Goal: Task Accomplishment & Management: Manage account settings

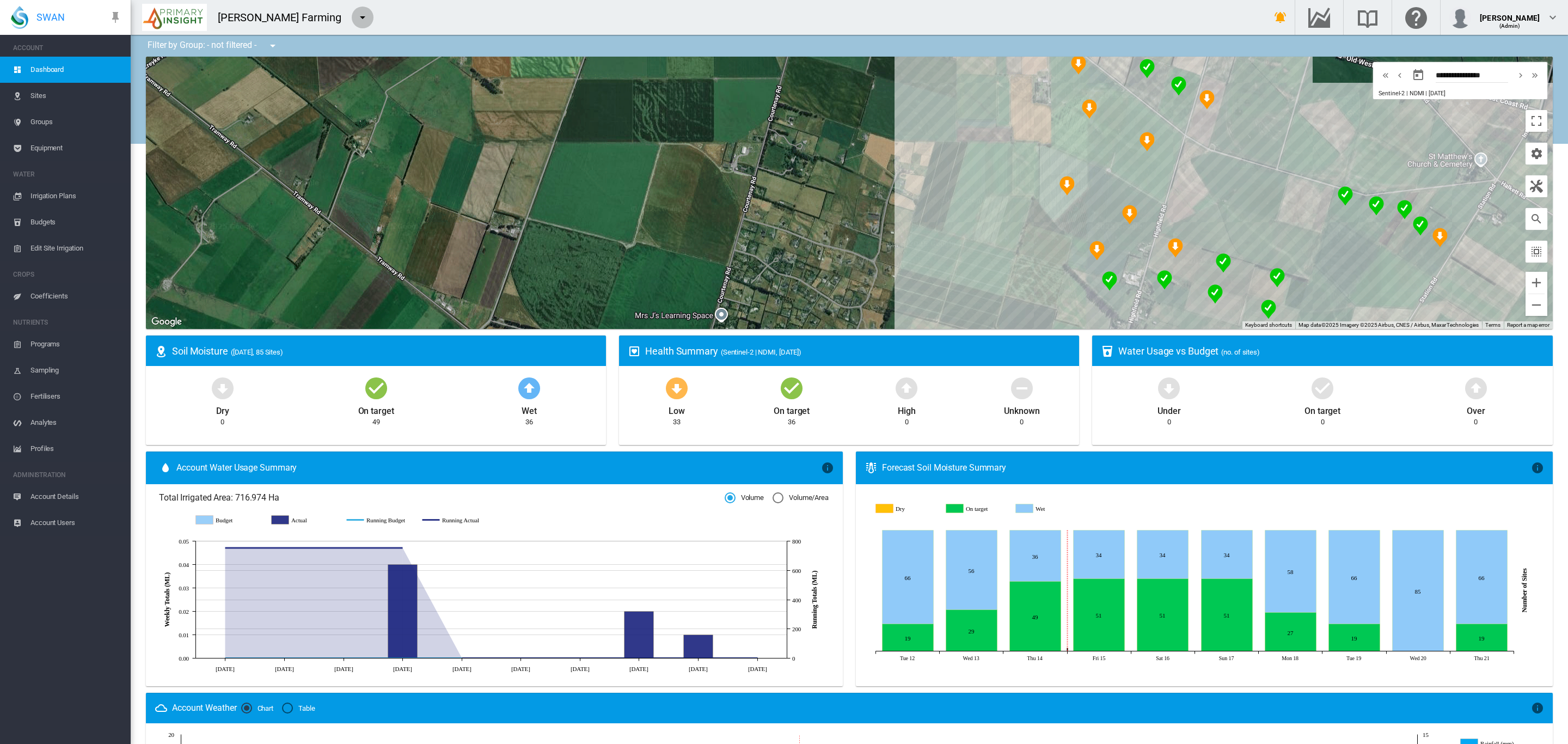
click at [356, 16] on md-icon "icon-menu-down" at bounding box center [362, 17] width 13 height 13
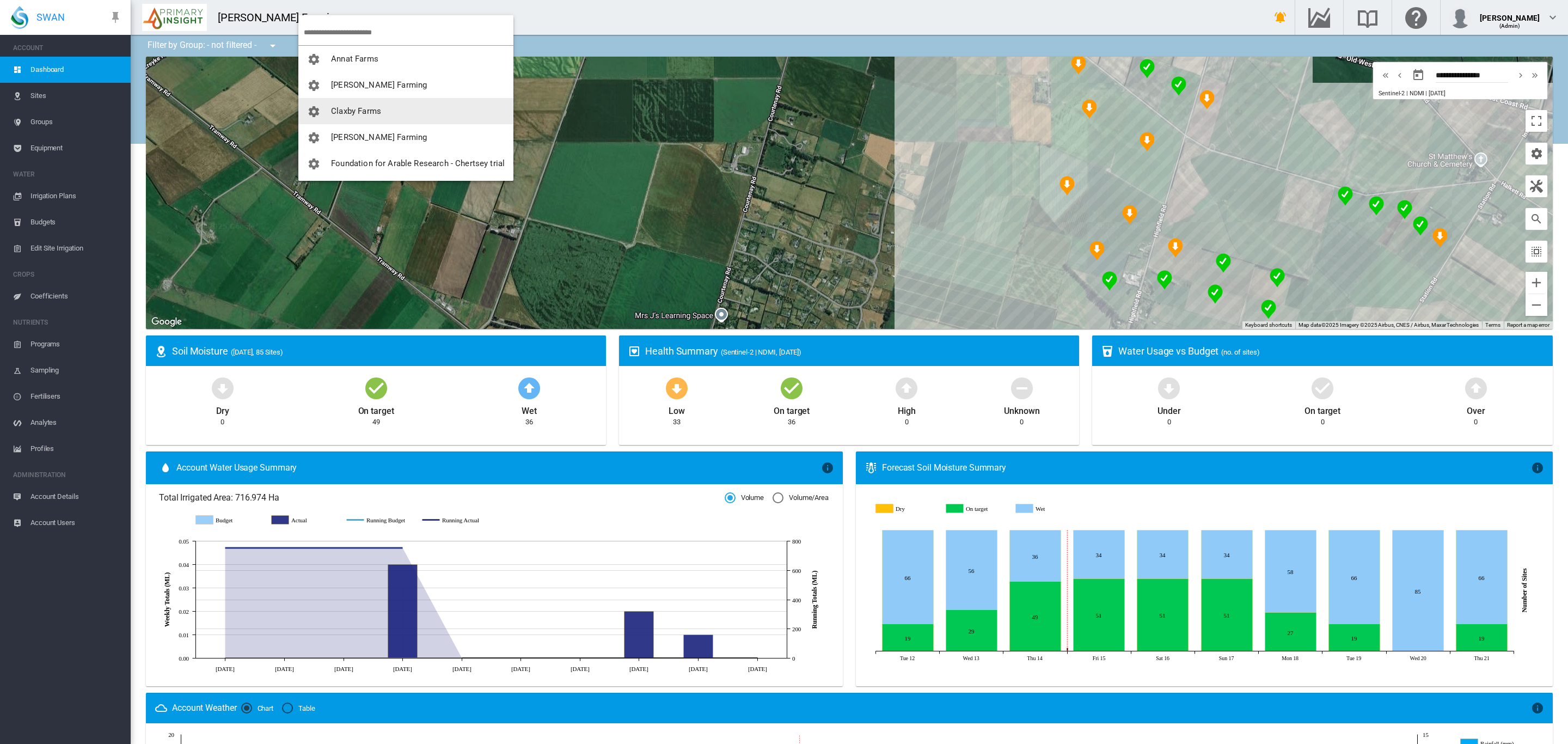
click at [379, 107] on span "Claxby Farms" at bounding box center [356, 111] width 50 height 10
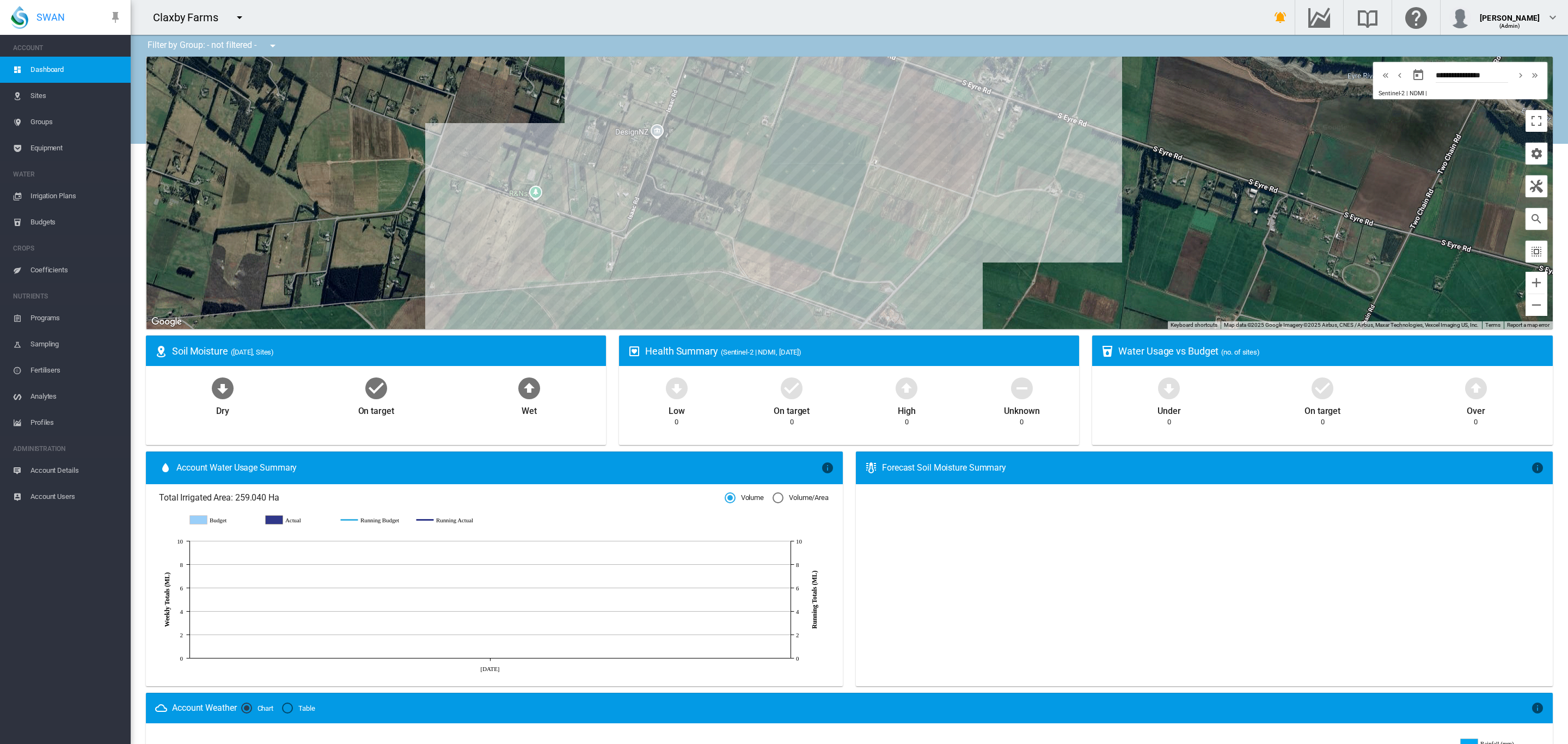
drag, startPoint x: 1009, startPoint y: 264, endPoint x: 1016, endPoint y: 211, distance: 53.5
click at [1016, 211] on div "To navigate, press the arrow keys." at bounding box center [849, 192] width 1407 height 272
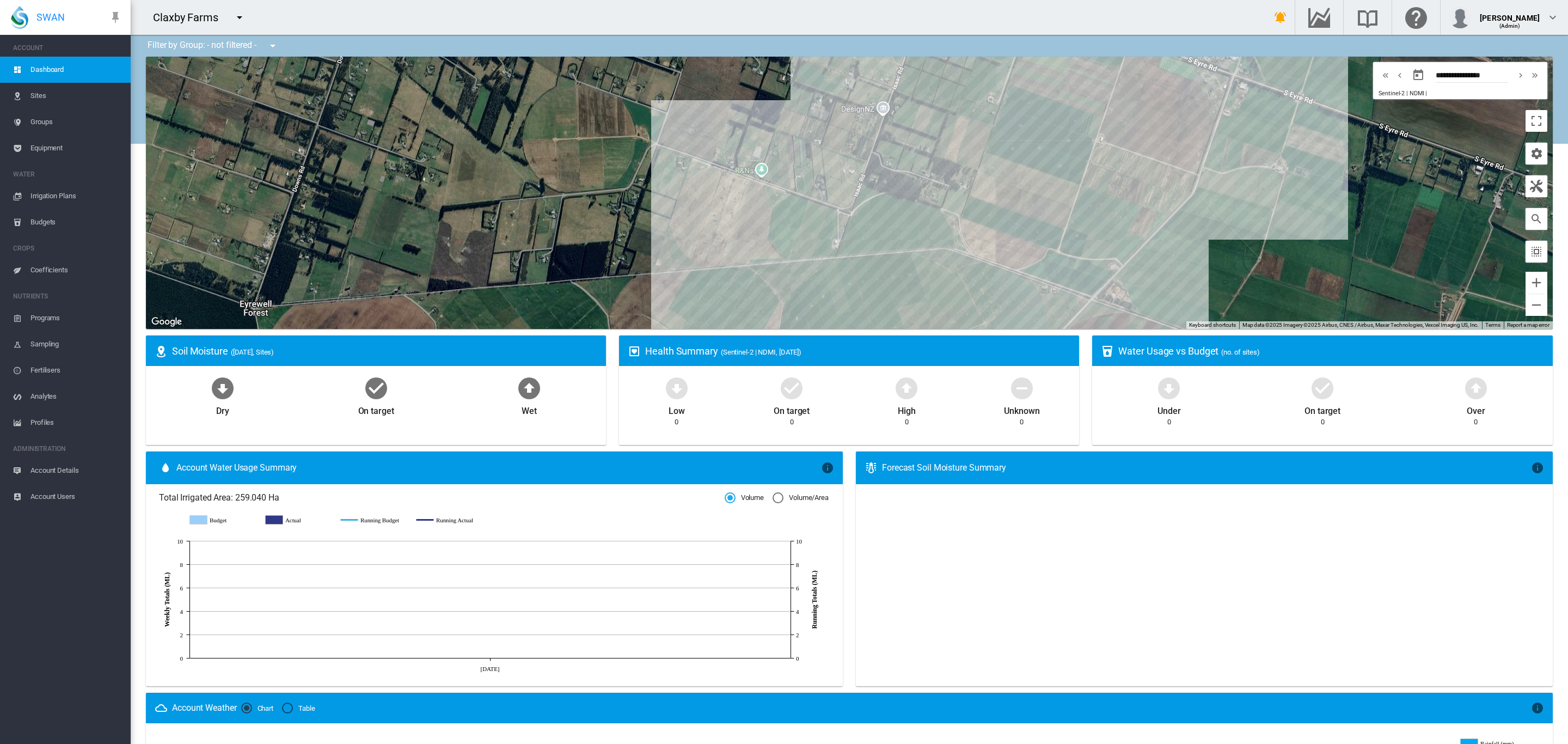
drag, startPoint x: 783, startPoint y: 153, endPoint x: 742, endPoint y: 95, distance: 71.0
click at [742, 95] on div "To navigate, press the arrow keys." at bounding box center [849, 192] width 1407 height 272
click at [681, 202] on div "To navigate, press the arrow keys. Claxby ID6 (5.29 Ha)" at bounding box center [849, 192] width 1407 height 272
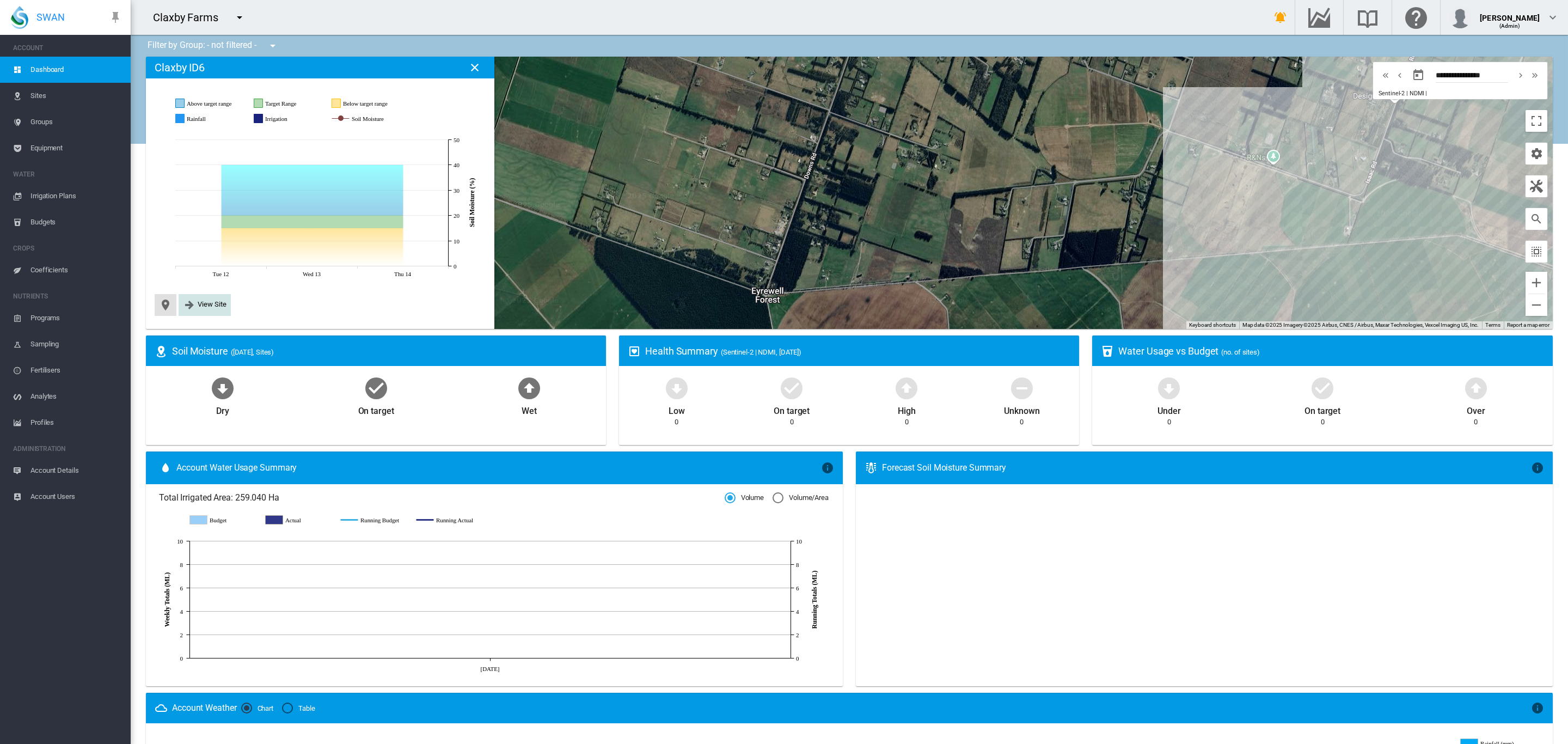
click at [213, 304] on span "View Site" at bounding box center [212, 304] width 29 height 8
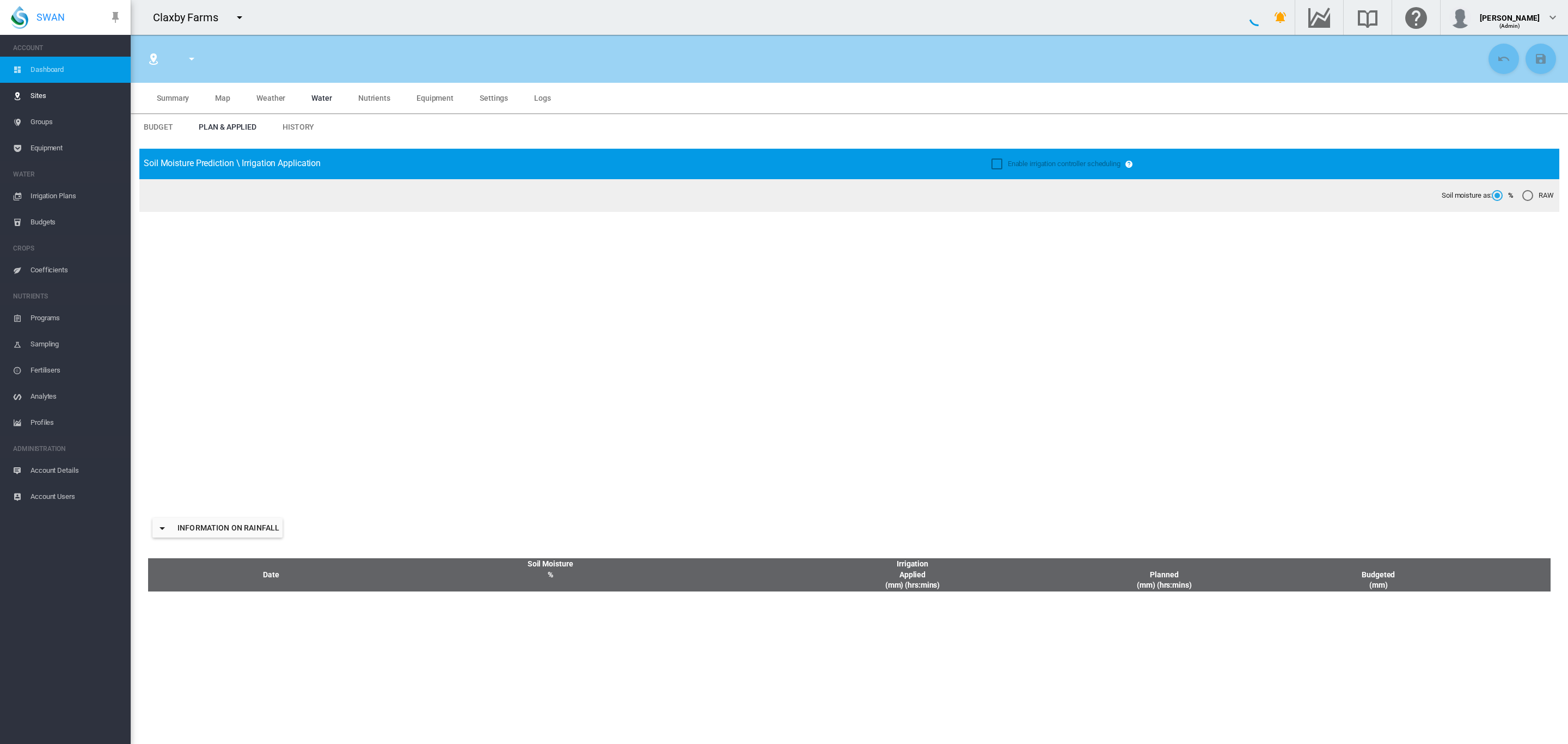
type input "**********"
type input "****"
type input "*********"
type input "***"
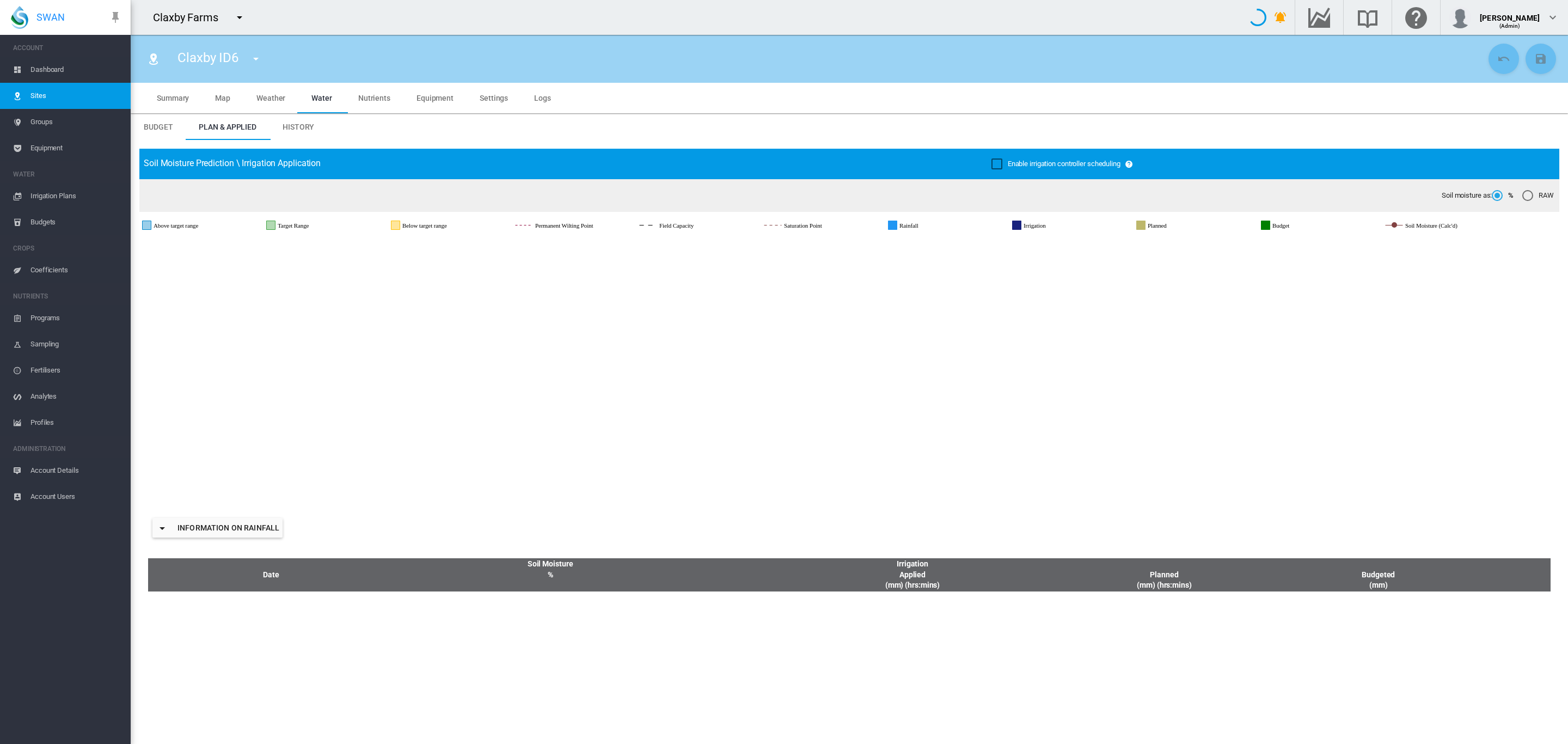
click at [537, 103] on md-tab-item "Logs" at bounding box center [542, 98] width 43 height 31
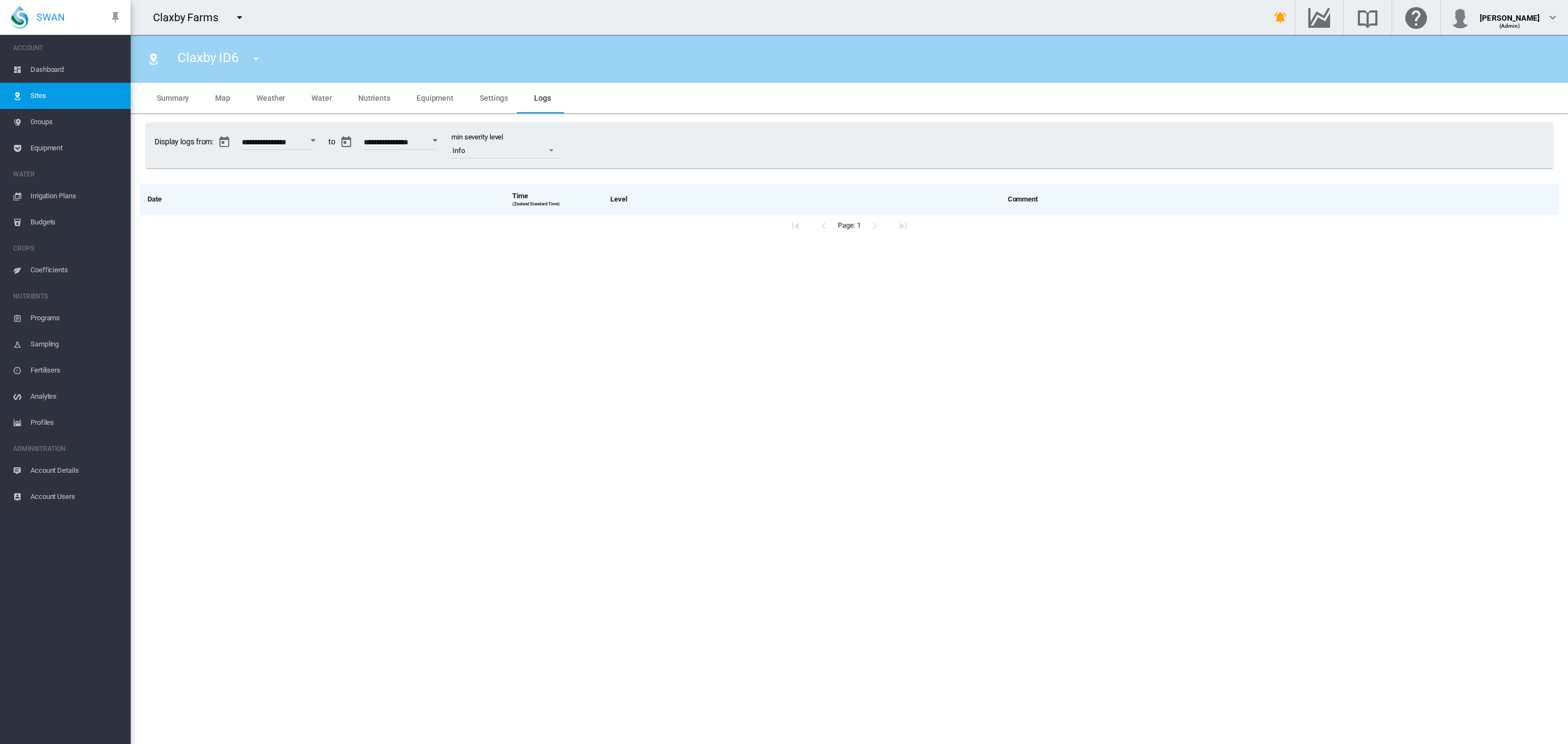
click at [477, 103] on md-tab-item "Settings" at bounding box center [494, 98] width 54 height 31
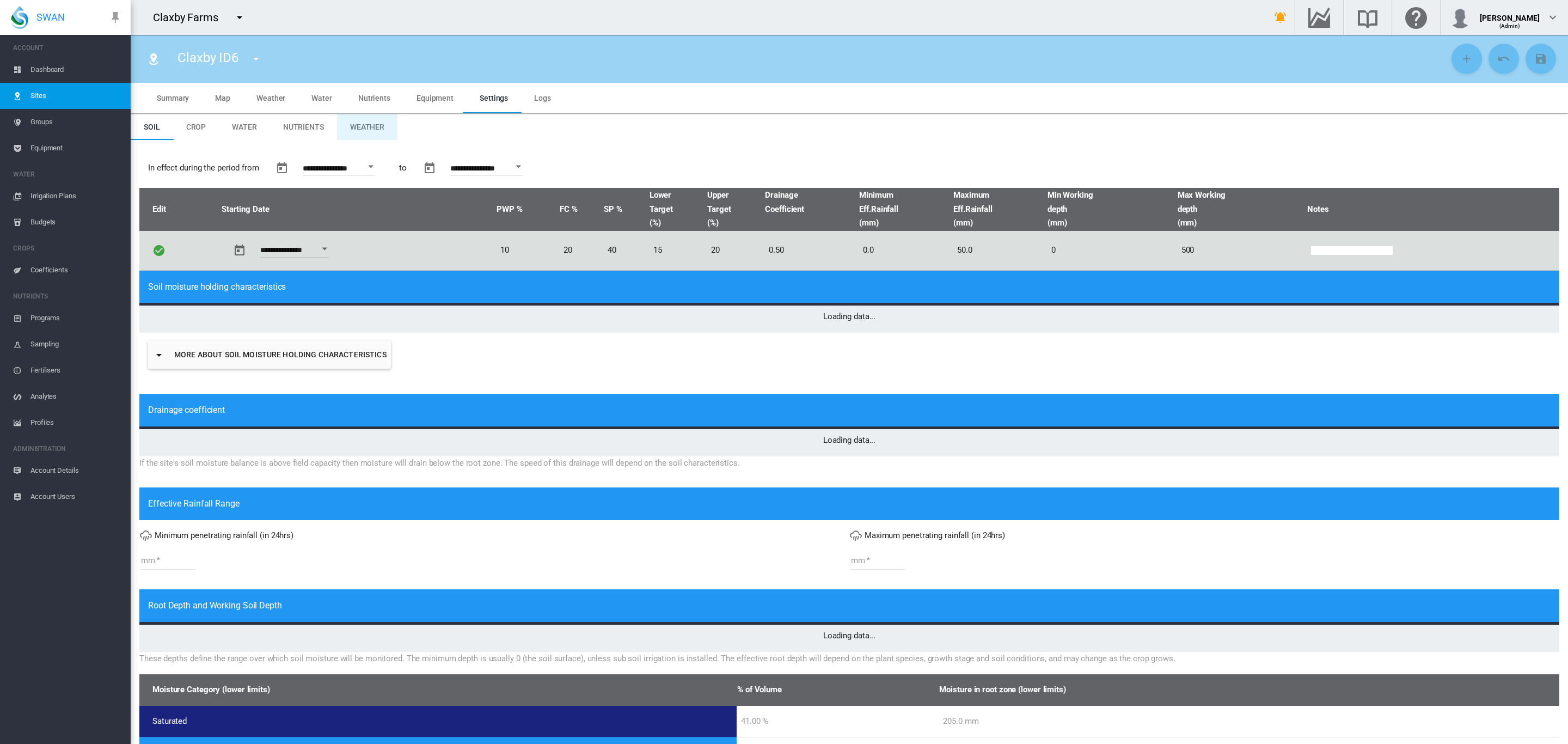
click at [360, 125] on span "Weather" at bounding box center [367, 127] width 34 height 8
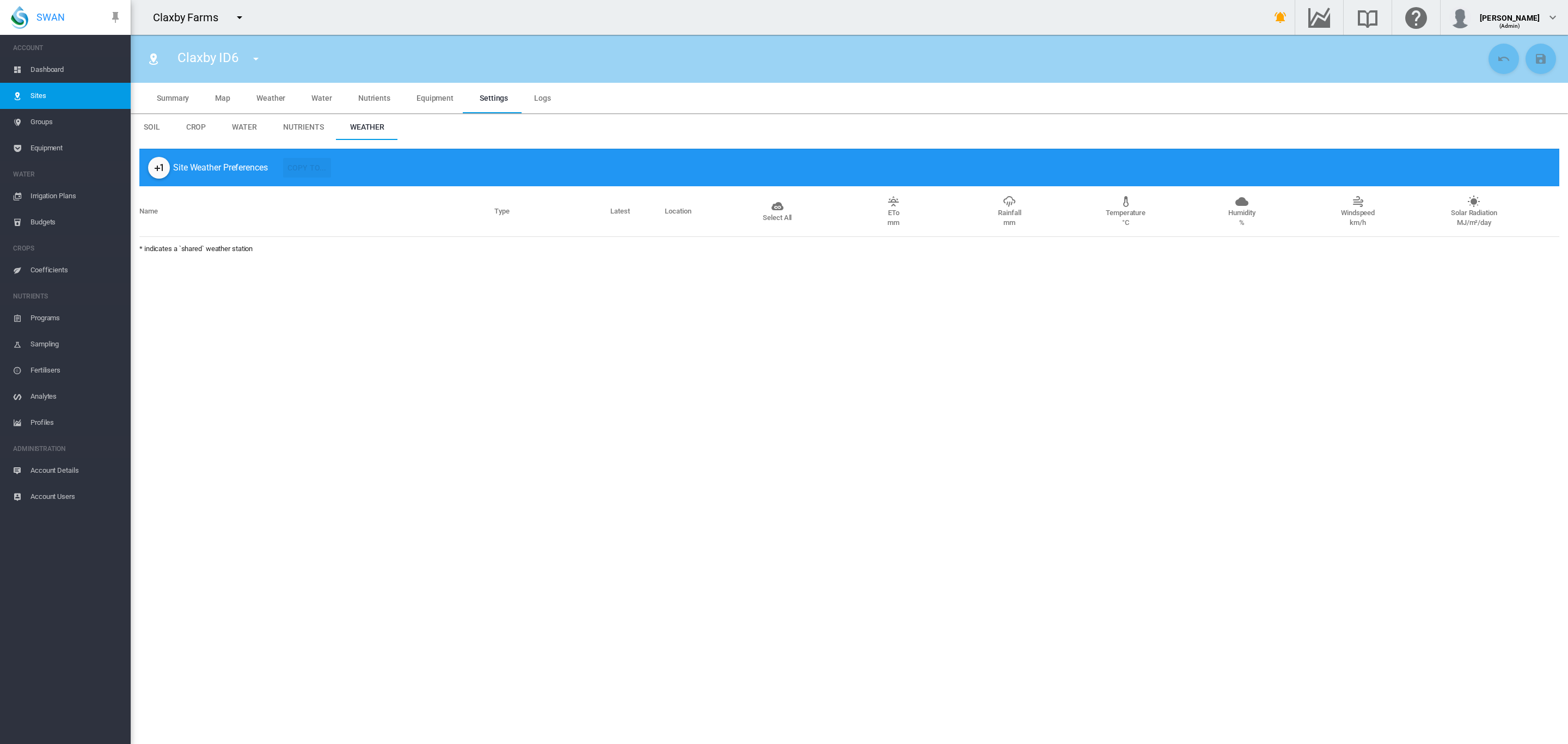
type input "*"
type input "**"
type input "****"
type input "******"
type input "****"
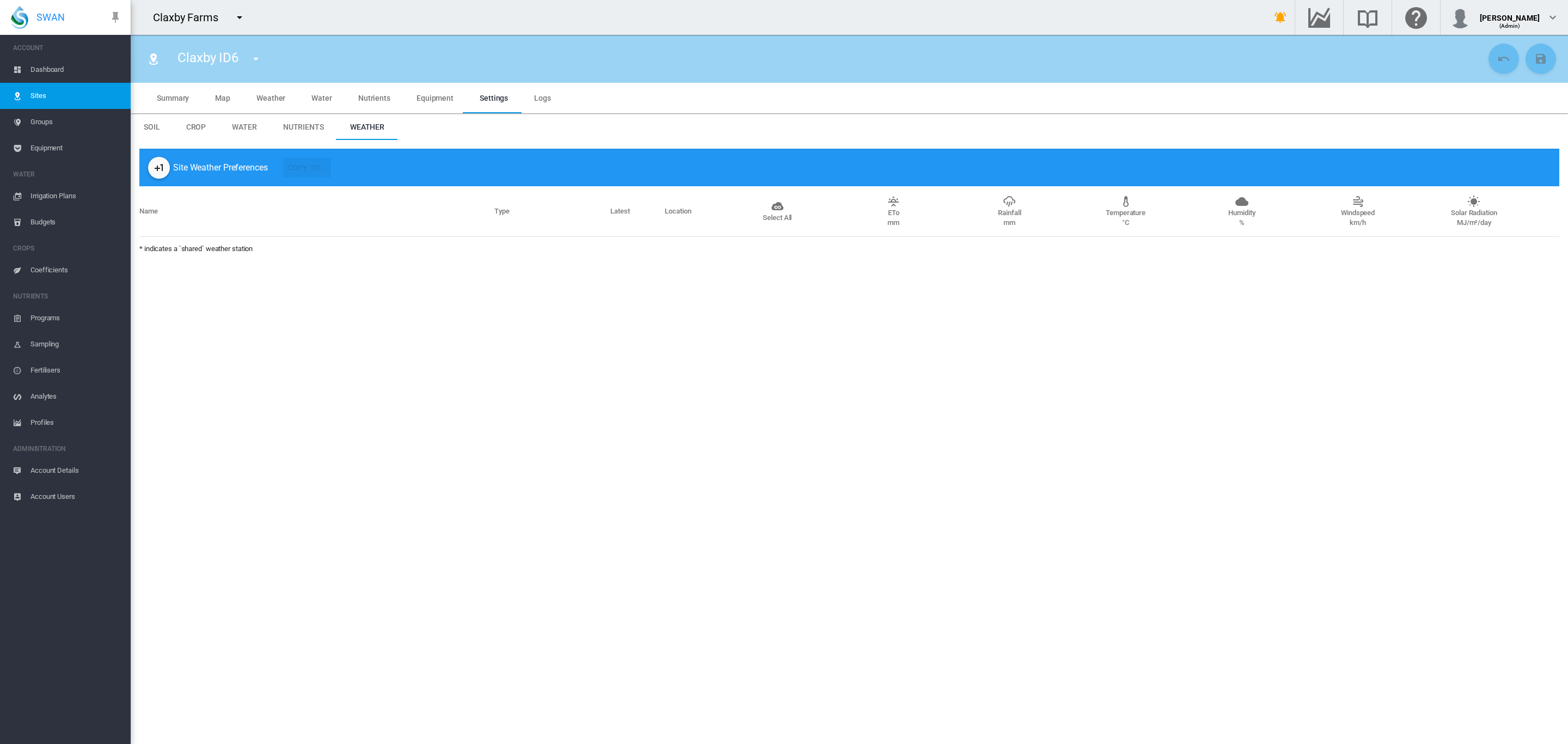
type input "***"
type input "**"
type input "****"
click at [155, 171] on md-icon "icon-plus-one" at bounding box center [158, 167] width 13 height 13
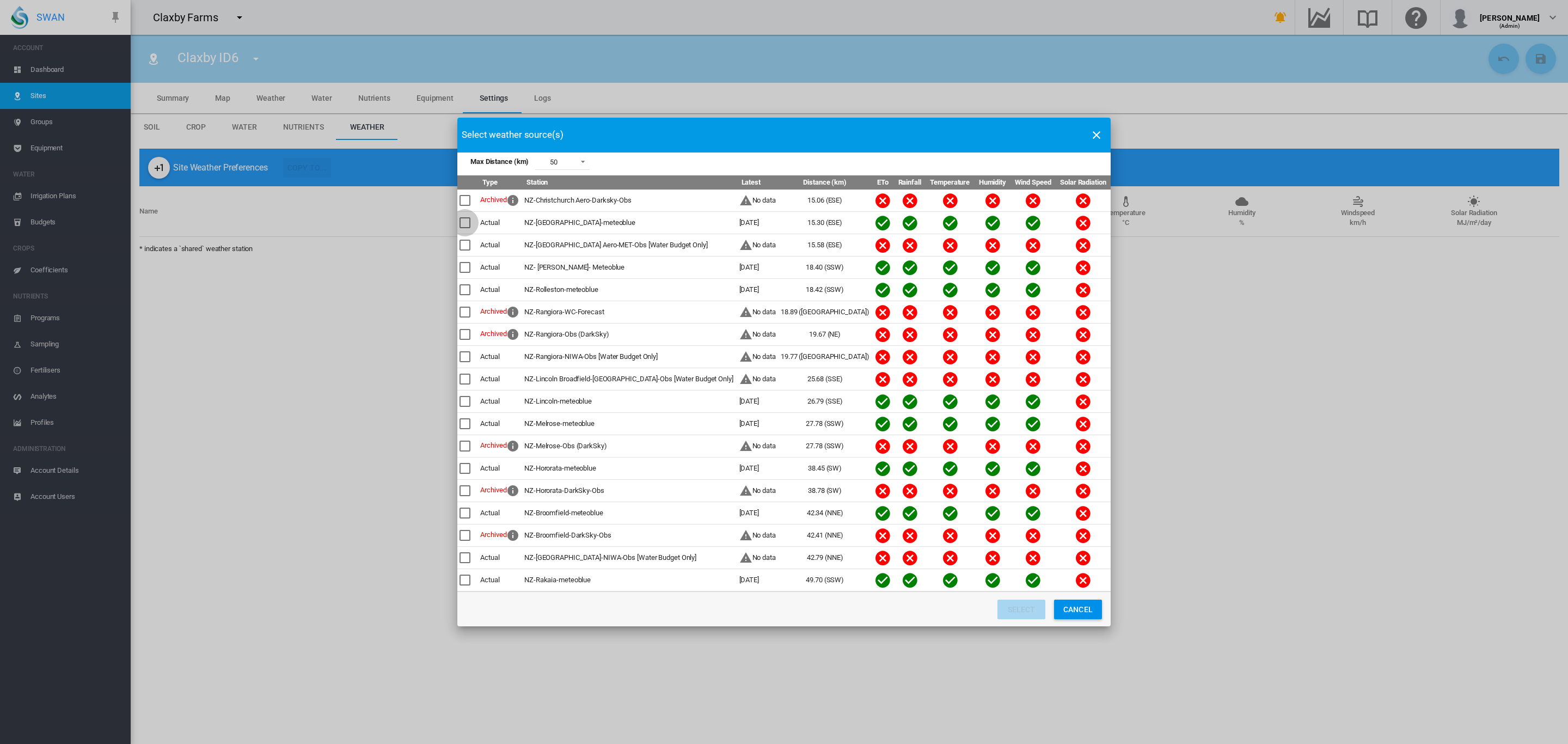
click at [470, 217] on div "Max Distance ..." at bounding box center [464, 222] width 11 height 11
click at [466, 269] on div "Max Distance ..." at bounding box center [464, 267] width 11 height 11
click at [1021, 613] on button "Select" at bounding box center [1021, 608] width 48 height 19
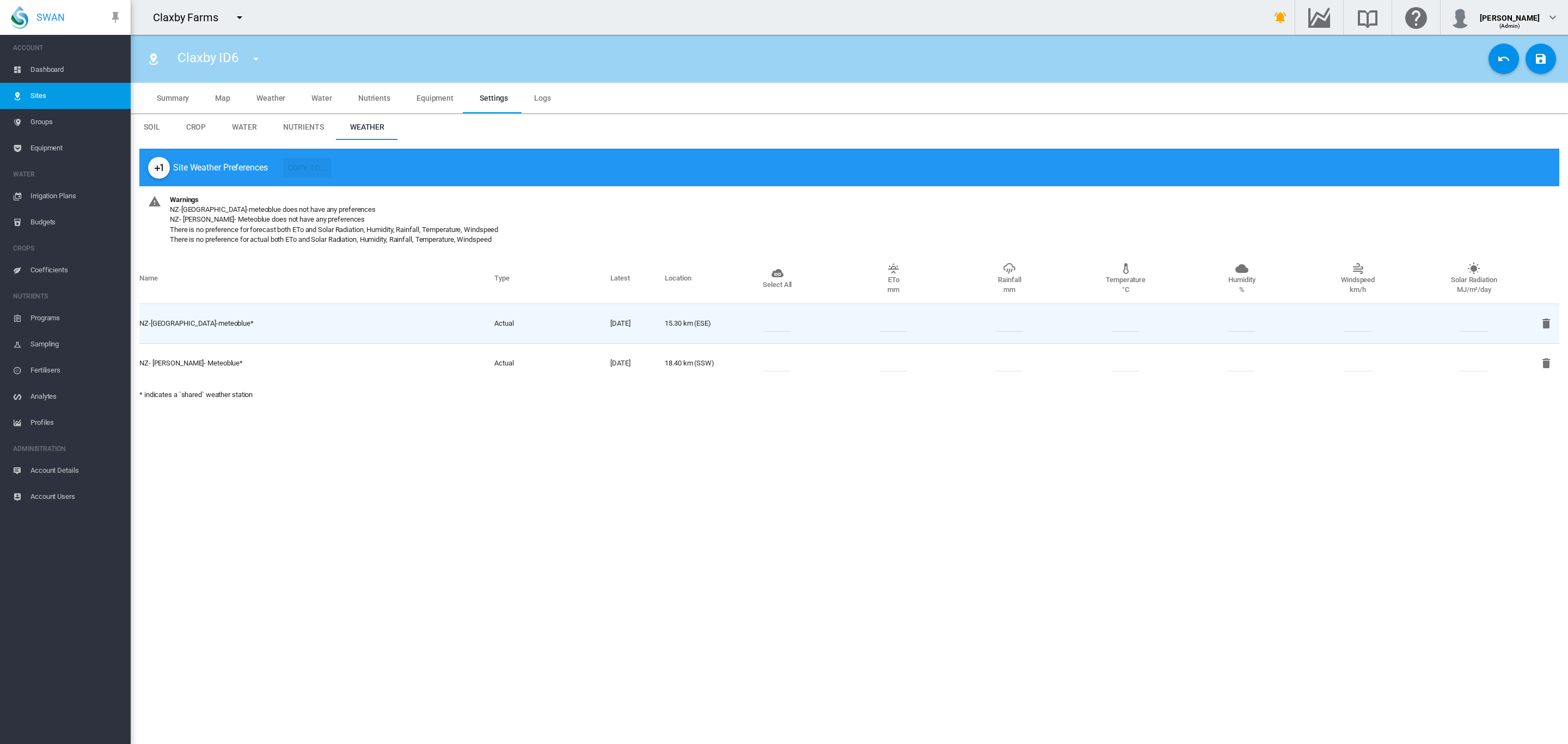
click at [807, 330] on div at bounding box center [777, 323] width 116 height 16
click at [783, 324] on input "number" at bounding box center [777, 323] width 27 height 16
type input "*"
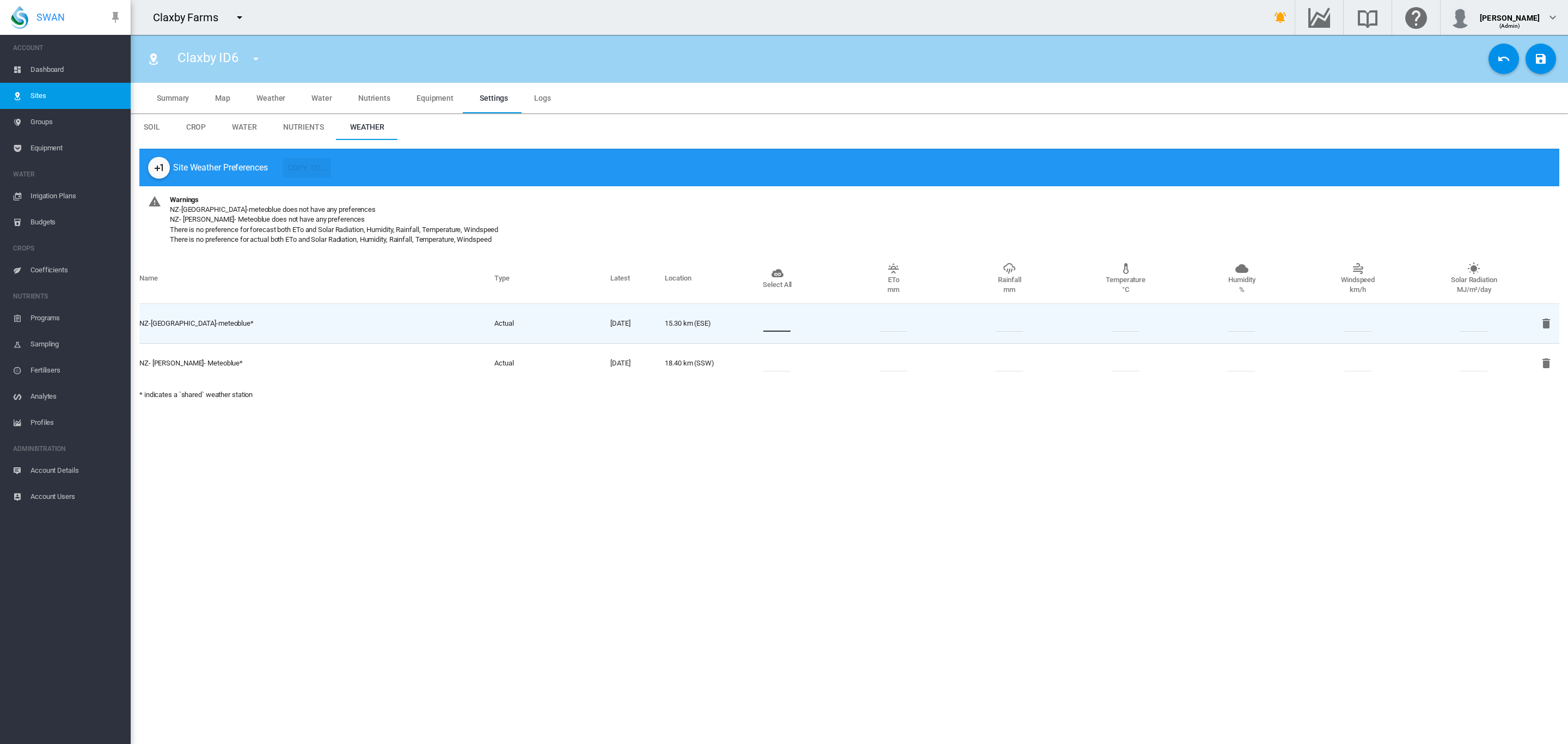
type input "*"
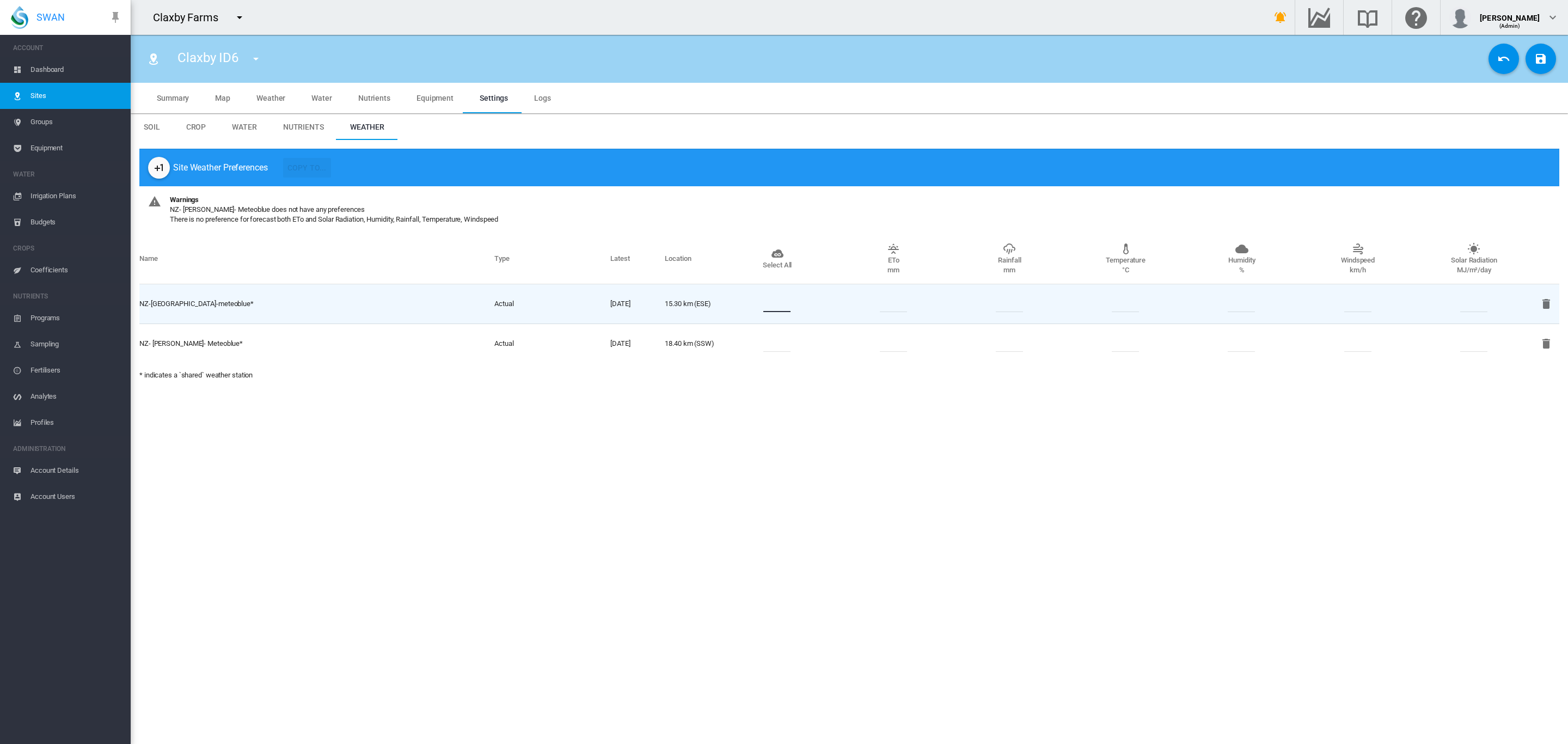
type input "*"
click at [790, 343] on input "number" at bounding box center [777, 343] width 27 height 16
type input "*"
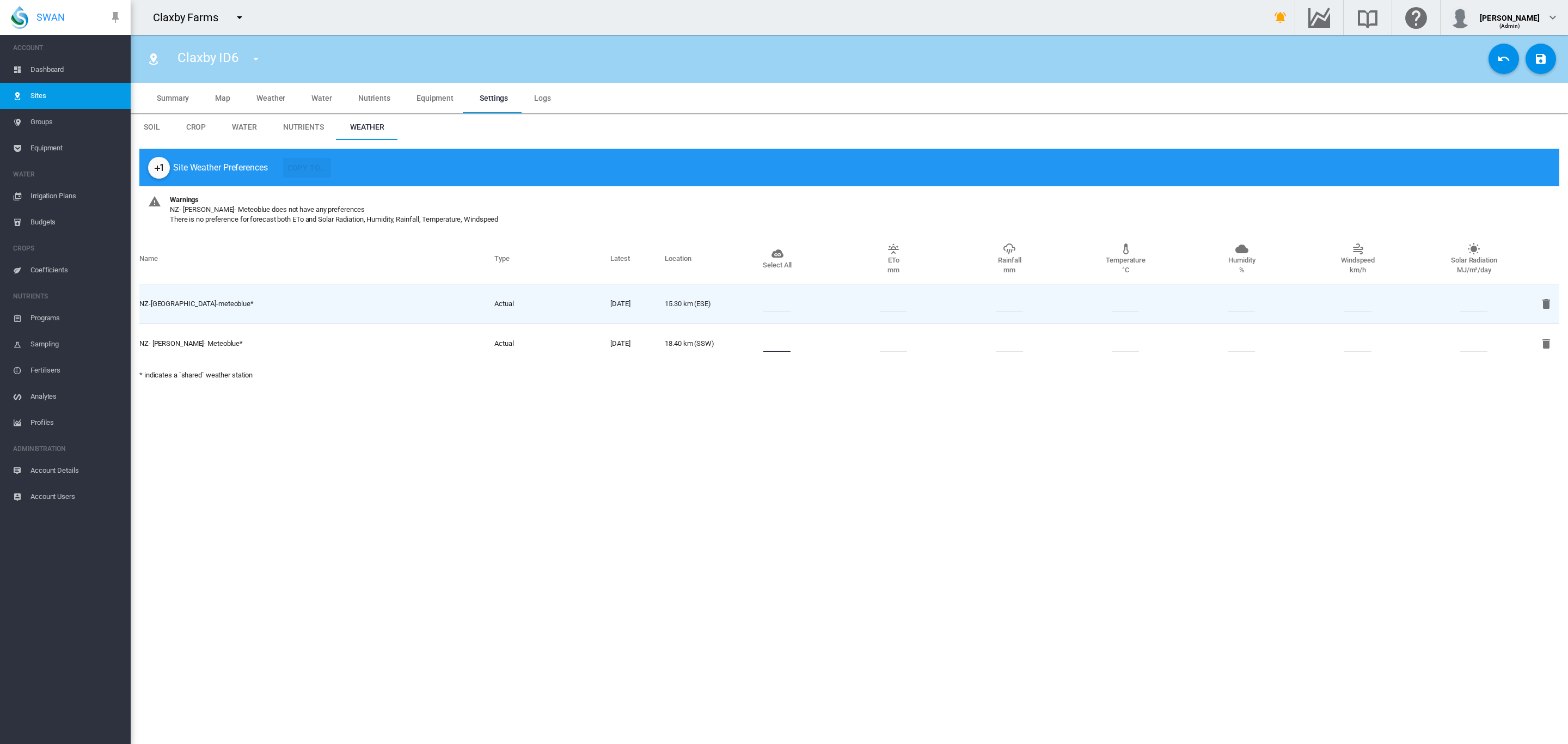
type input "*"
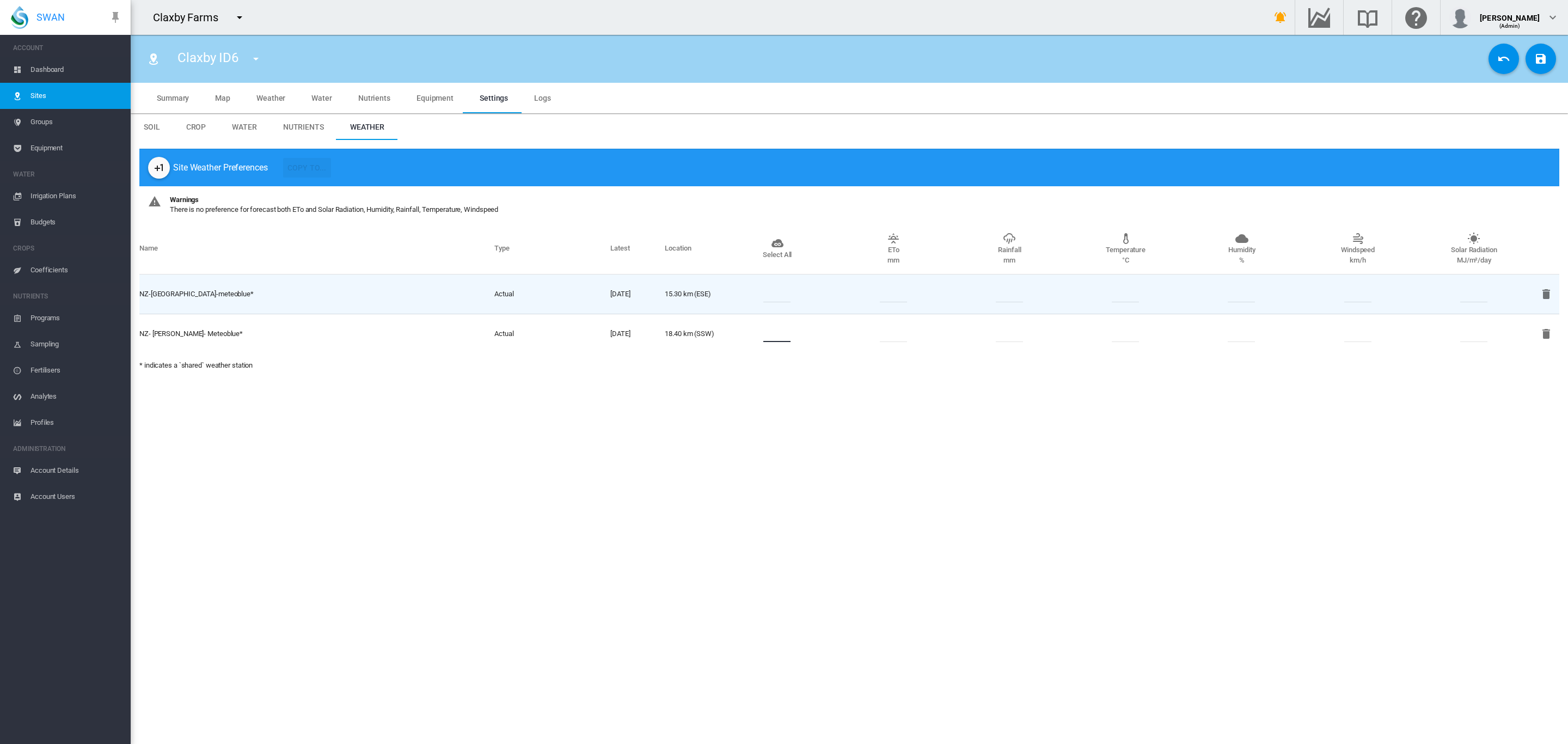
type input "*"
click at [1239, 410] on section "Claxby ID6 Claxby 1775 Claxby BRP10 Claxby BRP11 Claxby BRP12-1" at bounding box center [849, 389] width 1437 height 709
click at [1547, 63] on md-icon "icon-content-save" at bounding box center [1541, 58] width 13 height 13
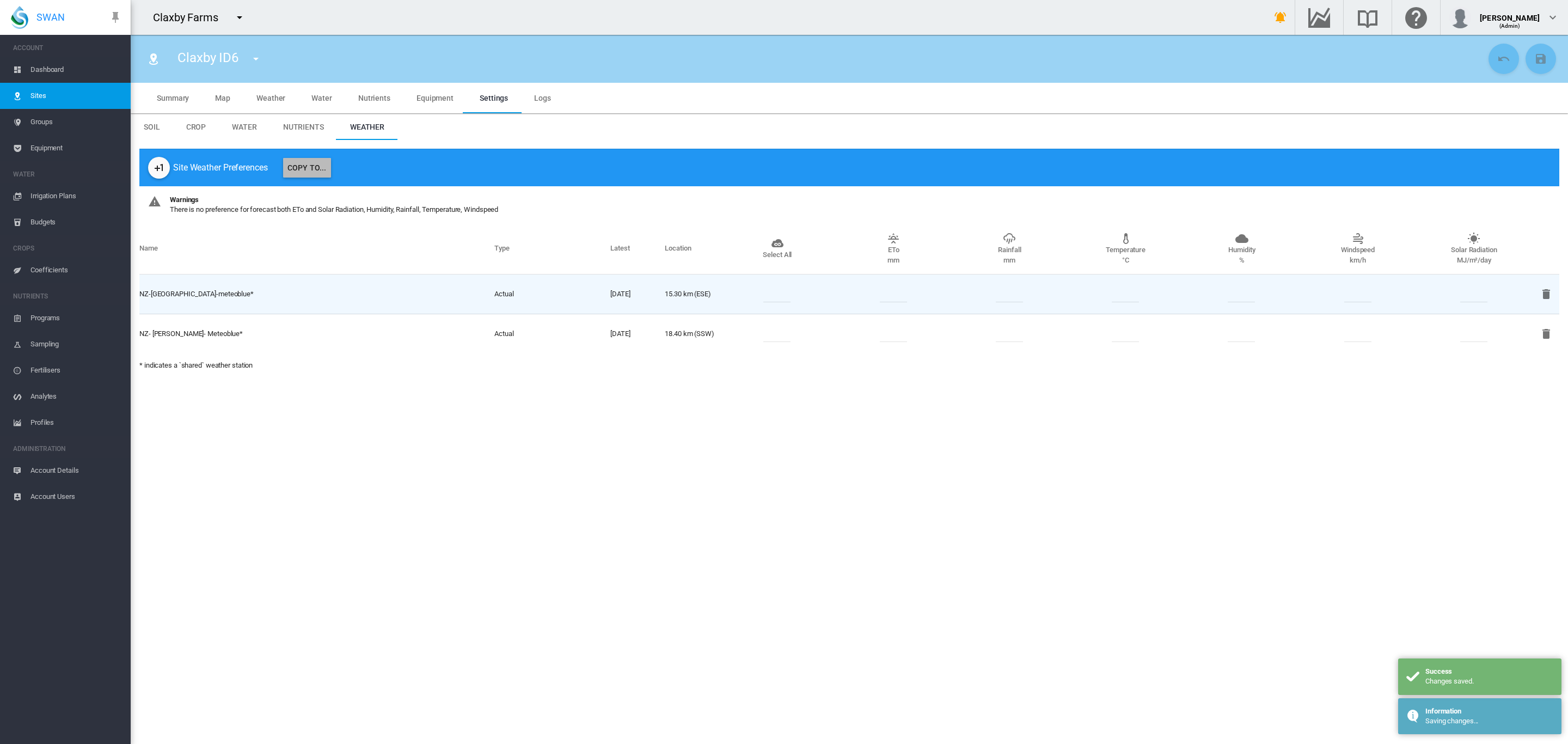
click at [314, 169] on button "Copy To..." at bounding box center [307, 167] width 48 height 19
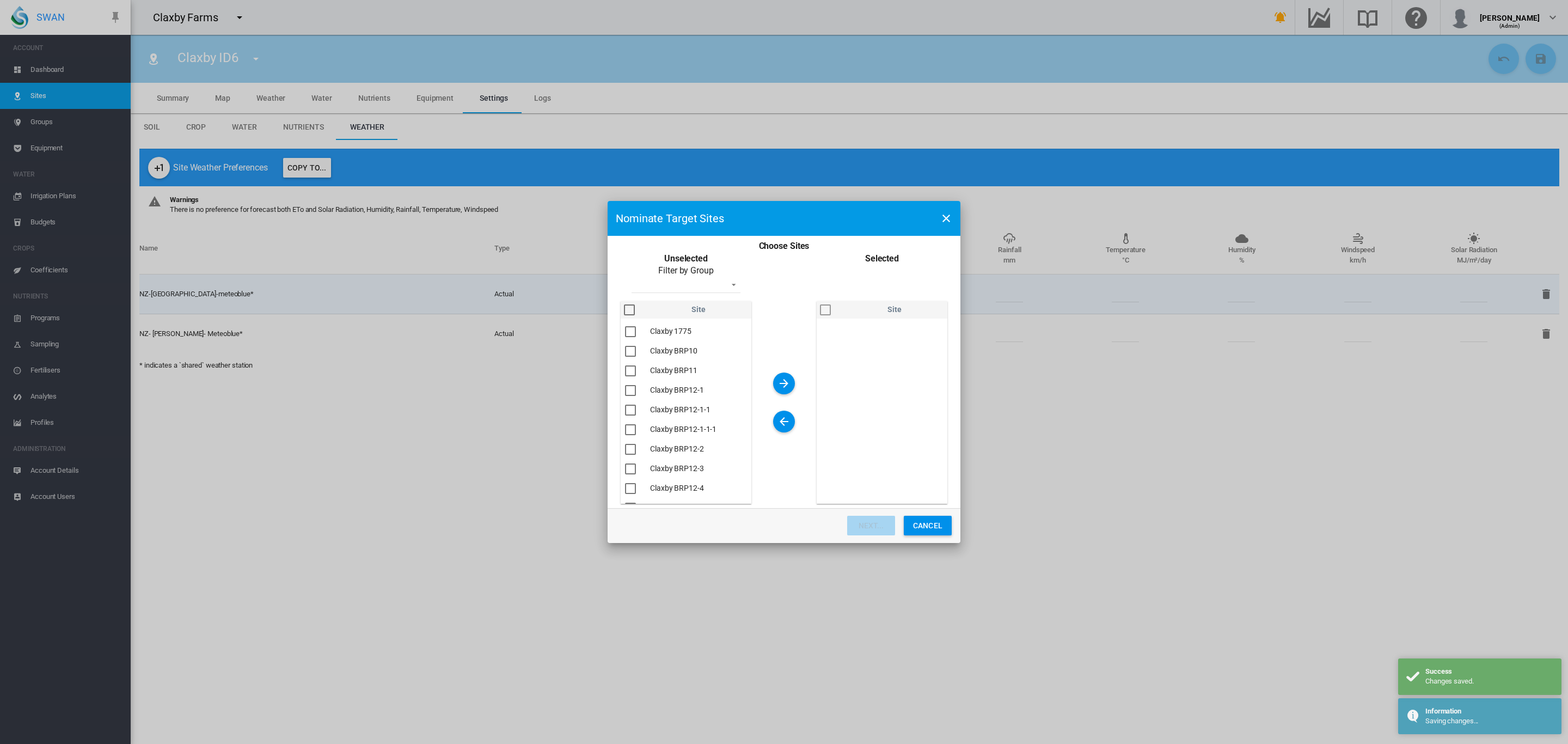
click at [635, 308] on div "You are ..." at bounding box center [629, 309] width 11 height 11
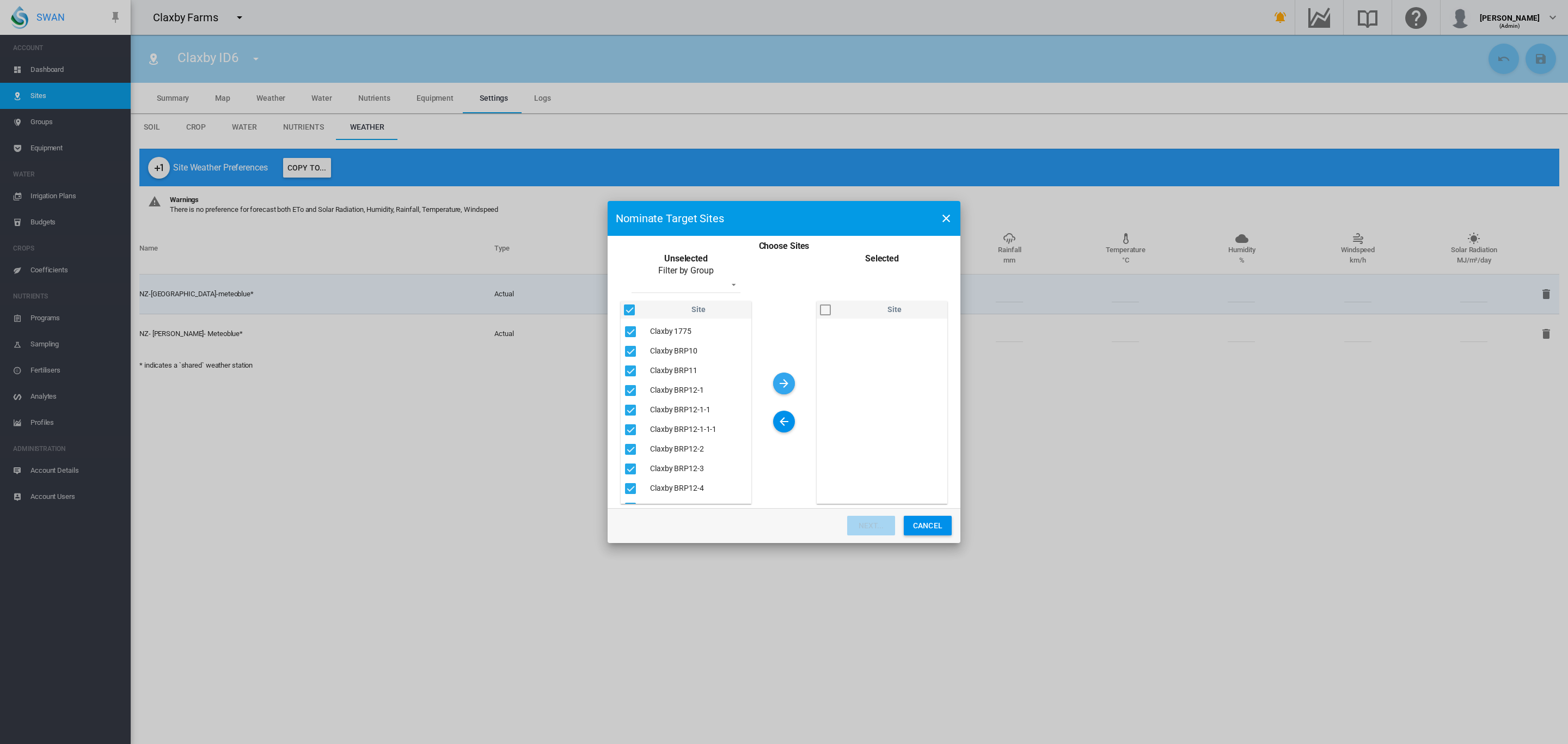
click at [790, 387] on md-icon "icon-arrow-right" at bounding box center [784, 383] width 13 height 13
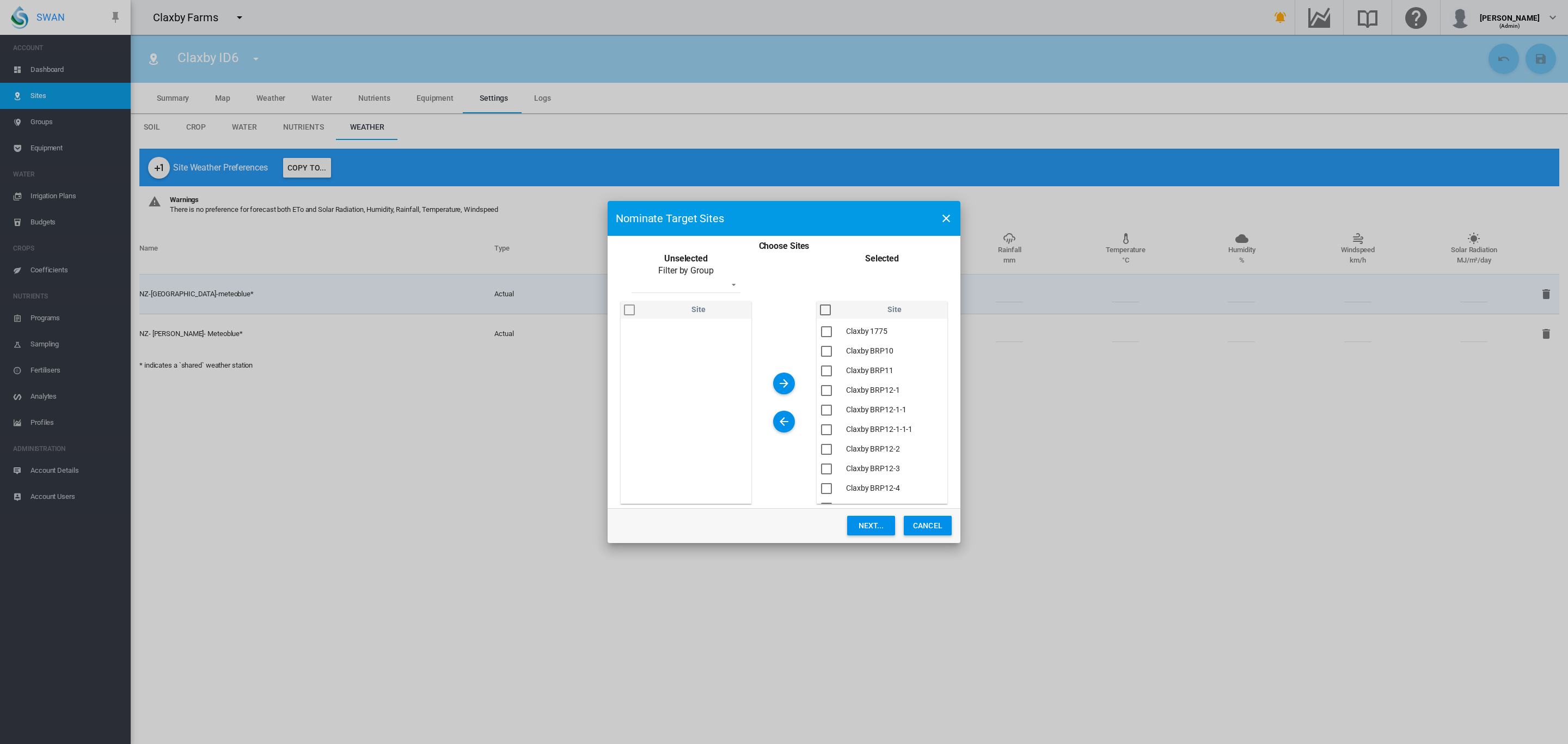
click at [831, 314] on div "You are ..." at bounding box center [826, 309] width 11 height 11
click at [871, 525] on button "Next..." at bounding box center [871, 525] width 48 height 19
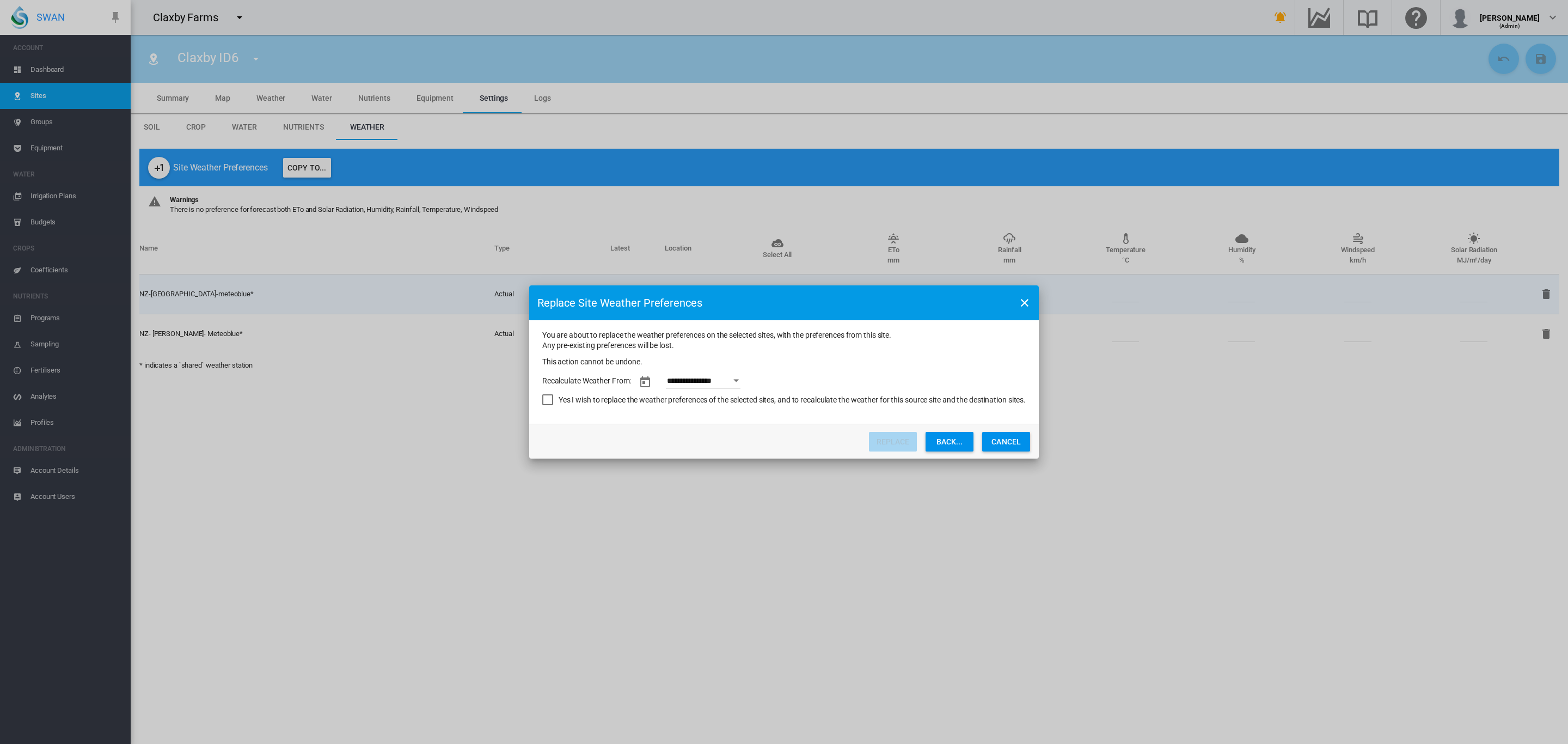
click at [742, 382] on button "Open calendar" at bounding box center [737, 380] width 19 height 19
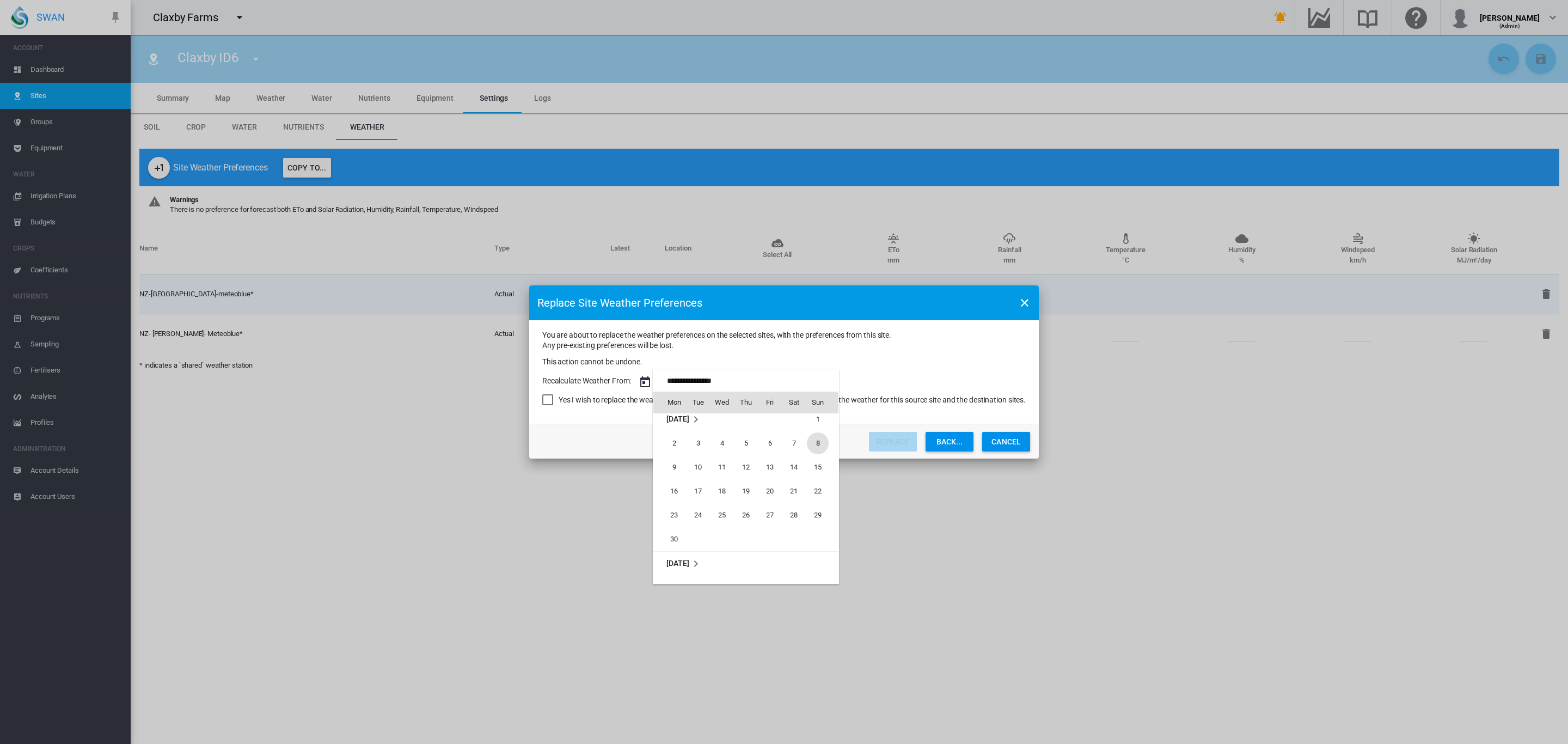
scroll to position [600, 0]
click at [697, 569] on span "1" at bounding box center [698, 571] width 22 height 22
type input "**********"
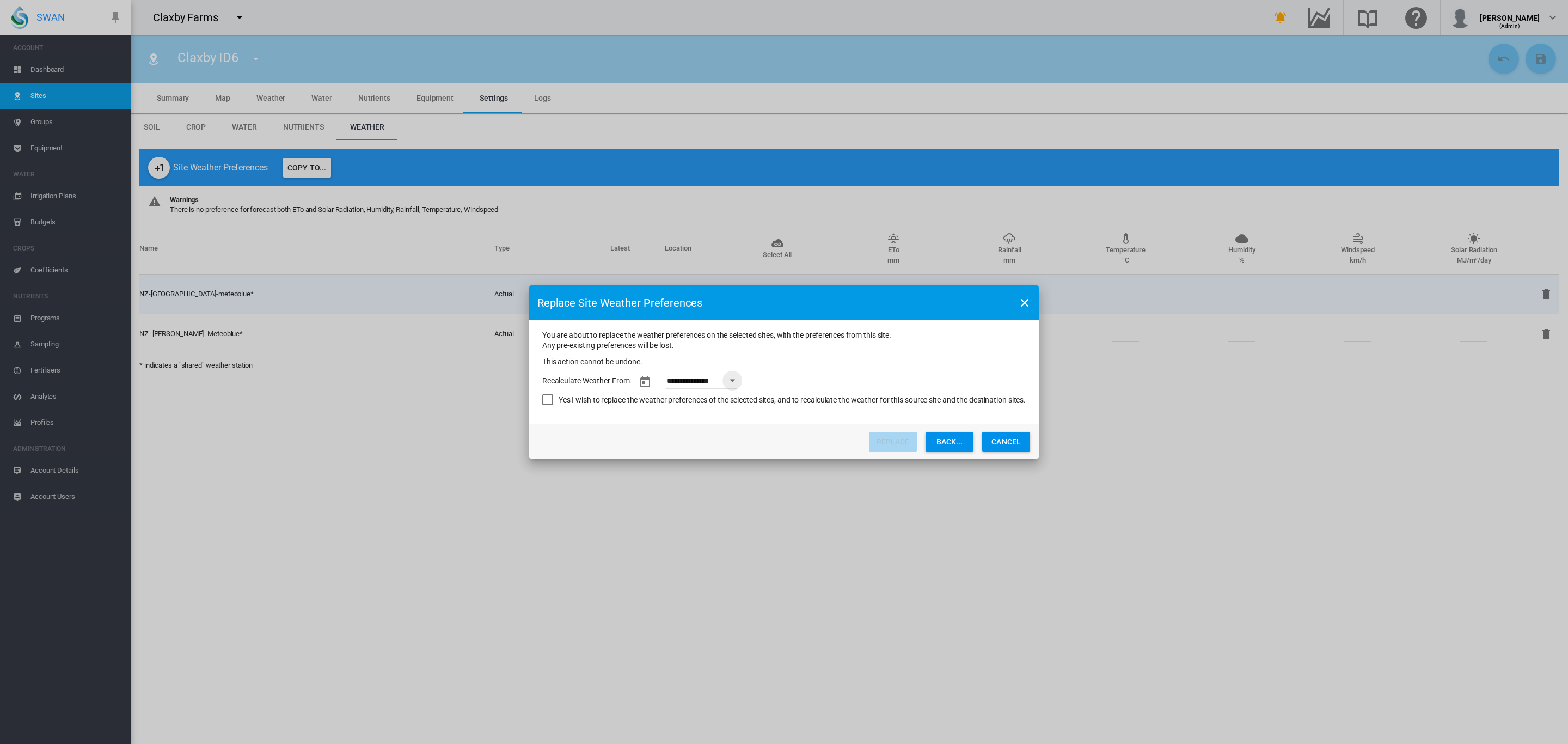
click at [548, 401] on div "Yes I wish to replace the weather preferences of the selected sites, and to rec…" at bounding box center [548, 399] width 11 height 11
click at [896, 440] on button "Replace" at bounding box center [892, 441] width 48 height 19
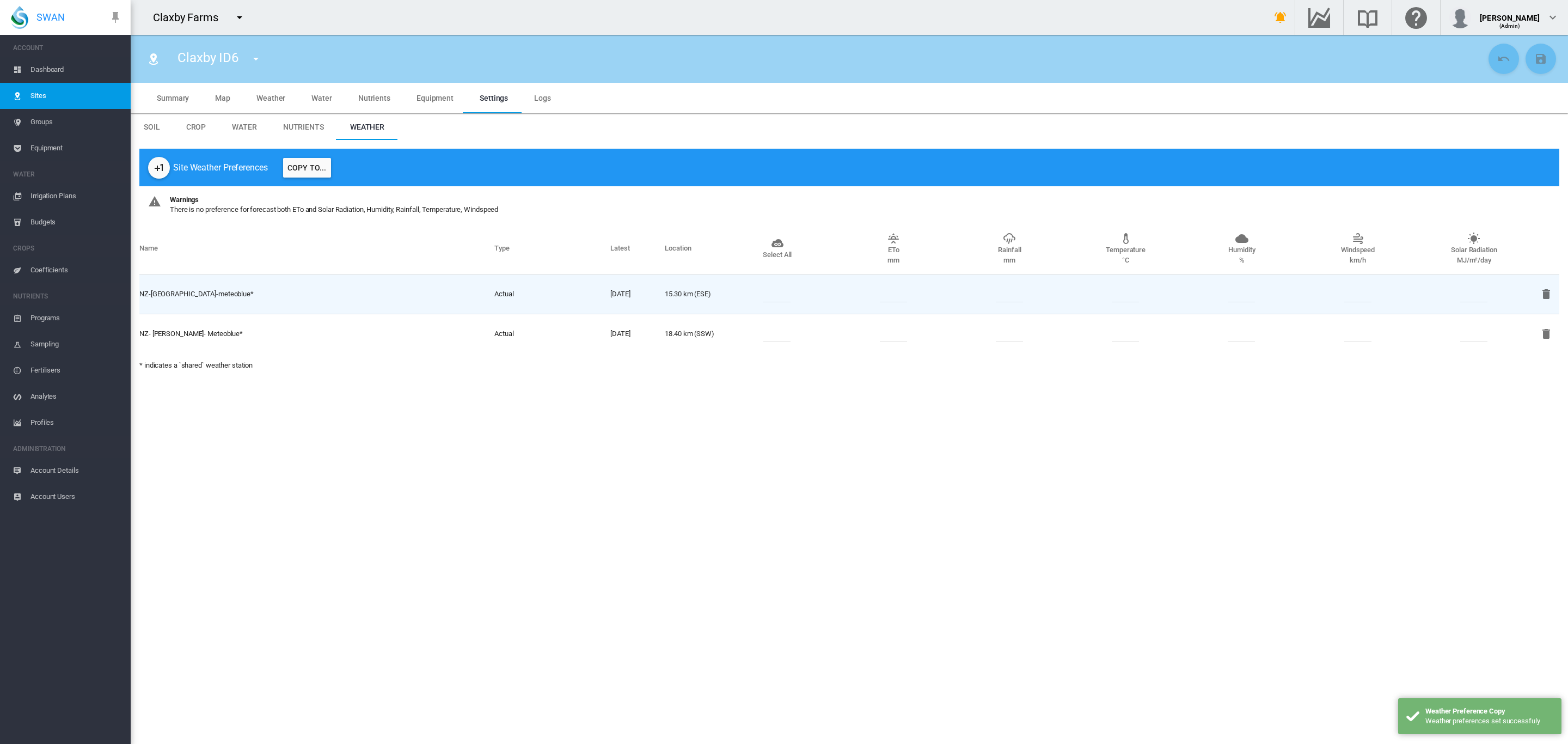
click at [59, 95] on span "Sites" at bounding box center [76, 96] width 92 height 26
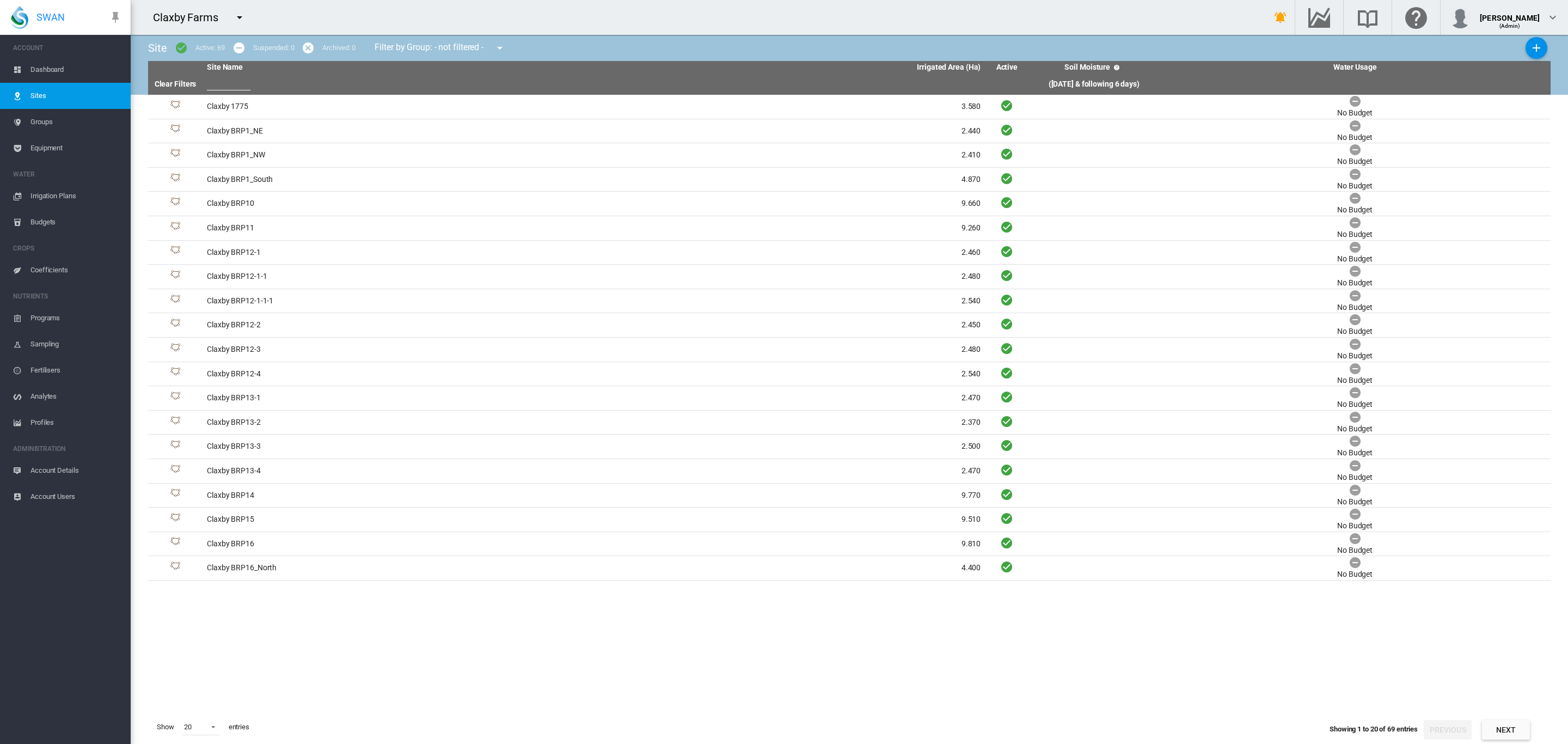
click at [51, 123] on span "Groups" at bounding box center [76, 122] width 92 height 26
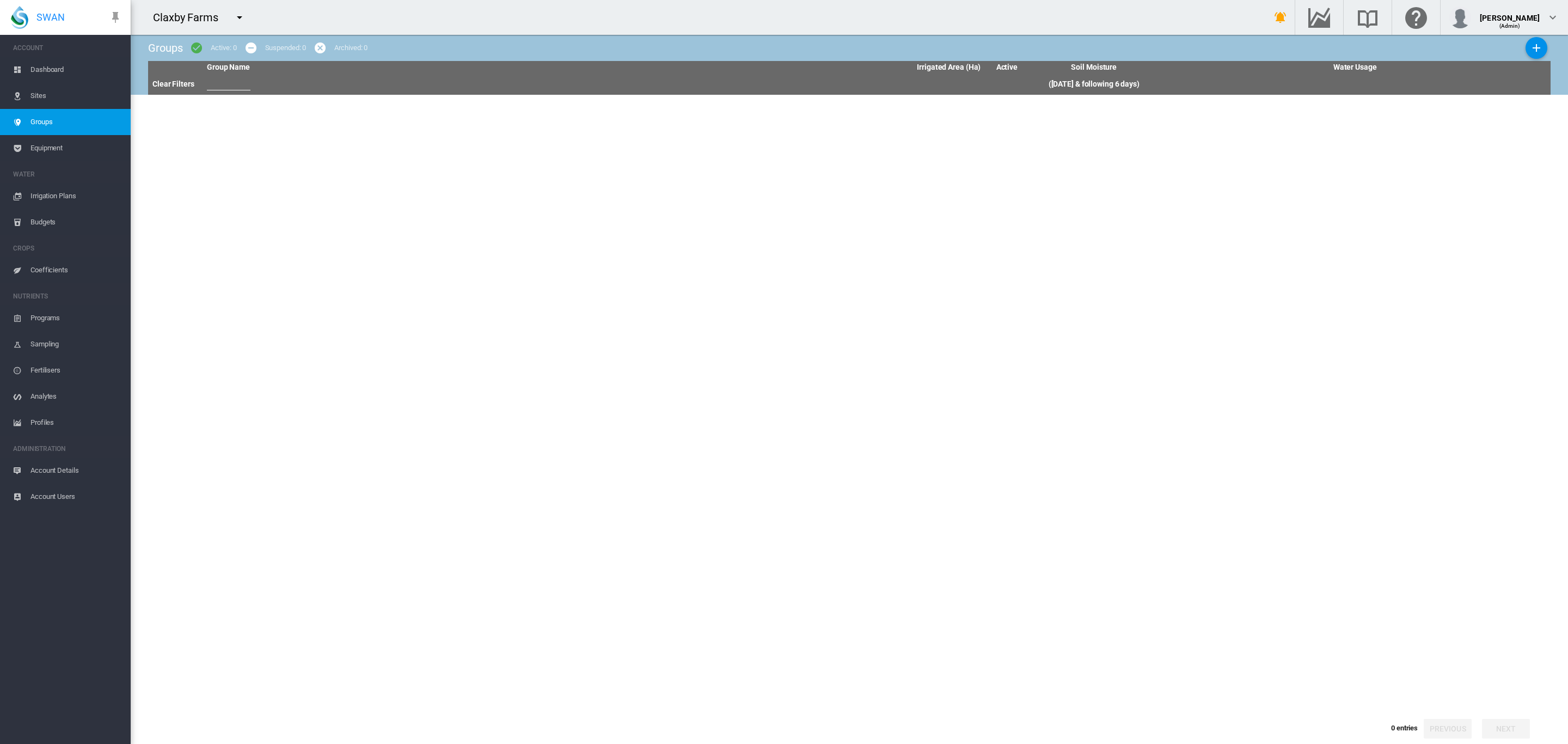
click at [22, 72] on link "Dashboard" at bounding box center [65, 69] width 131 height 26
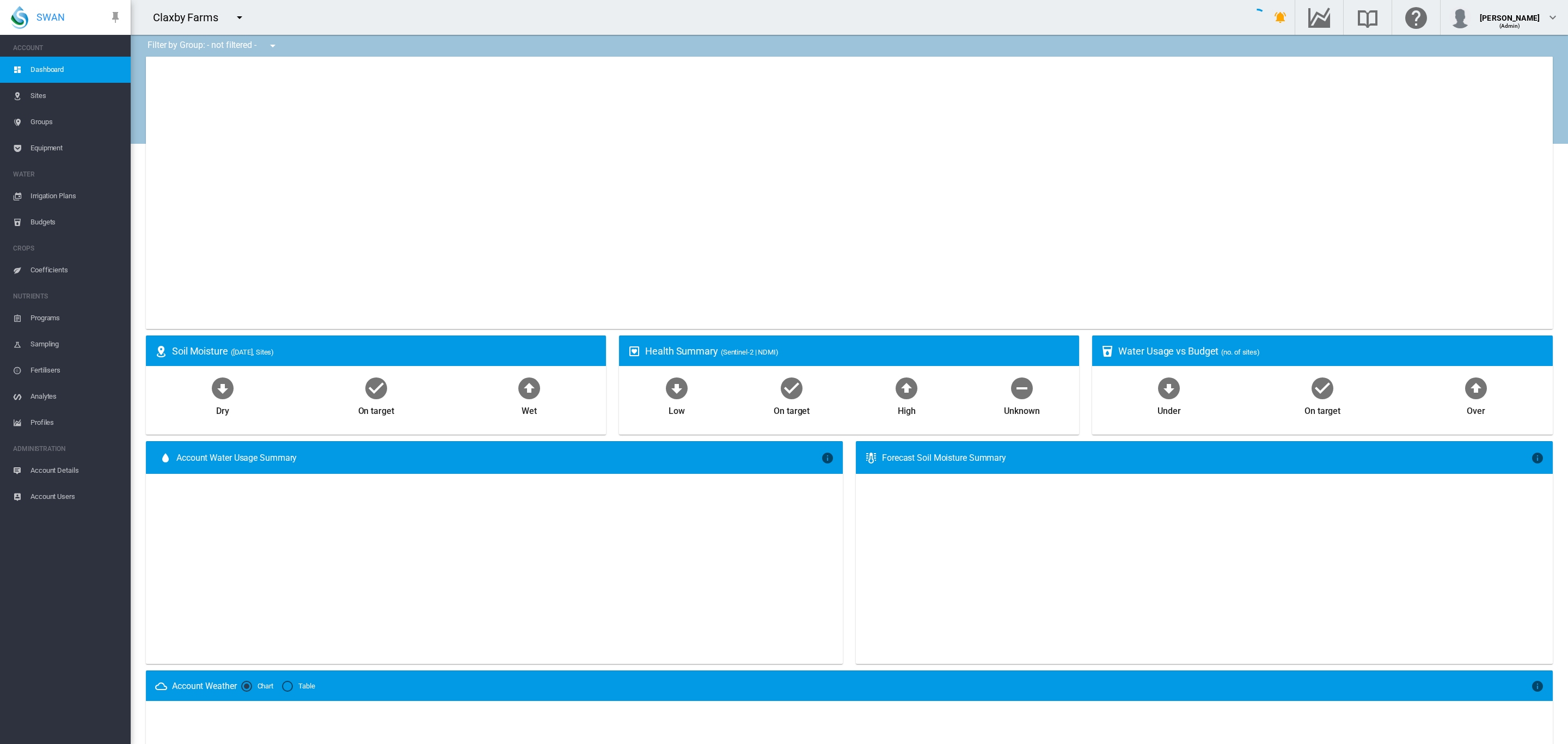
type input "**********"
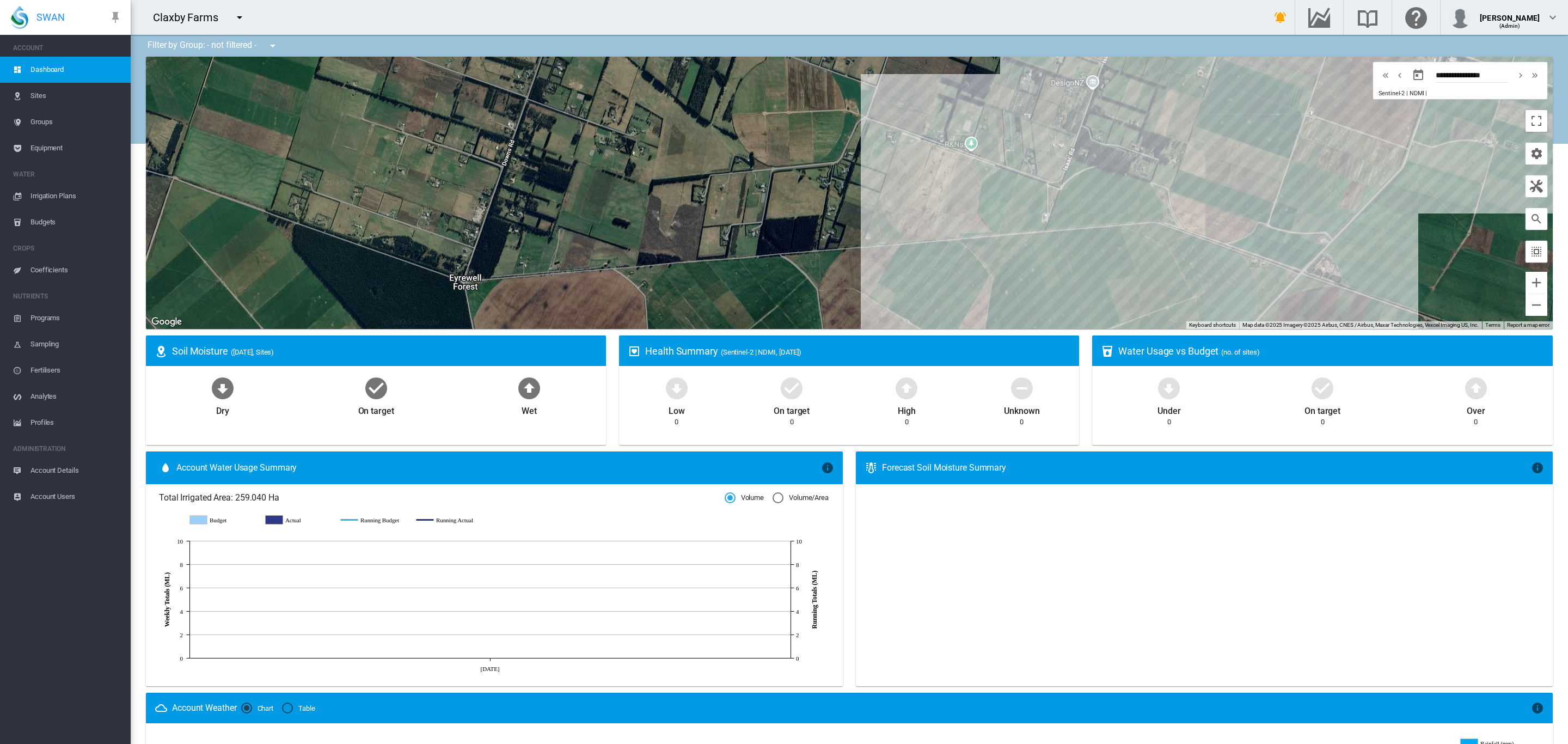
drag, startPoint x: 953, startPoint y: 197, endPoint x: 538, endPoint y: 219, distance: 415.6
click at [540, 219] on div "To navigate, press the arrow keys." at bounding box center [849, 192] width 1407 height 272
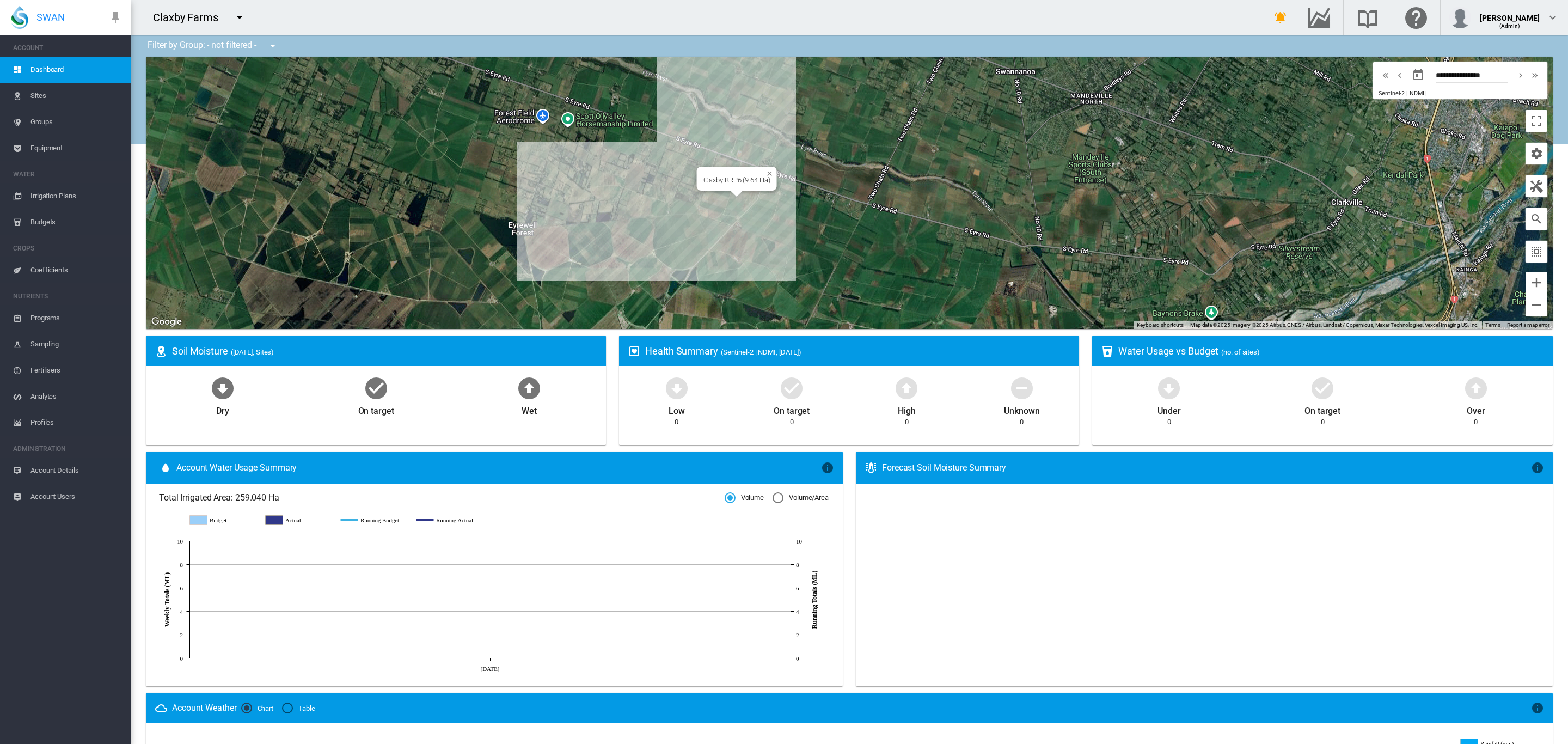
scroll to position [20, 0]
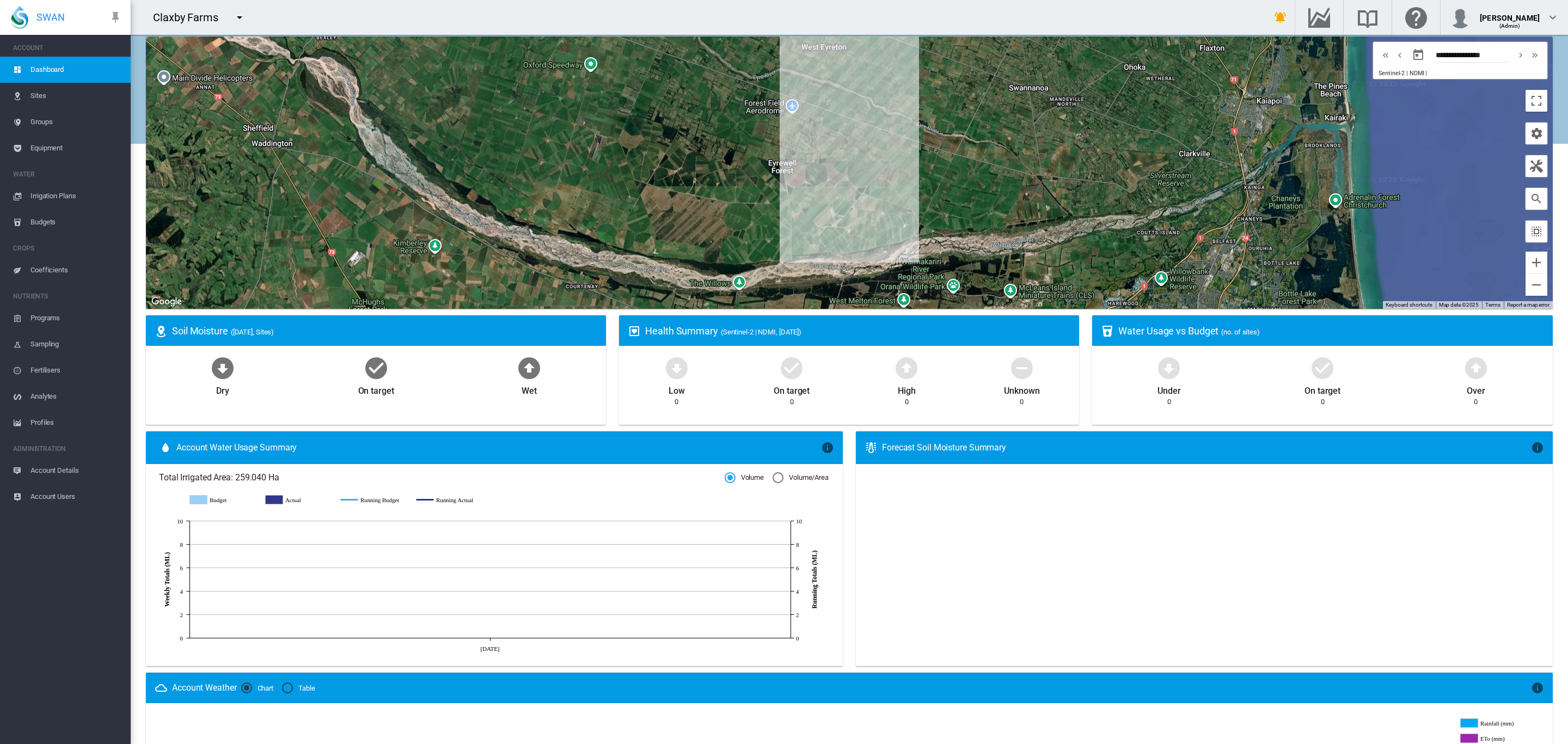
drag, startPoint x: 936, startPoint y: 209, endPoint x: 1021, endPoint y: 194, distance: 86.3
click at [1021, 194] on div "To navigate, press the arrow keys." at bounding box center [849, 172] width 1407 height 272
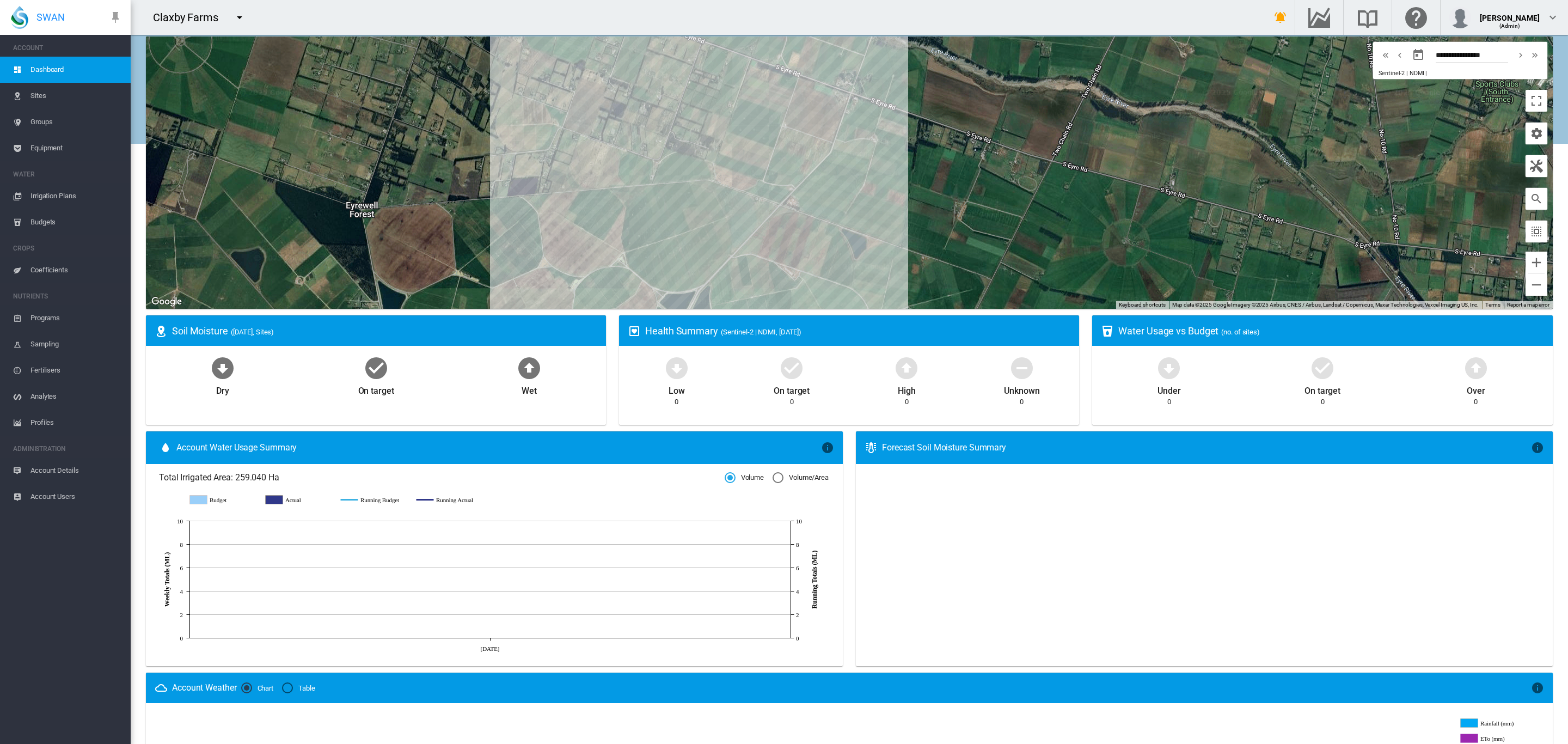
drag, startPoint x: 922, startPoint y: 179, endPoint x: 1065, endPoint y: 196, distance: 144.0
click at [1065, 196] on div "To navigate, press the arrow keys." at bounding box center [849, 172] width 1407 height 272
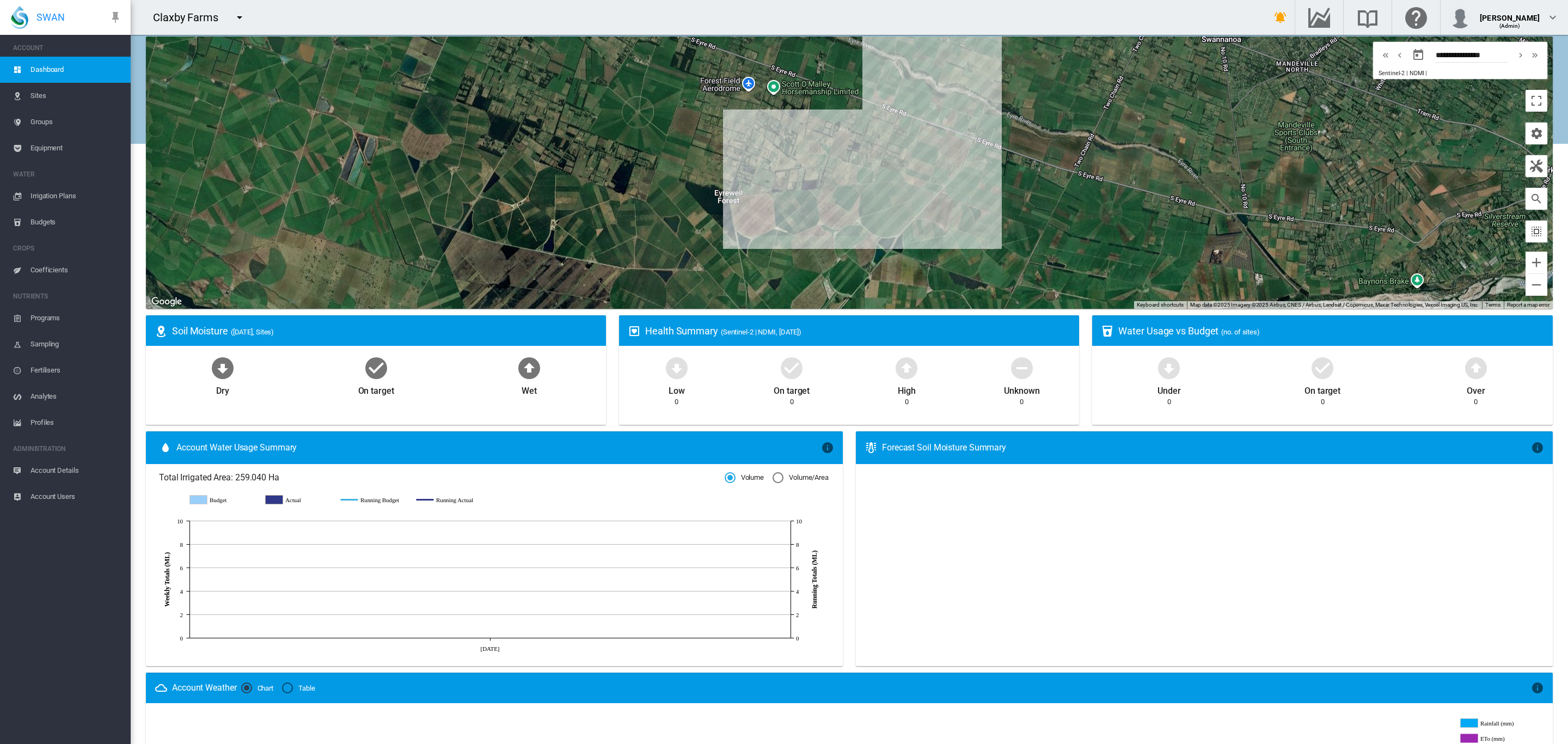
drag, startPoint x: 977, startPoint y: 185, endPoint x: 1005, endPoint y: 186, distance: 28.0
click at [1005, 186] on div "To navigate, press the arrow keys." at bounding box center [849, 172] width 1407 height 272
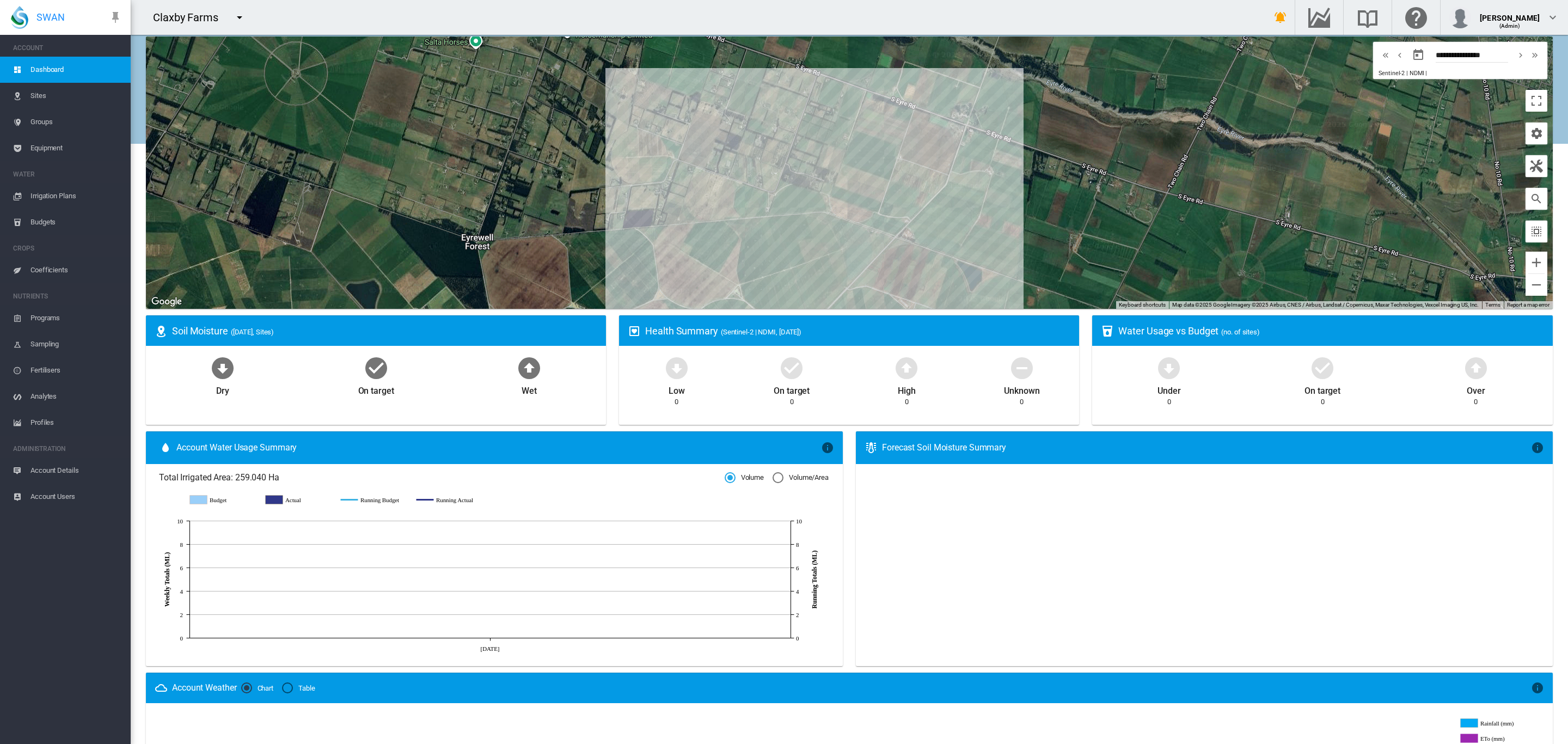
drag, startPoint x: 1014, startPoint y: 171, endPoint x: 1164, endPoint y: 249, distance: 169.1
click at [1164, 249] on div "To navigate, press the arrow keys." at bounding box center [849, 172] width 1407 height 272
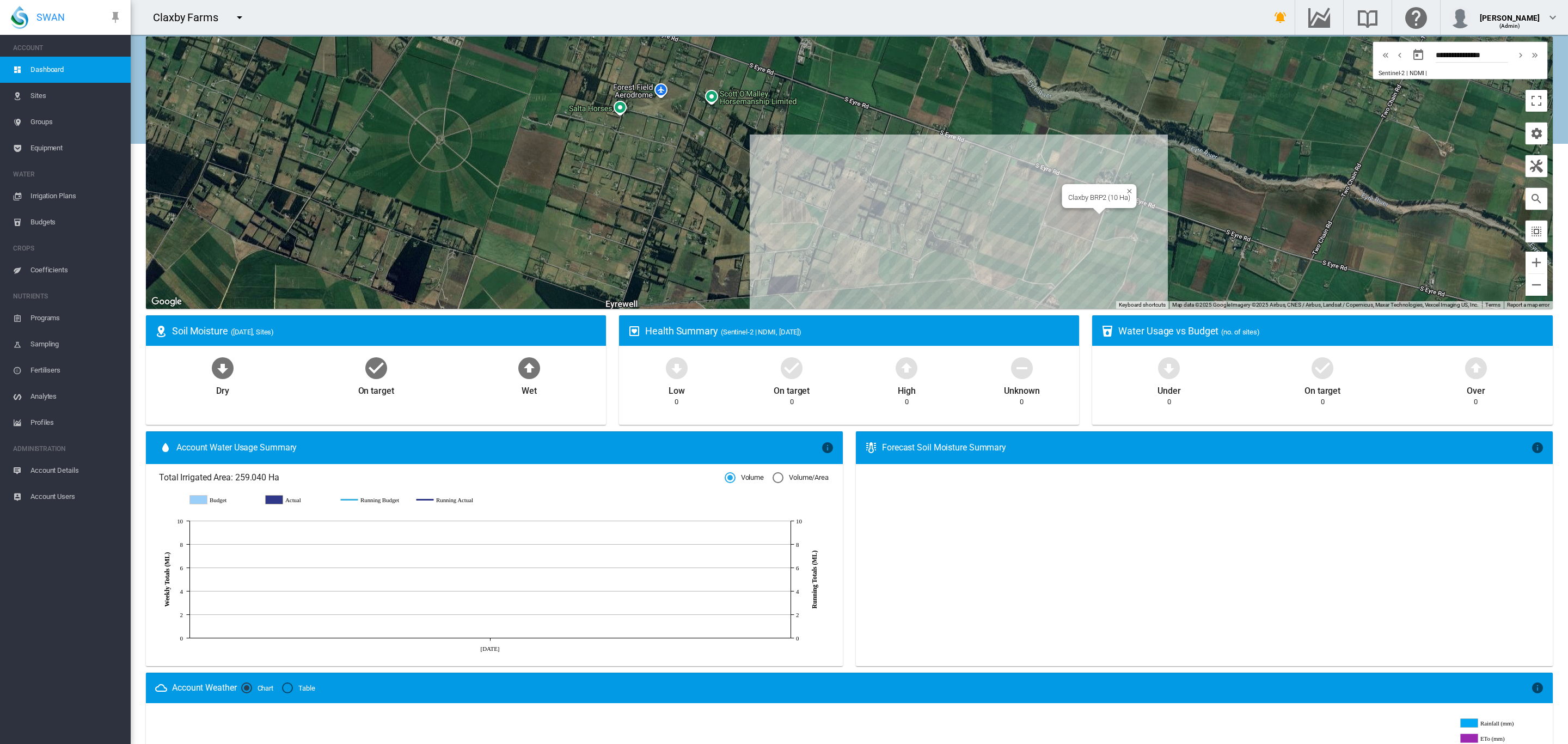
scroll to position [0, 0]
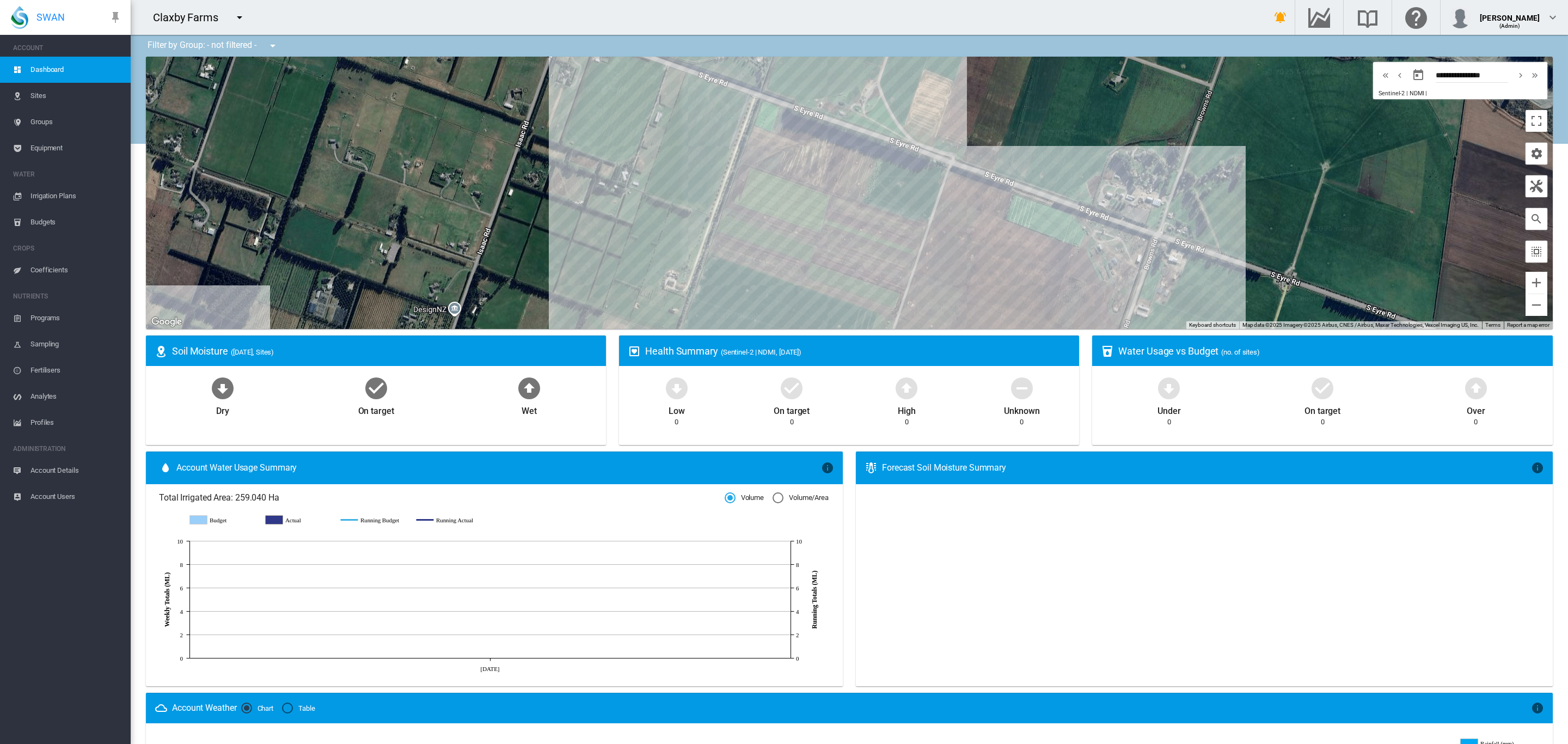
drag, startPoint x: 992, startPoint y: 148, endPoint x: 1011, endPoint y: 147, distance: 19.0
click at [1011, 147] on div "To navigate, press the arrow keys." at bounding box center [849, 192] width 1407 height 272
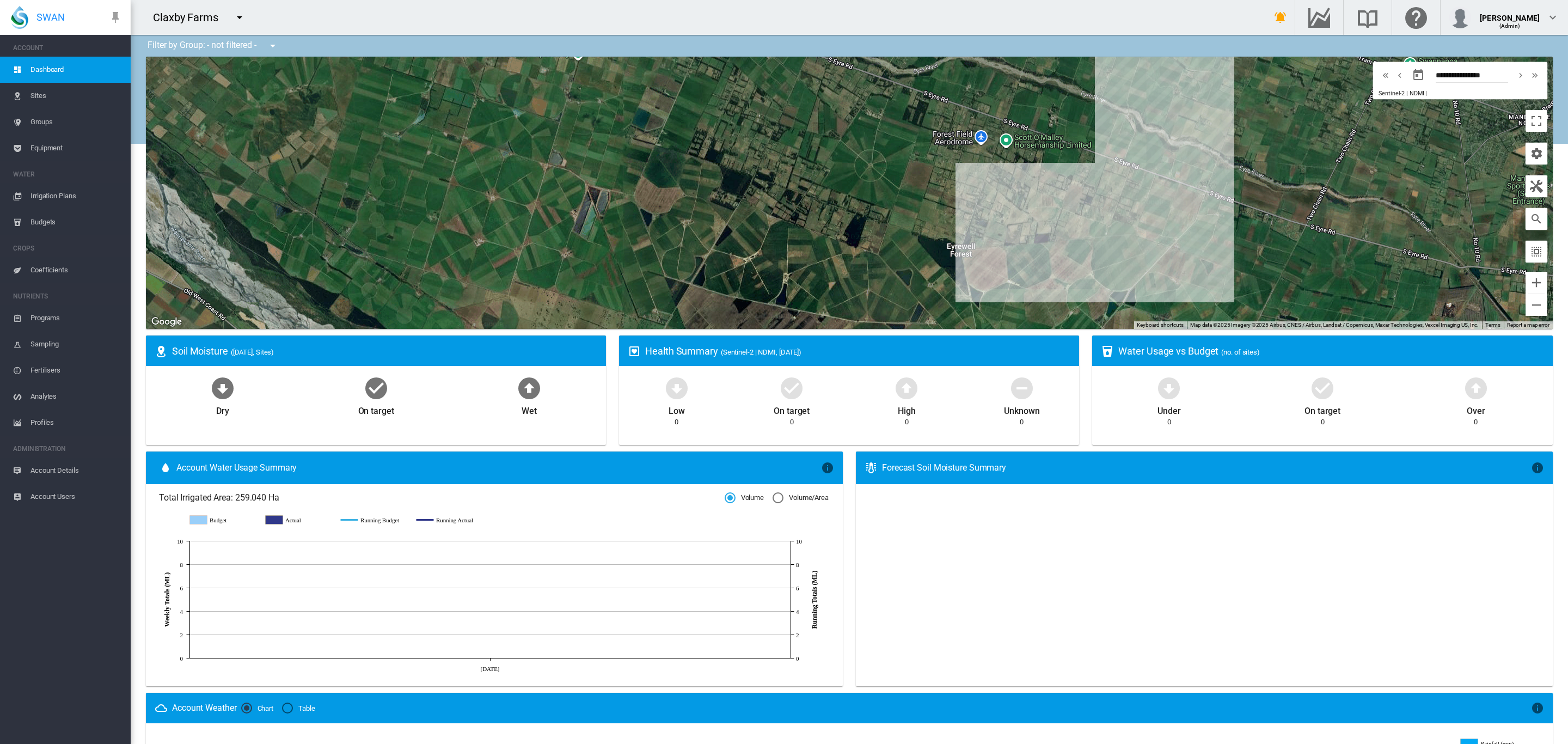
drag, startPoint x: 1342, startPoint y: 201, endPoint x: 1281, endPoint y: 225, distance: 65.6
click at [1281, 225] on div "To navigate, press the arrow keys." at bounding box center [849, 192] width 1407 height 272
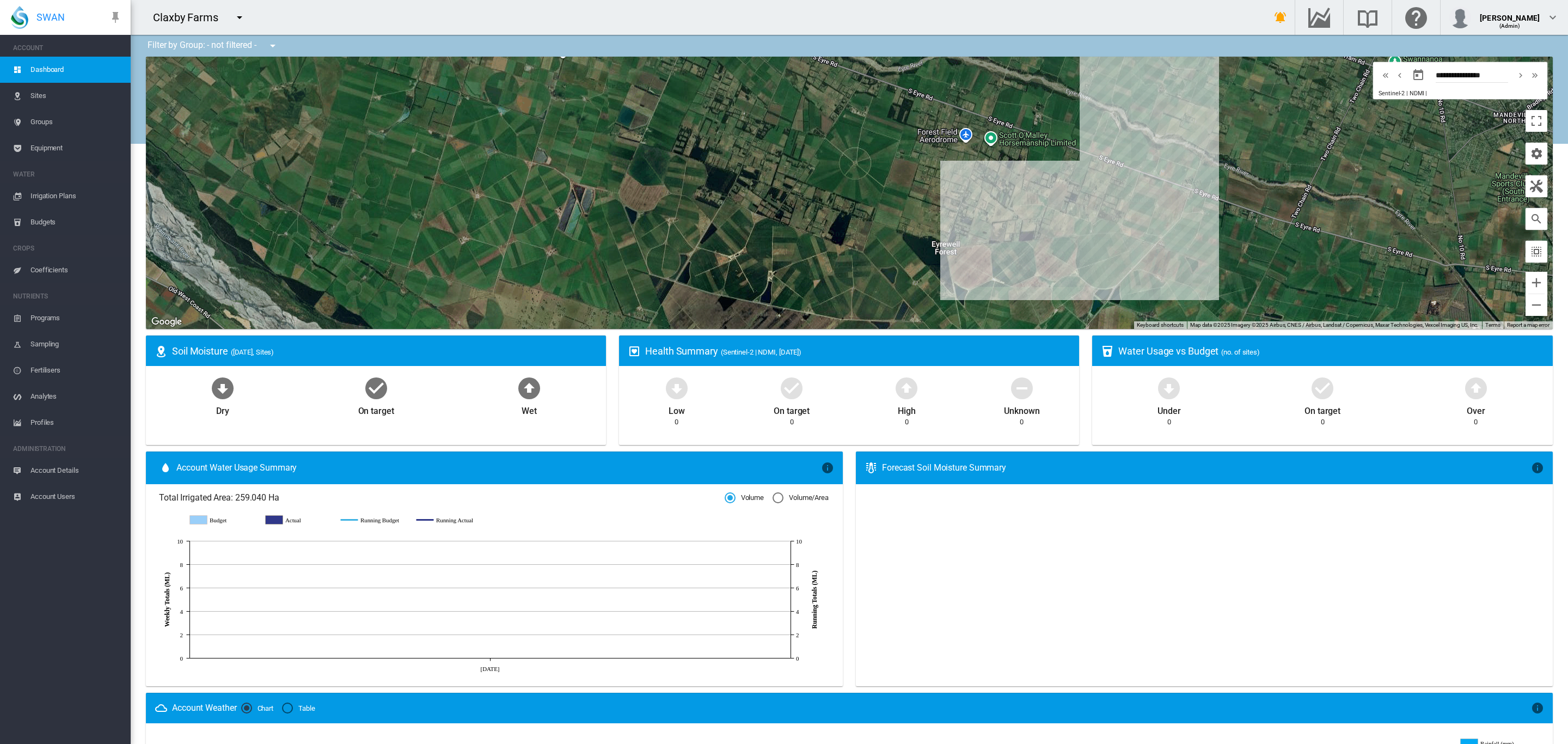
drag, startPoint x: 1206, startPoint y: 280, endPoint x: 1192, endPoint y: 276, distance: 14.6
click at [1192, 276] on div "To navigate, press the arrow keys." at bounding box center [849, 192] width 1407 height 272
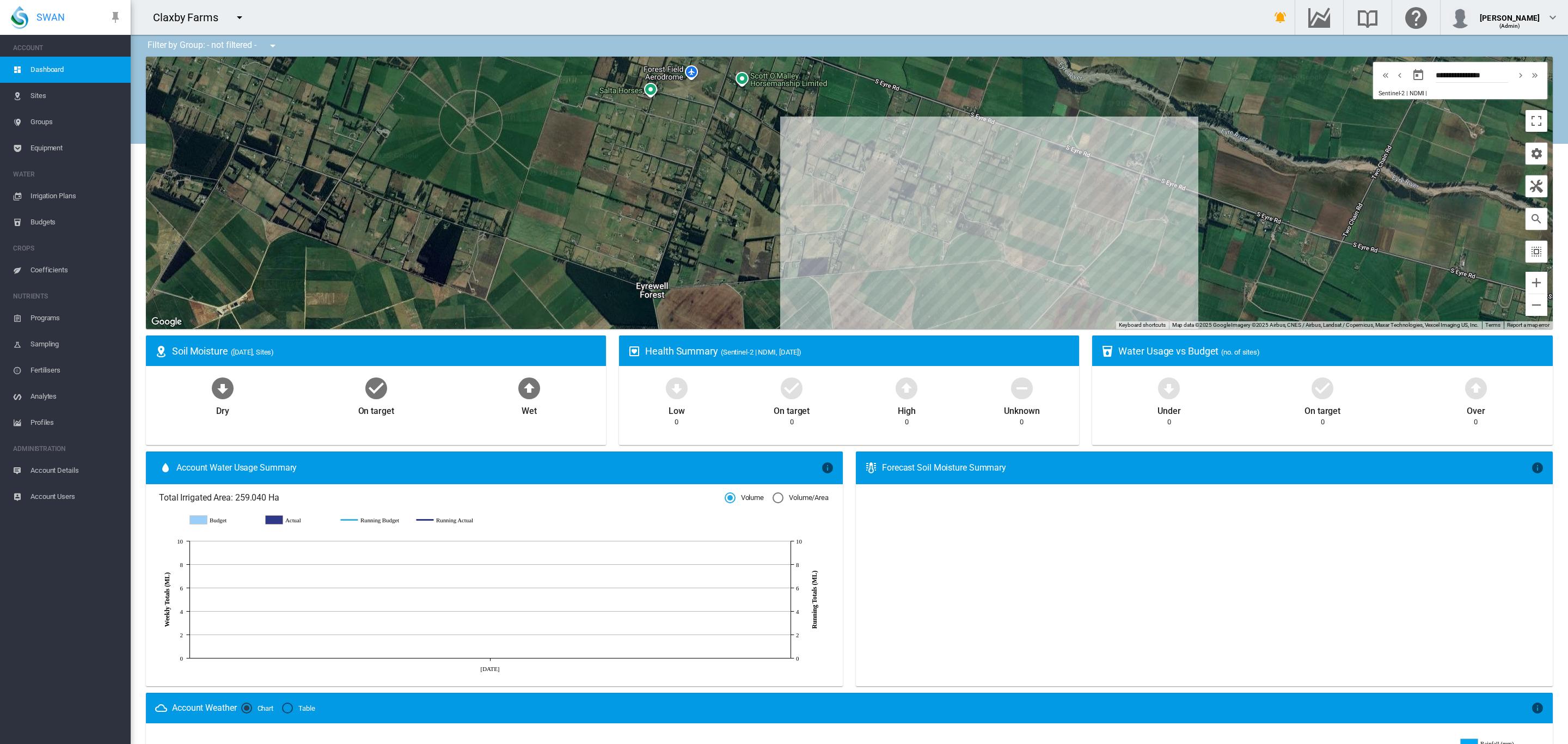
drag, startPoint x: 1186, startPoint y: 202, endPoint x: 1176, endPoint y: 225, distance: 25.1
click at [1176, 225] on div "To navigate, press the arrow keys." at bounding box center [849, 192] width 1407 height 272
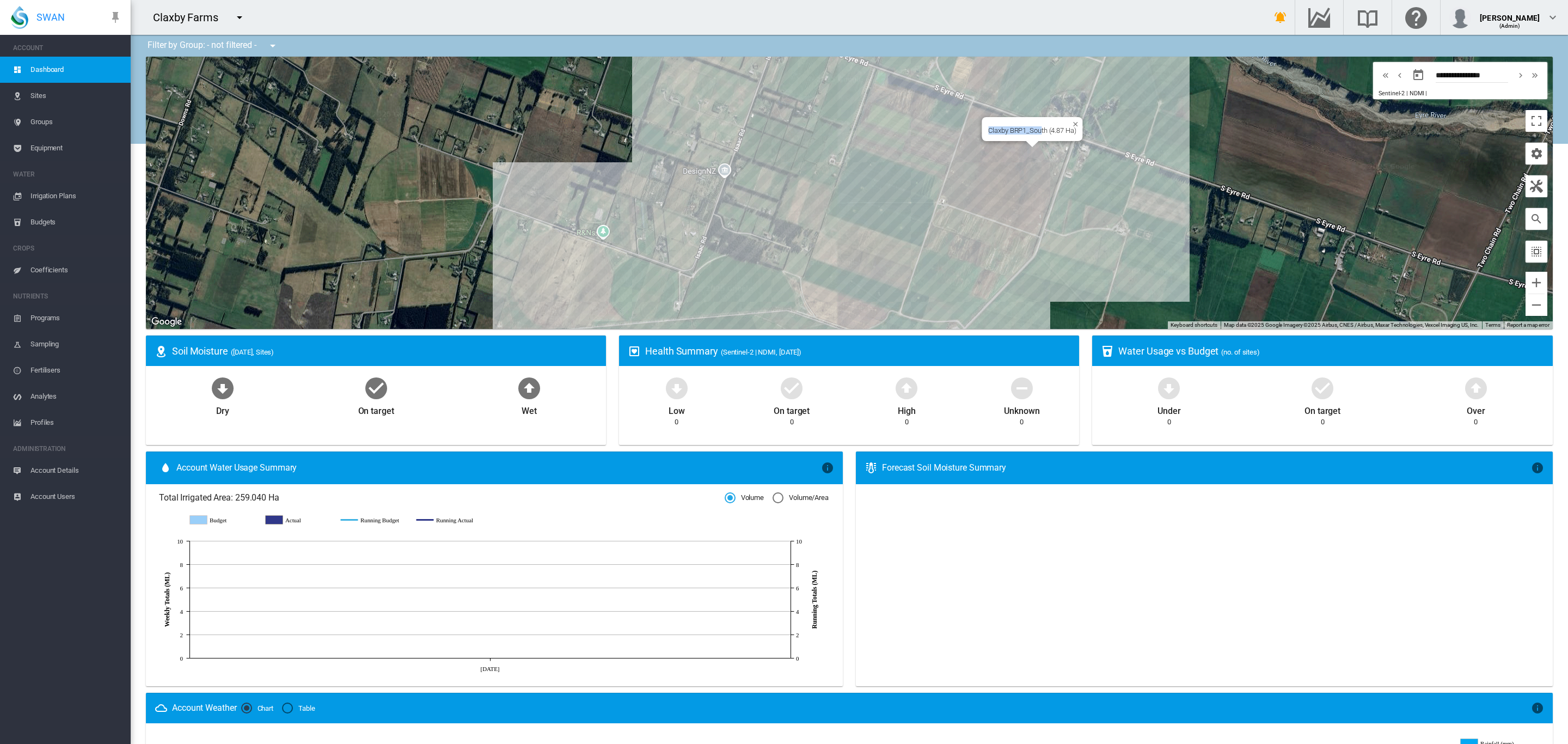
drag, startPoint x: 970, startPoint y: 242, endPoint x: 1026, endPoint y: 147, distance: 110.3
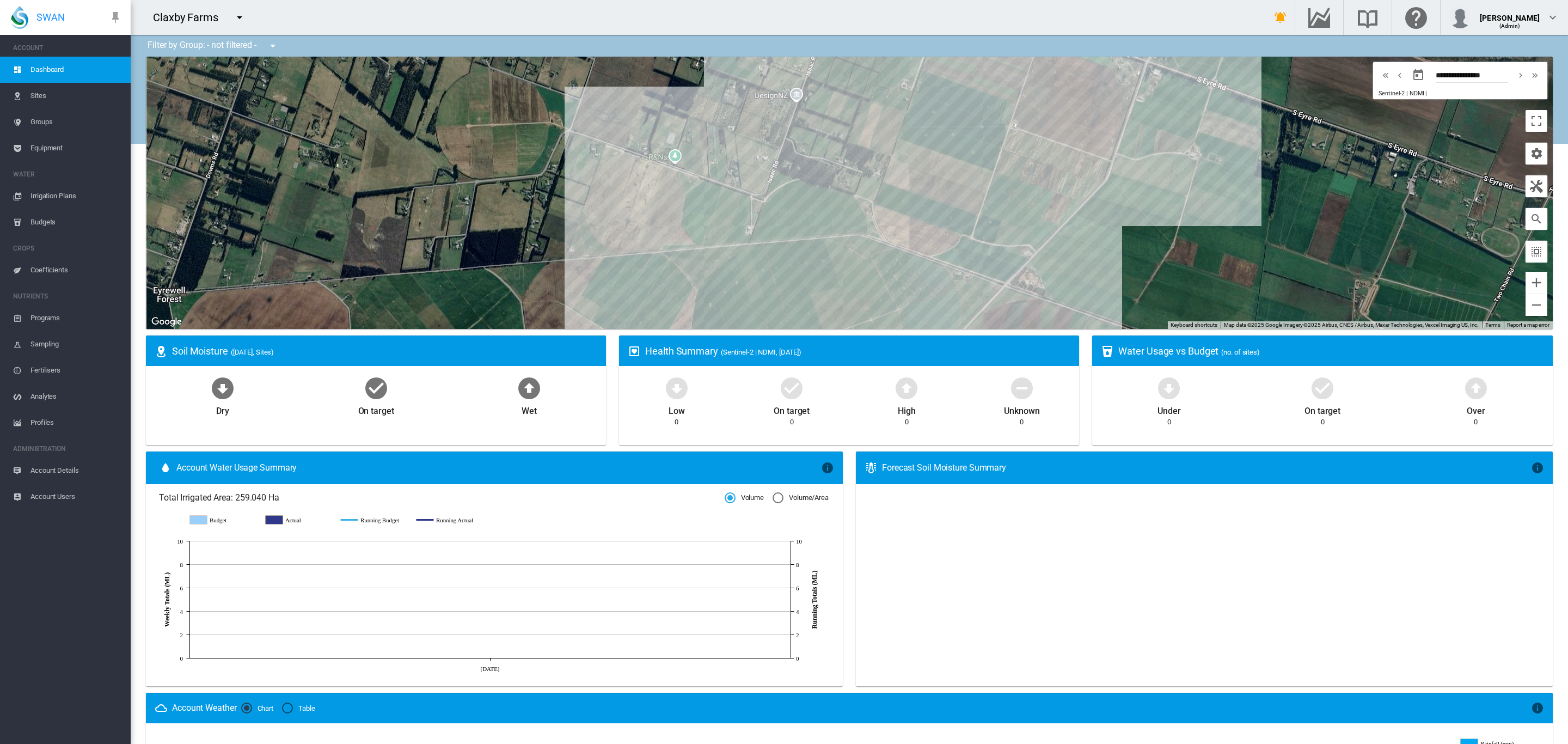
drag, startPoint x: 826, startPoint y: 264, endPoint x: 898, endPoint y: 188, distance: 104.7
click at [898, 188] on div "To navigate, press the arrow keys." at bounding box center [849, 192] width 1407 height 272
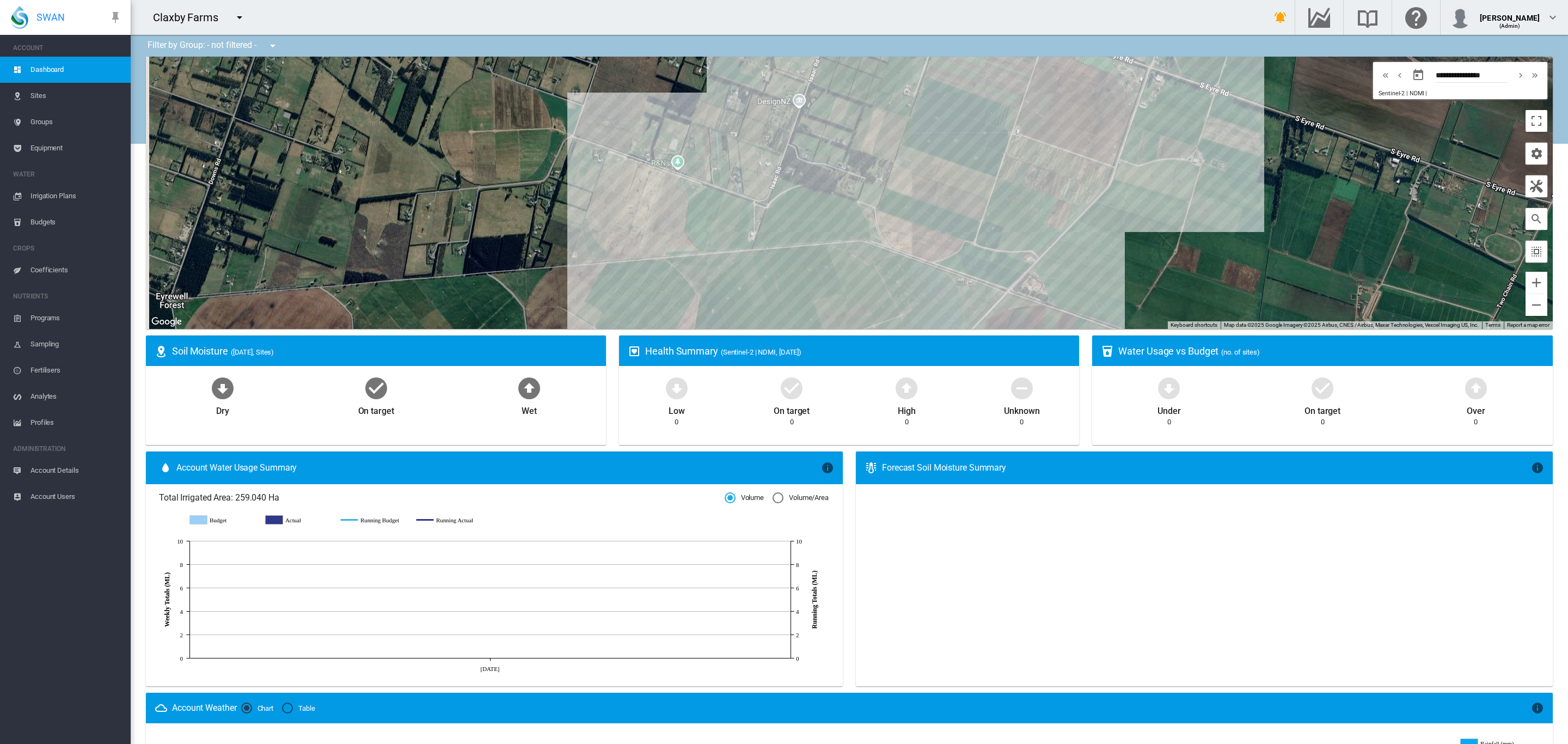
drag, startPoint x: 1116, startPoint y: 197, endPoint x: 1117, endPoint y: 203, distance: 6.1
click at [1117, 203] on div "To navigate, press the arrow keys." at bounding box center [849, 192] width 1407 height 272
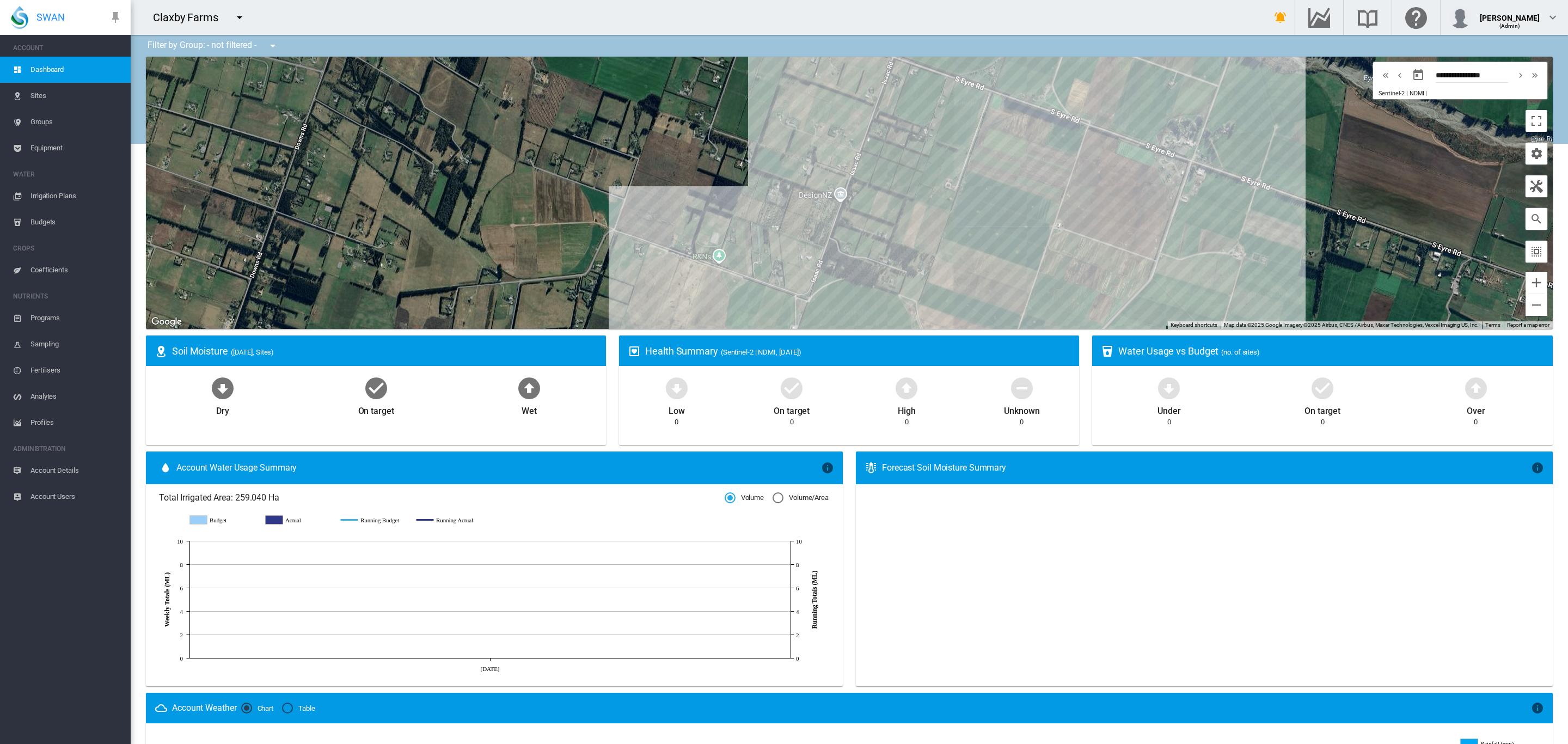
drag, startPoint x: 1171, startPoint y: 141, endPoint x: 1213, endPoint y: 236, distance: 103.9
click at [1213, 236] on div "To navigate, press the arrow keys." at bounding box center [849, 192] width 1407 height 272
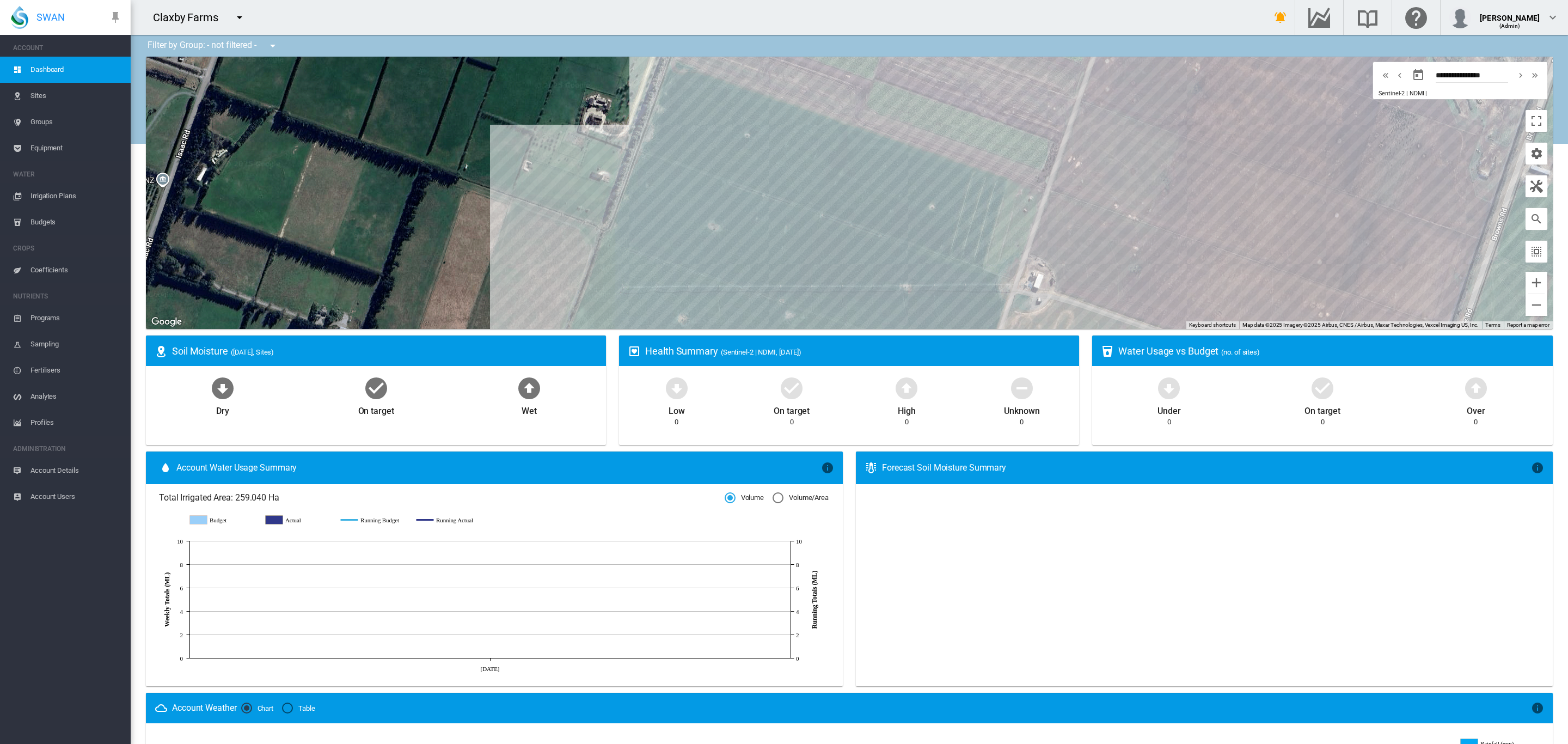
drag, startPoint x: 1164, startPoint y: 206, endPoint x: 1155, endPoint y: 133, distance: 73.6
click at [1155, 133] on div "To navigate, press the arrow keys." at bounding box center [849, 192] width 1407 height 272
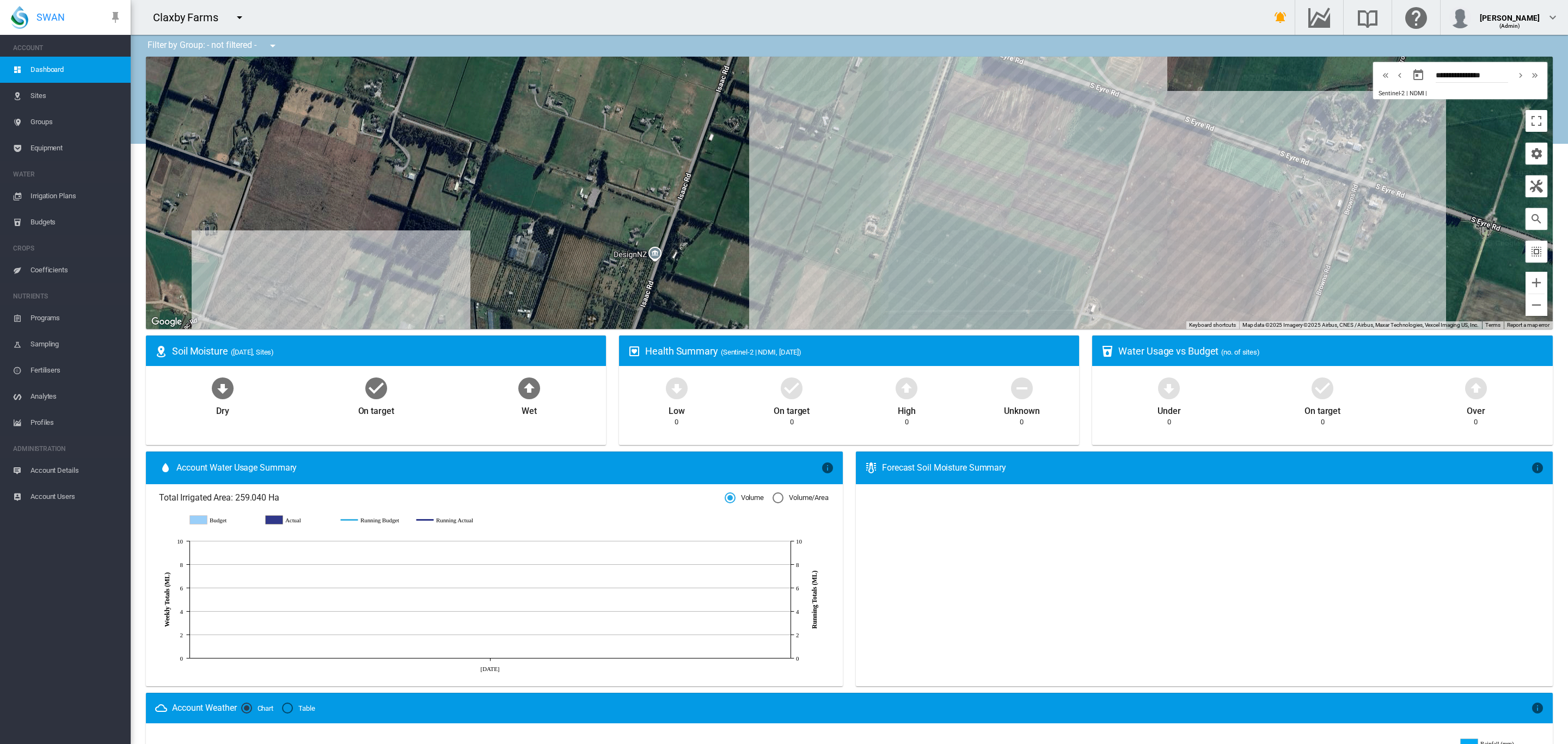
drag, startPoint x: 1208, startPoint y: 176, endPoint x: 1191, endPoint y: 269, distance: 94.5
click at [1191, 269] on div "To navigate, press the arrow keys." at bounding box center [849, 192] width 1407 height 272
click at [1237, 230] on div "To navigate, press the arrow keys." at bounding box center [849, 192] width 1407 height 272
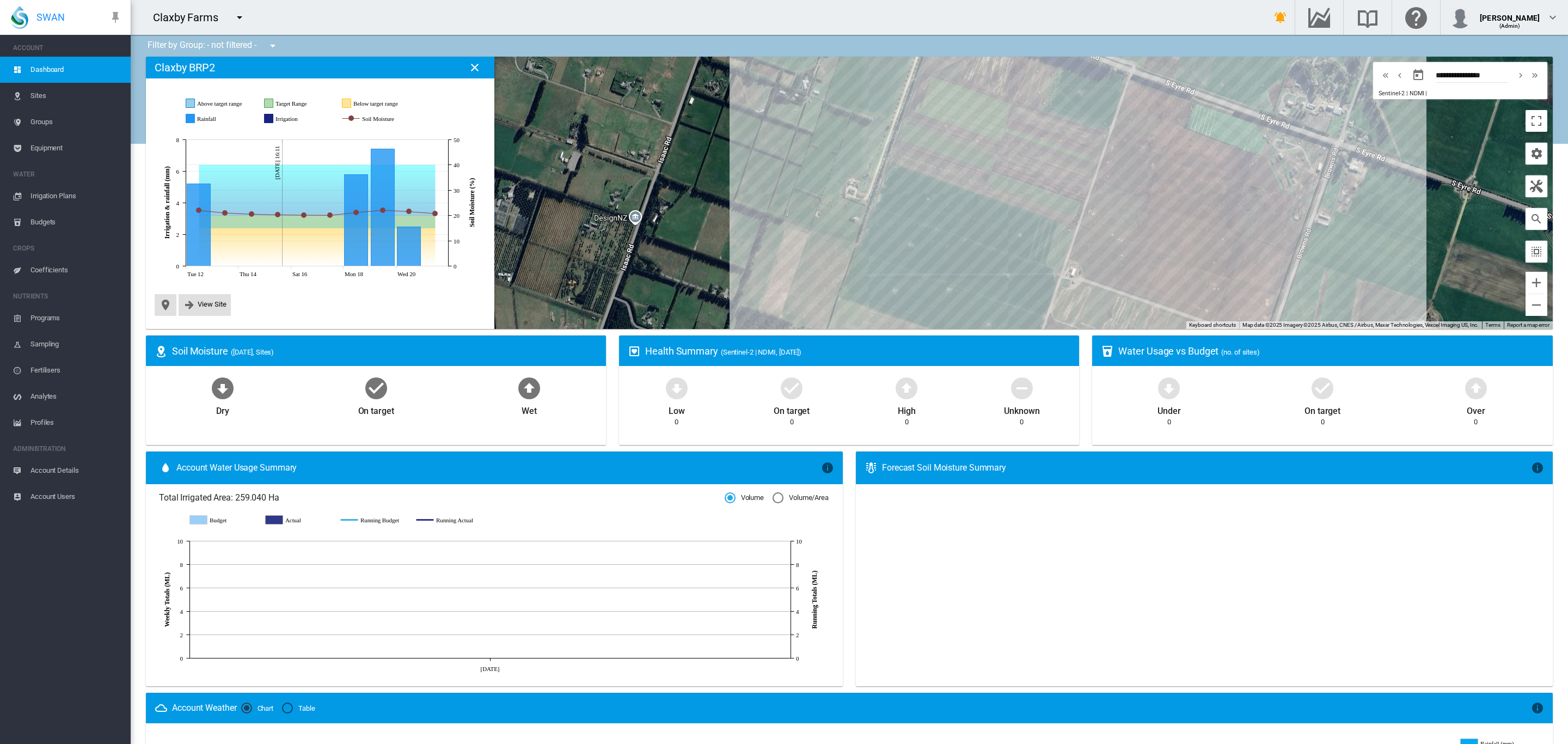
click at [46, 115] on span "Groups" at bounding box center [76, 122] width 92 height 26
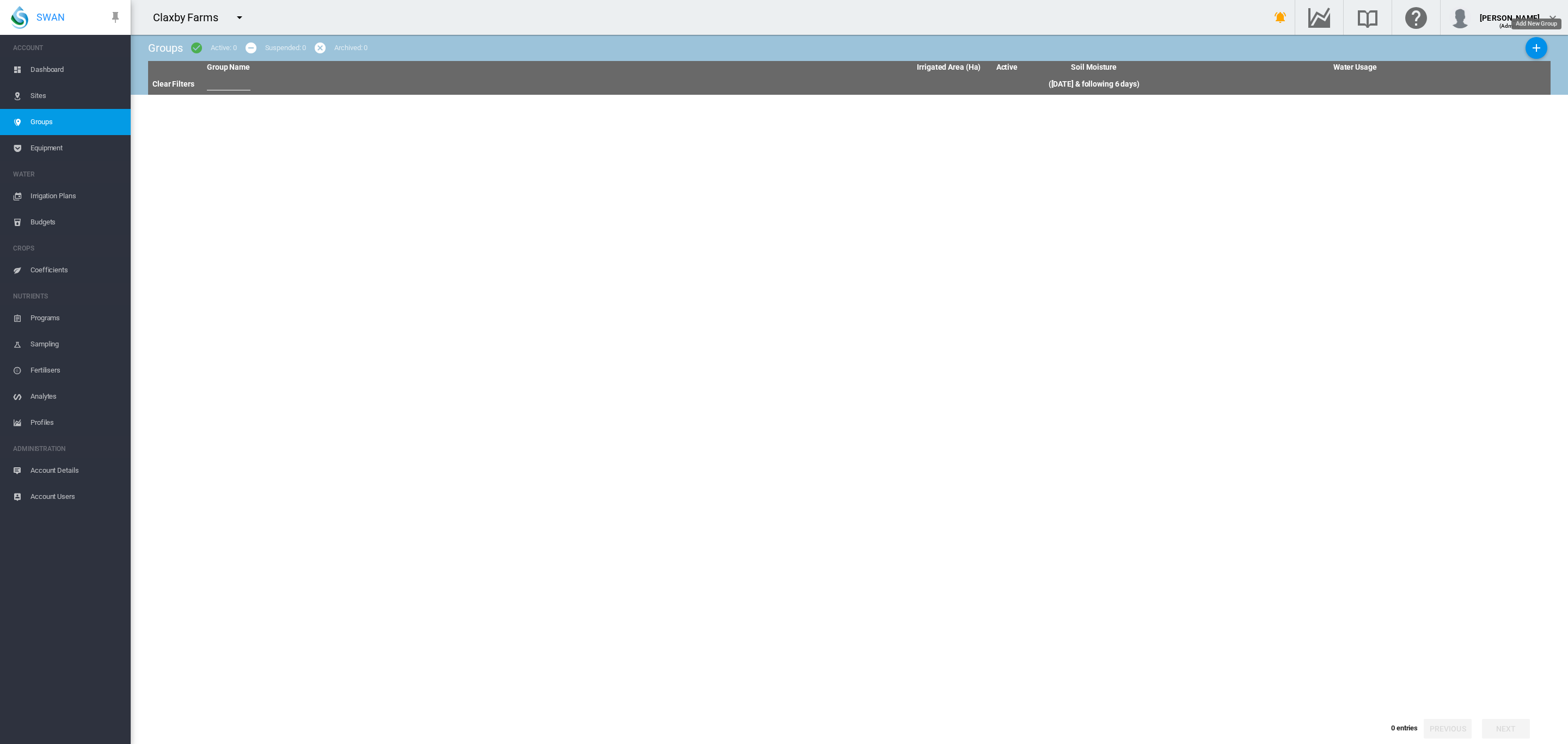
click at [1532, 45] on md-icon "icon-plus" at bounding box center [1536, 47] width 13 height 13
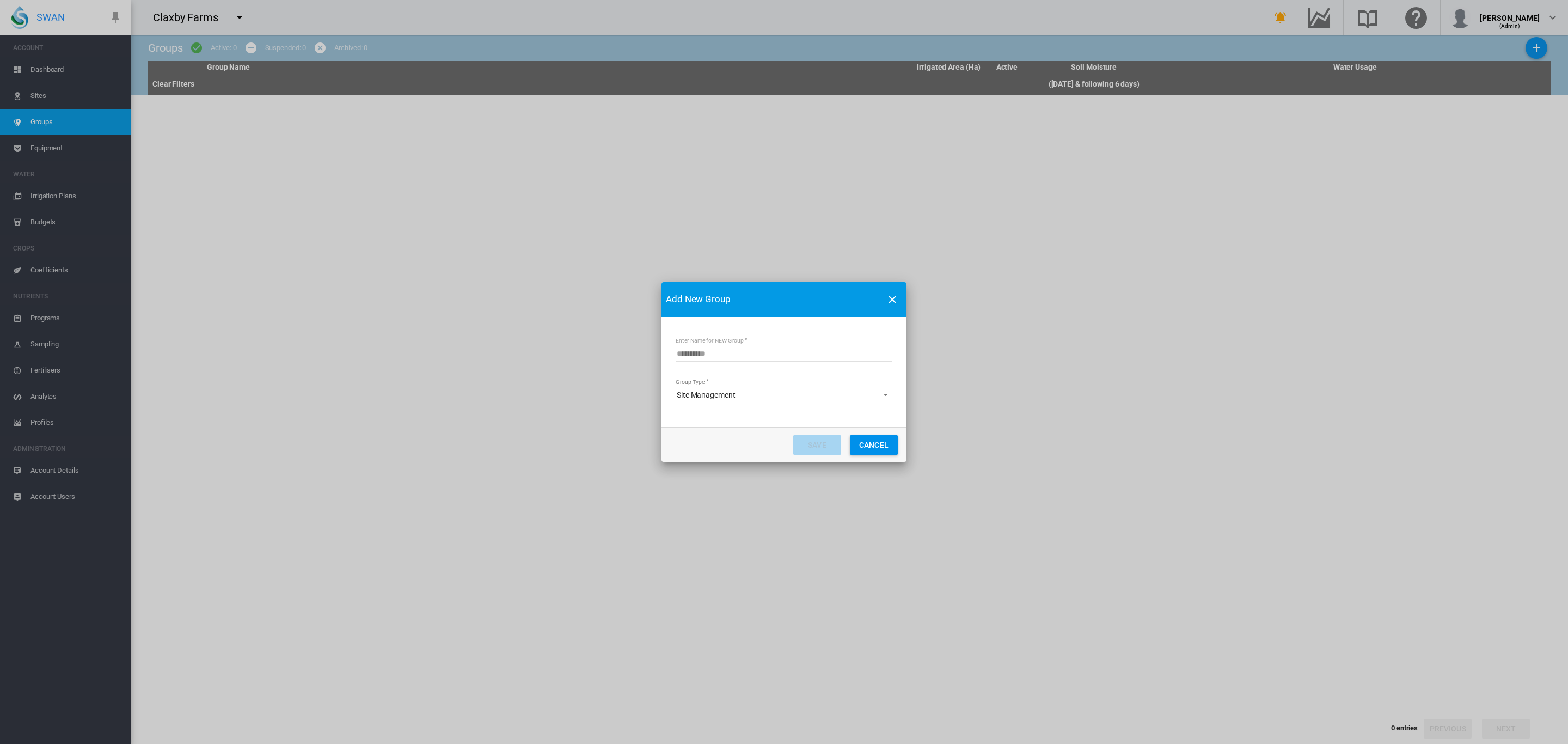
click at [759, 351] on input "Enter Name for NEW Group" at bounding box center [784, 353] width 217 height 16
type input "**********"
click at [832, 444] on button "Save" at bounding box center [817, 444] width 48 height 19
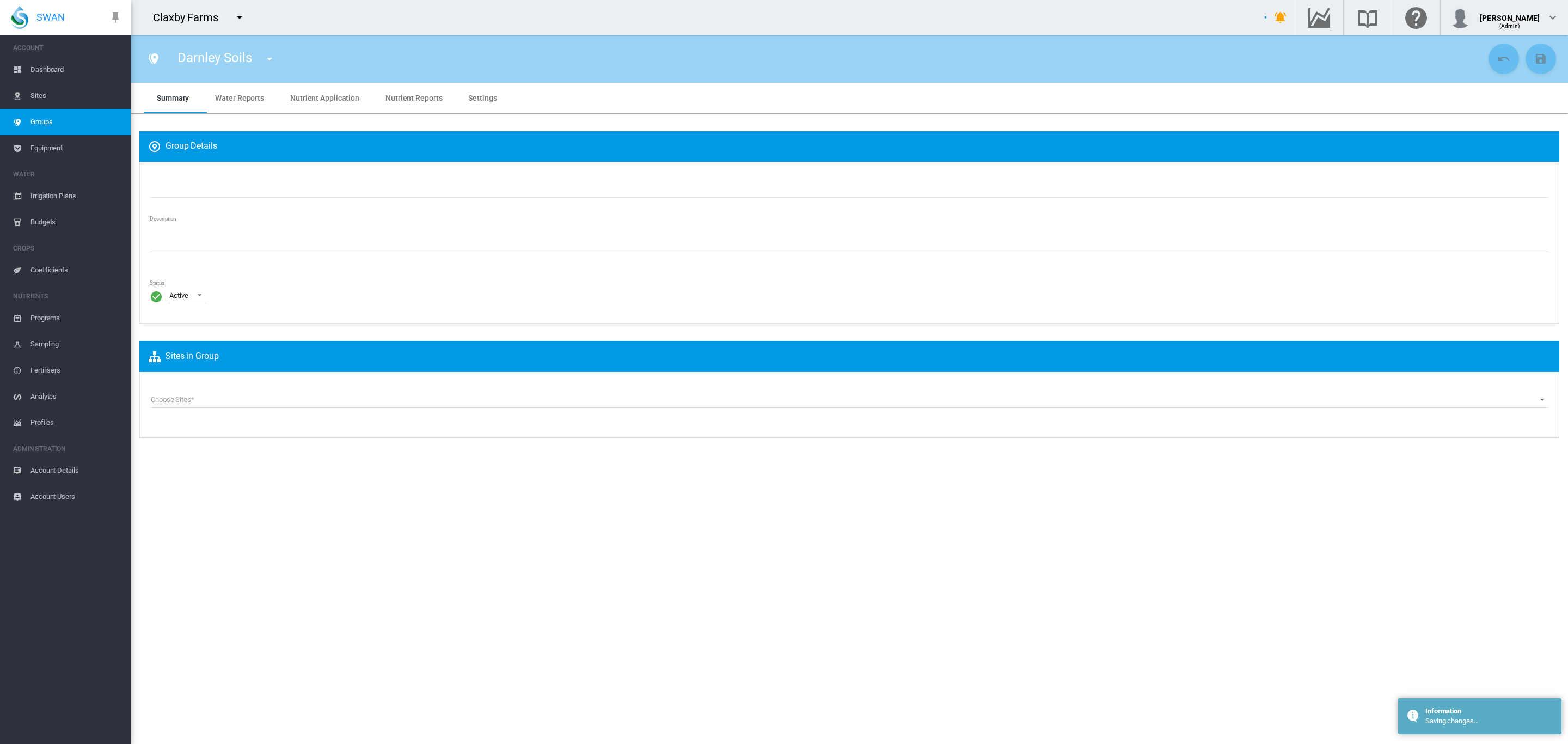
type input "**********"
type textarea "**********"
type input "*"
type input "**"
type input "*"
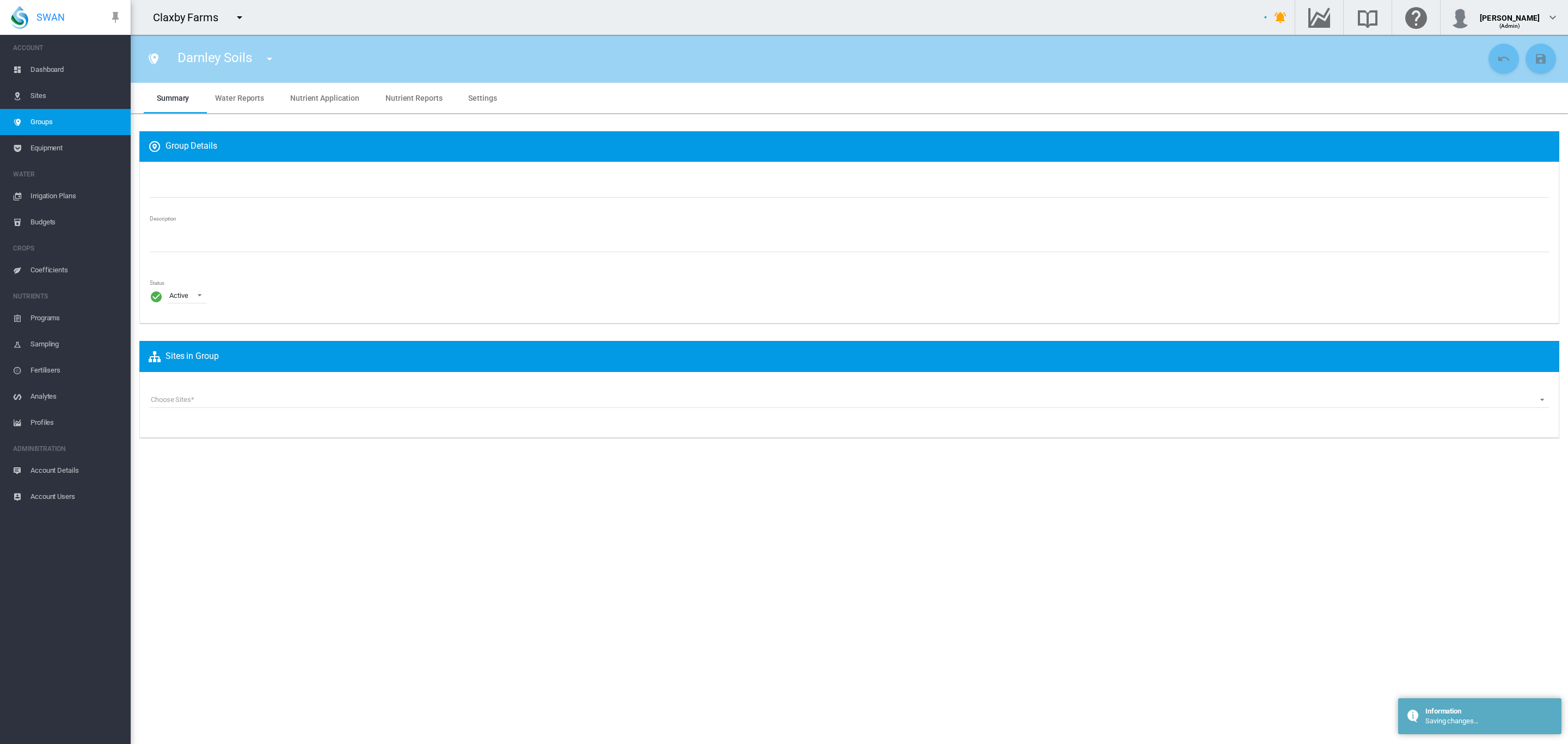
type input "***"
click at [502, 242] on textarea "**********" at bounding box center [849, 237] width 1399 height 30
click at [75, 118] on span "Groups" at bounding box center [76, 122] width 92 height 26
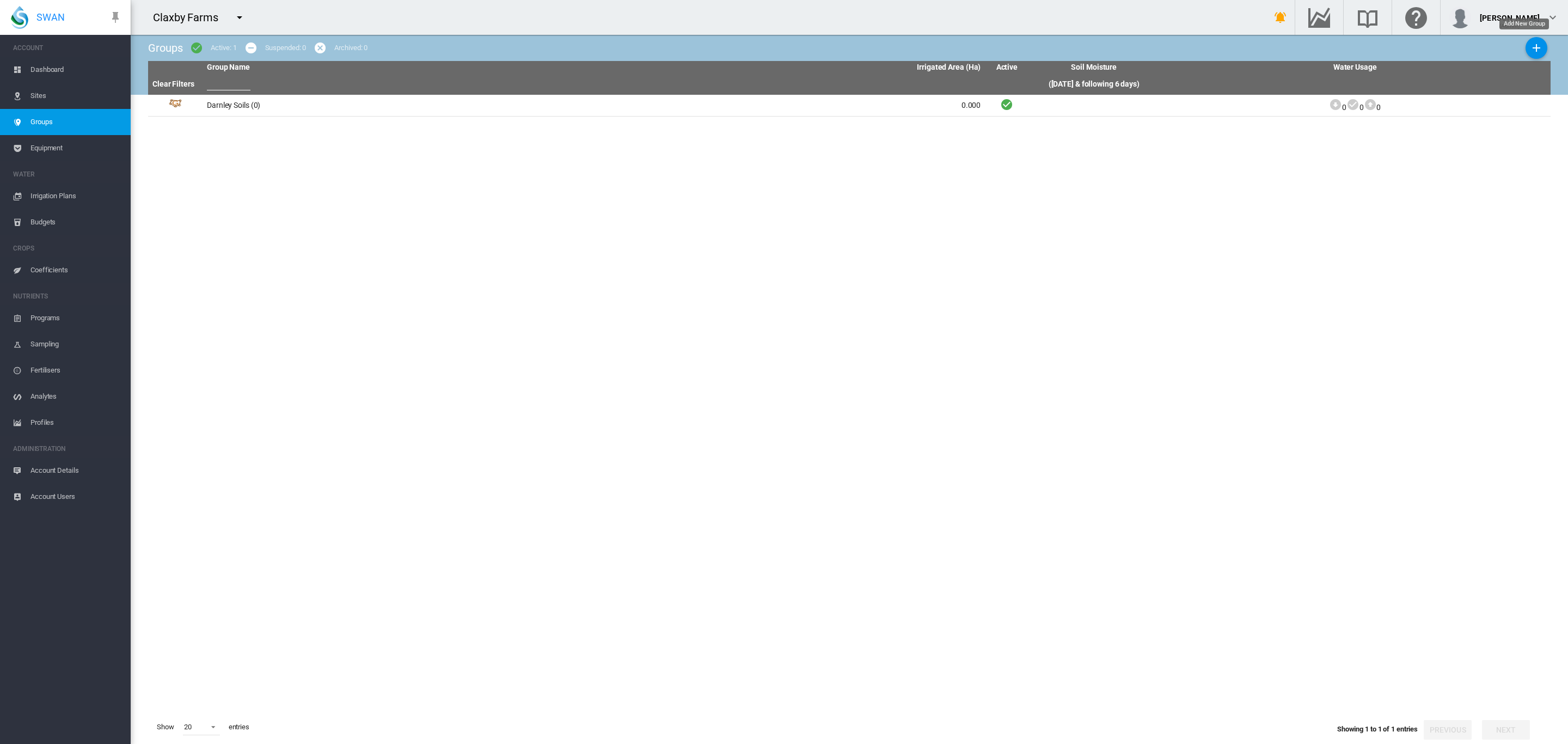
click at [1531, 45] on md-icon "icon-plus" at bounding box center [1536, 47] width 13 height 13
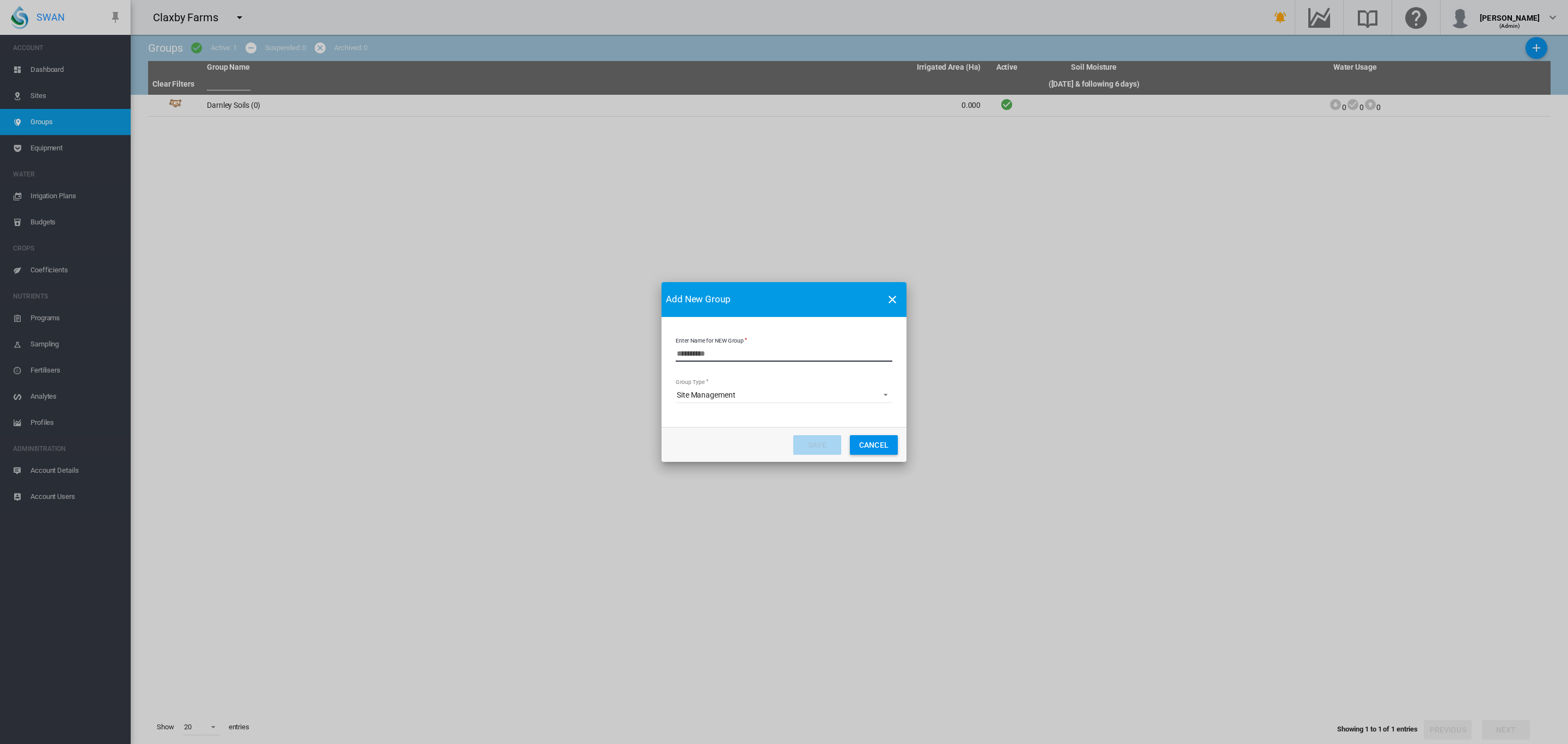
click at [709, 359] on input "Enter Name for NEW Group" at bounding box center [784, 353] width 217 height 16
type input "**********"
click at [813, 440] on button "Save" at bounding box center [817, 444] width 48 height 19
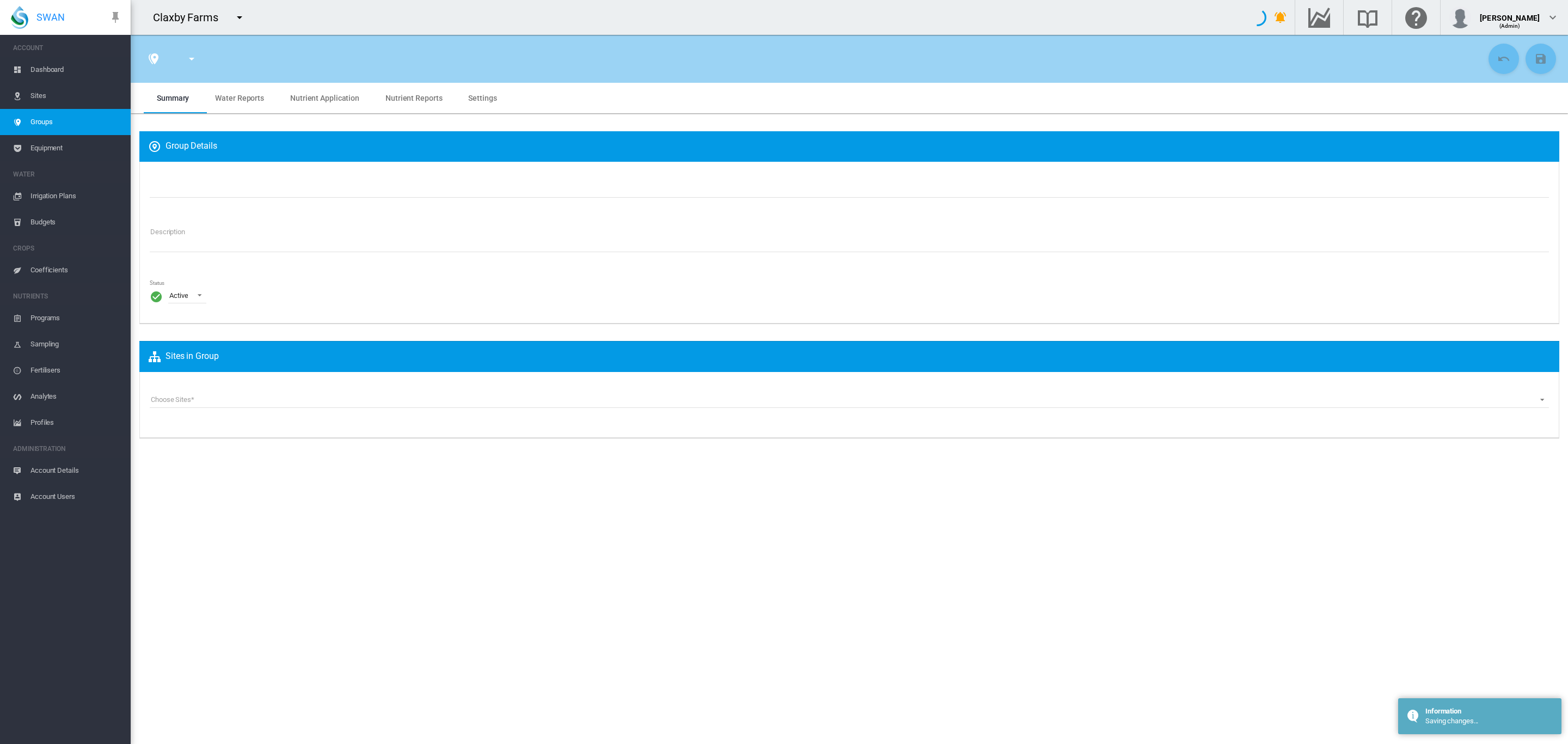
type input "**********"
type textarea "**********"
type input "*"
type input "**"
type input "*"
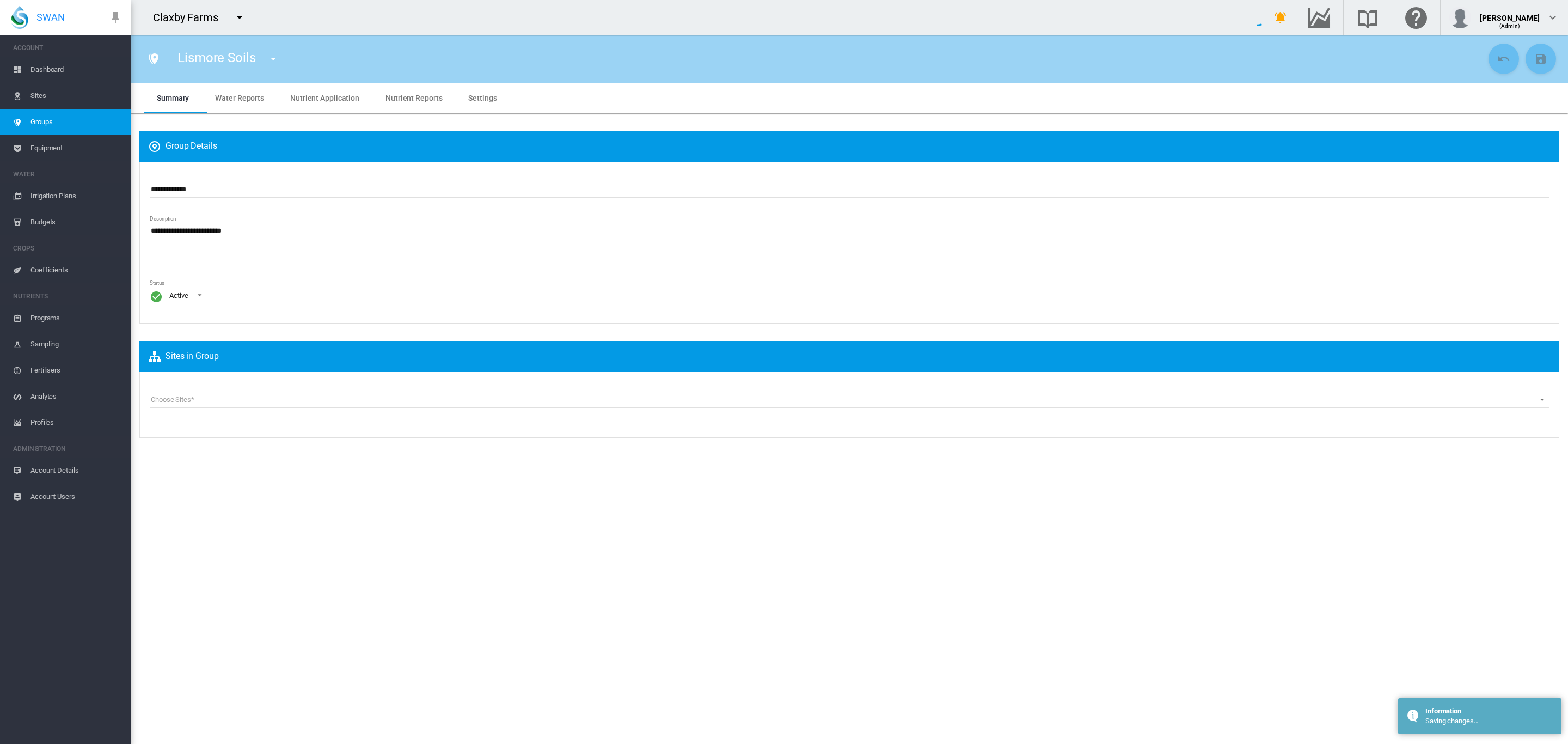
type input "***"
click at [54, 74] on span "Dashboard" at bounding box center [76, 69] width 92 height 26
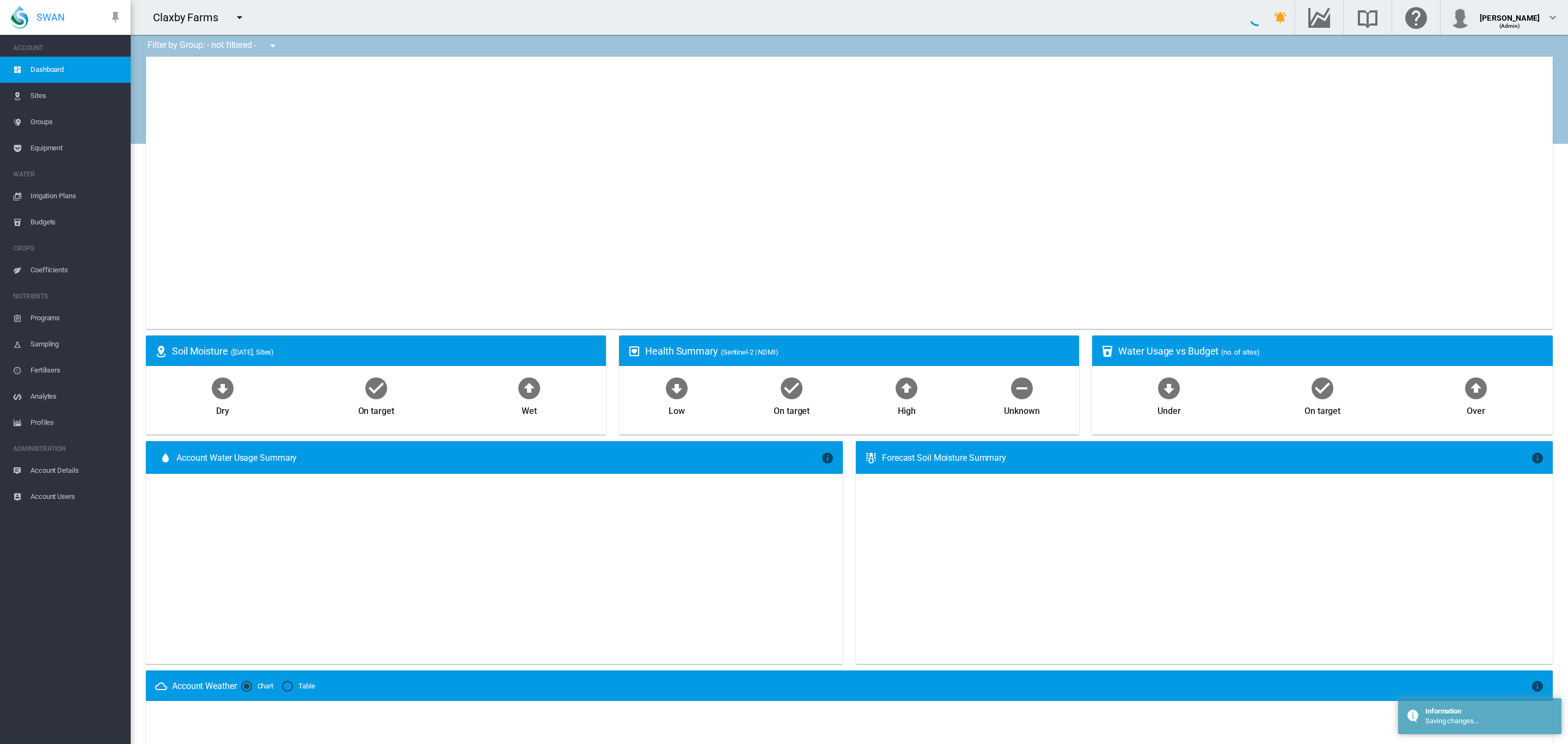
type input "**********"
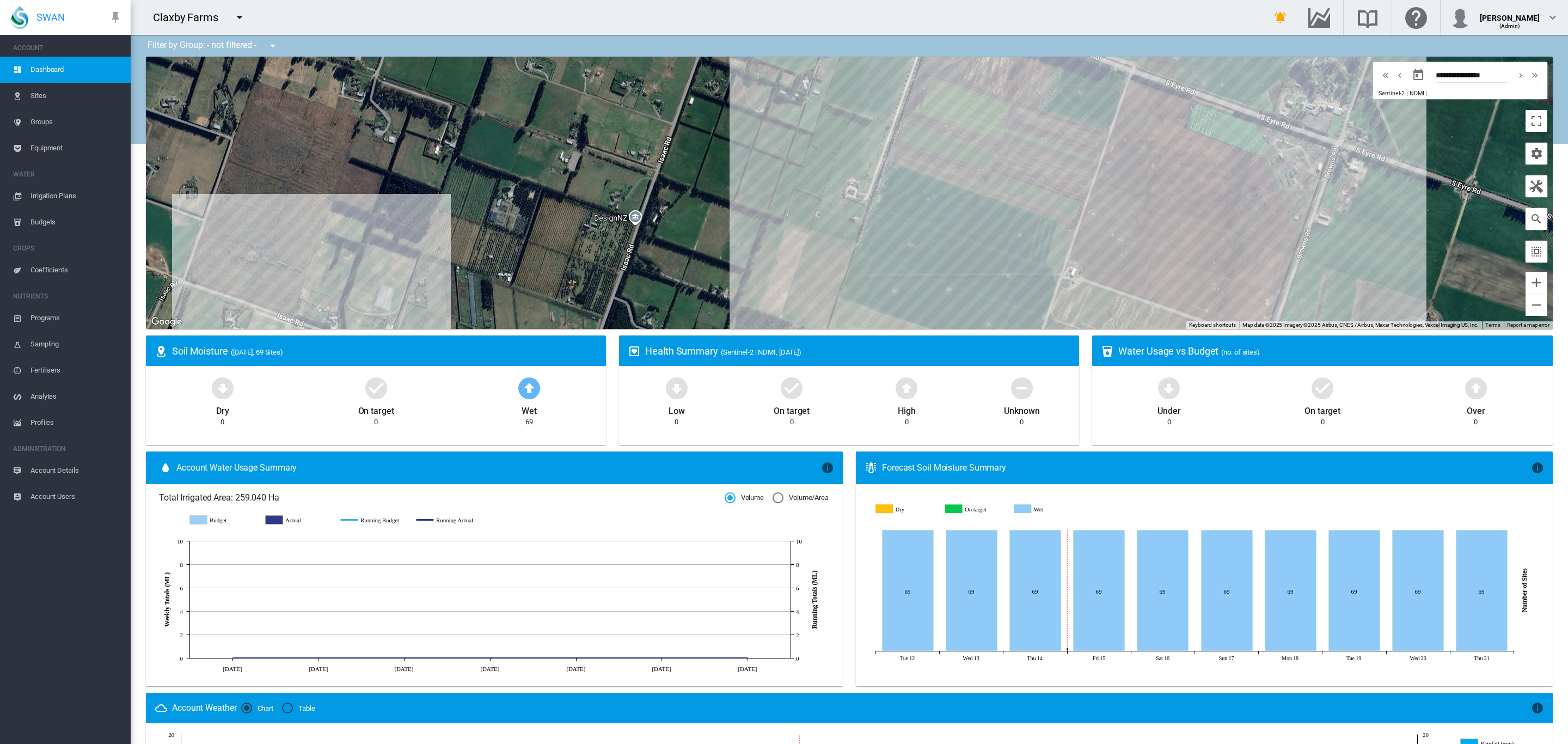
click at [1173, 192] on div "To navigate, press the arrow keys." at bounding box center [849, 192] width 1407 height 272
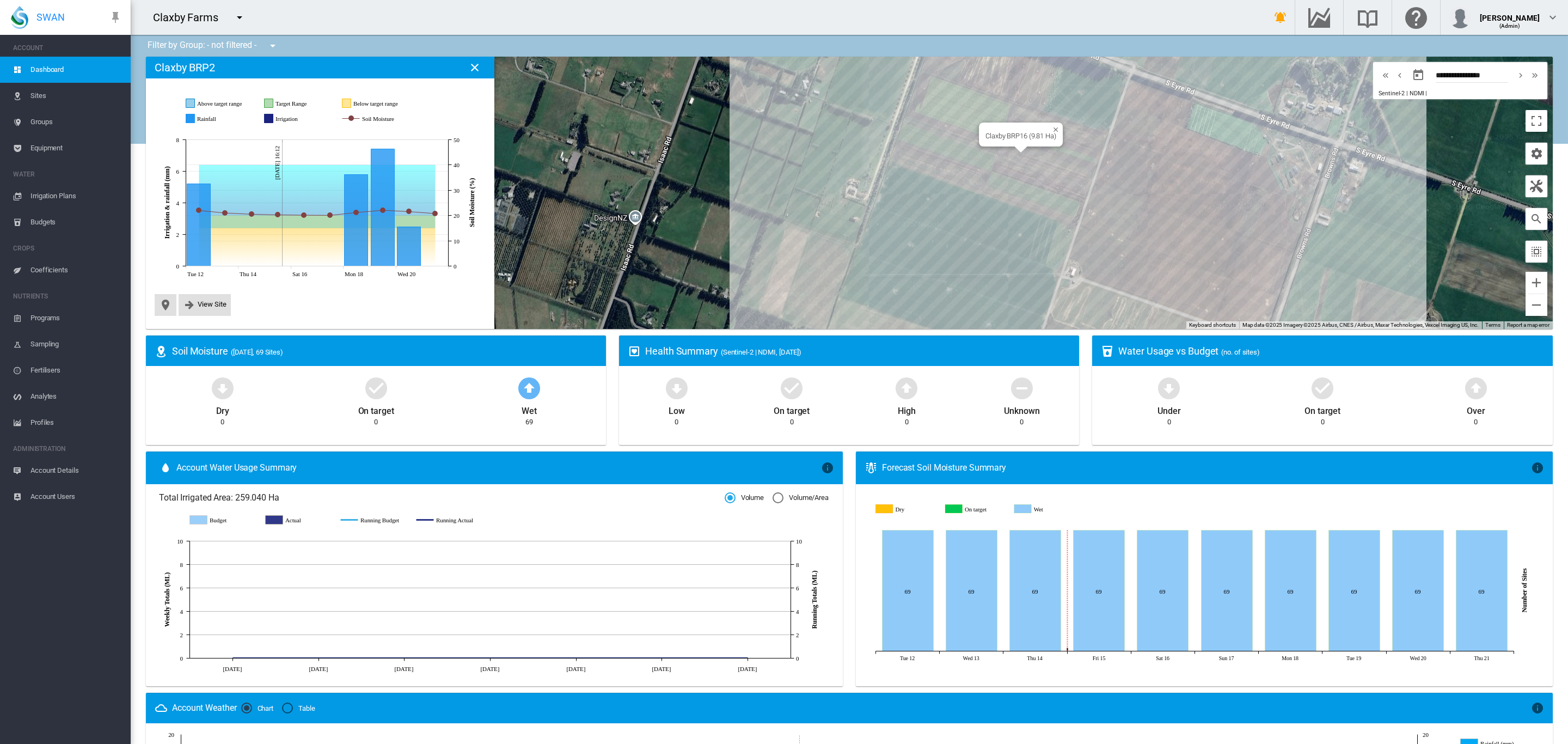
click at [950, 112] on div "To navigate, press the arrow keys. Claxby BRP16 (9.81 Ha)" at bounding box center [849, 192] width 1407 height 272
click at [1033, 97] on div "To navigate, press the arrow keys. Claxby BRP16_South (5.33 Ha)" at bounding box center [849, 192] width 1407 height 272
click at [1157, 125] on div "To navigate, press the arrow keys. Claxby BRP1_South (4.87 Ha)" at bounding box center [849, 192] width 1407 height 272
click at [1090, 85] on div "To navigate, press the arrow keys. Claxby BRP16_North (4.4 Ha)" at bounding box center [849, 192] width 1407 height 272
click at [79, 114] on span "Groups" at bounding box center [76, 122] width 92 height 26
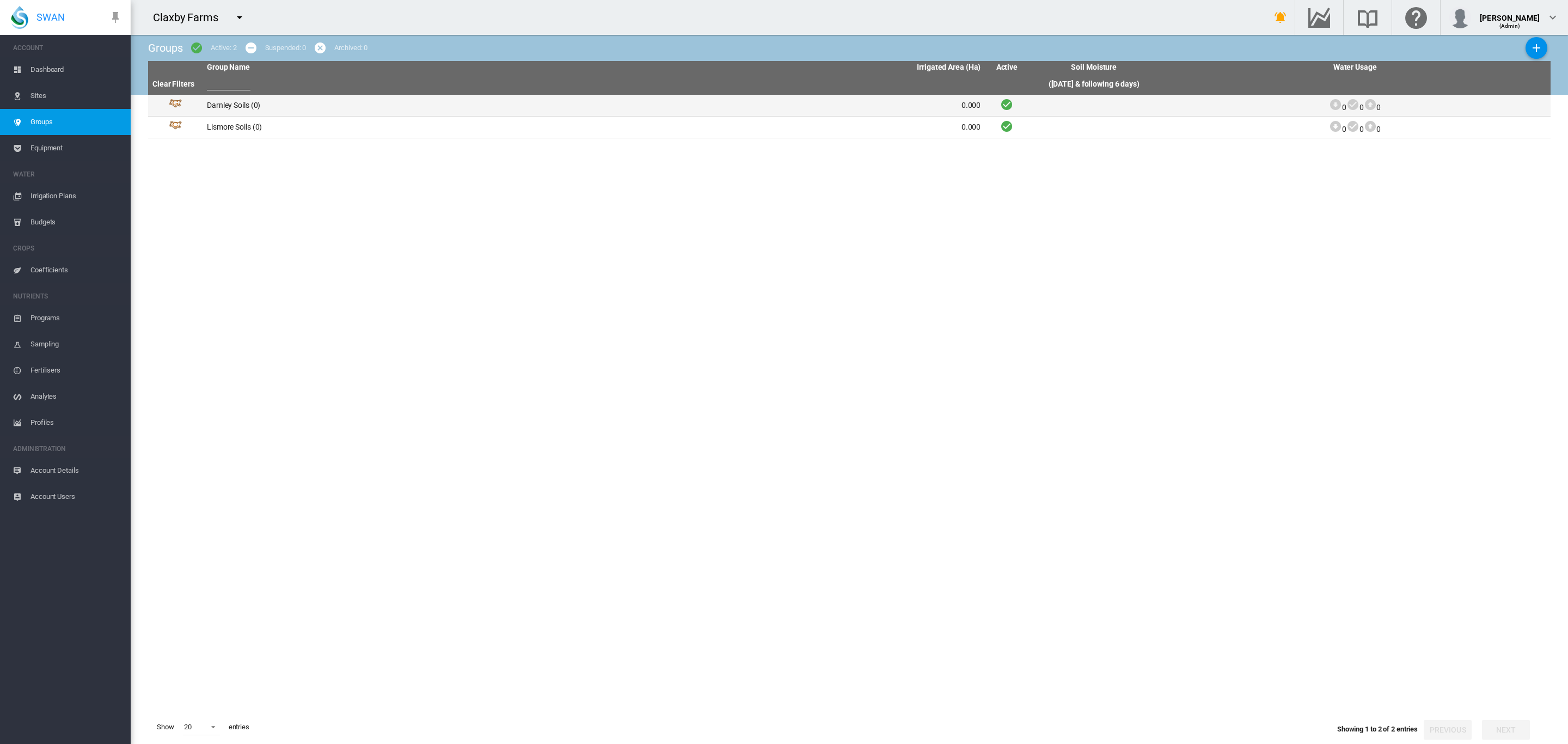
click at [304, 108] on td "Darnley Soils (0)" at bounding box center [398, 105] width 392 height 21
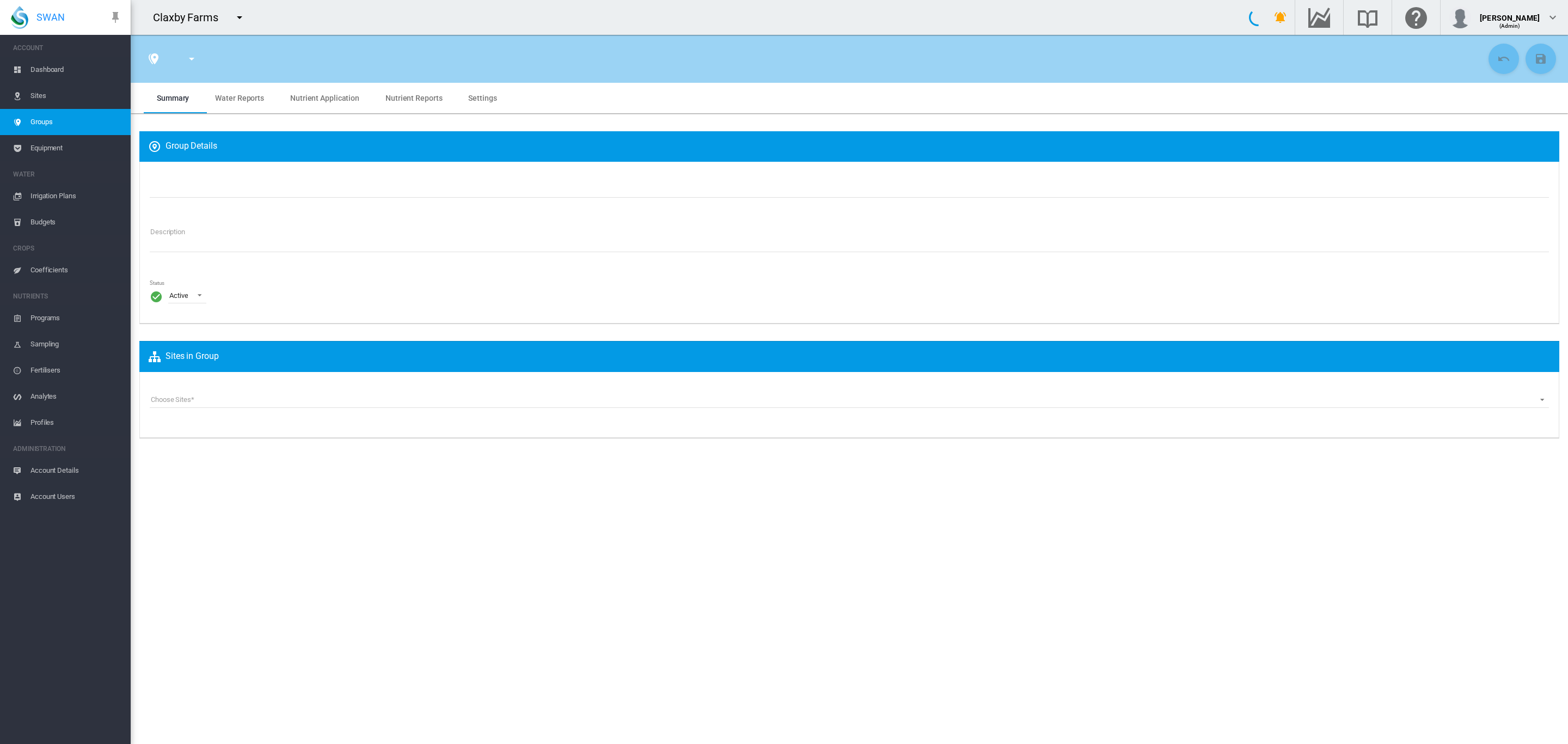
type input "**********"
type textarea "**********"
type input "*"
type input "**"
type input "*"
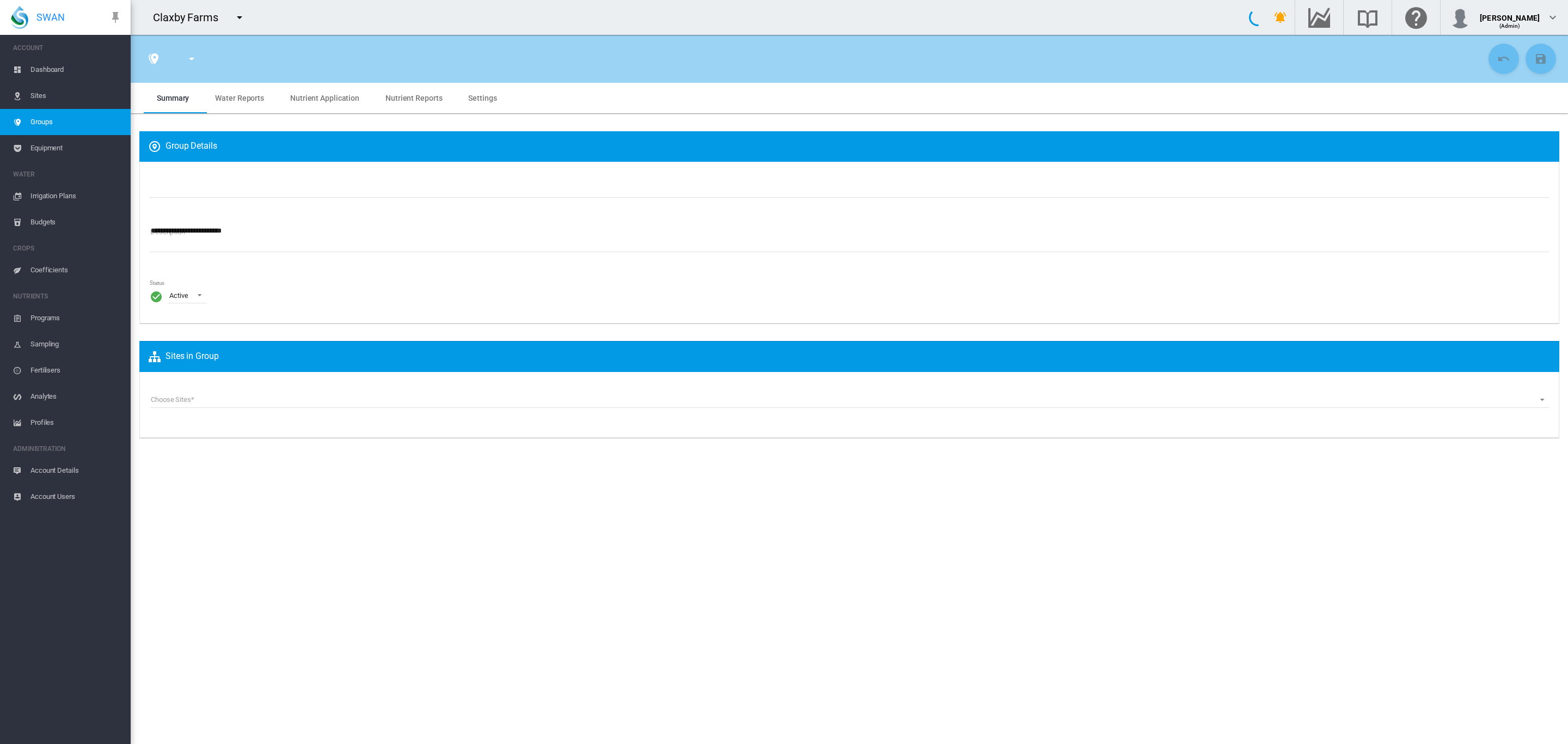
type input "***"
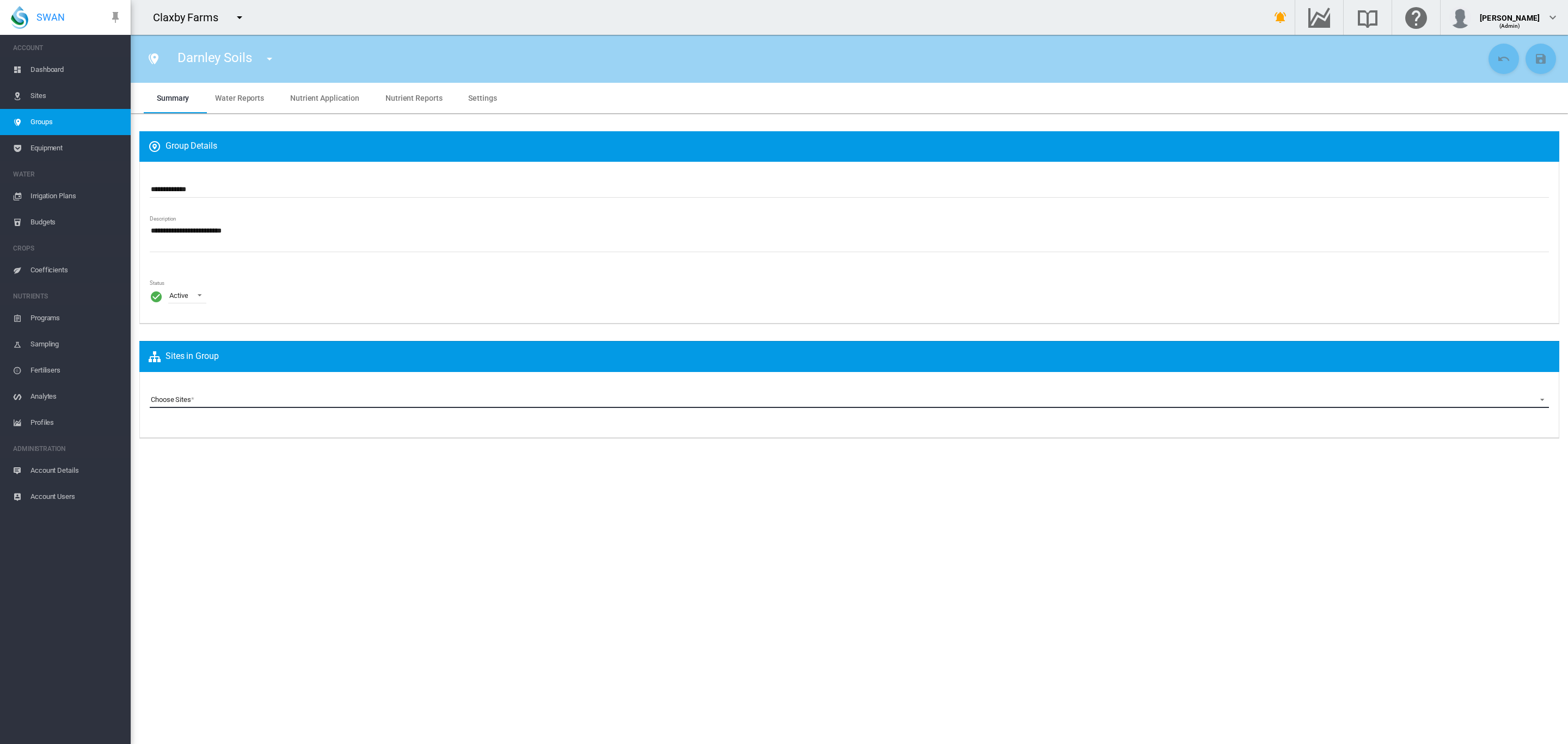
click at [192, 402] on md-select "Choose Sites Claxby 1775 (Site) Claxby BRP10 (Site) Claxby BRP11 (Site) Claxby …" at bounding box center [849, 399] width 1399 height 16
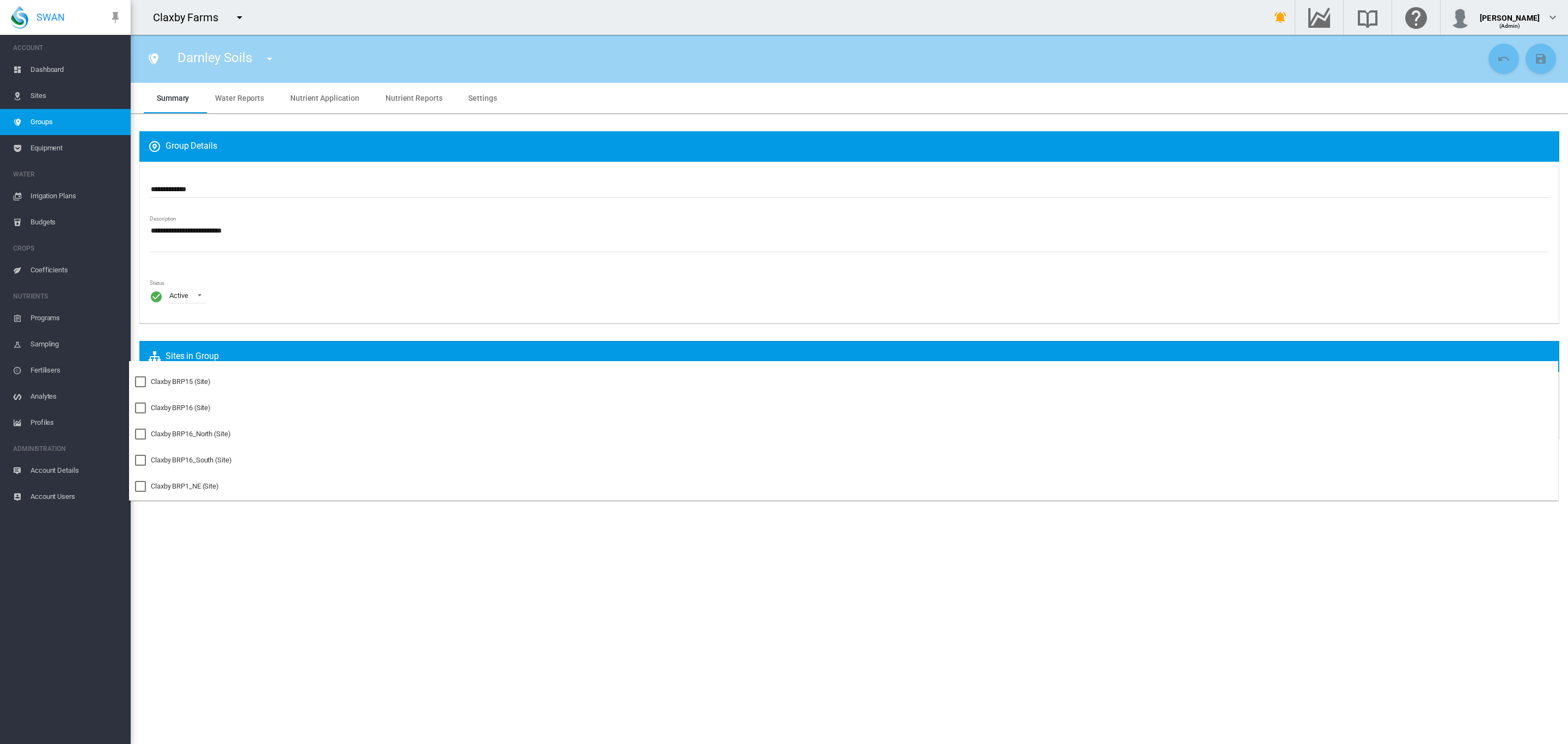
scroll to position [387, 0]
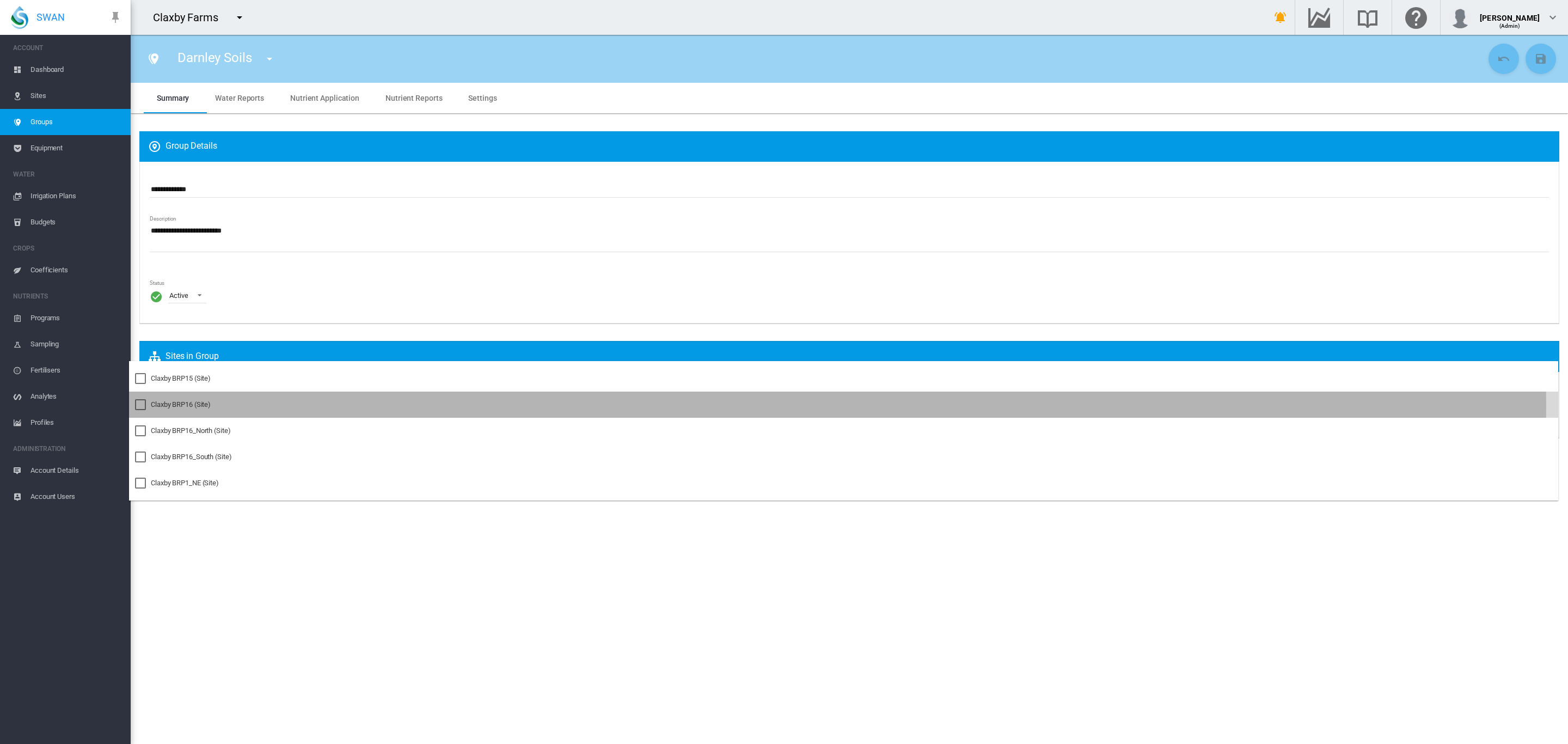
click at [193, 406] on div "Claxby BRP16 (Site)" at bounding box center [181, 405] width 60 height 10
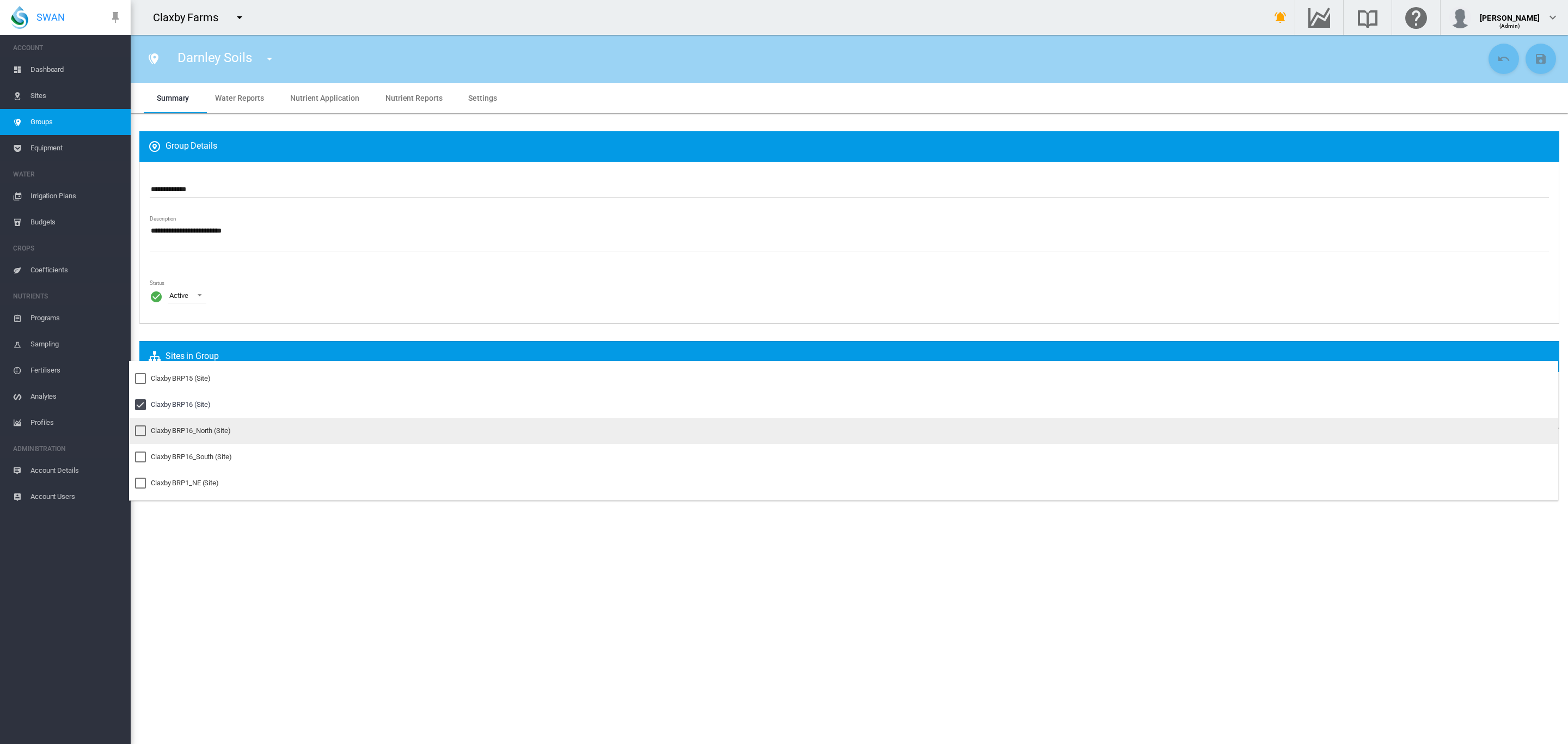
click at [186, 427] on div "Claxby BRP16_North (Site)" at bounding box center [191, 430] width 80 height 10
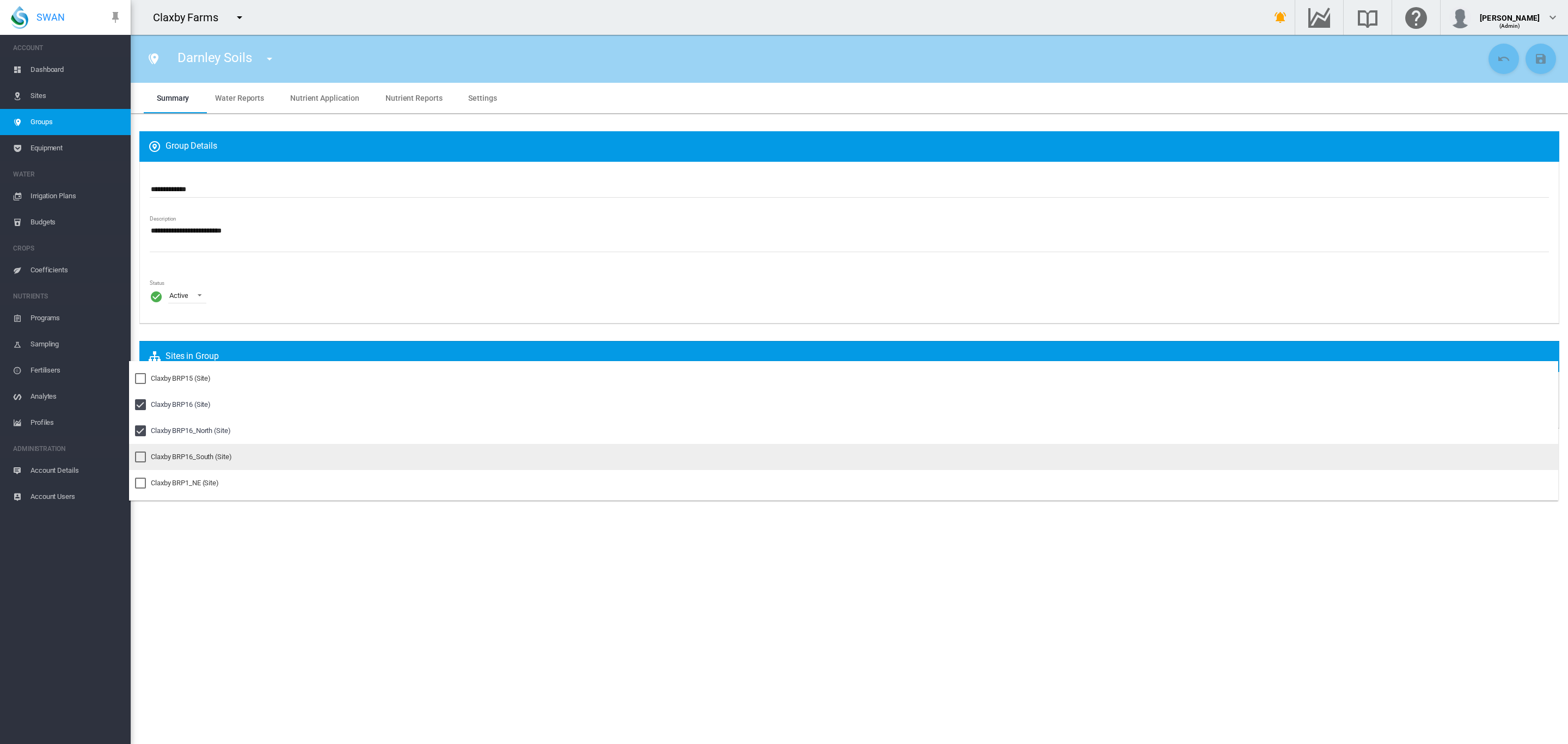
click at [164, 452] on div "Claxby BRP16_South (Site)" at bounding box center [192, 457] width 81 height 10
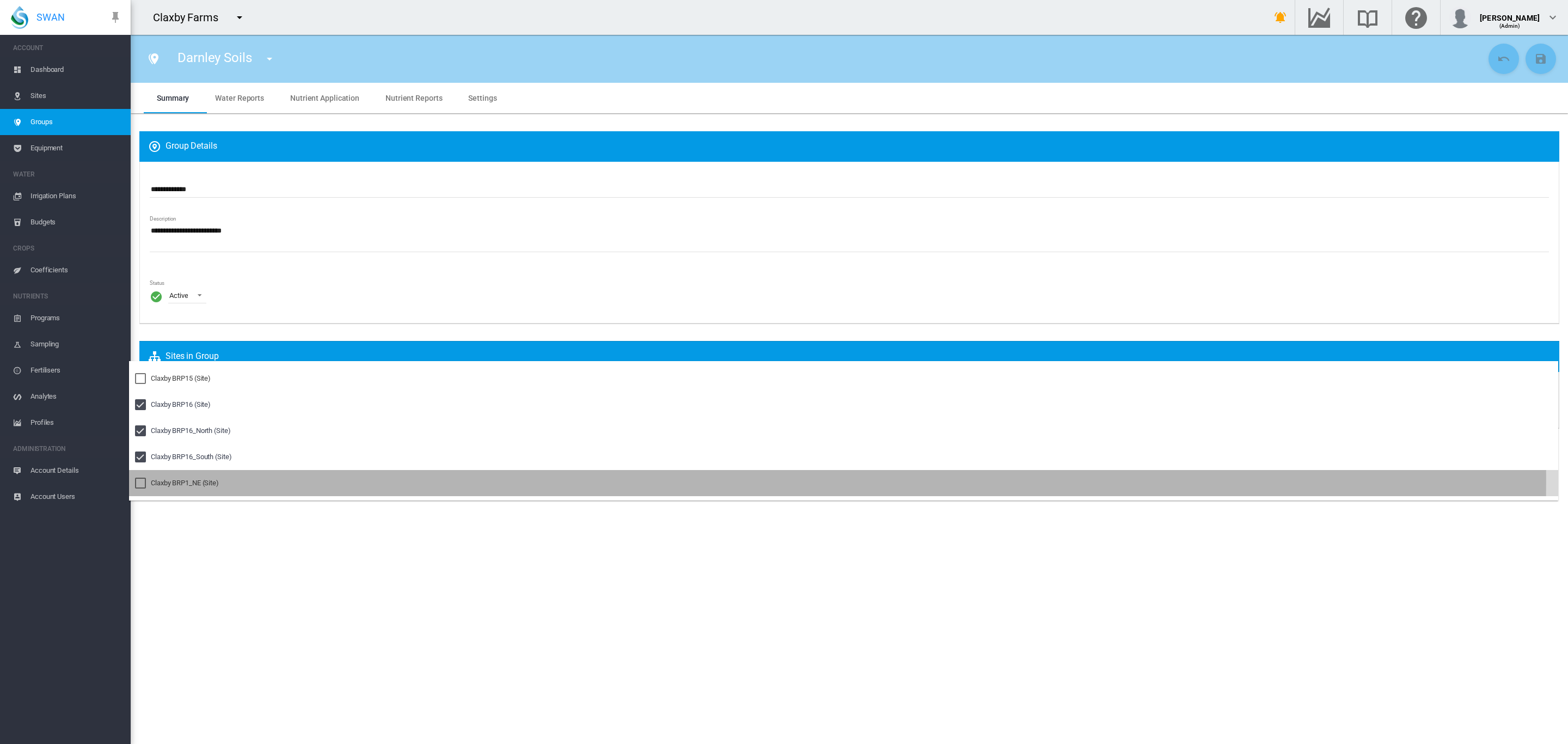
click at [216, 479] on div "Claxby BRP1_NE (Site)" at bounding box center [185, 483] width 68 height 10
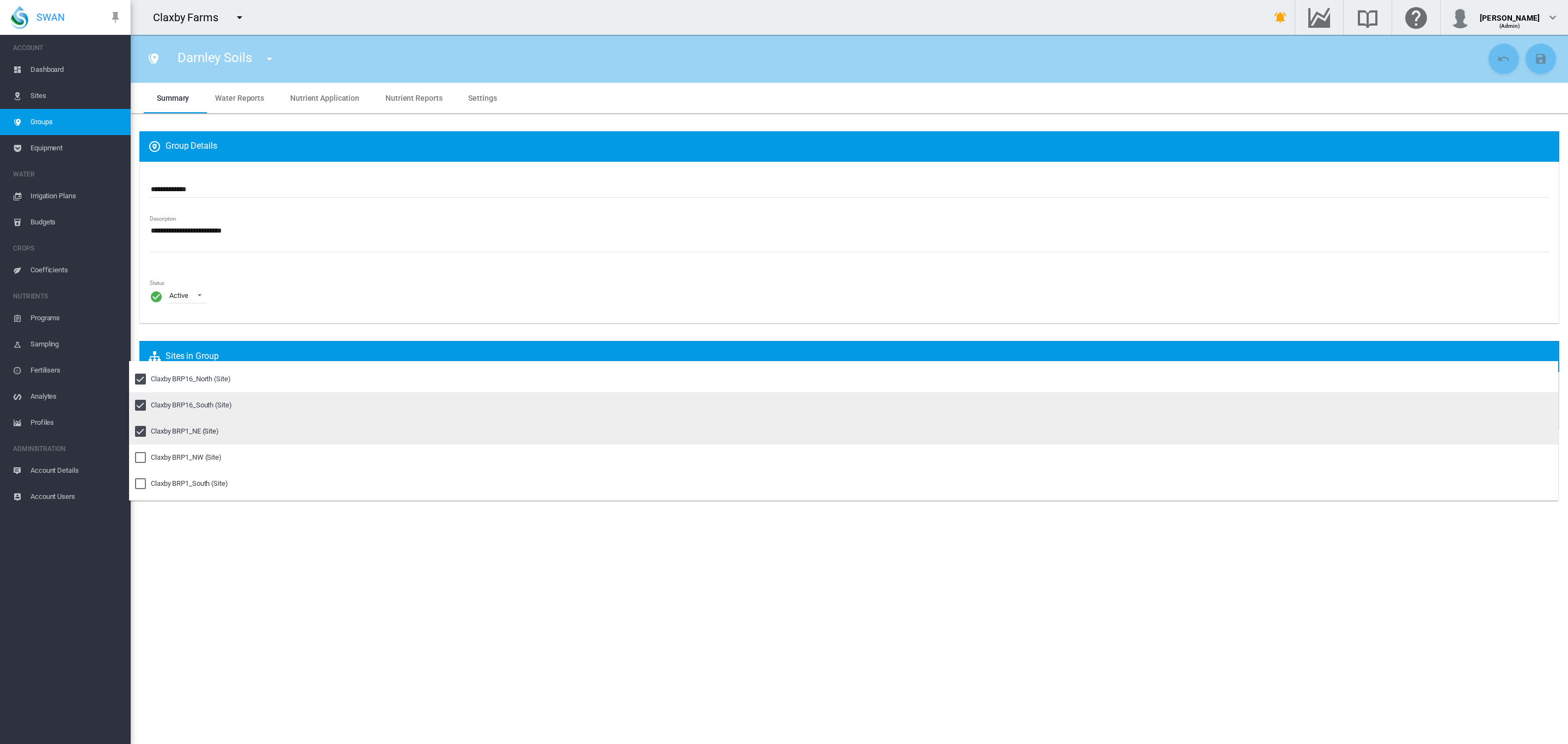
scroll to position [449, 0]
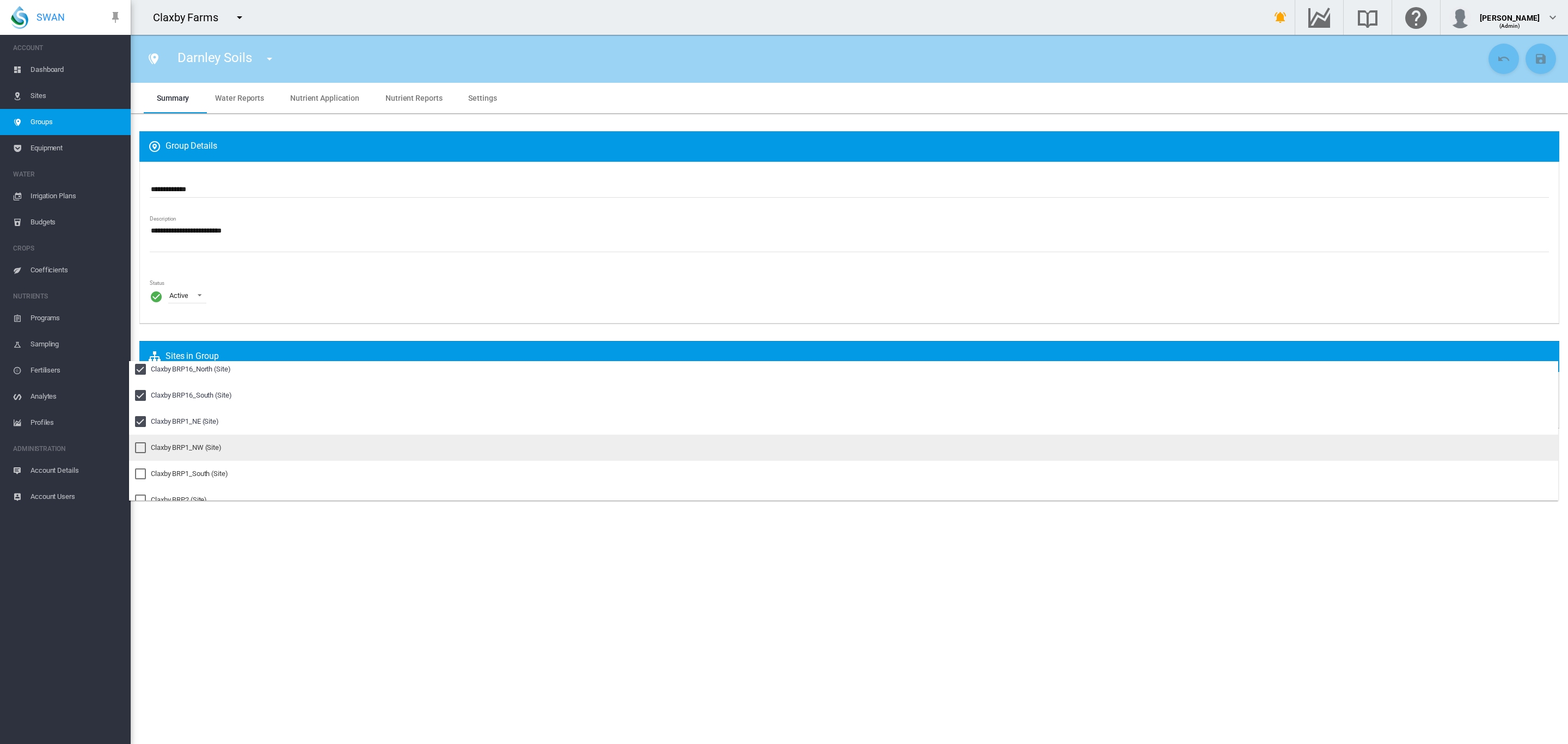
click at [201, 450] on div "Claxby BRP1_NW (Site)" at bounding box center [186, 447] width 71 height 10
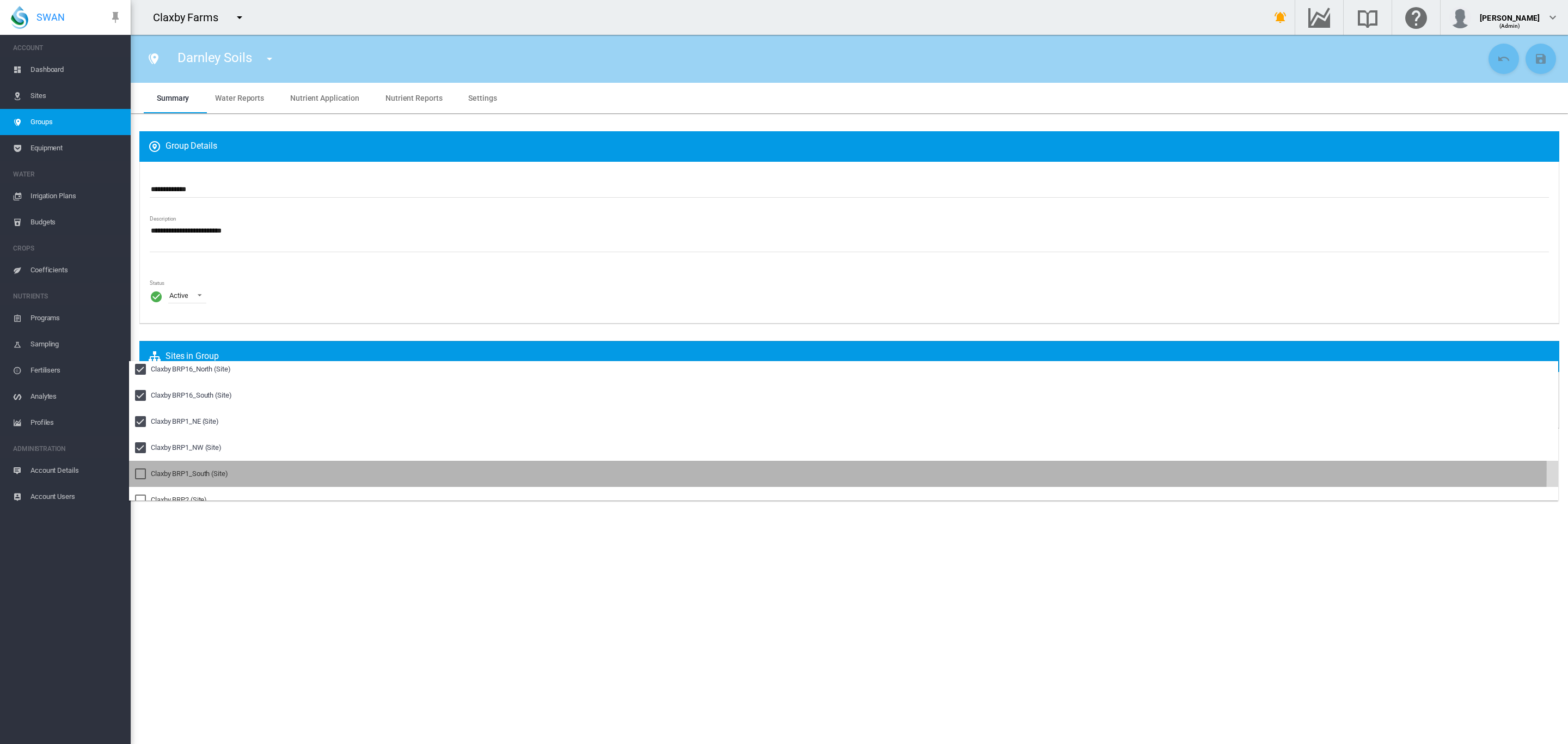
click at [197, 467] on md-option "Claxby BRP1_South (Site)" at bounding box center [843, 474] width 1430 height 26
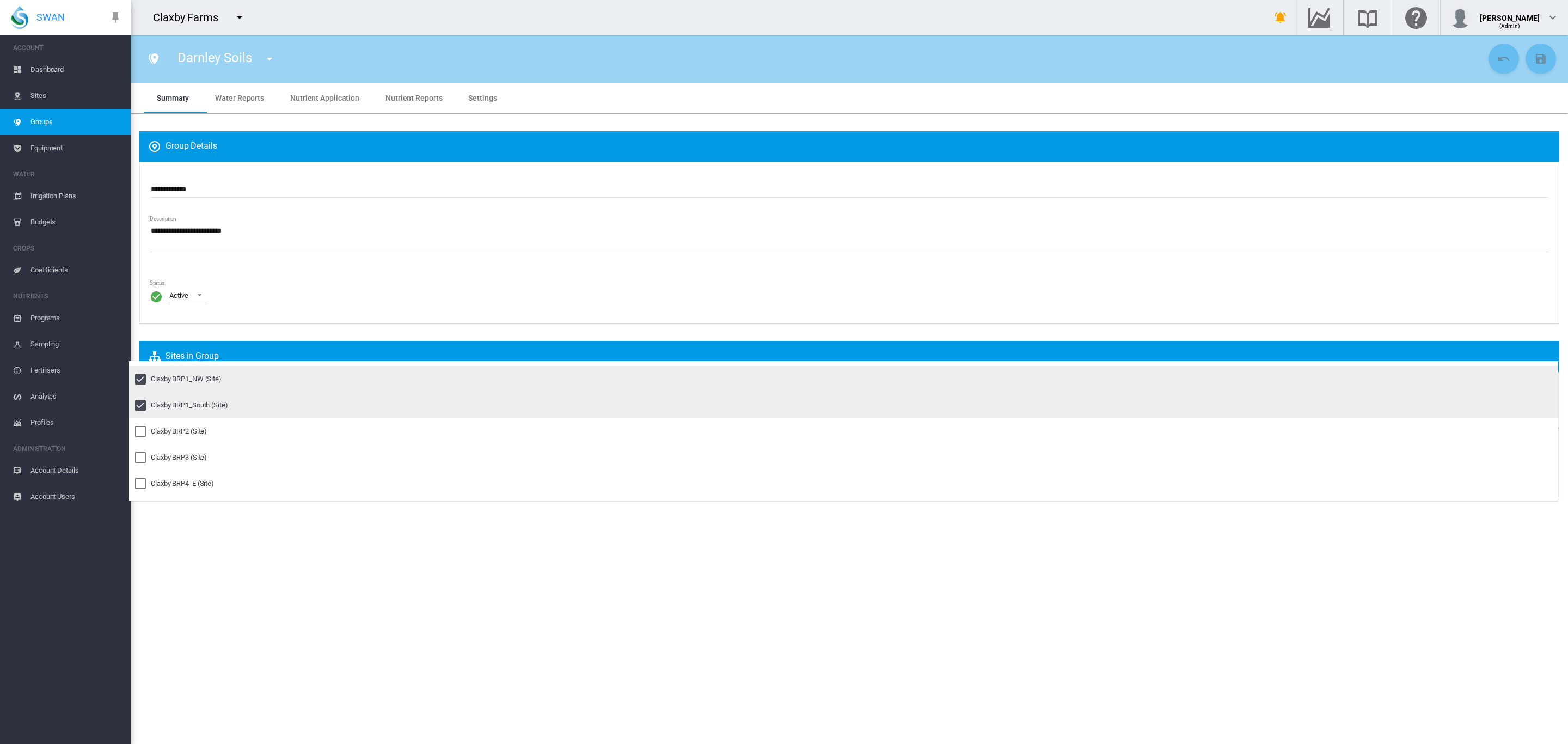
scroll to position [530, 0]
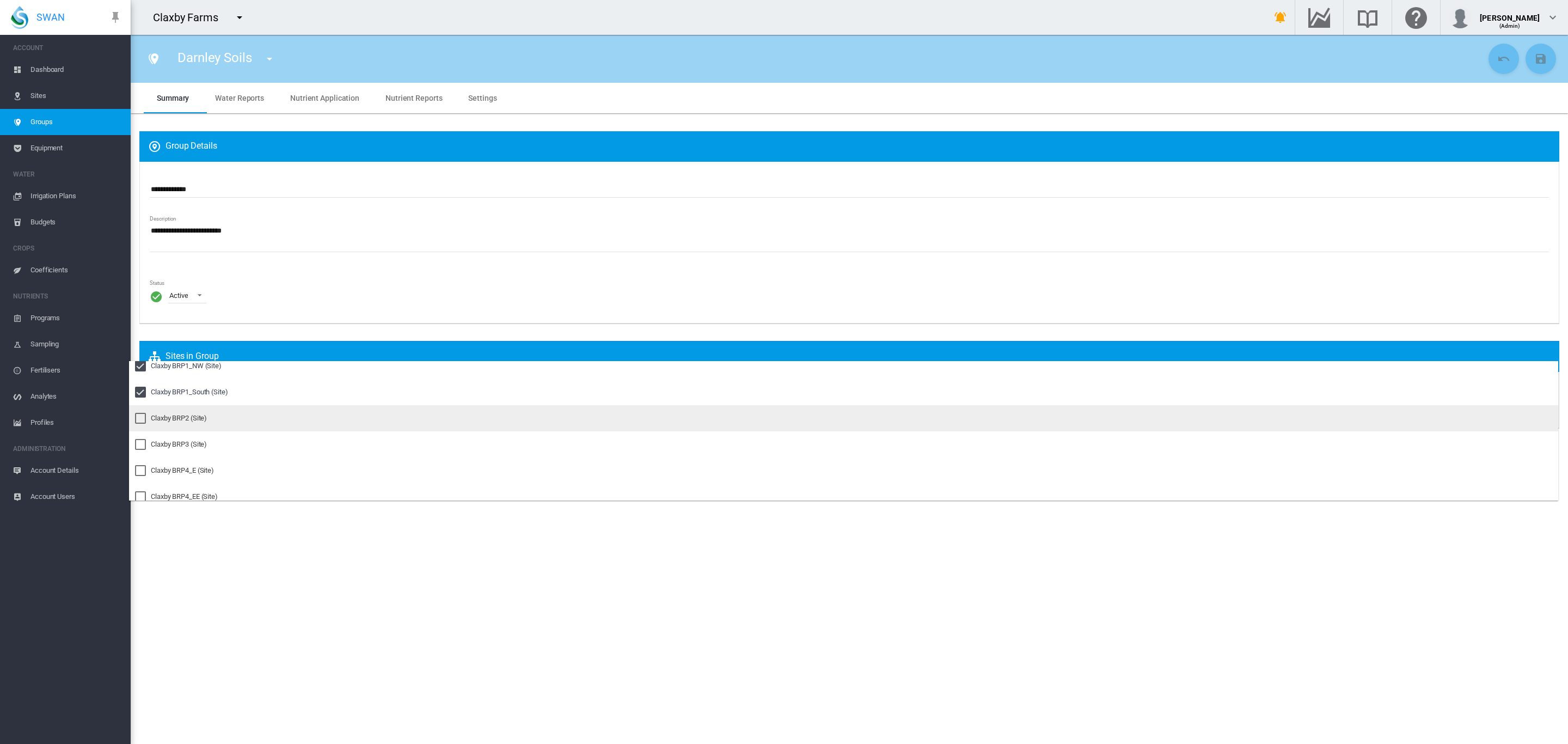
click at [200, 422] on div "Claxby BRP2 (Site)" at bounding box center [179, 419] width 56 height 10
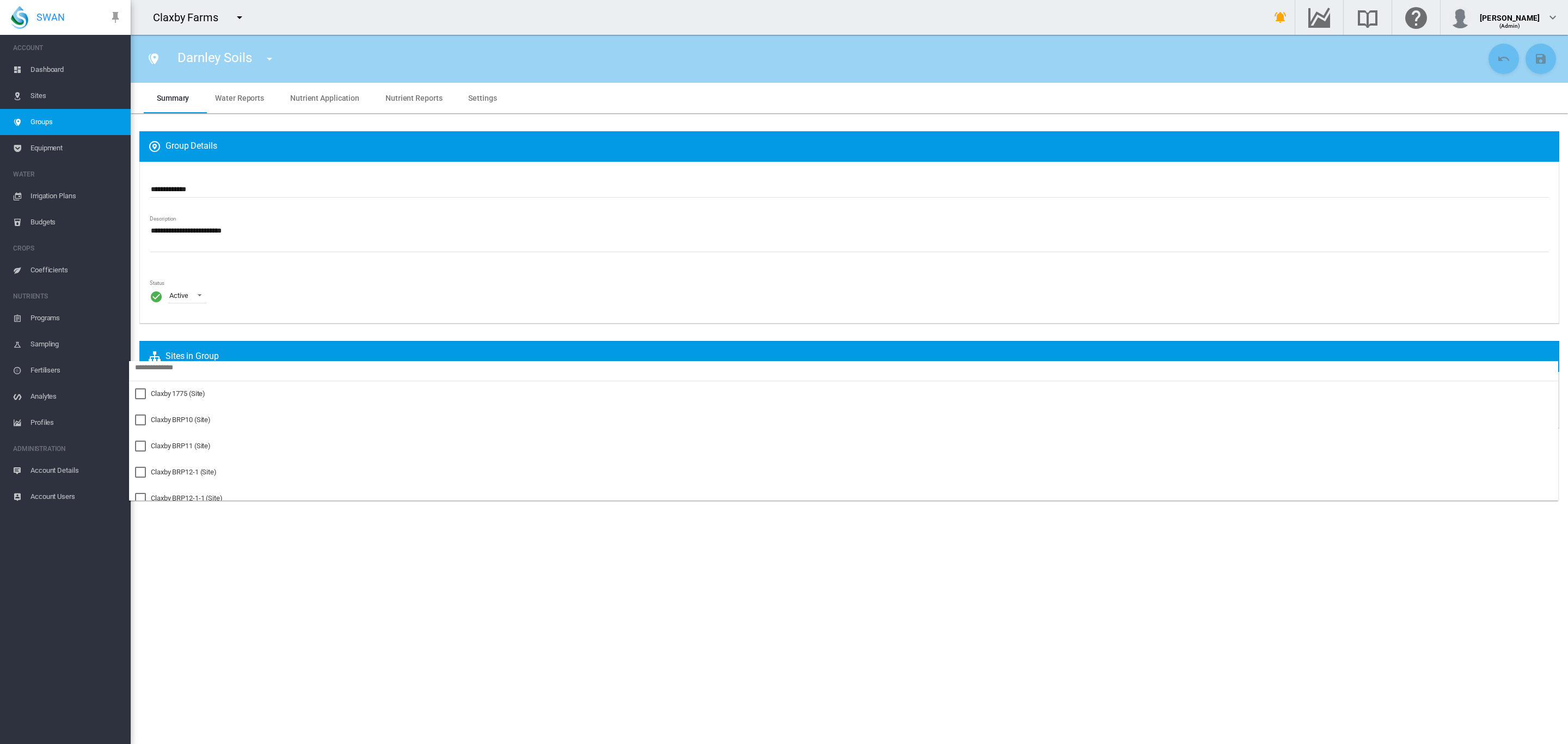
scroll to position [0, 0]
click at [883, 549] on md-backdrop at bounding box center [784, 372] width 1568 height 744
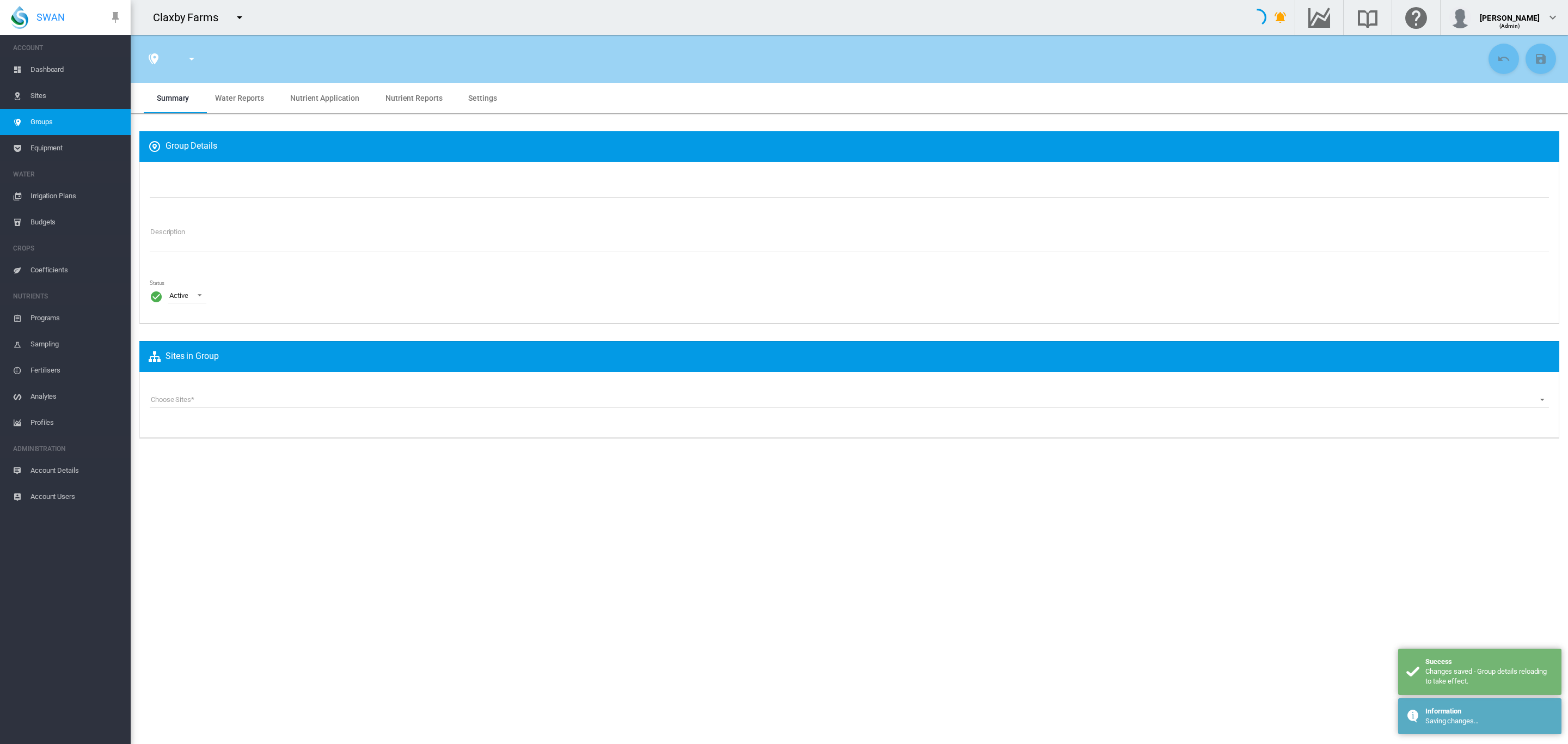
type input "**********"
type textarea "**********"
type input "*"
type input "**"
type input "*"
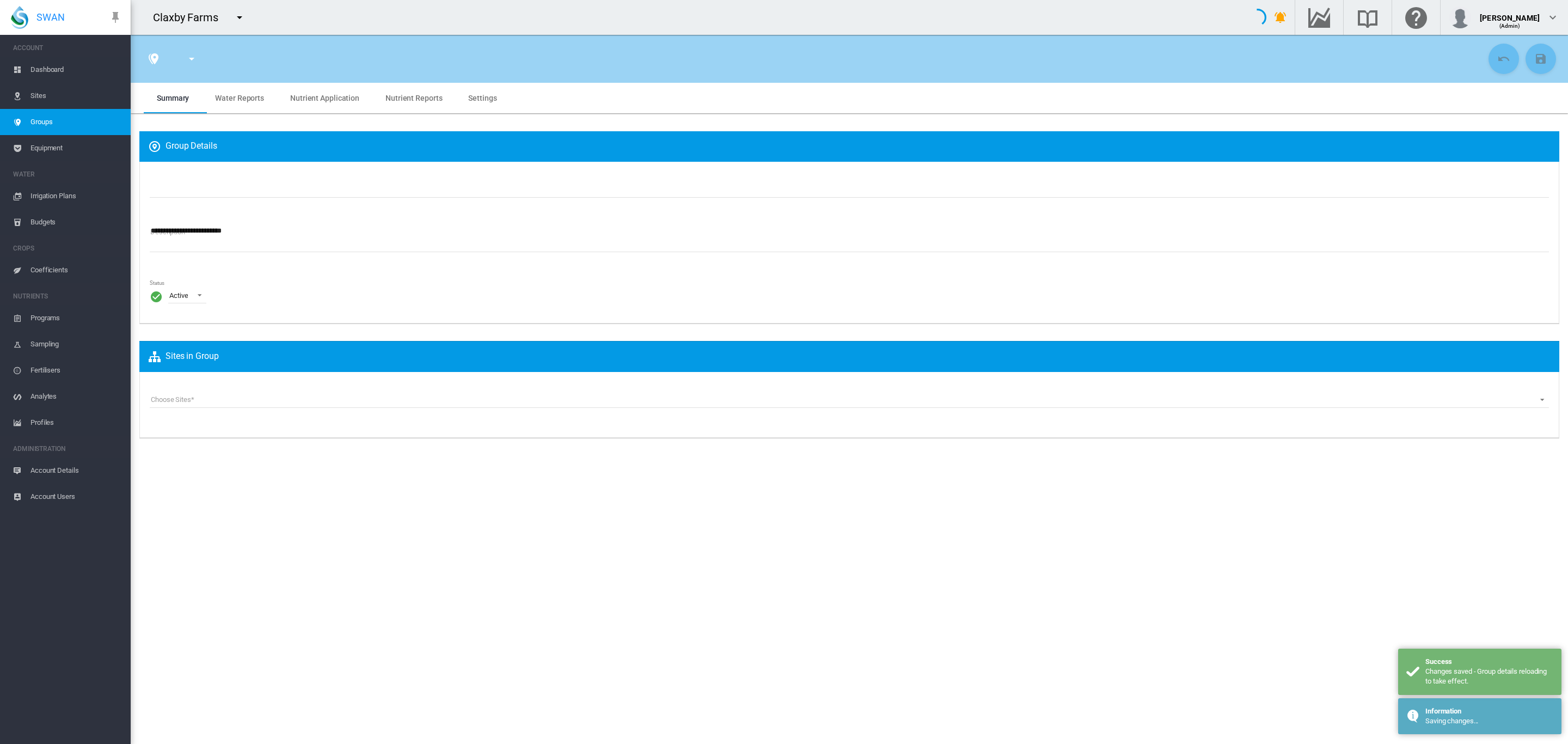
type input "***"
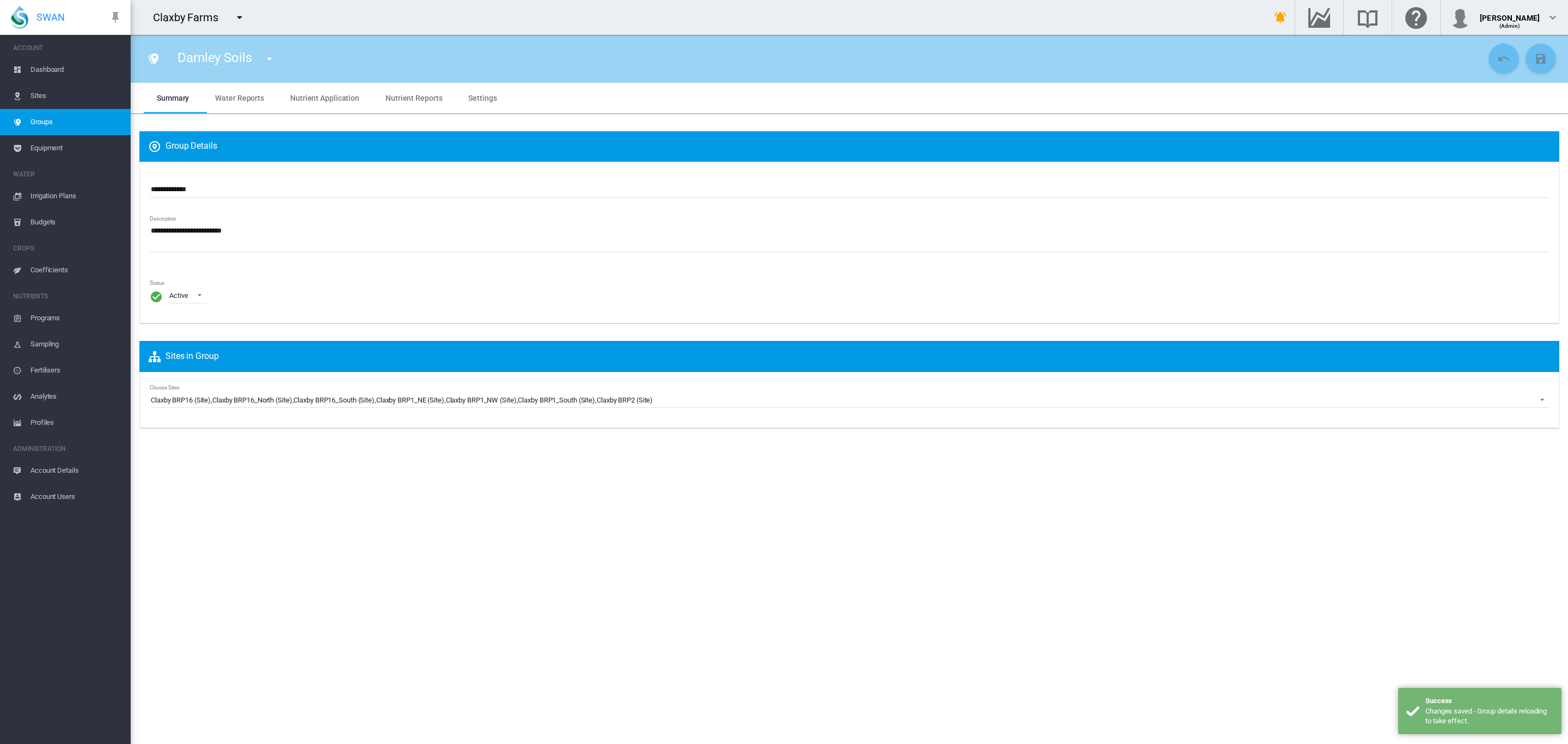
click at [49, 94] on span "Sites" at bounding box center [76, 96] width 92 height 26
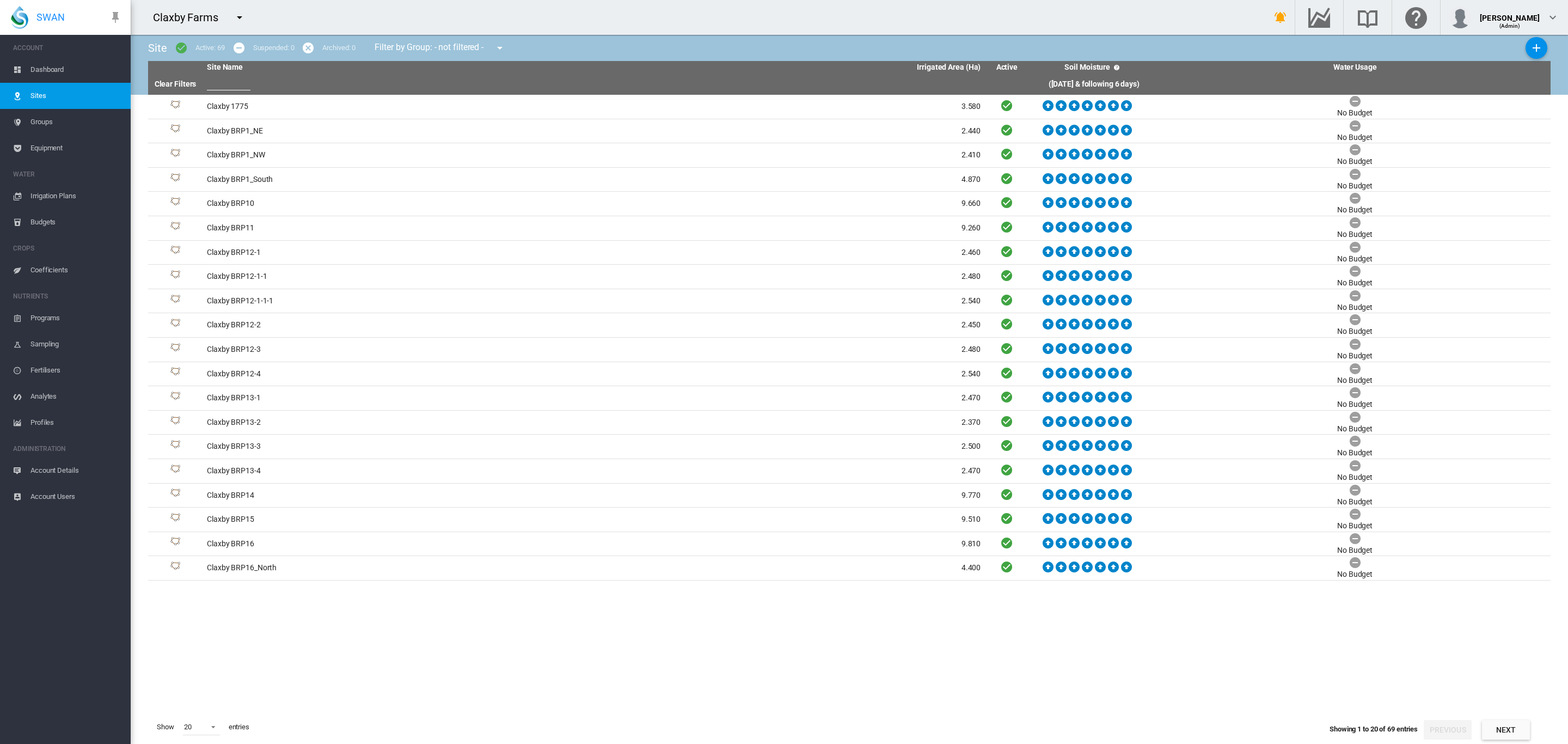
click at [38, 63] on span "Dashboard" at bounding box center [76, 69] width 92 height 26
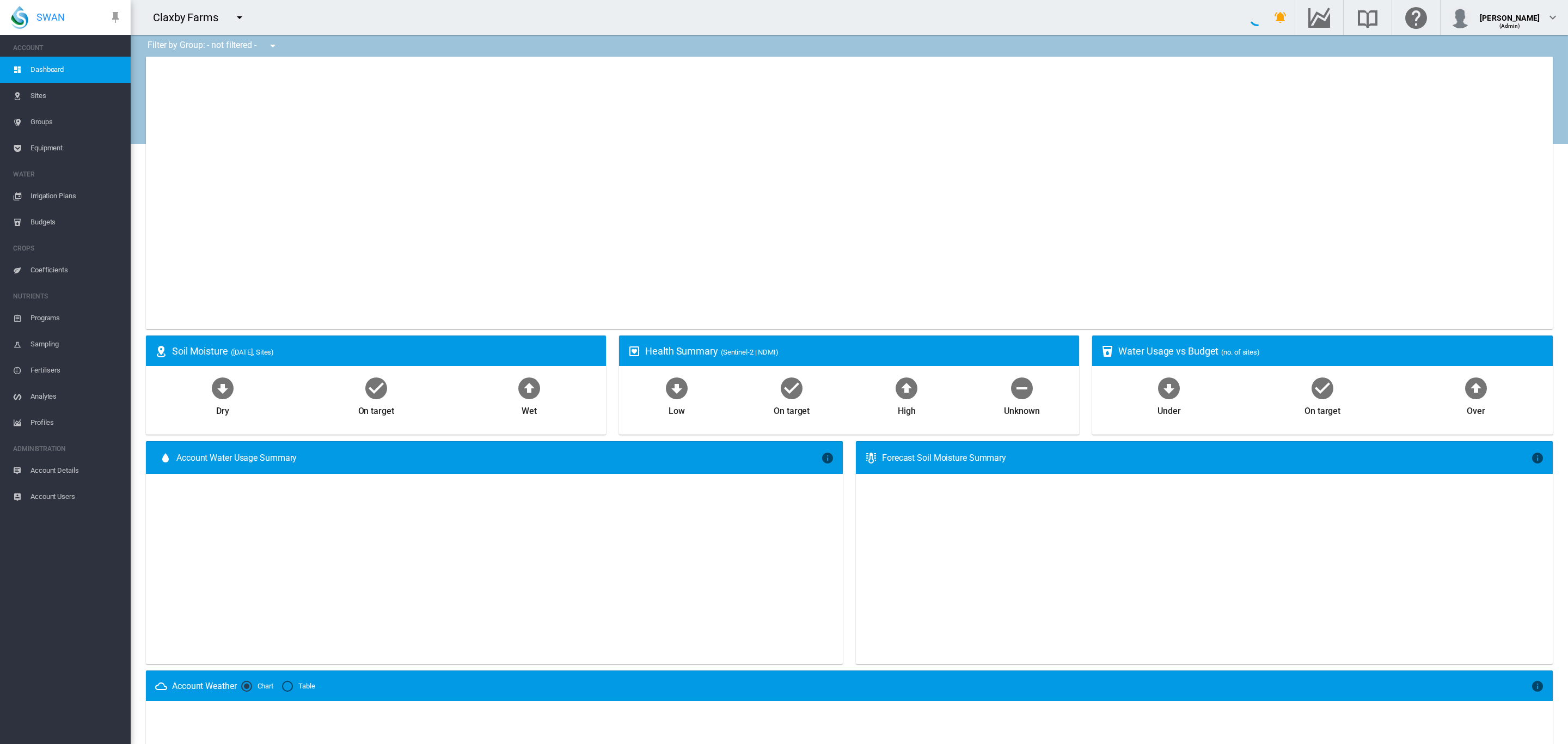
type input "**********"
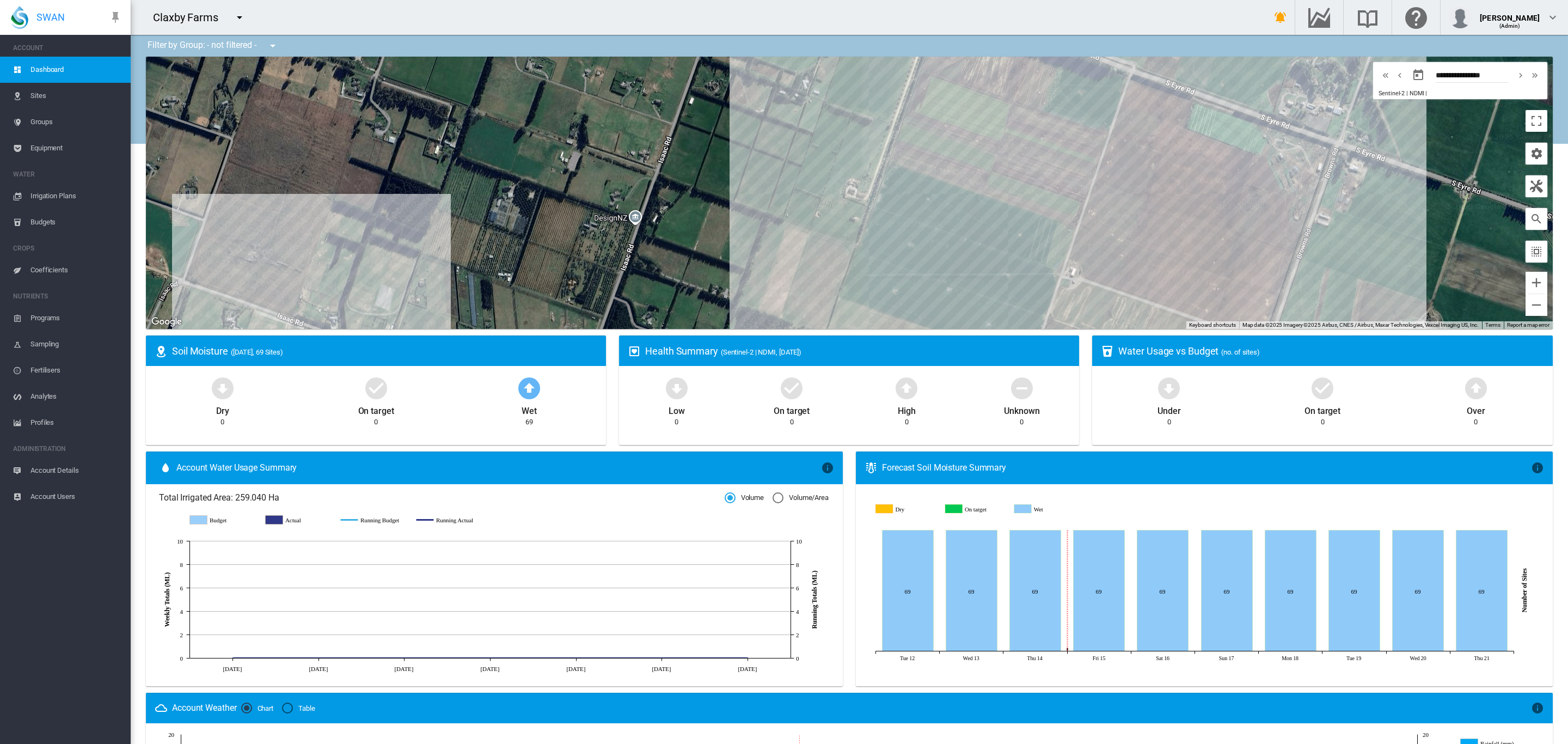
click at [48, 123] on span "Groups" at bounding box center [76, 122] width 92 height 26
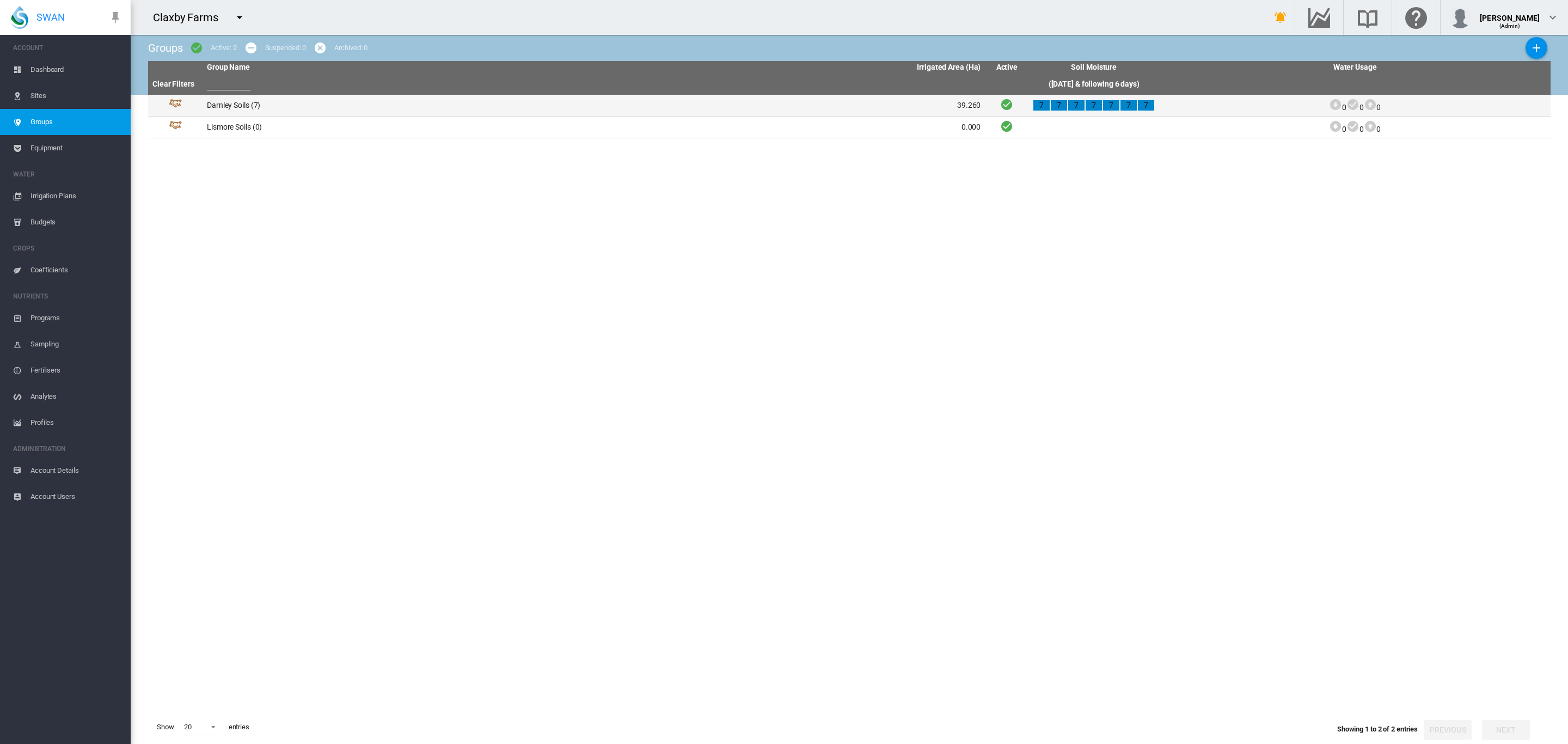
click at [224, 108] on td "Darnley Soils (7)" at bounding box center [398, 105] width 392 height 21
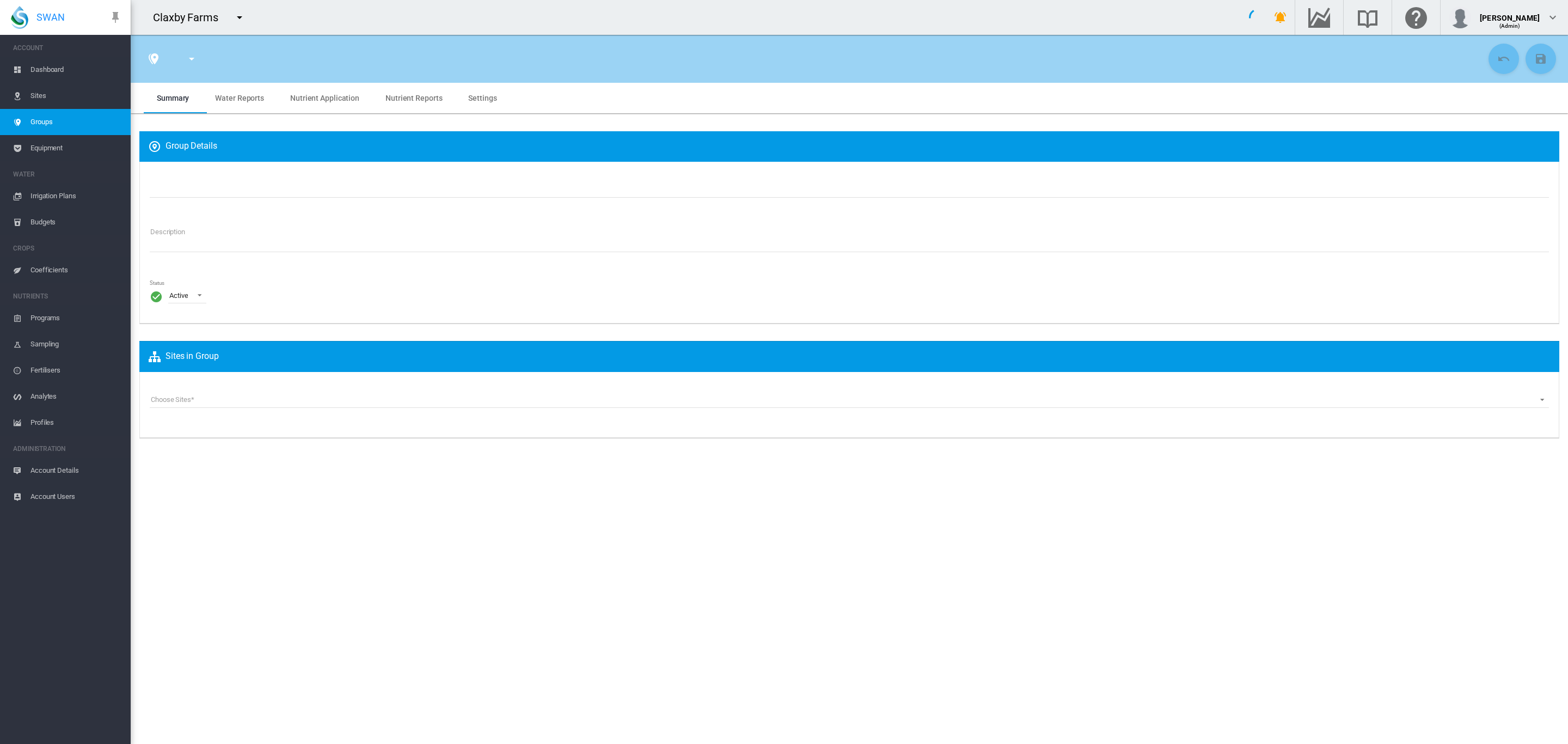
type input "**********"
type textarea "**********"
type input "*"
type input "**"
type input "*"
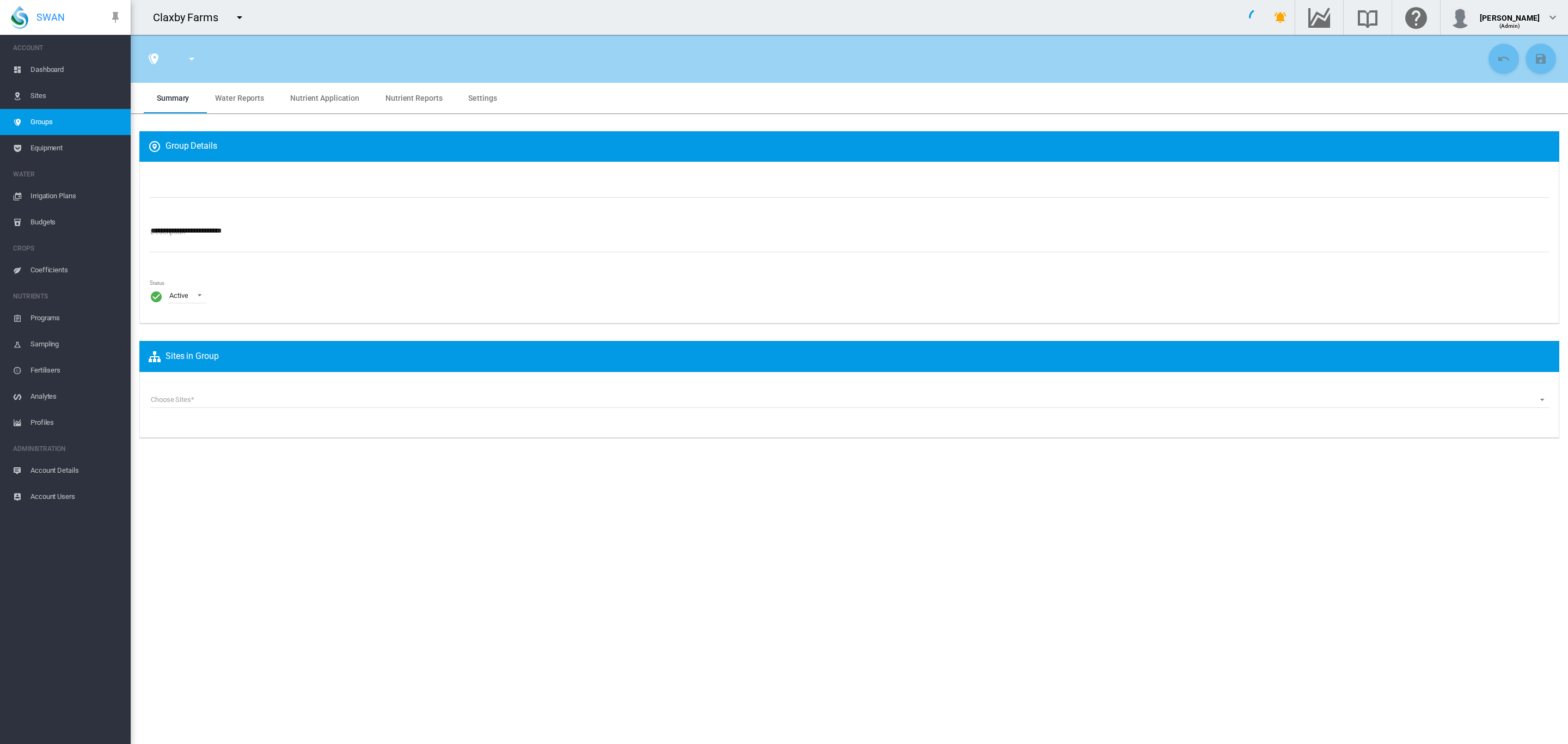
type input "***"
click at [375, 464] on section "Darnley Soils Darnley Soils Lismore Soils Summary Water Reports Nutrient Applic…" at bounding box center [849, 389] width 1437 height 709
click at [469, 98] on span "Settings" at bounding box center [482, 98] width 28 height 8
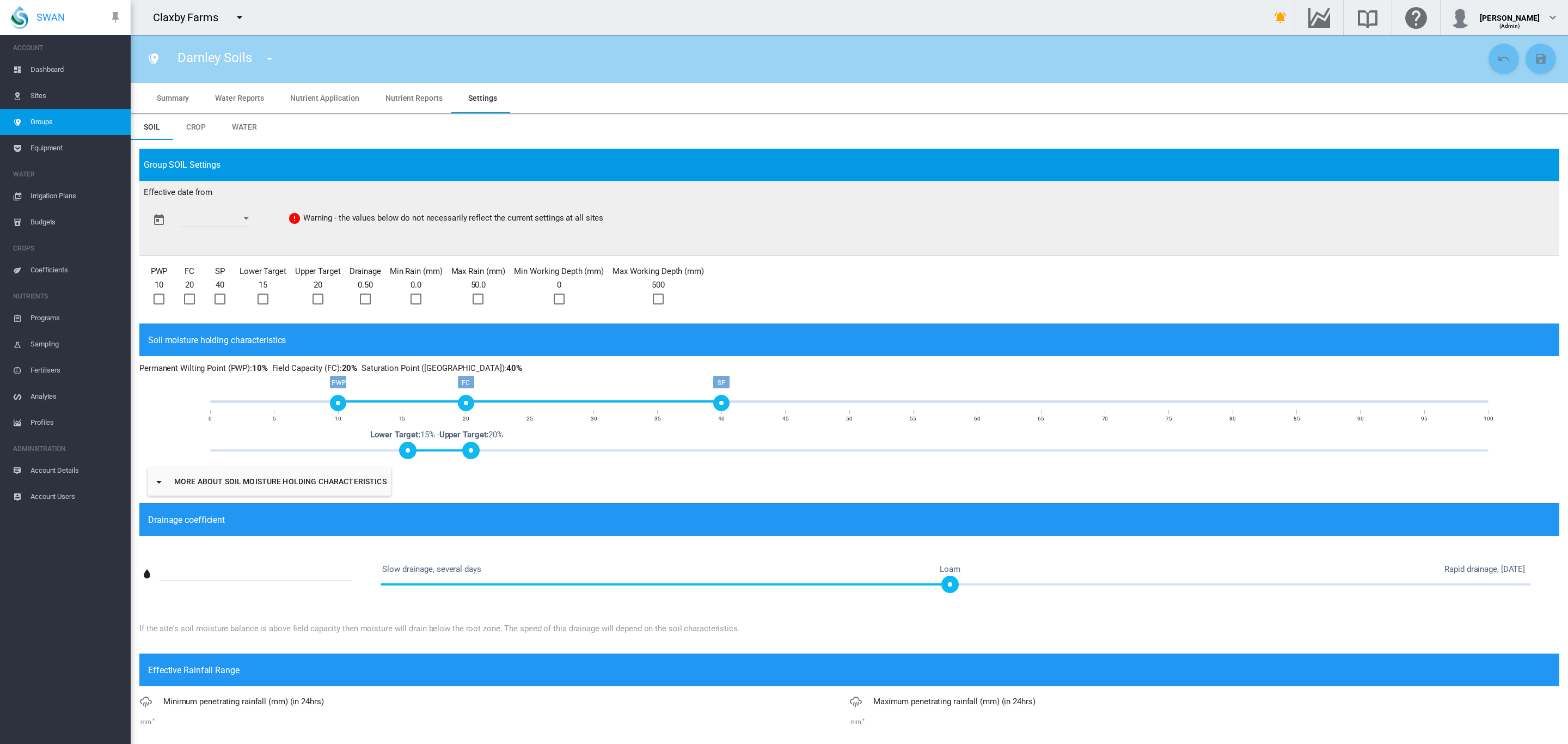
click at [164, 293] on div at bounding box center [158, 298] width 11 height 11
click at [195, 303] on div at bounding box center [189, 298] width 11 height 11
click at [217, 297] on div at bounding box center [220, 298] width 11 height 11
click at [256, 220] on button "Open calendar" at bounding box center [246, 218] width 19 height 19
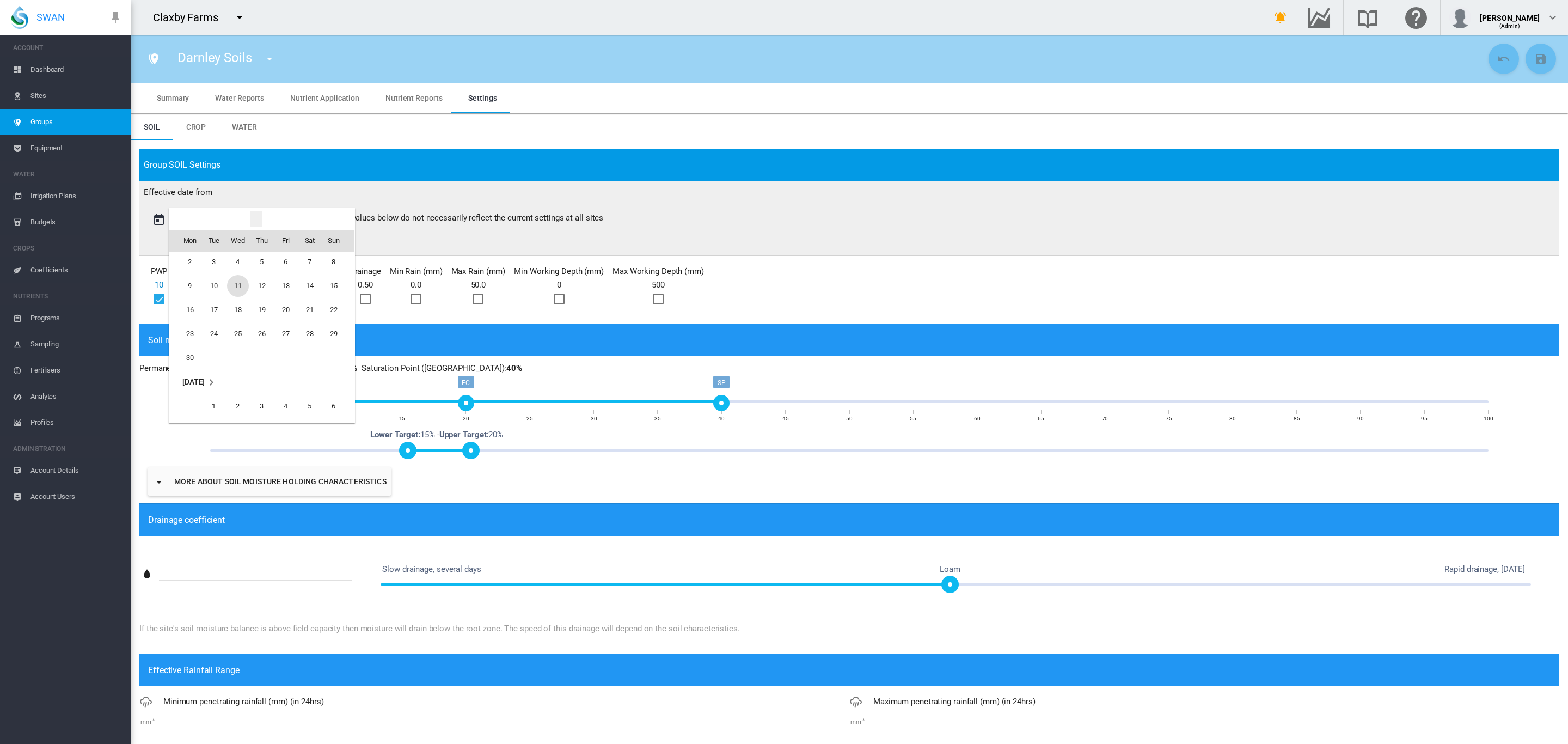
scroll to position [1611, 0]
click at [215, 405] on span "1" at bounding box center [214, 409] width 22 height 22
type input "**********"
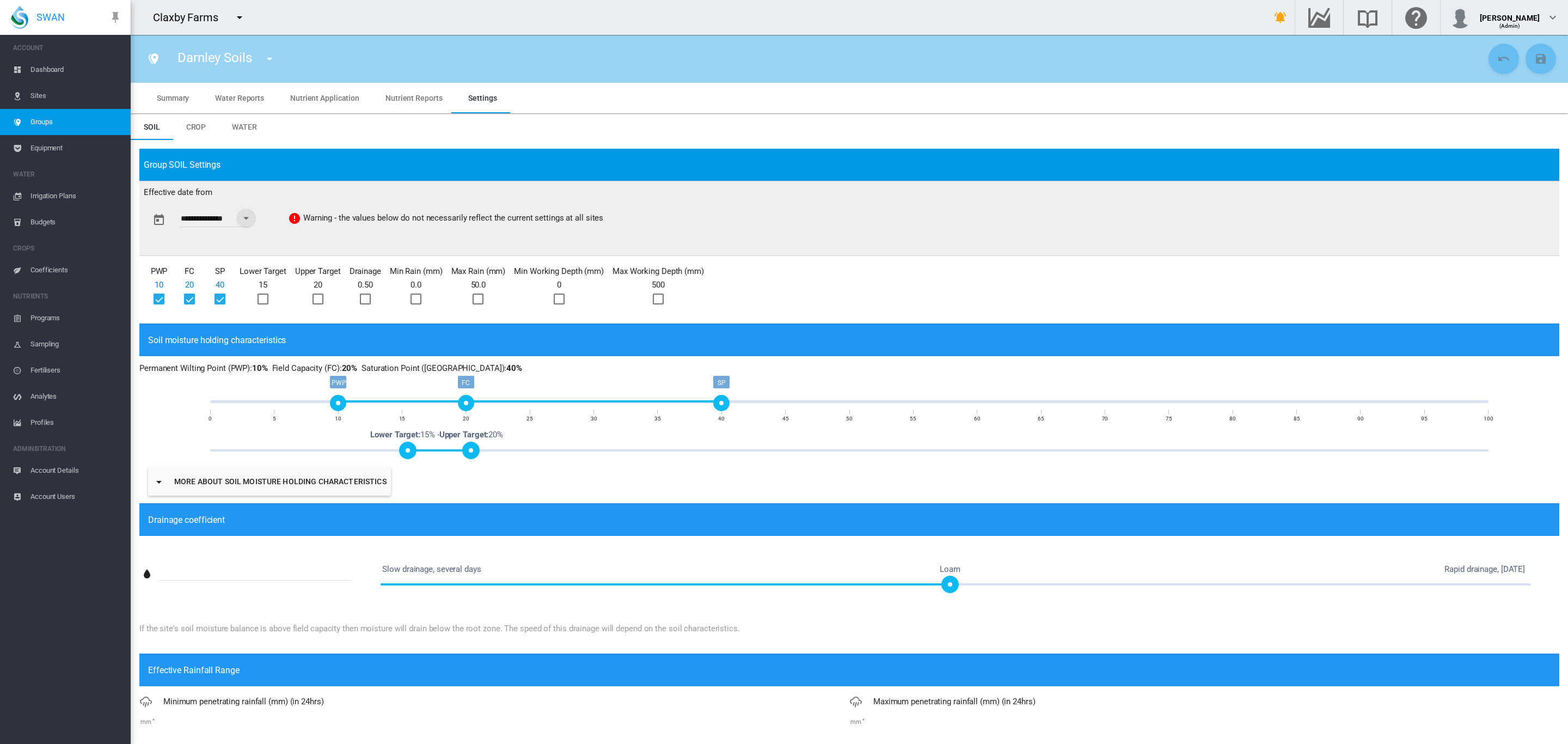
click at [265, 301] on div at bounding box center [263, 298] width 11 height 11
click at [315, 296] on div at bounding box center [318, 298] width 11 height 11
click at [364, 303] on div at bounding box center [365, 298] width 11 height 11
click at [415, 301] on div at bounding box center [415, 298] width 11 height 11
click at [481, 303] on div at bounding box center [478, 298] width 11 height 11
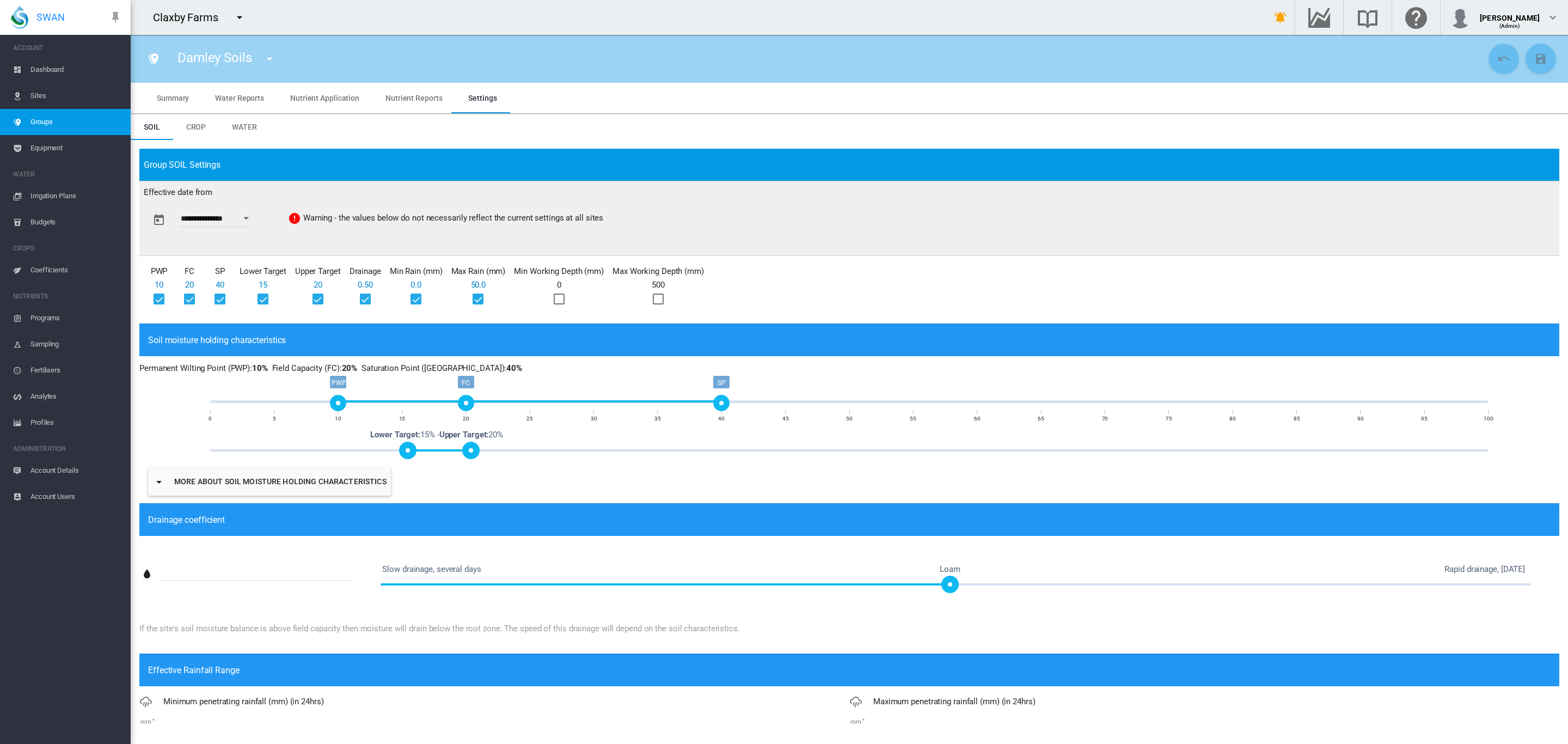
click at [564, 301] on div at bounding box center [559, 298] width 11 height 11
click at [655, 299] on div at bounding box center [658, 298] width 11 height 11
click at [464, 403] on div "FC" at bounding box center [465, 403] width 16 height 16
drag, startPoint x: 509, startPoint y: 408, endPoint x: 559, endPoint y: 408, distance: 50.0
click at [560, 408] on div "FC" at bounding box center [568, 403] width 16 height 16
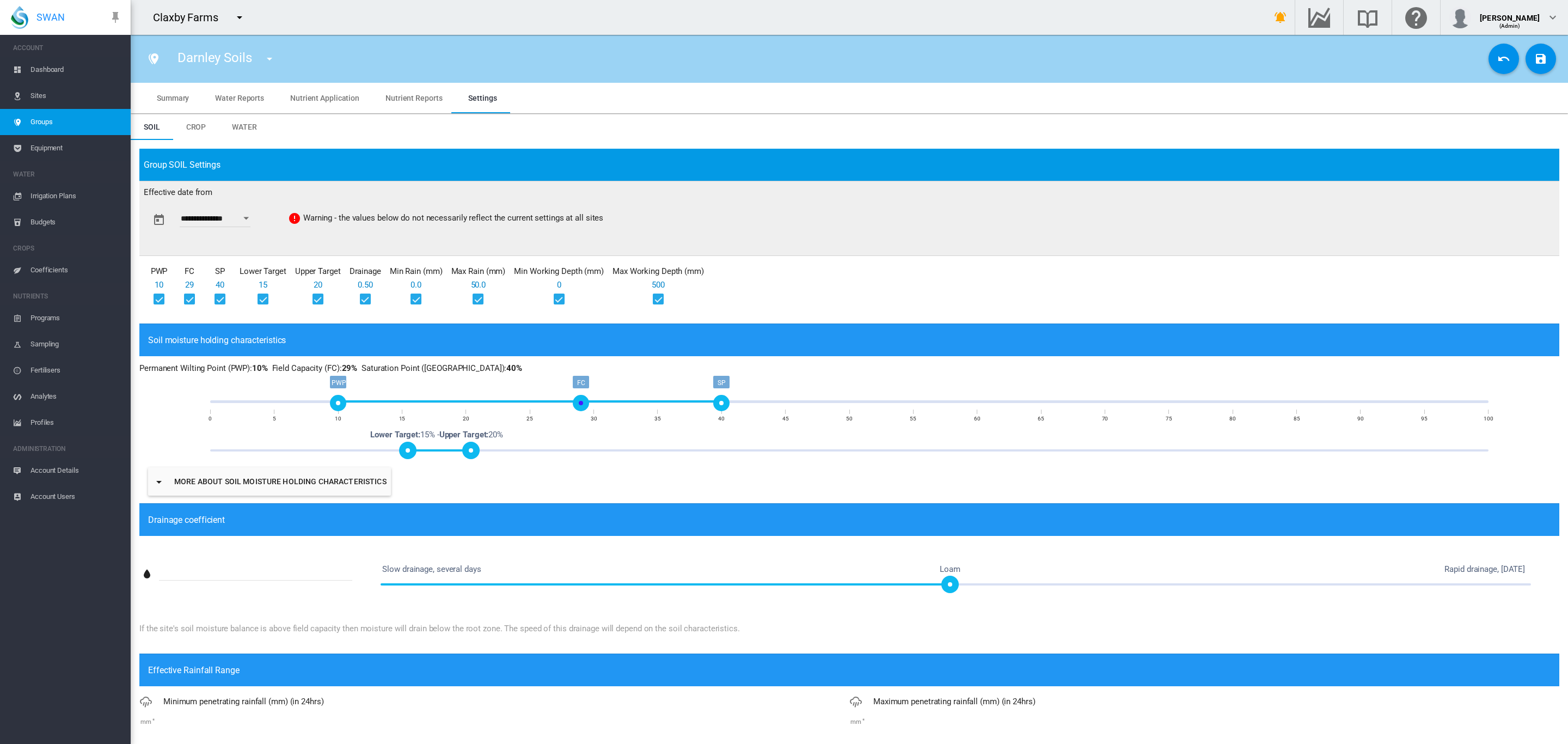
drag, startPoint x: 593, startPoint y: 404, endPoint x: 582, endPoint y: 404, distance: 11.0
click at [582, 404] on div "FC" at bounding box center [581, 403] width 16 height 16
click at [587, 403] on div "FC" at bounding box center [593, 403] width 16 height 16
drag, startPoint x: 713, startPoint y: 397, endPoint x: 655, endPoint y: 403, distance: 58.3
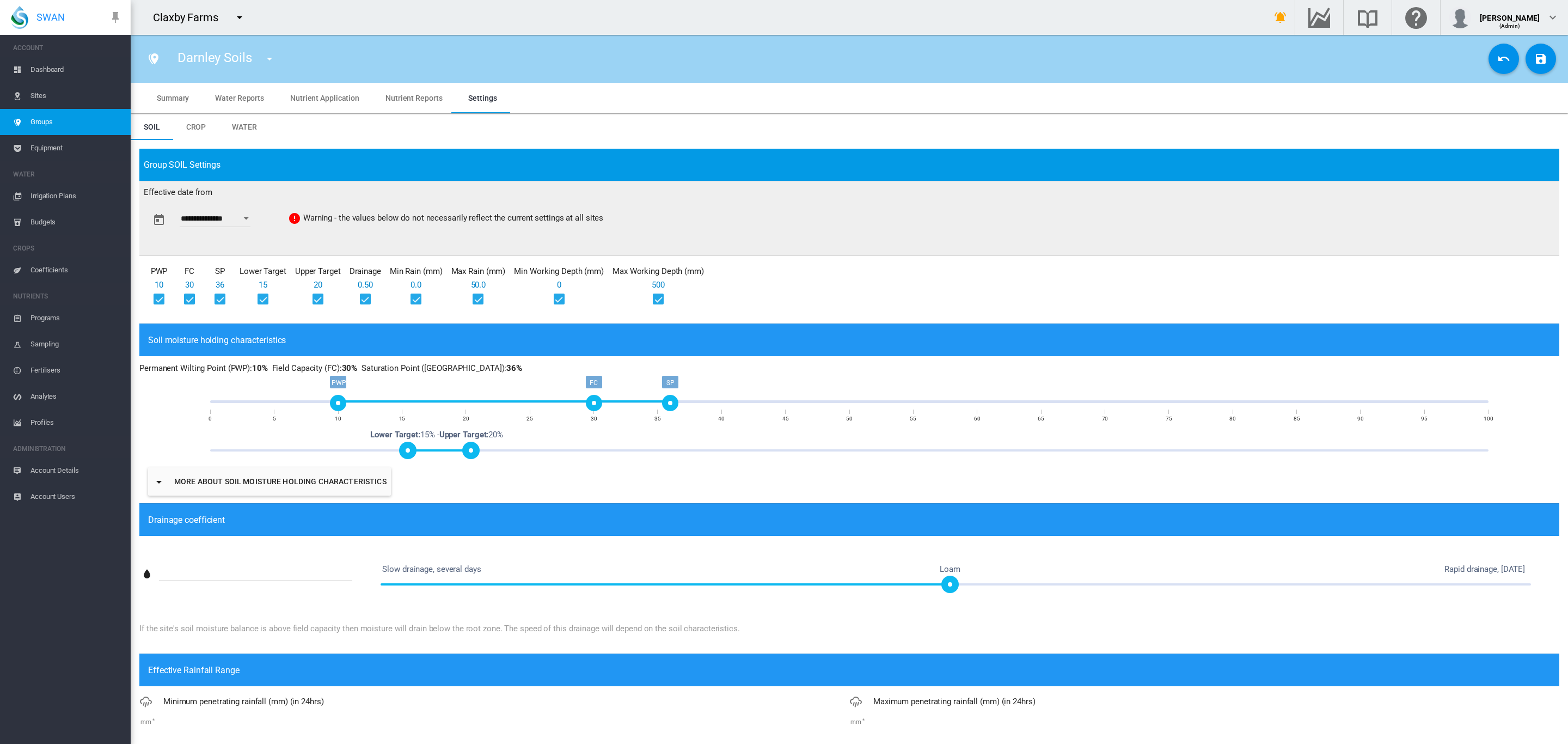
click at [662, 403] on div "SP" at bounding box center [670, 403] width 16 height 16
drag, startPoint x: 331, startPoint y: 403, endPoint x: 347, endPoint y: 402, distance: 16.0
click at [347, 402] on div "PWP" at bounding box center [351, 403] width 16 height 16
drag, startPoint x: 348, startPoint y: 402, endPoint x: 412, endPoint y: 399, distance: 64.1
click at [412, 399] on div "PWP" at bounding box center [414, 403] width 16 height 16
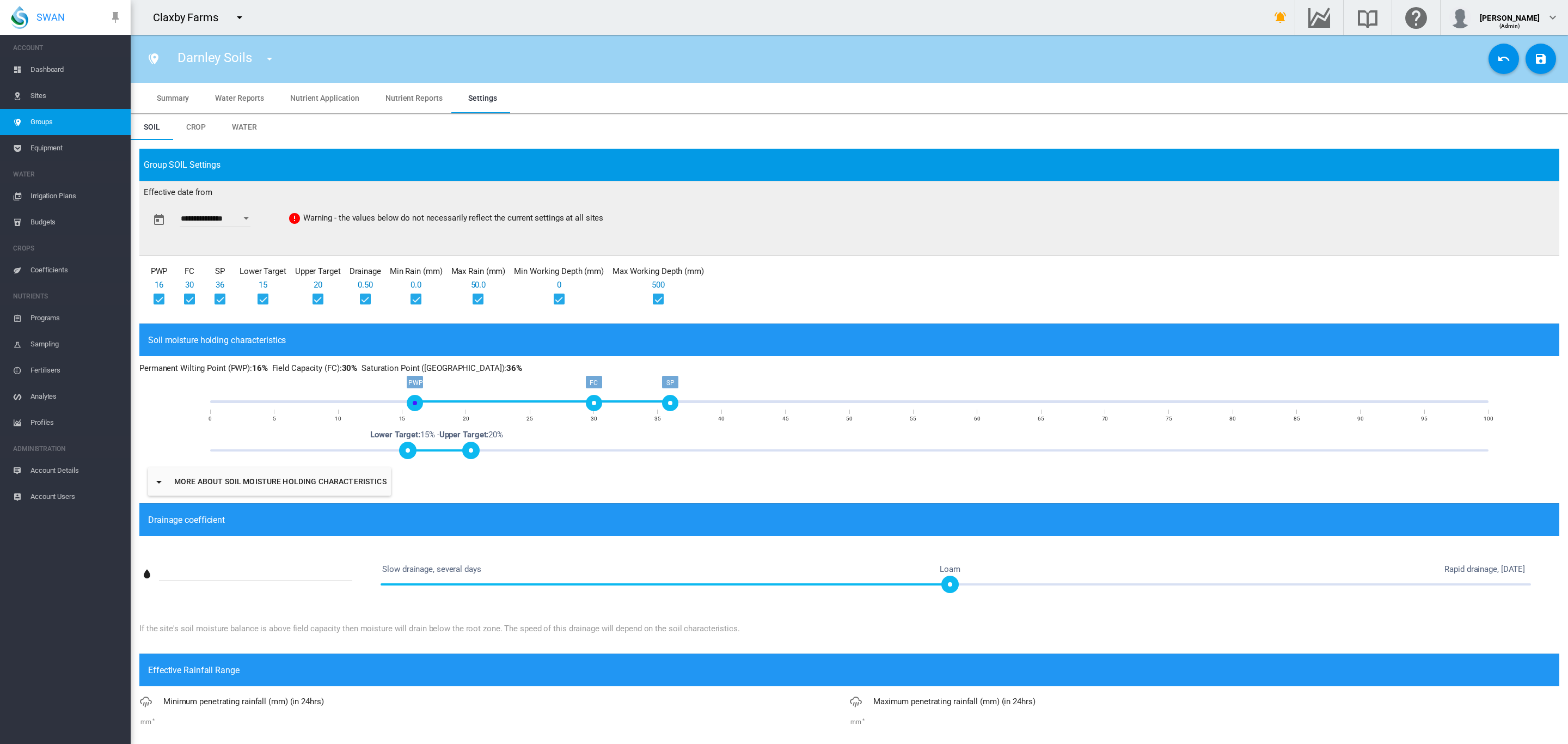
click at [410, 403] on div "PWP" at bounding box center [414, 403] width 16 height 16
click at [403, 405] on div "PWP" at bounding box center [402, 403] width 16 height 16
drag, startPoint x: 473, startPoint y: 442, endPoint x: 563, endPoint y: 432, distance: 90.6
click at [563, 449] on div "0% 100% Lower Target: 15% Upper Target: 28% Lower Target: 15% - Upper Target: 2…" at bounding box center [849, 450] width 1278 height 3
drag, startPoint x: 401, startPoint y: 450, endPoint x: 492, endPoint y: 442, distance: 91.4
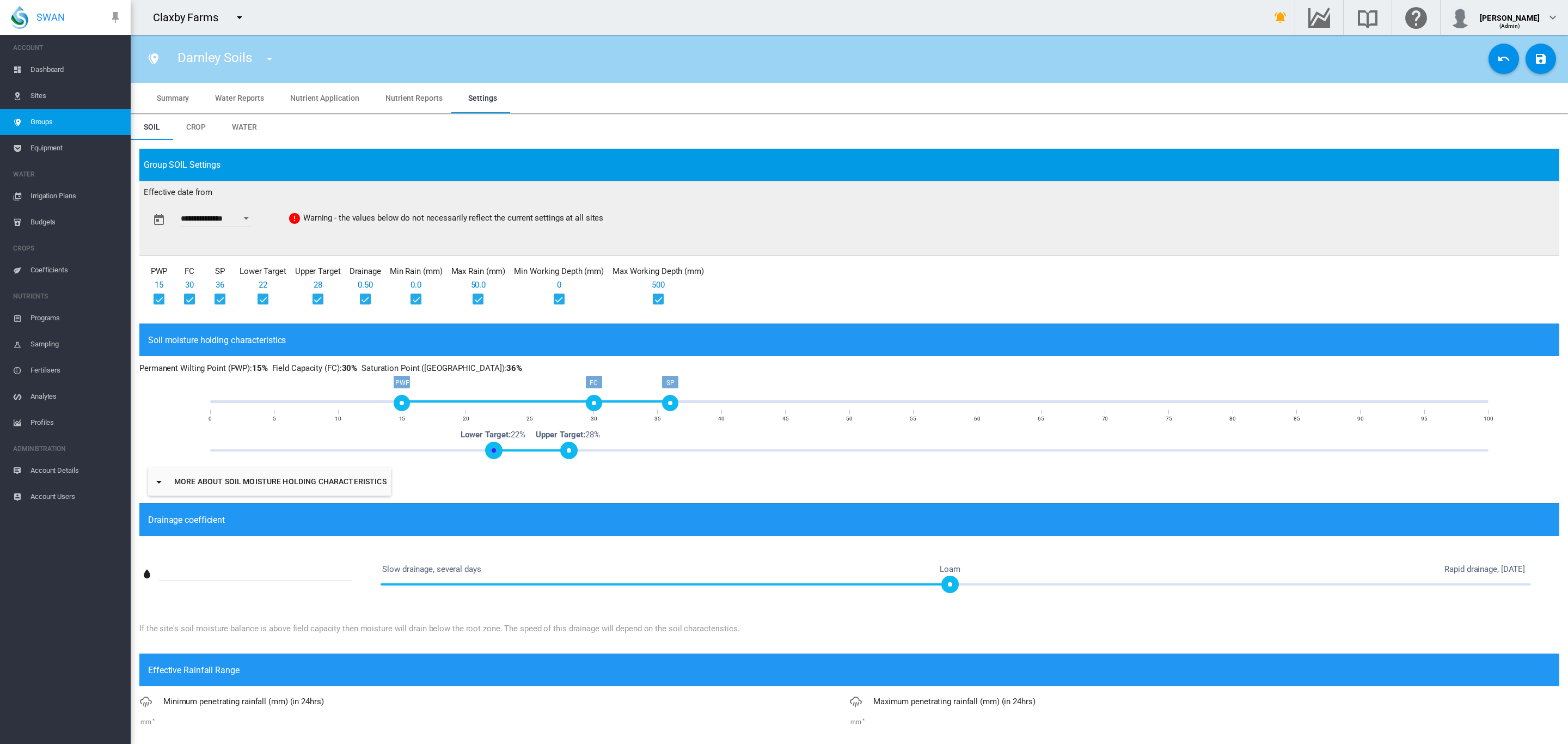
click at [492, 442] on span at bounding box center [493, 450] width 18 height 18
drag, startPoint x: 667, startPoint y: 397, endPoint x: 659, endPoint y: 398, distance: 8.1
click at [659, 398] on div "SP" at bounding box center [658, 403] width 16 height 16
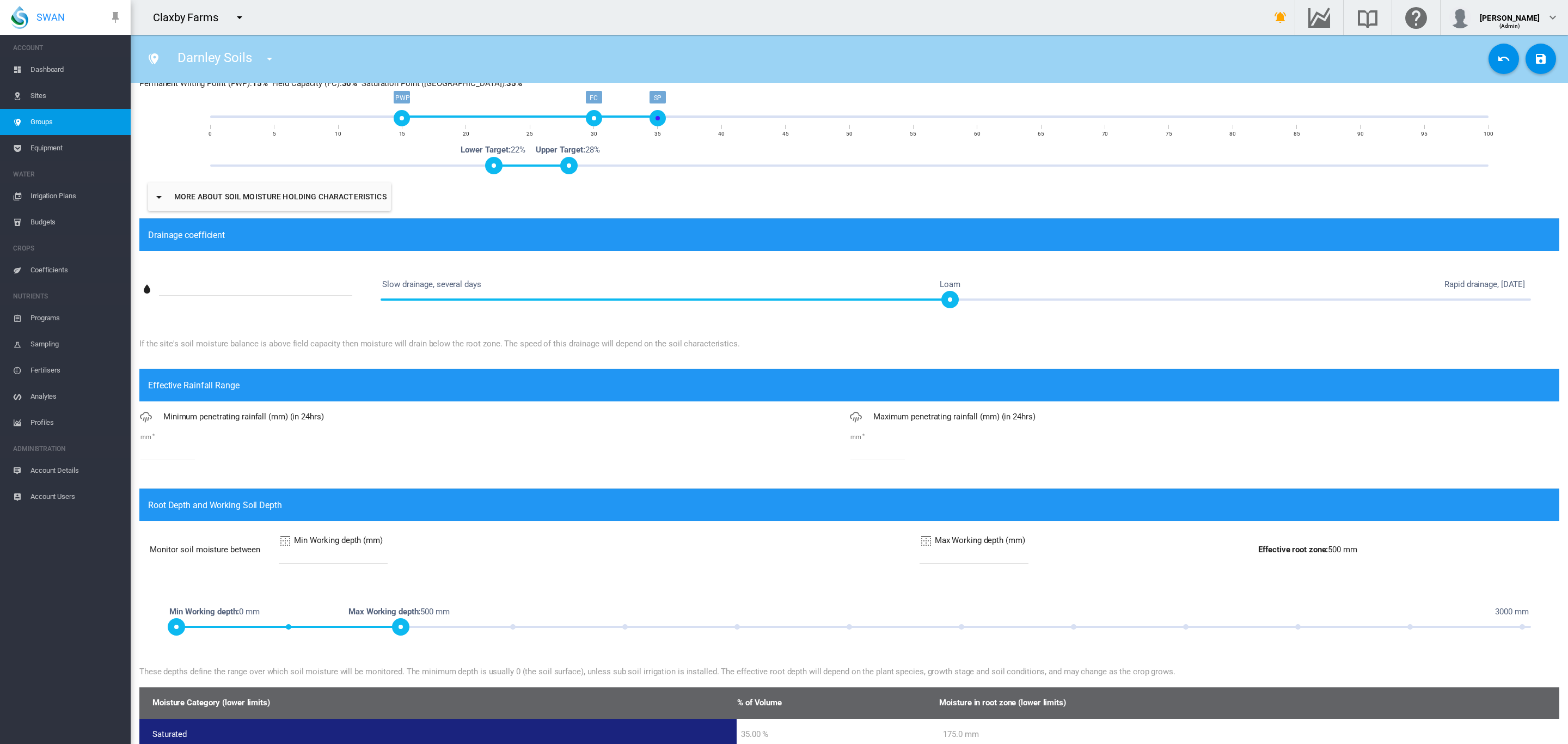
scroll to position [286, 0]
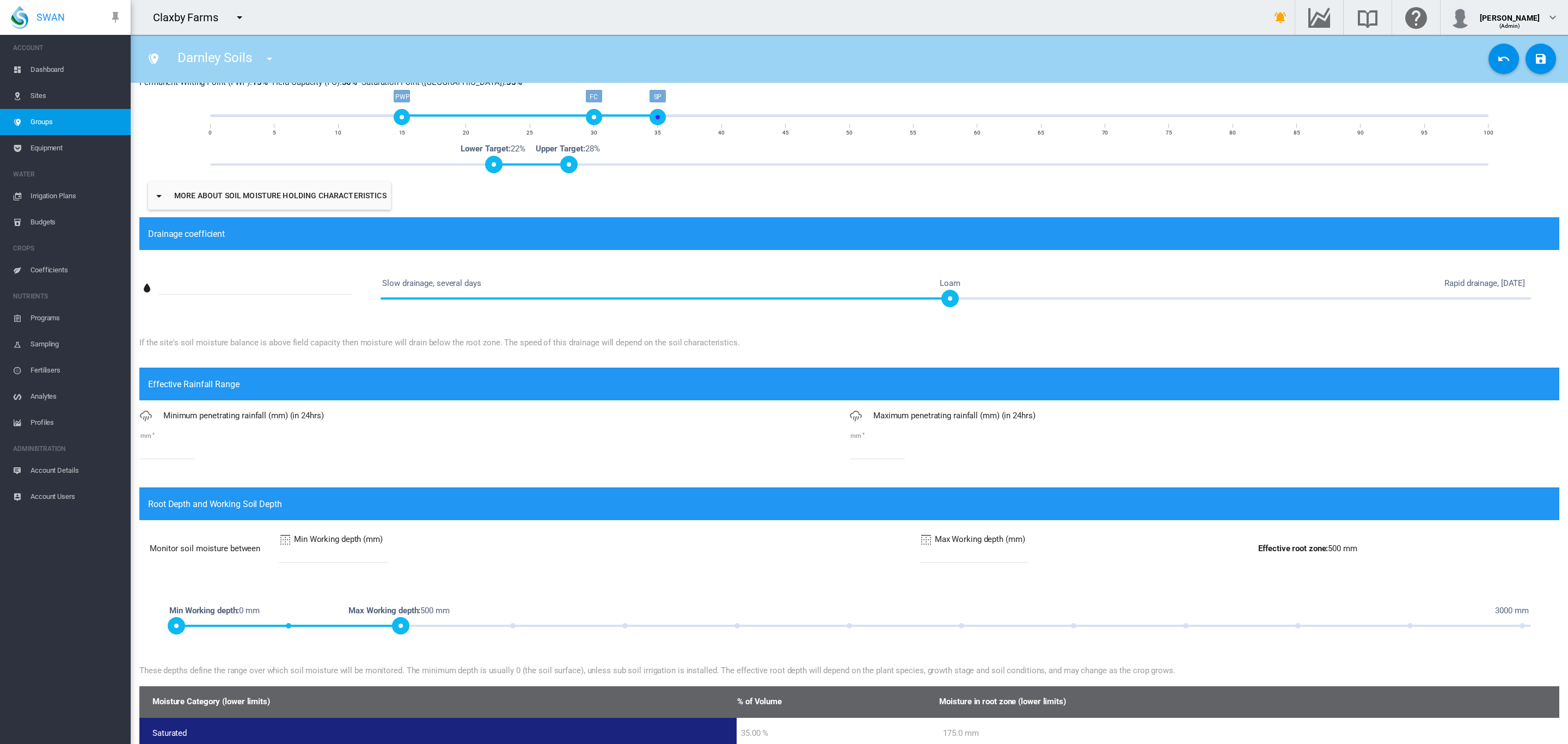
click at [182, 449] on input "*" at bounding box center [168, 450] width 54 height 16
type input "*"
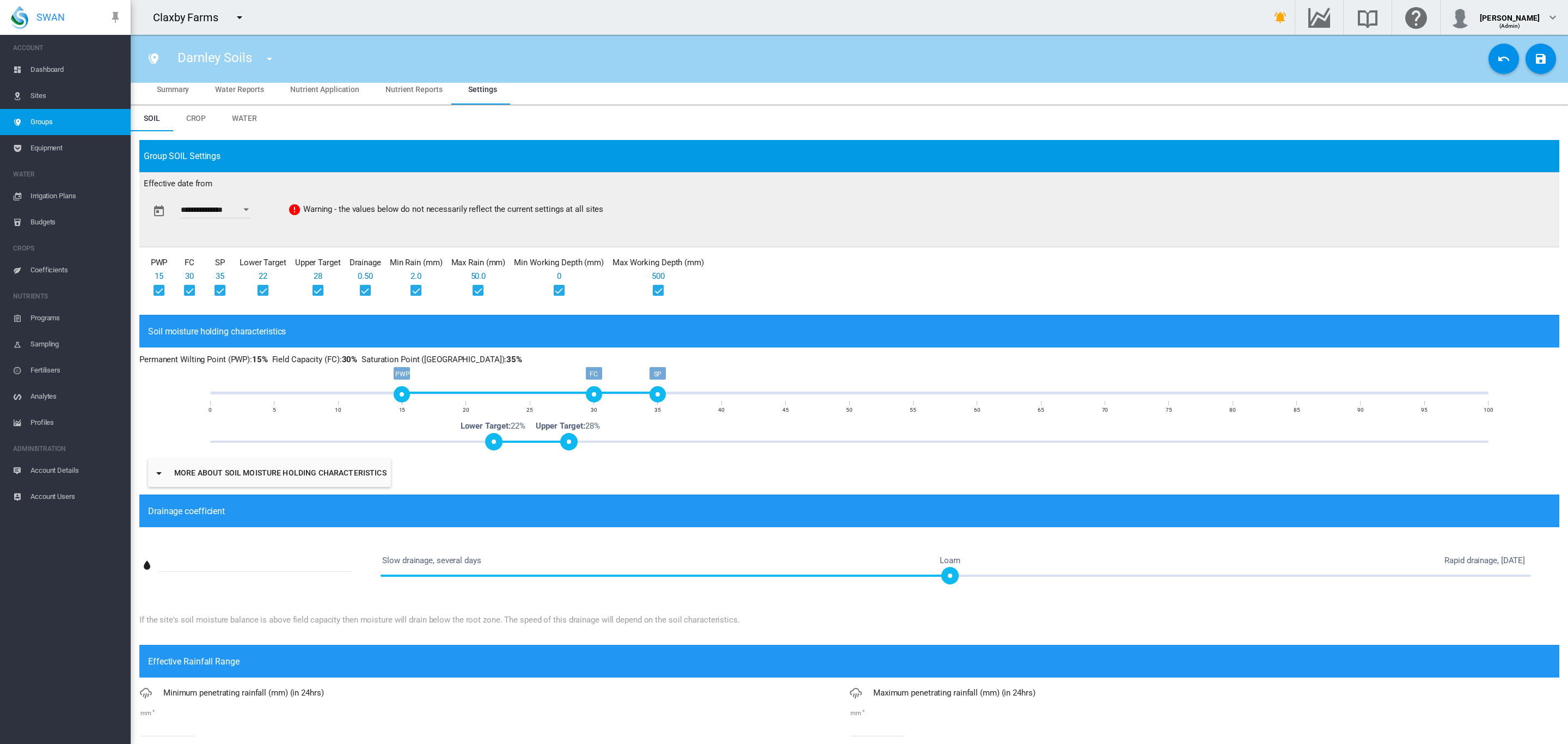
scroll to position [0, 0]
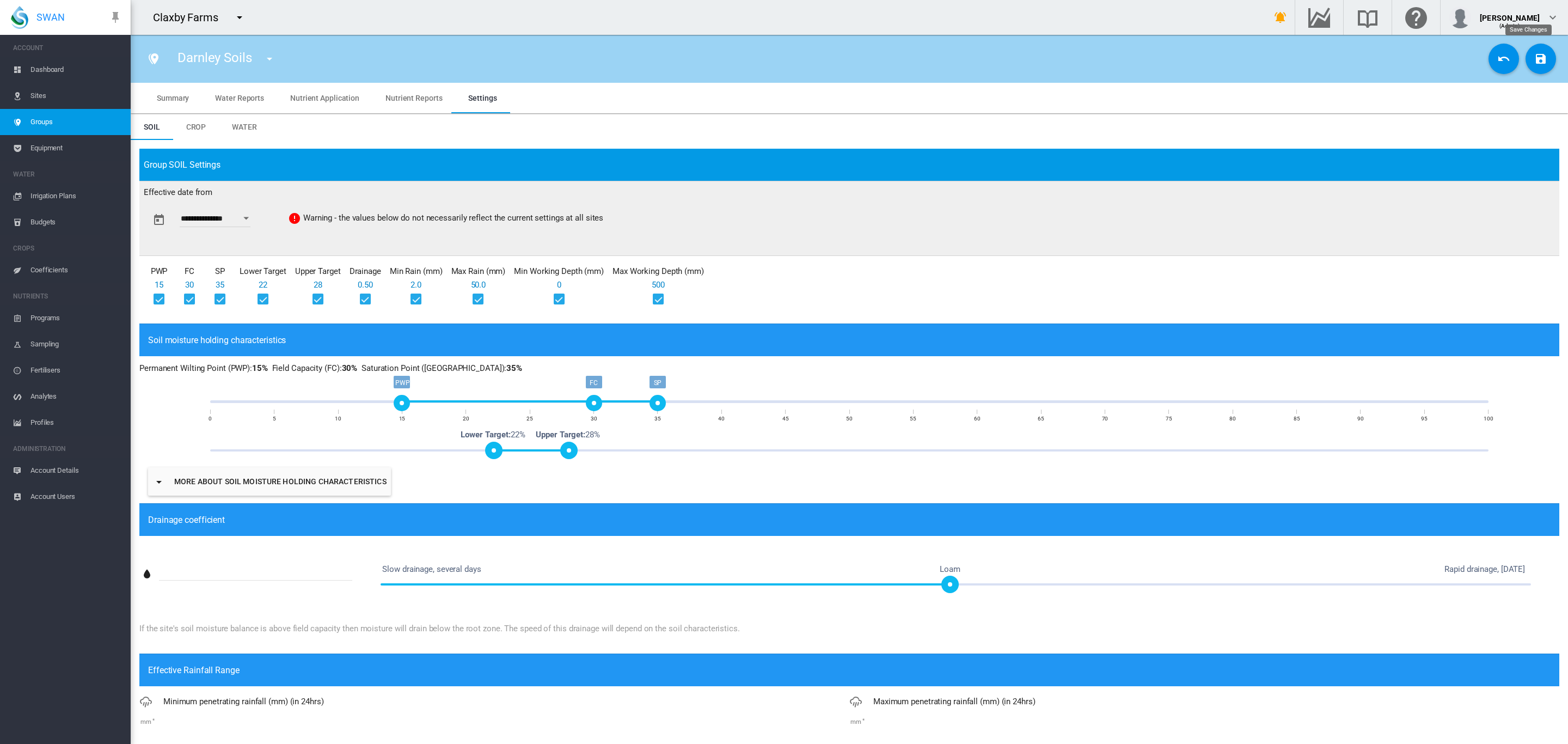
click at [1526, 67] on button "Save Changes" at bounding box center [1541, 58] width 31 height 31
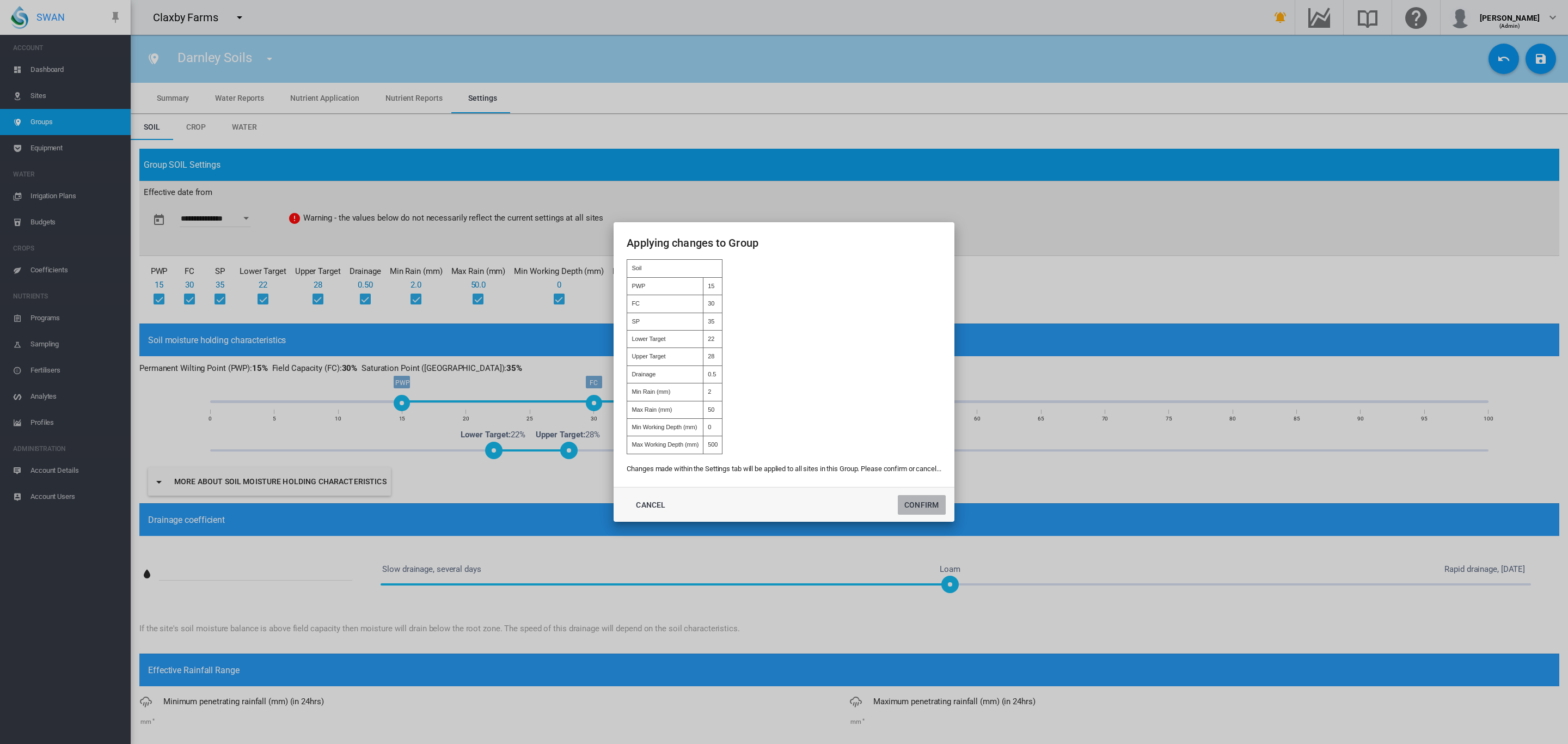
click at [920, 507] on button "Confirm" at bounding box center [922, 504] width 48 height 19
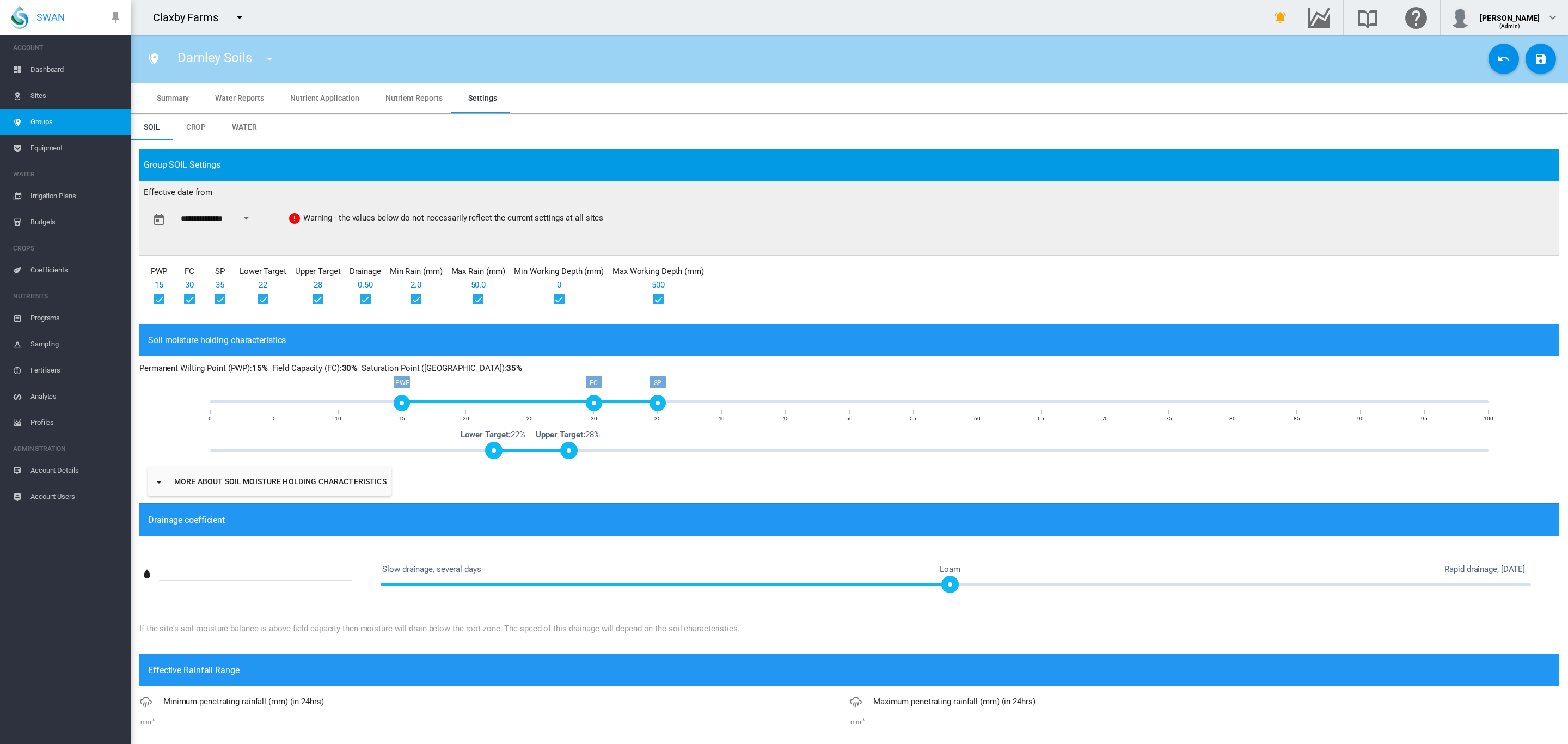
type input "**********"
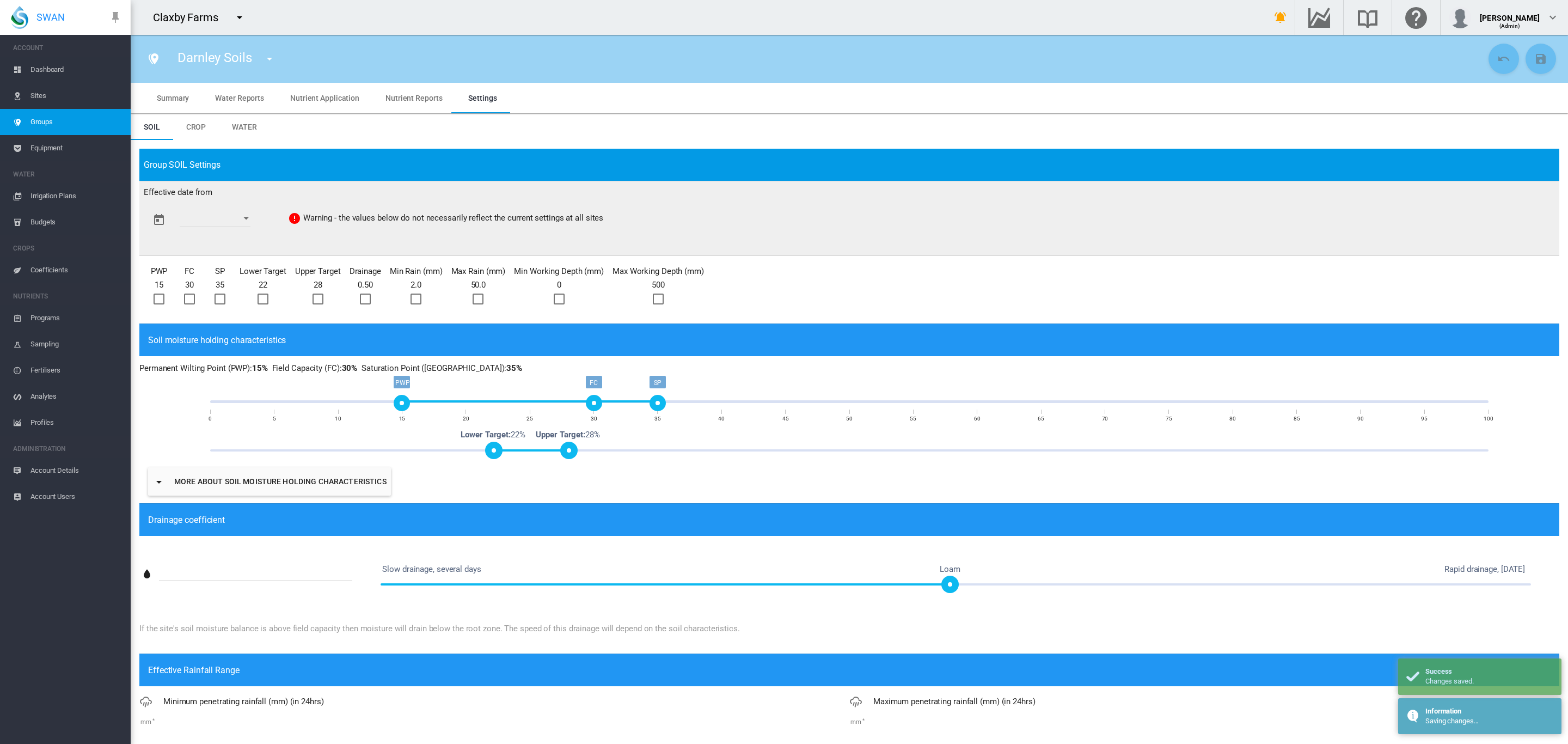
click at [53, 123] on span "Groups" at bounding box center [76, 122] width 92 height 26
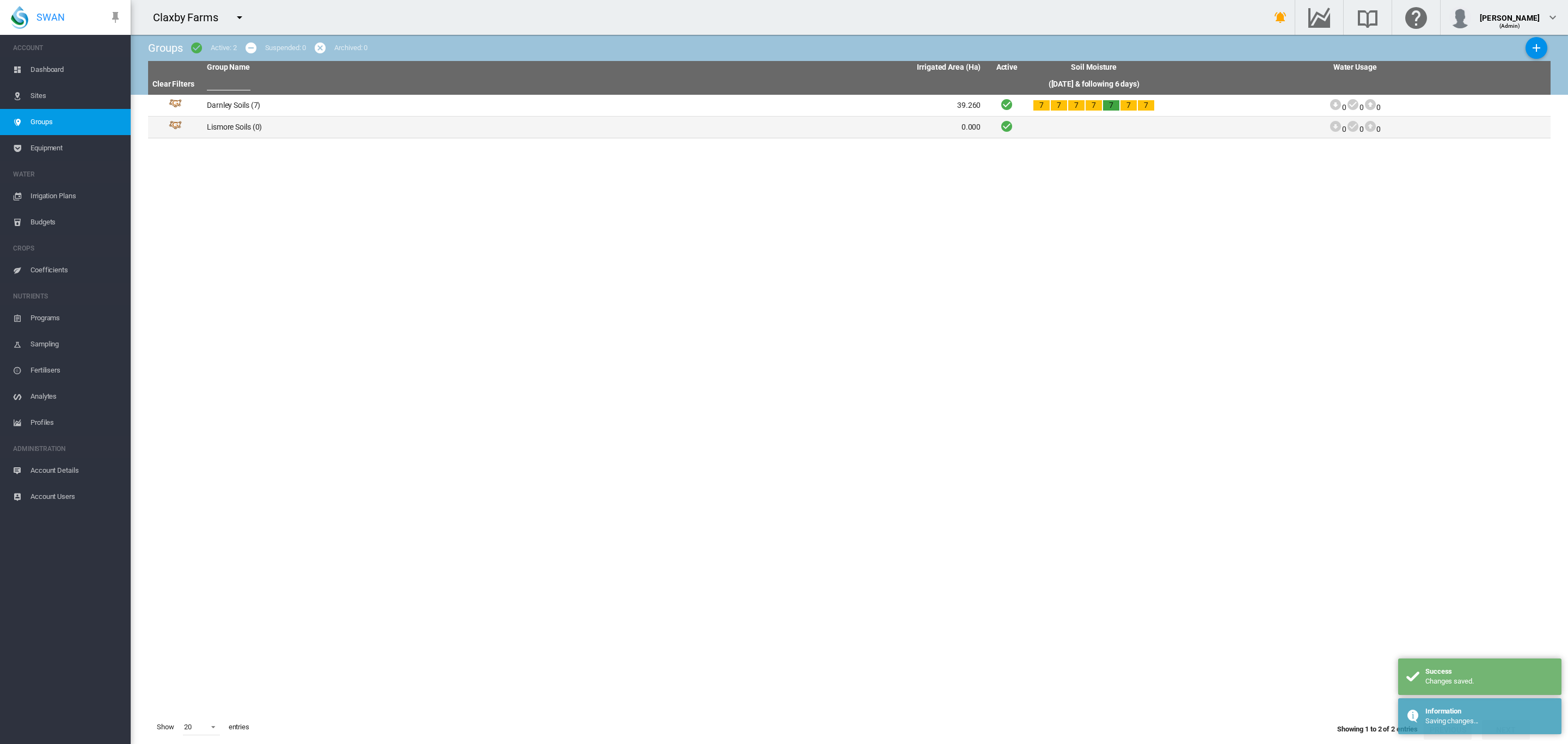
click at [225, 125] on td "Lismore Soils (0)" at bounding box center [398, 126] width 392 height 21
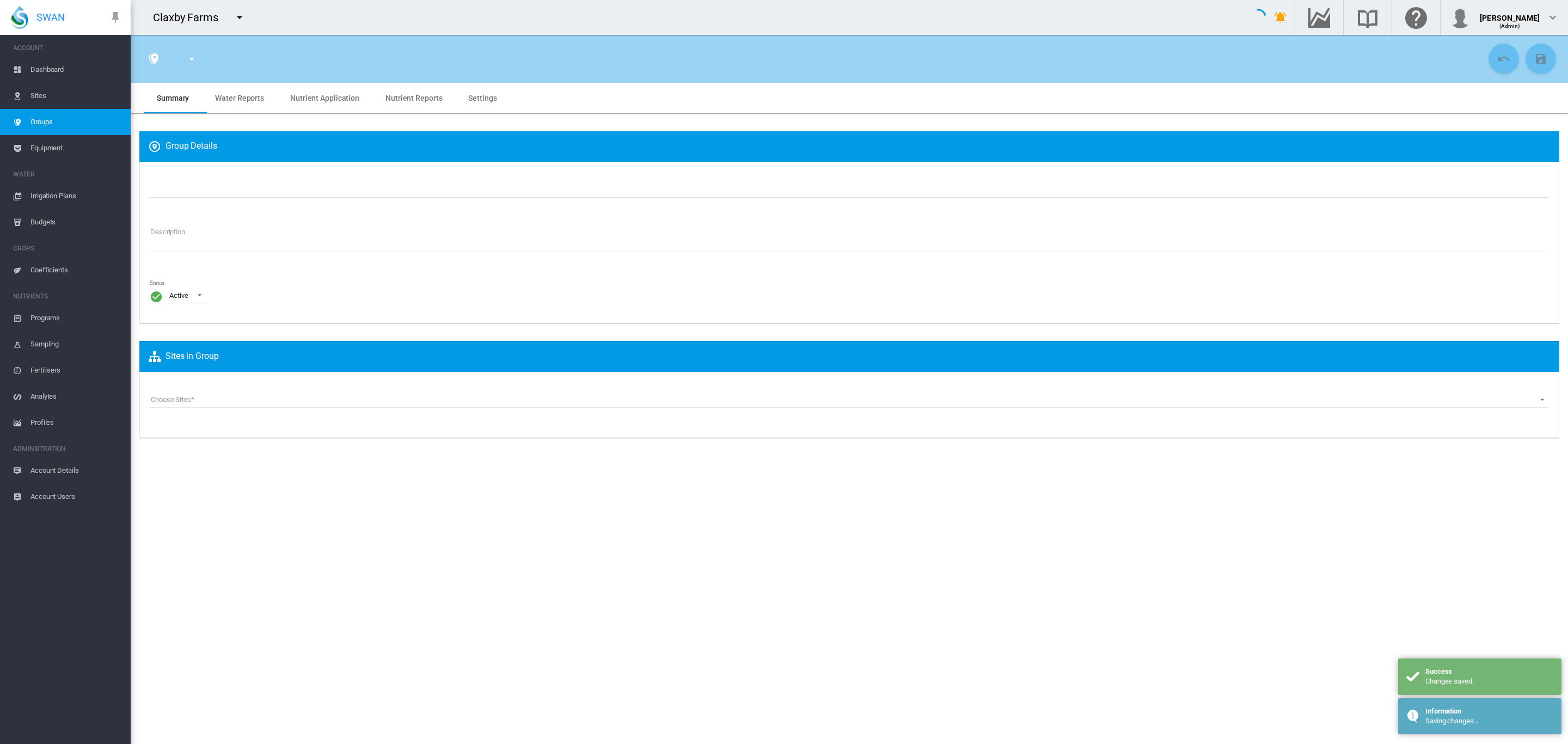
type input "**********"
type textarea "**********"
type input "*"
type input "**"
type input "*"
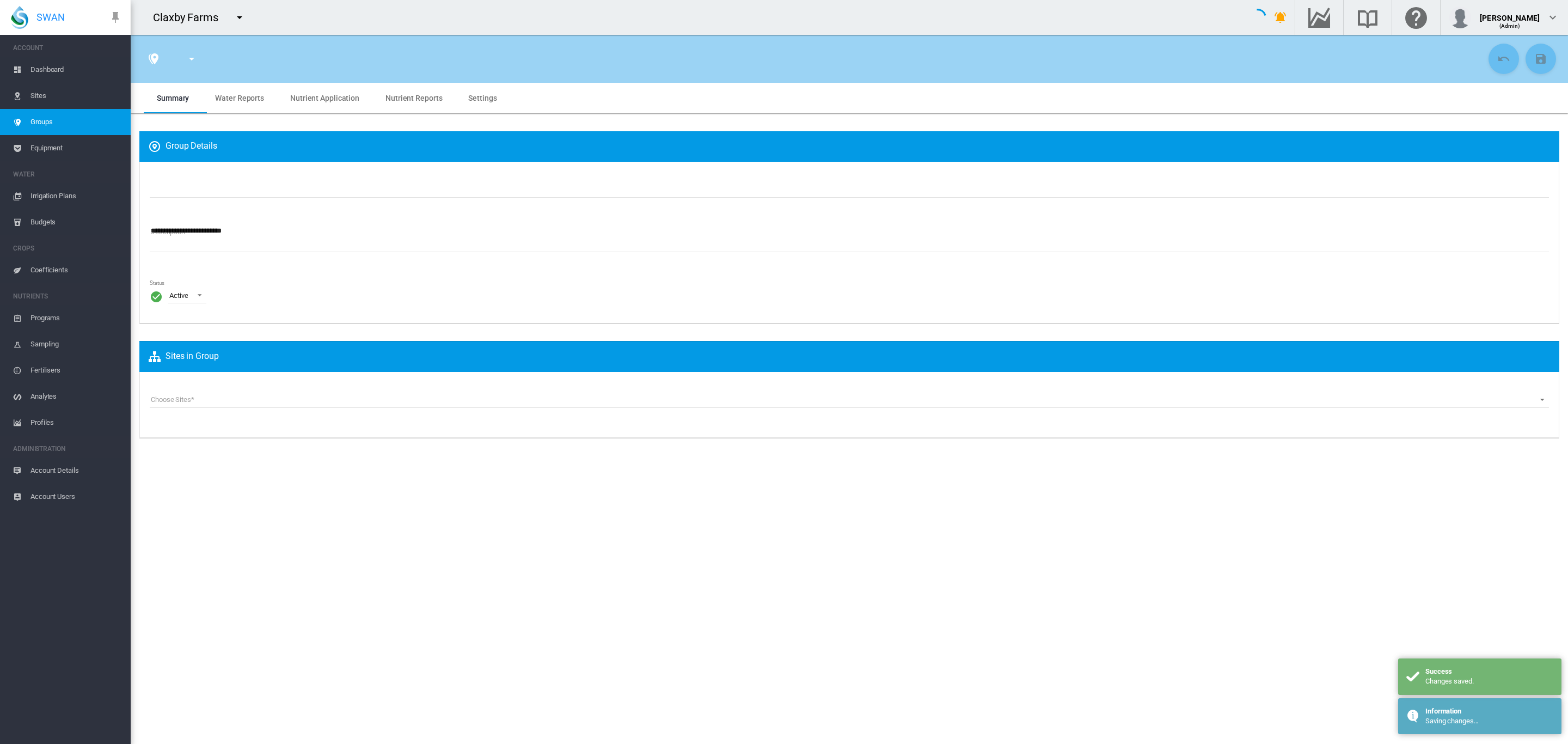
type input "***"
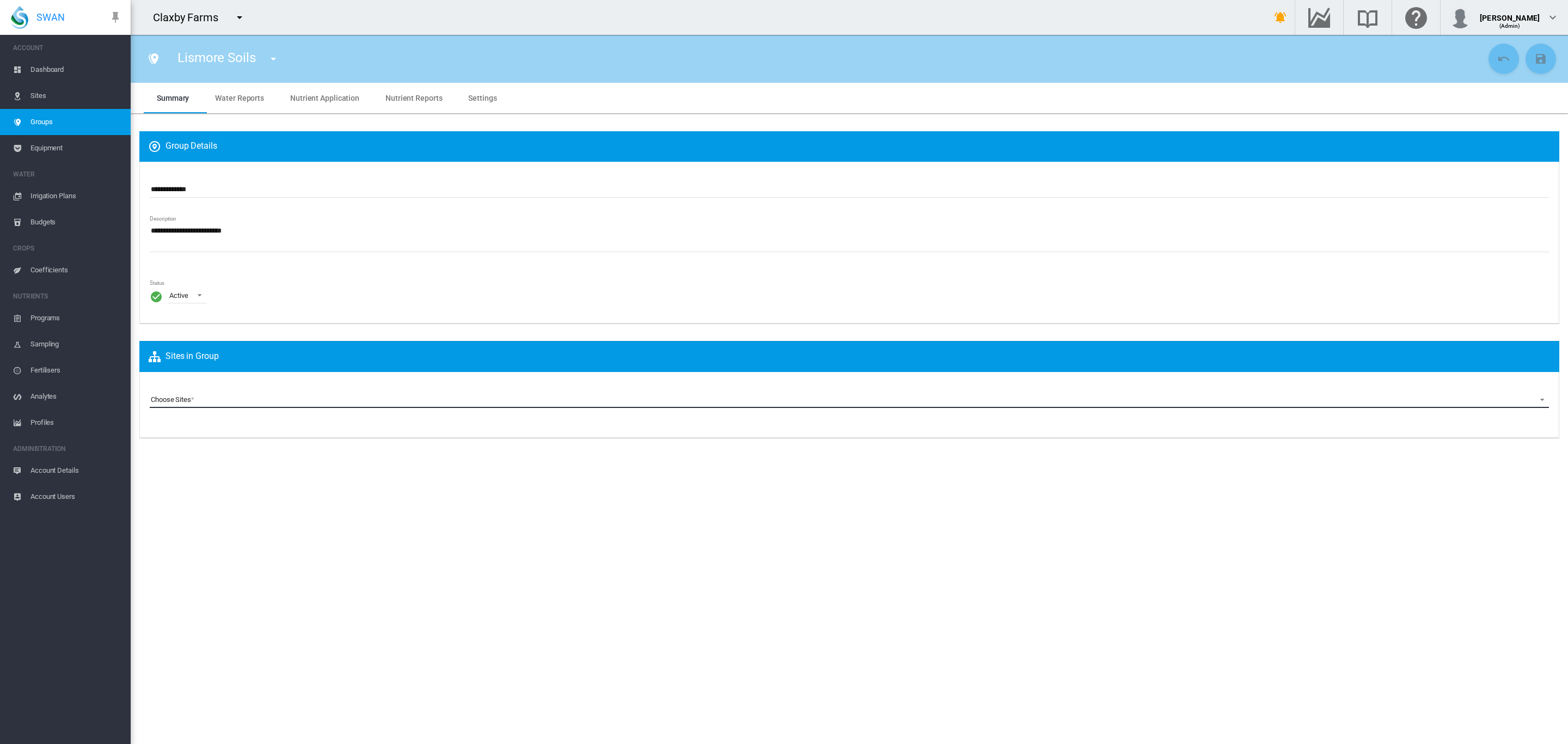
click at [183, 399] on md-select "Choose Sites Claxby 1775 (Site) Claxby BRP10 (Site) Claxby BRP11 (Site) Claxby …" at bounding box center [849, 399] width 1399 height 16
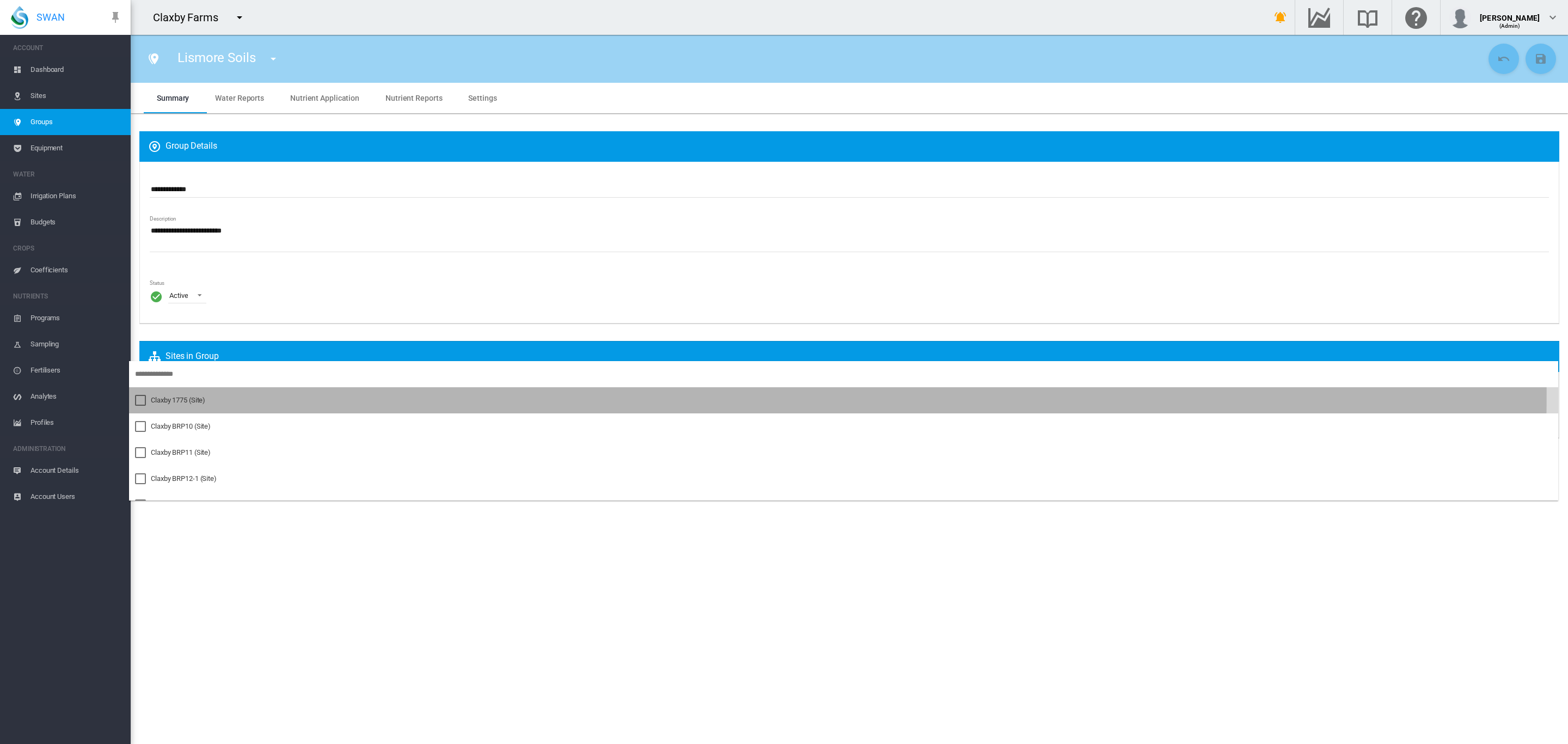
click at [190, 392] on md-option "Claxby 1775 (Site)" at bounding box center [843, 400] width 1430 height 26
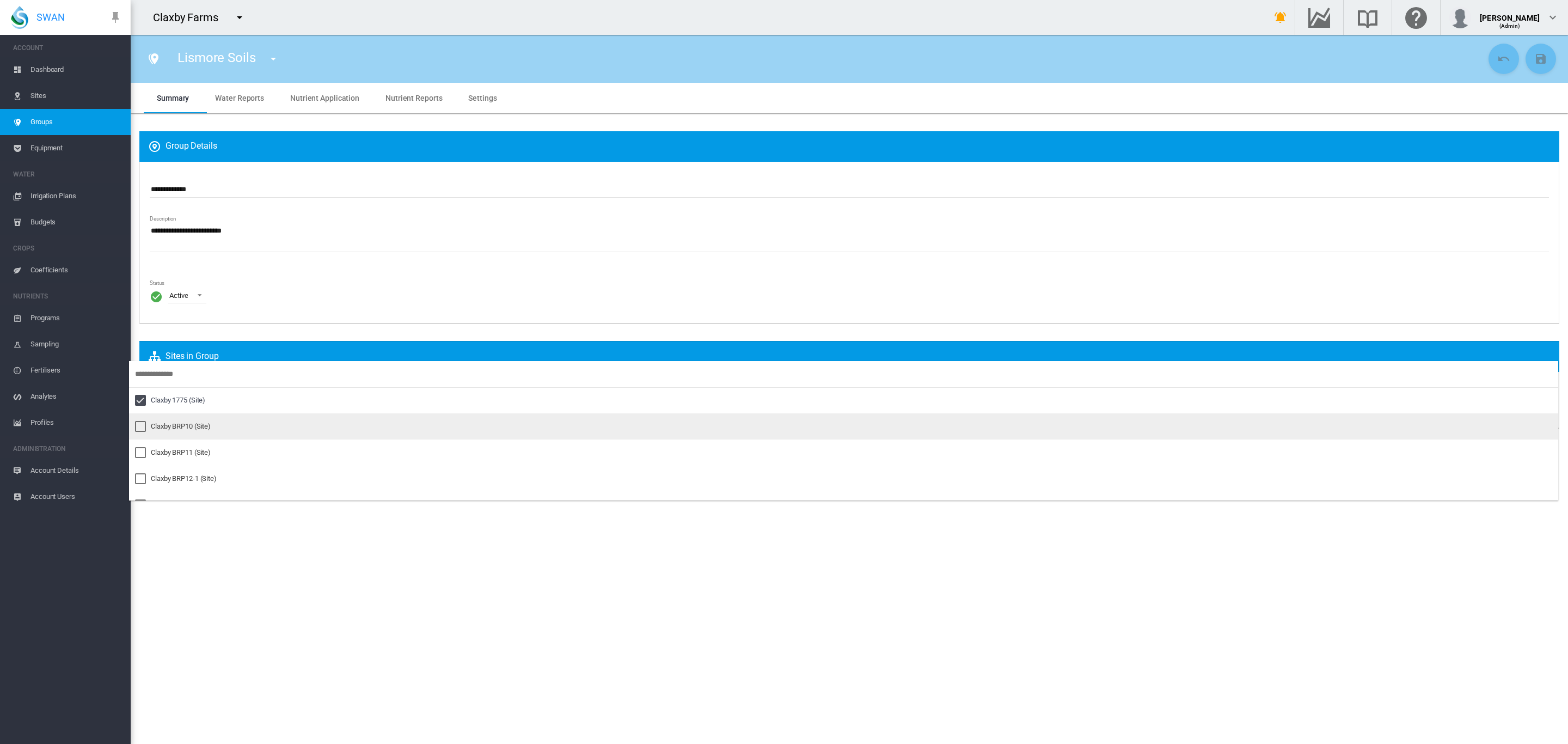
click at [186, 425] on div "Claxby BRP10 (Site)" at bounding box center [181, 426] width 60 height 10
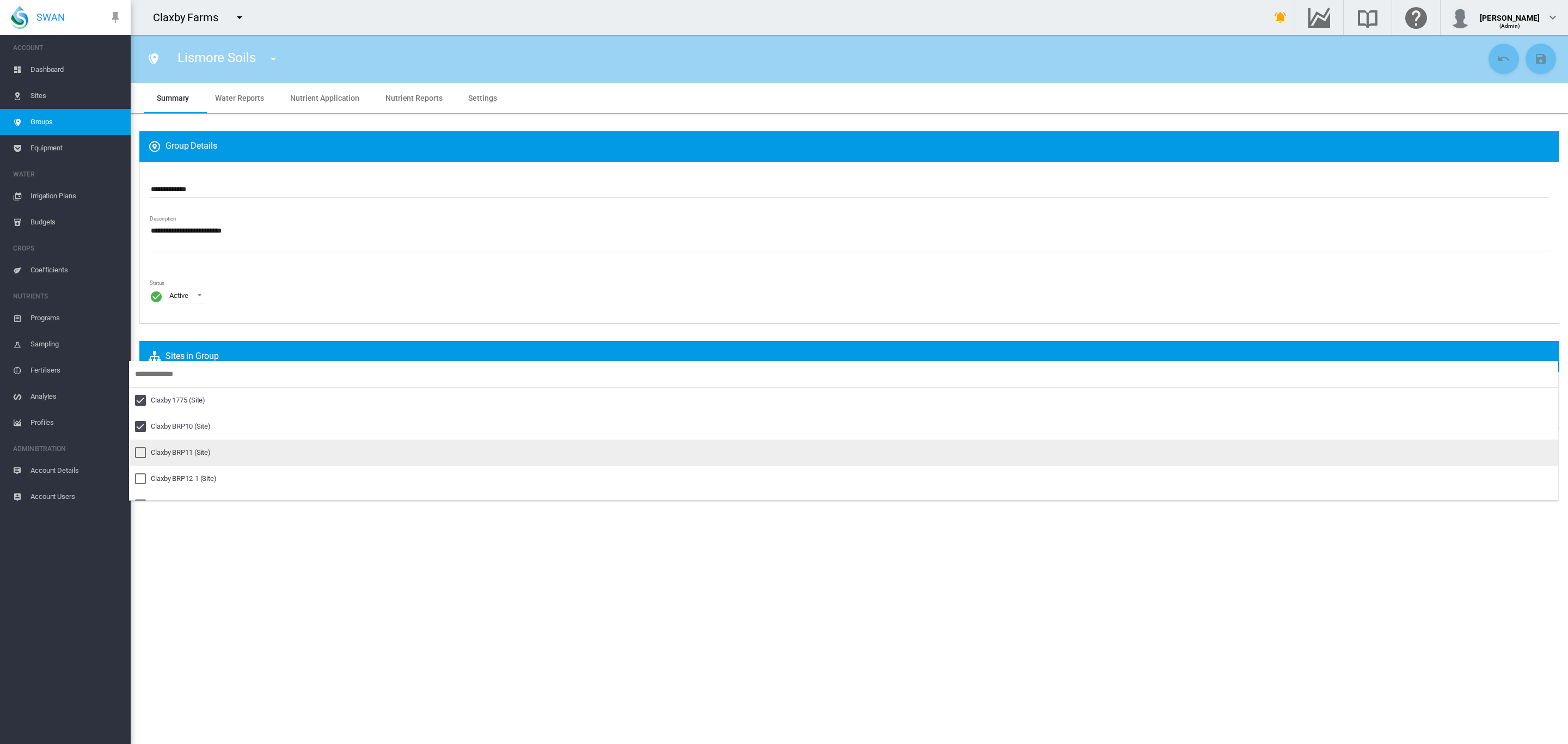
click at [173, 459] on md-option "Claxby BRP11 (Site)" at bounding box center [843, 453] width 1430 height 26
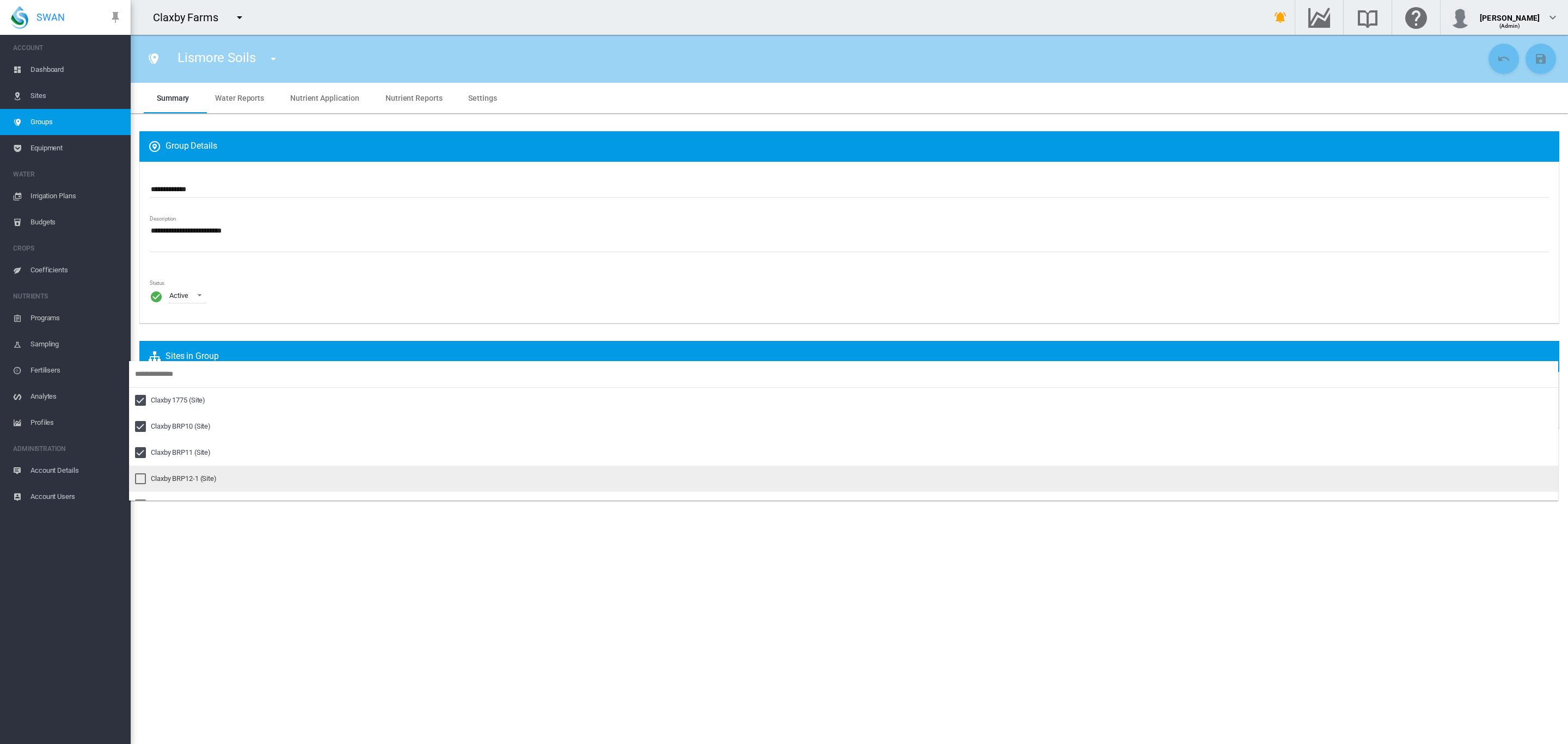
click at [167, 475] on div "Claxby BRP12-1 (Site)" at bounding box center [184, 479] width 66 height 10
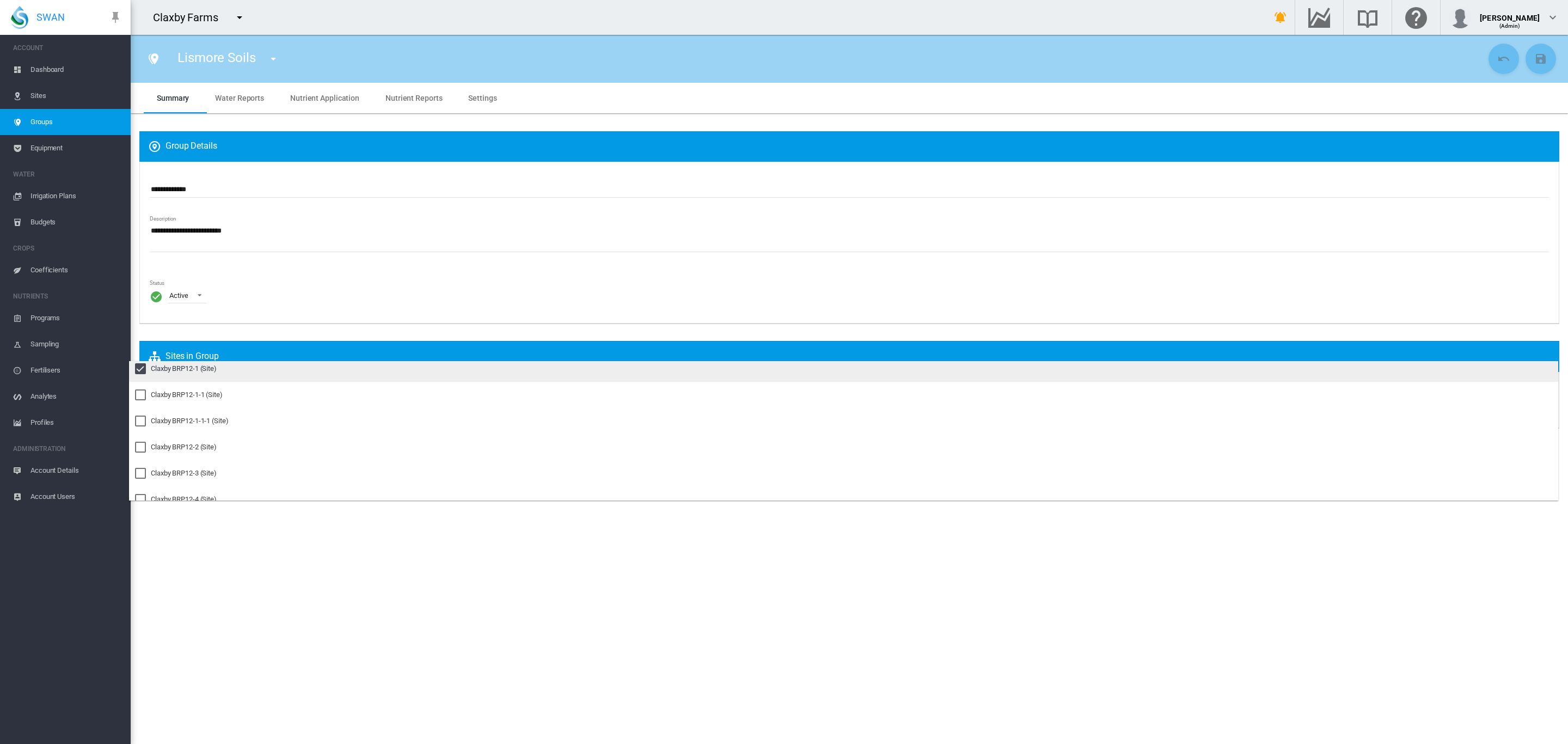
scroll to position [123, 0]
click at [180, 378] on div "Claxby BRP12-1-1 (Site)" at bounding box center [186, 382] width 72 height 10
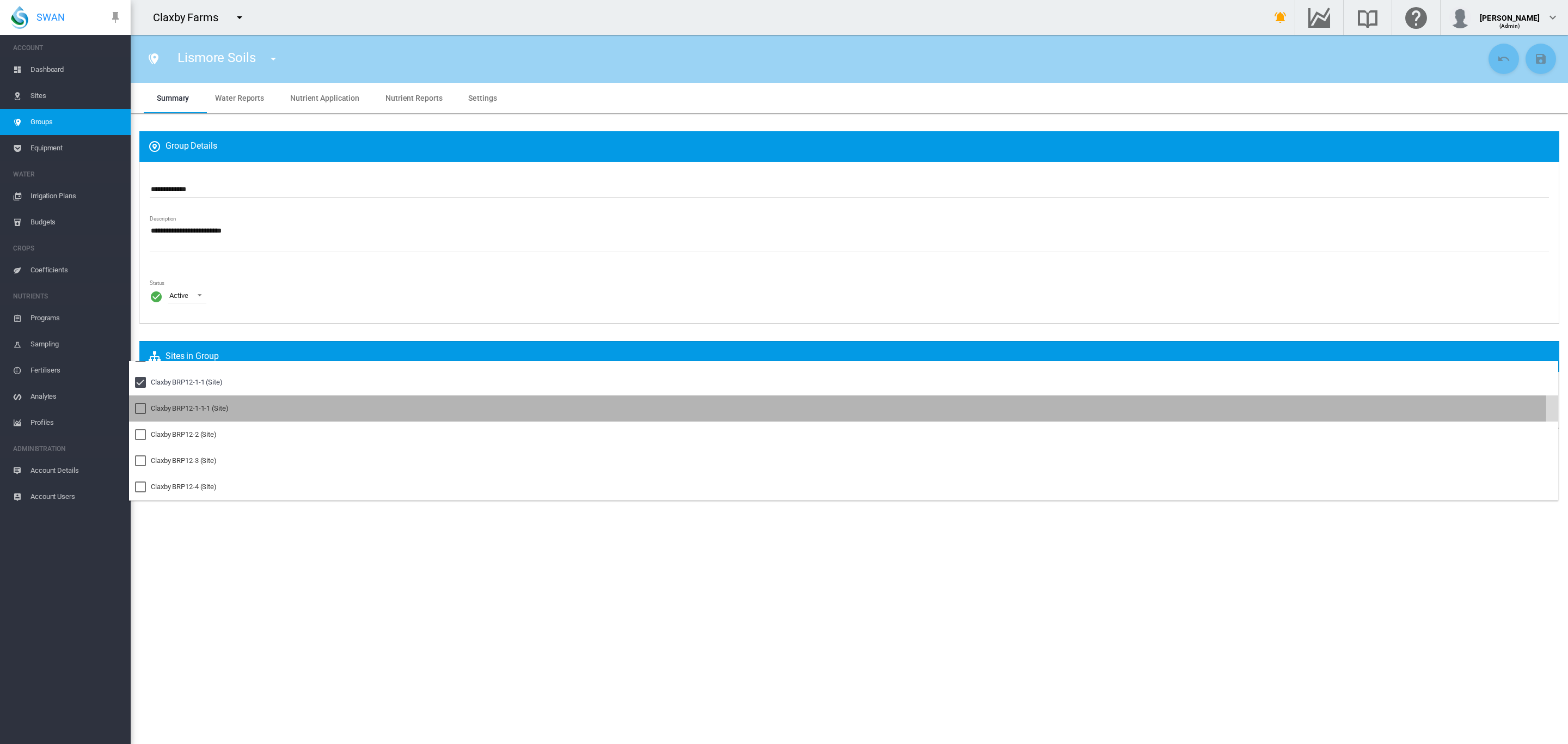
click at [175, 406] on div "Claxby BRP12-1-1-1 (Site)" at bounding box center [190, 408] width 78 height 10
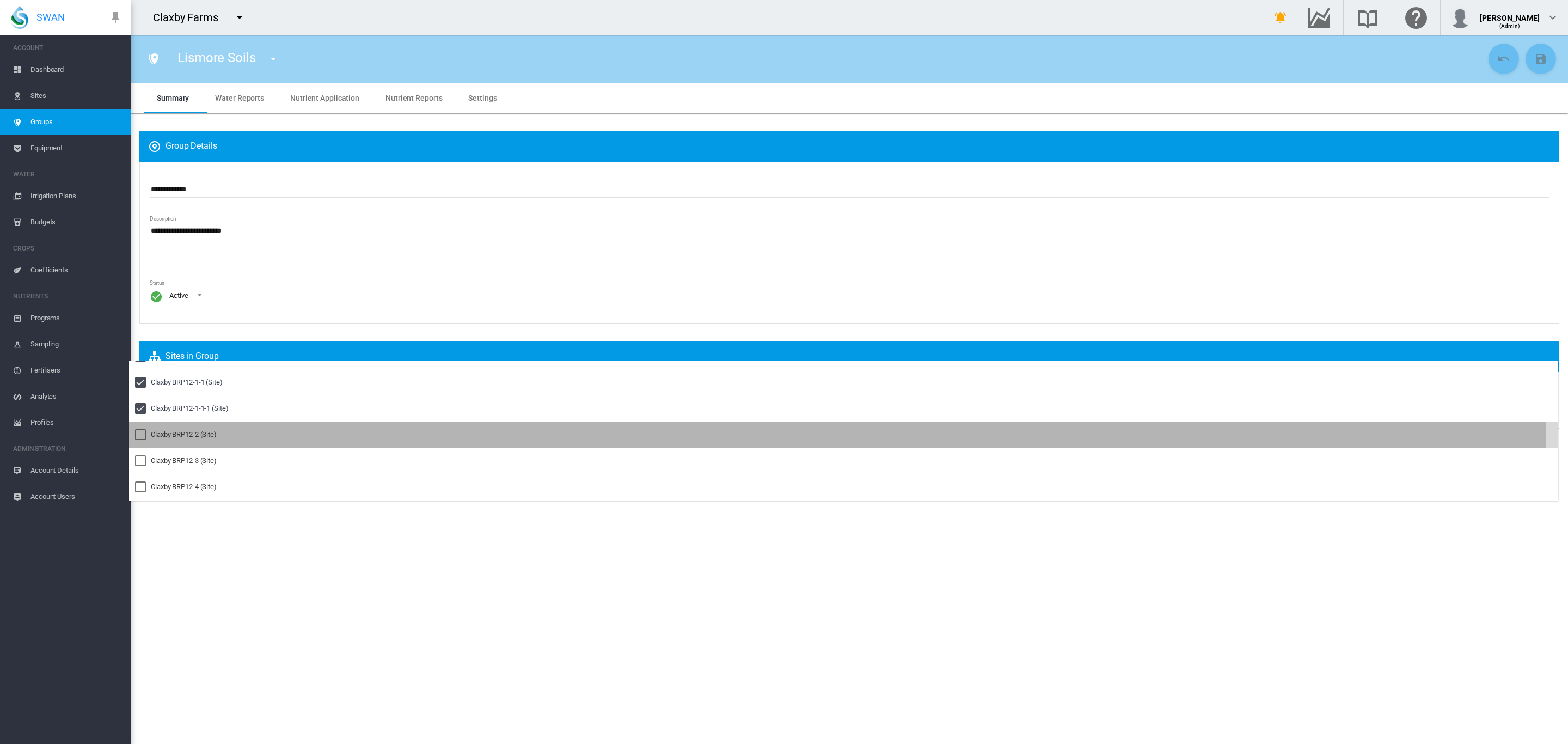
click at [167, 433] on div "Claxby BRP12-2 (Site)" at bounding box center [184, 435] width 66 height 10
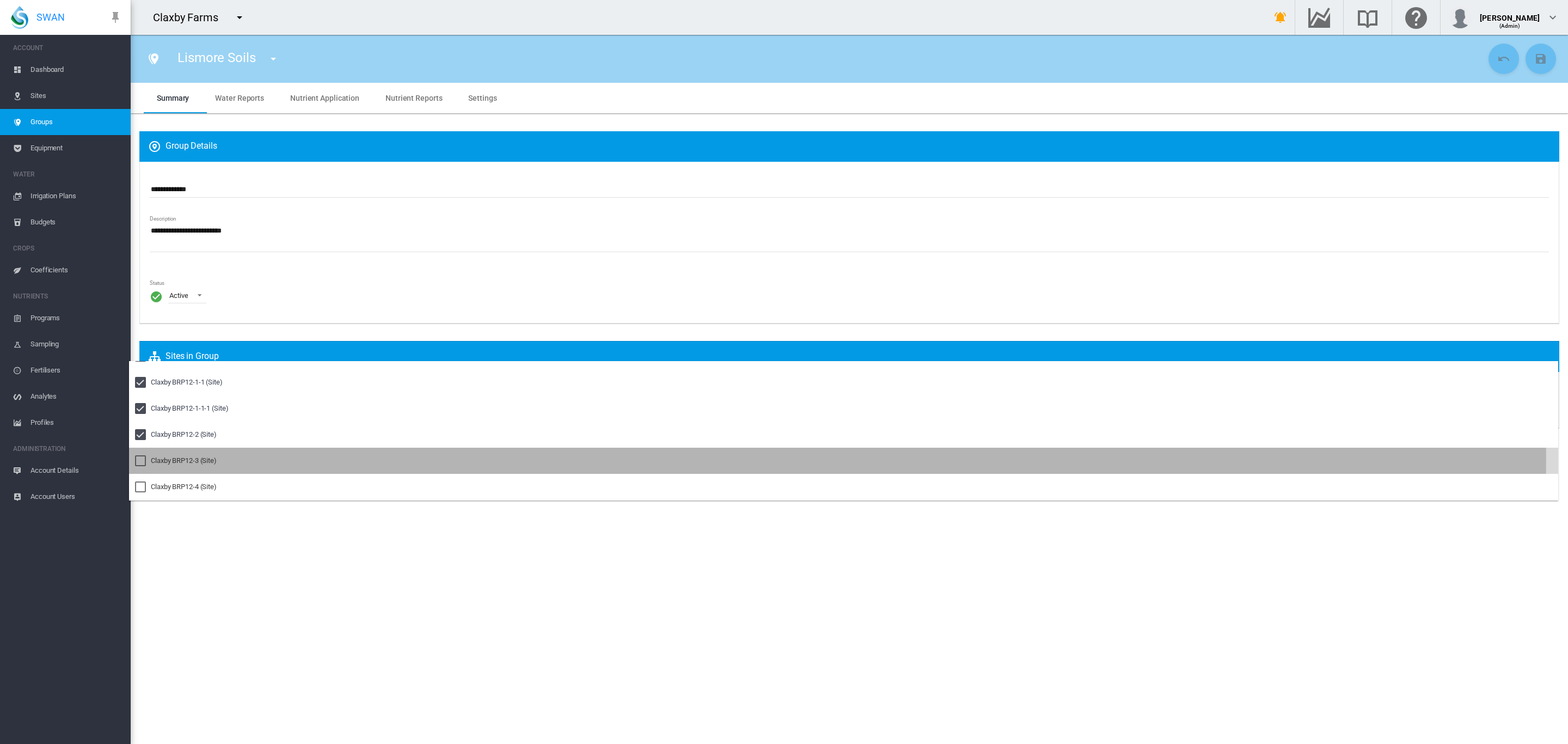
click at [172, 456] on div "Claxby BRP12-3 (Site)" at bounding box center [184, 461] width 66 height 10
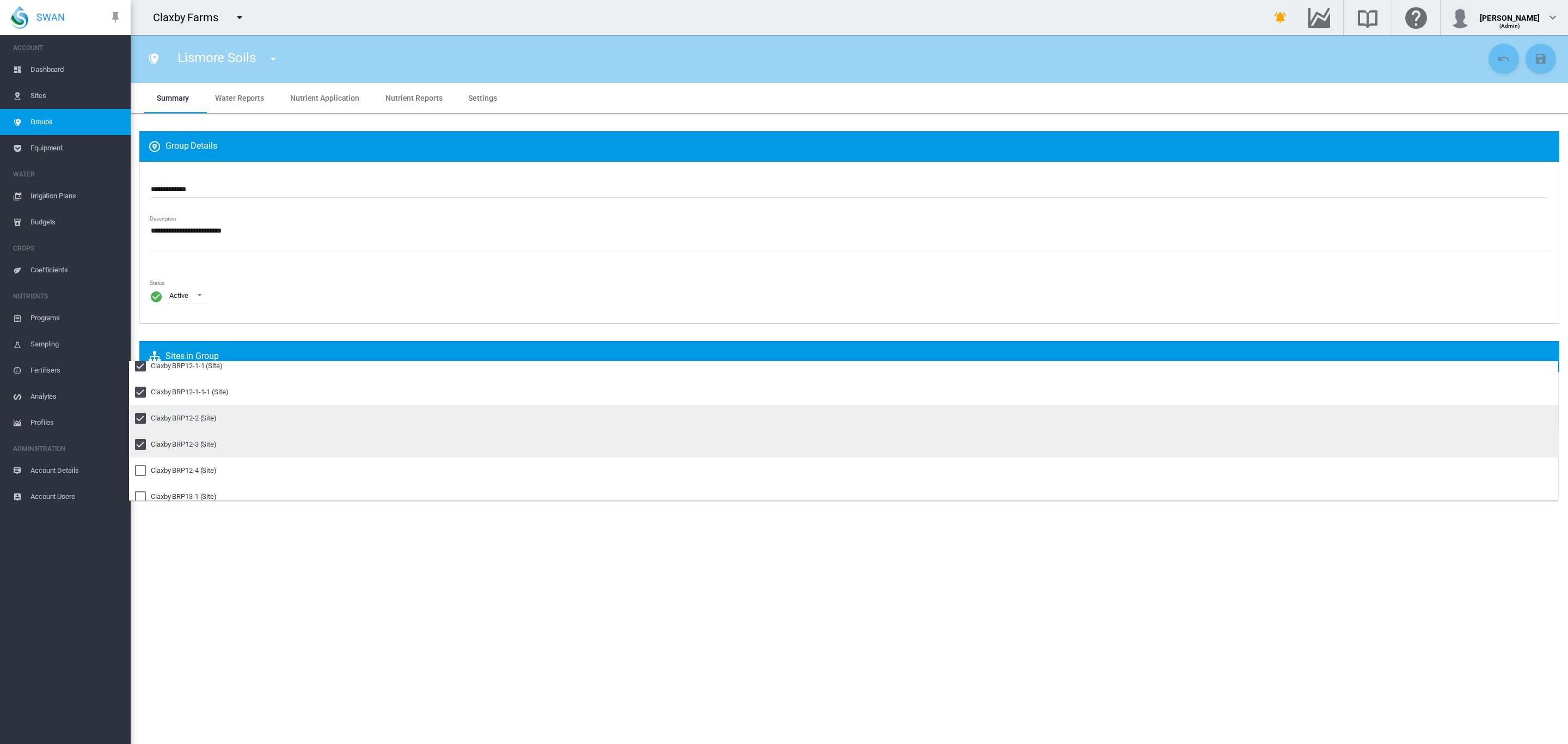
scroll to position [142, 0]
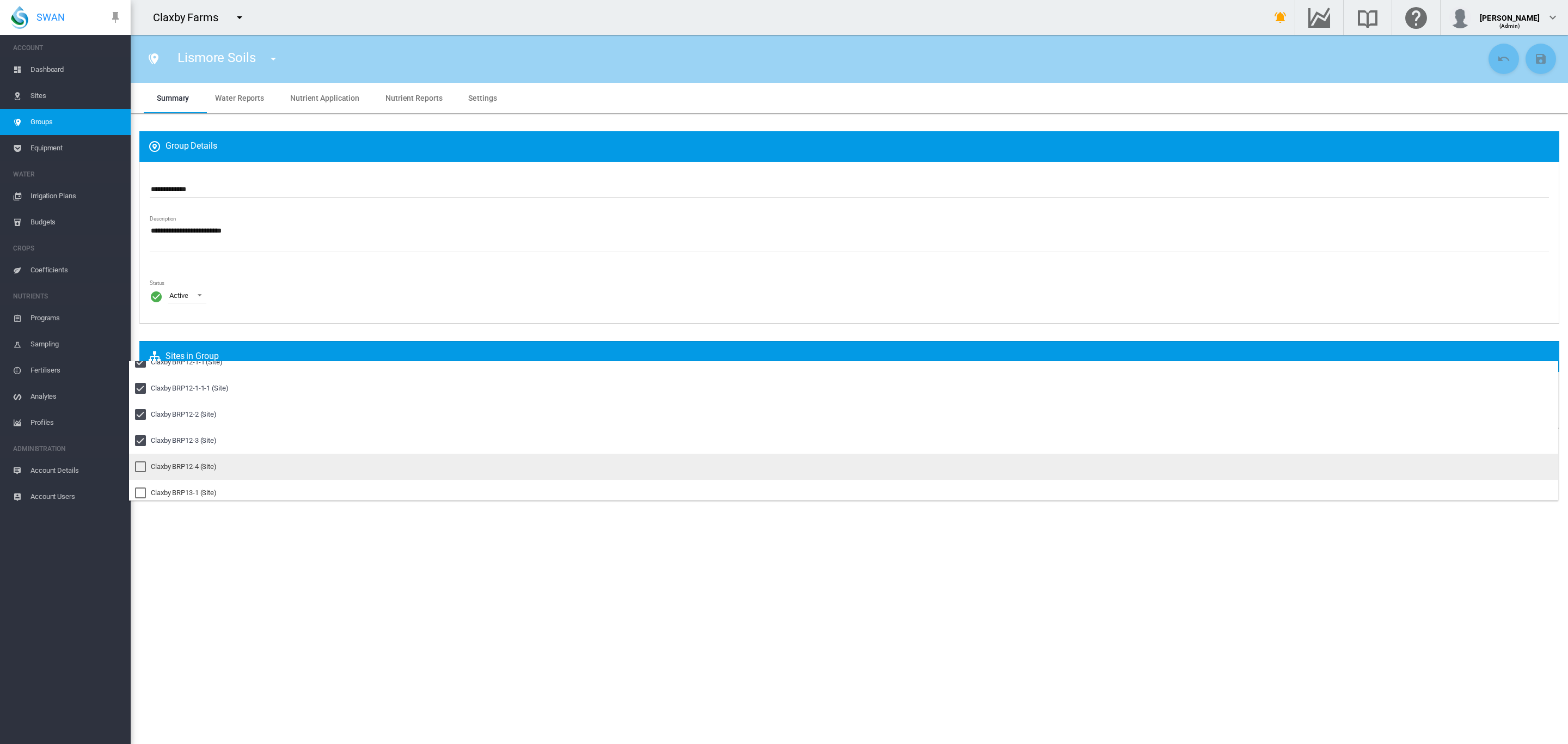
click at [184, 462] on div "Claxby BRP12-4 (Site)" at bounding box center [184, 467] width 66 height 10
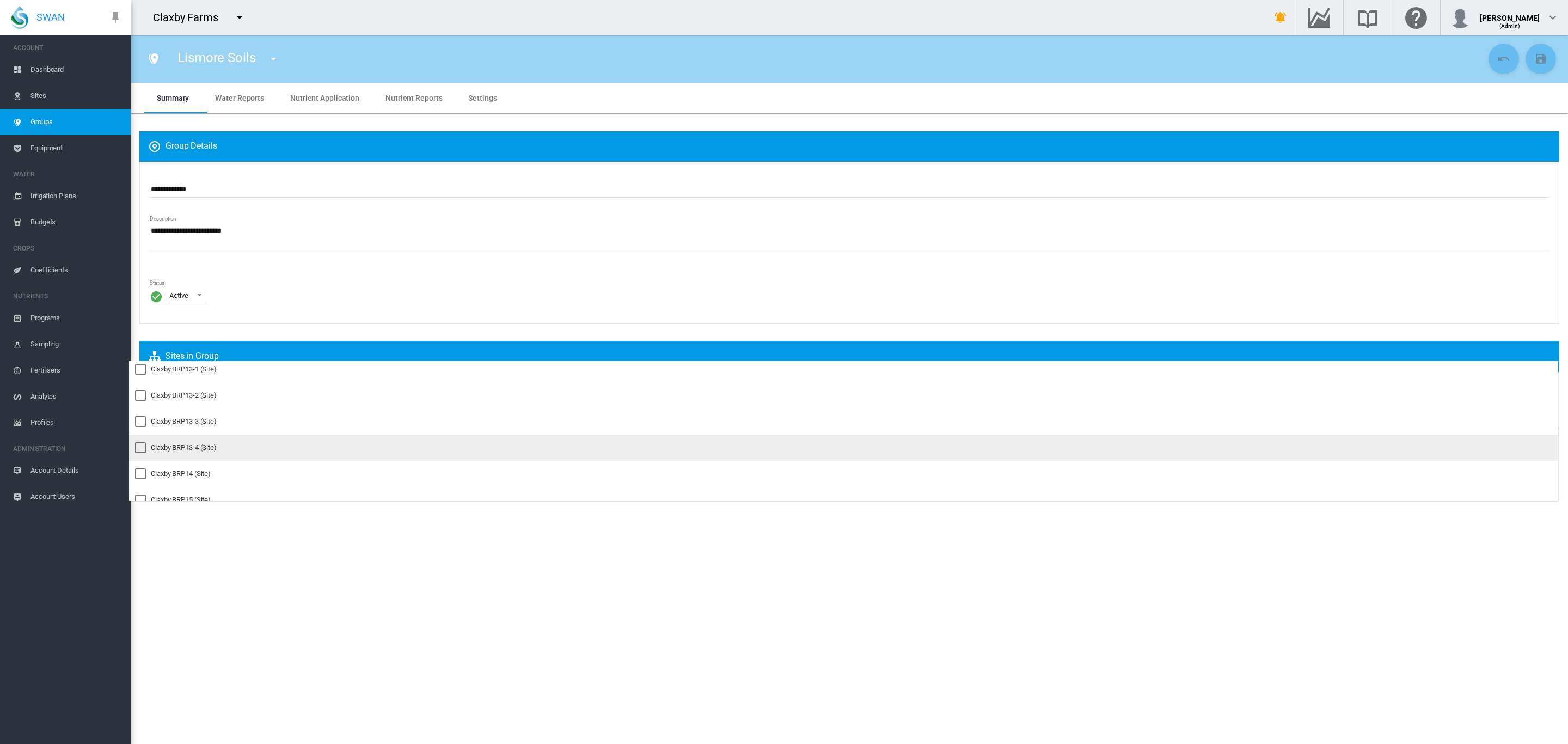
scroll to position [245, 0]
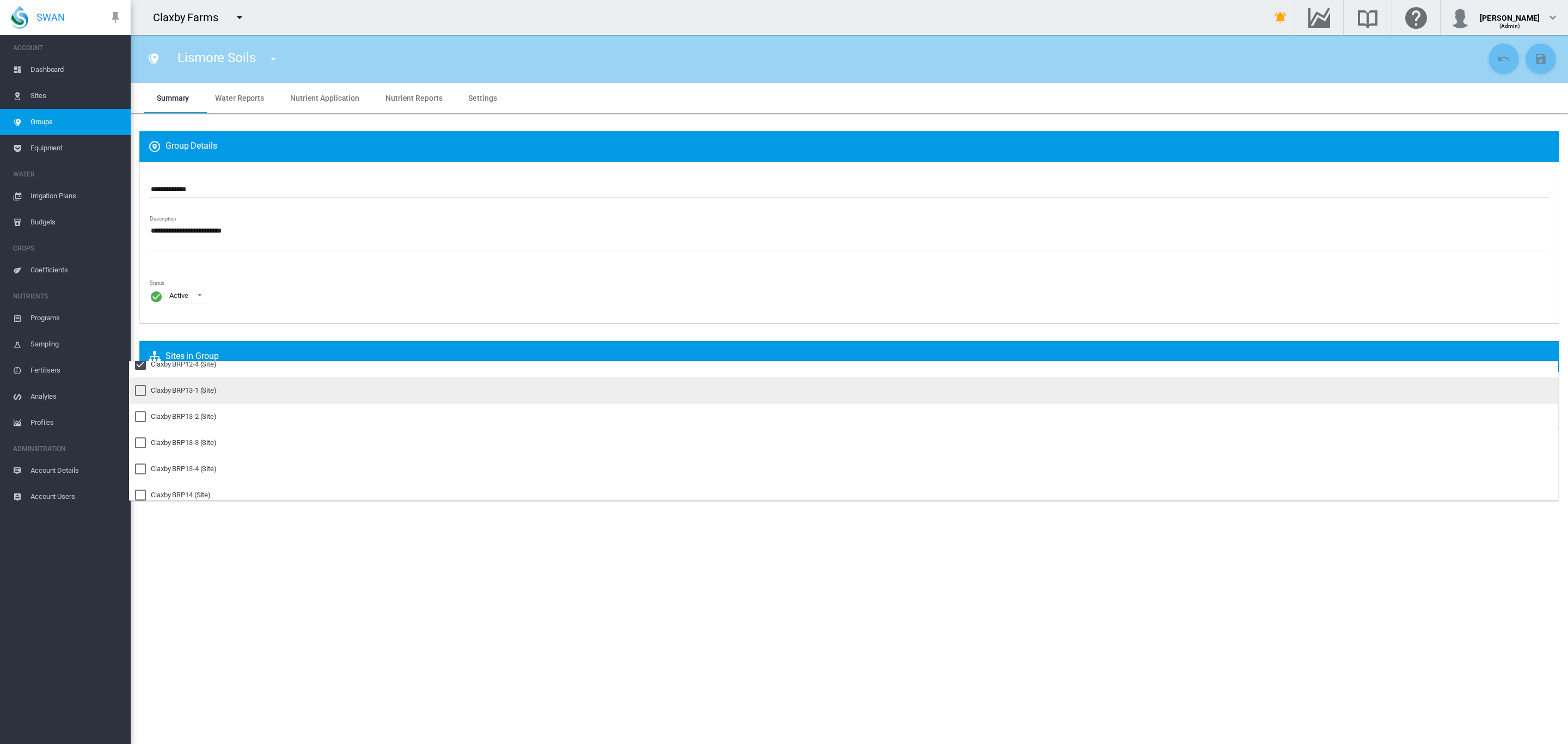
drag, startPoint x: 183, startPoint y: 392, endPoint x: 181, endPoint y: 399, distance: 7.3
click at [183, 392] on div "Claxby BRP13-1 (Site)" at bounding box center [184, 391] width 66 height 10
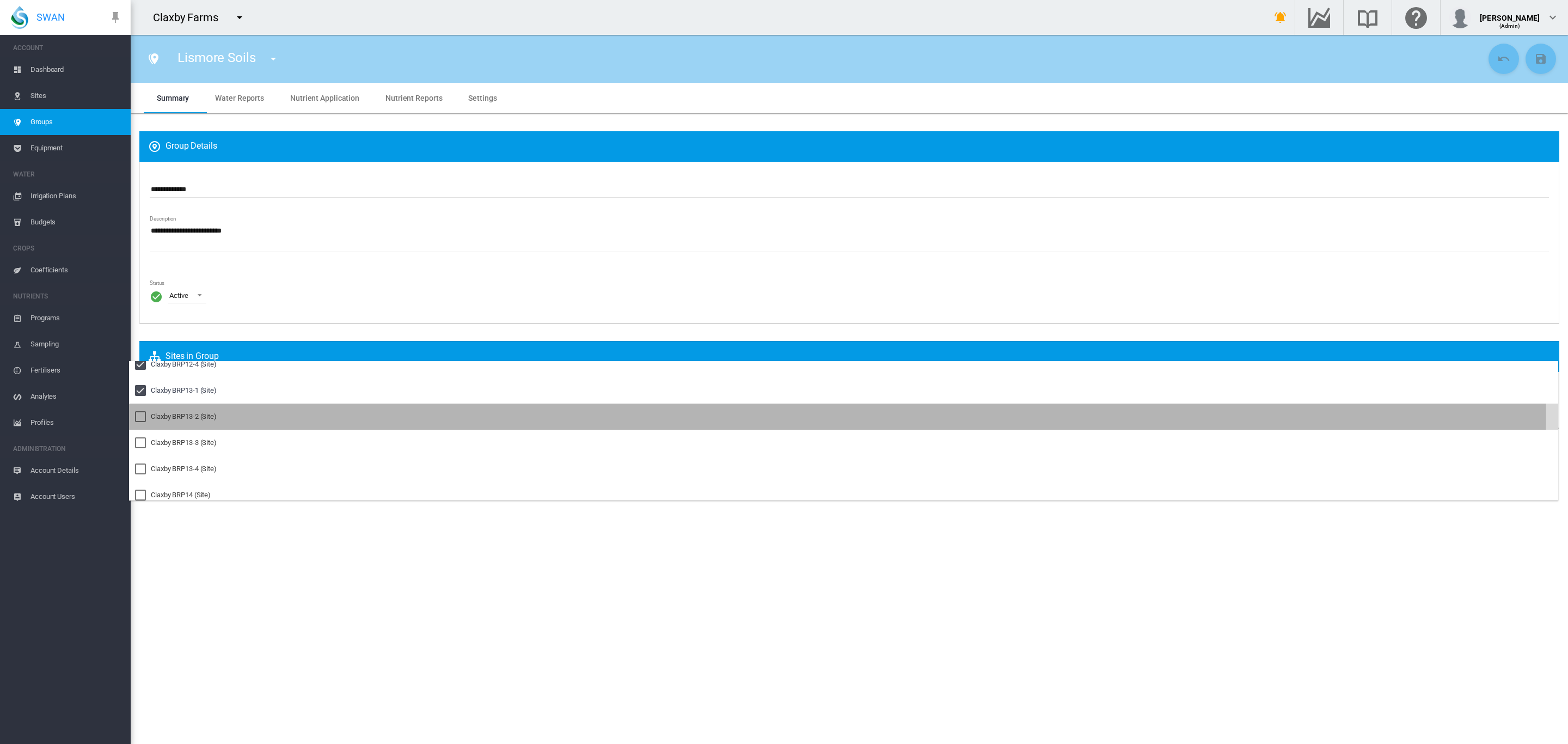
click at [178, 412] on div "Claxby BRP13-2 (Site)" at bounding box center [184, 417] width 66 height 10
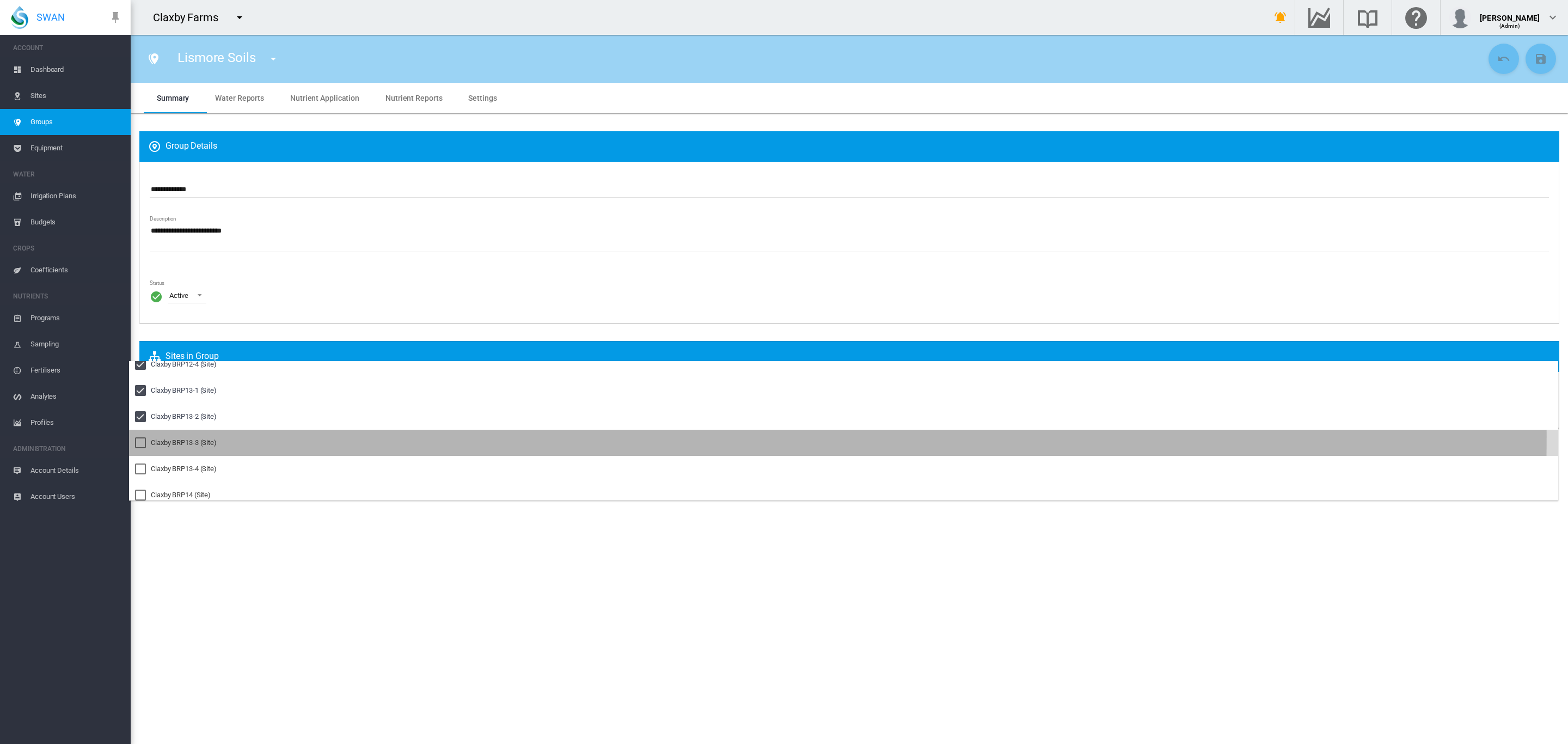
click at [171, 435] on md-option "Claxby BRP13-3 (Site)" at bounding box center [843, 442] width 1430 height 26
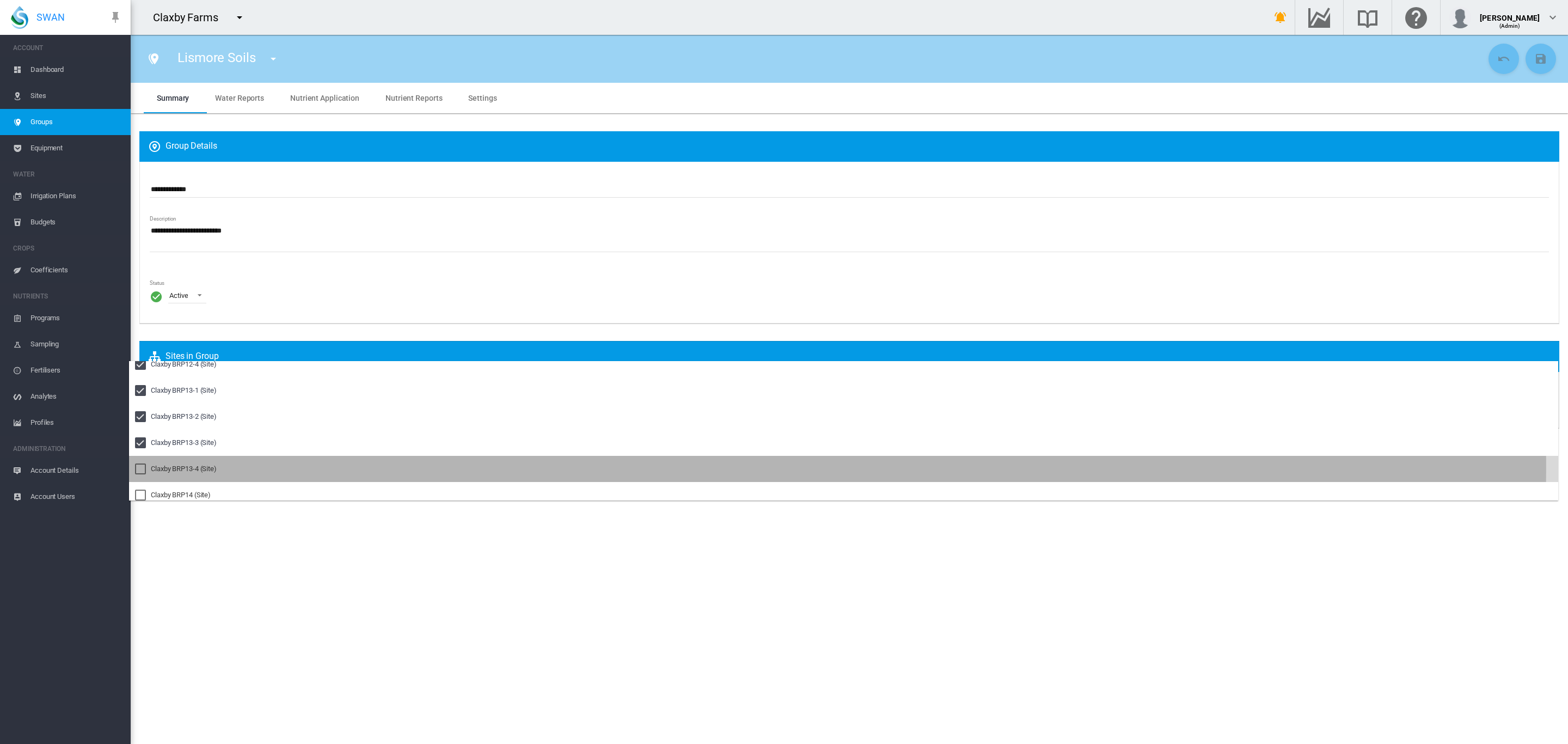
click at [167, 465] on div "Claxby BRP13-4 (Site)" at bounding box center [184, 469] width 66 height 10
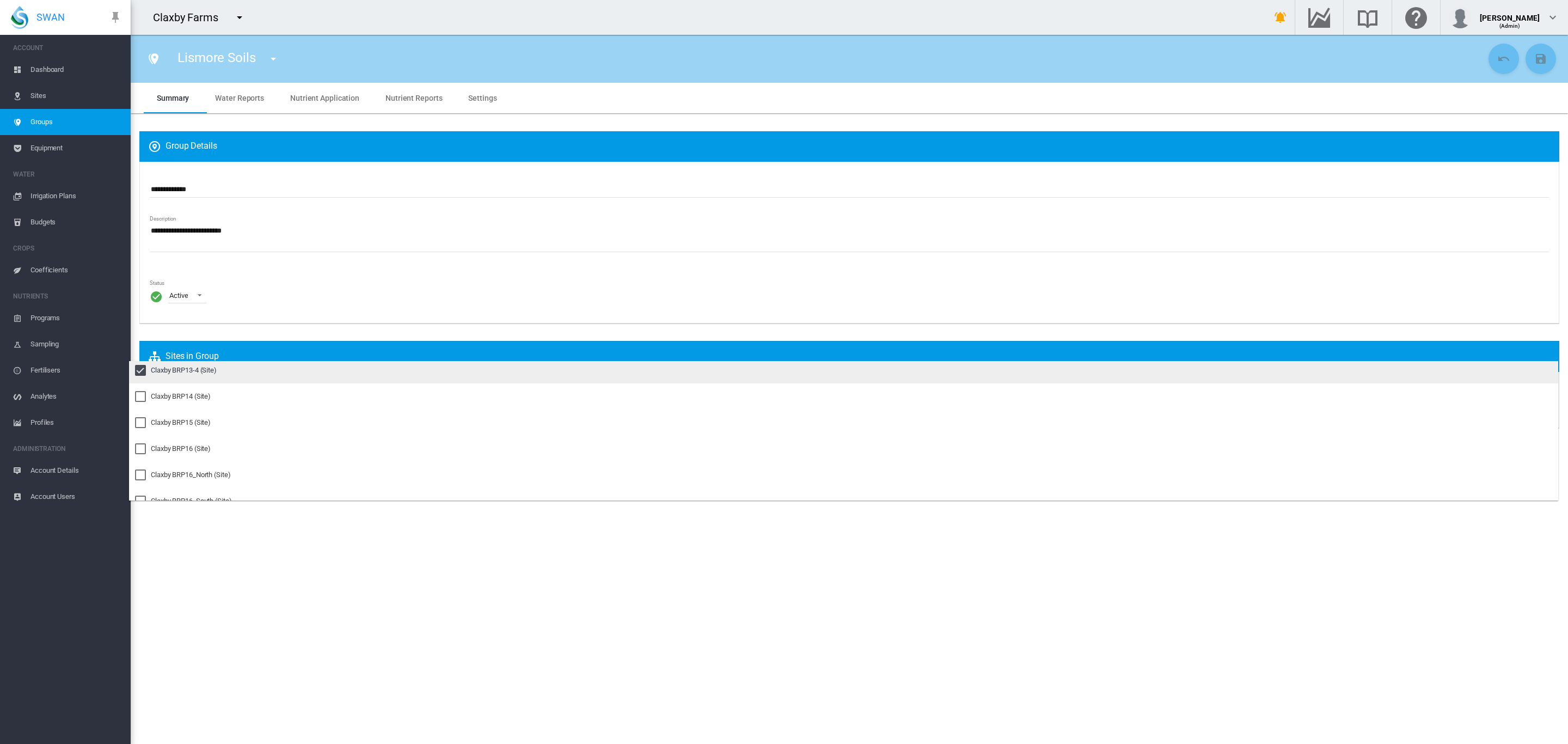
scroll to position [347, 0]
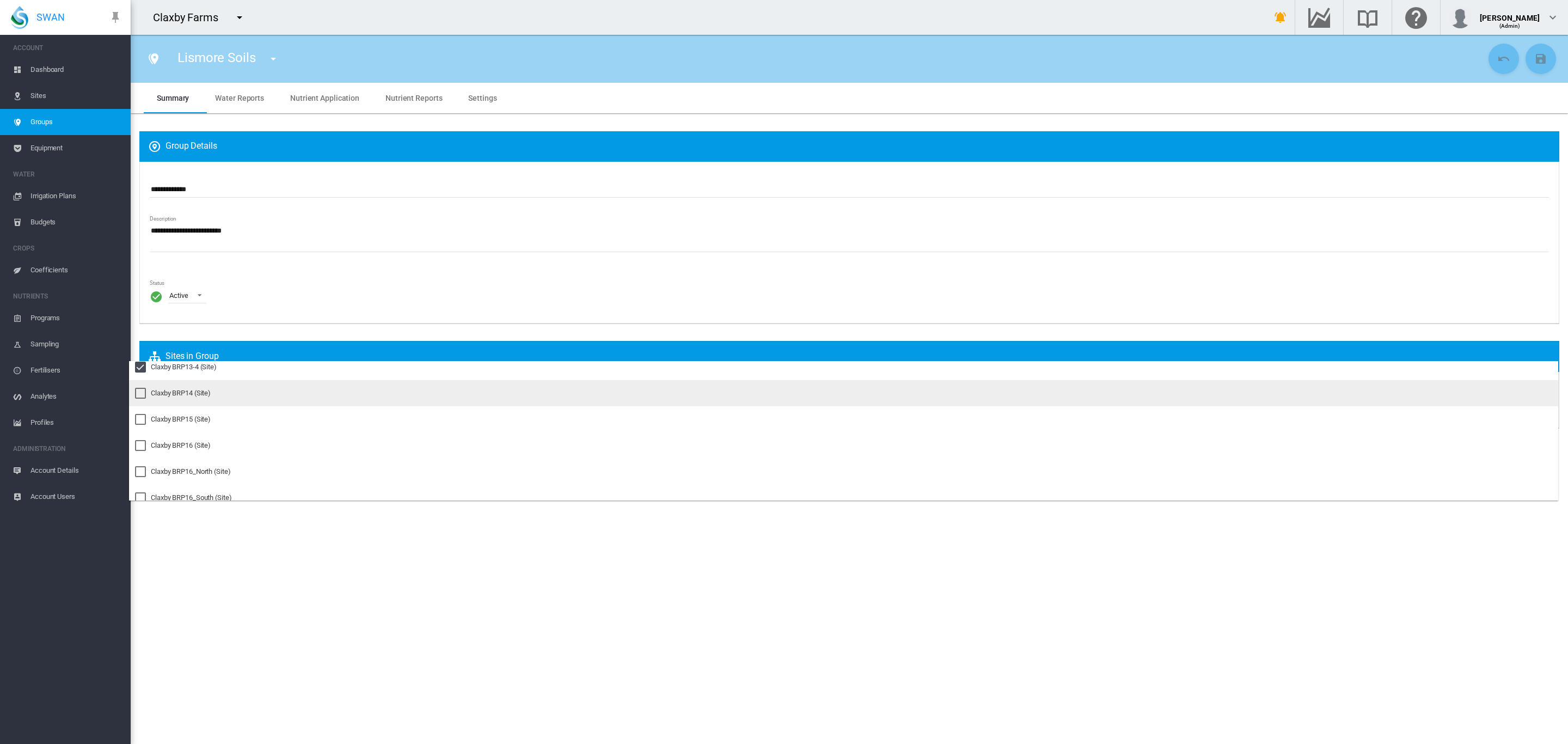
click at [177, 394] on div "Claxby BRP14 (Site)" at bounding box center [181, 393] width 60 height 10
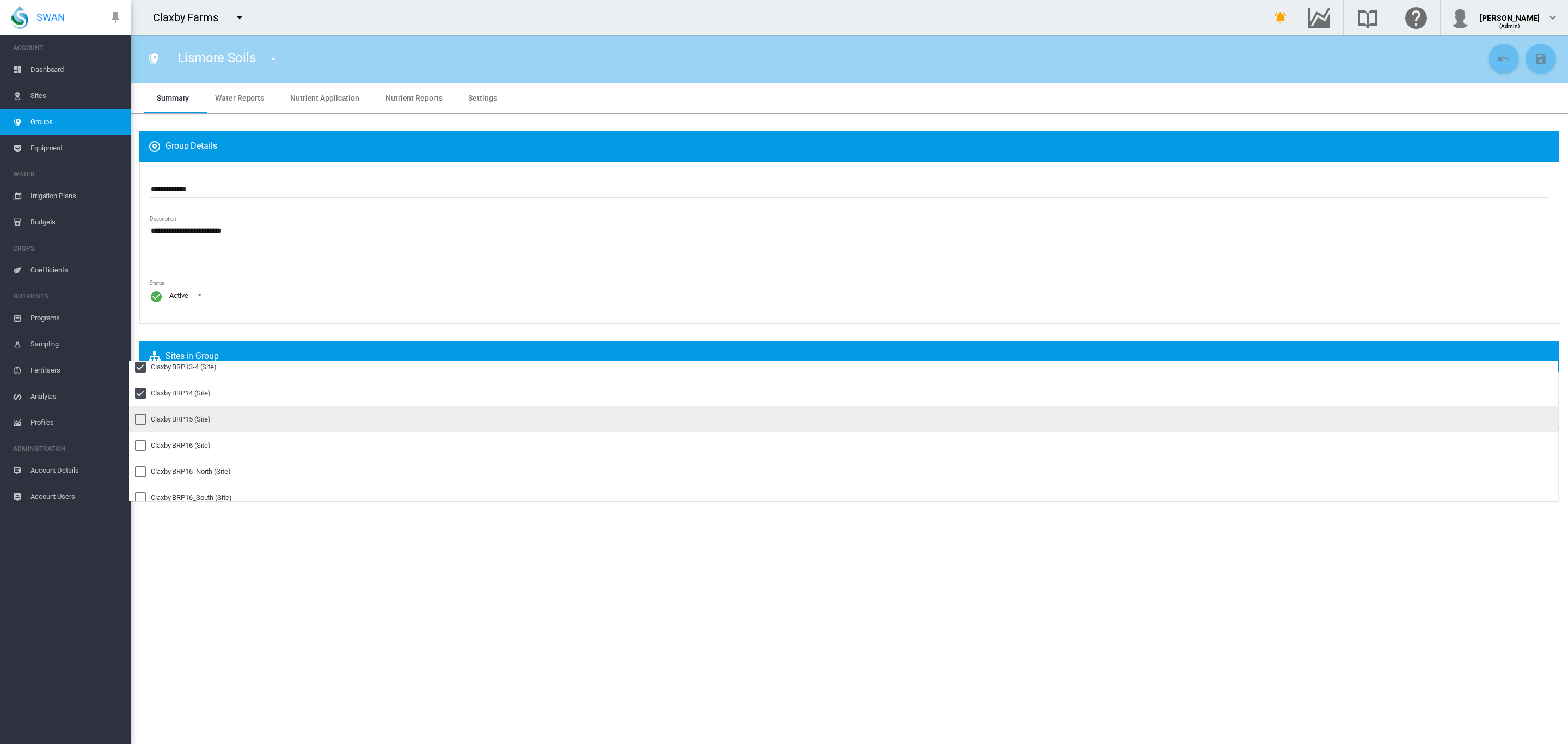
click at [175, 419] on div "Claxby BRP15 (Site)" at bounding box center [181, 419] width 60 height 10
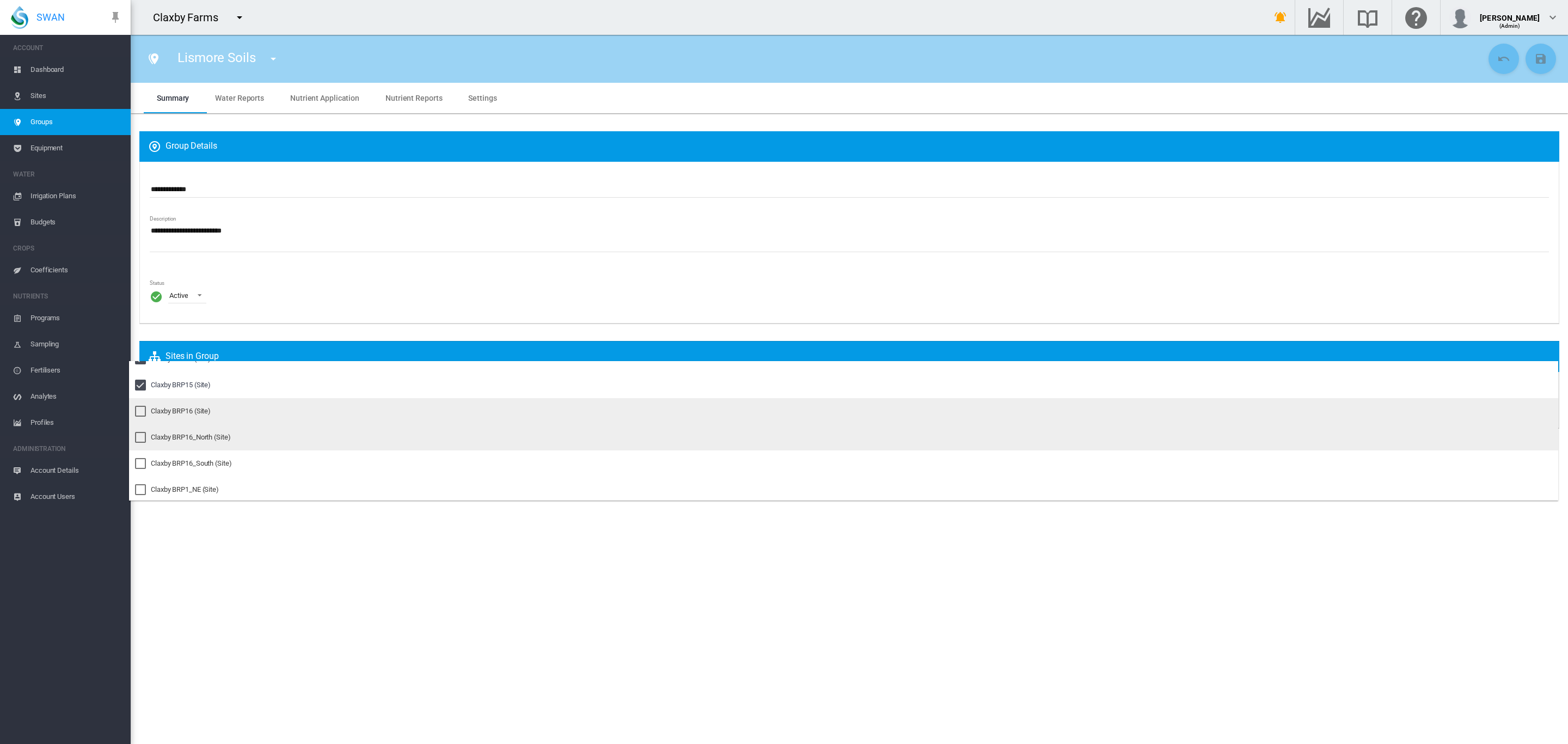
scroll to position [387, 0]
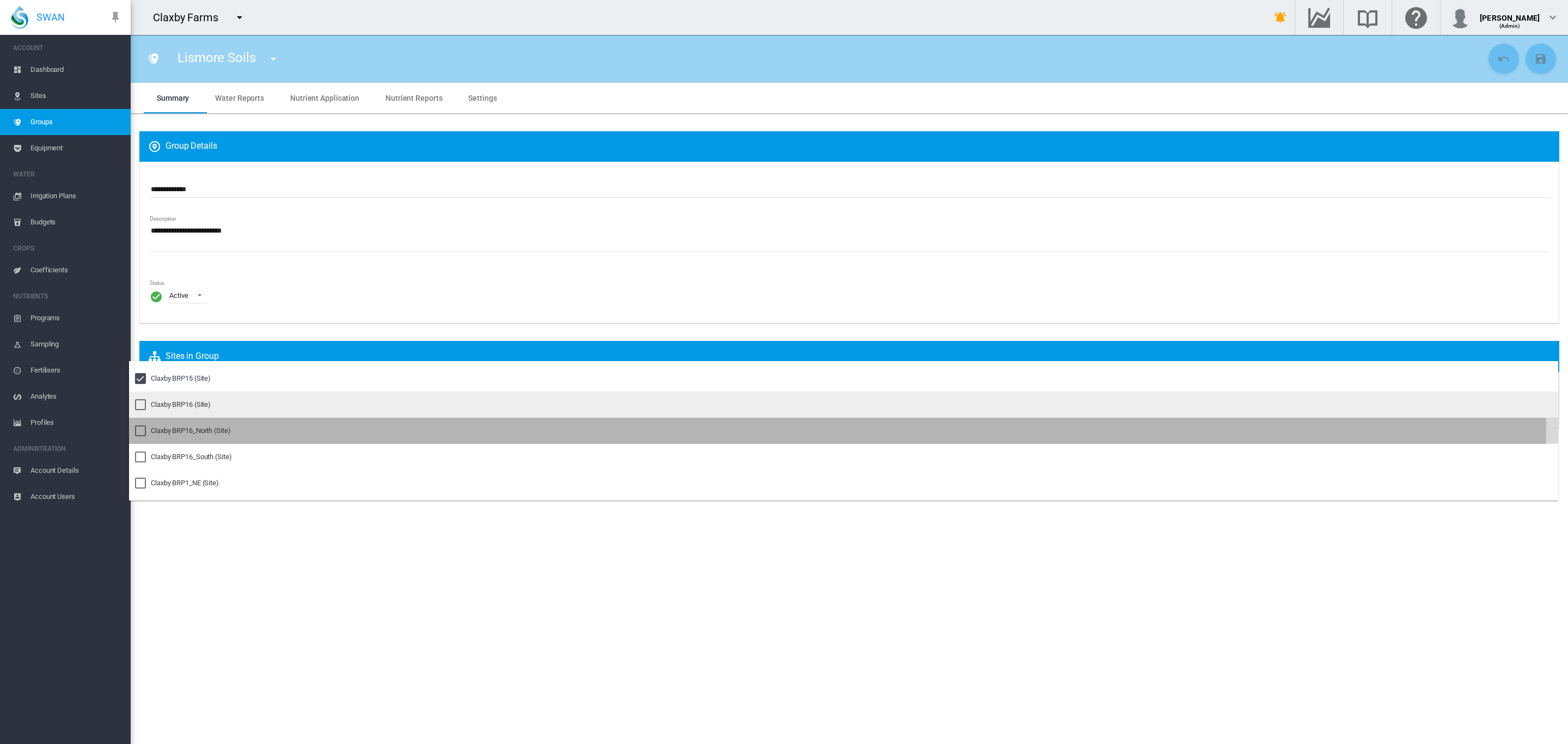
click at [190, 426] on div "Claxby BRP16_North (Site)" at bounding box center [191, 430] width 80 height 10
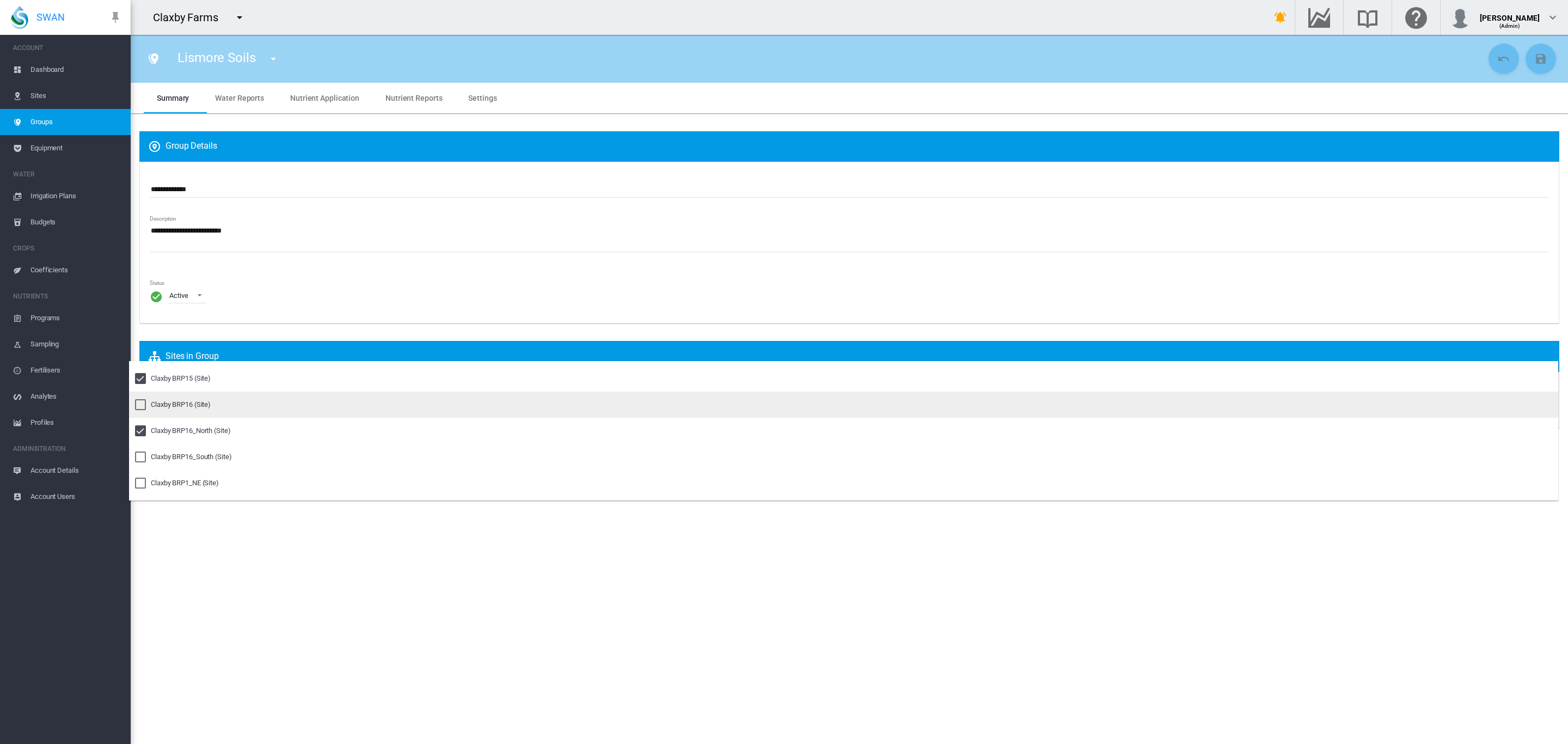
click at [179, 395] on md-option "Claxby BRP16 (Site)" at bounding box center [843, 404] width 1430 height 26
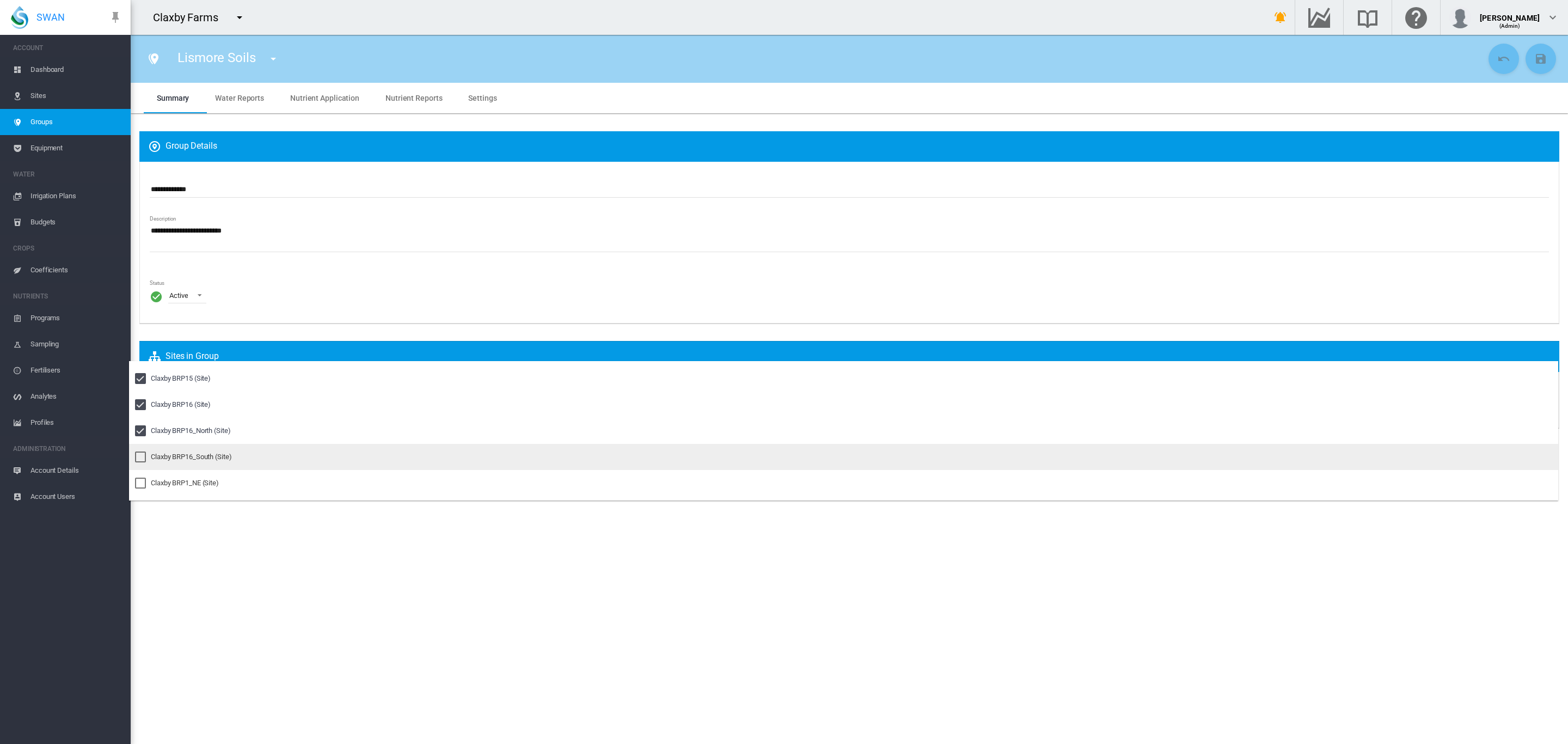
click at [190, 452] on div "Claxby BRP16_South (Site)" at bounding box center [192, 457] width 81 height 10
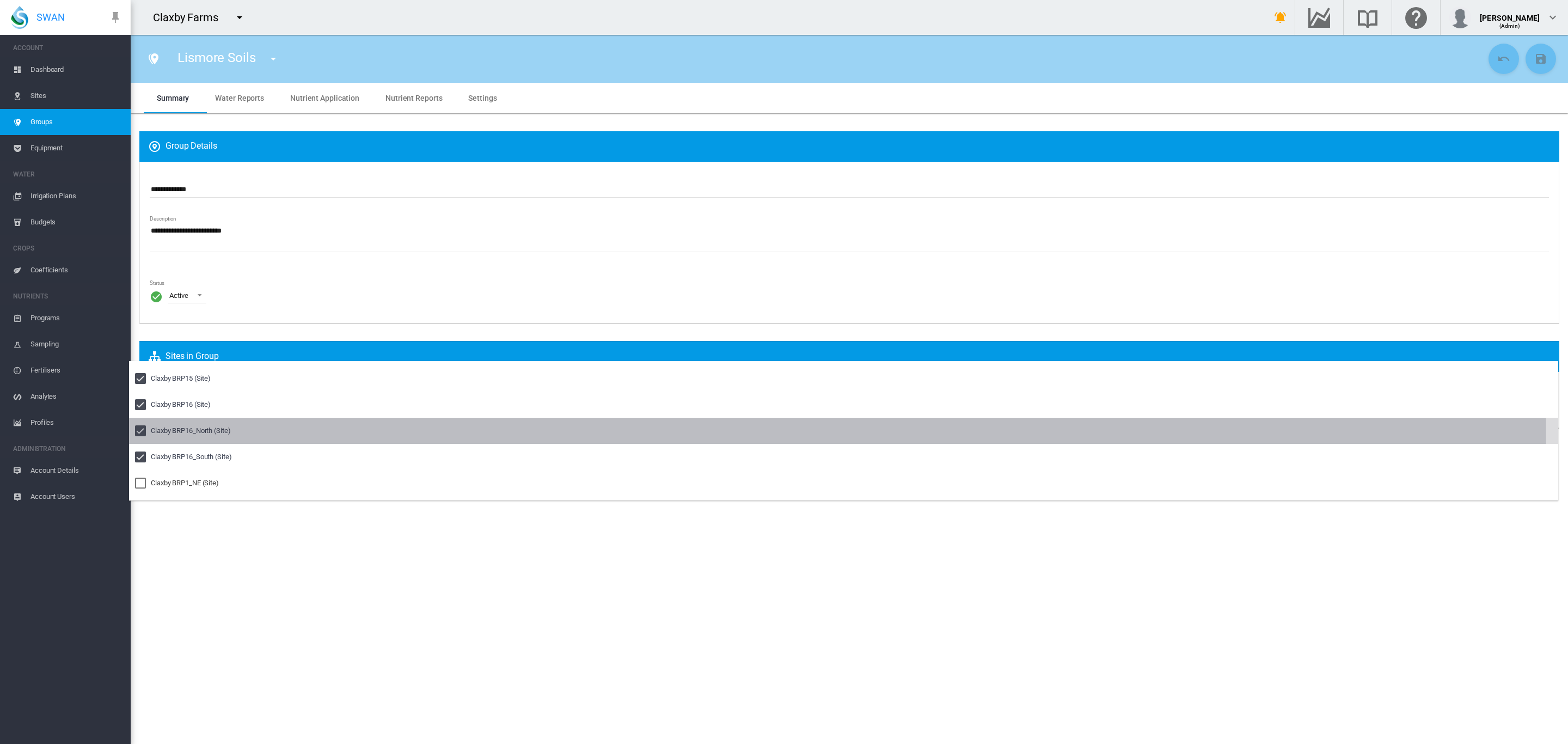
click at [142, 436] on div at bounding box center [140, 430] width 11 height 11
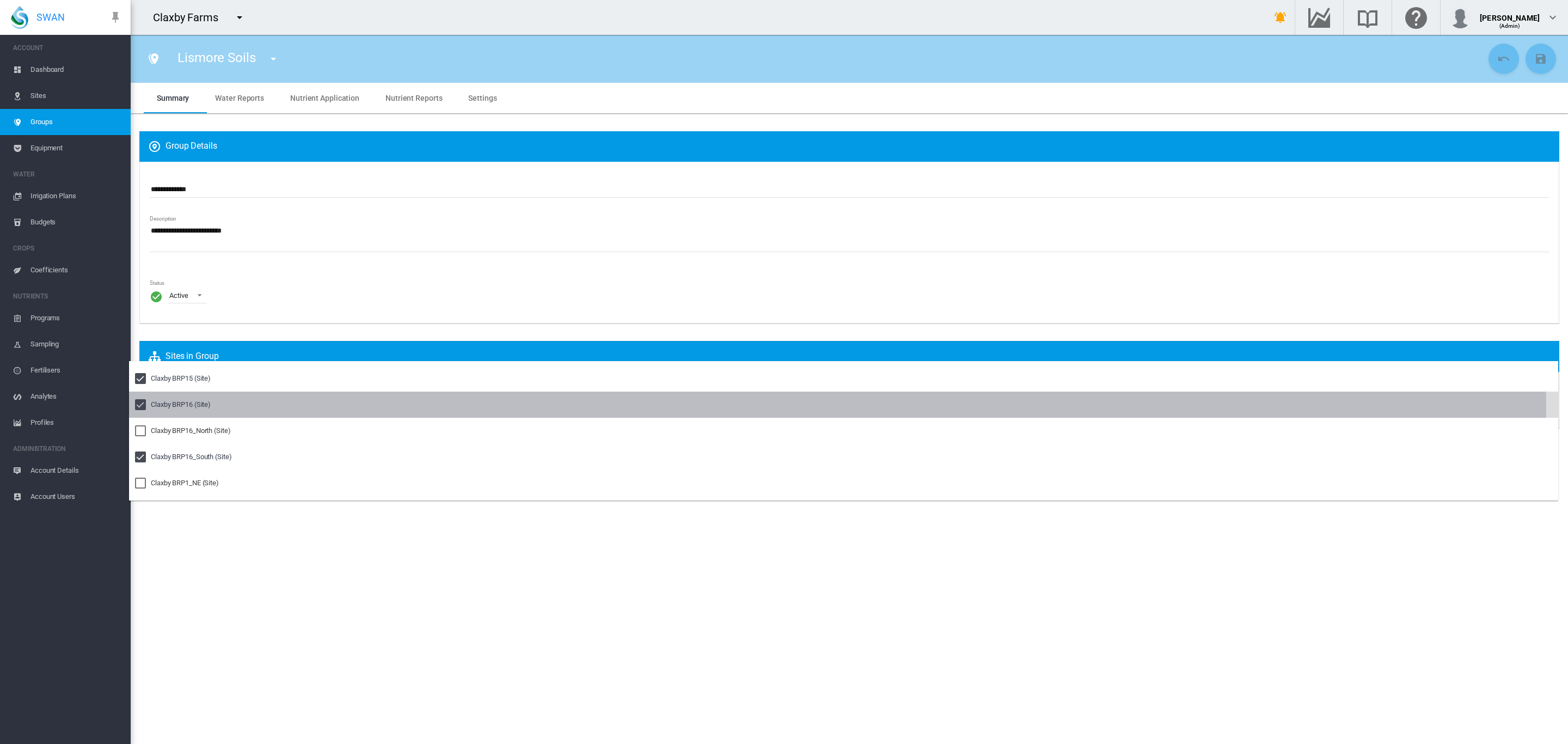
click at [136, 405] on div at bounding box center [140, 404] width 11 height 11
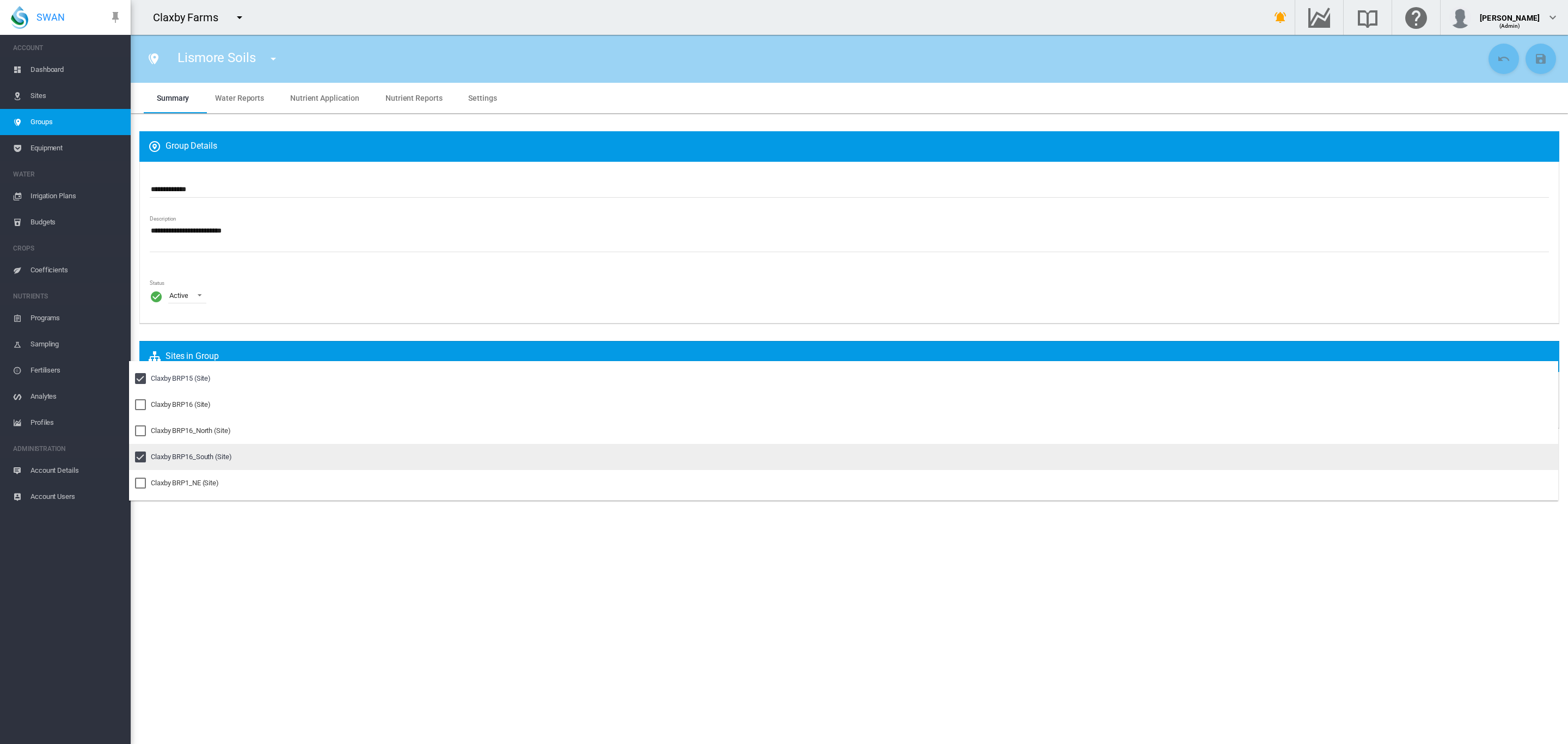
click at [141, 454] on div at bounding box center [140, 457] width 11 height 11
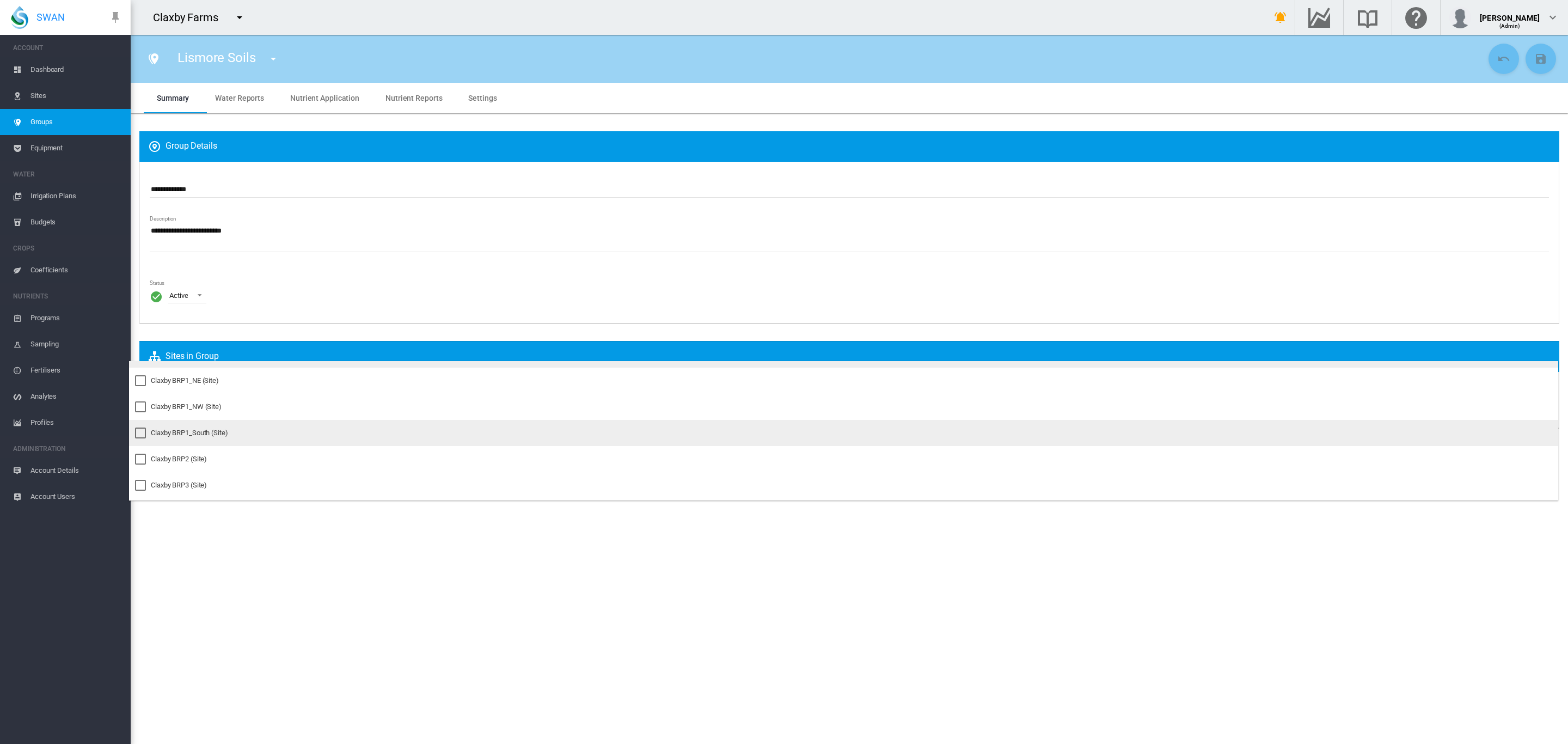
scroll to position [510, 0]
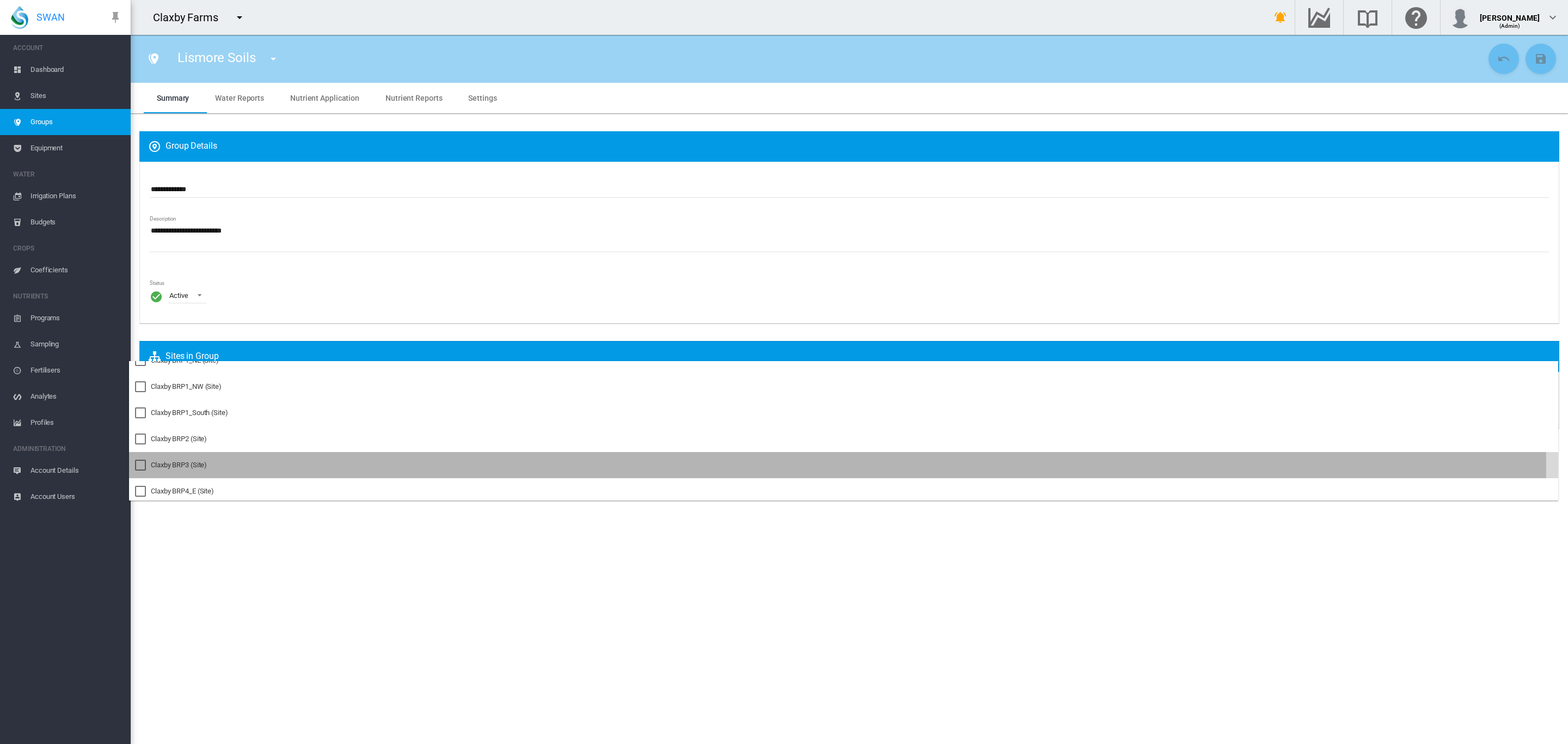
click at [186, 465] on div "Claxby BRP3 (Site)" at bounding box center [179, 465] width 56 height 10
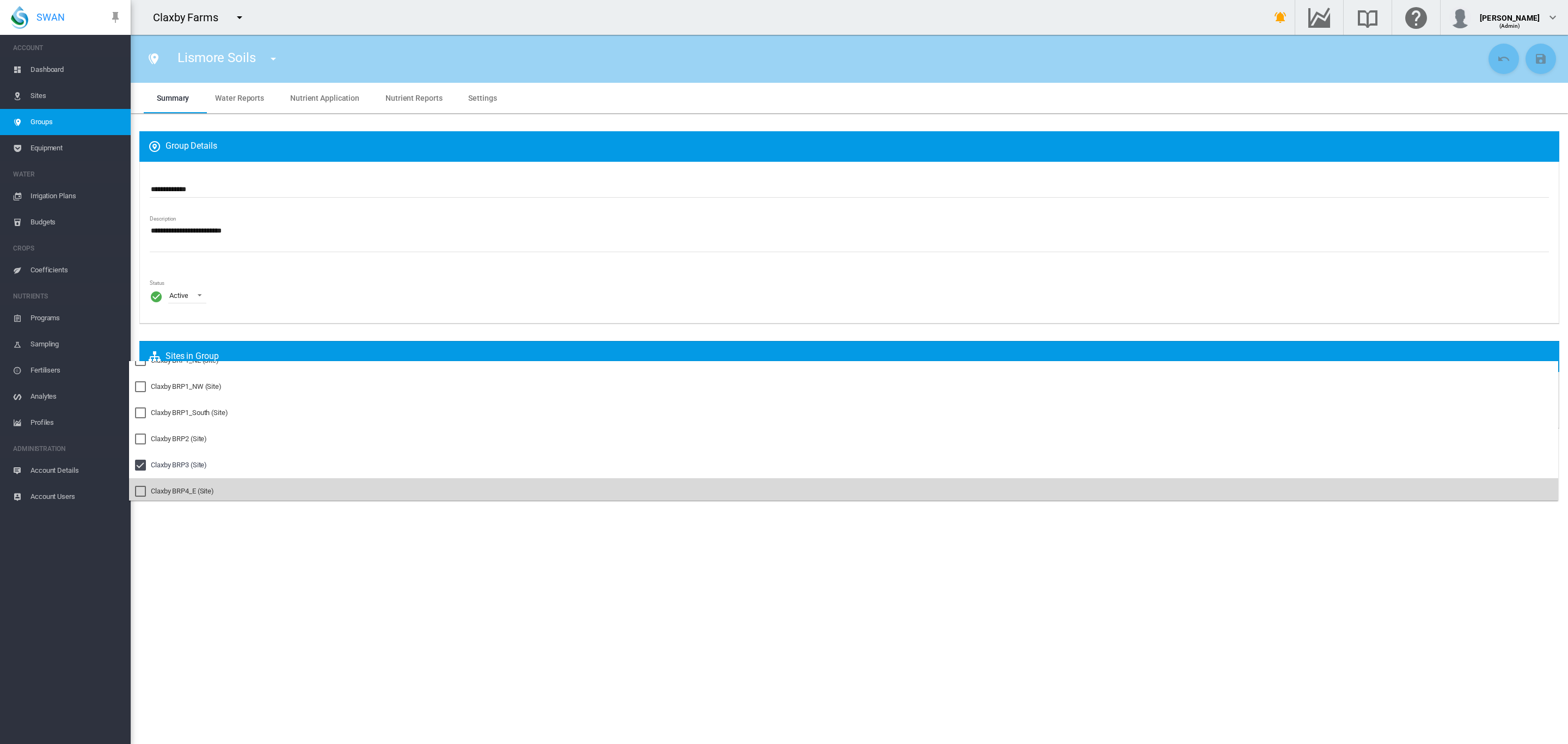
click at [173, 486] on div "Claxby BRP4_E (Site)" at bounding box center [182, 491] width 64 height 10
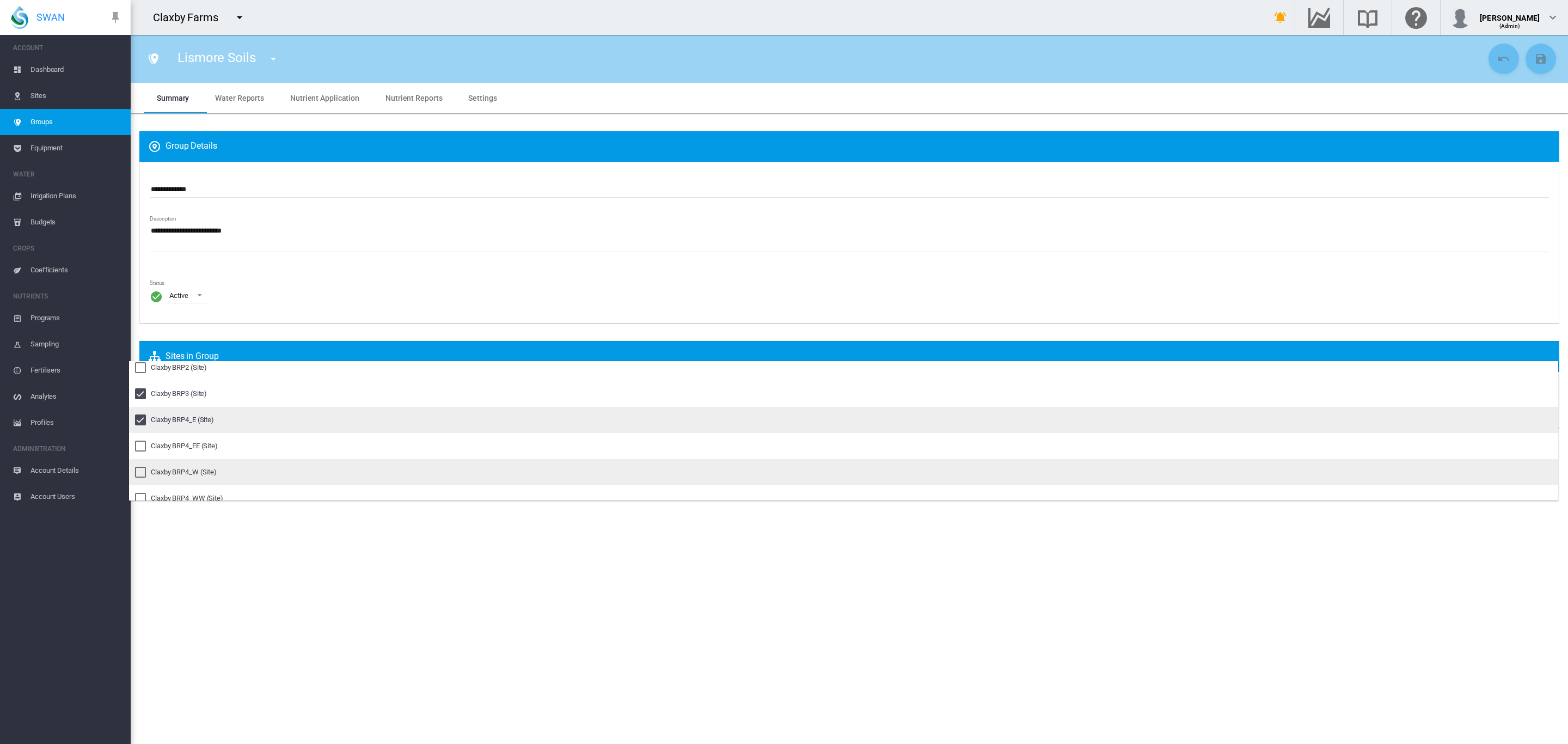
scroll to position [591, 0]
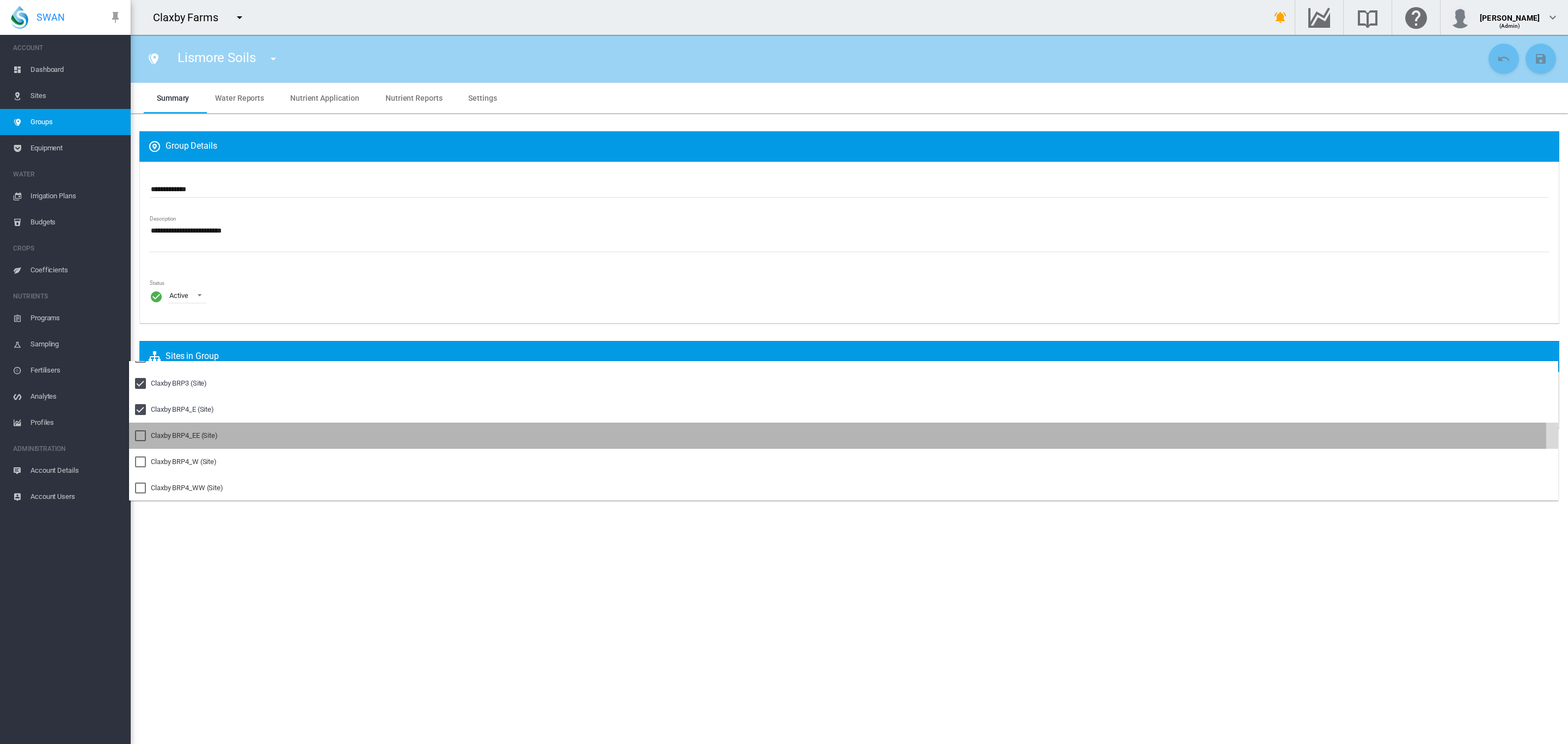
drag, startPoint x: 192, startPoint y: 438, endPoint x: 185, endPoint y: 447, distance: 11.4
click at [190, 438] on div "Claxby BRP4_EE (Site)" at bounding box center [184, 436] width 67 height 10
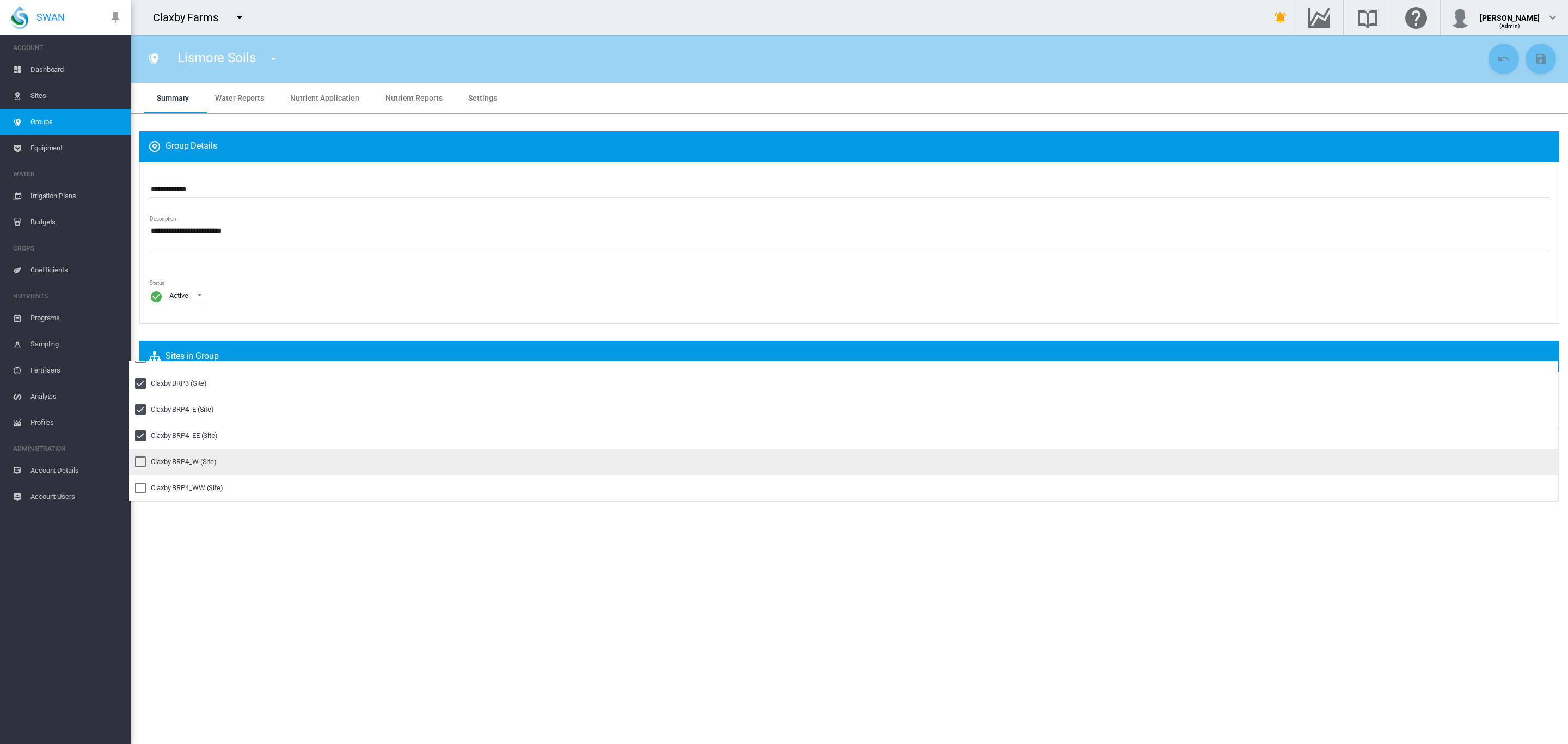
click at [158, 465] on div "Claxby BRP4_W (Site)" at bounding box center [184, 462] width 66 height 10
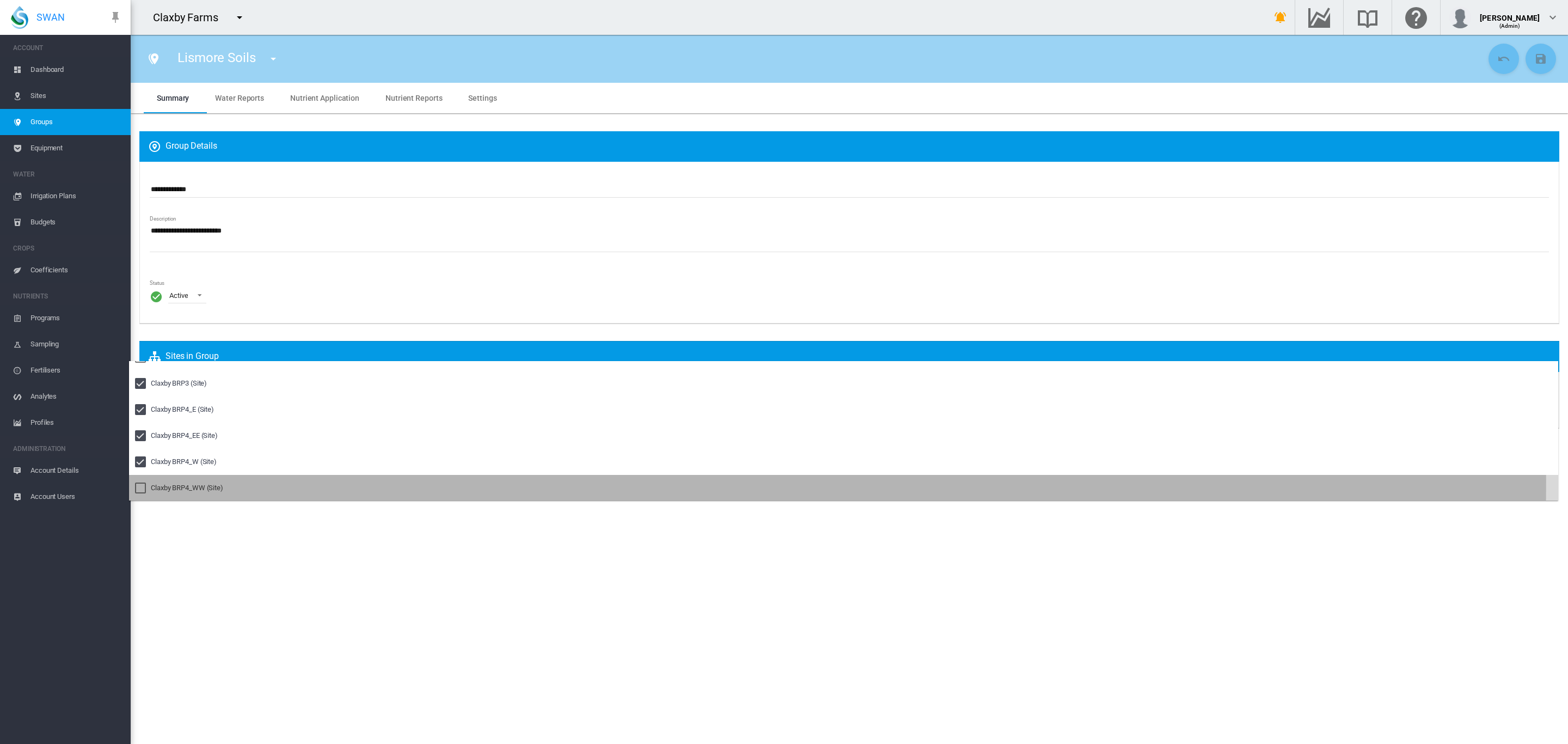
click at [146, 482] on div at bounding box center [140, 487] width 11 height 11
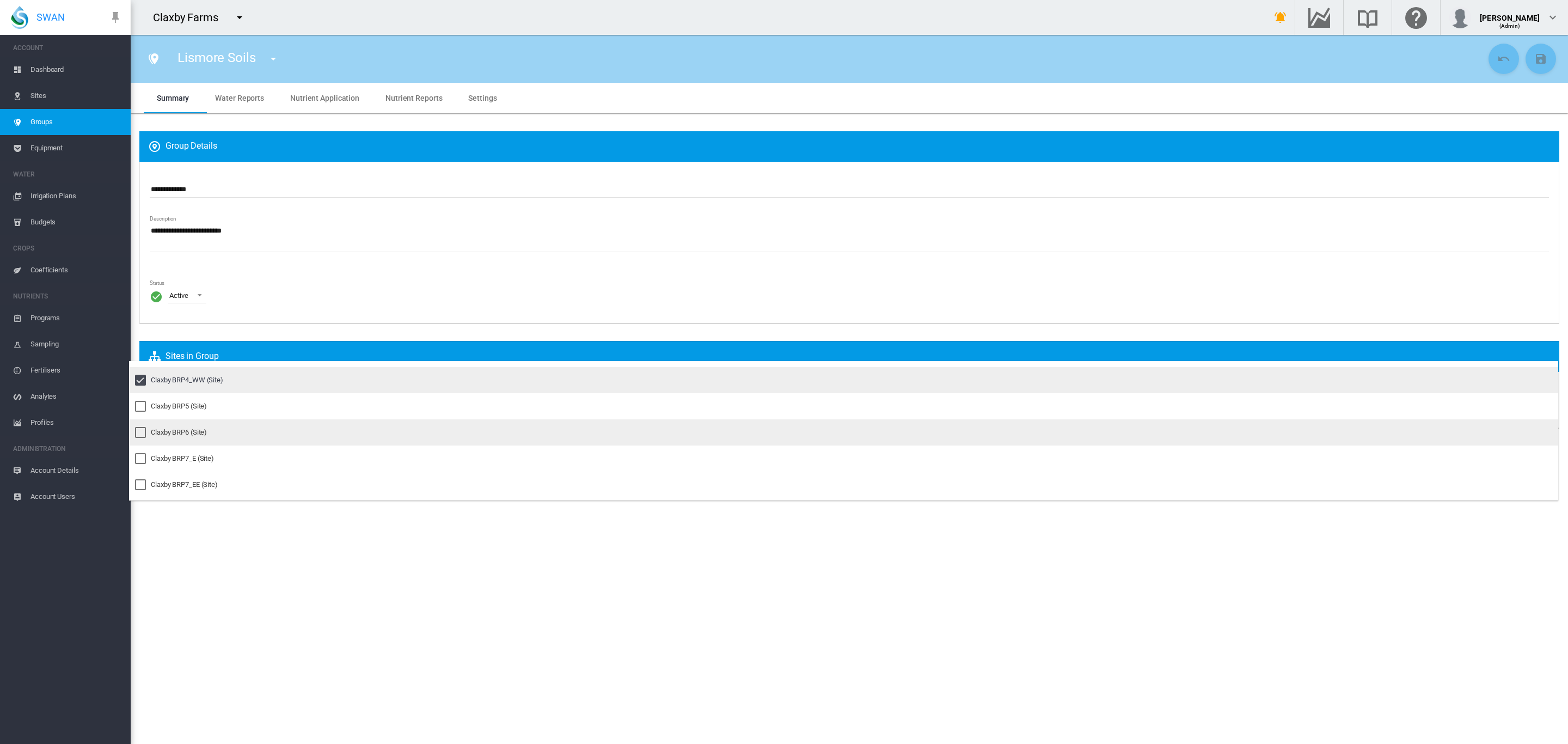
scroll to position [714, 0]
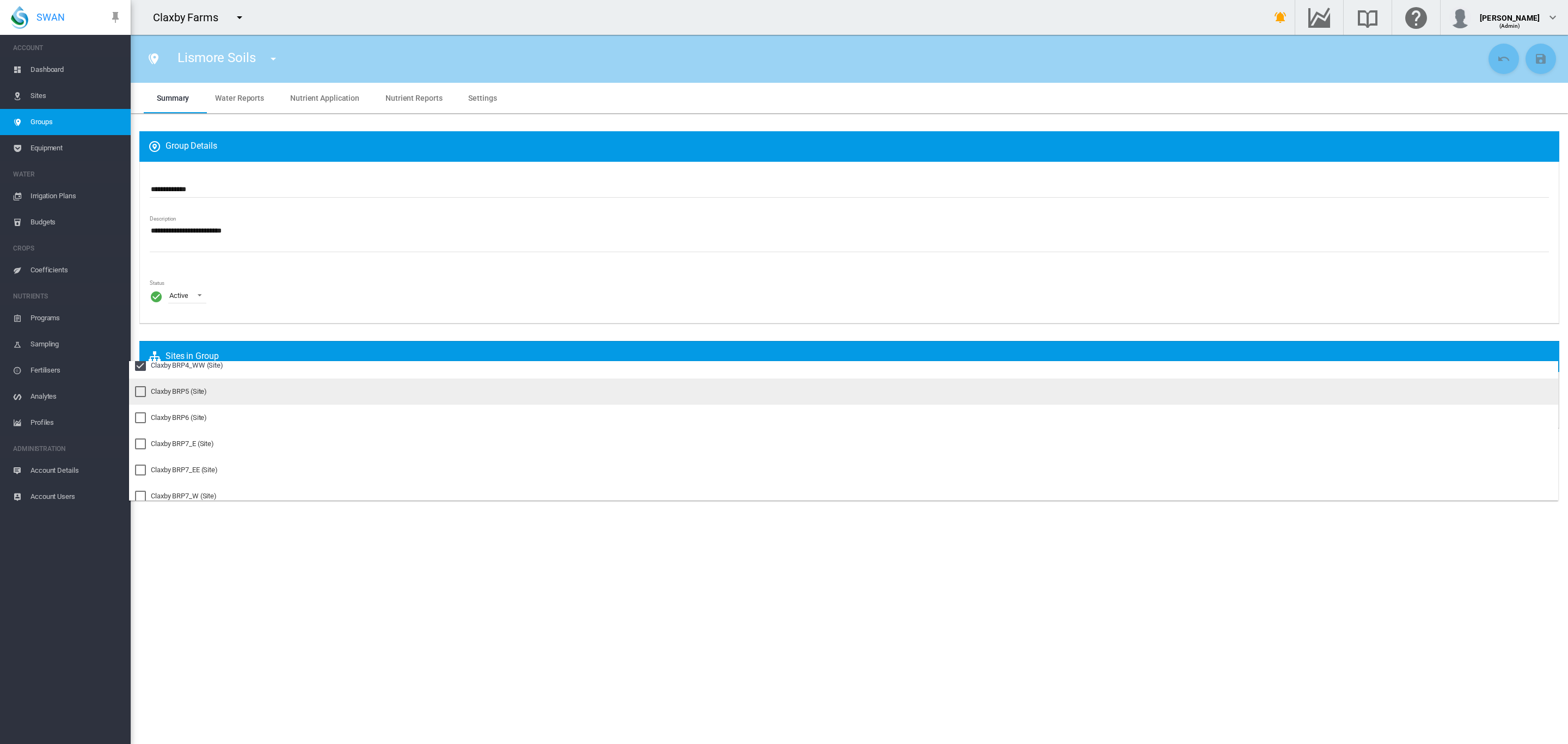
click at [165, 392] on div "Claxby BRP5 (Site)" at bounding box center [179, 391] width 56 height 10
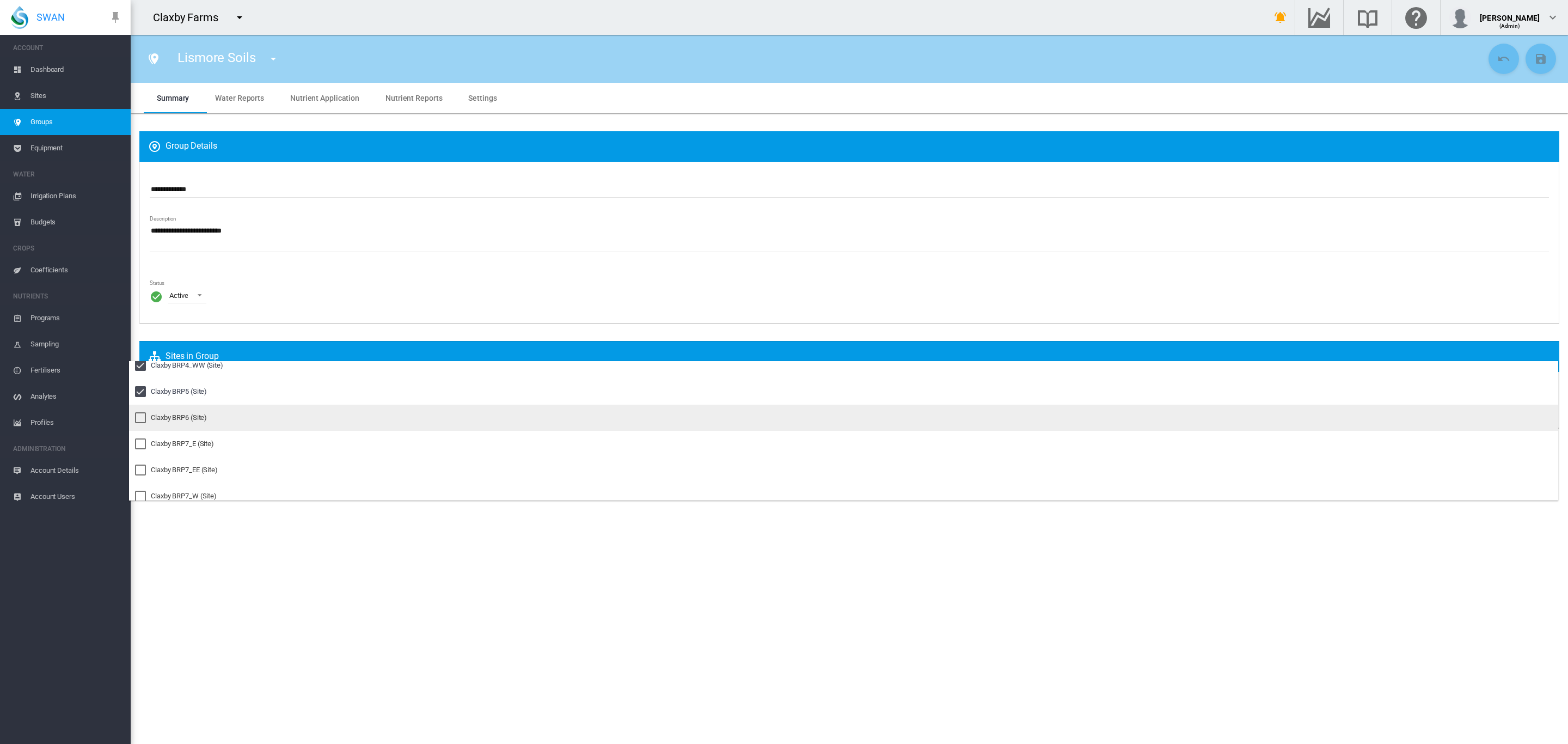
click at [155, 415] on div "Claxby BRP6 (Site)" at bounding box center [179, 418] width 56 height 10
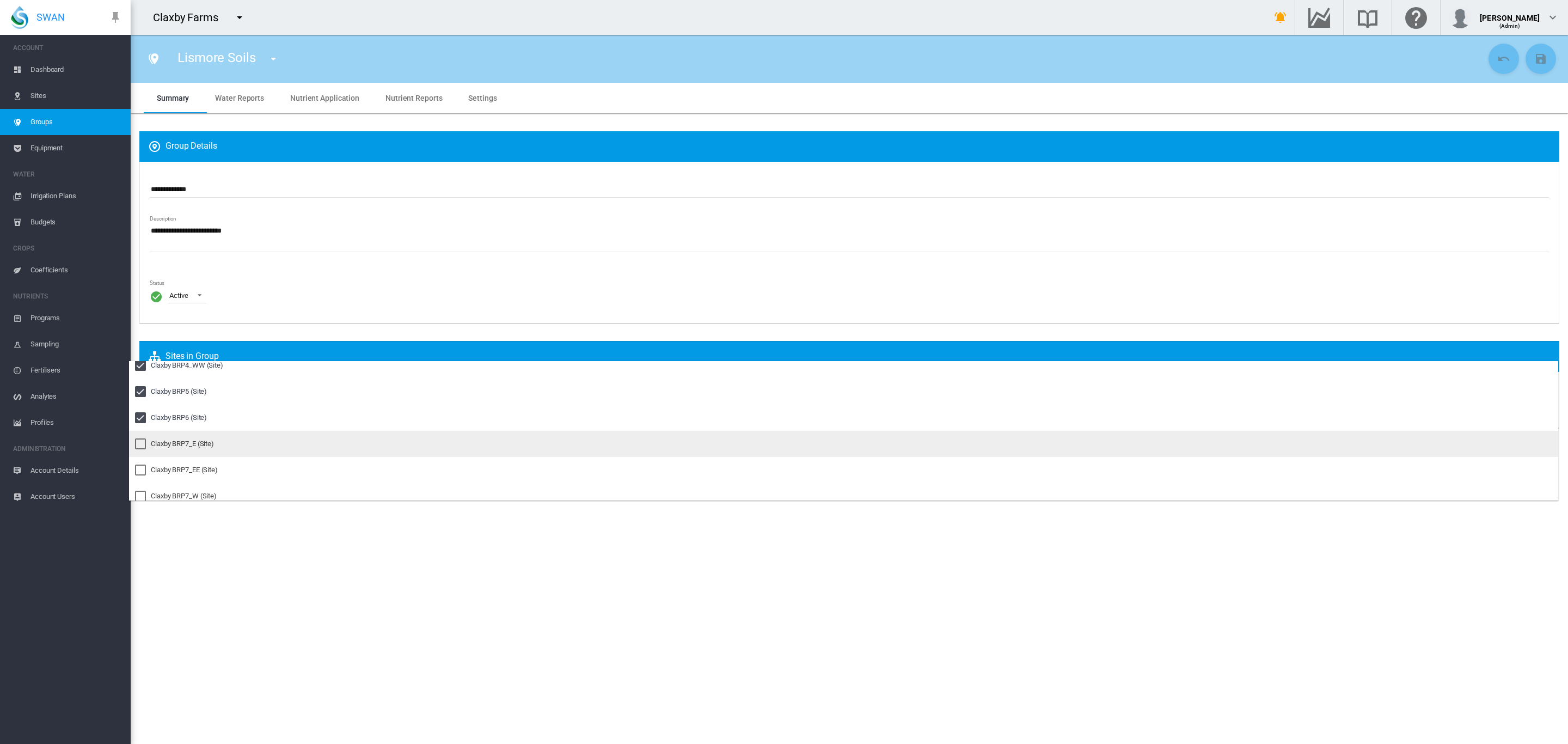
click at [153, 443] on div "Claxby BRP7_E (Site)" at bounding box center [182, 444] width 64 height 10
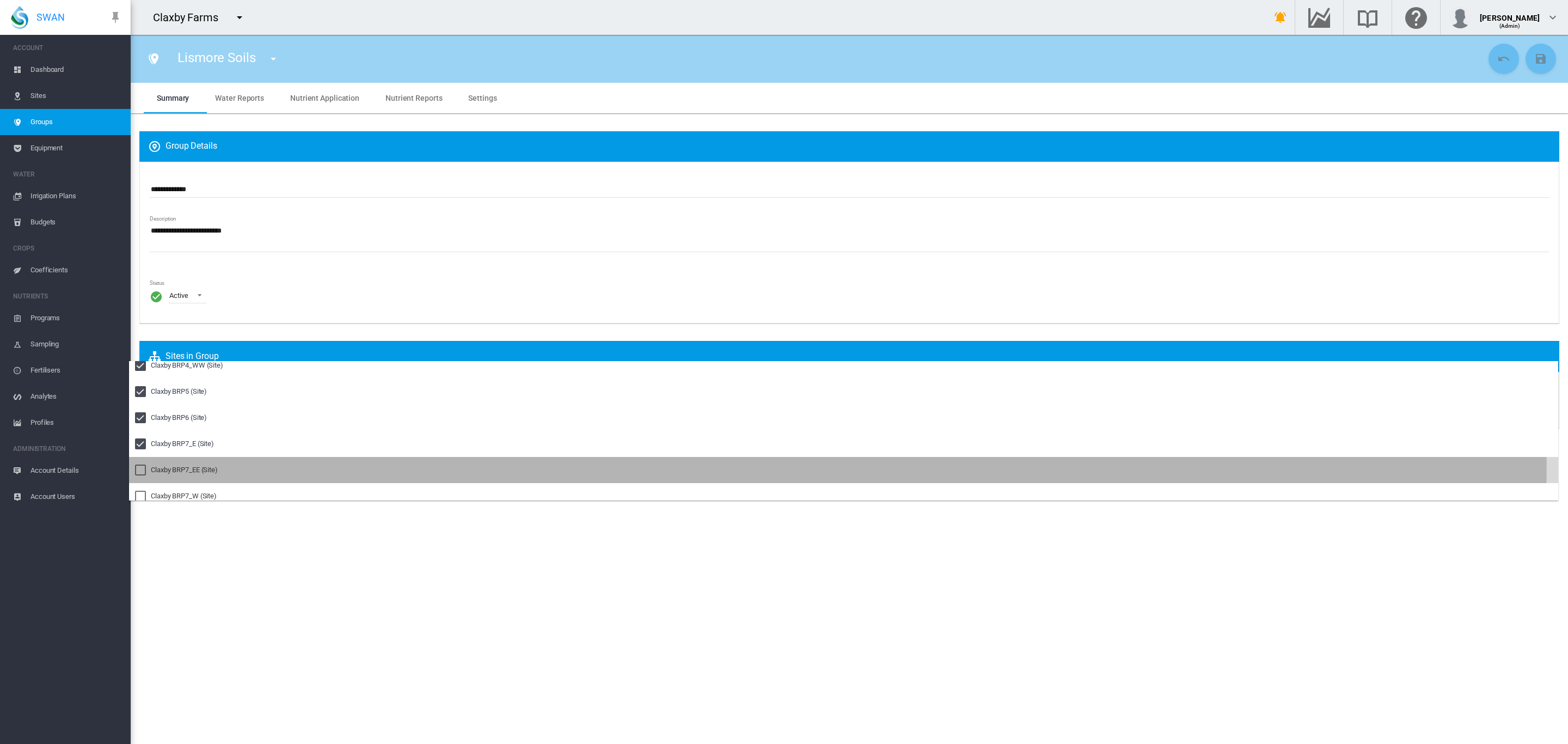
click at [154, 463] on md-option "Claxby BRP7_EE (Site)" at bounding box center [843, 469] width 1430 height 26
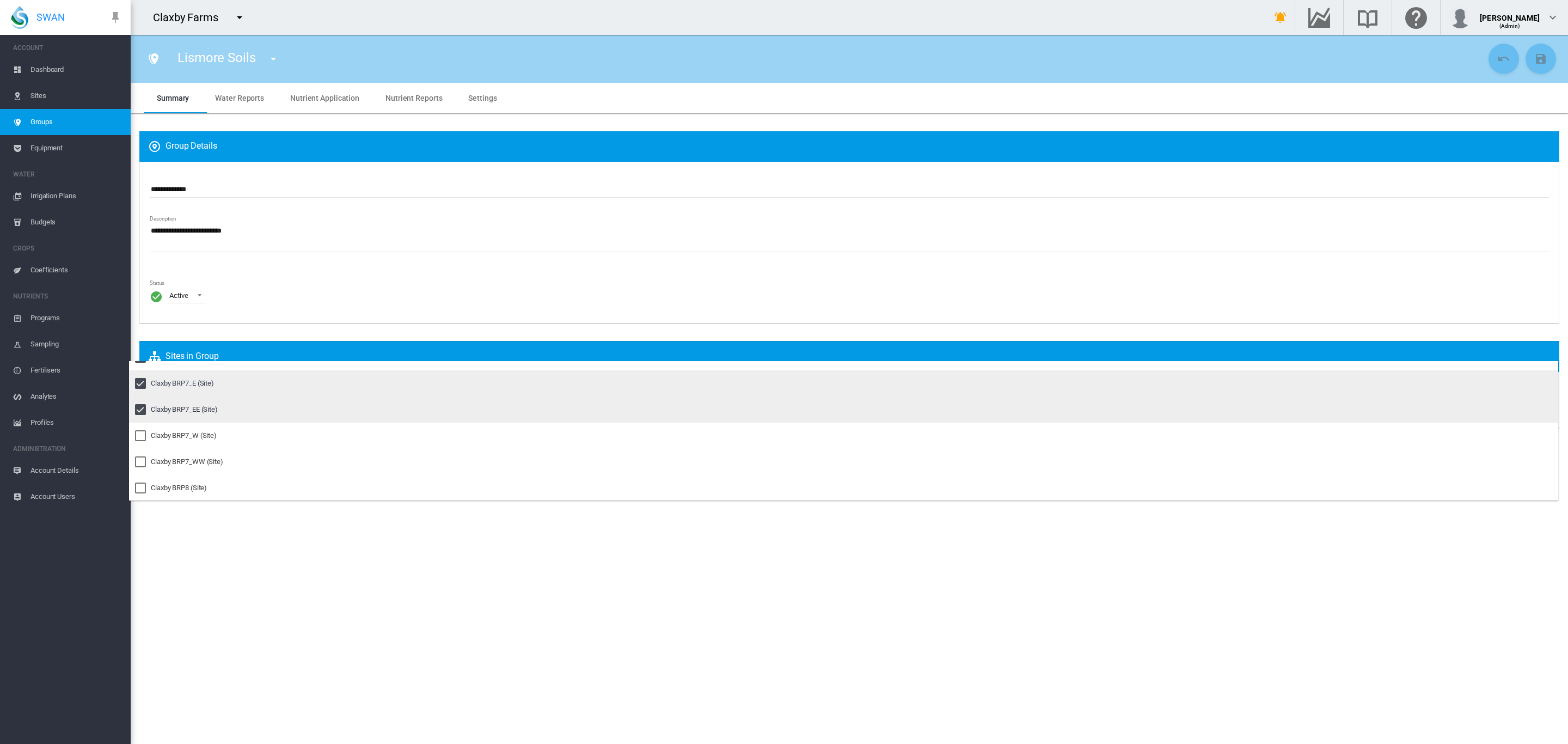
scroll to position [776, 0]
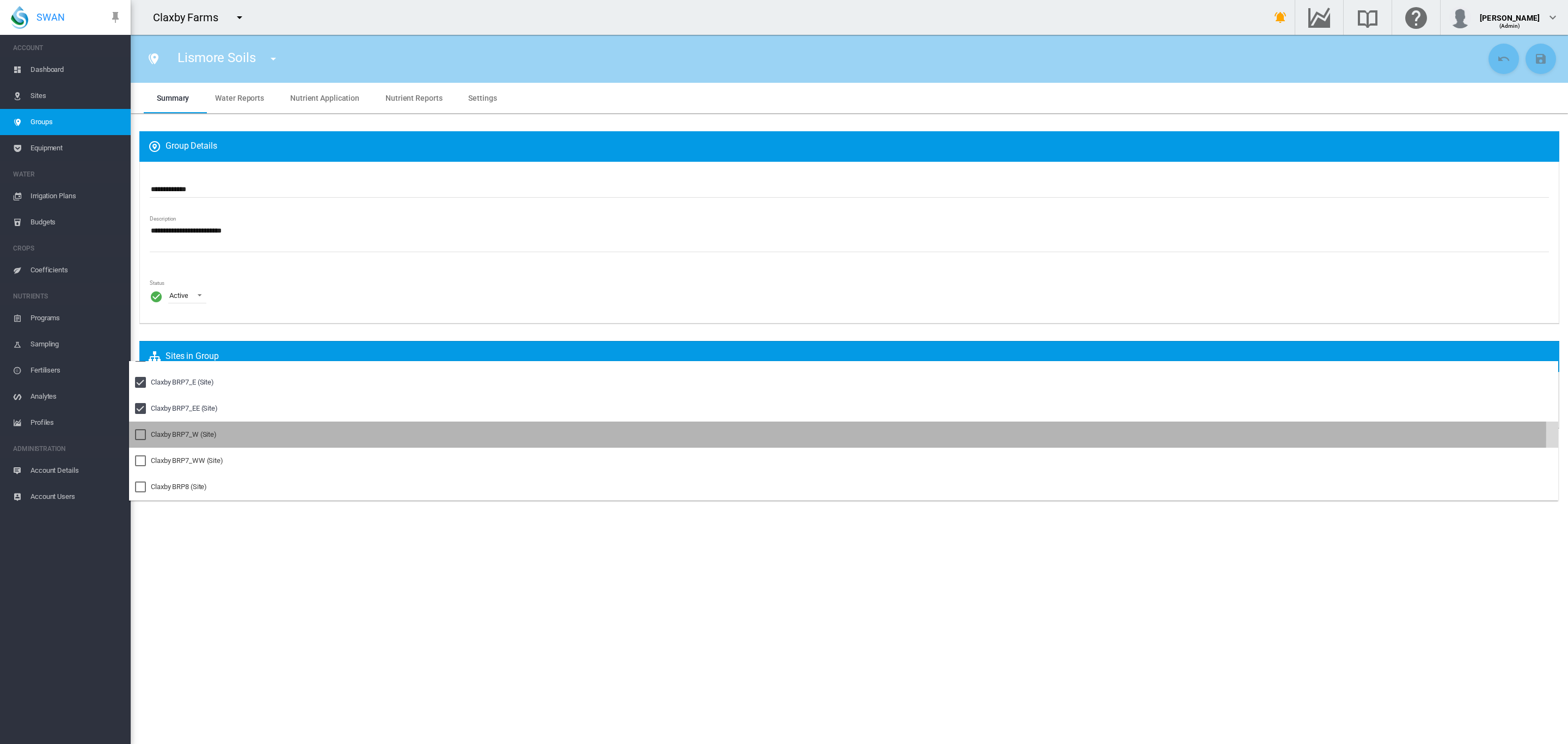
click at [176, 430] on div "Claxby BRP7_W (Site)" at bounding box center [184, 435] width 66 height 10
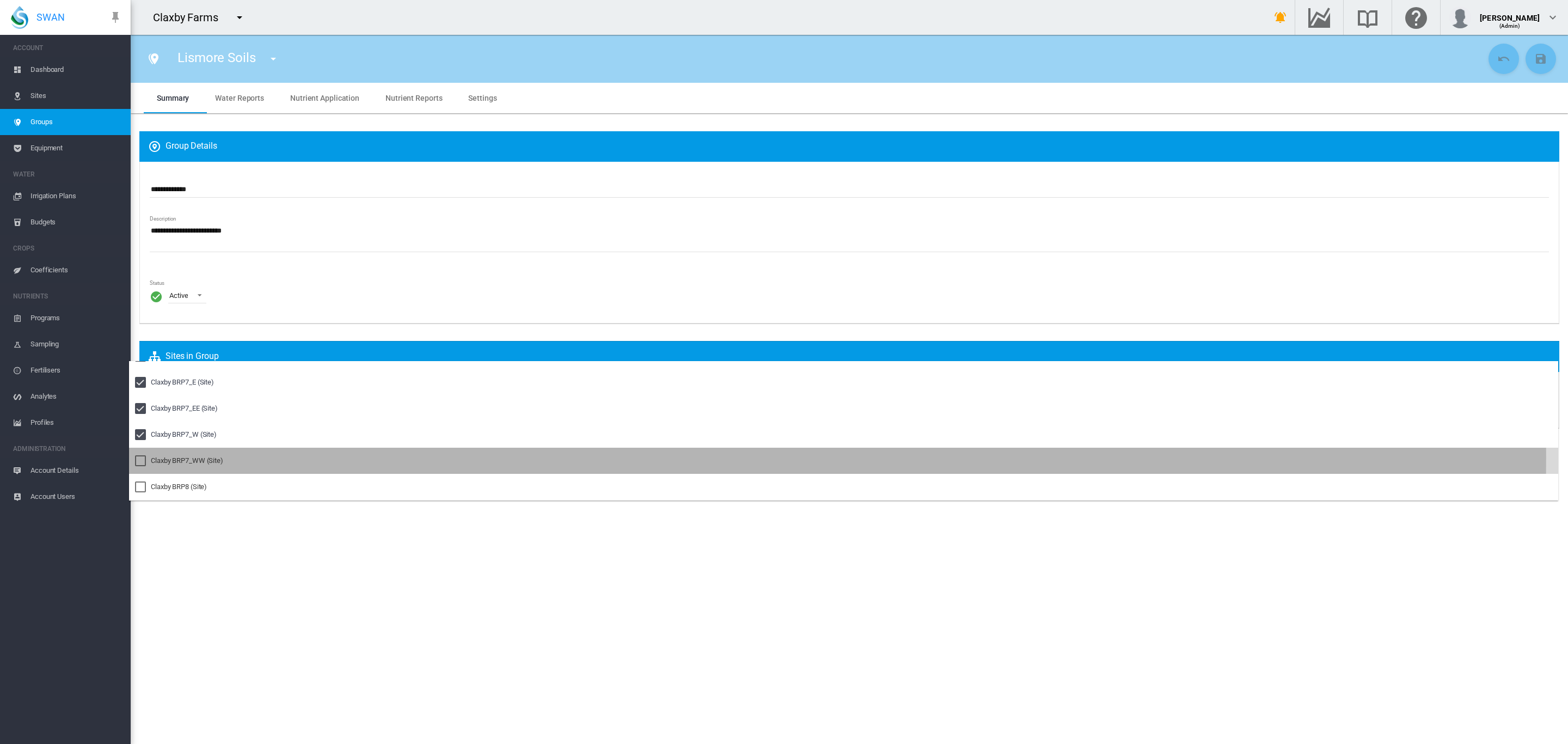
click at [169, 456] on div "Claxby BRP7_WW (Site)" at bounding box center [186, 461] width 72 height 10
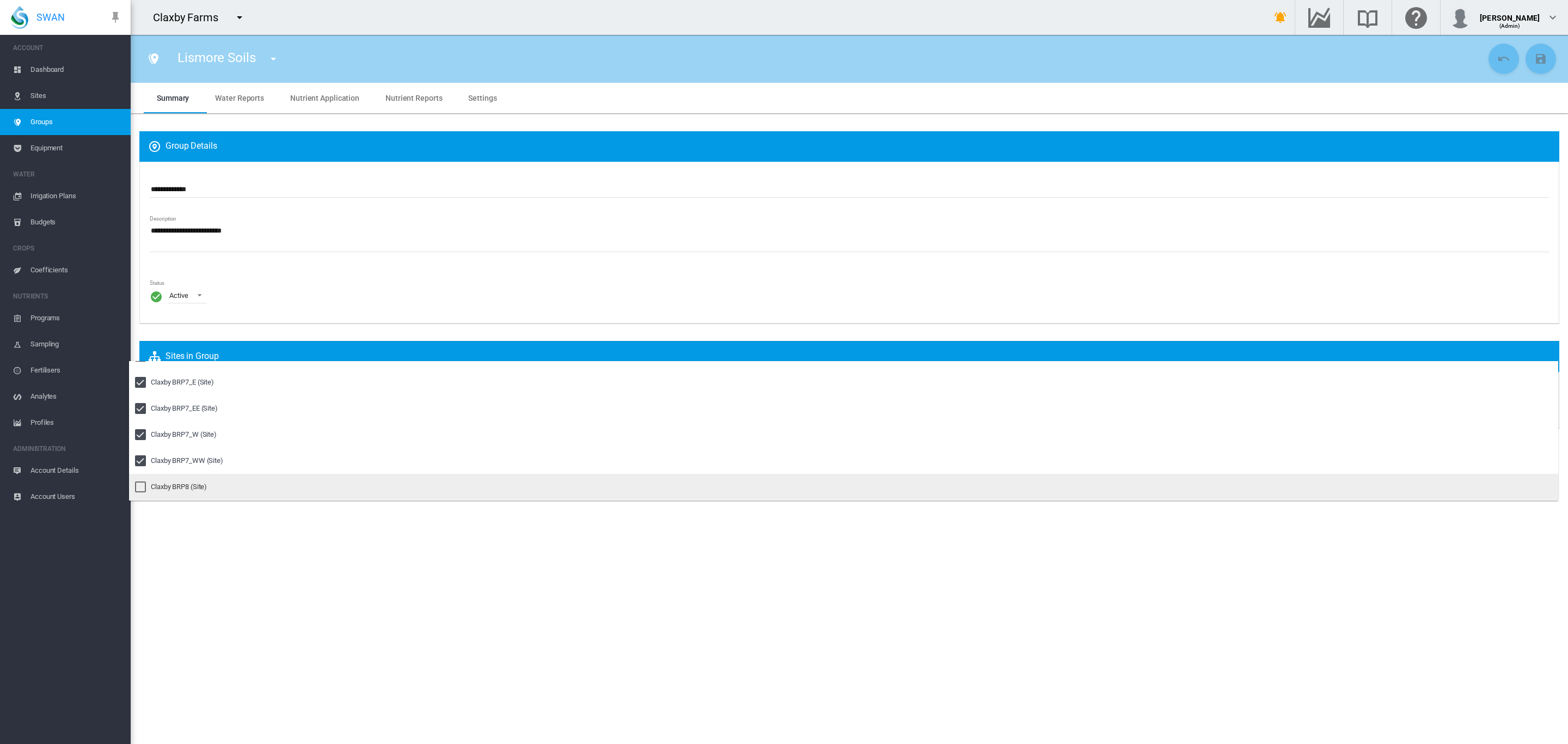
click at [167, 480] on md-option "Claxby BRP8 (Site)" at bounding box center [843, 486] width 1430 height 26
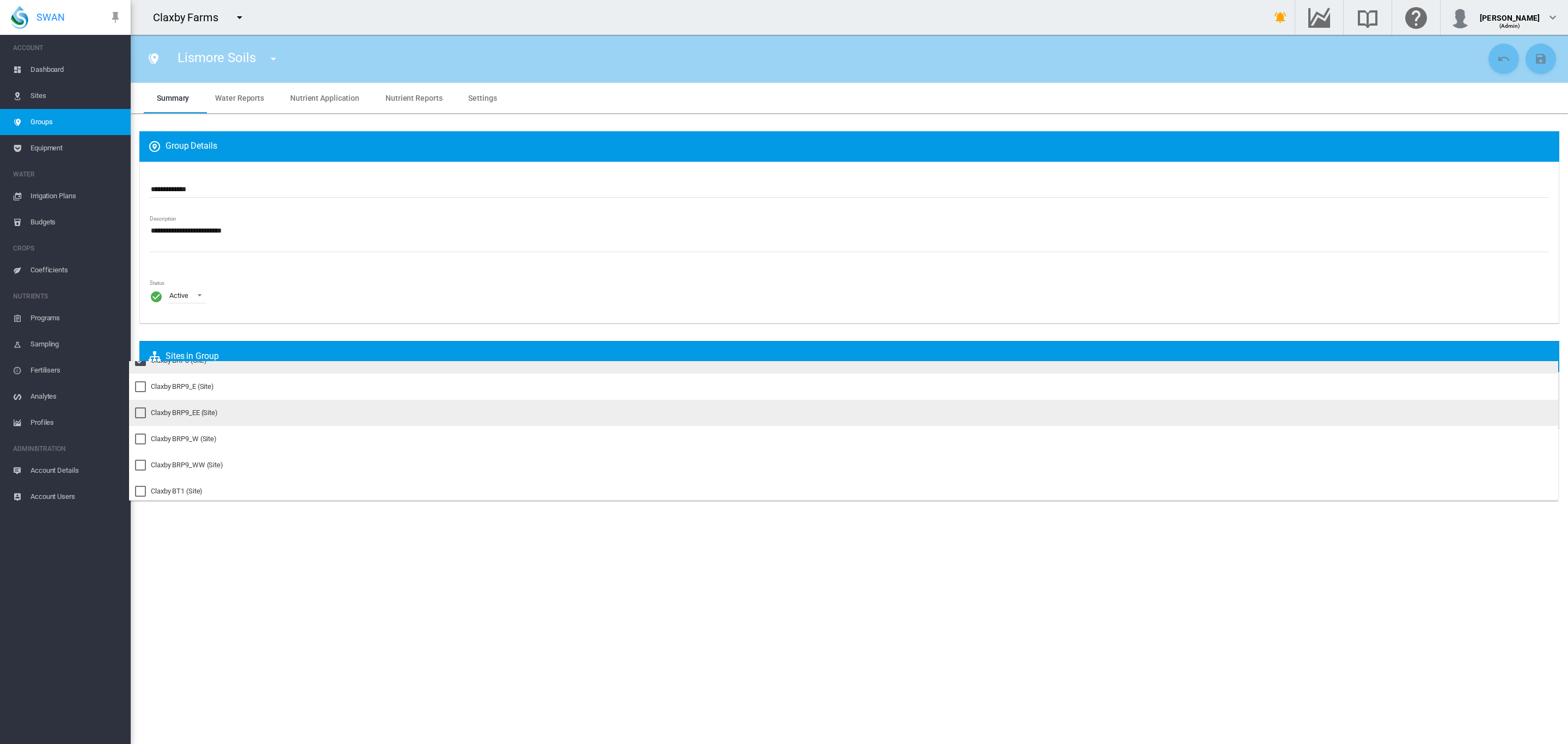
scroll to position [898, 0]
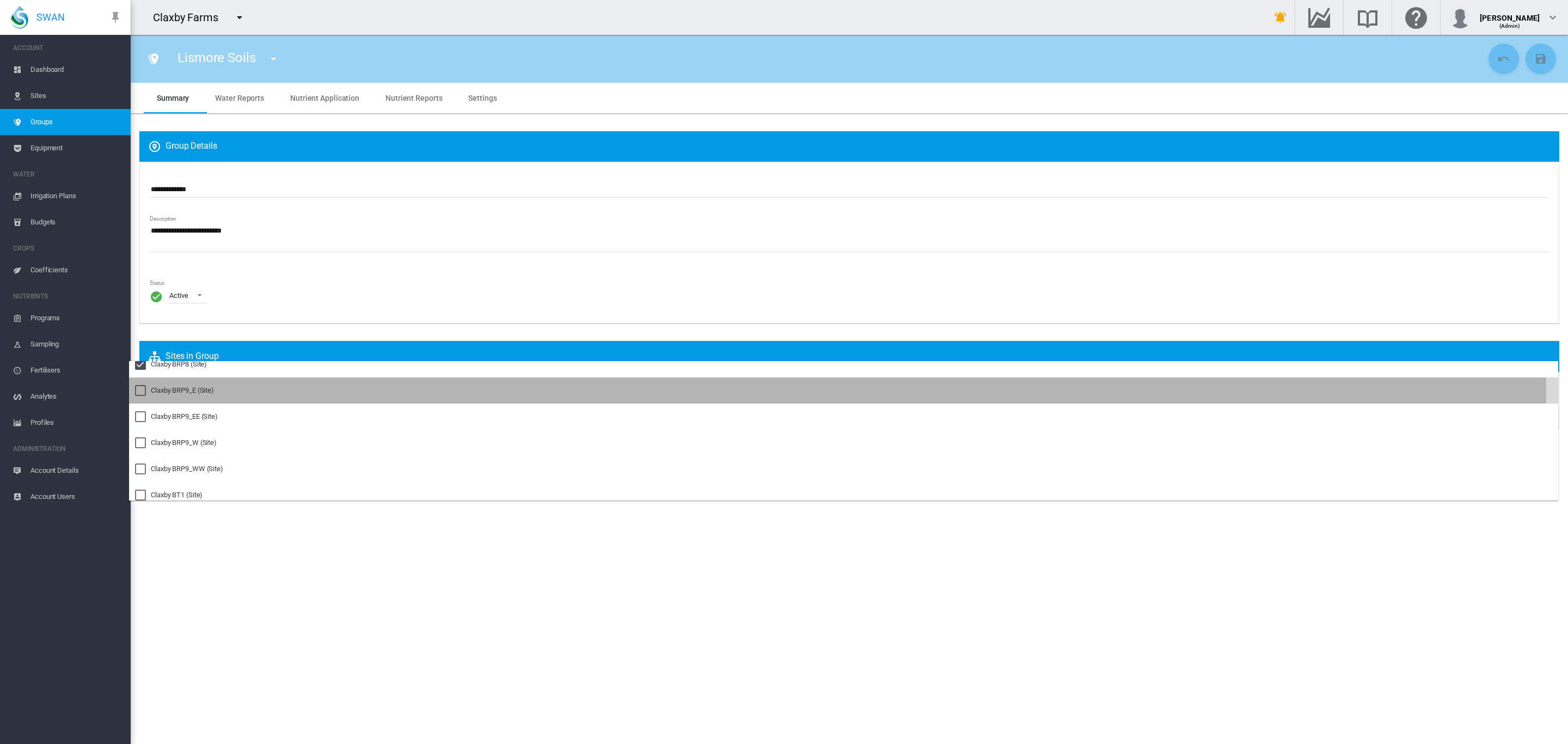
click at [167, 389] on div "Claxby BRP9_E (Site)" at bounding box center [182, 391] width 64 height 10
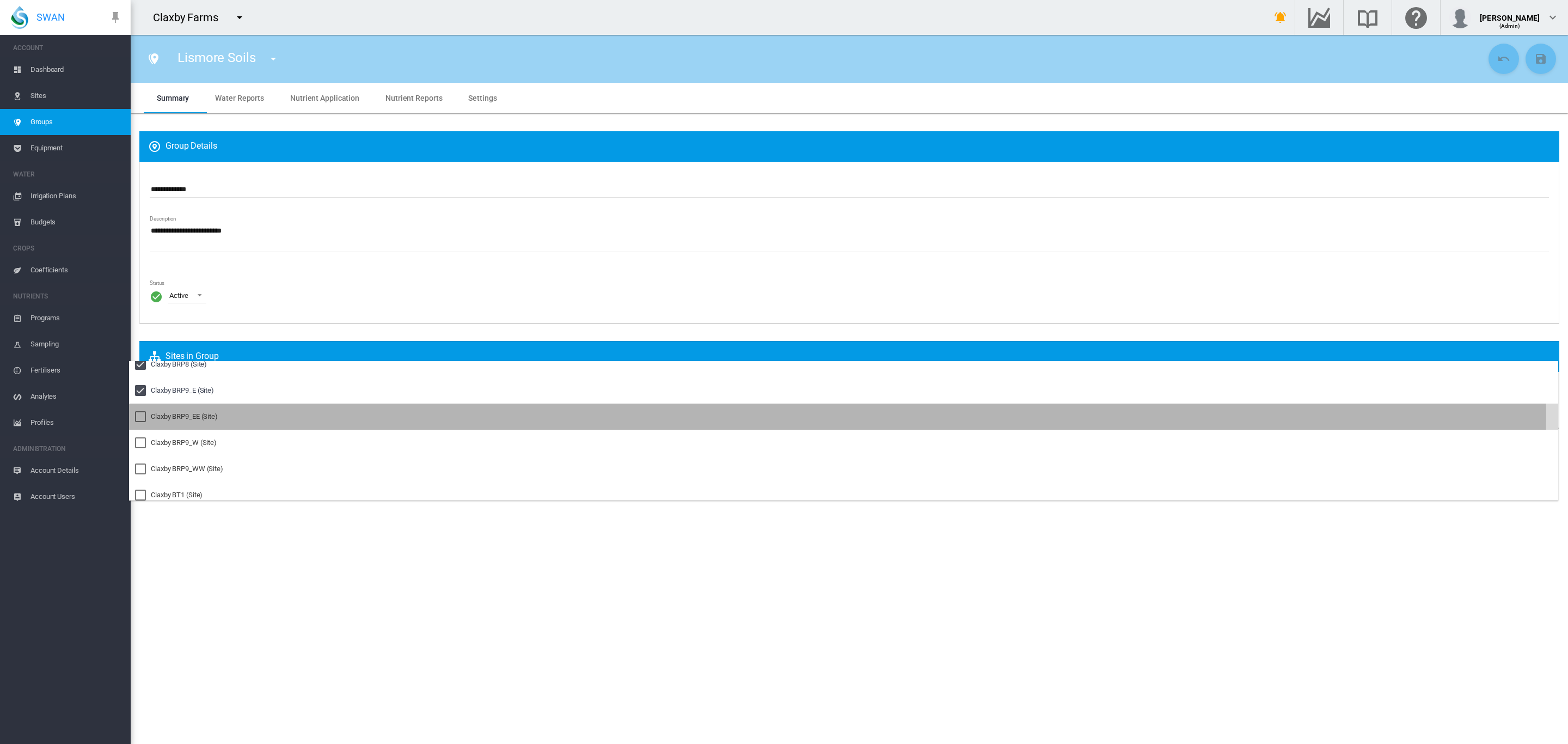
click at [169, 414] on div "Claxby BRP9_EE (Site)" at bounding box center [184, 417] width 67 height 10
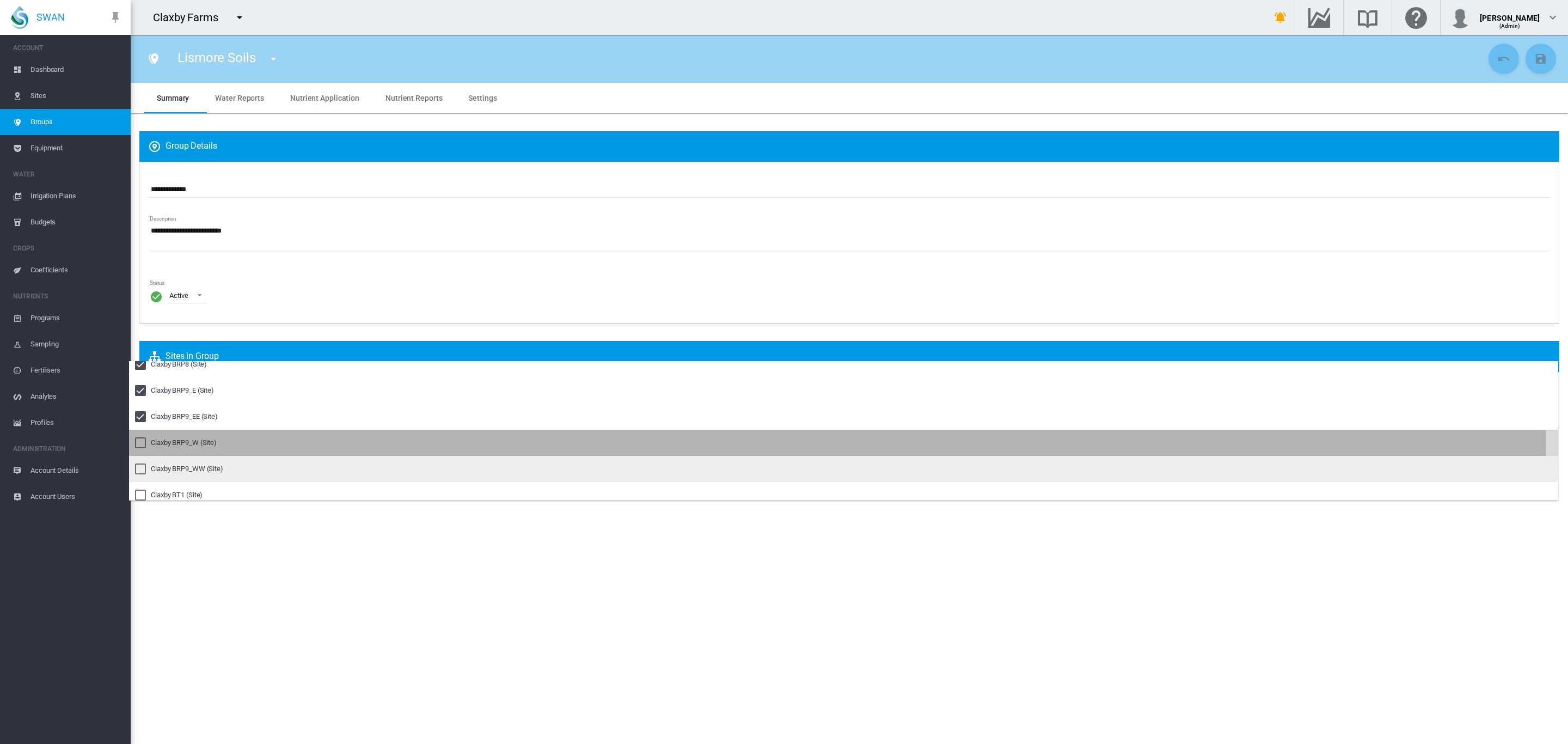
drag, startPoint x: 164, startPoint y: 440, endPoint x: 165, endPoint y: 455, distance: 15.0
click at [164, 441] on div "Claxby BRP9_W (Site)" at bounding box center [184, 443] width 66 height 10
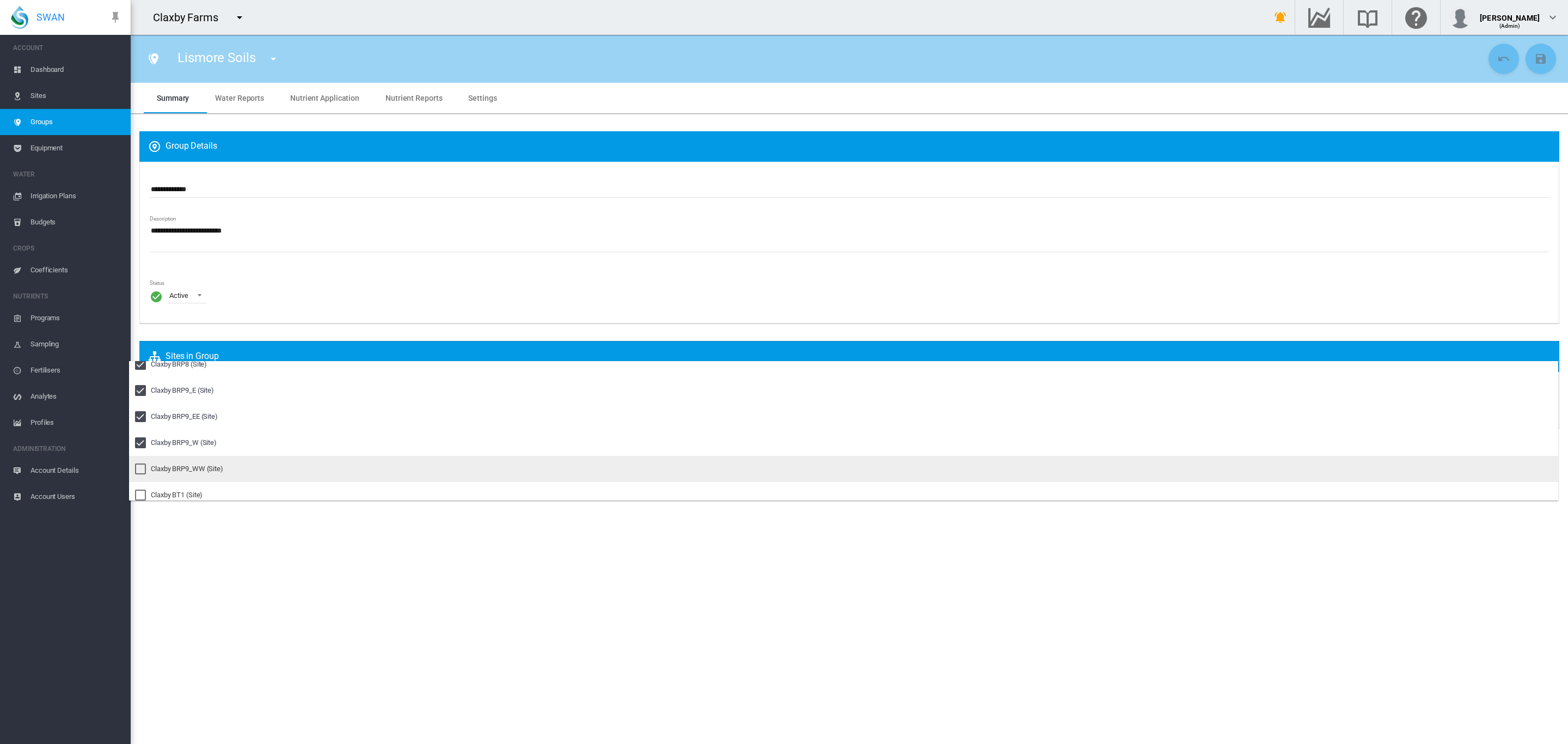
click at [165, 464] on div "Claxby BRP9_WW (Site)" at bounding box center [186, 469] width 72 height 10
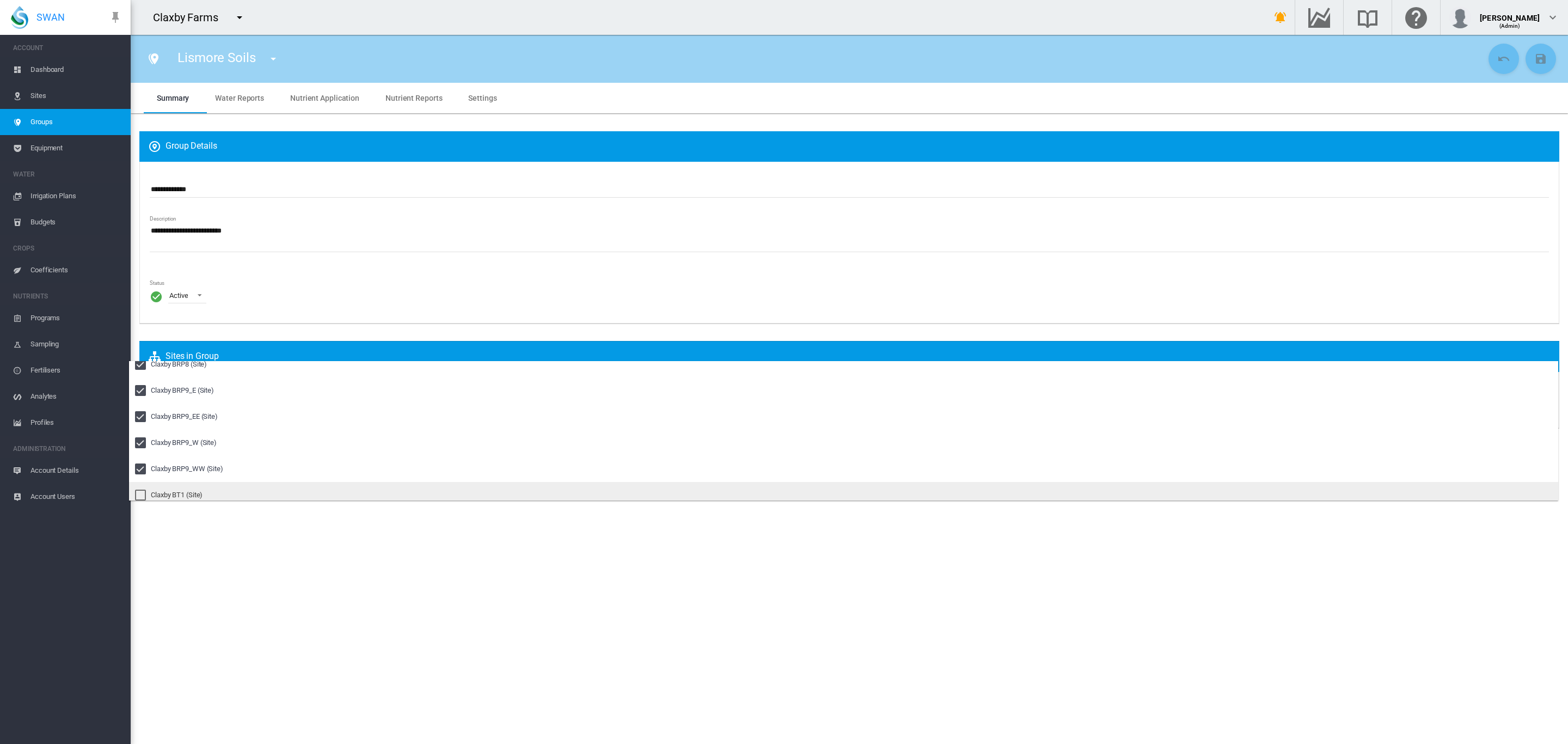
click at [167, 485] on md-option "Claxby BT1 (Site)" at bounding box center [843, 495] width 1430 height 26
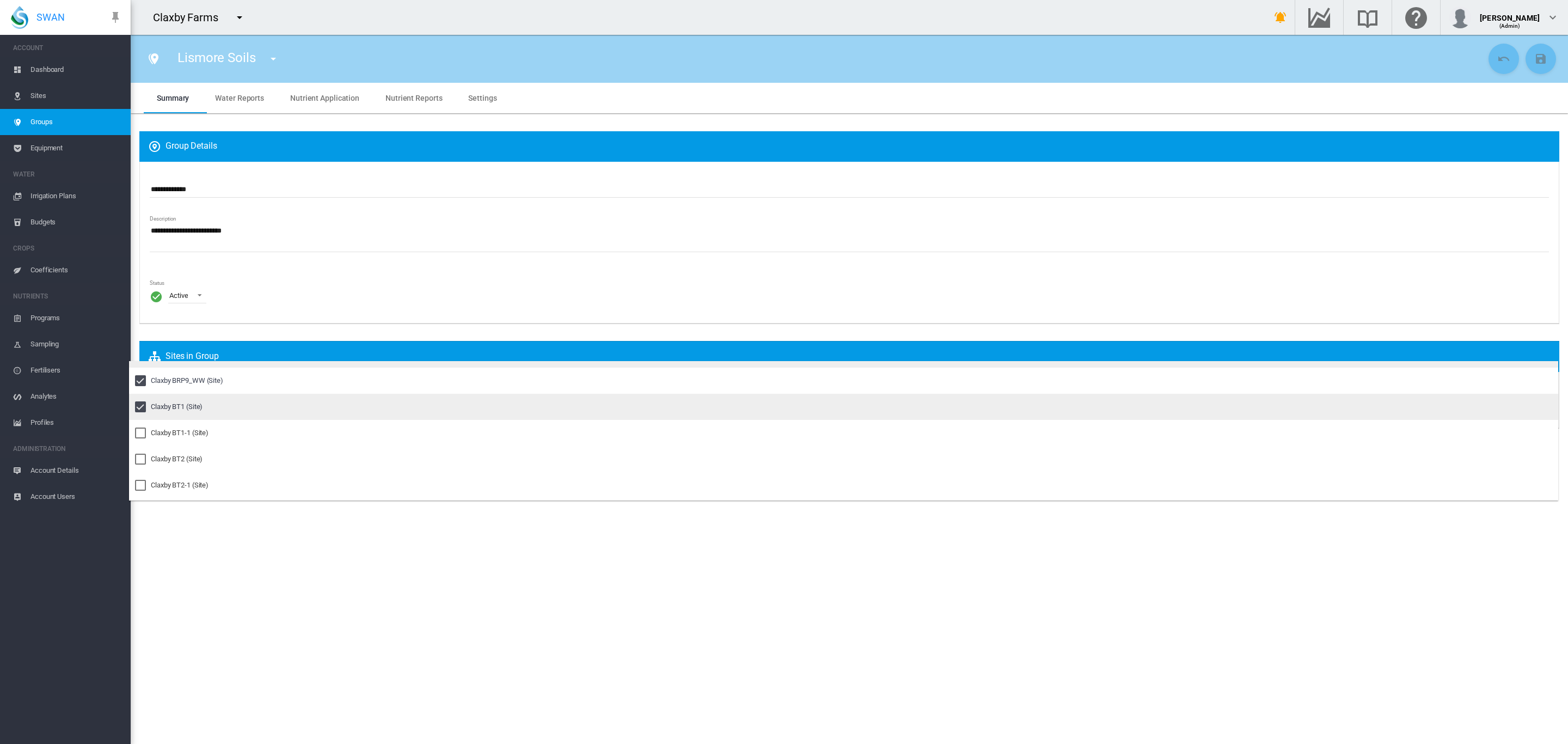
scroll to position [1000, 0]
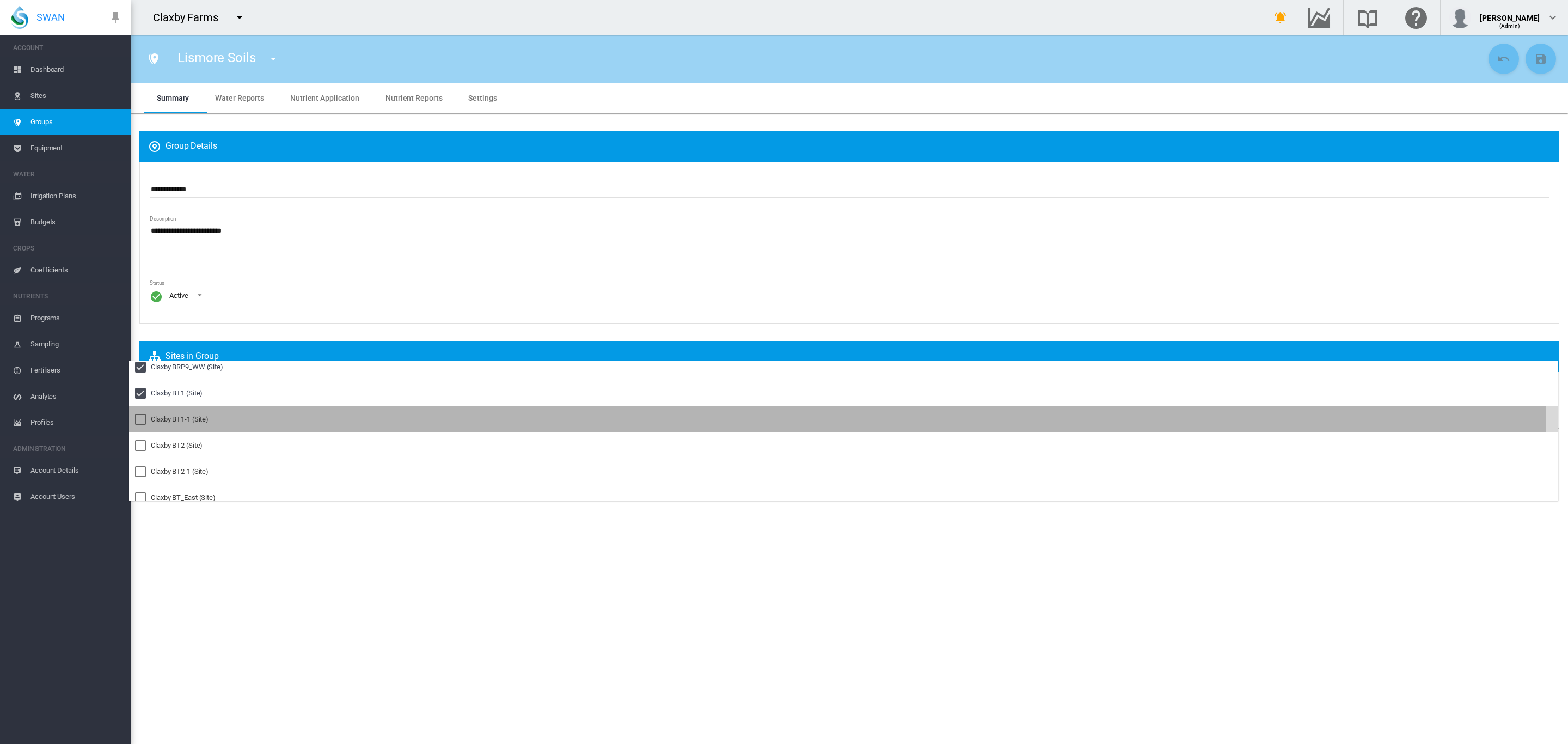
click at [170, 420] on div "Claxby BT1-1 (Site)" at bounding box center [180, 419] width 58 height 10
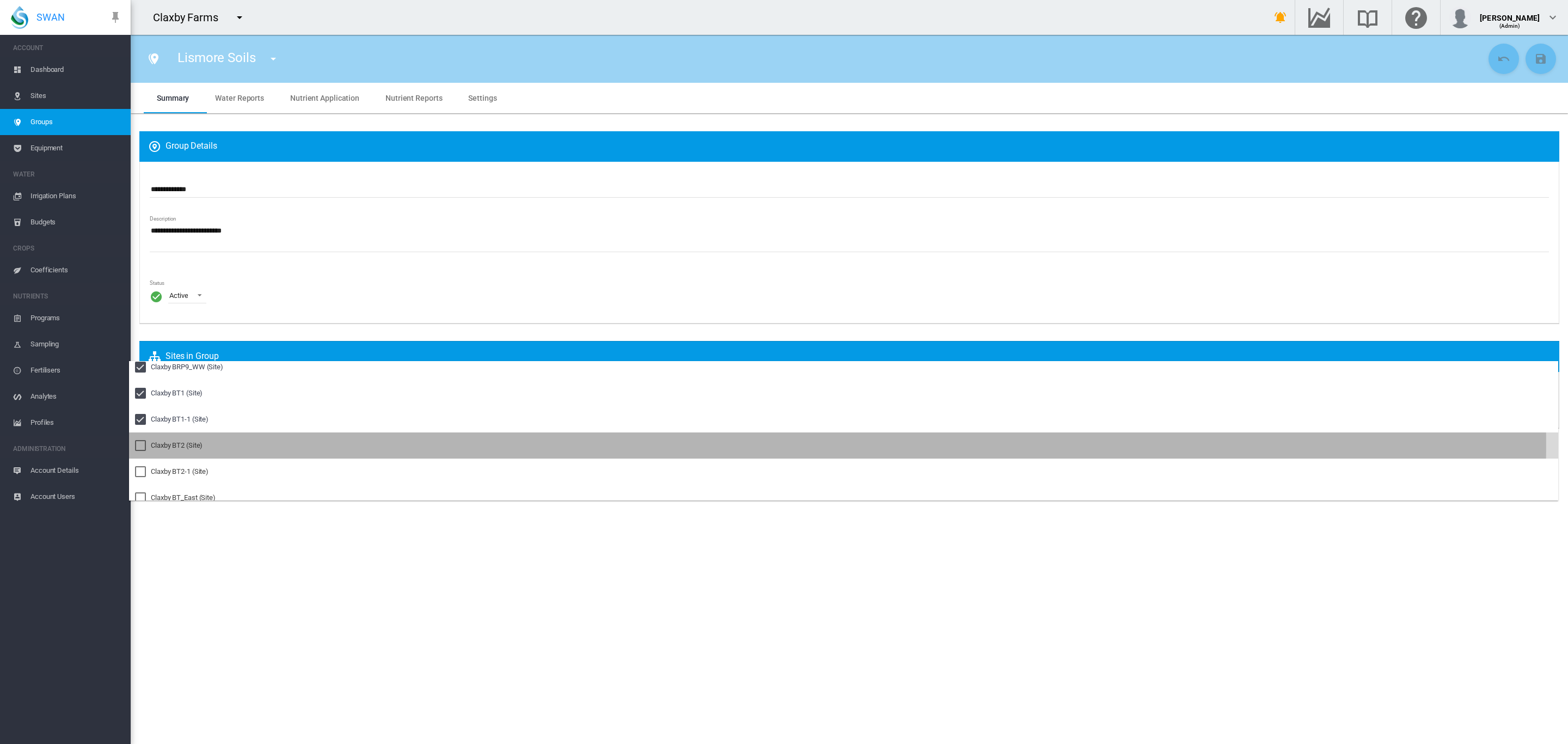
click at [162, 442] on div "Claxby BT2 (Site)" at bounding box center [176, 446] width 52 height 10
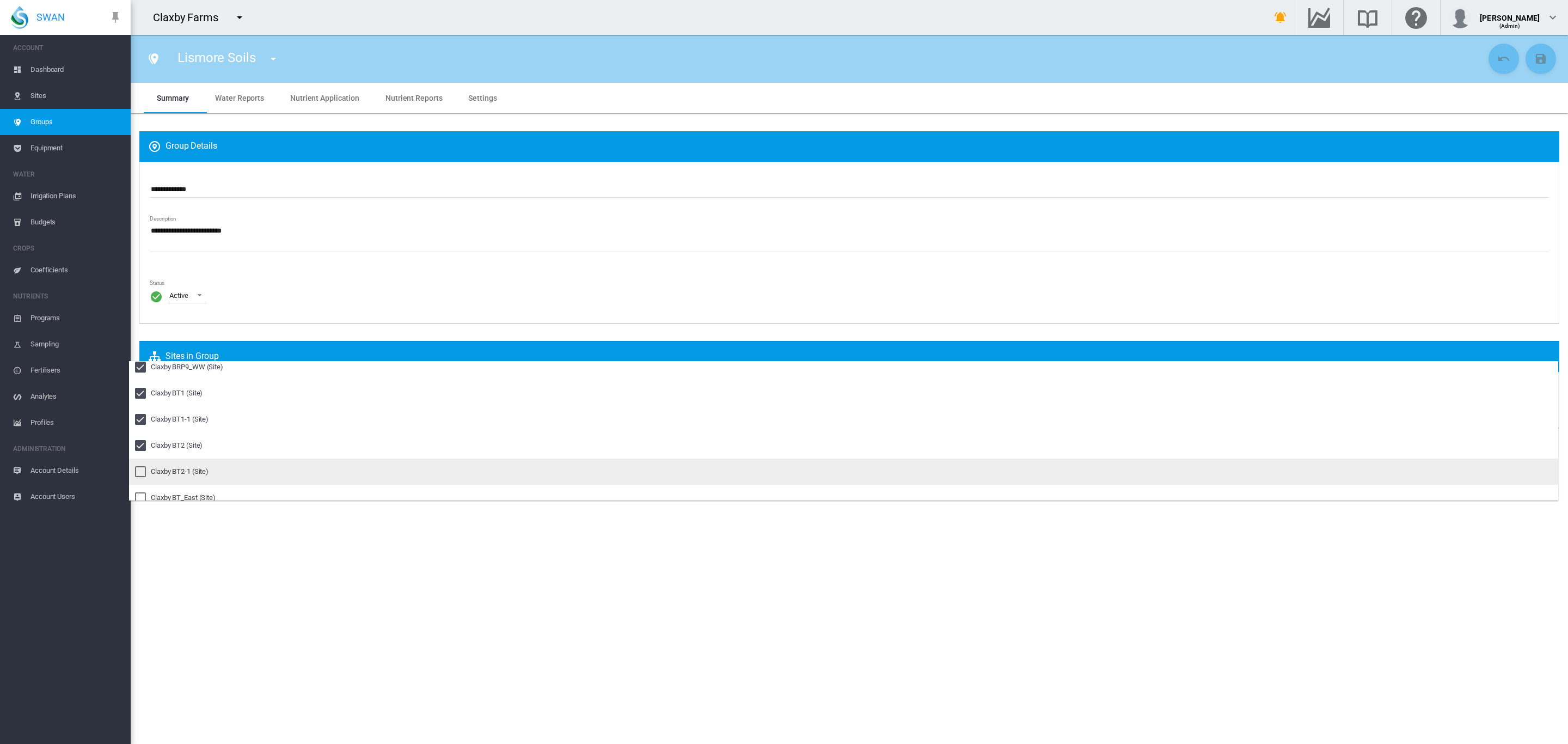
click at [164, 464] on md-option "Claxby BT2-1 (Site)" at bounding box center [843, 471] width 1430 height 26
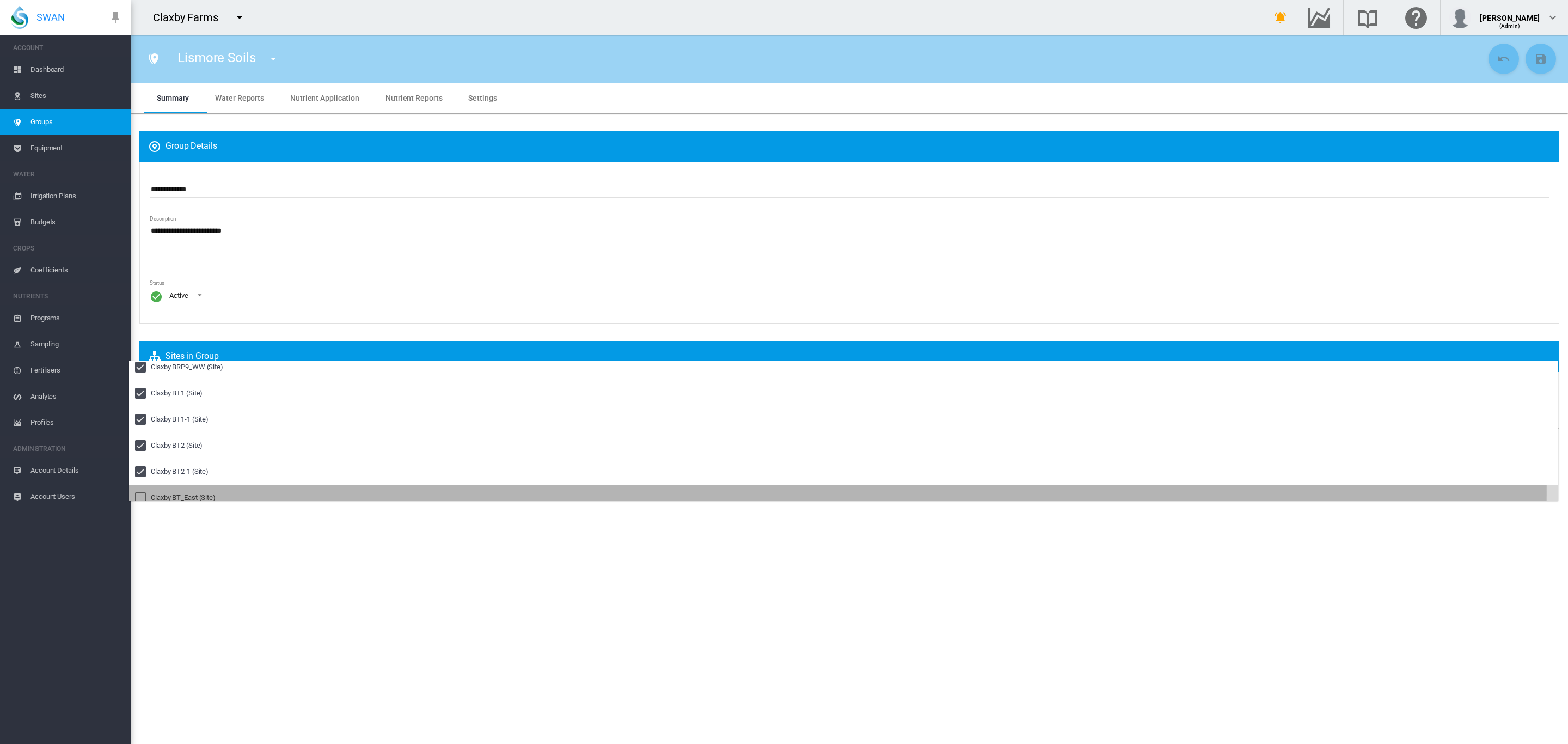
click at [172, 491] on md-option "Claxby BT_East (Site)" at bounding box center [843, 497] width 1430 height 26
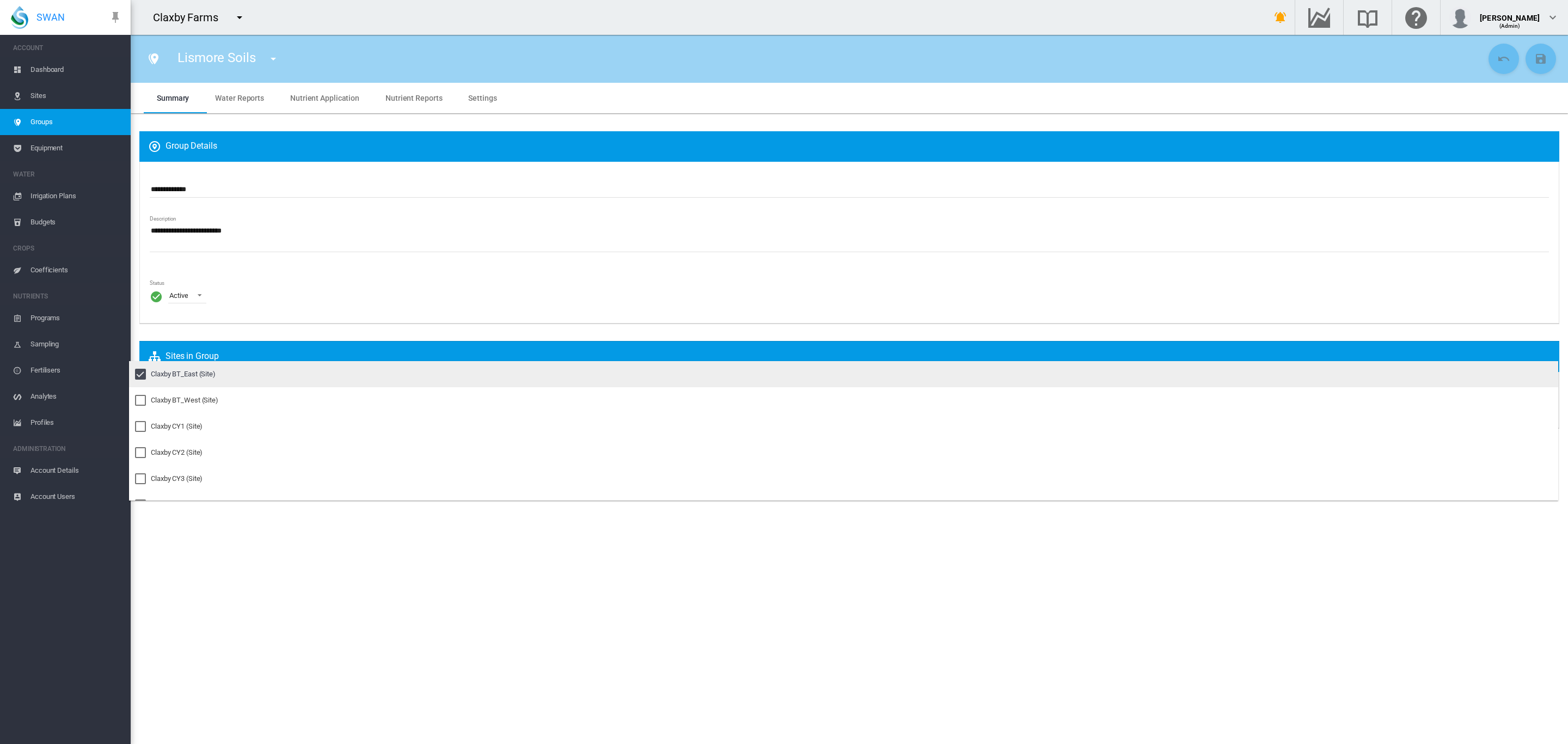
scroll to position [1143, 0]
click at [165, 386] on div "Claxby BT_West (Site)" at bounding box center [185, 380] width 68 height 10
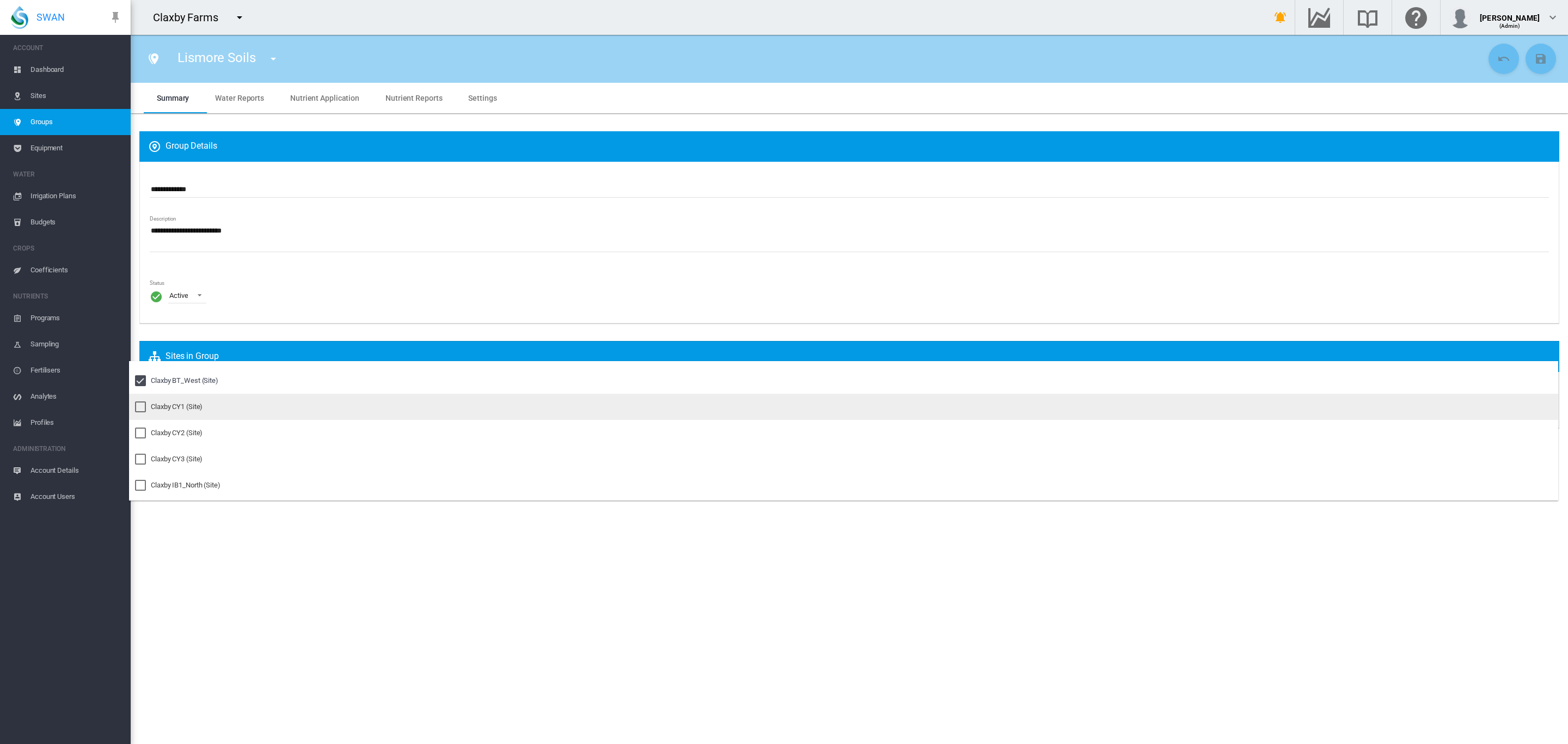
click at [162, 410] on div "Claxby CY1 (Site)" at bounding box center [176, 407] width 52 height 10
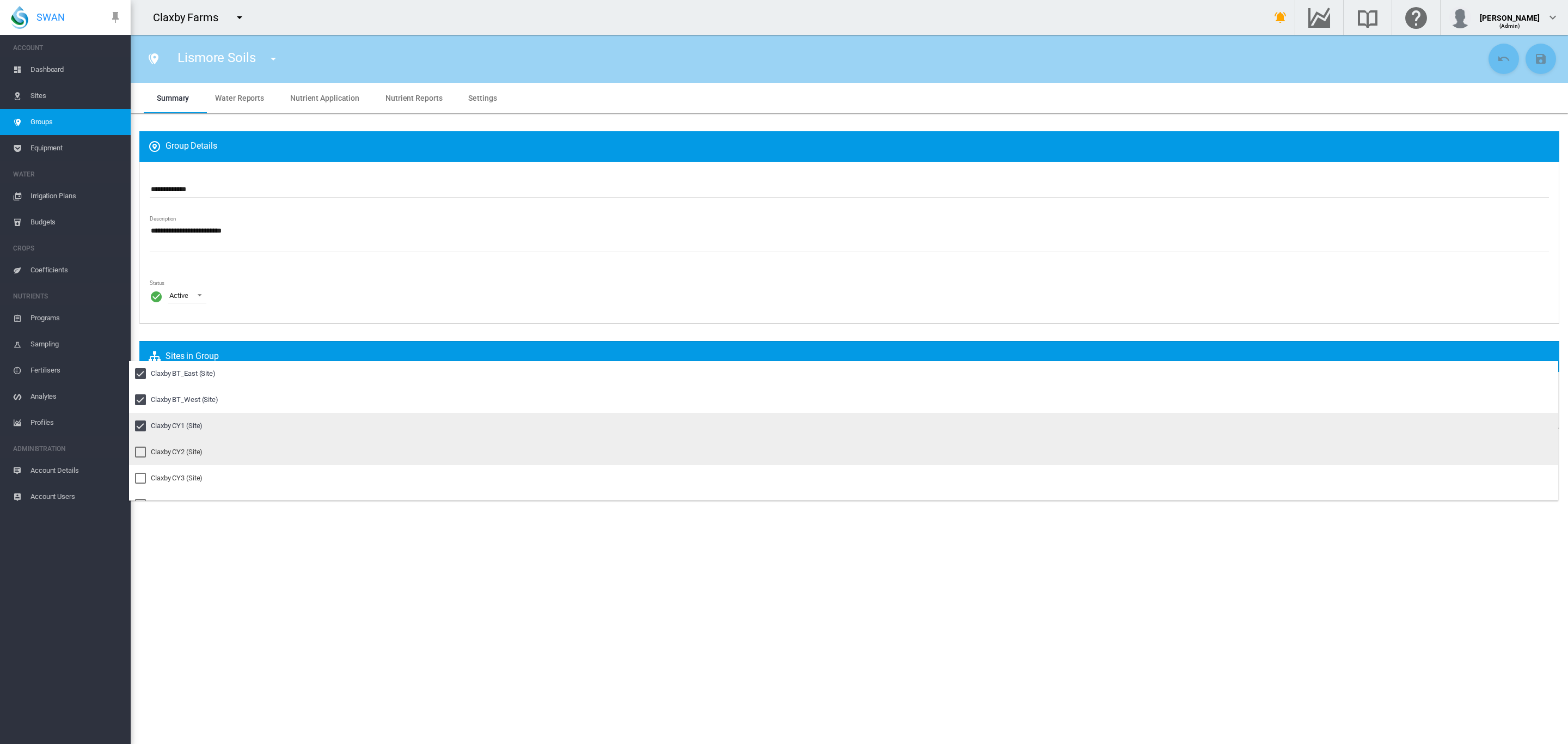
scroll to position [1123, 0]
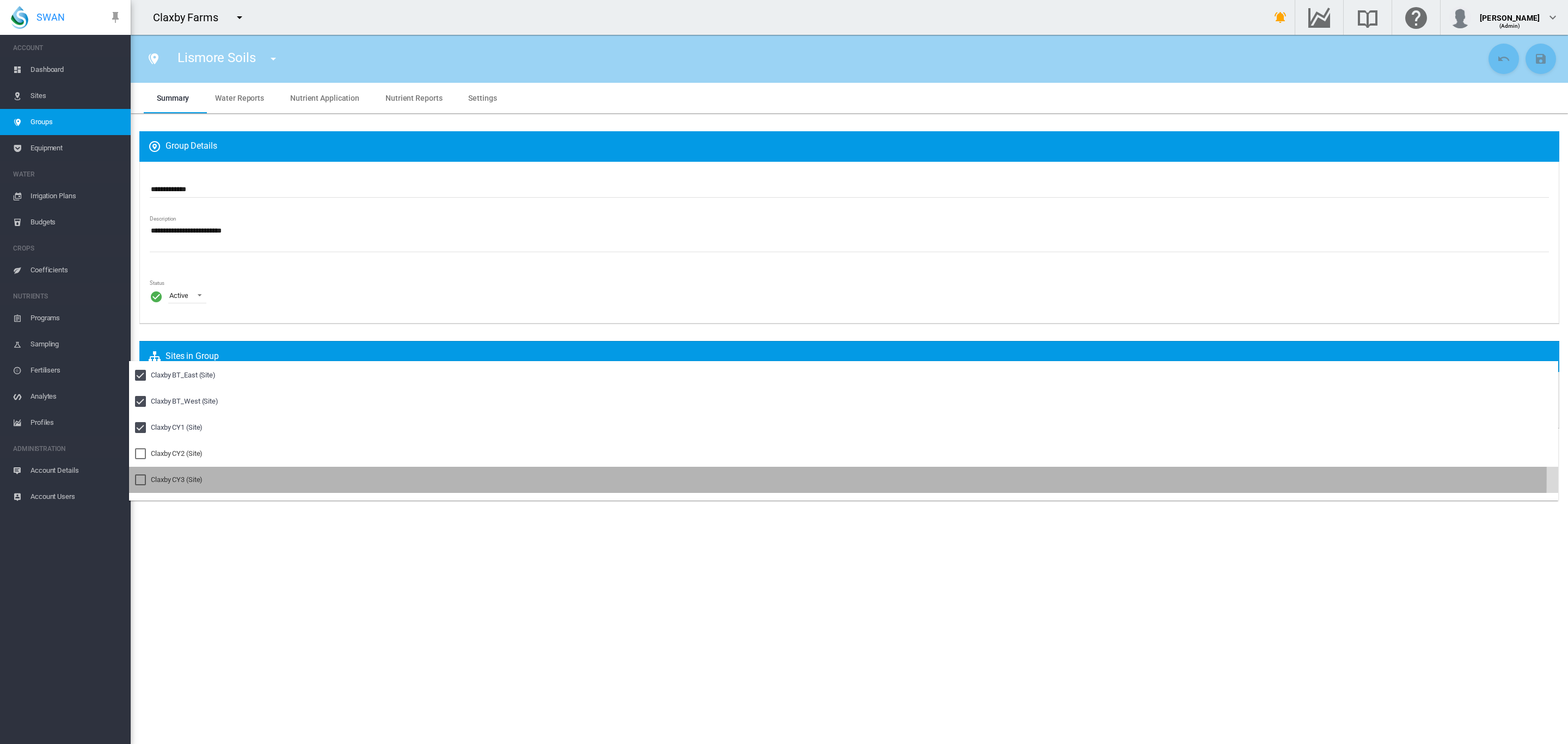
click at [169, 473] on md-option "Claxby CY3 (Site)" at bounding box center [843, 480] width 1430 height 26
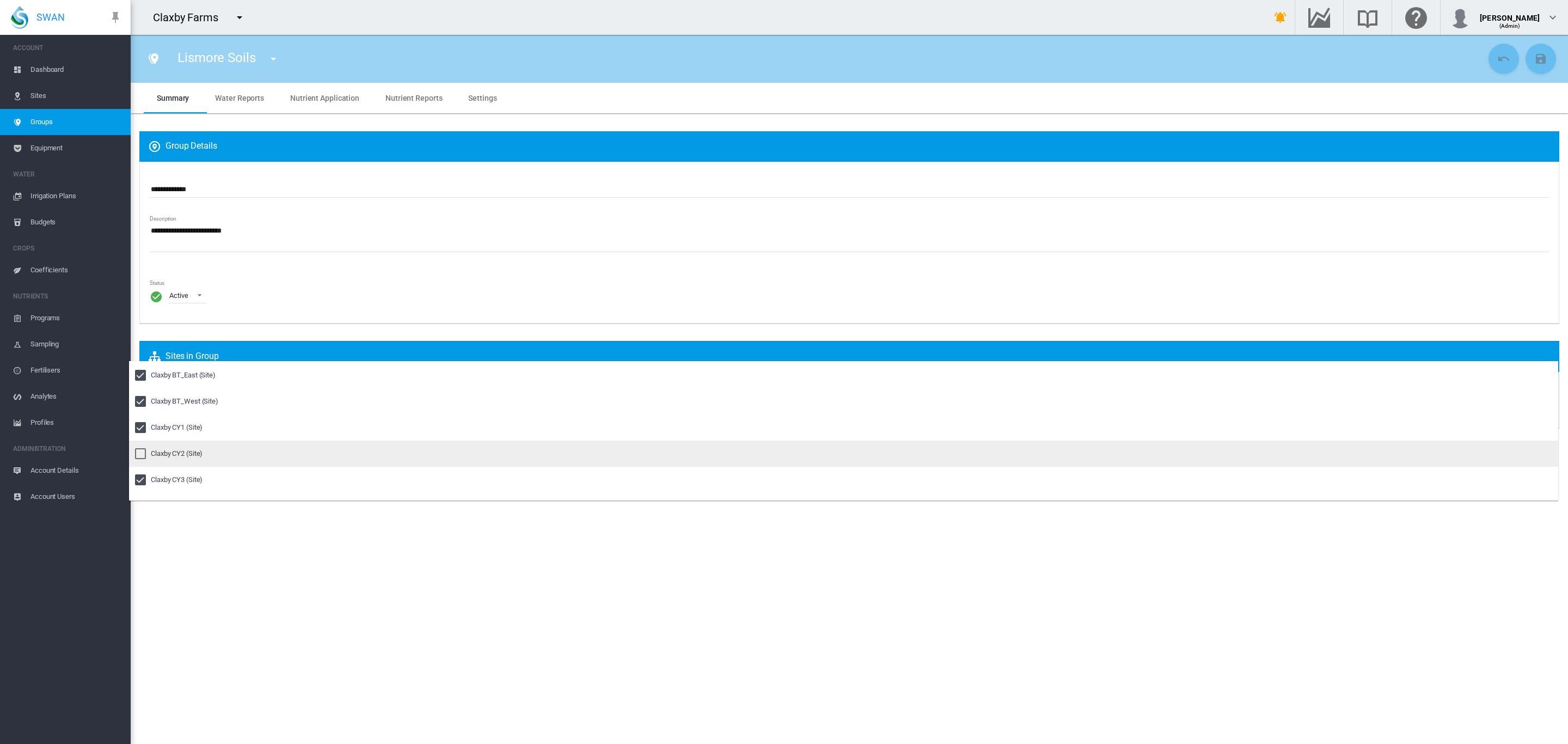
click at [161, 452] on div "Claxby CY2 (Site)" at bounding box center [176, 453] width 52 height 10
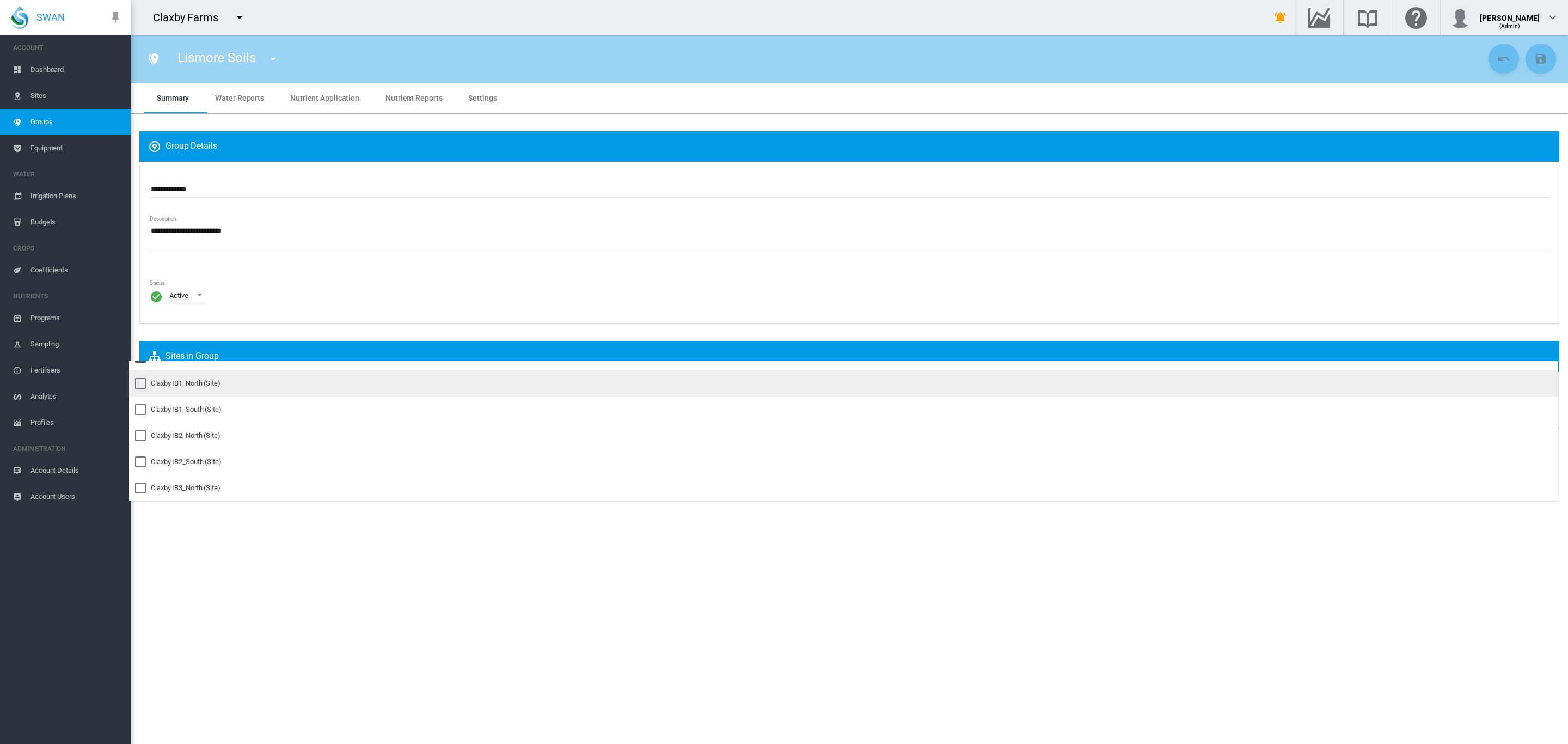
click at [171, 381] on div "Claxby IB1_North (Site)" at bounding box center [186, 384] width 70 height 10
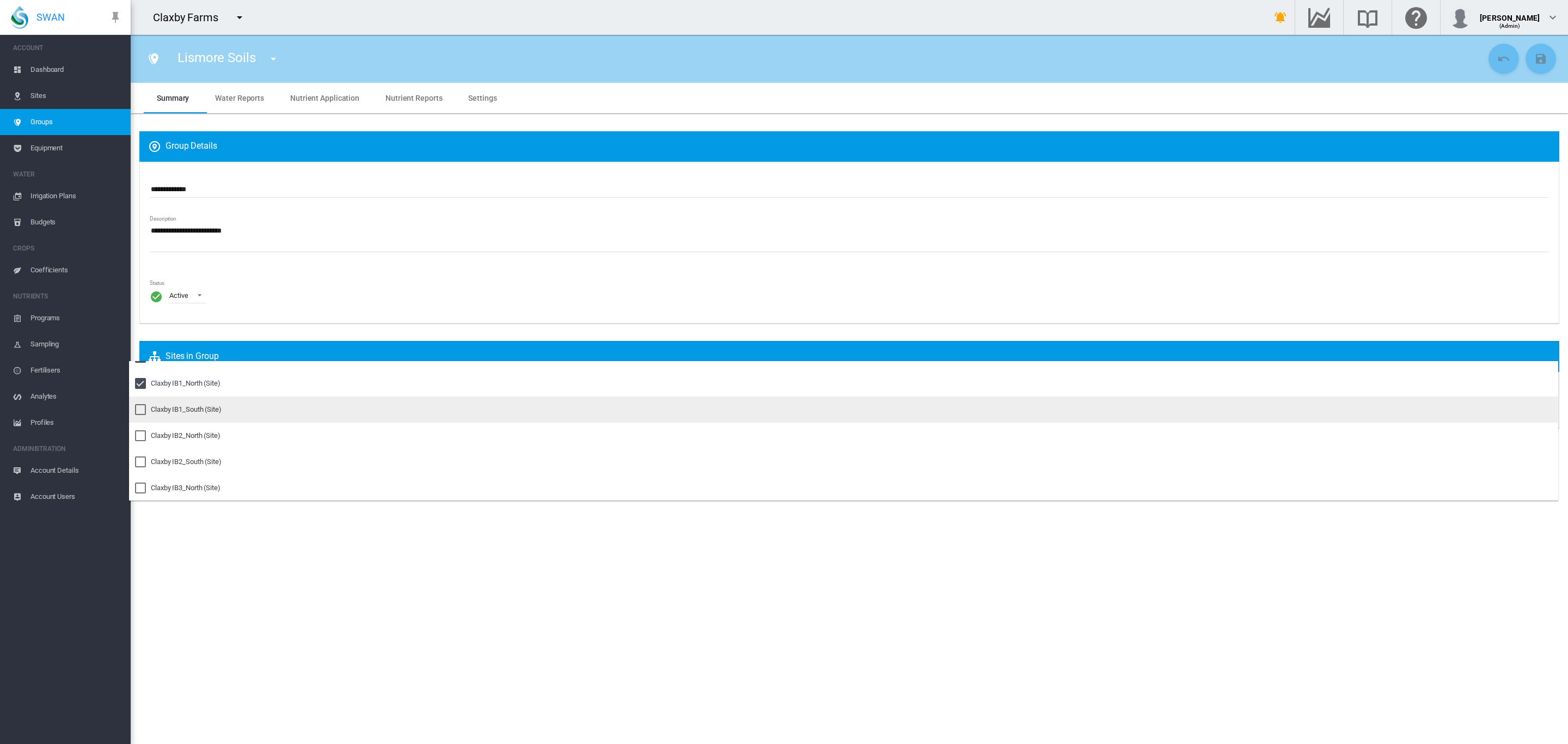
click at [162, 410] on div "Claxby IB1_South (Site)" at bounding box center [186, 409] width 71 height 10
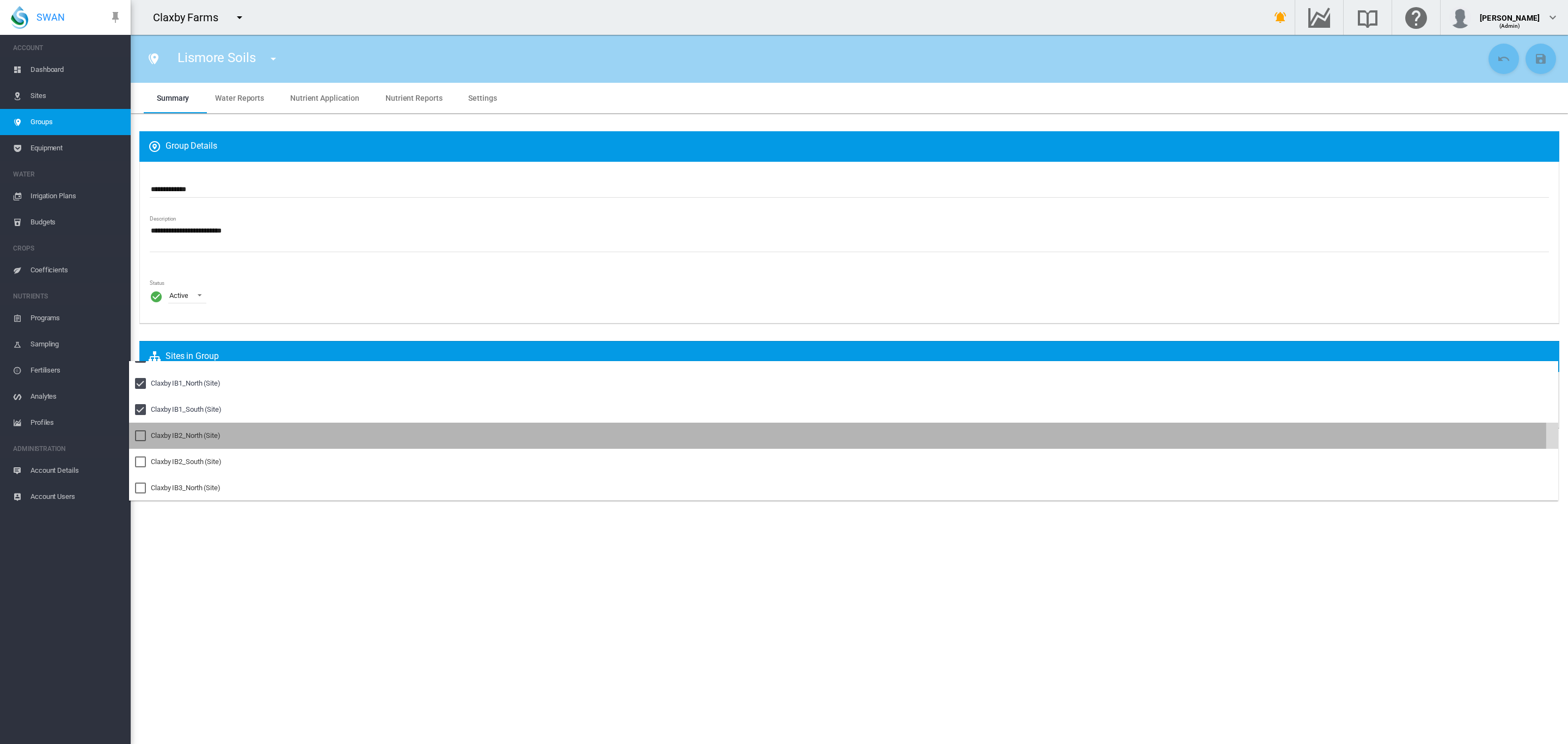
drag, startPoint x: 164, startPoint y: 435, endPoint x: 164, endPoint y: 447, distance: 12.0
click at [164, 435] on div "Claxby IB2_North (Site)" at bounding box center [186, 436] width 70 height 10
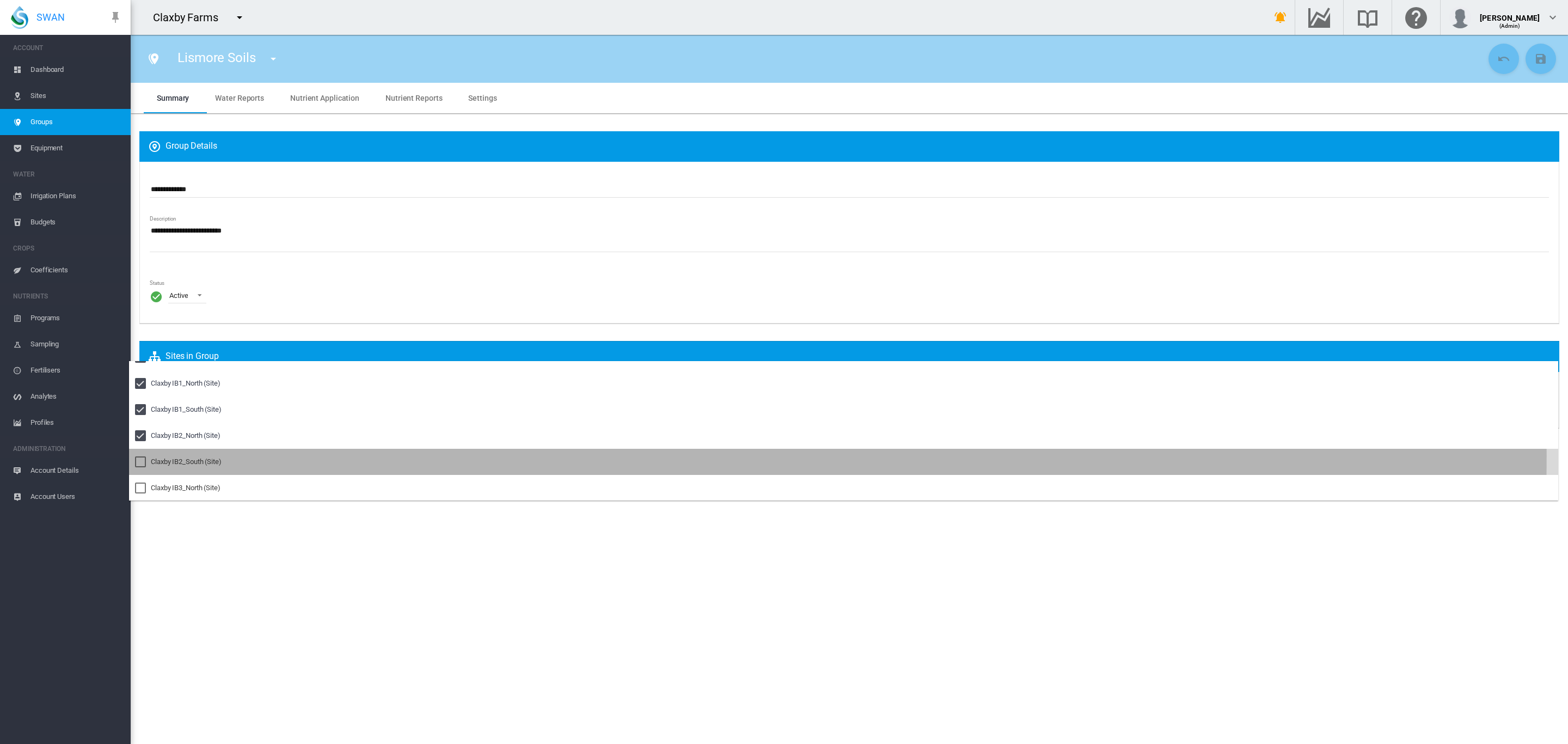
click at [165, 454] on md-option "Claxby IB2_South (Site)" at bounding box center [843, 461] width 1430 height 26
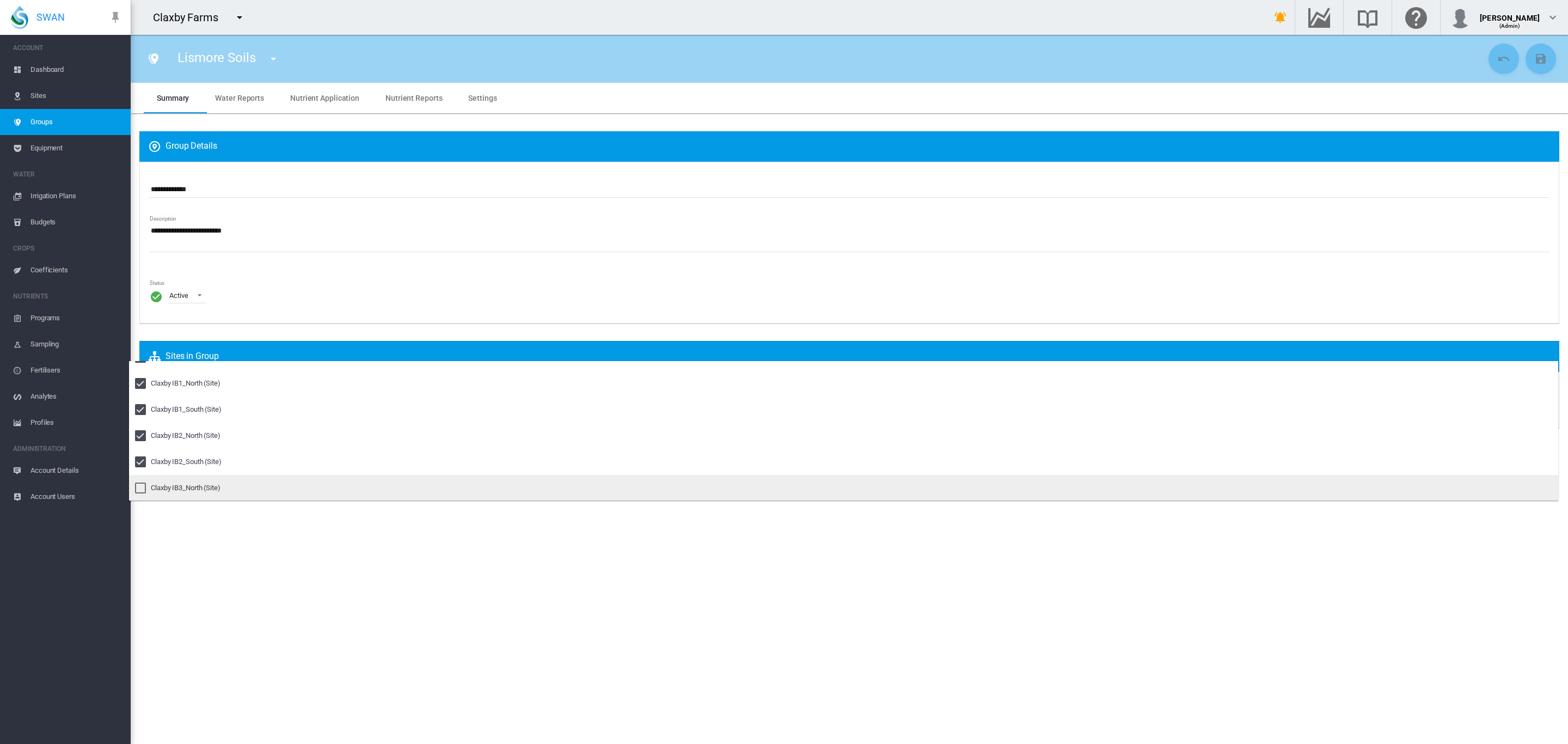
click at [165, 480] on md-option "Claxby IB3_North (Site)" at bounding box center [843, 487] width 1430 height 26
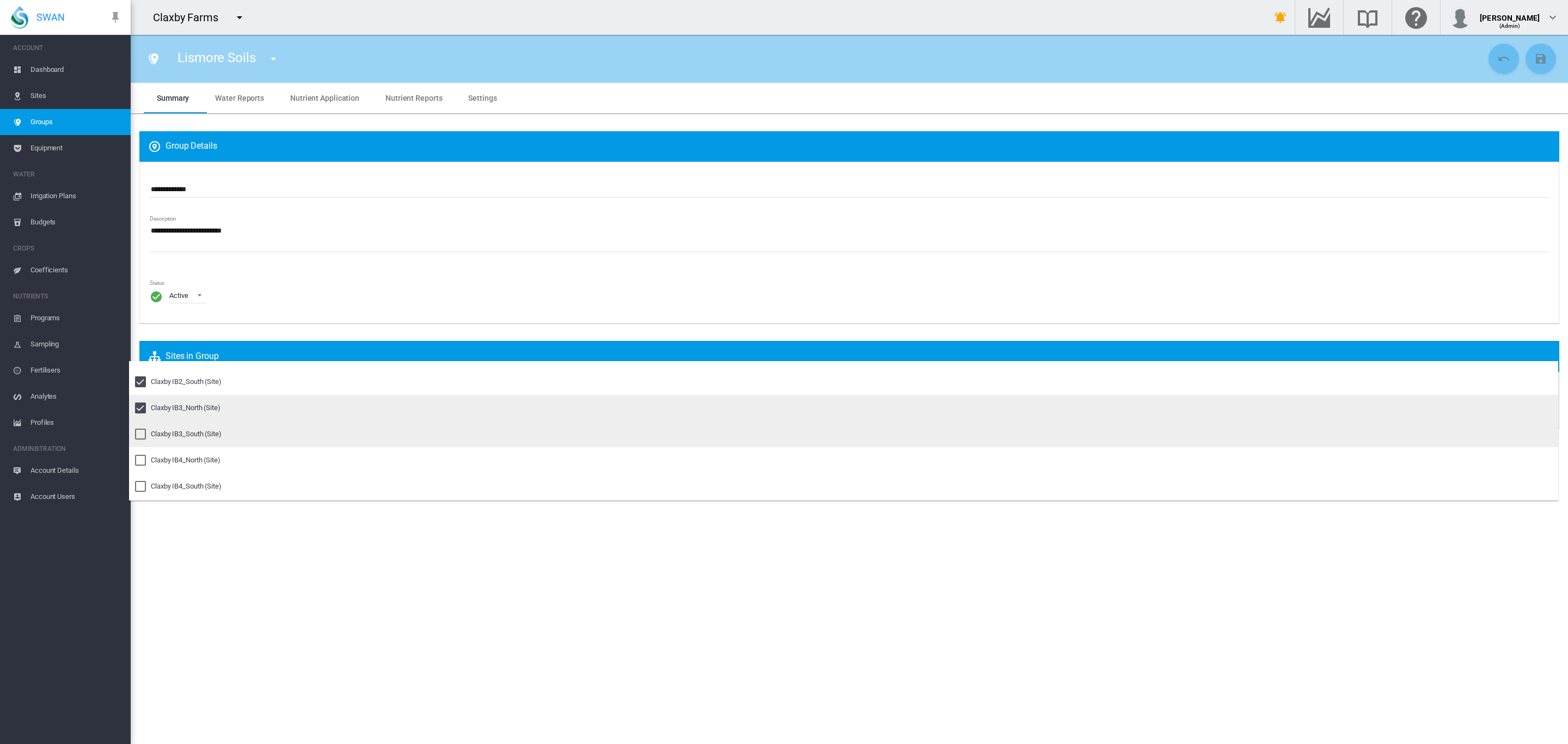
scroll to position [1327, 0]
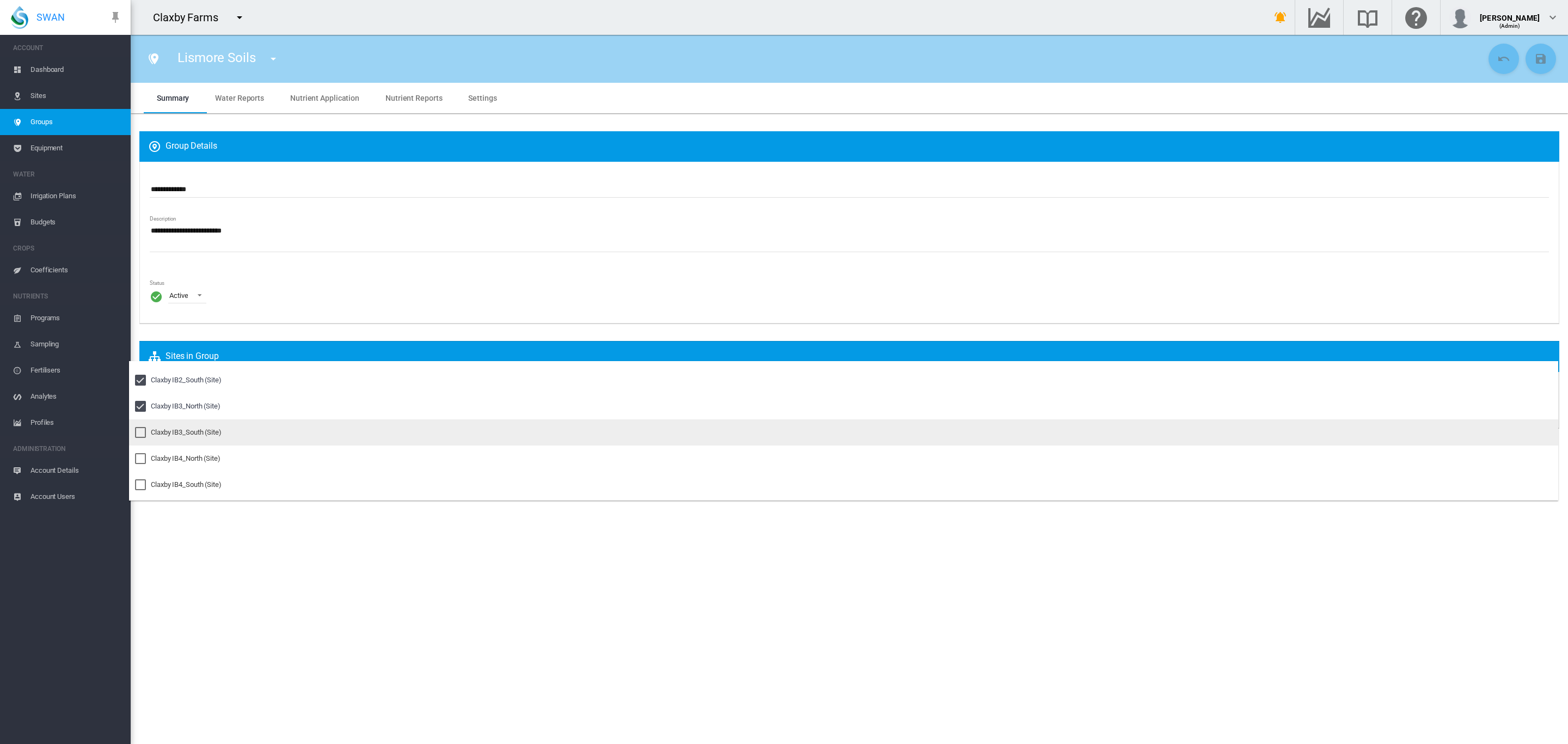
click at [186, 433] on div "Claxby IB3_South (Site)" at bounding box center [186, 432] width 71 height 10
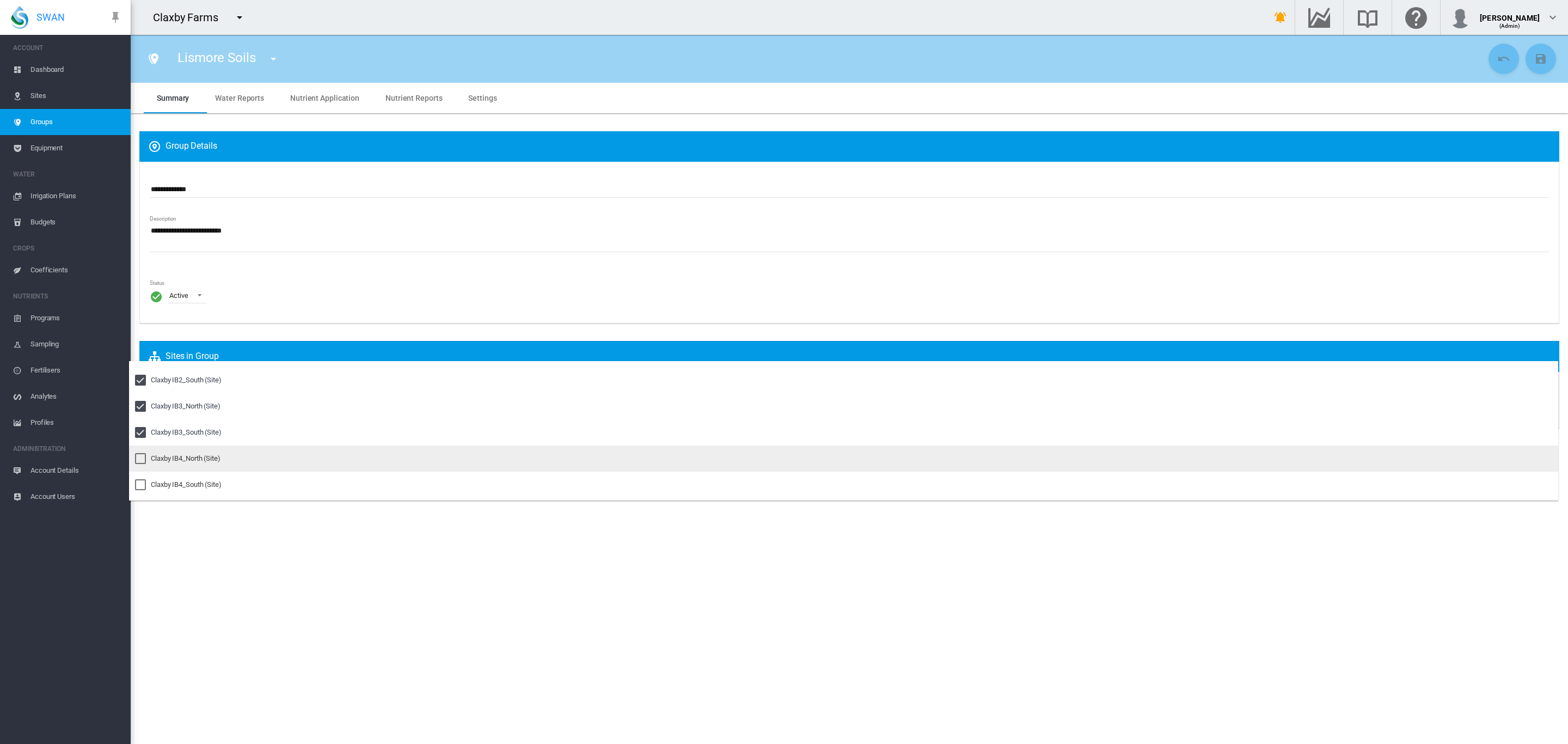
click at [176, 456] on div "Claxby IB4_North (Site)" at bounding box center [186, 458] width 70 height 10
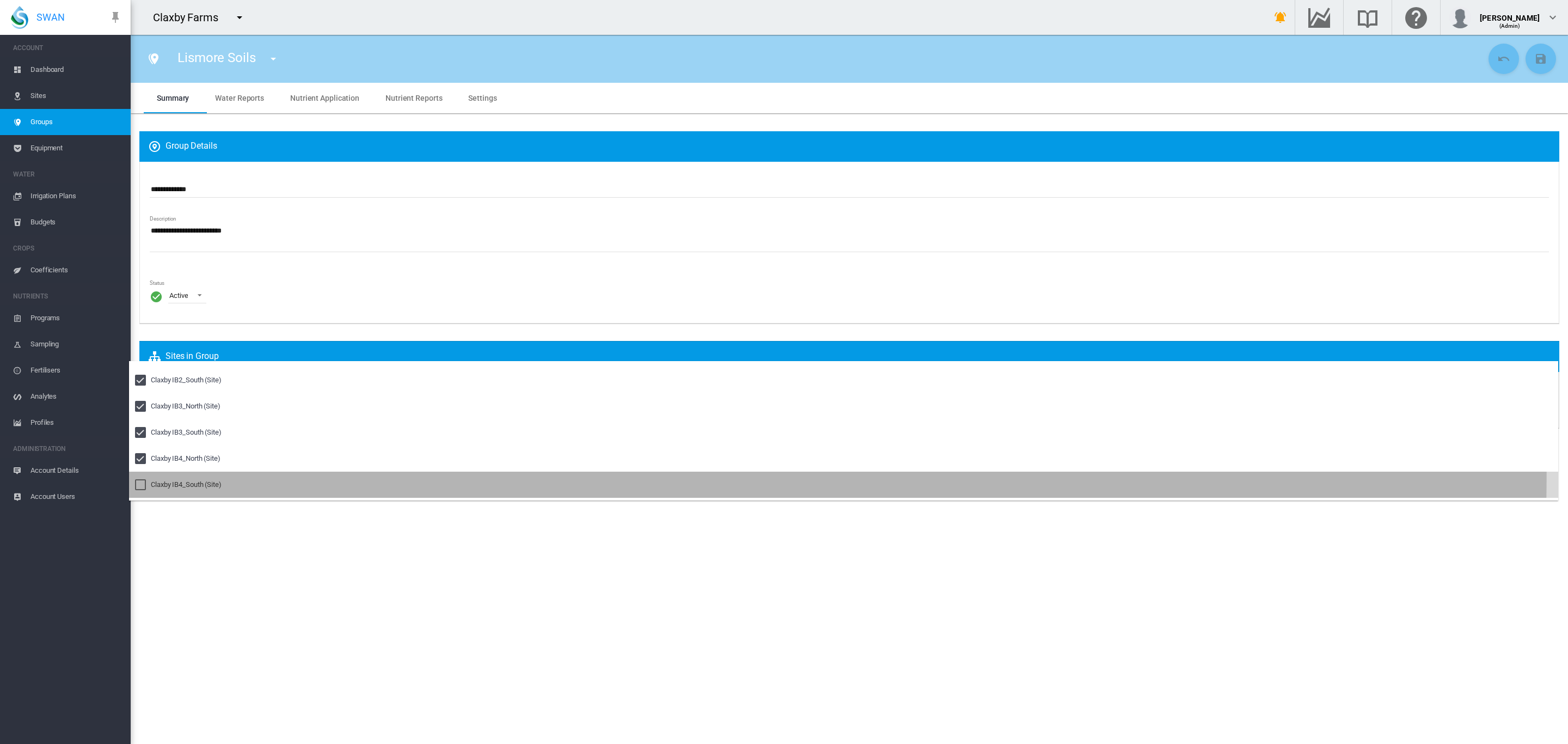
click at [173, 475] on md-option "Claxby IB4_South (Site)" at bounding box center [843, 484] width 1430 height 26
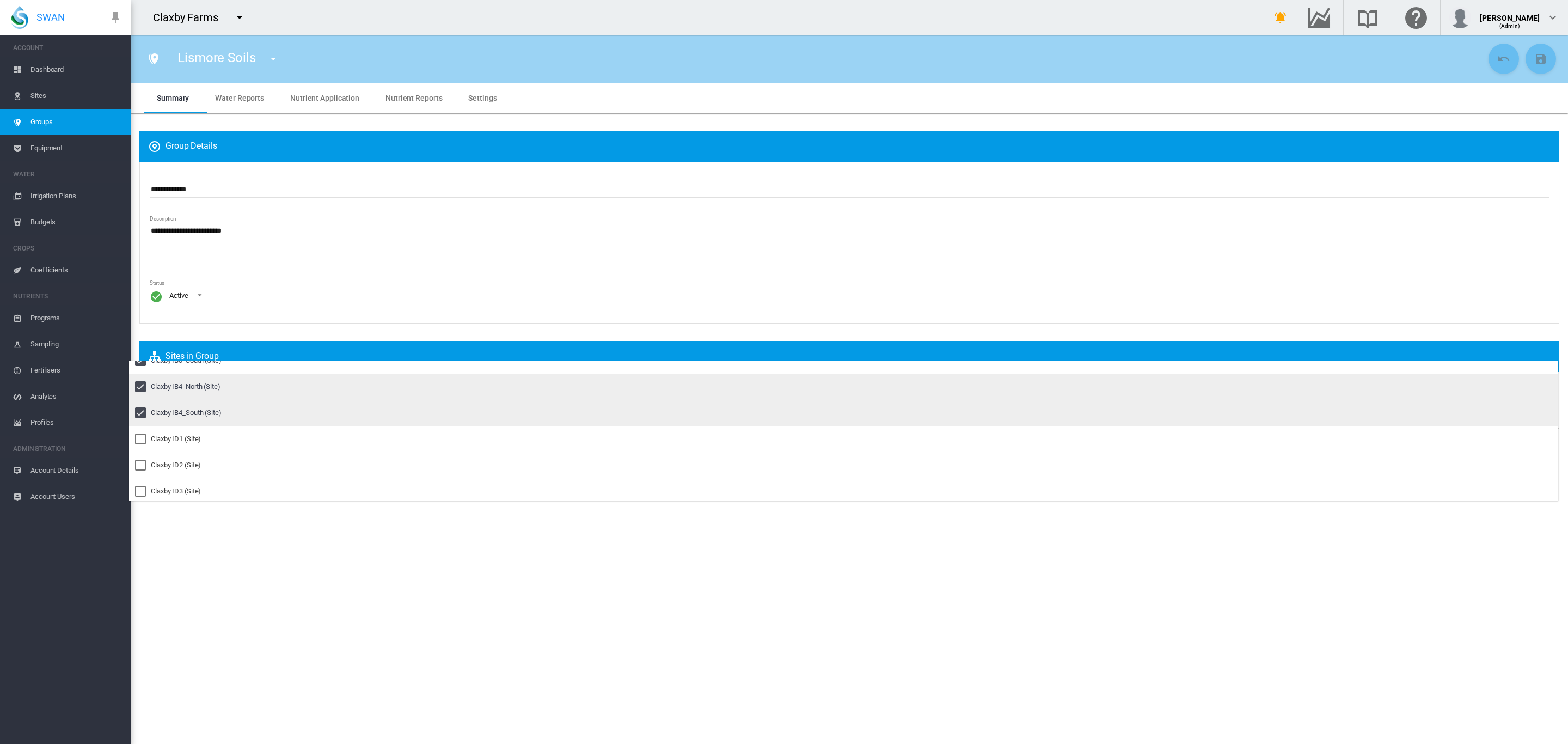
scroll to position [1408, 0]
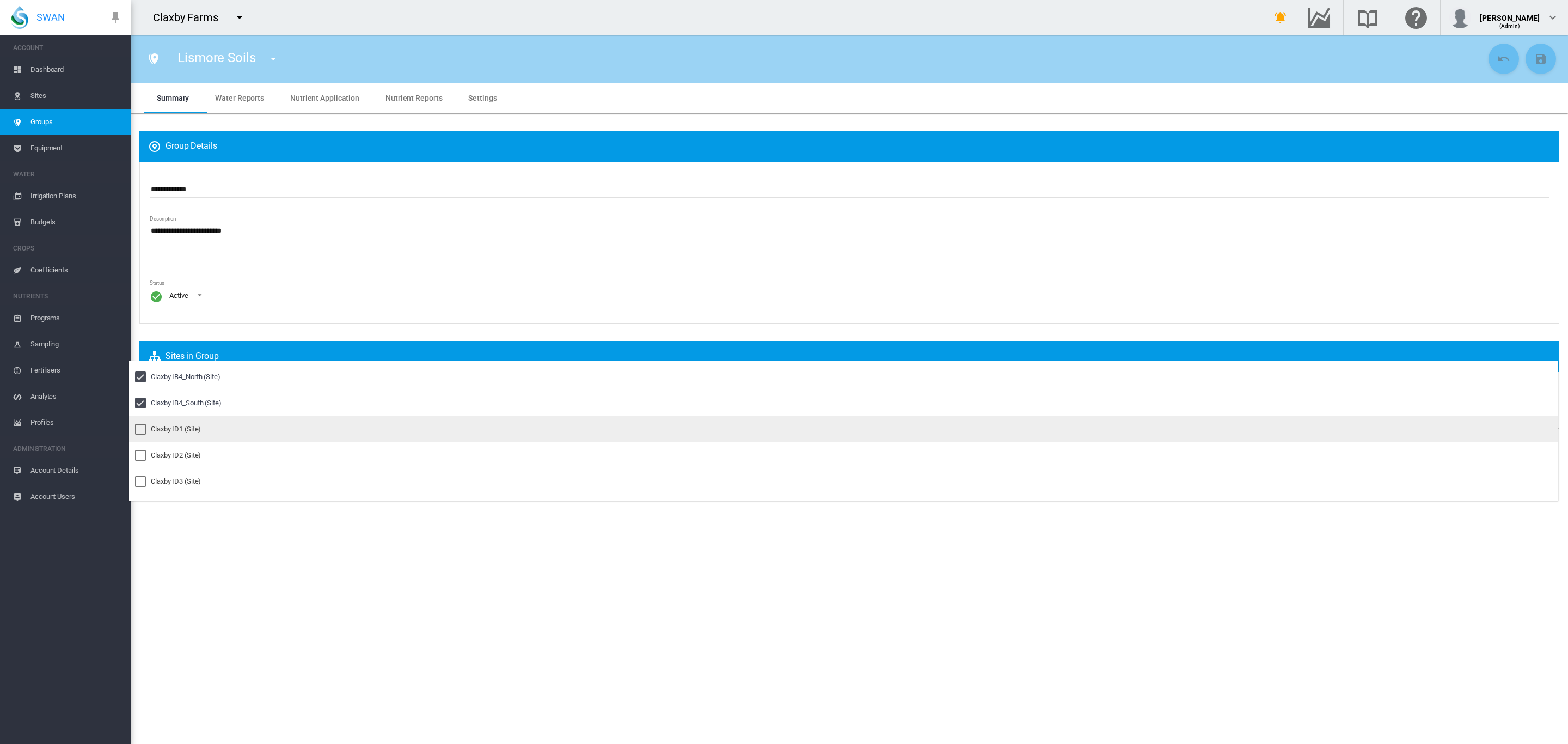
click at [175, 421] on md-option "Claxby ID1 (Site)" at bounding box center [843, 429] width 1430 height 26
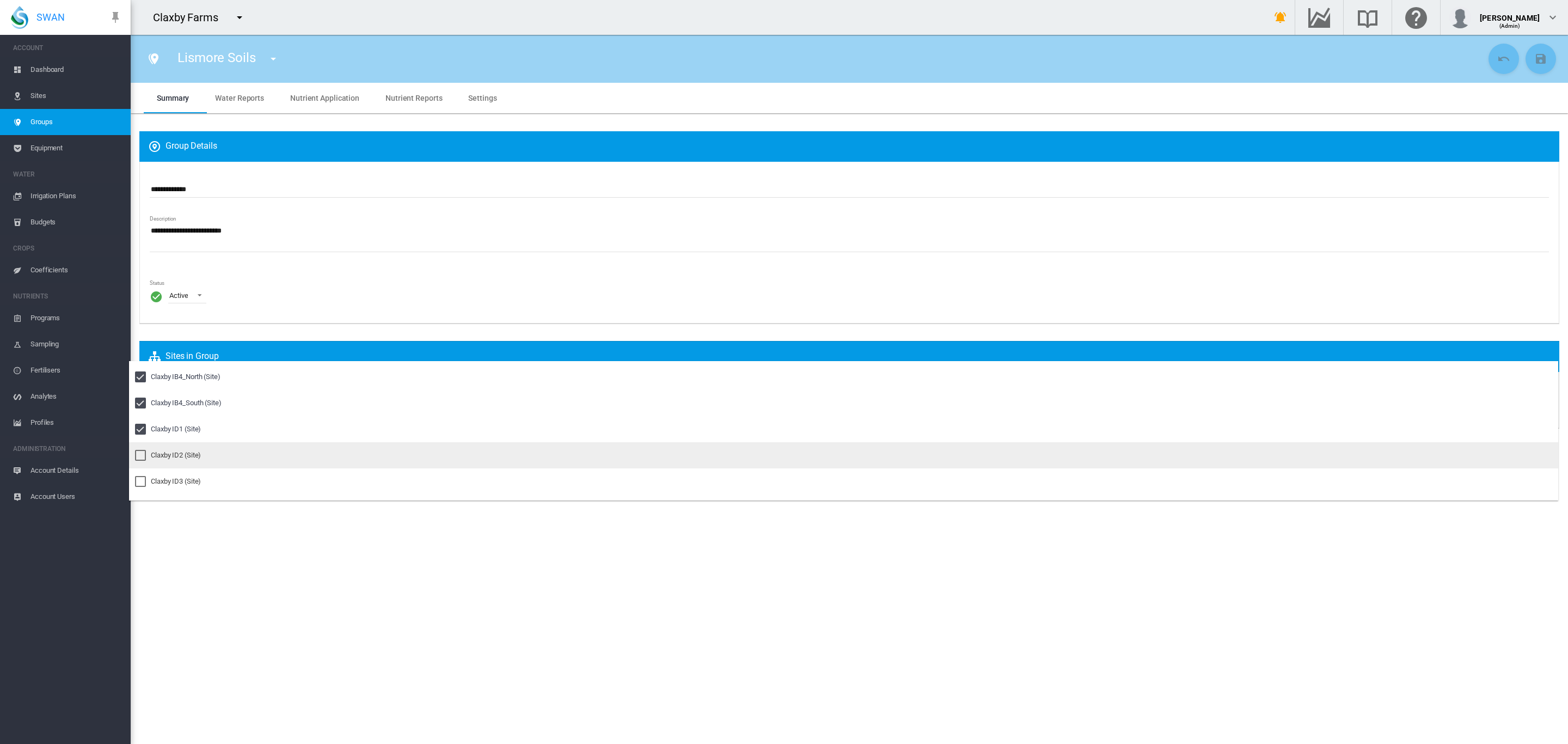
drag, startPoint x: 170, startPoint y: 452, endPoint x: 167, endPoint y: 464, distance: 12.4
click at [170, 453] on div "Claxby ID2 (Site)" at bounding box center [175, 455] width 50 height 10
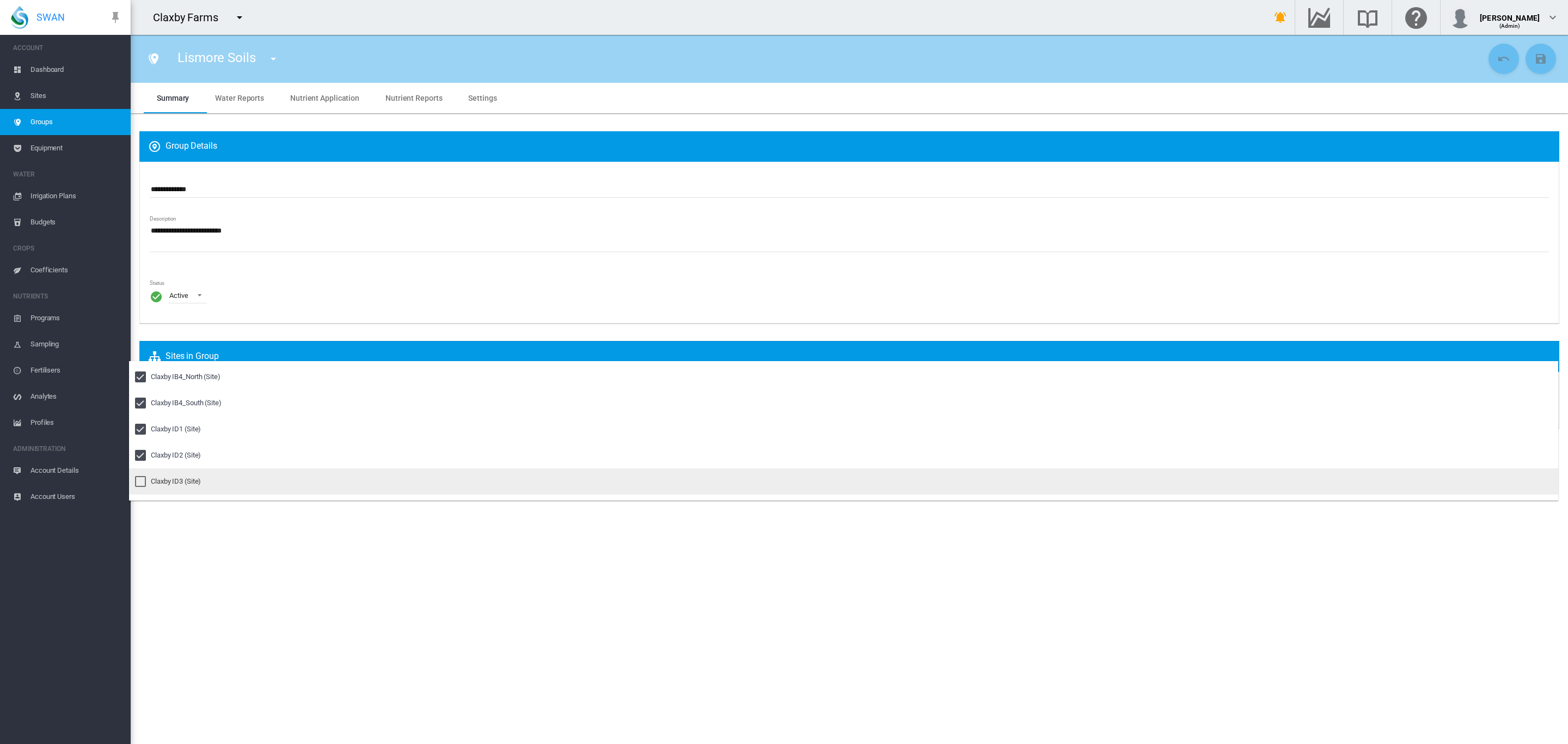
click at [167, 476] on div "Claxby ID3 (Site)" at bounding box center [175, 481] width 50 height 10
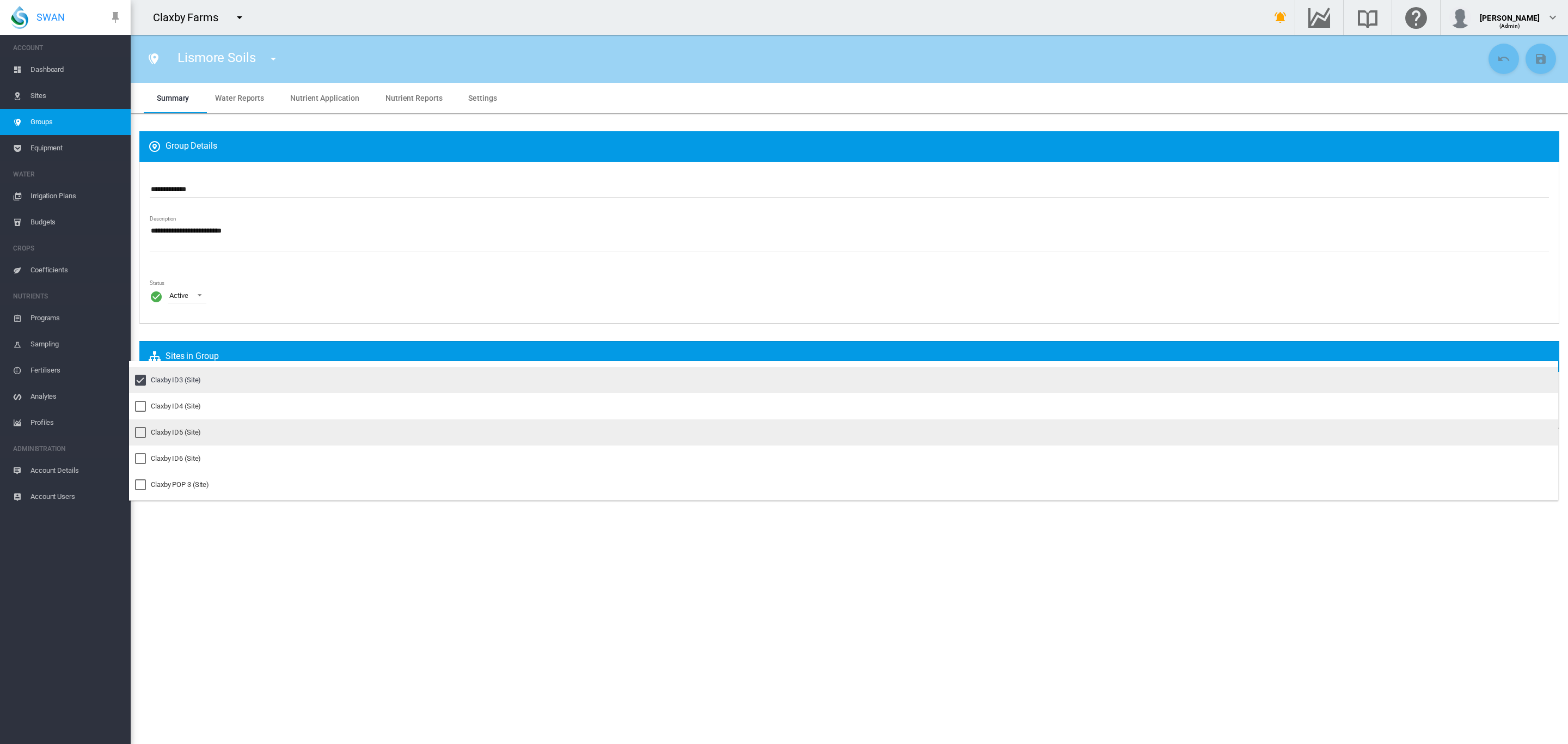
scroll to position [1511, 0]
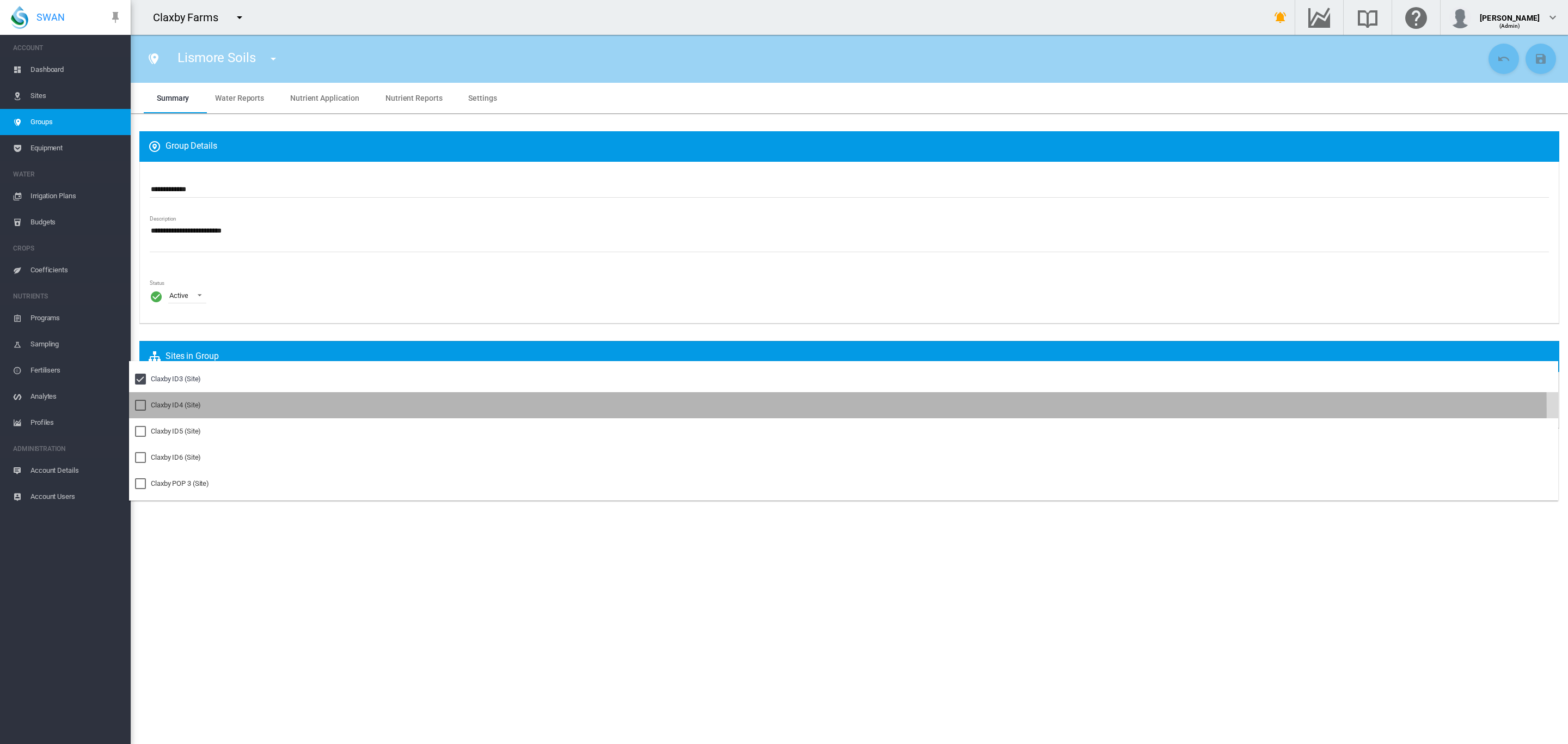
click at [175, 412] on md-option "Claxby ID4 (Site)" at bounding box center [843, 405] width 1430 height 26
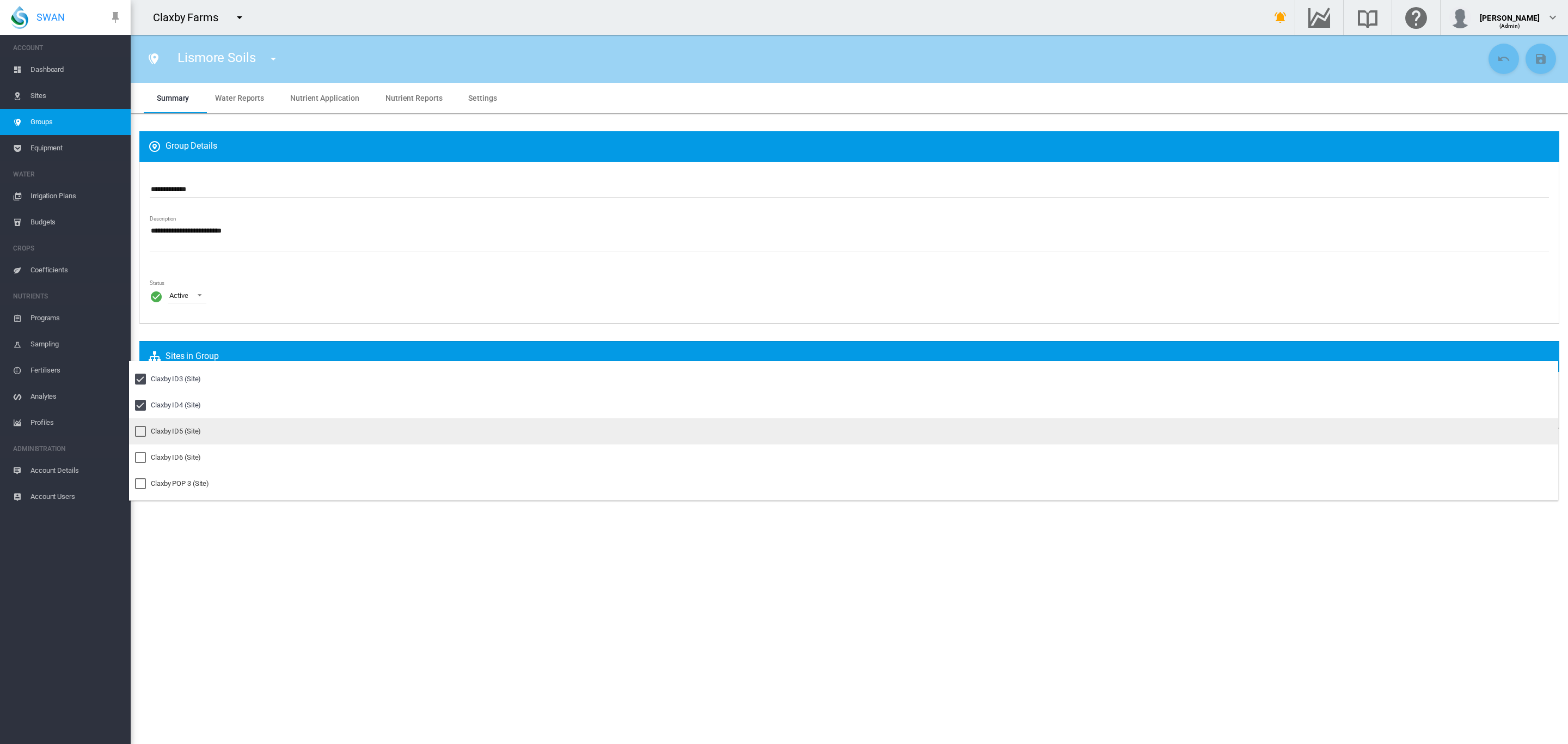
click at [169, 435] on div "Claxby ID5 (Site)" at bounding box center [175, 431] width 50 height 10
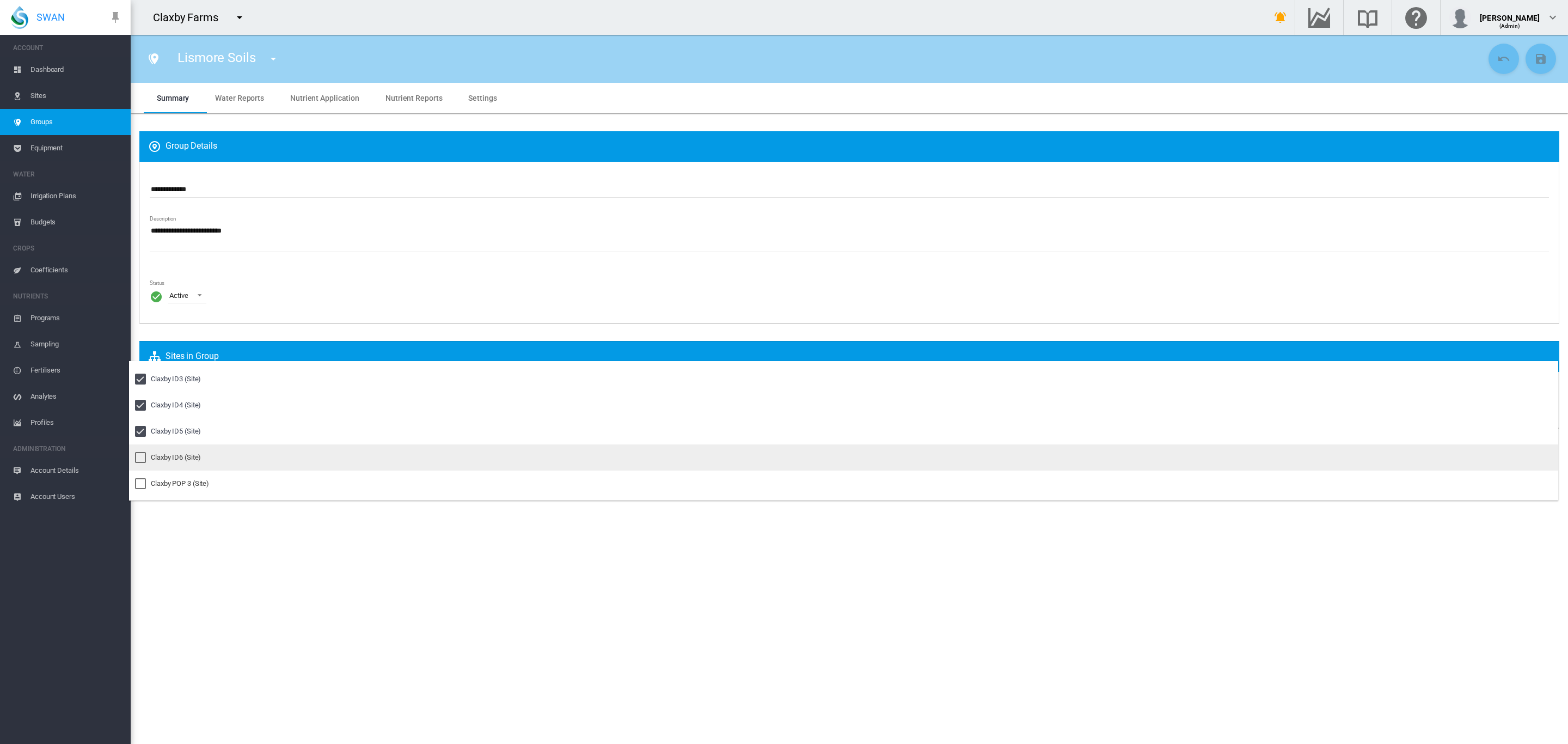
click at [167, 456] on div "Claxby ID6 (Site)" at bounding box center [175, 458] width 50 height 10
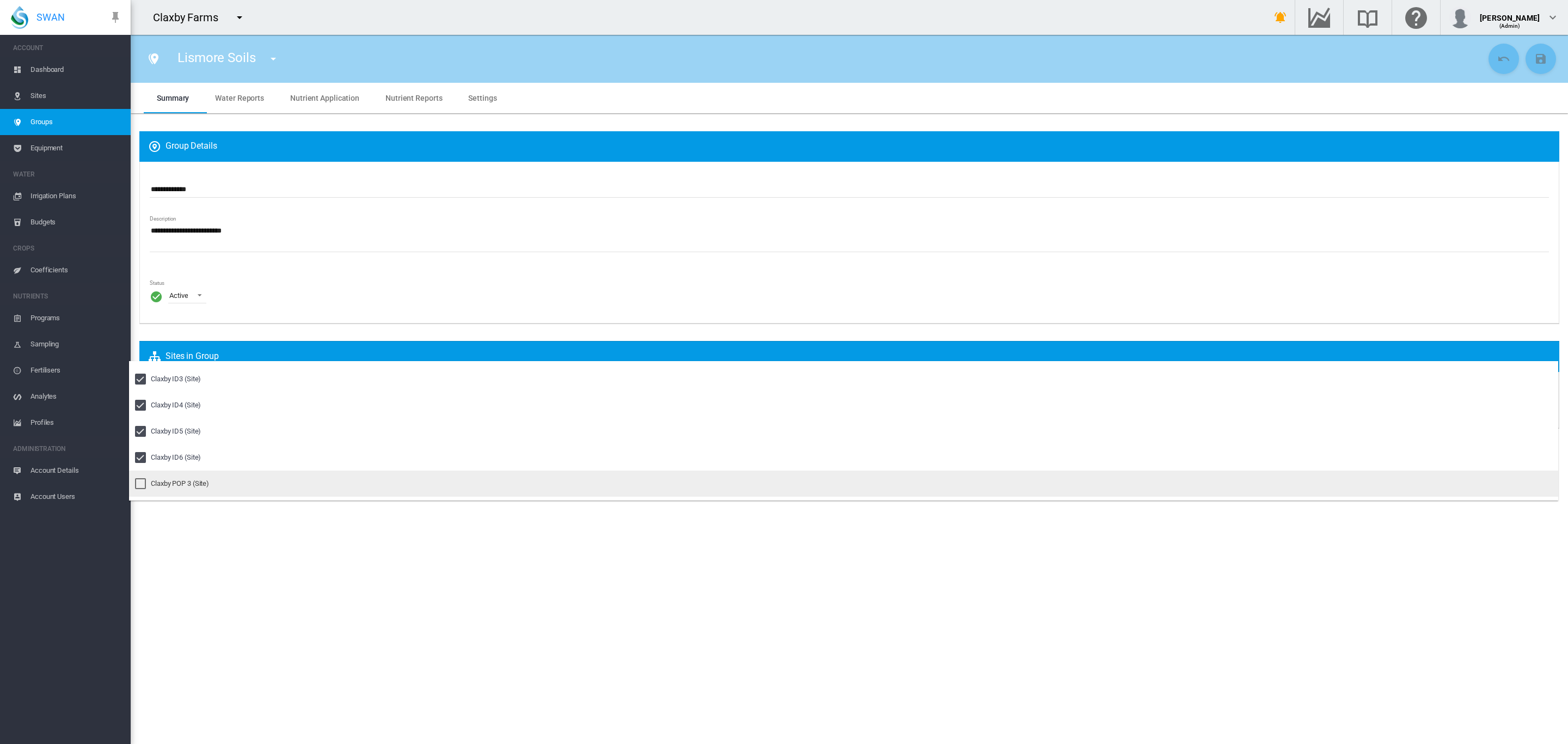
click at [169, 479] on div "Claxby POP 3 (Site)" at bounding box center [180, 484] width 58 height 10
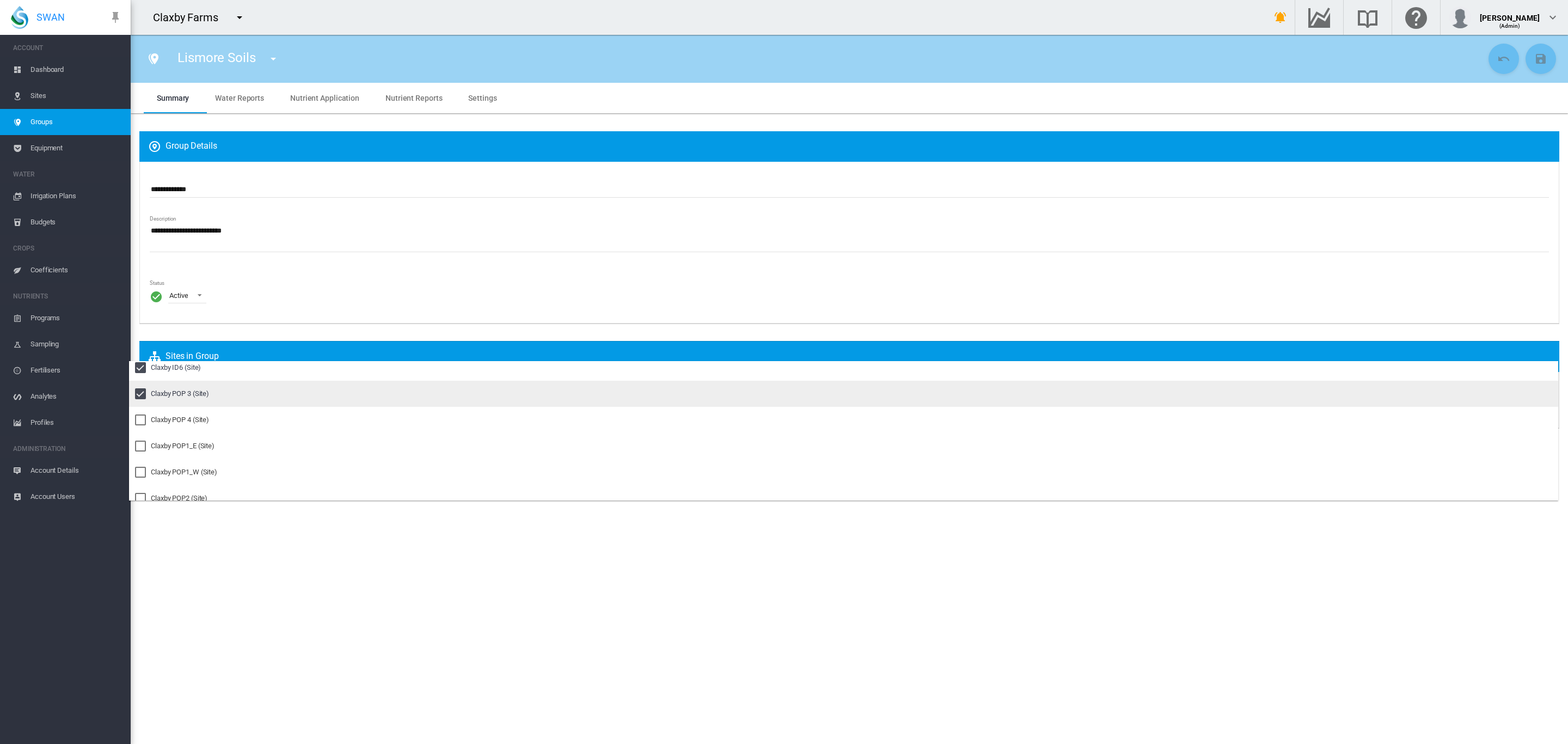
scroll to position [1613, 0]
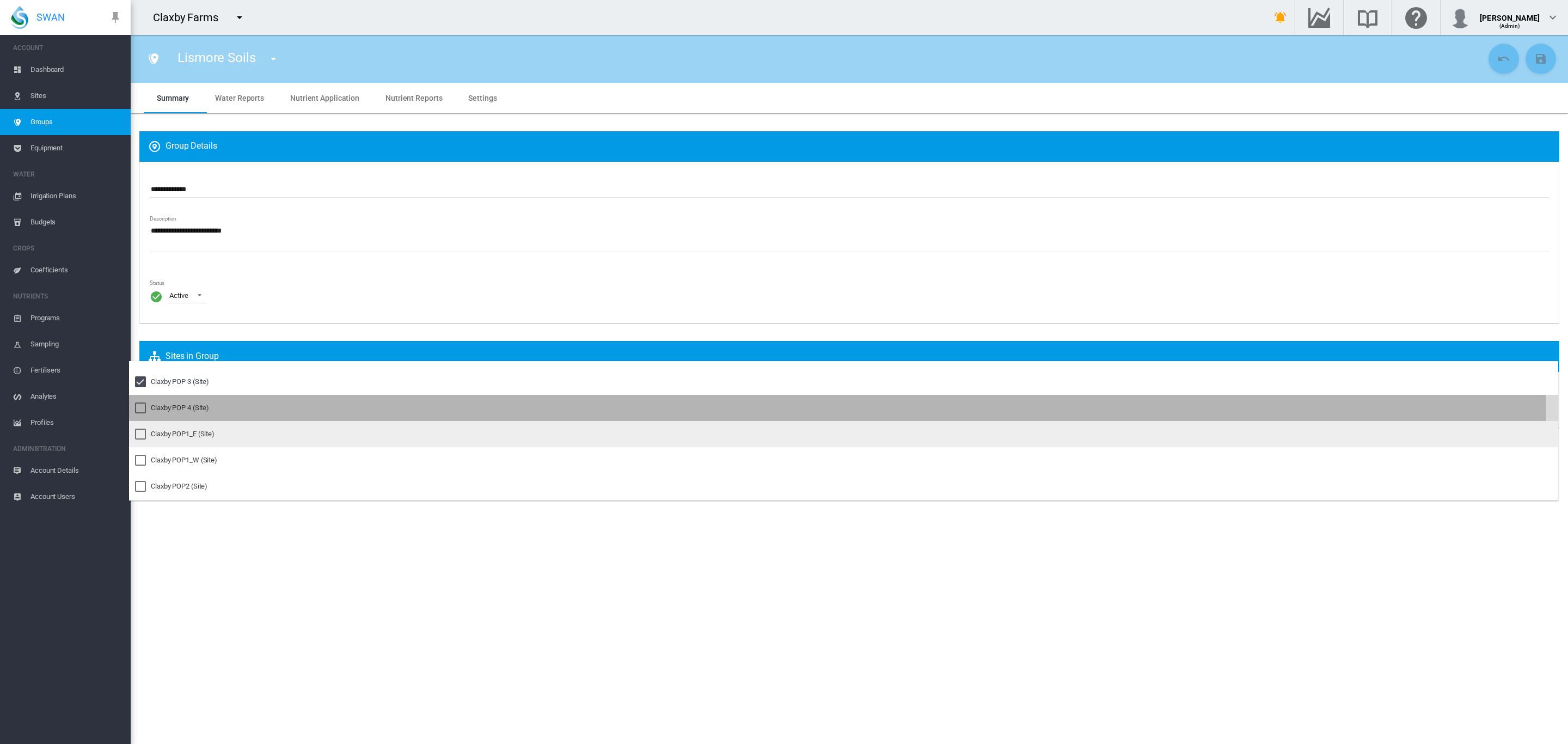
drag, startPoint x: 180, startPoint y: 414, endPoint x: 175, endPoint y: 430, distance: 16.8
click at [178, 415] on md-option "Claxby POP 4 (Site)" at bounding box center [843, 408] width 1430 height 26
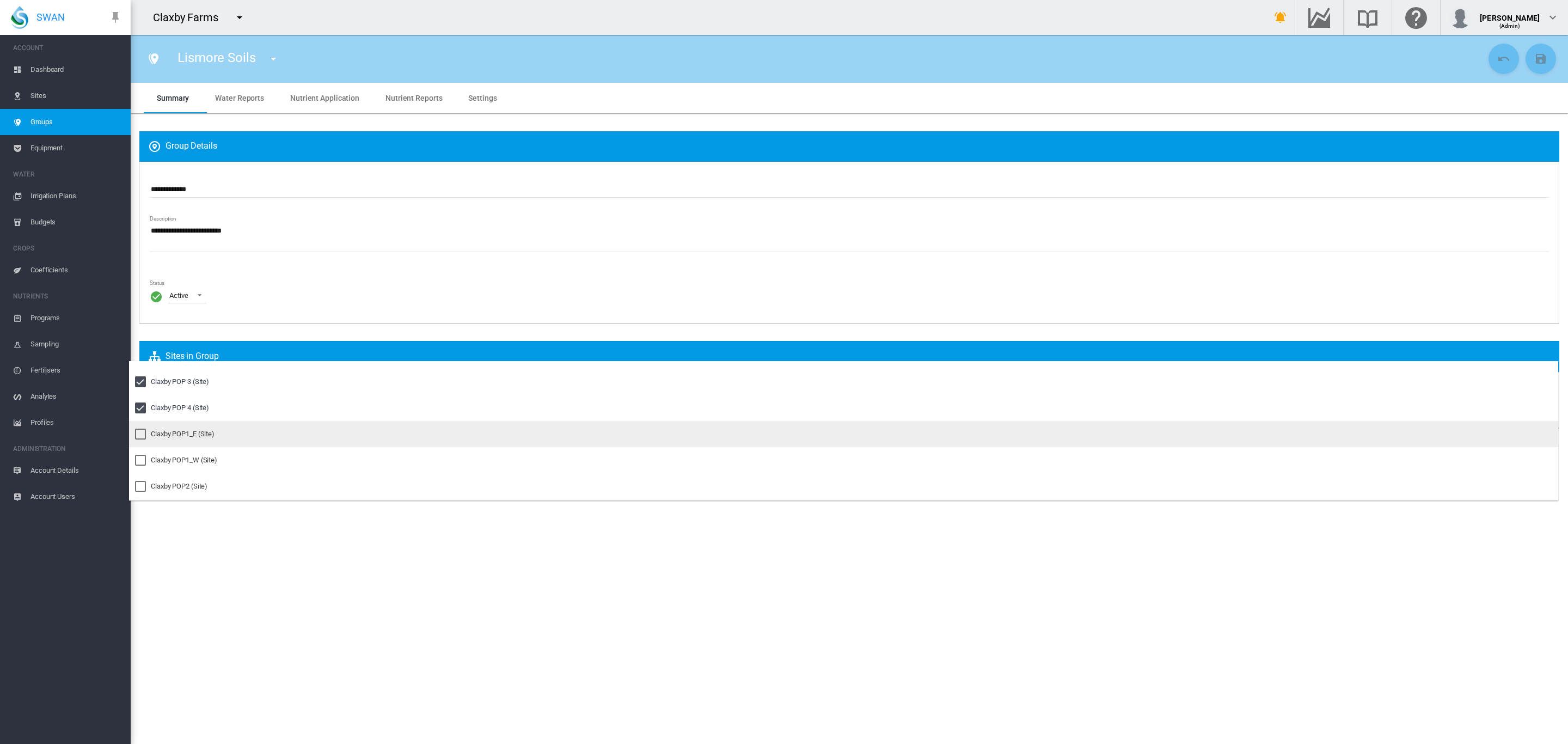
click at [175, 432] on div "Claxby POP1_E (Site)" at bounding box center [182, 434] width 64 height 10
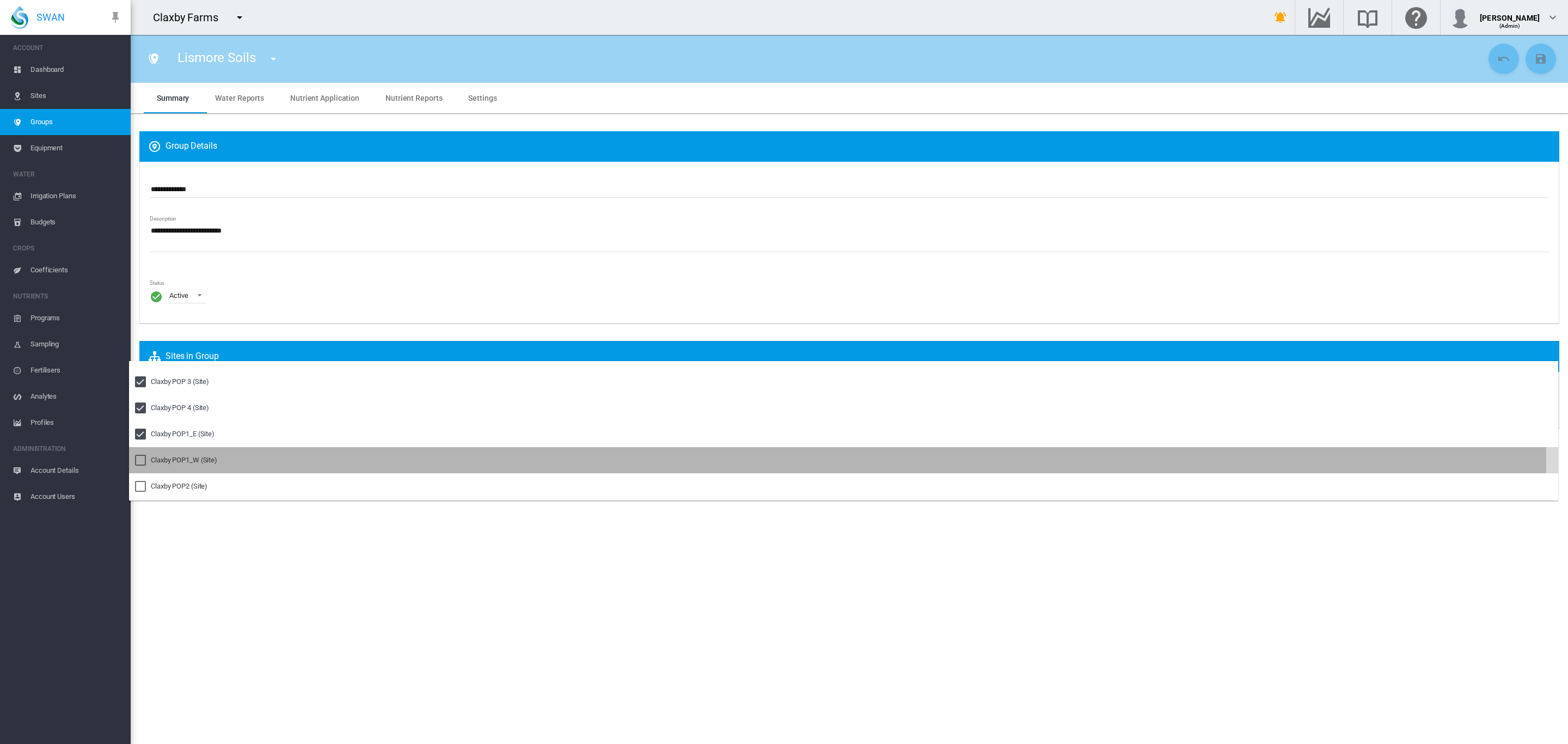
drag, startPoint x: 178, startPoint y: 458, endPoint x: 178, endPoint y: 475, distance: 17.0
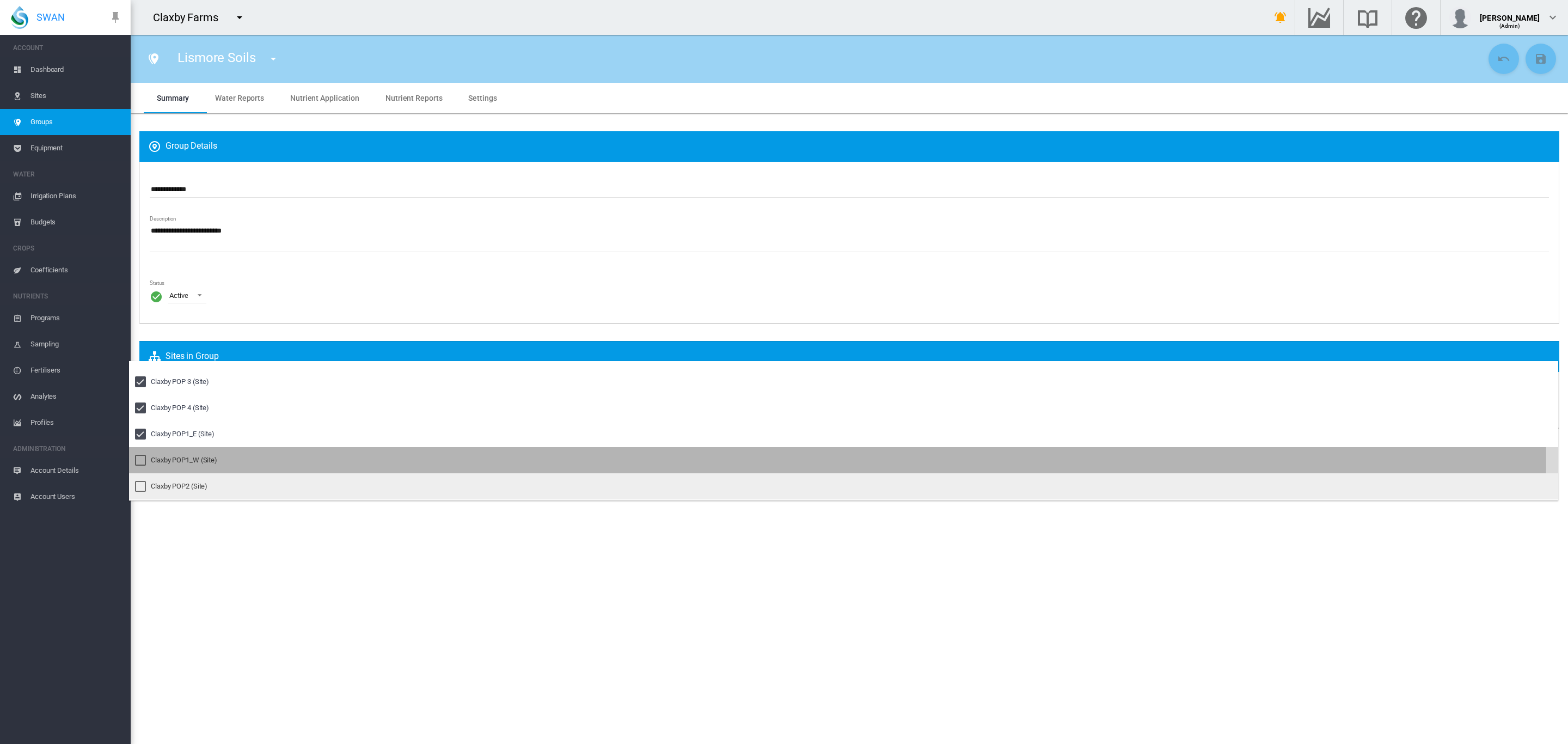
click at [178, 459] on div "Claxby POP1_W (Site)" at bounding box center [184, 460] width 66 height 10
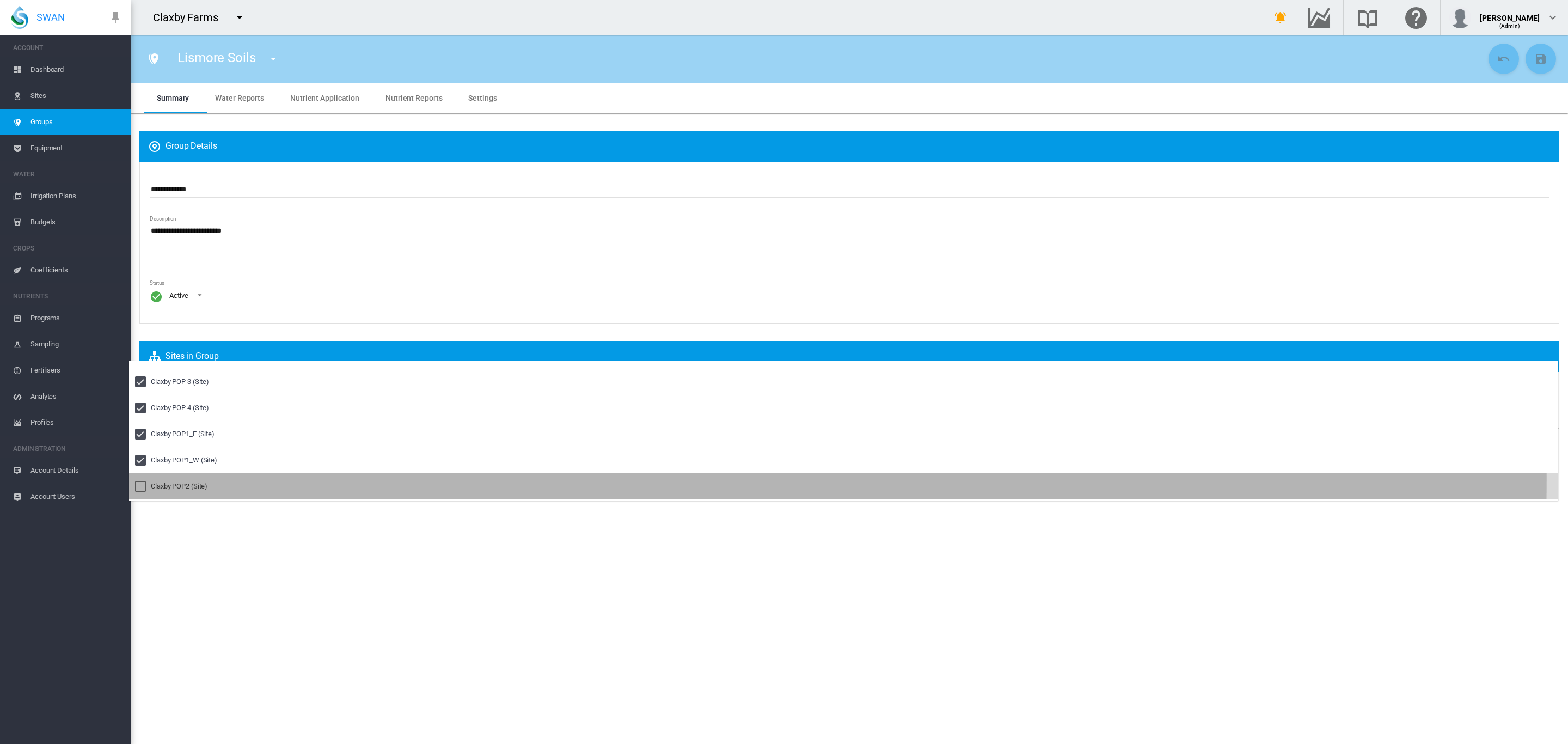
click at [178, 479] on md-option "Claxby POP2 (Site)" at bounding box center [843, 486] width 1430 height 26
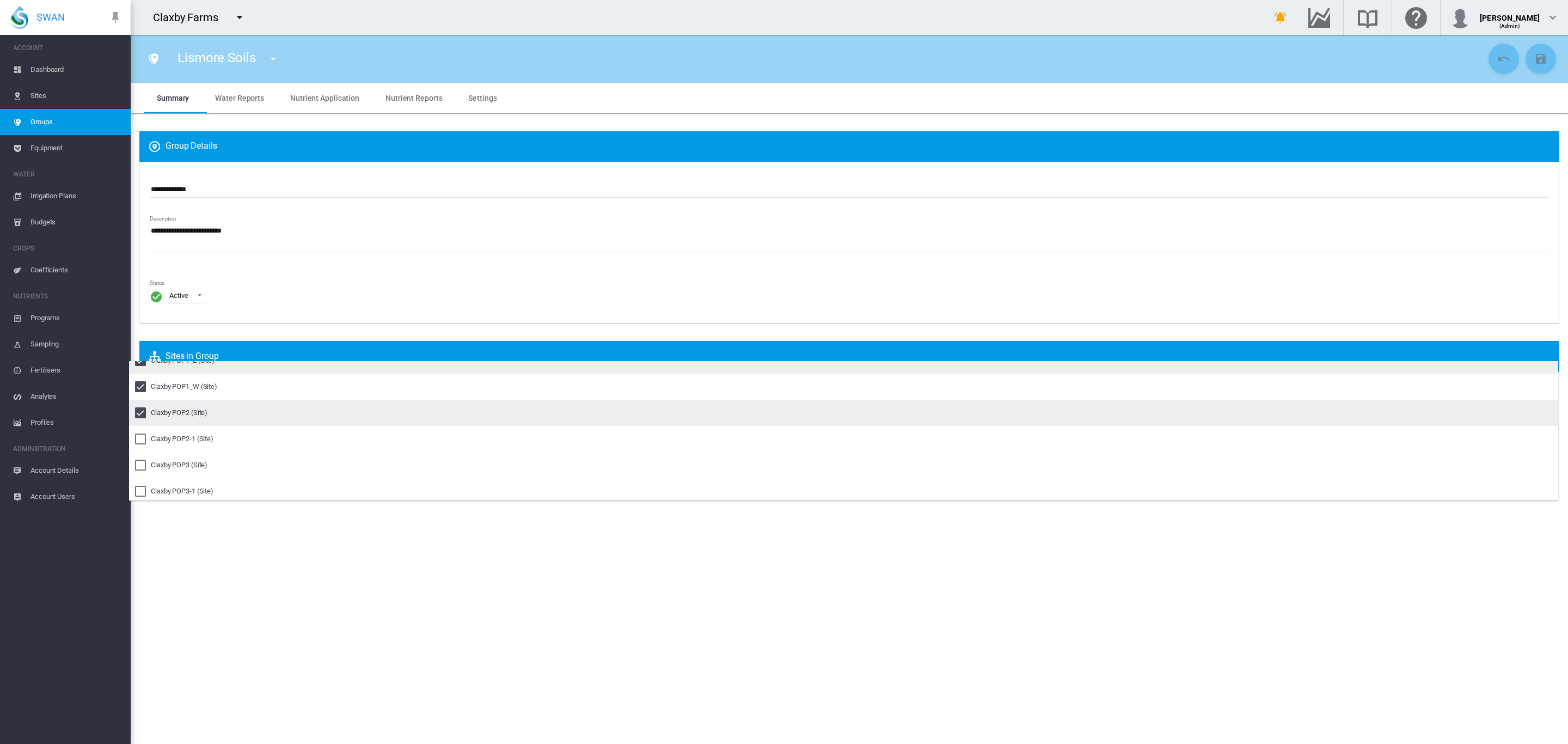
scroll to position [1690, 0]
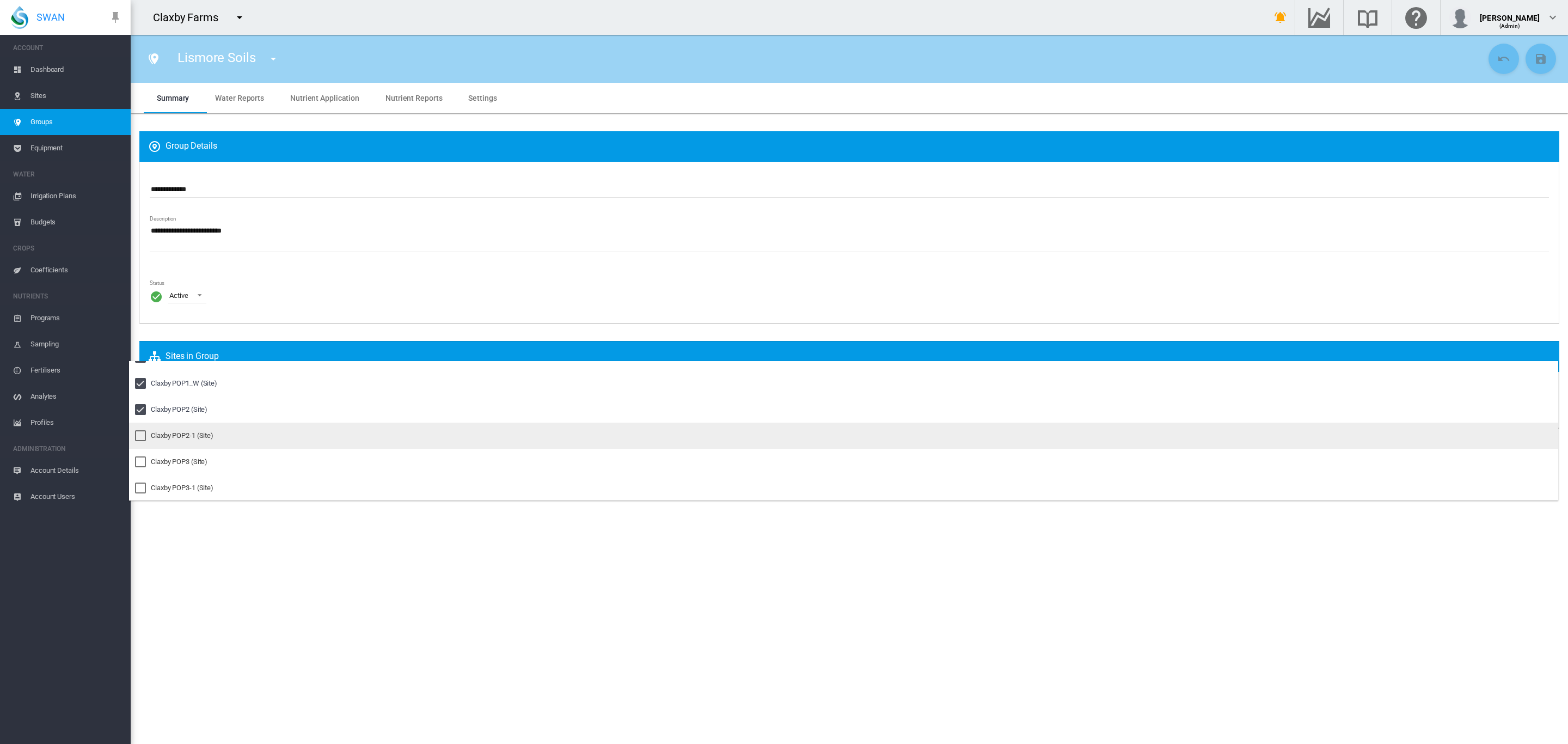
click at [185, 435] on div "Claxby POP2-1 (Site)" at bounding box center [182, 436] width 63 height 10
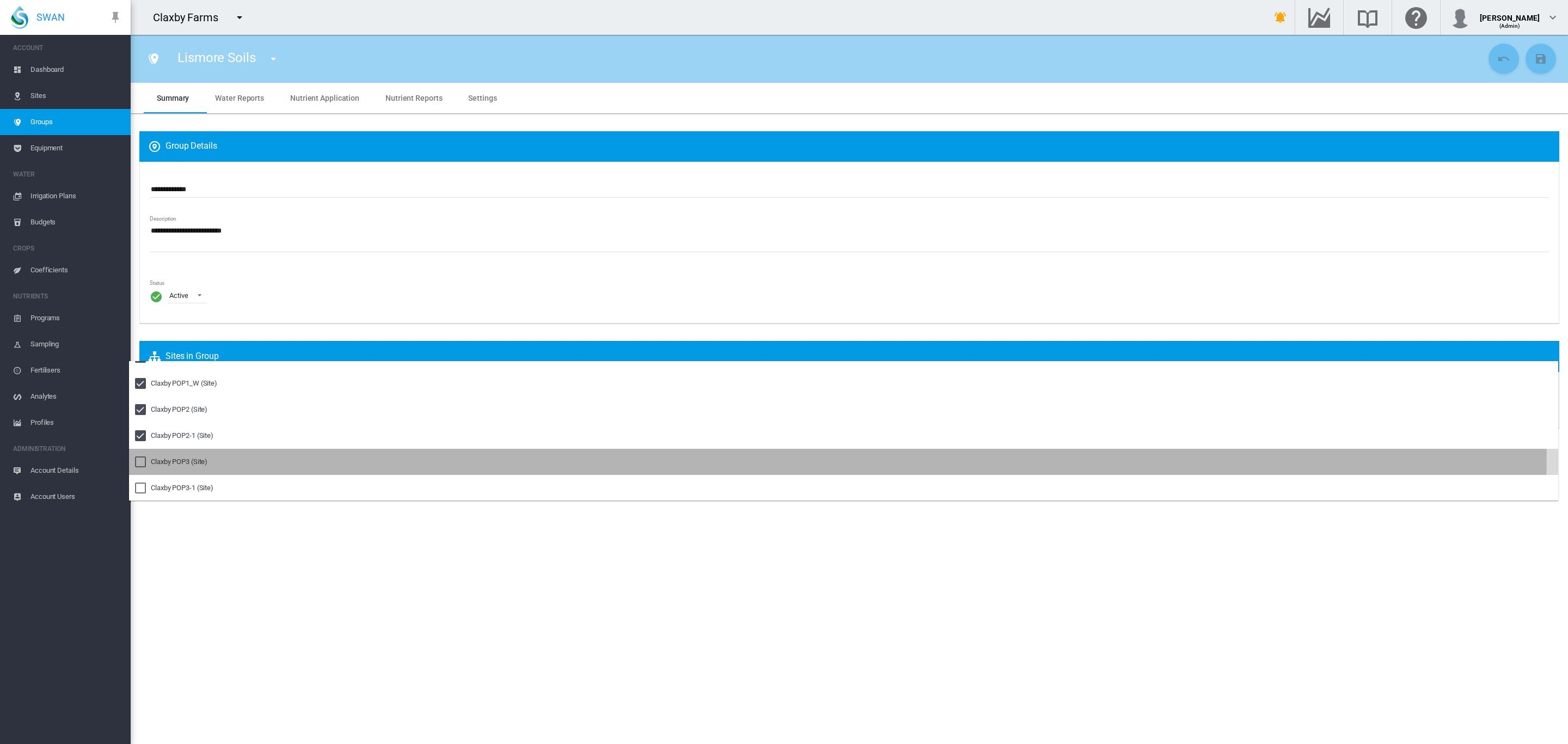
drag, startPoint x: 182, startPoint y: 454, endPoint x: 181, endPoint y: 471, distance: 17.0
click at [182, 456] on md-option "Claxby POP3 (Site)" at bounding box center [843, 461] width 1430 height 26
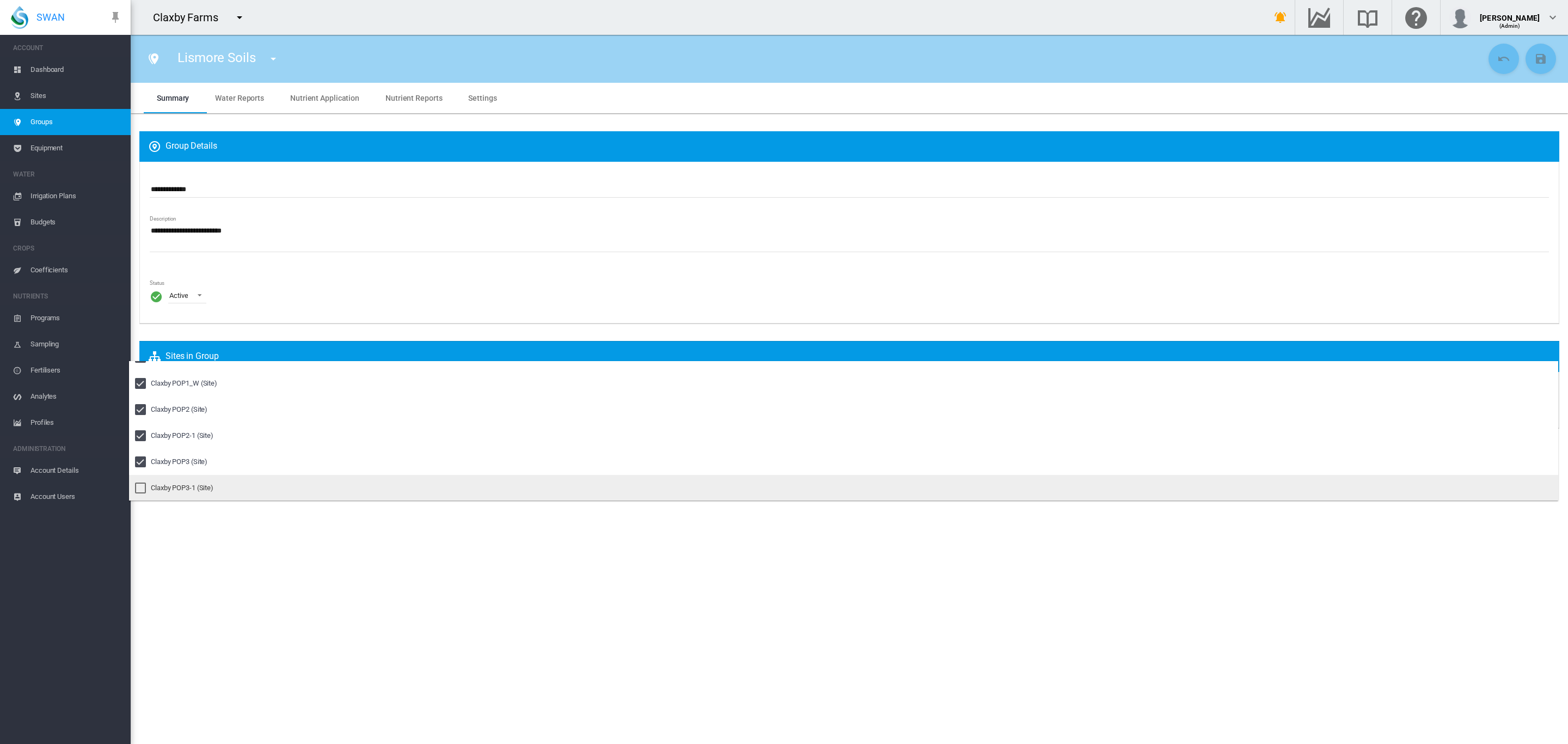
click at [181, 477] on md-option "Claxby POP3-1 (Site)" at bounding box center [843, 487] width 1430 height 26
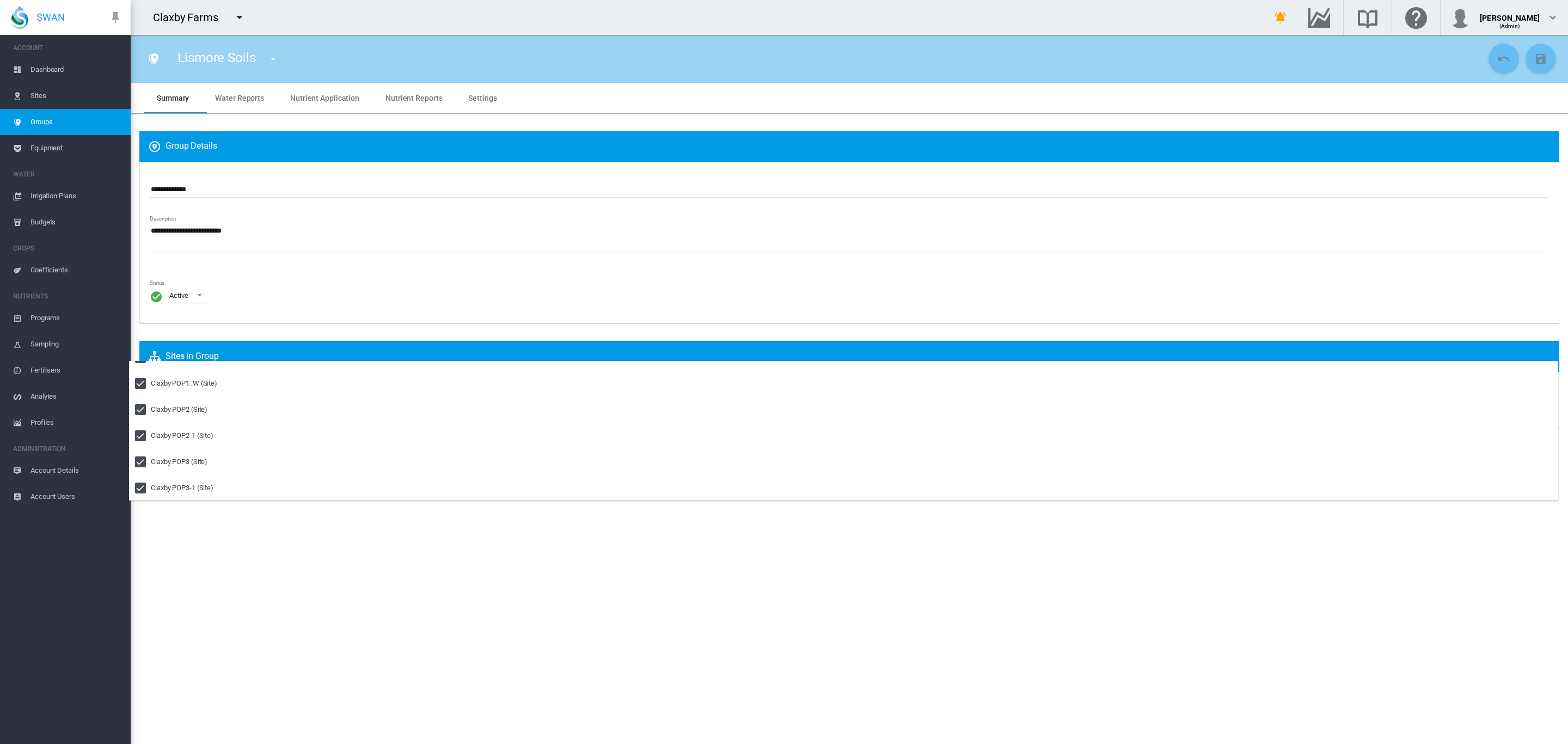
click at [467, 208] on md-backdrop at bounding box center [784, 372] width 1568 height 744
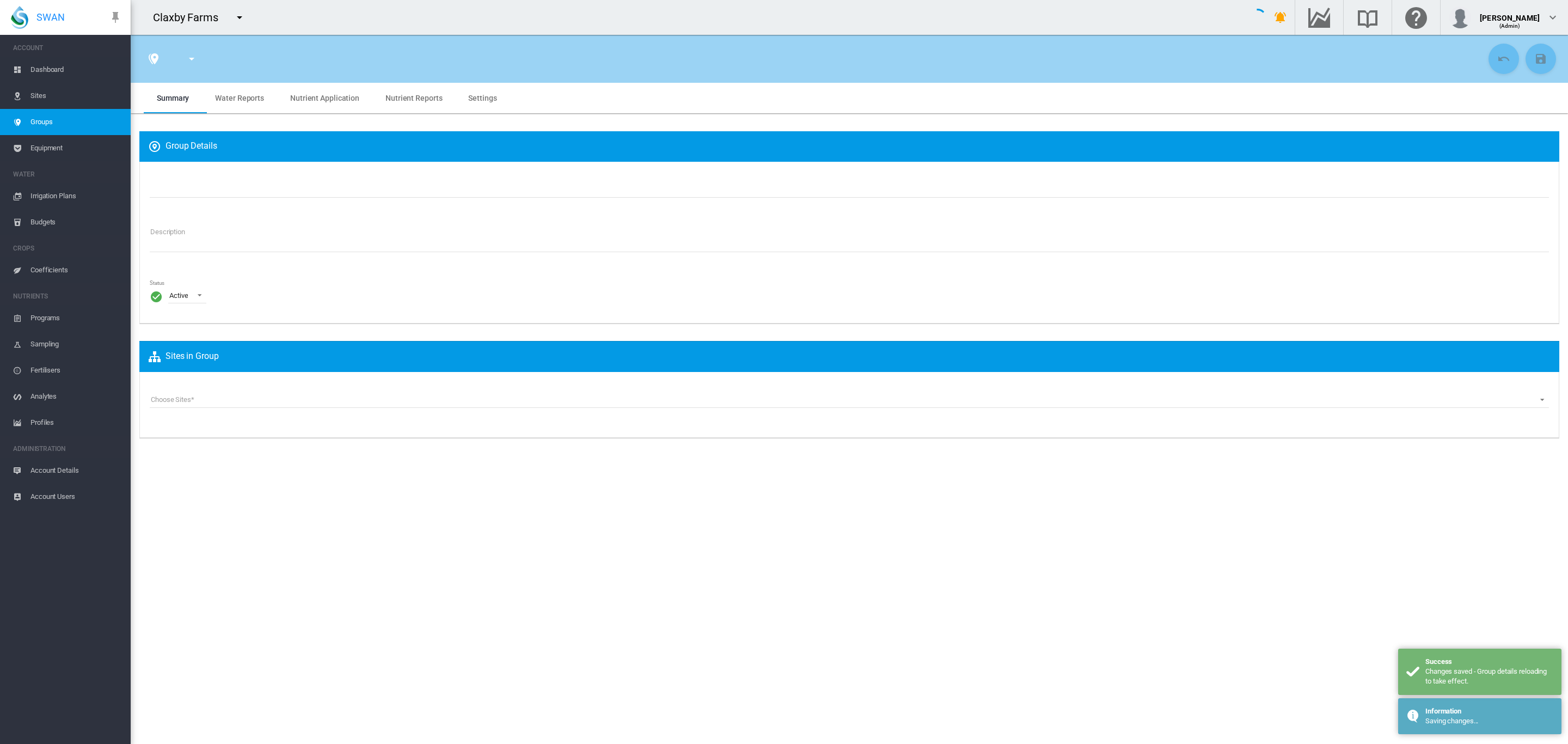
type input "**********"
type textarea "**********"
type input "*"
type input "**"
type input "*"
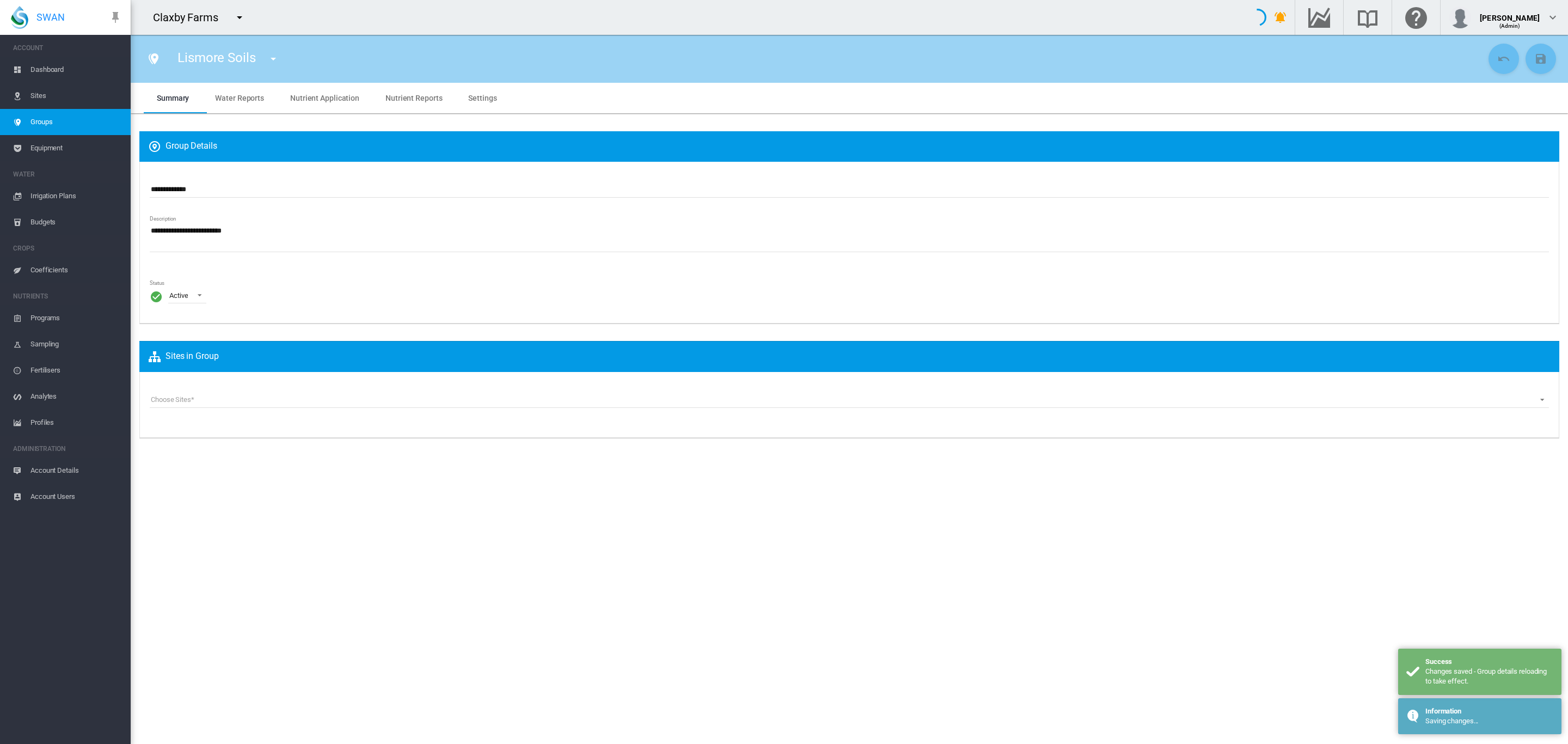
type input "***"
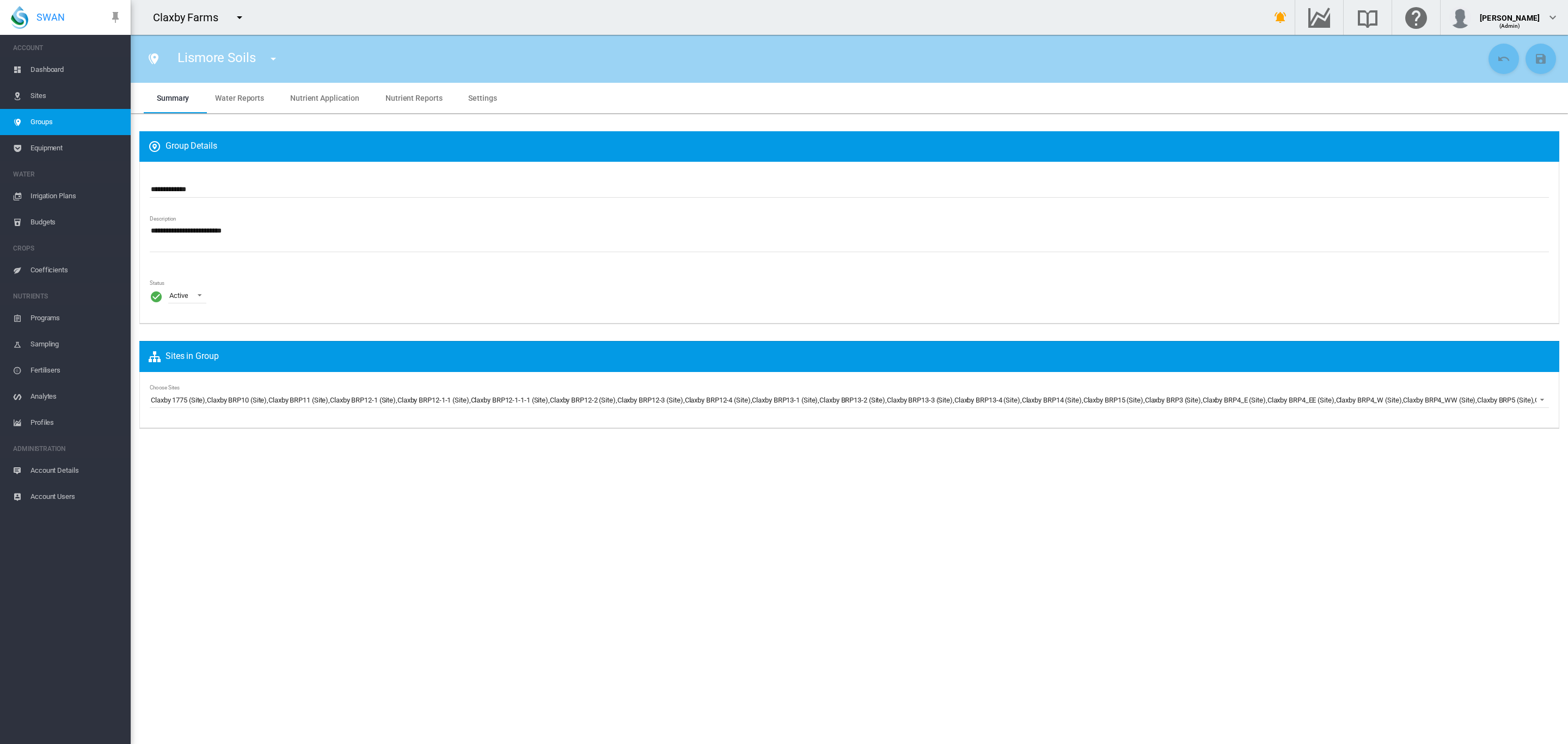
click at [470, 95] on span "Settings" at bounding box center [482, 98] width 28 height 8
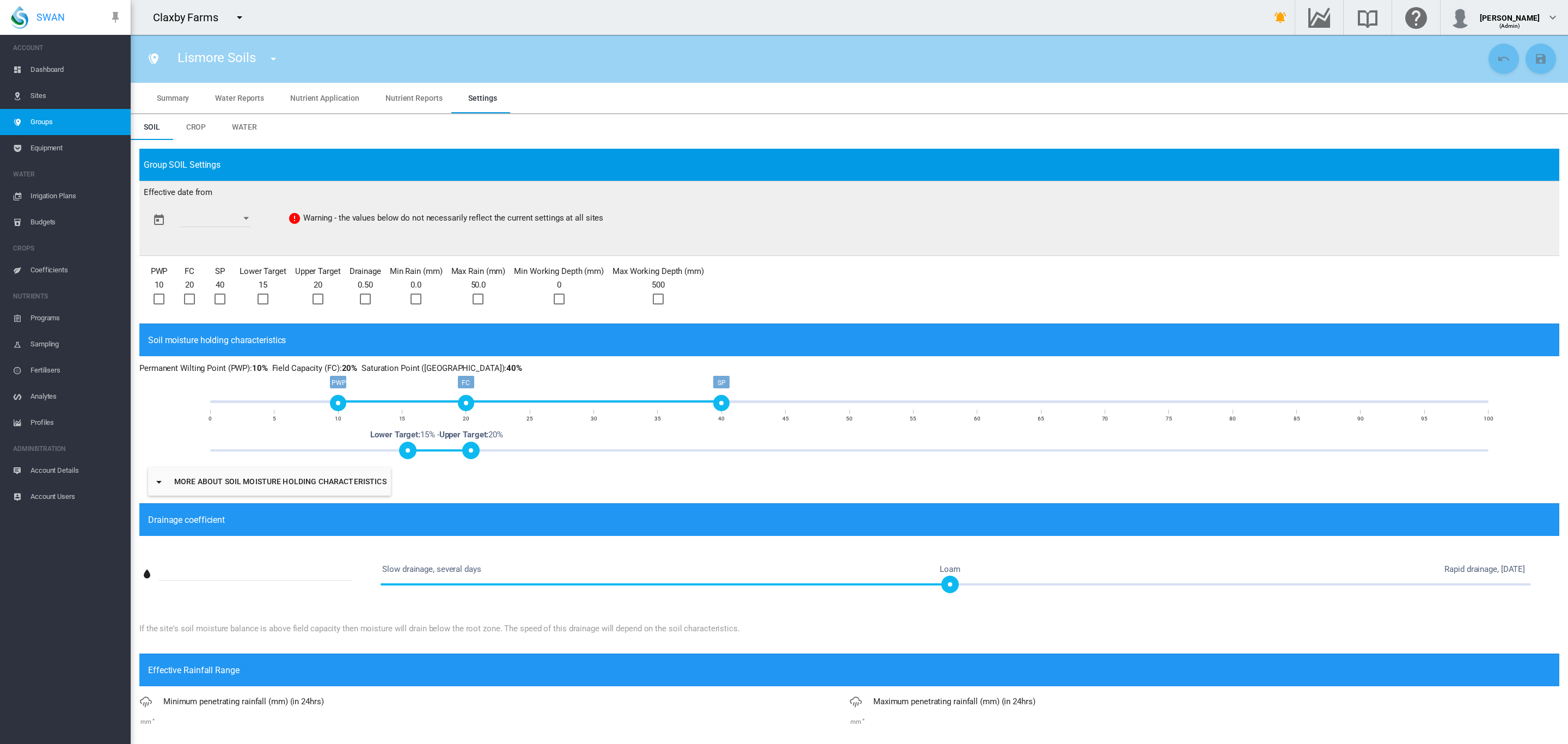
click at [256, 219] on button "Open calendar" at bounding box center [246, 218] width 19 height 19
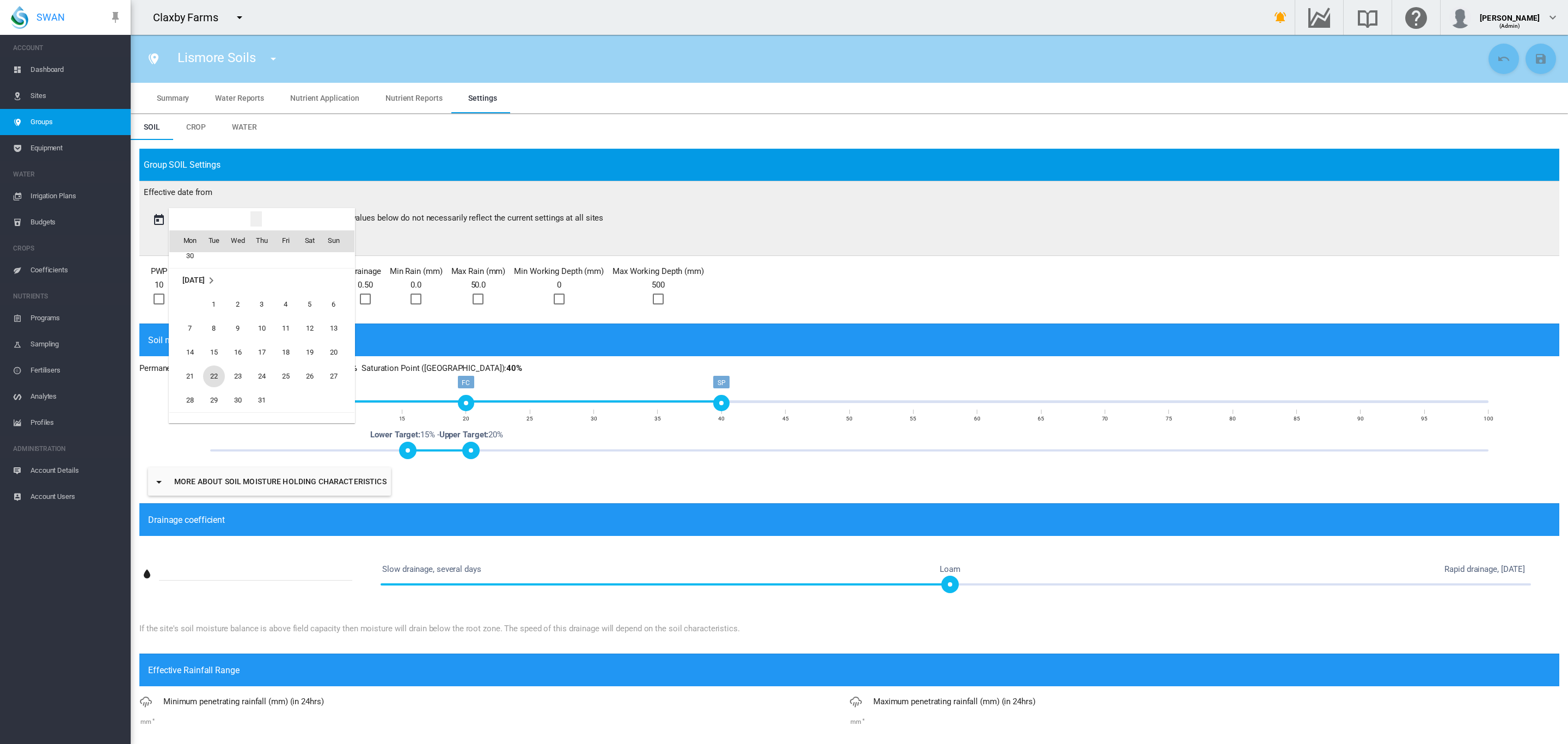
scroll to position [1713, 0]
click at [207, 295] on td "[DATE]" at bounding box center [262, 283] width 185 height 25
click at [208, 264] on span "[DATE]" at bounding box center [214, 268] width 22 height 22
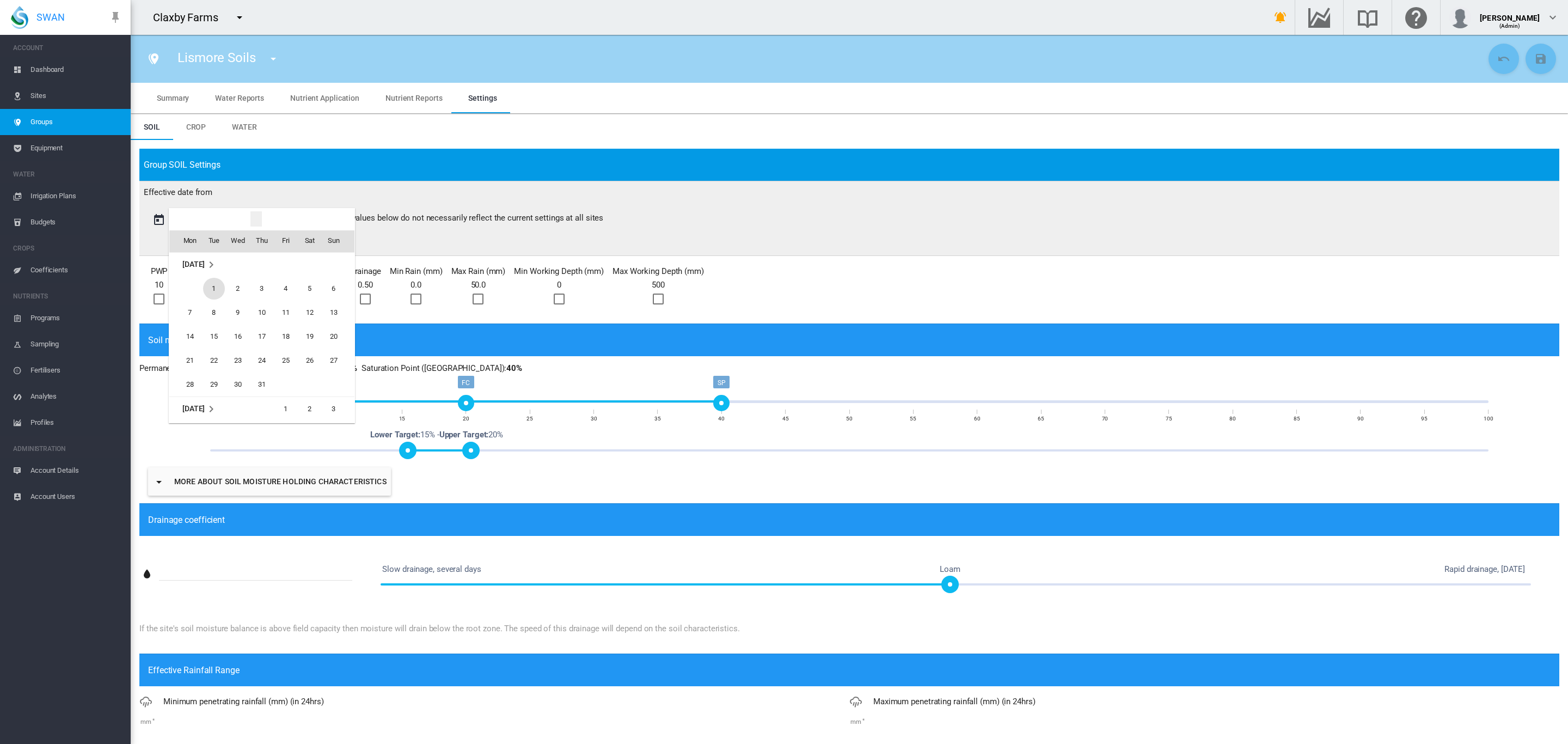
click at [209, 292] on span "1" at bounding box center [214, 289] width 22 height 22
type input "**********"
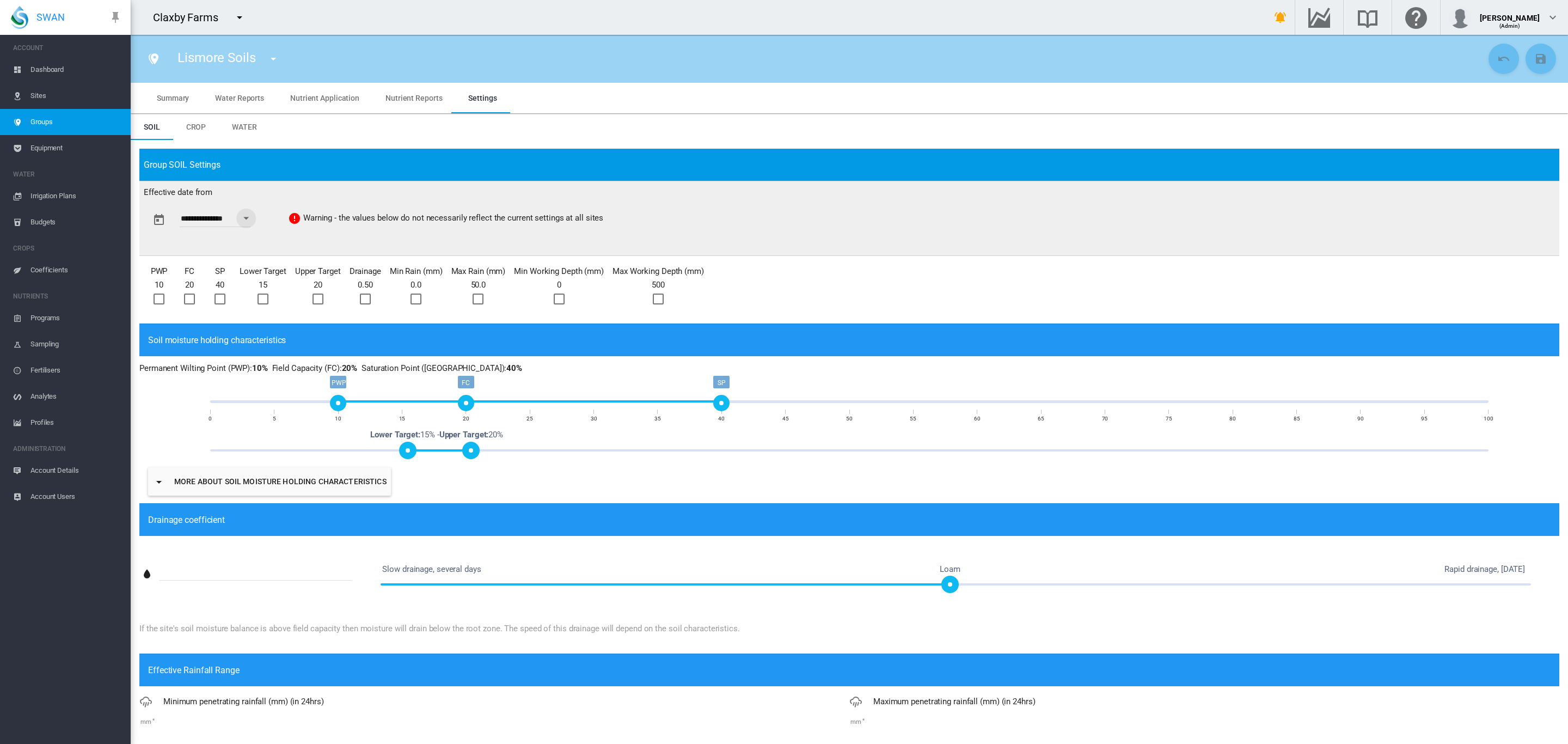
click at [164, 297] on div at bounding box center [158, 298] width 11 height 11
click at [185, 296] on div at bounding box center [189, 298] width 11 height 11
click at [216, 295] on div at bounding box center [220, 298] width 11 height 11
click at [261, 299] on div at bounding box center [263, 298] width 11 height 11
click at [320, 297] on div at bounding box center [318, 298] width 11 height 11
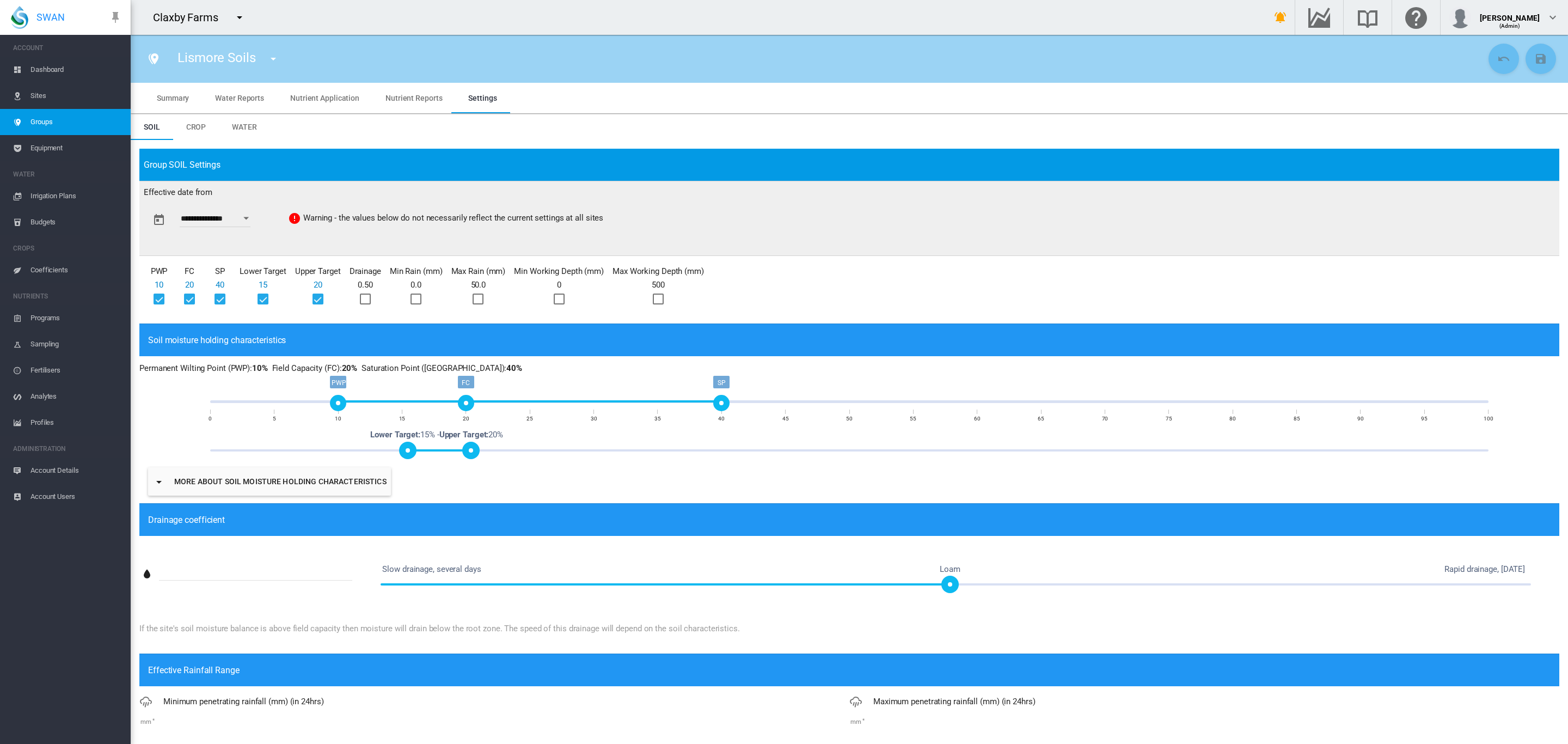
click at [361, 301] on div at bounding box center [365, 298] width 11 height 11
click at [410, 296] on div at bounding box center [415, 298] width 11 height 11
click at [473, 299] on div at bounding box center [478, 298] width 11 height 11
click at [554, 299] on div at bounding box center [559, 298] width 11 height 11
click at [664, 299] on div at bounding box center [658, 298] width 11 height 11
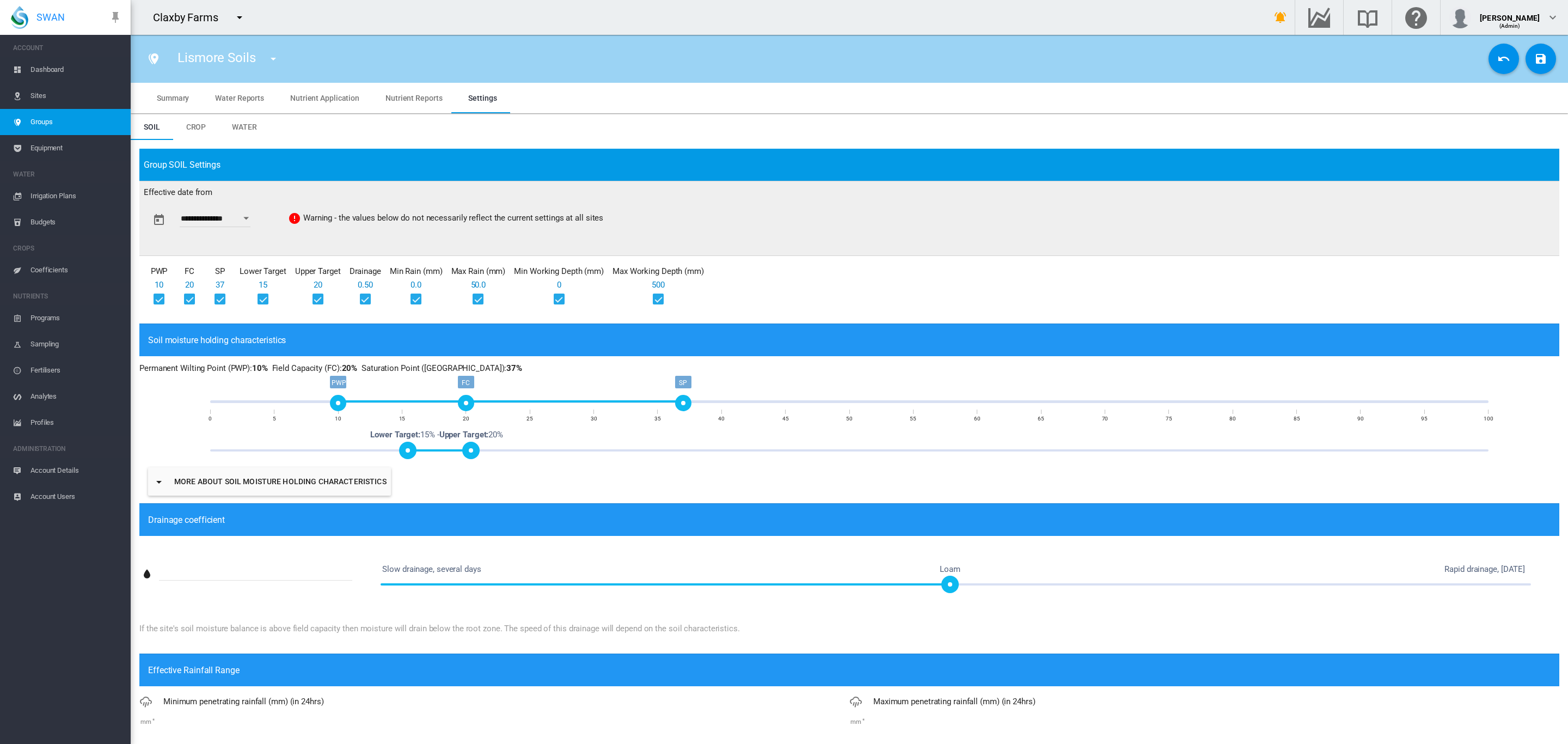
drag, startPoint x: 712, startPoint y: 403, endPoint x: 683, endPoint y: 404, distance: 29.0
click at [683, 404] on div "SP" at bounding box center [683, 403] width 16 height 16
drag, startPoint x: 676, startPoint y: 399, endPoint x: 645, endPoint y: 403, distance: 31.3
click at [645, 403] on div "SP" at bounding box center [644, 403] width 16 height 16
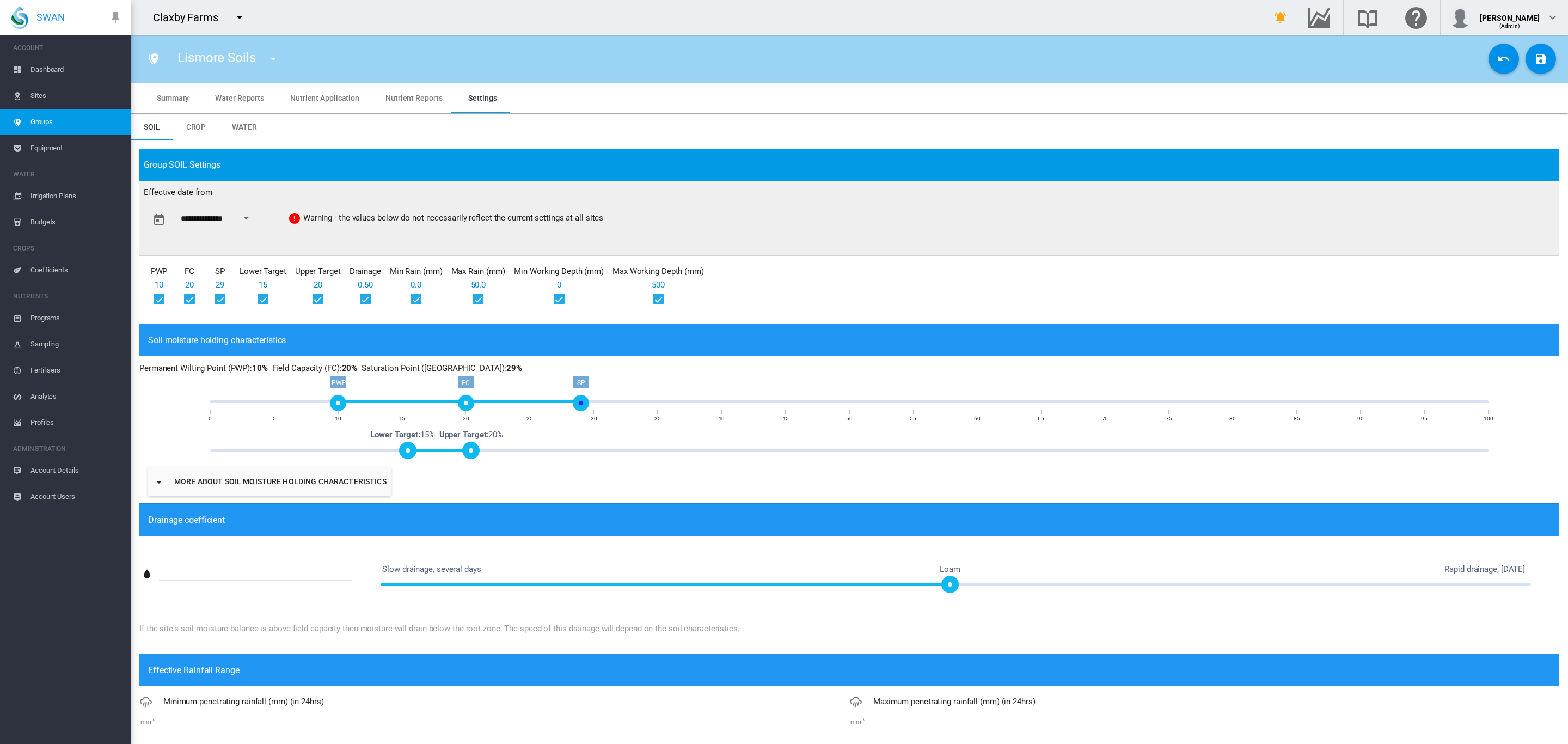
drag, startPoint x: 636, startPoint y: 401, endPoint x: 580, endPoint y: 407, distance: 56.3
click at [580, 407] on div "SP" at bounding box center [581, 403] width 16 height 16
drag, startPoint x: 575, startPoint y: 403, endPoint x: 639, endPoint y: 402, distance: 64.0
click at [639, 402] on div "SP" at bounding box center [644, 403] width 16 height 16
drag, startPoint x: 462, startPoint y: 402, endPoint x: 575, endPoint y: 400, distance: 113.0
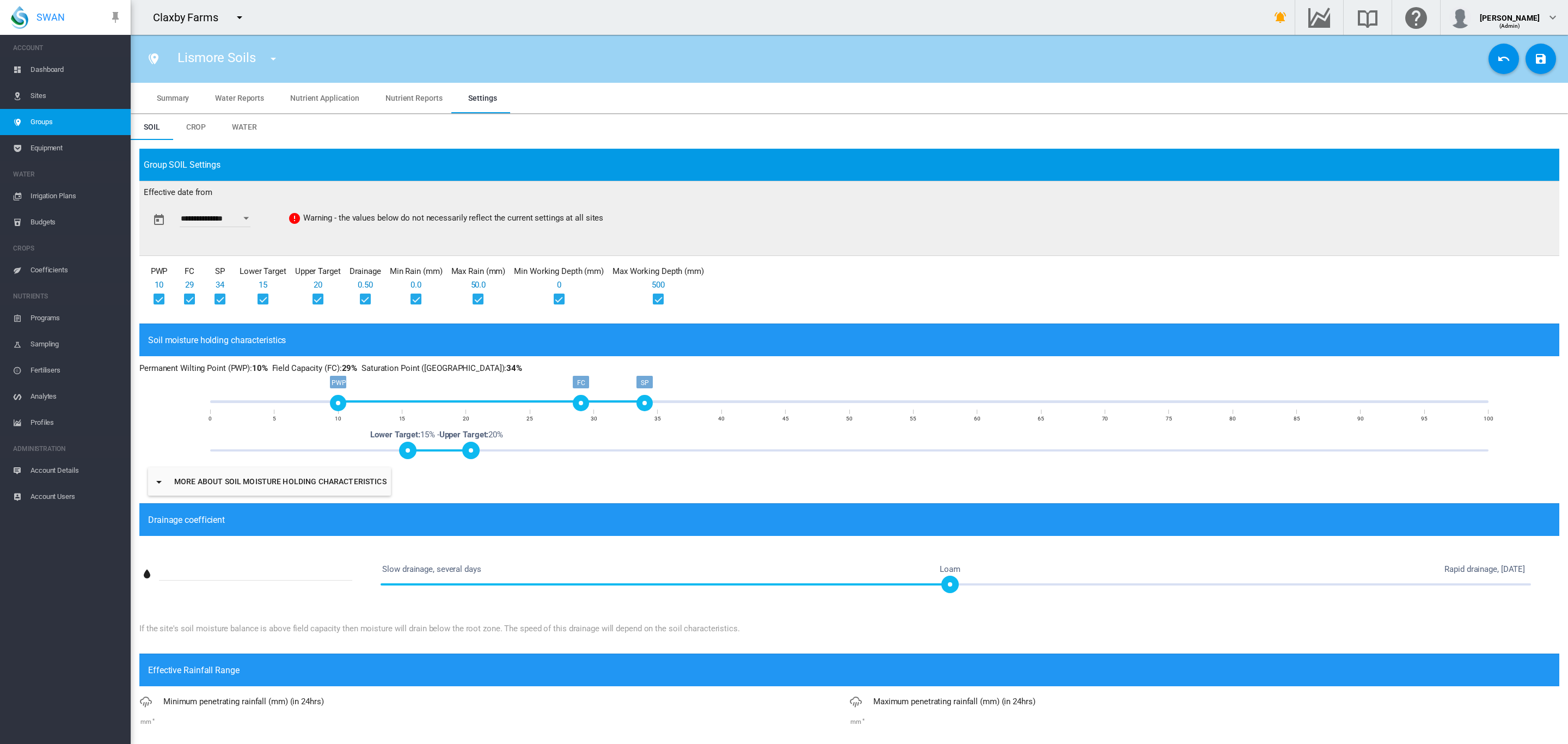
click at [575, 400] on div "FC" at bounding box center [581, 403] width 16 height 16
drag, startPoint x: 575, startPoint y: 405, endPoint x: 568, endPoint y: 406, distance: 7.1
click at [568, 406] on div "FC" at bounding box center [568, 403] width 16 height 16
drag, startPoint x: 472, startPoint y: 452, endPoint x: 543, endPoint y: 450, distance: 71.0
click at [543, 450] on span at bounding box center [544, 450] width 18 height 18
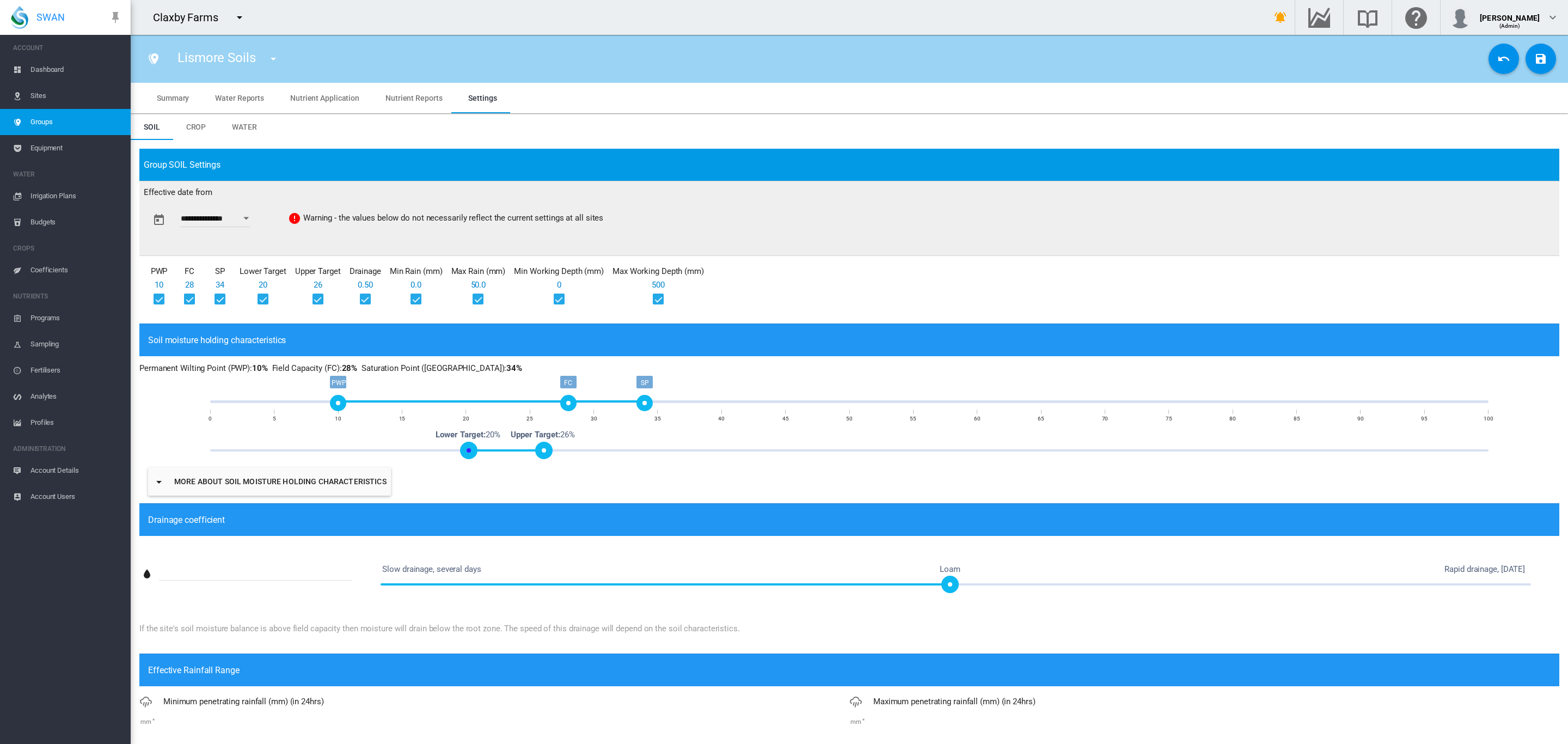
drag, startPoint x: 409, startPoint y: 448, endPoint x: 470, endPoint y: 447, distance: 61.0
click at [470, 447] on span at bounding box center [469, 450] width 18 height 18
drag, startPoint x: 342, startPoint y: 403, endPoint x: 392, endPoint y: 400, distance: 50.1
click at [392, 400] on div "PWP" at bounding box center [389, 403] width 16 height 16
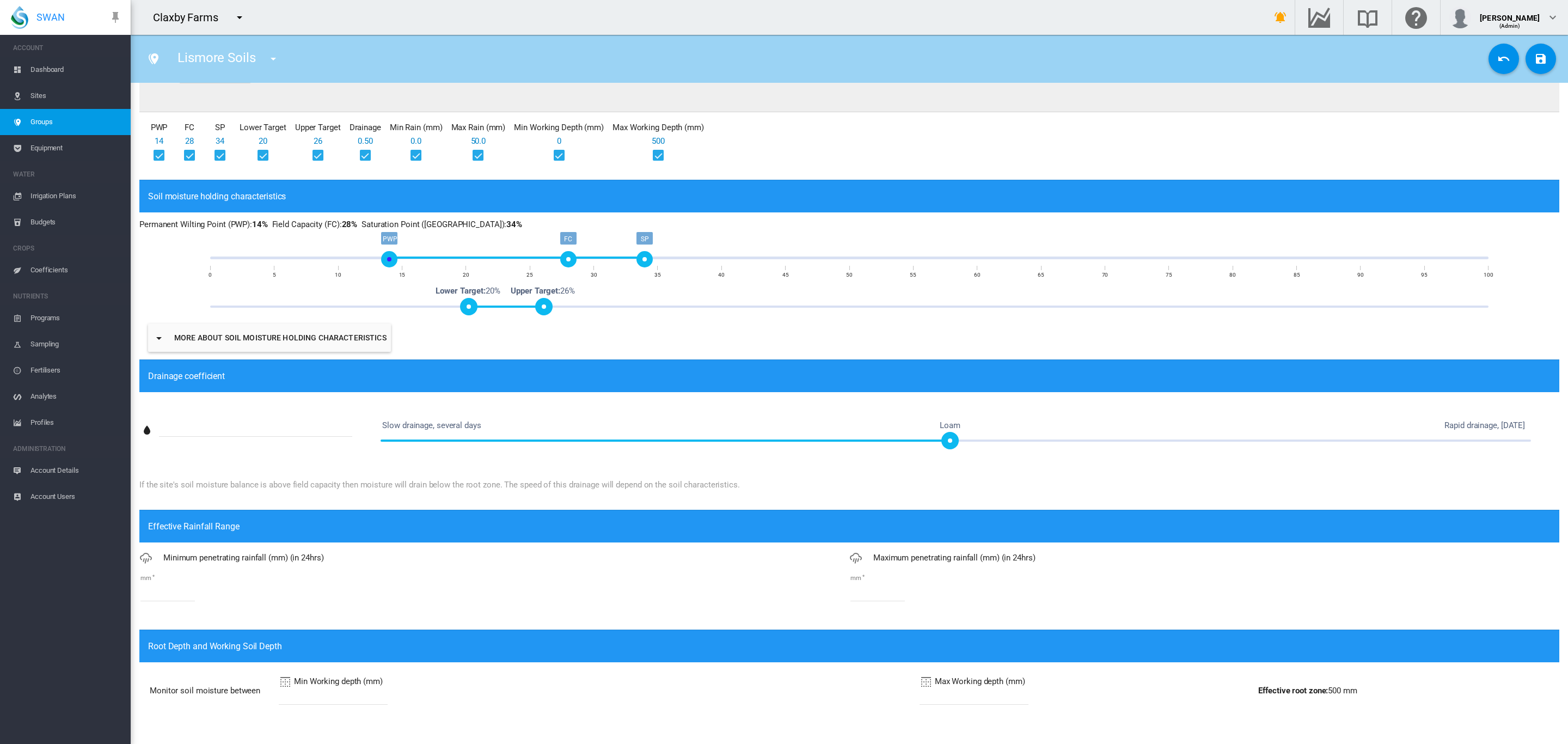
scroll to position [204, 0]
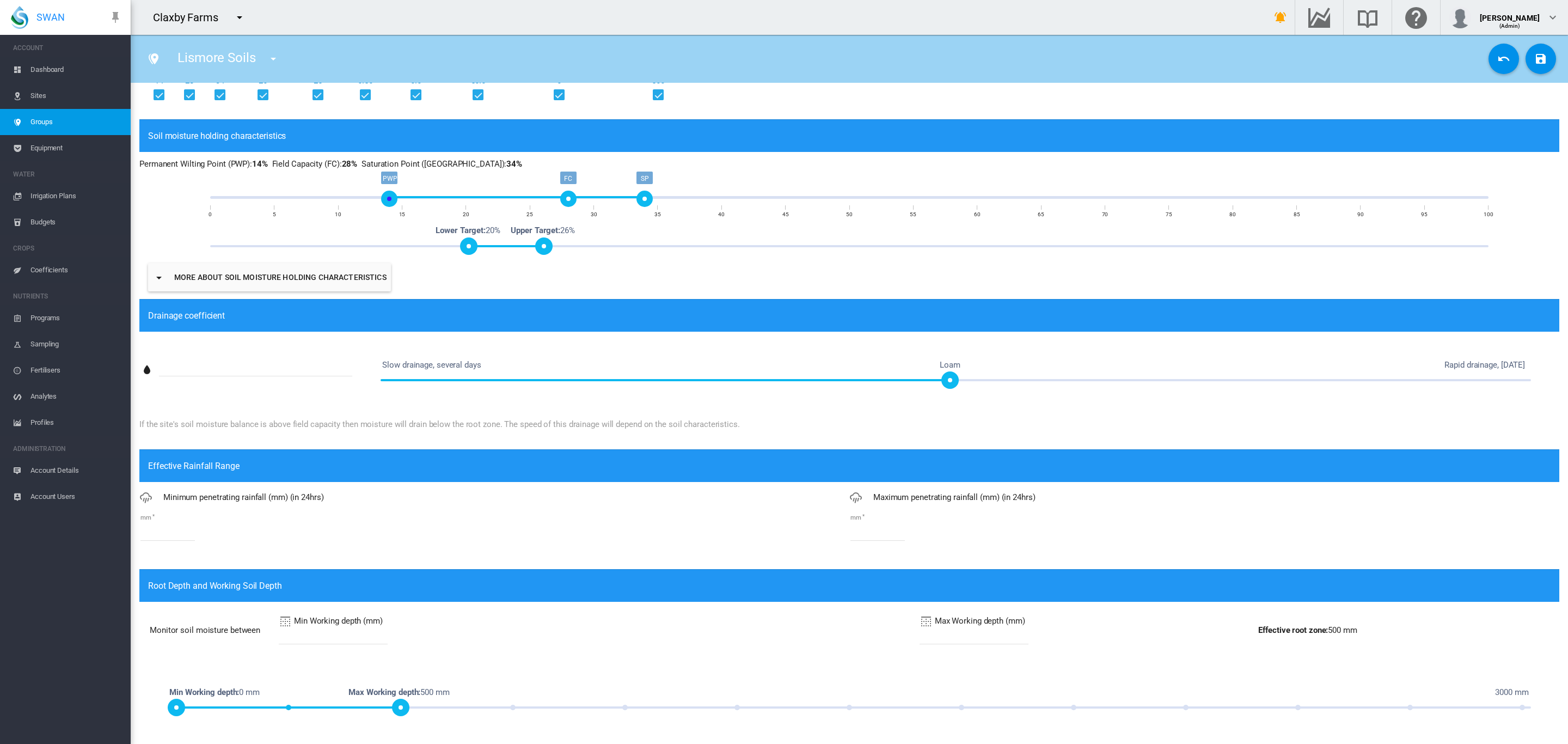
click at [188, 531] on input "*" at bounding box center [168, 532] width 54 height 16
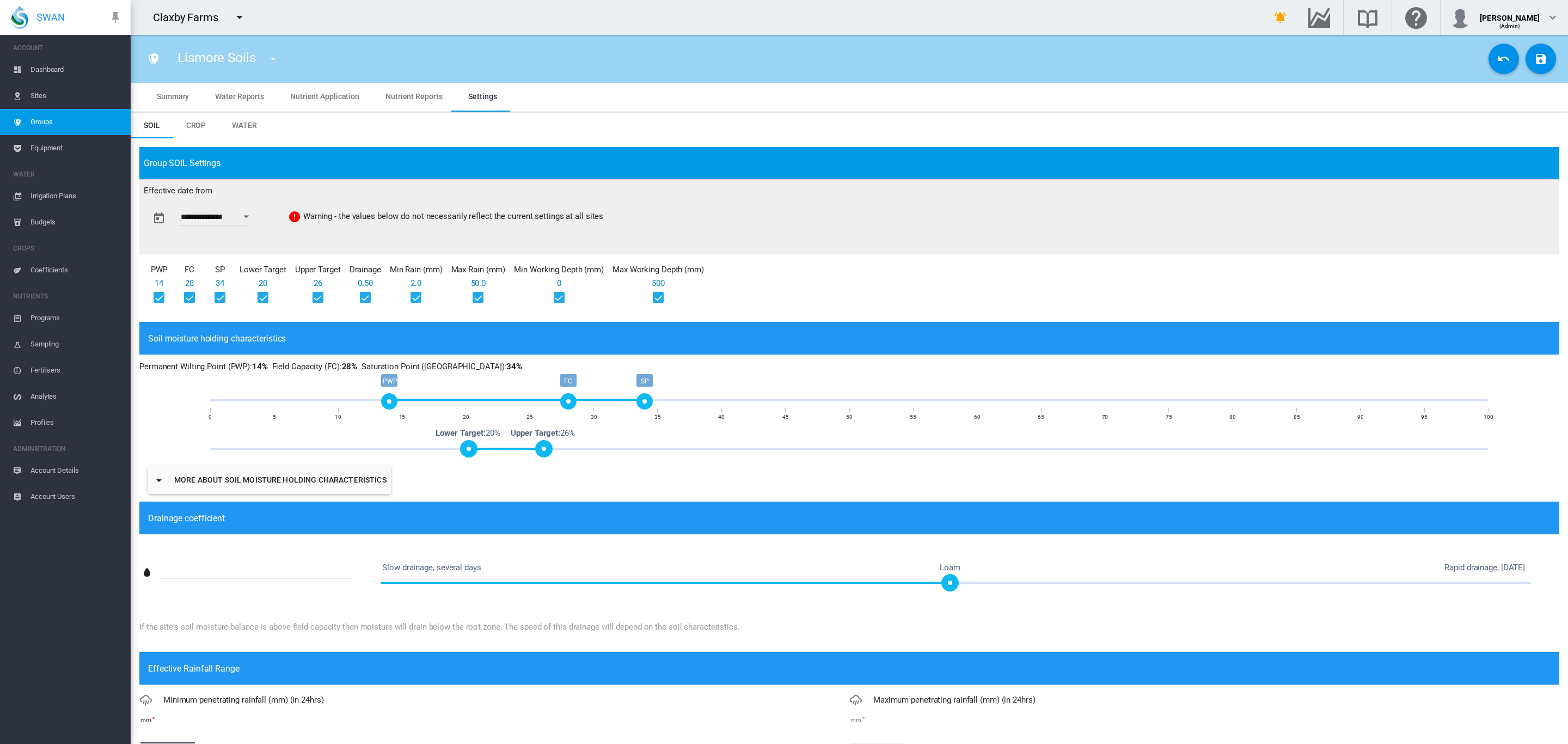
scroll to position [0, 0]
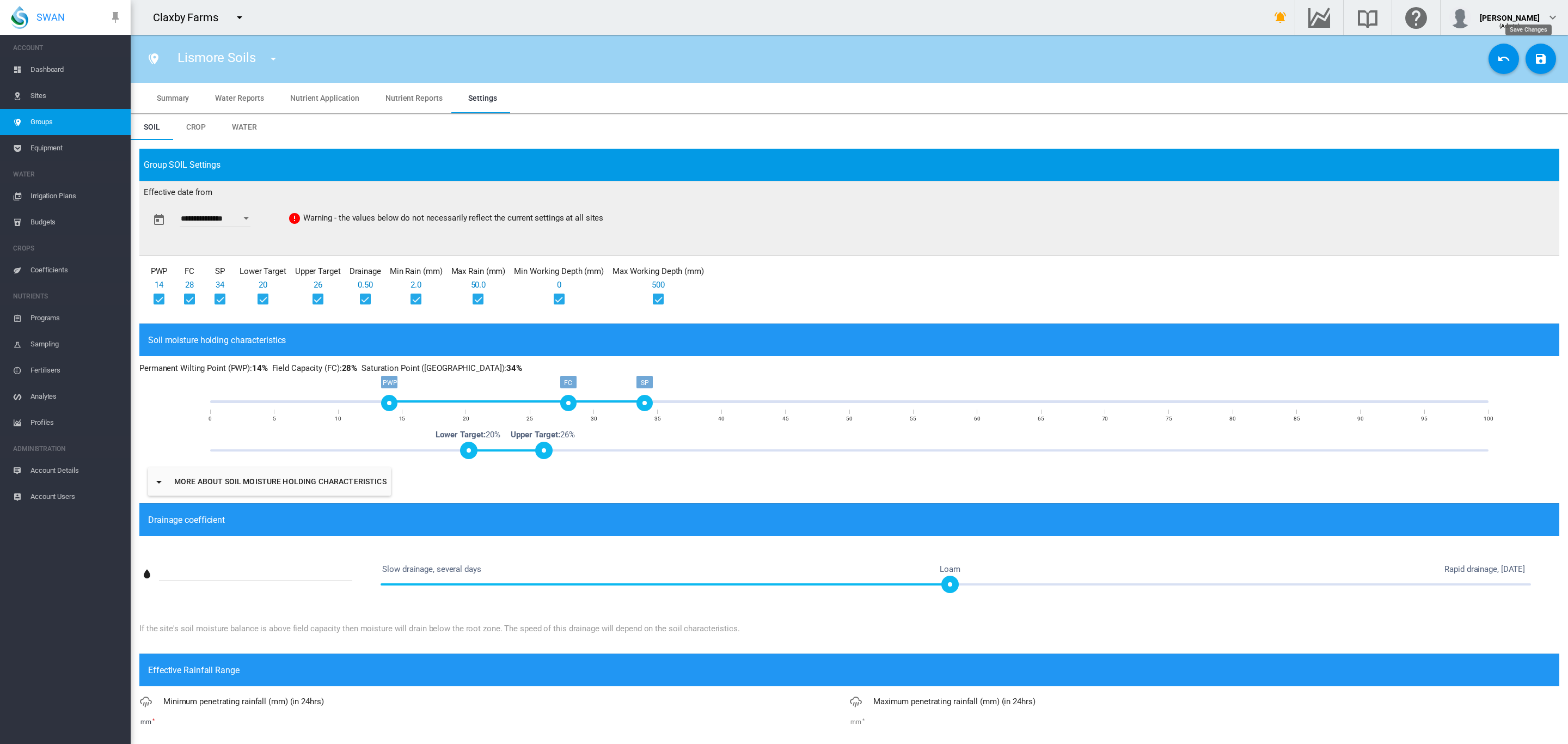
type input "*"
click at [1535, 64] on md-icon "icon-content-save" at bounding box center [1541, 58] width 13 height 13
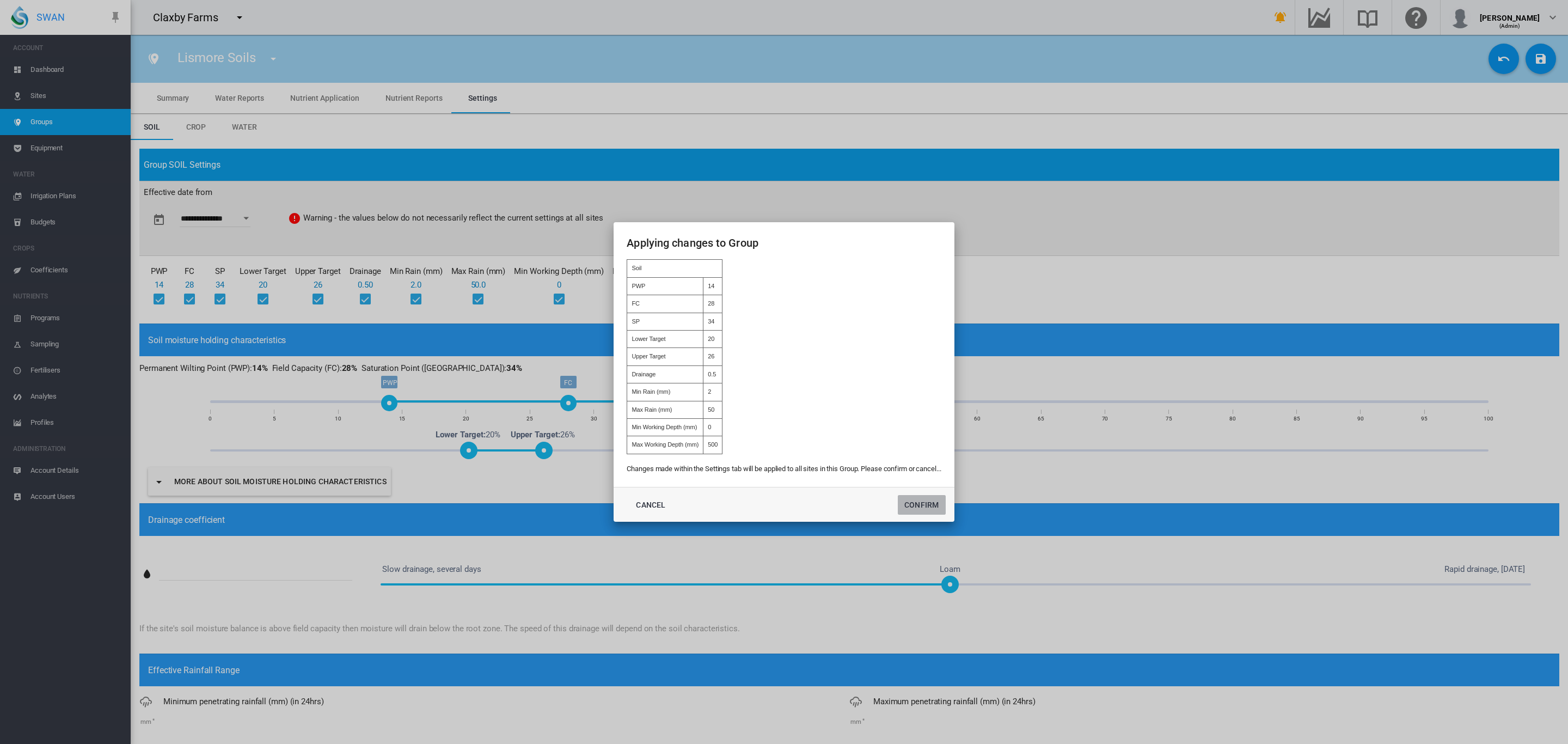
click at [945, 503] on button "Confirm" at bounding box center [922, 504] width 48 height 19
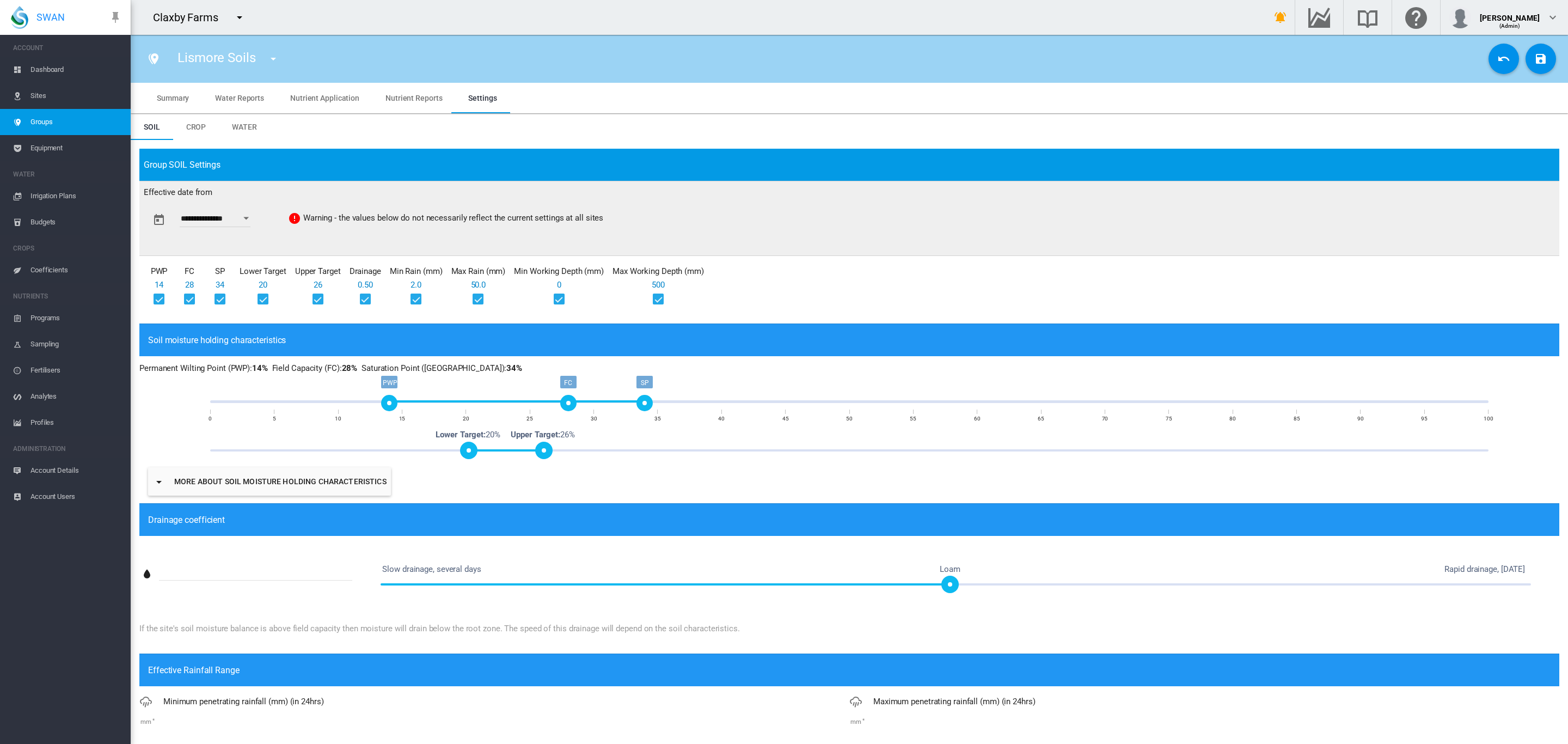
type input "**********"
click at [74, 488] on span "Account Users" at bounding box center [76, 497] width 92 height 26
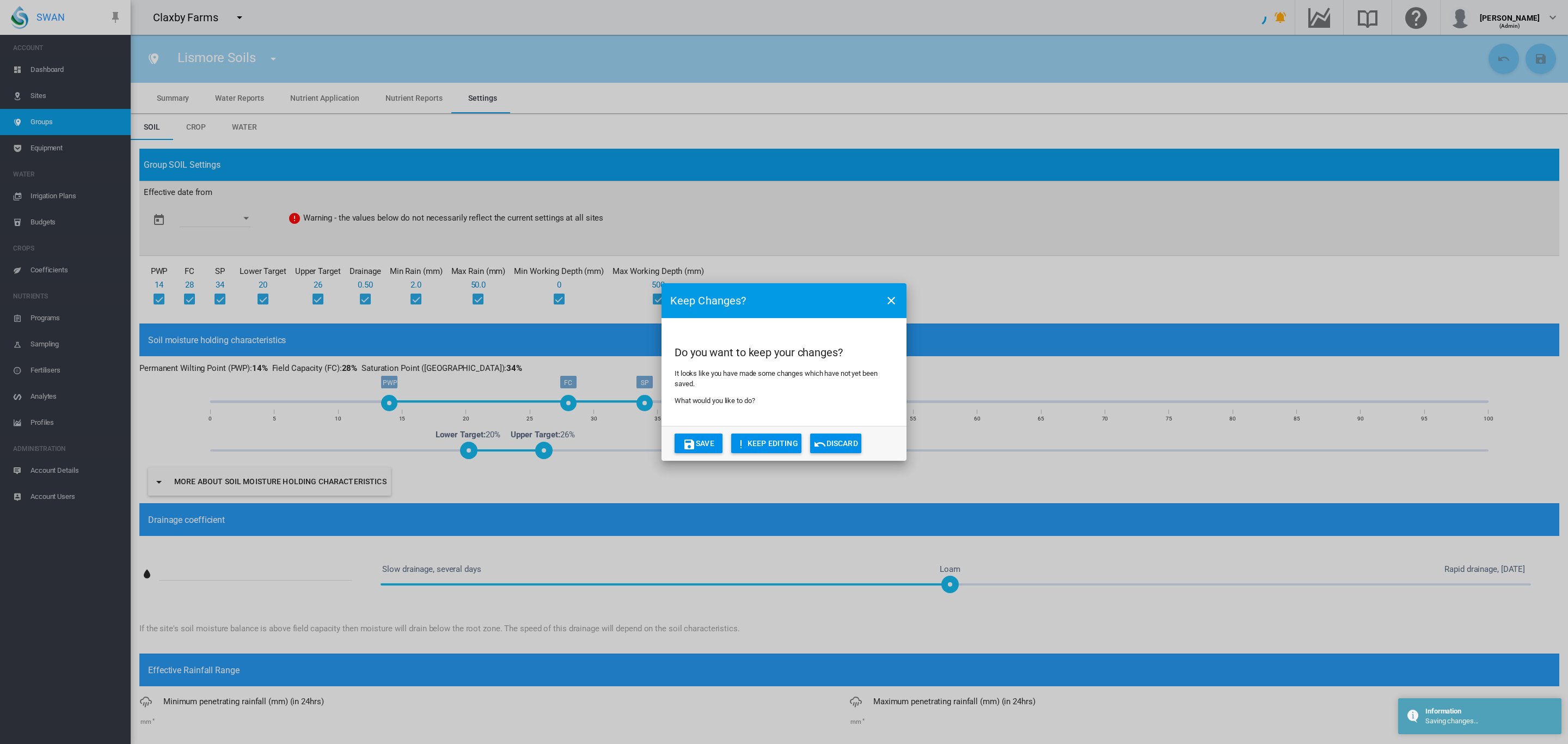
click at [72, 493] on div "Keep Changes? Do you want to keep your changes? It looks like you have made som…" at bounding box center [784, 372] width 1568 height 744
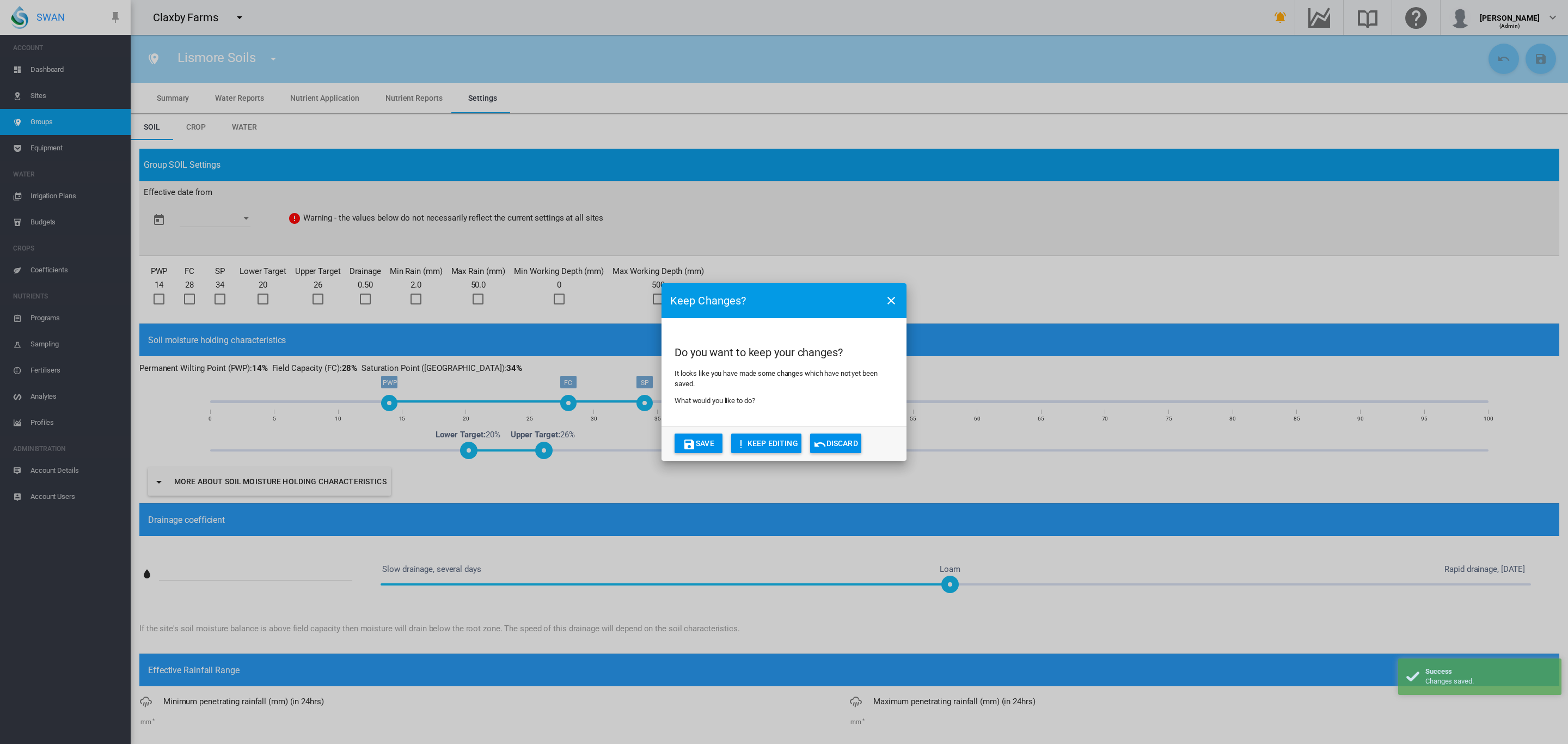
click at [688, 447] on md-icon "icon-content-save" at bounding box center [689, 444] width 13 height 13
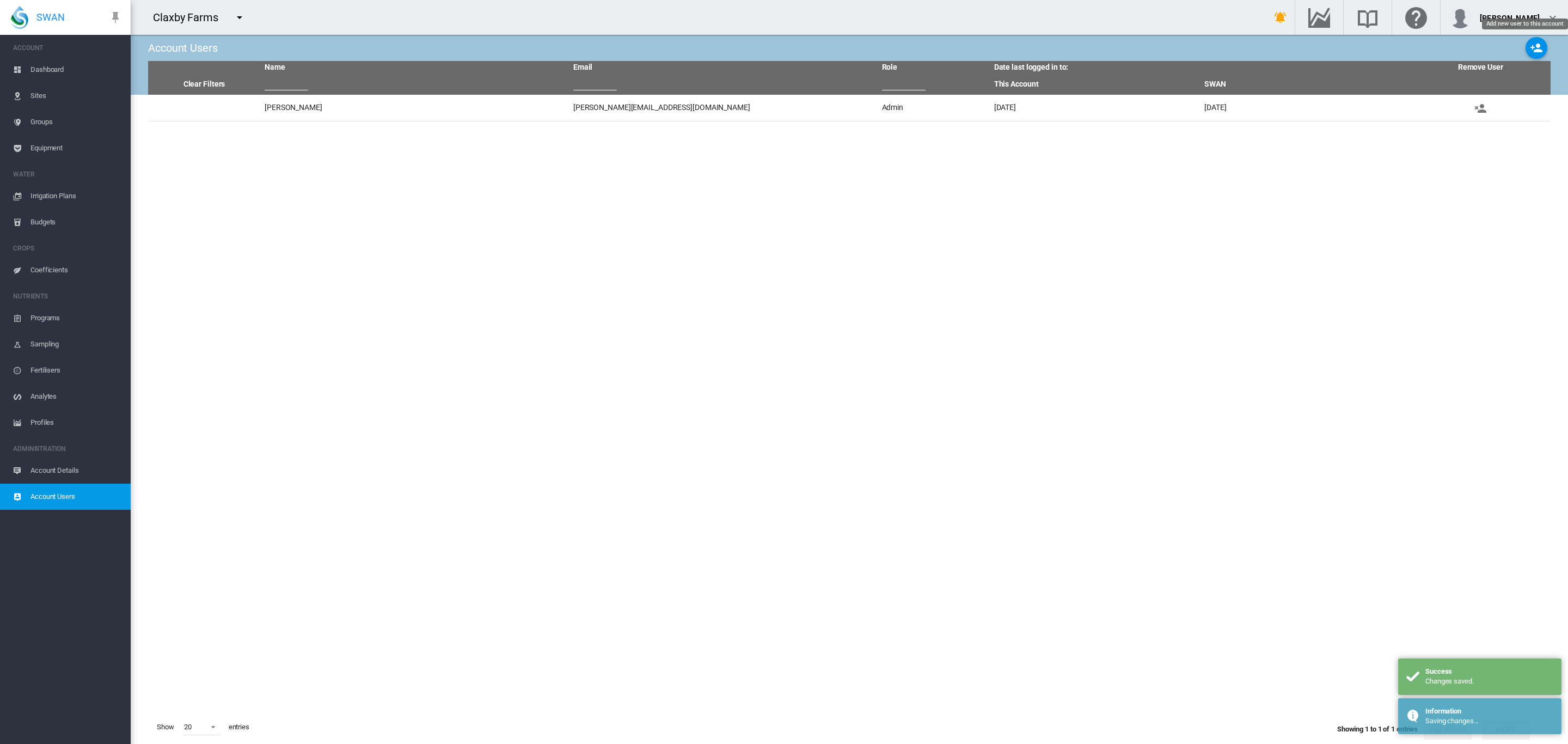
click at [1530, 51] on md-icon "icon-account-plus" at bounding box center [1536, 47] width 13 height 13
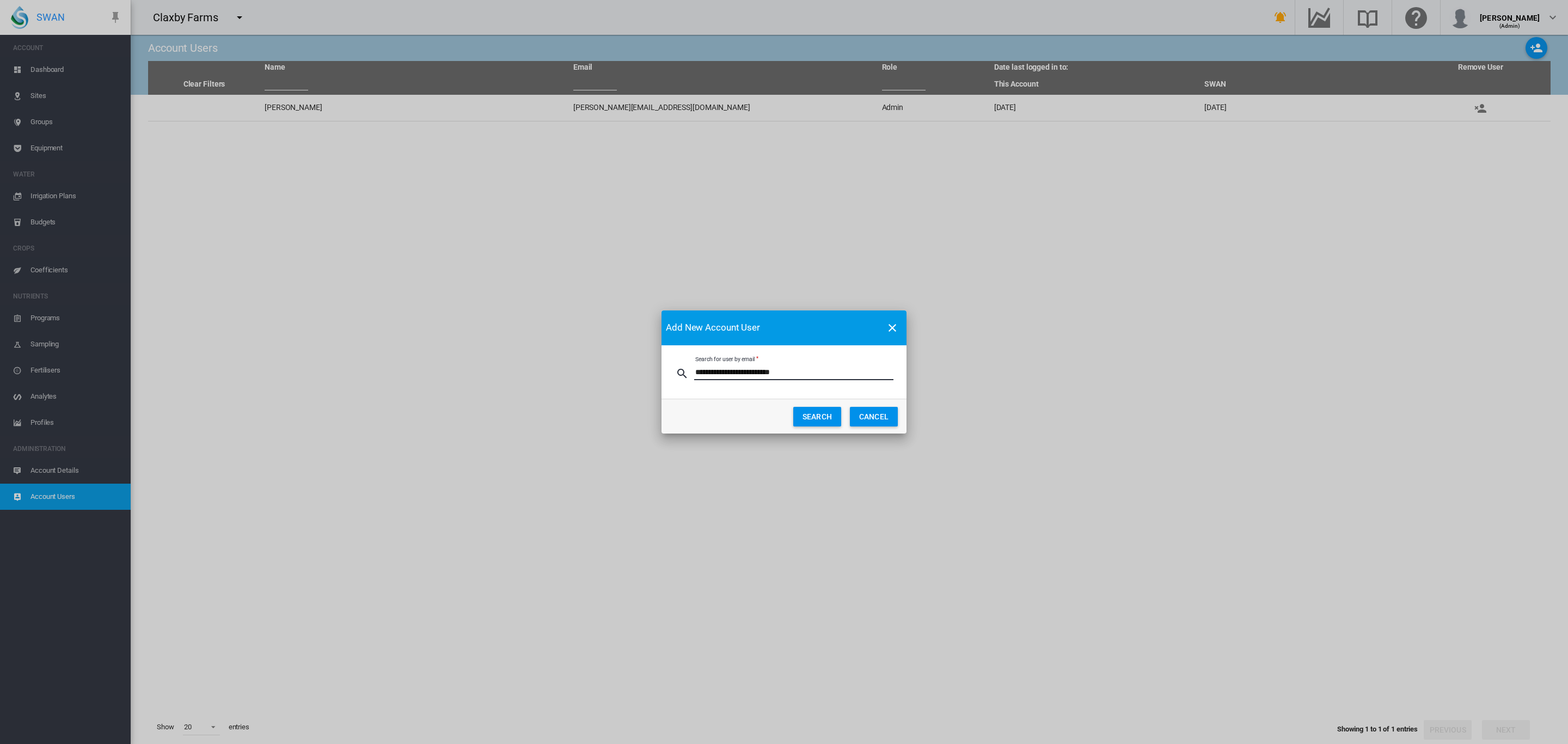
type input "**********"
click at [826, 419] on button "SEARCH" at bounding box center [817, 416] width 48 height 19
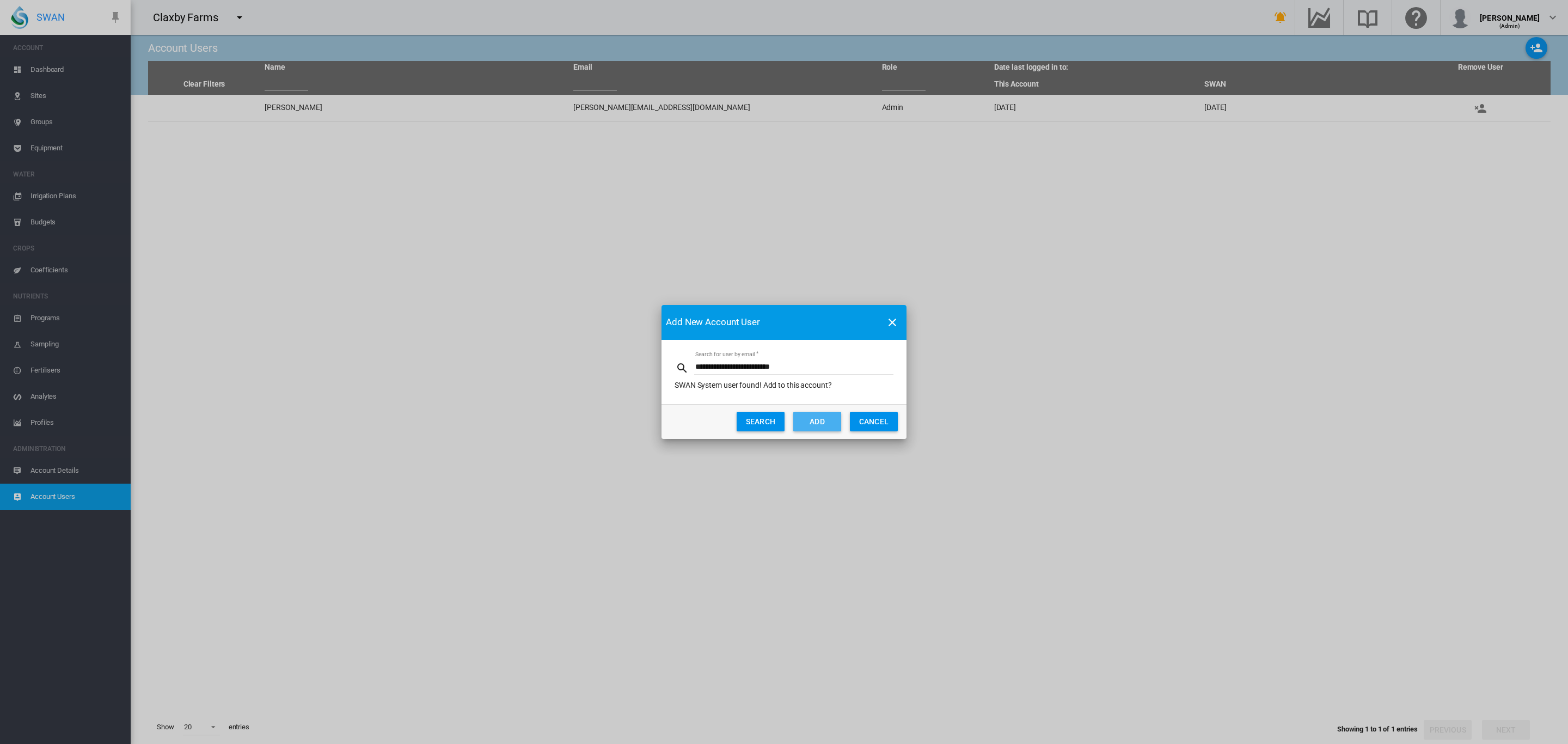
click at [819, 420] on button "ADD" at bounding box center [817, 421] width 48 height 19
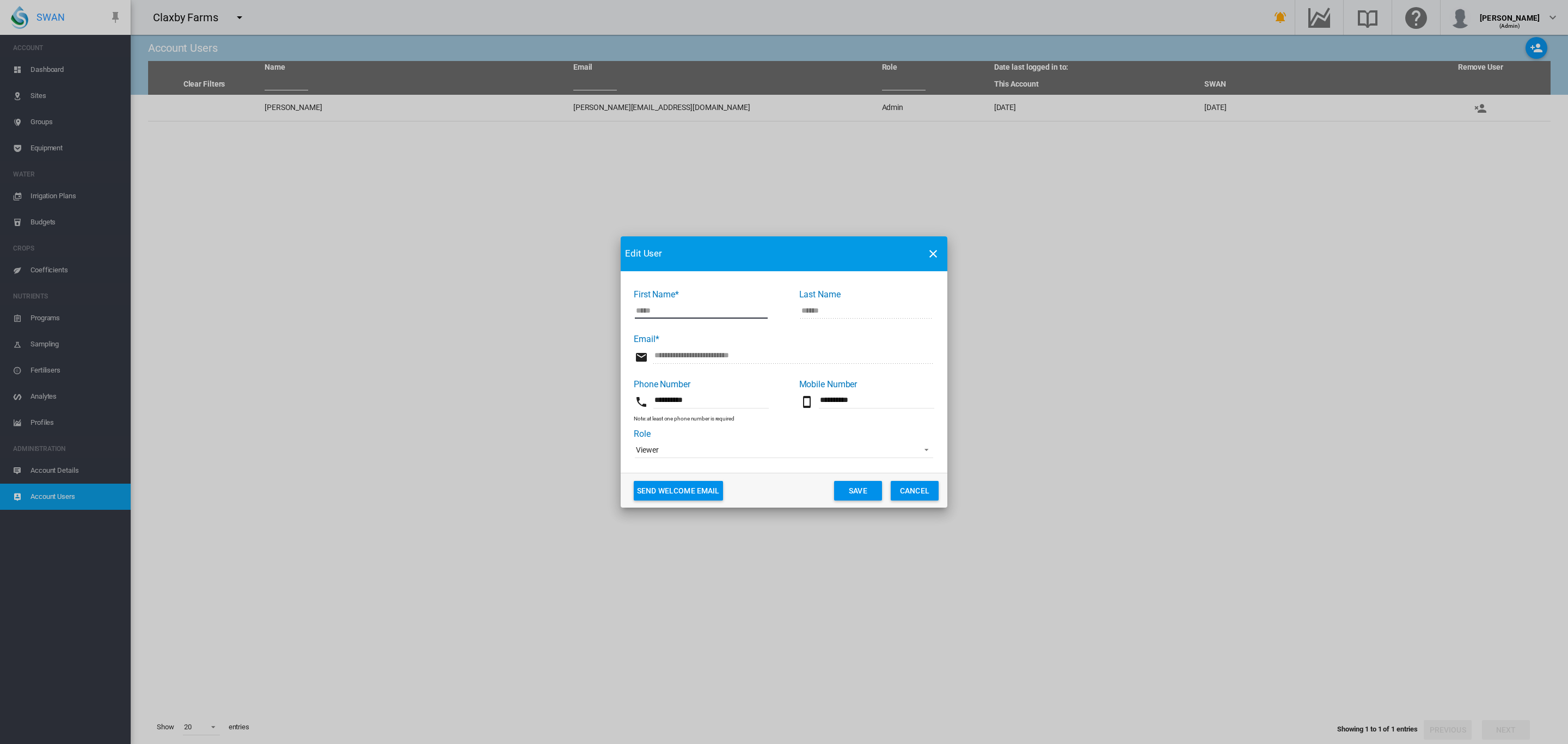
click at [781, 454] on span "Viewer" at bounding box center [775, 450] width 279 height 11
click at [655, 343] on div "Admin" at bounding box center [647, 346] width 22 height 11
click at [847, 487] on button "Save" at bounding box center [858, 490] width 48 height 19
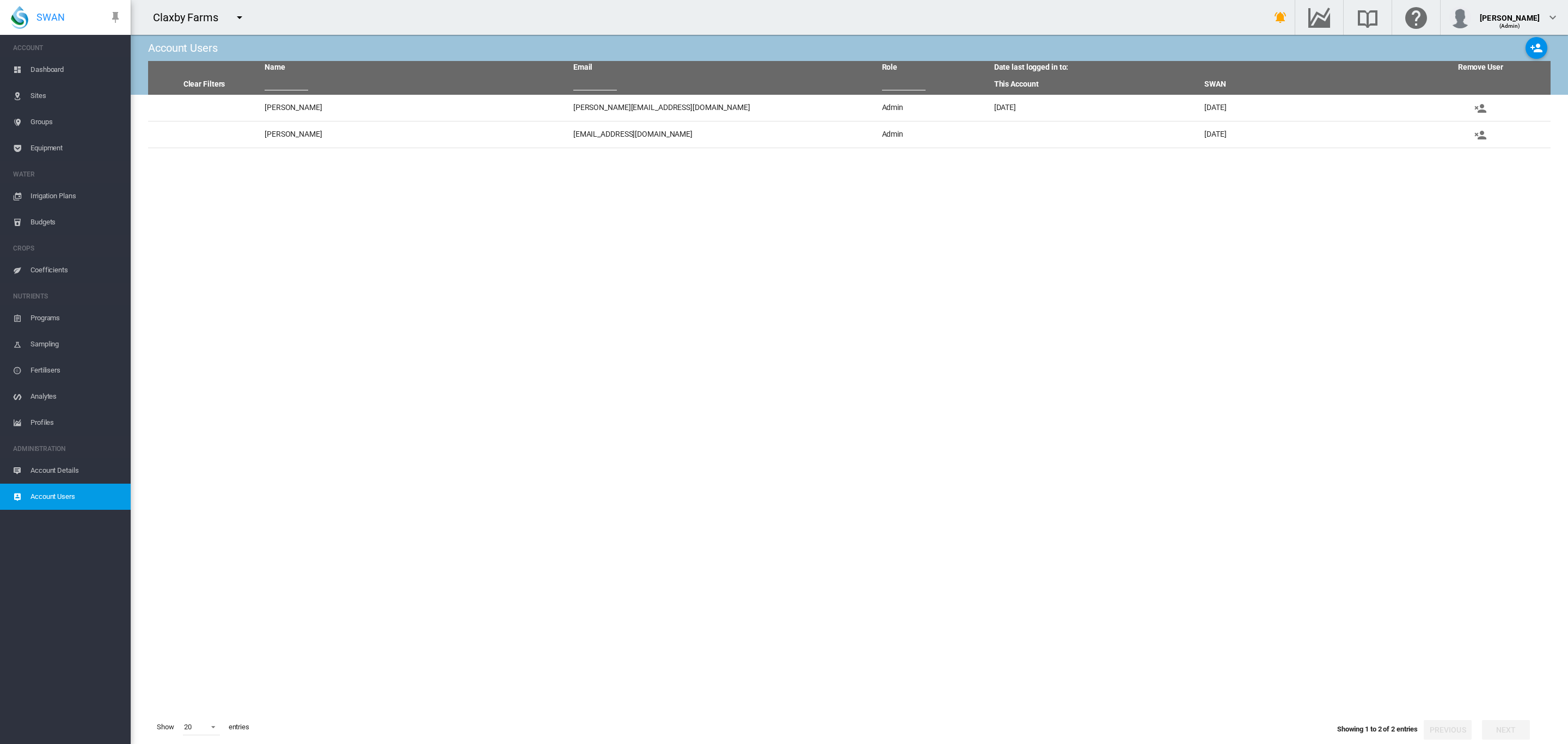
click at [242, 13] on md-icon "icon-menu-down" at bounding box center [239, 17] width 13 height 13
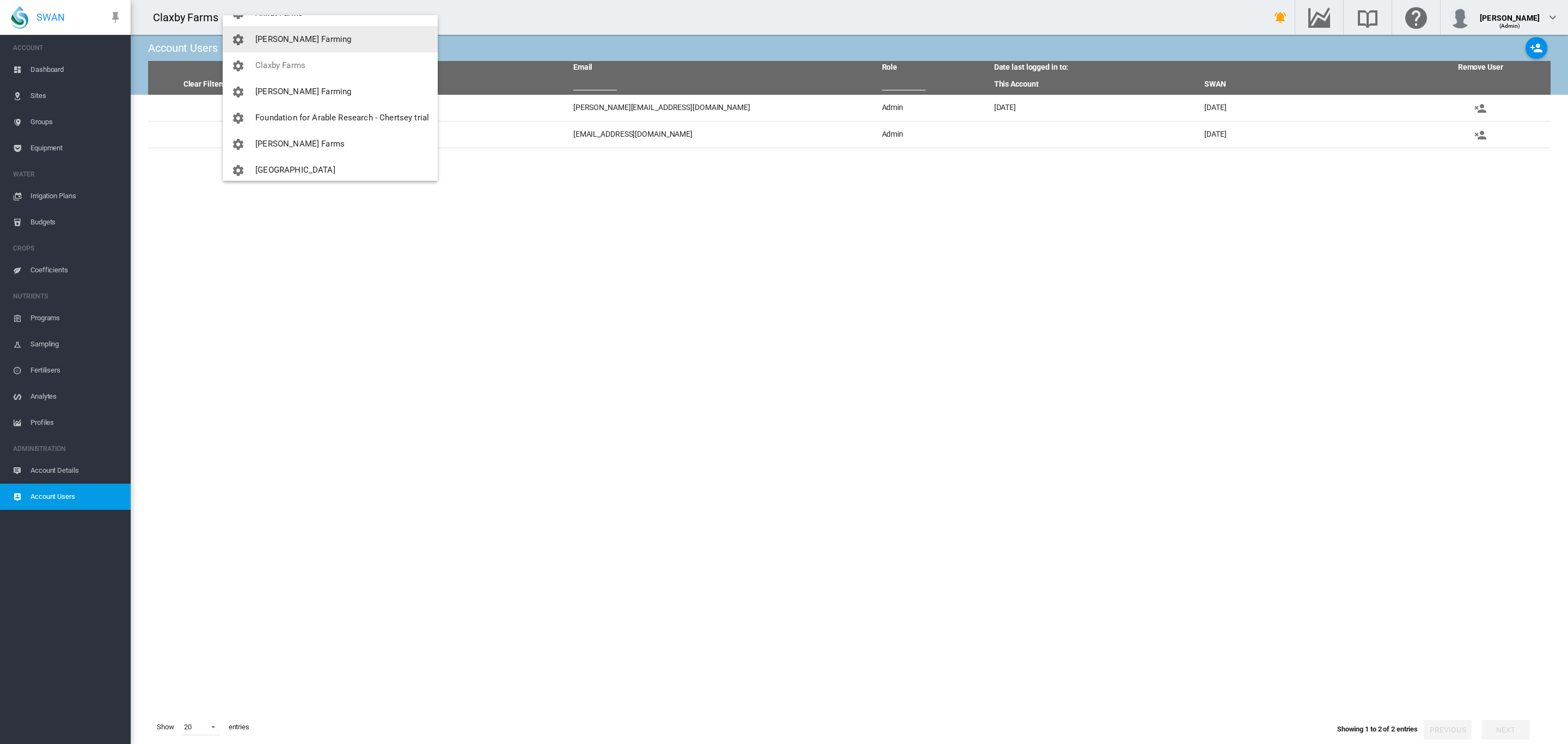
scroll to position [123, 0]
click at [318, 75] on button "[PERSON_NAME] Farms" at bounding box center [331, 67] width 215 height 26
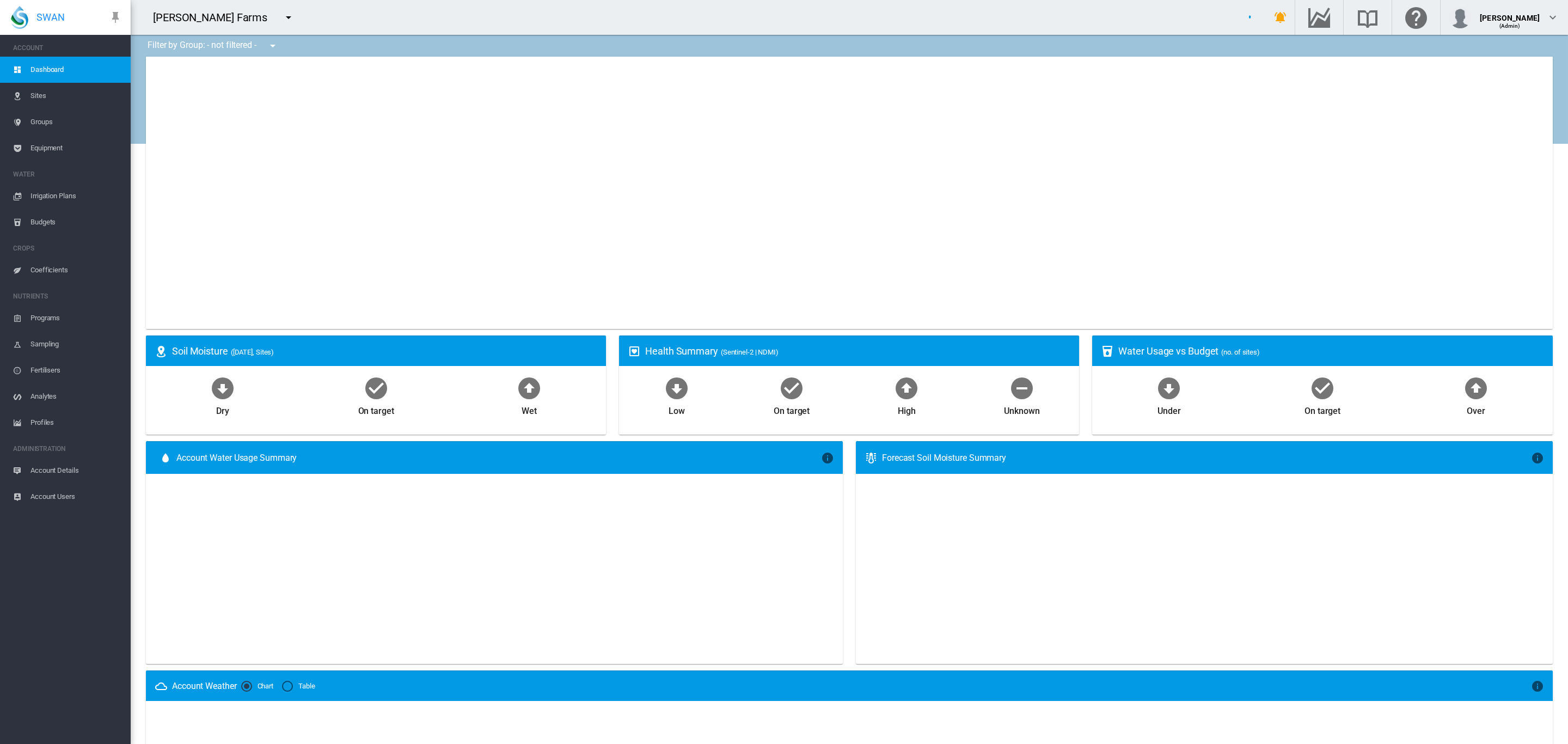
type input "**********"
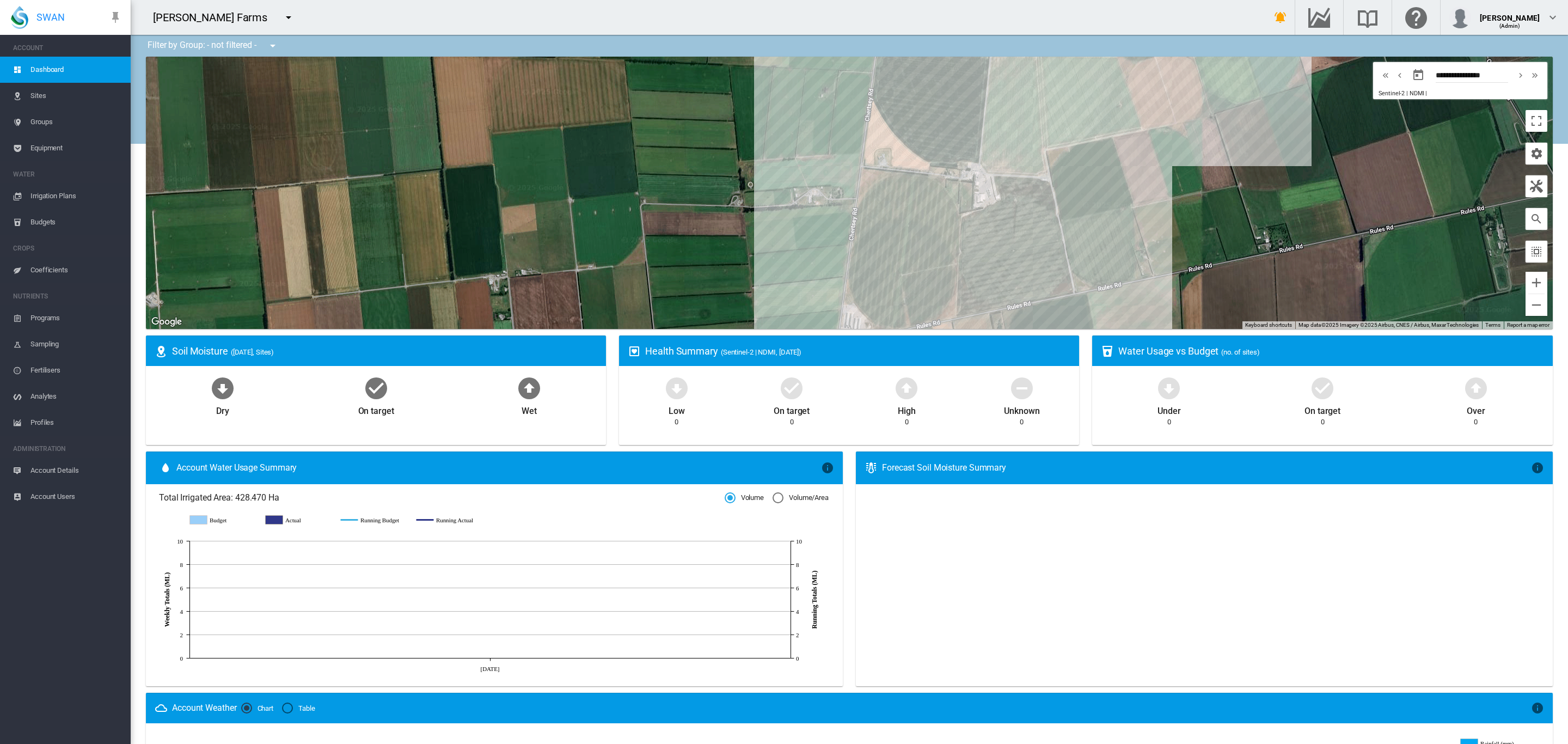
drag, startPoint x: 781, startPoint y: 218, endPoint x: 733, endPoint y: 169, distance: 68.6
click at [733, 169] on div "To navigate, press the arrow keys." at bounding box center [849, 192] width 1407 height 272
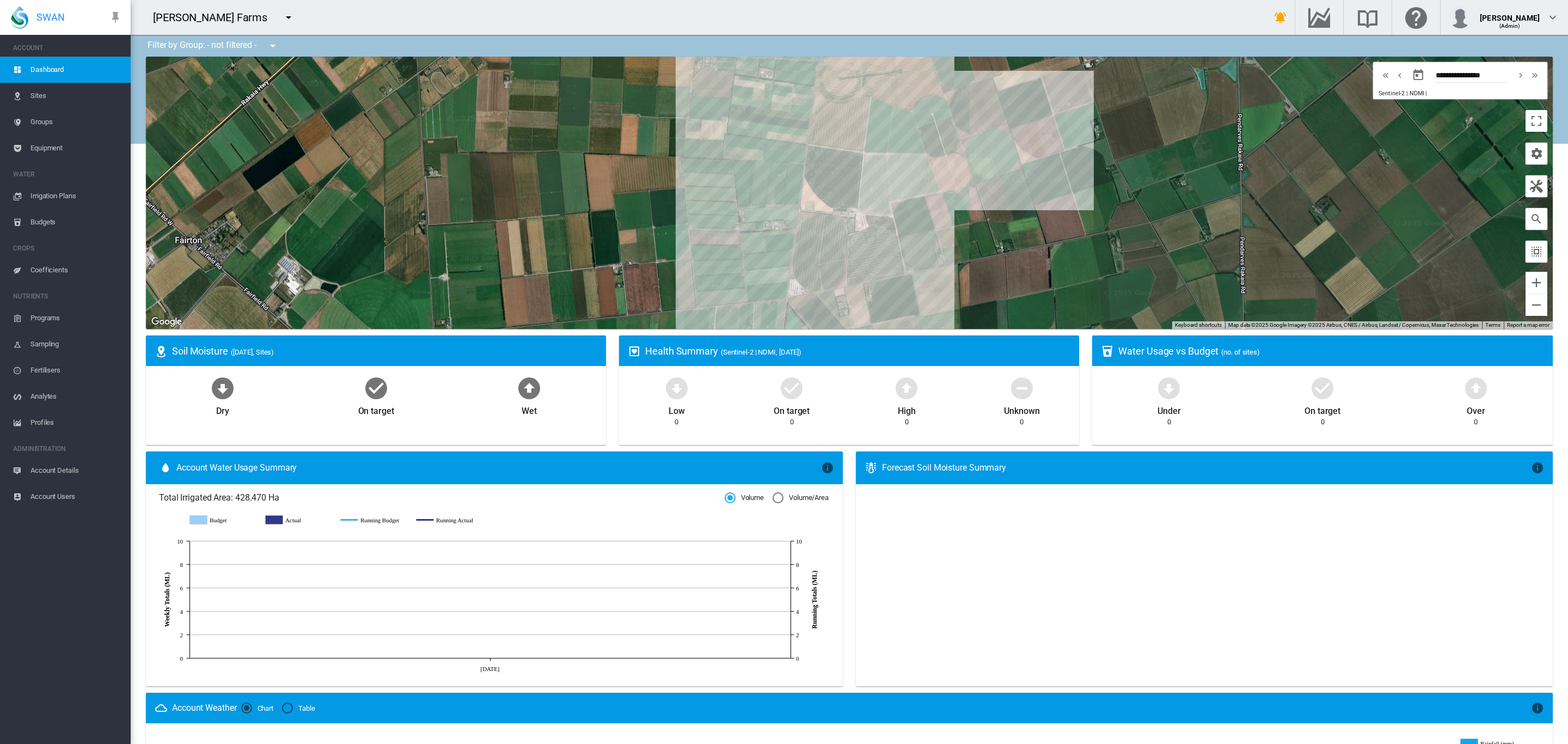
drag, startPoint x: 735, startPoint y: 149, endPoint x: 735, endPoint y: 203, distance: 54.0
click at [735, 203] on div "To navigate, press the arrow keys." at bounding box center [849, 192] width 1407 height 272
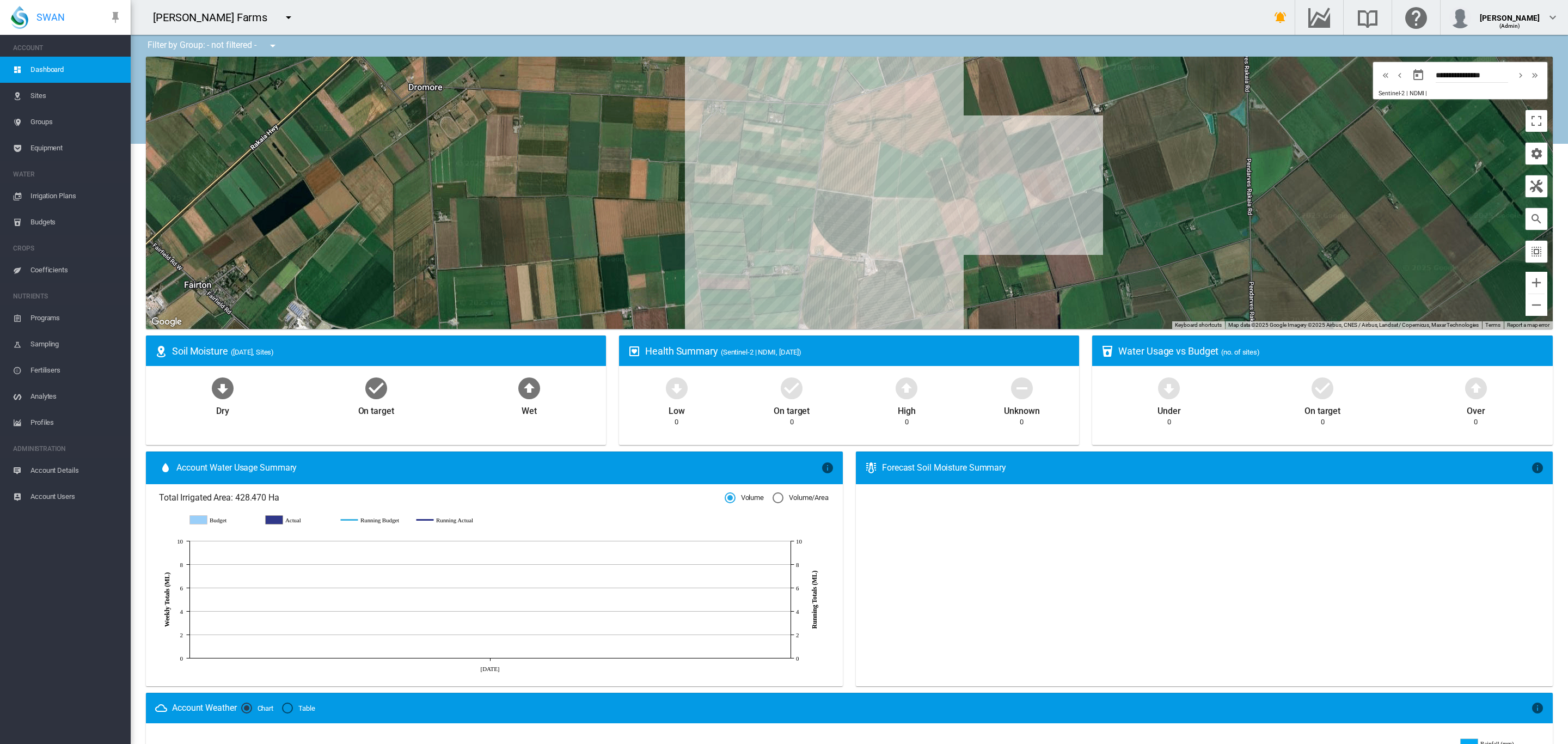
drag, startPoint x: 731, startPoint y: 173, endPoint x: 740, endPoint y: 209, distance: 37.1
click at [740, 209] on div "To navigate, press the arrow keys." at bounding box center [849, 192] width 1407 height 272
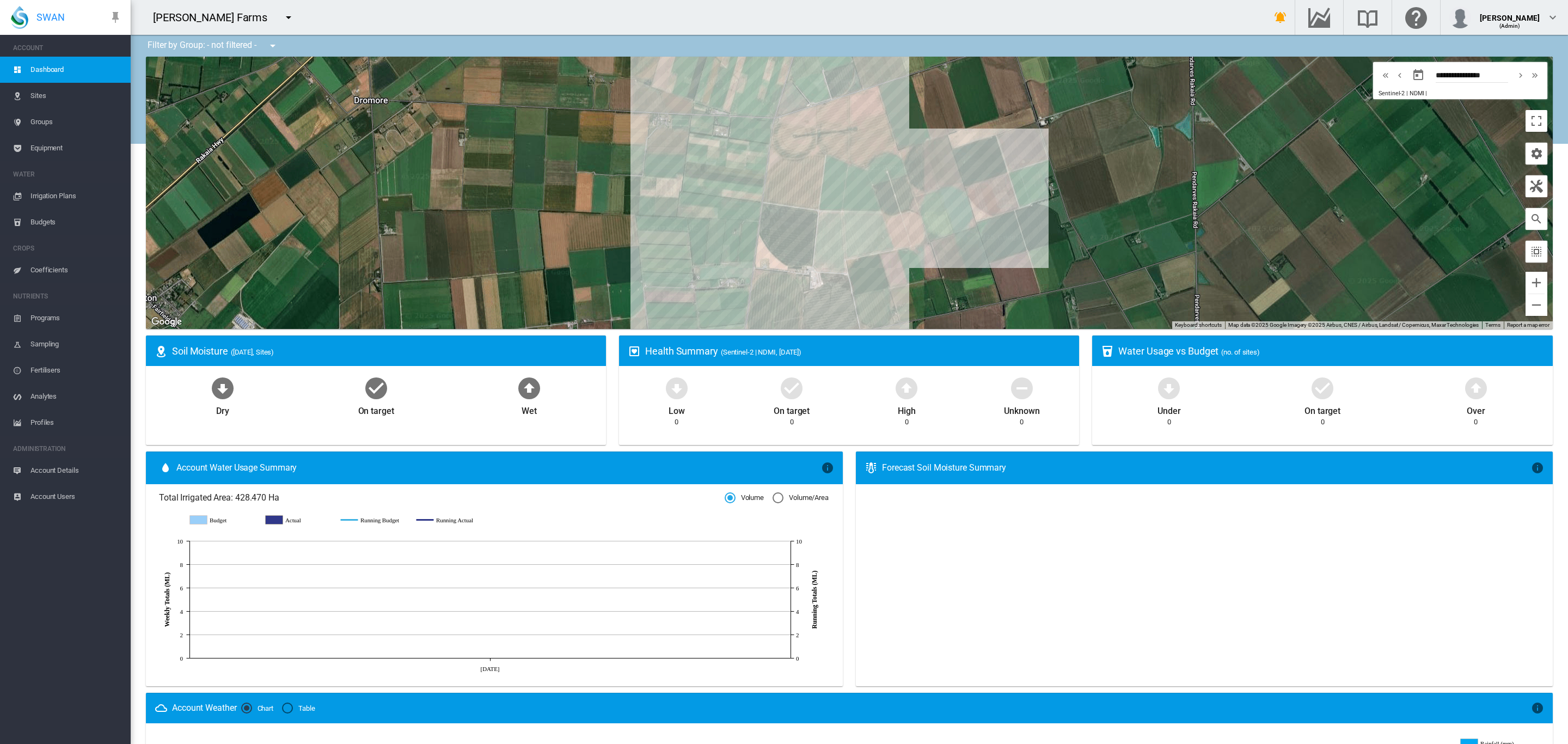
drag, startPoint x: 710, startPoint y: 186, endPoint x: 655, endPoint y: 201, distance: 57.0
click at [655, 201] on div "To navigate, press the arrow keys." at bounding box center [849, 192] width 1407 height 272
click at [282, 14] on md-icon "icon-menu-down" at bounding box center [288, 17] width 13 height 13
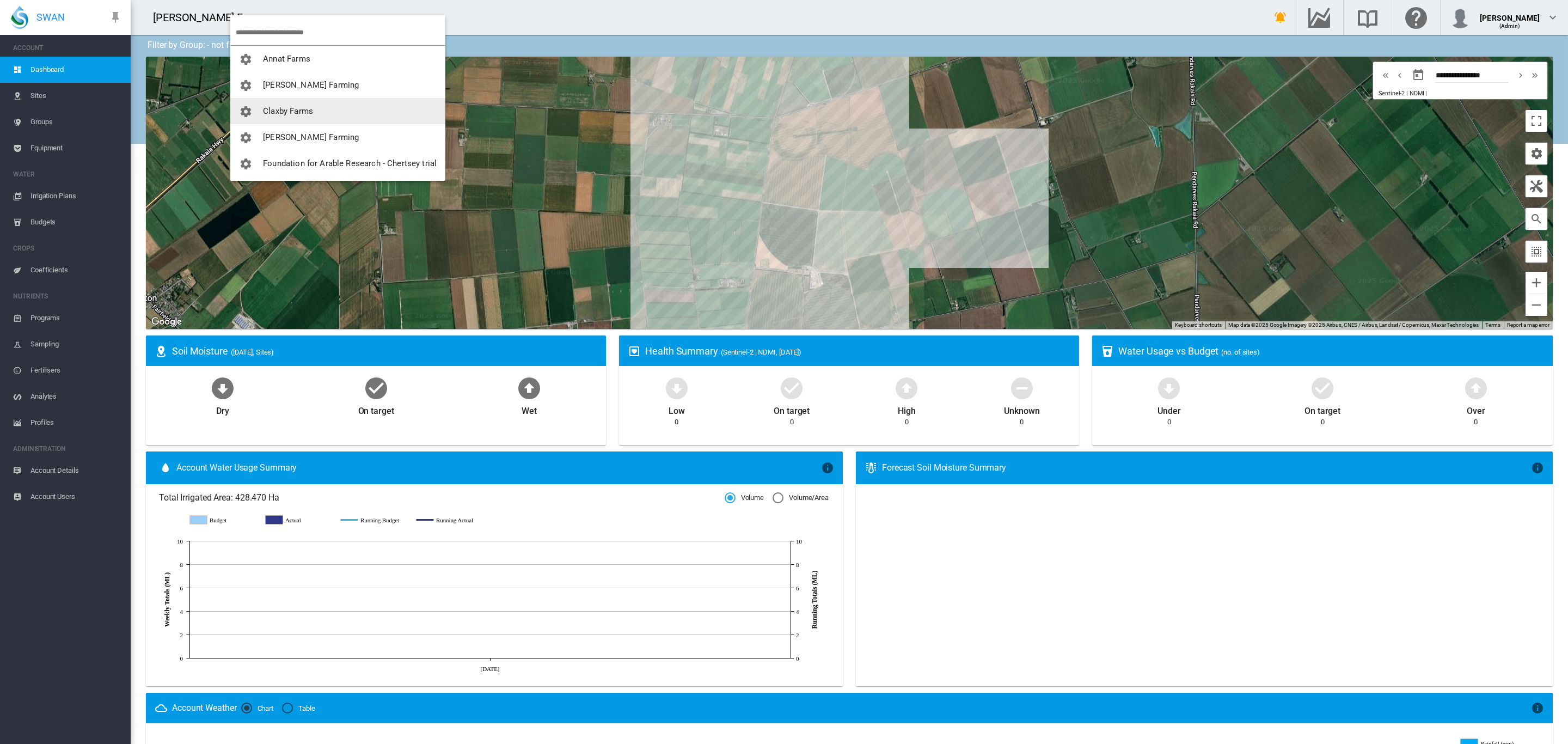
click at [305, 108] on span "Claxby Farms" at bounding box center [287, 111] width 50 height 10
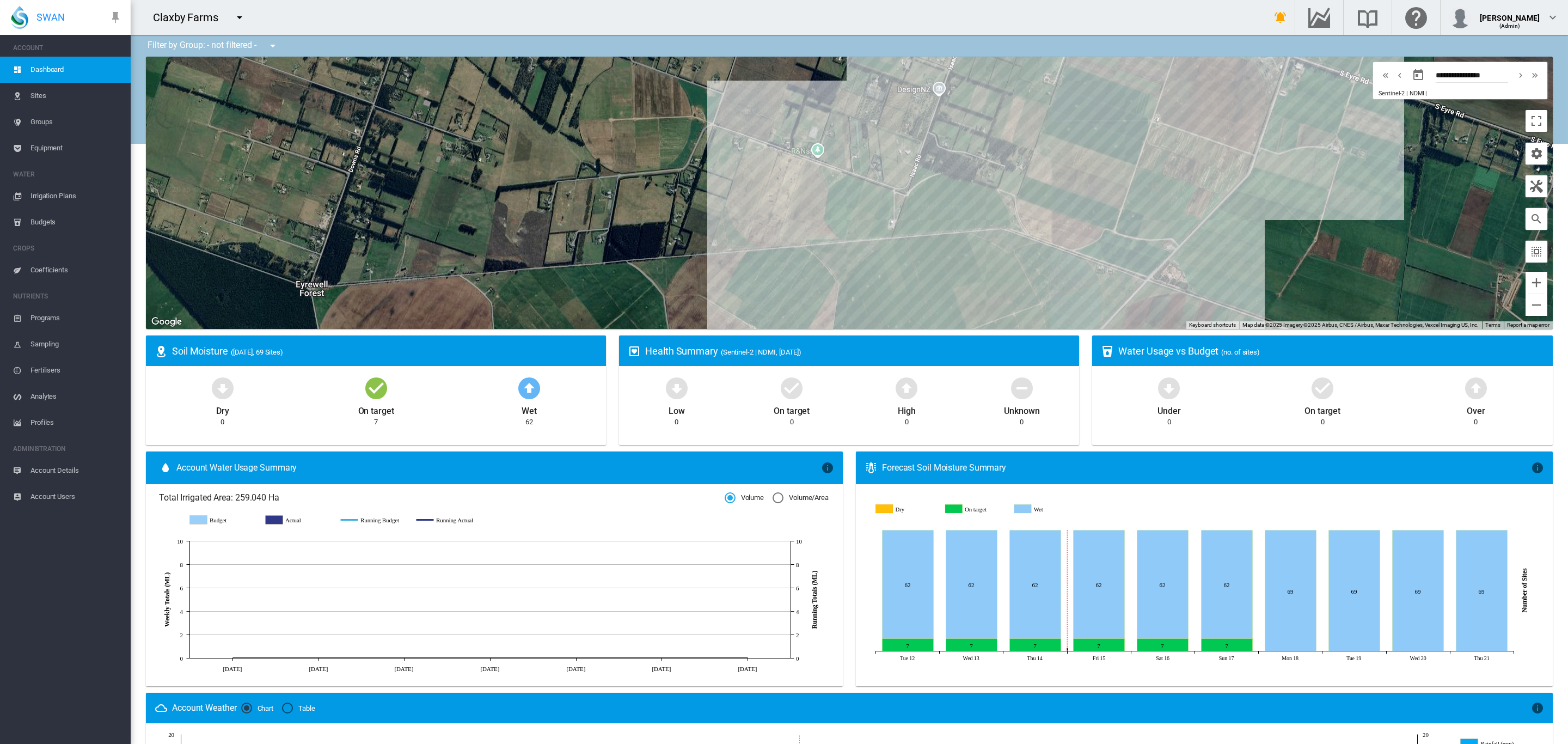
drag, startPoint x: 1279, startPoint y: 255, endPoint x: 1226, endPoint y: 133, distance: 133.0
click at [1226, 133] on div "To navigate, press the arrow keys." at bounding box center [849, 192] width 1407 height 272
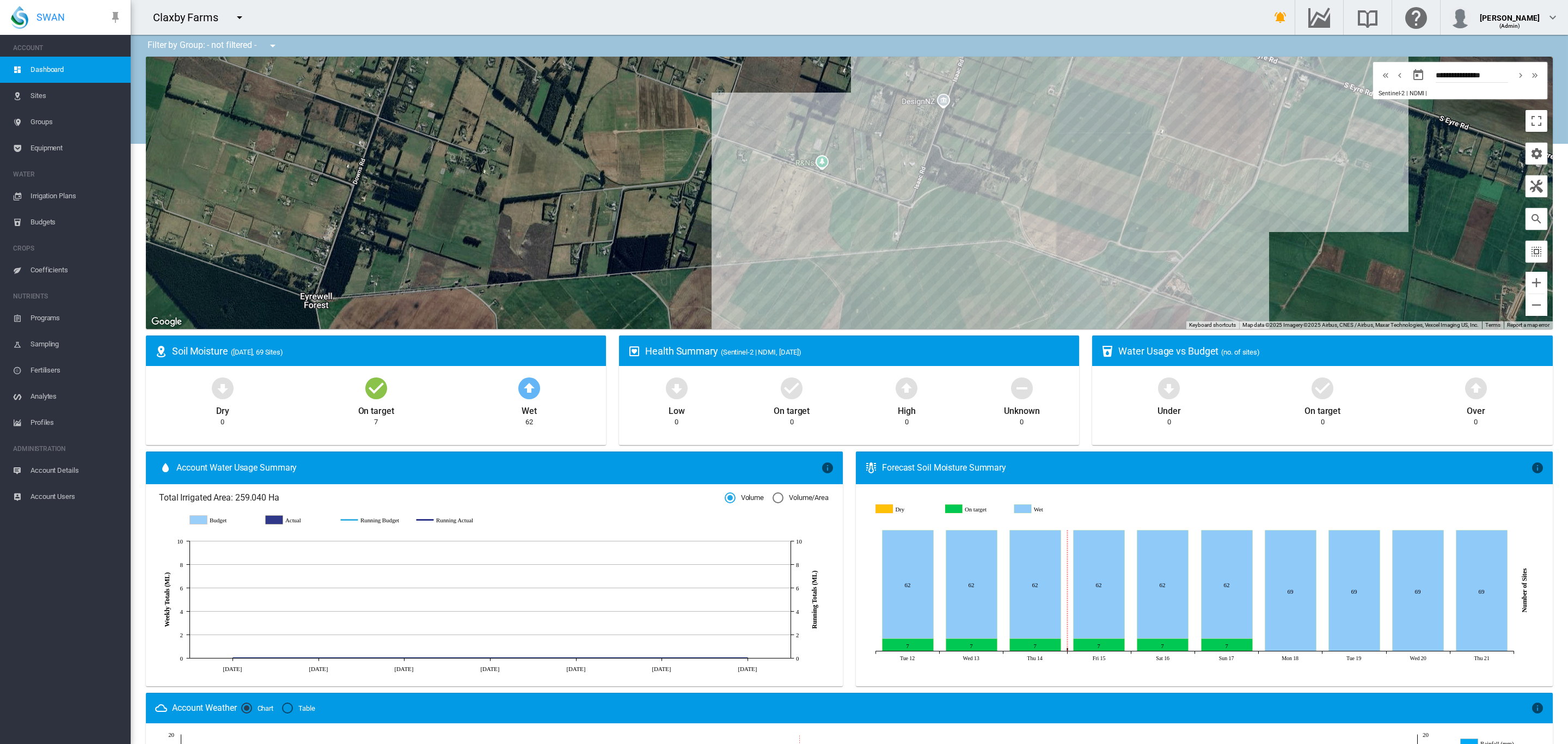
drag, startPoint x: 1328, startPoint y: 232, endPoint x: 1330, endPoint y: 255, distance: 23.1
click at [1330, 255] on div "To navigate, press the arrow keys." at bounding box center [849, 192] width 1407 height 272
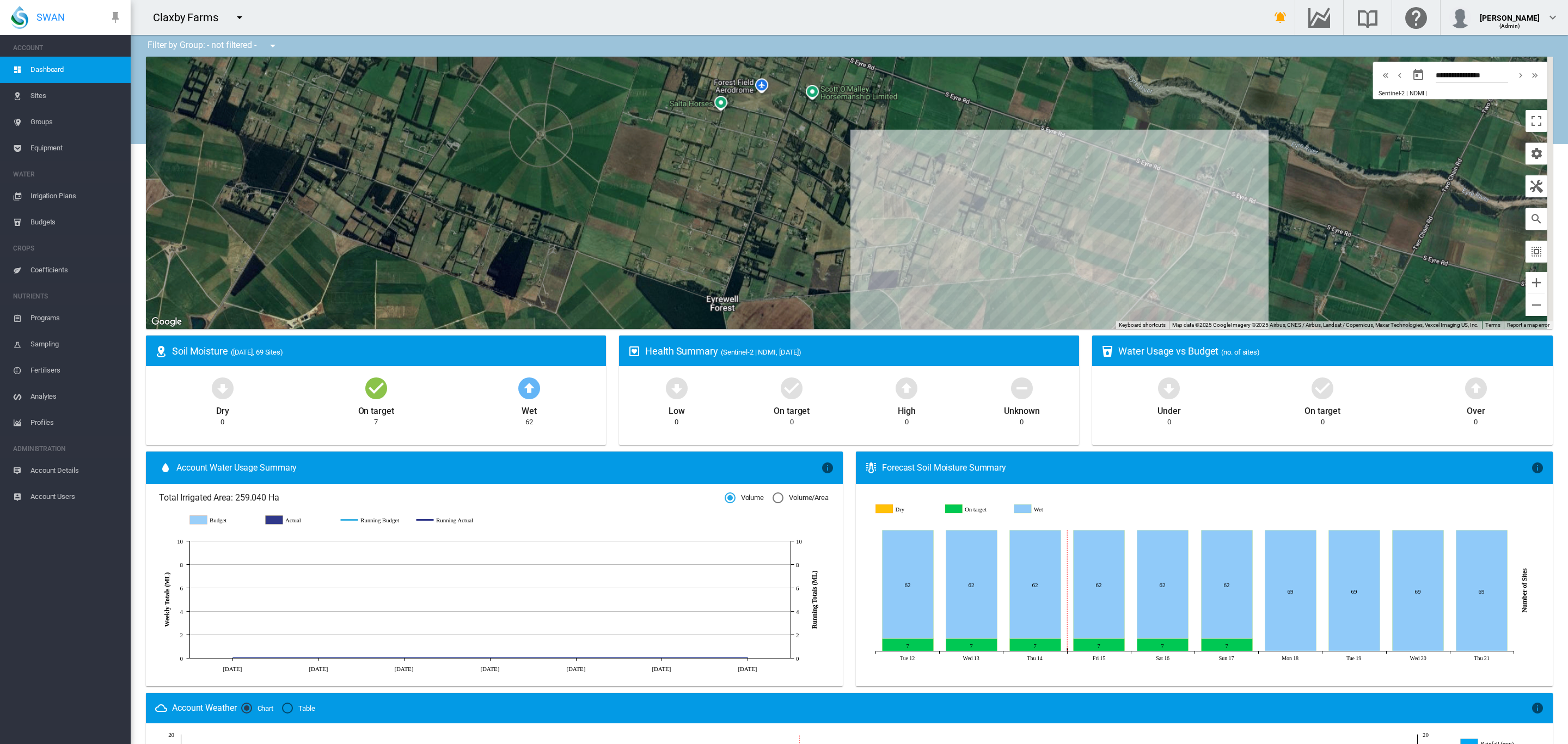
drag, startPoint x: 1328, startPoint y: 247, endPoint x: 1108, endPoint y: 242, distance: 220.1
click at [1108, 242] on div "To navigate, press the arrow keys." at bounding box center [849, 192] width 1407 height 272
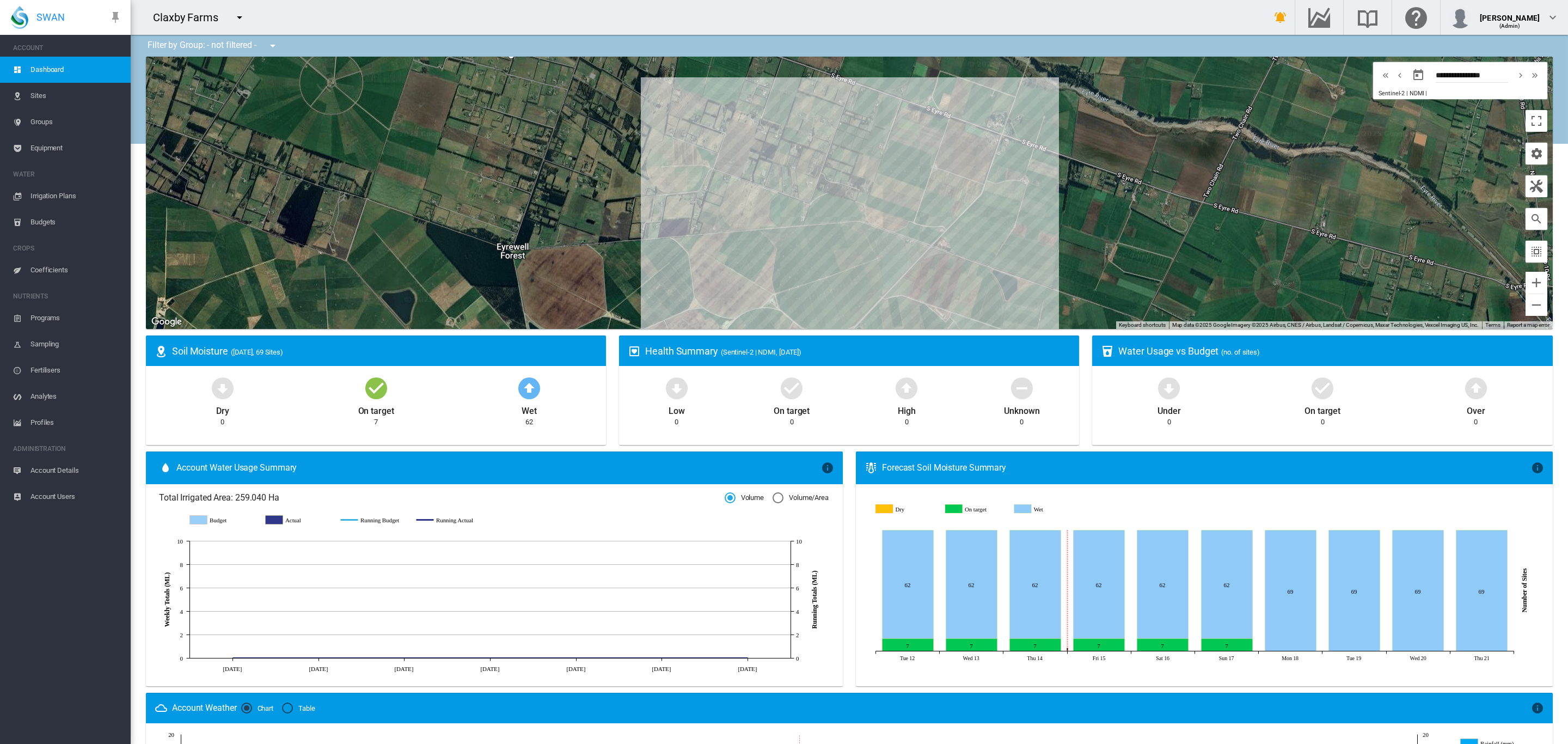
click at [240, 21] on md-icon "icon-menu-down" at bounding box center [239, 17] width 13 height 13
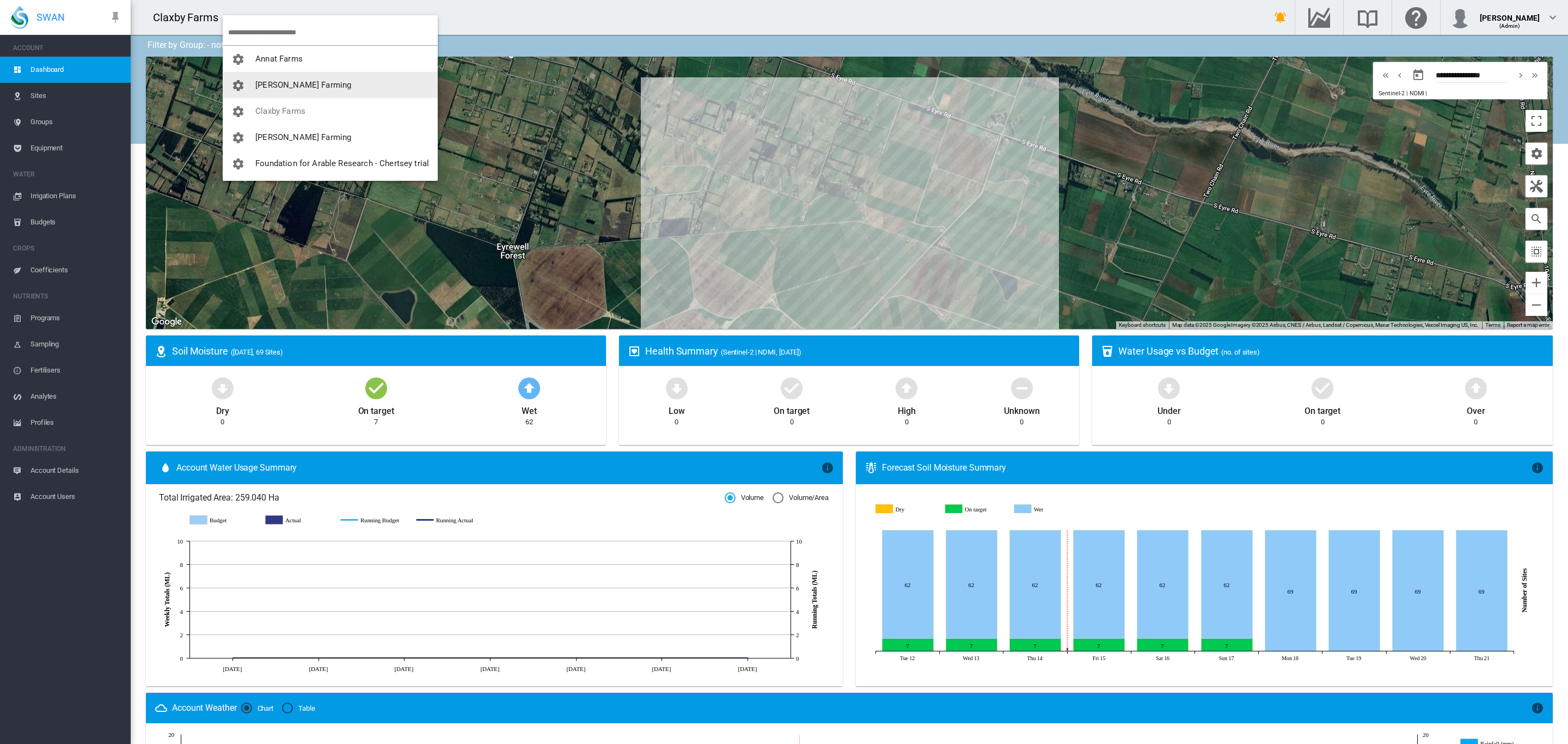
click at [305, 86] on span "[PERSON_NAME] Farming" at bounding box center [303, 85] width 96 height 10
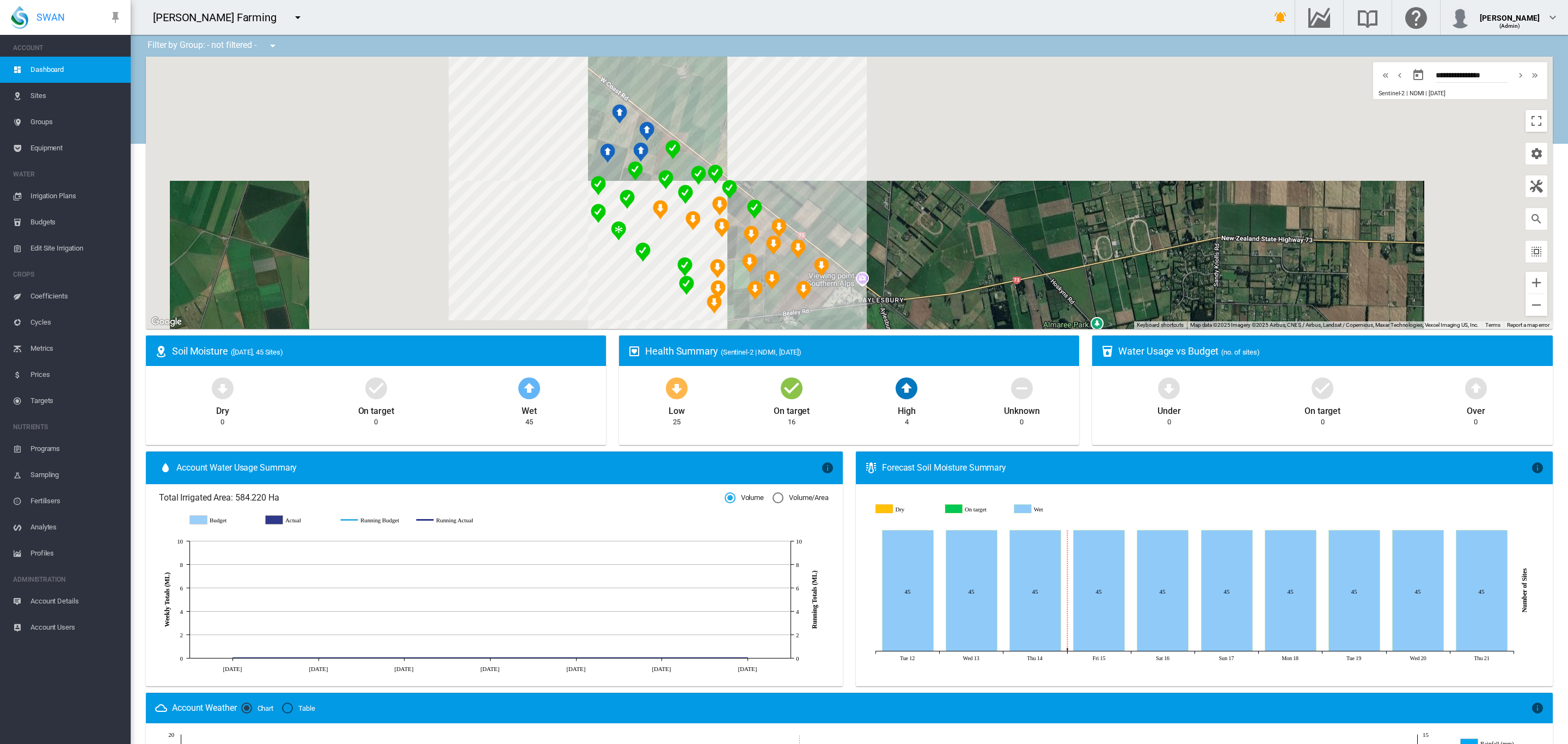
drag, startPoint x: 872, startPoint y: 234, endPoint x: 1071, endPoint y: 209, distance: 200.6
click at [1071, 209] on div "To navigate, press the arrow keys." at bounding box center [849, 192] width 1407 height 272
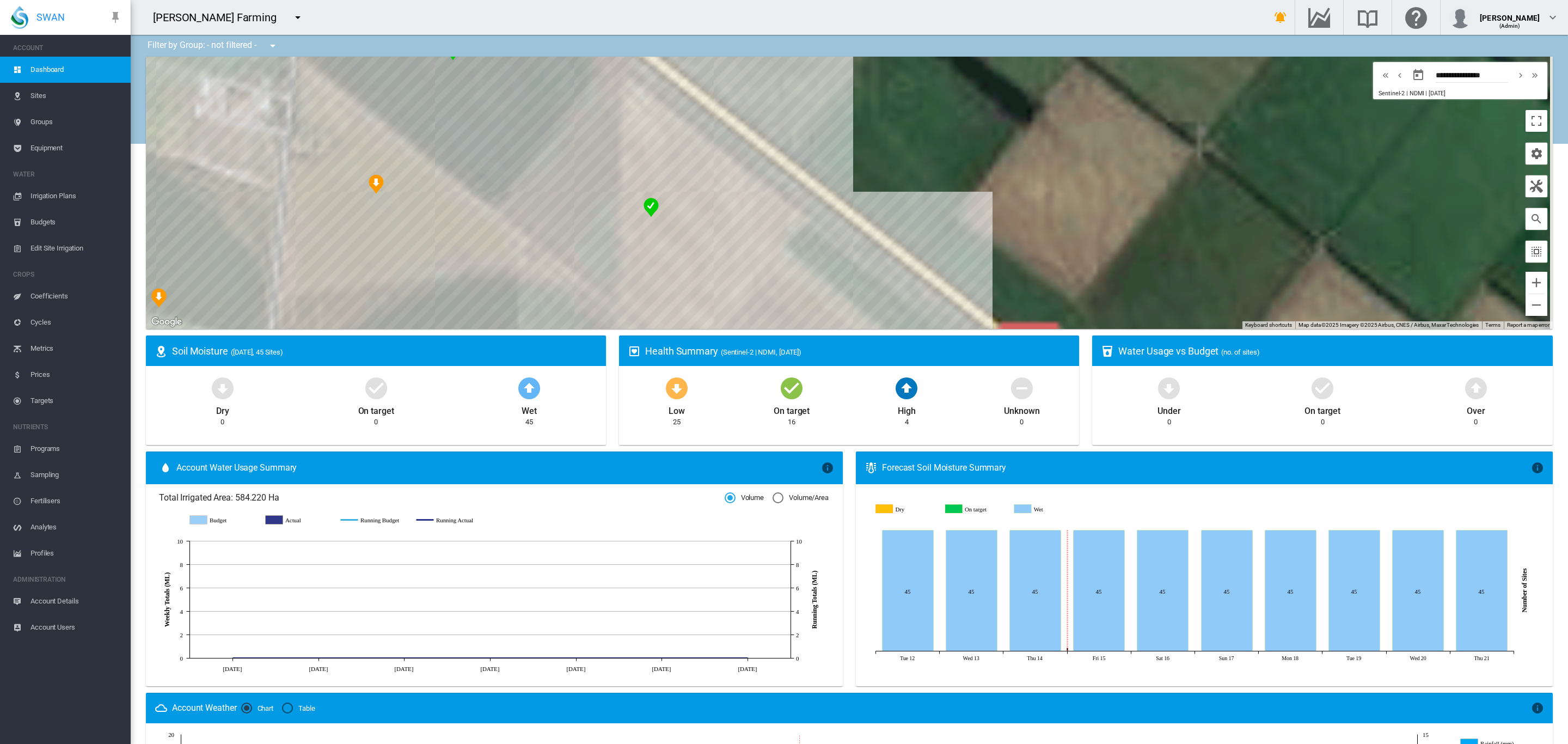
drag, startPoint x: 843, startPoint y: 193, endPoint x: 1229, endPoint y: 182, distance: 386.2
click at [1213, 185] on div "To navigate, press the arrow keys." at bounding box center [849, 192] width 1407 height 272
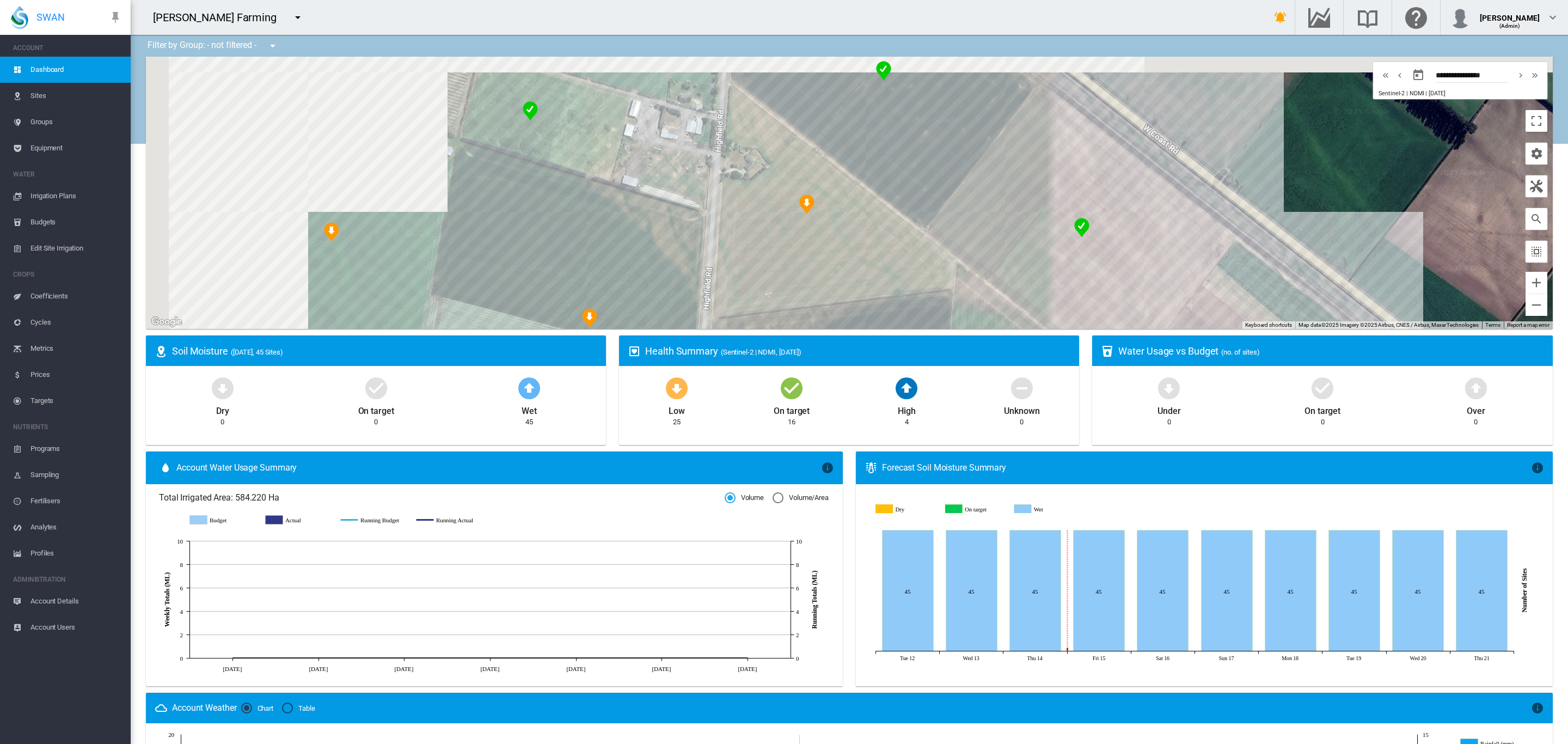
drag, startPoint x: 622, startPoint y: 156, endPoint x: 1065, endPoint y: 186, distance: 444.0
click at [1065, 186] on div "To navigate, press the arrow keys." at bounding box center [849, 192] width 1407 height 272
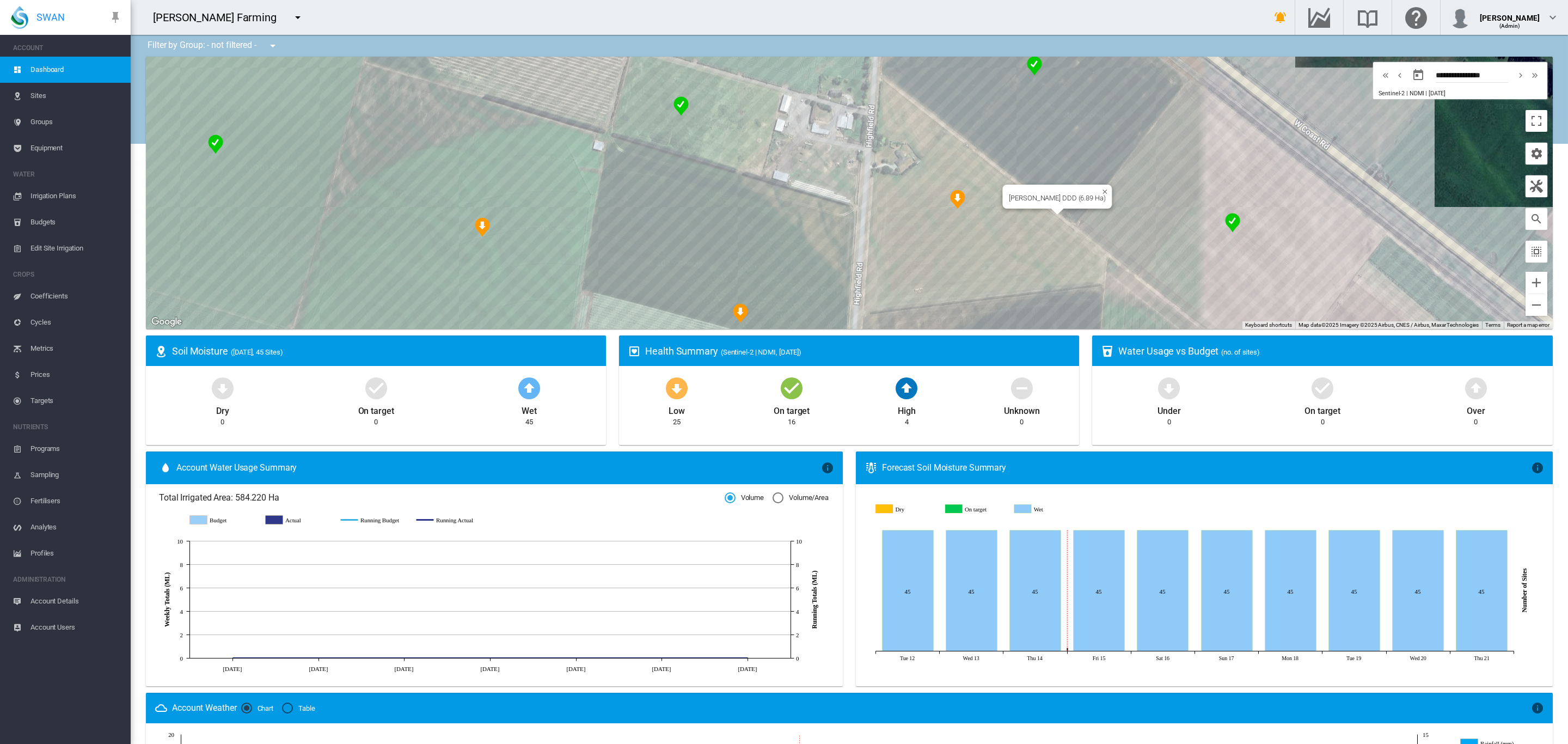
click at [956, 241] on div "To navigate, press the arrow keys. Brooker DDD (6.89 Ha)" at bounding box center [849, 192] width 1407 height 272
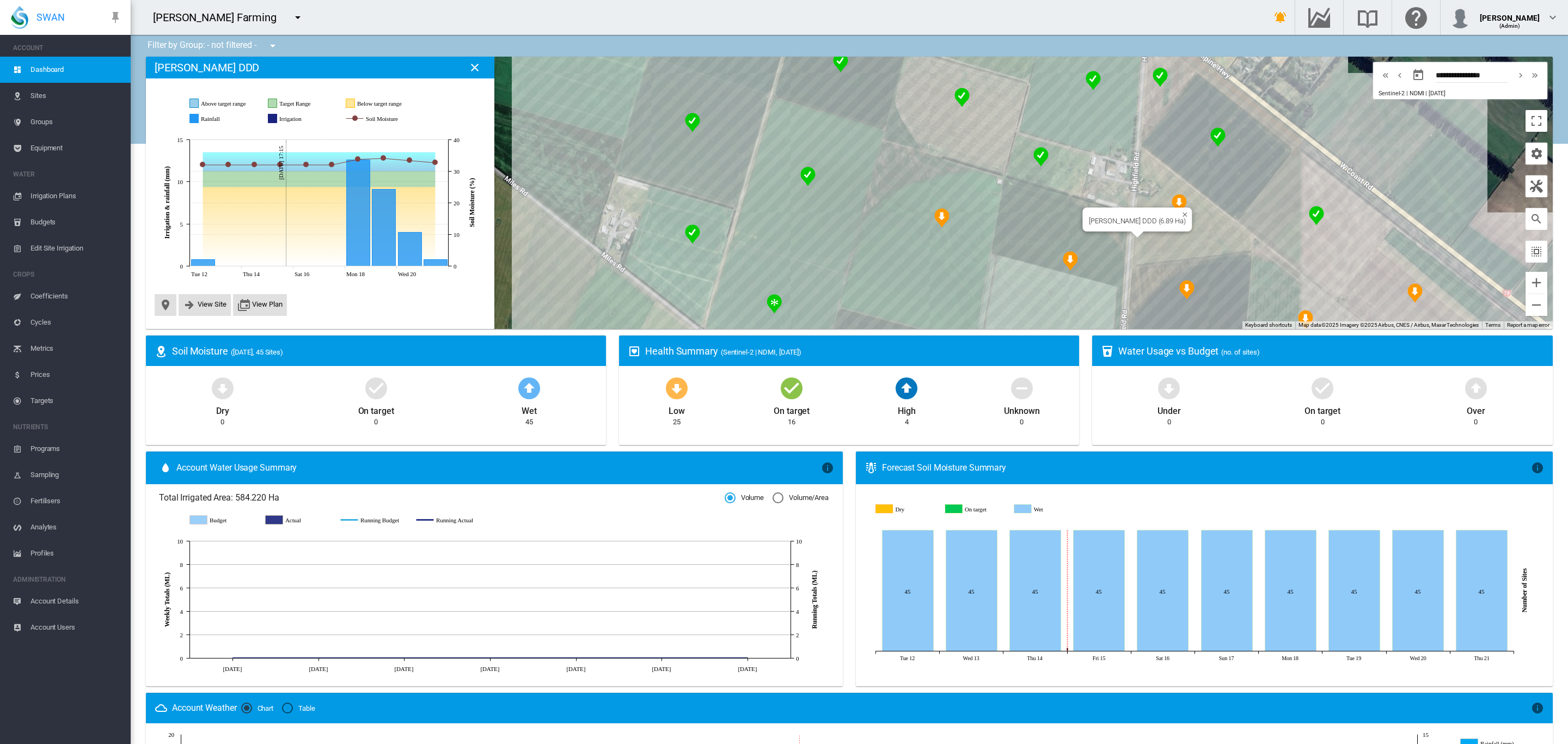
click at [1193, 225] on div "To navigate, press the arrow keys. Brooker DDD (6.89 Ha)" at bounding box center [849, 192] width 1407 height 272
click at [1191, 228] on div "To navigate, press the arrow keys." at bounding box center [849, 192] width 1407 height 272
click at [232, 14] on div "[PERSON_NAME] Farming" at bounding box center [220, 18] width 133 height 15
click at [292, 17] on md-icon "icon-menu-down" at bounding box center [297, 17] width 13 height 13
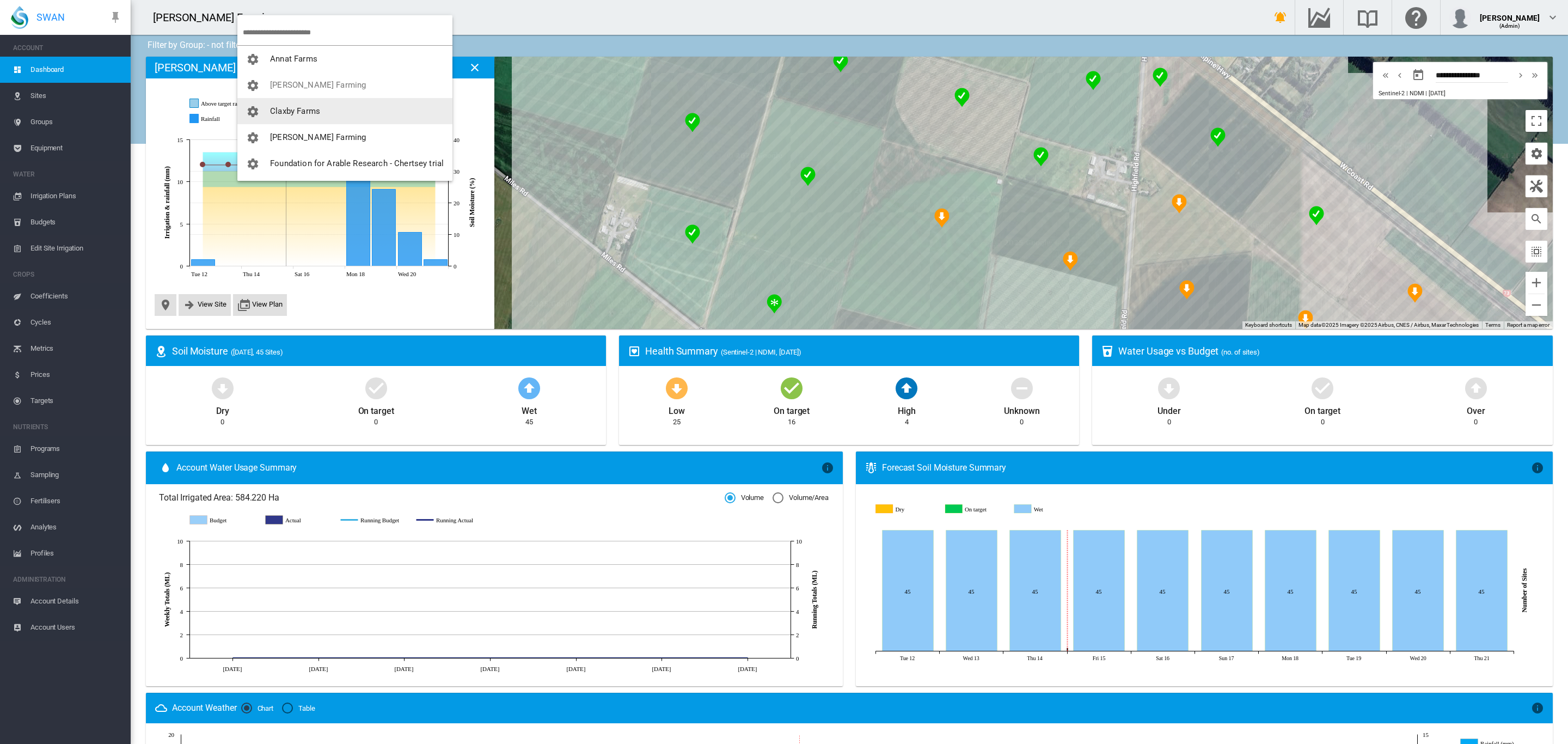
click at [314, 118] on button "Claxby Farms" at bounding box center [345, 111] width 215 height 26
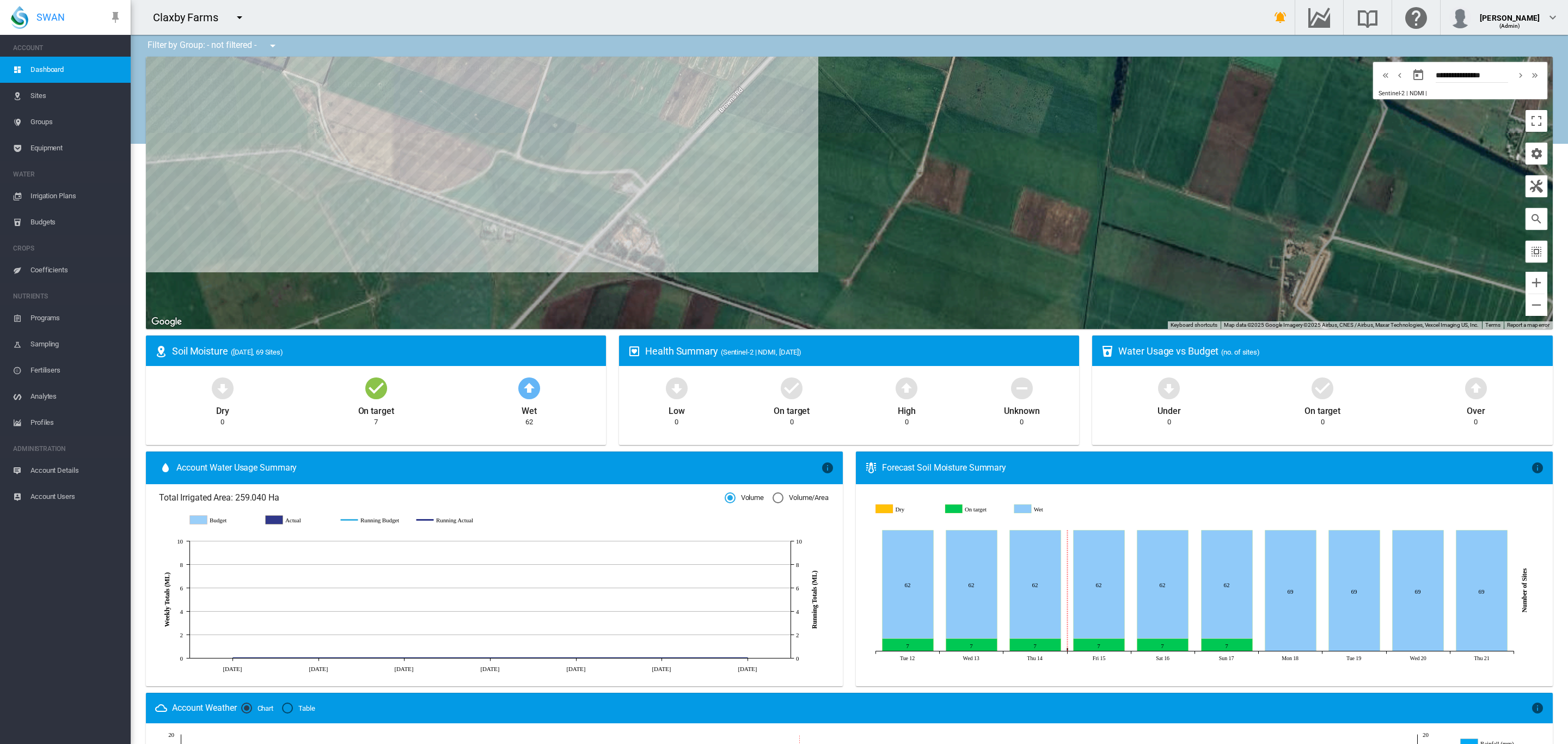
drag, startPoint x: 906, startPoint y: 230, endPoint x: 1004, endPoint y: 252, distance: 100.4
click at [1004, 252] on div "To navigate, press the arrow keys." at bounding box center [849, 192] width 1407 height 272
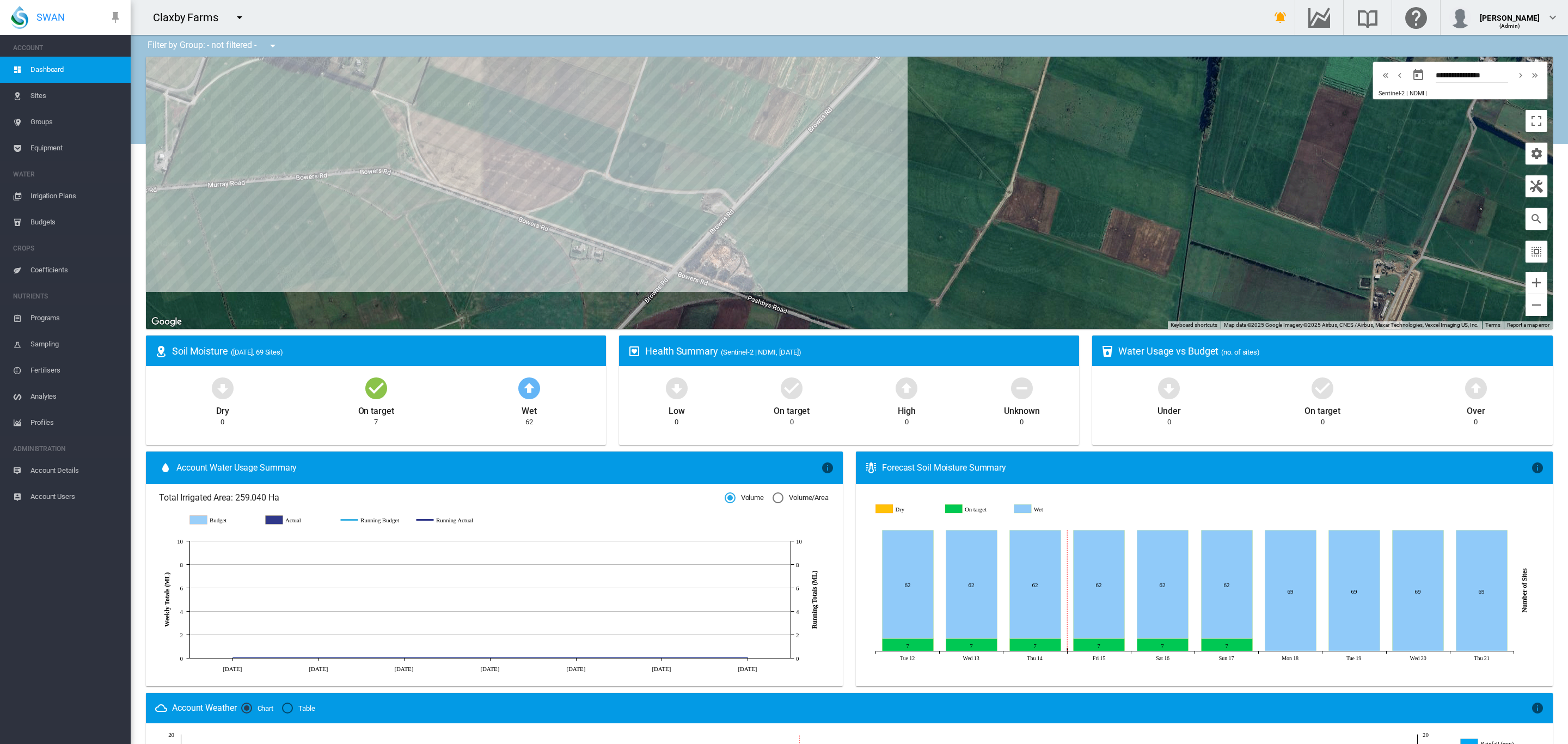
click at [61, 469] on span "Account Details" at bounding box center [76, 470] width 92 height 26
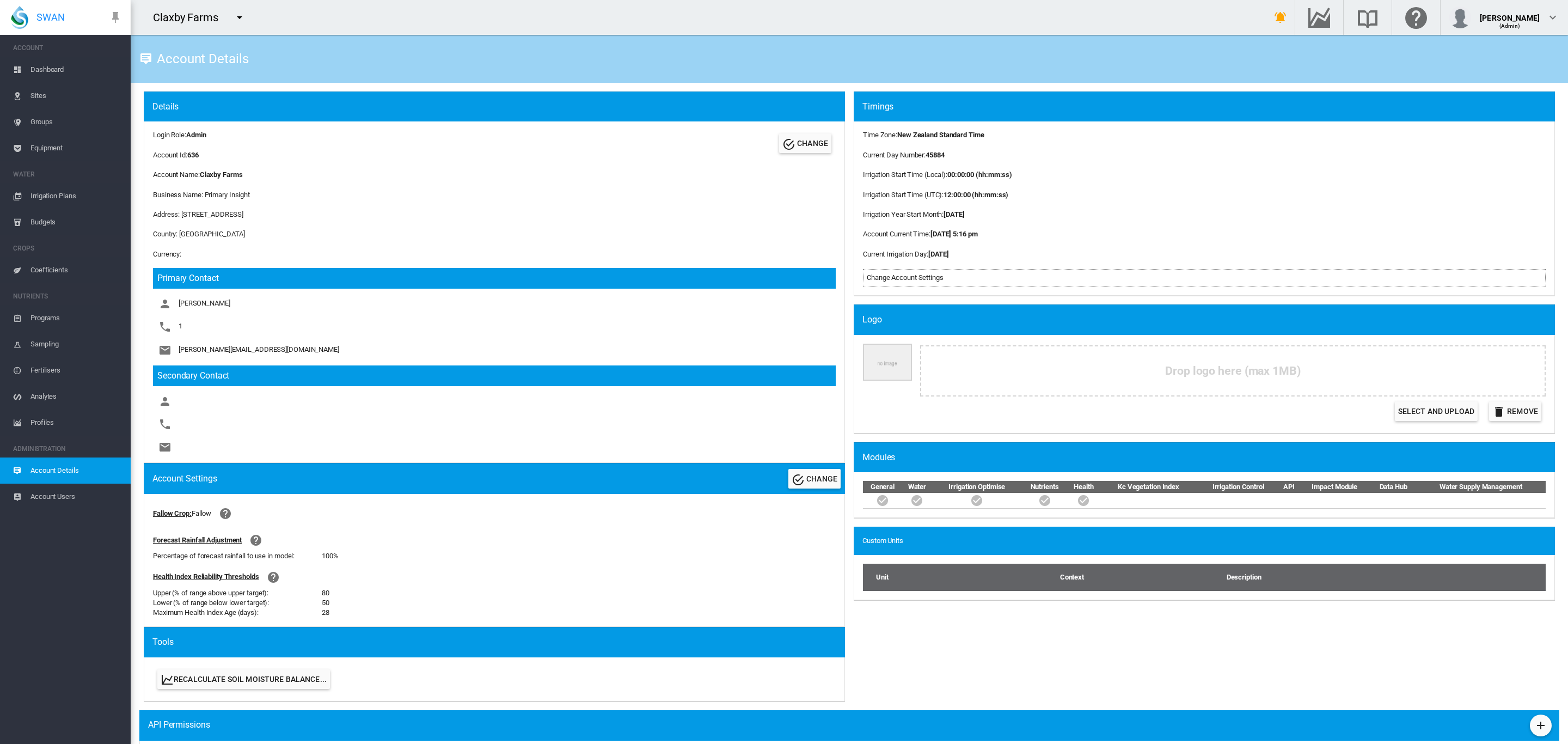
click at [70, 464] on span "Account Details" at bounding box center [76, 470] width 92 height 26
click at [62, 491] on span "Account Users" at bounding box center [76, 497] width 92 height 26
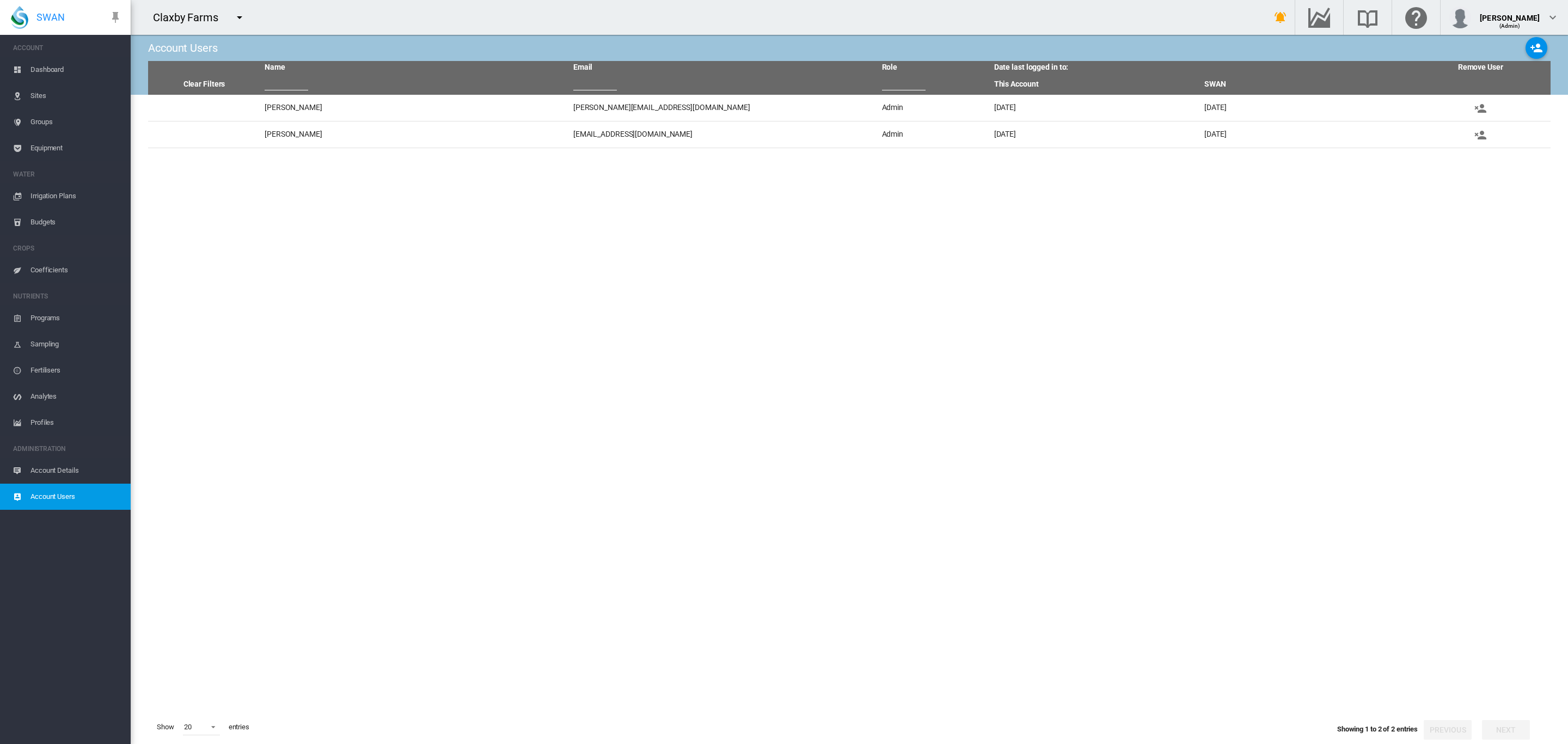
click at [42, 466] on span "Account Details" at bounding box center [76, 470] width 92 height 26
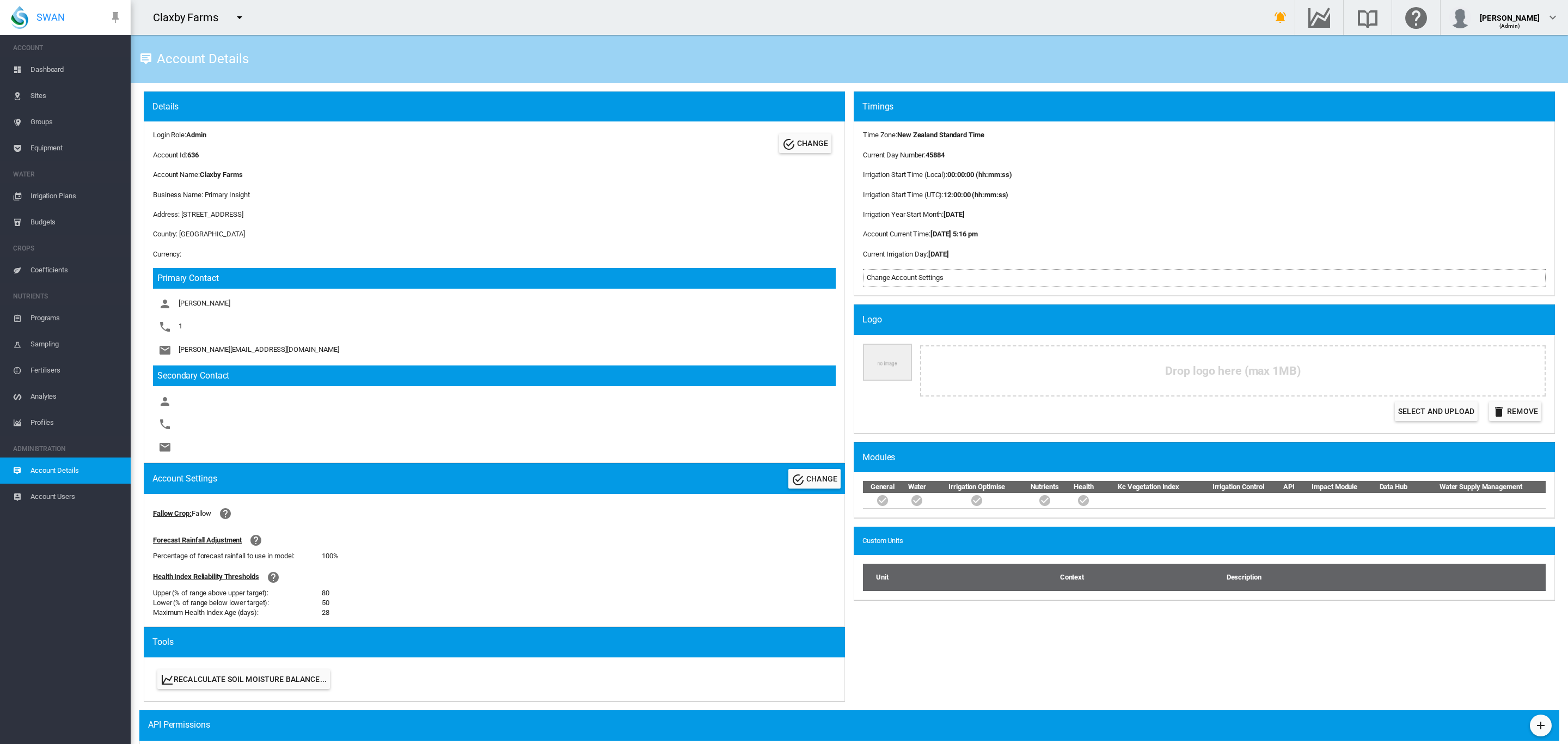
click at [51, 116] on span "Groups" at bounding box center [76, 122] width 92 height 26
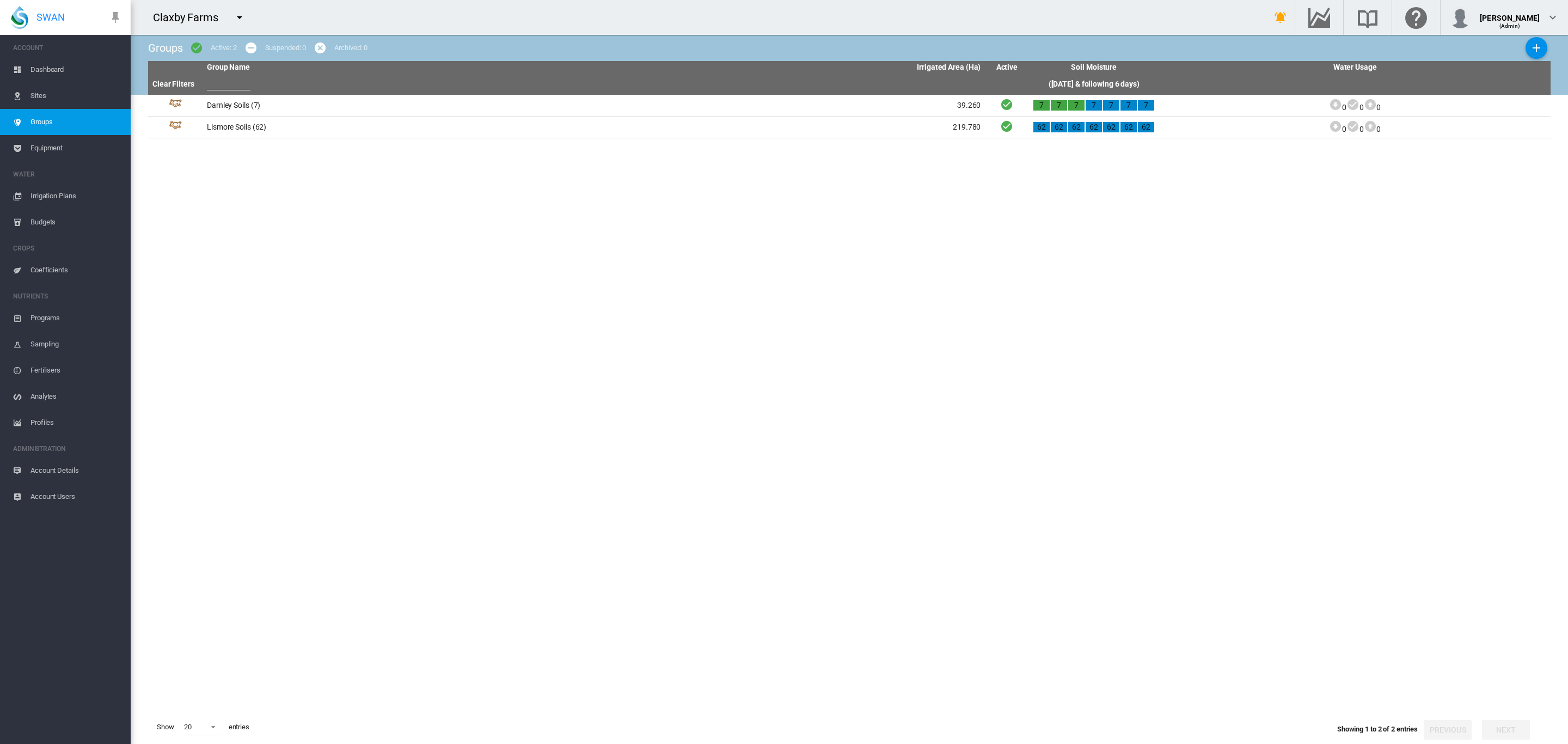
click at [56, 146] on span "Equipment" at bounding box center [76, 147] width 92 height 26
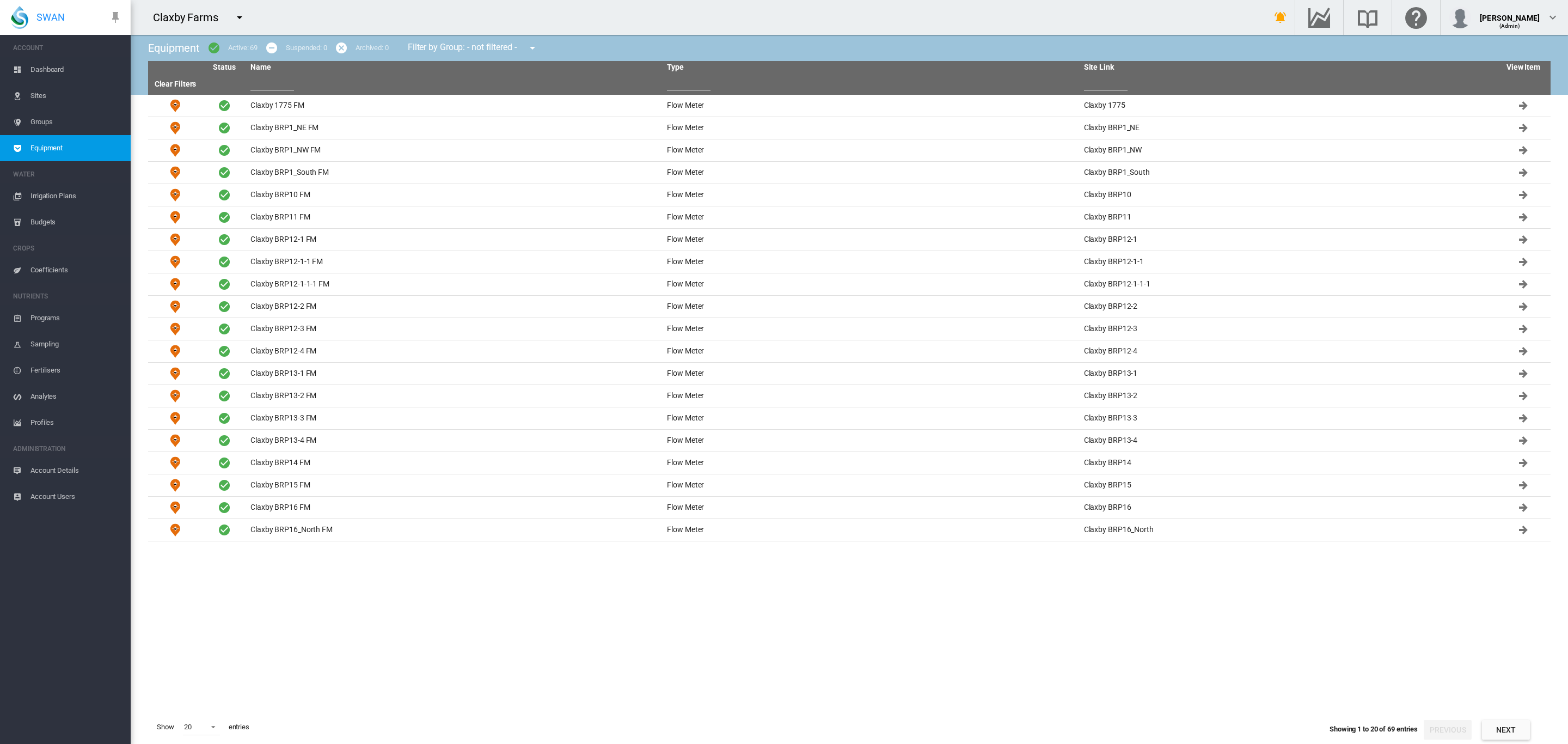
click at [49, 123] on span "Groups" at bounding box center [76, 122] width 92 height 26
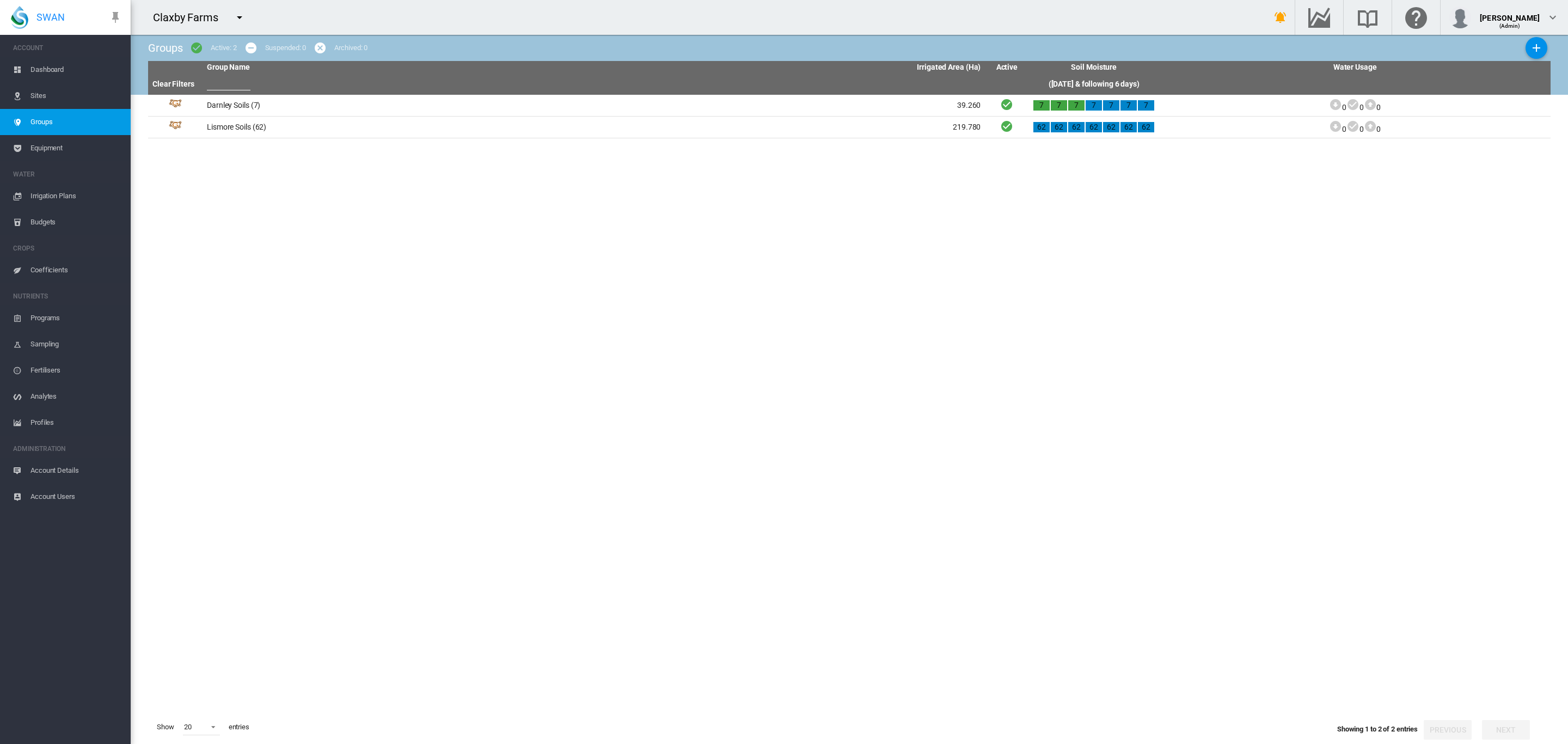
click at [49, 98] on span "Sites" at bounding box center [76, 96] width 92 height 26
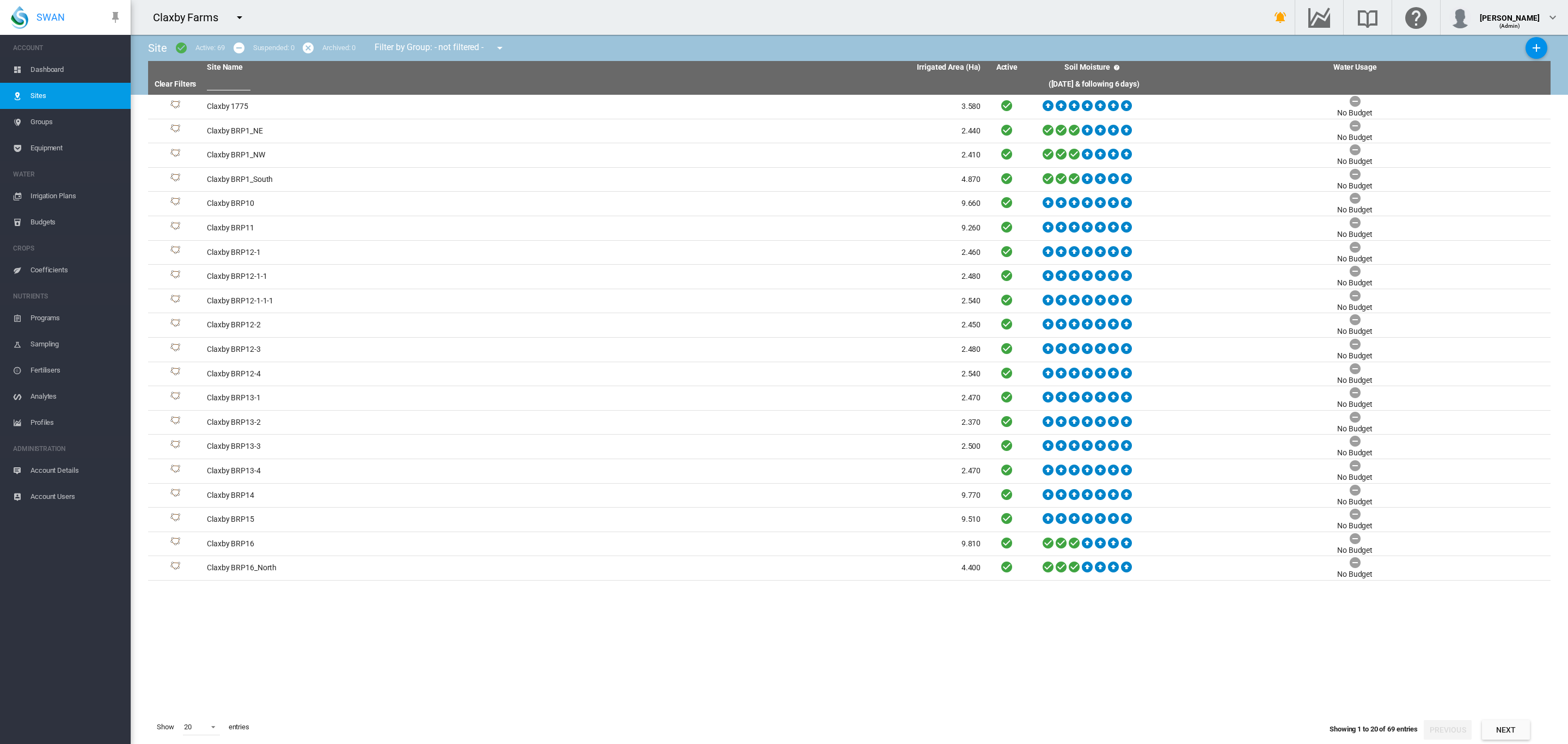
click at [68, 265] on span "Coefficients" at bounding box center [76, 269] width 92 height 26
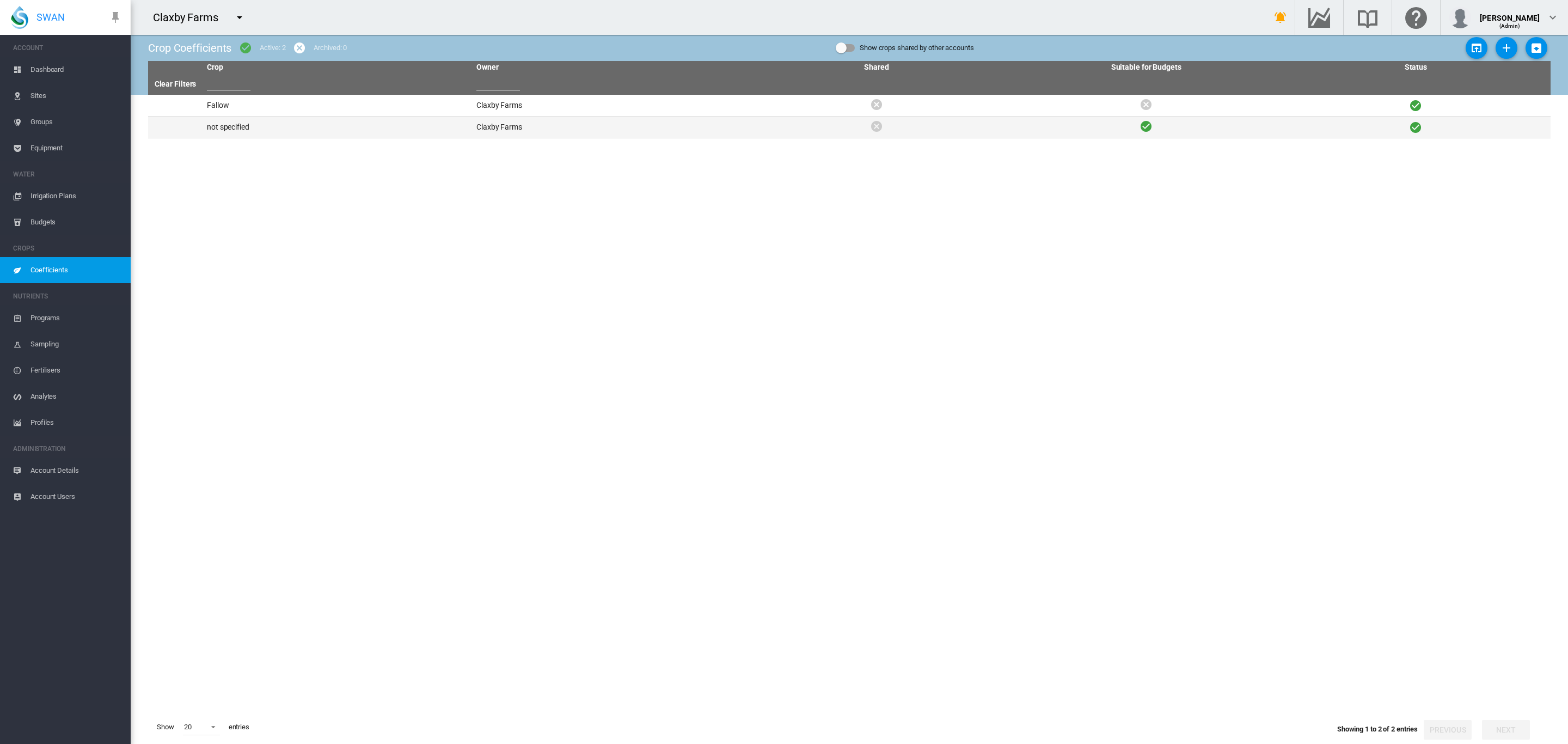
click at [238, 121] on td "not specified" at bounding box center [337, 126] width 270 height 21
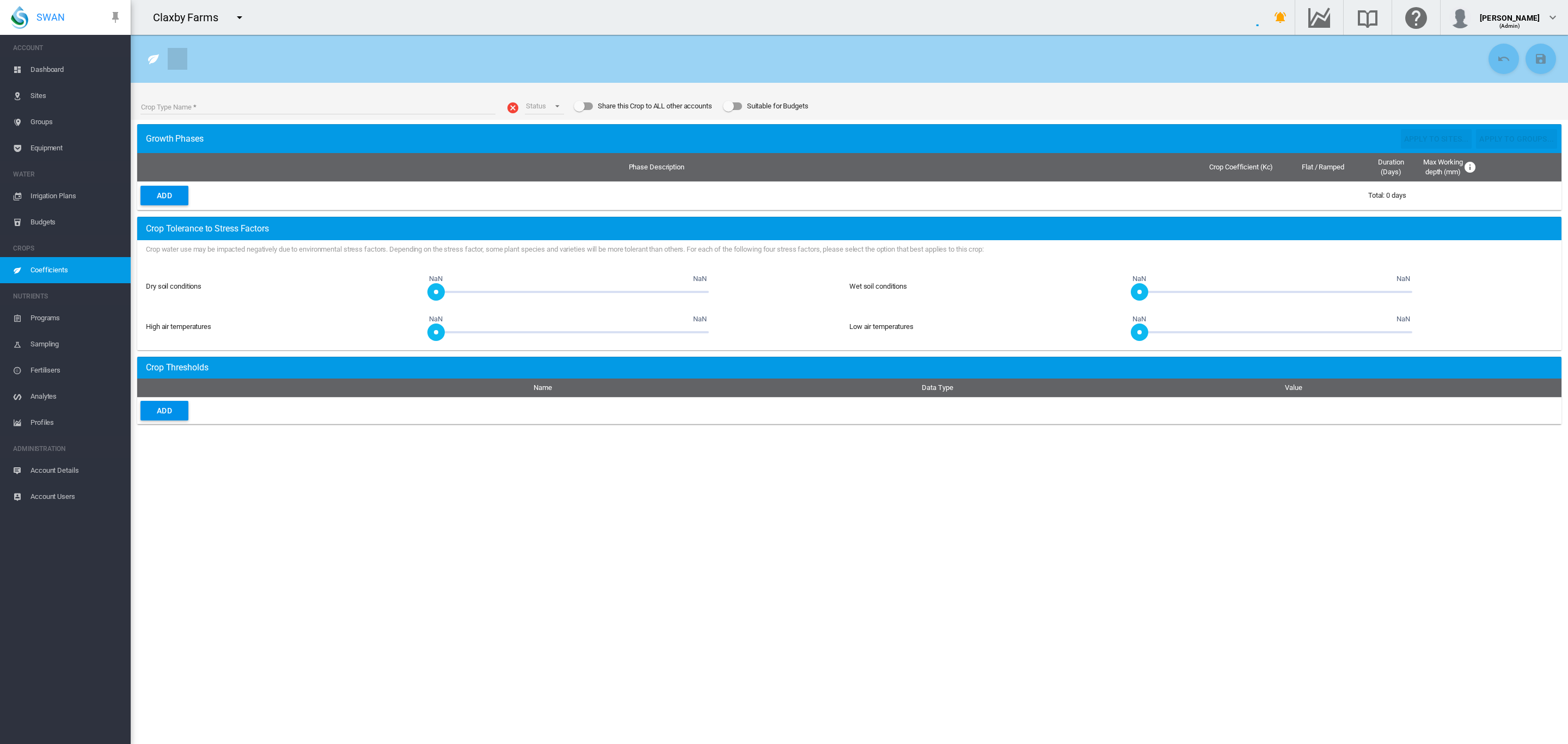
type input "**********"
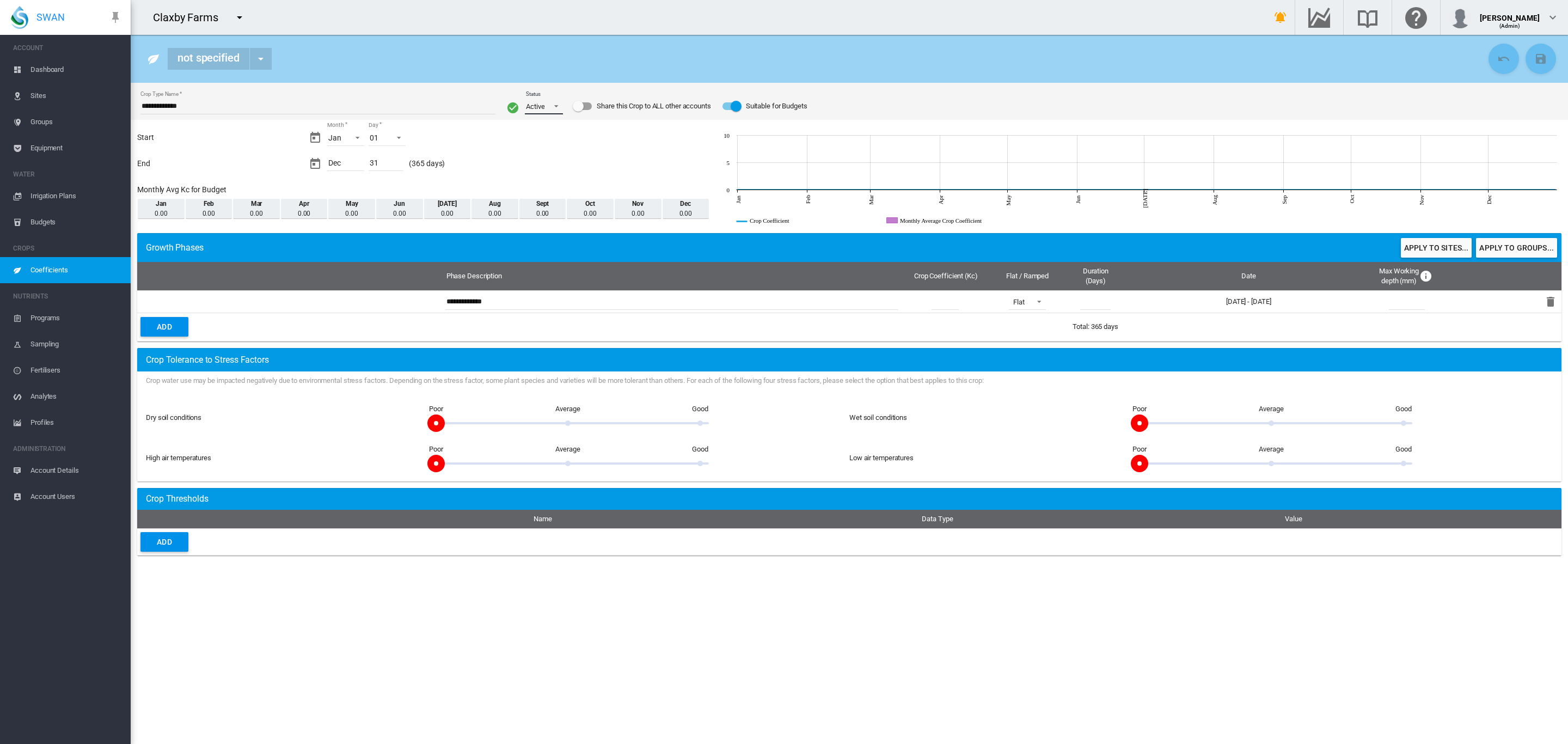
click at [556, 107] on span "Status: \a Active\a" at bounding box center [553, 105] width 13 height 10
click at [549, 138] on md-option "Archived" at bounding box center [553, 132] width 74 height 26
click at [1541, 59] on md-icon "icon-content-save" at bounding box center [1541, 58] width 13 height 13
click at [236, 18] on md-icon "icon-menu-down" at bounding box center [239, 17] width 13 height 13
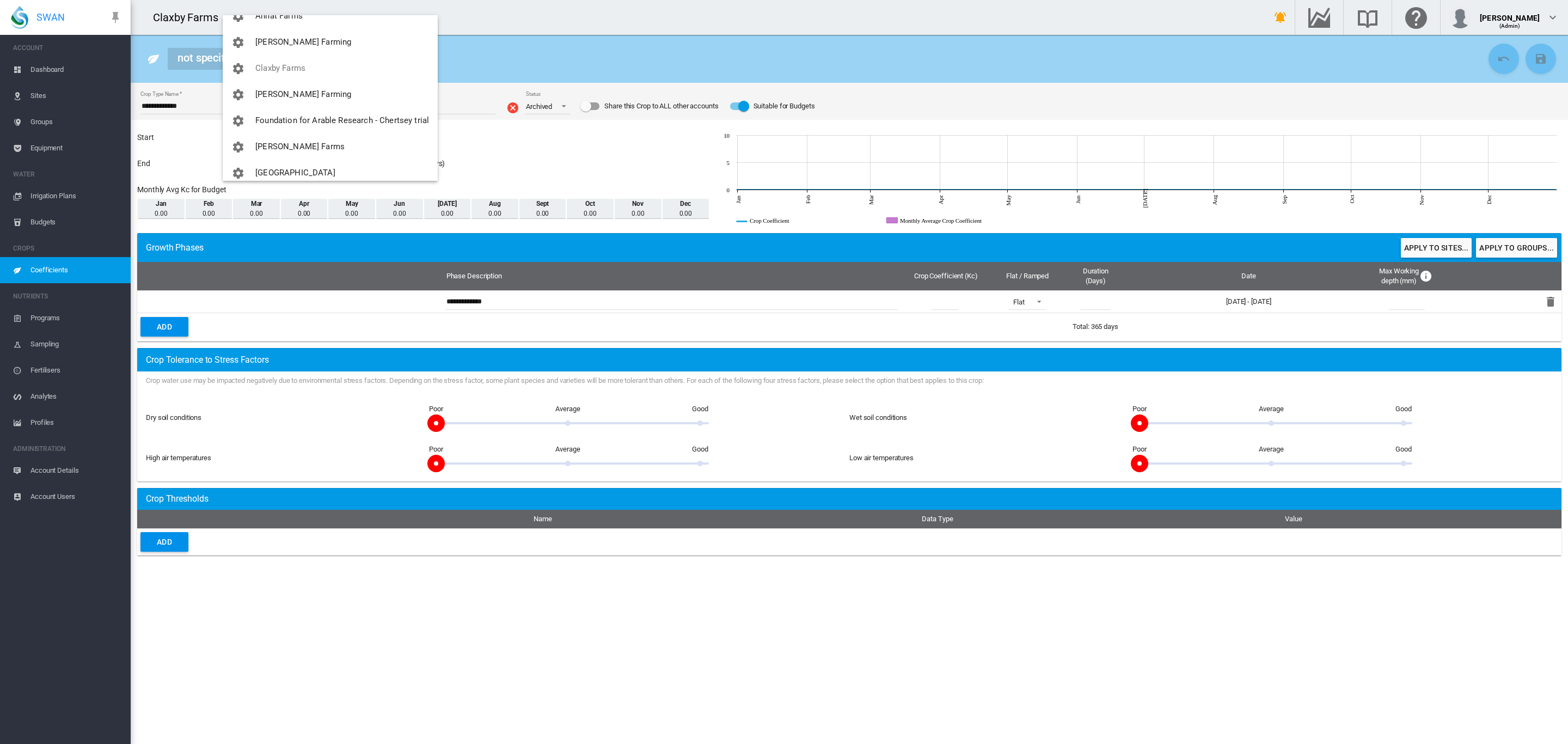
scroll to position [36, 0]
click at [301, 146] on button "[PERSON_NAME] Farms" at bounding box center [331, 153] width 215 height 26
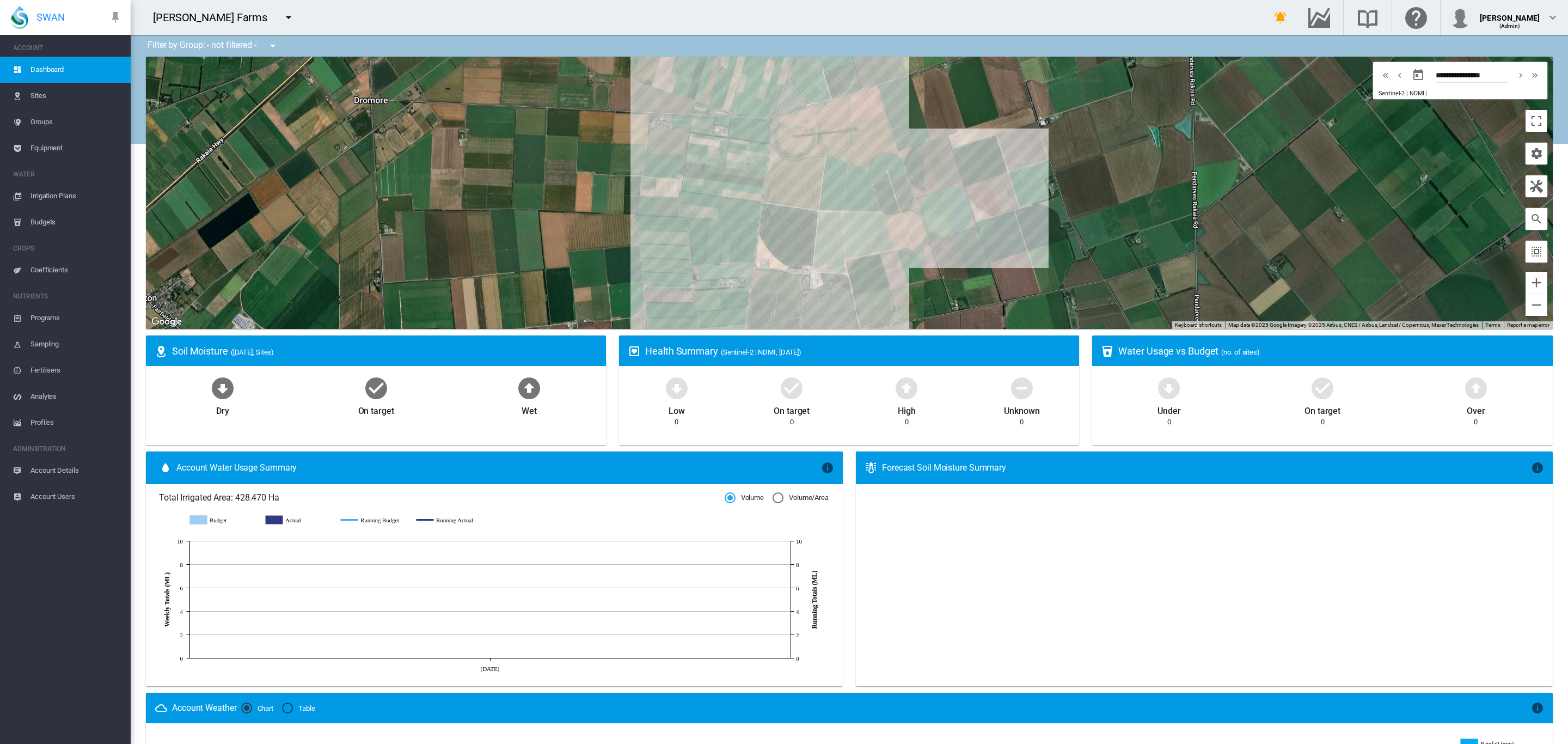
click at [64, 489] on span "Account Users" at bounding box center [76, 497] width 92 height 26
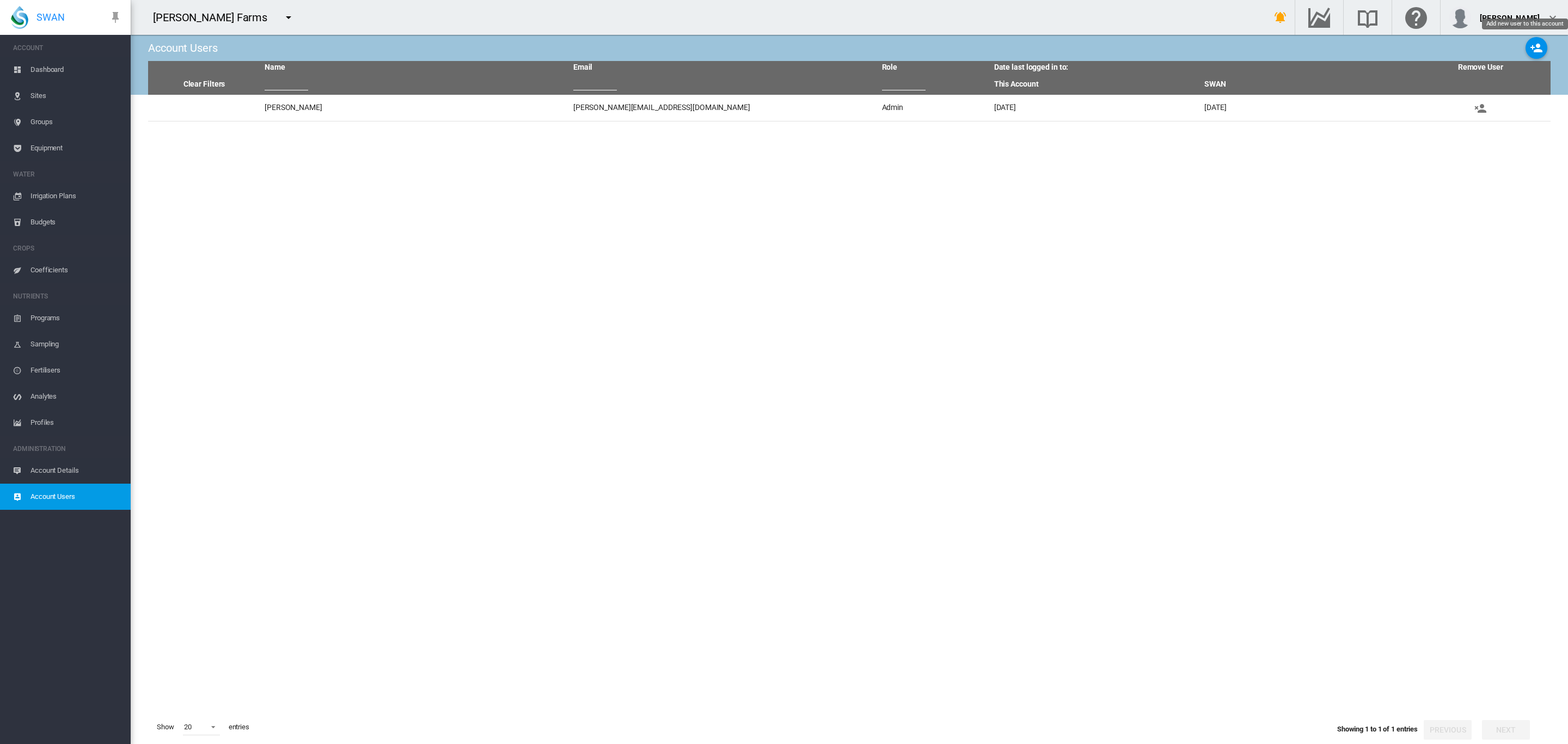
click at [1530, 46] on md-icon "icon-account-plus" at bounding box center [1536, 47] width 13 height 13
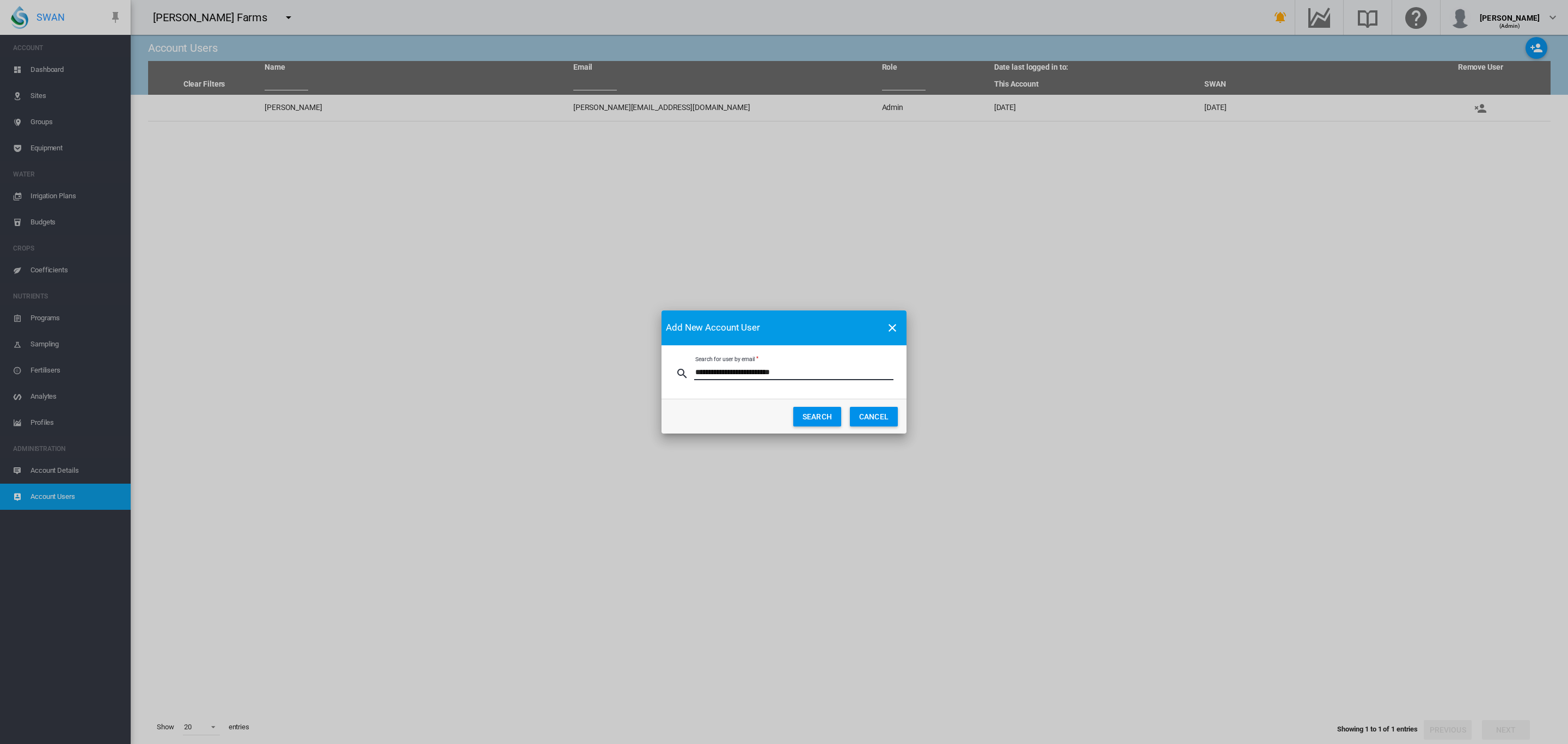
type input "**********"
click at [809, 419] on button "SEARCH" at bounding box center [817, 416] width 48 height 19
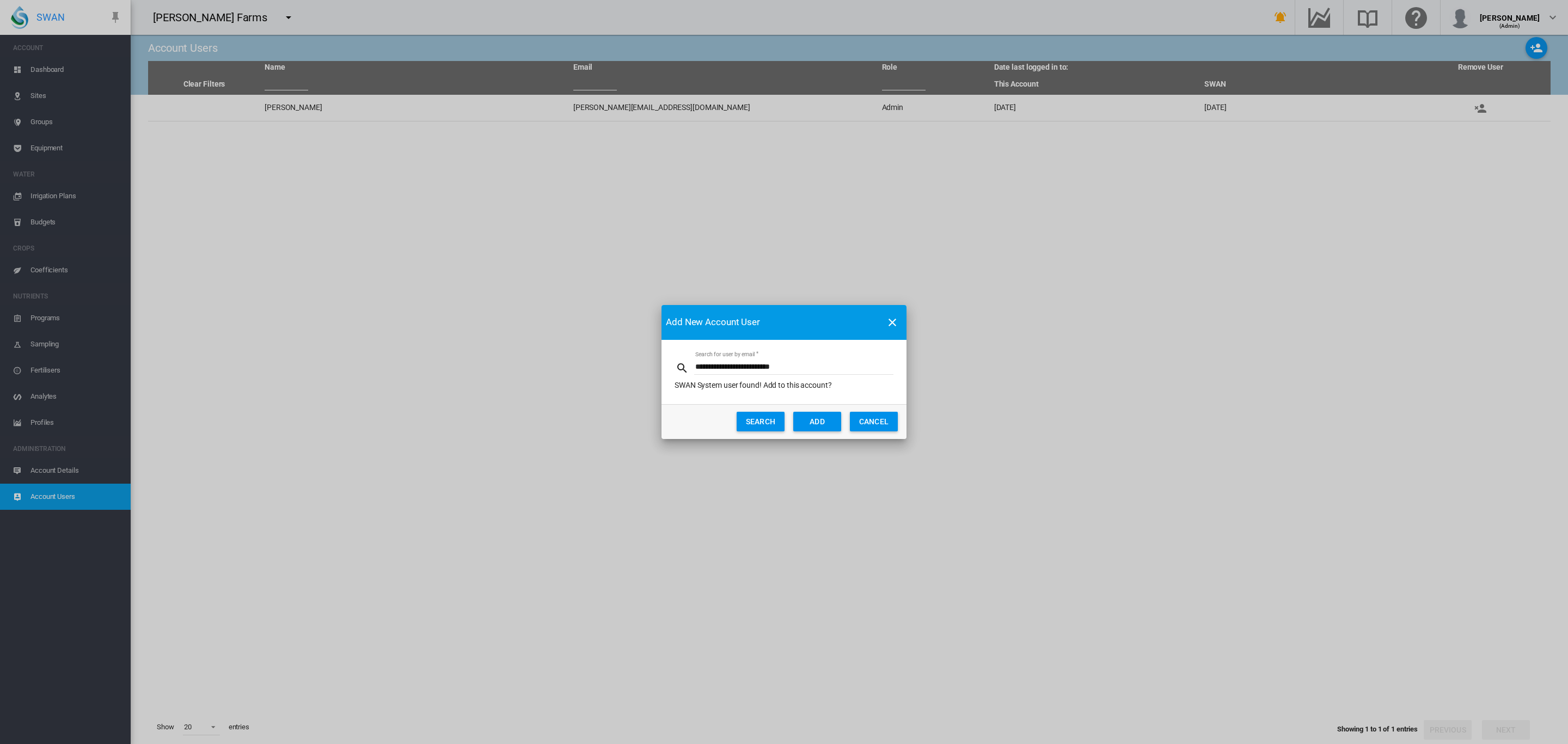
click at [811, 418] on button "ADD" at bounding box center [817, 421] width 48 height 19
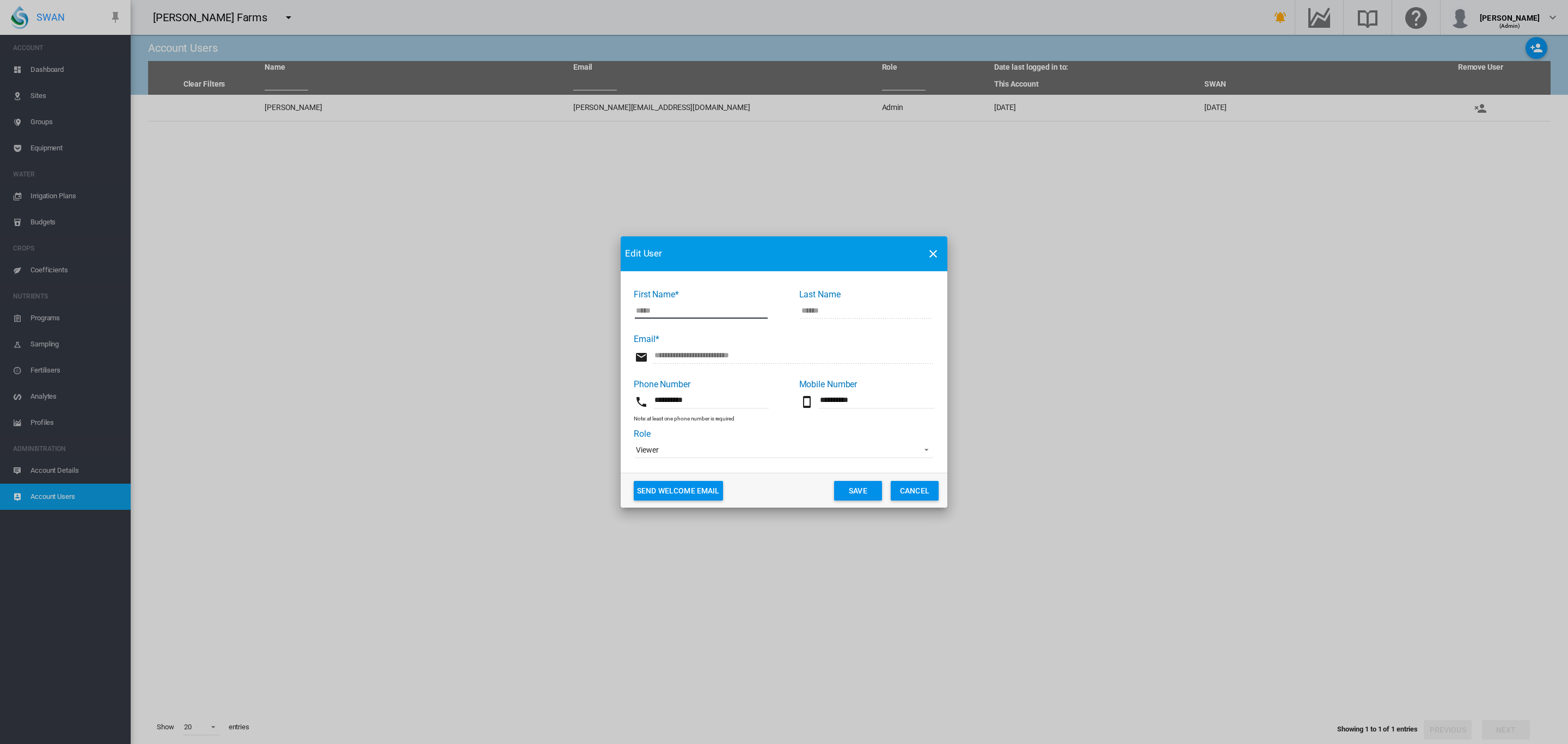
click at [733, 447] on span "Viewer" at bounding box center [775, 450] width 279 height 11
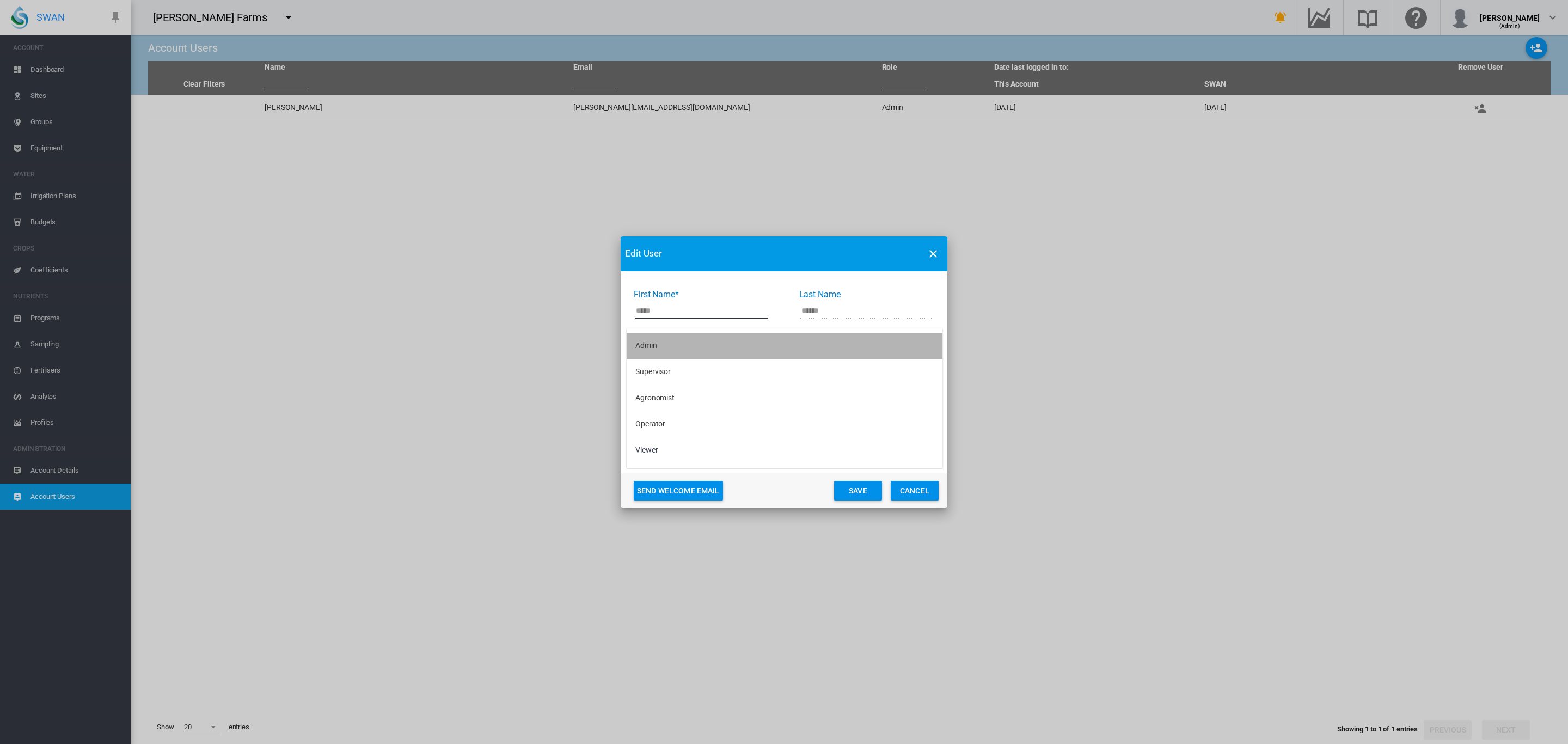
click at [674, 334] on md-option "Admin" at bounding box center [785, 346] width 316 height 26
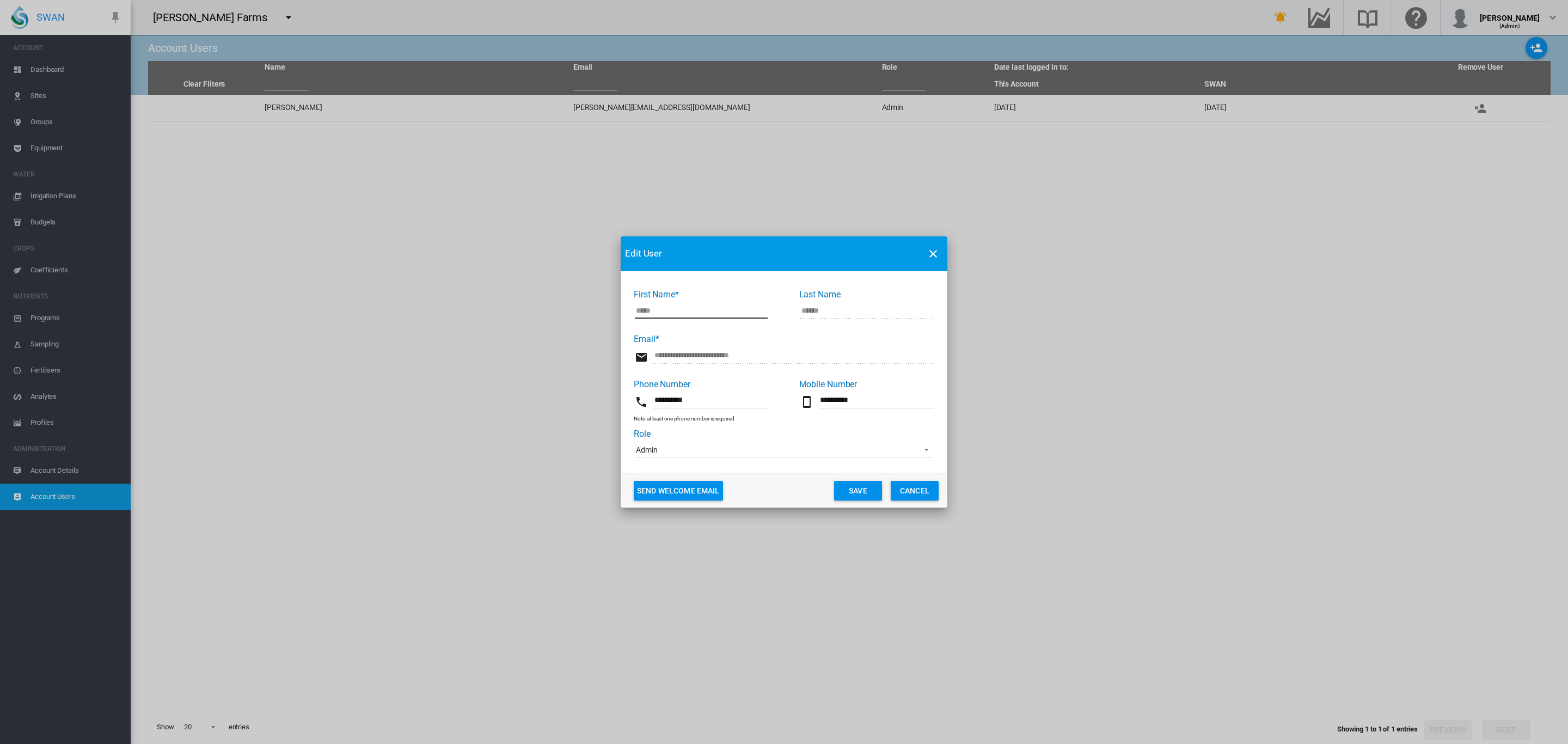
click at [869, 491] on button "Save" at bounding box center [858, 490] width 48 height 19
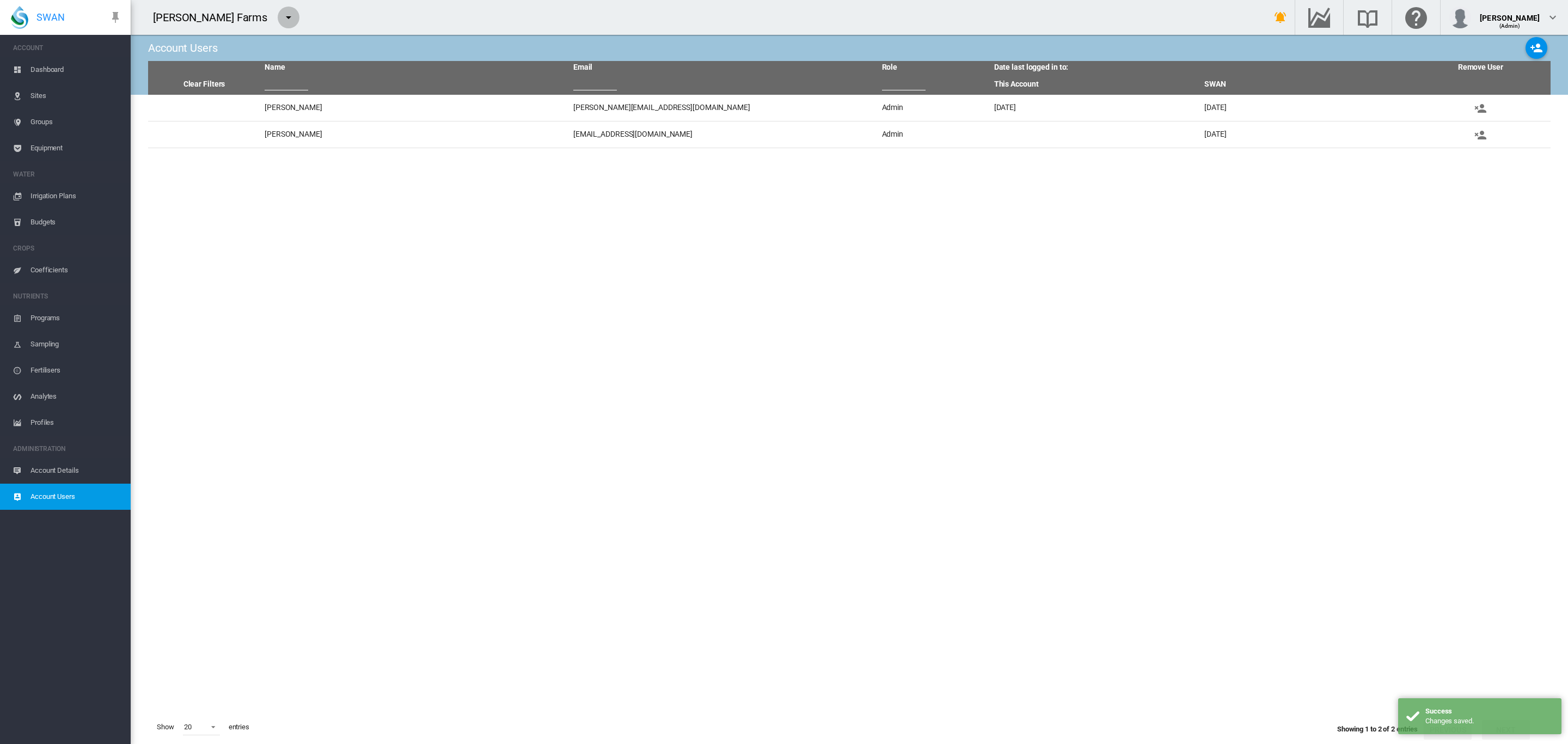
click at [278, 14] on button "button" at bounding box center [289, 18] width 22 height 22
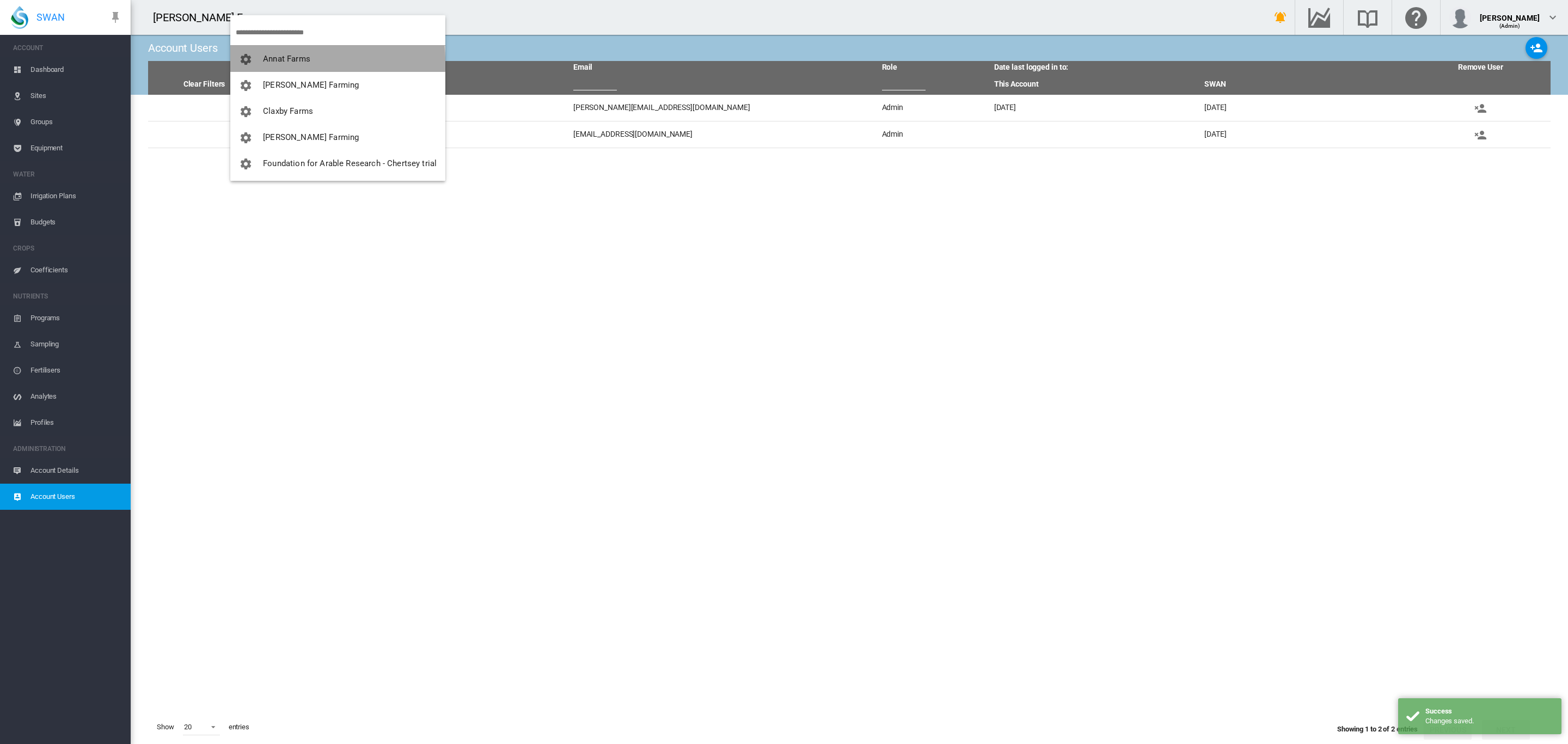
click at [278, 64] on button "Annat Farms" at bounding box center [338, 58] width 215 height 26
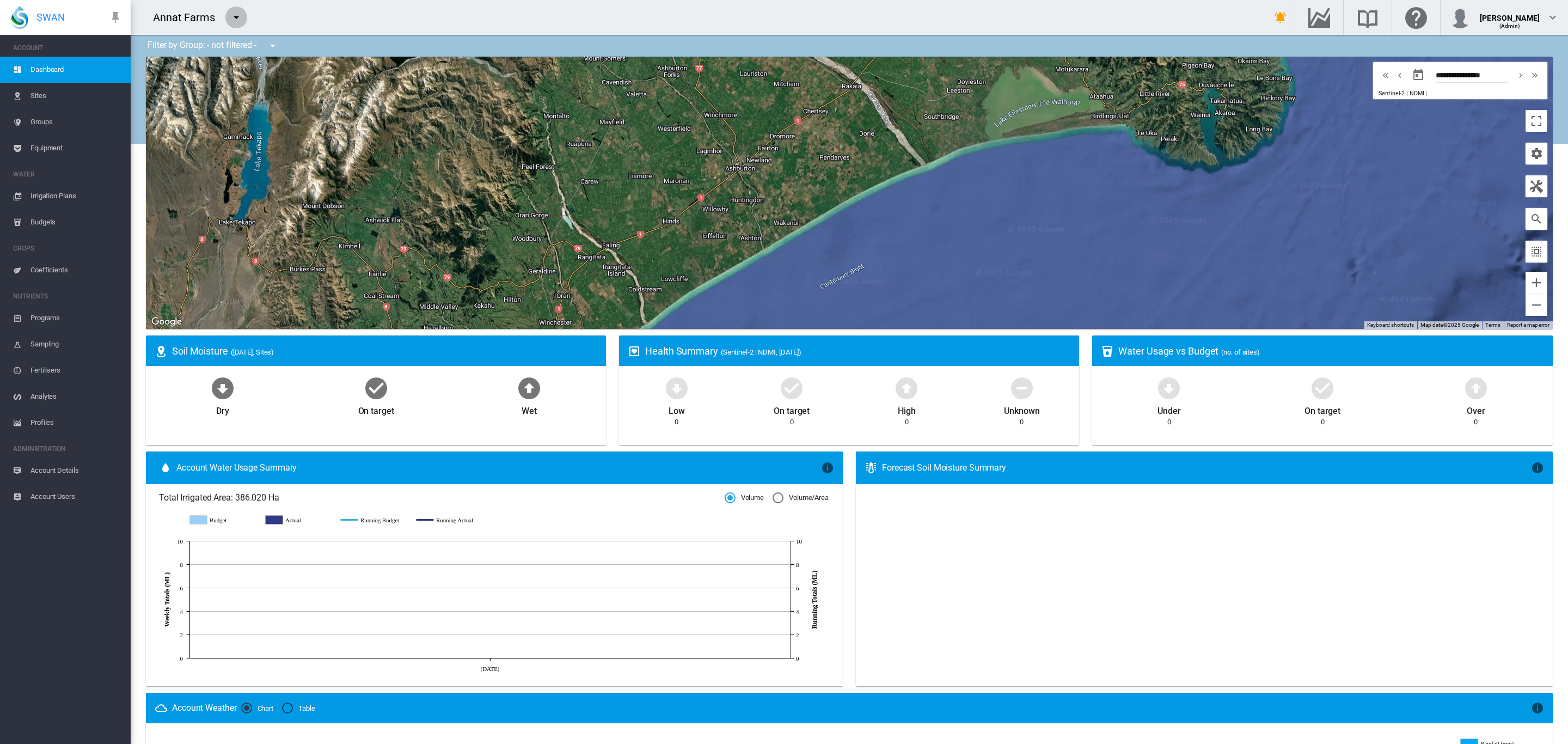
click at [236, 16] on md-icon "icon-menu-down" at bounding box center [236, 17] width 13 height 13
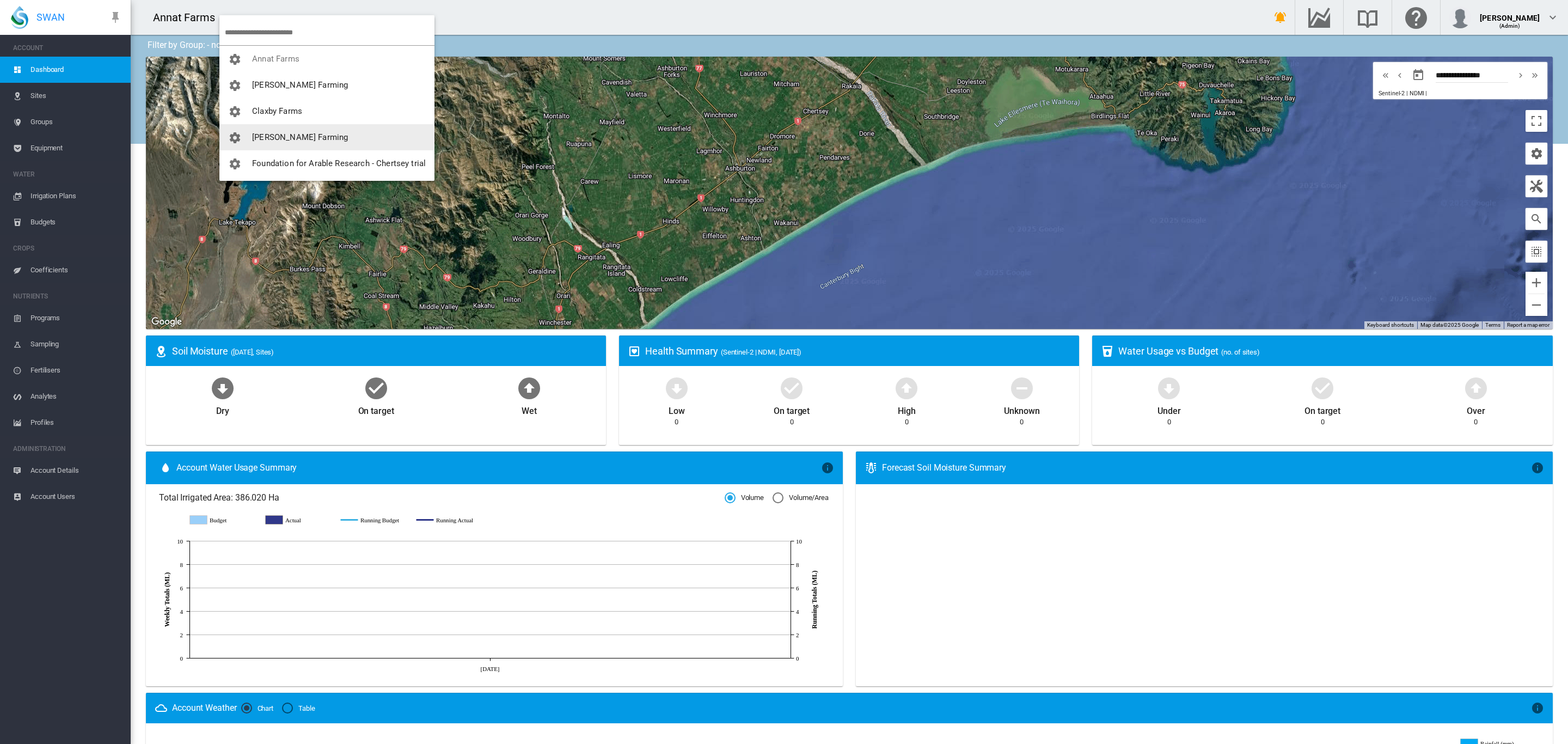
click at [285, 132] on span "[PERSON_NAME] Farming" at bounding box center [299, 137] width 96 height 10
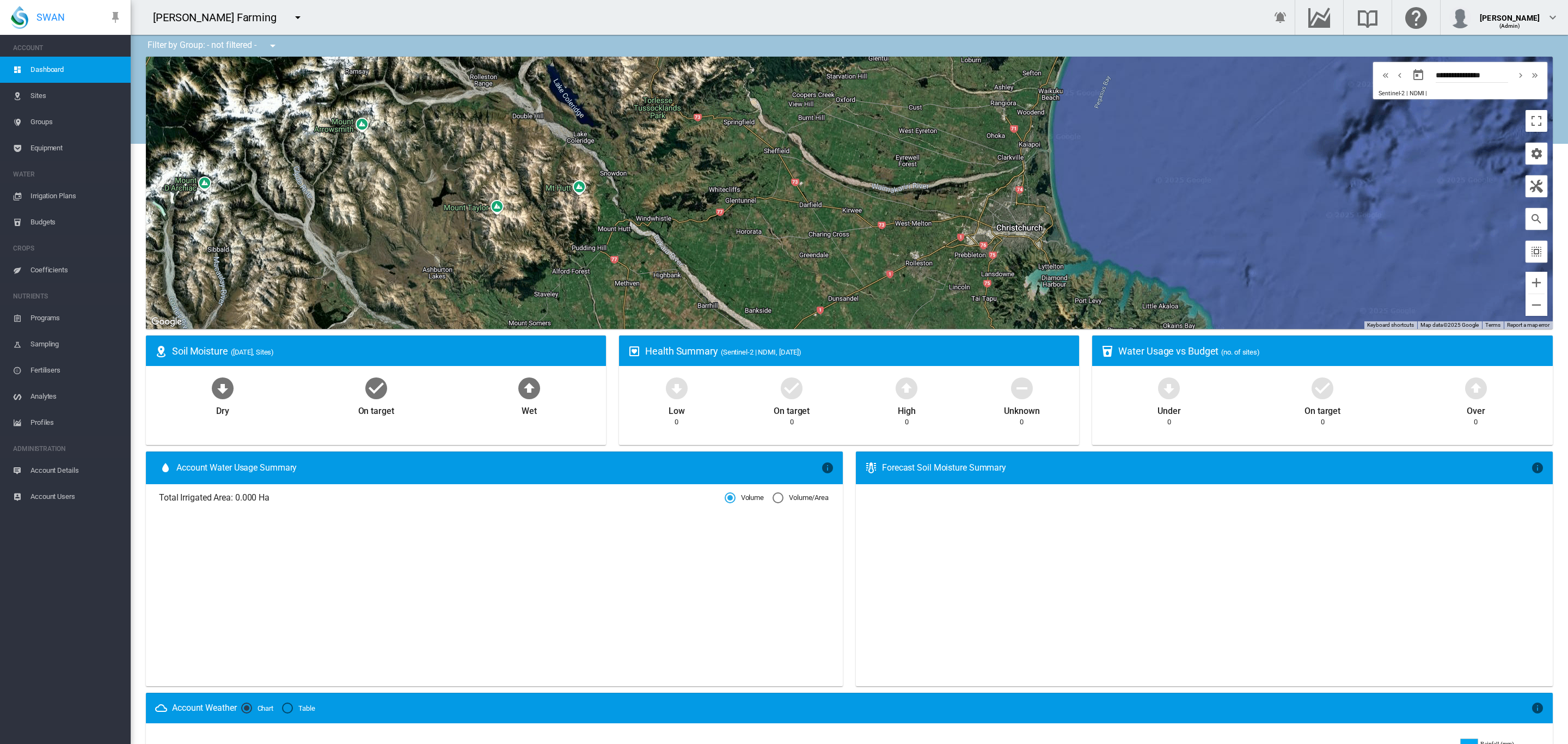
click at [39, 497] on span "Account Users" at bounding box center [76, 497] width 92 height 26
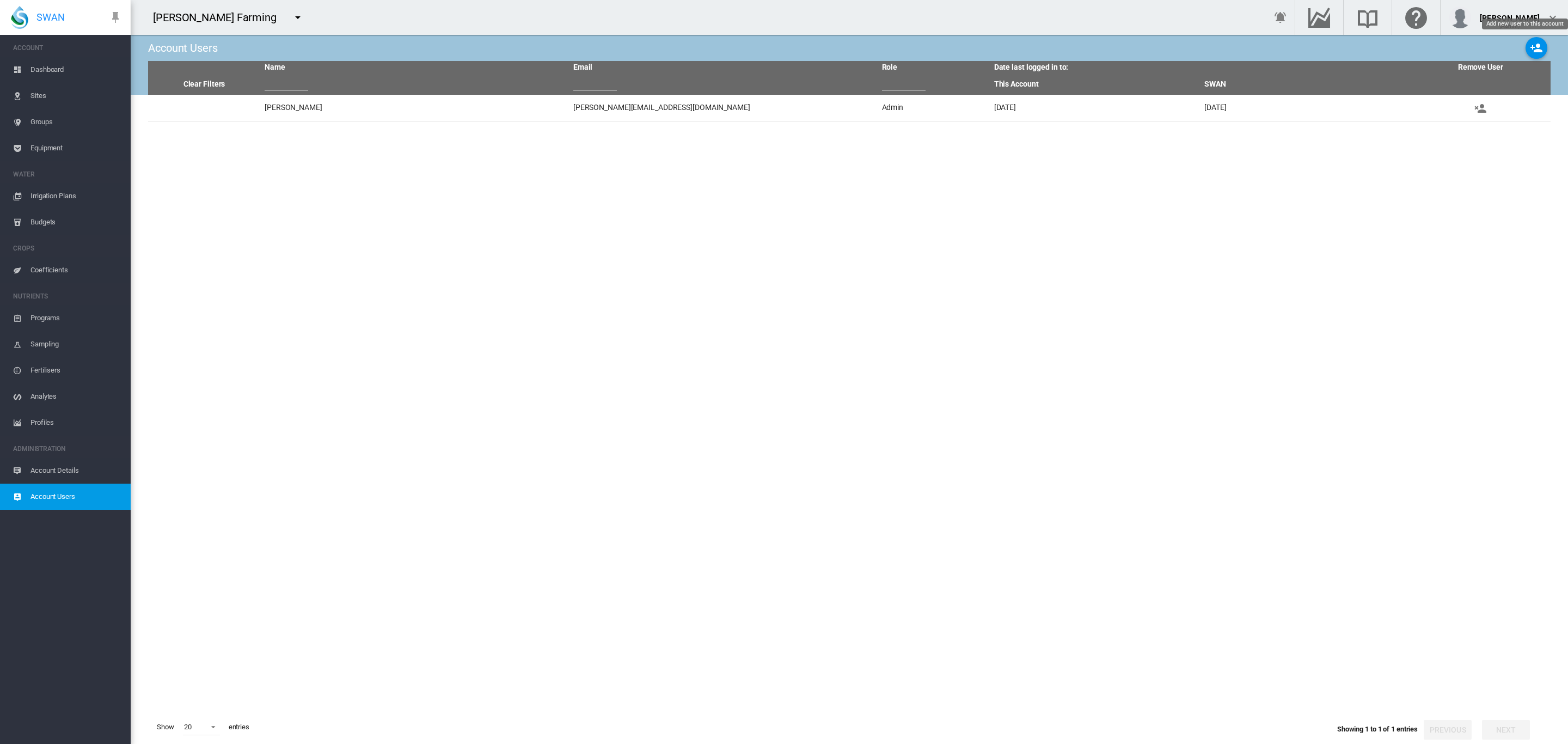
click at [1530, 47] on md-icon "icon-account-plus" at bounding box center [1536, 47] width 13 height 13
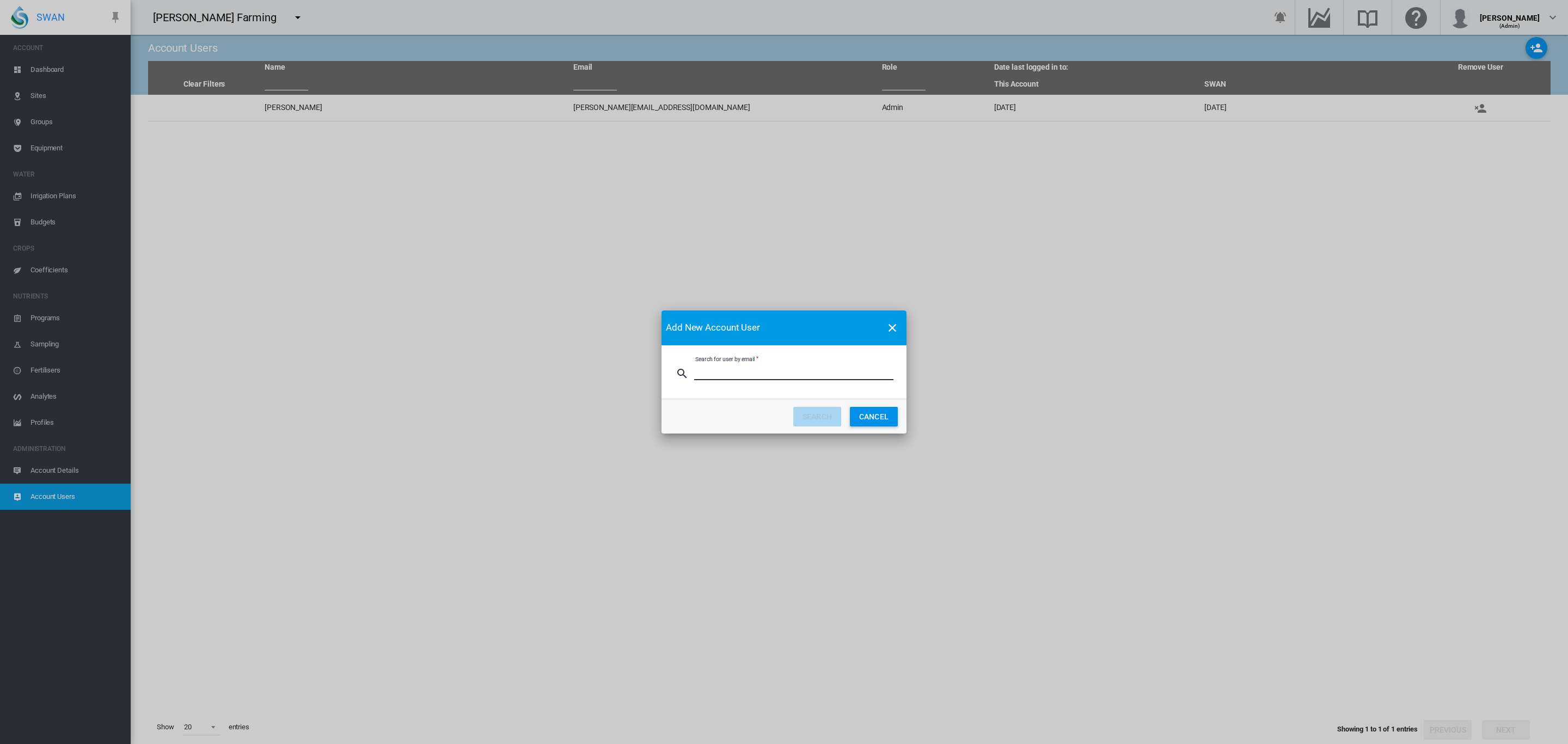
click at [709, 369] on input "Search for user by email" at bounding box center [793, 371] width 199 height 16
type input "**********"
click at [812, 414] on button "SEARCH" at bounding box center [817, 416] width 48 height 19
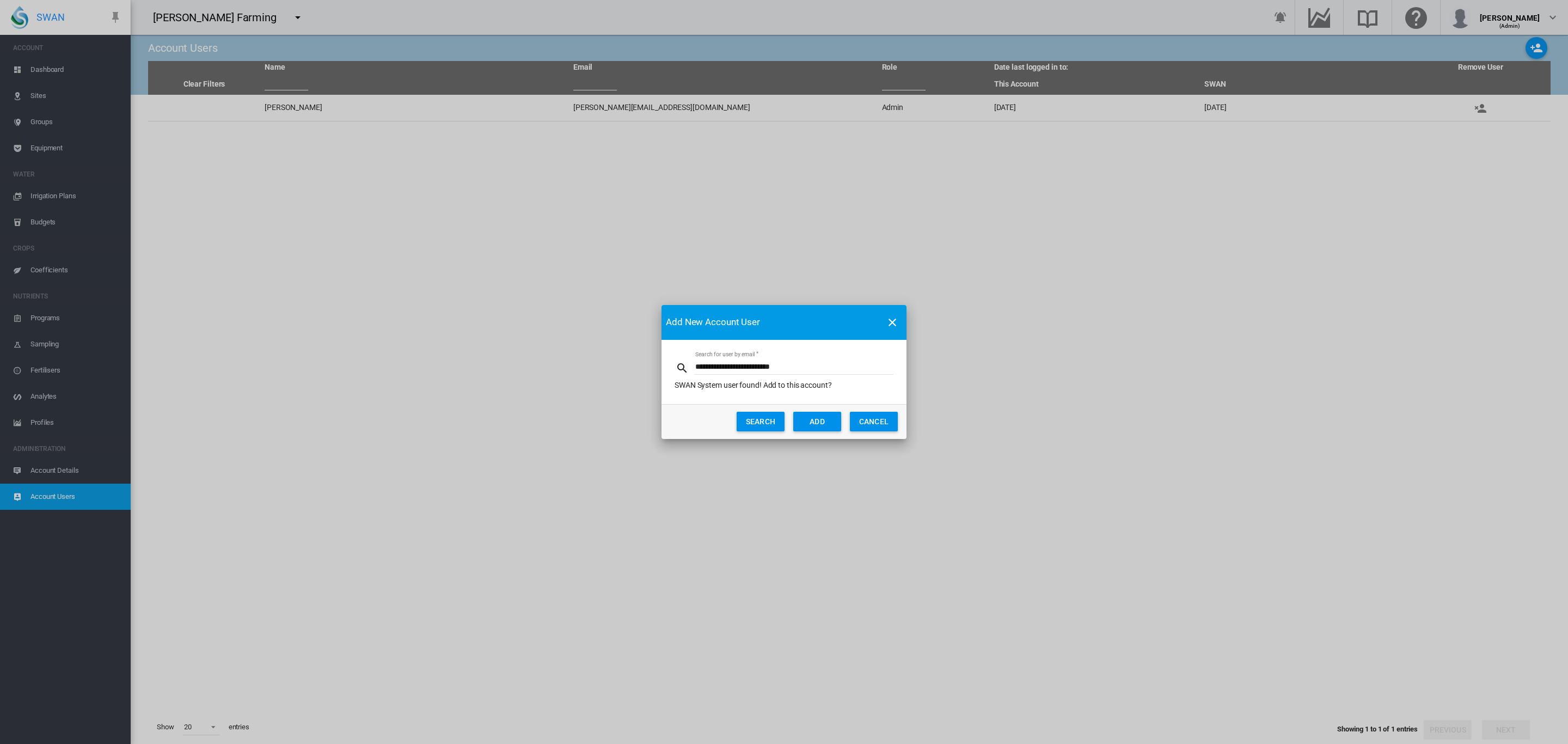
click at [810, 421] on button "ADD" at bounding box center [817, 421] width 48 height 19
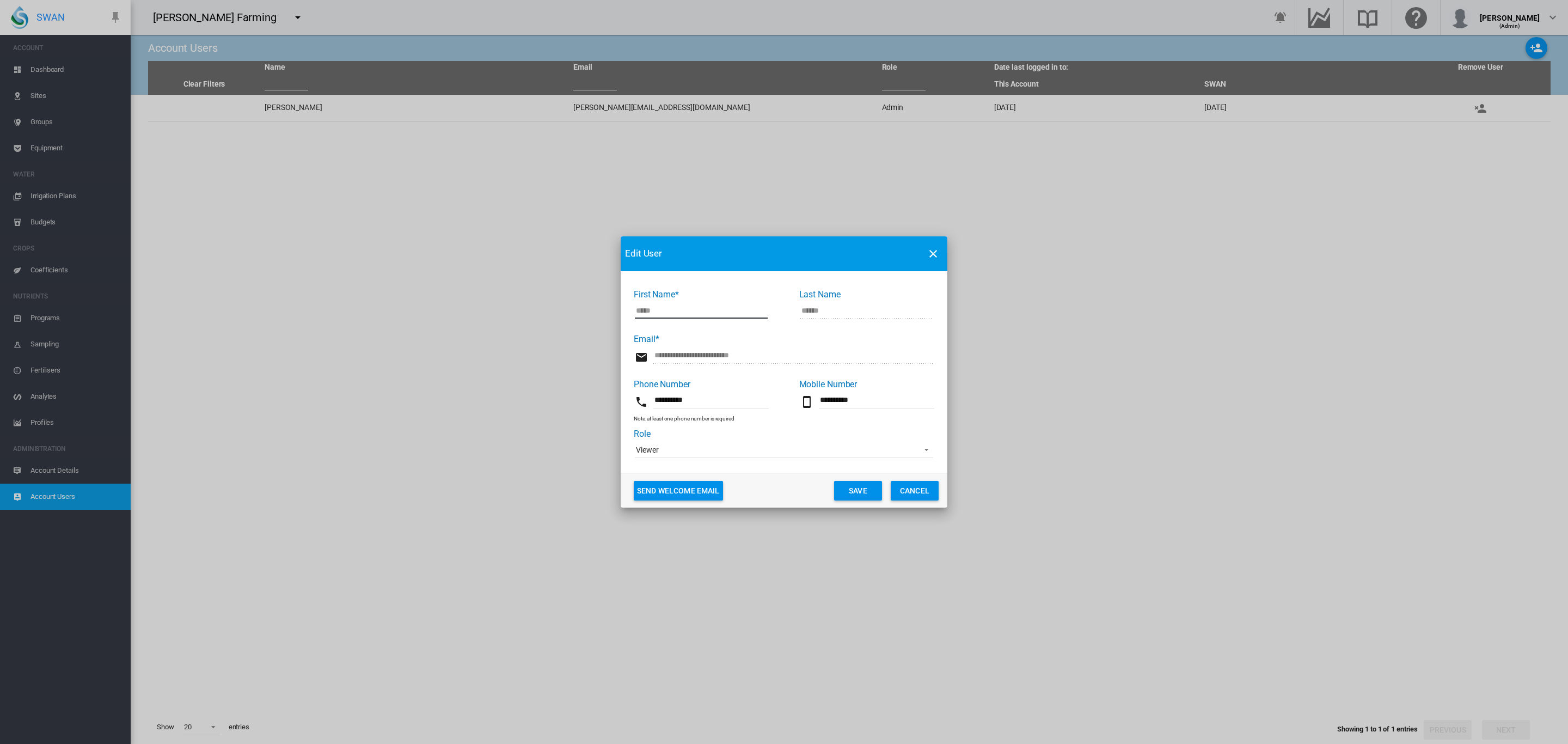
click at [858, 442] on md-select-value "Viewer" at bounding box center [784, 449] width 298 height 16
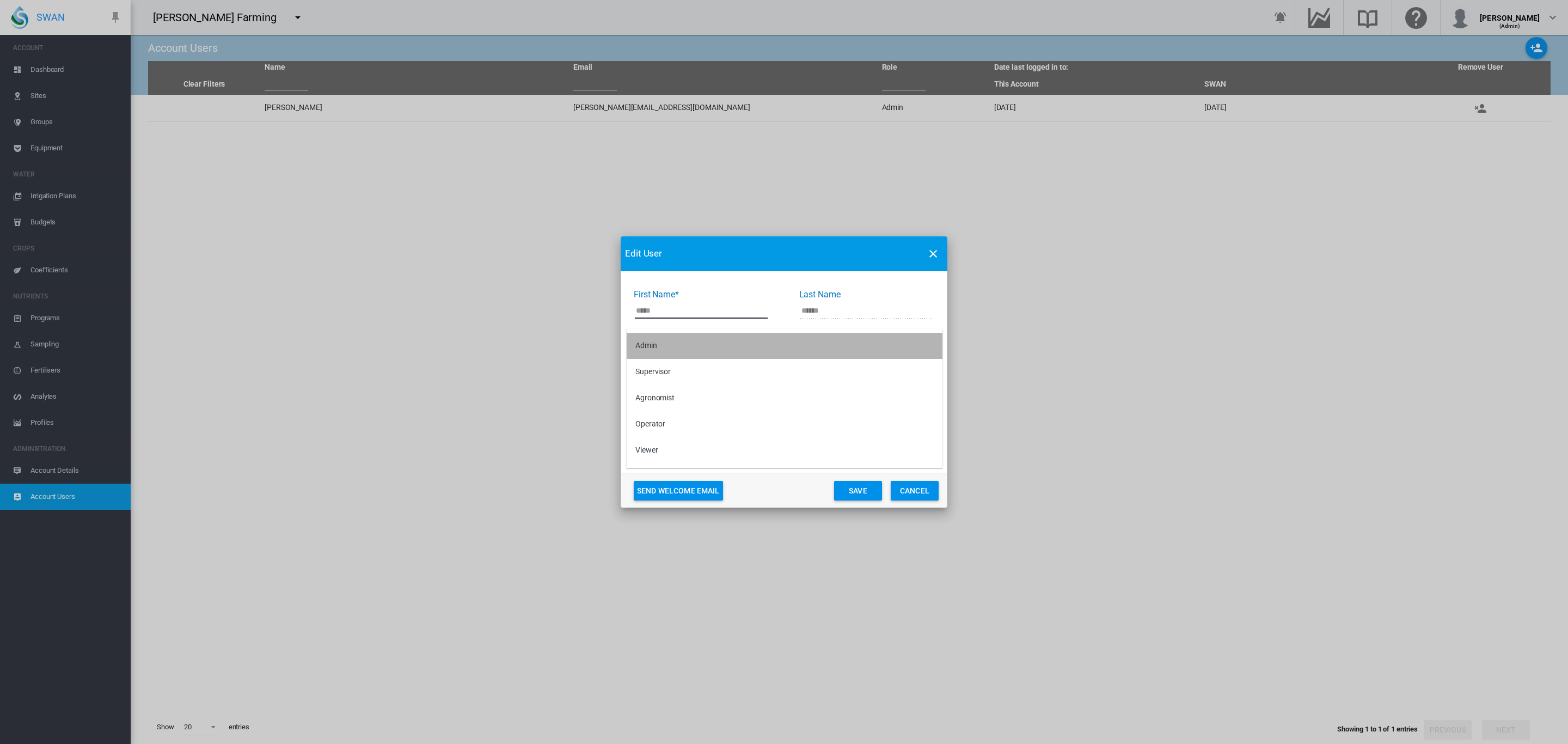
click at [674, 343] on md-option "Admin" at bounding box center [785, 346] width 316 height 26
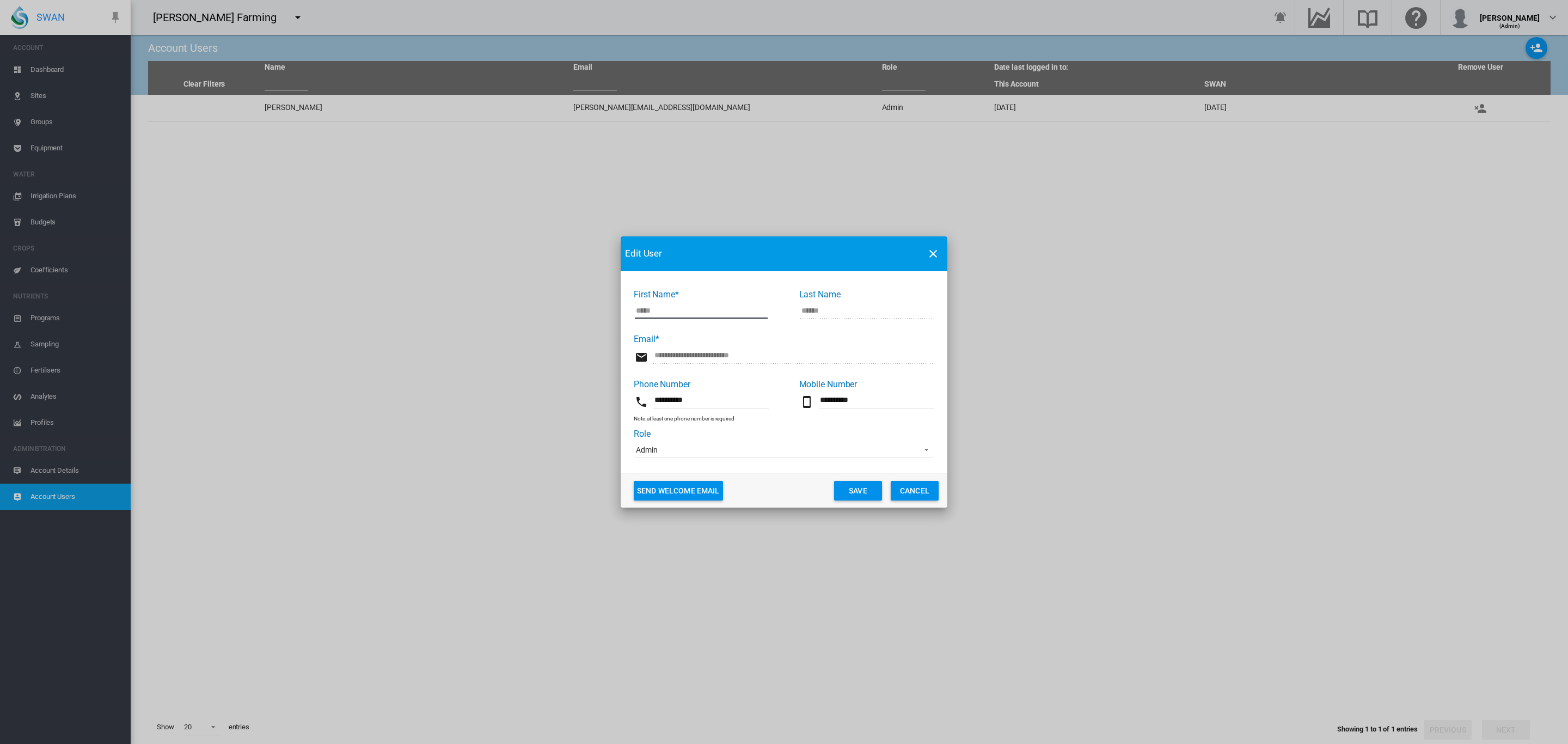
click at [863, 490] on button "Save" at bounding box center [858, 490] width 48 height 19
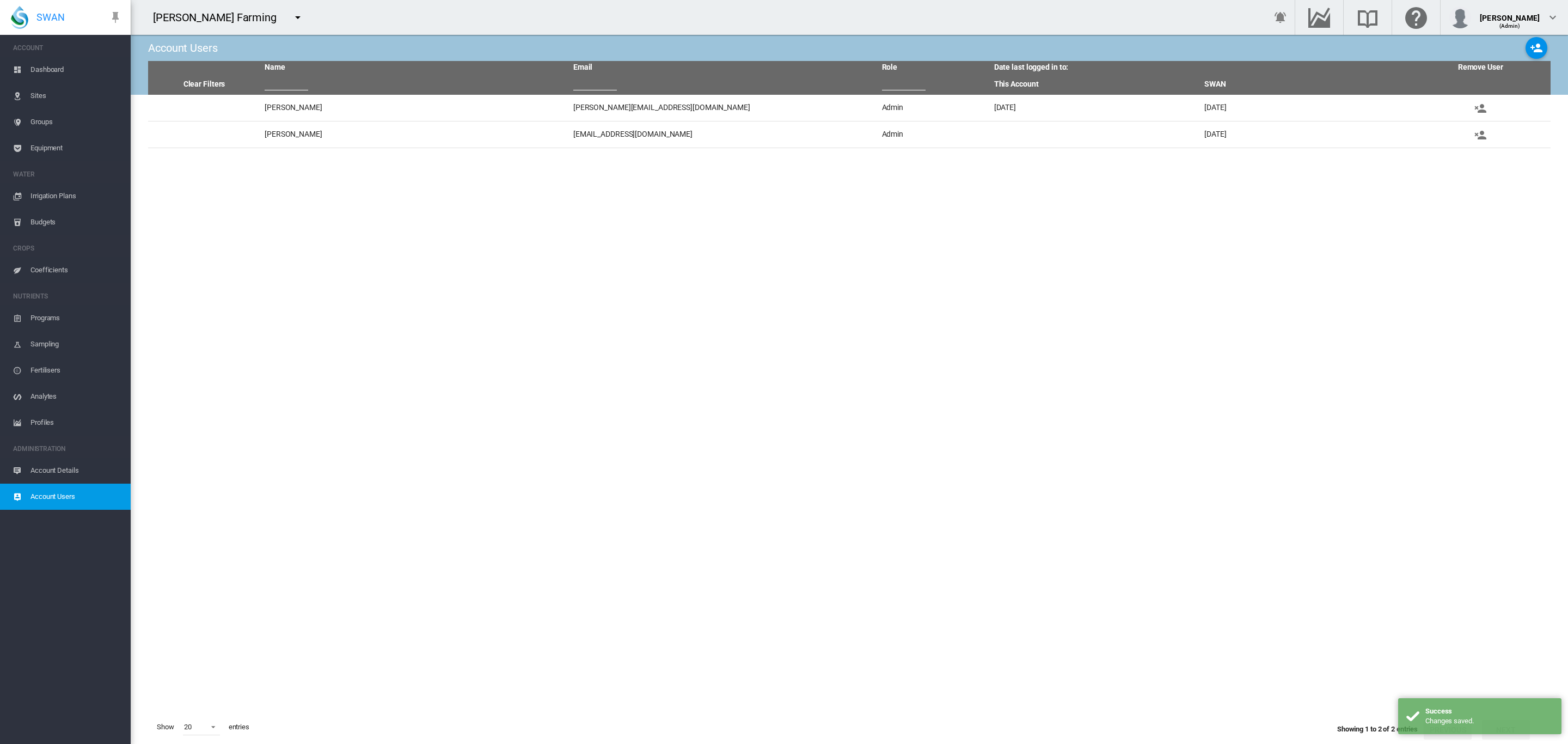
click at [292, 19] on md-icon "icon-menu-down" at bounding box center [297, 17] width 13 height 13
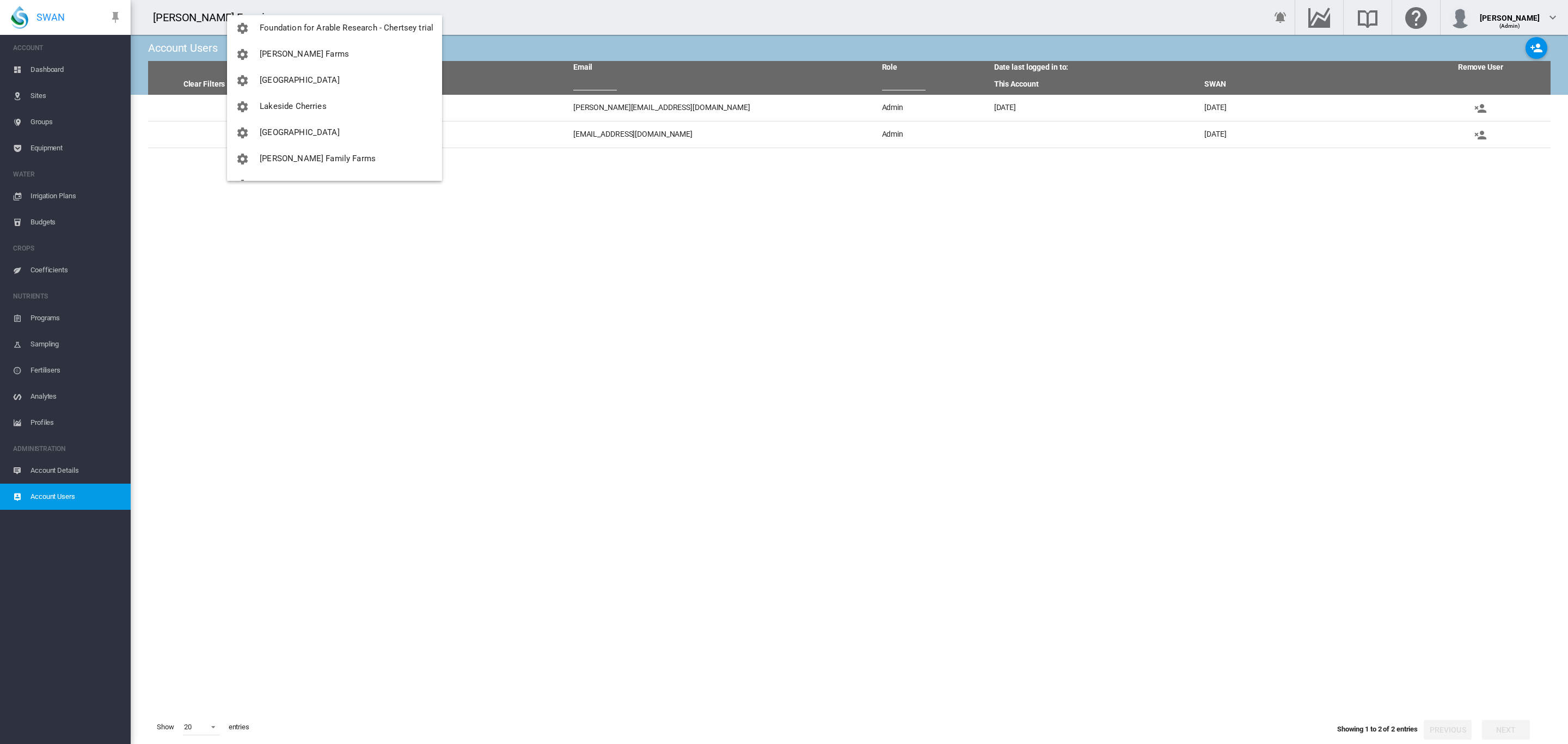
scroll to position [142, 0]
click at [341, 146] on button "[PERSON_NAME] Family Farms" at bounding box center [335, 151] width 215 height 26
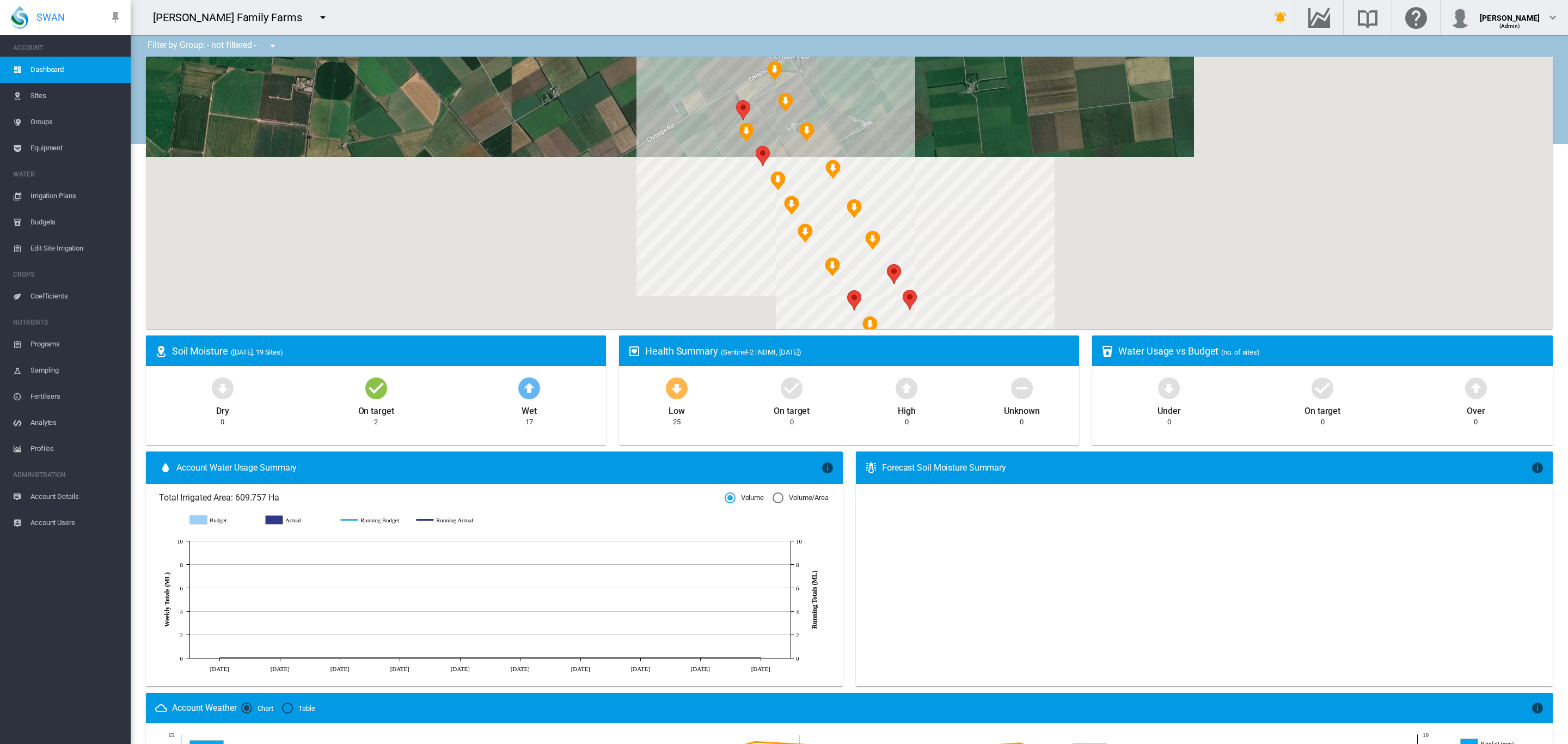
click at [316, 14] on md-icon "icon-menu-down" at bounding box center [322, 17] width 13 height 13
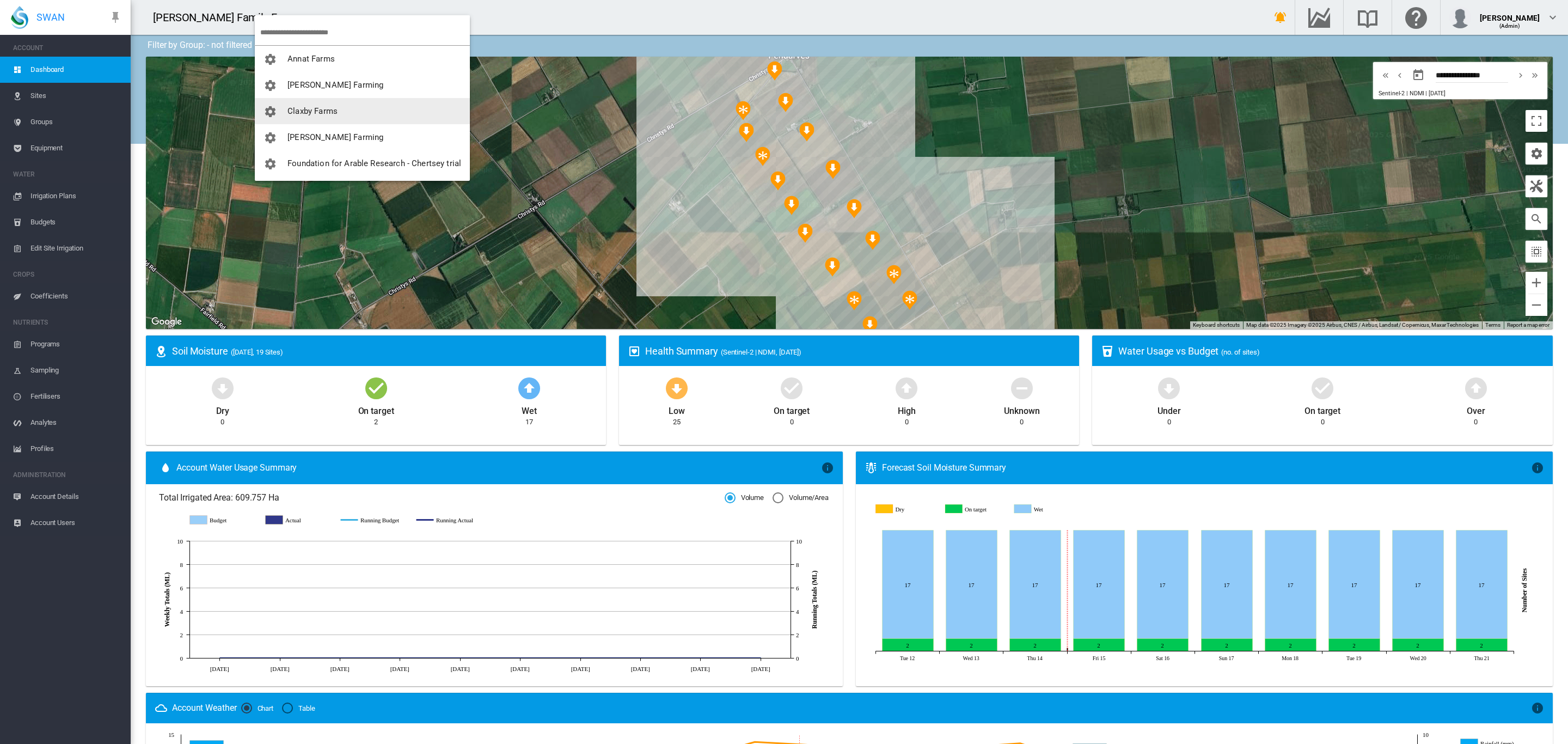
click at [1523, 307] on md-backdrop at bounding box center [784, 372] width 1568 height 744
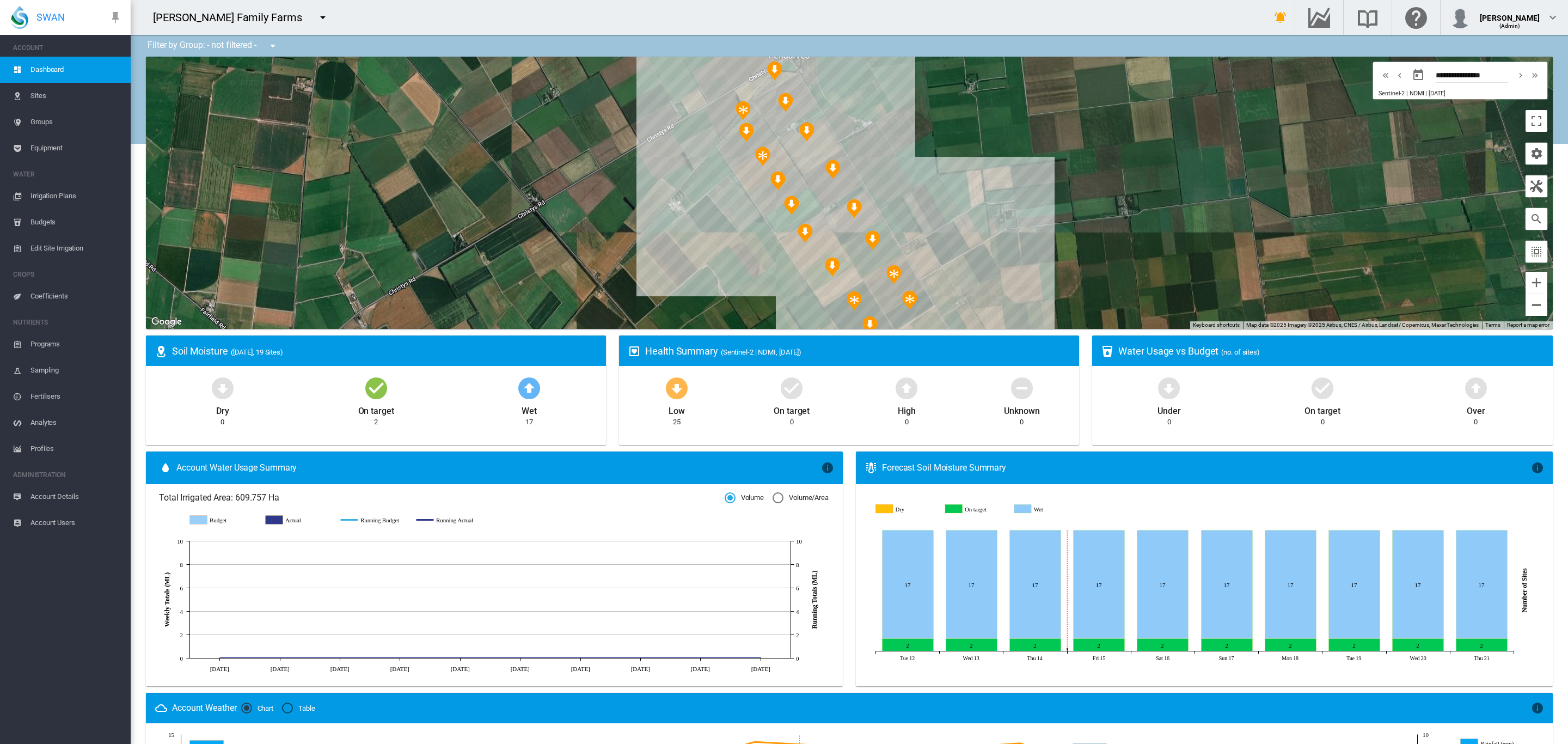
click at [1526, 299] on button "Zoom out" at bounding box center [1537, 305] width 22 height 22
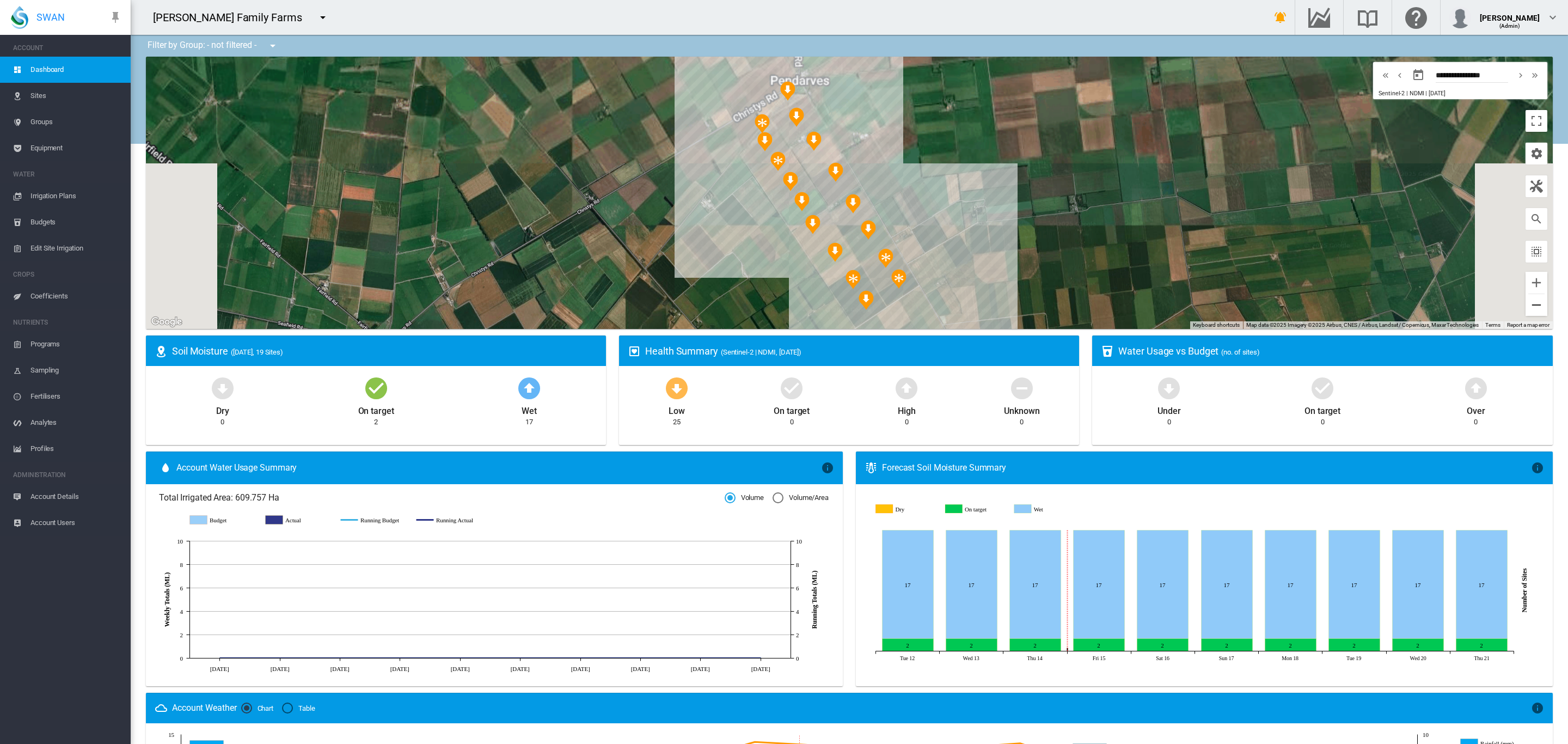
click at [1526, 299] on button "Zoom out" at bounding box center [1537, 305] width 22 height 22
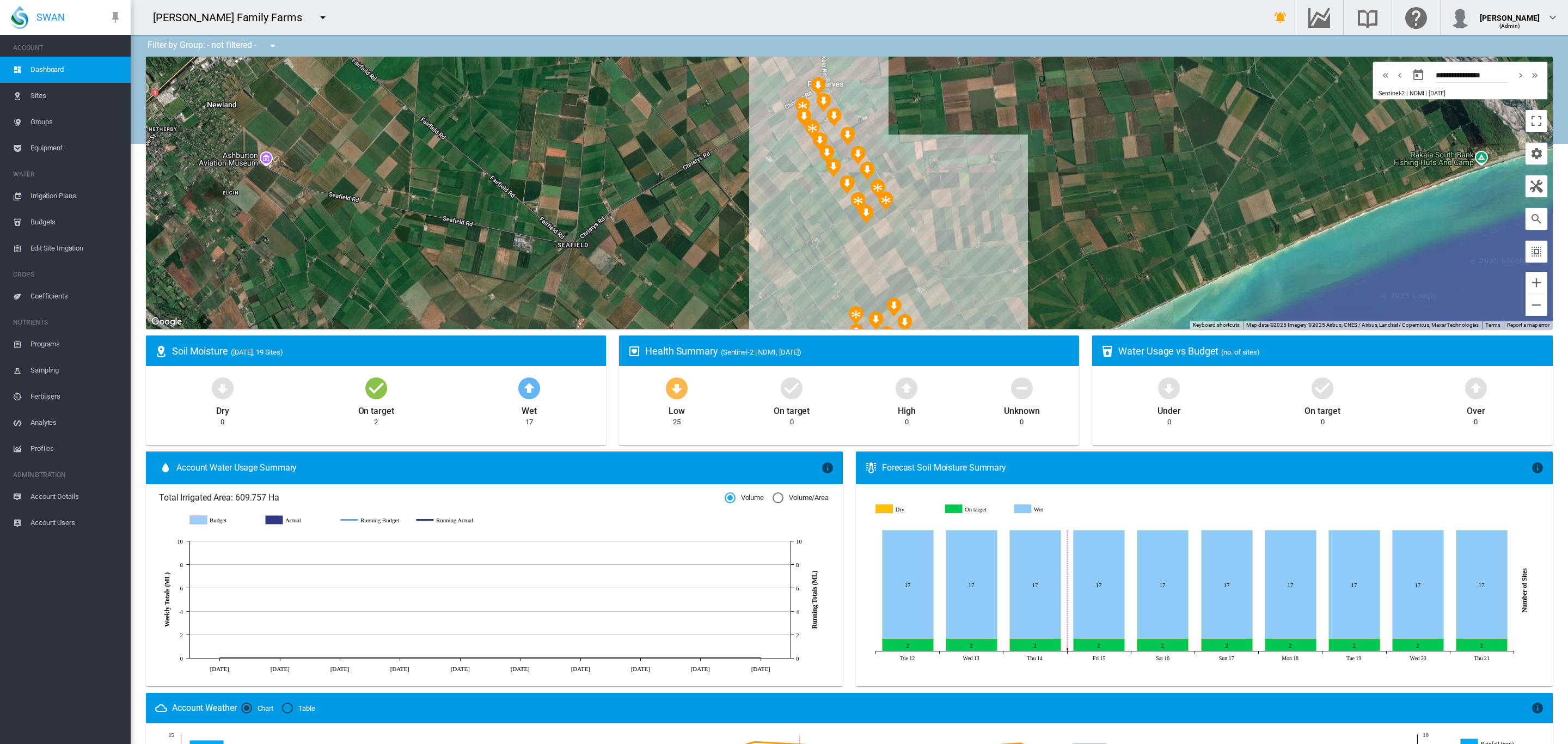
drag, startPoint x: 887, startPoint y: 252, endPoint x: 981, endPoint y: 260, distance: 94.3
click at [981, 260] on div "To navigate, press the arrow keys." at bounding box center [849, 192] width 1407 height 272
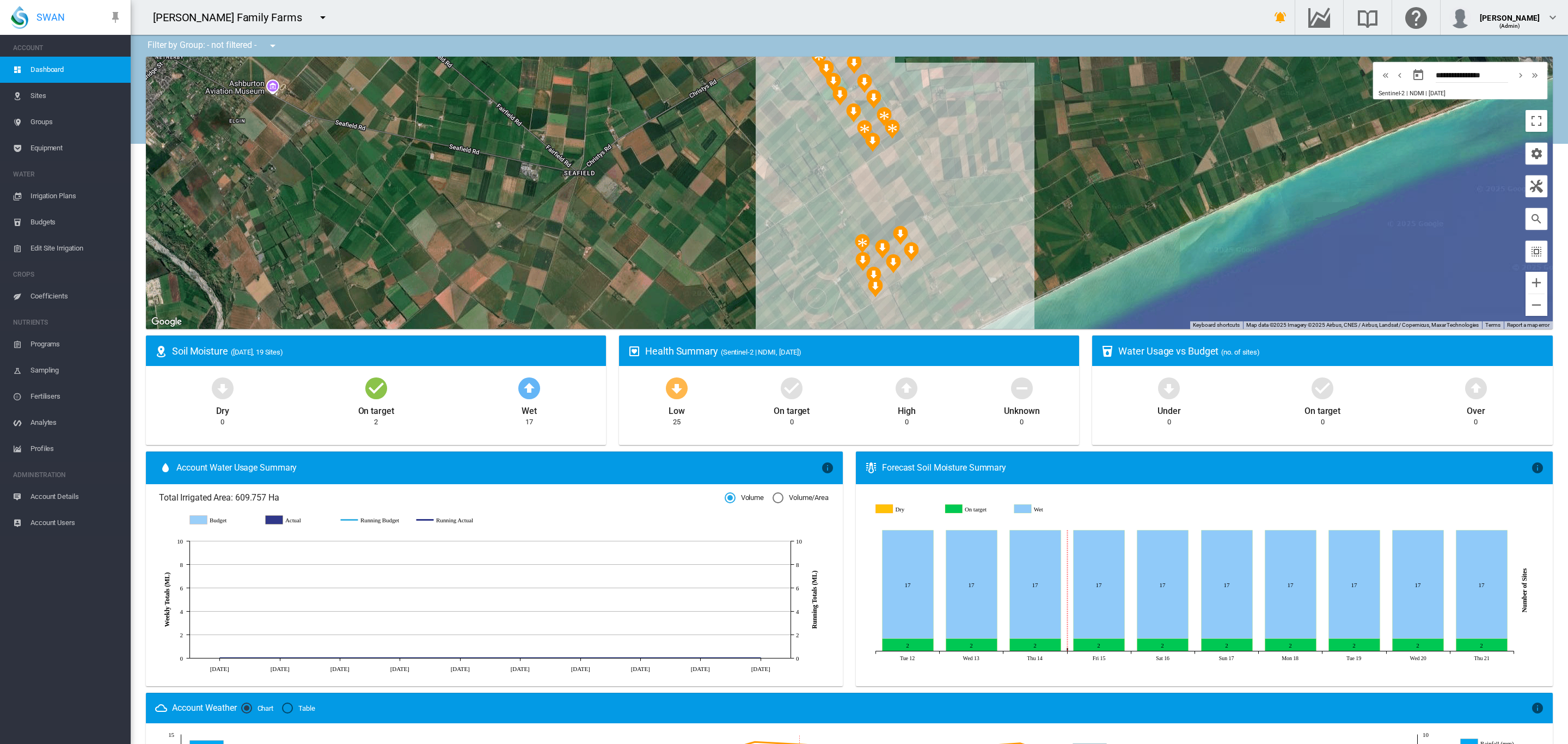
drag, startPoint x: 954, startPoint y: 236, endPoint x: 973, endPoint y: 135, distance: 102.8
click at [973, 135] on div "To navigate, press the arrow keys." at bounding box center [849, 192] width 1407 height 272
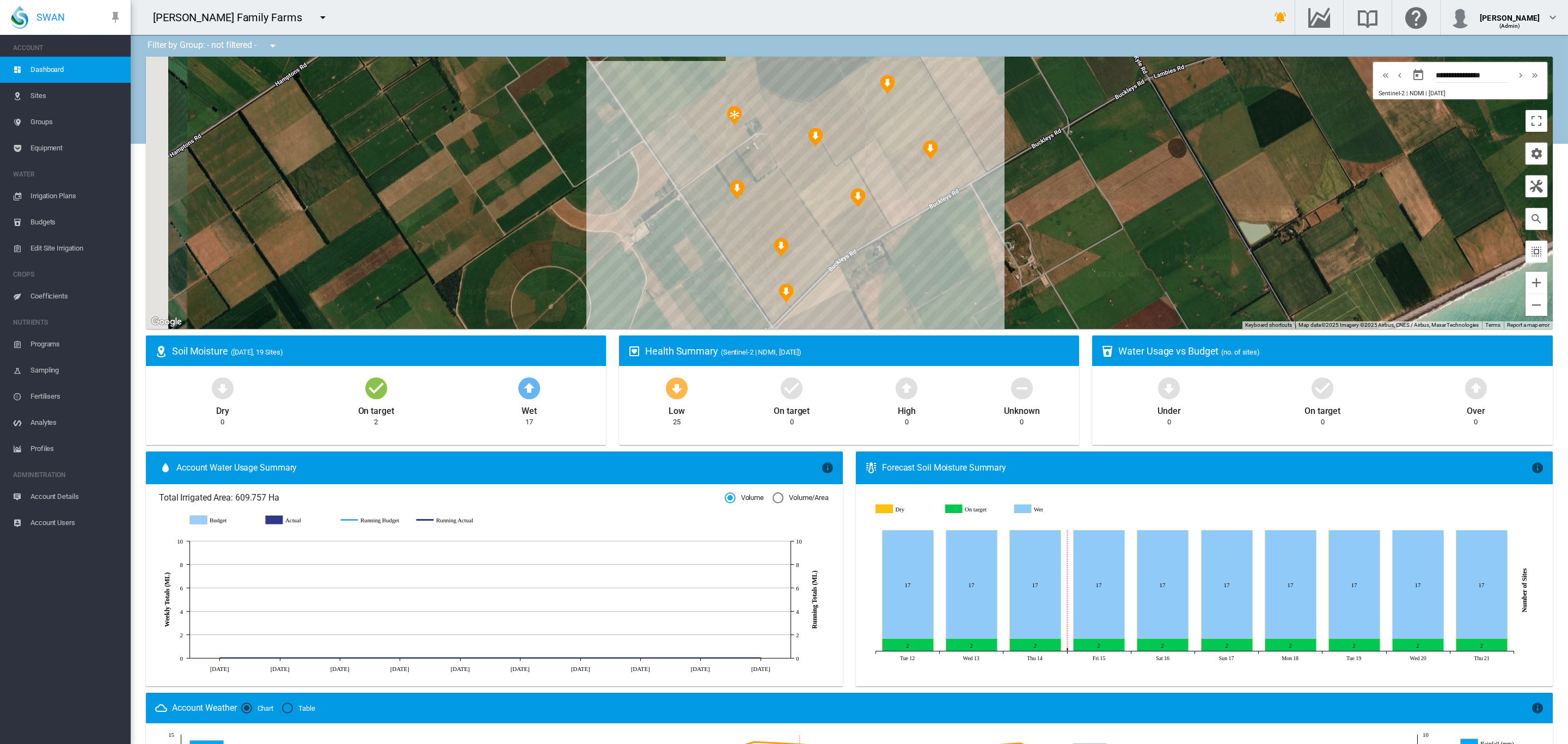
drag, startPoint x: 915, startPoint y: 225, endPoint x: 1040, endPoint y: 188, distance: 130.4
click at [1040, 188] on div "To navigate, press the arrow keys." at bounding box center [849, 192] width 1407 height 272
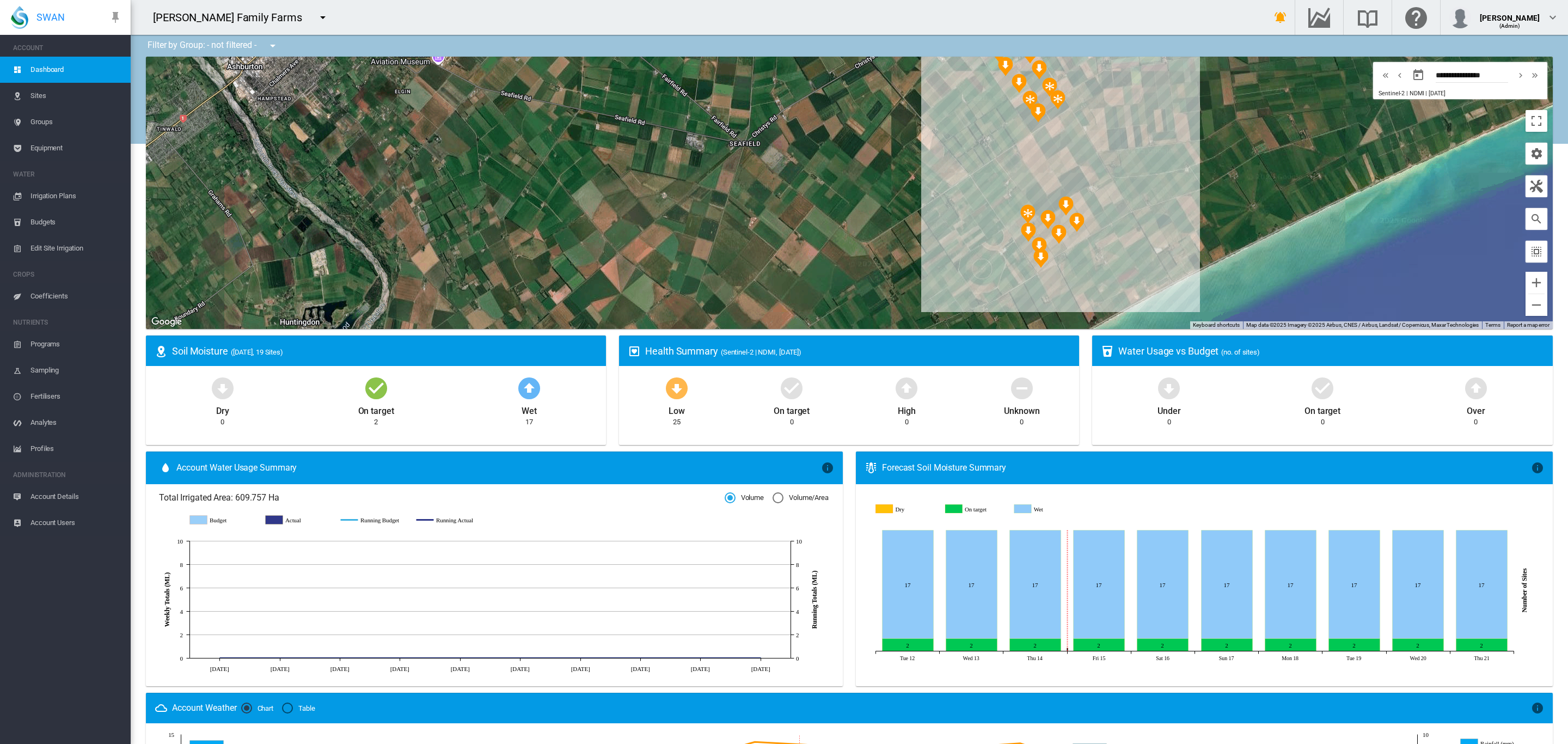
drag, startPoint x: 1194, startPoint y: 214, endPoint x: 1159, endPoint y: 253, distance: 52.4
click at [1159, 253] on div "To navigate, press the arrow keys." at bounding box center [849, 192] width 1407 height 272
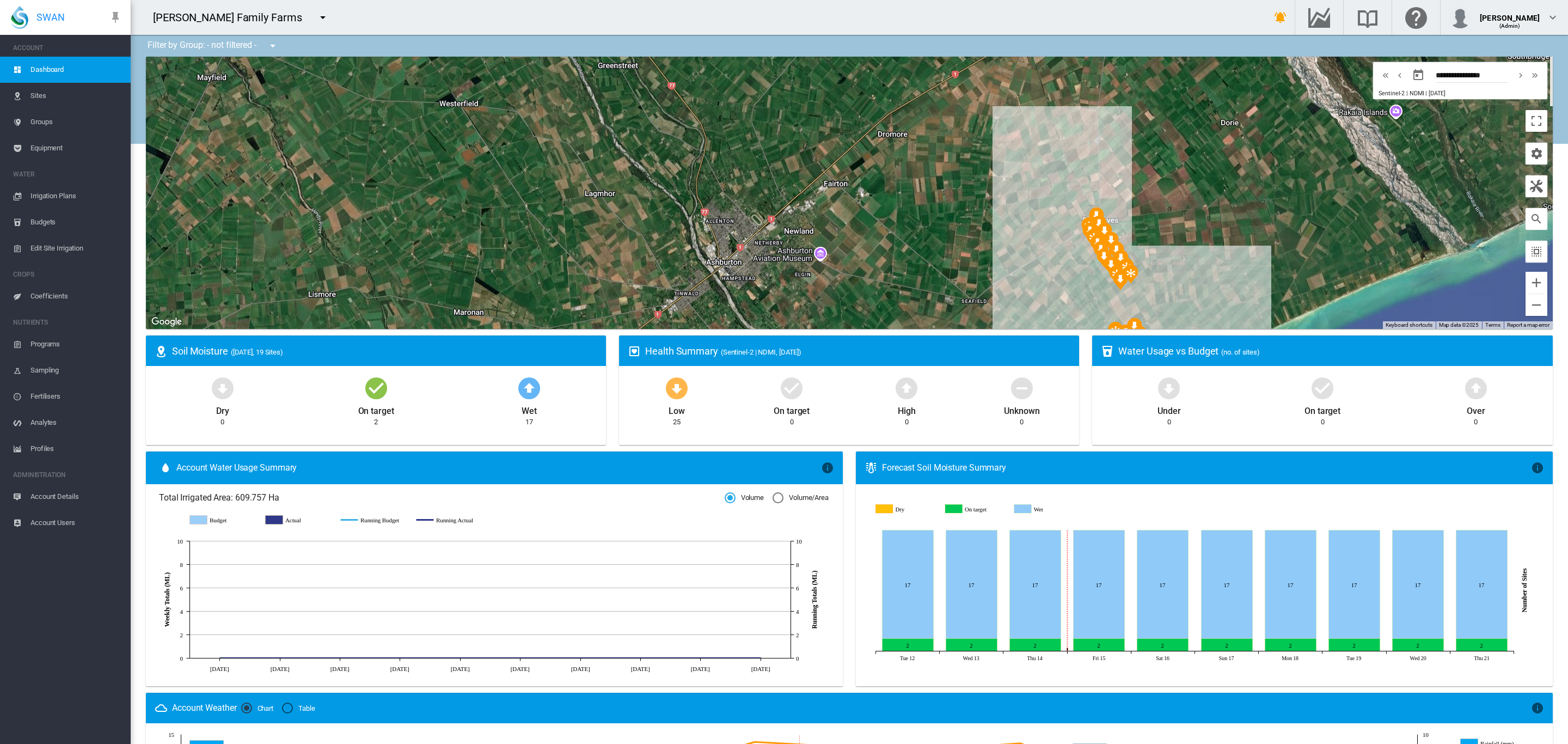
drag, startPoint x: 1130, startPoint y: 142, endPoint x: 1142, endPoint y: 258, distance: 116.6
click at [1142, 258] on div "To navigate, press the arrow keys." at bounding box center [849, 192] width 1407 height 272
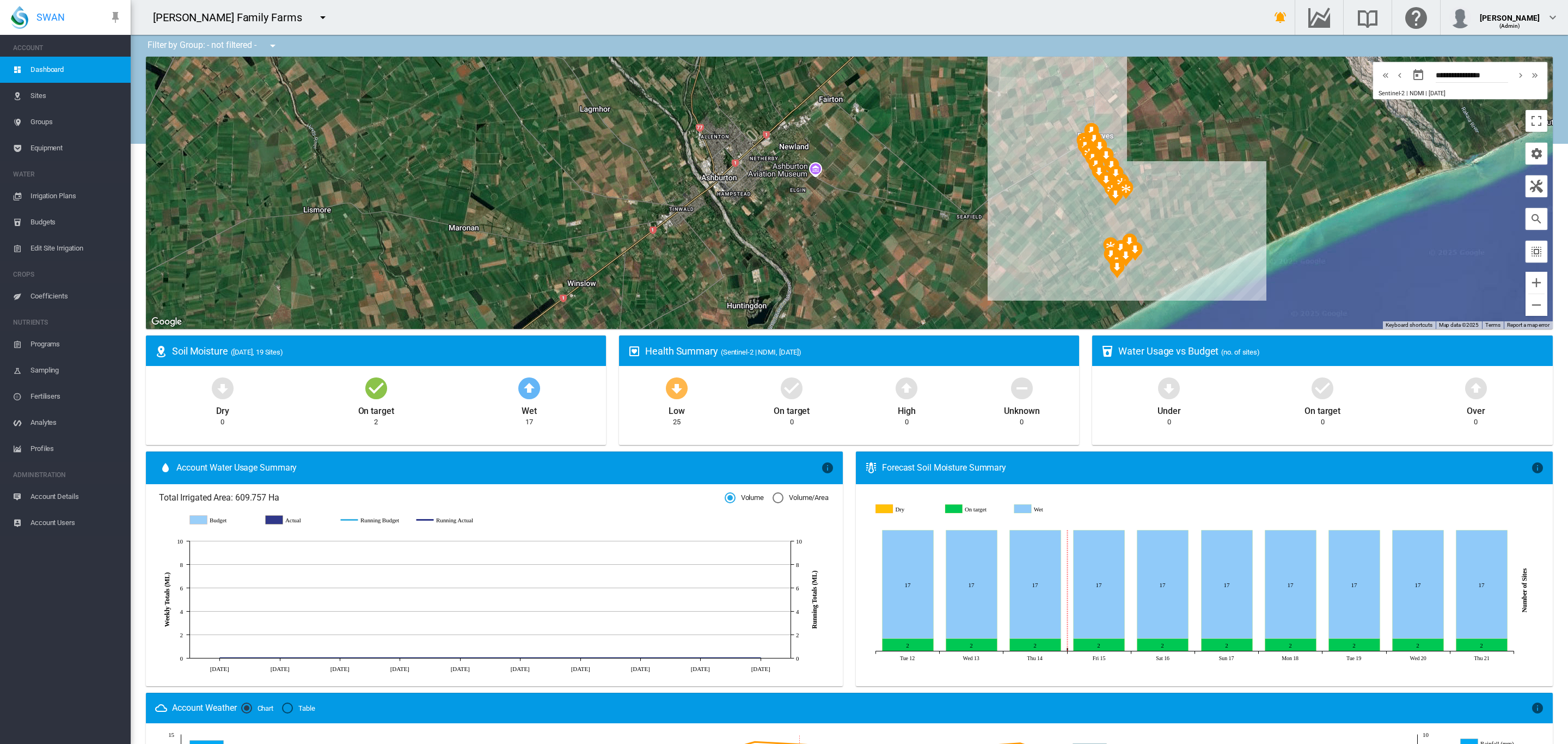
drag, startPoint x: 1165, startPoint y: 271, endPoint x: 1159, endPoint y: 175, distance: 96.2
click at [1159, 176] on div "To navigate, press the arrow keys." at bounding box center [849, 192] width 1407 height 272
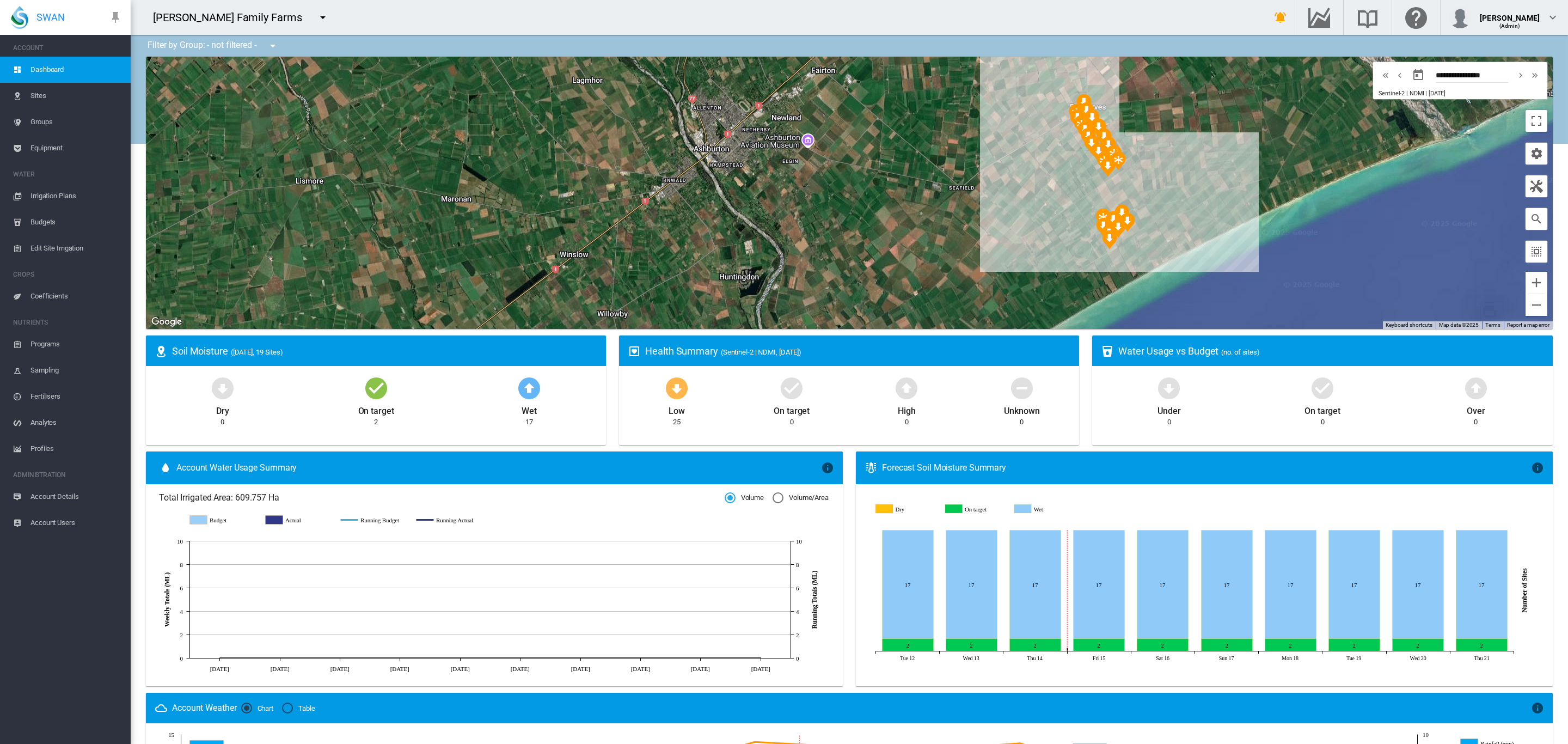
click at [316, 14] on md-icon "icon-menu-down" at bounding box center [322, 17] width 13 height 13
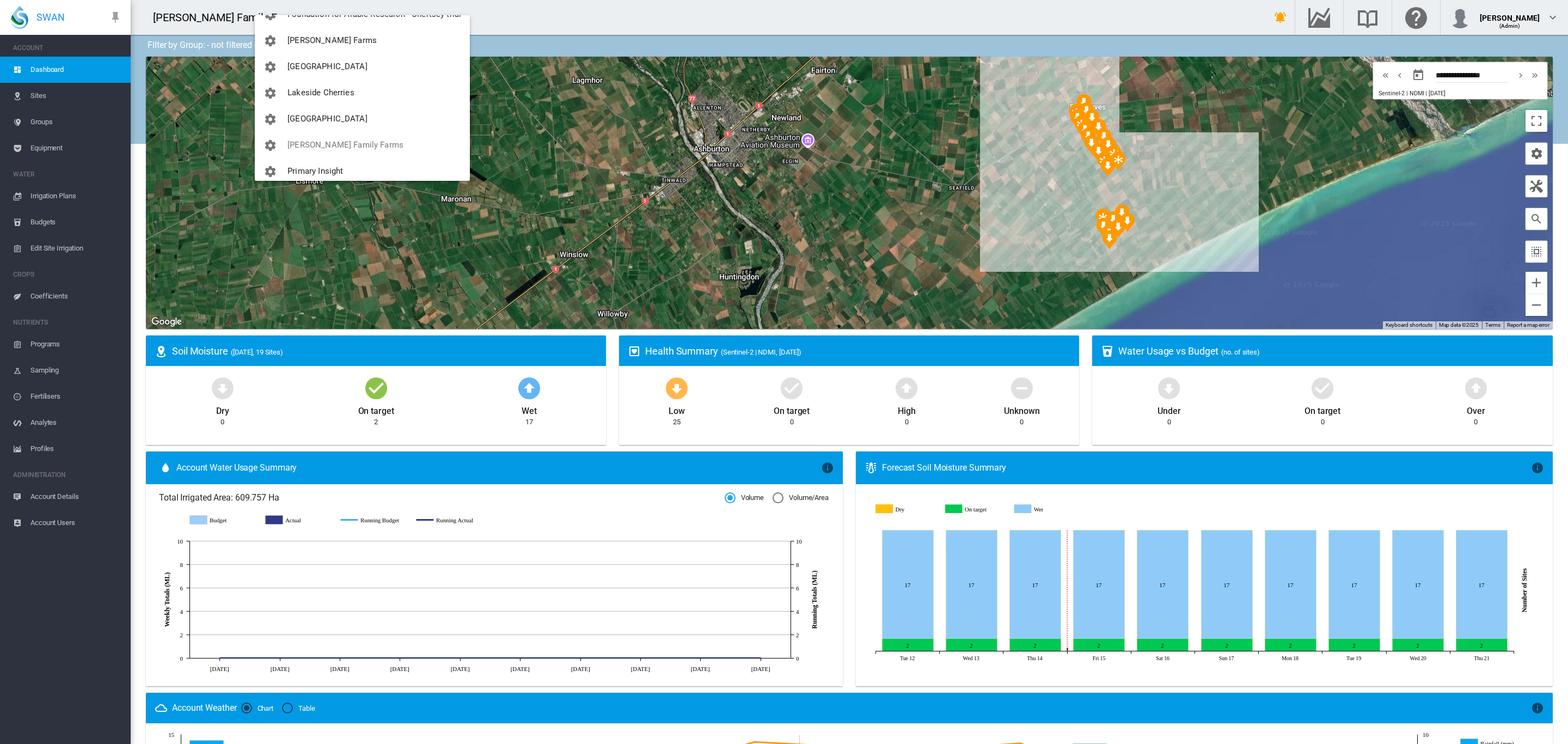
scroll to position [98, 0]
click at [331, 119] on span "[GEOGRAPHIC_DATA]" at bounding box center [327, 118] width 80 height 10
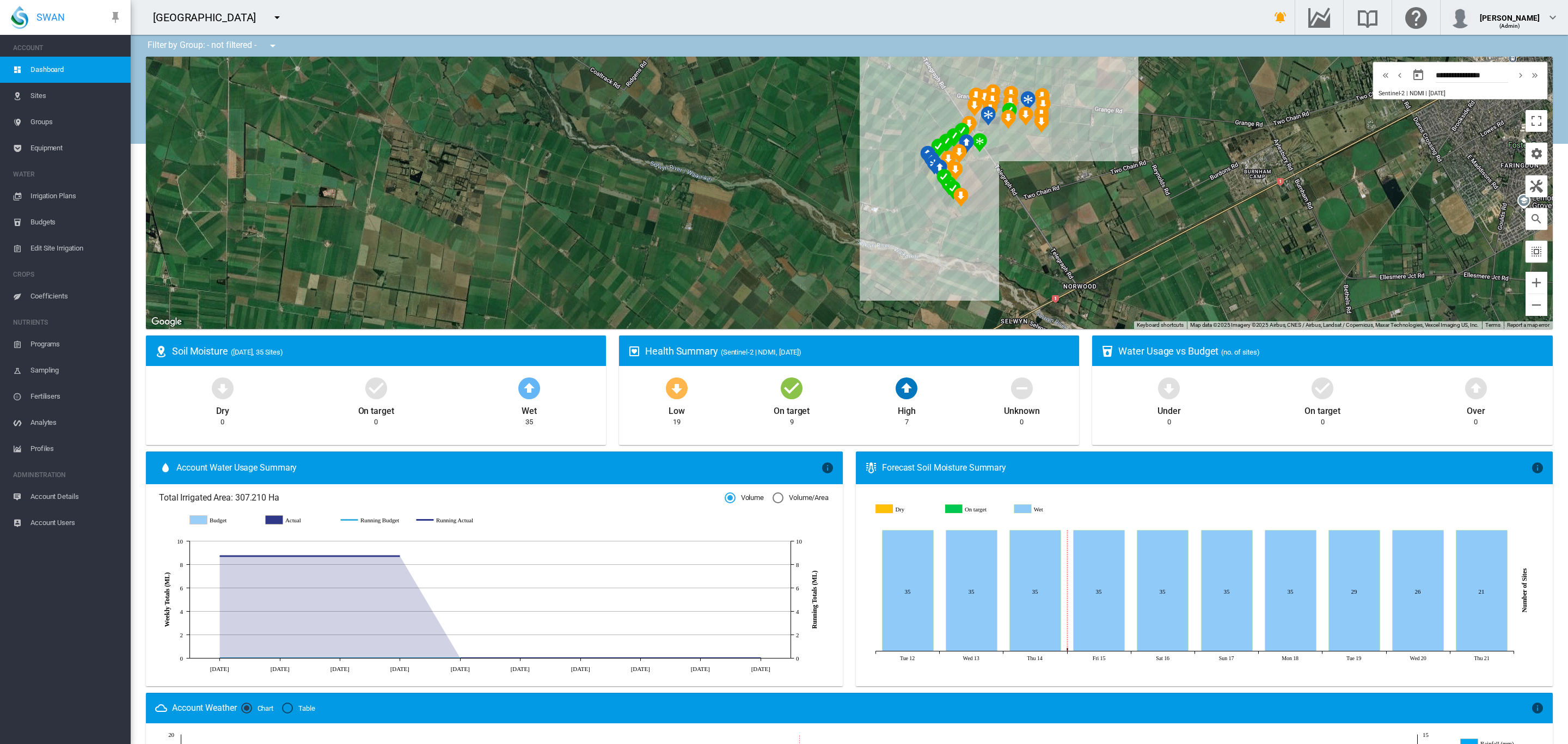
drag, startPoint x: 1187, startPoint y: 220, endPoint x: 1140, endPoint y: 274, distance: 71.6
click at [1140, 274] on div "To navigate, press the arrow keys." at bounding box center [849, 192] width 1407 height 272
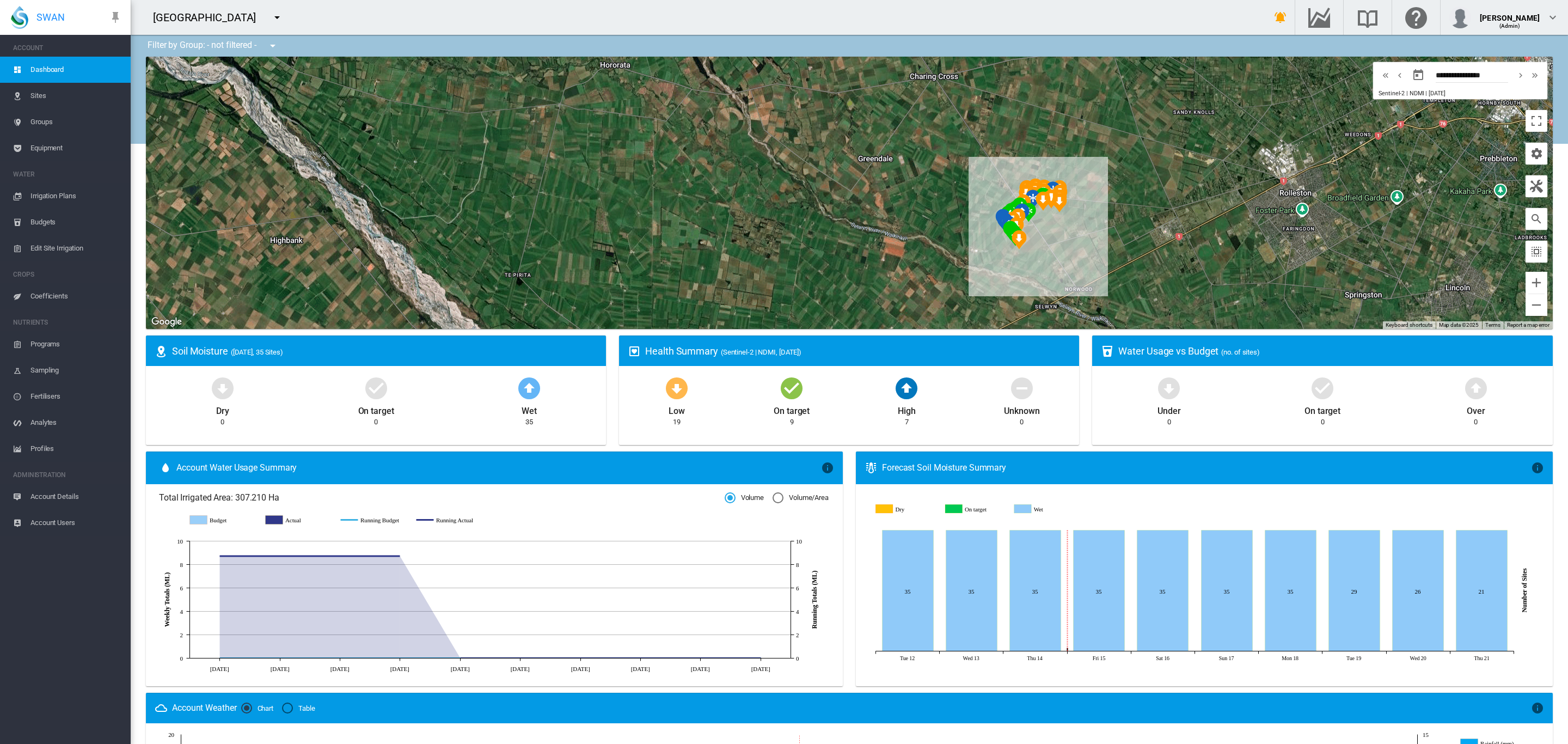
click at [270, 19] on md-icon "icon-menu-down" at bounding box center [276, 17] width 13 height 13
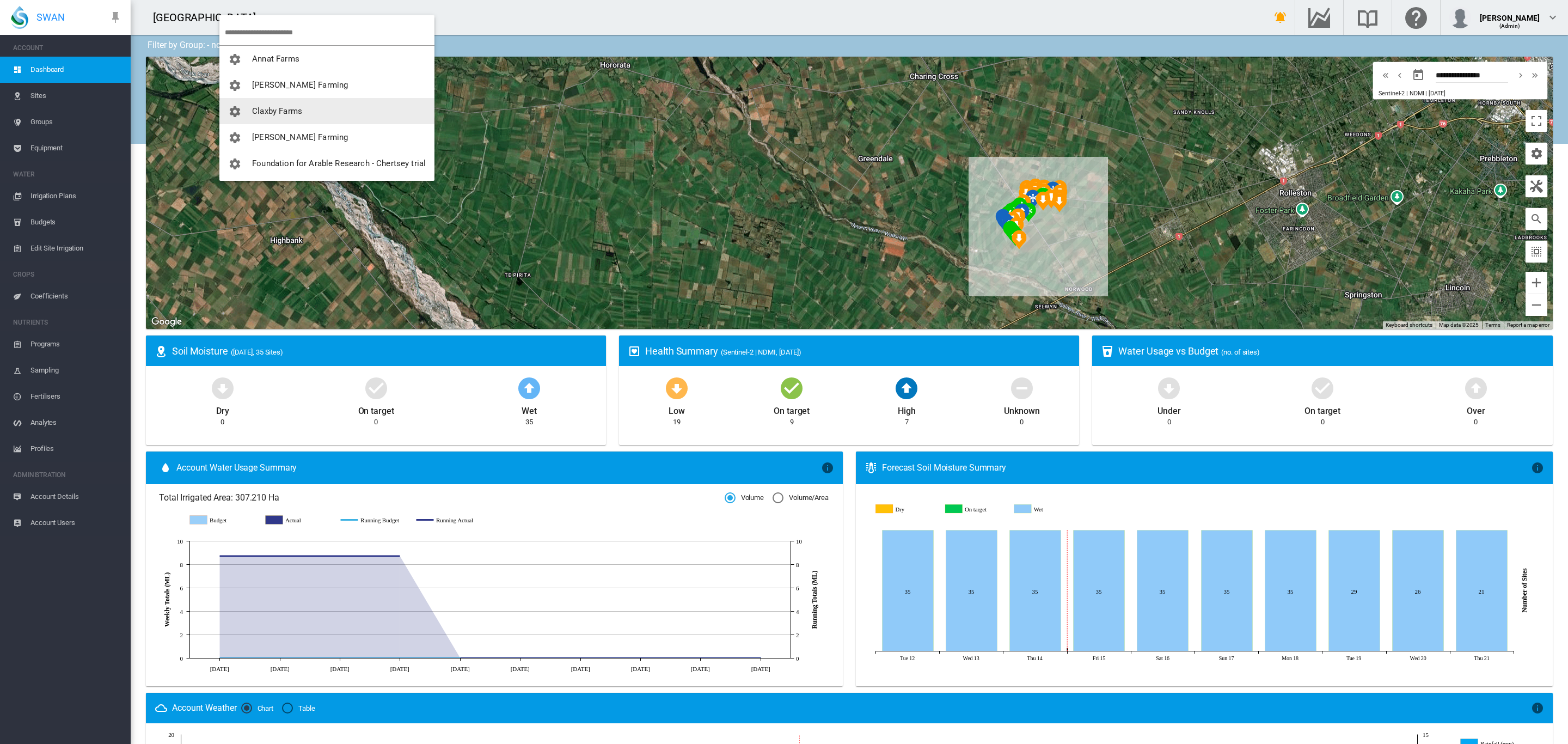
click at [308, 107] on button "Claxby Farms" at bounding box center [327, 111] width 215 height 26
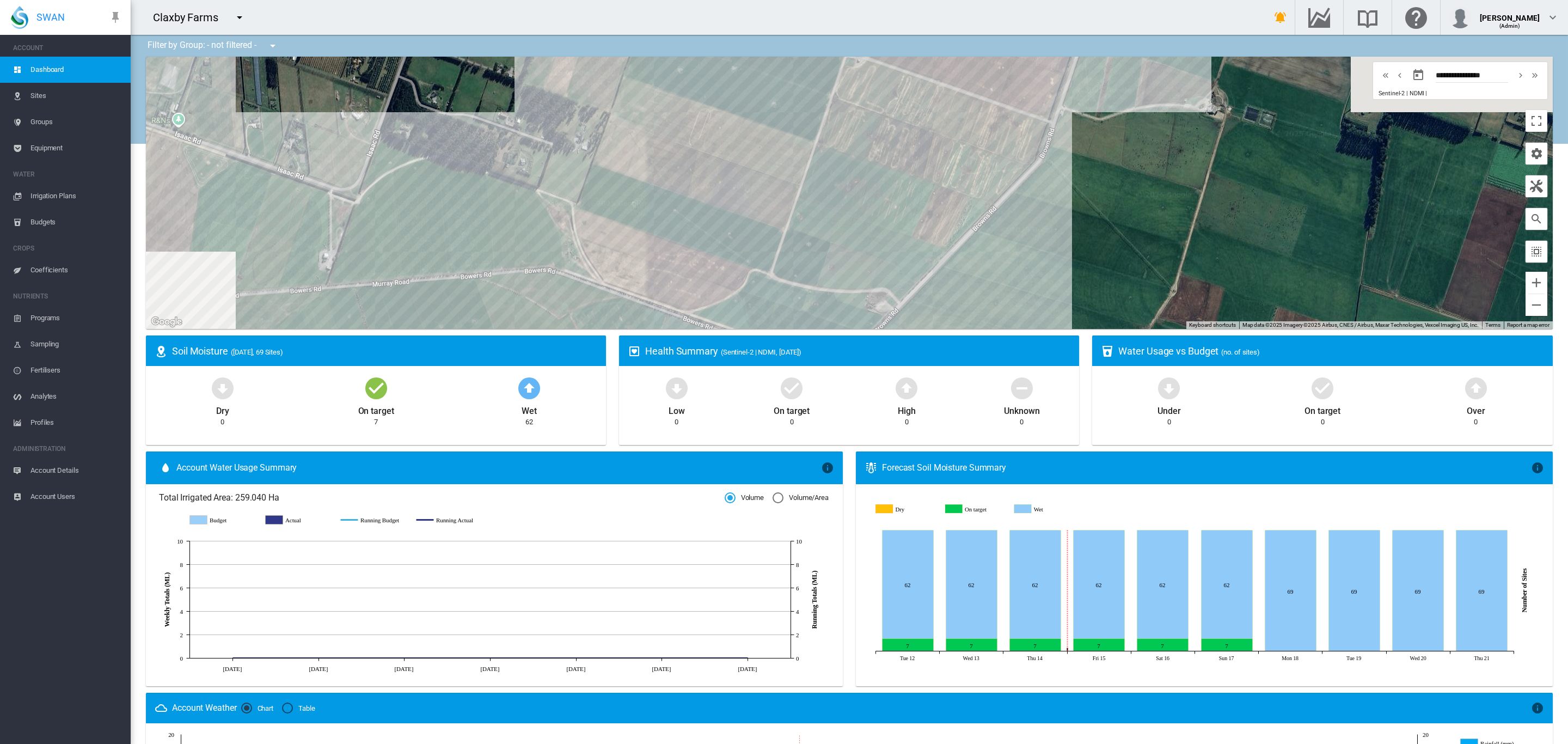
drag, startPoint x: 845, startPoint y: 170, endPoint x: 1009, endPoint y: 271, distance: 192.6
click at [1009, 271] on div "To navigate, press the arrow keys." at bounding box center [849, 192] width 1407 height 272
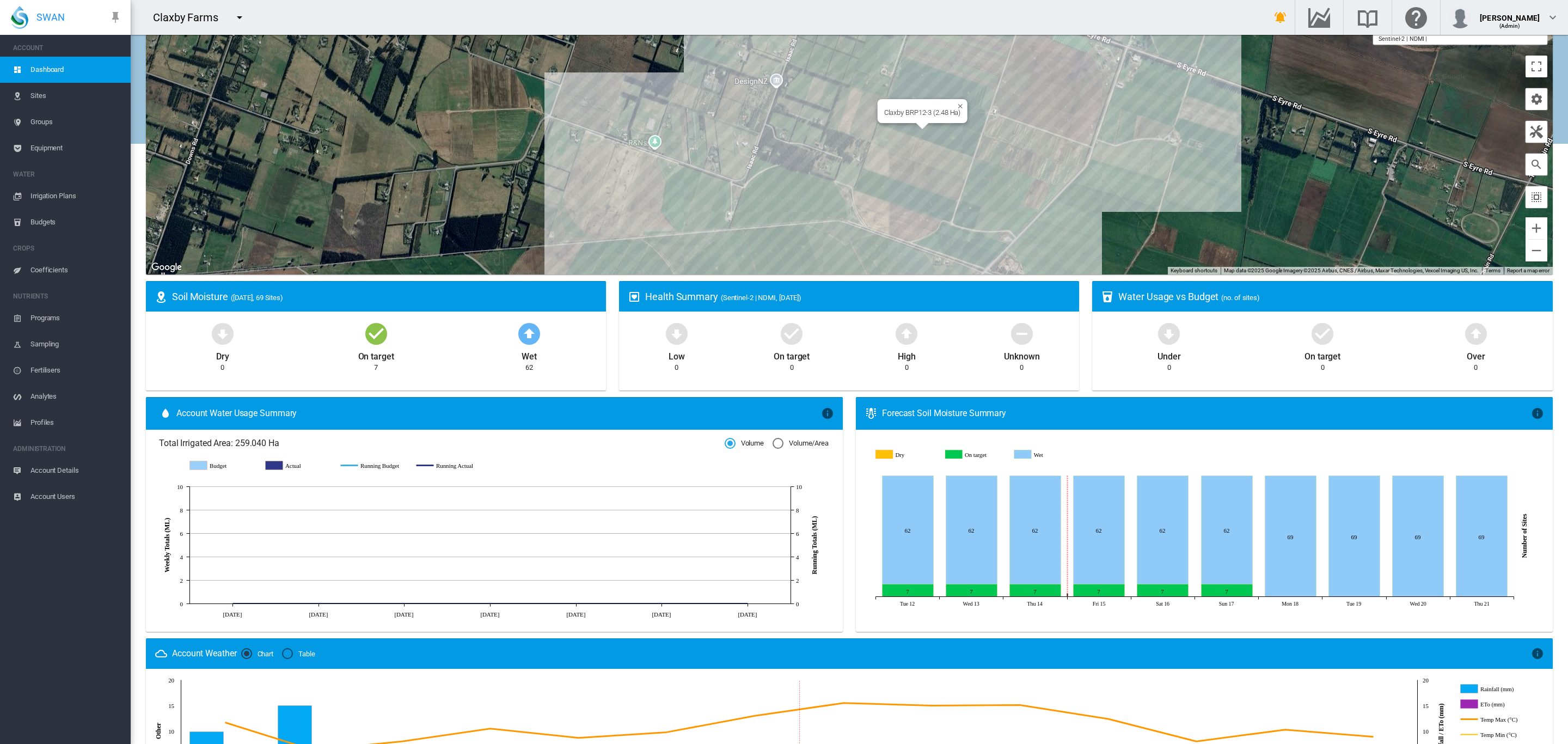
scroll to position [61, 0]
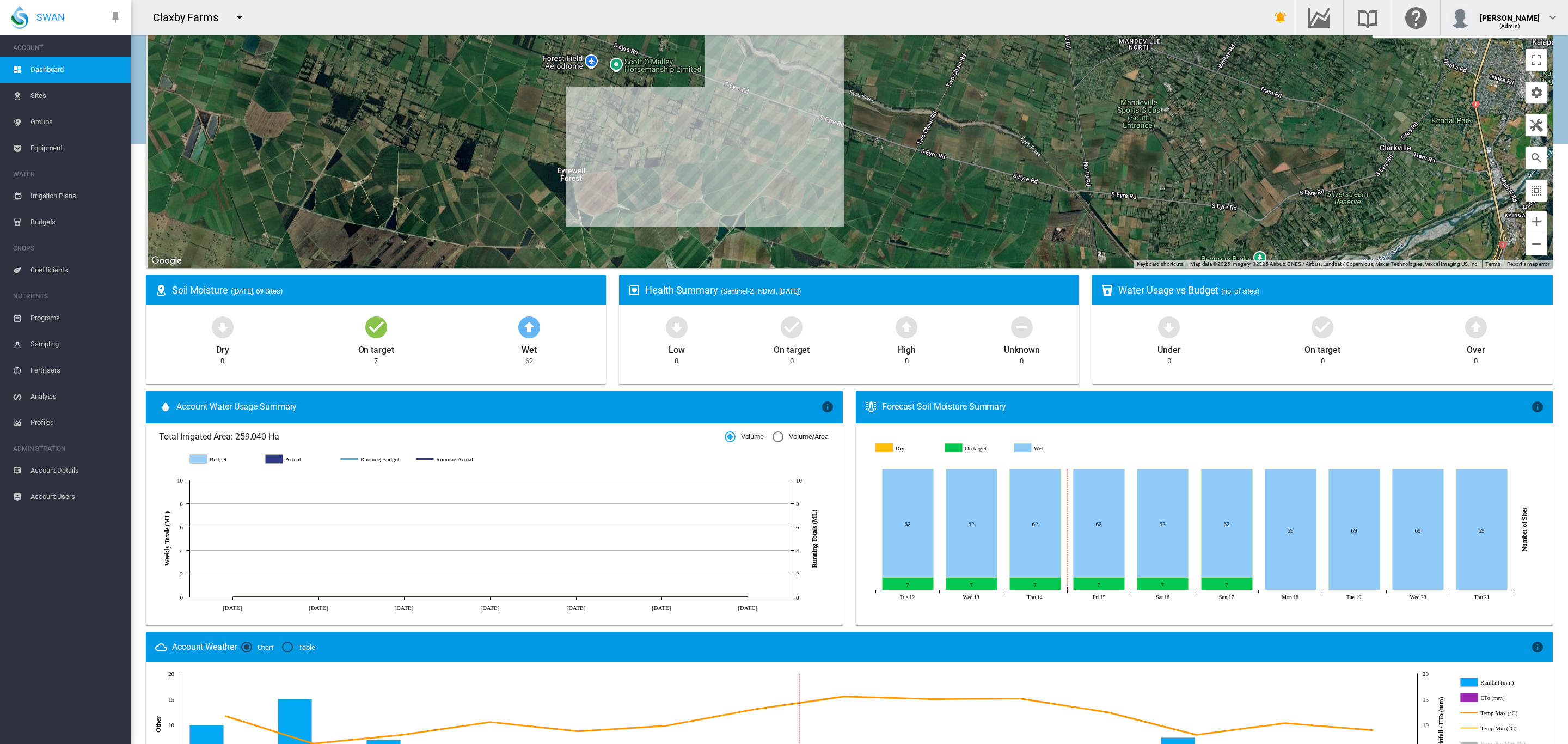
drag, startPoint x: 886, startPoint y: 165, endPoint x: 891, endPoint y: 177, distance: 13.0
click at [891, 177] on div "To navigate, press the arrow keys." at bounding box center [849, 131] width 1407 height 272
click at [236, 13] on md-icon "icon-menu-down" at bounding box center [239, 17] width 13 height 13
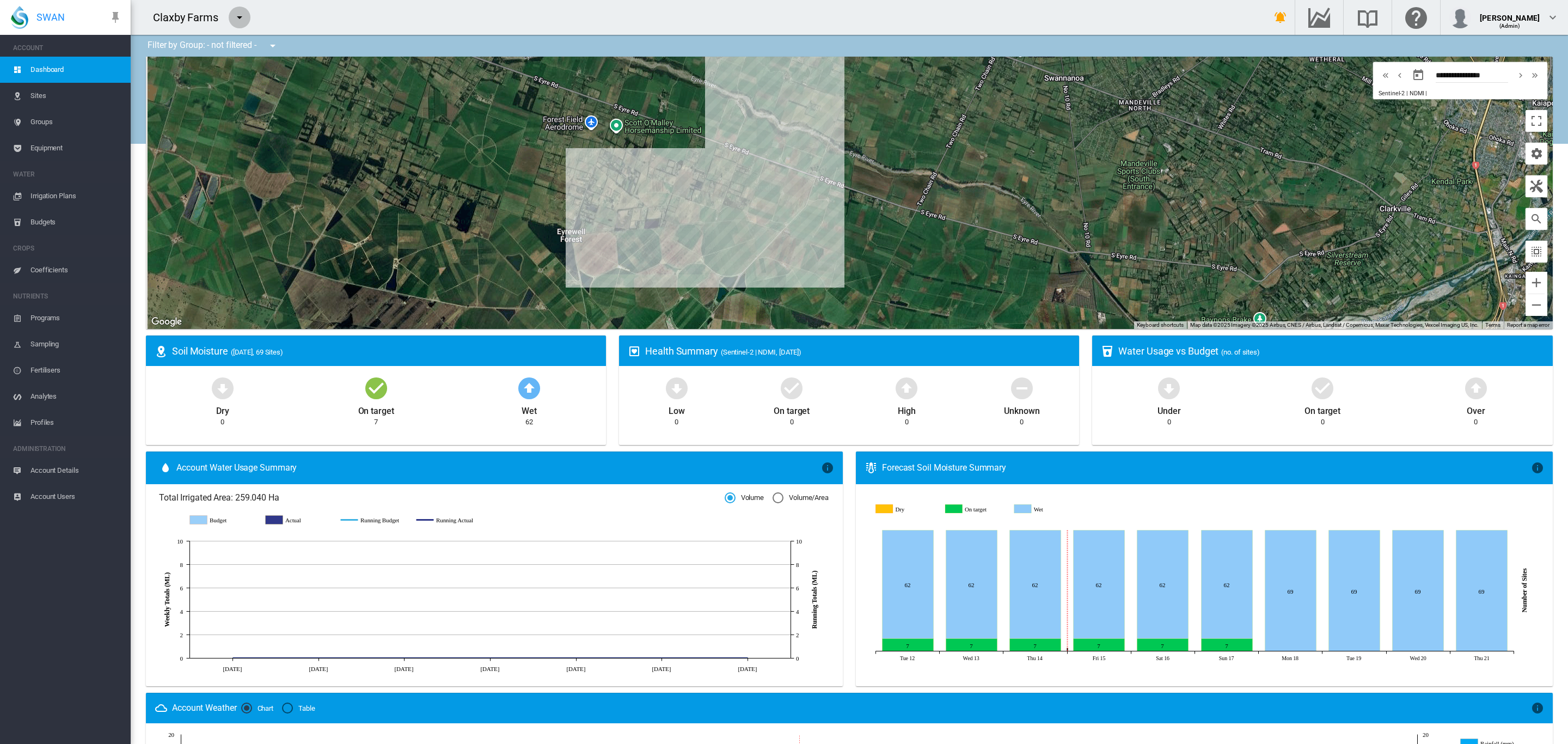
click at [240, 19] on md-icon "icon-menu-down" at bounding box center [239, 17] width 13 height 13
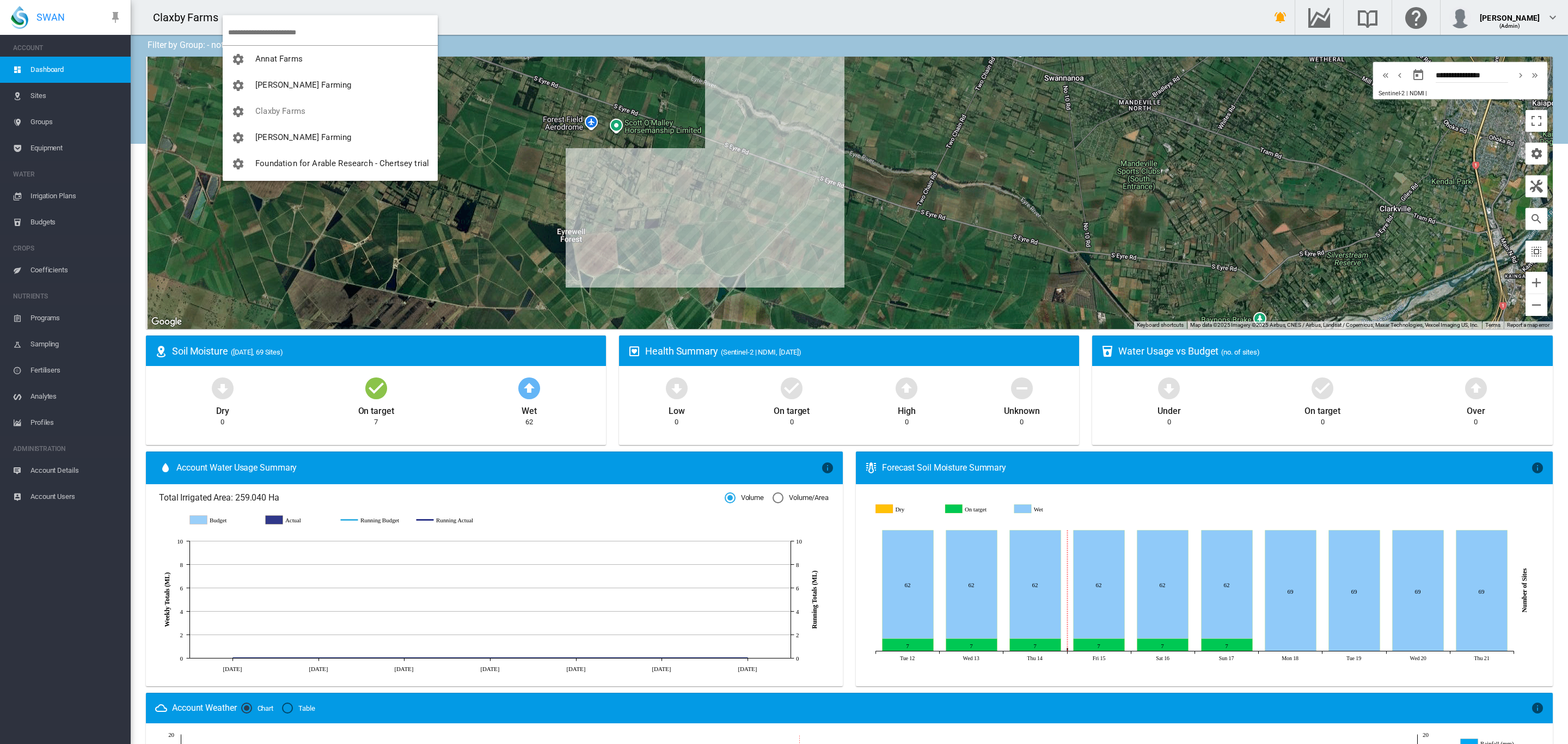
click at [47, 119] on md-backdrop at bounding box center [784, 372] width 1568 height 744
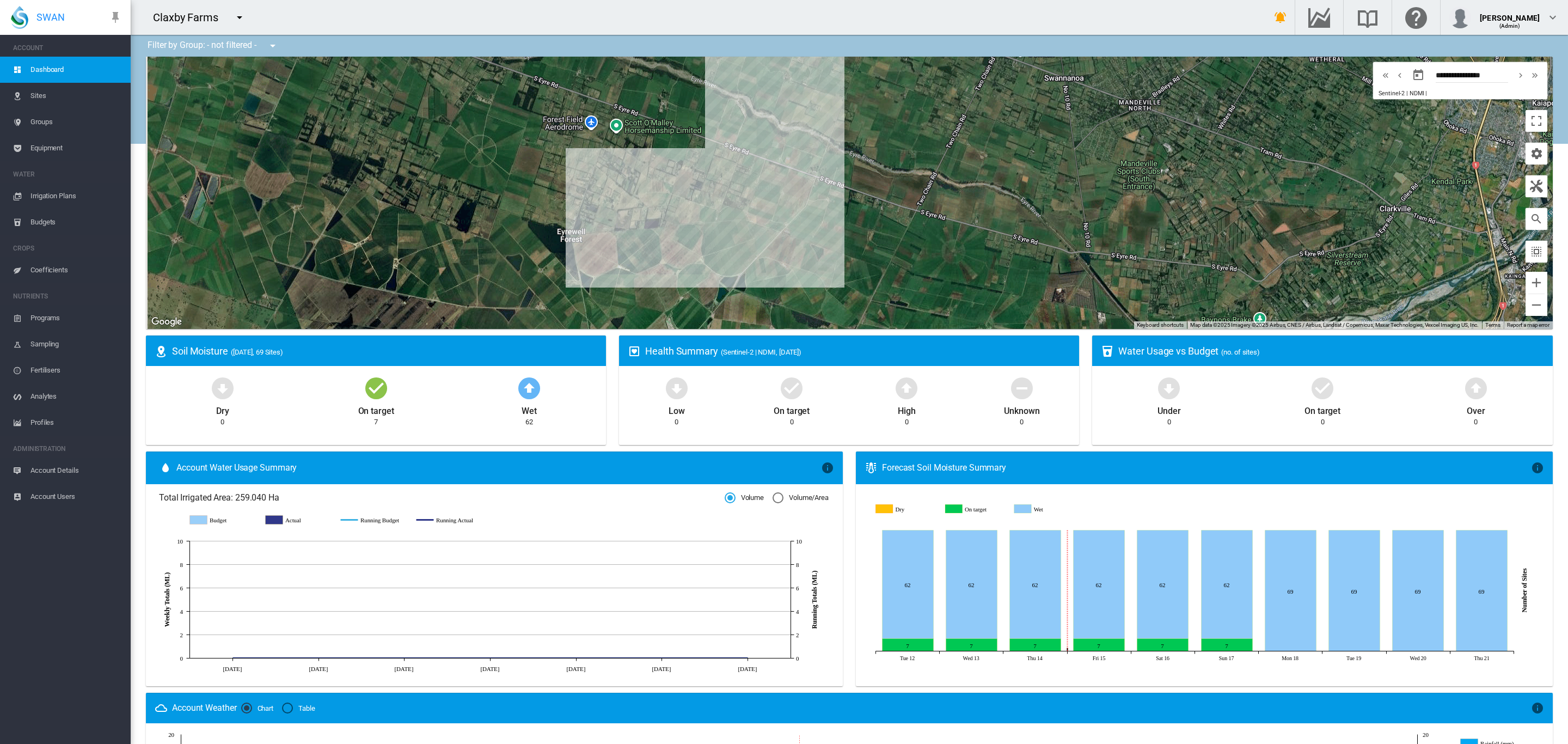
click at [47, 119] on span "Groups" at bounding box center [76, 122] width 92 height 26
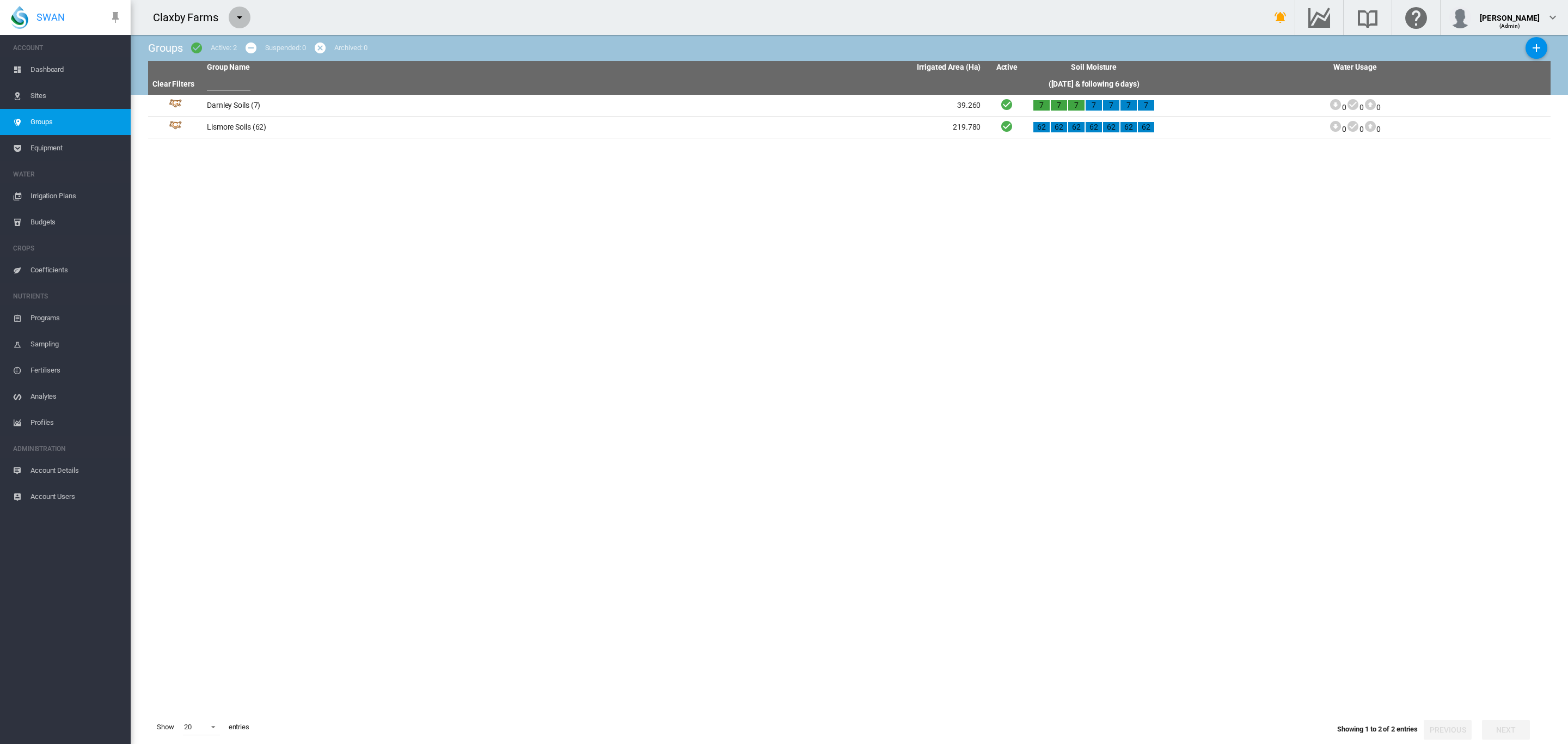
click at [241, 19] on md-icon "icon-menu-down" at bounding box center [239, 17] width 13 height 13
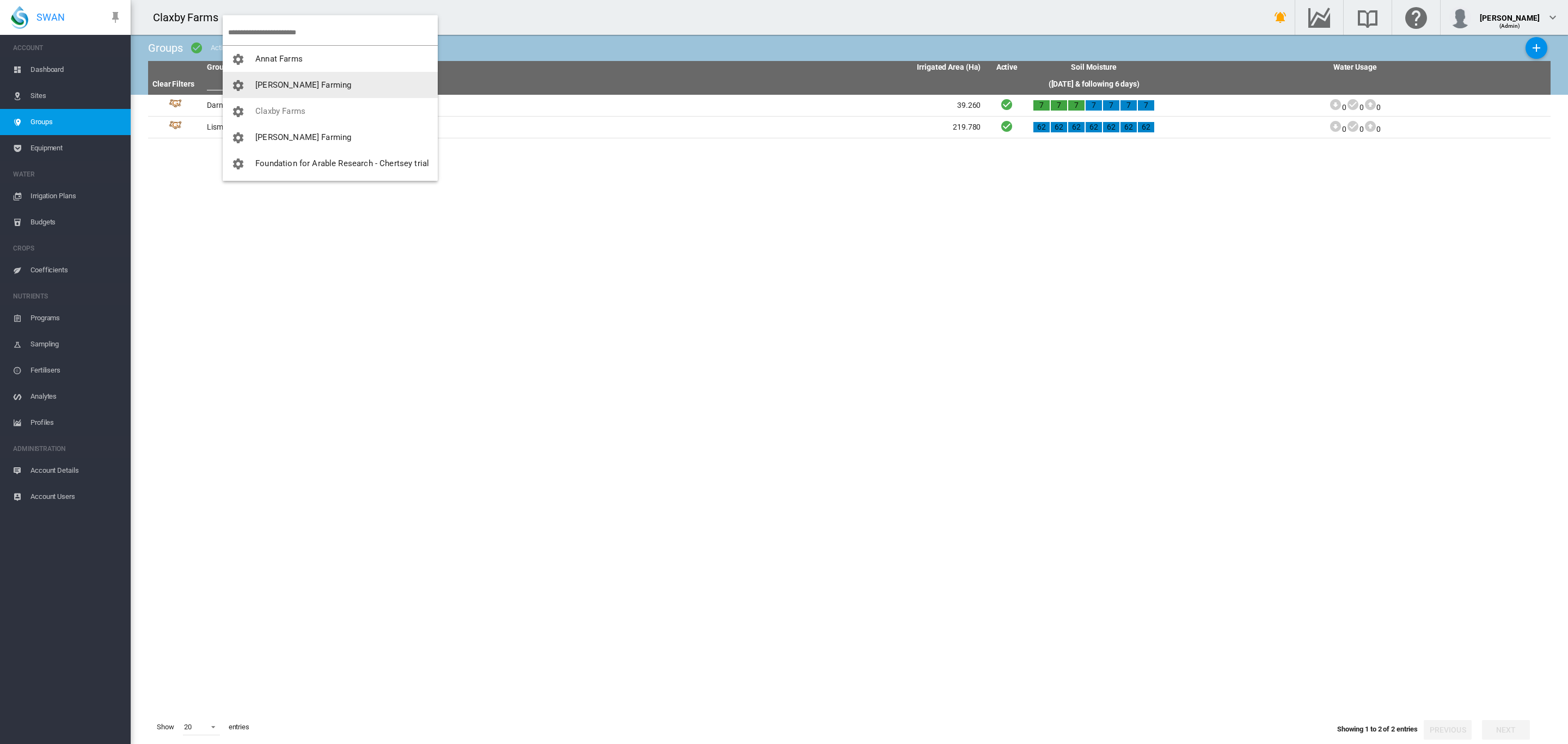
click at [297, 88] on span "[PERSON_NAME] Farming" at bounding box center [303, 85] width 96 height 10
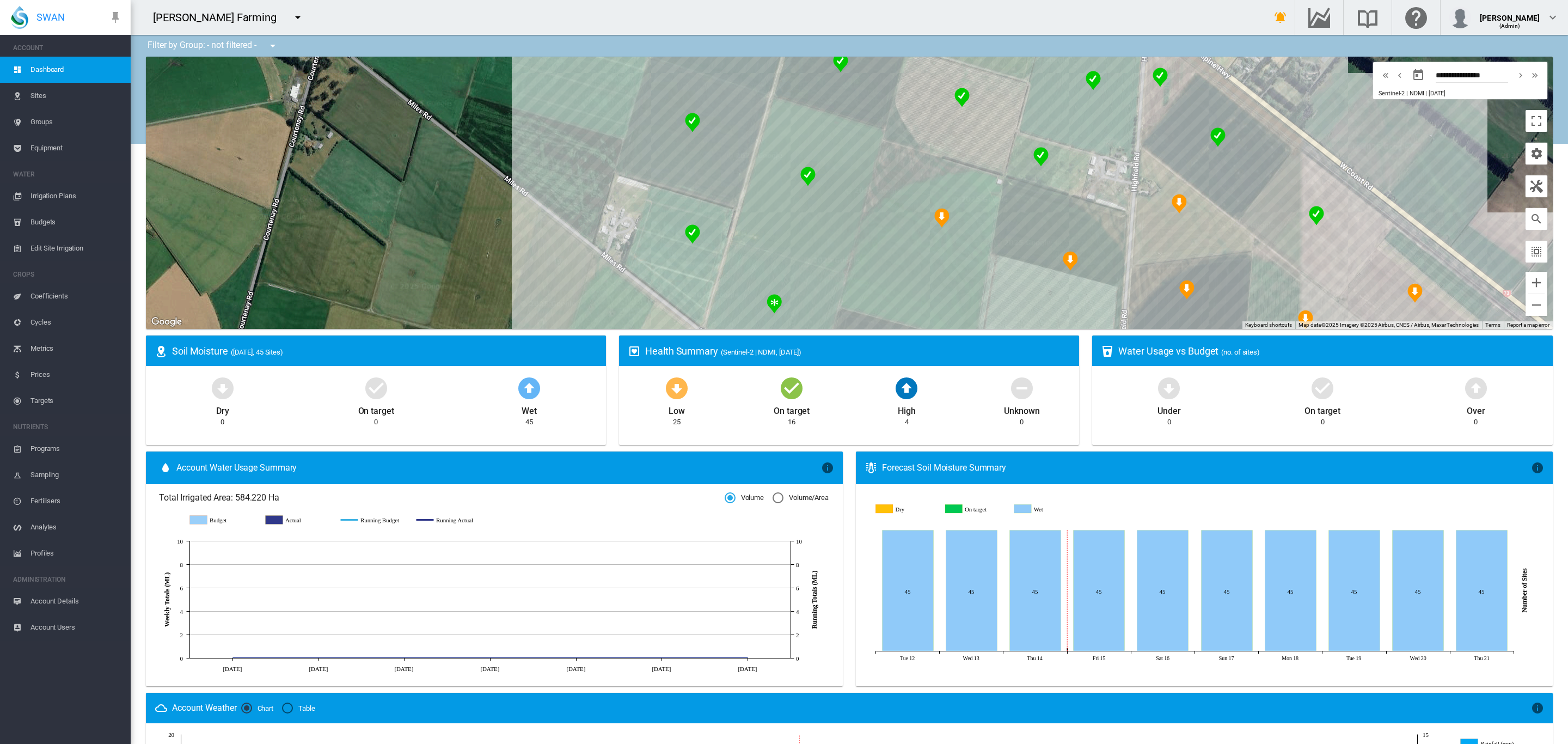
click at [49, 128] on span "Groups" at bounding box center [76, 122] width 92 height 26
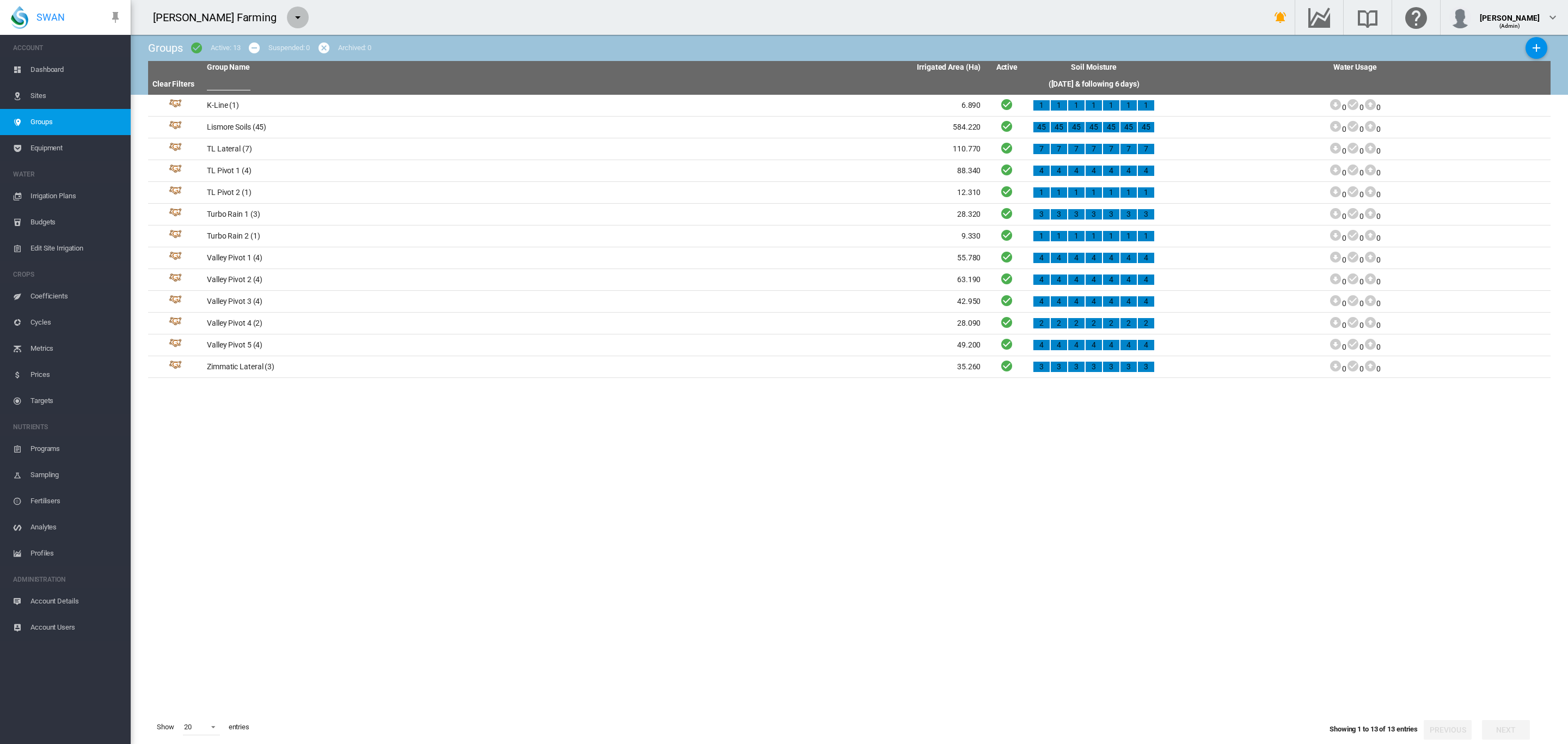
click at [292, 20] on md-icon "icon-menu-down" at bounding box center [297, 17] width 13 height 13
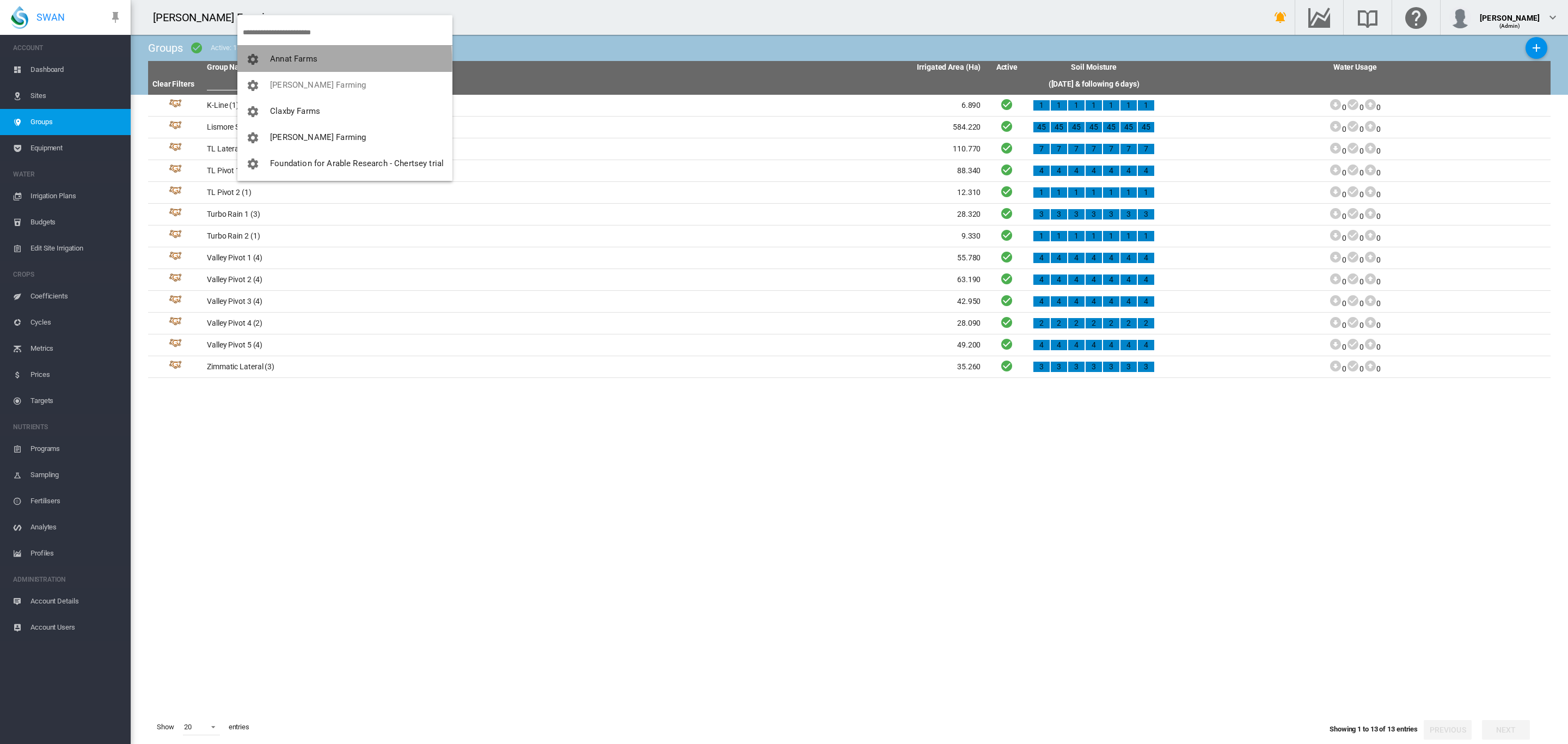
click at [285, 63] on span "Annat Farms" at bounding box center [294, 59] width 47 height 10
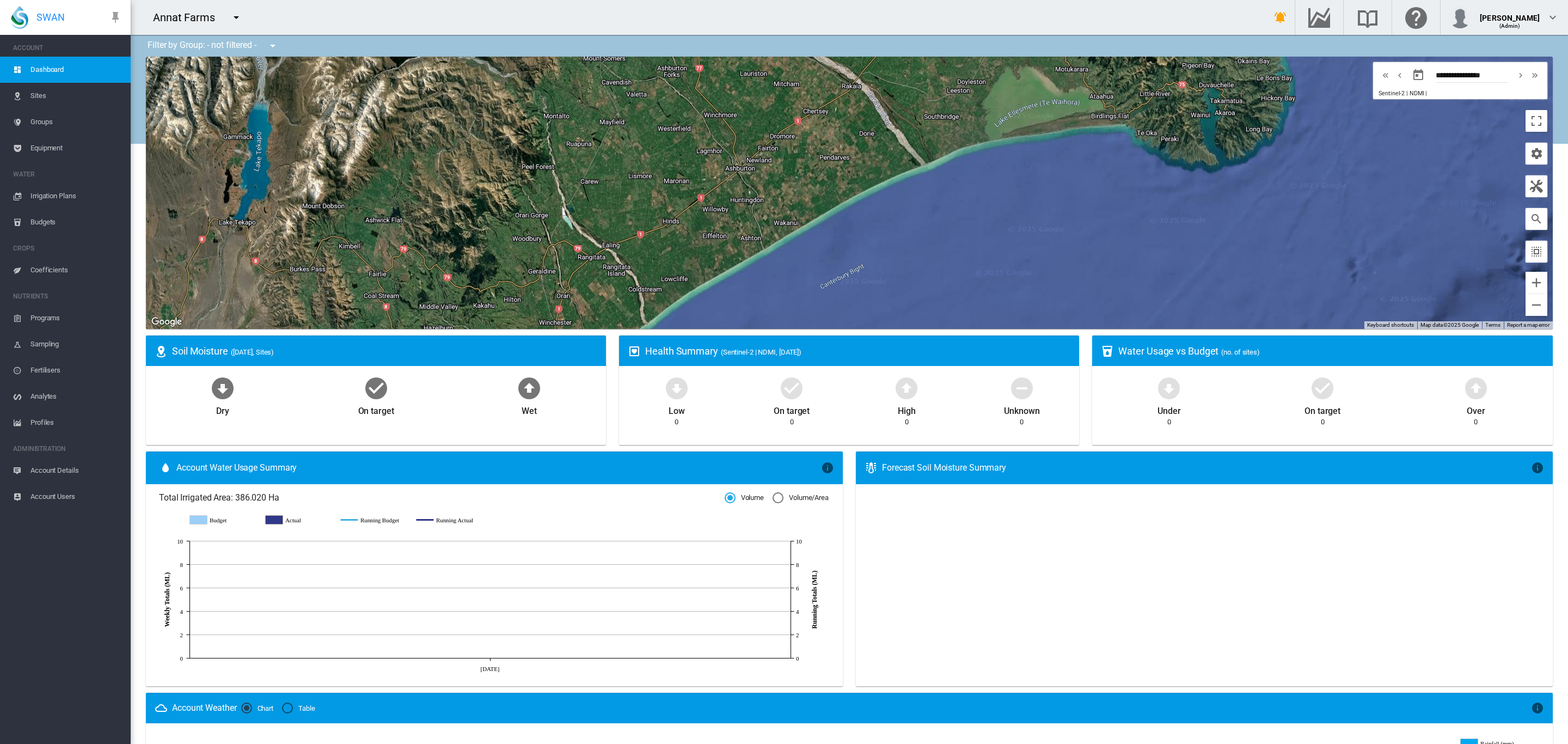
click at [49, 103] on span "Sites" at bounding box center [76, 96] width 92 height 26
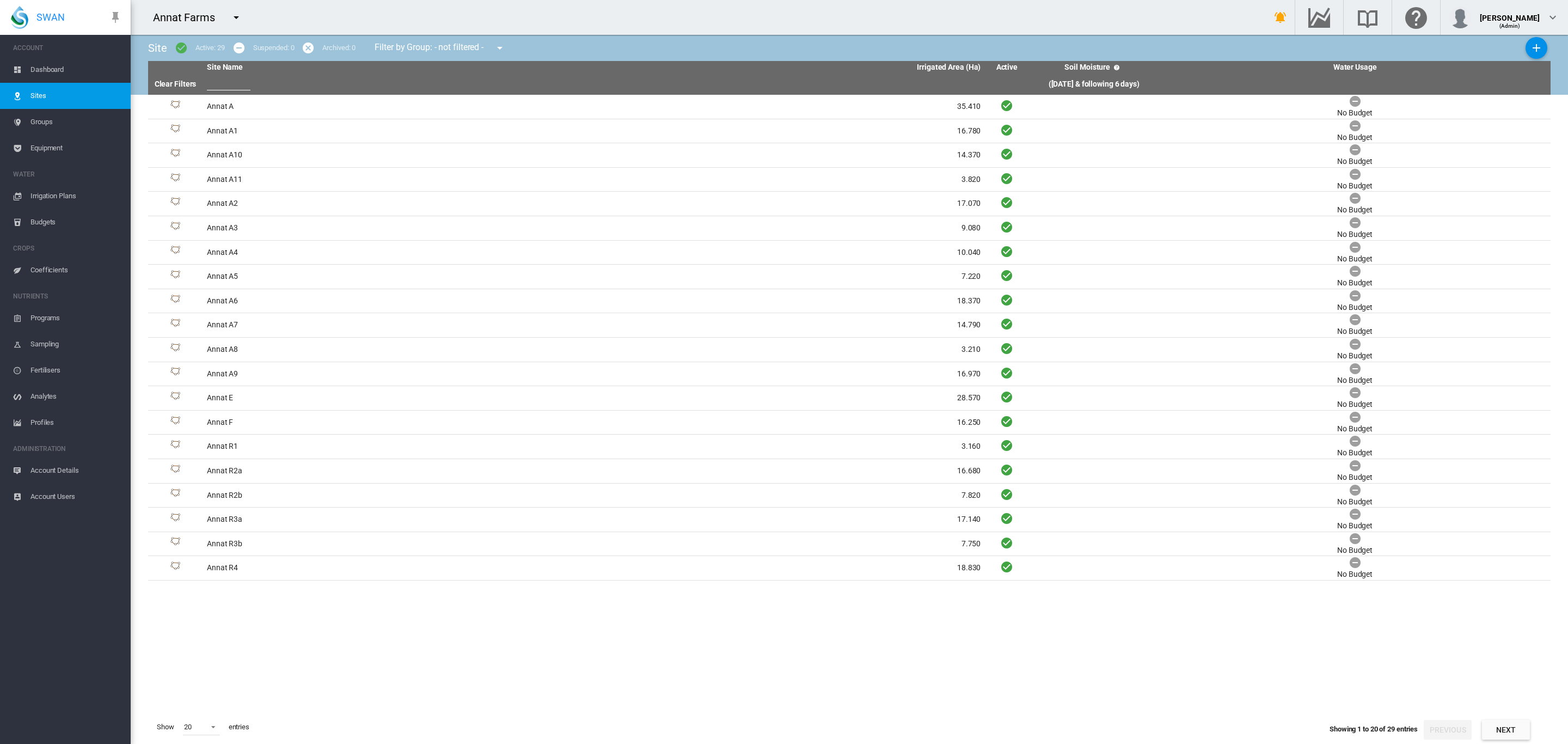
click at [53, 70] on span "Dashboard" at bounding box center [76, 69] width 92 height 26
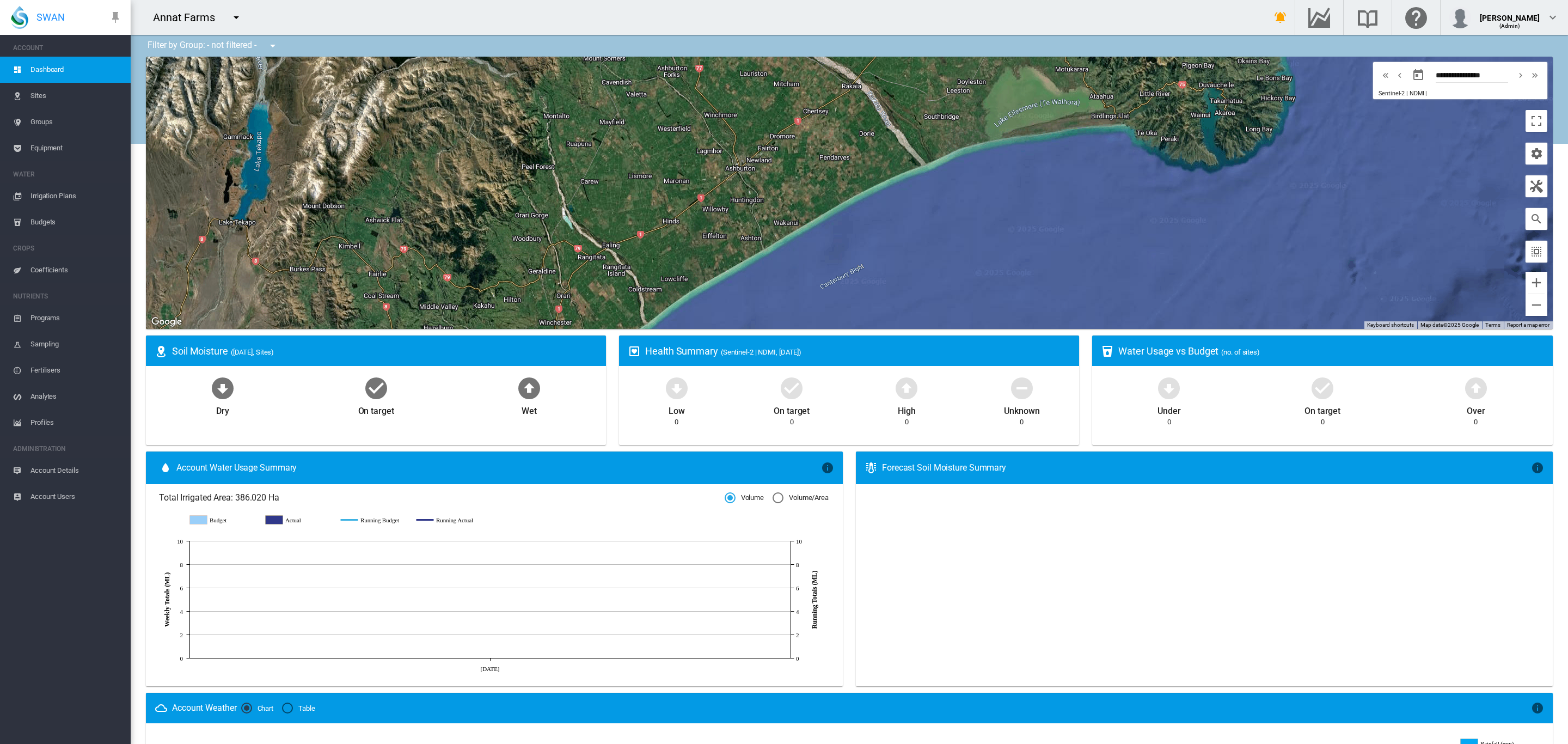
click at [236, 22] on md-icon "icon-menu-down" at bounding box center [236, 17] width 13 height 13
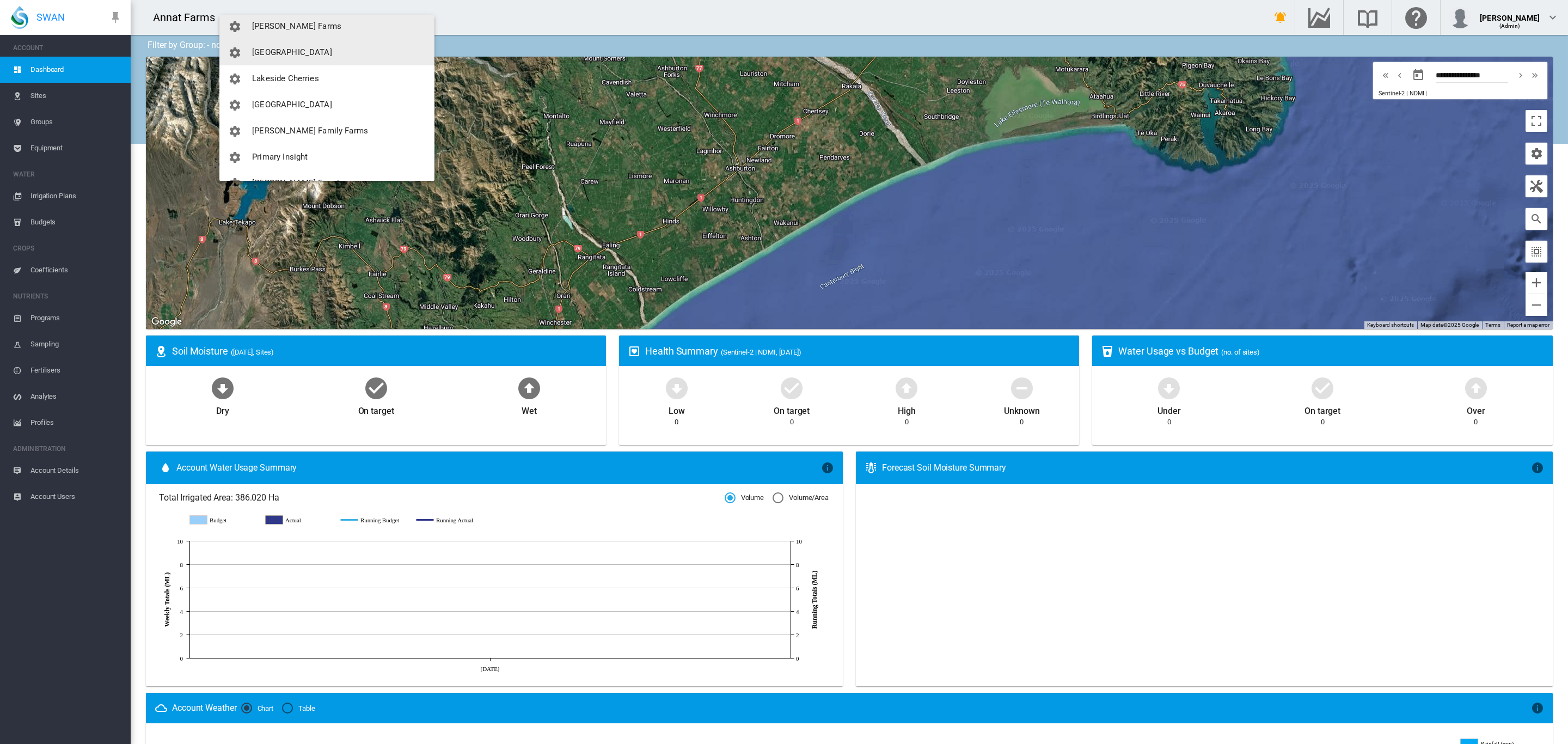
scroll to position [161, 0]
click at [299, 28] on span "[PERSON_NAME] Farms" at bounding box center [296, 29] width 89 height 10
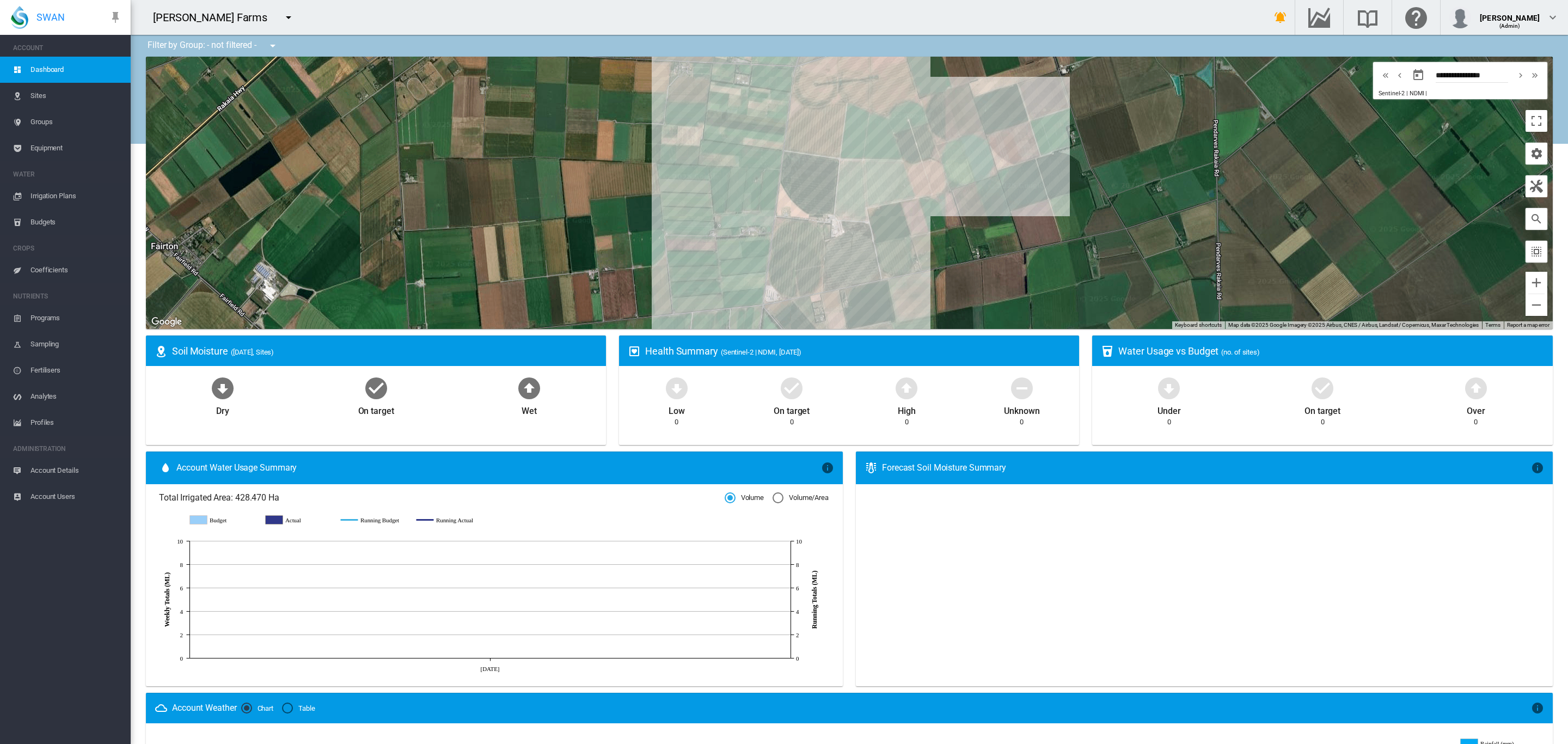
drag, startPoint x: 961, startPoint y: 203, endPoint x: 982, endPoint y: 149, distance: 57.9
click at [982, 149] on div "To navigate, press the arrow keys." at bounding box center [849, 192] width 1407 height 272
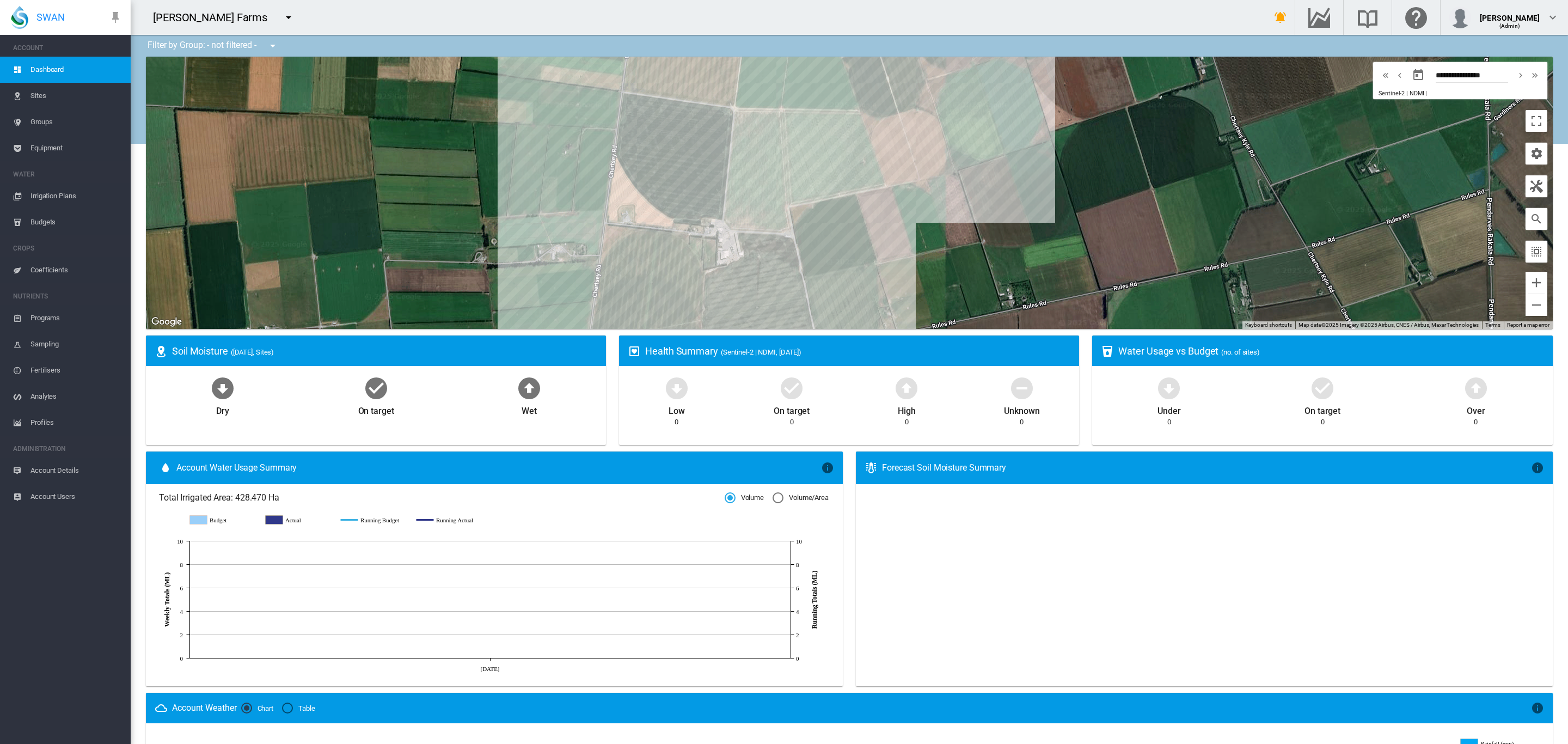
drag, startPoint x: 967, startPoint y: 215, endPoint x: 1049, endPoint y: 203, distance: 82.9
click at [1049, 203] on div "To navigate, press the arrow keys." at bounding box center [849, 192] width 1407 height 272
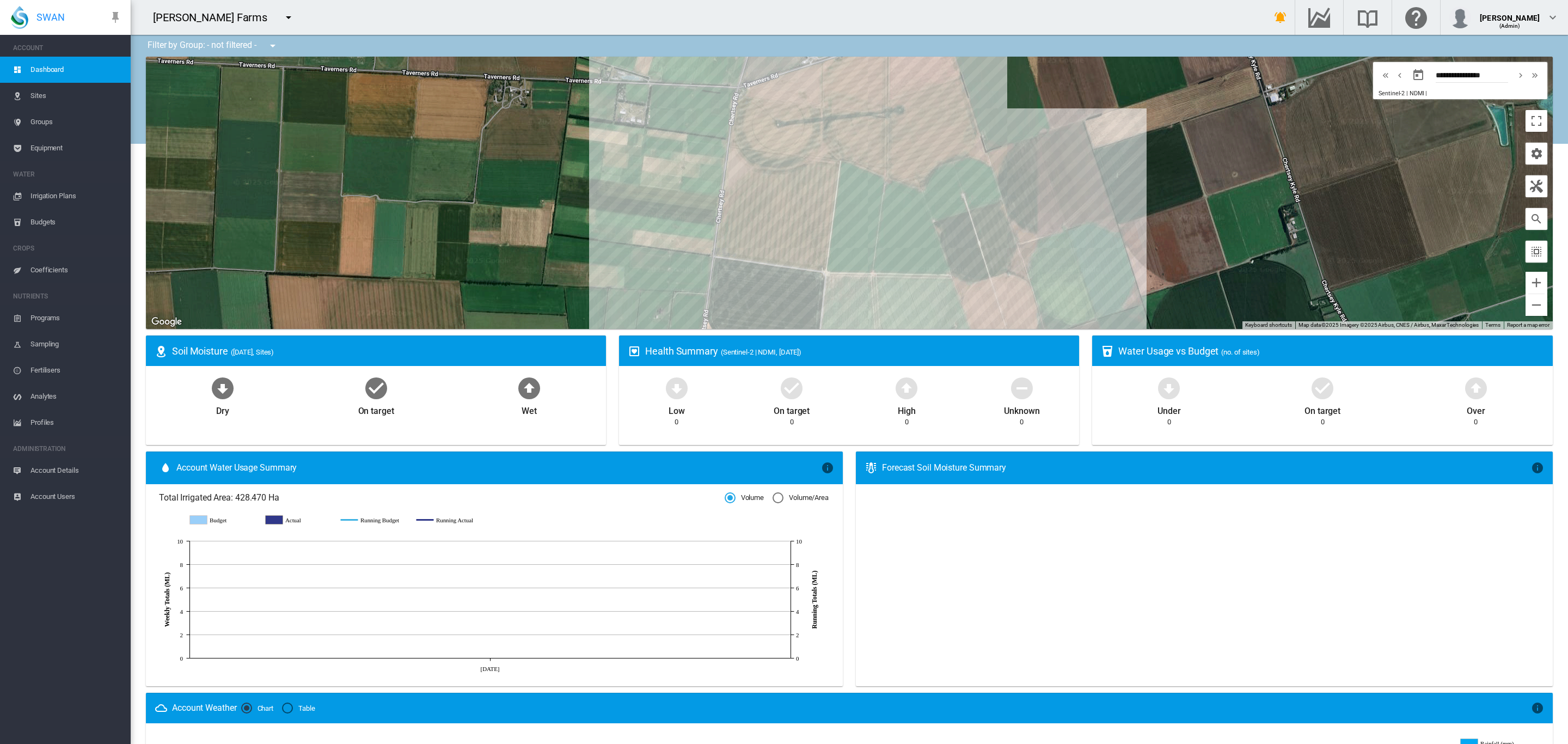
drag, startPoint x: 1007, startPoint y: 167, endPoint x: 1102, endPoint y: 327, distance: 186.1
click at [1102, 327] on div "To navigate, press the arrow keys." at bounding box center [849, 192] width 1407 height 272
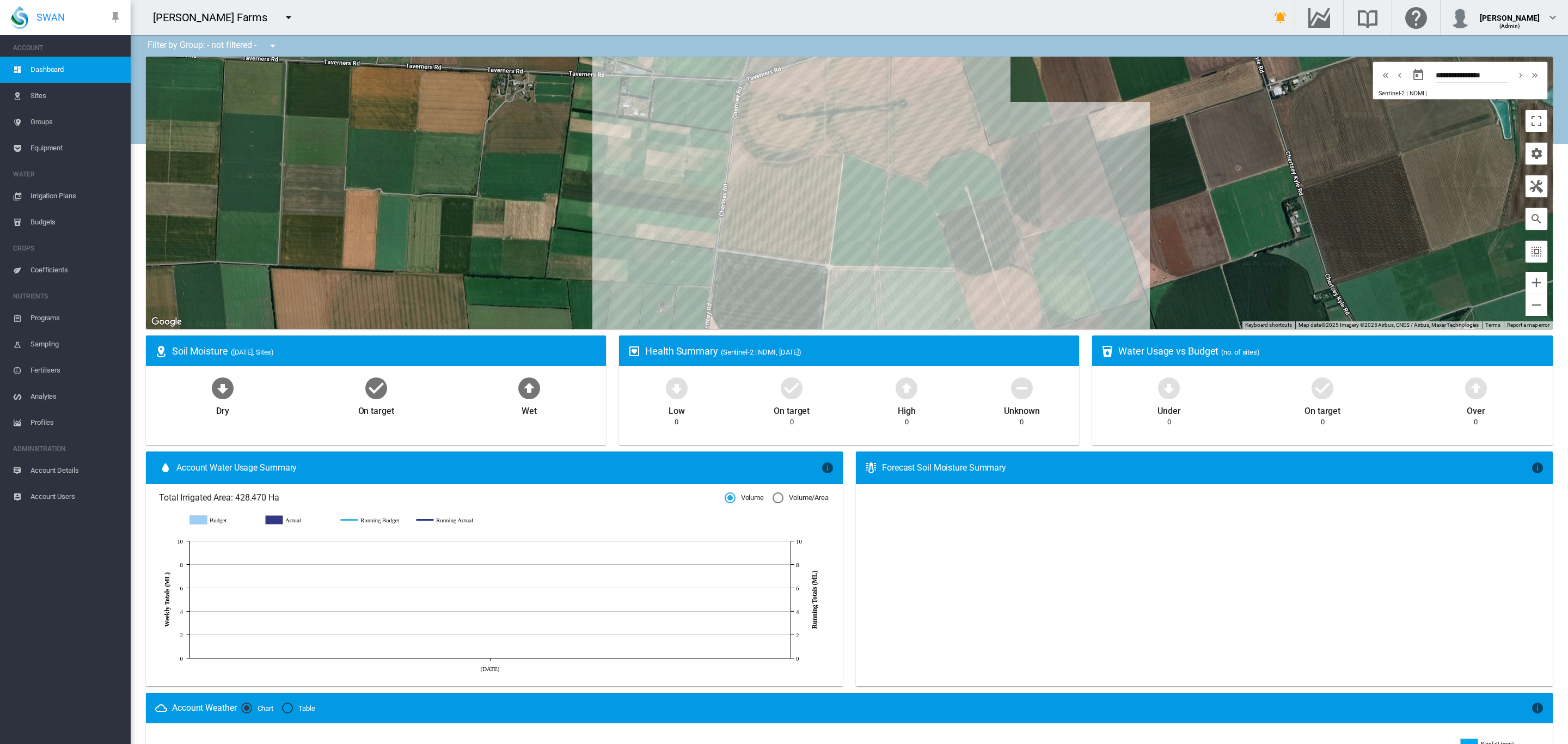
click at [56, 118] on span "Groups" at bounding box center [76, 122] width 92 height 26
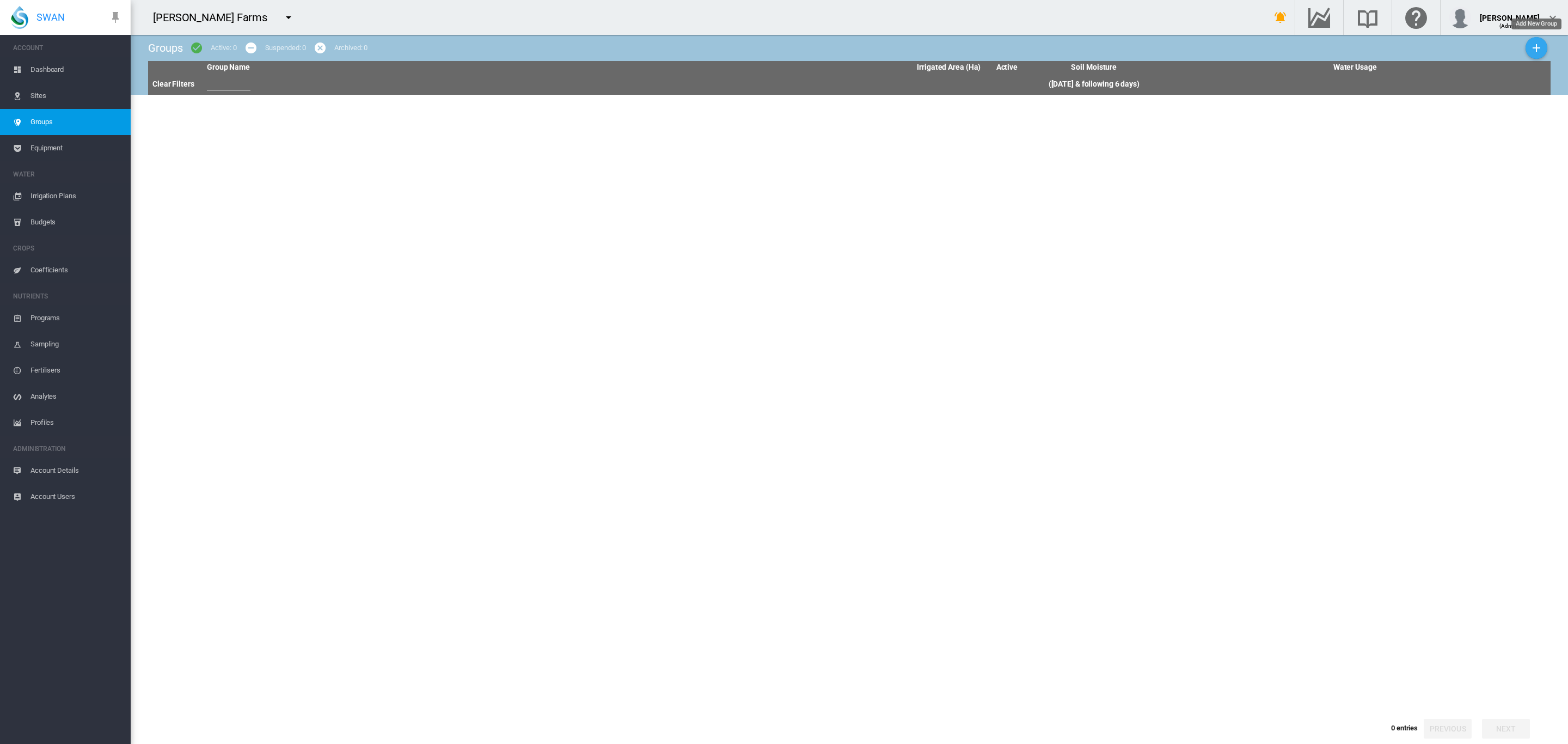
click at [1530, 44] on md-icon "icon-plus" at bounding box center [1536, 47] width 13 height 13
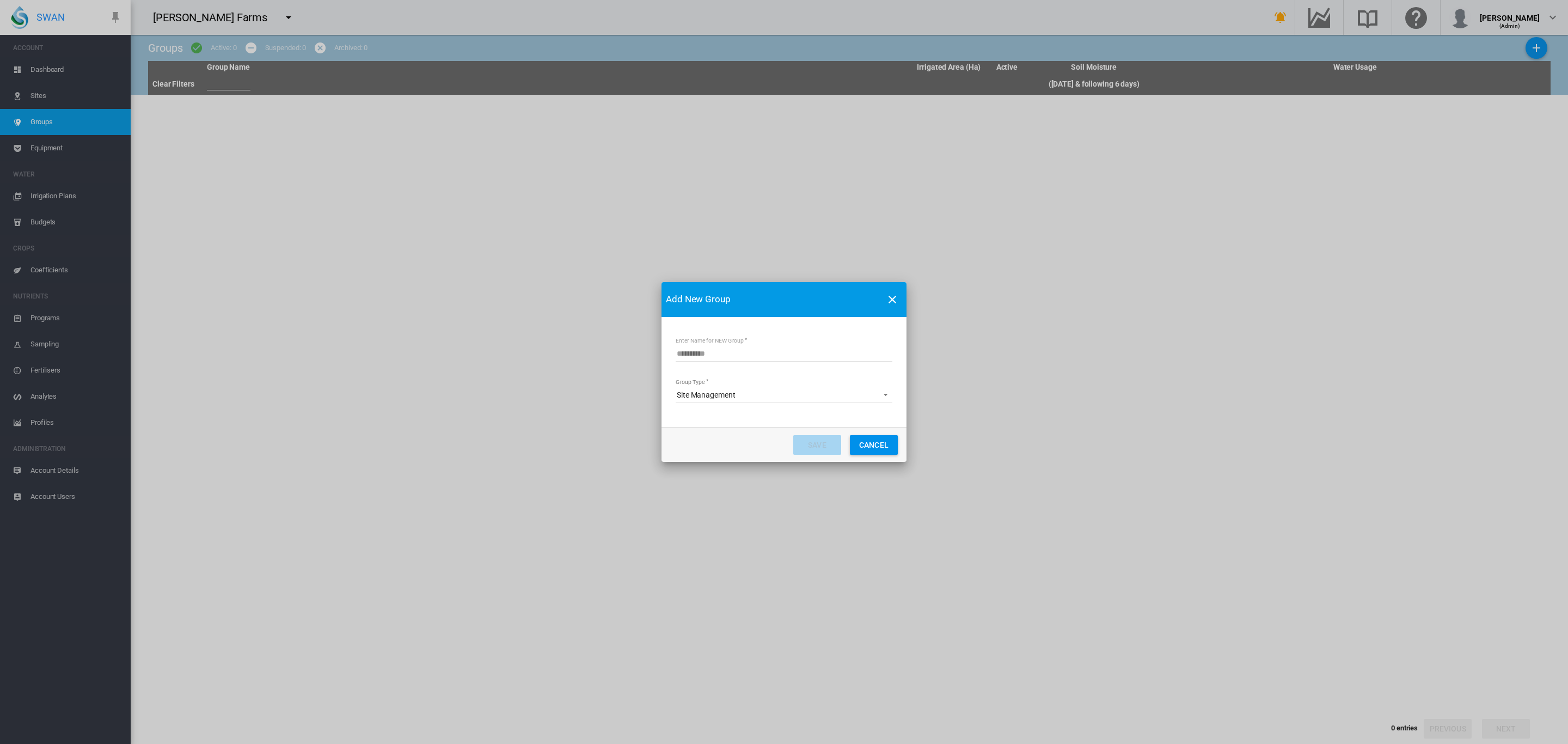
click at [714, 362] on md-input-container "Enter Name for NEW Group Group name is required" at bounding box center [784, 359] width 219 height 31
type input "**********"
click at [807, 442] on button "Save" at bounding box center [817, 444] width 48 height 19
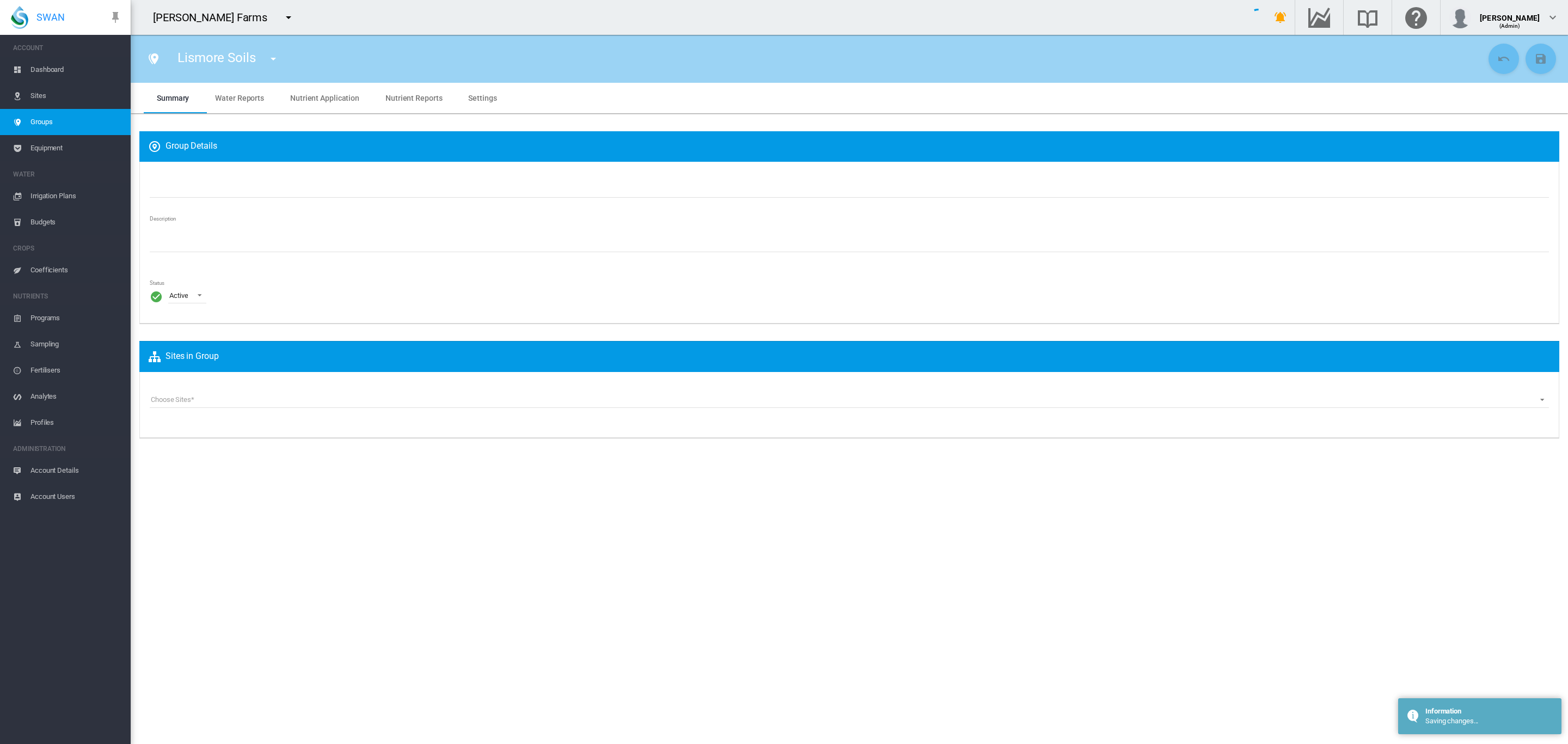
type input "**********"
type textarea "**********"
type input "*"
type input "**"
type input "*"
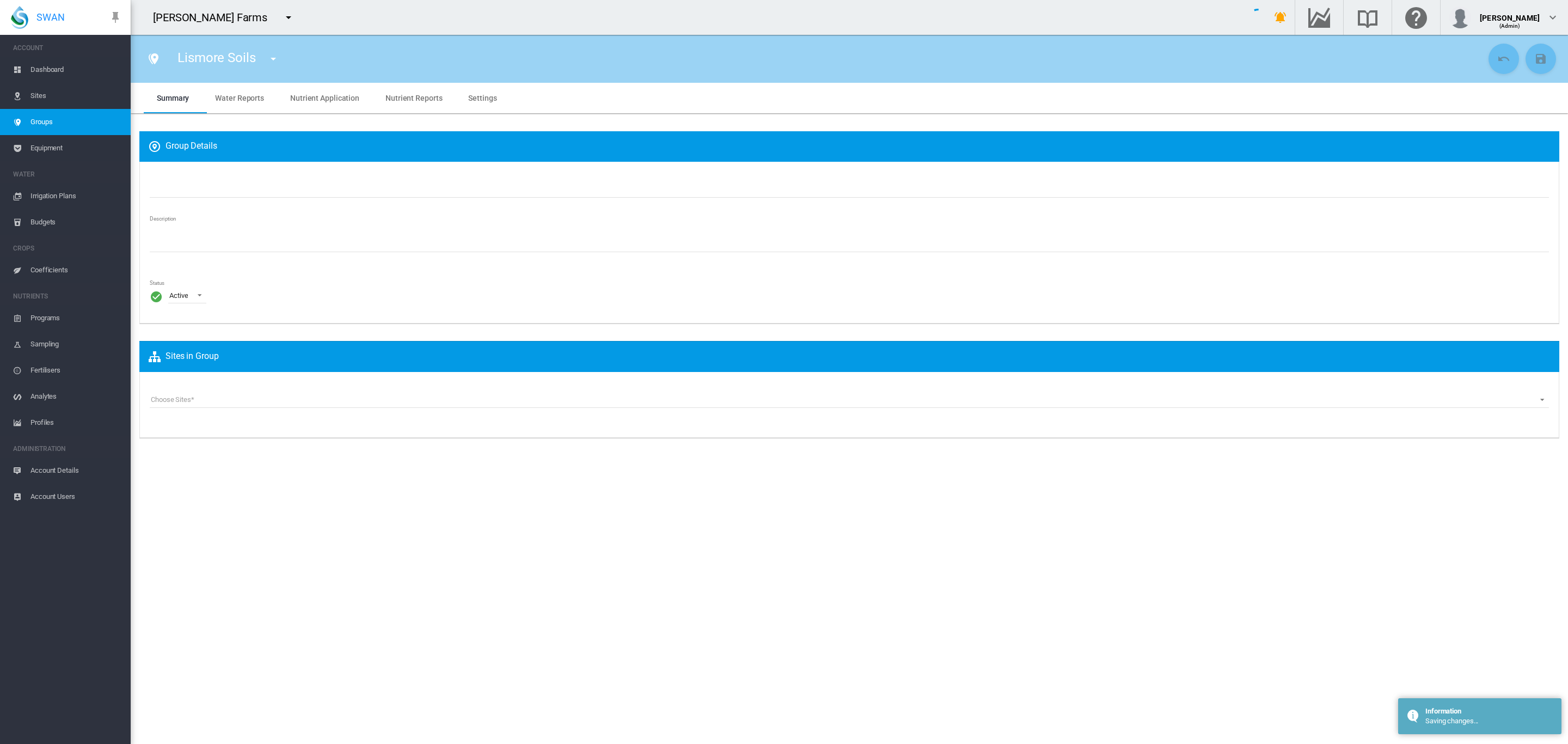
type input "***"
type input "**"
click at [338, 386] on div "Choose Sites Choose Sites Penlyn_A (Site) Penlyn_B (Site) Penlyn_C (Site) Penly…" at bounding box center [849, 405] width 1421 height 66
click at [320, 408] on div "The group must have at least one site." at bounding box center [849, 413] width 1399 height 10
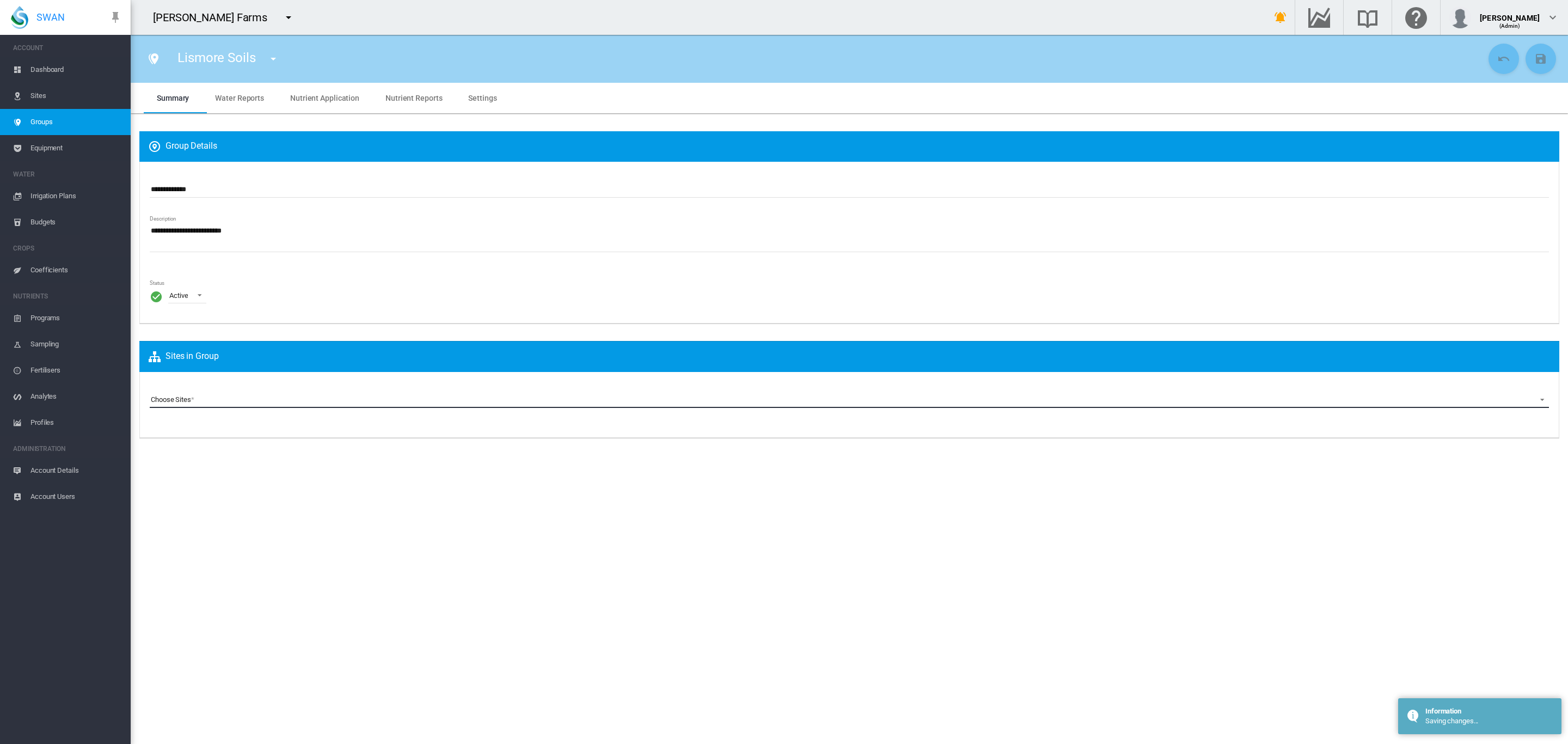
click at [318, 403] on md-select "Choose Sites Penlyn_A (Site) Penlyn_B (Site) Penlyn_C (Site) Penlyn_D (Site) Pe…" at bounding box center [849, 399] width 1399 height 16
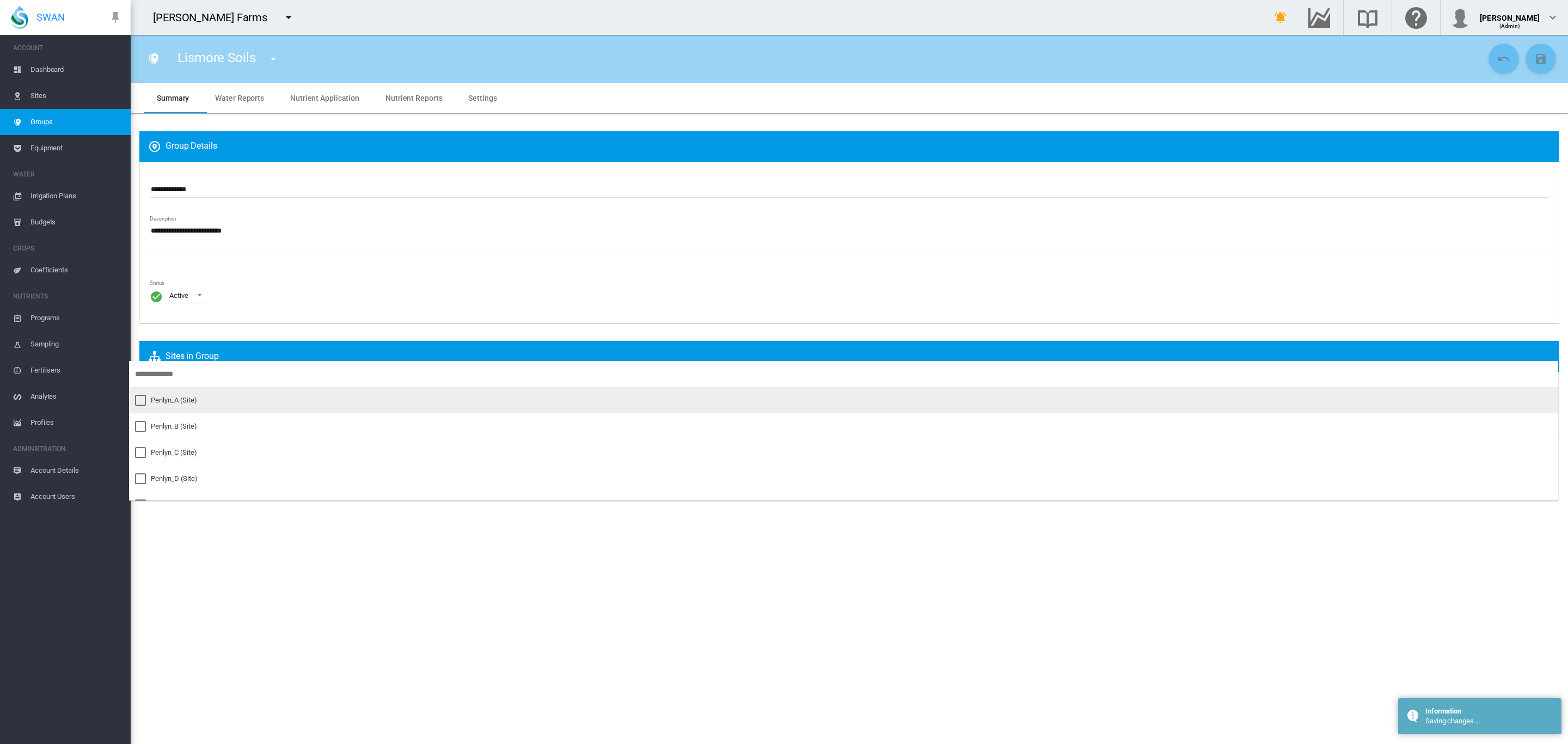
click at [181, 394] on md-option "Penlyn_A (Site)" at bounding box center [843, 400] width 1430 height 26
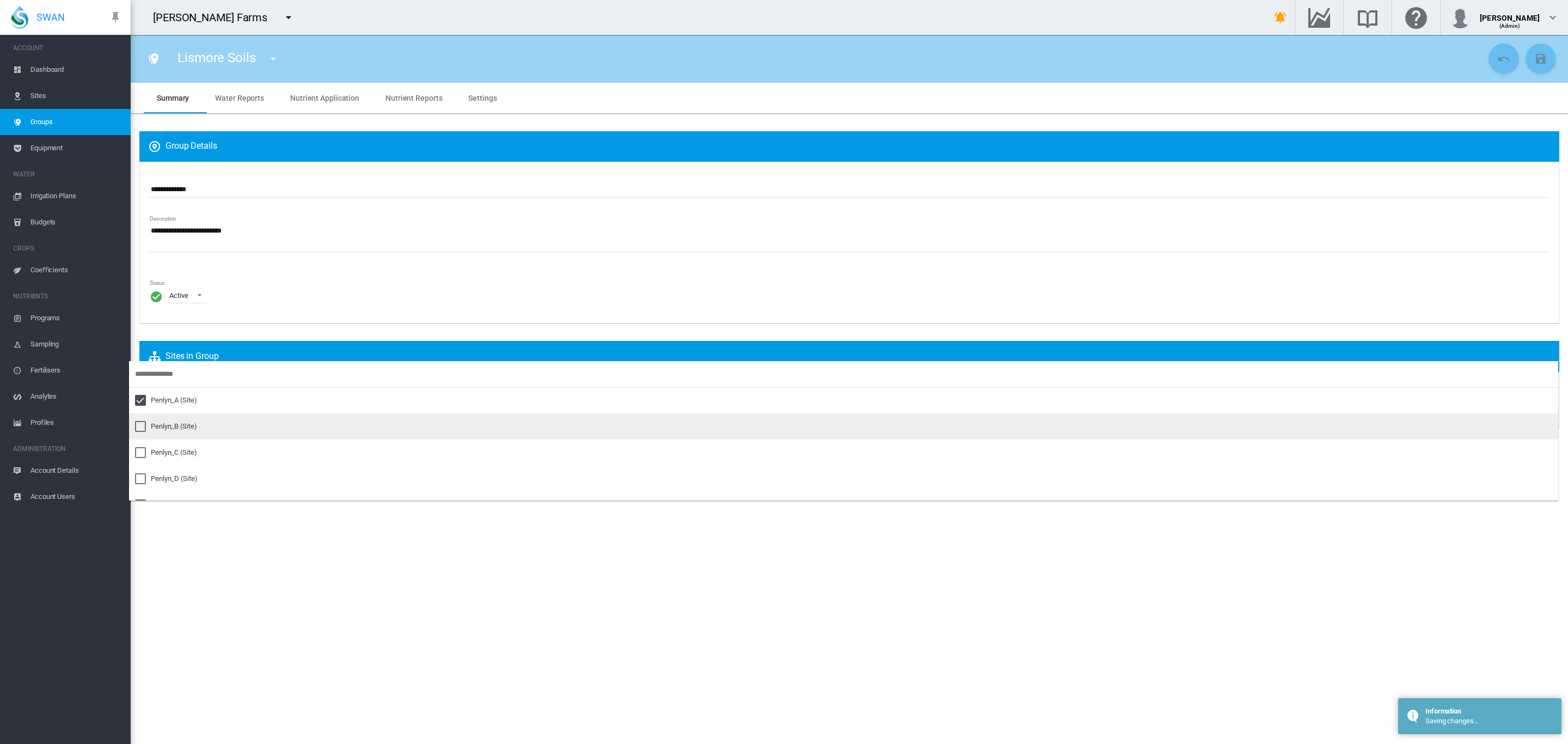
click at [180, 422] on div "Penlyn_B (Site)" at bounding box center [174, 426] width 47 height 10
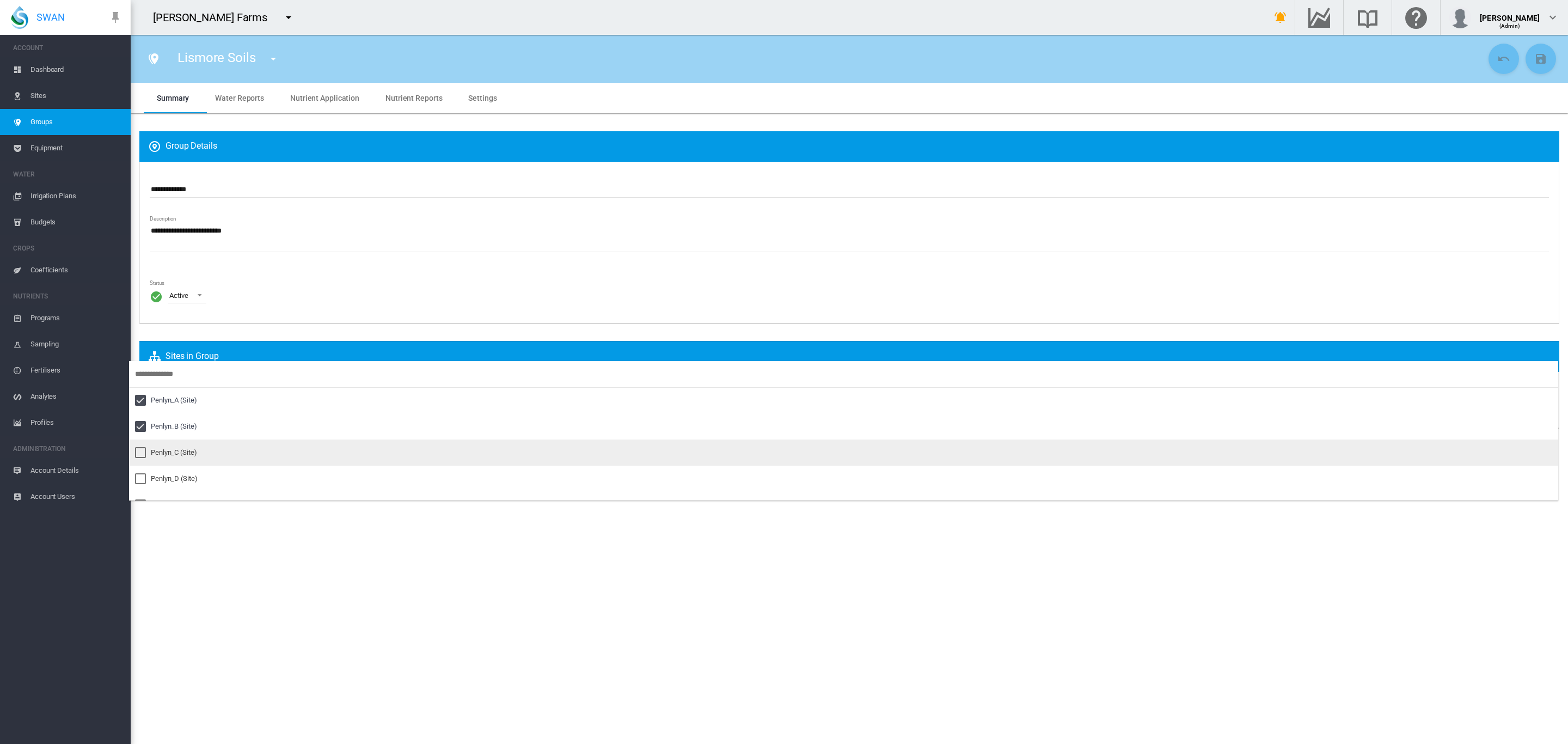
click at [175, 442] on md-option "Penlyn_C (Site)" at bounding box center [843, 453] width 1430 height 26
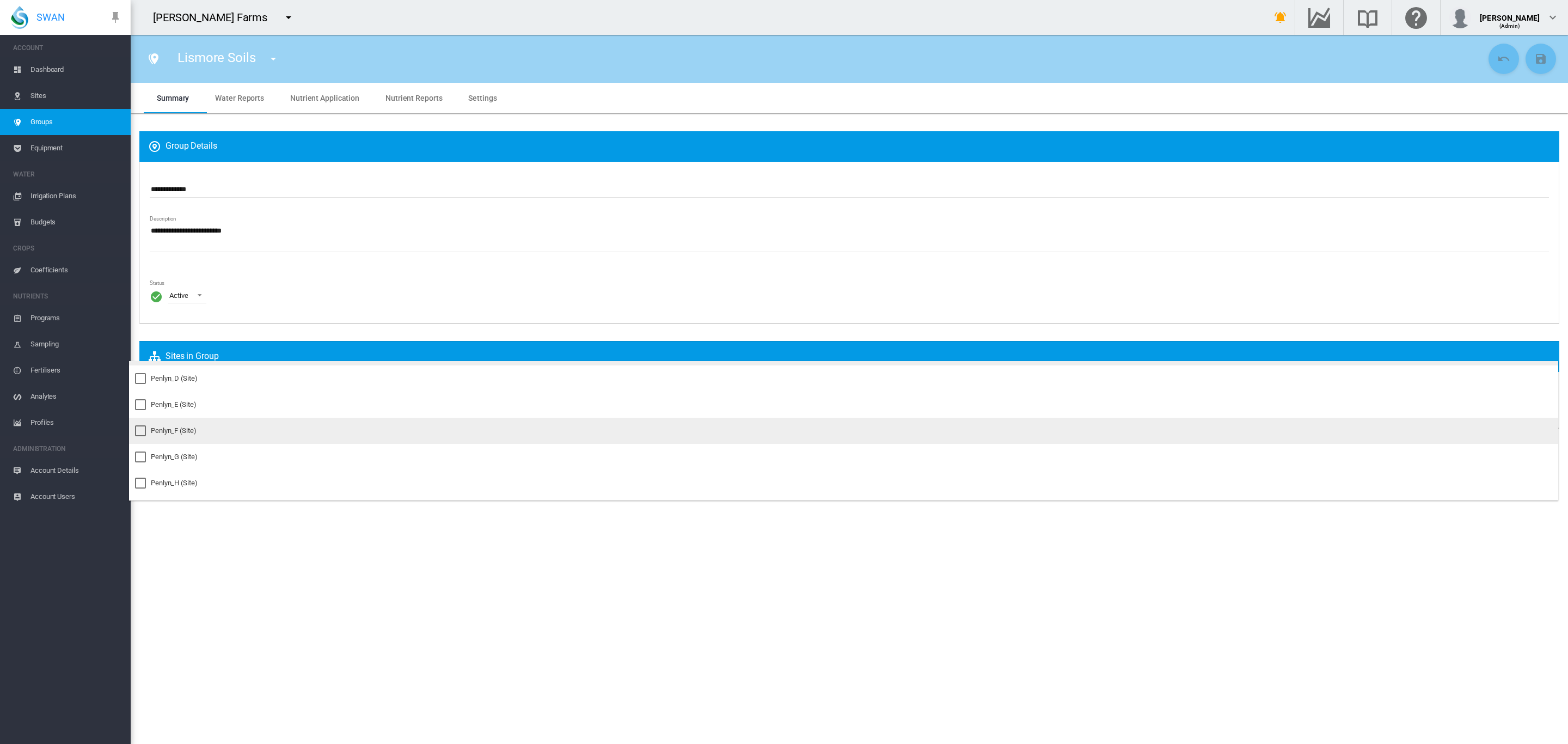
scroll to position [102, 0]
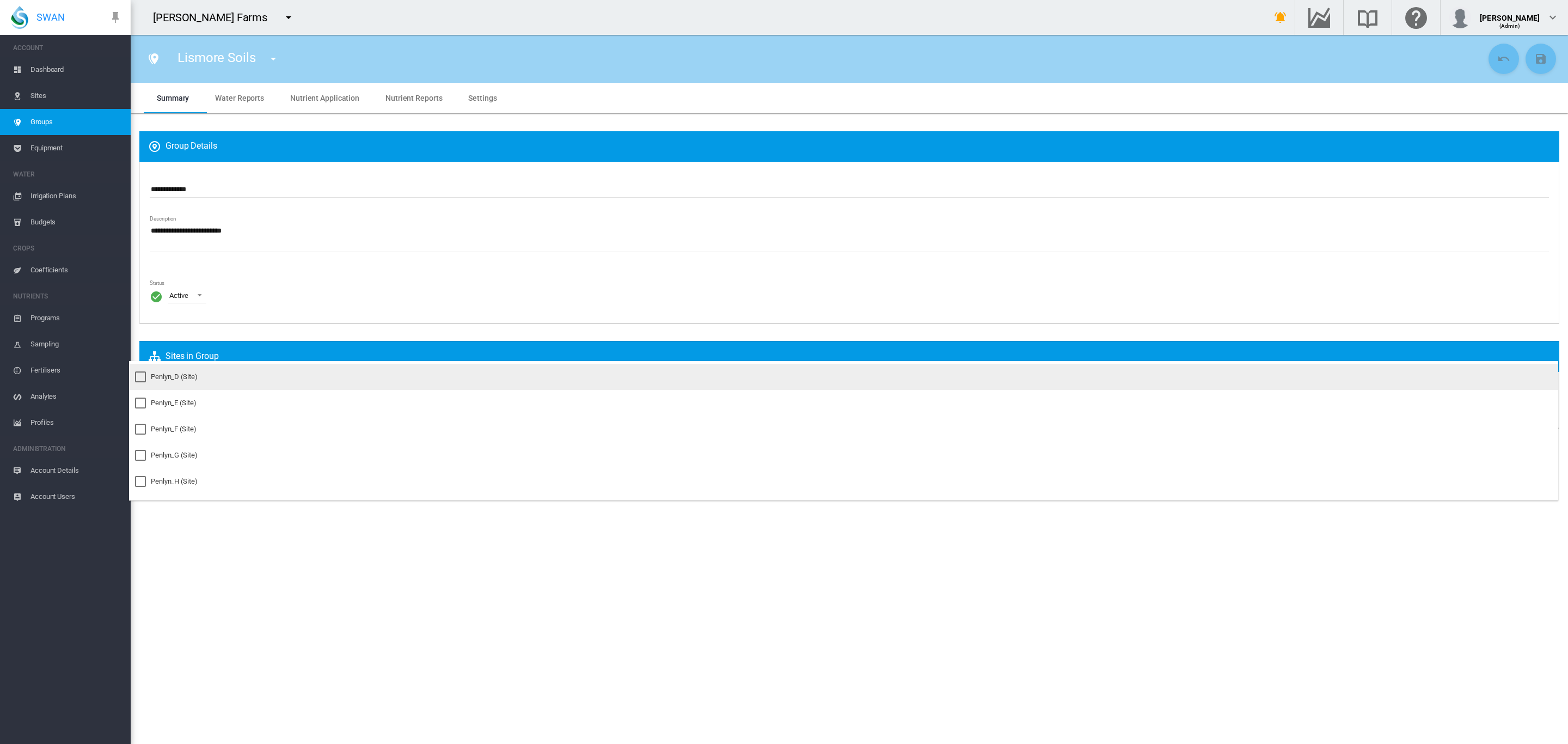
click at [182, 381] on div "Penlyn_D (Site)" at bounding box center [174, 377] width 47 height 10
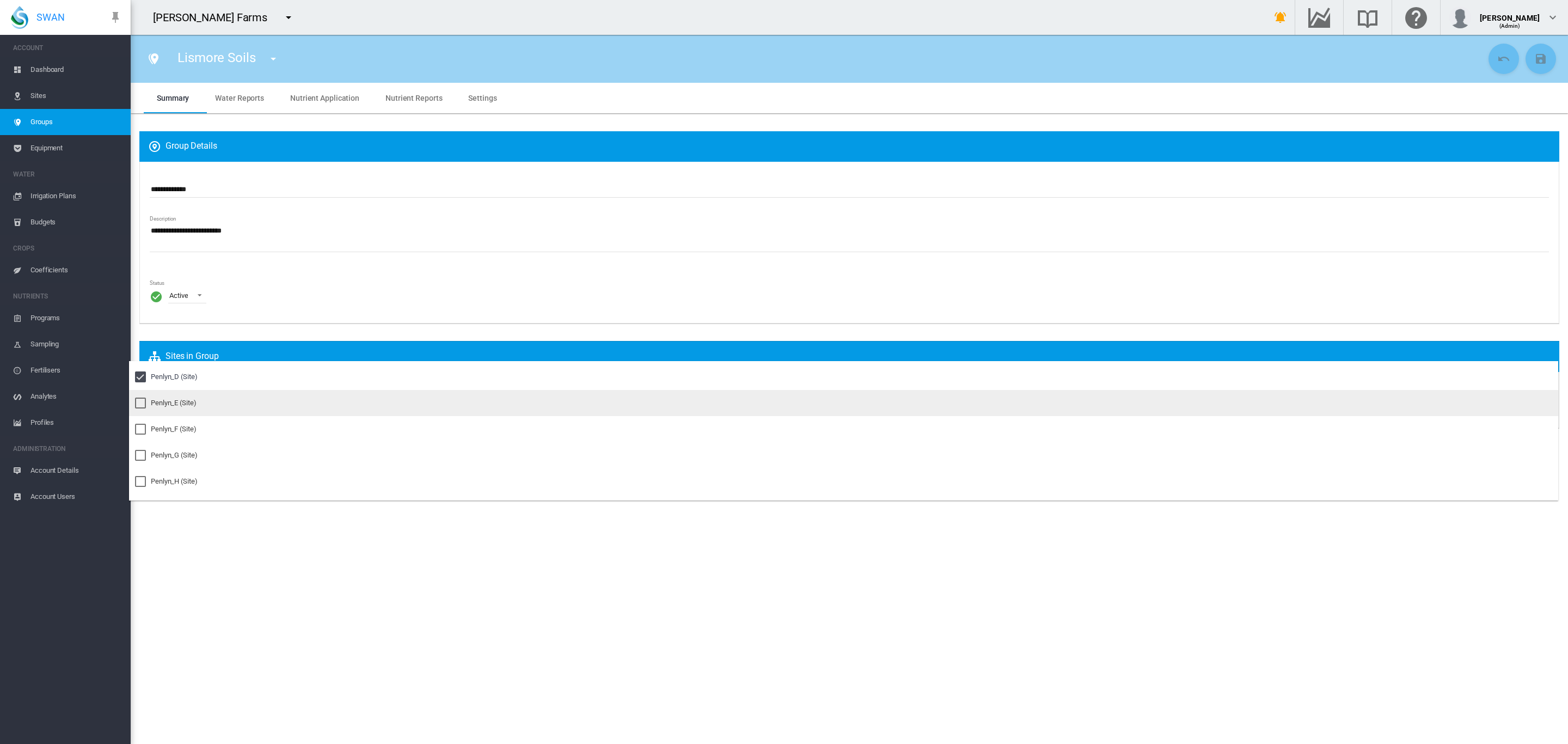
click at [178, 401] on div "Penlyn_E (Site)" at bounding box center [174, 403] width 46 height 10
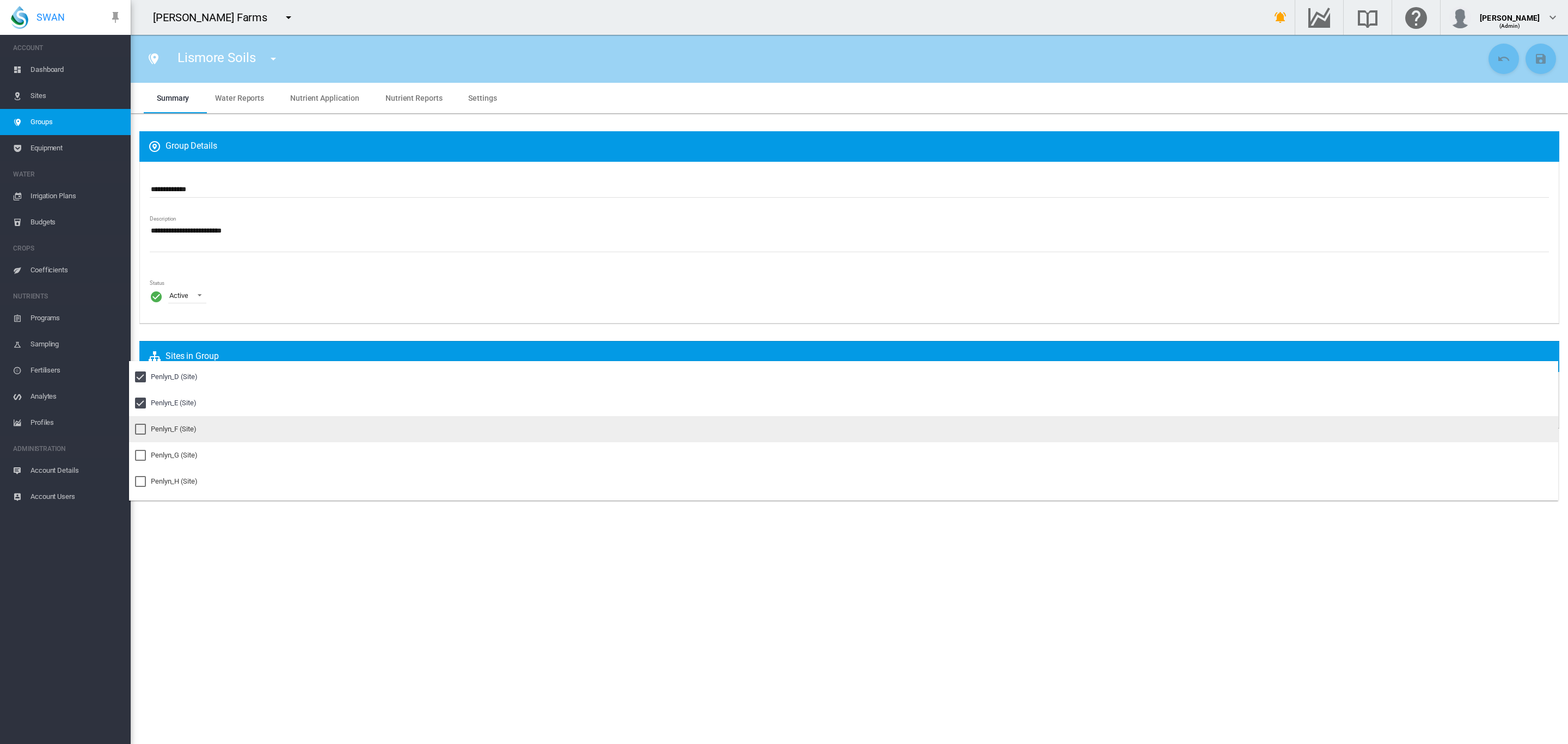
click at [174, 420] on md-option "Penlyn_F (Site)" at bounding box center [843, 429] width 1430 height 26
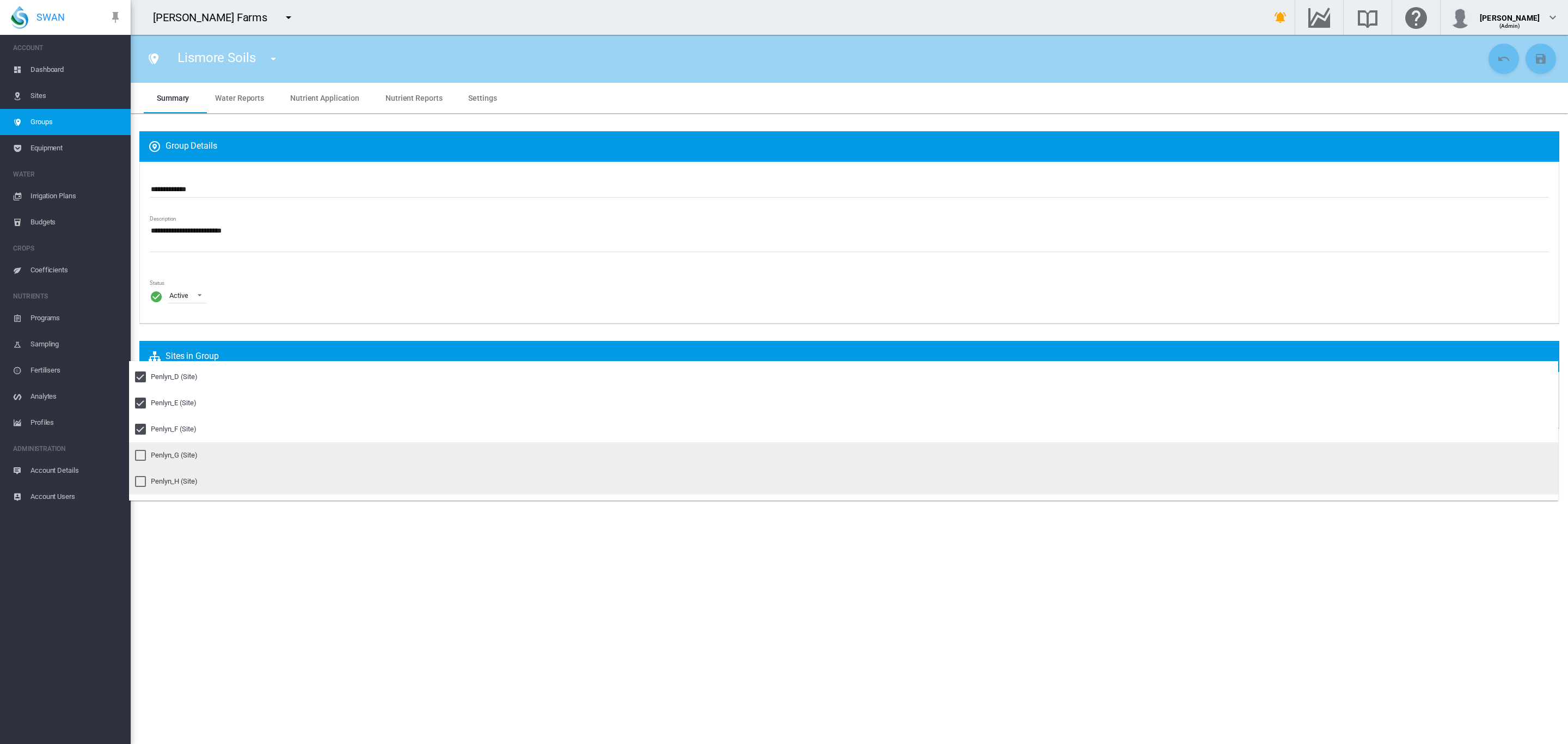
drag, startPoint x: 171, startPoint y: 447, endPoint x: 167, endPoint y: 475, distance: 28.3
click at [171, 449] on md-option "Penlyn_G (Site)" at bounding box center [843, 455] width 1430 height 26
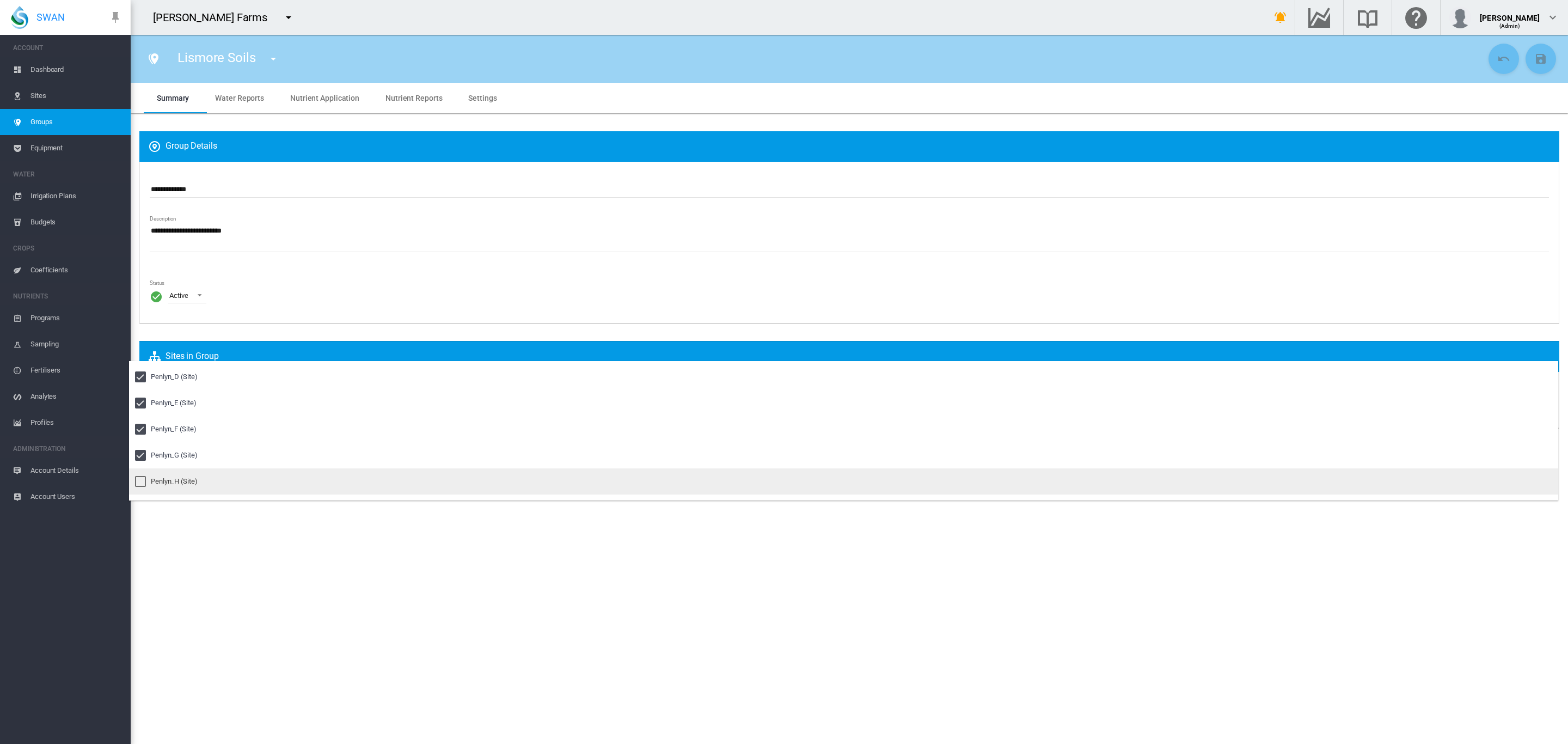
click at [167, 476] on div "Penlyn_H (Site)" at bounding box center [174, 481] width 47 height 10
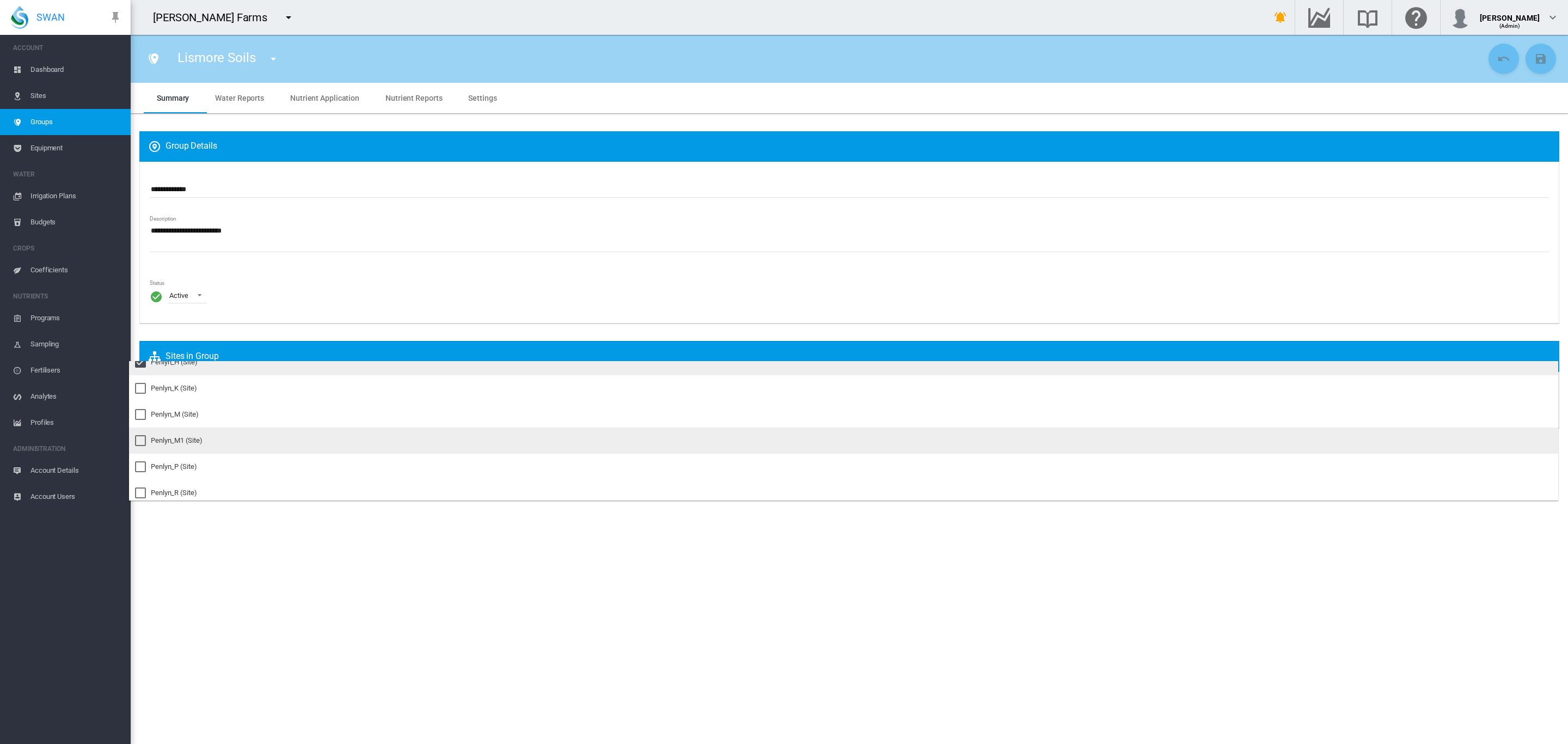
scroll to position [225, 0]
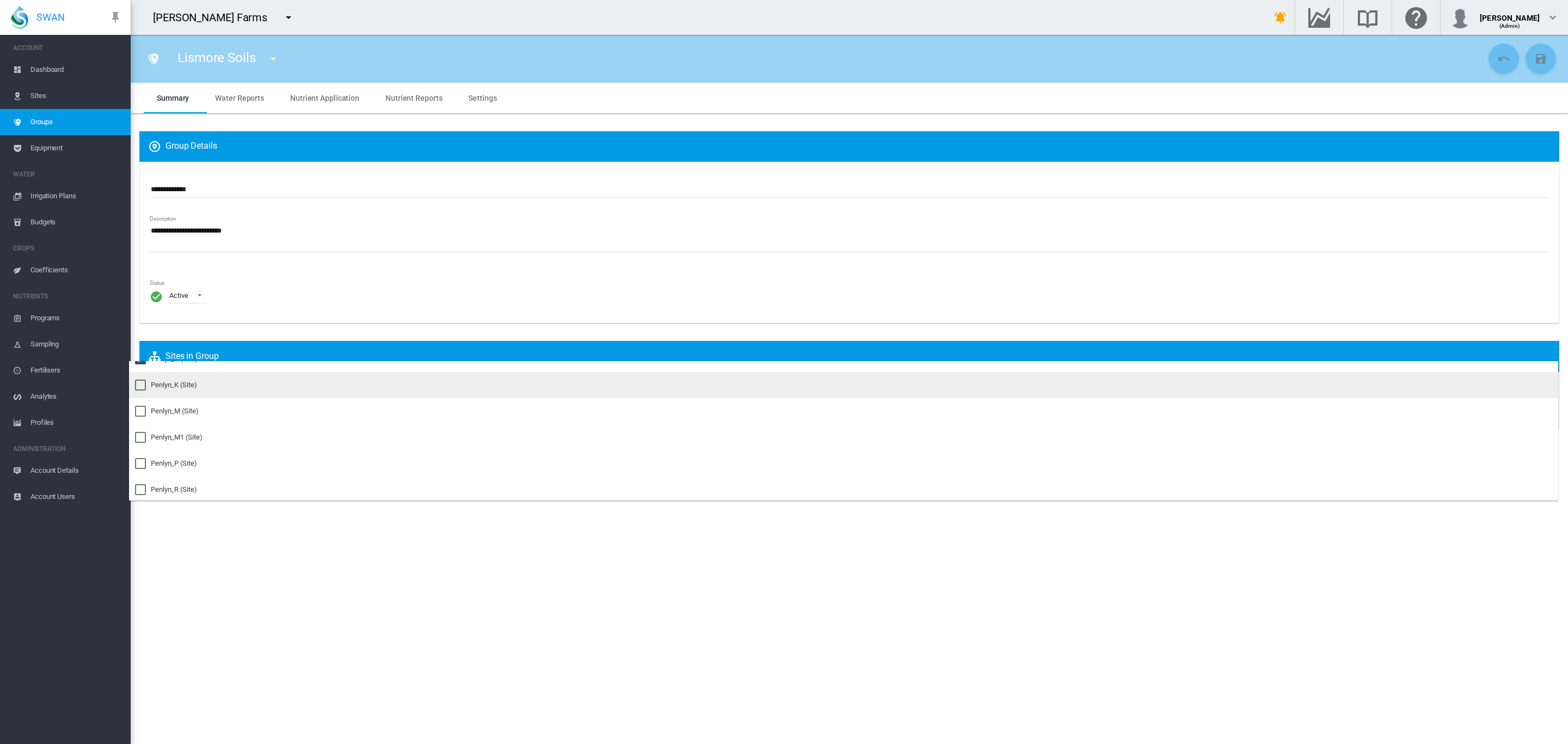
click at [180, 389] on div "Penlyn_K (Site)" at bounding box center [174, 385] width 47 height 10
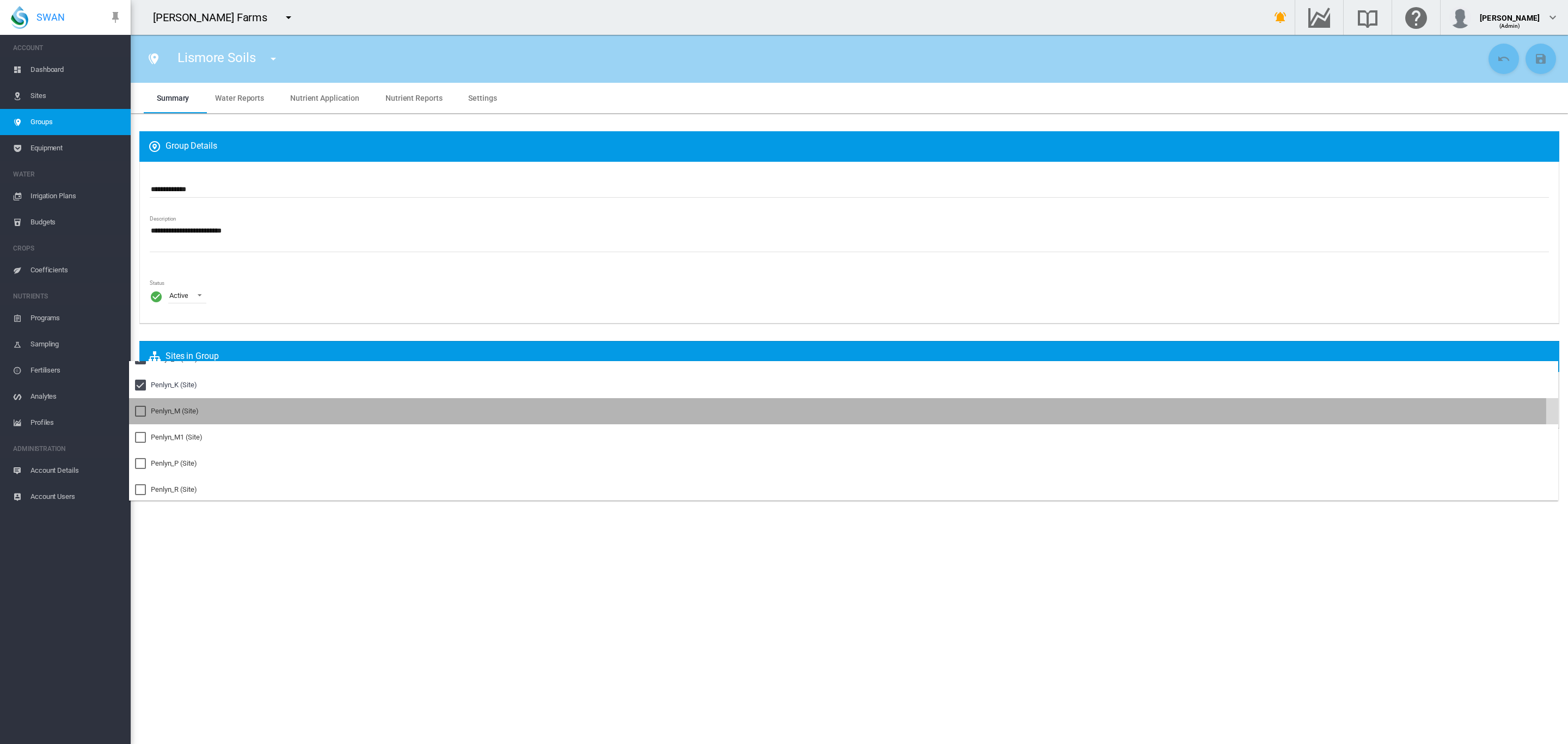
click at [180, 410] on div "Penlyn_M (Site)" at bounding box center [175, 411] width 48 height 10
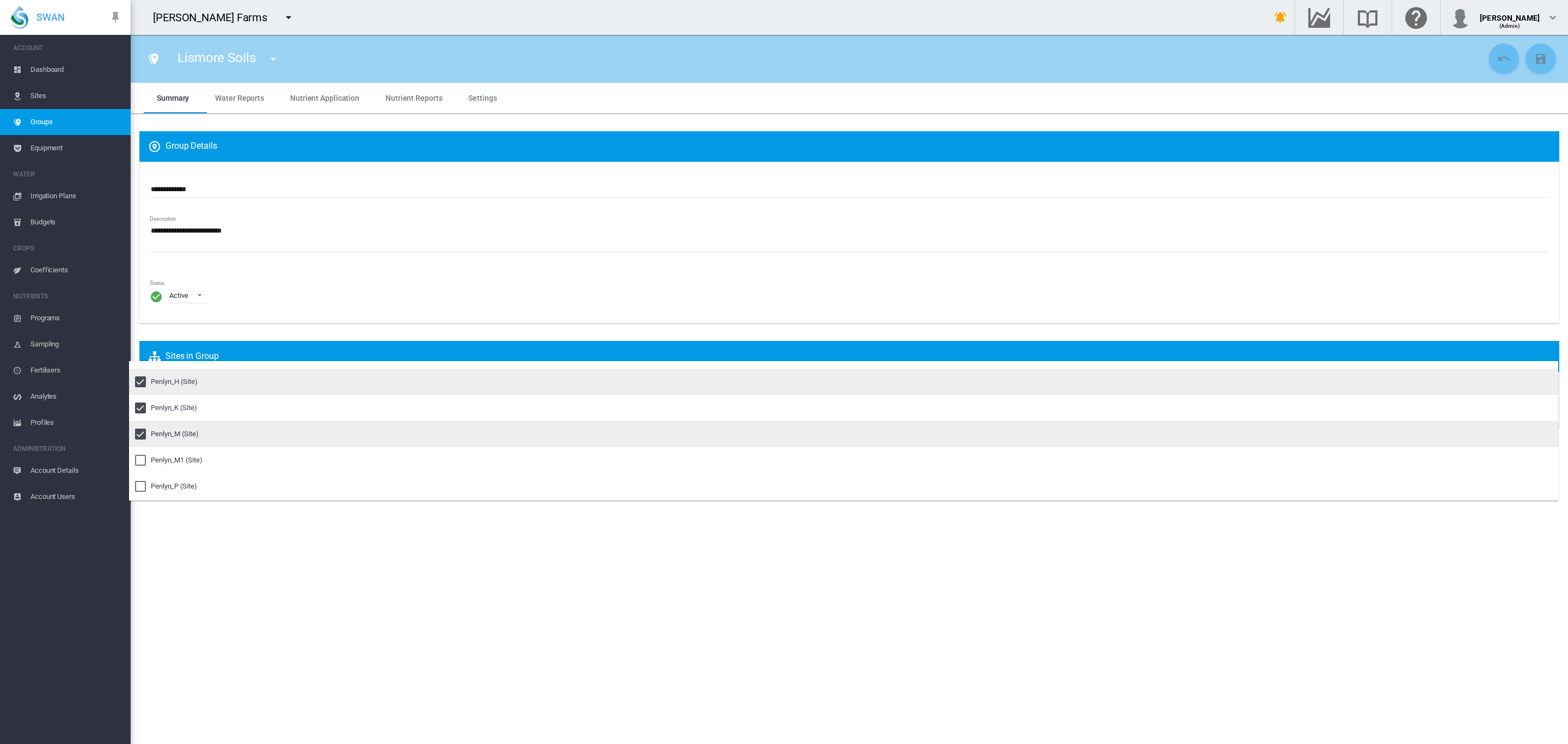
scroll to position [226, 0]
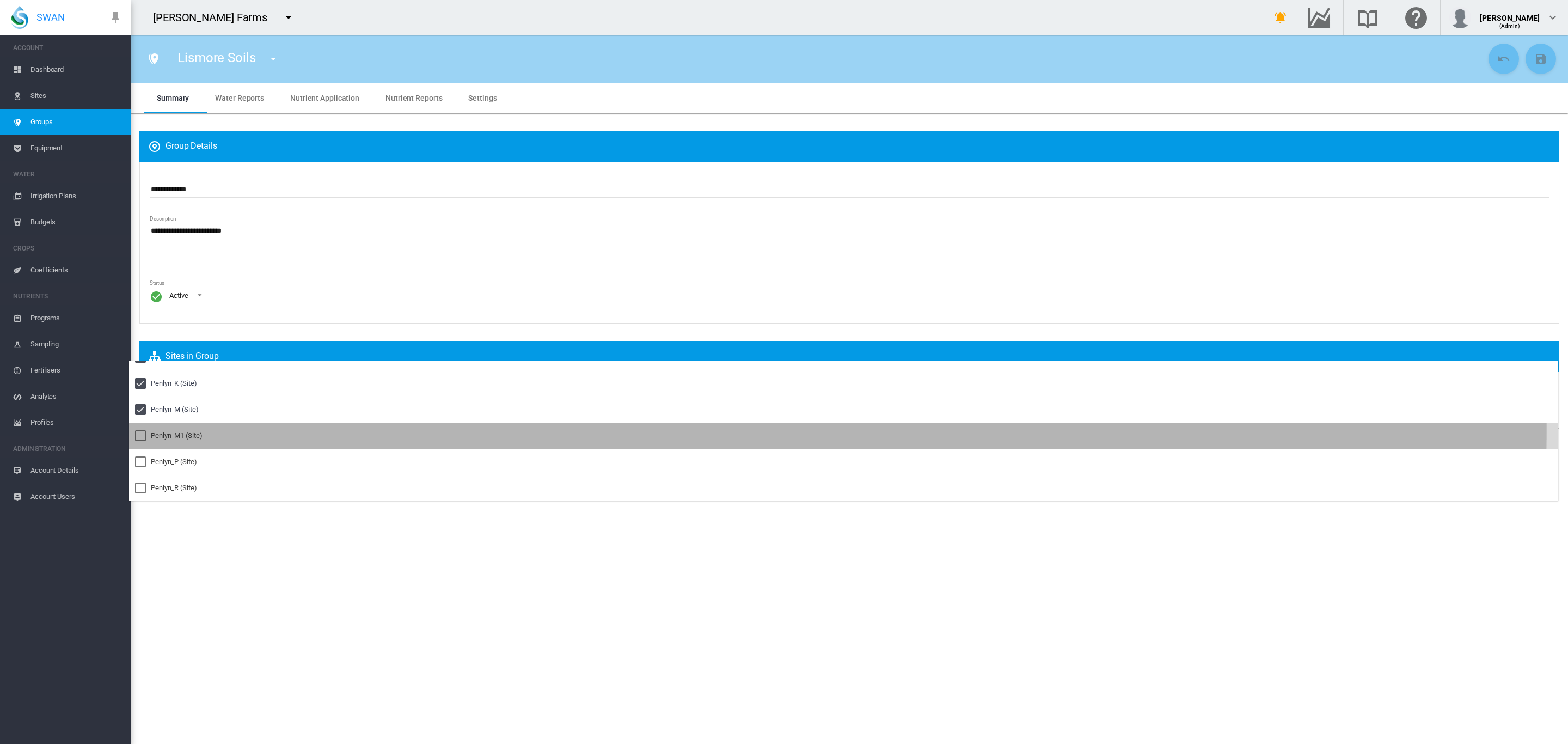
click at [176, 427] on md-option "Penlyn_M1 (Site)" at bounding box center [843, 436] width 1430 height 26
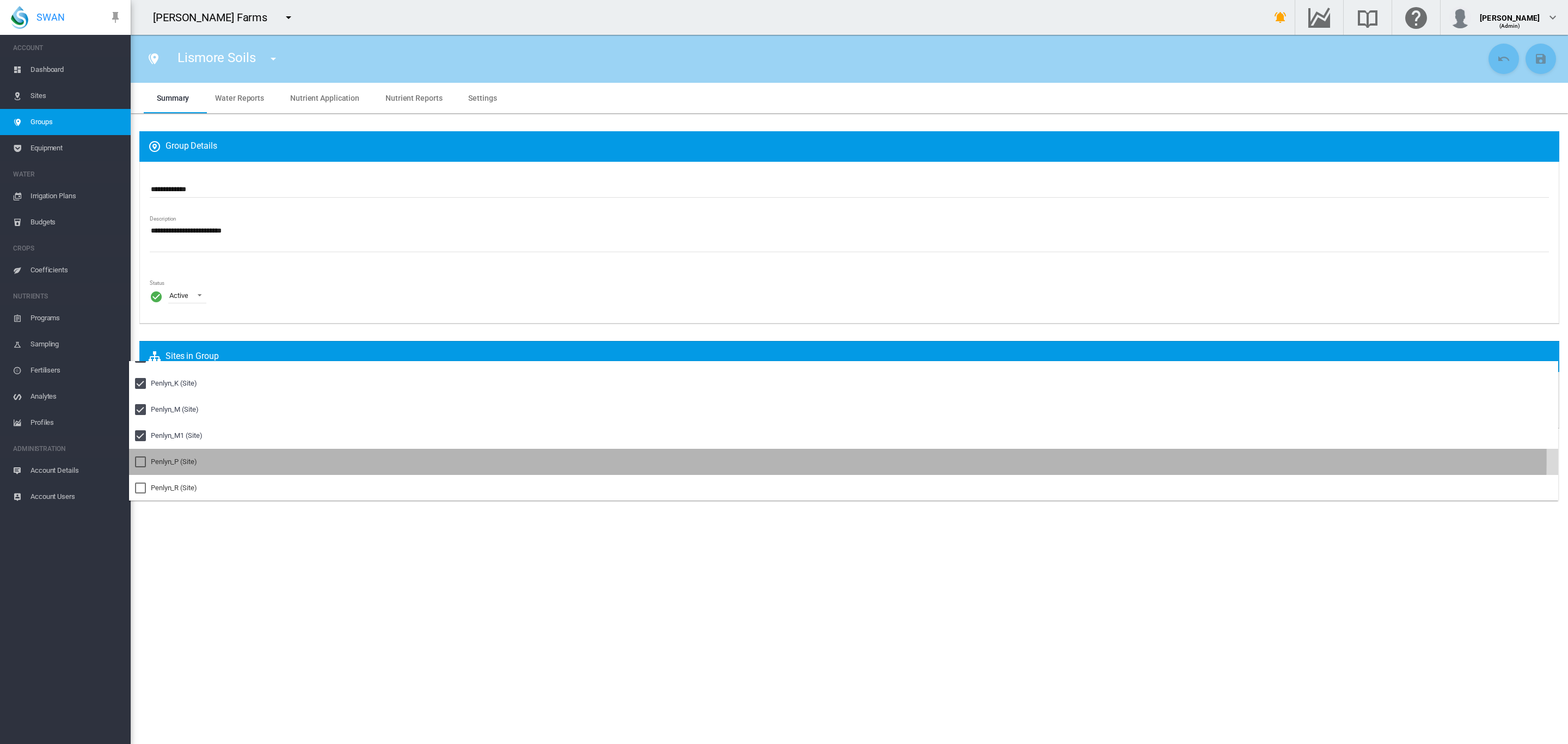
click at [174, 453] on md-option "Penlyn_P (Site)" at bounding box center [843, 461] width 1430 height 26
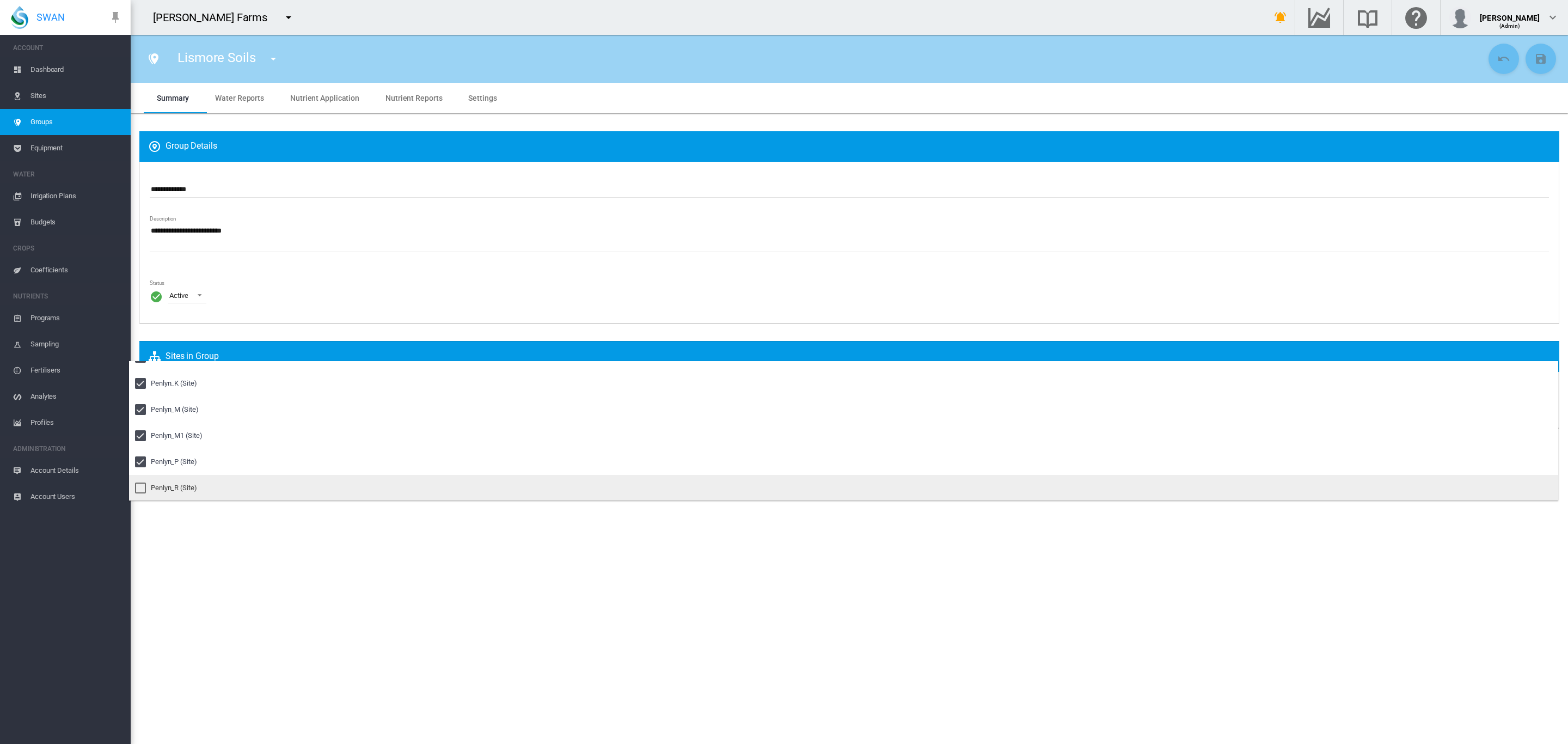
click at [171, 479] on md-option "Penlyn_R (Site)" at bounding box center [843, 487] width 1430 height 26
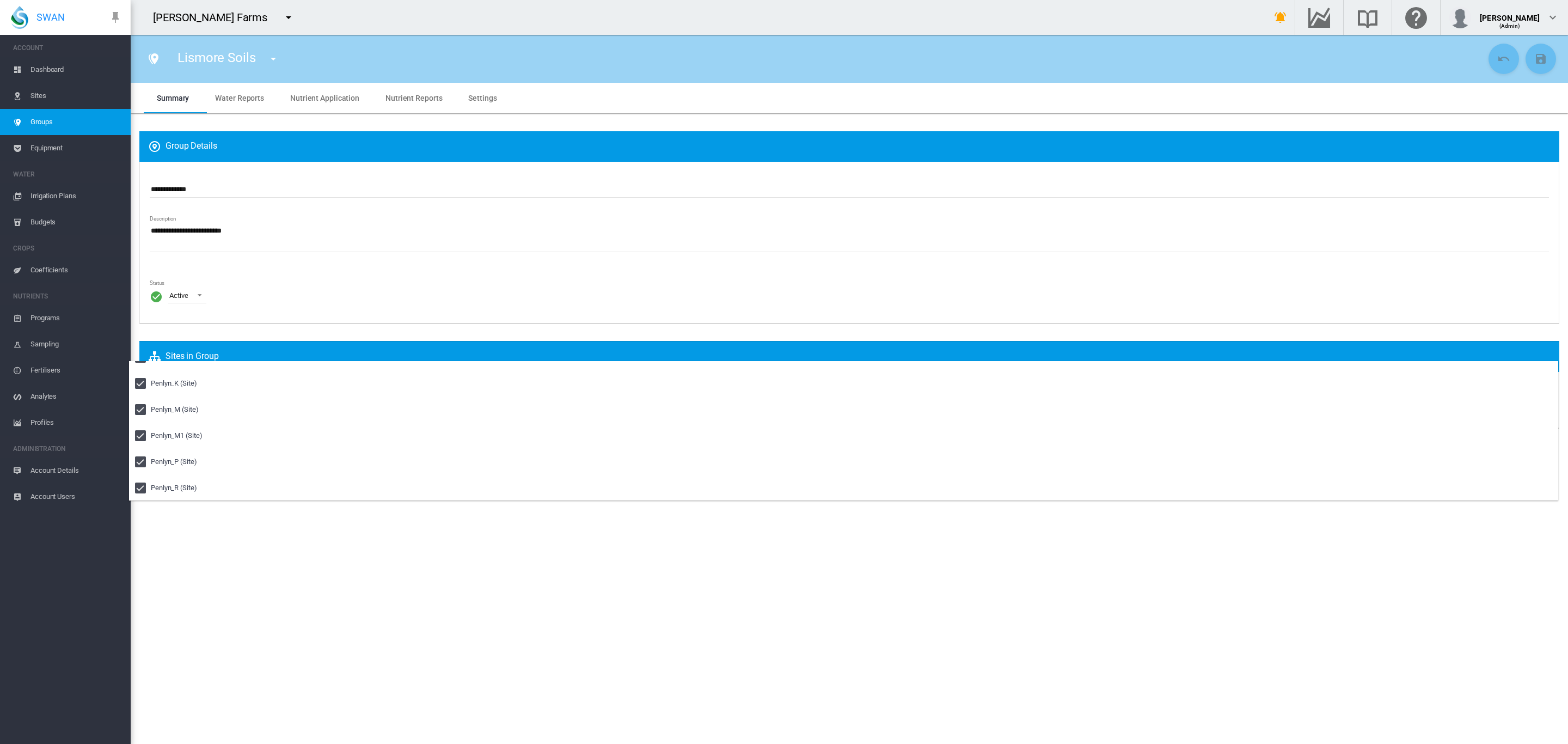
click at [616, 278] on md-backdrop at bounding box center [784, 372] width 1568 height 744
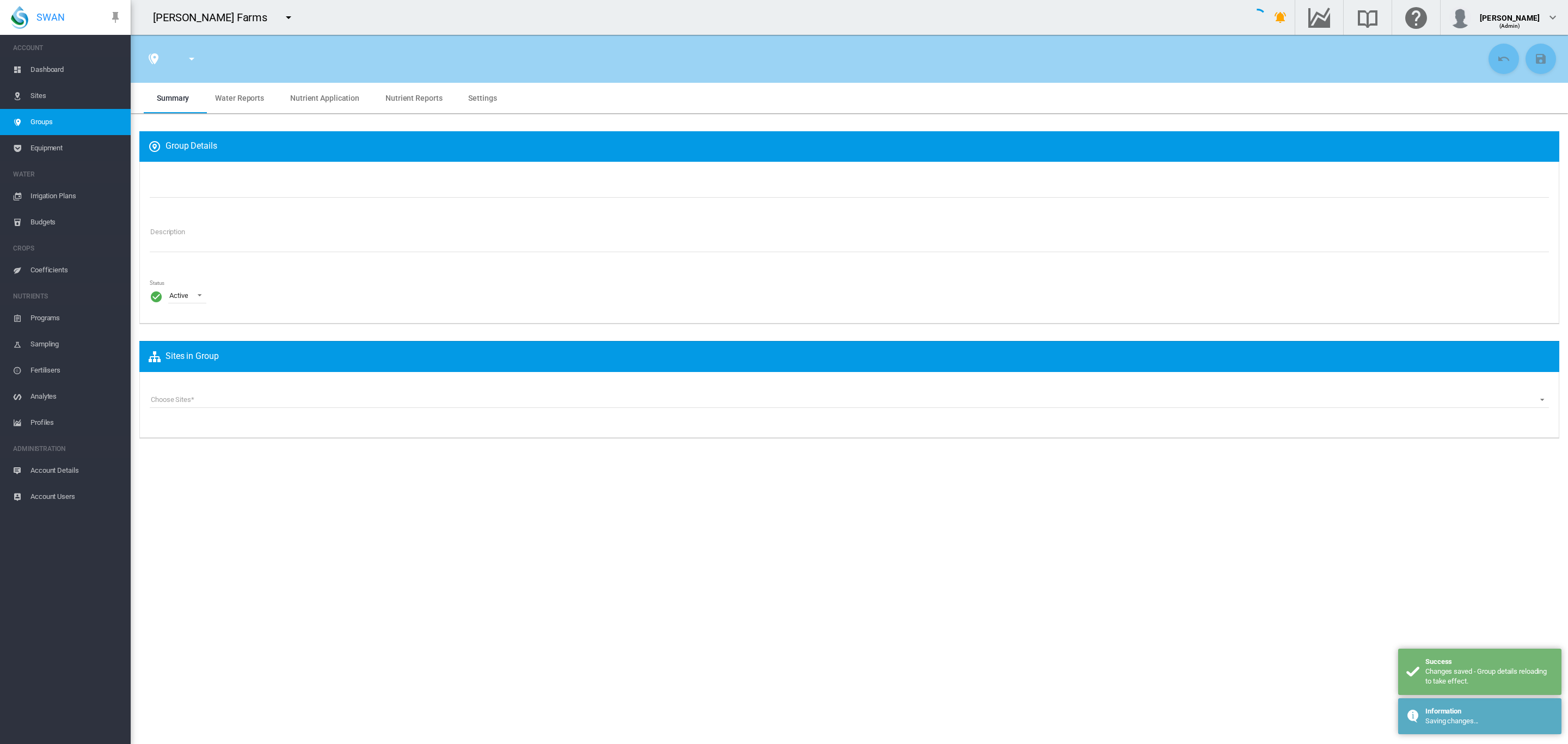
type input "**********"
type textarea "**********"
type input "*"
type input "**"
type input "*"
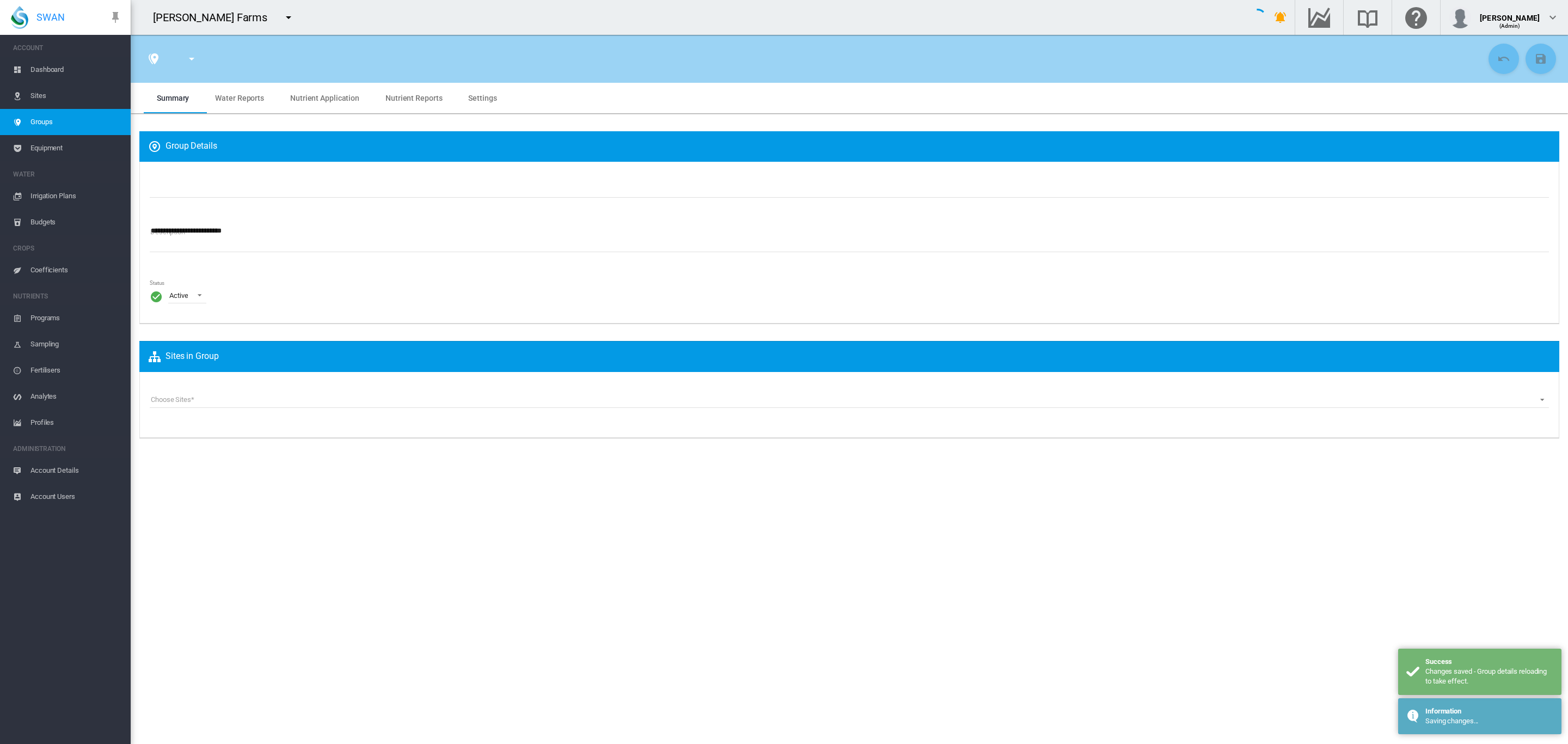
type input "***"
click at [33, 69] on span "Dashboard" at bounding box center [76, 69] width 92 height 26
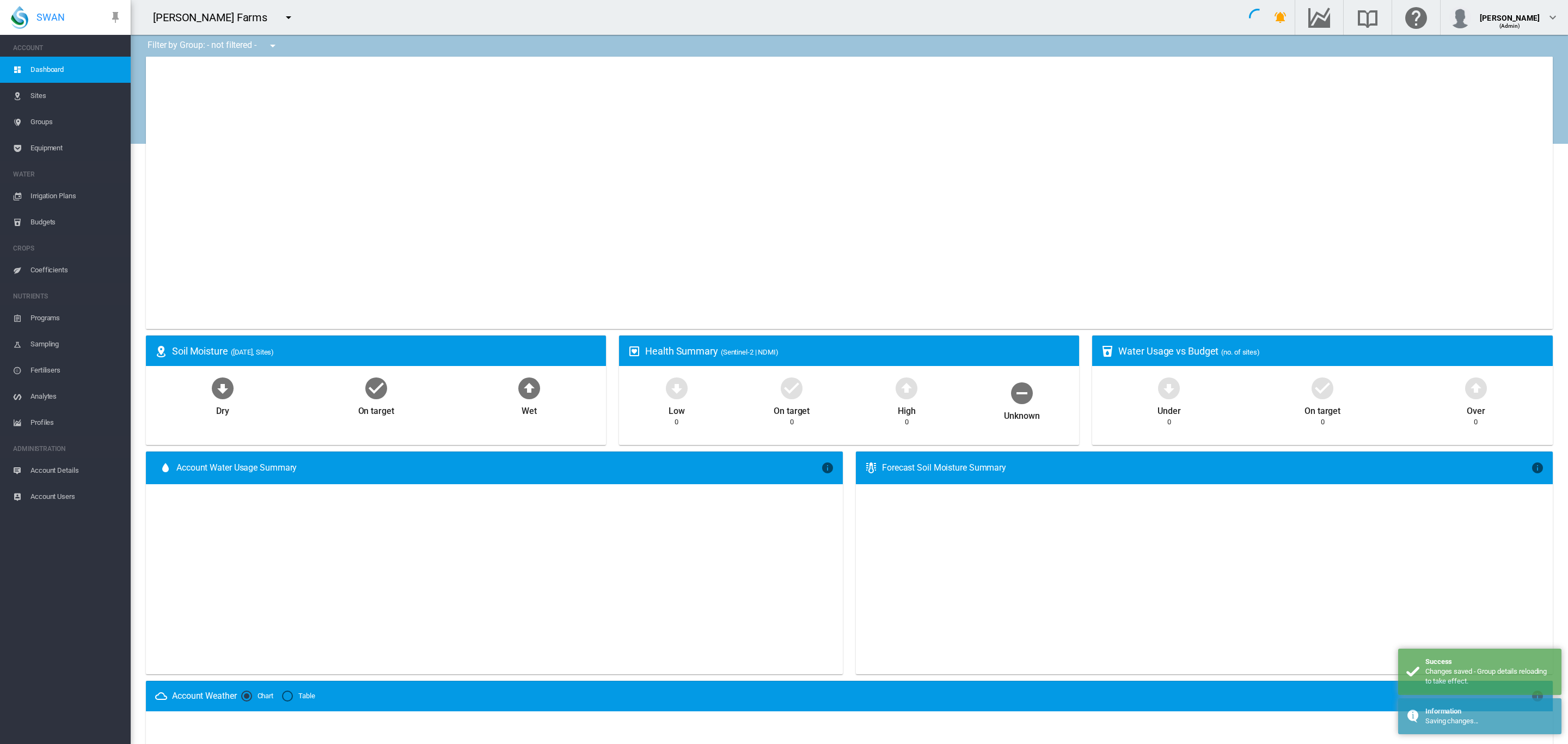
type input "**********"
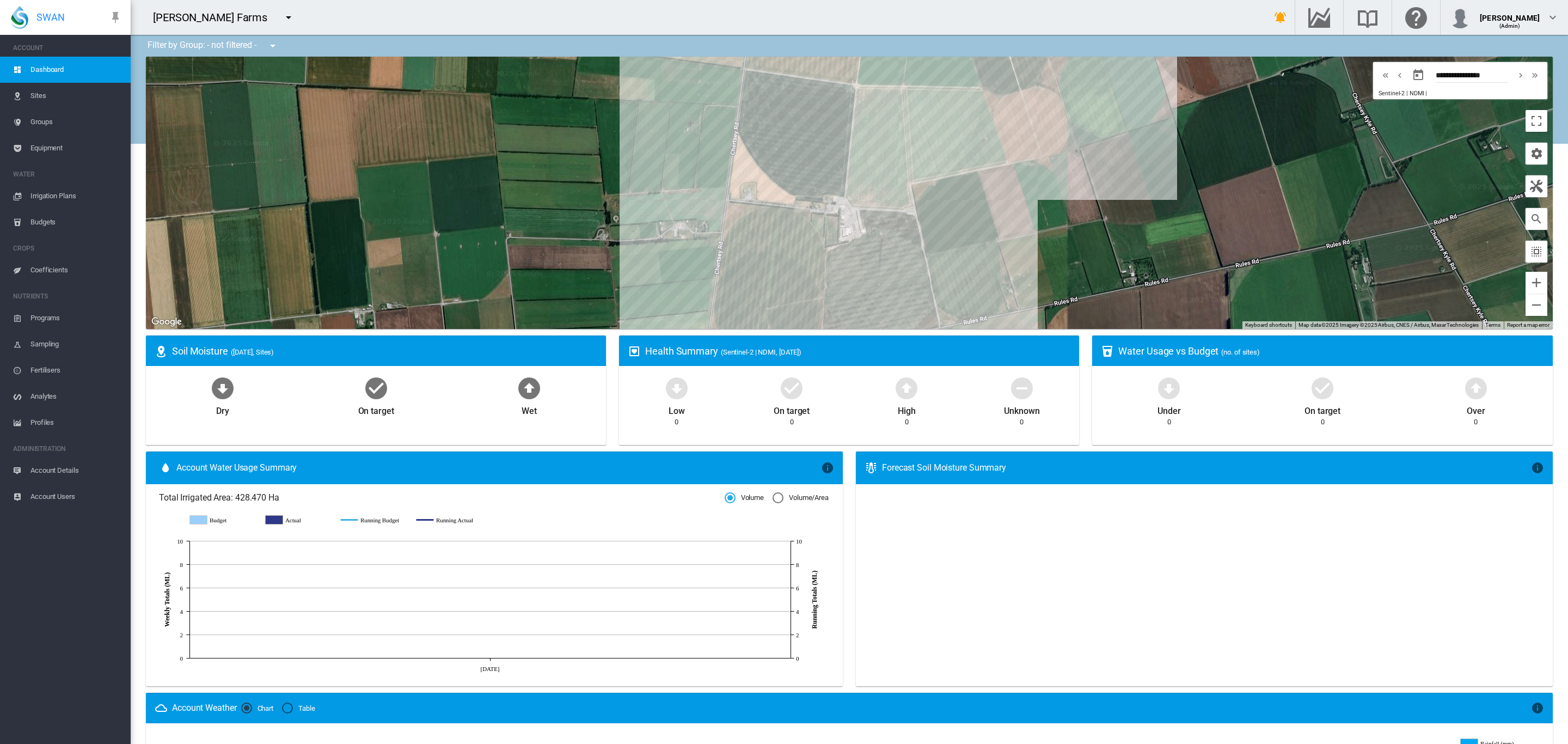
drag, startPoint x: 1116, startPoint y: 232, endPoint x: 1153, endPoint y: 1, distance: 233.9
click at [1153, 2] on div "Hewson Farms Annat Farms Brooker Farming Koraha Farm" at bounding box center [849, 372] width 1437 height 744
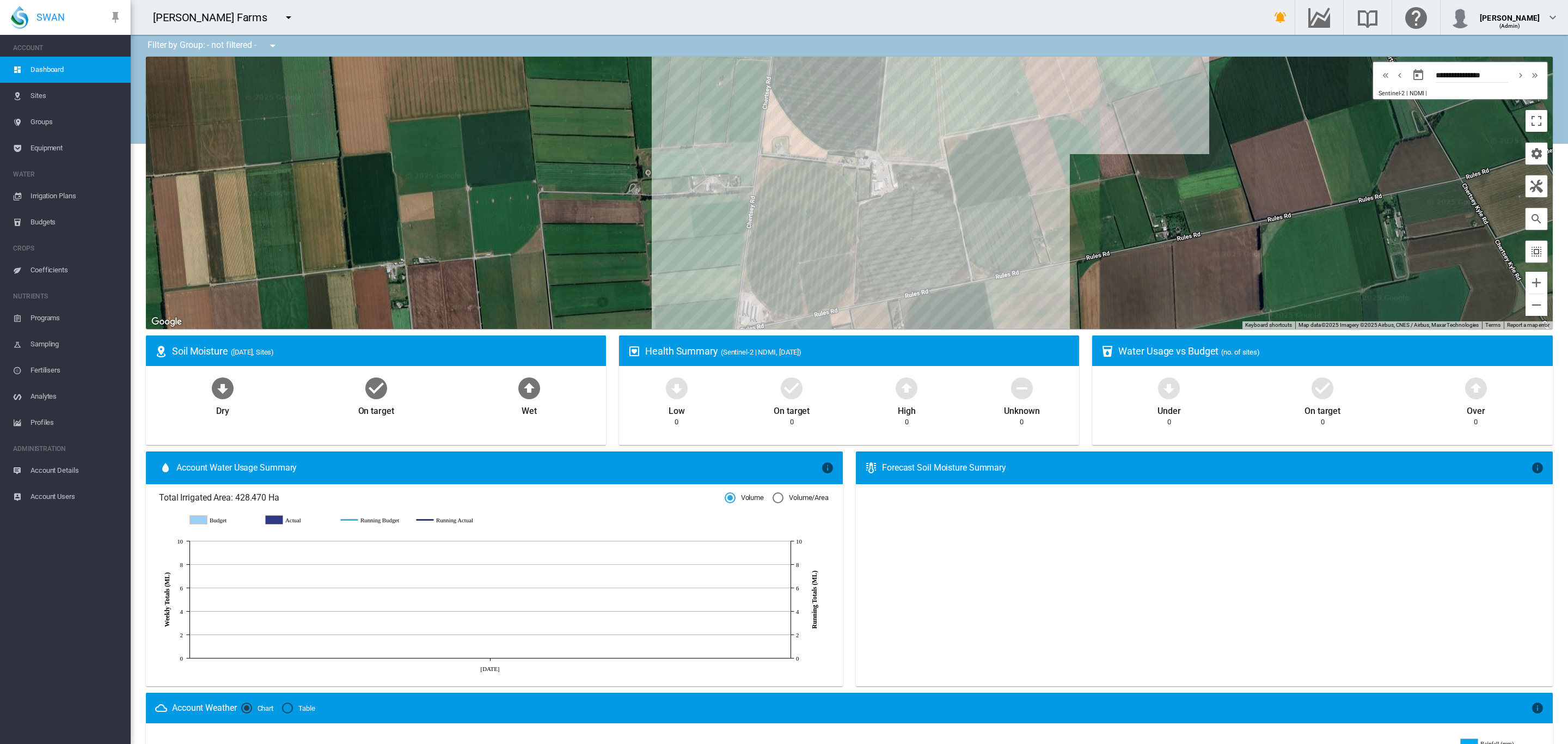
drag, startPoint x: 1012, startPoint y: 236, endPoint x: 1034, endPoint y: 240, distance: 22.4
click at [1034, 240] on div "To navigate, press the arrow keys." at bounding box center [849, 192] width 1407 height 272
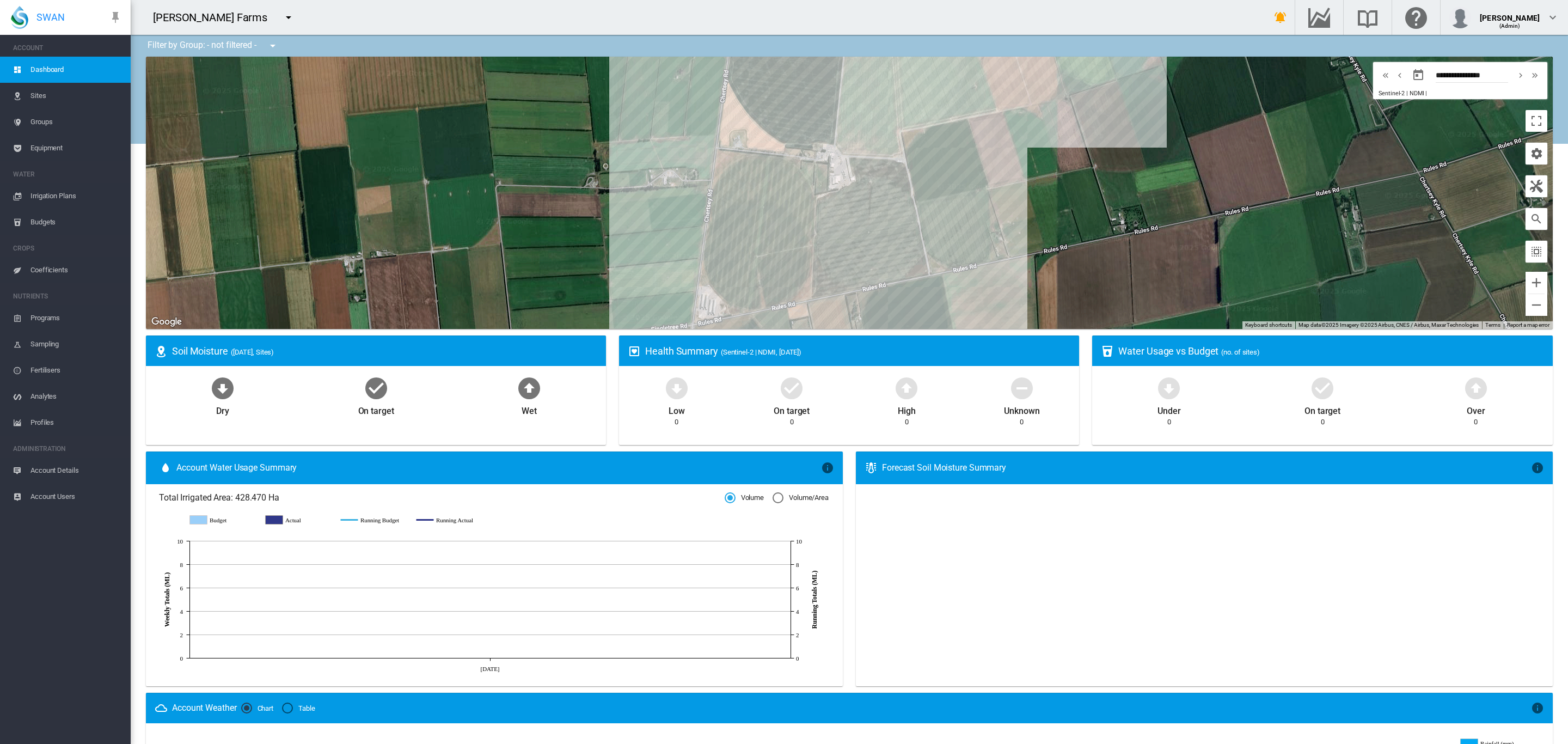
drag, startPoint x: 613, startPoint y: 232, endPoint x: 542, endPoint y: 239, distance: 71.3
click at [564, 230] on div "To navigate, press the arrow keys." at bounding box center [849, 192] width 1407 height 272
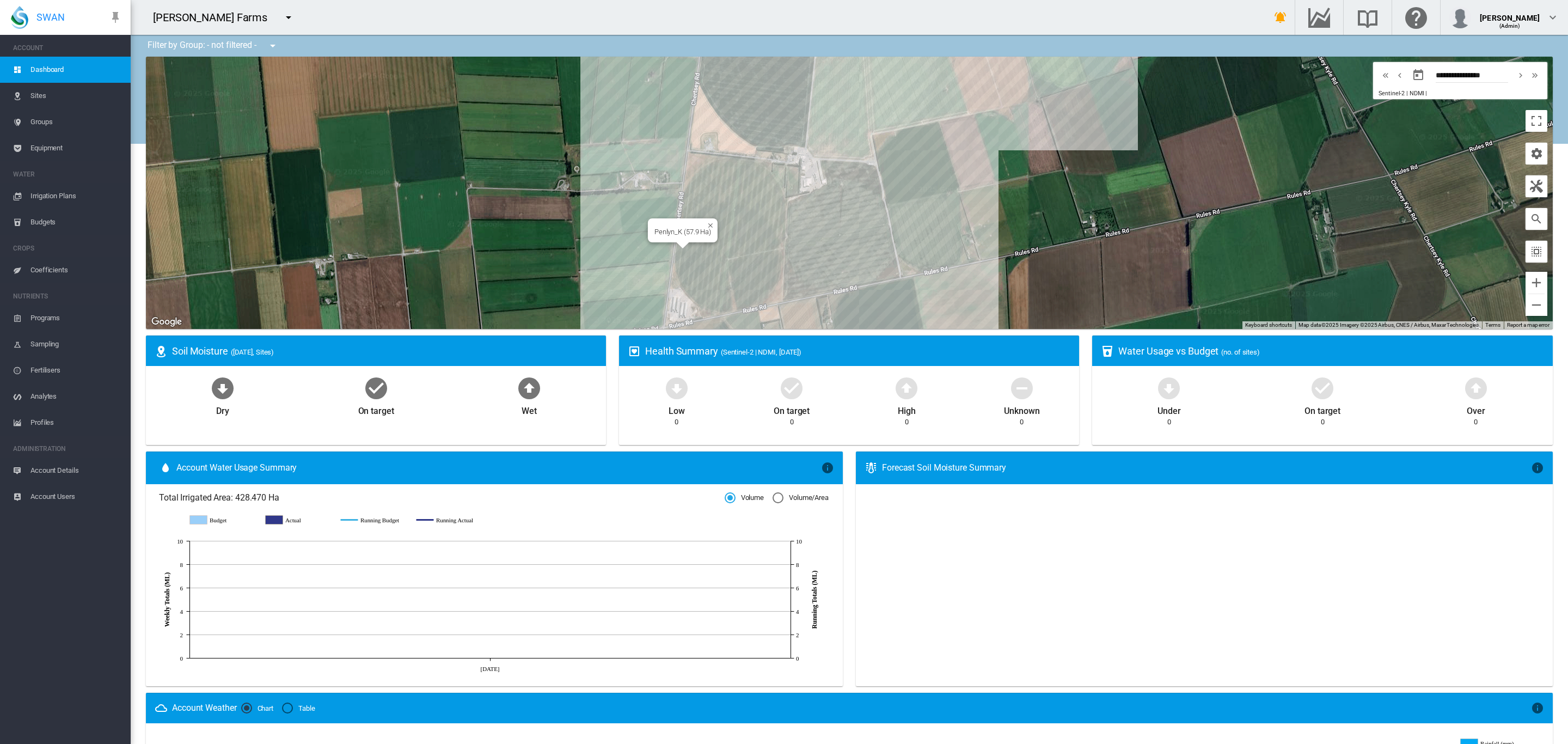
click at [713, 239] on div "To navigate, press the arrow keys. Penlyn_K (57.9 Ha)" at bounding box center [849, 192] width 1407 height 272
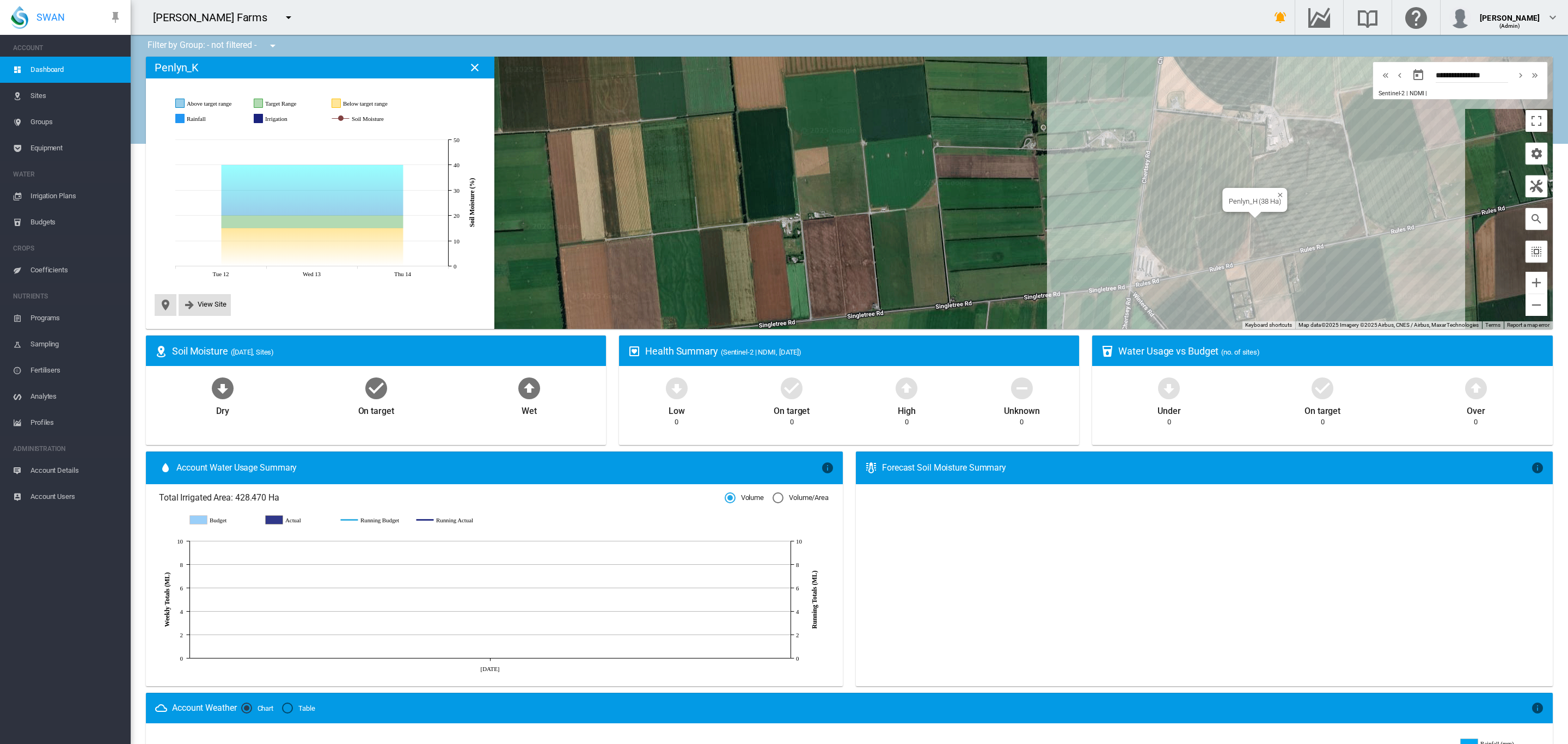
click at [1276, 209] on div "Penlyn_H (38 Ha)" at bounding box center [1254, 200] width 64 height 24
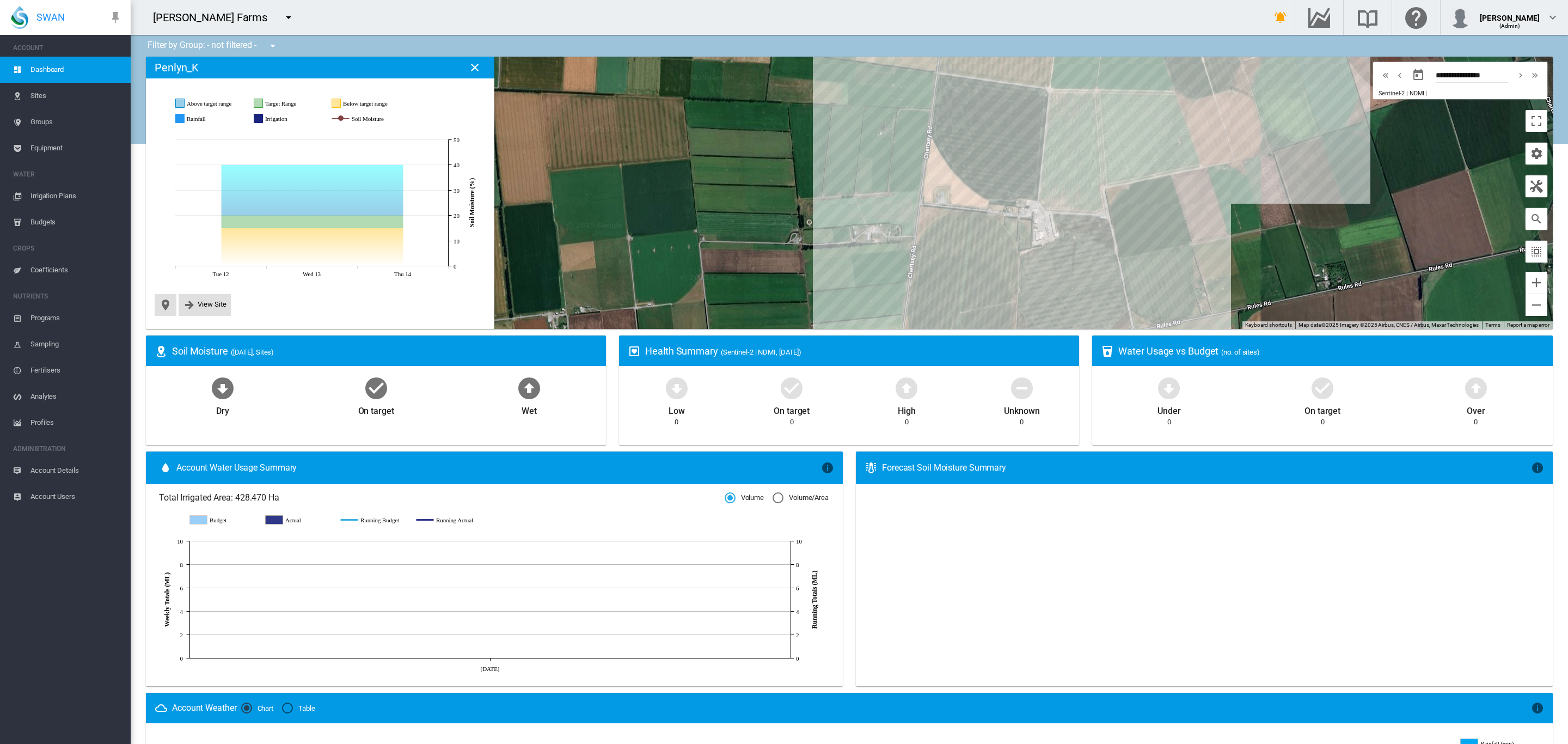
drag, startPoint x: 1050, startPoint y: 169, endPoint x: 753, endPoint y: 270, distance: 313.7
click at [753, 270] on div "To navigate, press the arrow keys." at bounding box center [849, 192] width 1407 height 272
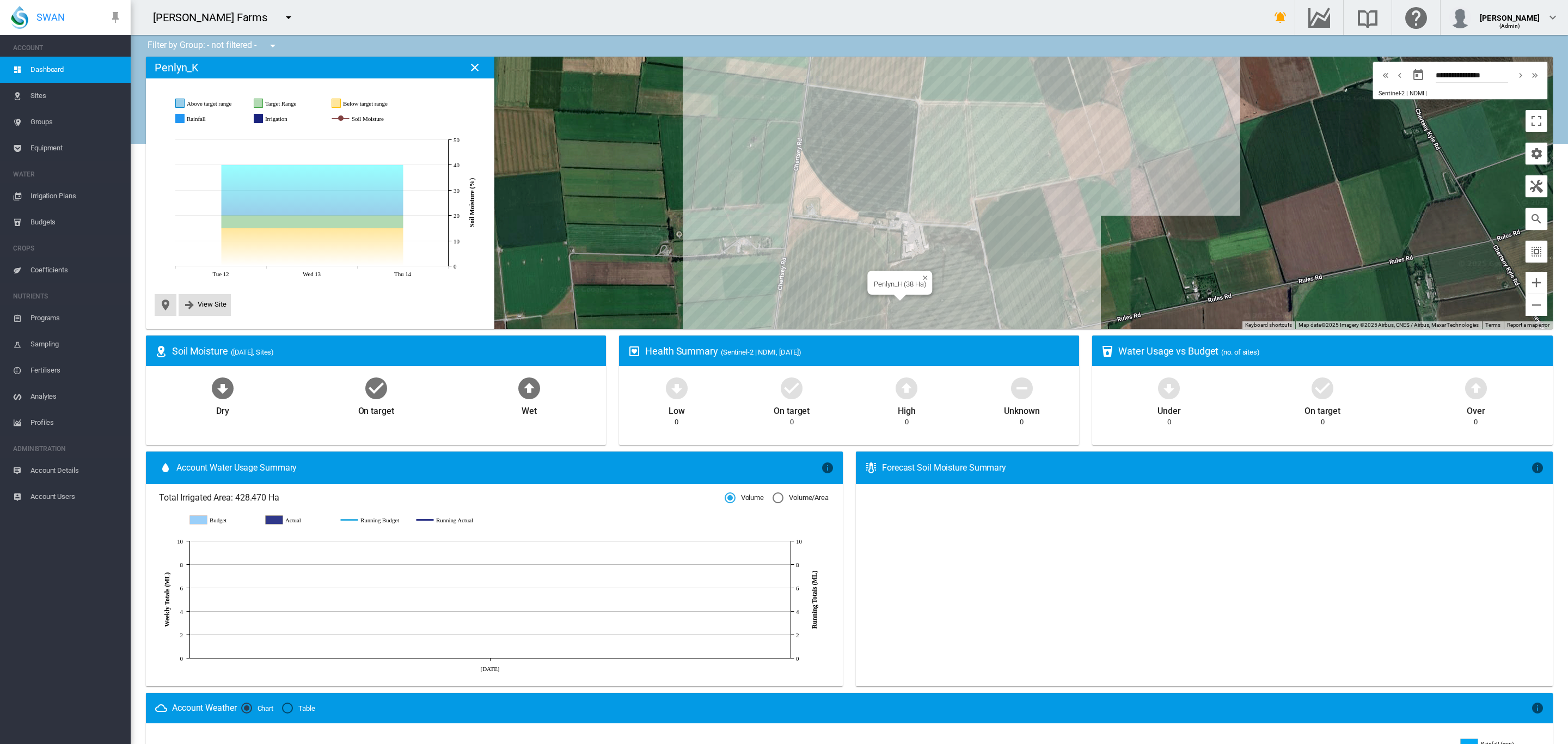
click at [933, 292] on div "To navigate, press the arrow keys. Penlyn_H (38 Ha)" at bounding box center [849, 192] width 1407 height 272
drag, startPoint x: 1134, startPoint y: 257, endPoint x: 1137, endPoint y: 291, distance: 34.1
click at [1137, 283] on div "To navigate, press the arrow keys." at bounding box center [849, 192] width 1407 height 272
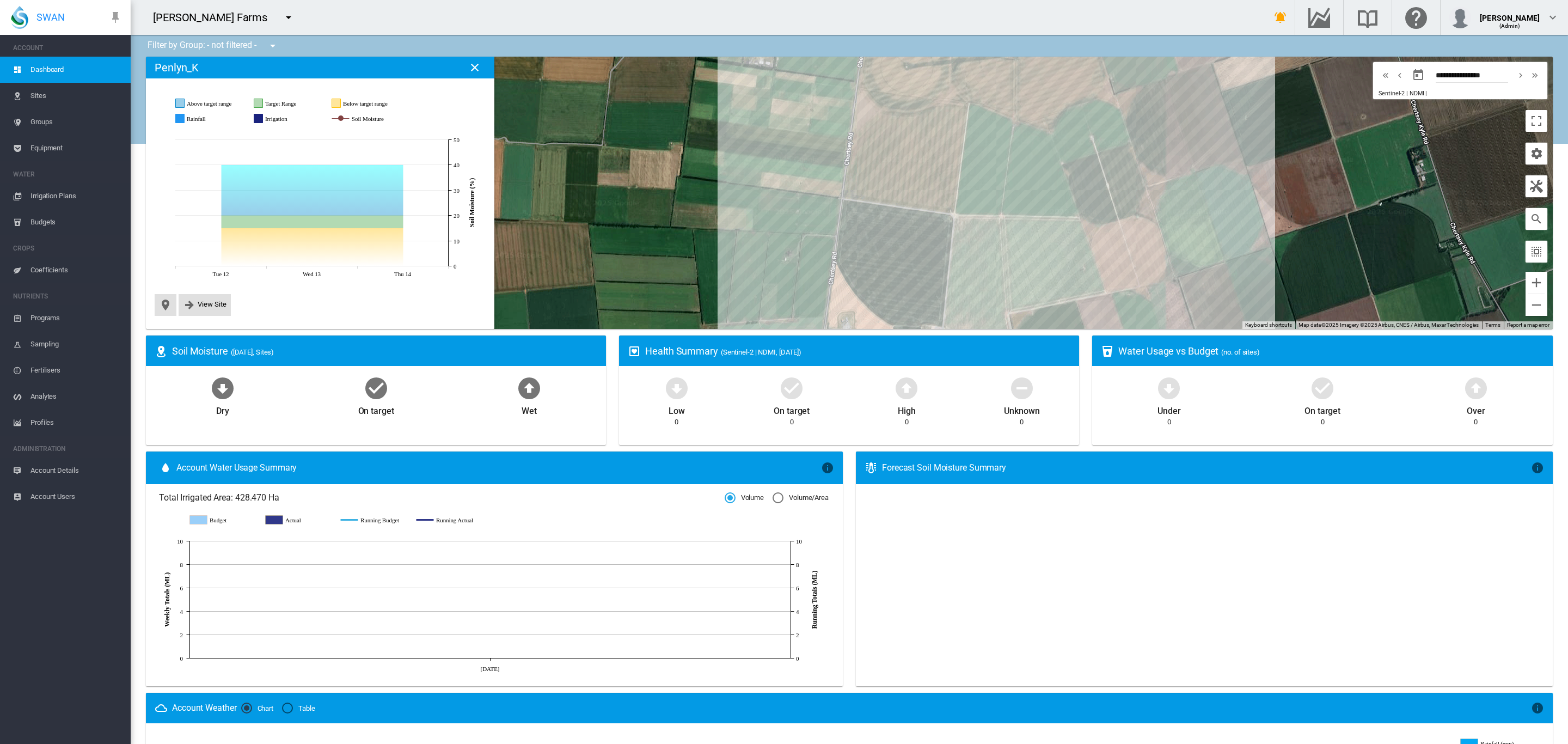
drag, startPoint x: 1062, startPoint y: 203, endPoint x: 1105, endPoint y: 331, distance: 135.0
click at [1105, 331] on ms-widget "← Move left → Move right ↑ Move up ↓ Move down + Zoom in - Zoom out Home Jump l…" at bounding box center [849, 196] width 1421 height 279
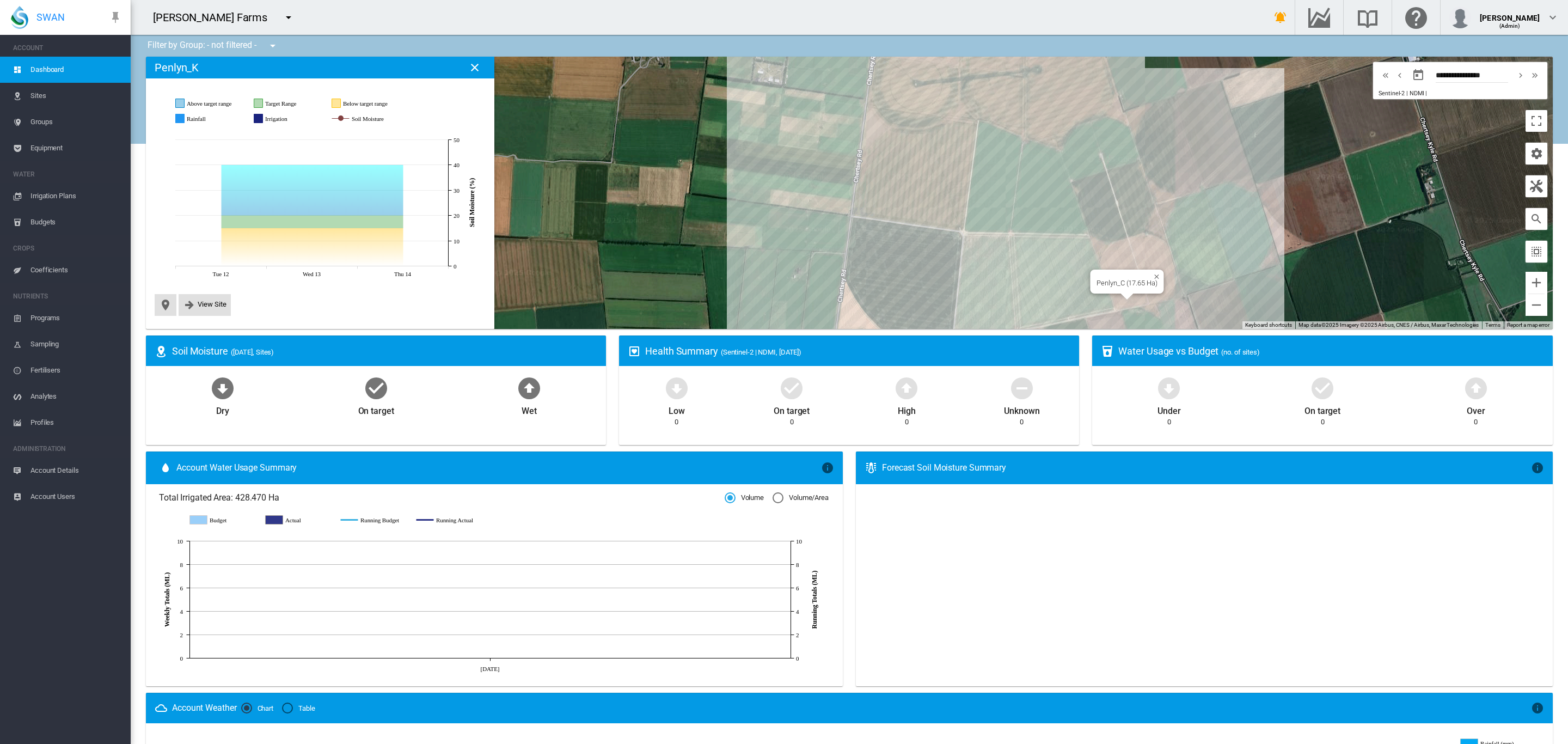
click at [1137, 246] on div "To navigate, press the arrow keys. Penlyn_C (17.65 Ha)" at bounding box center [849, 192] width 1407 height 272
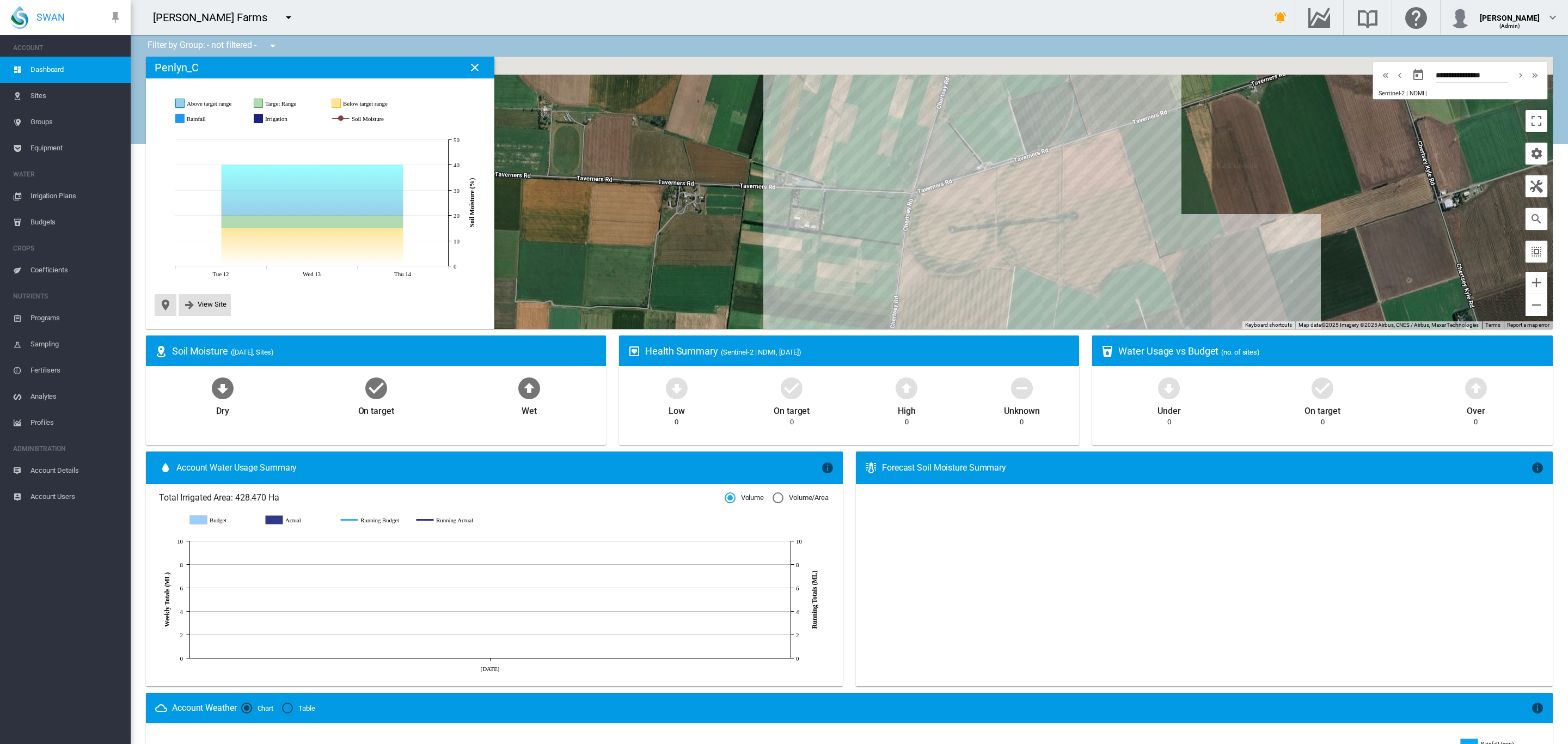
drag, startPoint x: 1209, startPoint y: 171, endPoint x: 1247, endPoint y: 318, distance: 151.8
click at [1247, 318] on div "To navigate, press the arrow keys." at bounding box center [849, 192] width 1407 height 272
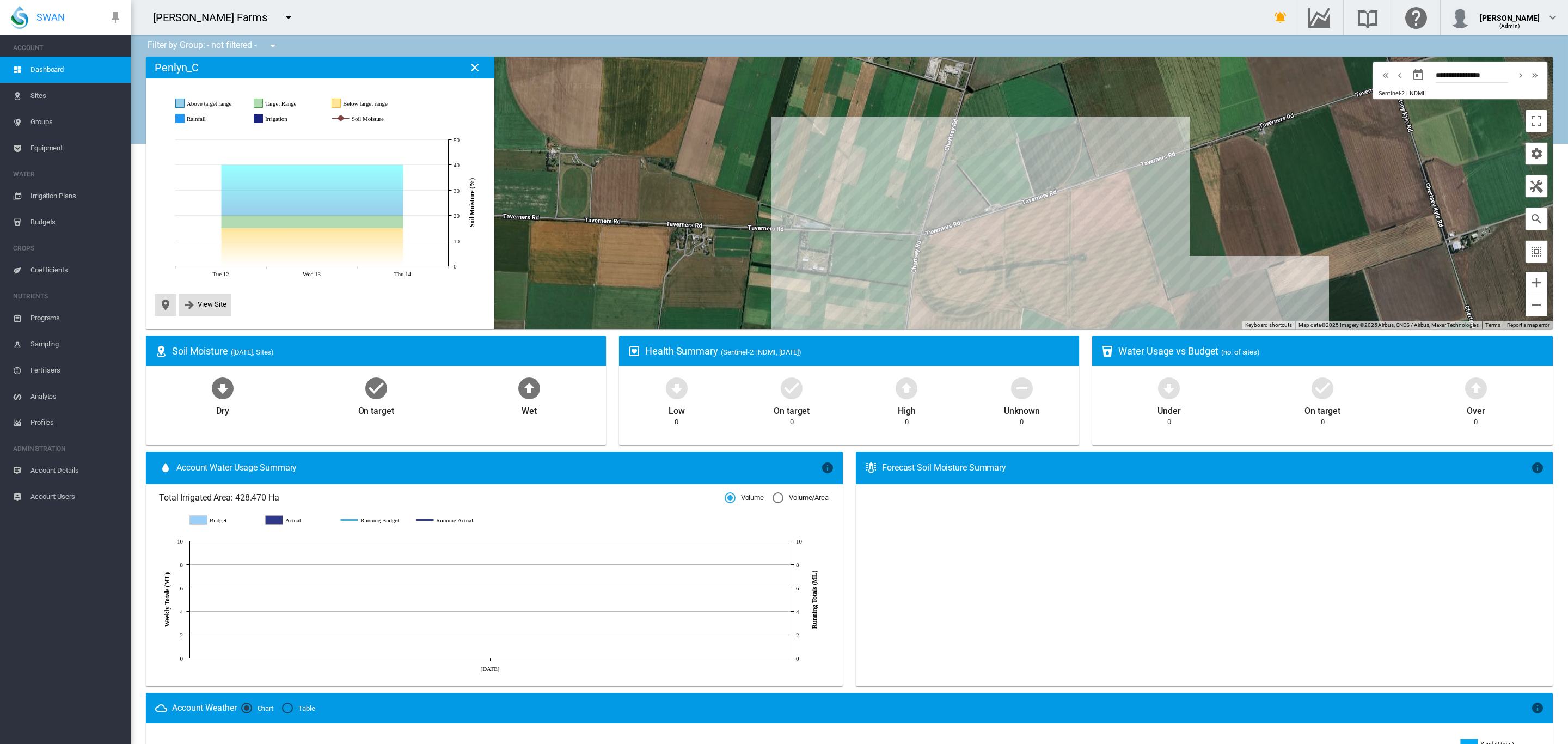
click at [45, 97] on span "Sites" at bounding box center [76, 96] width 92 height 26
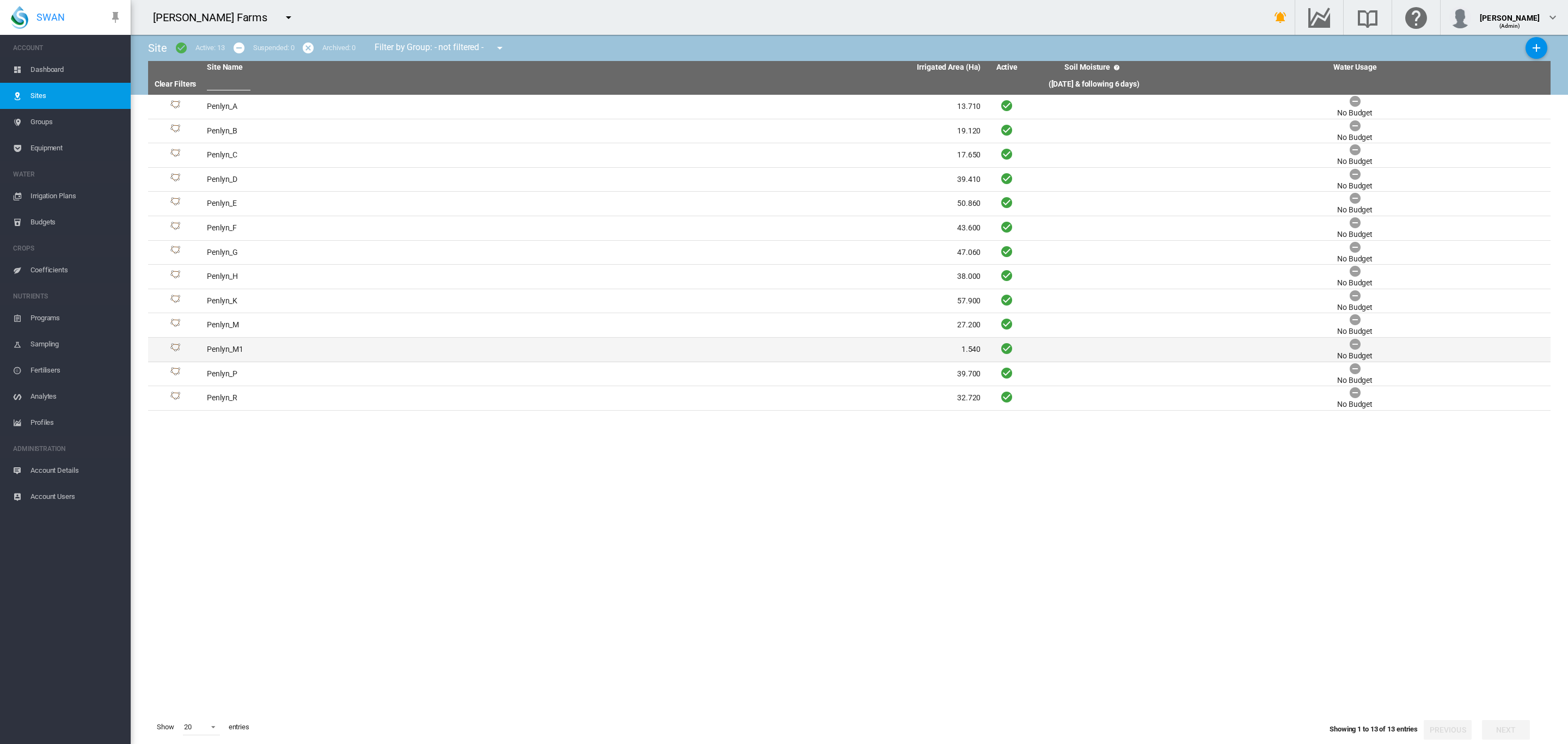
drag, startPoint x: 242, startPoint y: 351, endPoint x: 231, endPoint y: 352, distance: 11.0
click at [231, 352] on td "Penlyn_M1" at bounding box center [398, 349] width 392 height 24
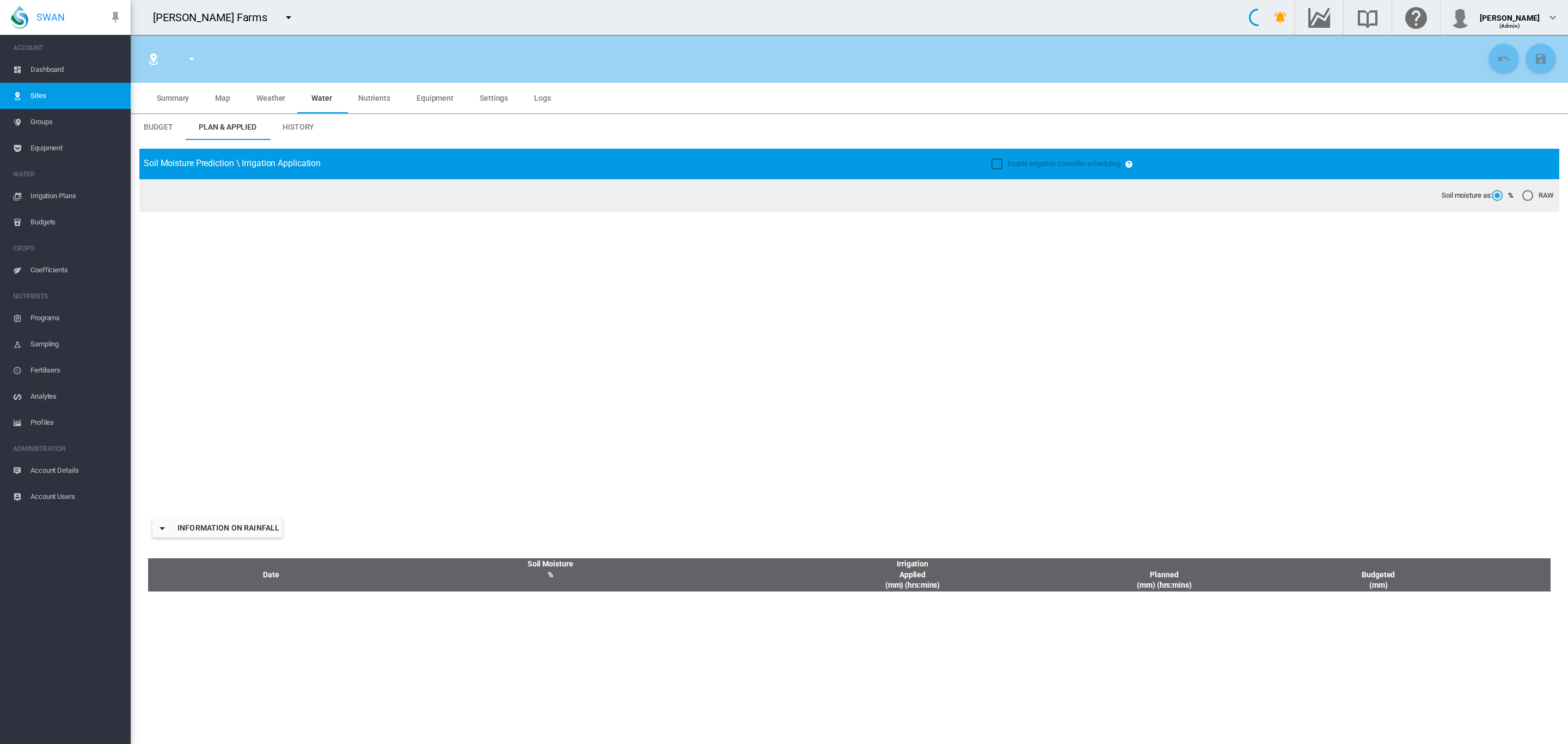
type input "****"
type input "*********"
type input "**"
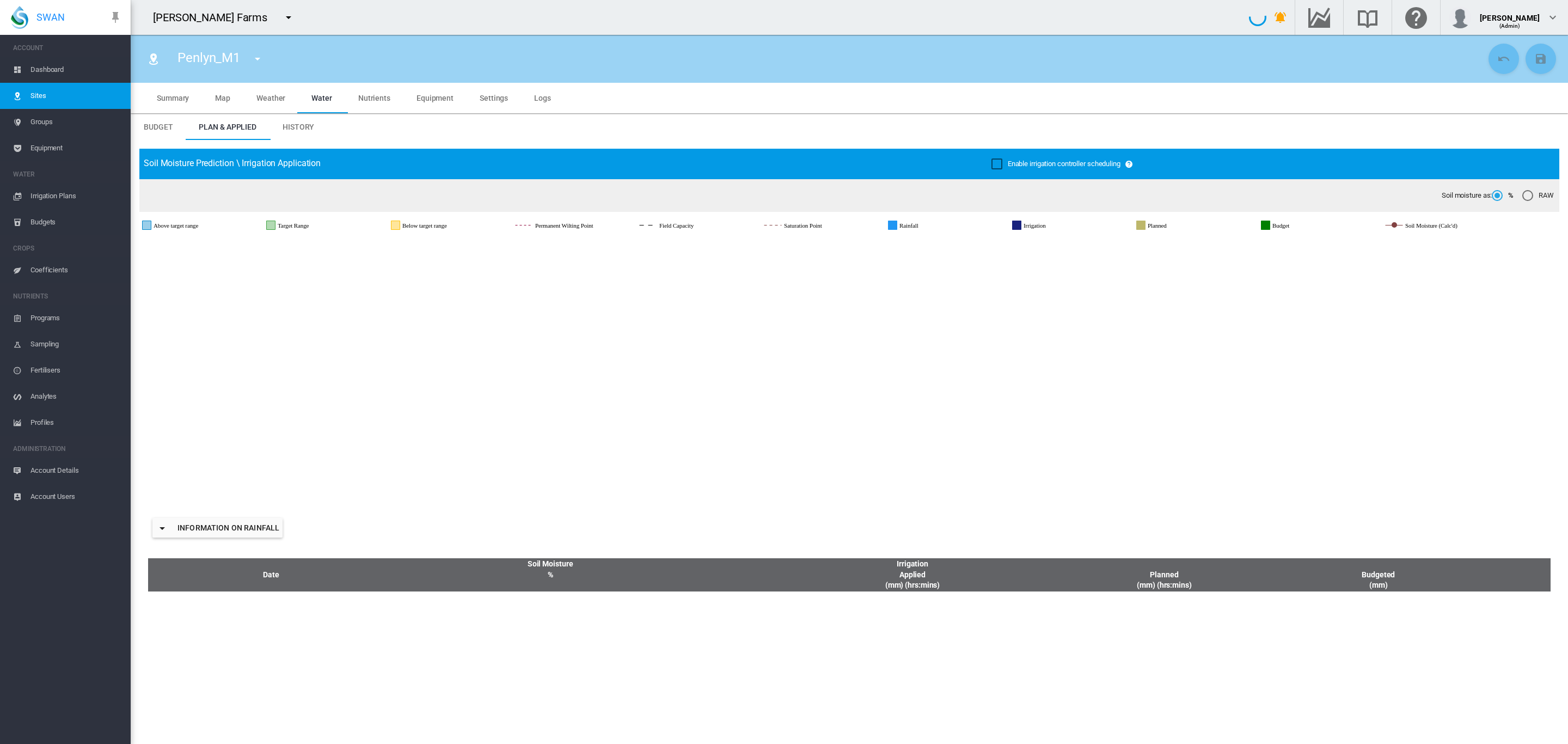
click at [173, 102] on span "Summary" at bounding box center [173, 98] width 32 height 8
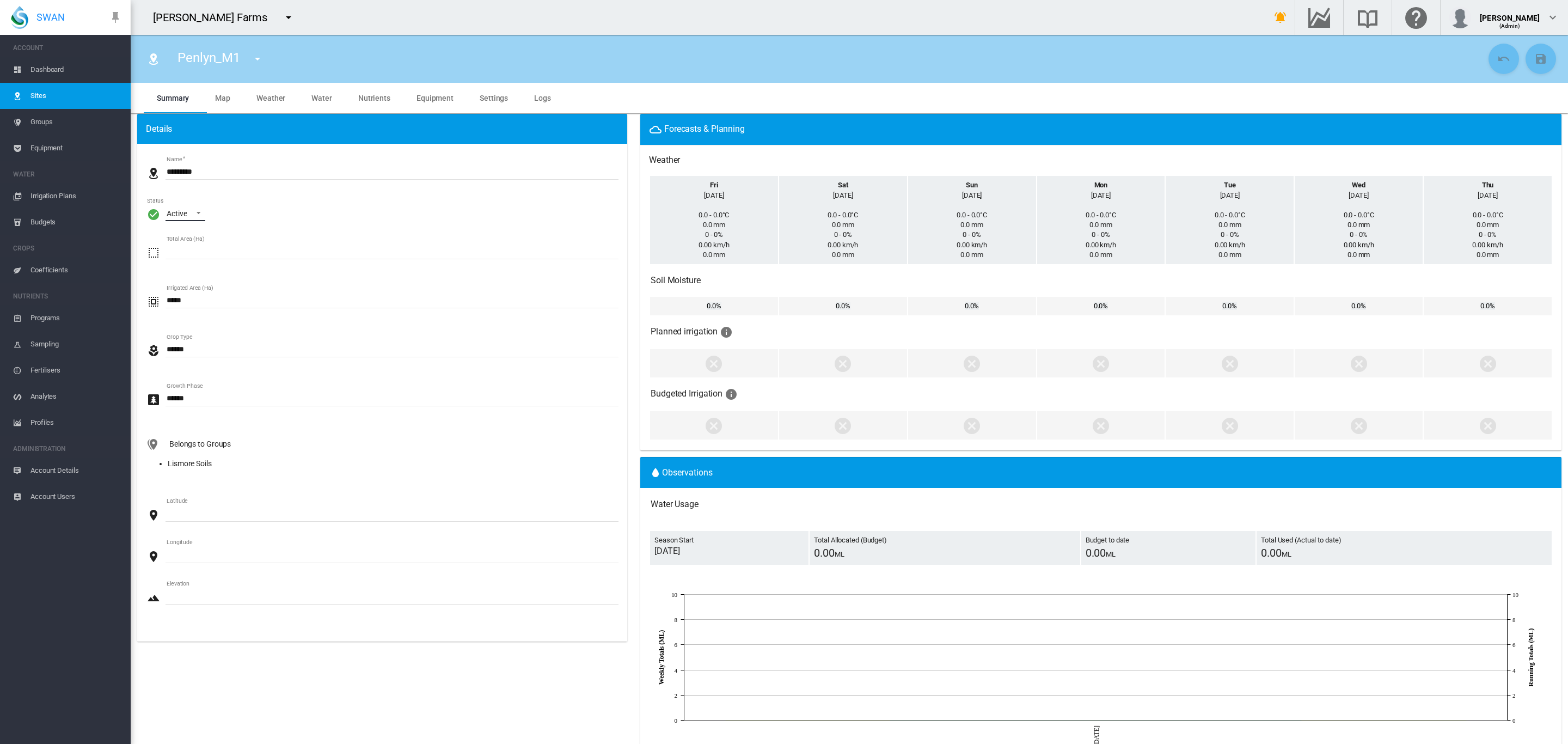
click at [201, 216] on span "\a Status\a : \a Active\a" at bounding box center [195, 212] width 13 height 10
click at [188, 269] on div "Archived" at bounding box center [181, 265] width 29 height 11
click at [1535, 62] on md-icon "icon-content-save" at bounding box center [1541, 58] width 13 height 13
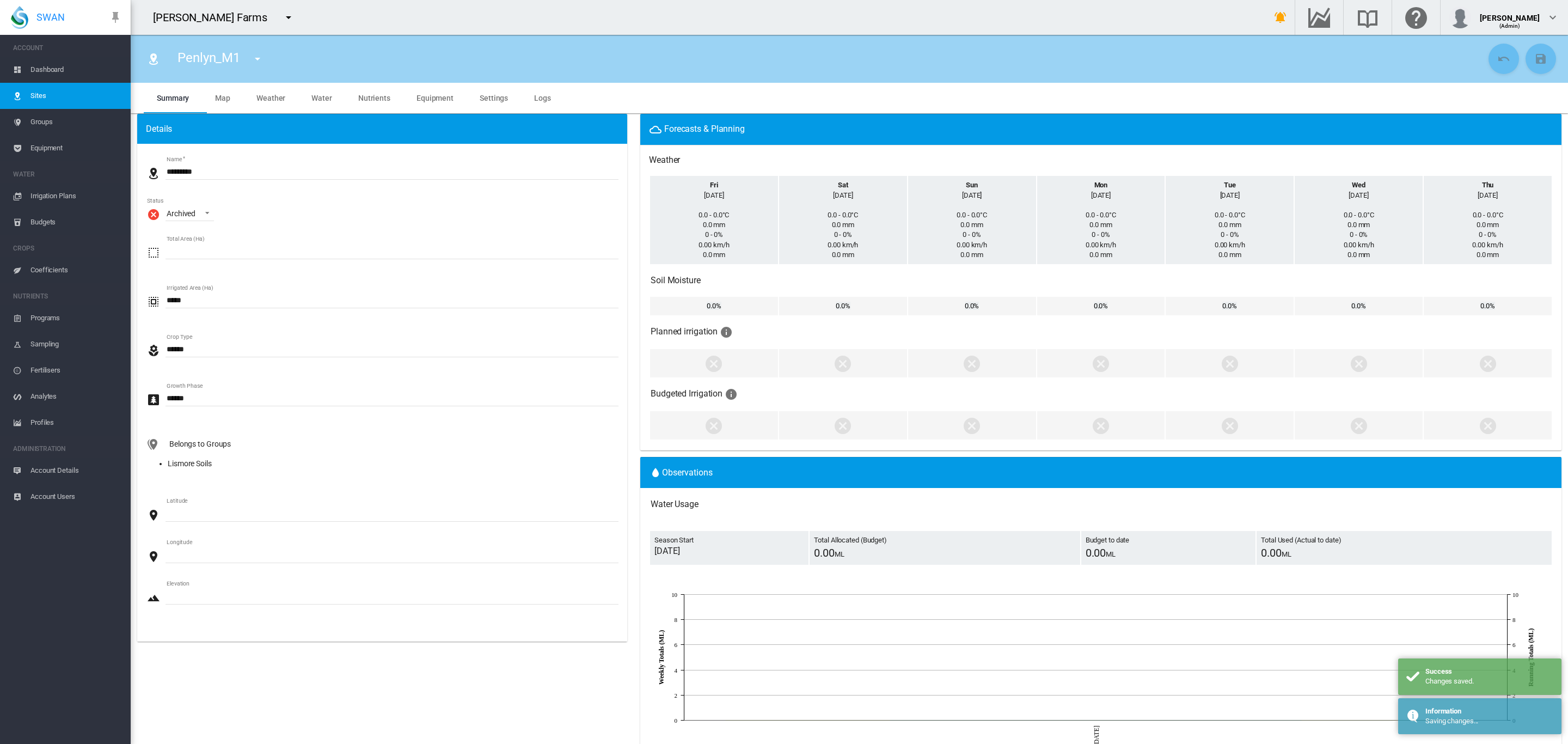
click at [60, 71] on span "Dashboard" at bounding box center [76, 69] width 92 height 26
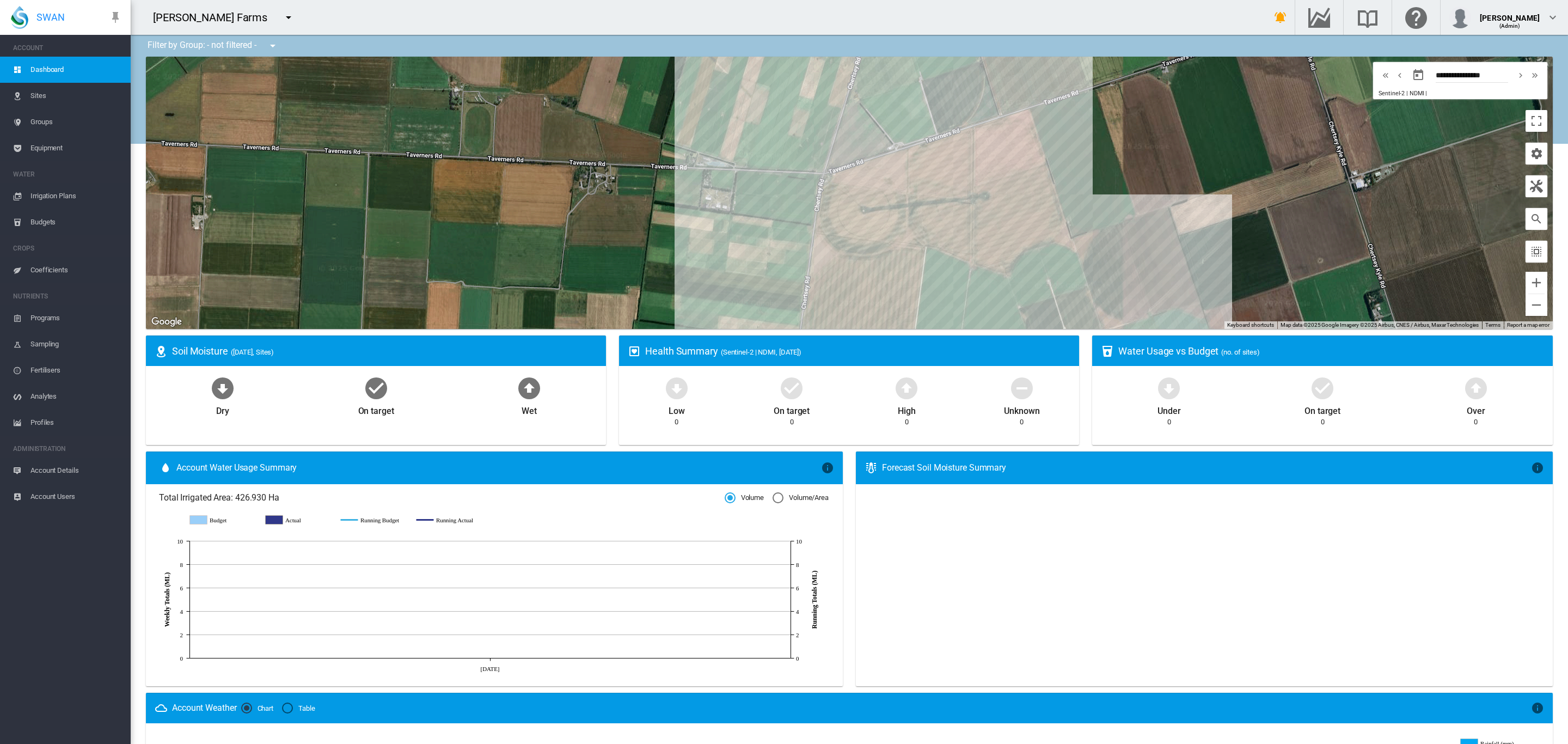
drag, startPoint x: 799, startPoint y: 190, endPoint x: 703, endPoint y: 126, distance: 115.4
click at [703, 126] on div "To navigate, press the arrow keys." at bounding box center [849, 192] width 1407 height 272
click at [39, 124] on span "Groups" at bounding box center [76, 122] width 92 height 26
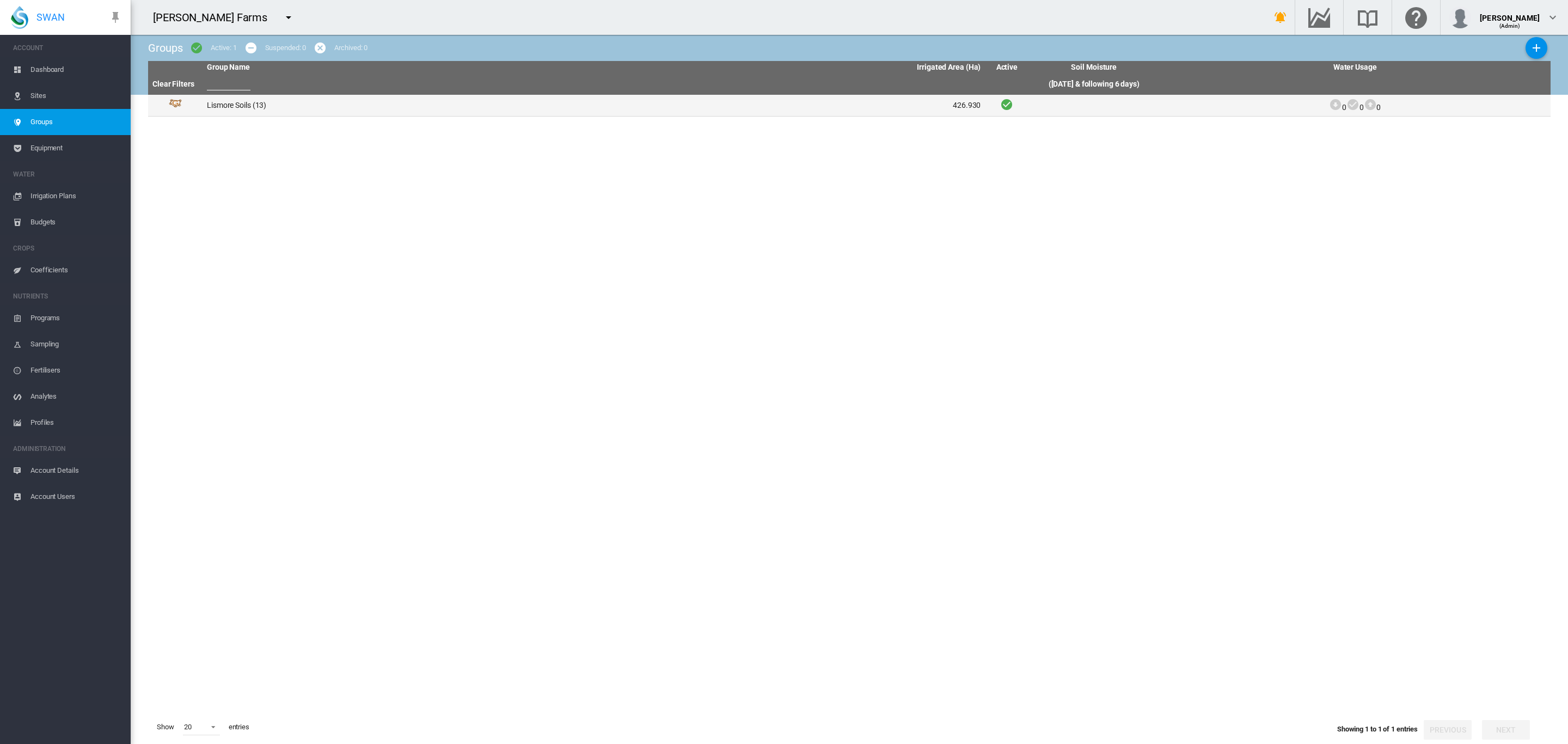
click at [219, 109] on td "Lismore Soils (13)" at bounding box center [398, 105] width 392 height 21
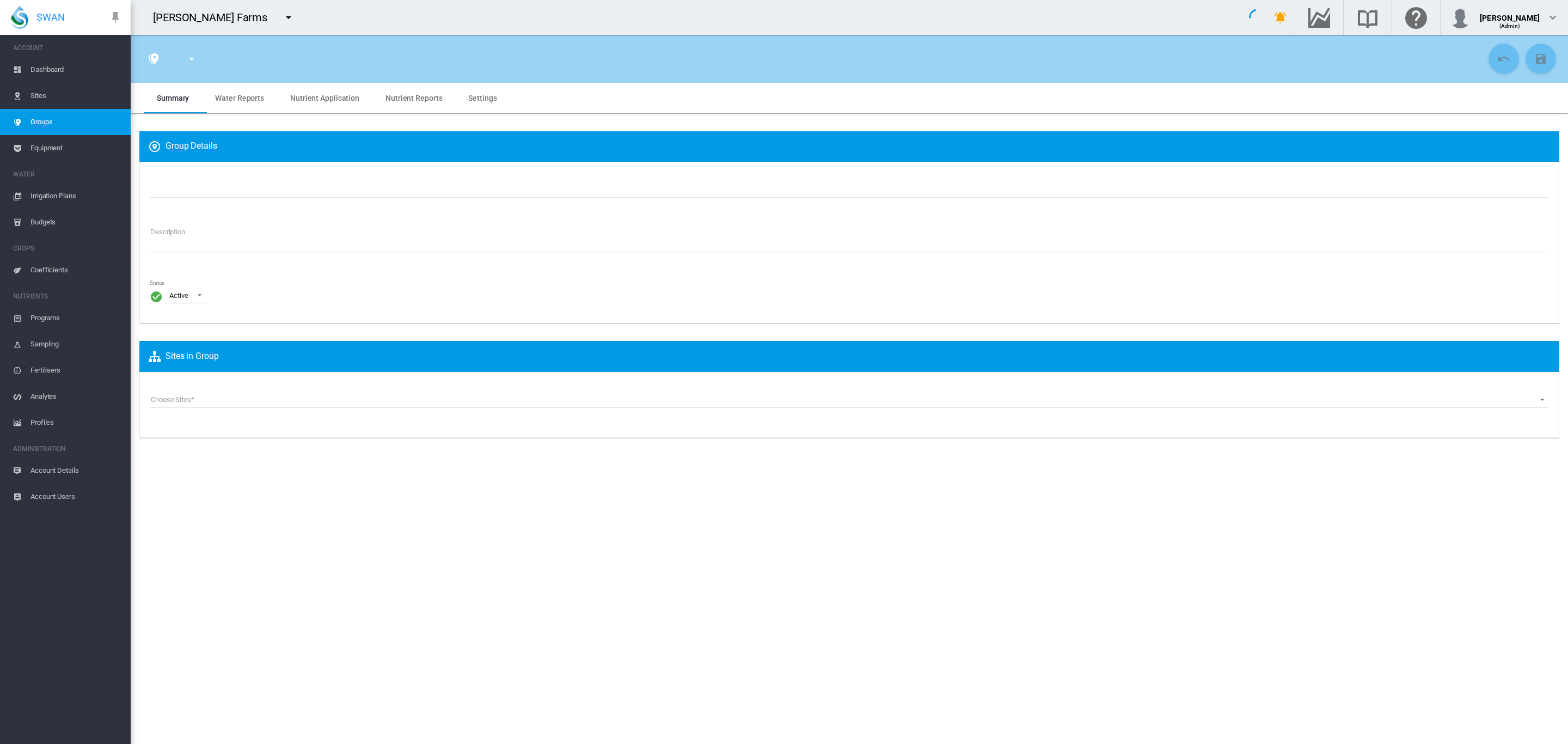
type input "**********"
type textarea "**********"
type input "*"
type input "**"
type input "*"
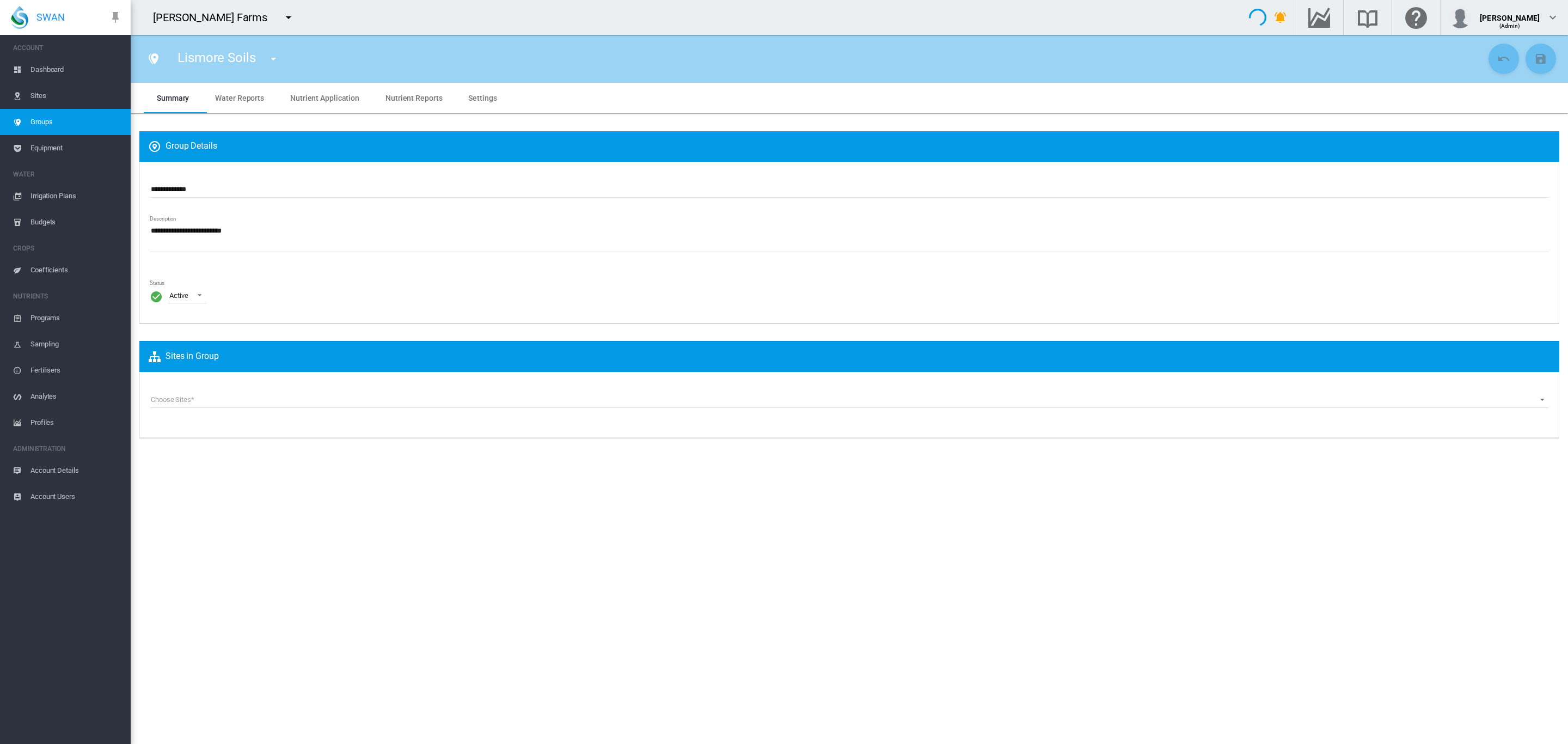
type input "***"
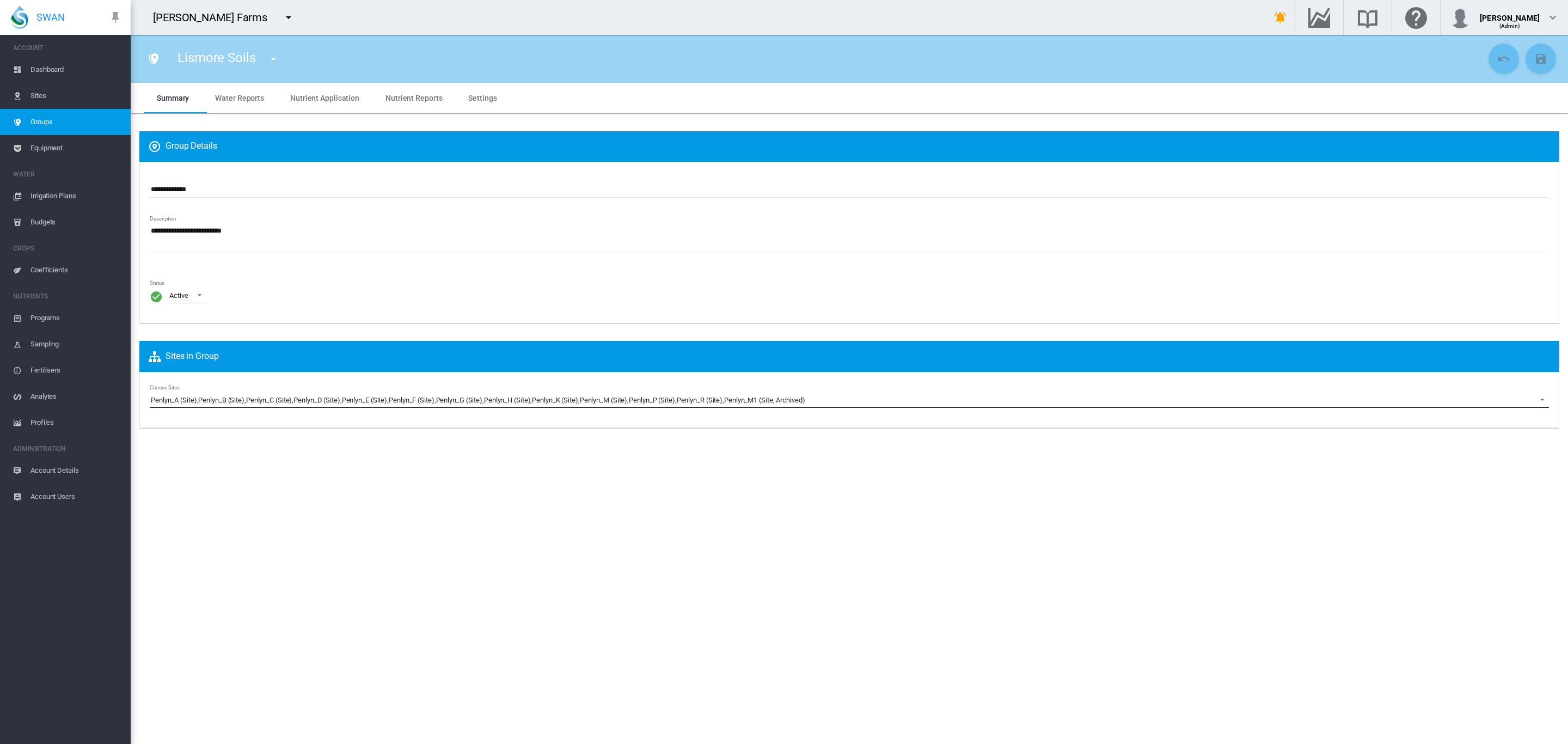
click at [790, 399] on div "Penlyn_M1 (Site, Archived)" at bounding box center [765, 400] width 81 height 10
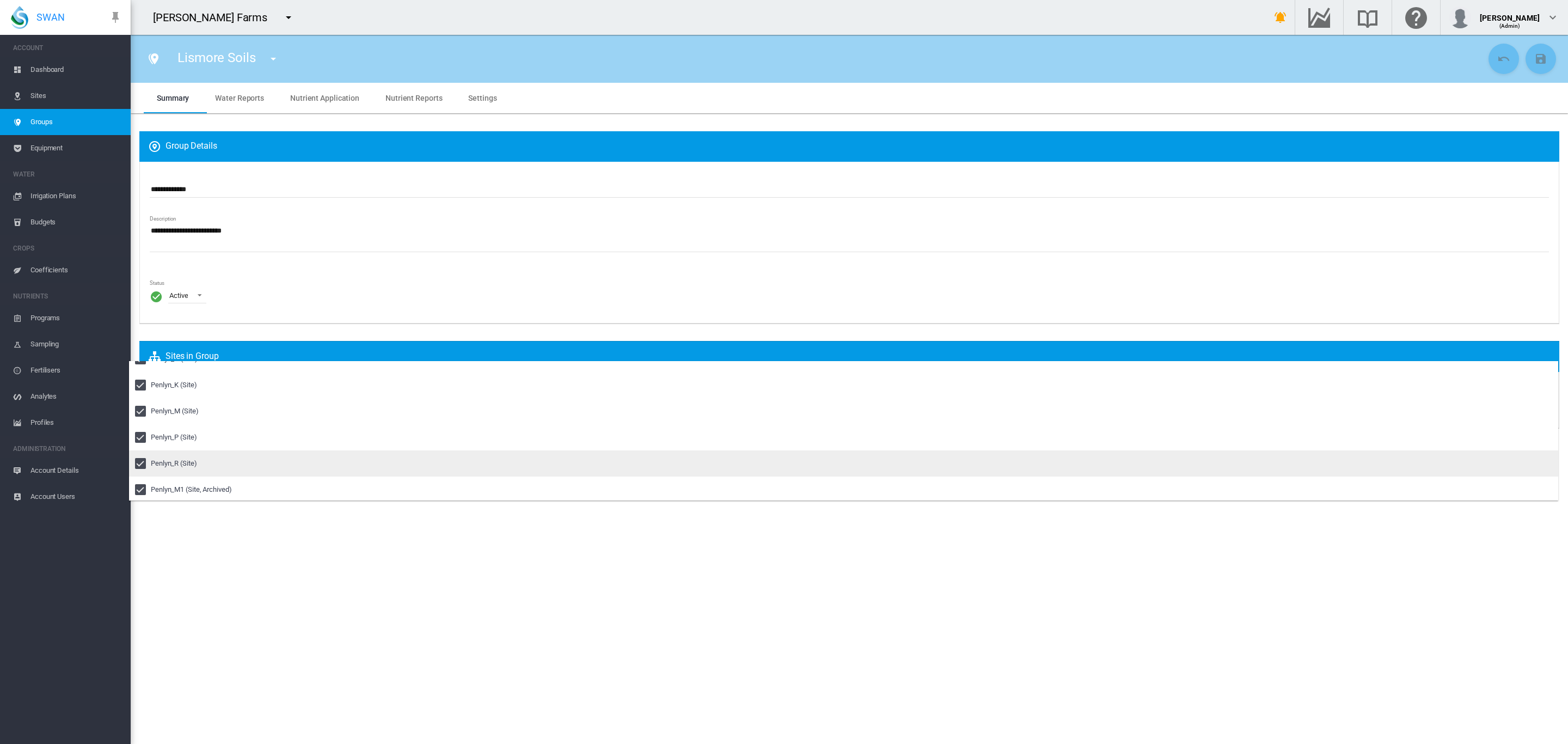
scroll to position [226, 0]
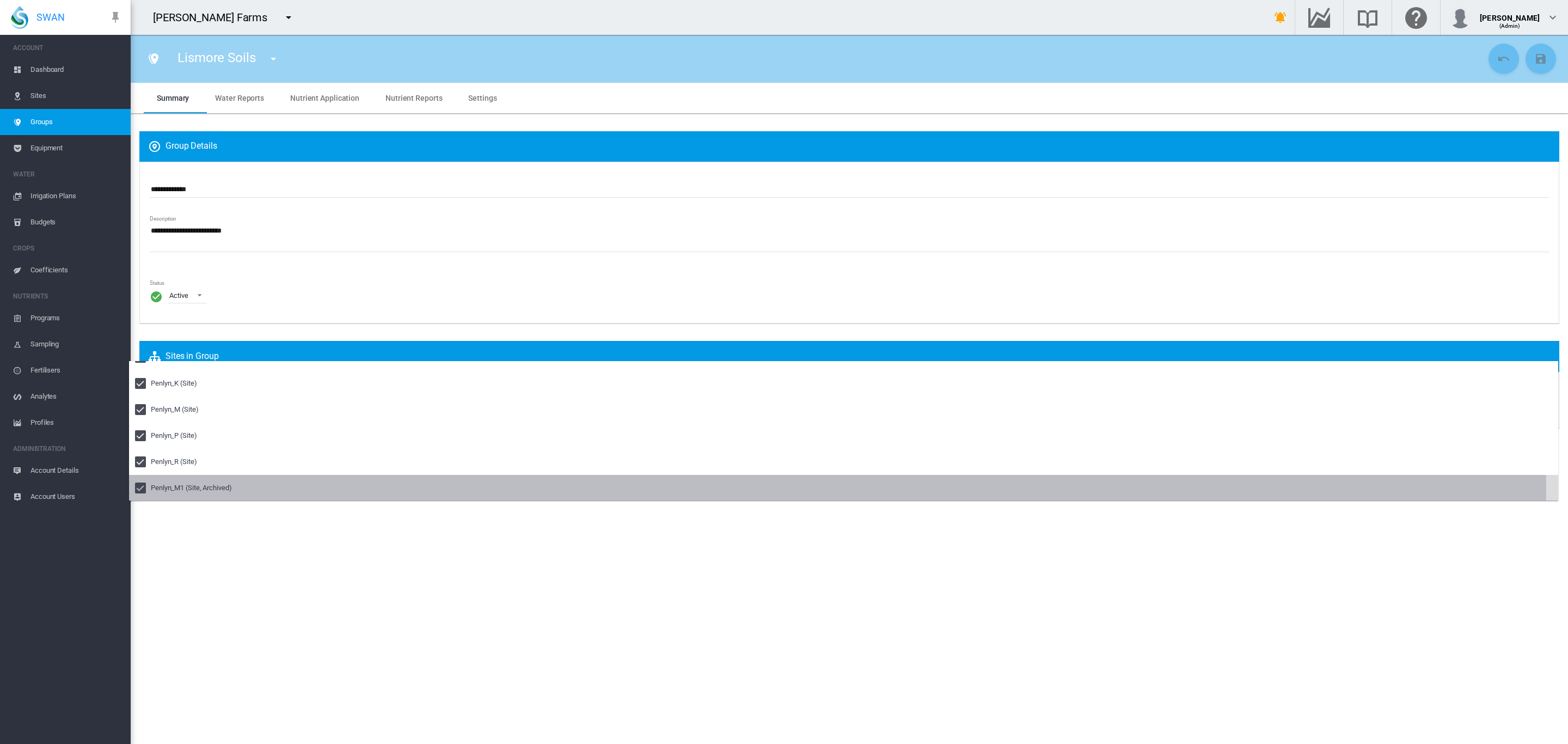
click at [142, 487] on div at bounding box center [140, 487] width 11 height 11
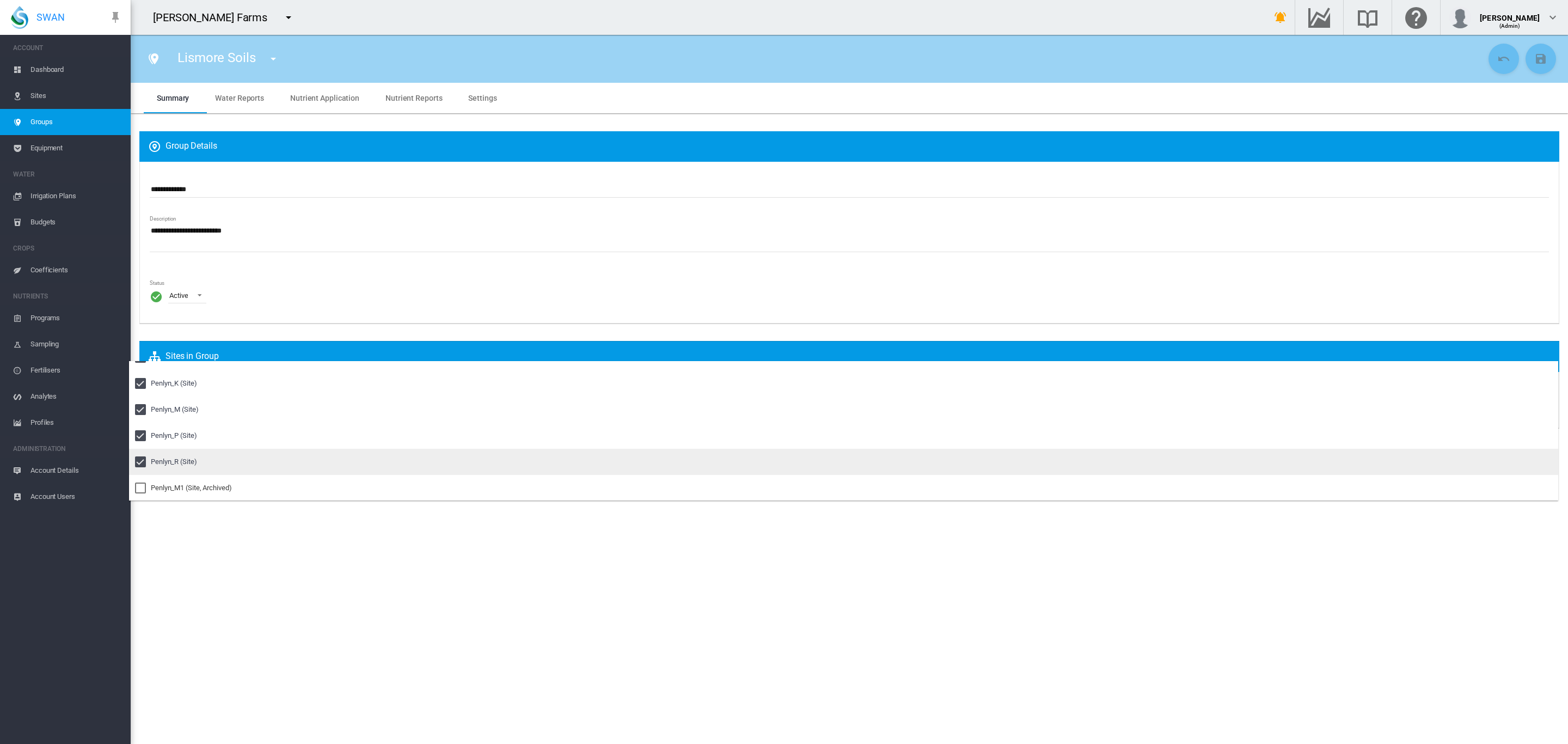
scroll to position [200, 0]
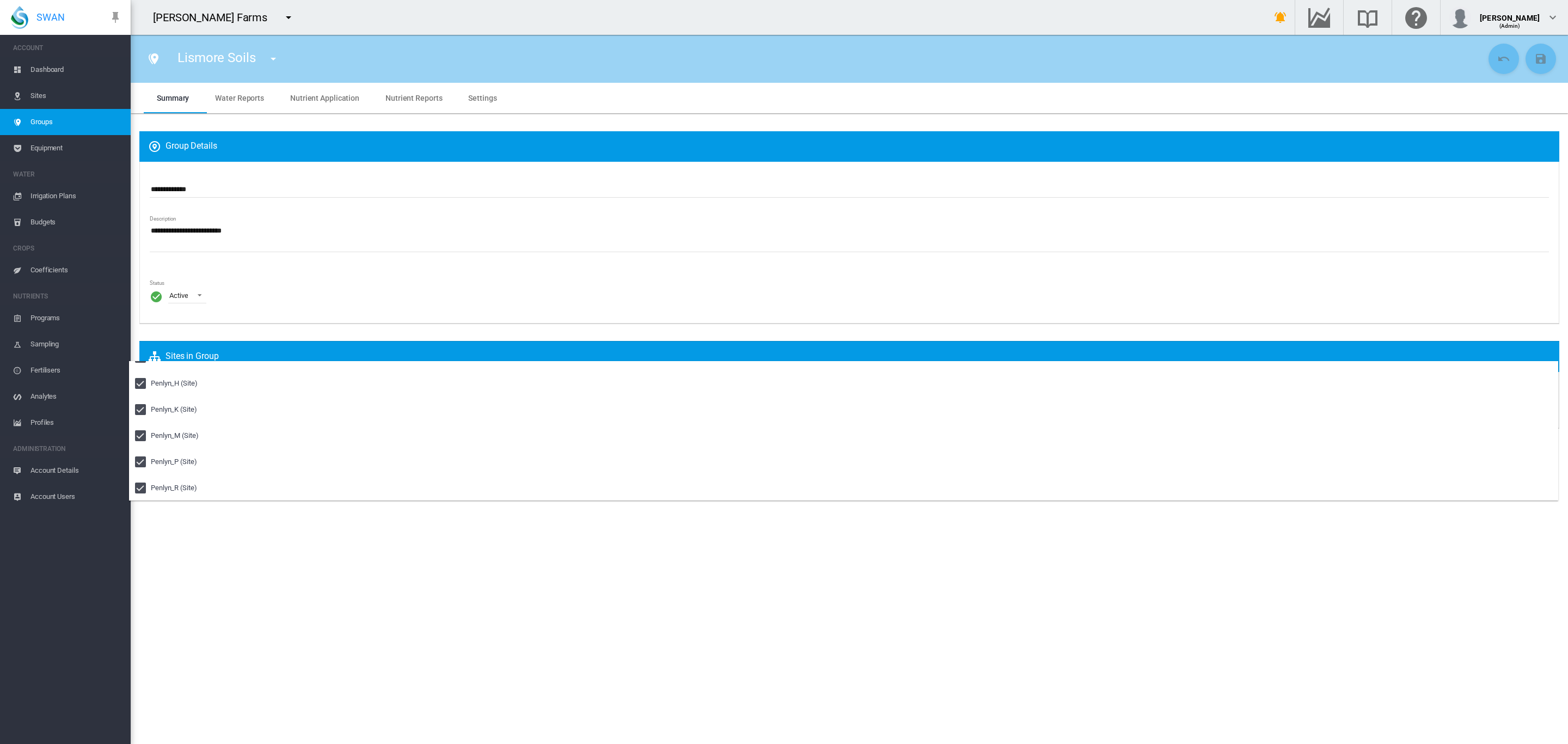
click at [551, 216] on md-backdrop at bounding box center [784, 372] width 1568 height 744
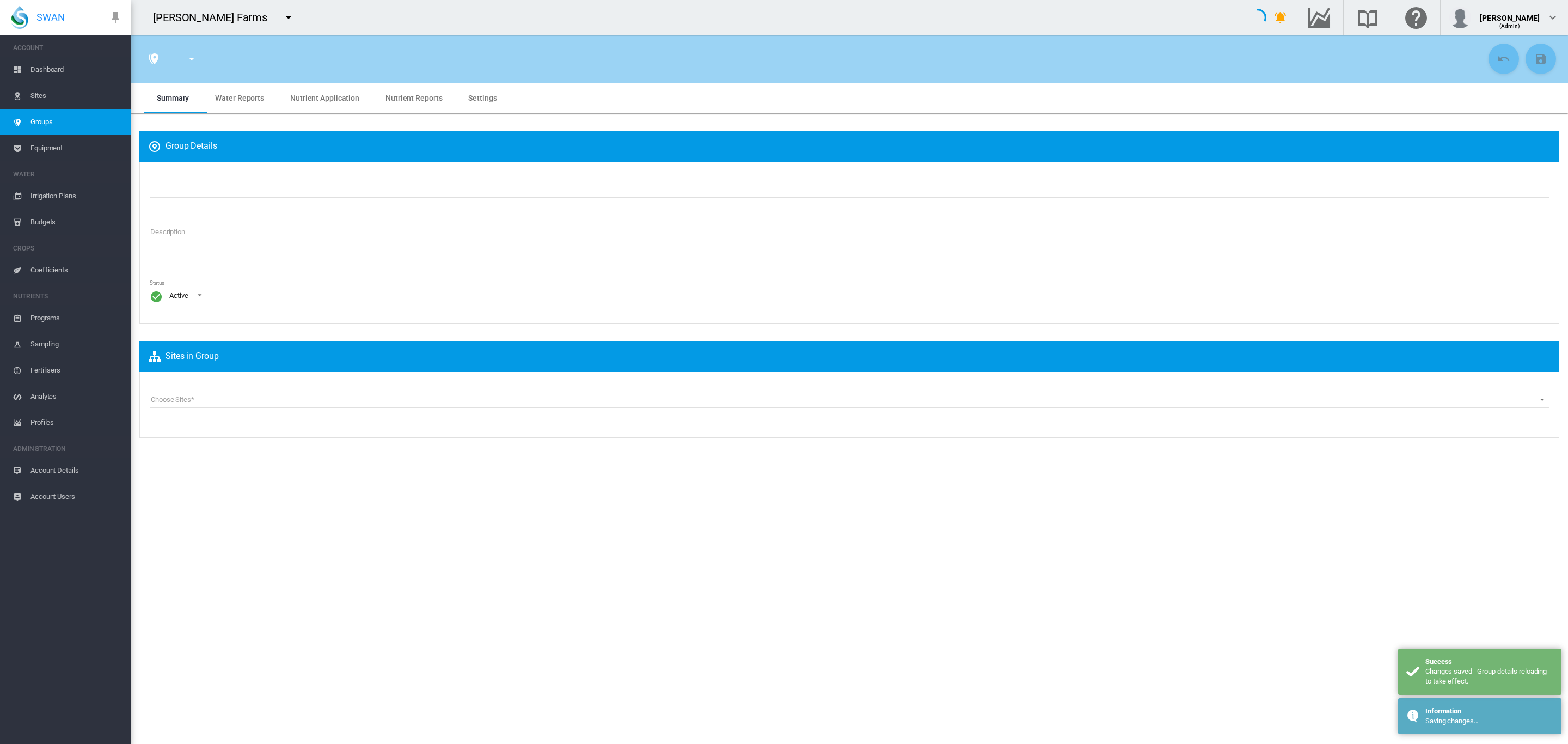
type input "**********"
type textarea "**********"
type input "*"
type input "**"
type input "*"
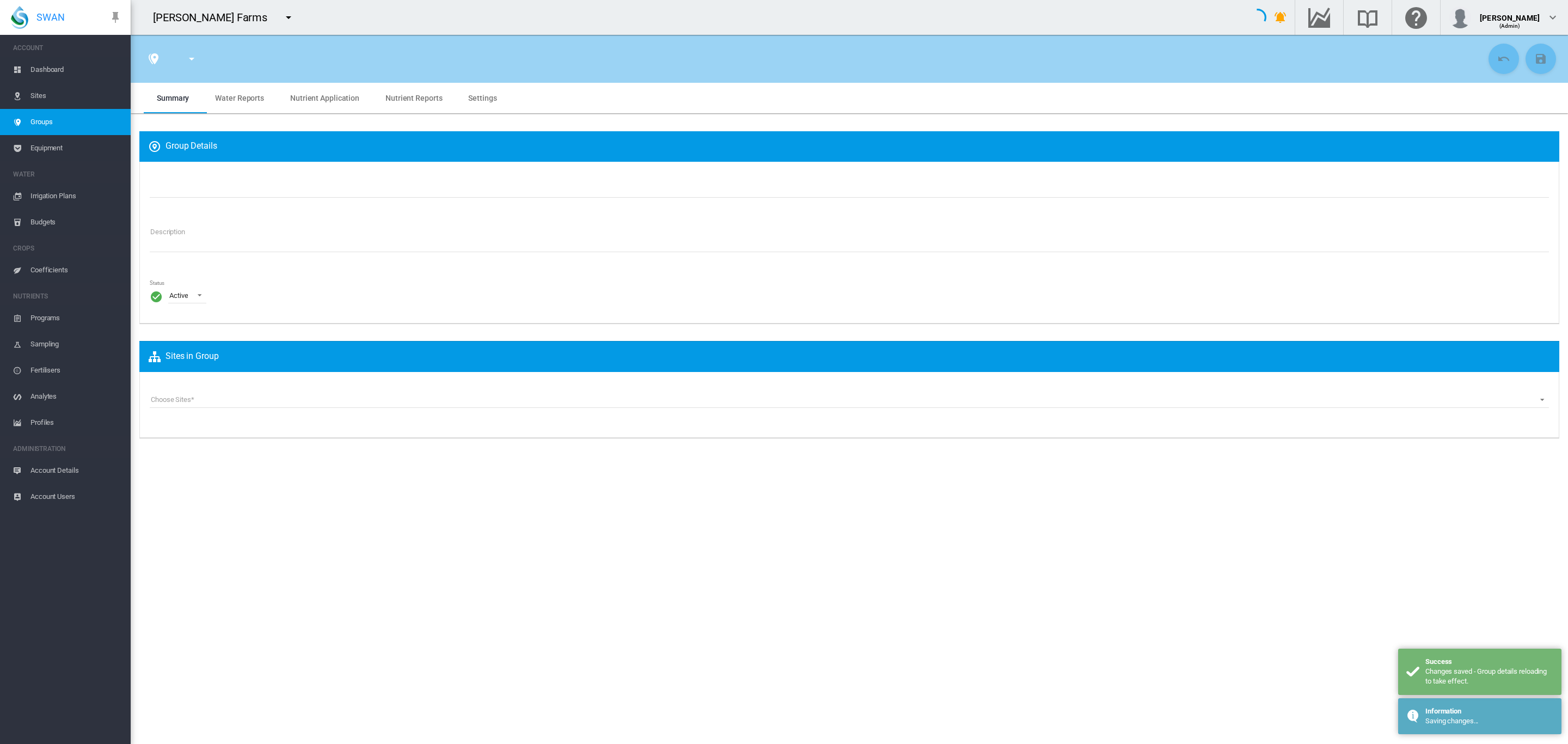
type input "***"
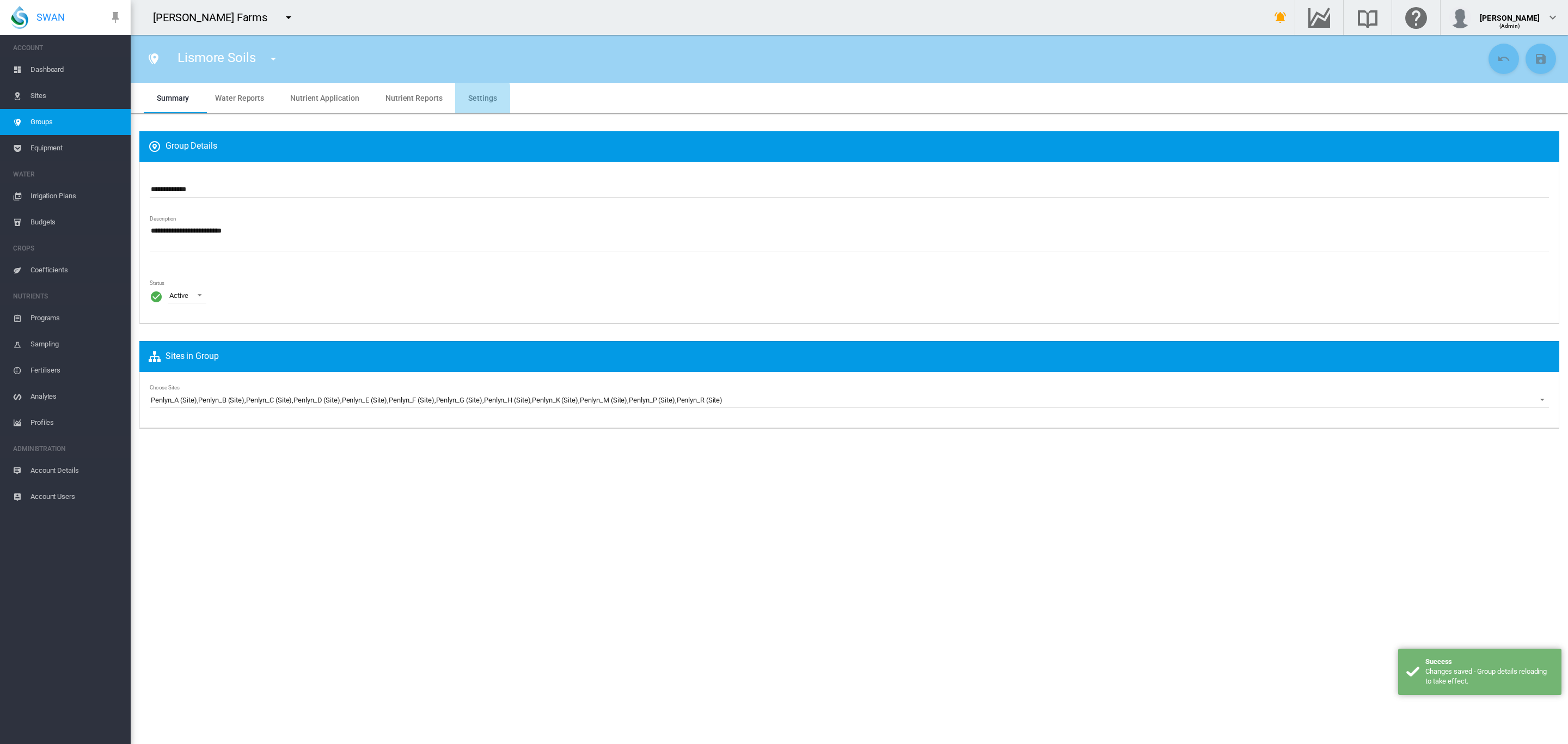
click at [455, 103] on md-tab-item "Settings" at bounding box center [482, 98] width 54 height 31
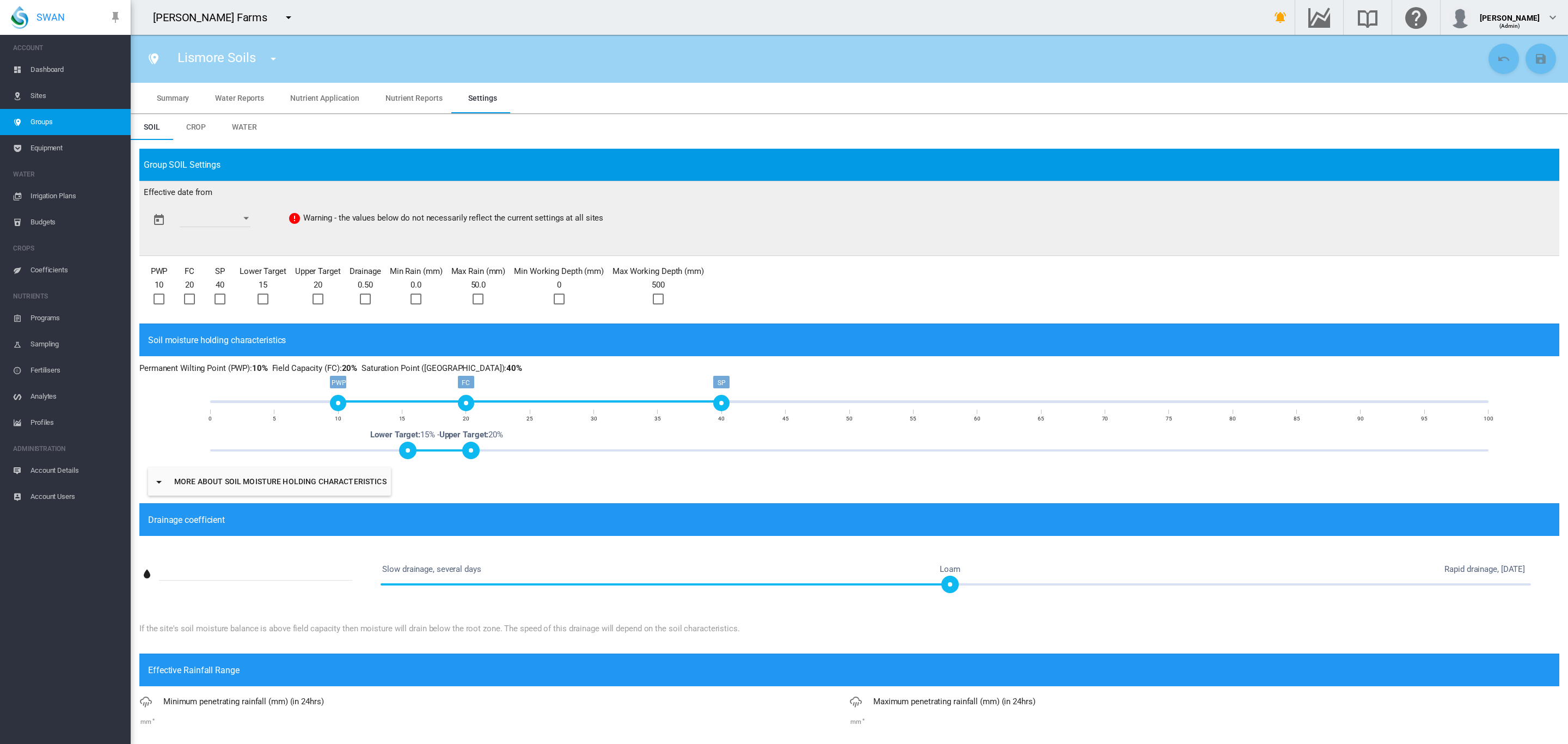
click at [252, 217] on button "Open calendar" at bounding box center [246, 218] width 19 height 19
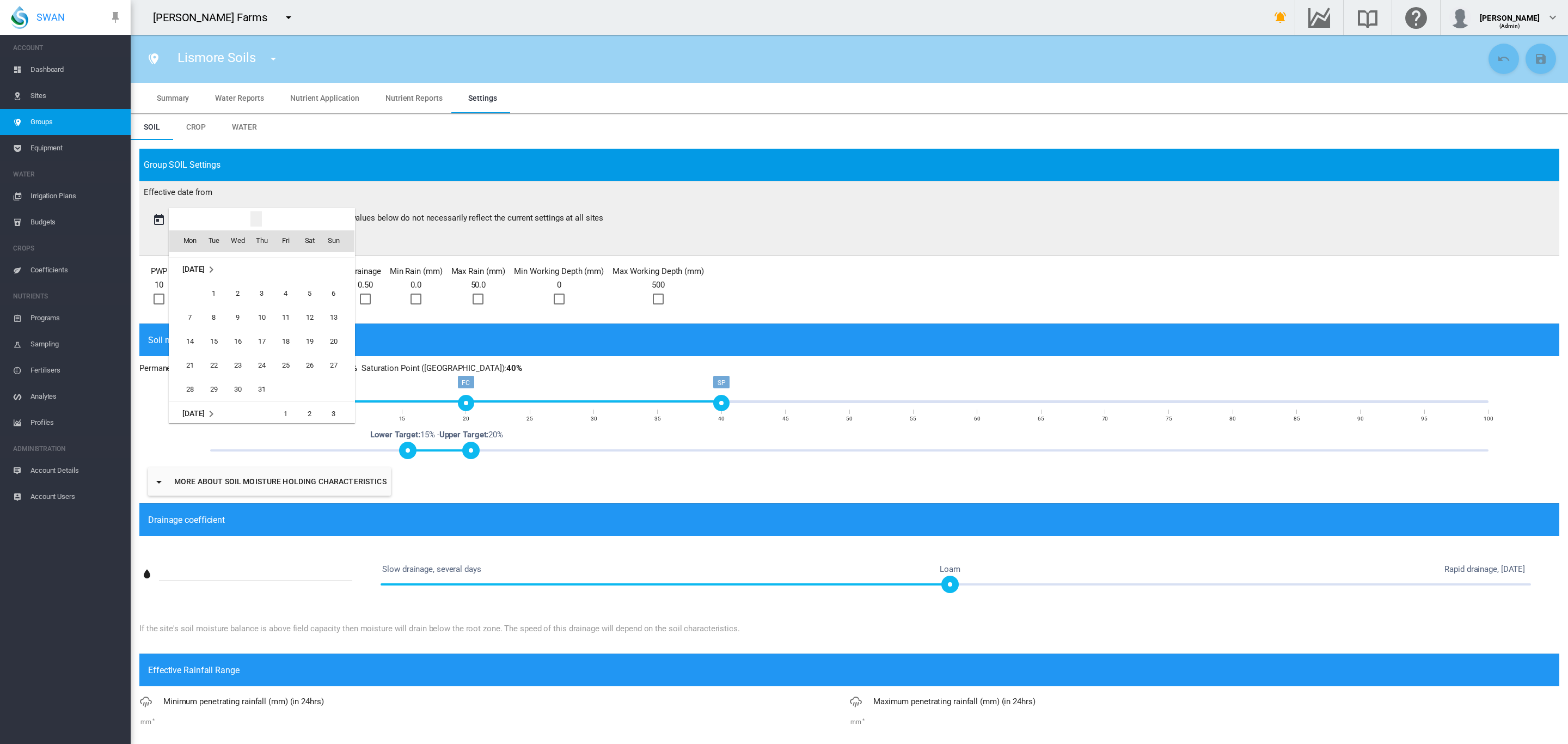
scroll to position [1713, 0]
click at [216, 304] on span "1" at bounding box center [214, 308] width 22 height 22
type input "**********"
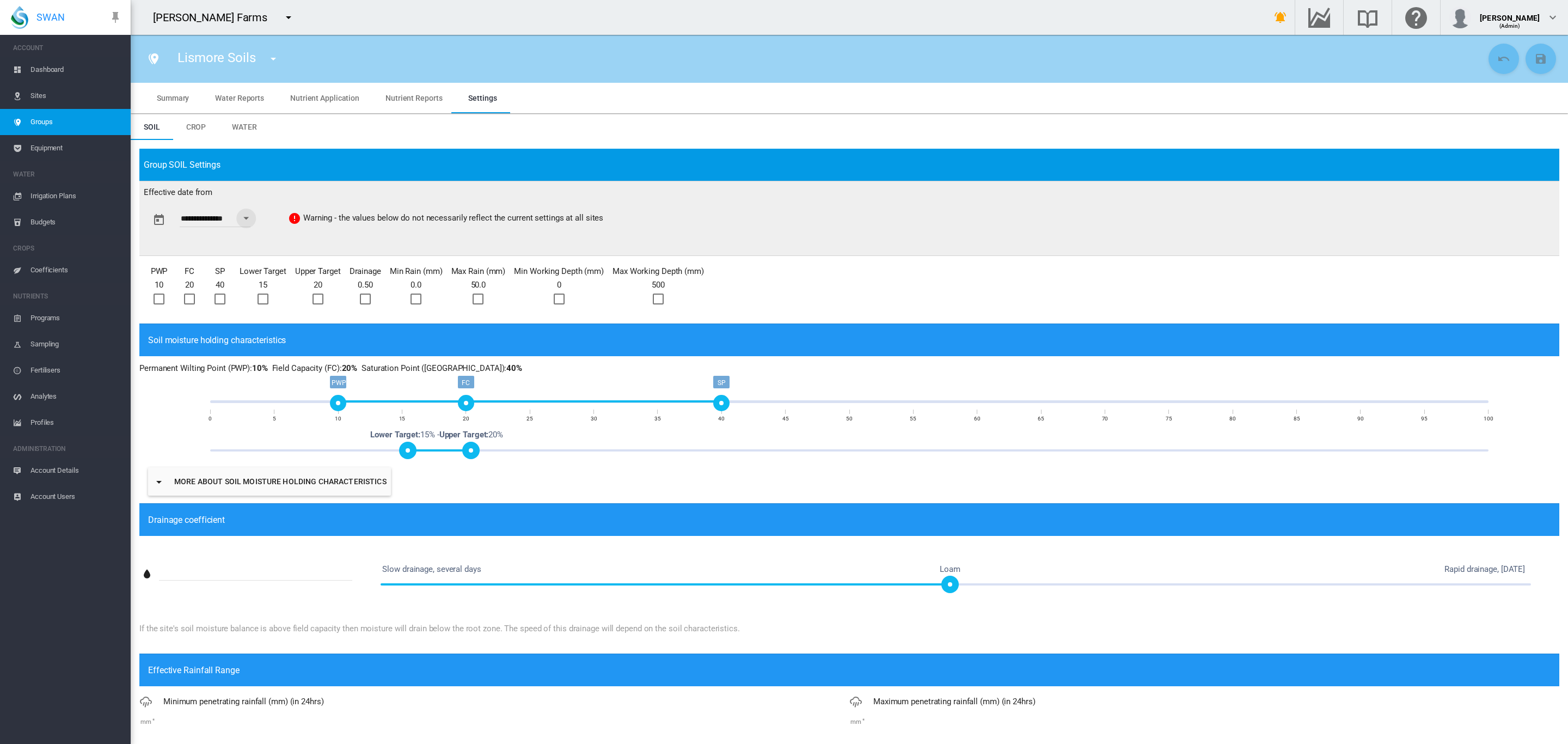
click at [160, 294] on div at bounding box center [158, 298] width 11 height 11
click at [186, 297] on div at bounding box center [189, 298] width 11 height 11
click at [220, 303] on div at bounding box center [220, 298] width 11 height 11
click at [268, 299] on div at bounding box center [263, 298] width 11 height 11
click at [317, 299] on div at bounding box center [318, 298] width 11 height 11
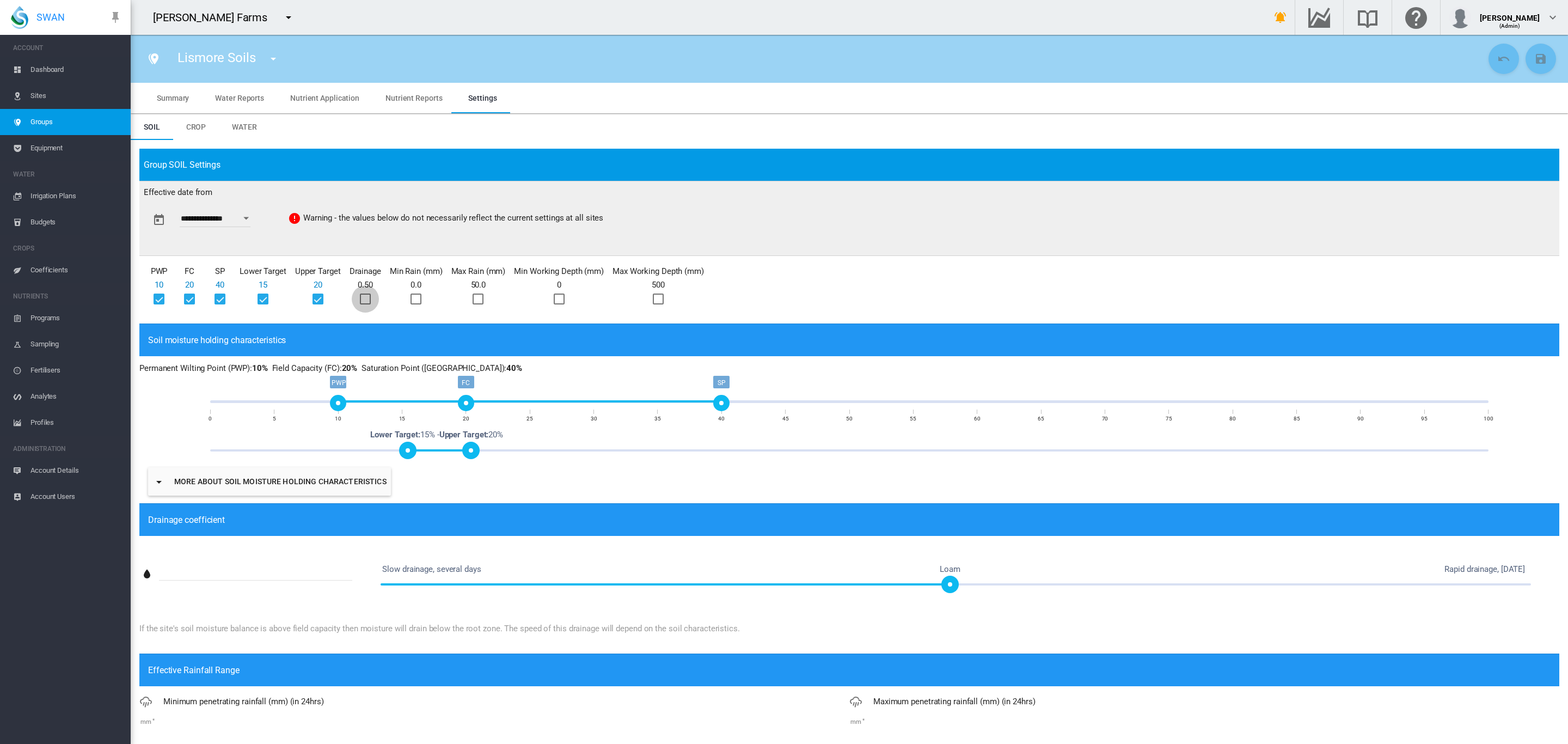
click at [363, 299] on div at bounding box center [365, 298] width 11 height 11
click at [412, 299] on div at bounding box center [415, 298] width 11 height 11
click at [482, 297] on div at bounding box center [478, 298] width 11 height 11
click at [557, 304] on div at bounding box center [559, 298] width 11 height 11
click at [664, 297] on div at bounding box center [658, 298] width 11 height 11
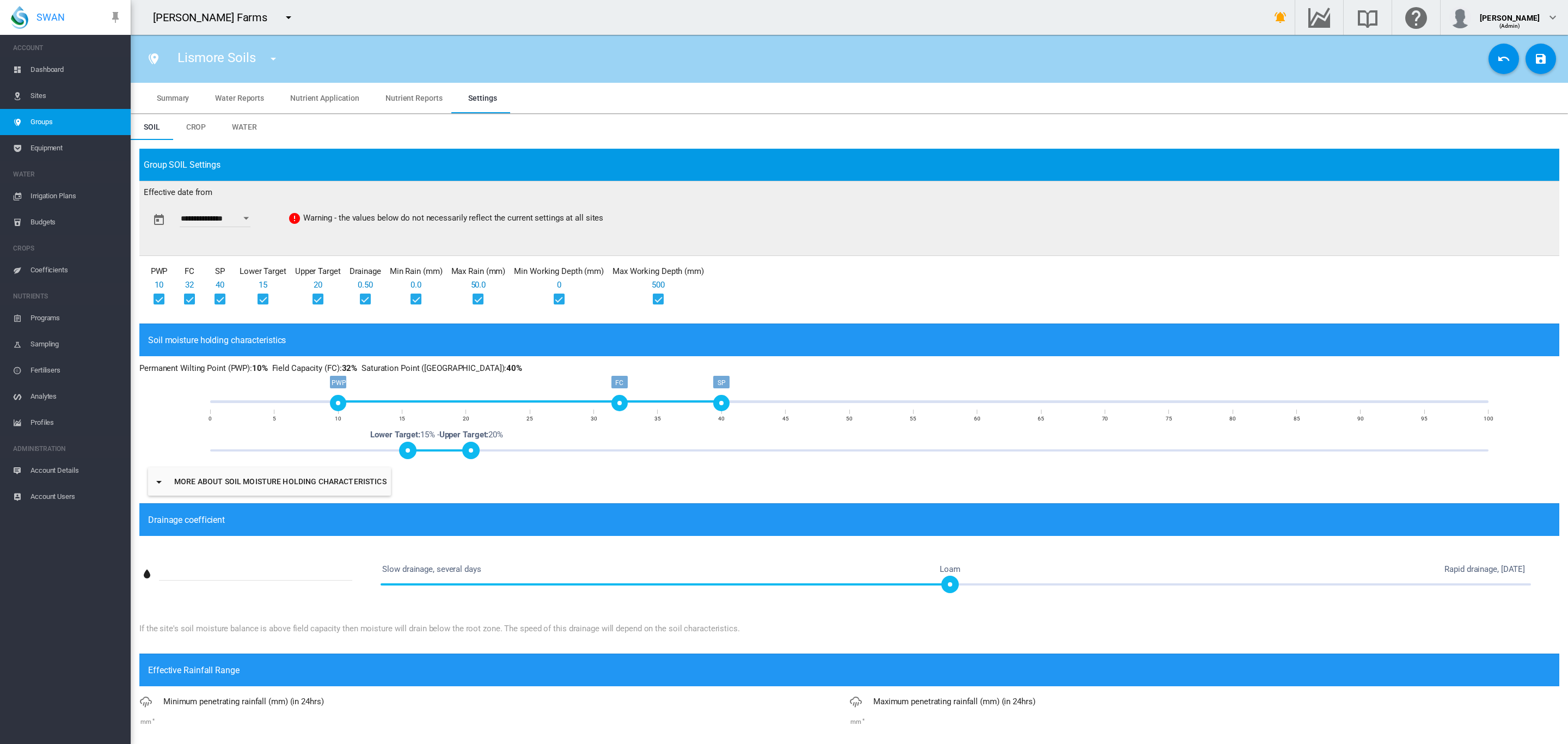
drag, startPoint x: 458, startPoint y: 403, endPoint x: 609, endPoint y: 405, distance: 151.0
click at [612, 405] on div "FC" at bounding box center [620, 403] width 16 height 16
drag, startPoint x: 715, startPoint y: 398, endPoint x: 681, endPoint y: 403, distance: 34.4
click at [681, 403] on div "SP" at bounding box center [683, 403] width 16 height 16
drag, startPoint x: 681, startPoint y: 402, endPoint x: 671, endPoint y: 403, distance: 10.0
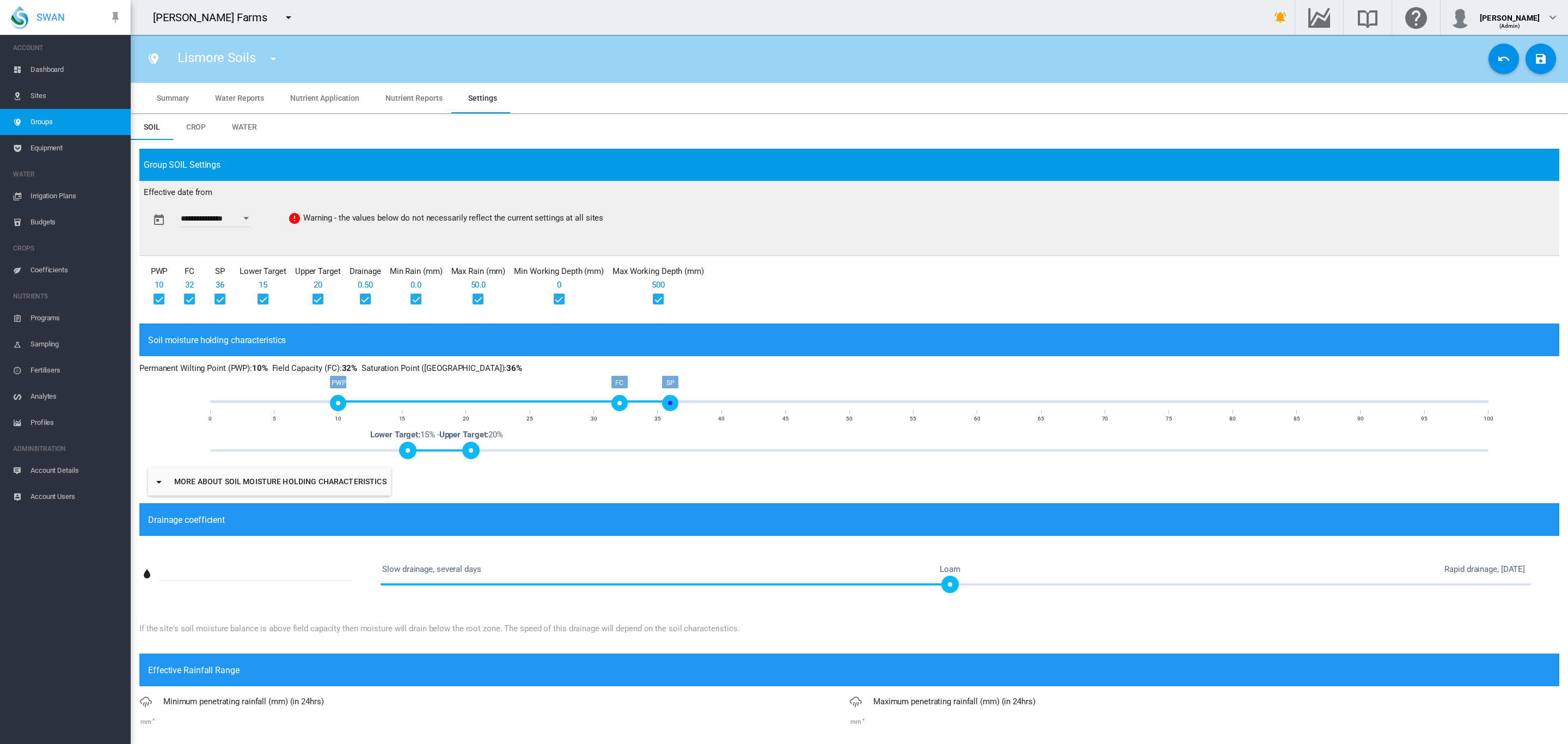
click at [671, 403] on div "SP" at bounding box center [670, 403] width 16 height 16
drag, startPoint x: 466, startPoint y: 452, endPoint x: 592, endPoint y: 447, distance: 126.1
click at [592, 447] on span at bounding box center [594, 450] width 18 height 18
drag, startPoint x: 407, startPoint y: 447, endPoint x: 498, endPoint y: 454, distance: 91.3
click at [498, 454] on span at bounding box center [493, 450] width 18 height 18
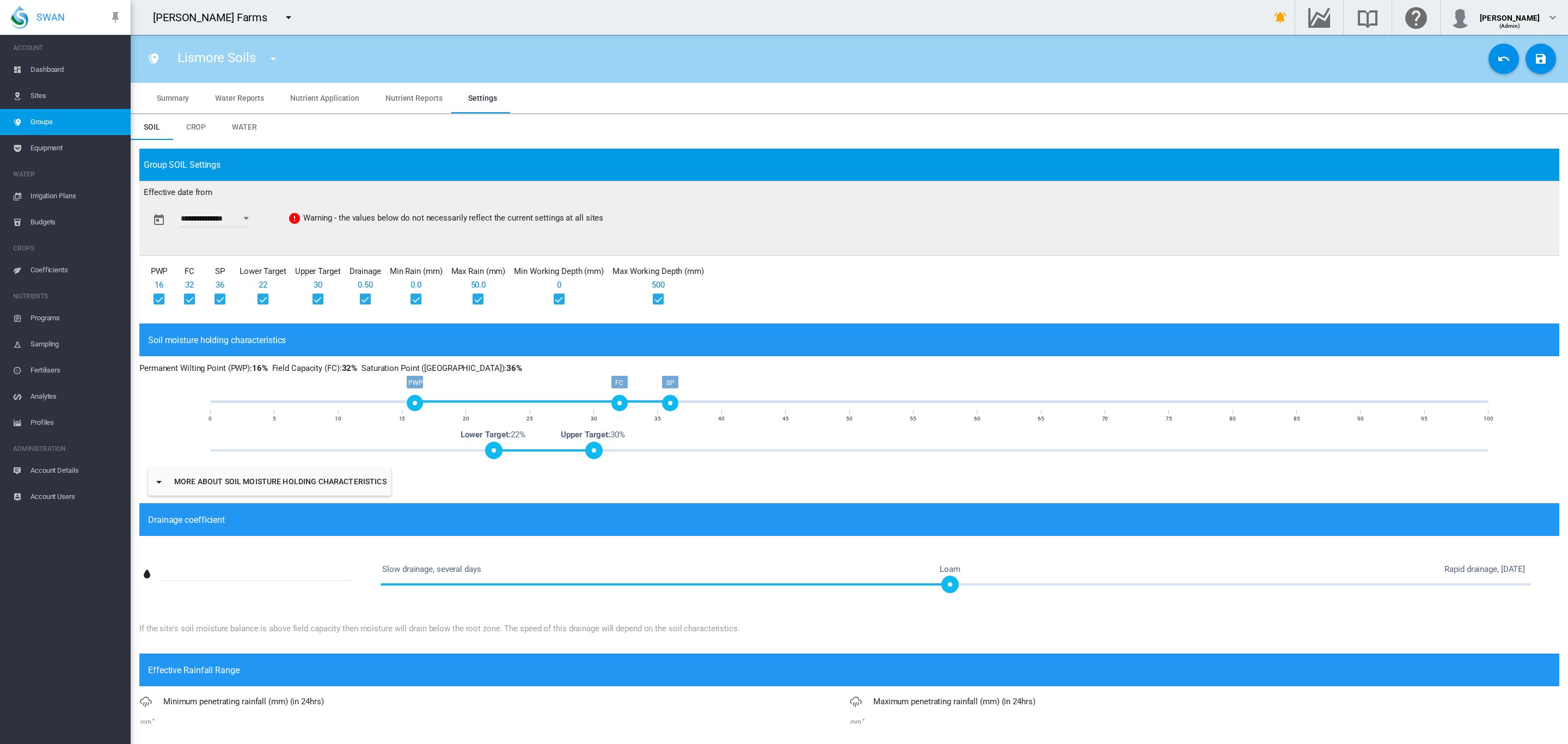
drag, startPoint x: 335, startPoint y: 403, endPoint x: 410, endPoint y: 401, distance: 75.0
click at [410, 401] on div "PWP" at bounding box center [414, 403] width 16 height 16
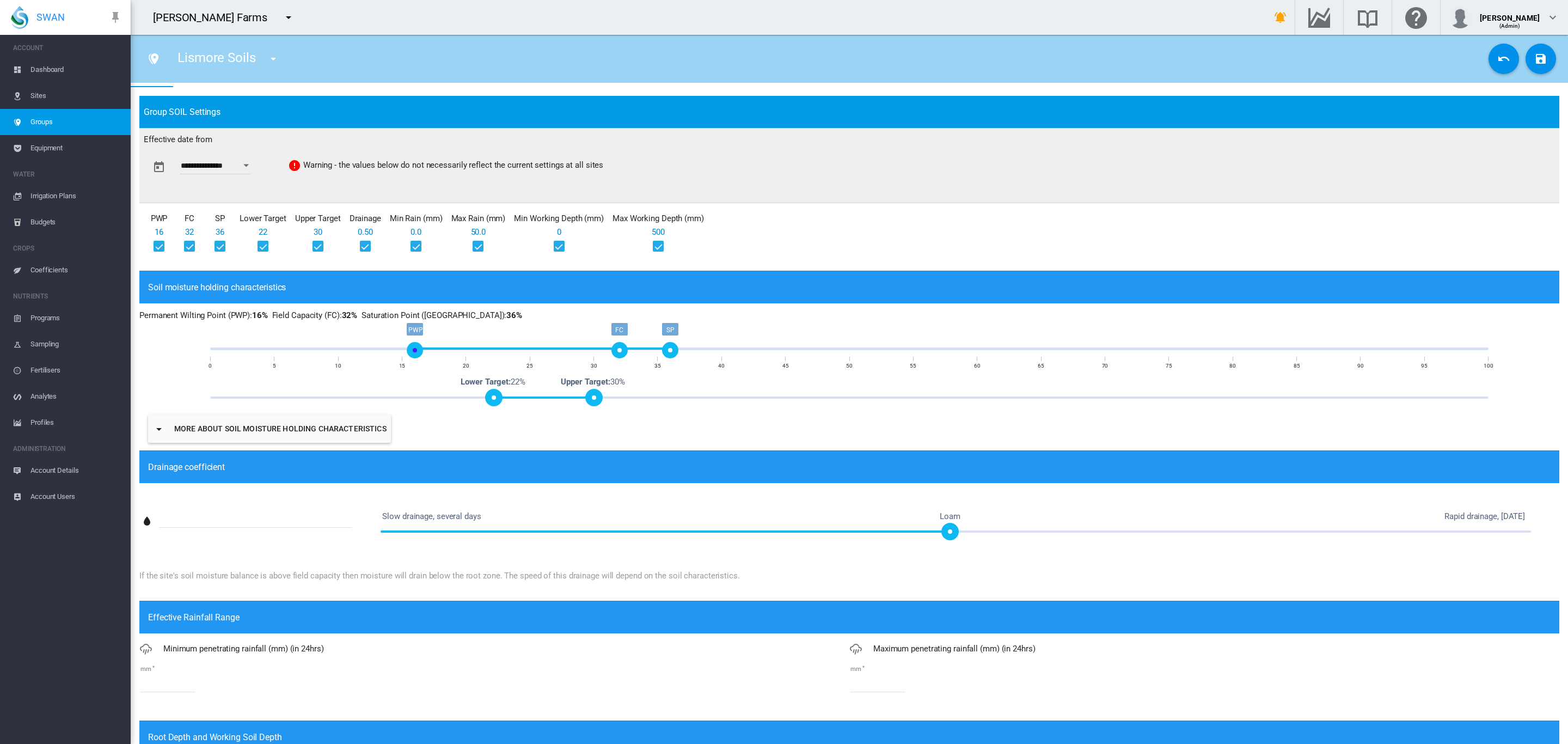
scroll to position [225, 0]
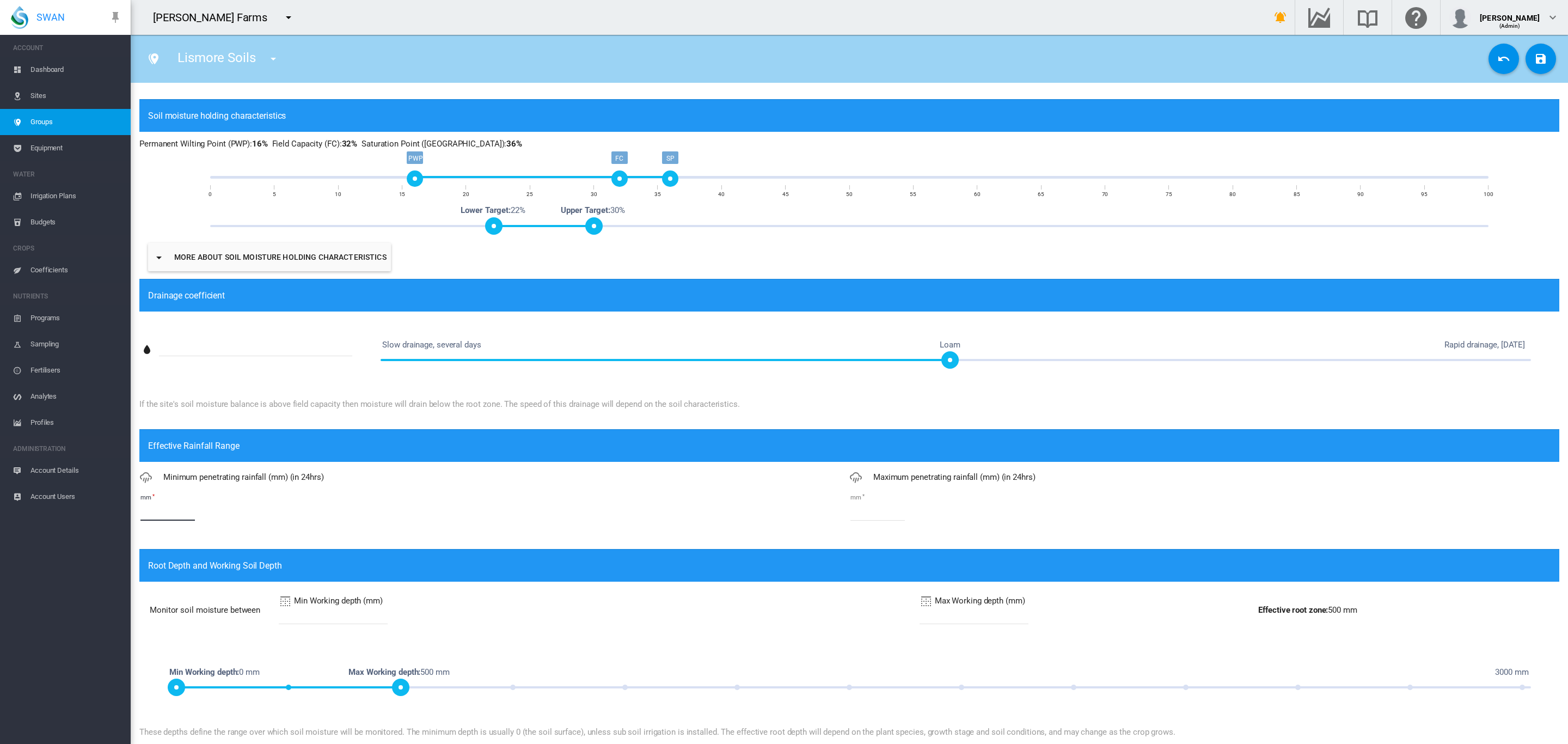
click at [180, 512] on input "*" at bounding box center [168, 512] width 54 height 16
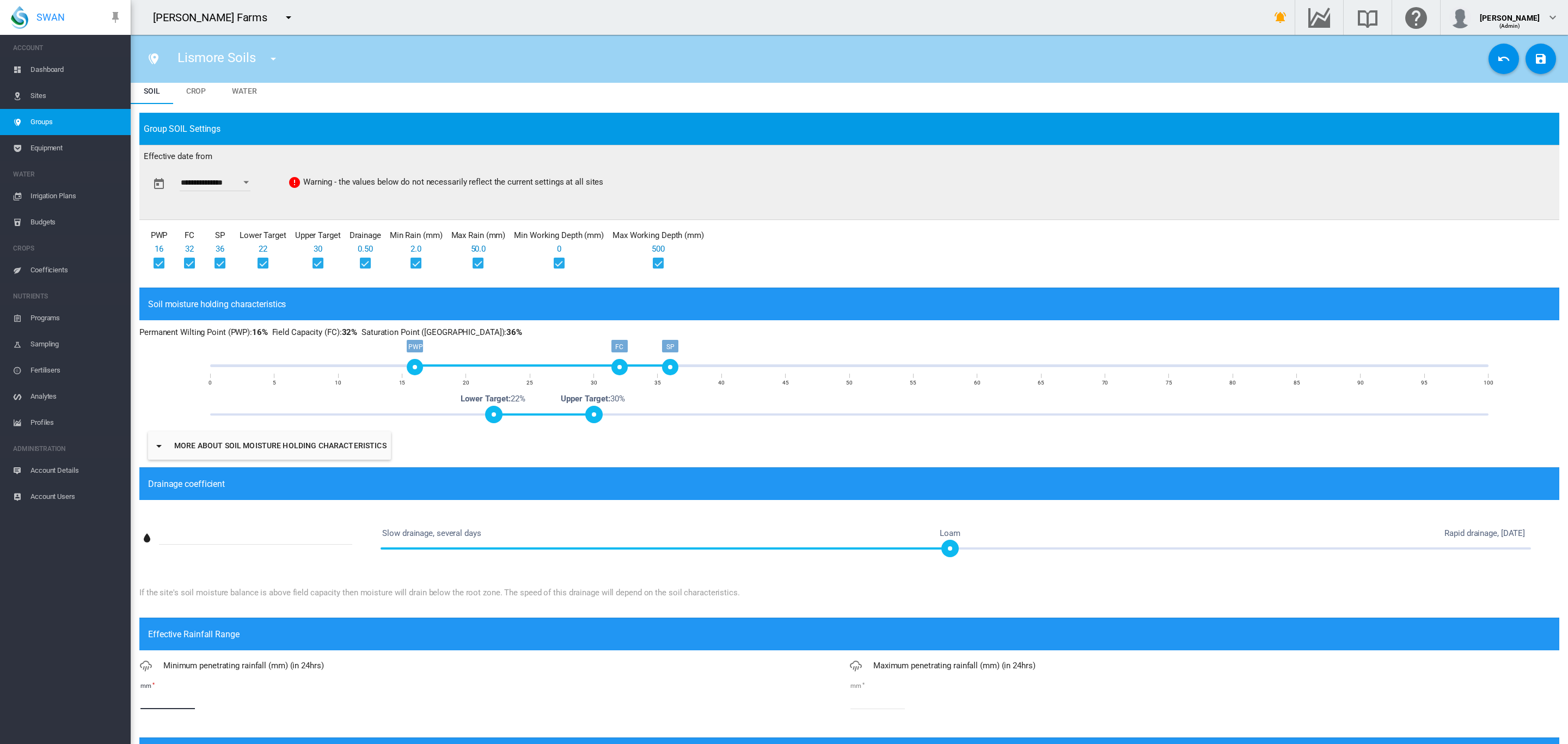
scroll to position [0, 0]
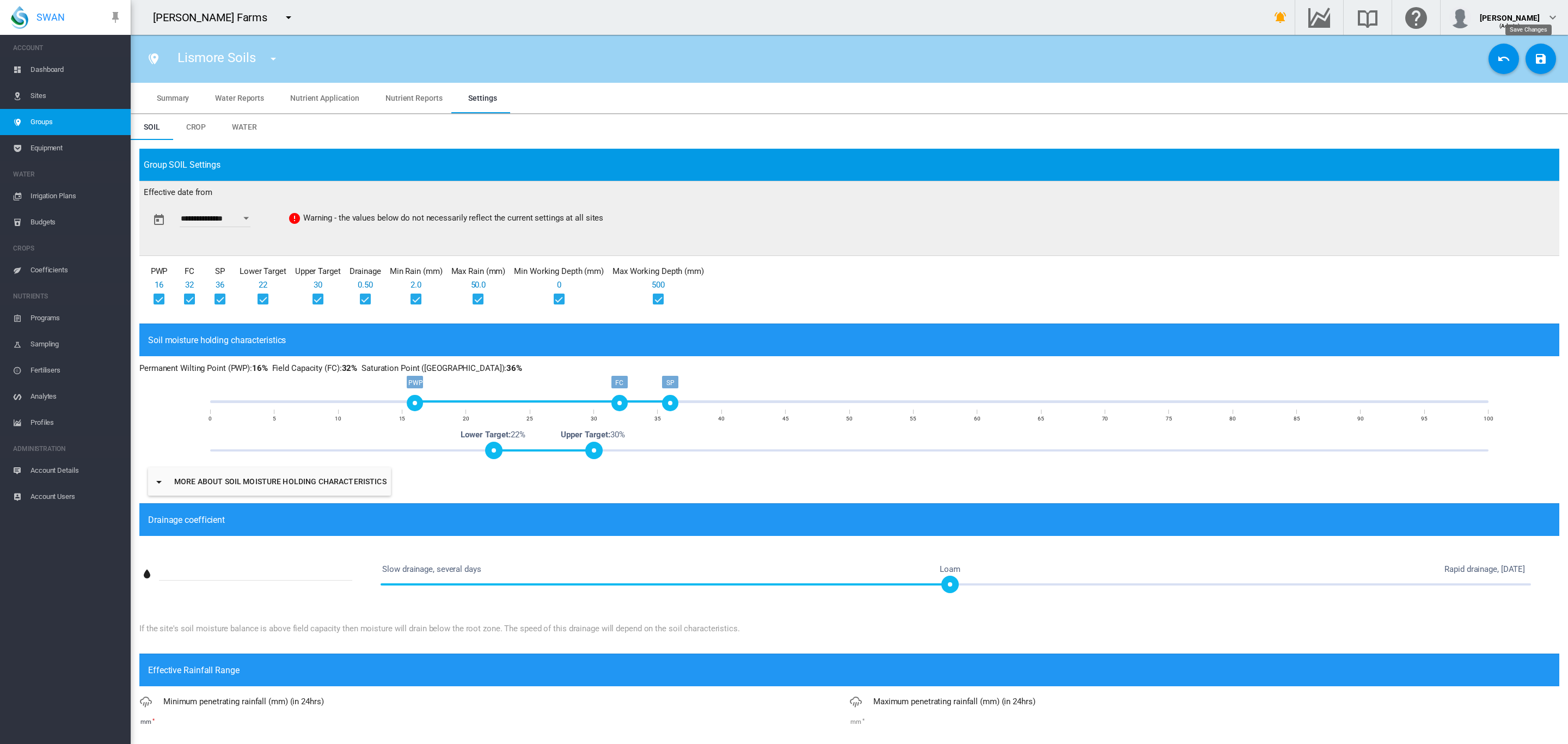
type input "*"
click at [1535, 53] on md-icon "icon-content-save" at bounding box center [1541, 58] width 13 height 13
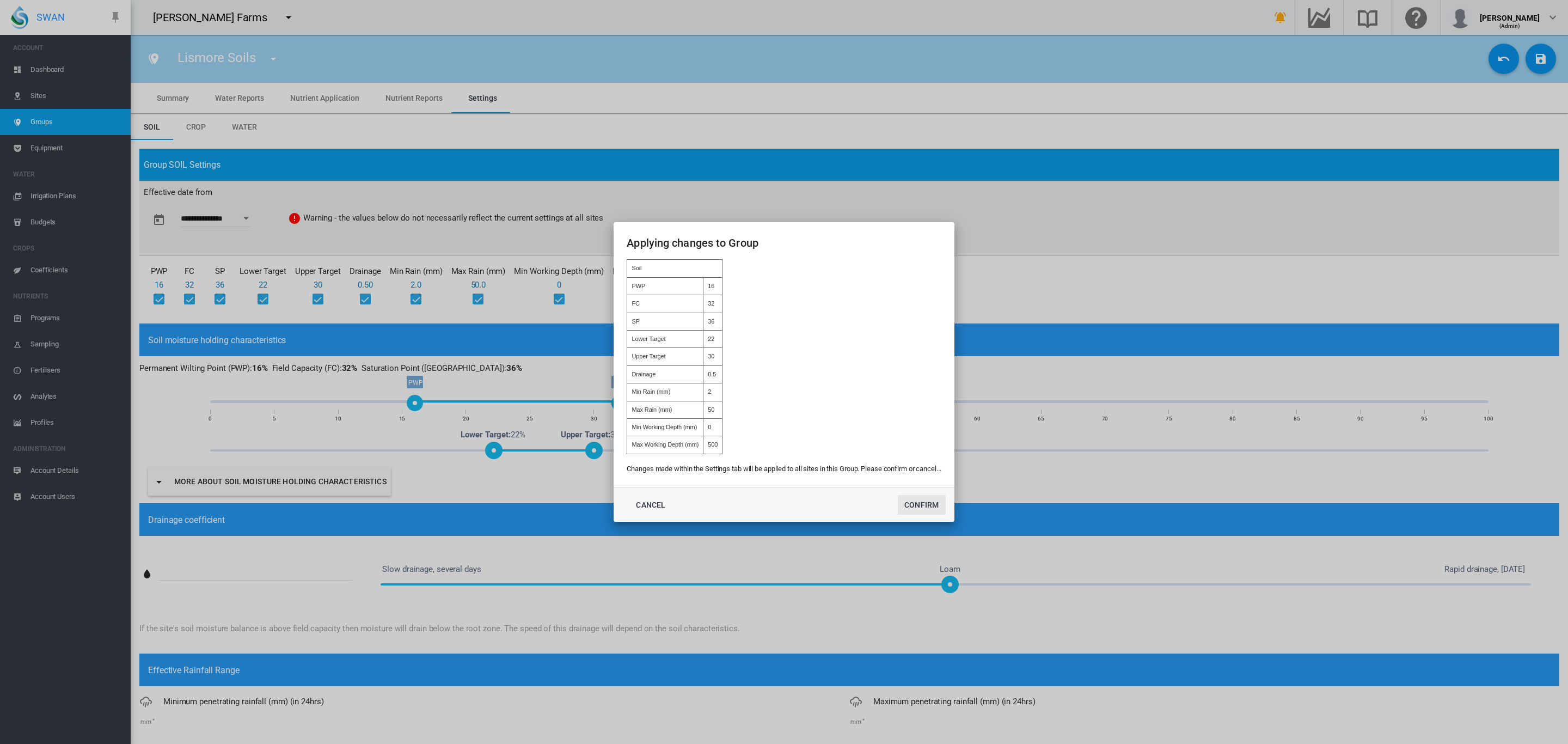
click at [909, 503] on button "Confirm" at bounding box center [922, 504] width 48 height 19
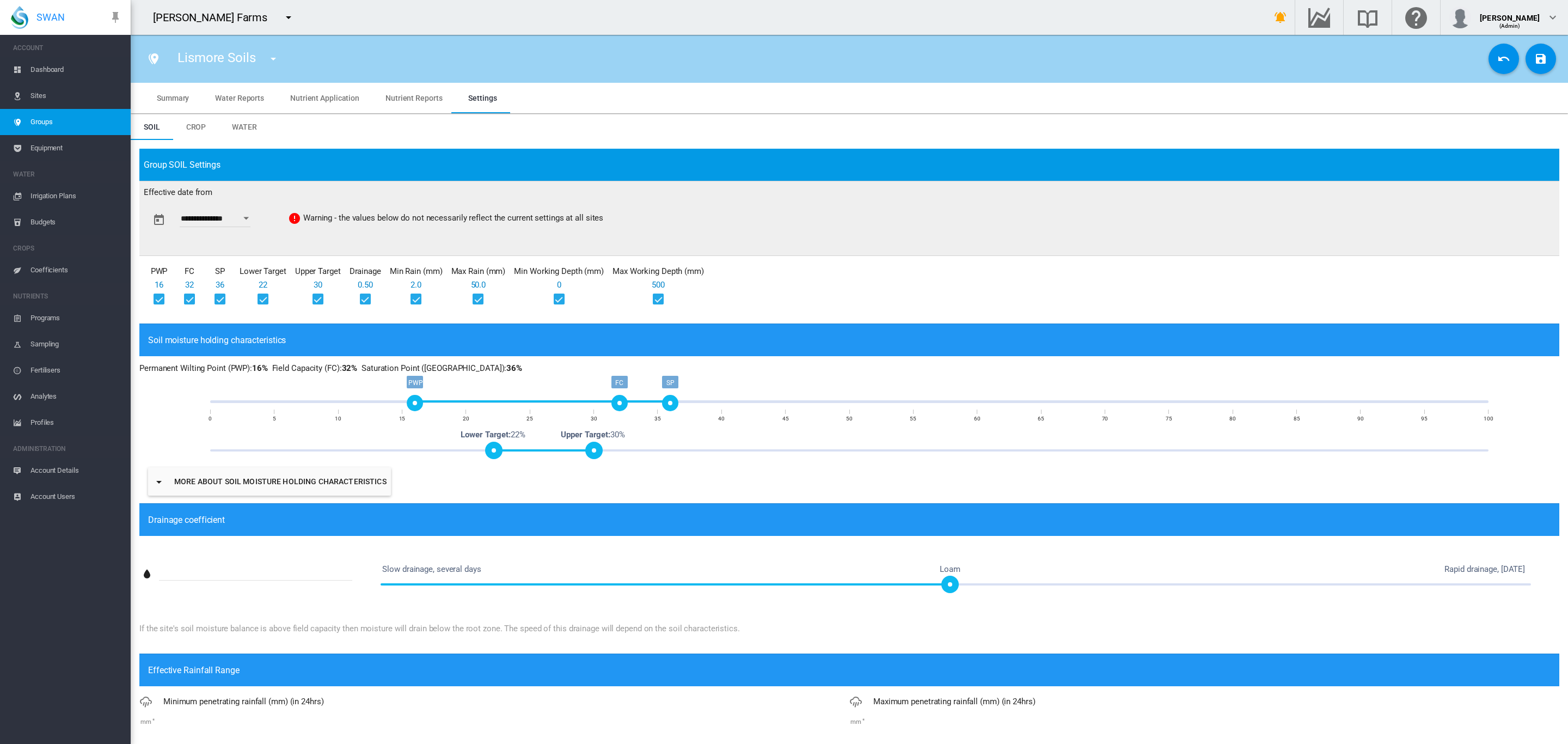
type input "**********"
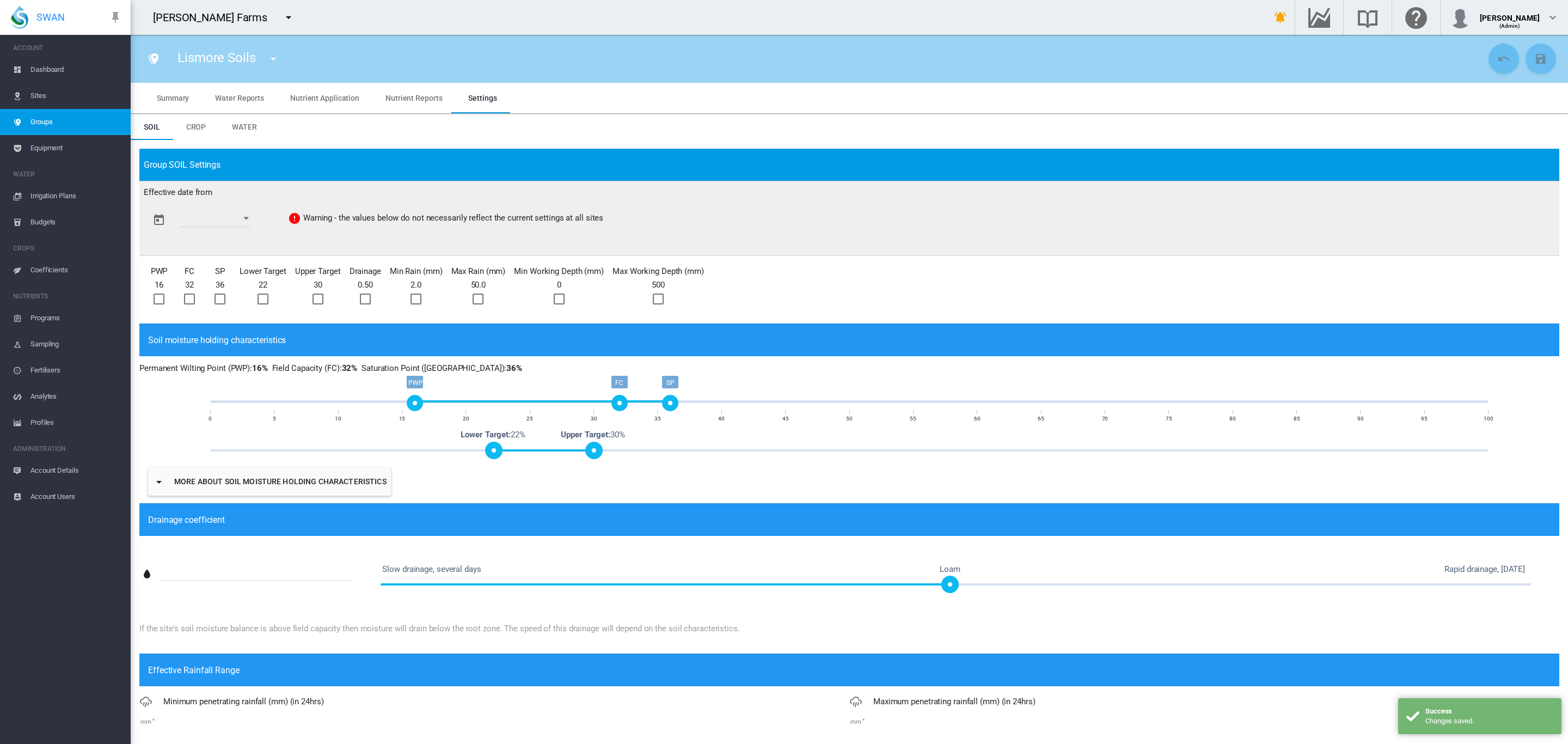
click at [45, 95] on span "Sites" at bounding box center [76, 96] width 92 height 26
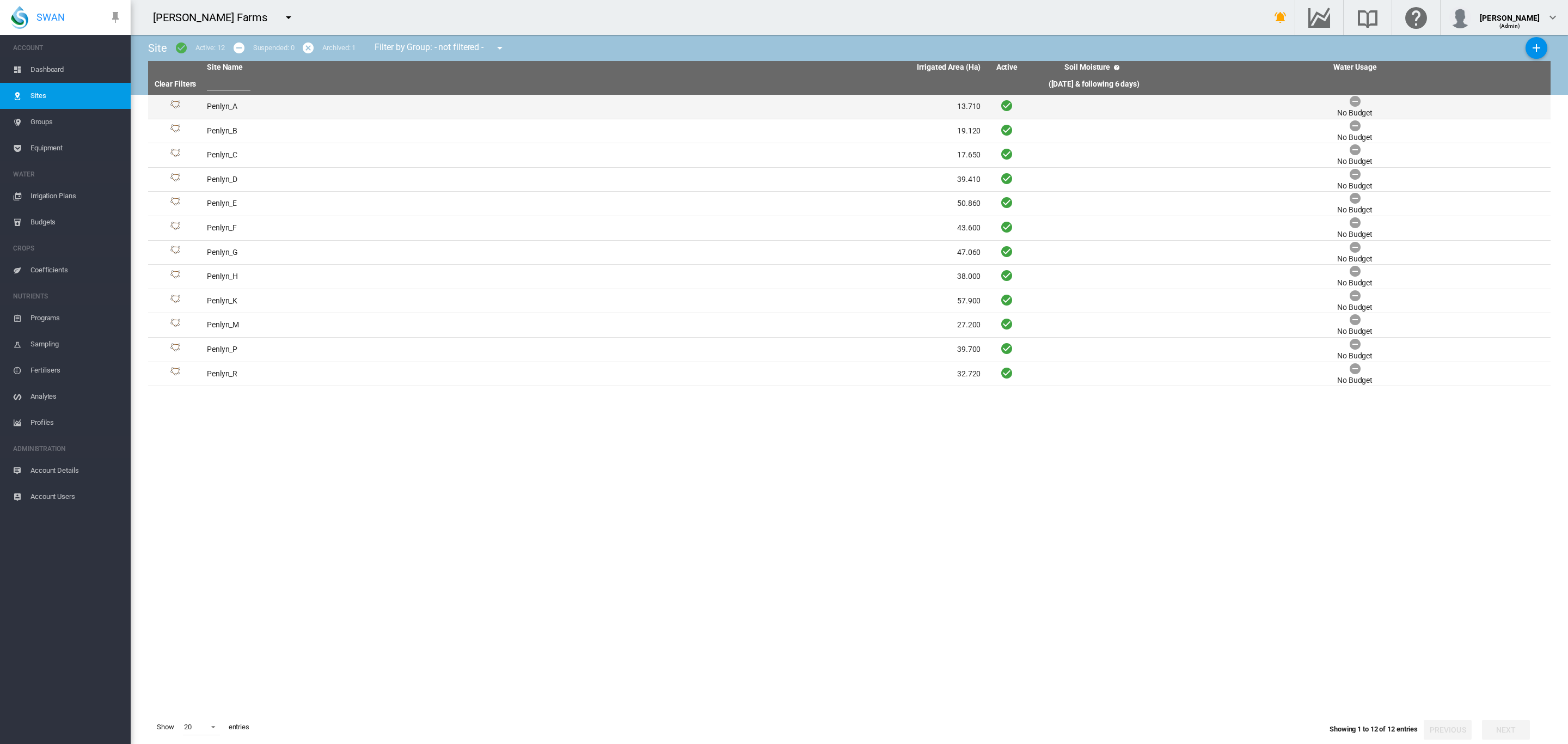
click at [264, 110] on td "Penlyn_A" at bounding box center [398, 107] width 392 height 24
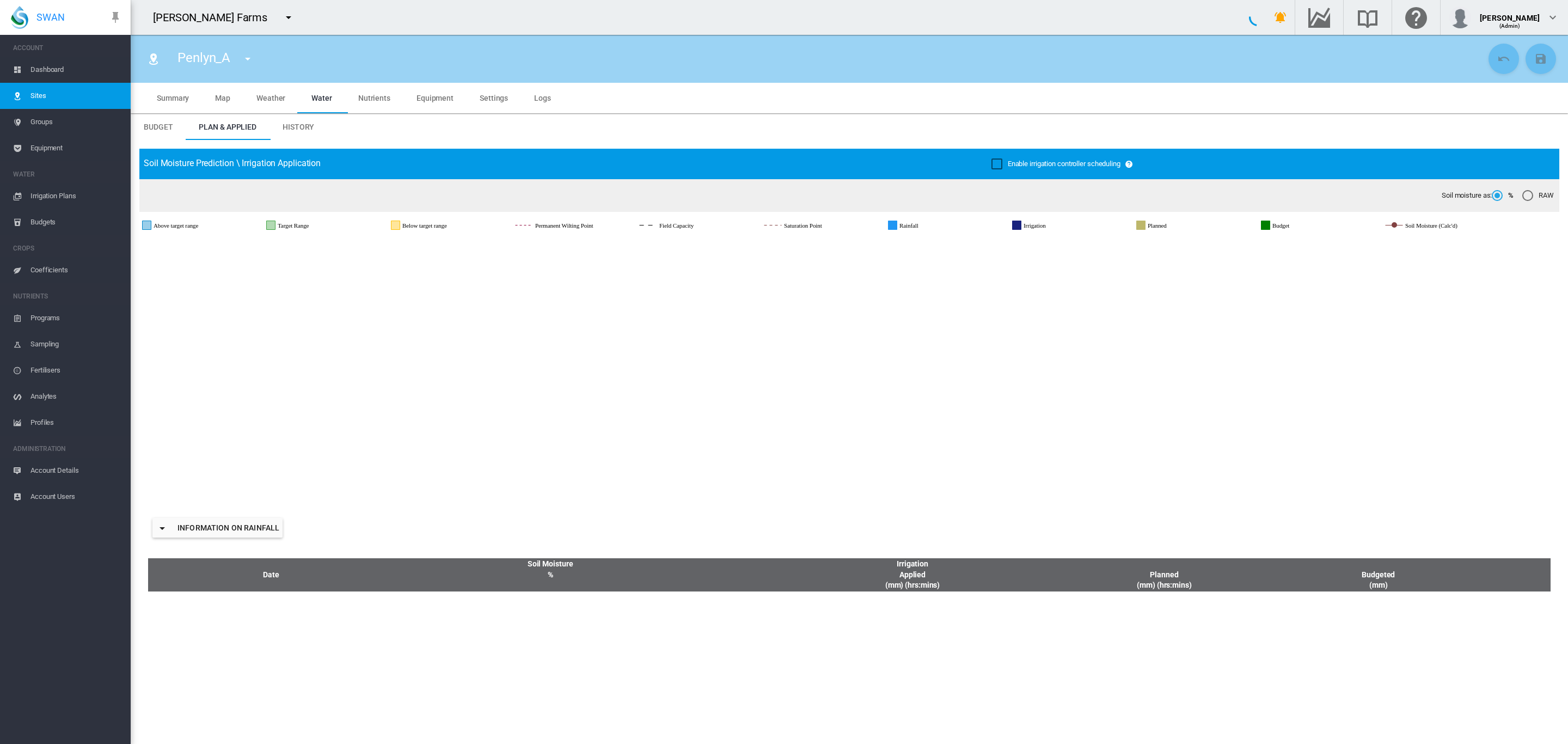
click at [535, 98] on span "Logs" at bounding box center [542, 98] width 17 height 8
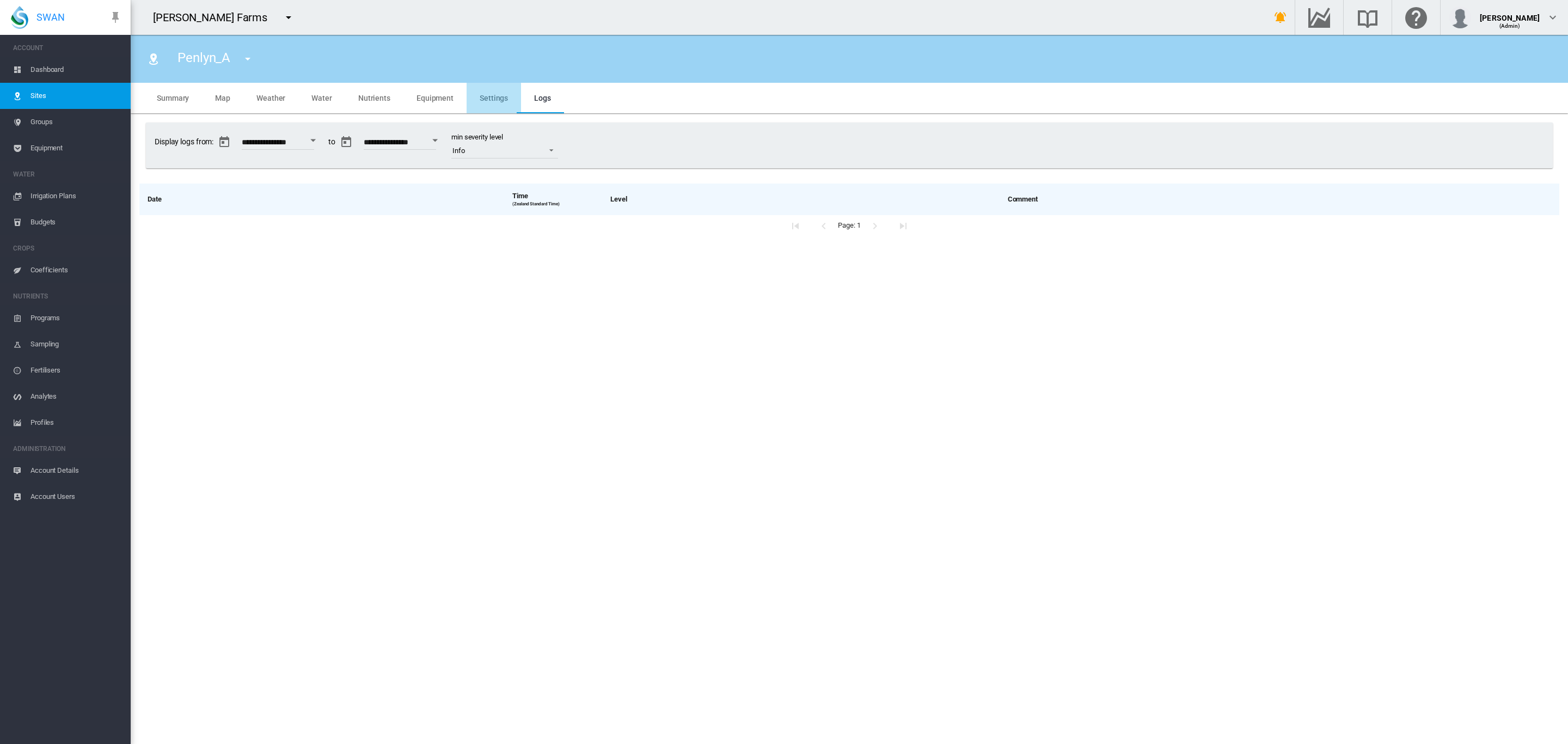
click at [487, 103] on md-tab-item "Settings" at bounding box center [494, 98] width 54 height 31
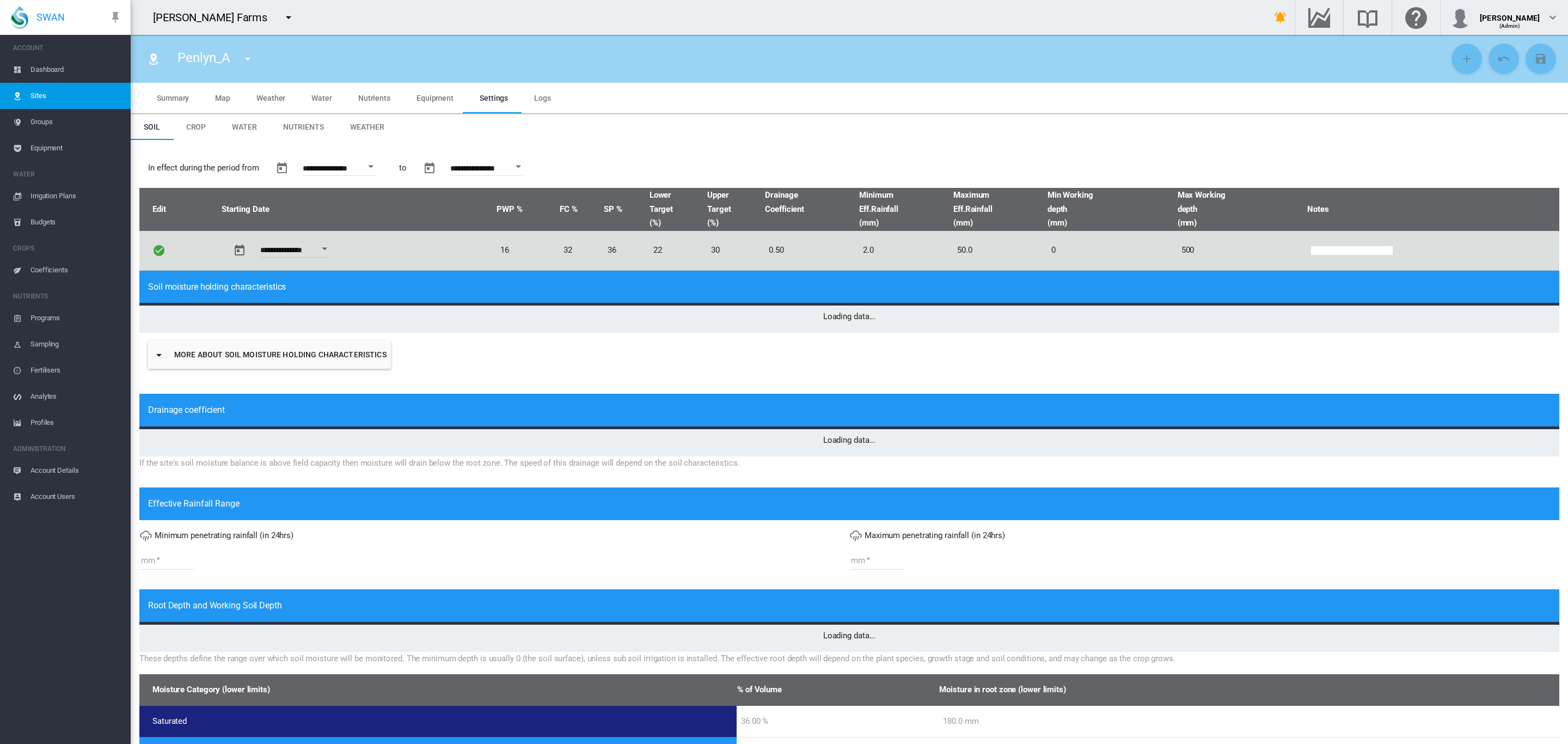
type input "*"
type input "**"
type input "*****"
type input "***"
type input "*****"
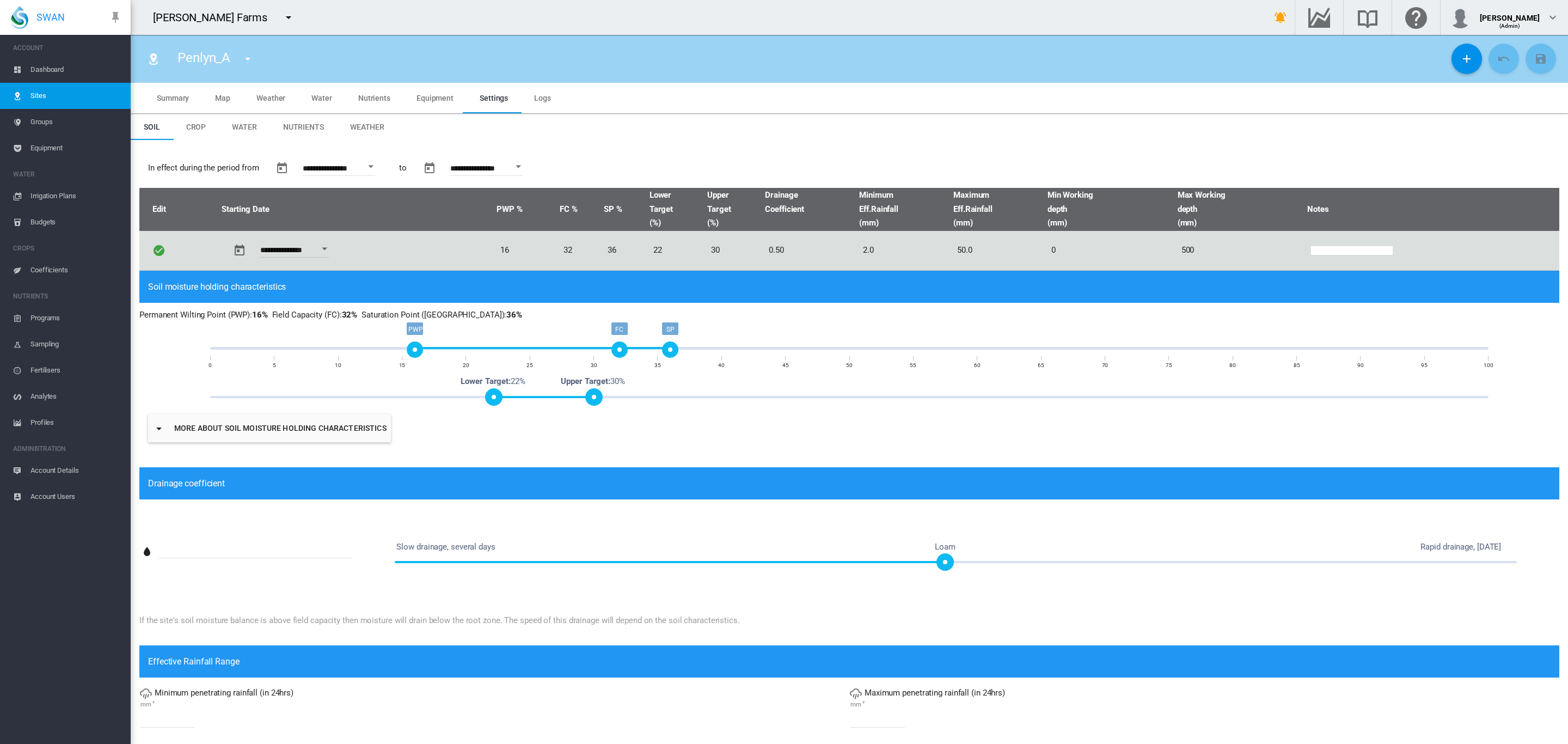
click at [376, 125] on span "Weather" at bounding box center [367, 127] width 34 height 8
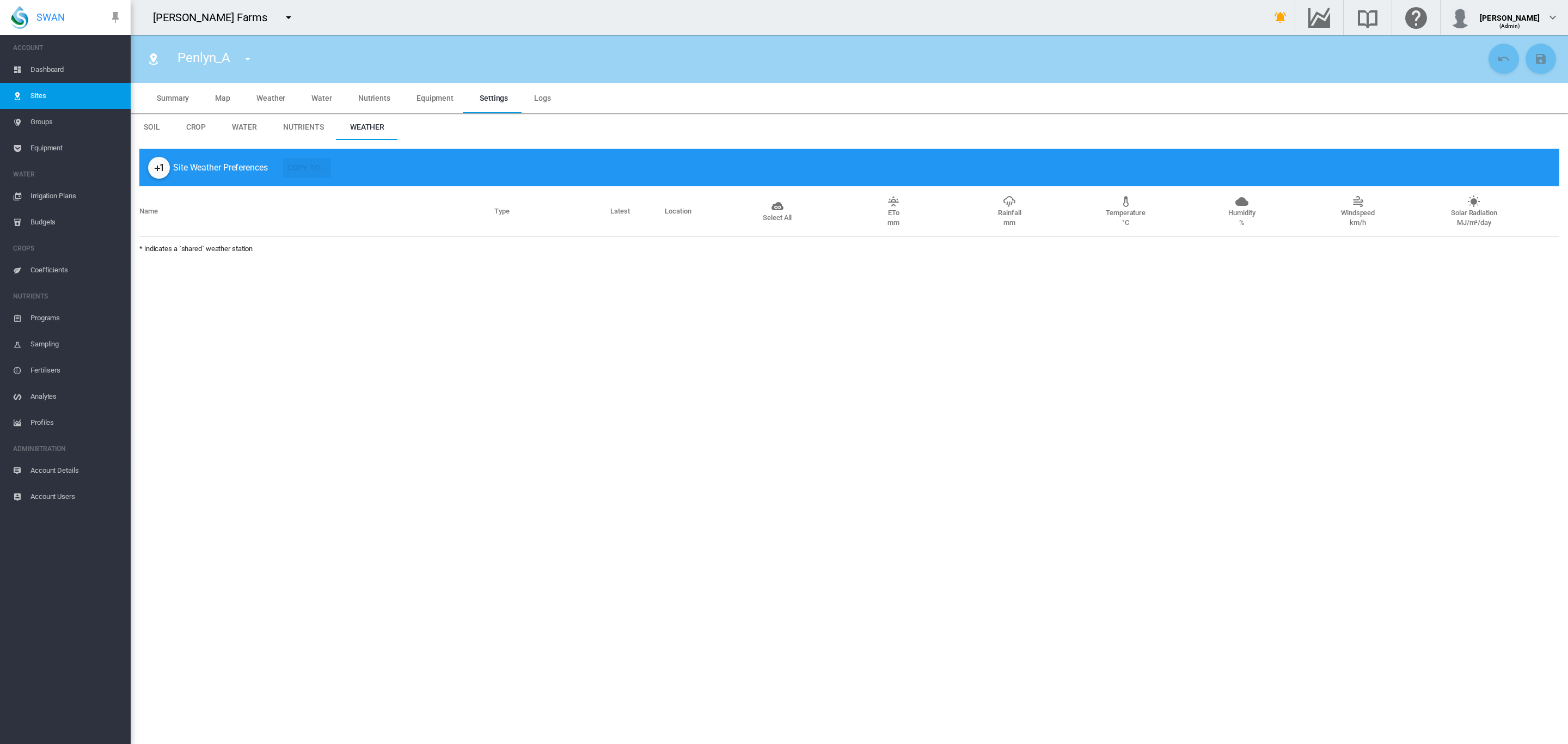
click at [612, 43] on div "Penlyn_A Penlyn_A Penlyn_B Penlyn_C Penlyn_D Penlyn_E Penlyn_F" at bounding box center [812, 58] width 1346 height 31
click at [44, 147] on span "Equipment" at bounding box center [76, 147] width 92 height 26
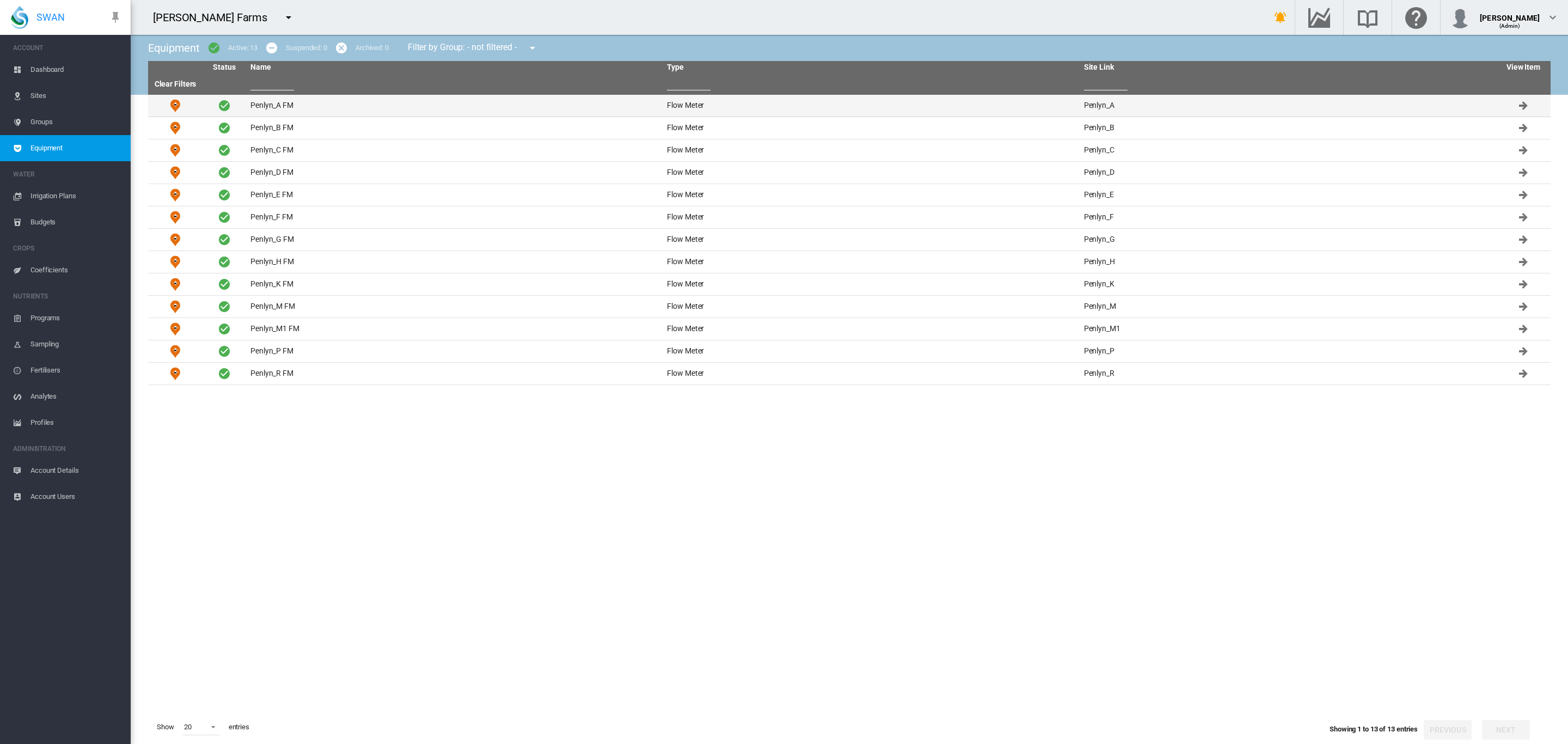
click at [268, 107] on td "Penlyn_A FM" at bounding box center [454, 106] width 417 height 22
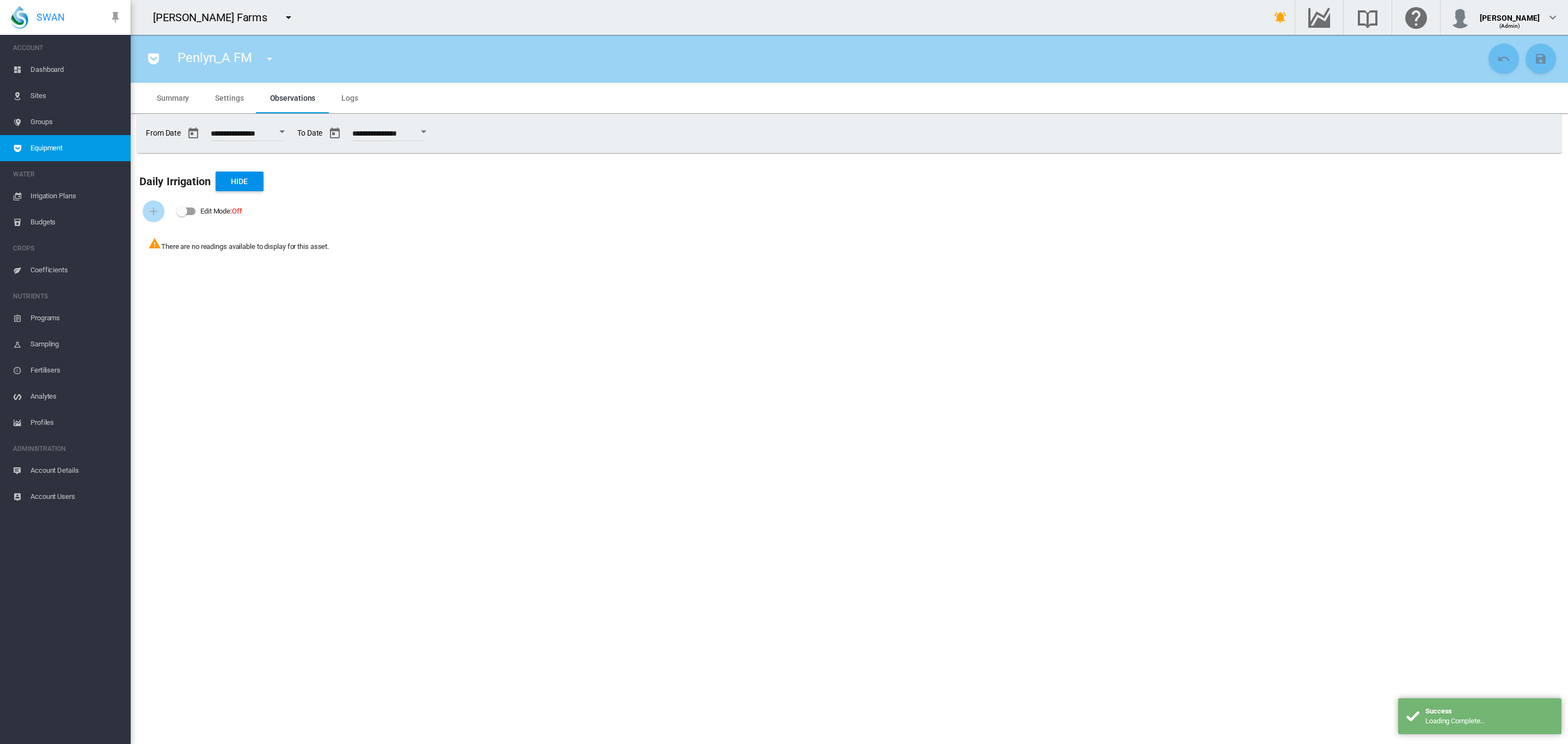
click at [222, 97] on span "Settings" at bounding box center [229, 98] width 28 height 8
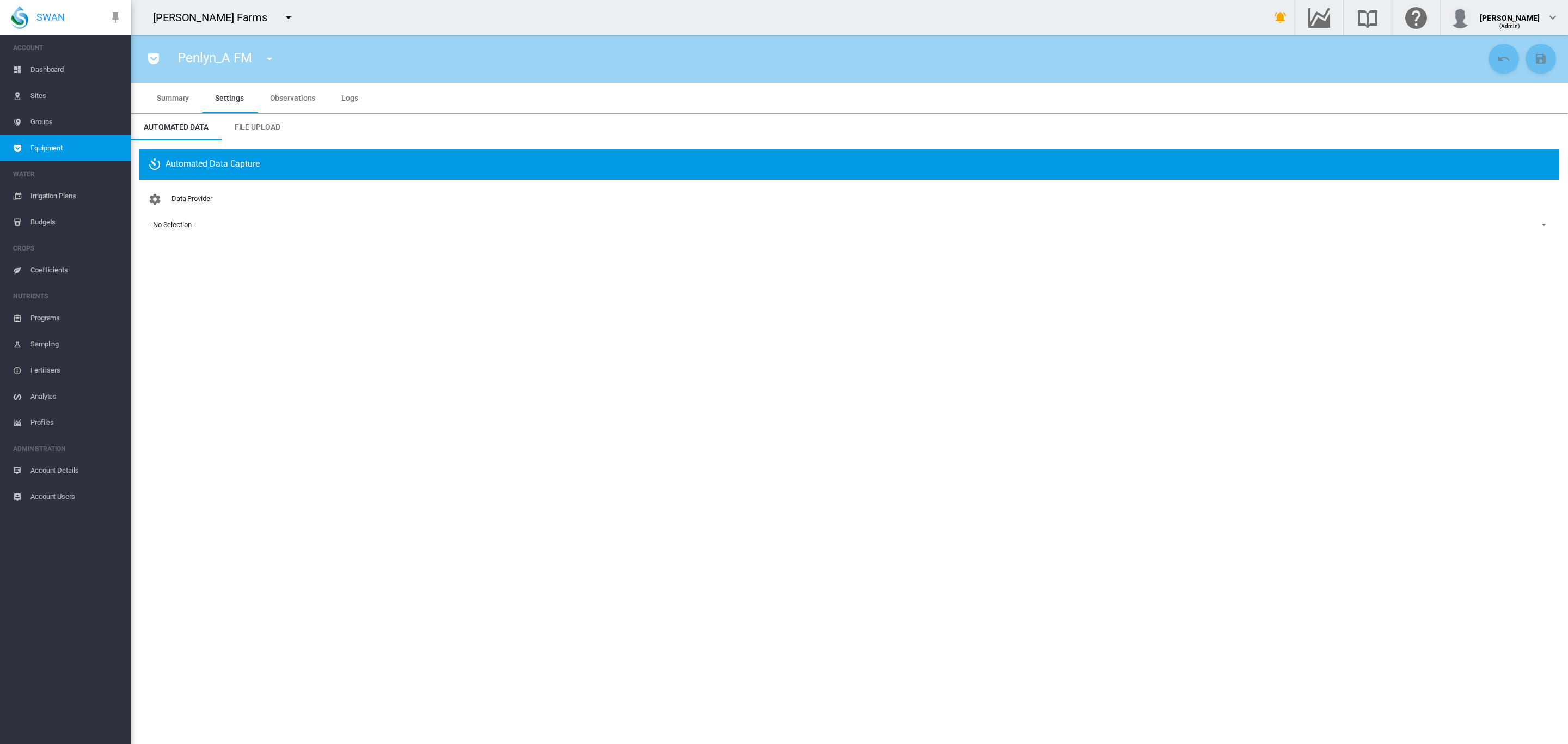
click at [28, 98] on link "Sites" at bounding box center [65, 96] width 131 height 26
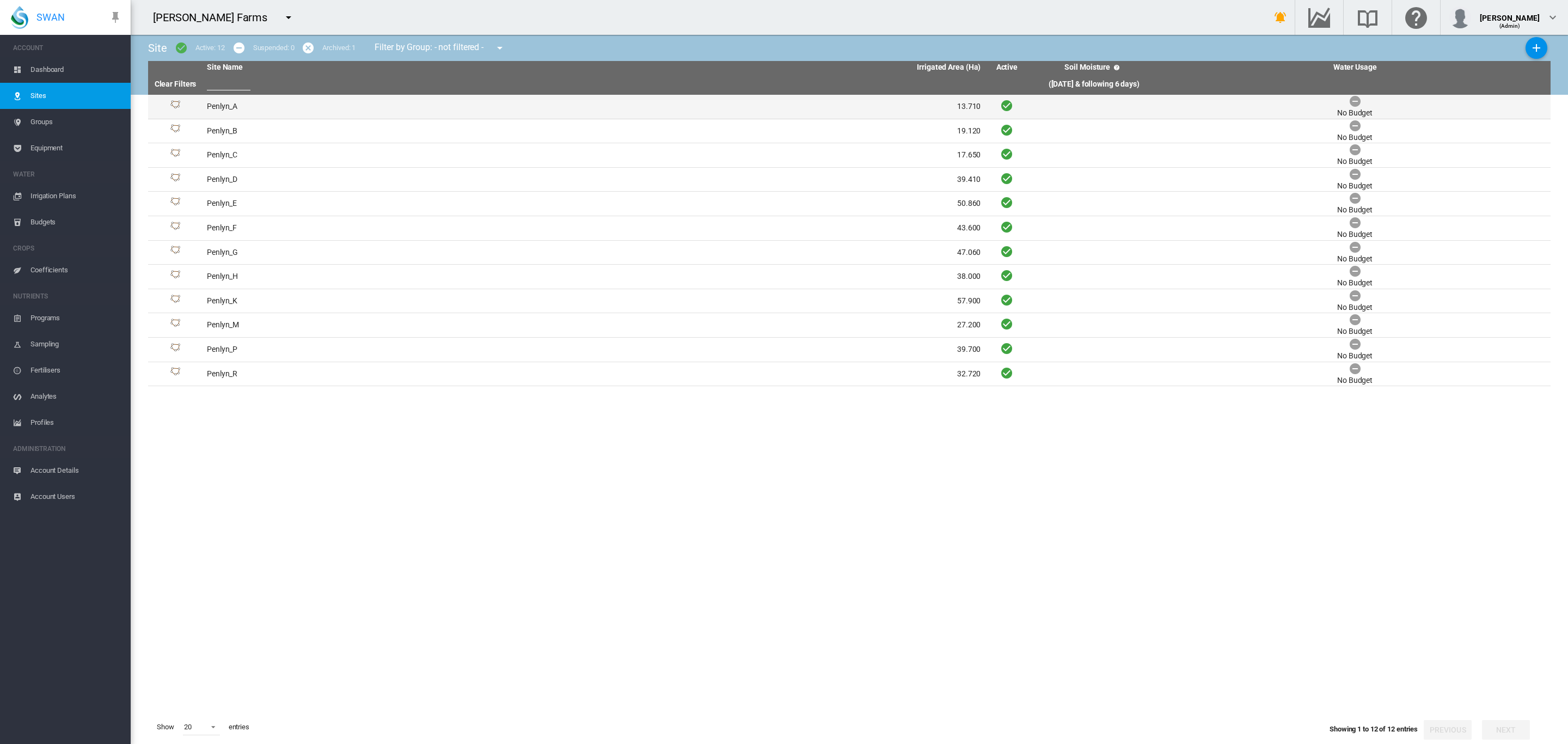
click at [438, 106] on td "Penlyn_A" at bounding box center [398, 107] width 392 height 24
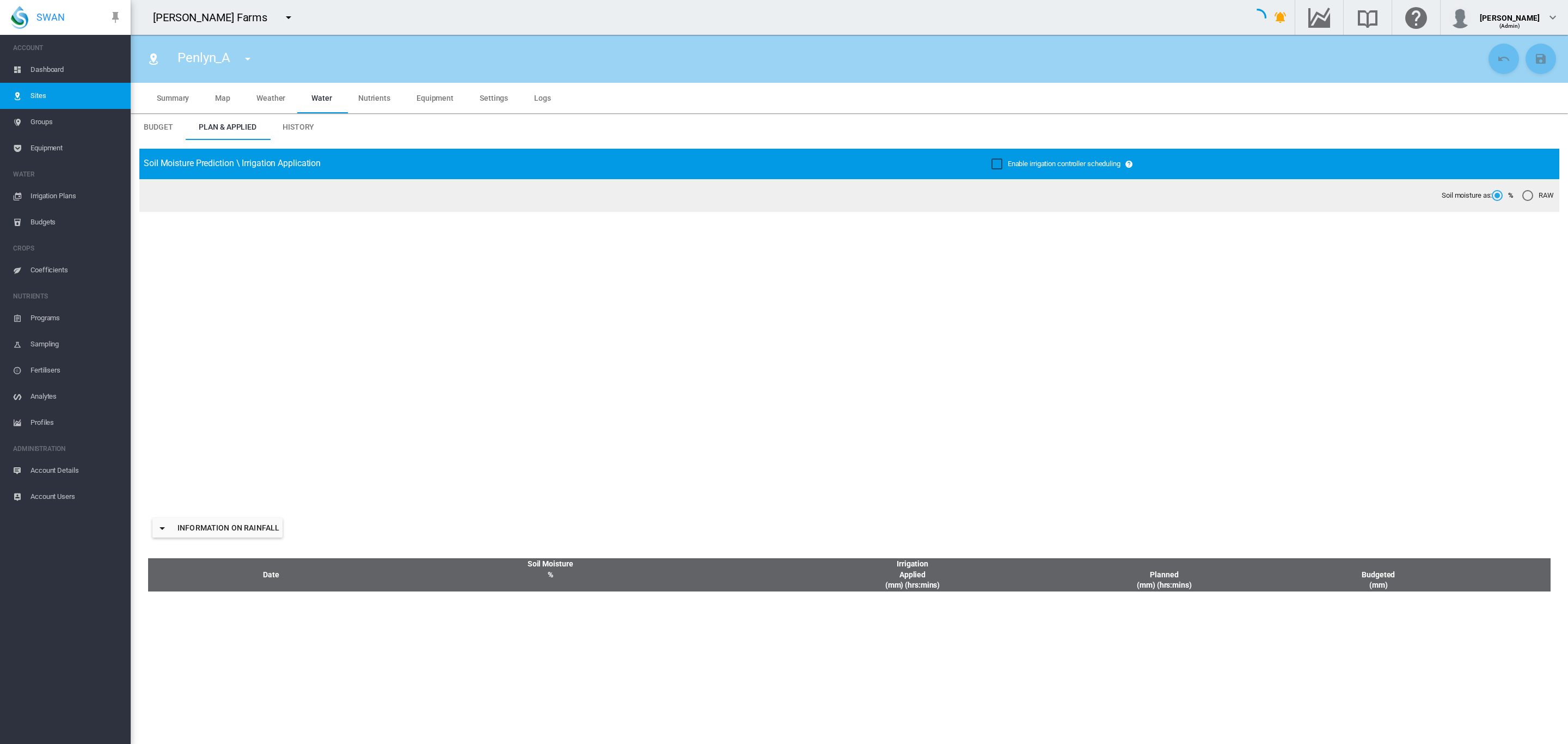
type input "*****"
click at [226, 100] on span "Map" at bounding box center [223, 98] width 15 height 8
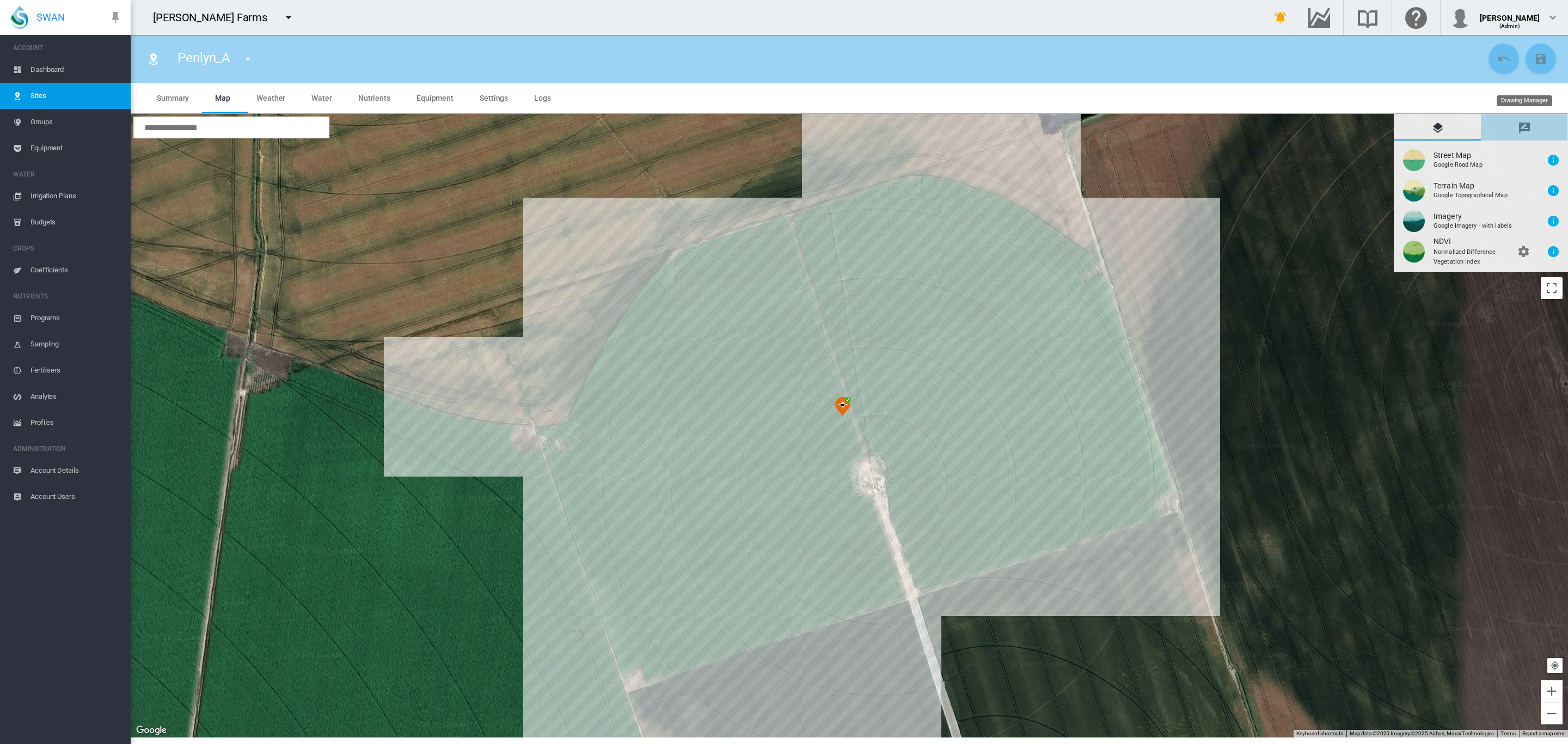
click at [1531, 126] on md-icon "icon-message-draw" at bounding box center [1524, 127] width 13 height 13
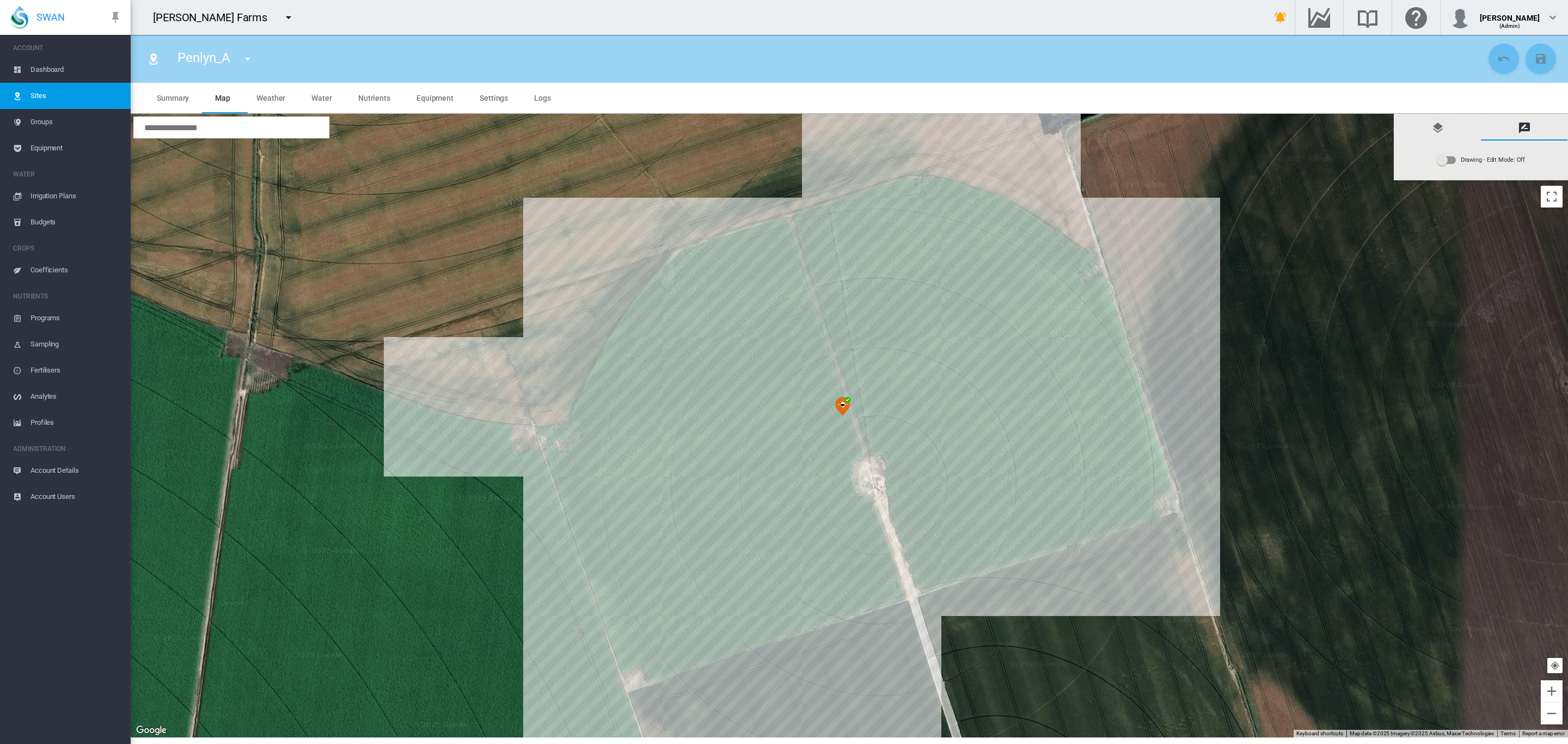
click at [1448, 167] on md-switch "Drawing - Edit Mode: Off" at bounding box center [1482, 159] width 89 height 16
click at [1558, 213] on md-select "Select drawing option ... None Site (IMU) Site Health Area Flow Meter Weather S…" at bounding box center [1481, 212] width 164 height 16
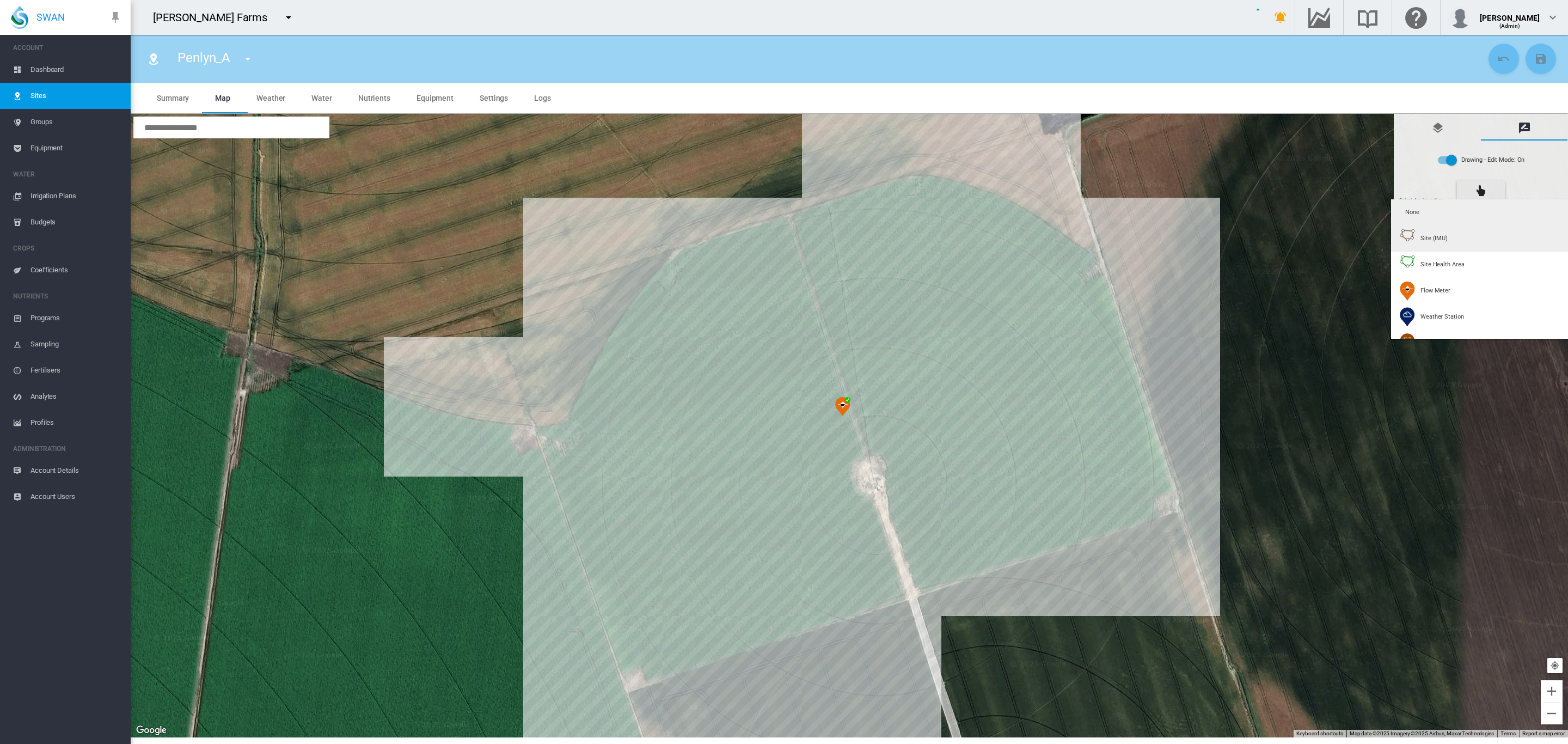
type input "*"
type input "**"
click at [1437, 311] on div "Weather Station" at bounding box center [1432, 316] width 64 height 19
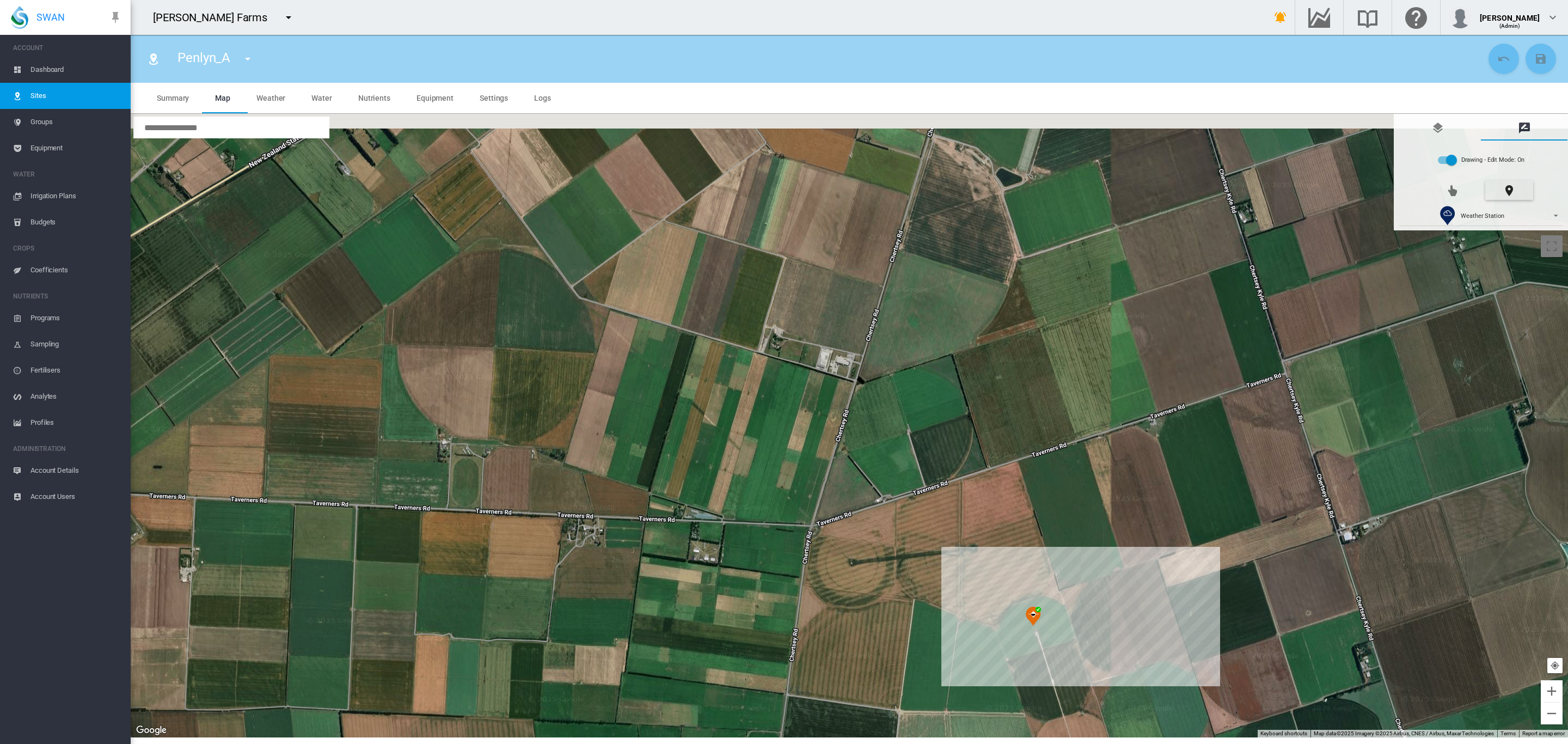
drag, startPoint x: 1063, startPoint y: 209, endPoint x: 1002, endPoint y: 559, distance: 355.3
click at [1002, 559] on div at bounding box center [849, 425] width 1437 height 624
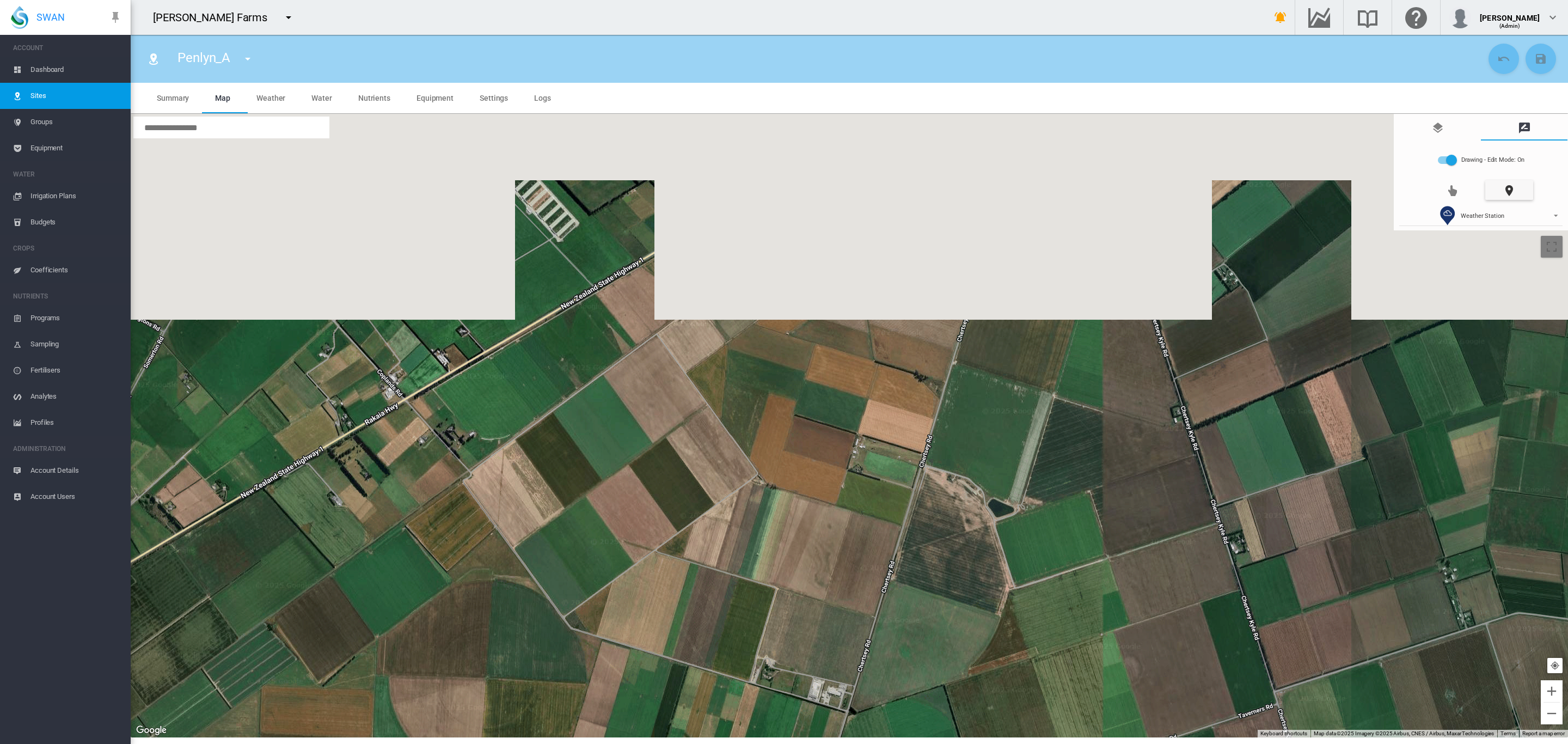
drag, startPoint x: 997, startPoint y: 278, endPoint x: 979, endPoint y: 670, distance: 392.4
click at [979, 670] on div at bounding box center [849, 425] width 1437 height 624
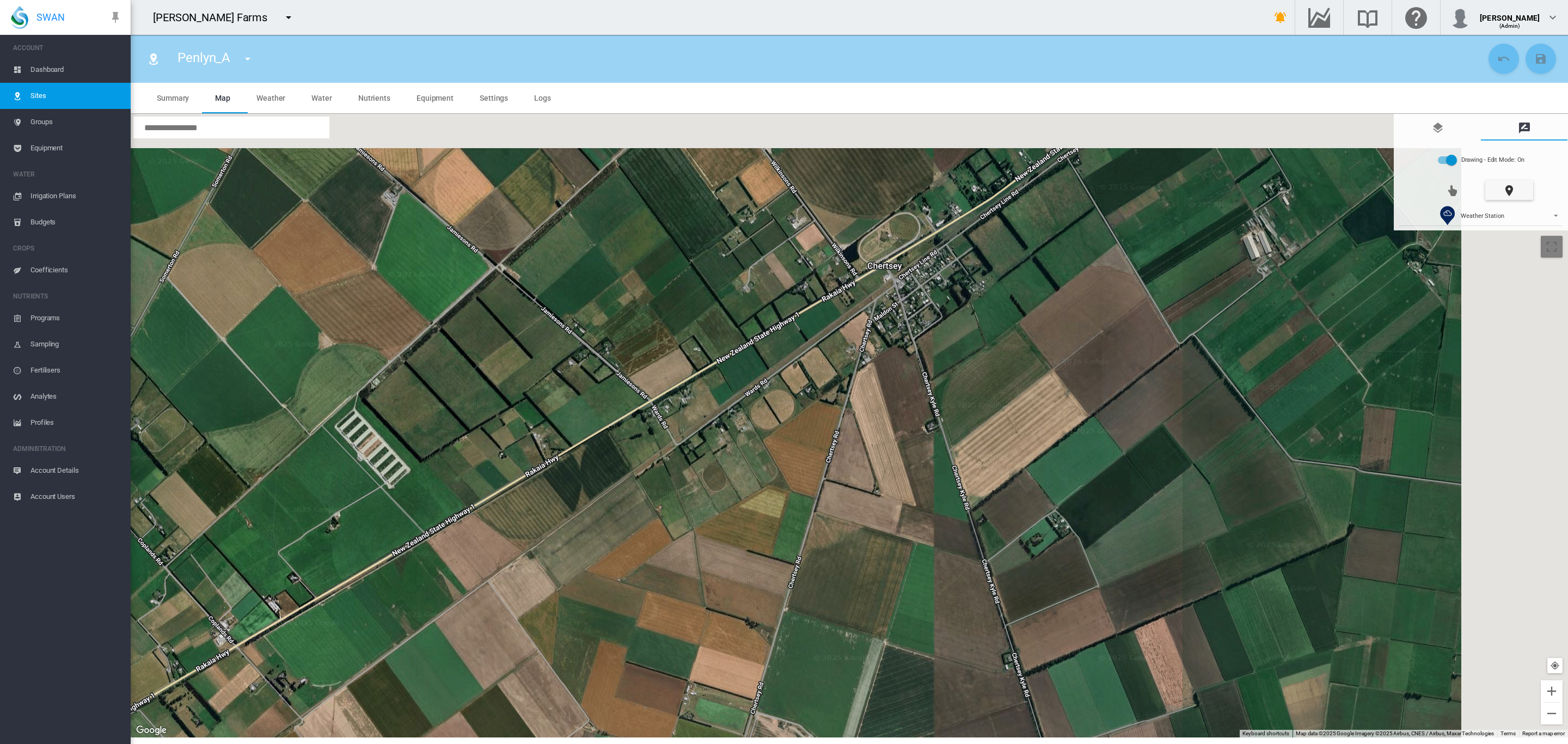
drag, startPoint x: 894, startPoint y: 290, endPoint x: 693, endPoint y: 507, distance: 295.8
click at [695, 507] on div at bounding box center [849, 426] width 1437 height 624
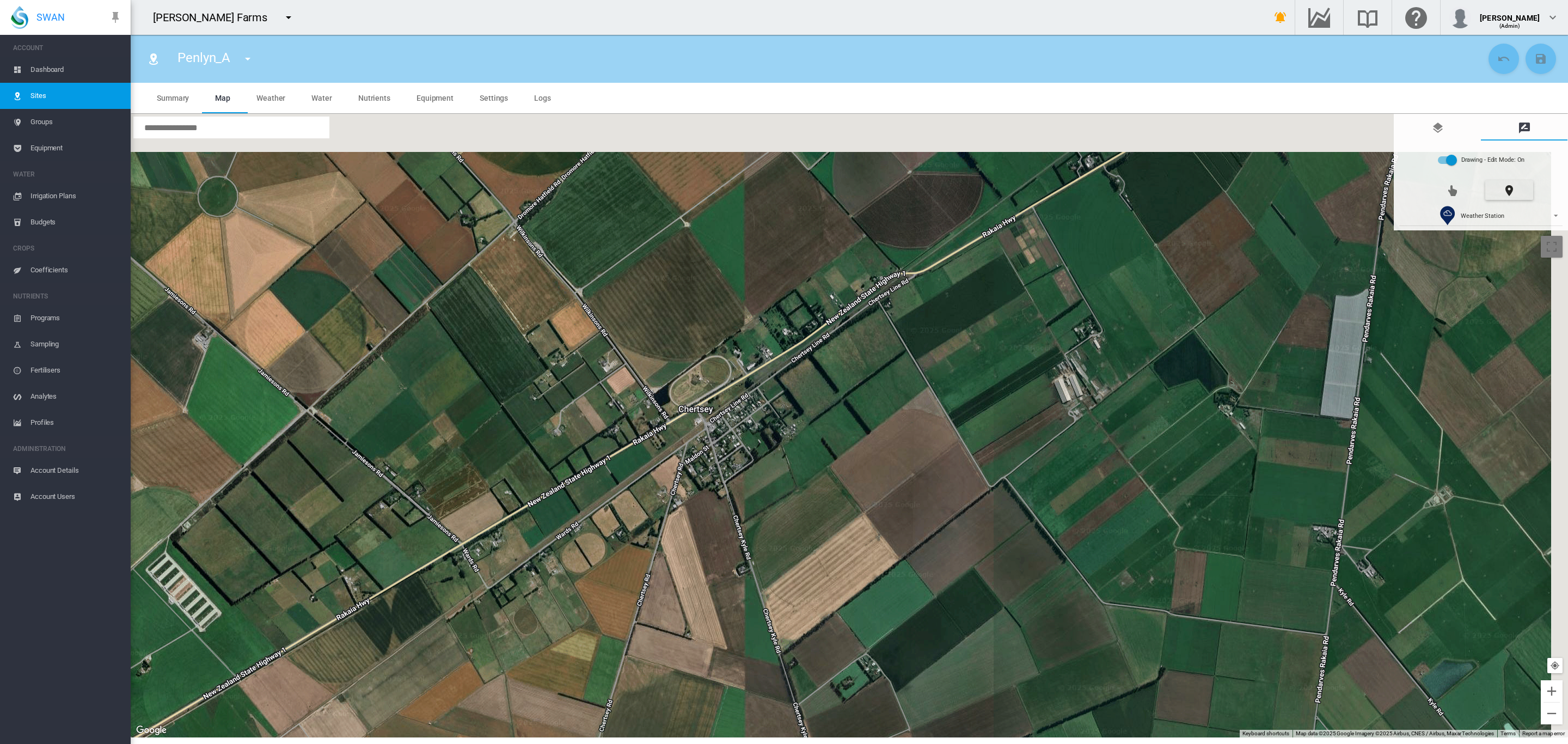
drag, startPoint x: 976, startPoint y: 358, endPoint x: 850, endPoint y: 447, distance: 154.3
click at [850, 447] on div at bounding box center [849, 425] width 1437 height 624
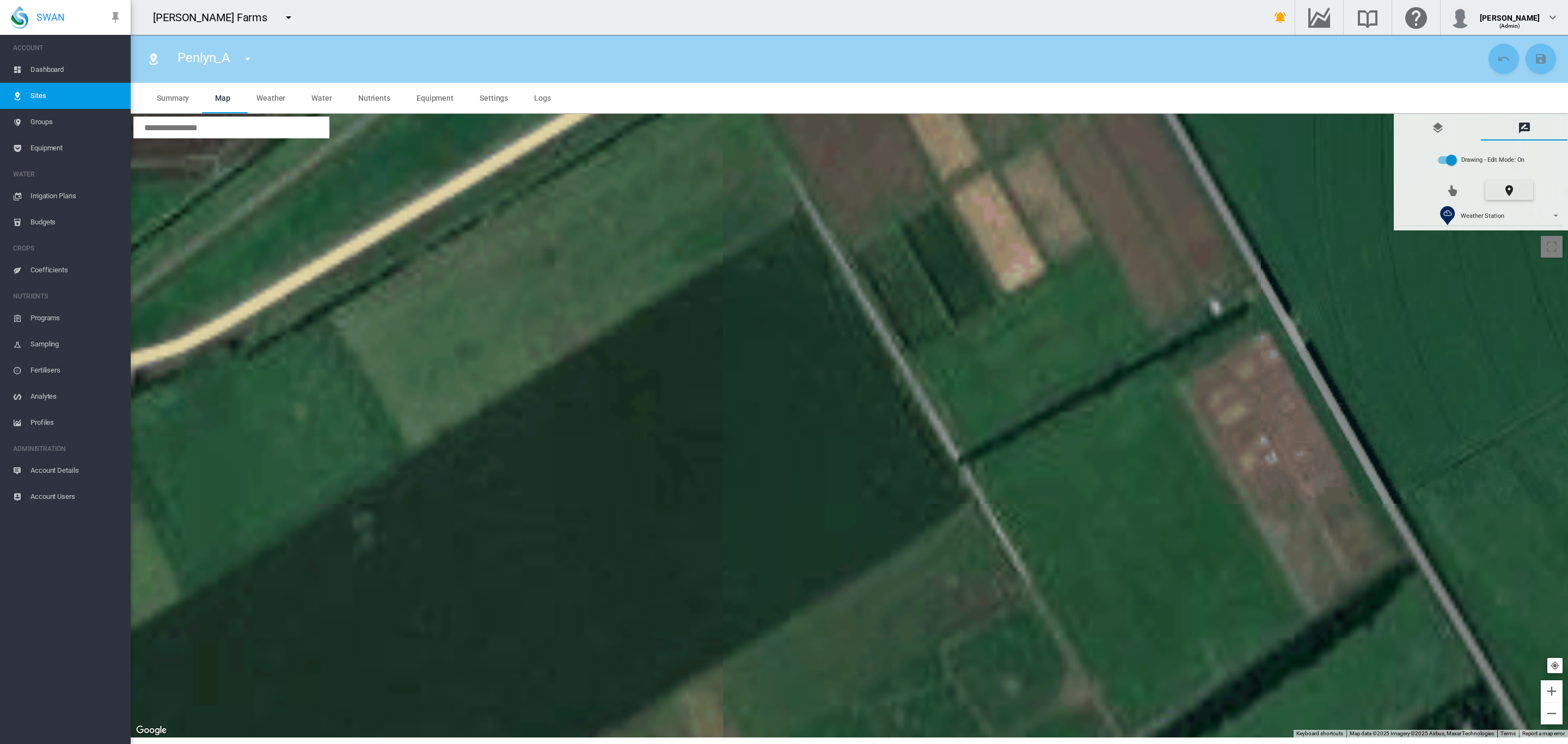
drag, startPoint x: 1048, startPoint y: 257, endPoint x: 912, endPoint y: 603, distance: 371.8
click at [912, 603] on div at bounding box center [849, 426] width 1437 height 624
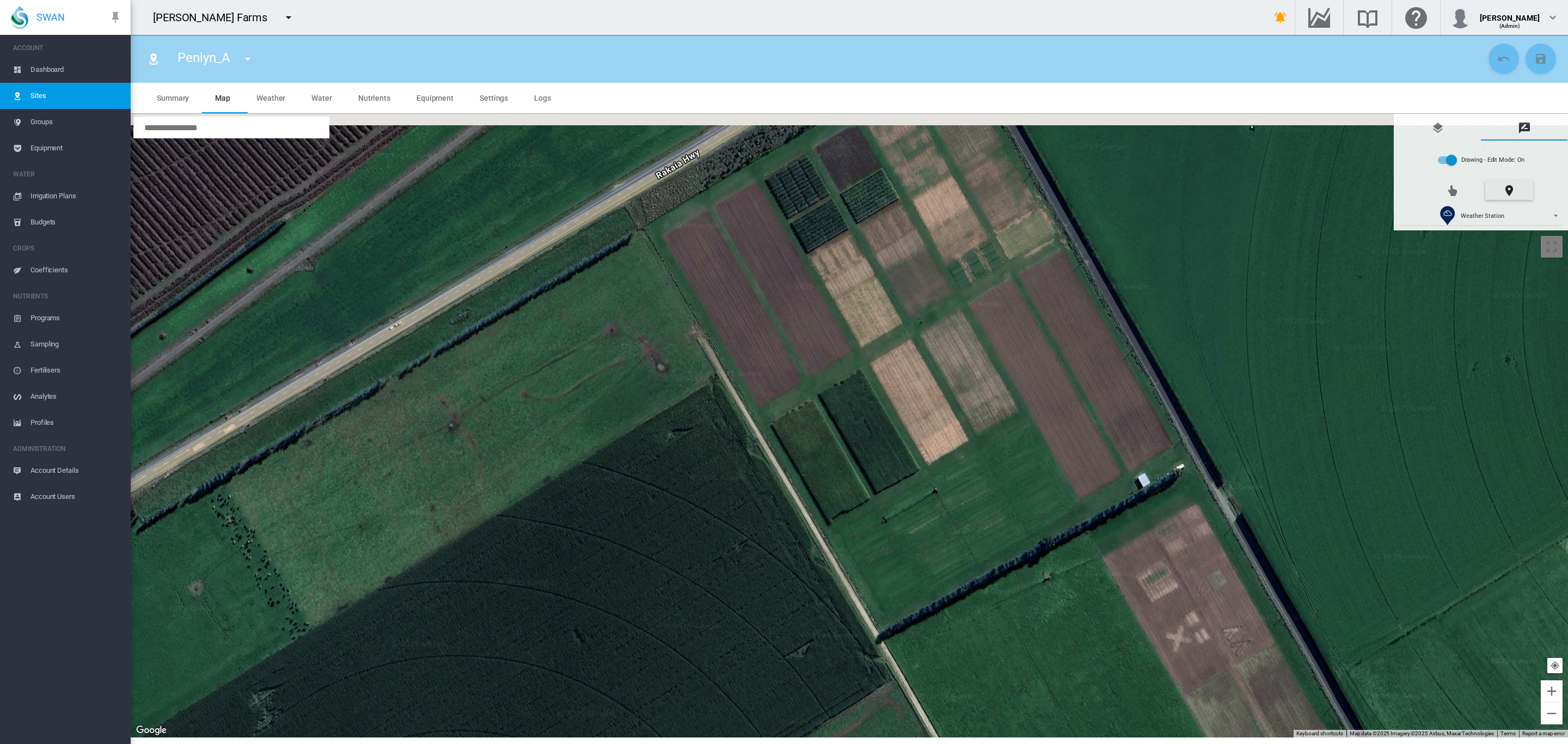
drag, startPoint x: 1004, startPoint y: 453, endPoint x: 1004, endPoint y: 535, distance: 82.0
click at [1004, 535] on div at bounding box center [849, 425] width 1437 height 624
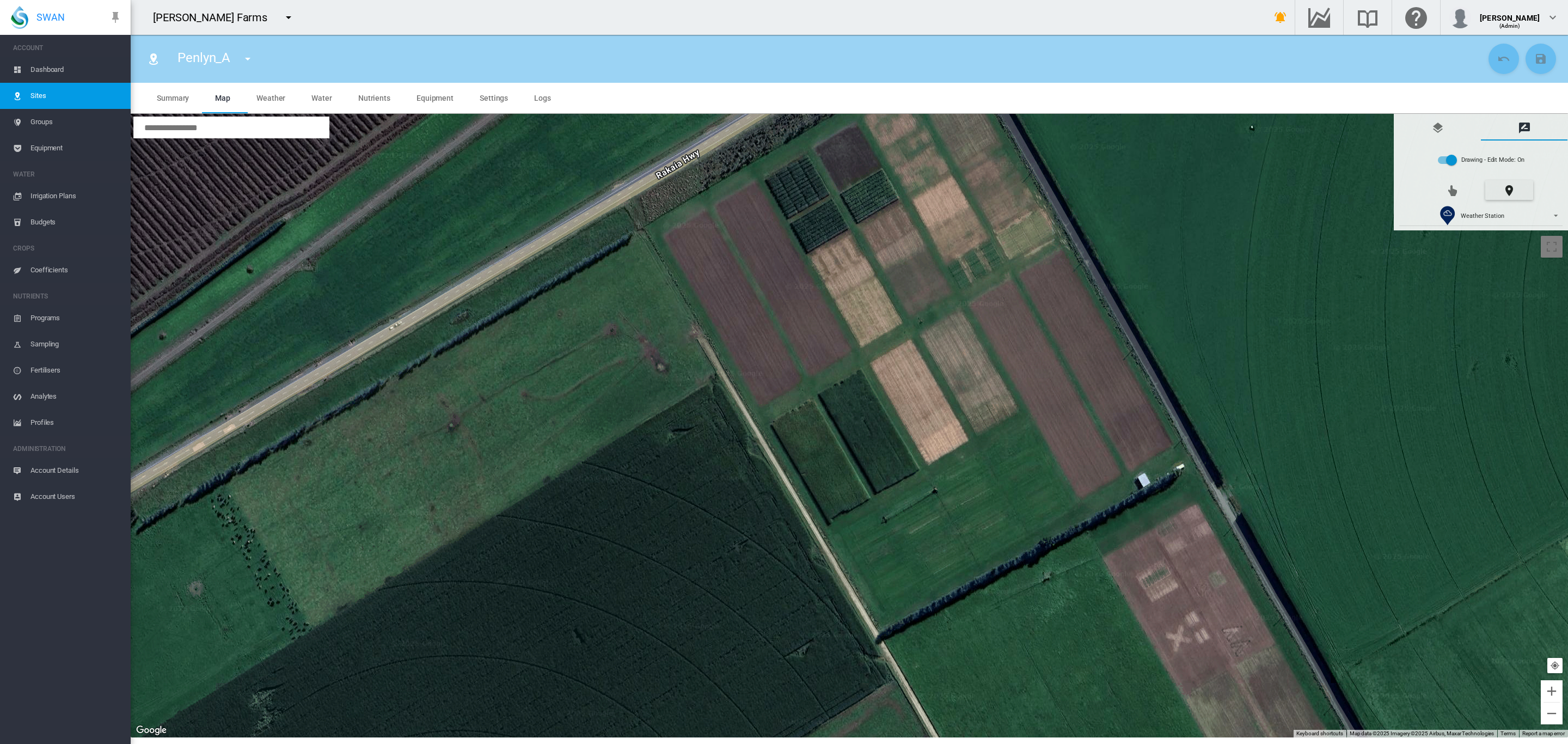
click at [921, 322] on div at bounding box center [849, 425] width 1437 height 624
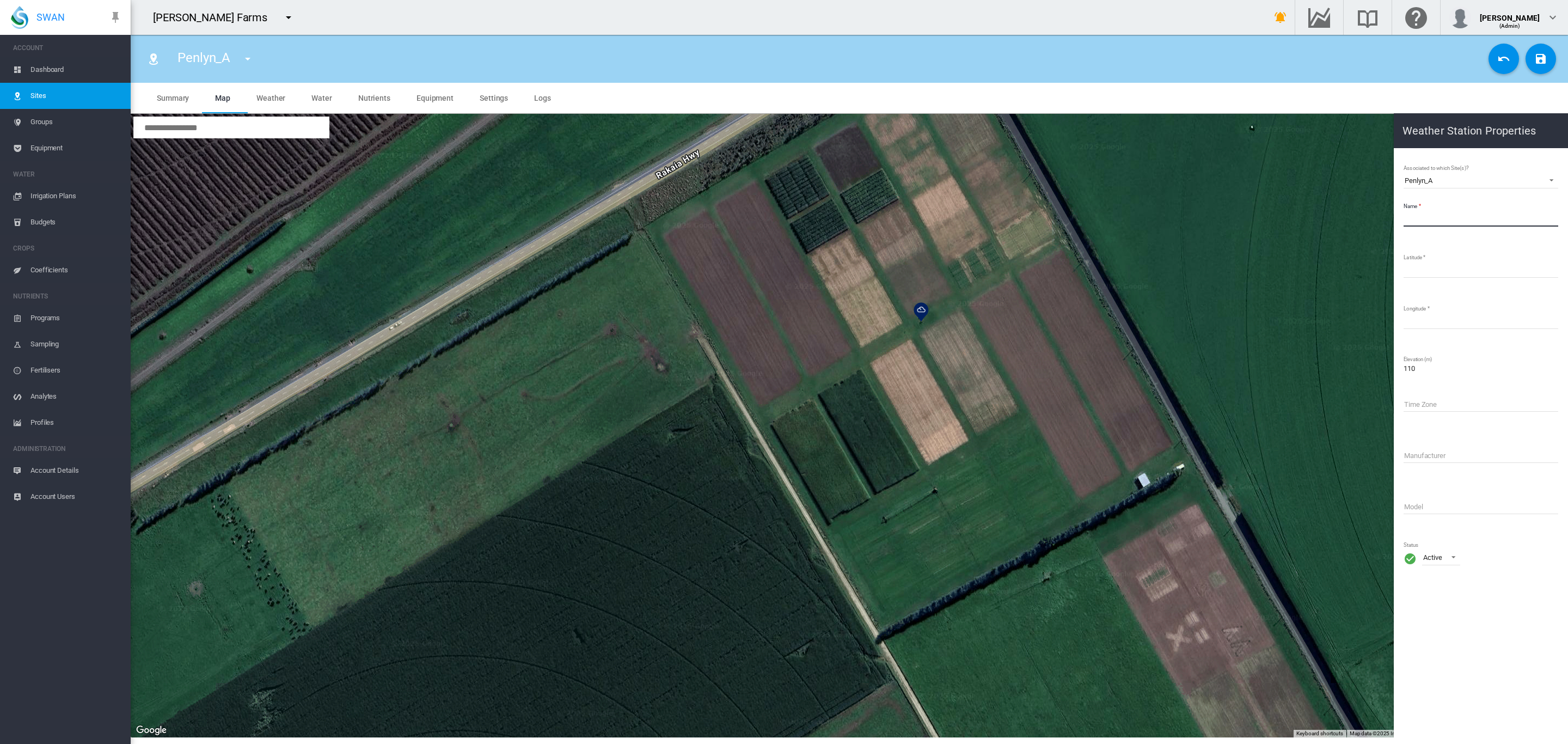
click at [1443, 222] on input "Name" at bounding box center [1481, 218] width 154 height 16
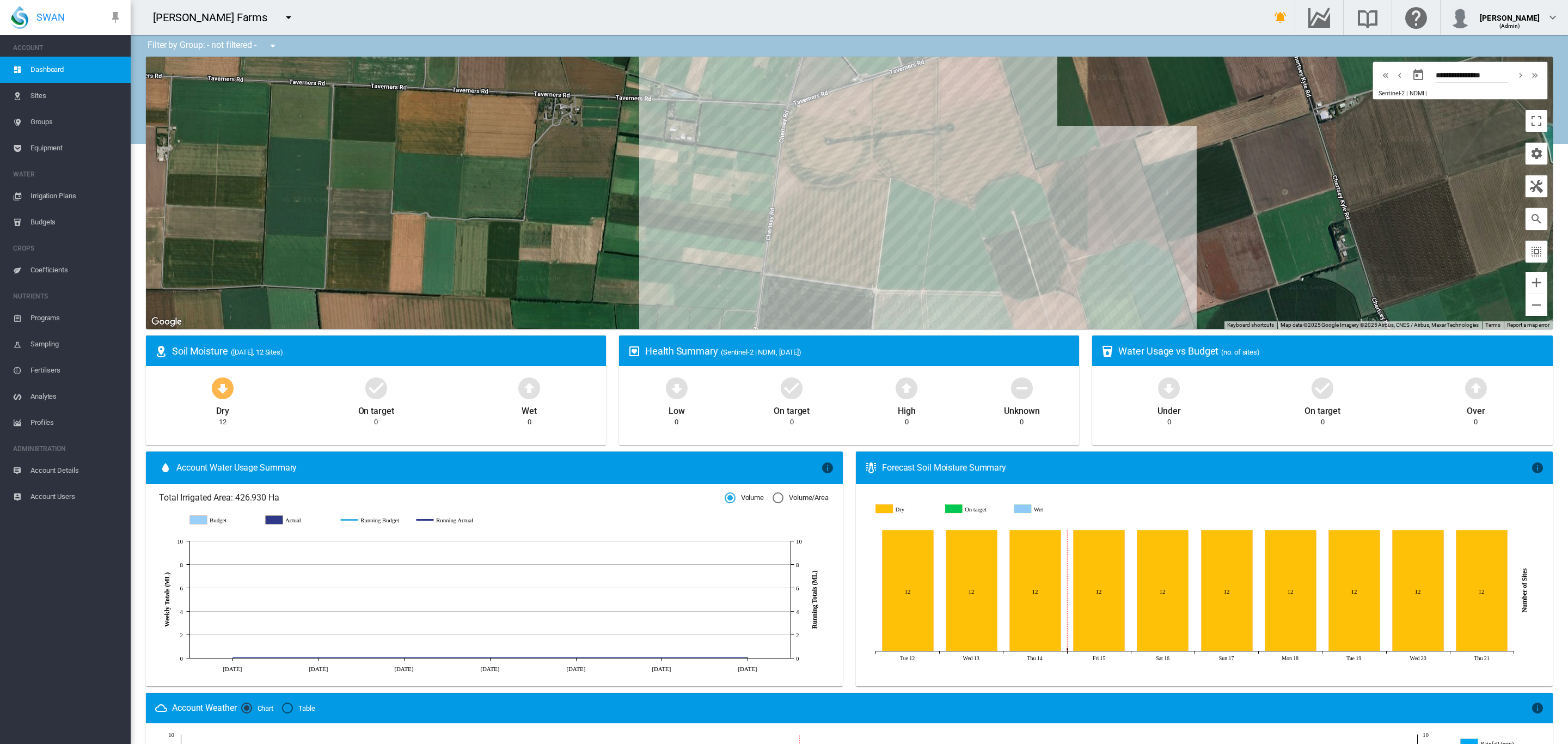
drag, startPoint x: 872, startPoint y: 276, endPoint x: 815, endPoint y: 156, distance: 132.8
click at [815, 156] on div "To navigate, press the arrow keys." at bounding box center [849, 192] width 1407 height 272
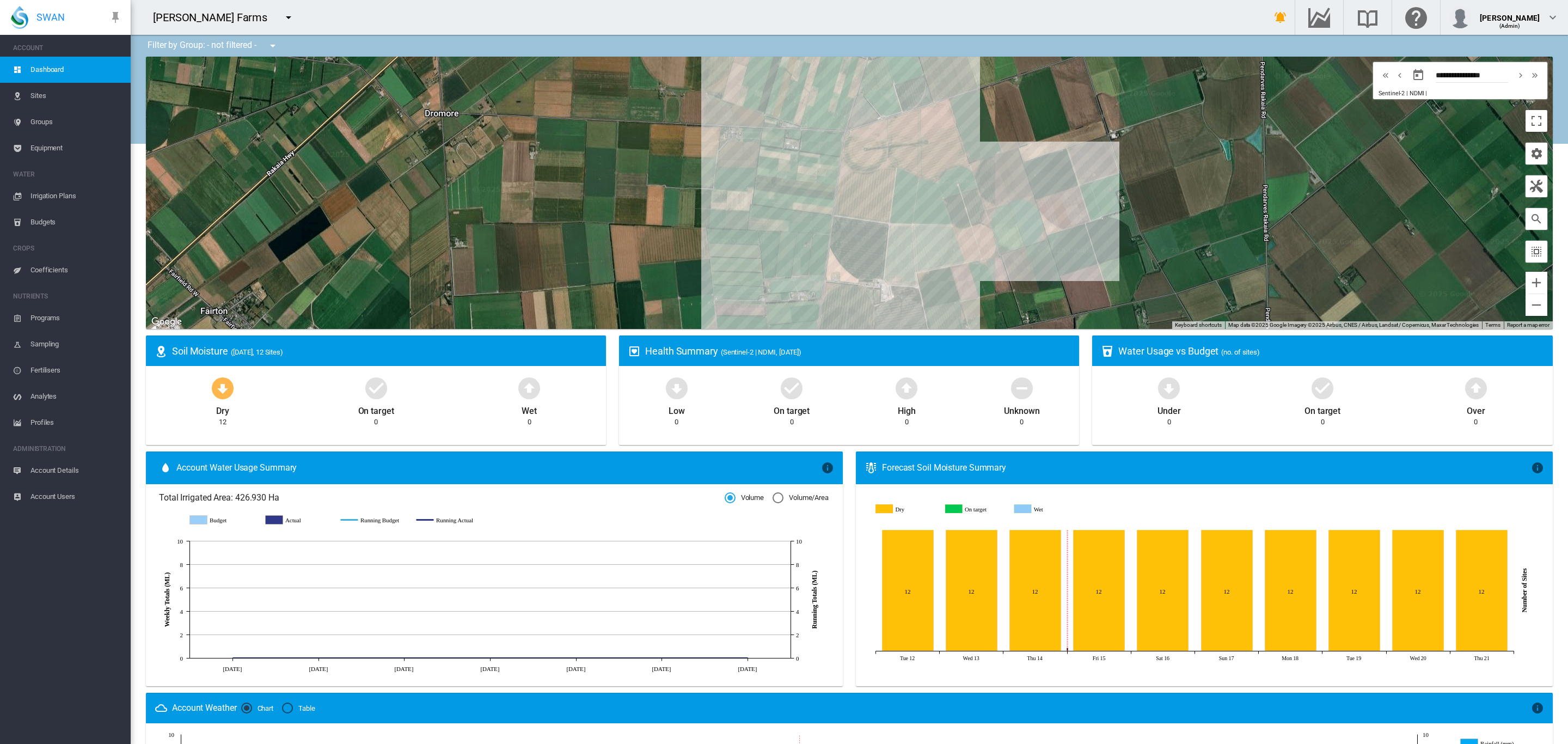
click at [31, 97] on span "Sites" at bounding box center [76, 96] width 92 height 26
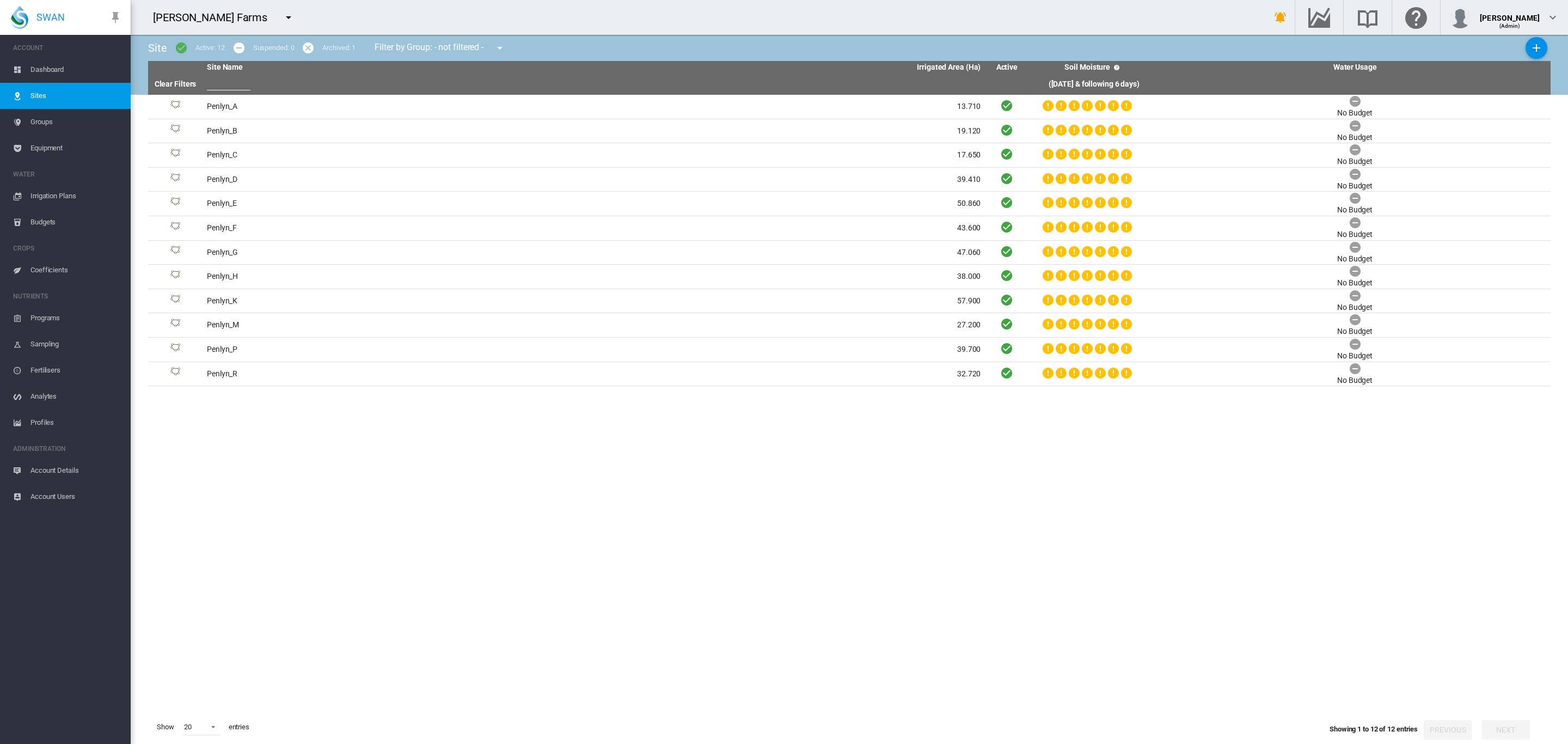
click at [58, 146] on span "Equipment" at bounding box center [76, 147] width 92 height 26
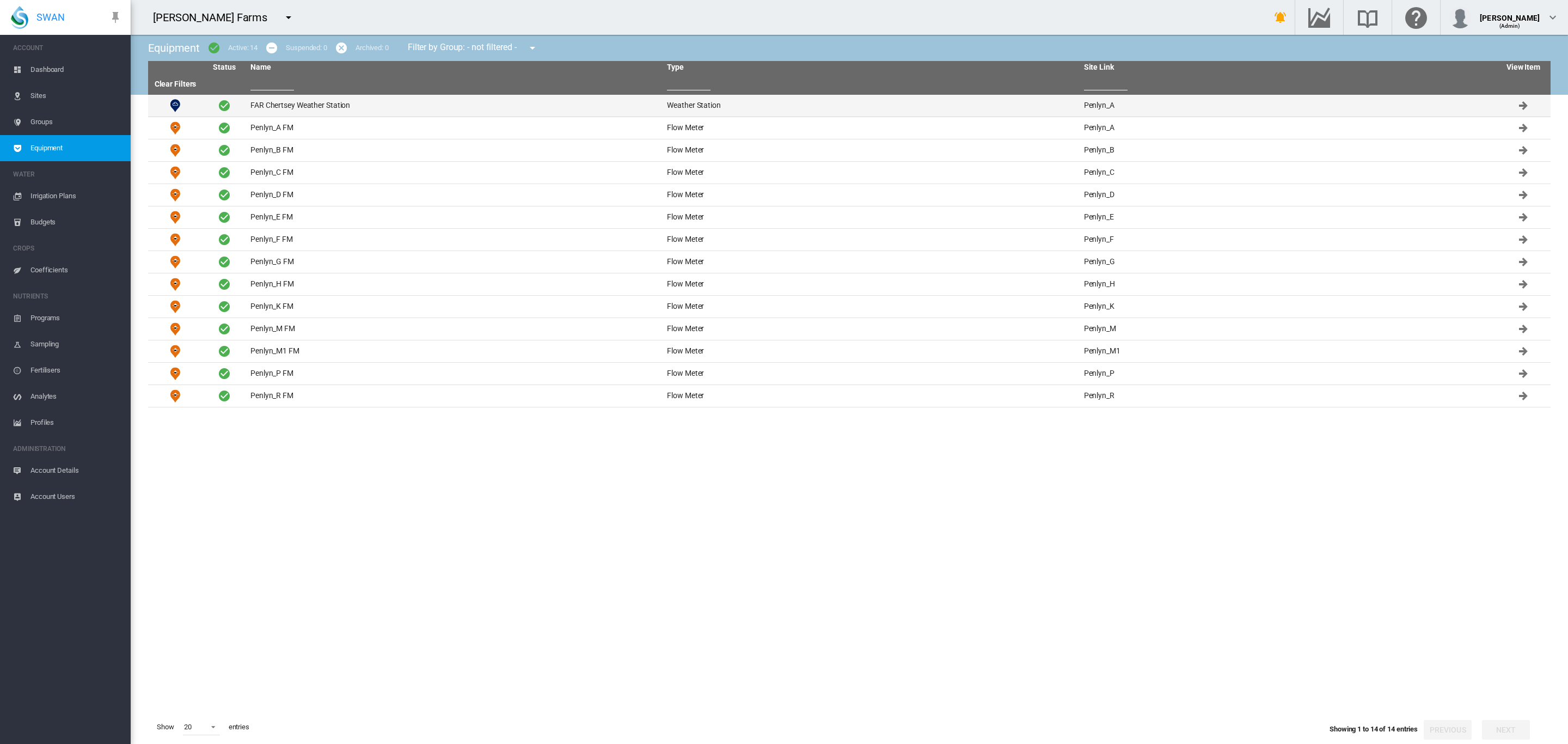
click at [252, 107] on td "FAR Chertsey Weather Station" at bounding box center [454, 106] width 417 height 22
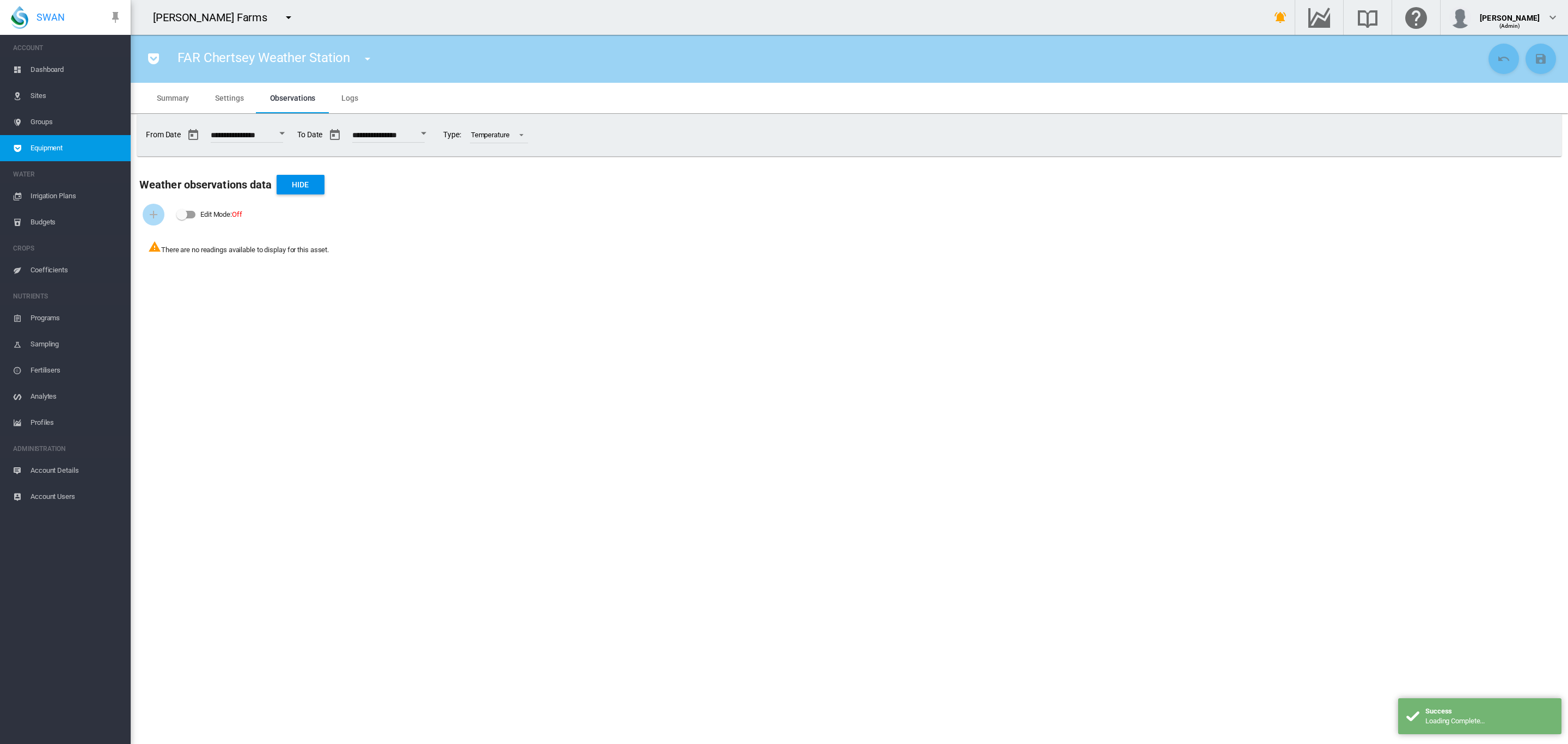
click at [231, 95] on span "Settings" at bounding box center [229, 98] width 28 height 8
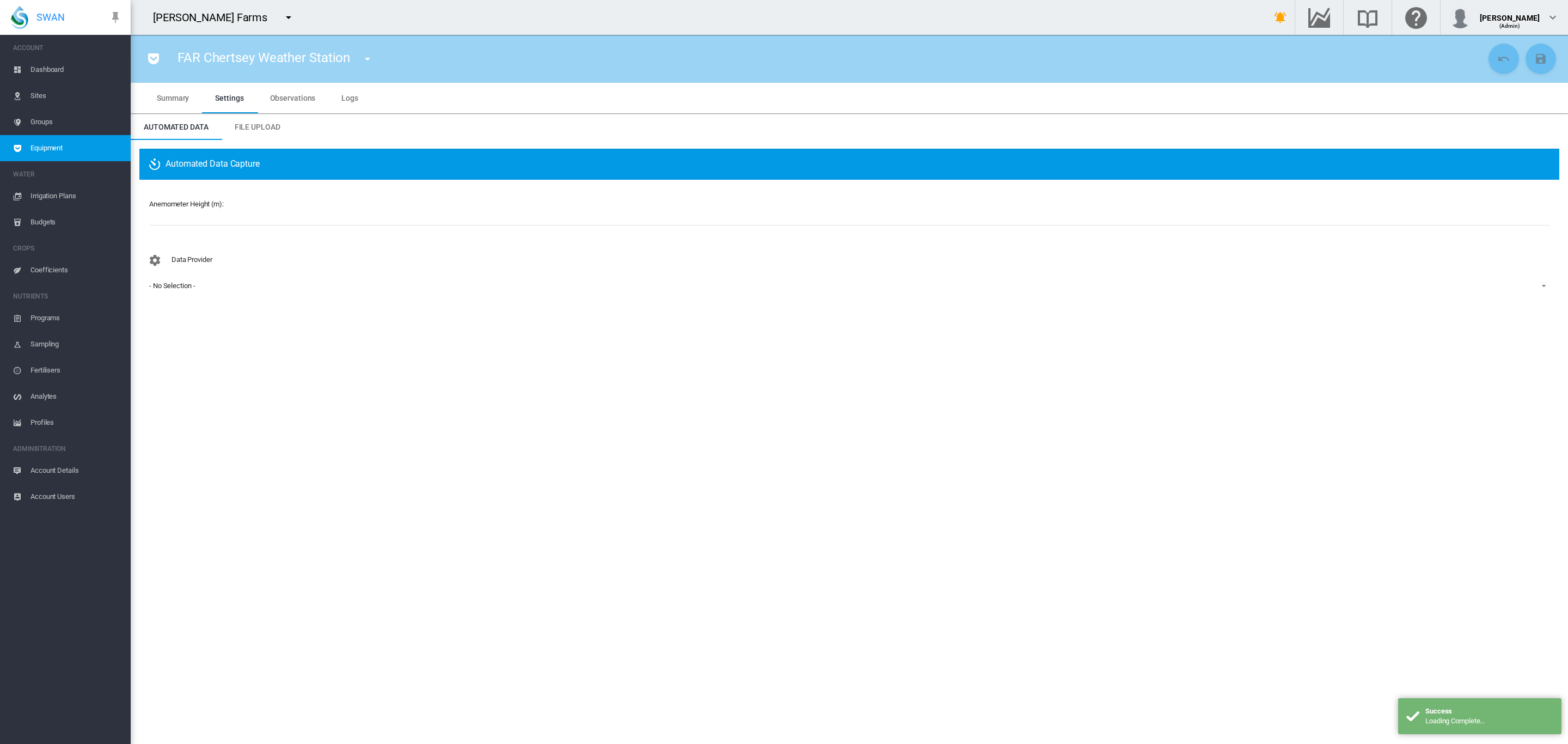
click at [175, 286] on div "- No Selection -" at bounding box center [172, 286] width 46 height 8
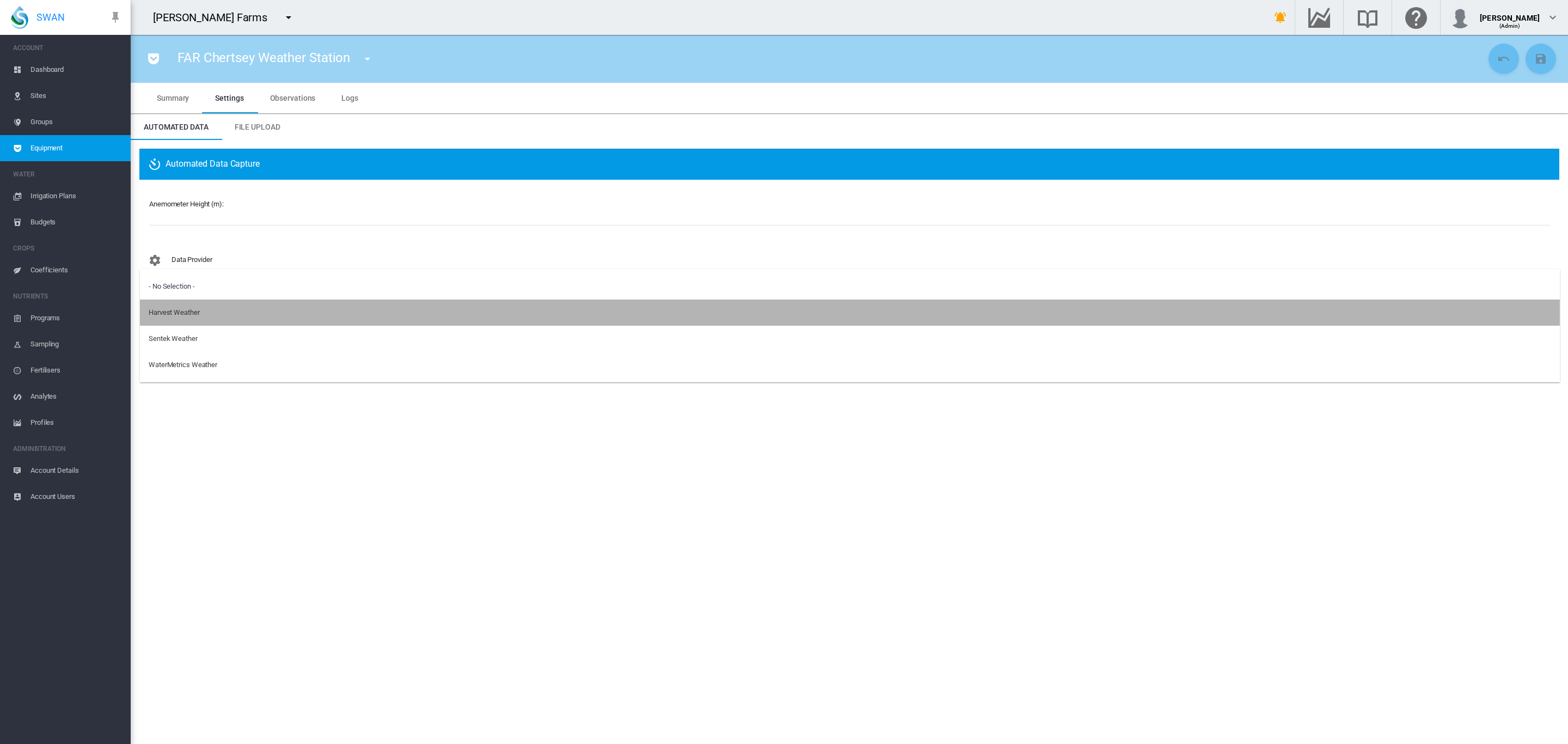
click at [202, 312] on md-option "Harvest Weather" at bounding box center [850, 312] width 1421 height 26
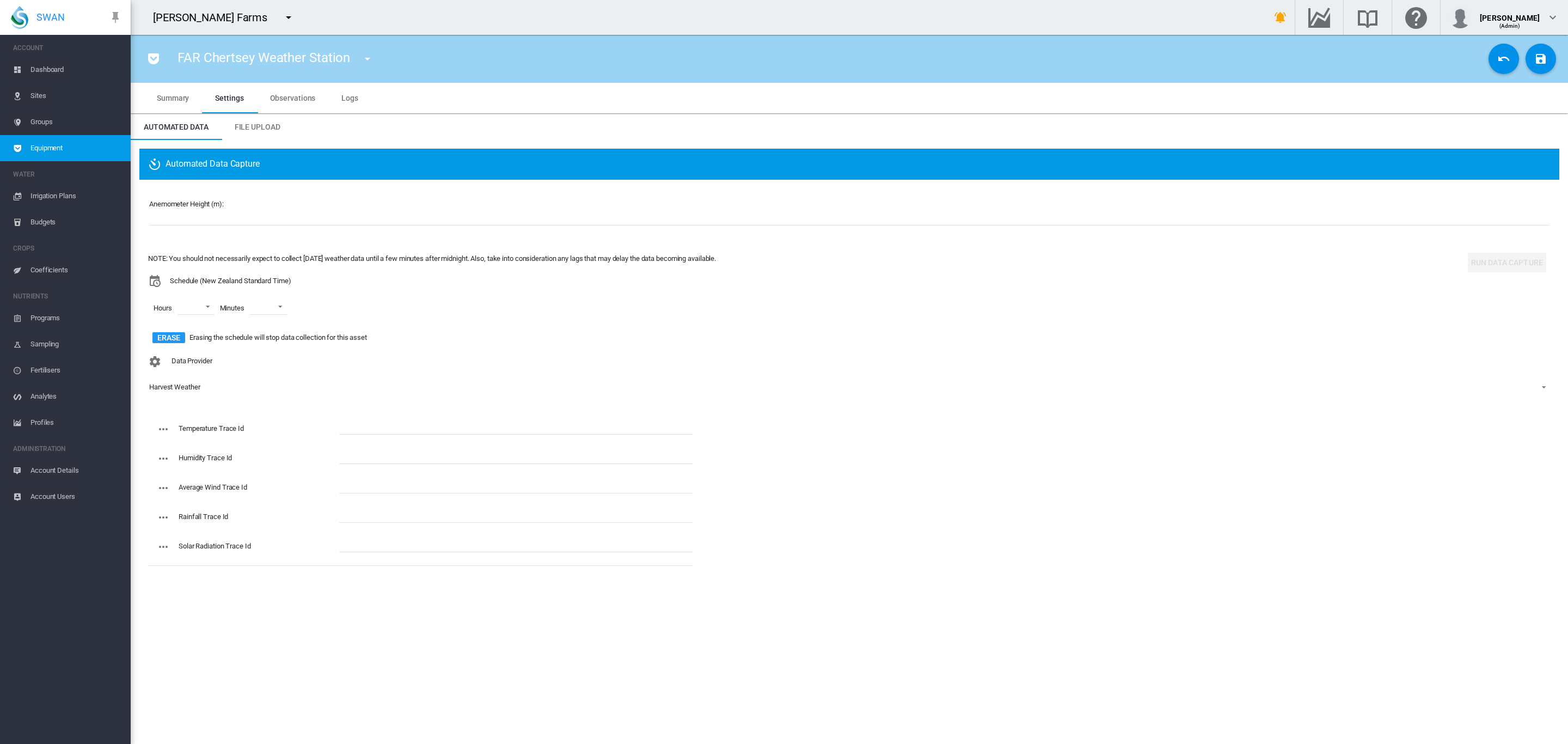
click at [255, 202] on md-input-container "Anemometer Height (m): Height is required" at bounding box center [849, 219] width 1403 height 42
click at [255, 215] on input "number" at bounding box center [849, 217] width 1401 height 16
type input "*"
click at [208, 308] on md-select "00 01 02 03 04 05 06 07 08 09 10 11 12 13 14 15 16 17 18 19 20 21 22 23" at bounding box center [196, 306] width 37 height 16
click at [174, 335] on div at bounding box center [168, 333] width 11 height 11
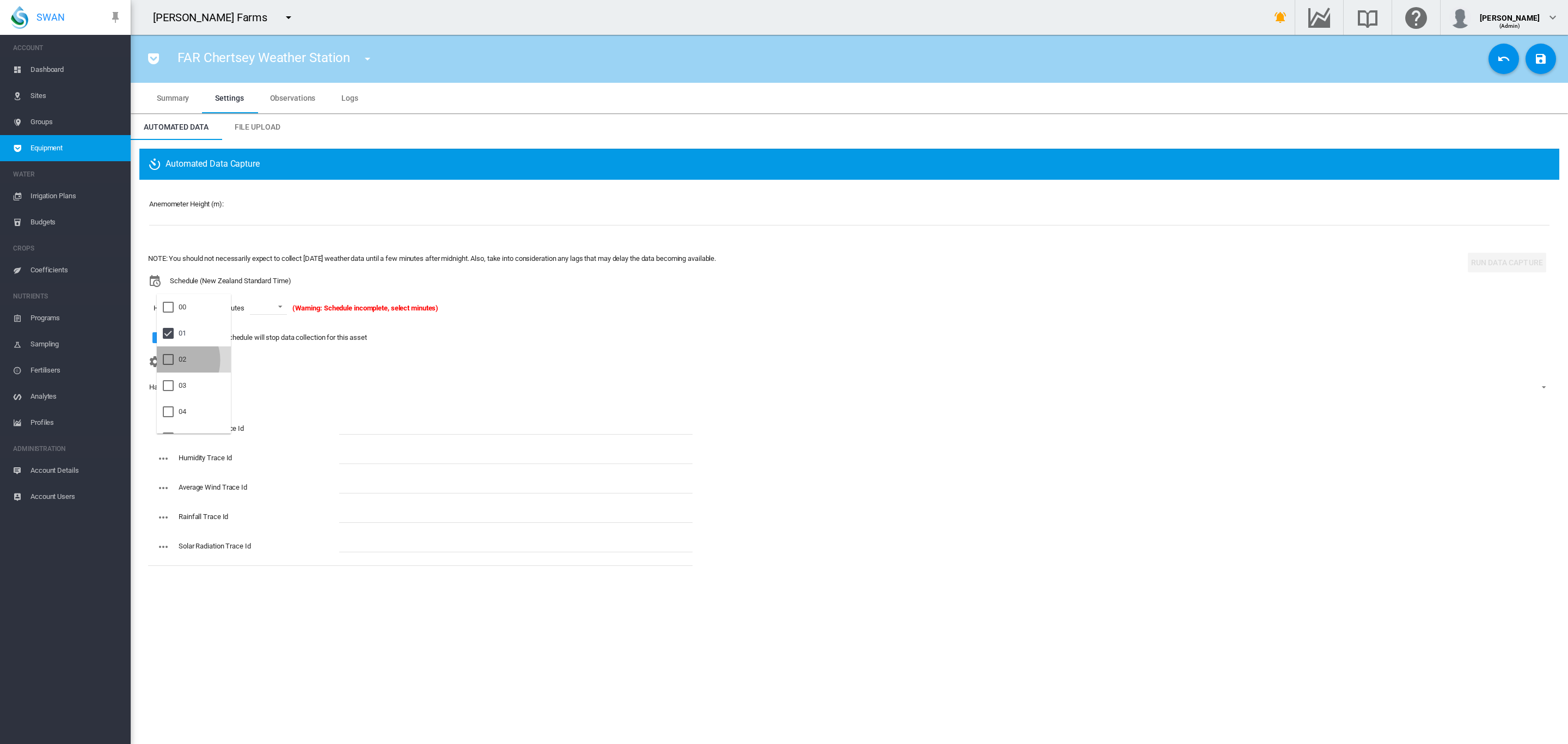
click at [170, 360] on div at bounding box center [168, 359] width 11 height 11
click at [170, 380] on div at bounding box center [168, 385] width 11 height 11
click at [287, 306] on md-backdrop at bounding box center [784, 372] width 1568 height 744
click at [287, 306] on span at bounding box center [285, 306] width 13 height 10
click at [273, 359] on md-option "01" at bounding box center [288, 359] width 74 height 26
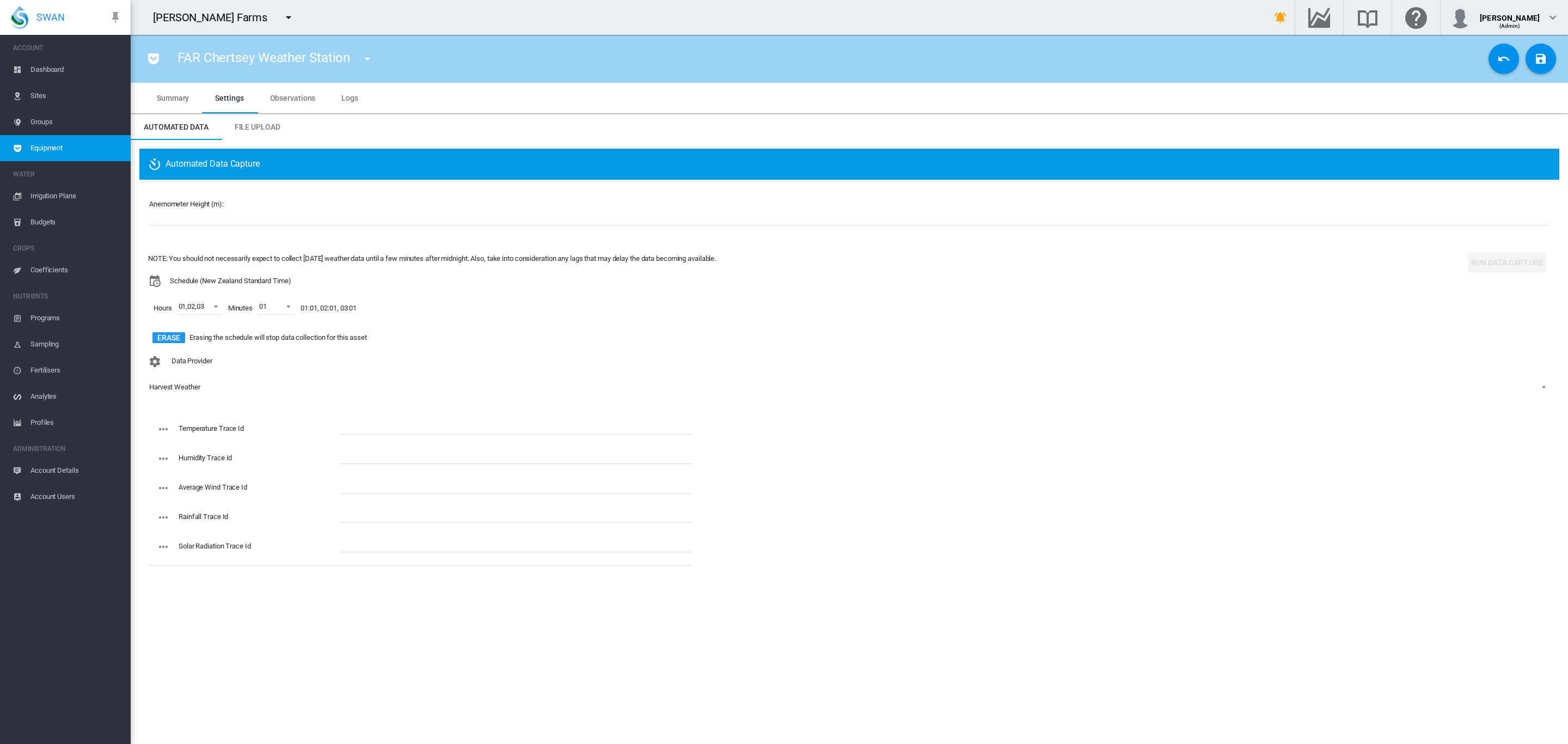
click at [357, 427] on input "text" at bounding box center [515, 425] width 353 height 16
click at [433, 430] on input "text" at bounding box center [515, 425] width 353 height 16
type input "******"
click at [359, 453] on input "text" at bounding box center [515, 455] width 353 height 16
type input "******"
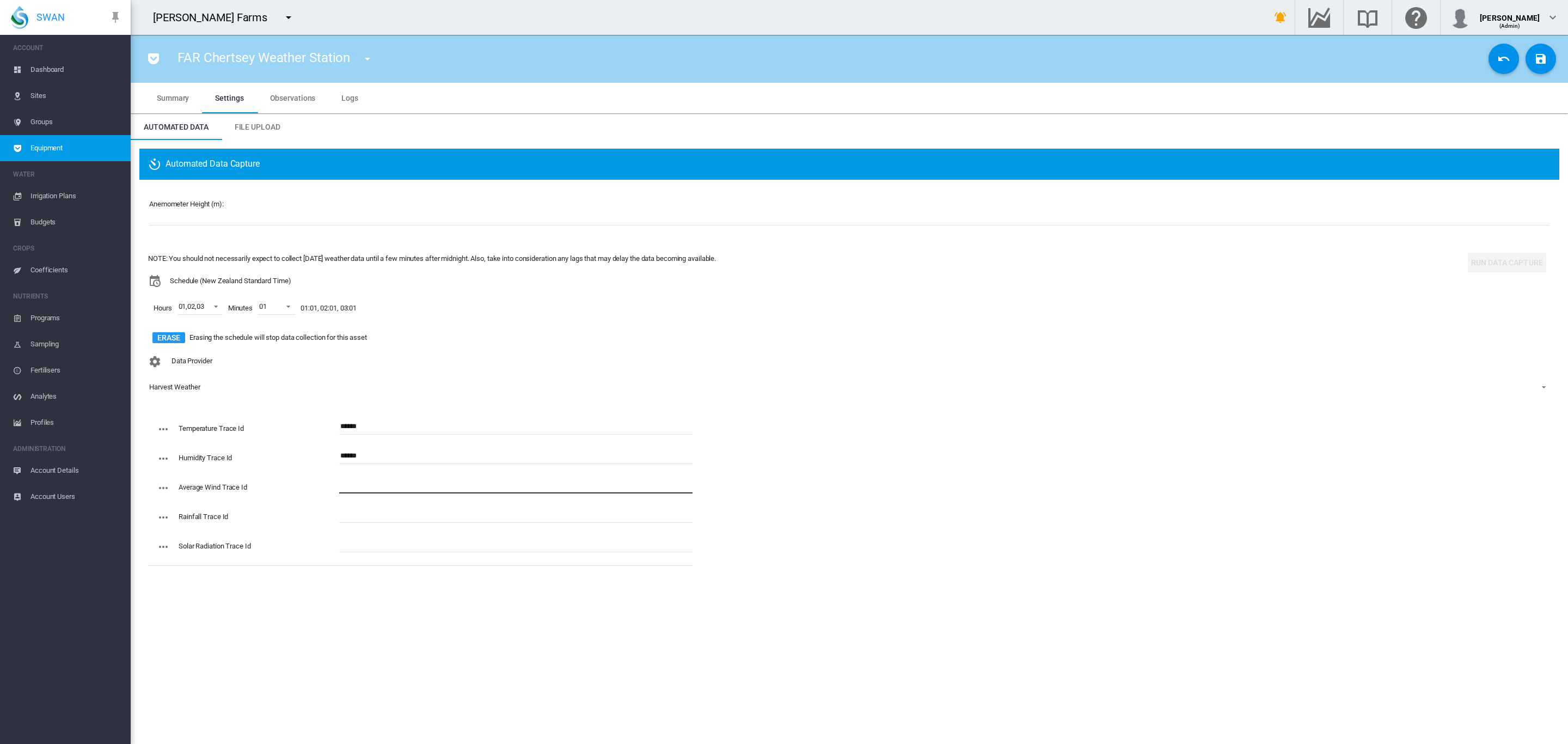
click at [459, 493] on input "text" at bounding box center [515, 485] width 353 height 16
type input "******"
click at [343, 518] on input "text" at bounding box center [515, 514] width 353 height 16
type input "******"
click at [387, 544] on input "text" at bounding box center [515, 543] width 353 height 16
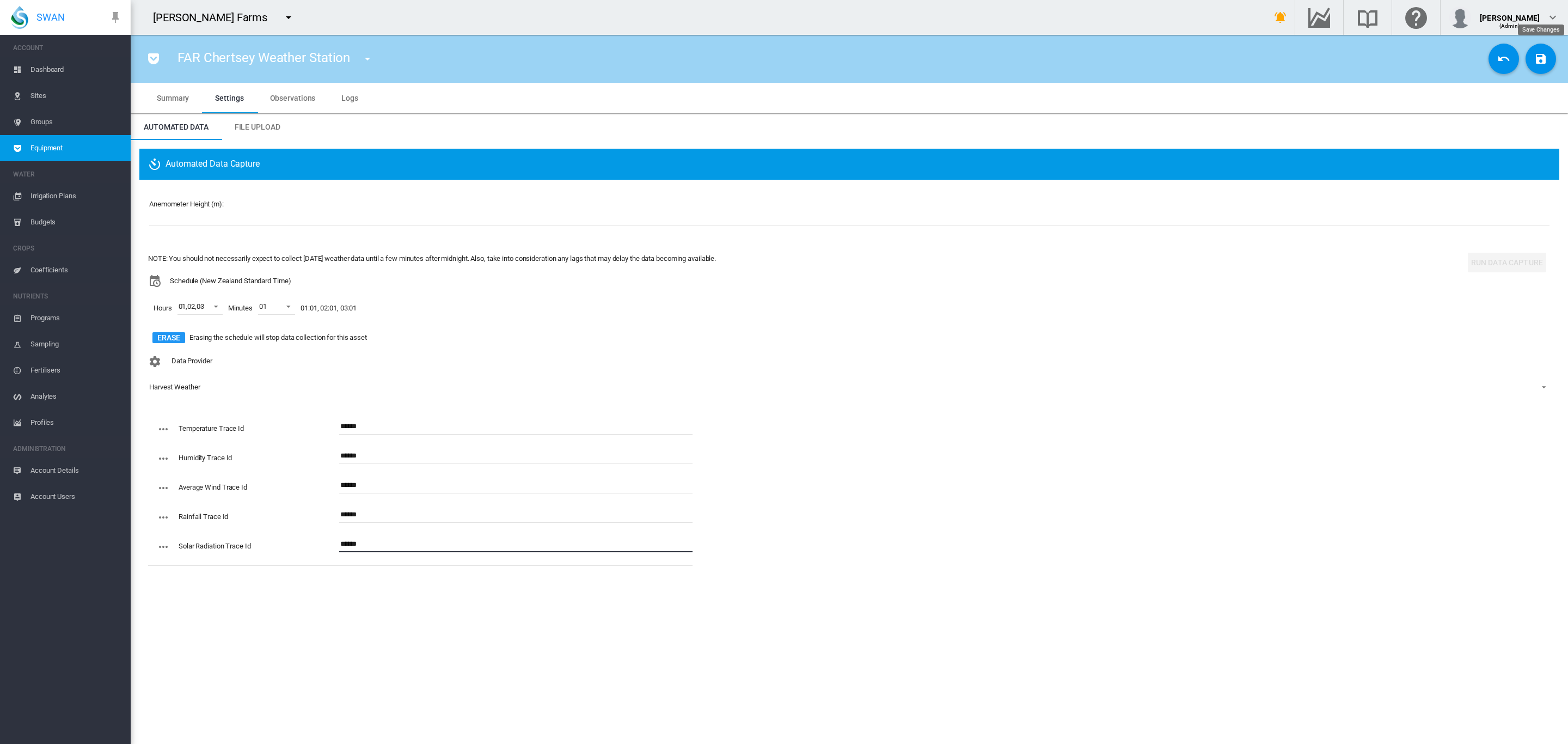
type input "******"
click at [1544, 54] on md-icon "icon-content-save" at bounding box center [1541, 58] width 13 height 13
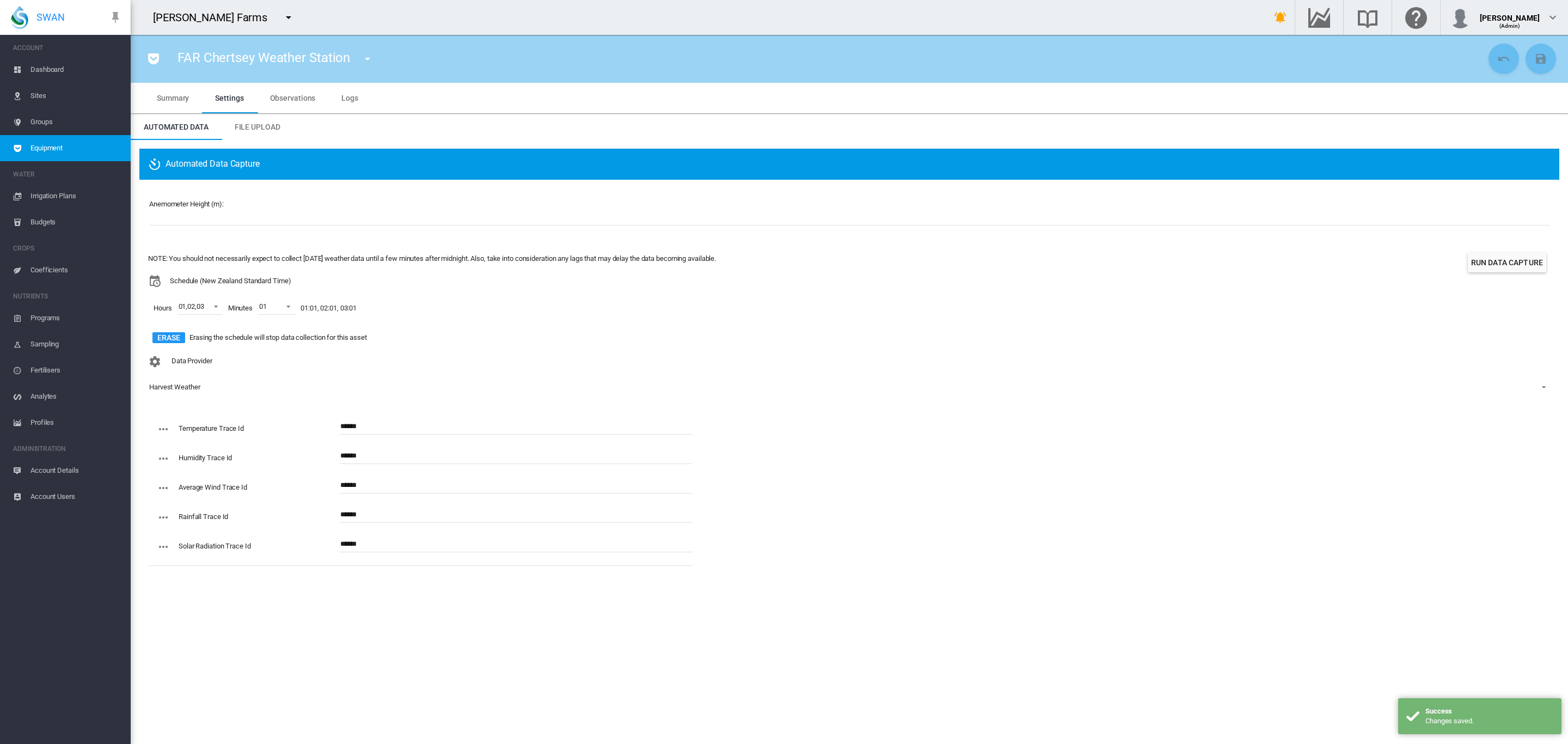
click at [1479, 263] on button "Run Data Capture" at bounding box center [1507, 262] width 79 height 19
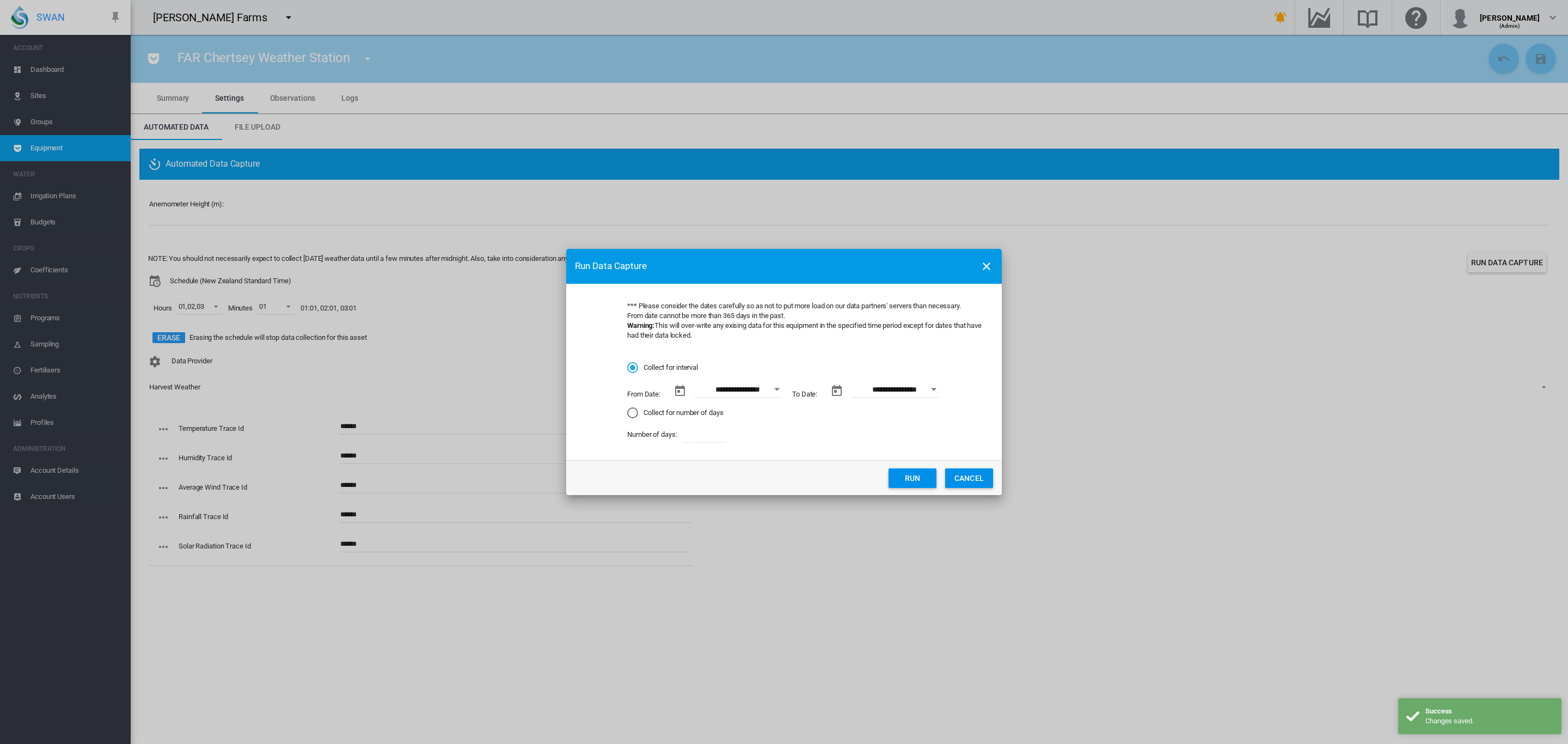
click at [741, 392] on input "**********" at bounding box center [737, 389] width 87 height 16
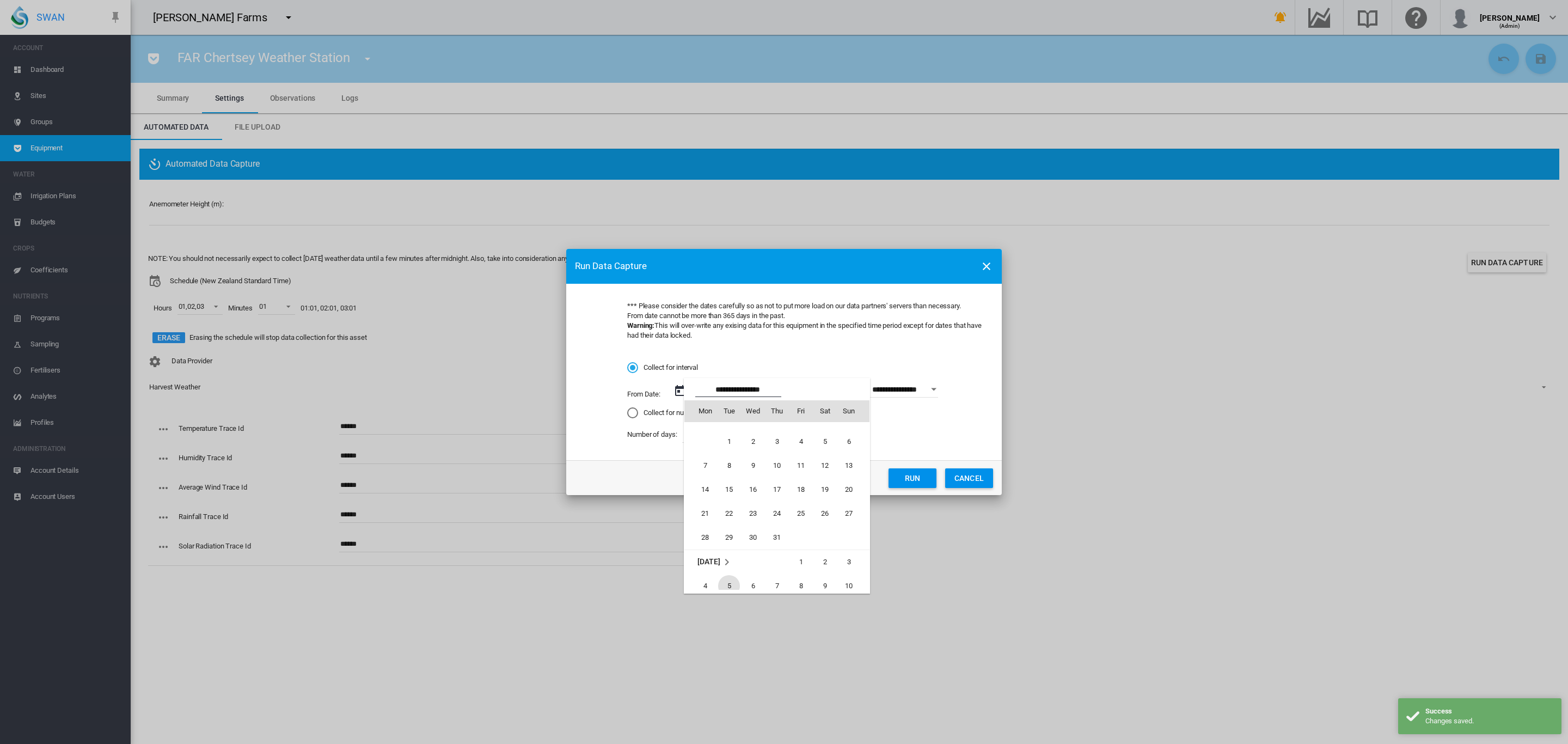
scroll to position [1588, 0]
click at [735, 461] on span "1" at bounding box center [729, 458] width 22 height 22
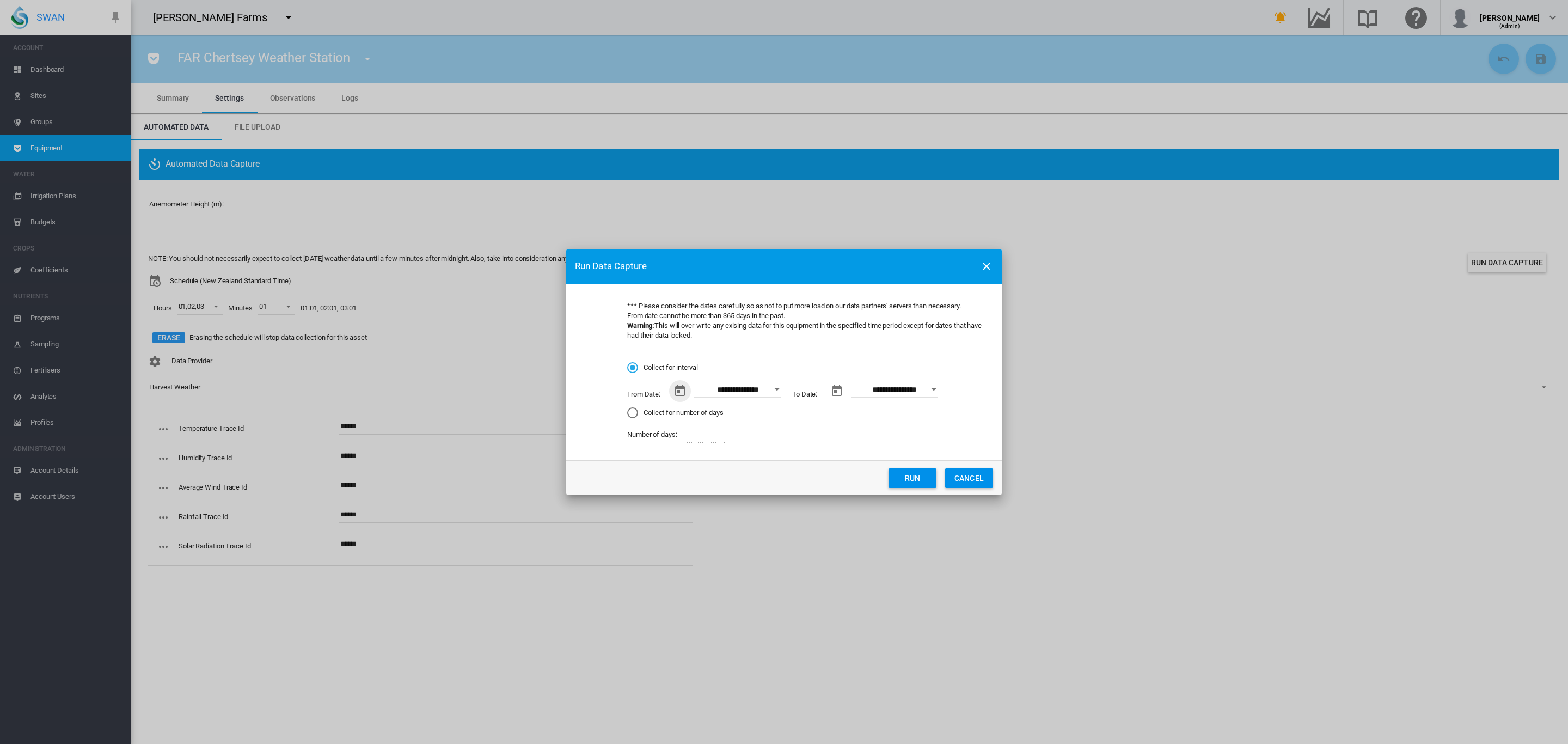
click at [930, 387] on button "Open calendar" at bounding box center [933, 389] width 19 height 19
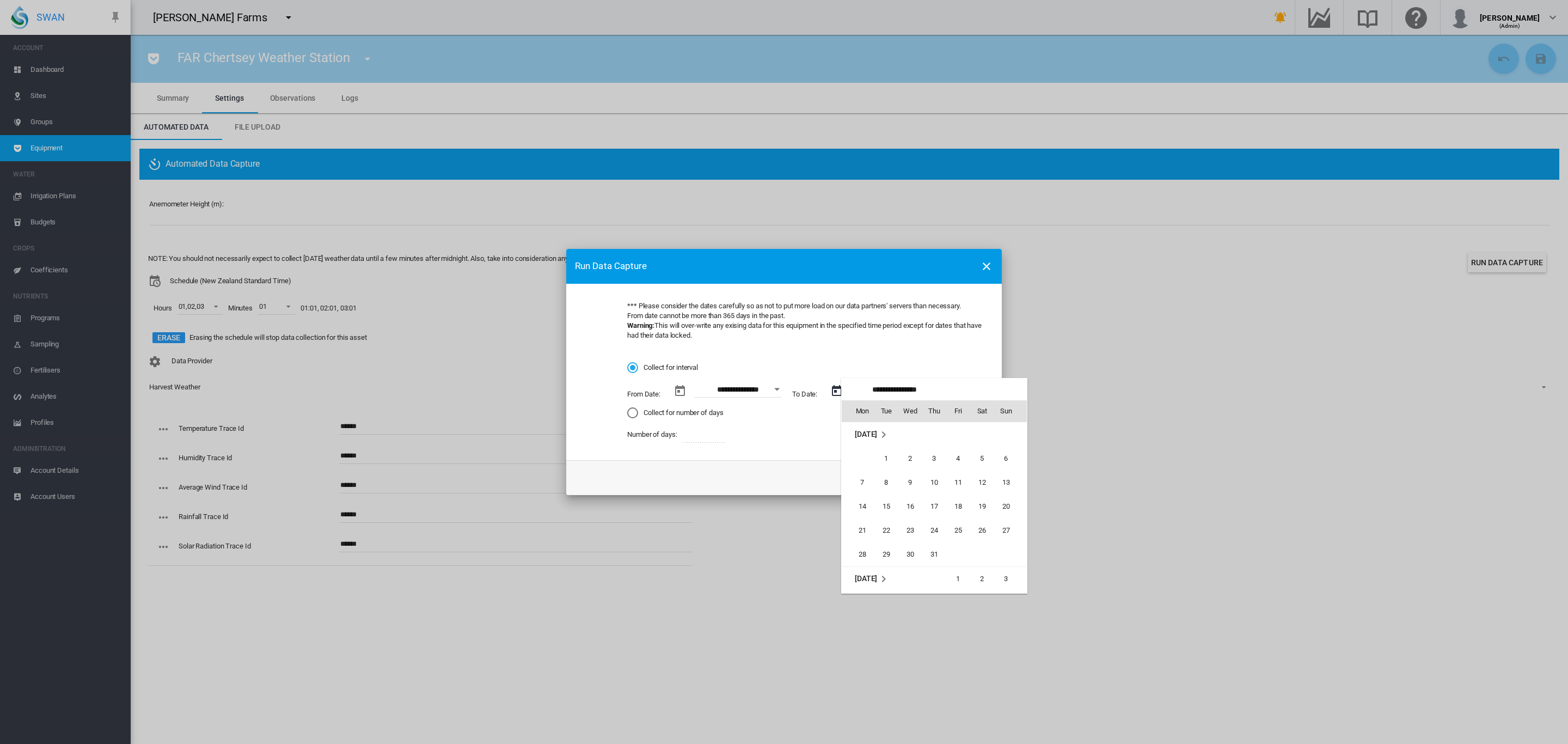
scroll to position [144, 0]
click at [776, 391] on div at bounding box center [784, 372] width 1568 height 744
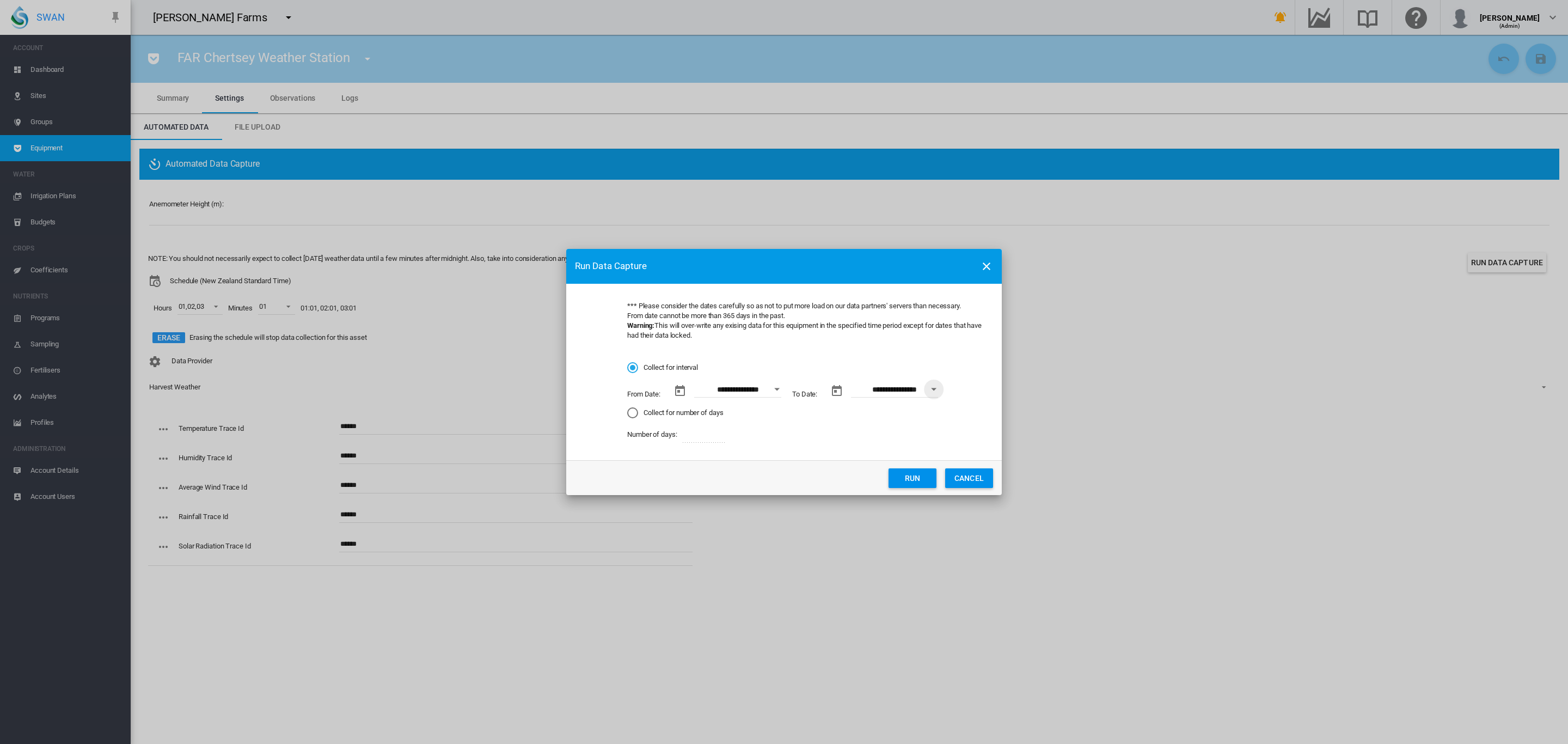
click at [776, 391] on button "Open calendar" at bounding box center [776, 389] width 19 height 19
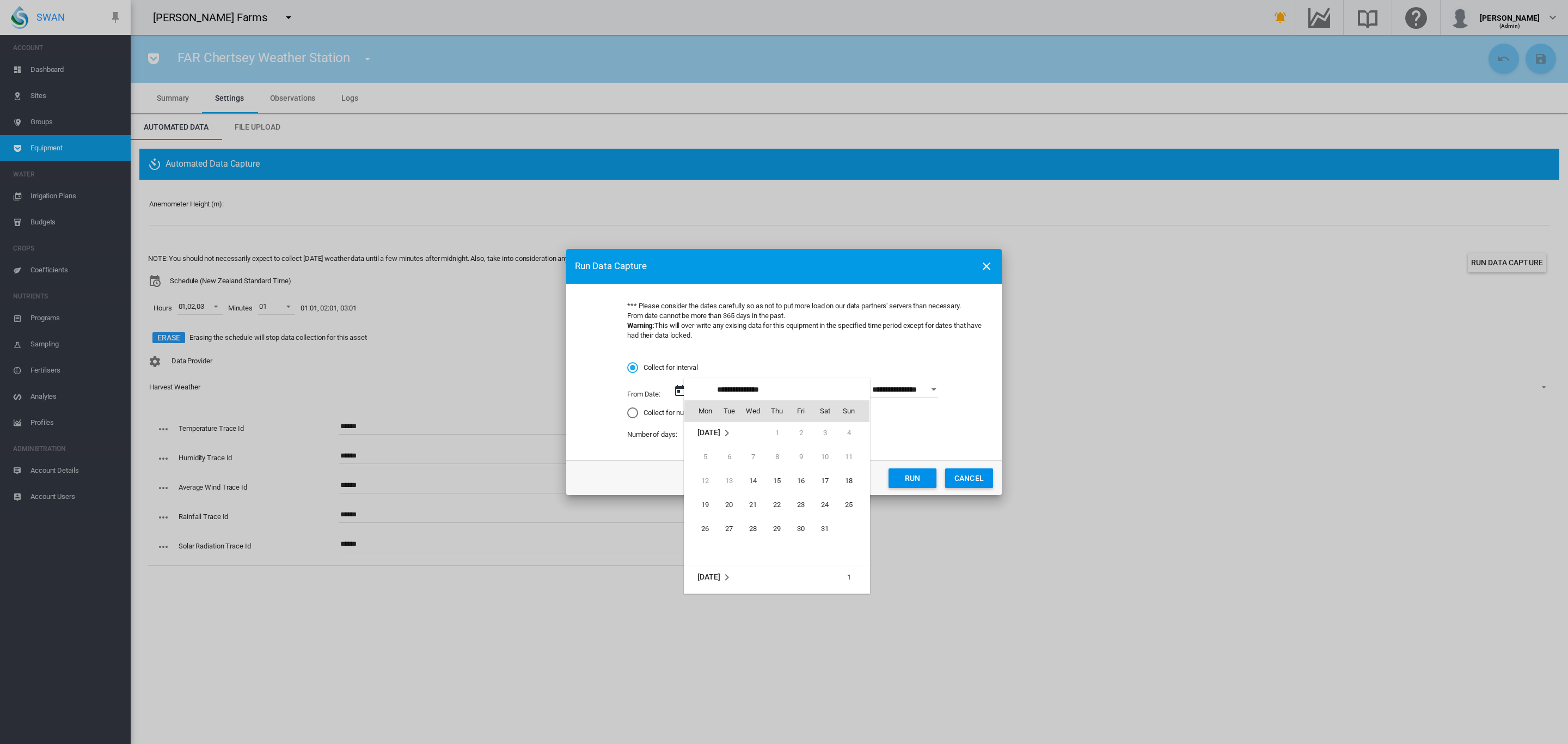
scroll to position [0, 0]
click at [752, 485] on span "14" at bounding box center [753, 482] width 22 height 22
type input "**********"
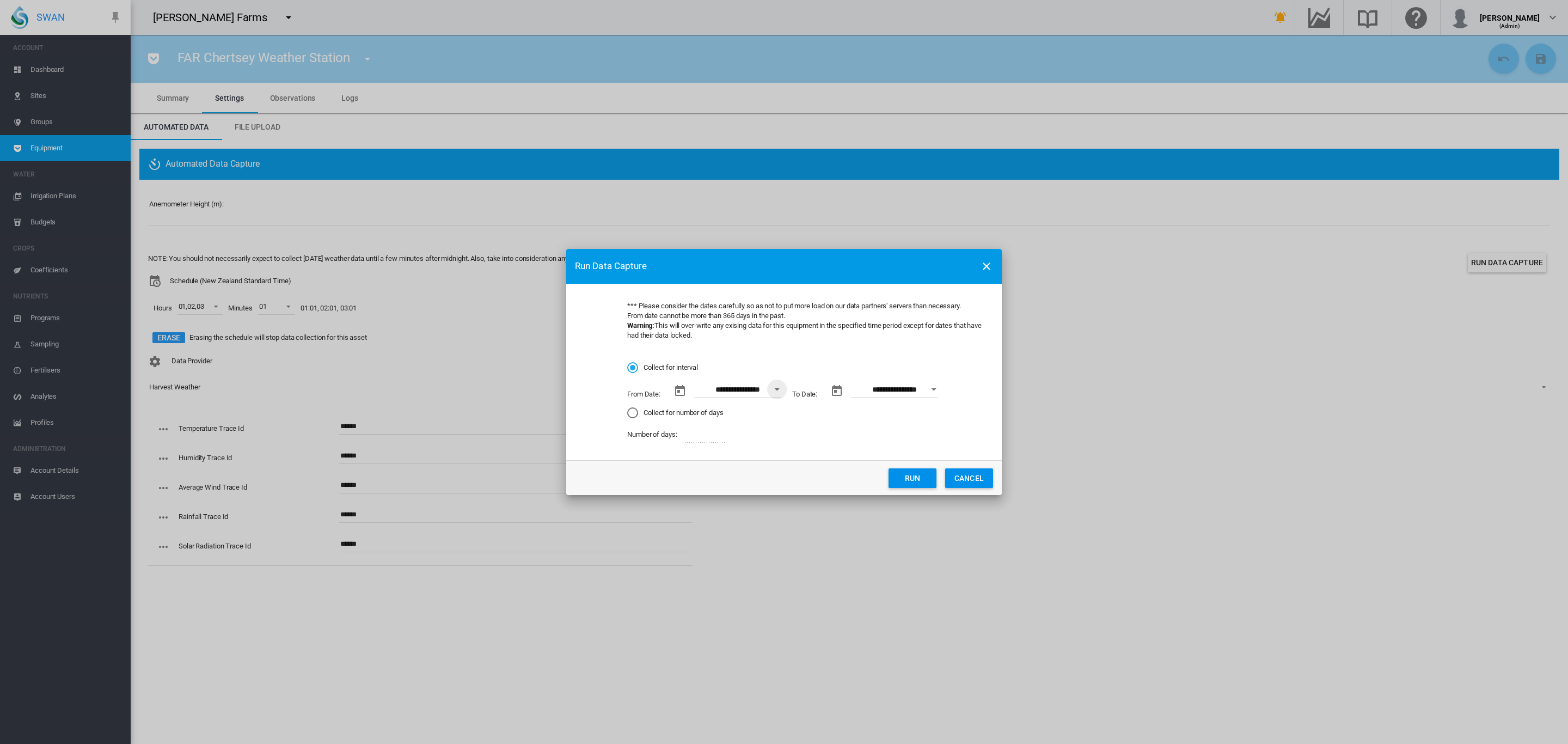
click at [904, 477] on button "Run" at bounding box center [913, 478] width 48 height 19
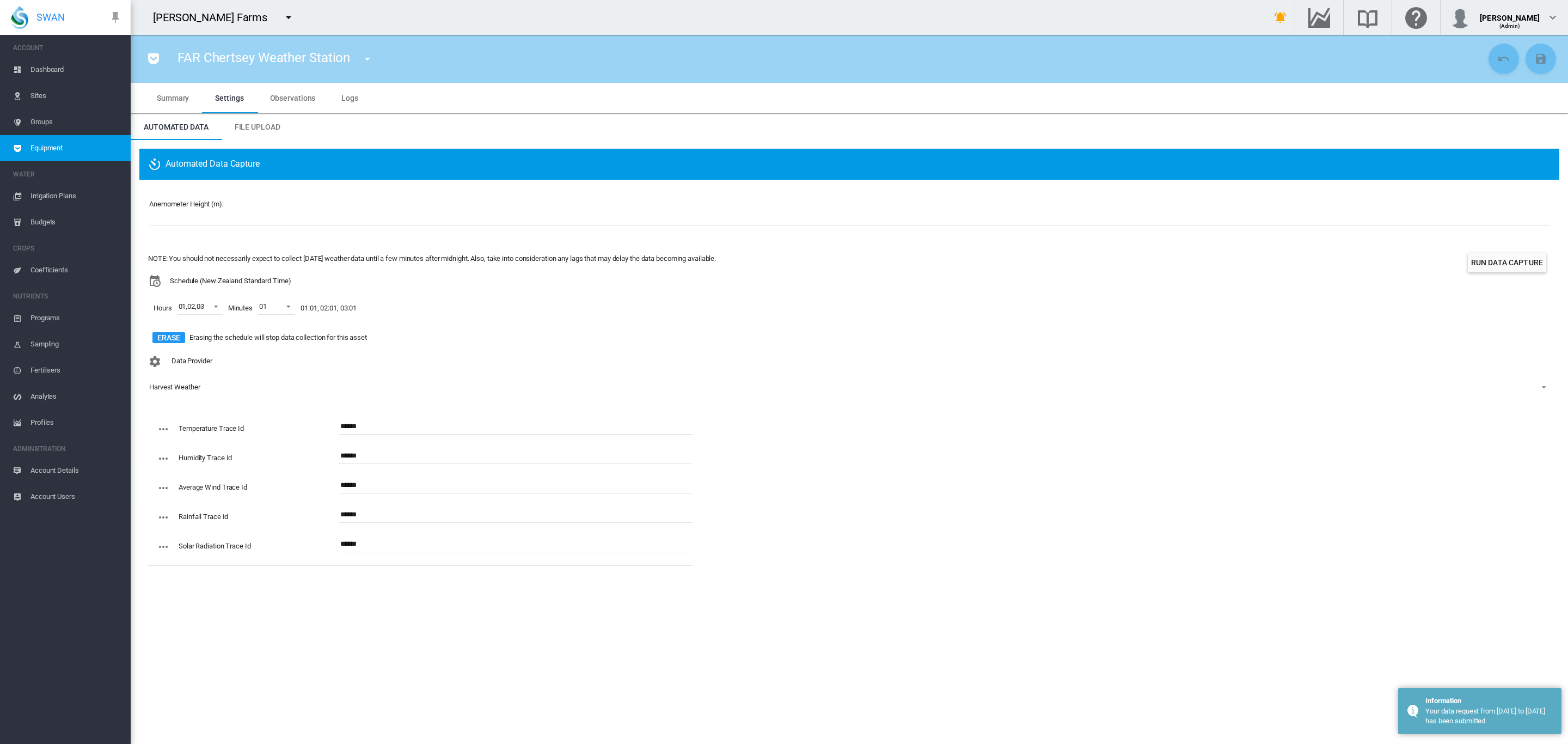
click at [53, 148] on span "Equipment" at bounding box center [76, 147] width 92 height 26
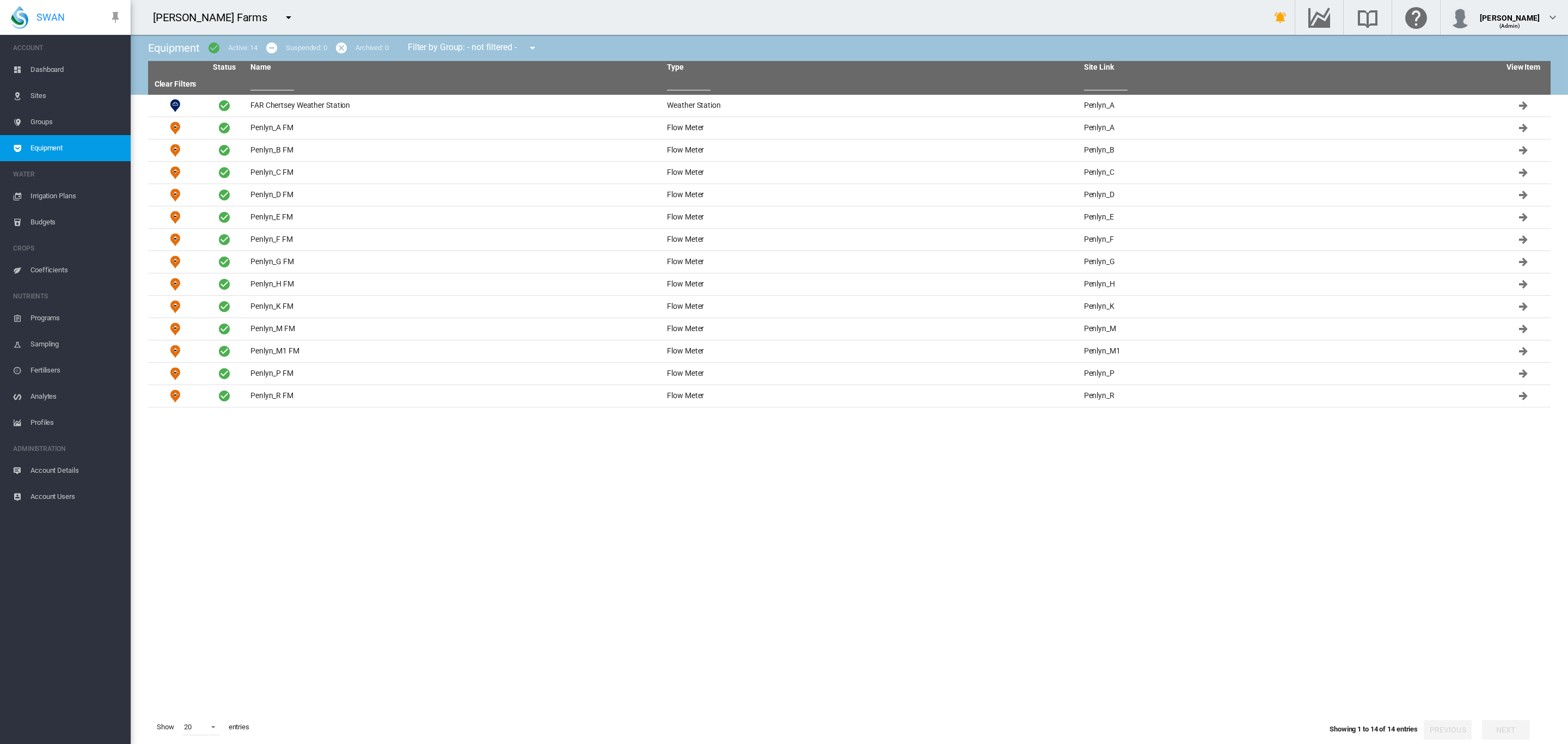
click at [71, 469] on span "Account Details" at bounding box center [76, 470] width 92 height 26
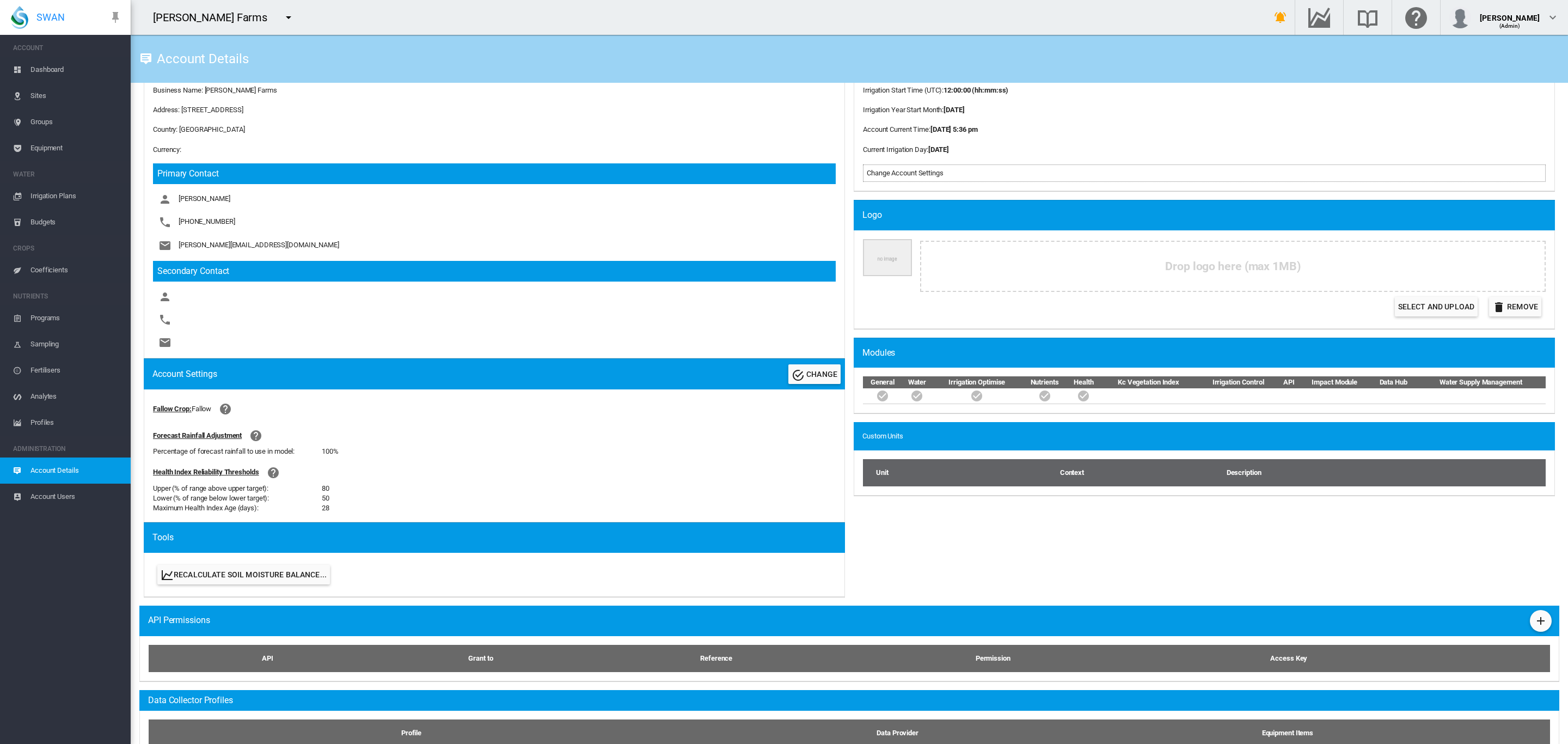
scroll to position [245, 0]
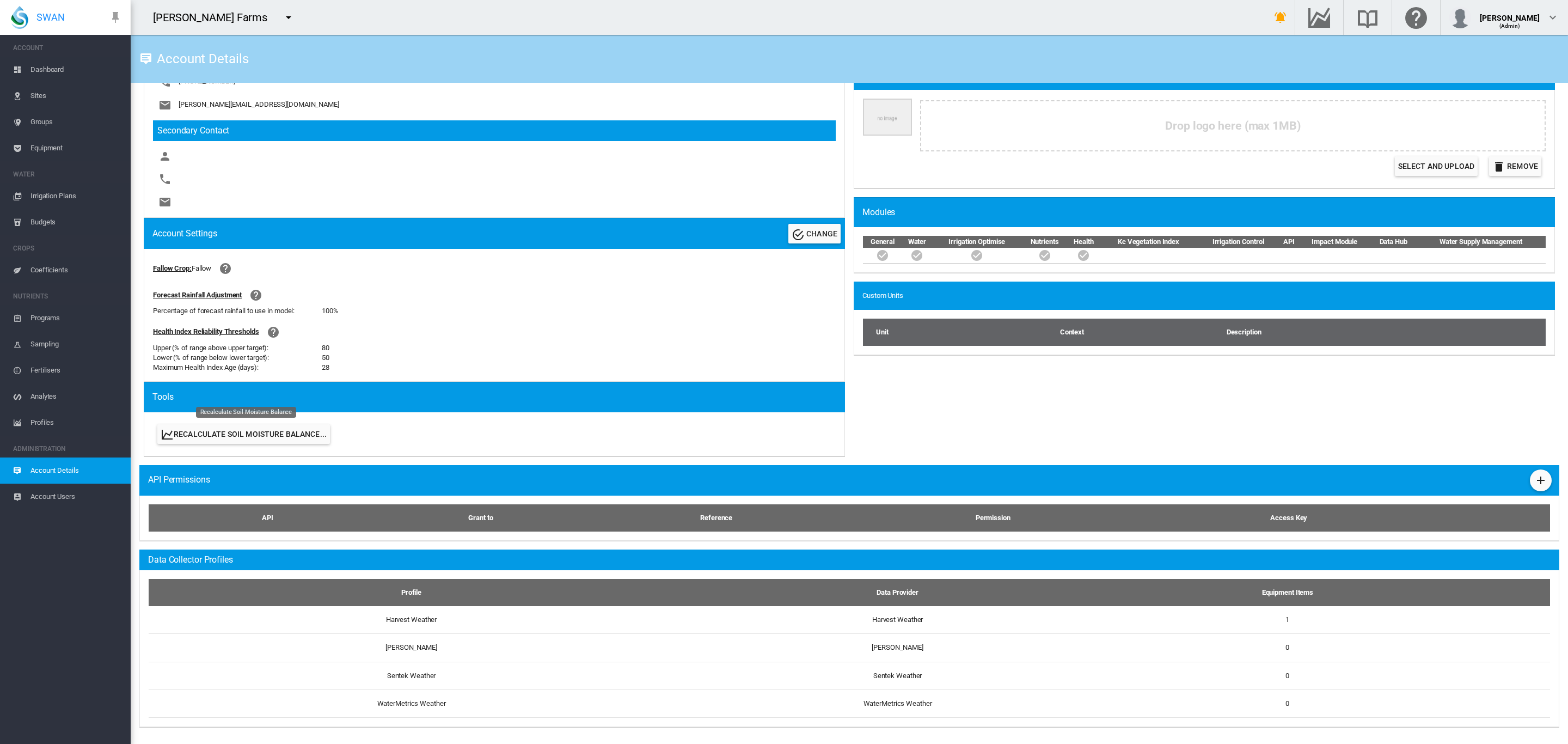
click at [250, 441] on button "Recalculate Soil Moisture Balance..." at bounding box center [244, 434] width 173 height 19
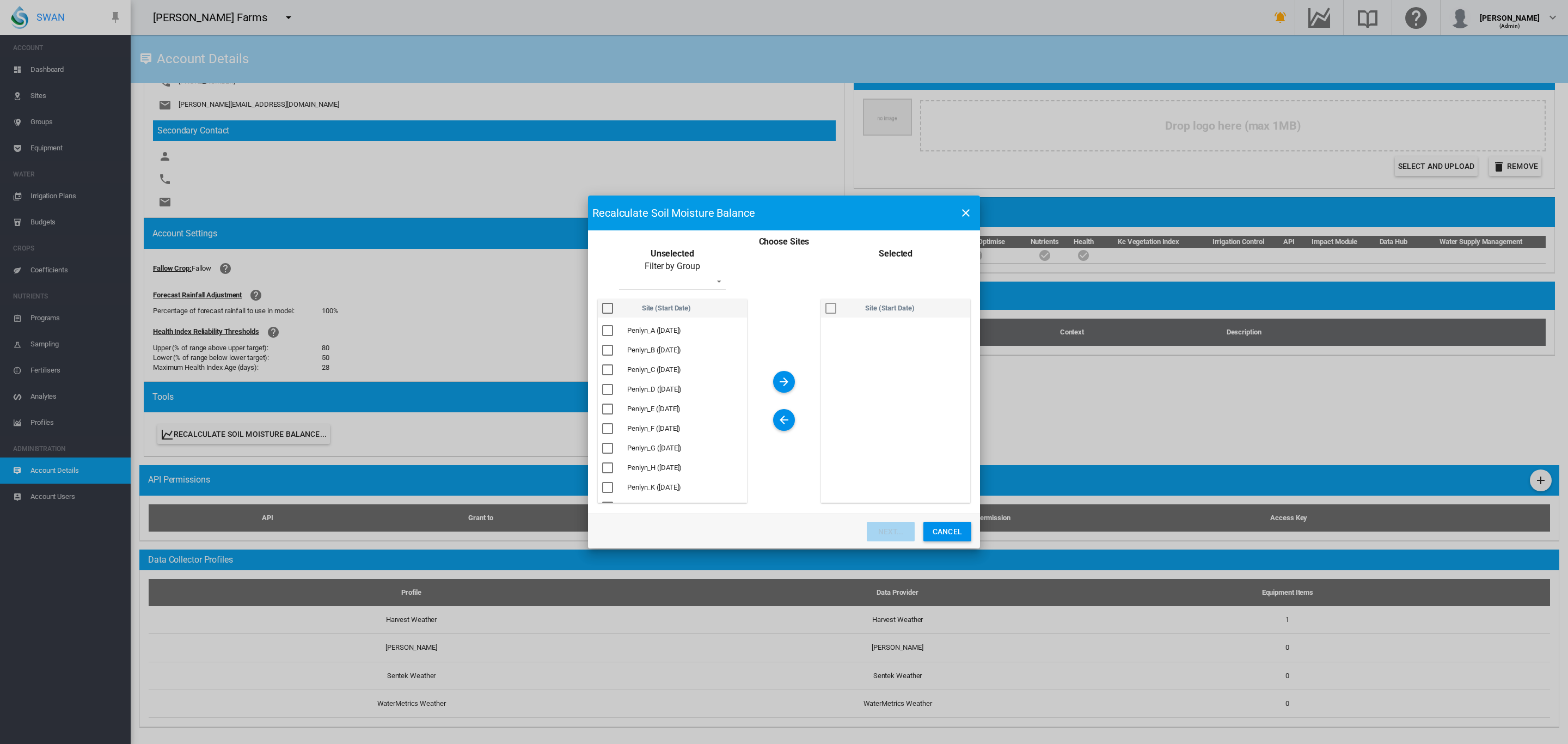
click at [605, 314] on div "Choose Sites ..." at bounding box center [608, 308] width 11 height 11
click at [781, 379] on md-icon "icon-arrow-right" at bounding box center [784, 381] width 13 height 13
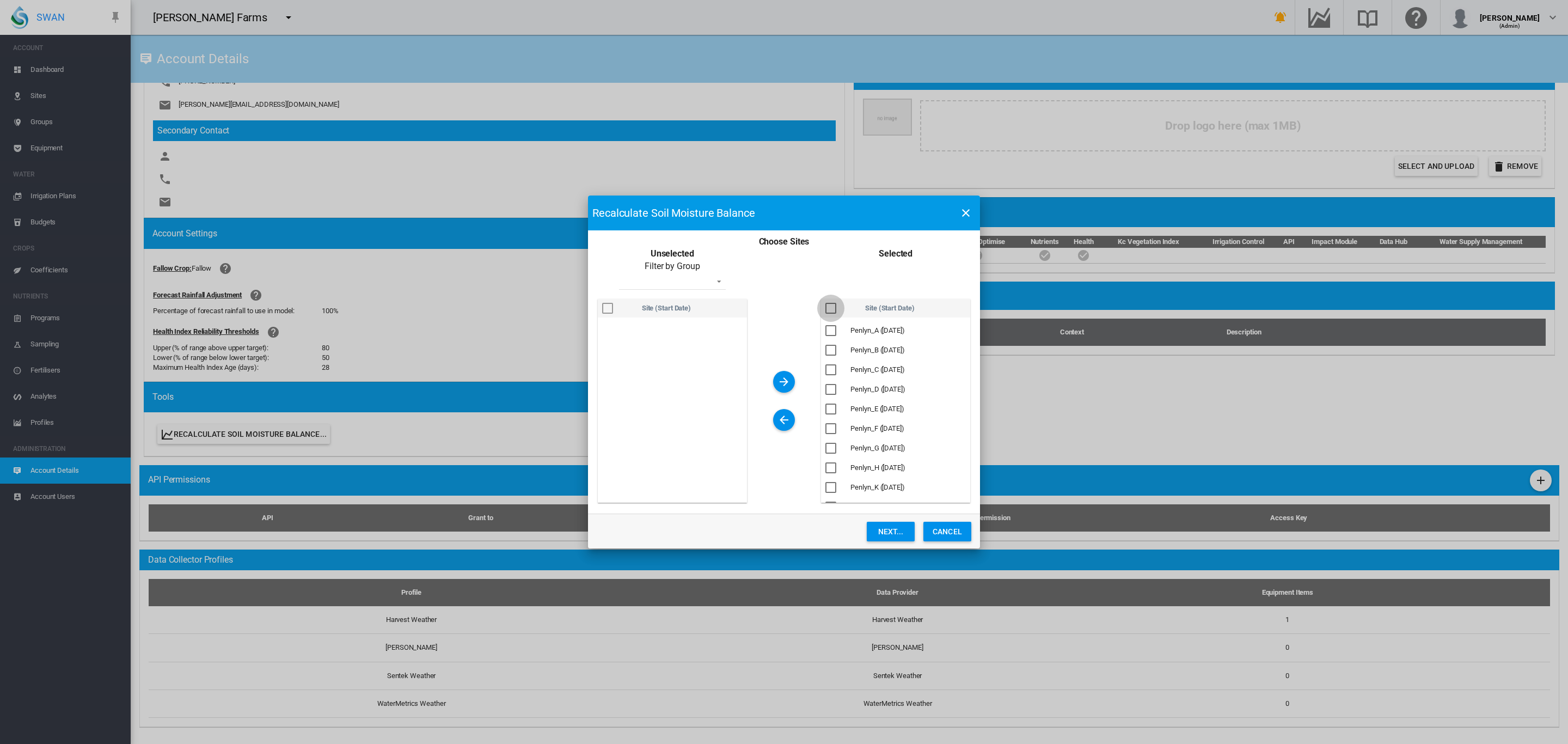
click at [829, 312] on div "Choose Sites ..." at bounding box center [831, 308] width 11 height 11
click at [896, 530] on button "Next..." at bounding box center [891, 531] width 48 height 19
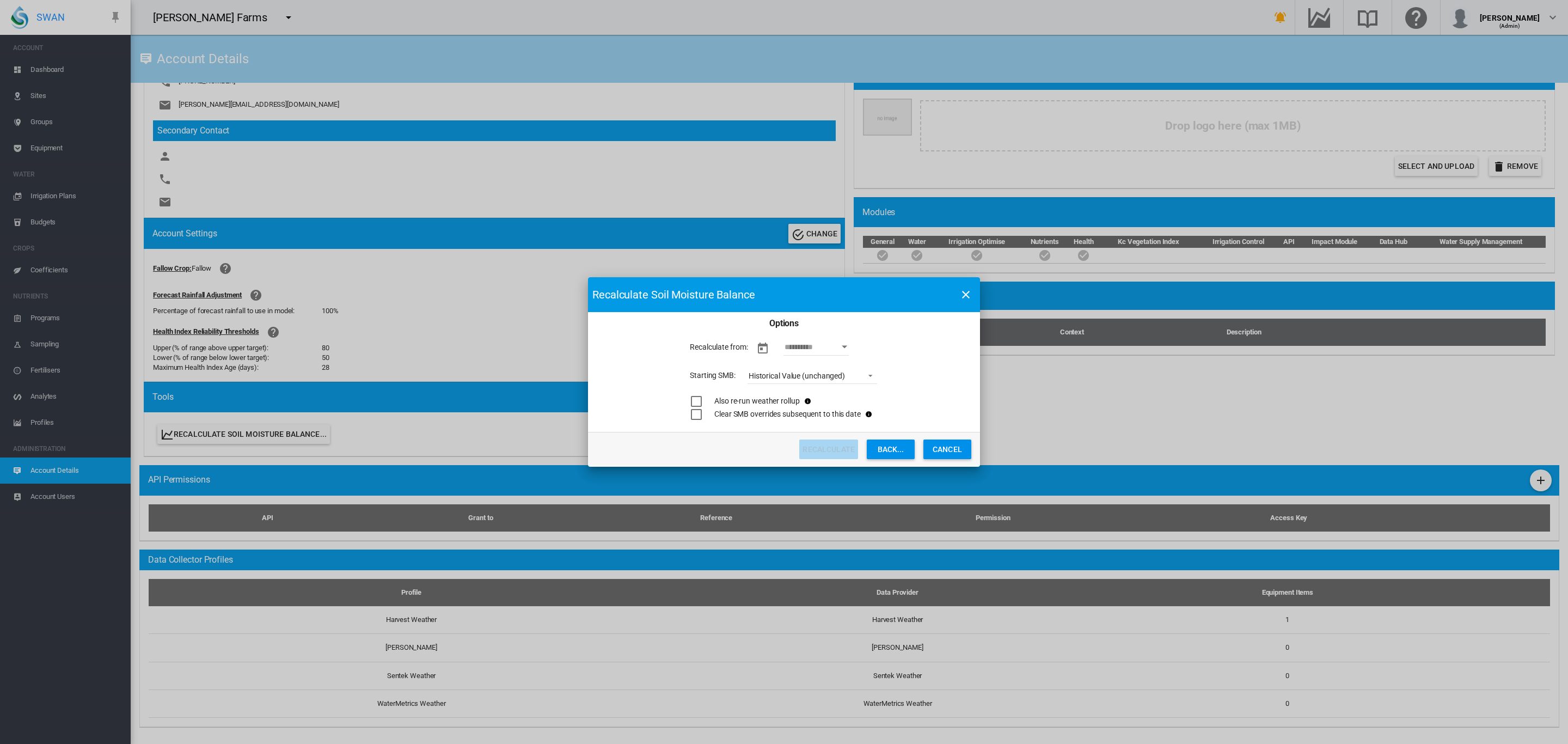
click at [822, 377] on div "Historical Value (unchanged)" at bounding box center [797, 375] width 97 height 8
click at [801, 448] on md-option "Field Capacity" at bounding box center [814, 453] width 148 height 26
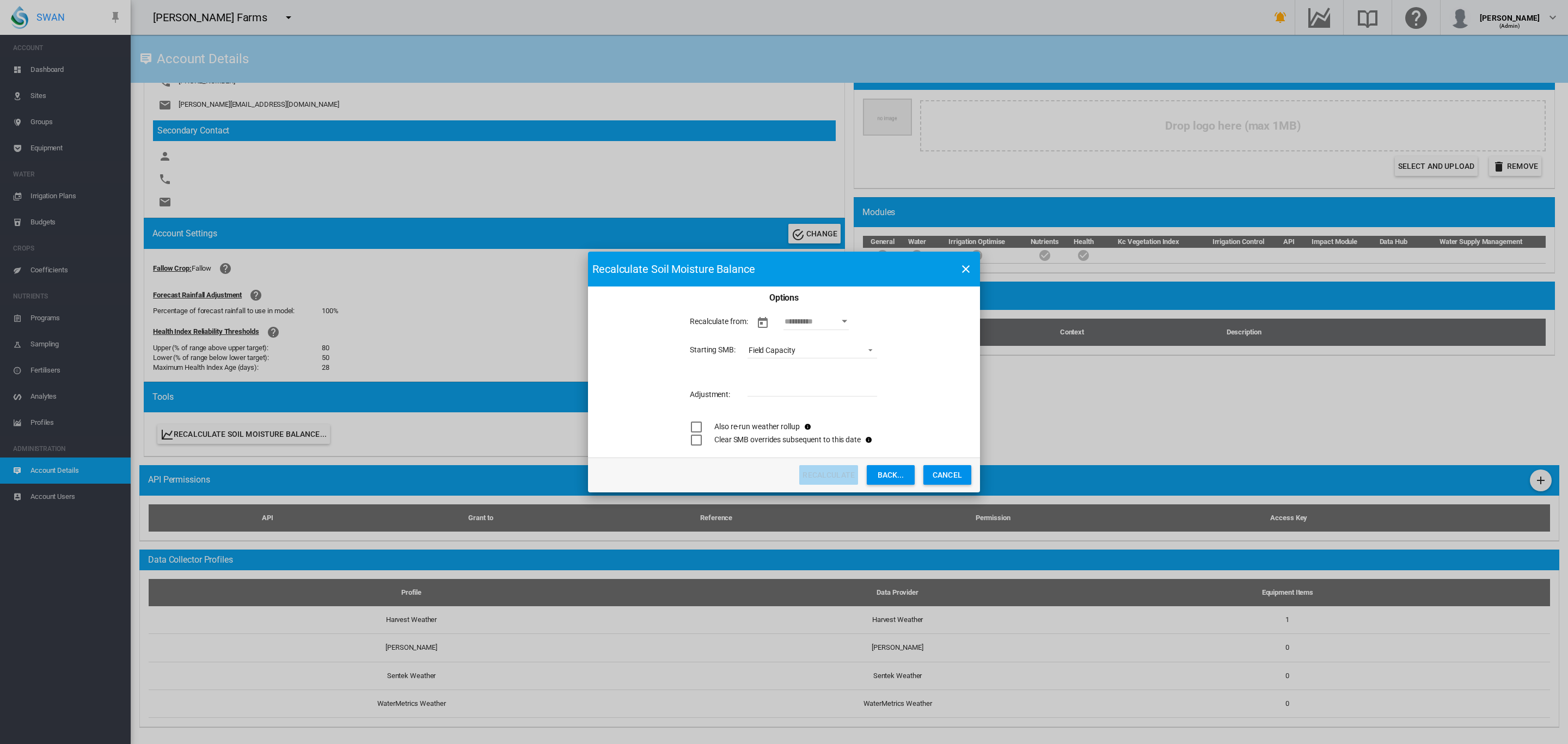
click at [825, 327] on input "As At Date" at bounding box center [816, 321] width 65 height 16
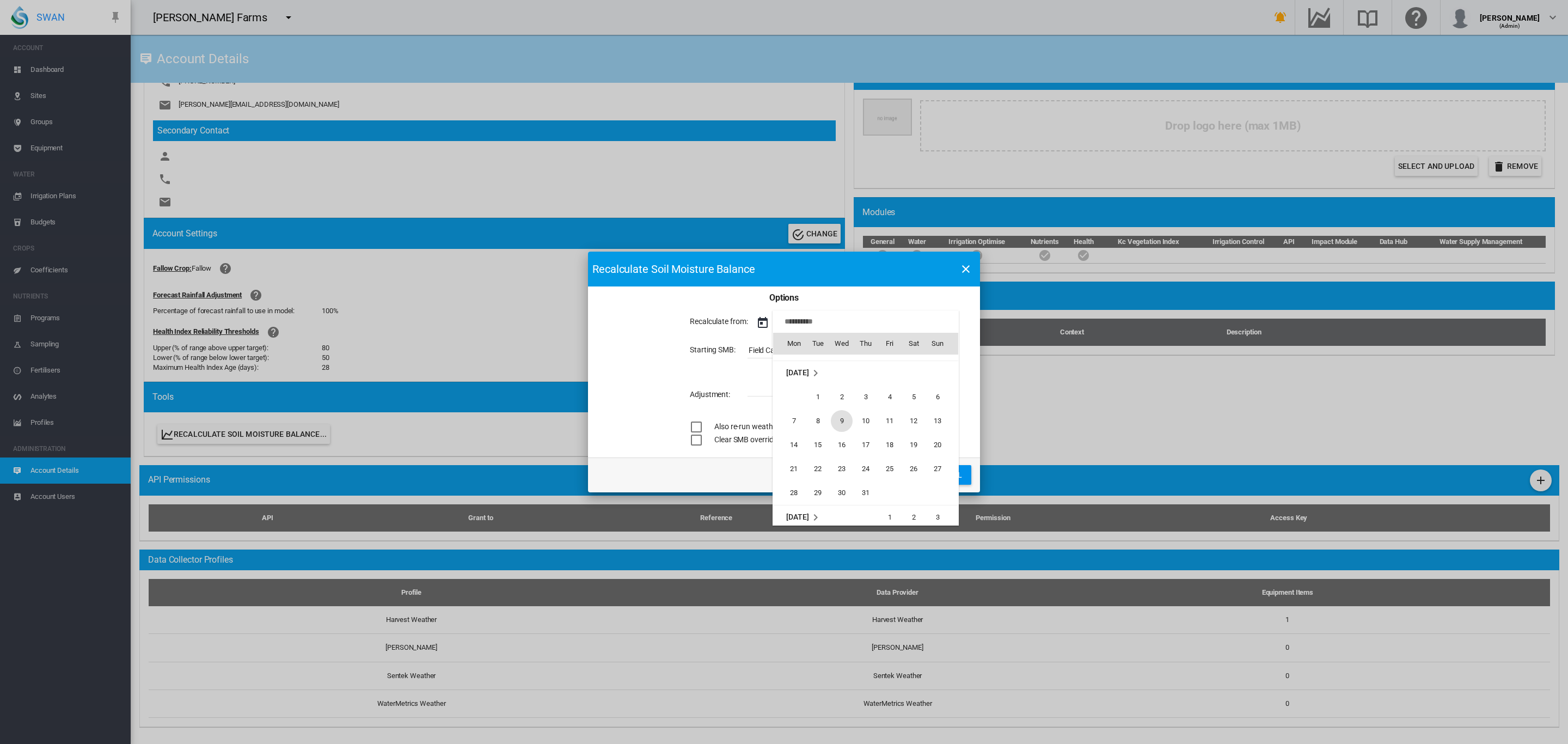
scroll to position [702, 0]
click at [820, 414] on span "1" at bounding box center [818, 410] width 22 height 22
type input "**********"
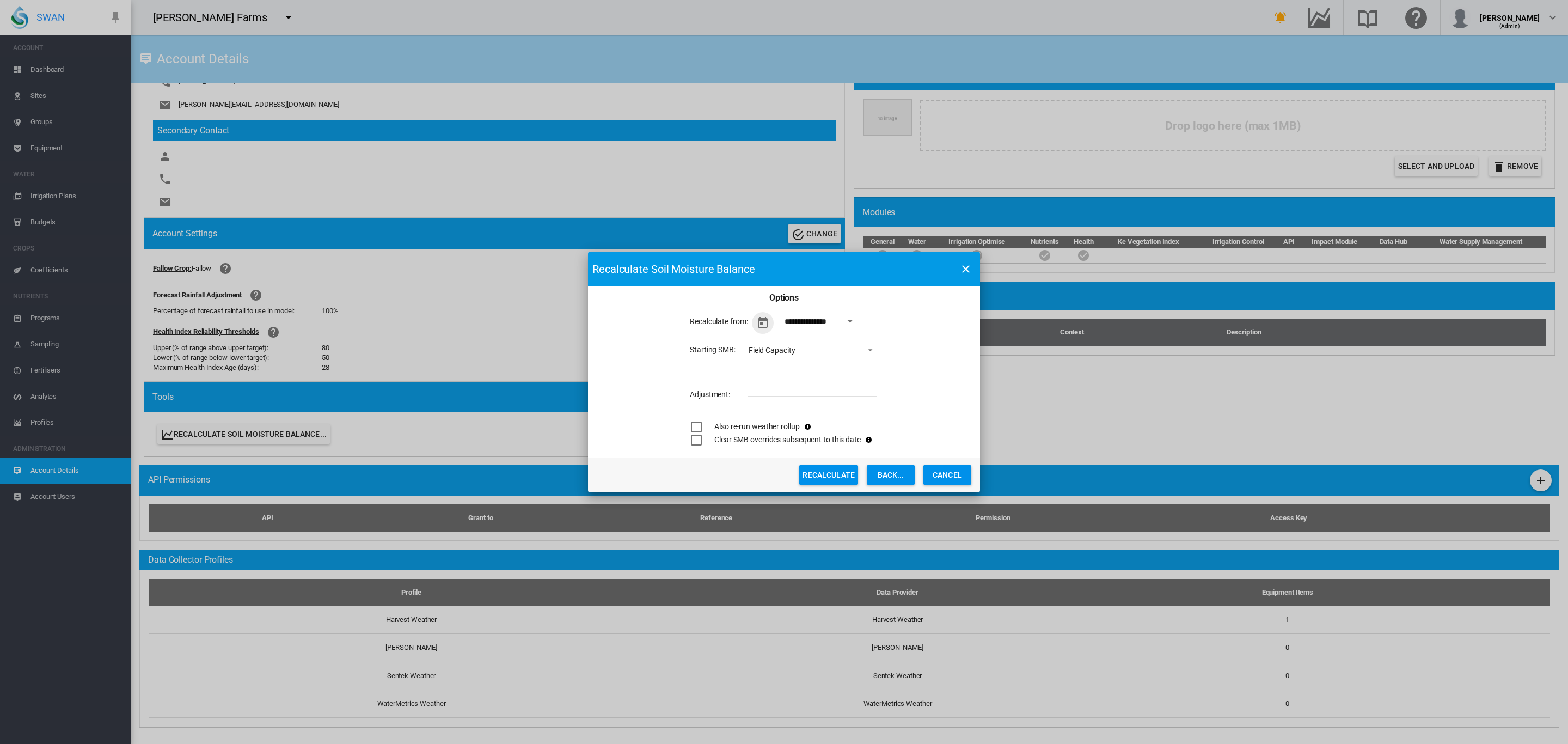
click at [822, 474] on button "Recalculate" at bounding box center [828, 475] width 58 height 19
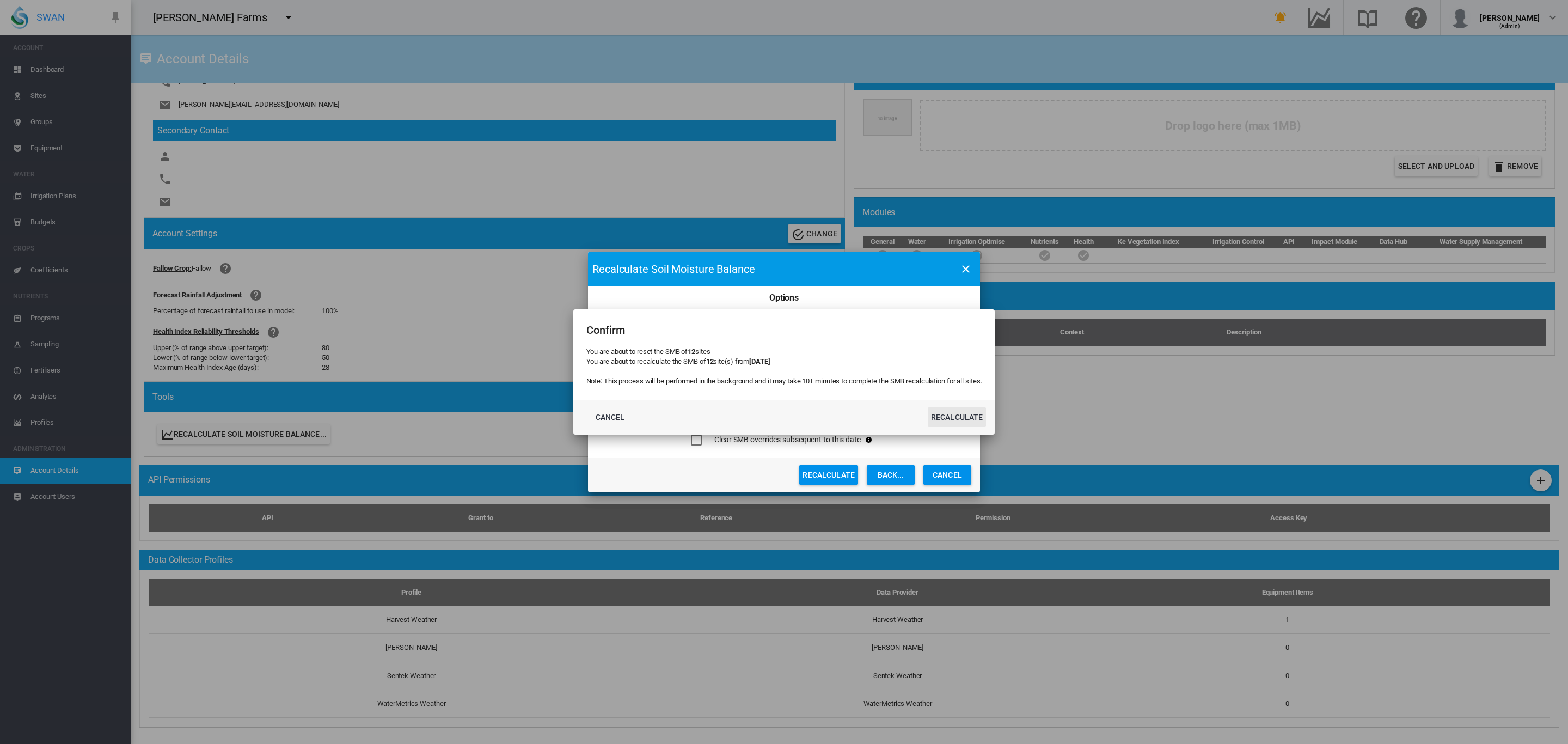
click at [959, 419] on button "Recalculate" at bounding box center [957, 417] width 58 height 19
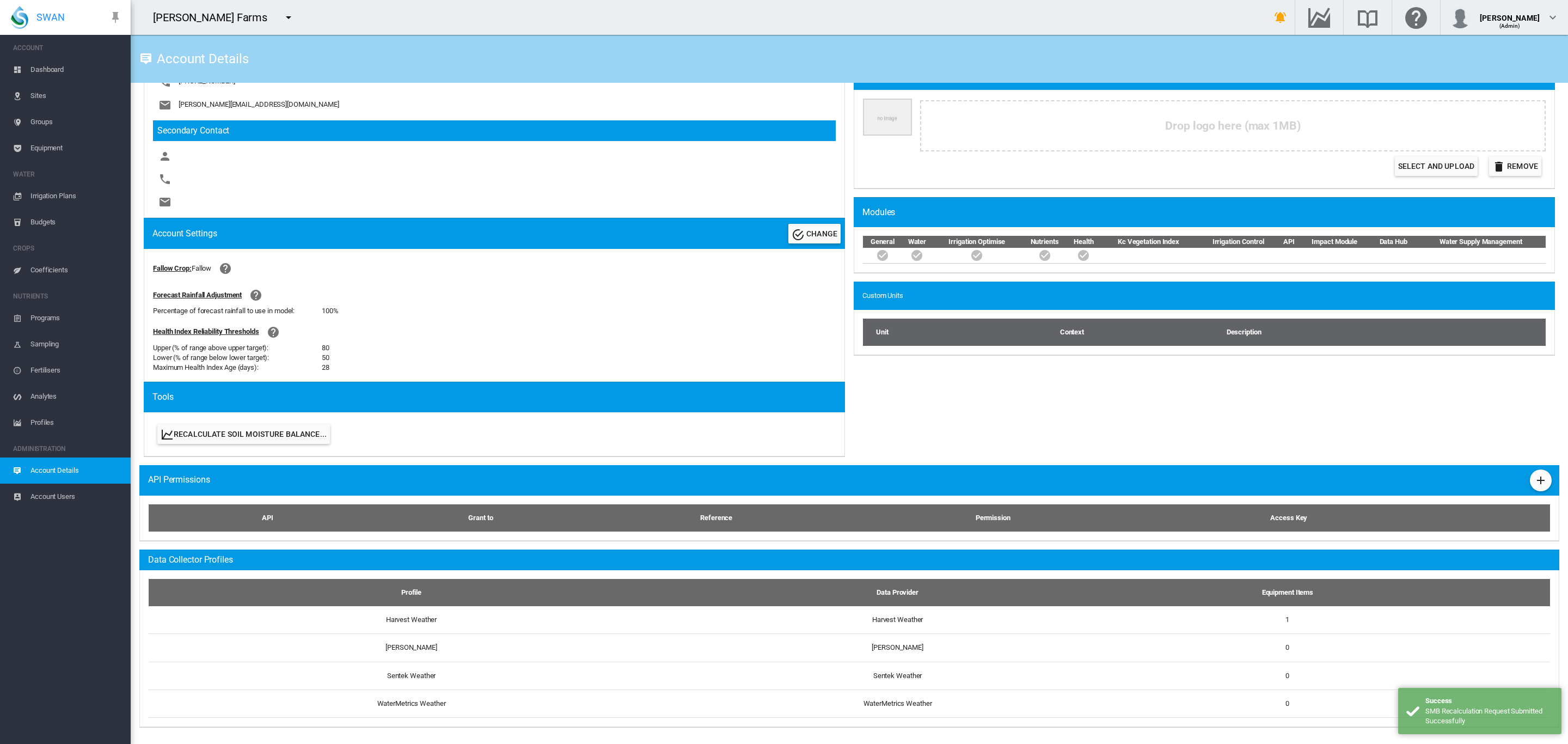
click at [53, 70] on span "Dashboard" at bounding box center [76, 69] width 92 height 26
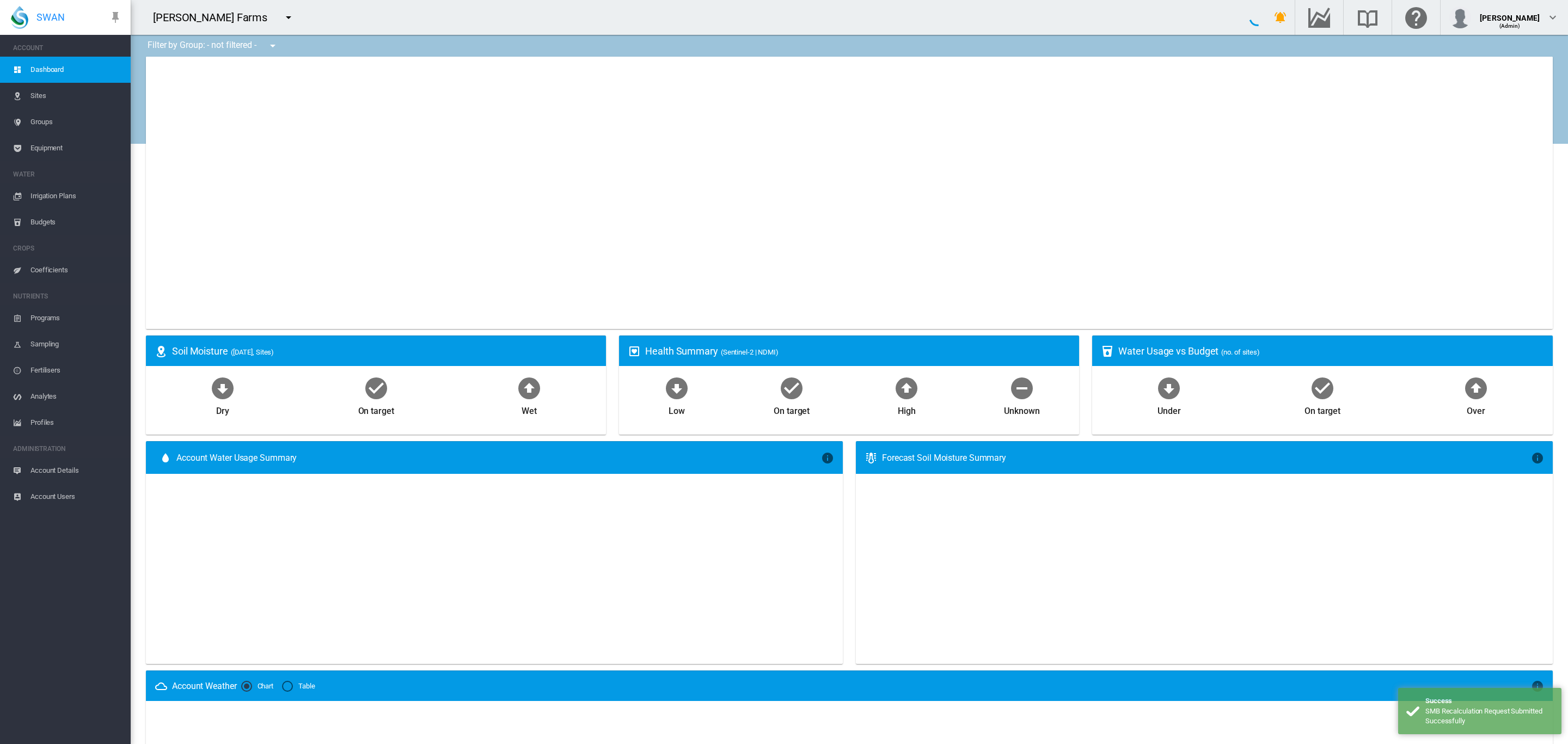
type input "**********"
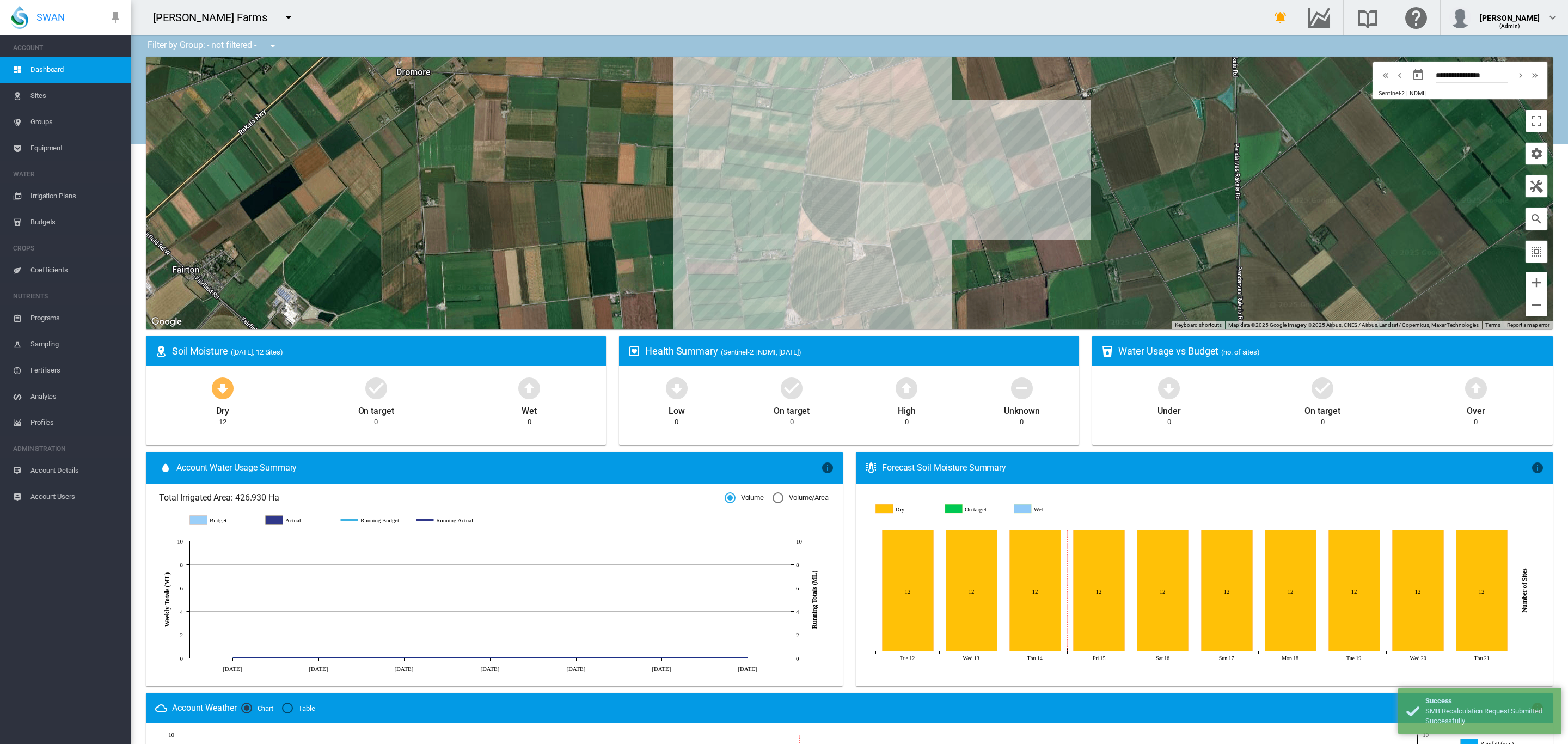
drag, startPoint x: 601, startPoint y: 185, endPoint x: 574, endPoint y: 141, distance: 51.6
click at [574, 141] on div "To navigate, press the arrow keys." at bounding box center [849, 192] width 1407 height 272
click at [47, 98] on span "Sites" at bounding box center [76, 96] width 92 height 26
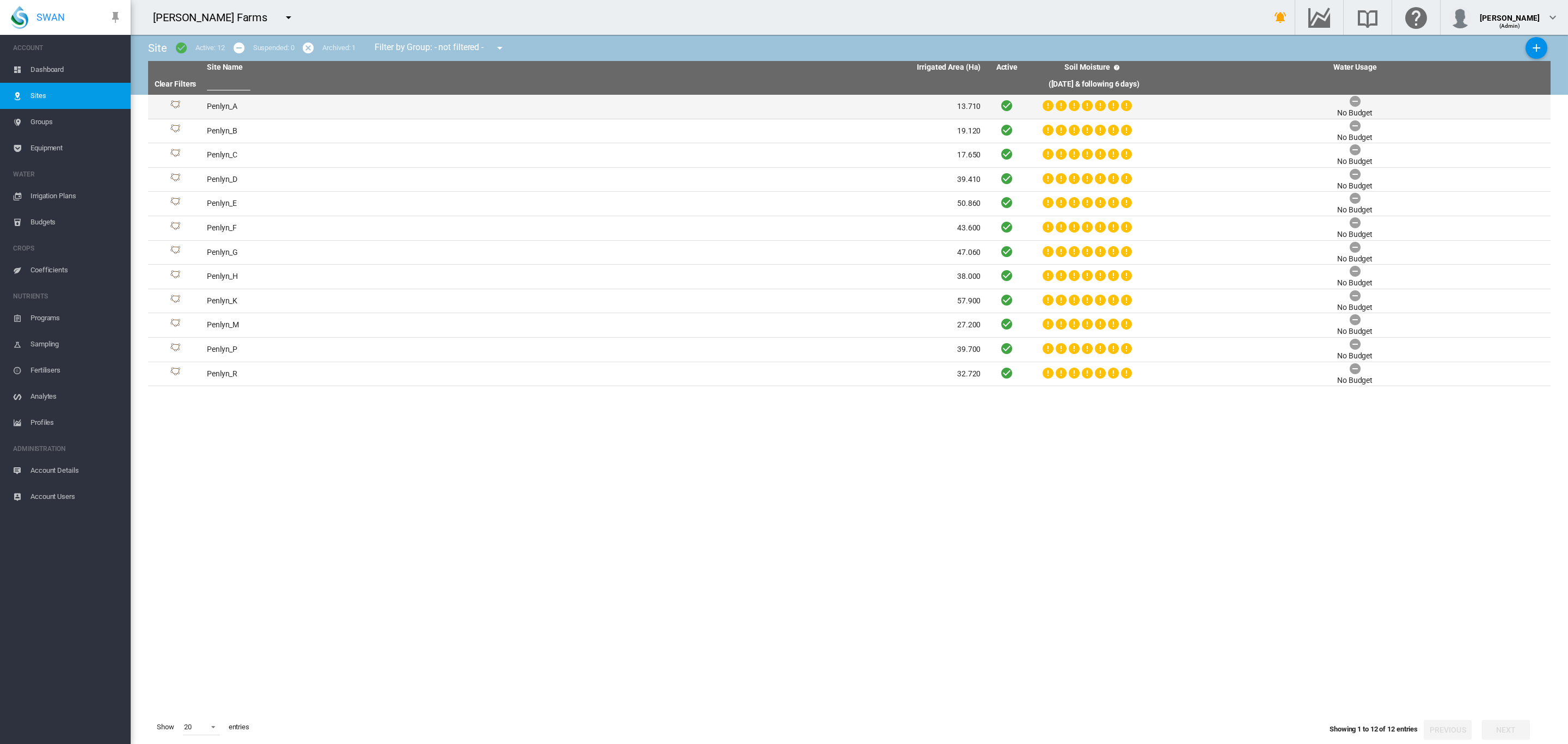
click at [261, 103] on td "Penlyn_A" at bounding box center [398, 107] width 392 height 24
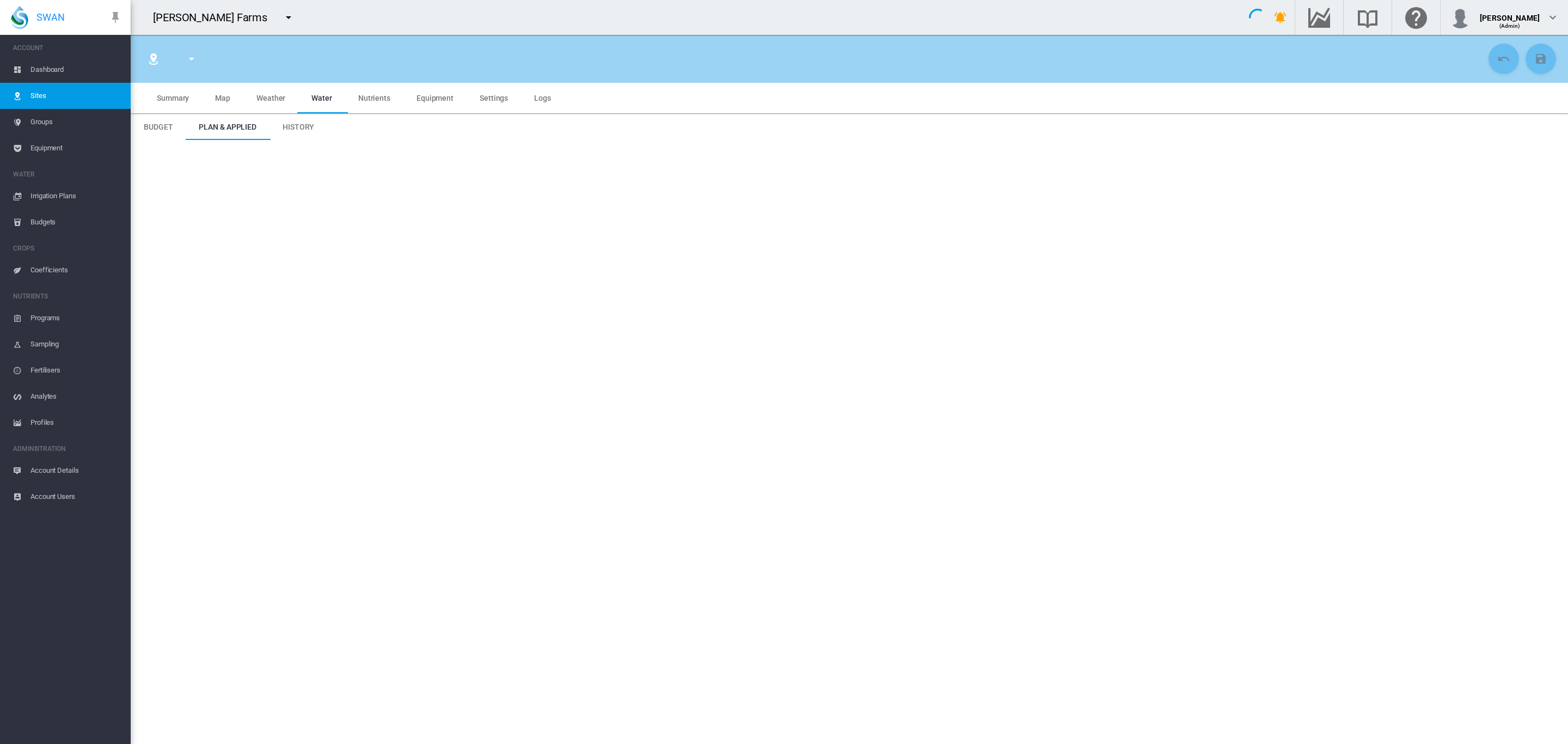
type input "*****"
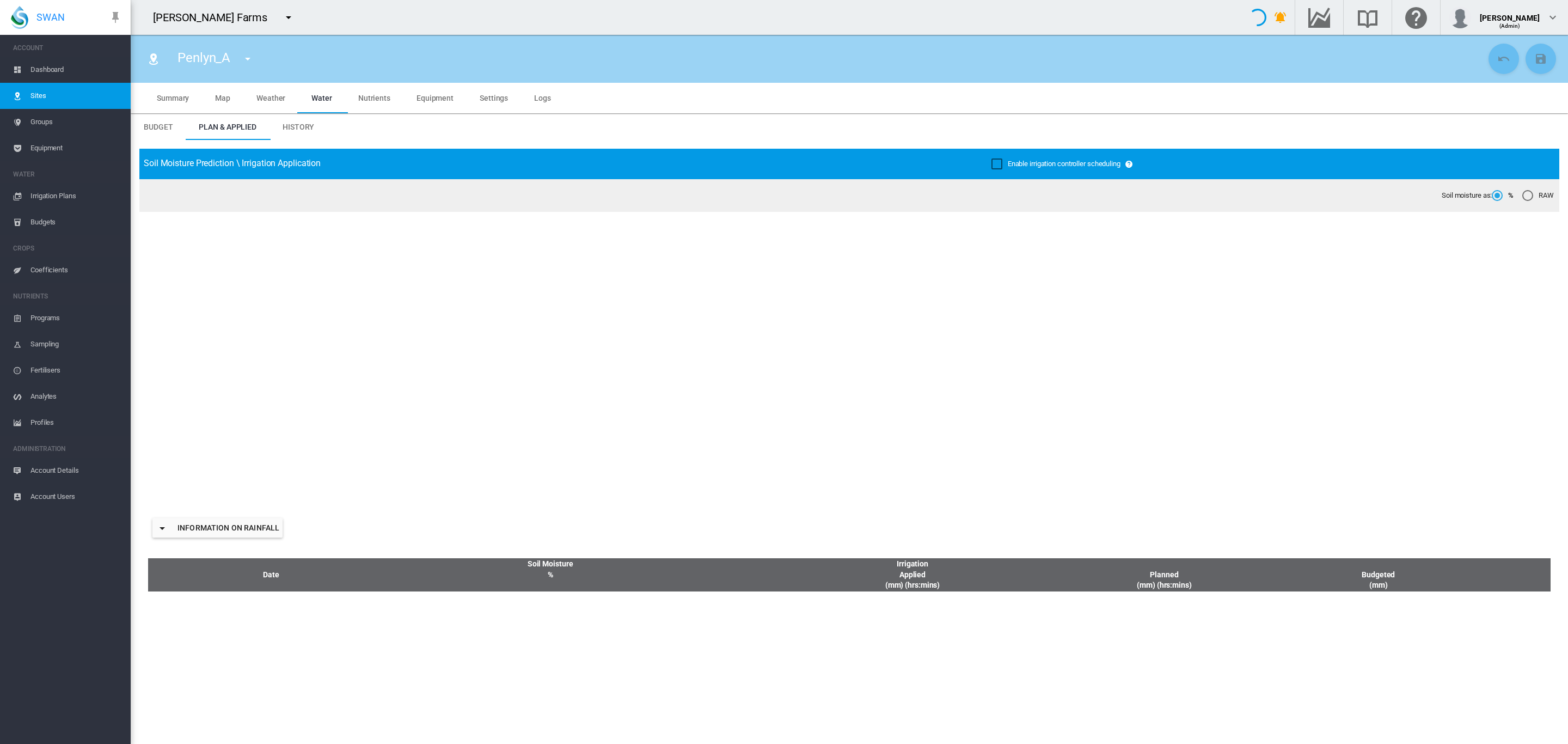
type input "********"
type input "*********"
type input "**"
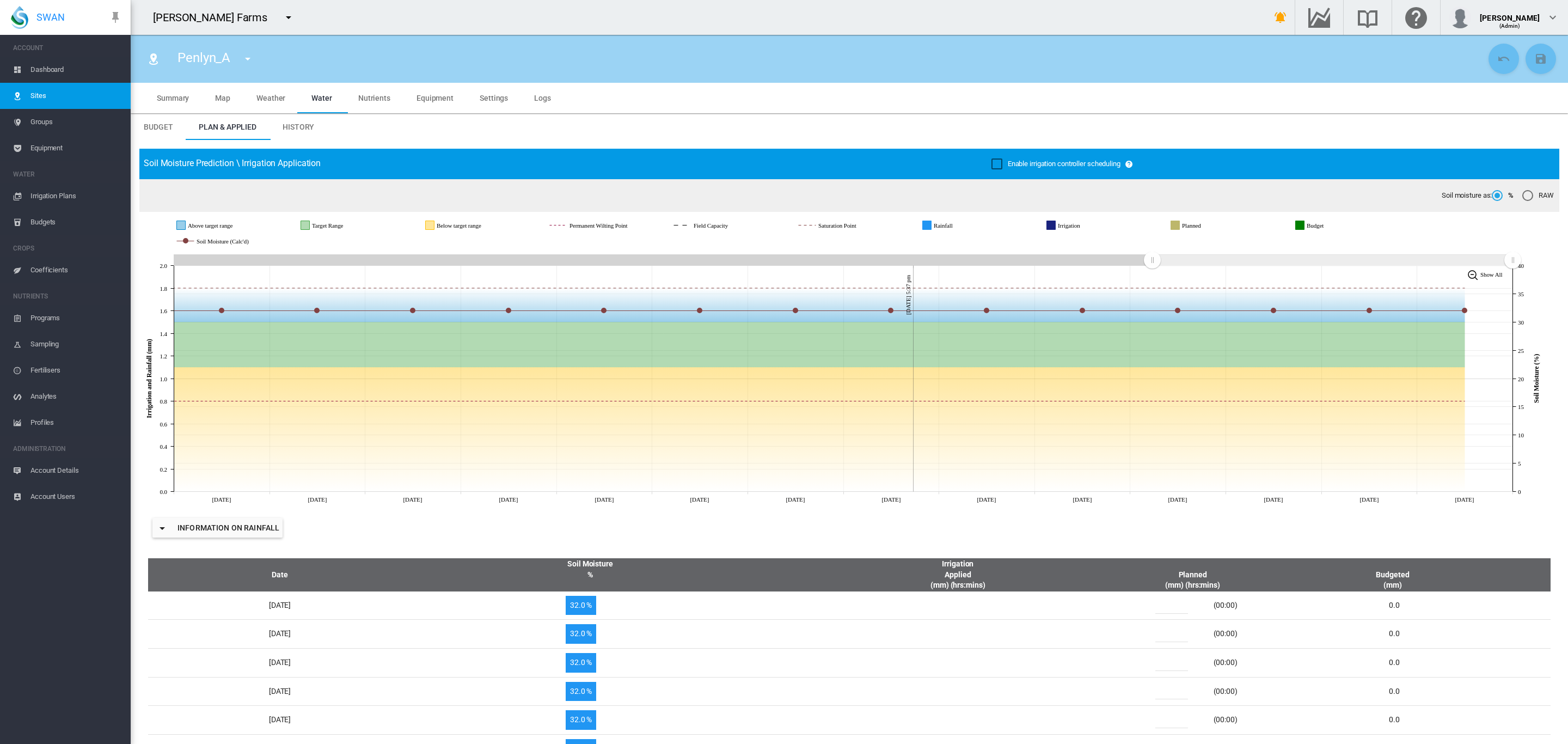
click at [481, 100] on span "Settings" at bounding box center [493, 98] width 28 height 8
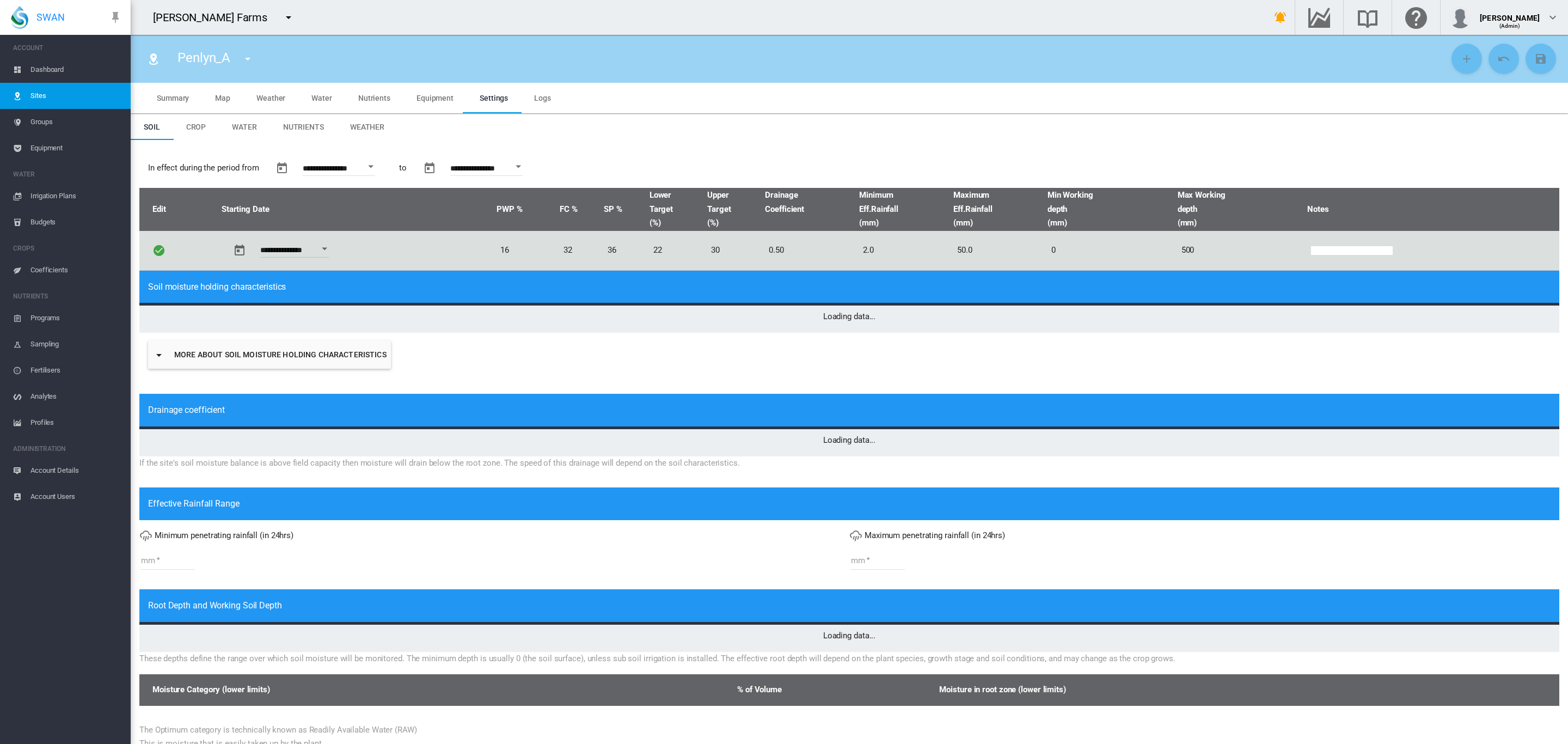
click at [380, 130] on span "Weather" at bounding box center [367, 127] width 34 height 8
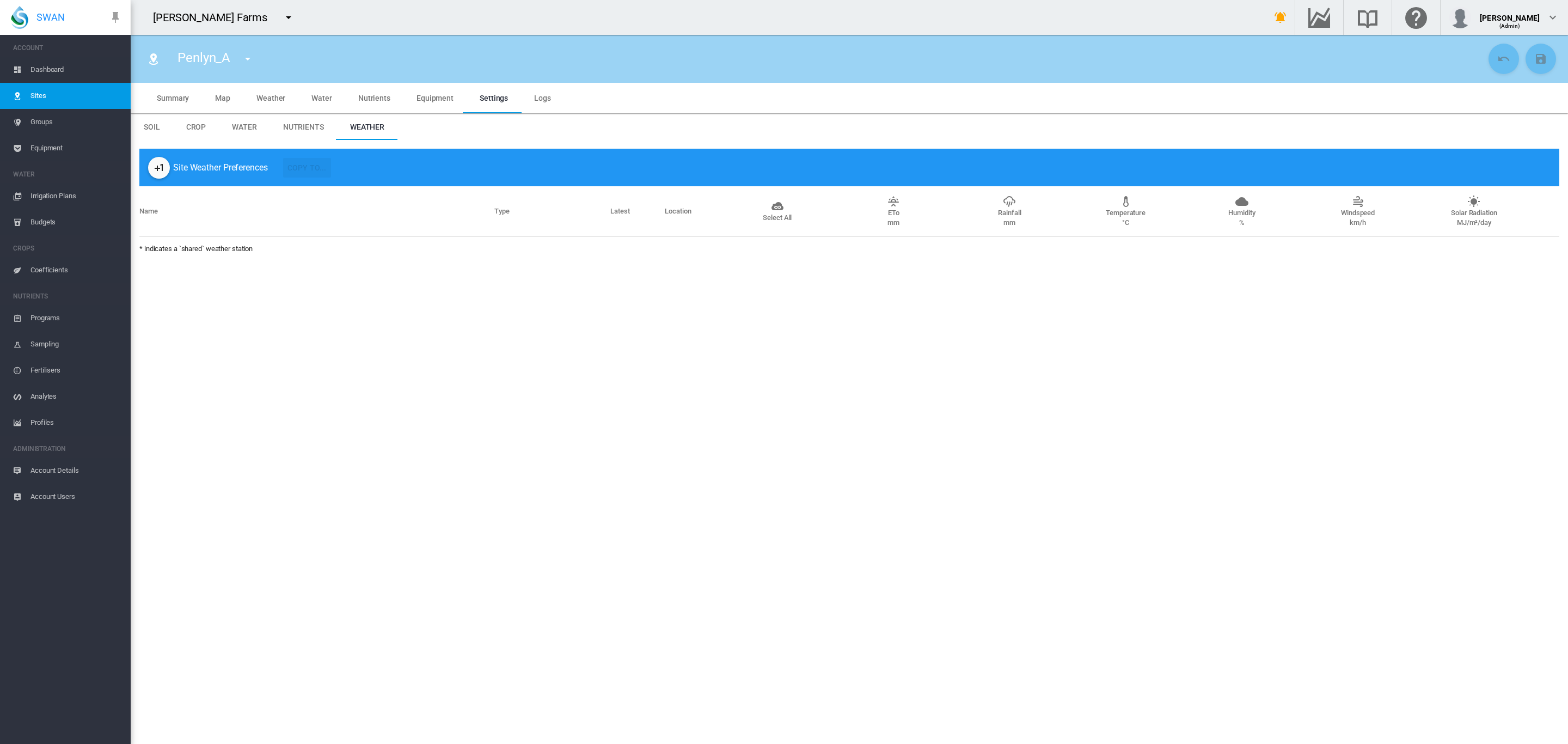
type input "*"
type input "**"
type input "*****"
type input "***"
type input "*****"
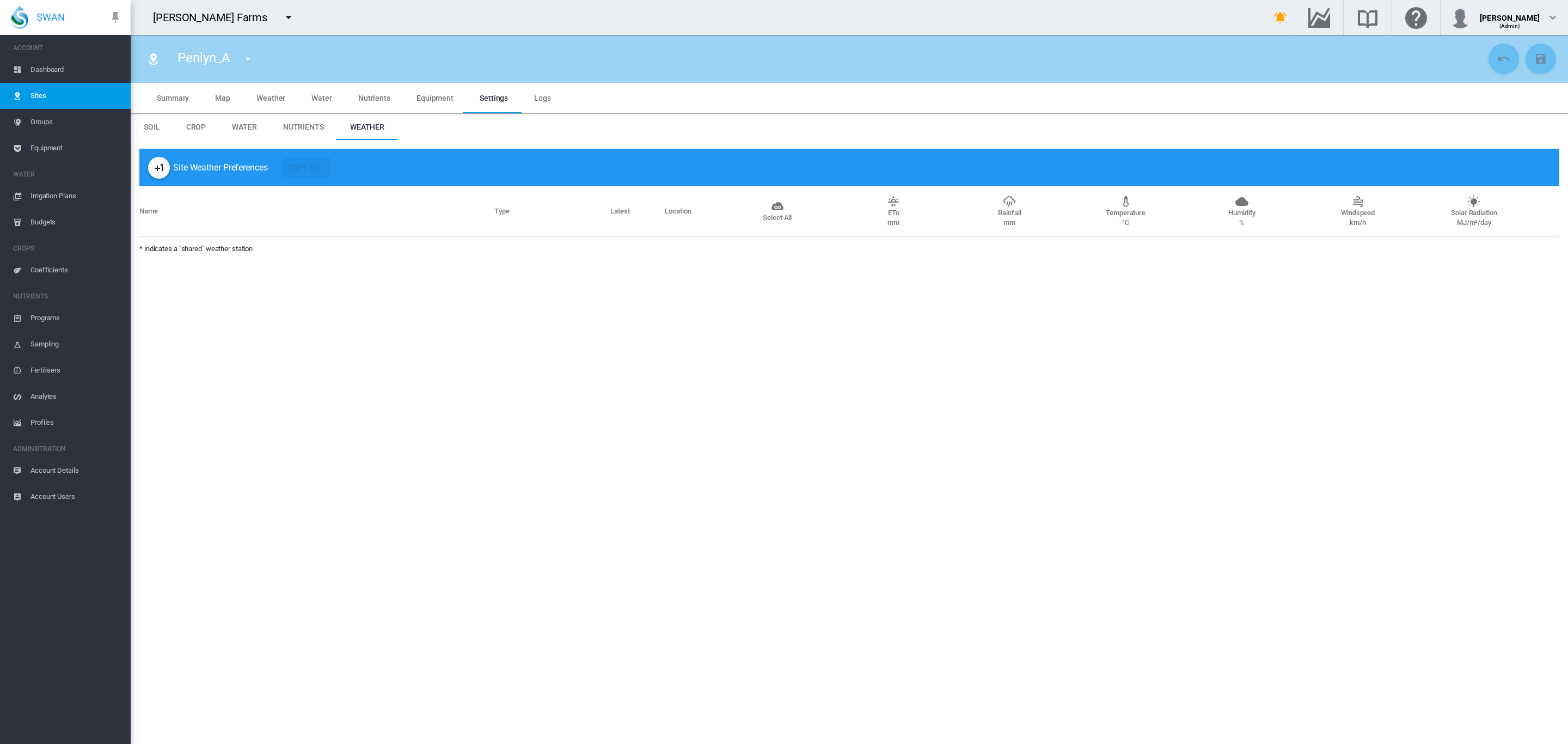
click at [156, 170] on md-icon "icon-plus-one" at bounding box center [158, 167] width 13 height 13
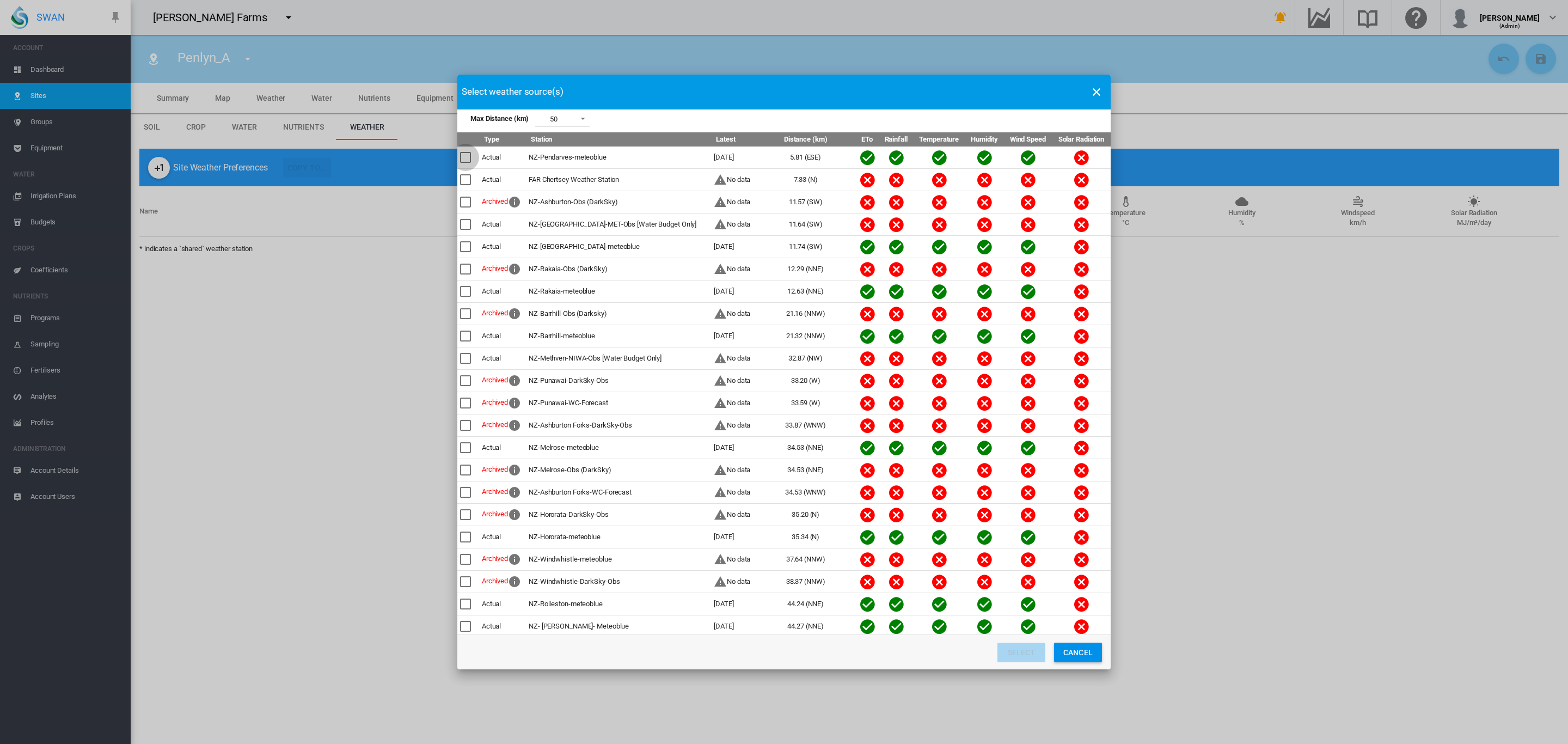
click at [469, 155] on div "Max Distance ..." at bounding box center [465, 157] width 11 height 11
click at [470, 177] on div "Max Distance ..." at bounding box center [465, 180] width 11 height 11
click at [468, 293] on div "Max Distance ..." at bounding box center [465, 291] width 11 height 11
click at [1009, 647] on button "Select" at bounding box center [1021, 652] width 48 height 19
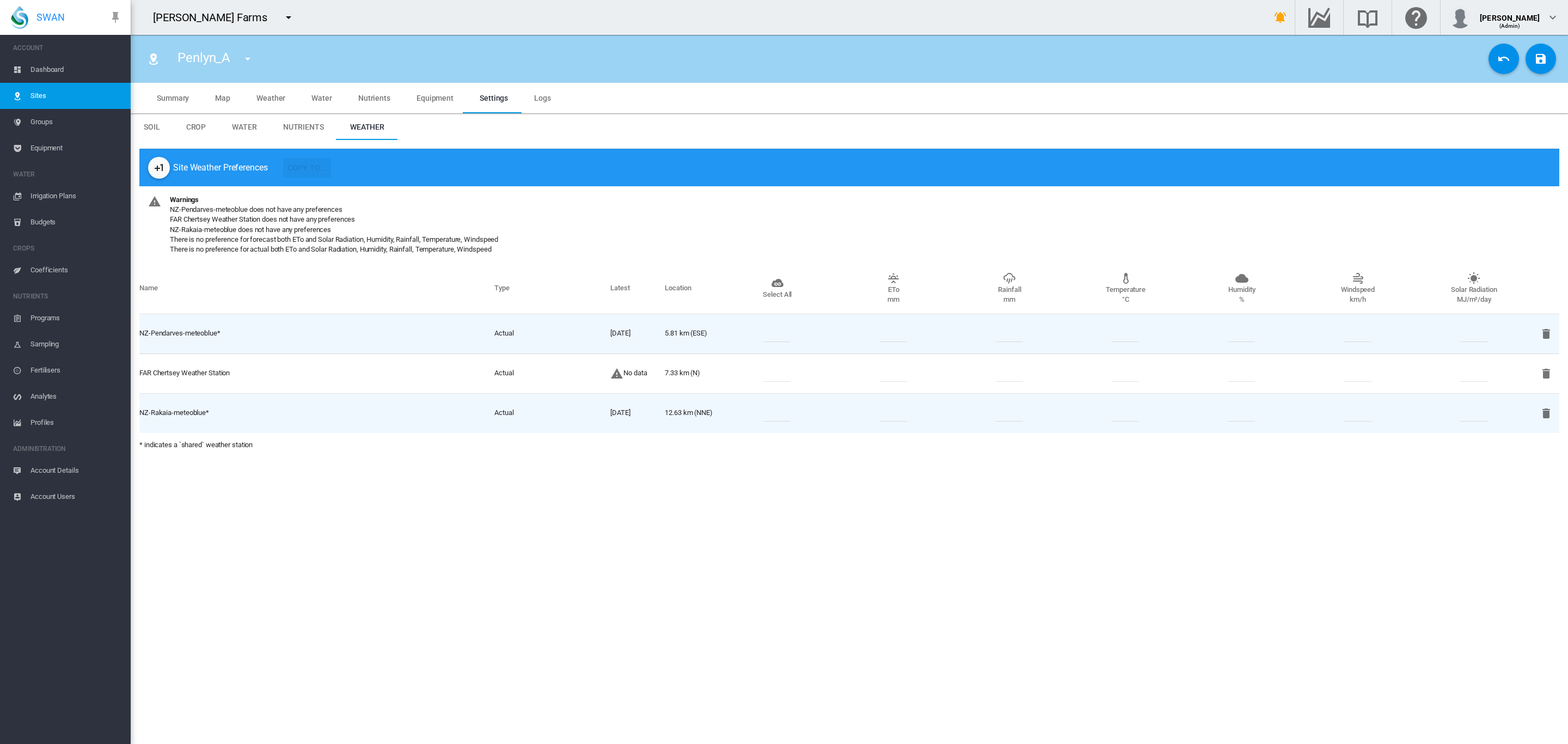
click at [764, 376] on input "number" at bounding box center [777, 373] width 27 height 16
type input "*"
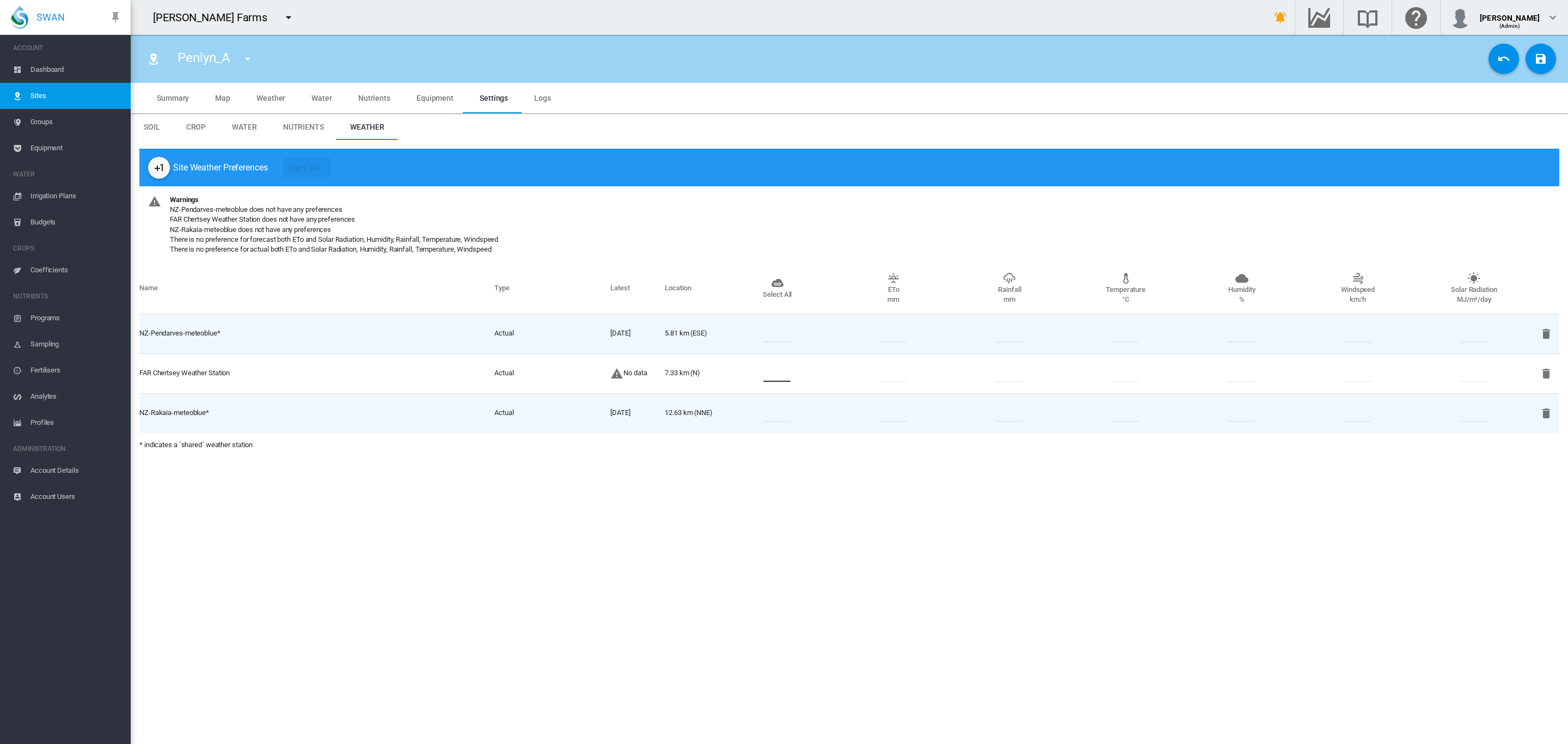
type input "*"
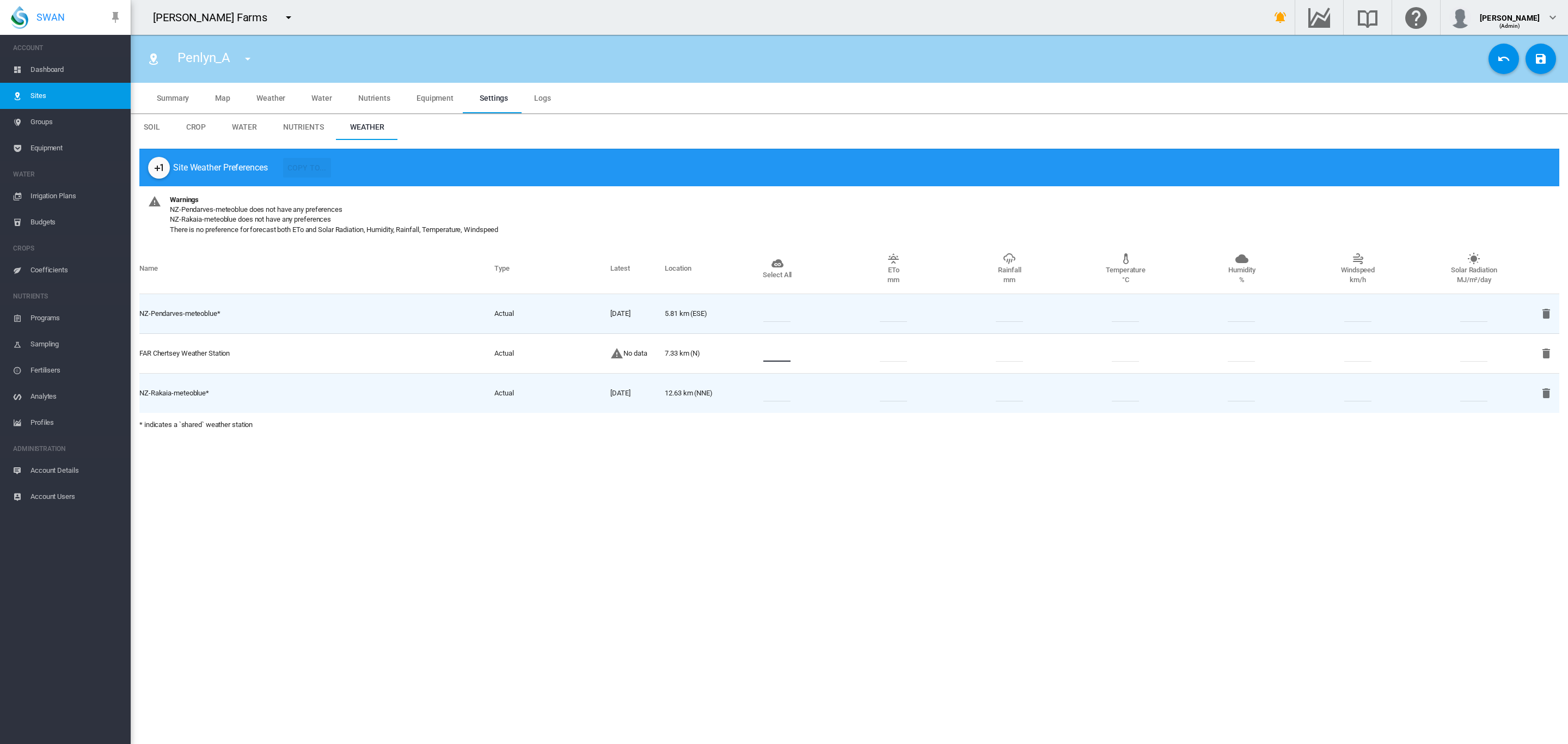
type input "*"
click at [784, 315] on input "number" at bounding box center [777, 313] width 27 height 16
type input "*"
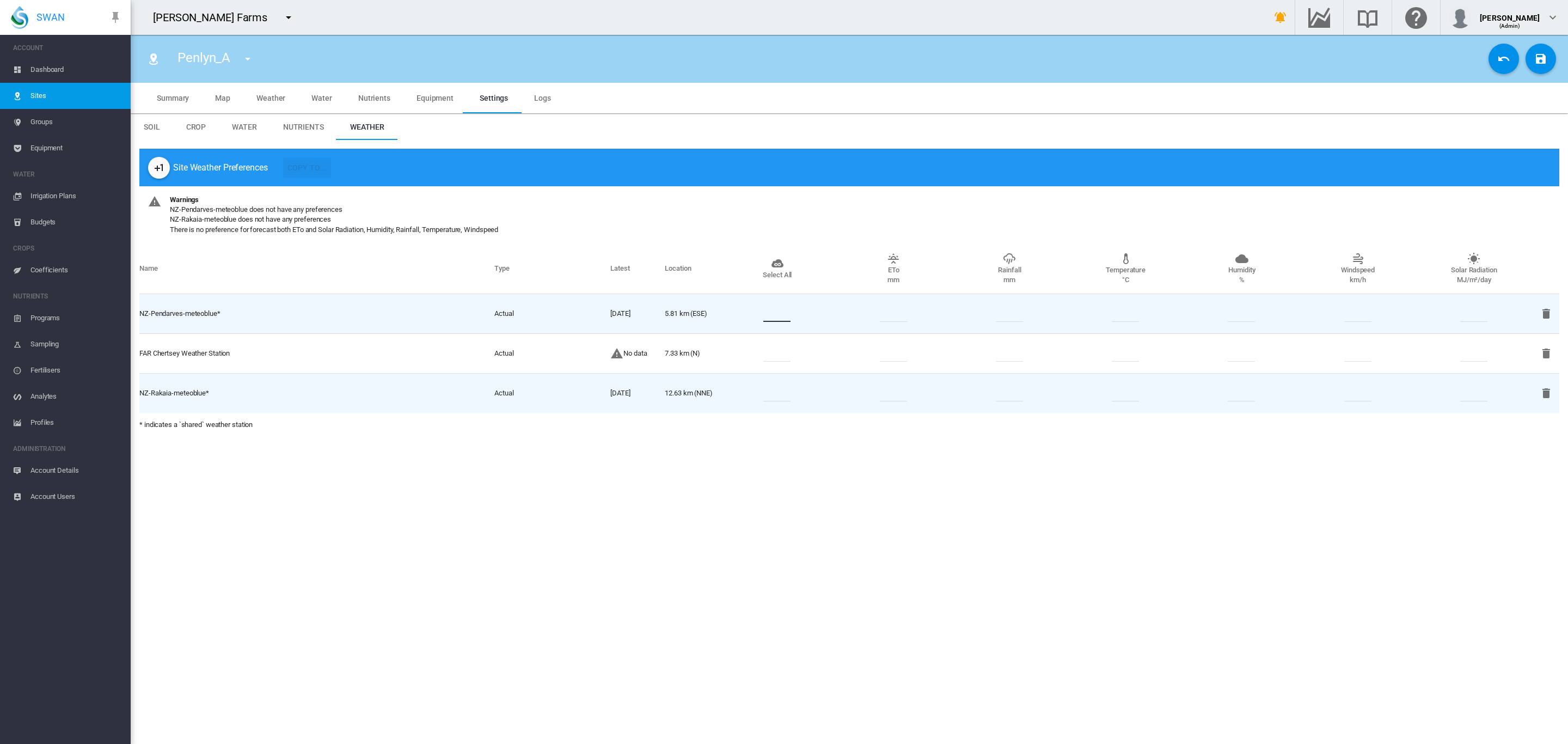
type input "*"
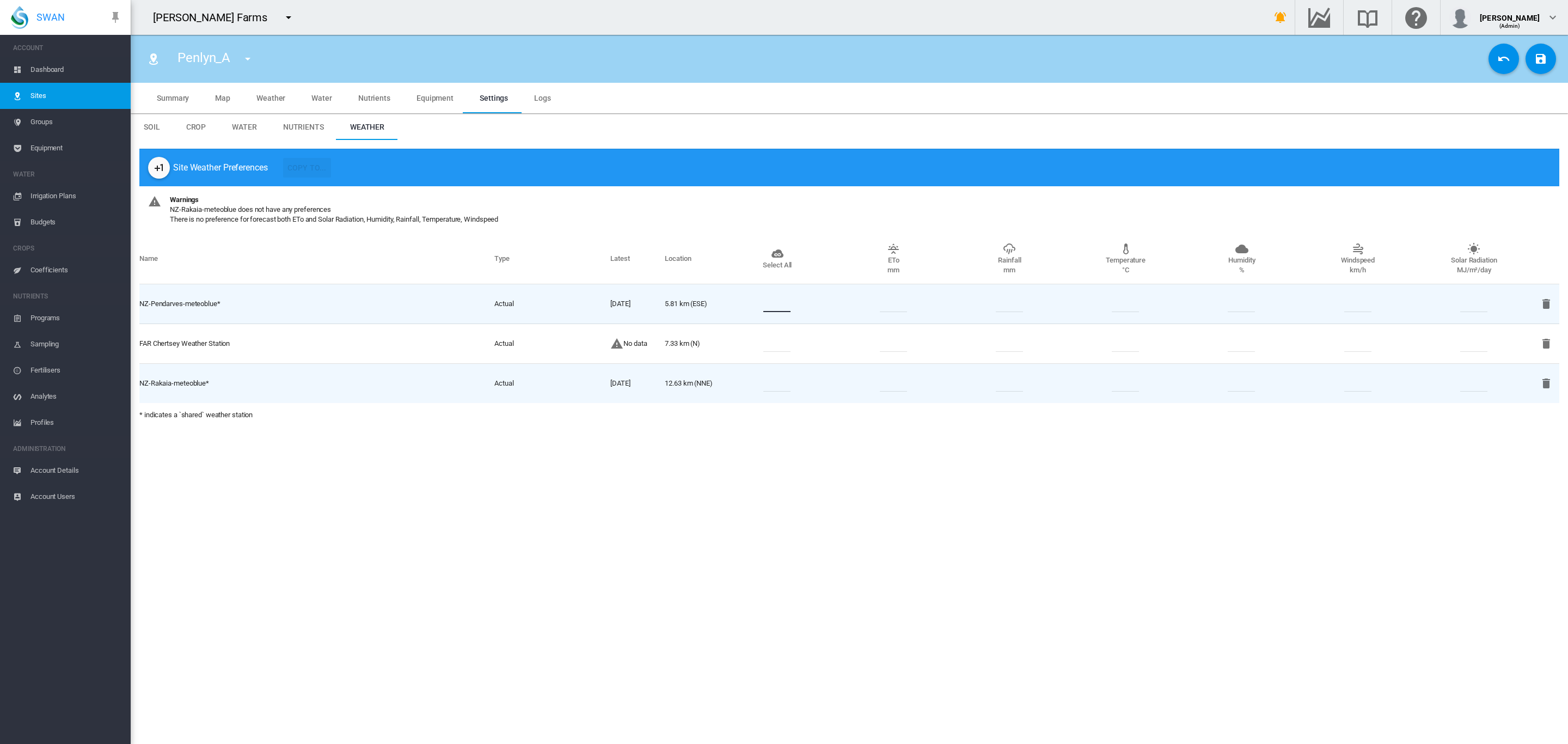
type input "*"
click at [786, 385] on input "number" at bounding box center [777, 383] width 27 height 16
type input "*"
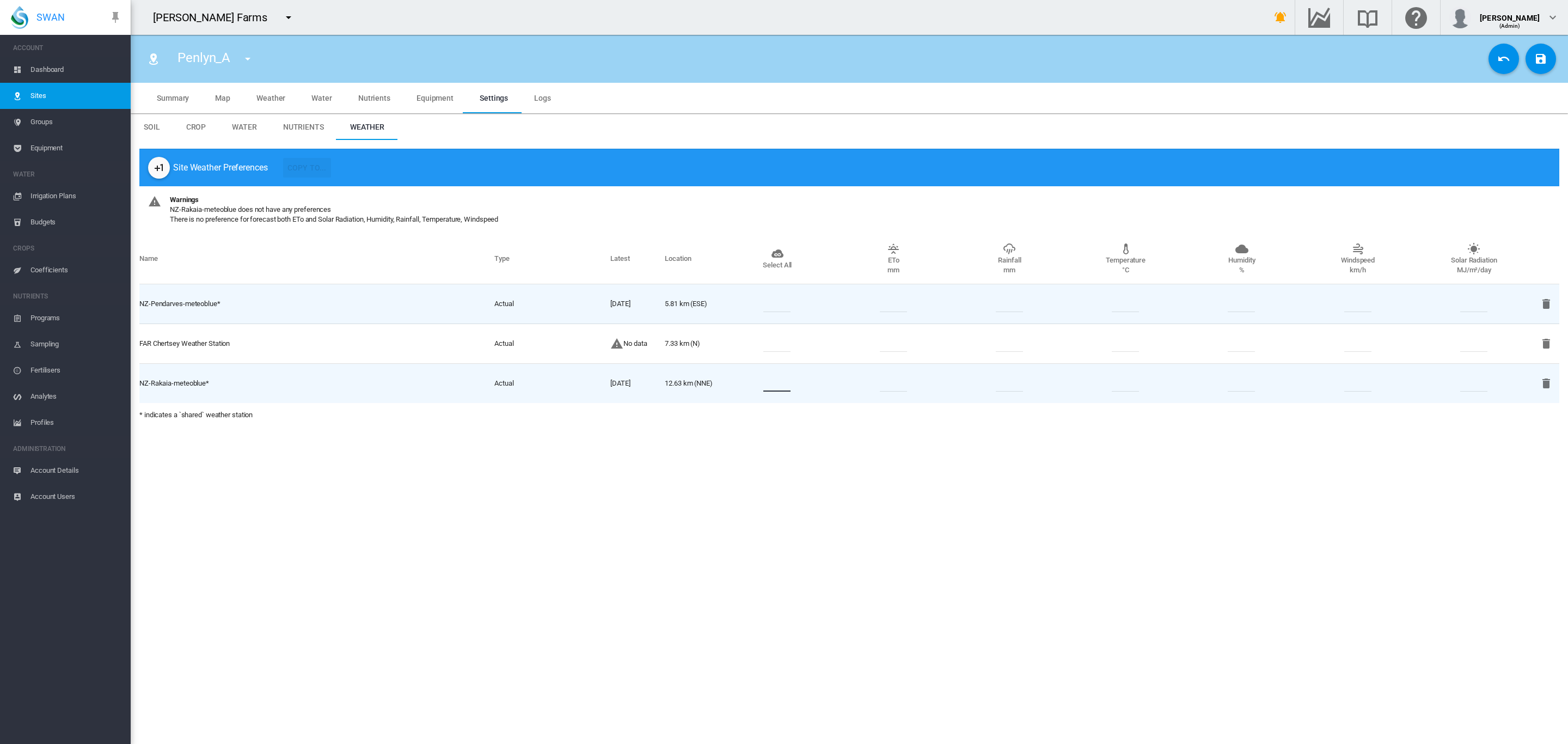
type input "*"
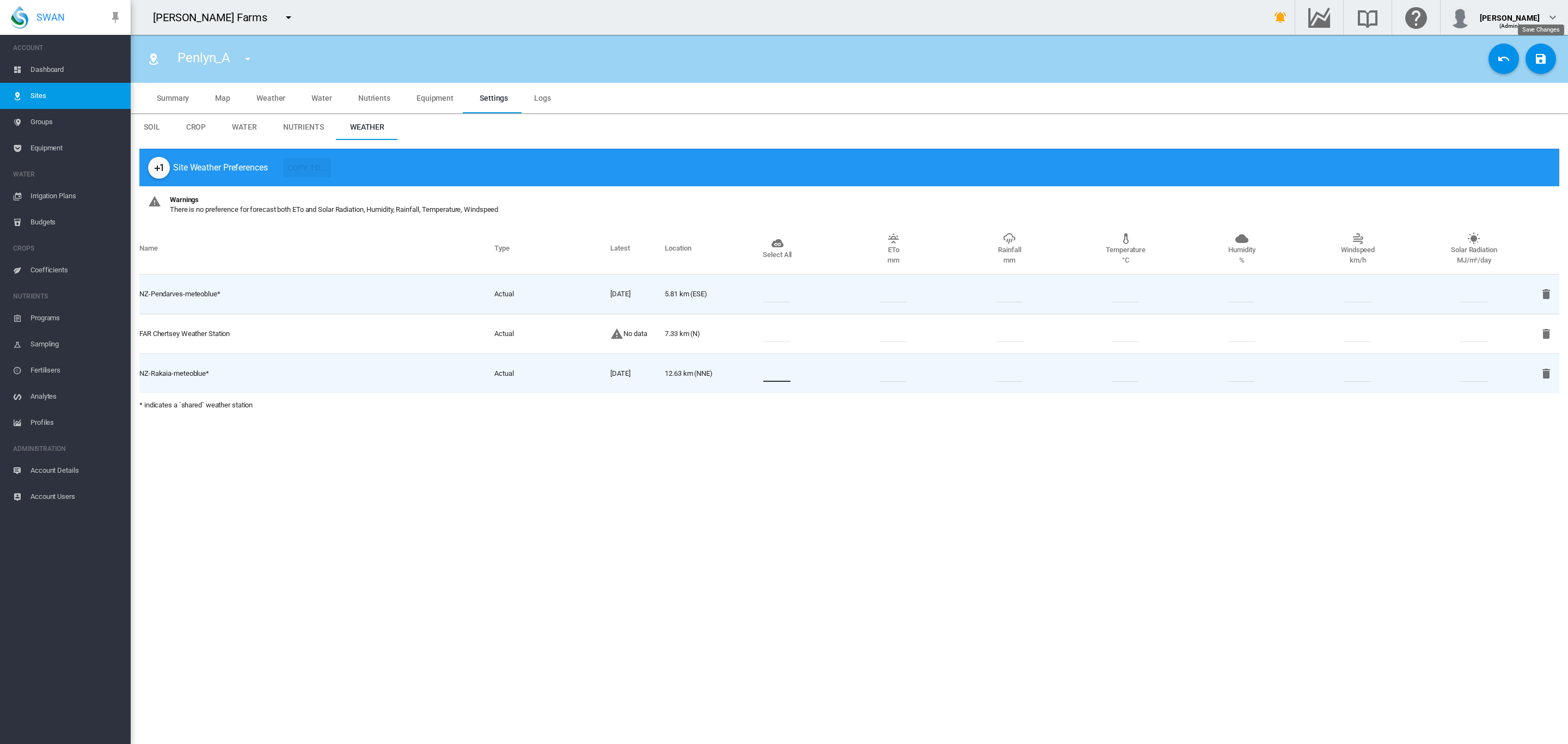
type input "*"
click at [1545, 63] on md-icon "icon-content-save" at bounding box center [1541, 58] width 13 height 13
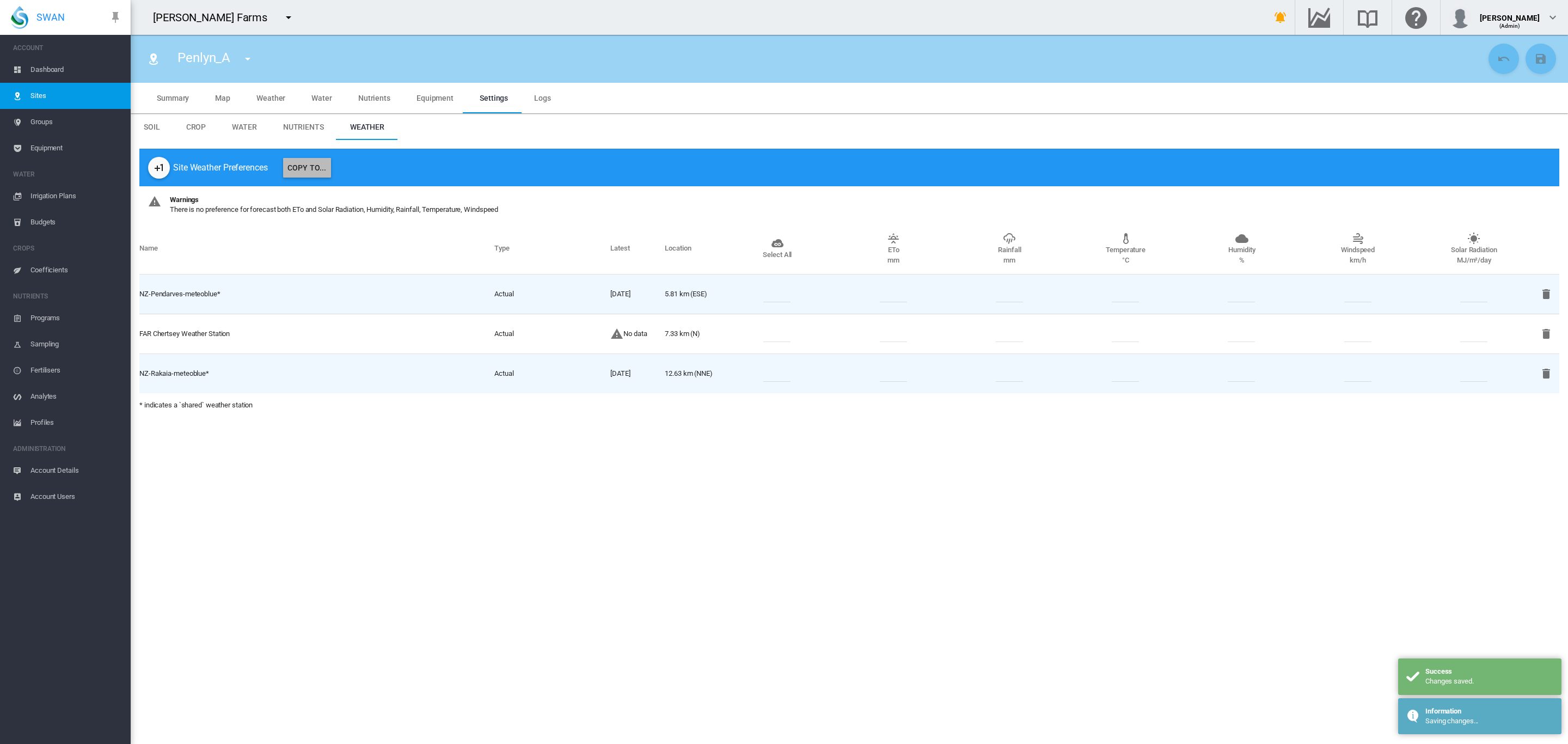
click at [306, 169] on button "Copy To..." at bounding box center [307, 167] width 48 height 19
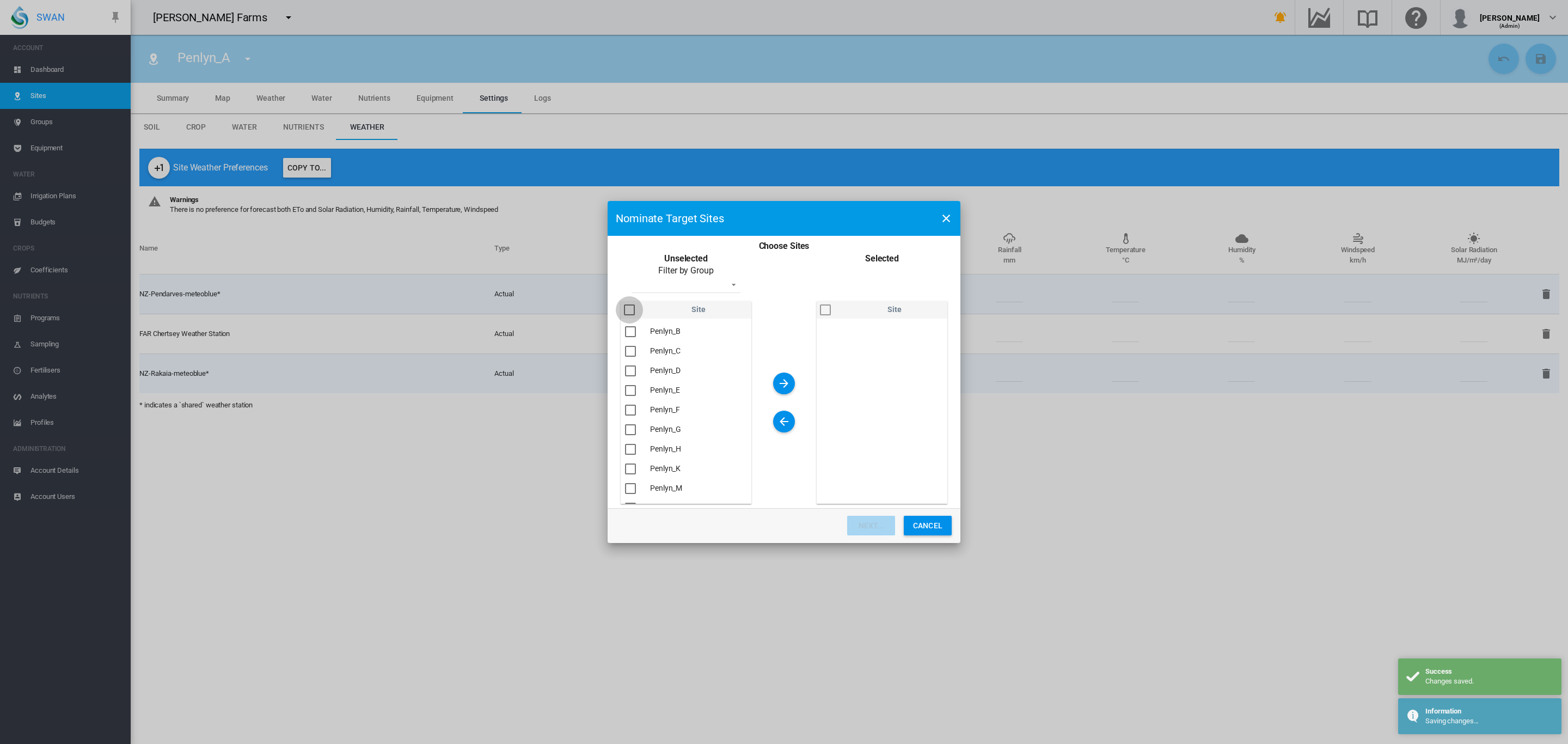
click at [627, 304] on div "You are ..." at bounding box center [629, 309] width 11 height 11
click at [781, 380] on md-icon "icon-arrow-right" at bounding box center [784, 383] width 13 height 13
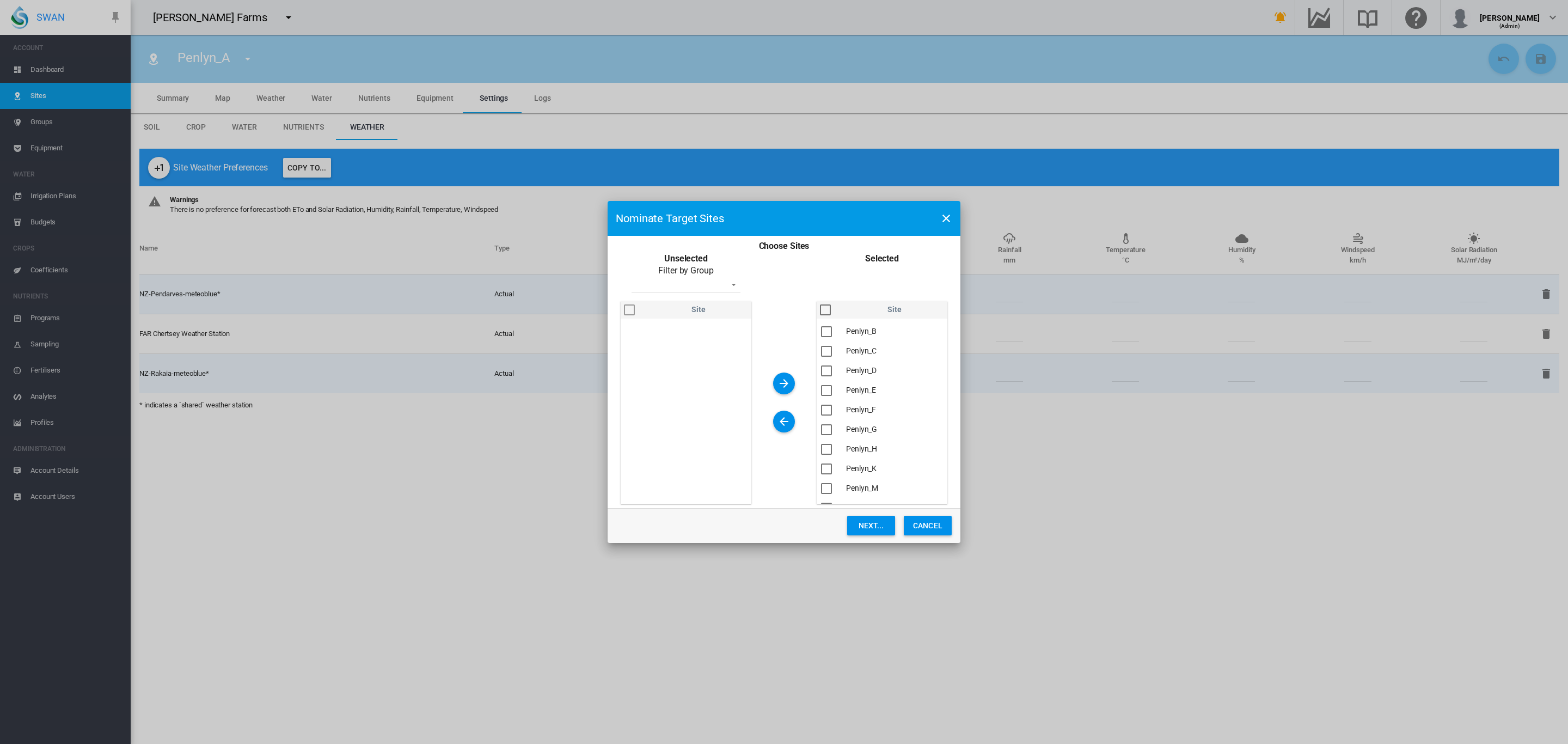
click at [826, 312] on div "You are ..." at bounding box center [826, 309] width 11 height 11
click at [873, 528] on button "Next..." at bounding box center [871, 525] width 48 height 19
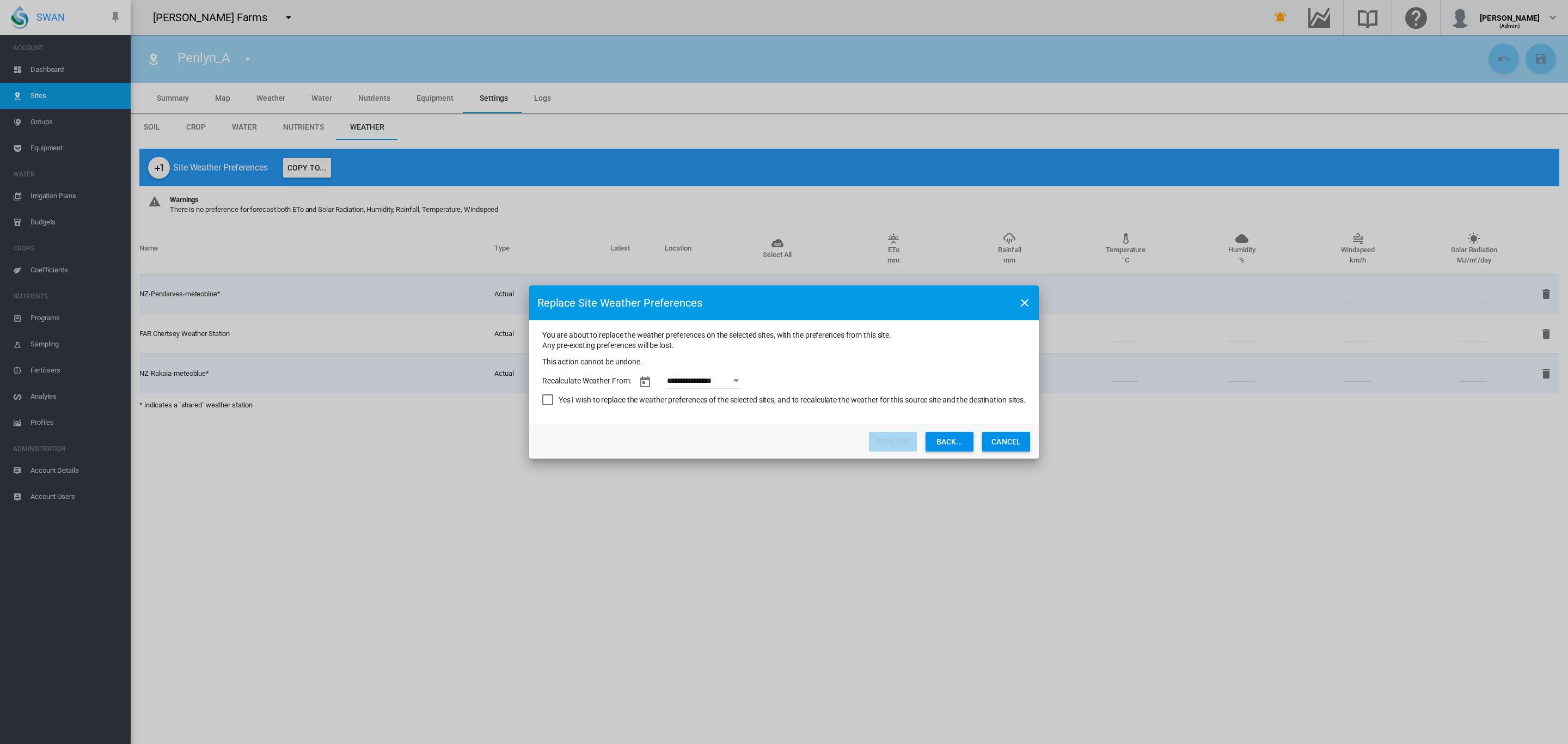
click at [741, 383] on button "Open calendar" at bounding box center [737, 380] width 19 height 19
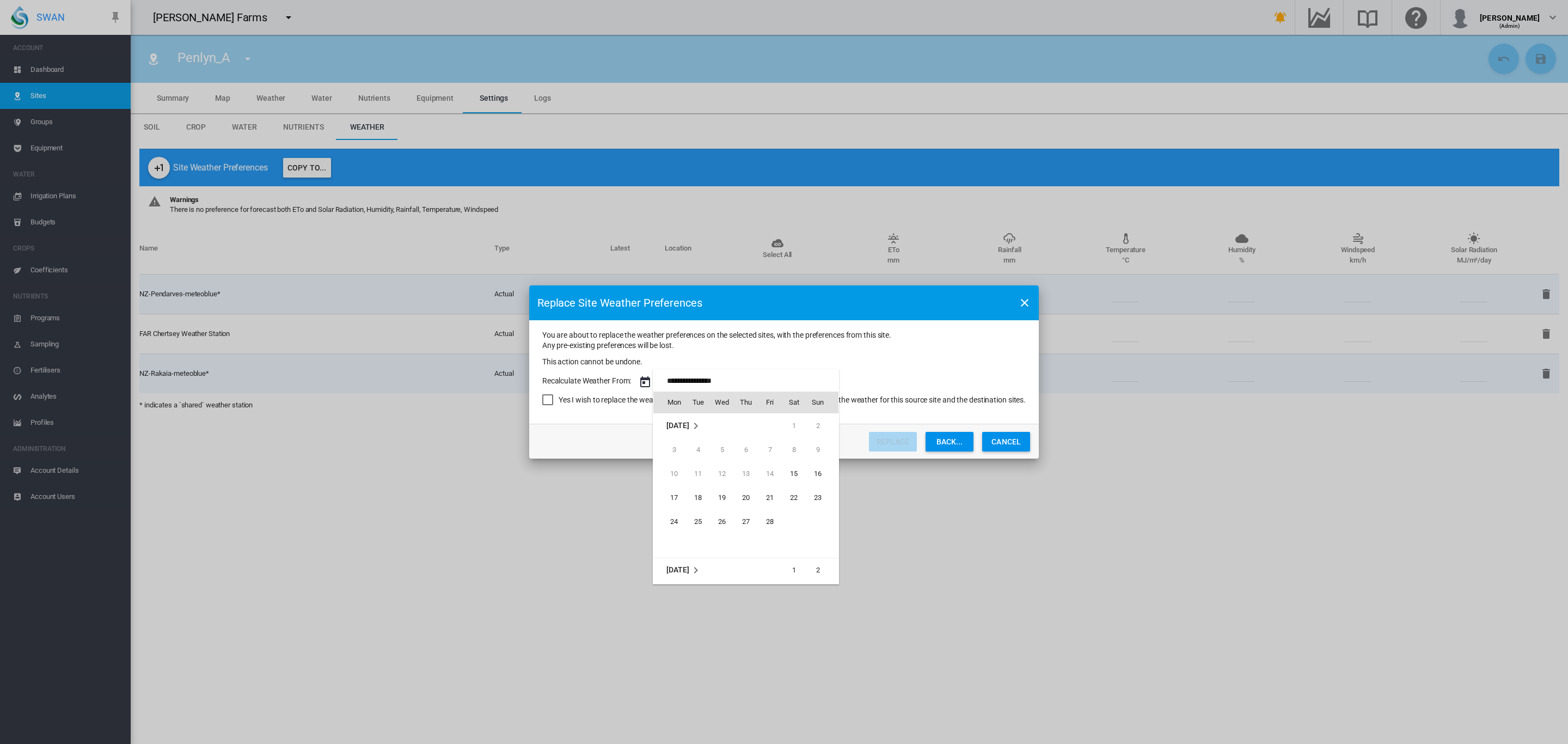
click at [847, 364] on div at bounding box center [784, 372] width 1568 height 744
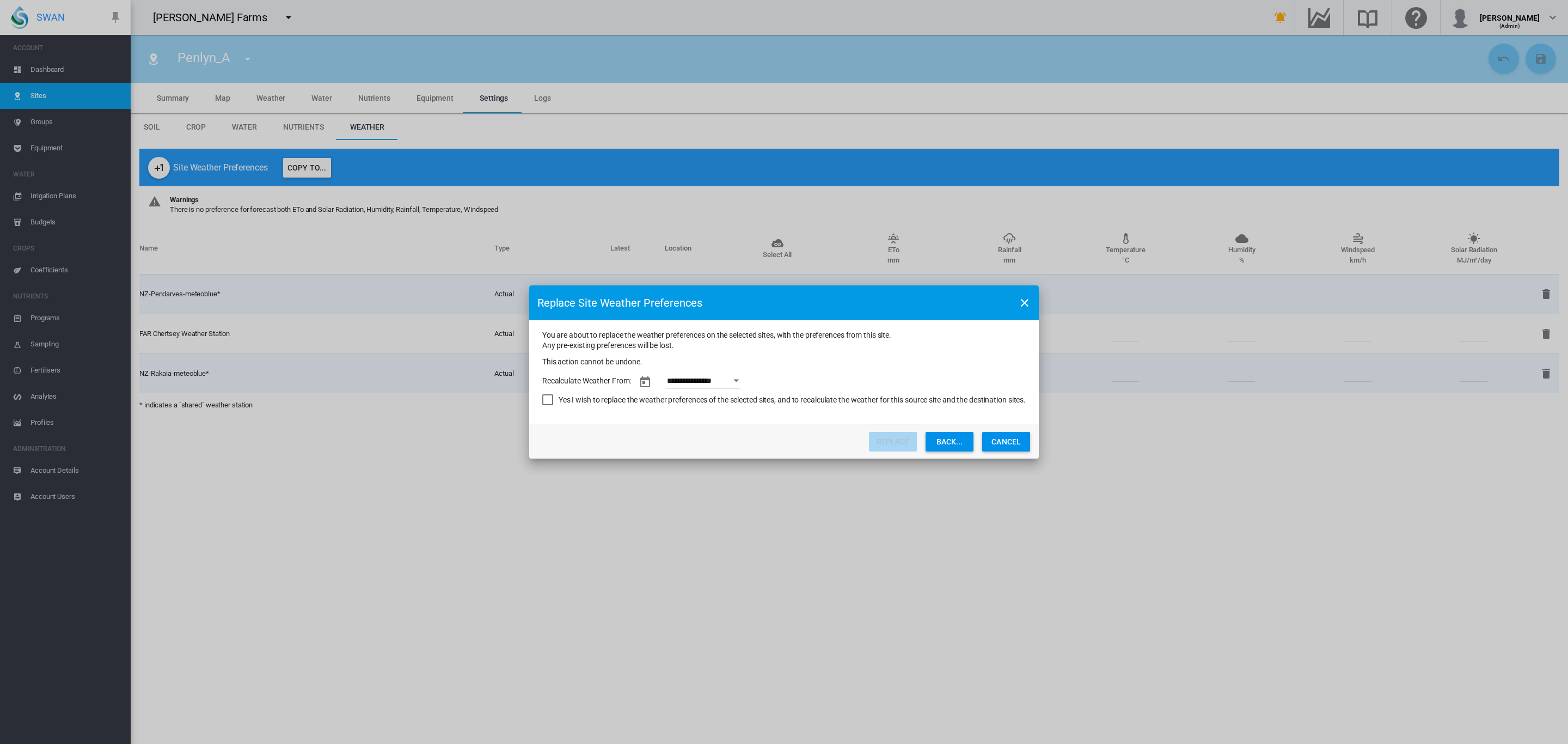
click at [740, 381] on div "Open calendar" at bounding box center [737, 380] width 5 height 3
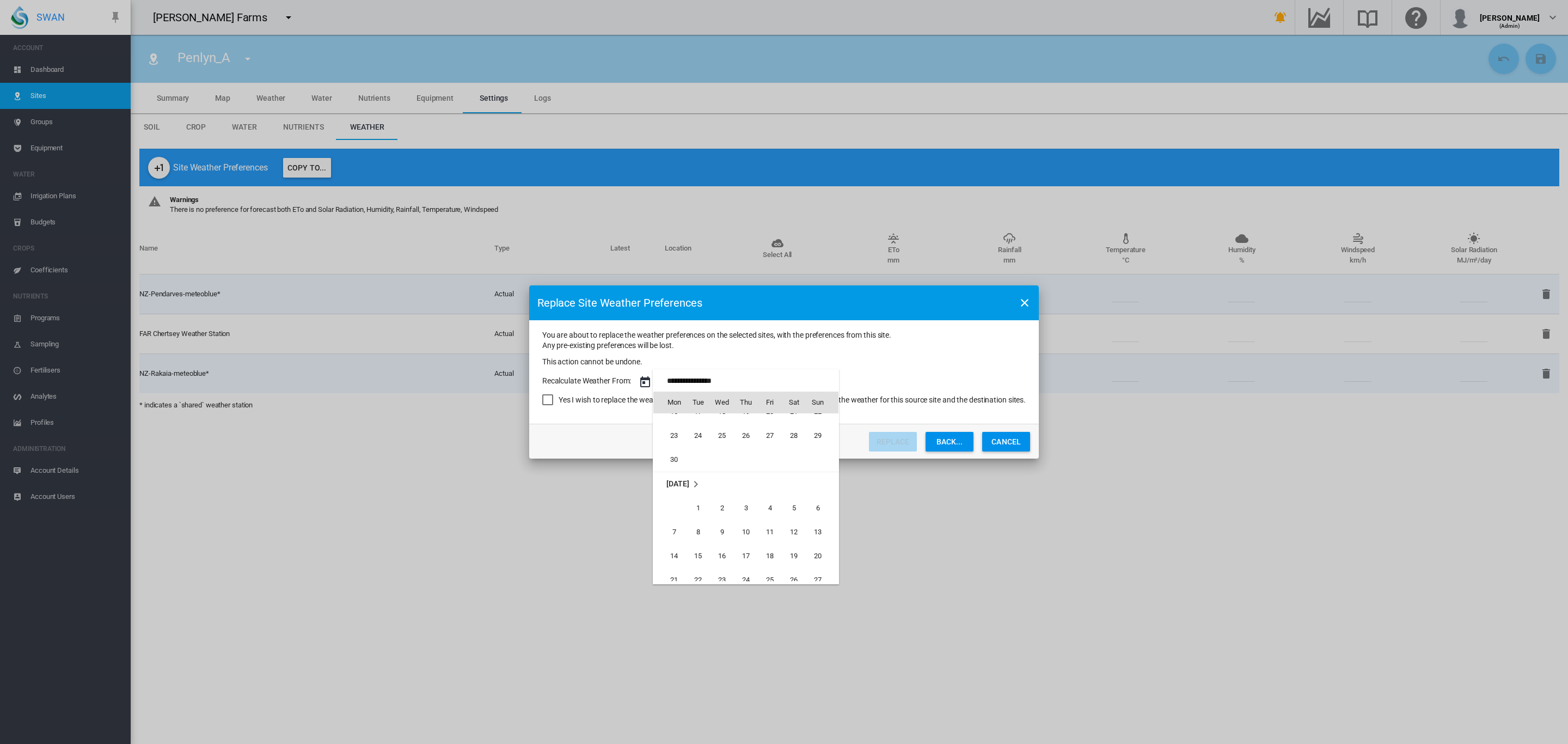
scroll to position [662, 0]
click at [698, 511] on span "1" at bounding box center [698, 510] width 22 height 22
type input "**********"
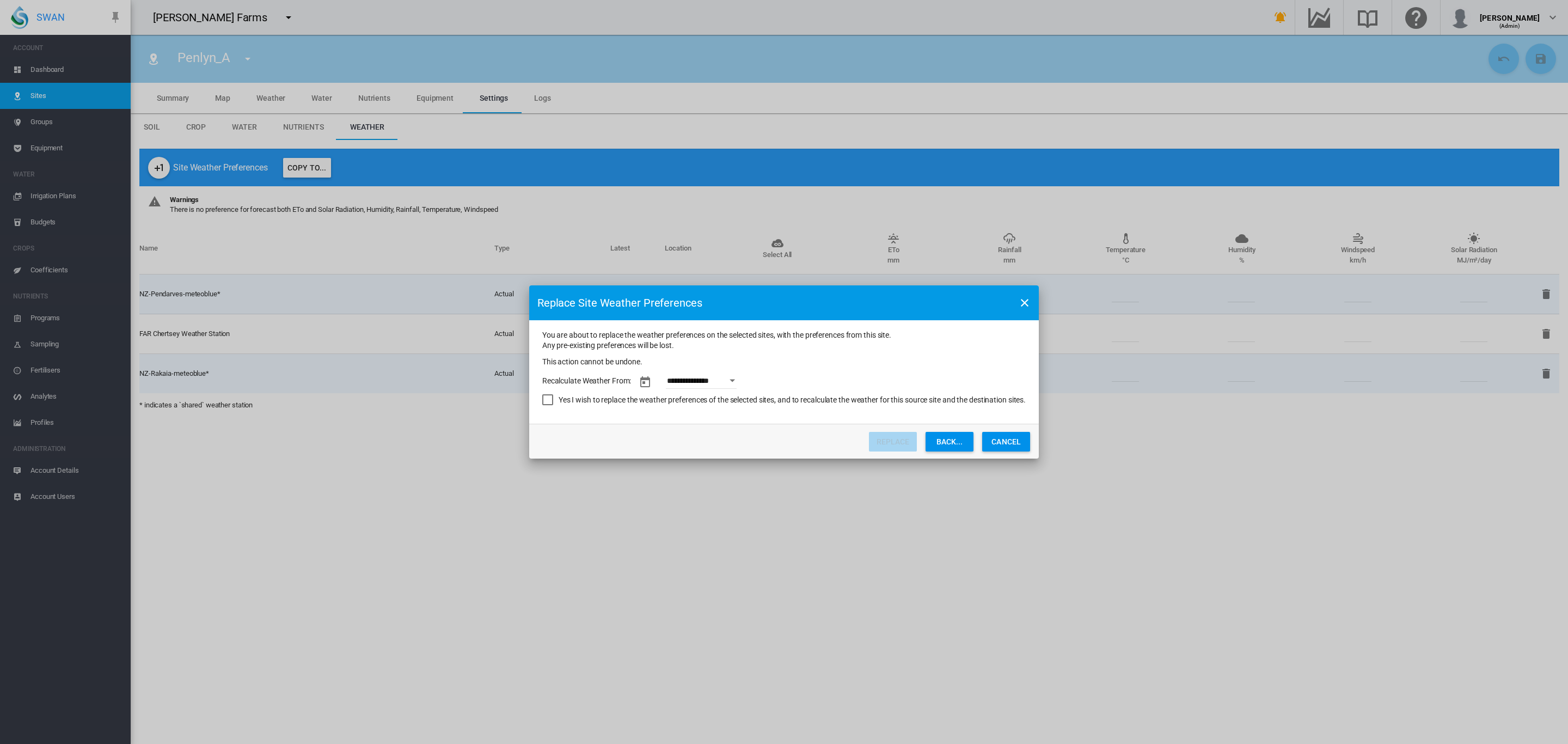
click at [546, 397] on div "Yes I wish to replace the weather preferences of the selected sites, and to rec…" at bounding box center [548, 399] width 11 height 11
click at [905, 438] on button "Replace" at bounding box center [892, 441] width 48 height 19
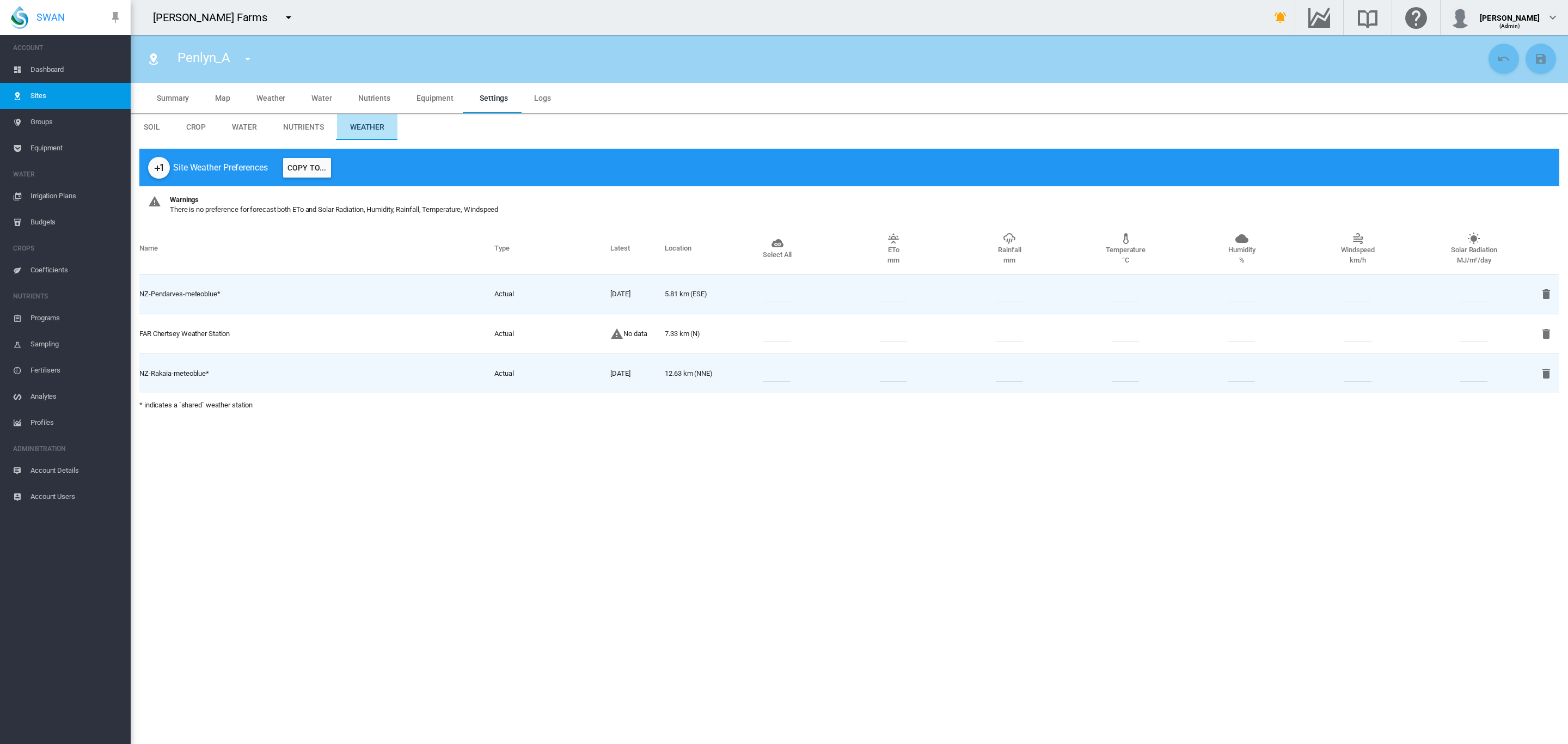
click at [359, 129] on span "Weather" at bounding box center [367, 127] width 34 height 8
click at [281, 104] on md-tab-item "Weather" at bounding box center [270, 98] width 55 height 31
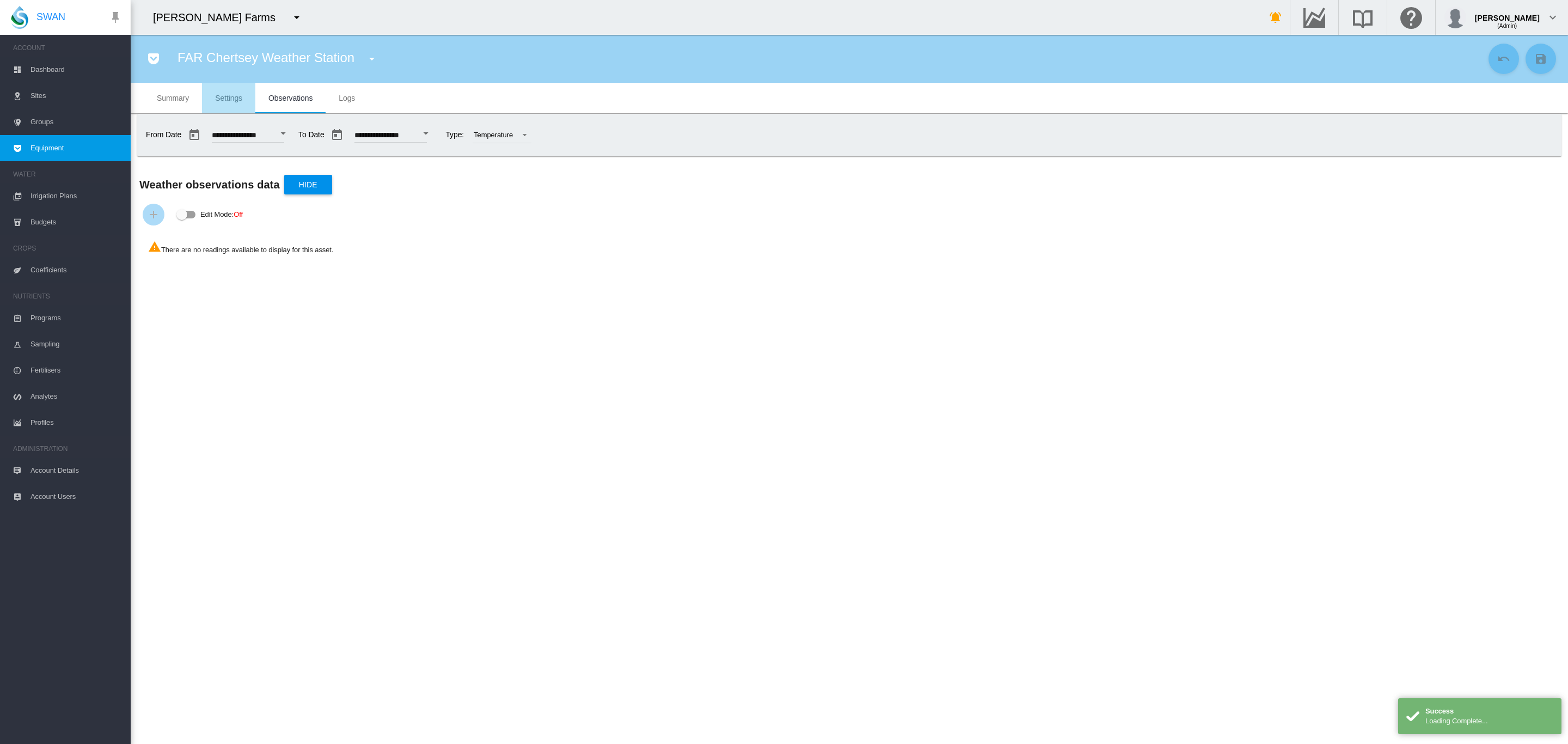
click at [231, 105] on md-tab-item "Settings" at bounding box center [228, 98] width 53 height 31
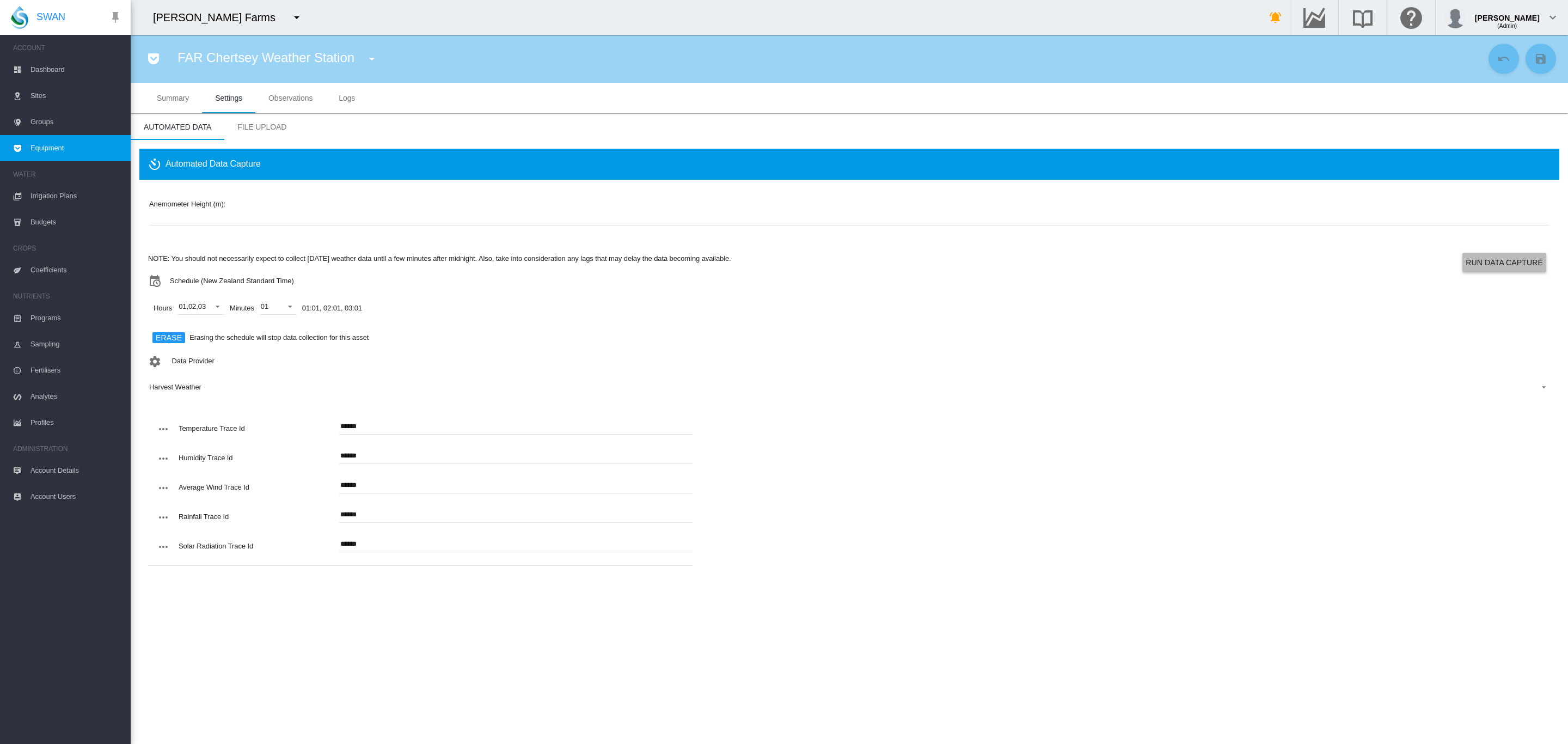
click at [1478, 259] on button "Run Data Capture" at bounding box center [1504, 262] width 84 height 19
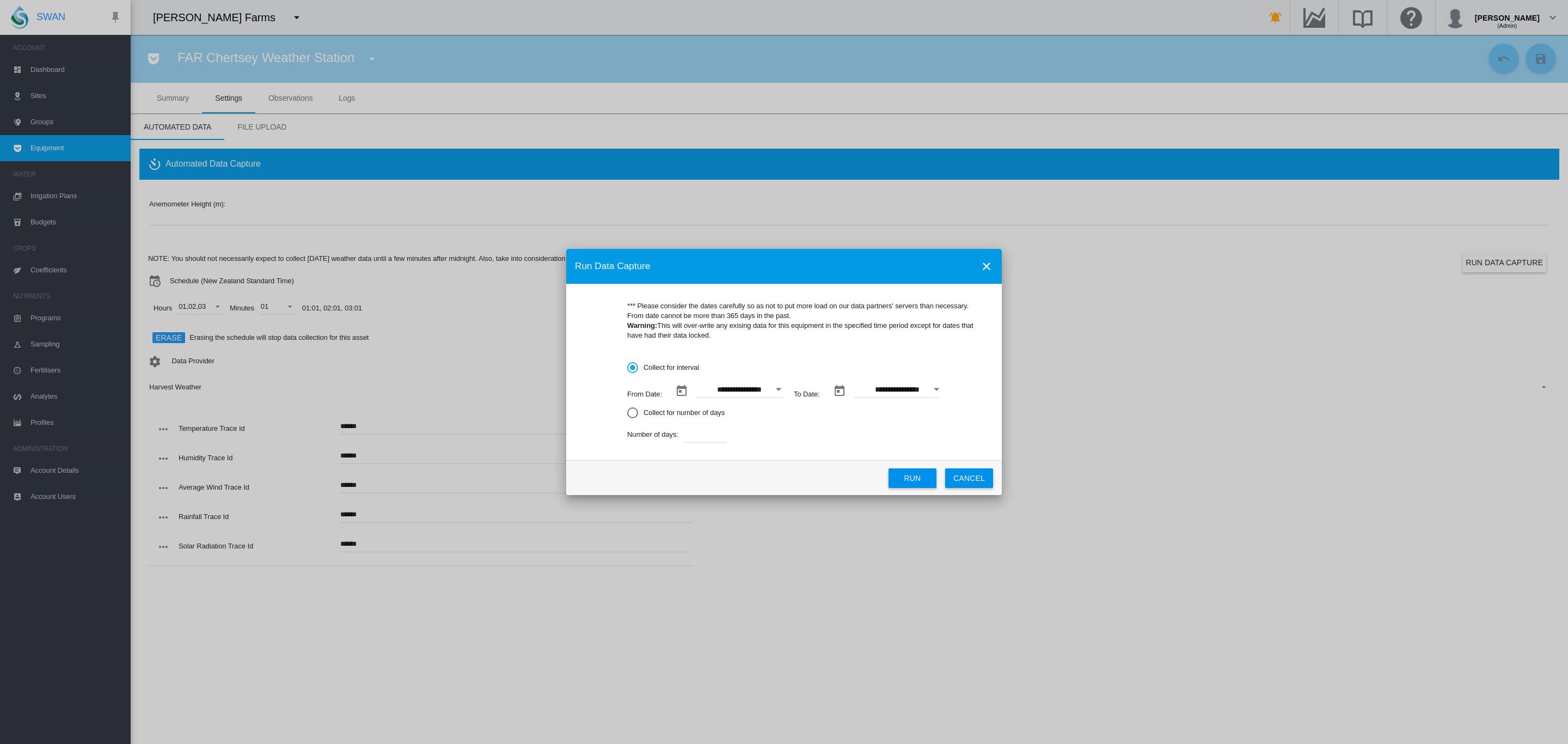
click at [779, 389] on div "Open calendar" at bounding box center [779, 388] width 5 height 3
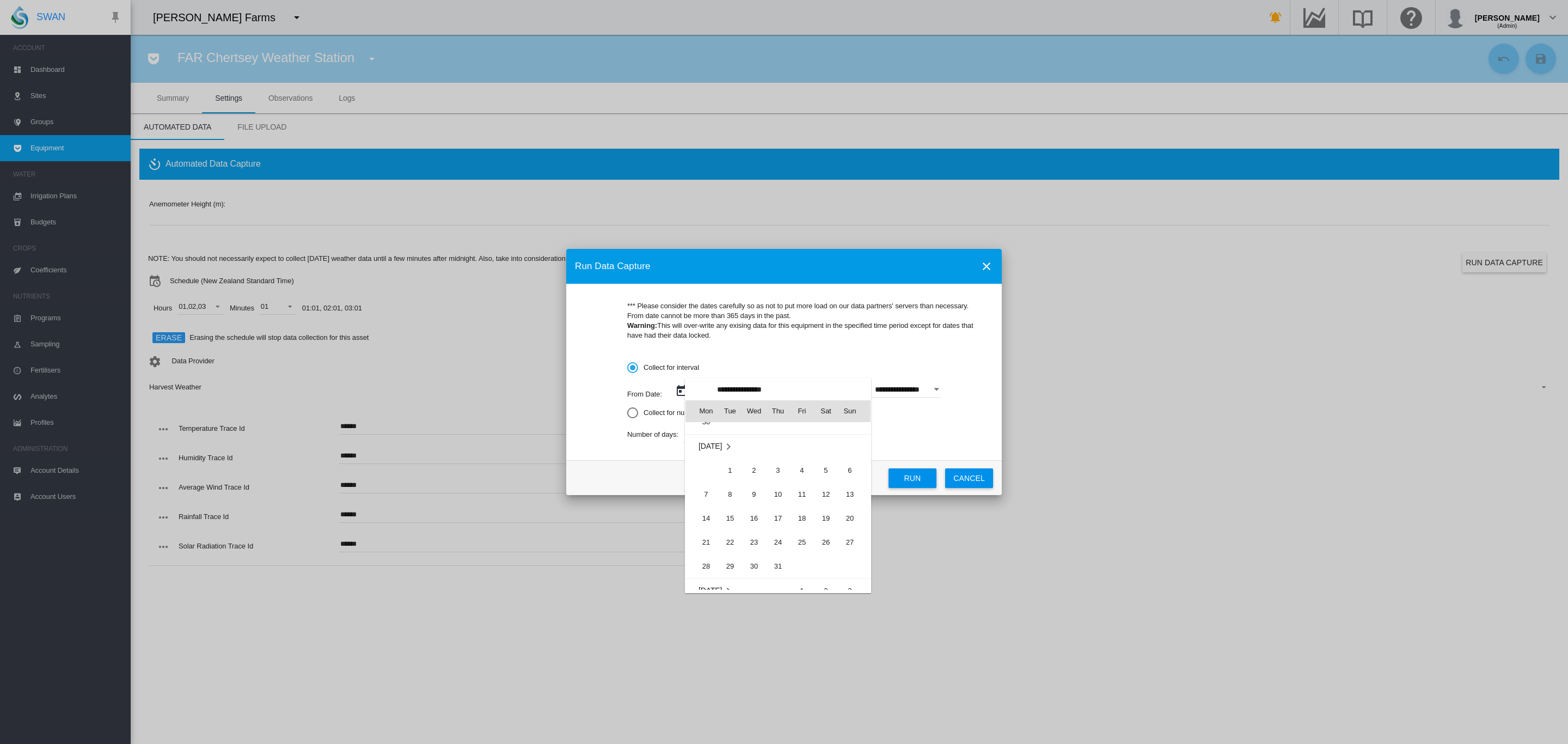
scroll to position [1547, 0]
click at [732, 500] on span "1" at bounding box center [731, 498] width 22 height 22
type input "**********"
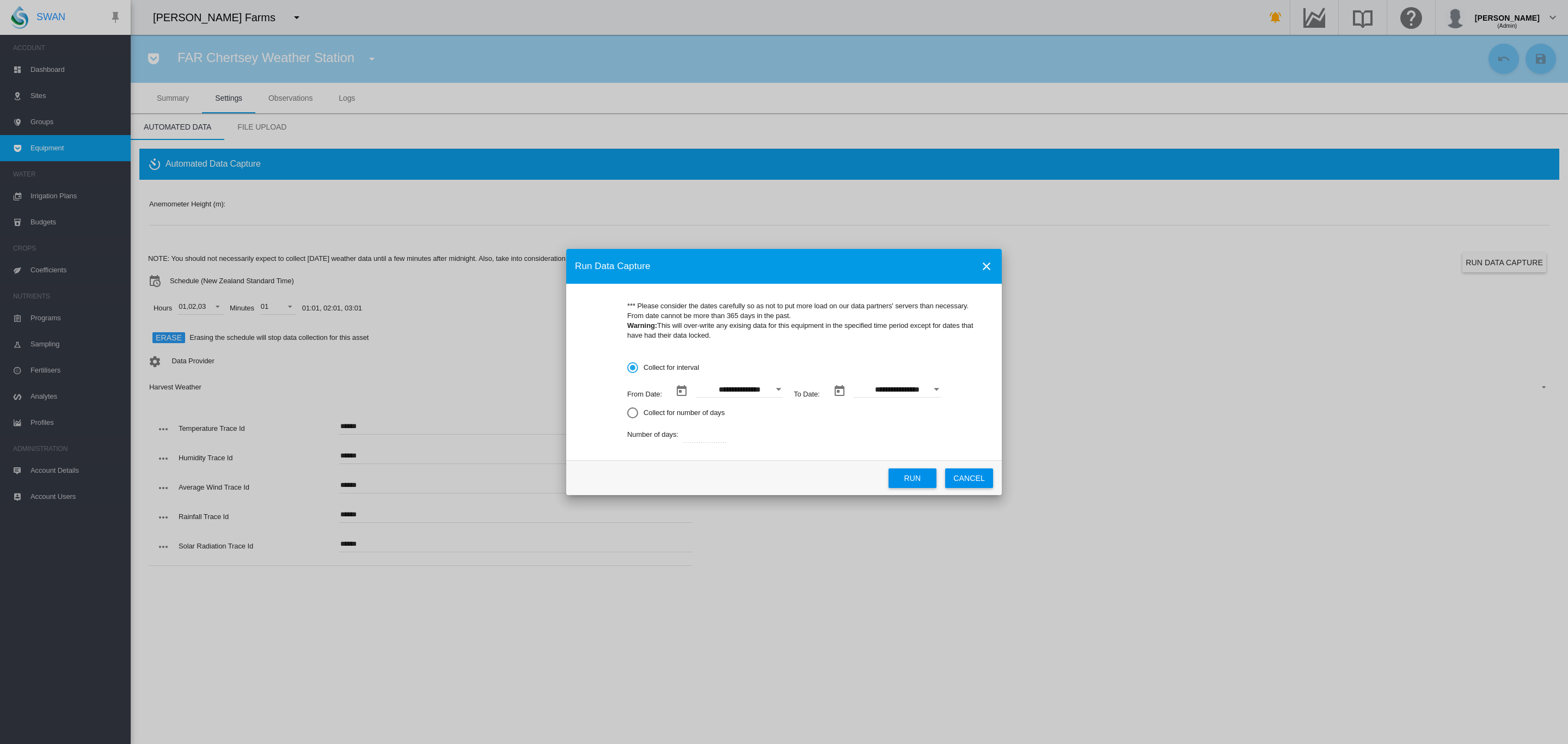
click at [905, 477] on button "Run" at bounding box center [913, 478] width 48 height 19
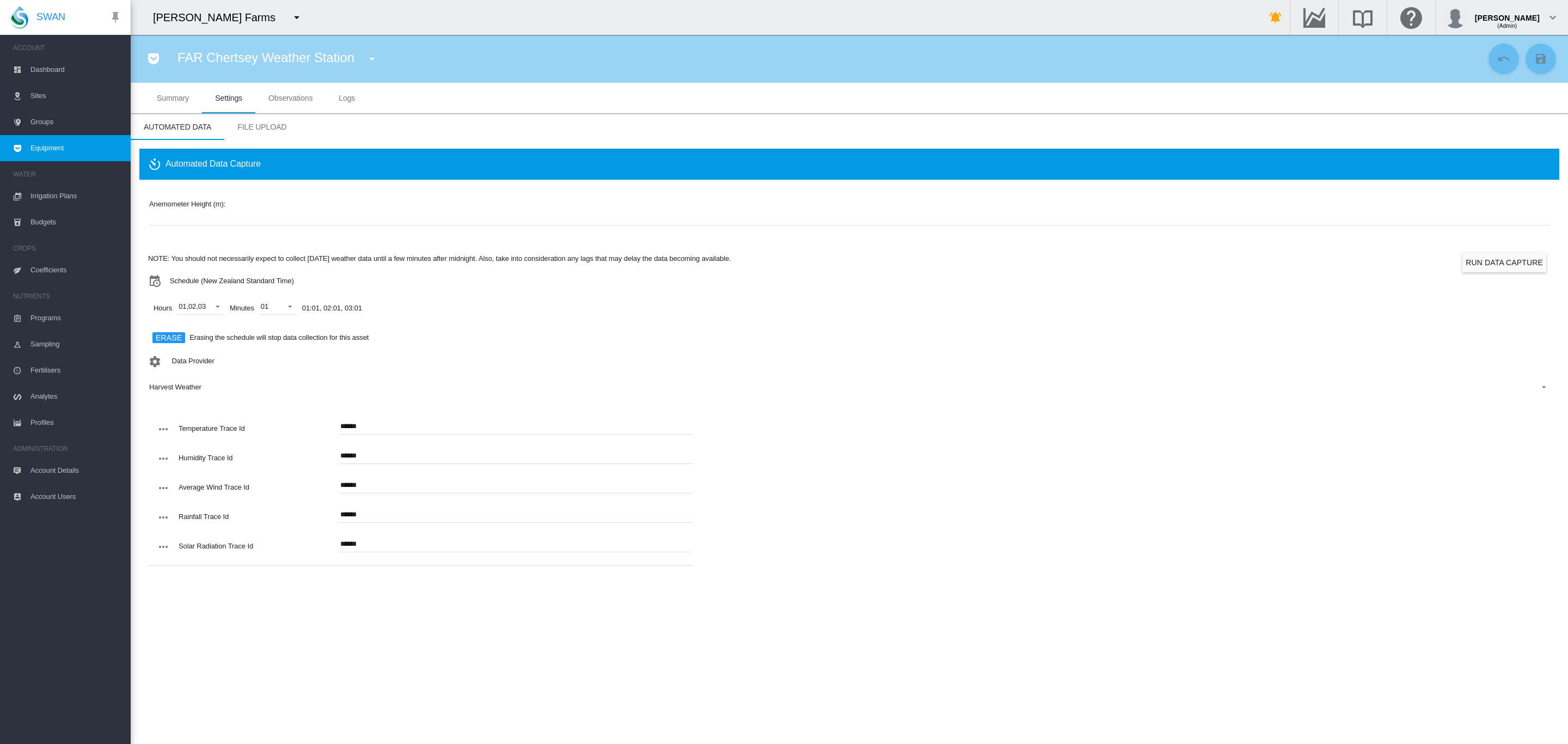
click at [54, 72] on span "Dashboard" at bounding box center [76, 69] width 92 height 26
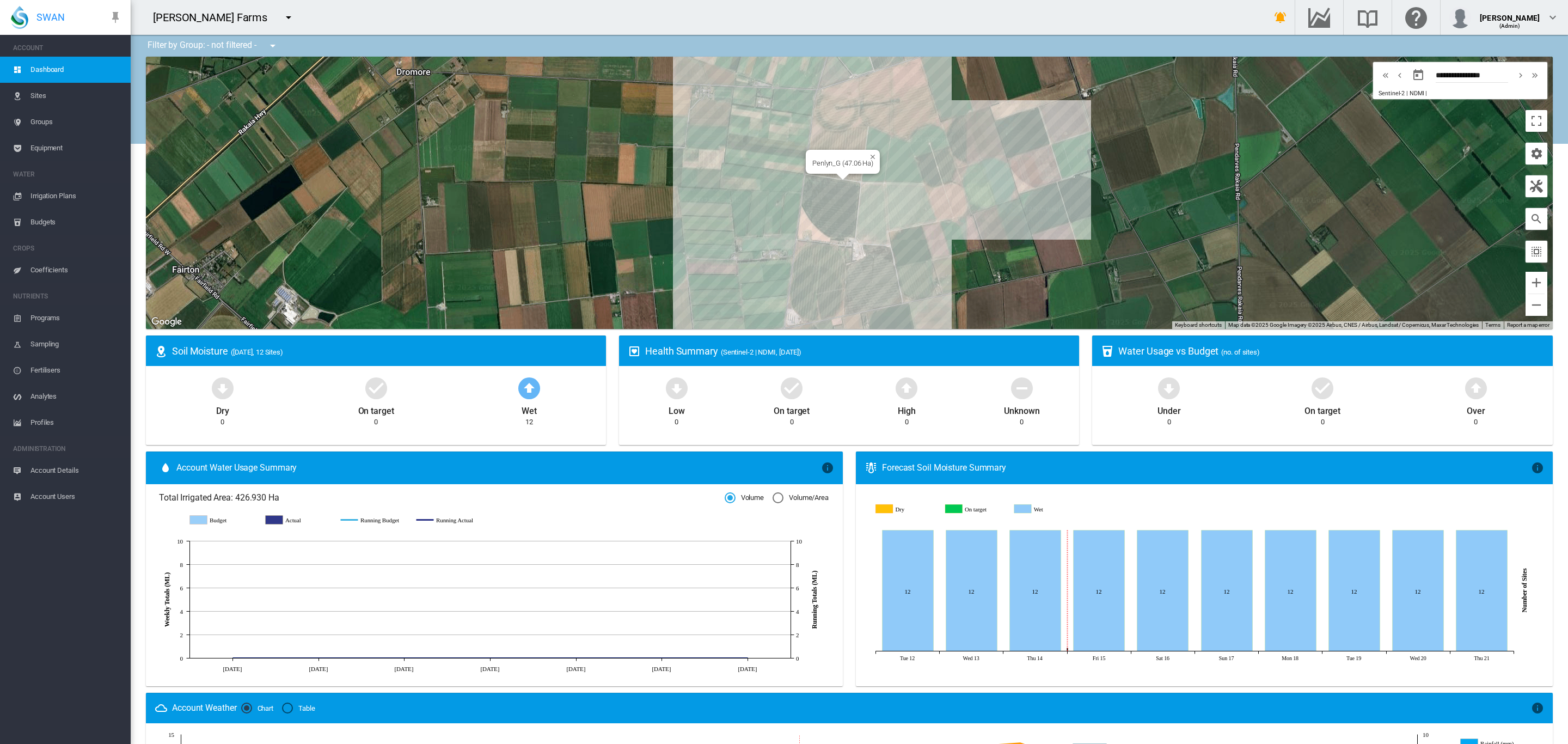
click at [825, 200] on div "To navigate, press the arrow keys. Penlyn_G (47.06 Ha)" at bounding box center [849, 192] width 1407 height 272
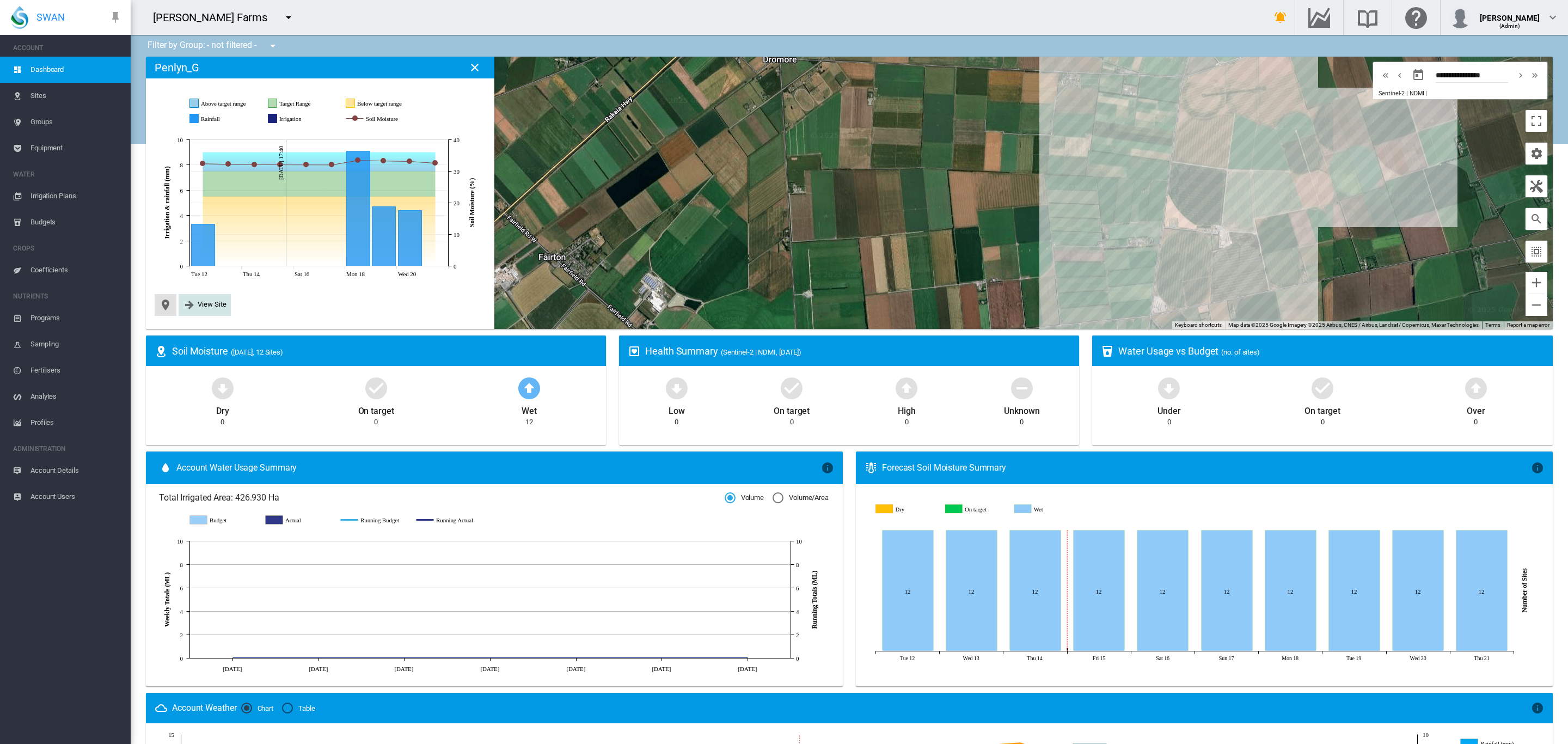
click at [198, 308] on span "View Site" at bounding box center [212, 304] width 29 height 8
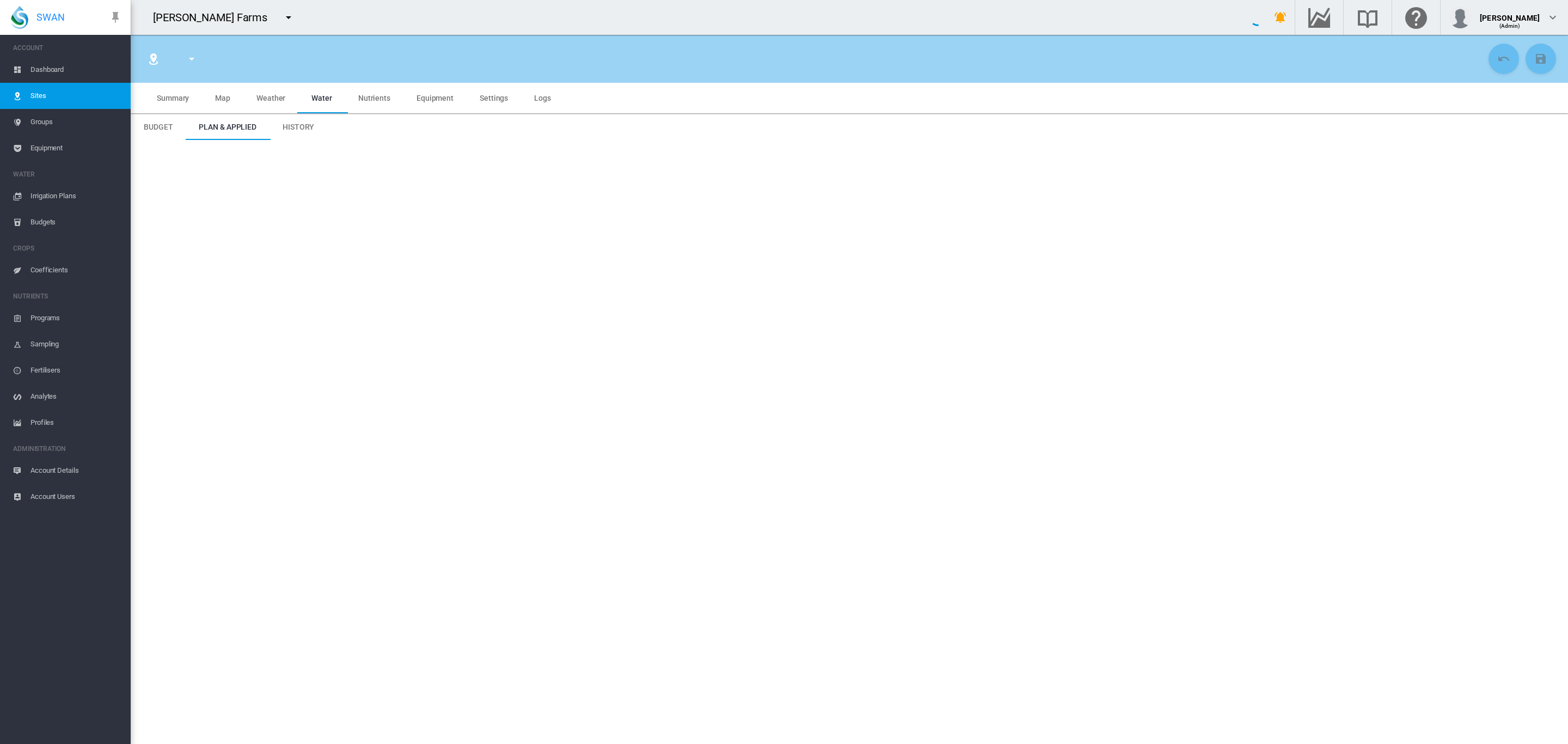
type input "********"
type input "*****"
type input "*********"
type input "**"
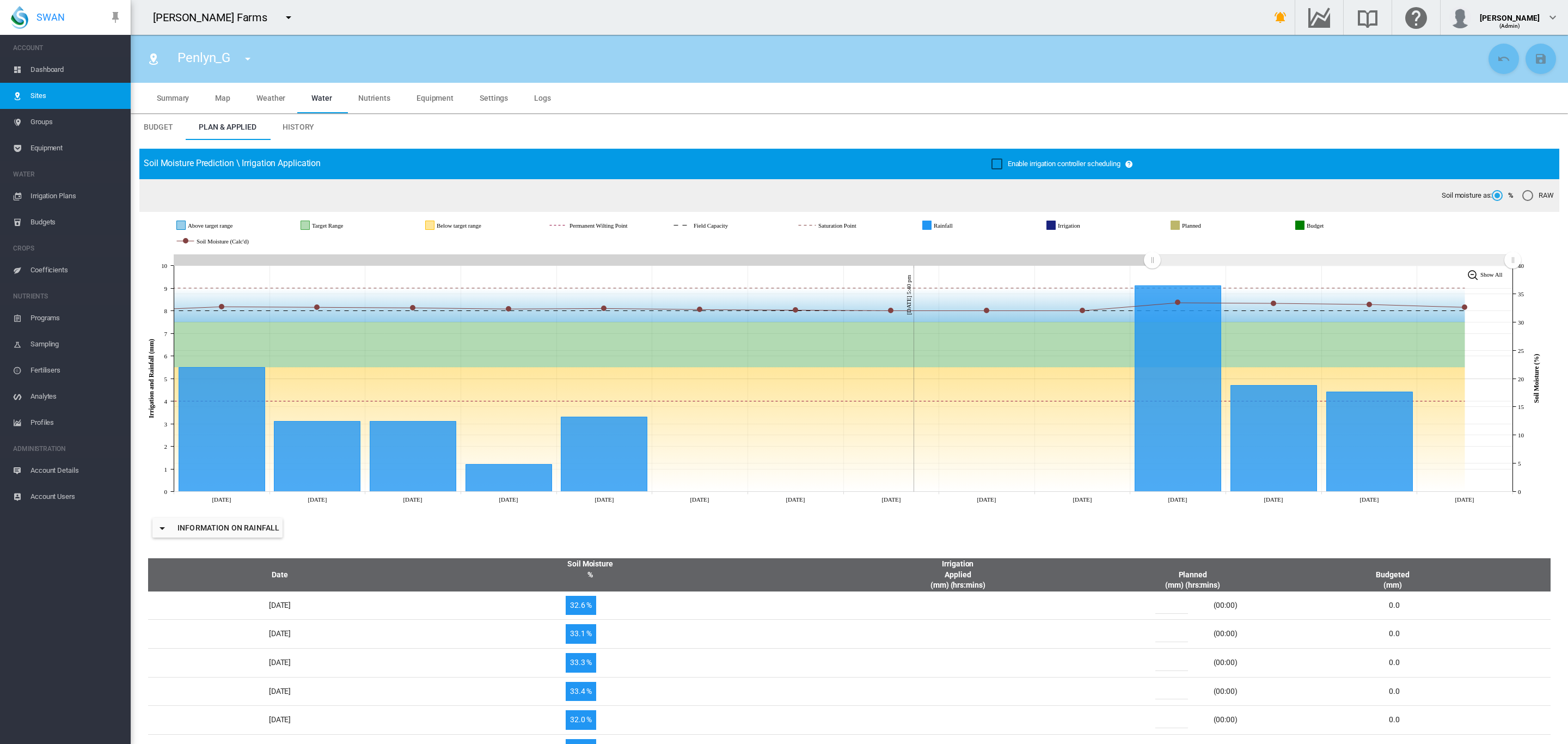
click at [496, 108] on md-tab-item "Settings" at bounding box center [494, 98] width 54 height 31
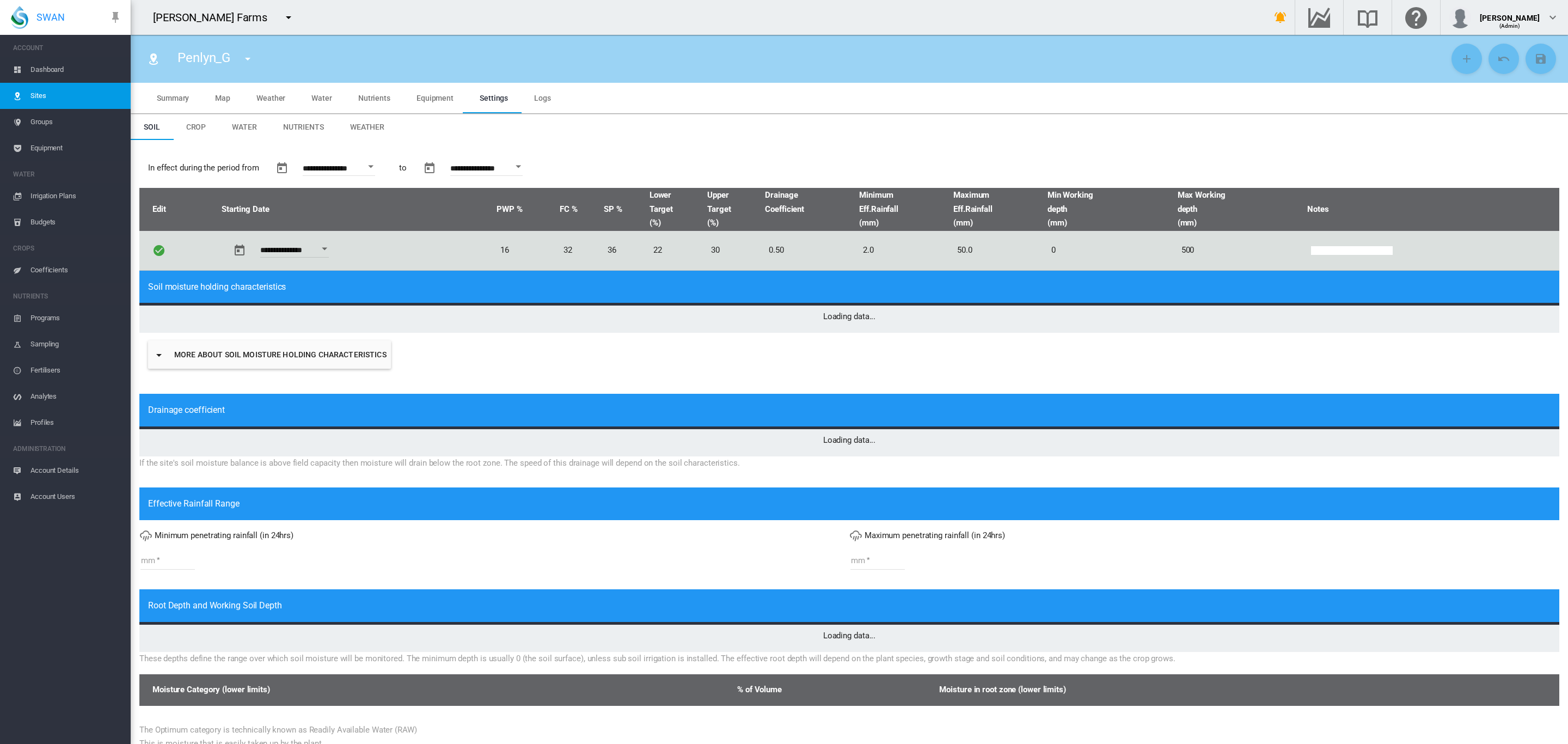
type input "*"
type input "**"
type input "*****"
type input "***"
type input "*****"
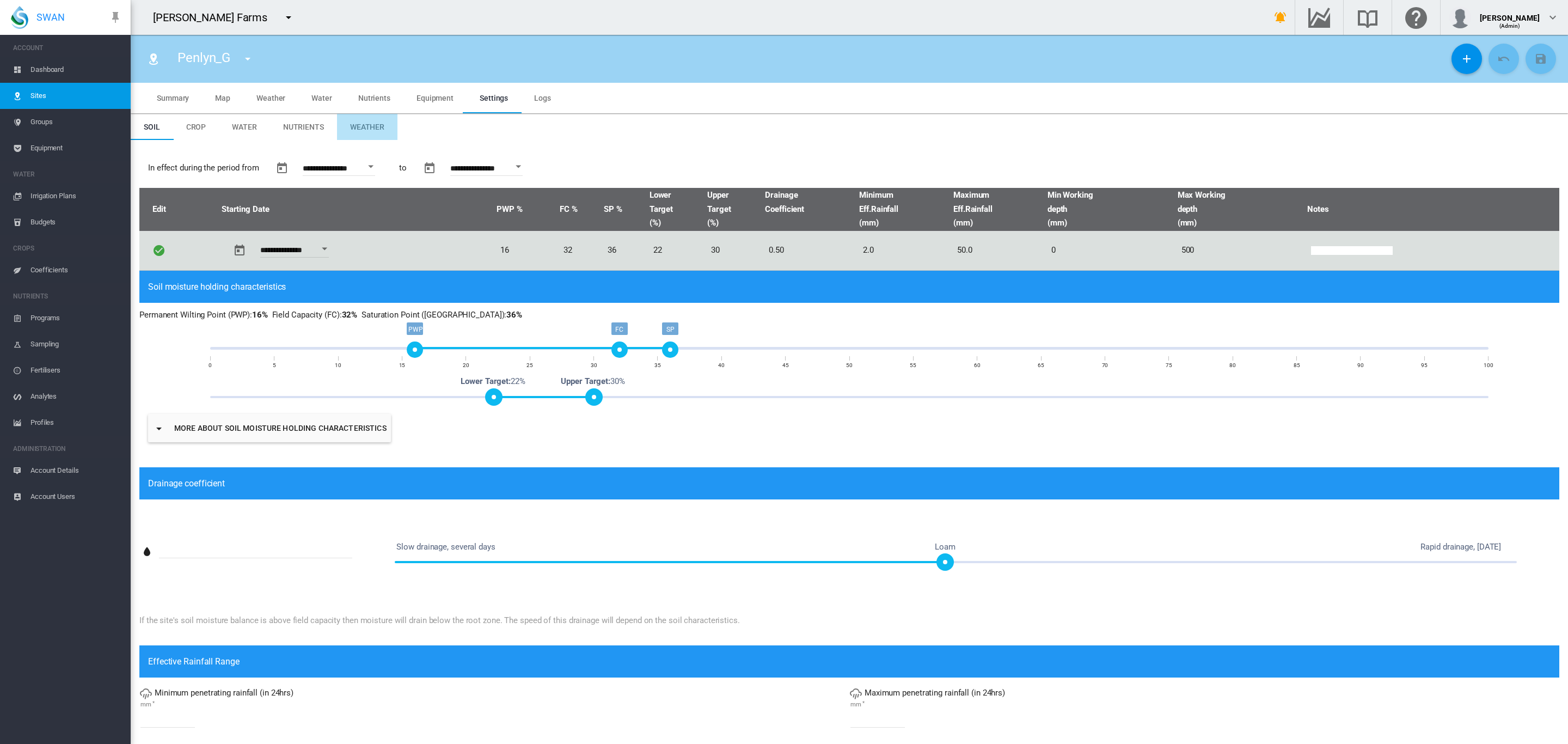
click at [374, 132] on md-tab-item "Weather" at bounding box center [367, 126] width 60 height 26
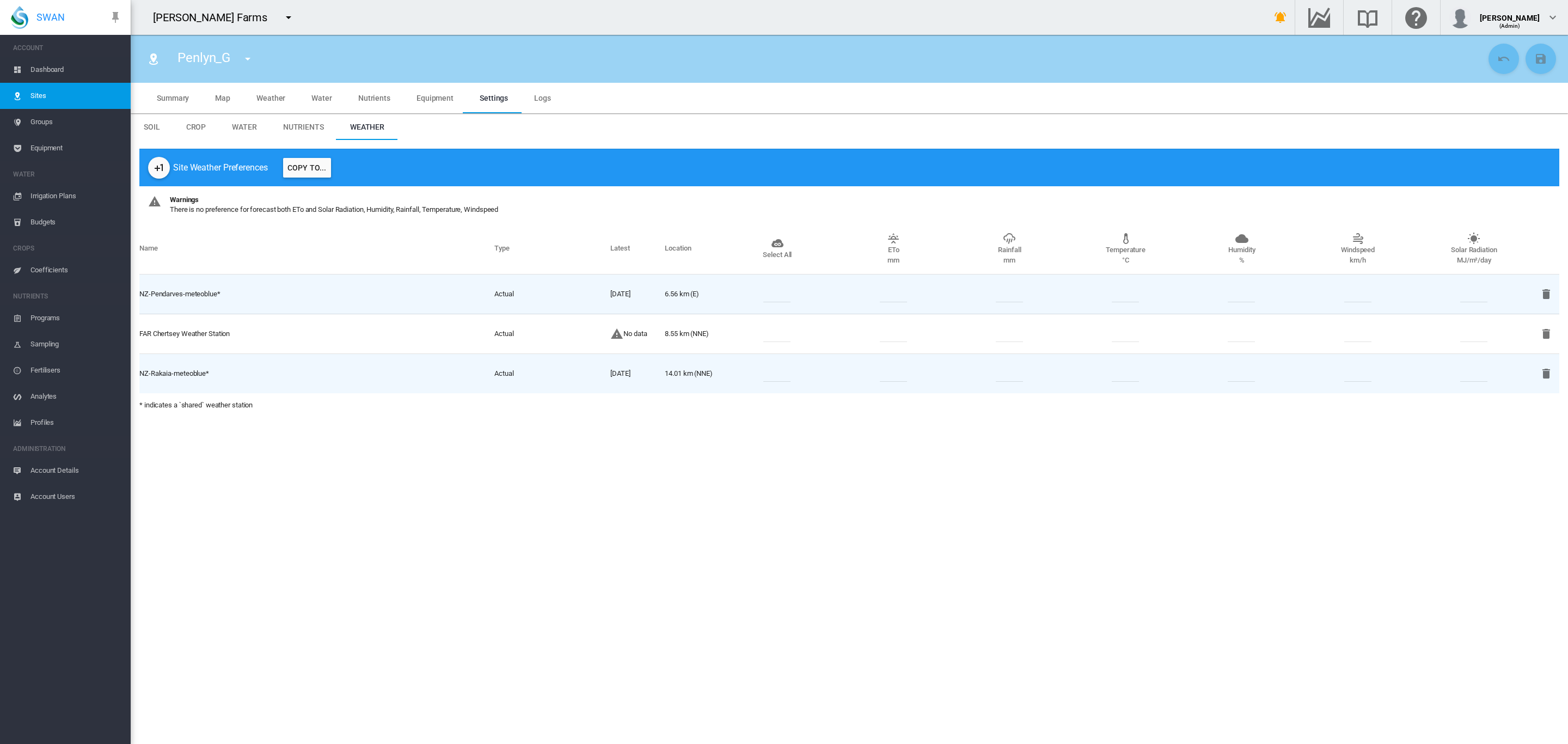
click at [648, 341] on td "No data" at bounding box center [637, 334] width 54 height 40
click at [264, 131] on md-tab-item "Water" at bounding box center [244, 126] width 51 height 26
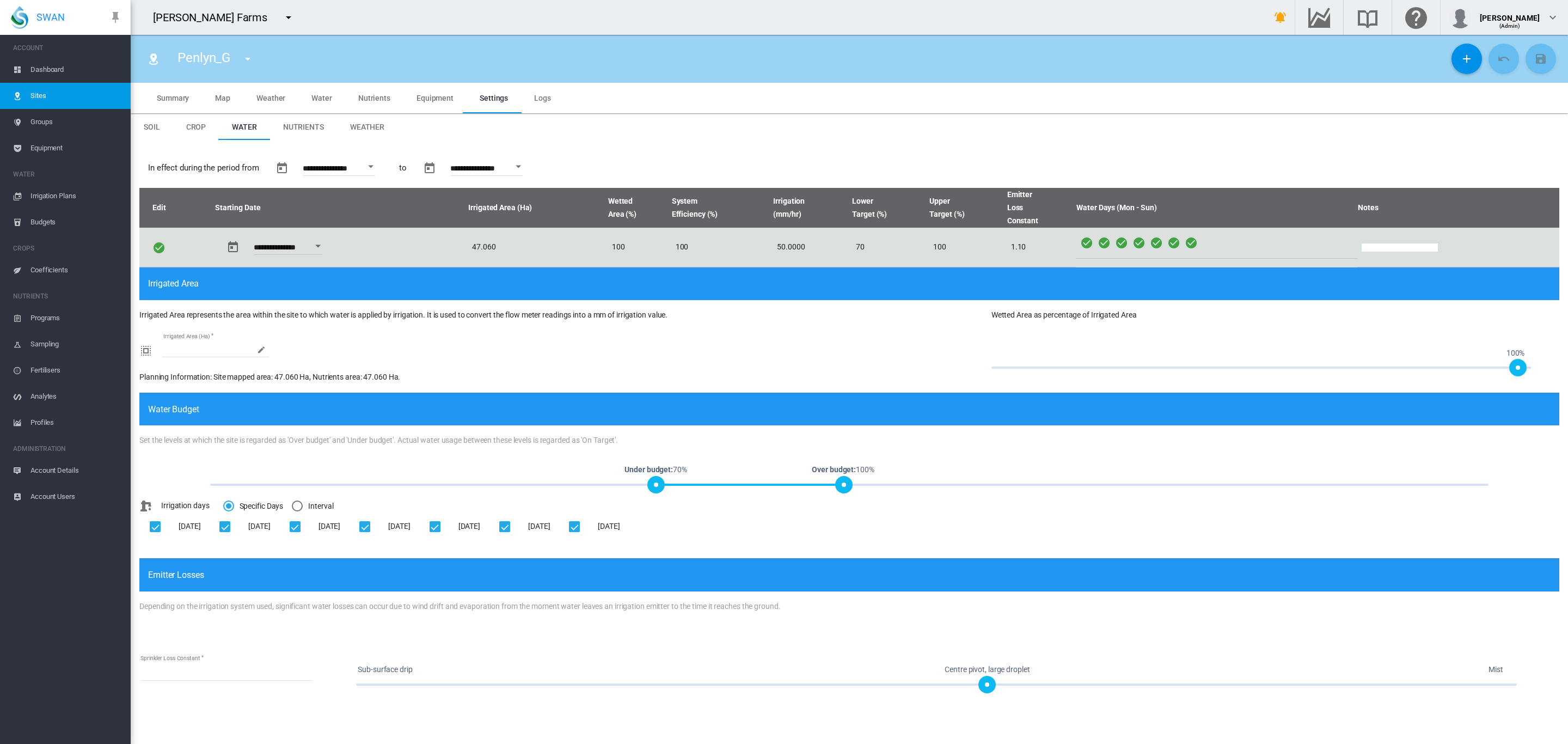
click at [45, 94] on span "Sites" at bounding box center [76, 96] width 92 height 26
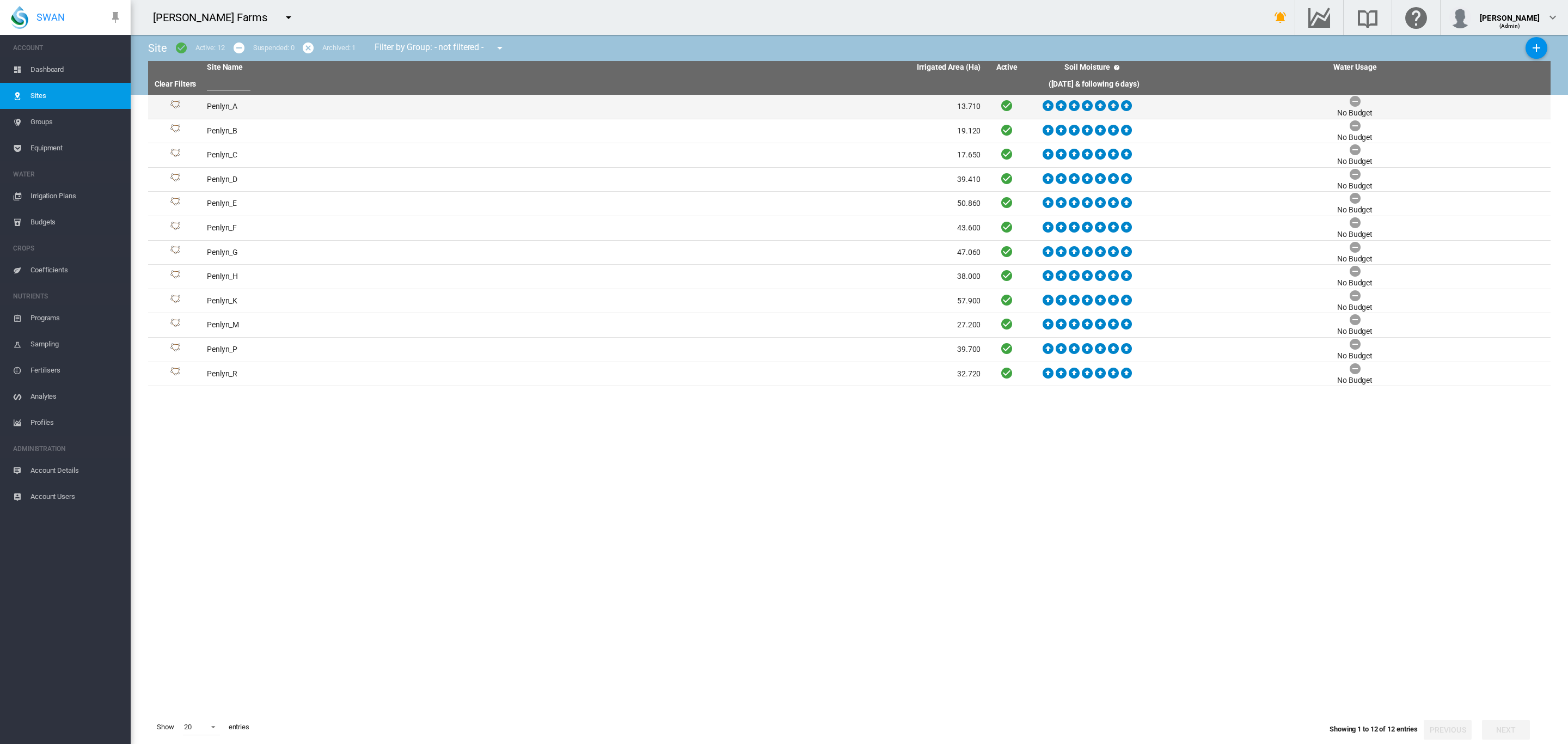
click at [213, 103] on td "Penlyn_A" at bounding box center [398, 107] width 392 height 24
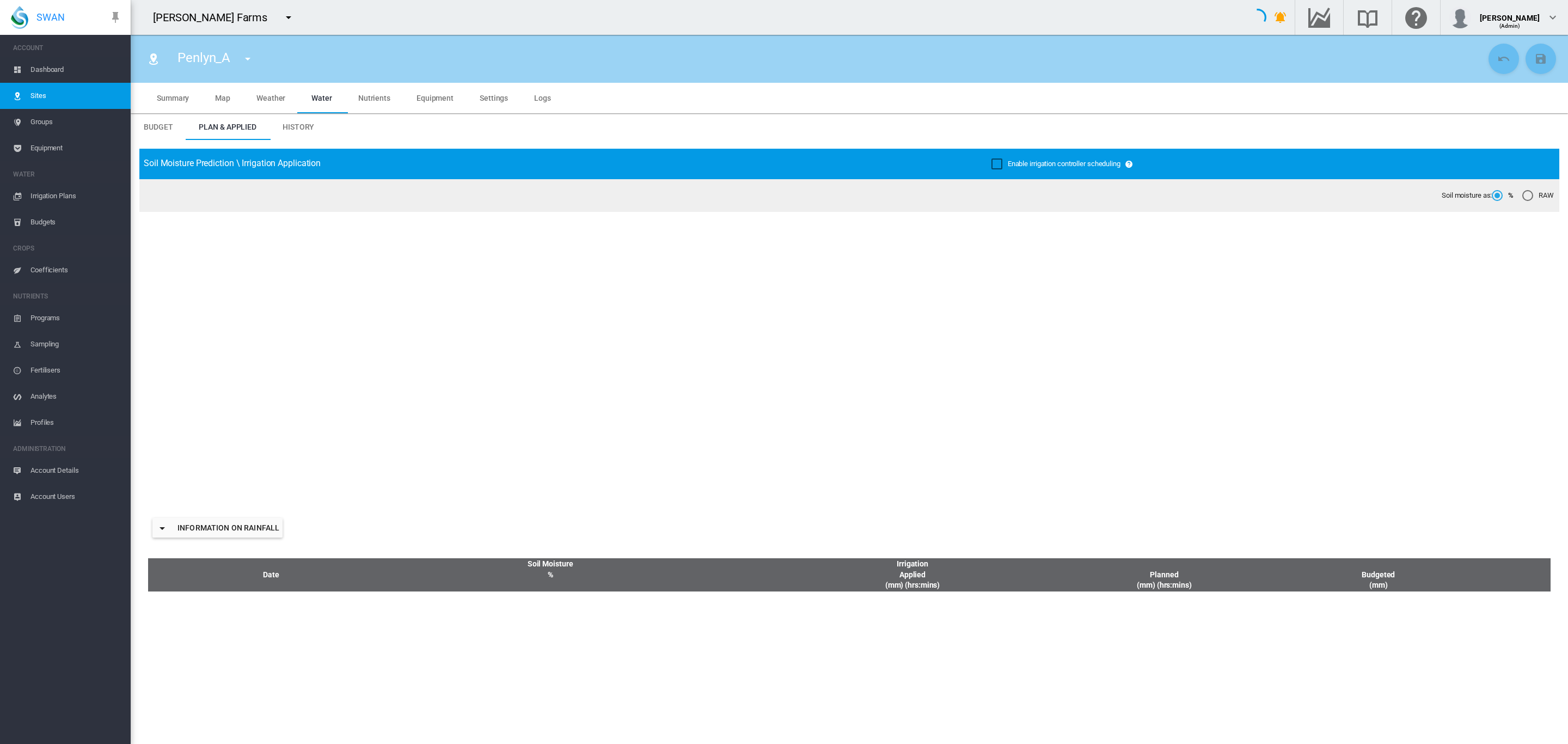
type input "*****"
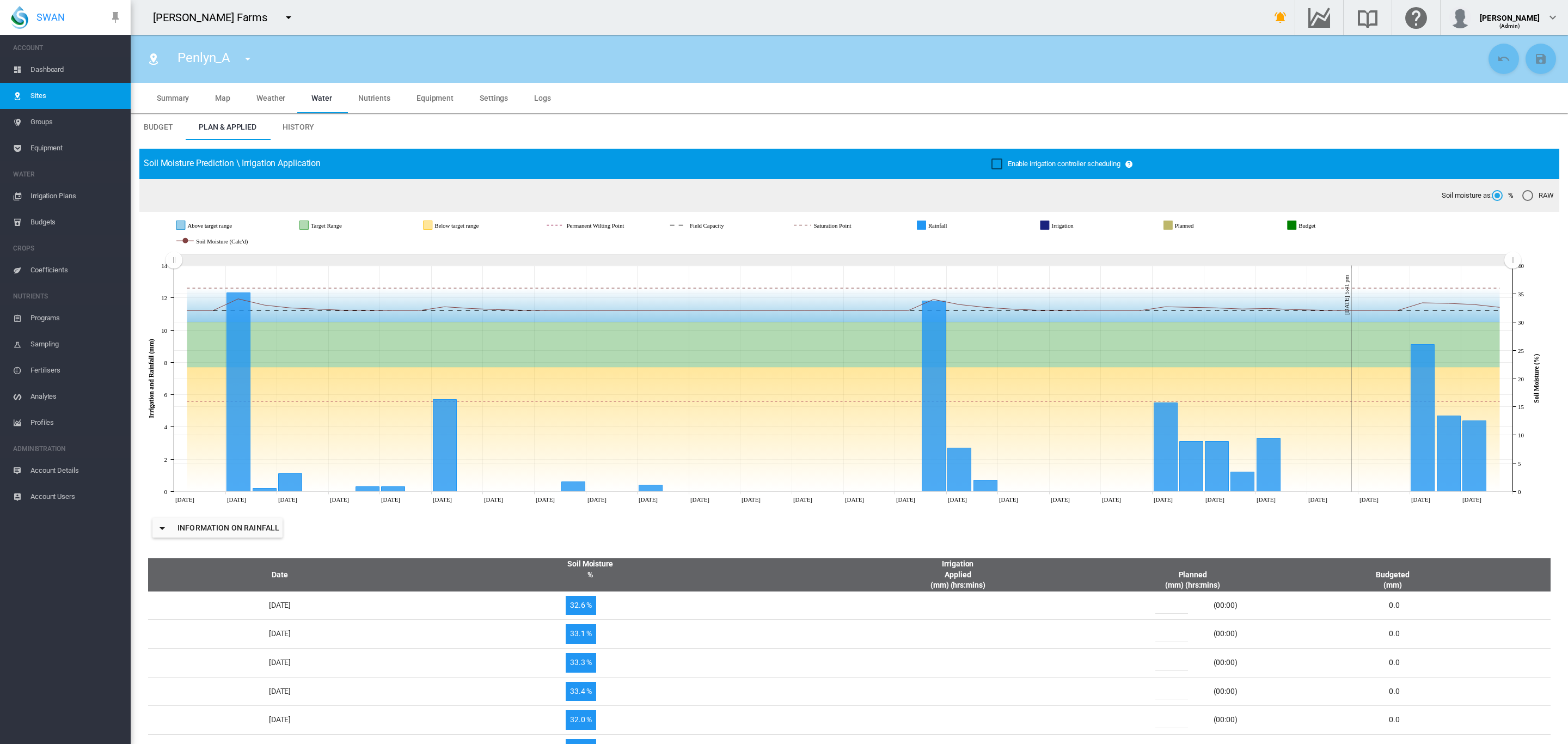
click at [56, 141] on span "Equipment" at bounding box center [76, 147] width 92 height 26
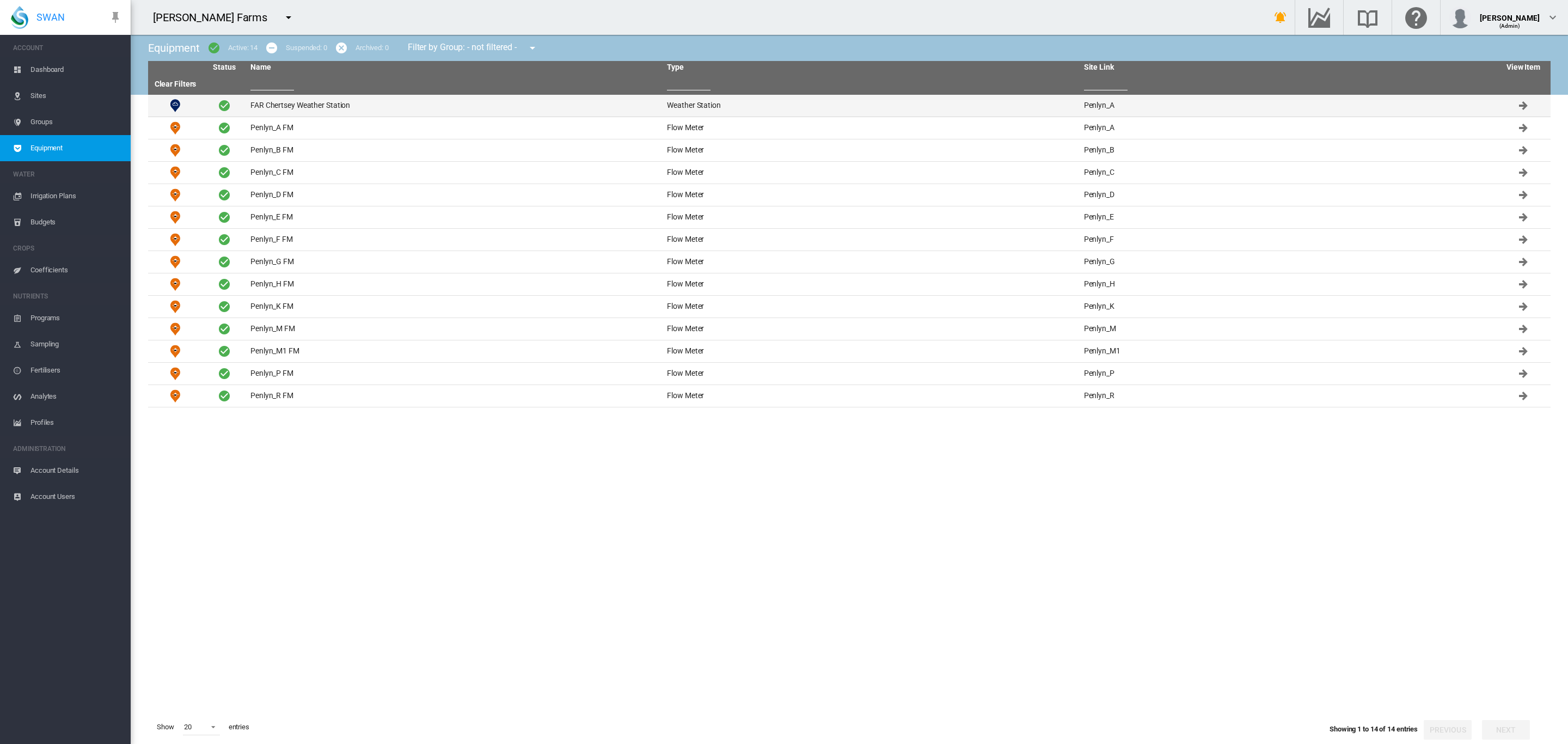
click at [311, 103] on td "FAR Chertsey Weather Station" at bounding box center [454, 106] width 417 height 22
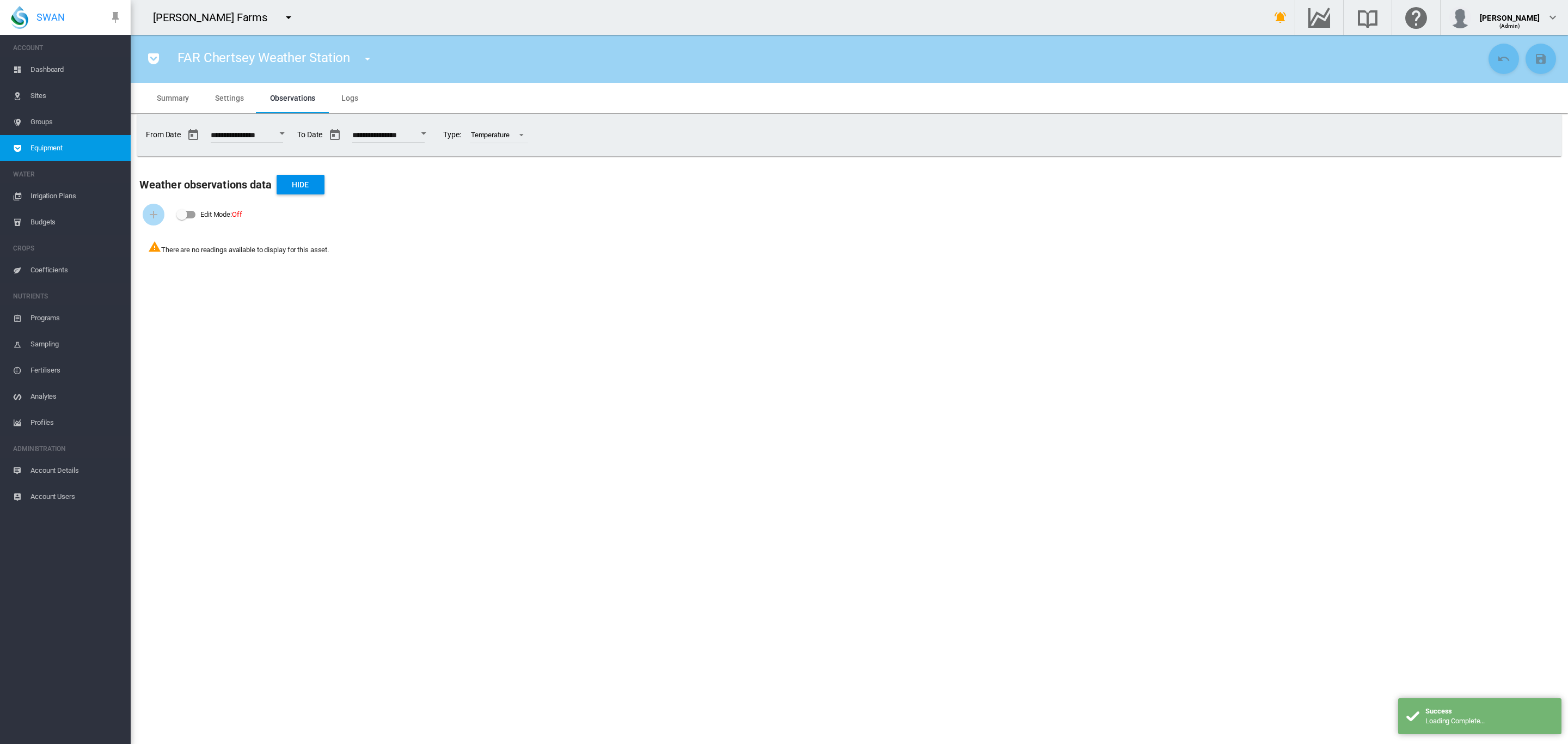
click at [184, 98] on span "Summary" at bounding box center [173, 98] width 32 height 8
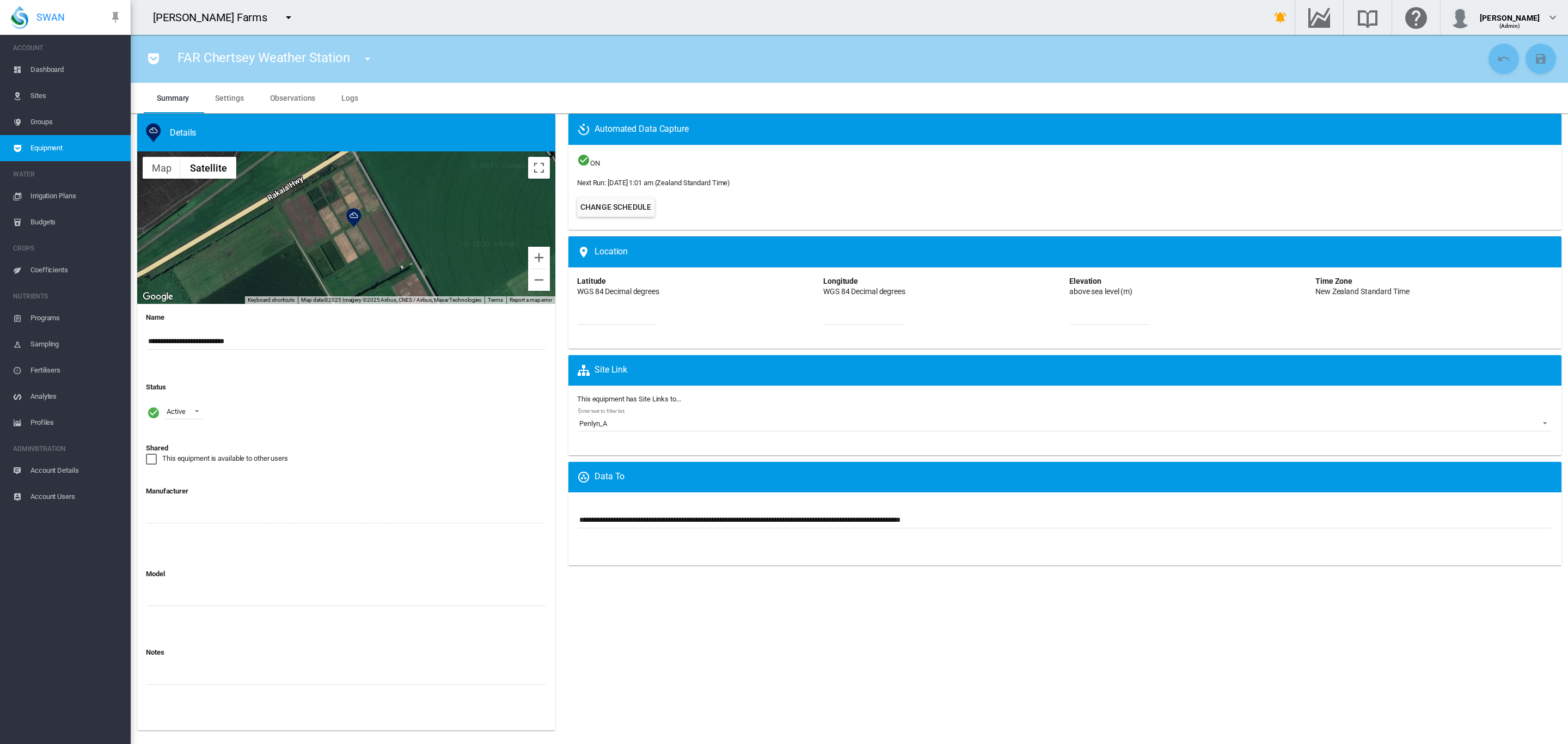
click at [228, 97] on span "Settings" at bounding box center [229, 98] width 28 height 8
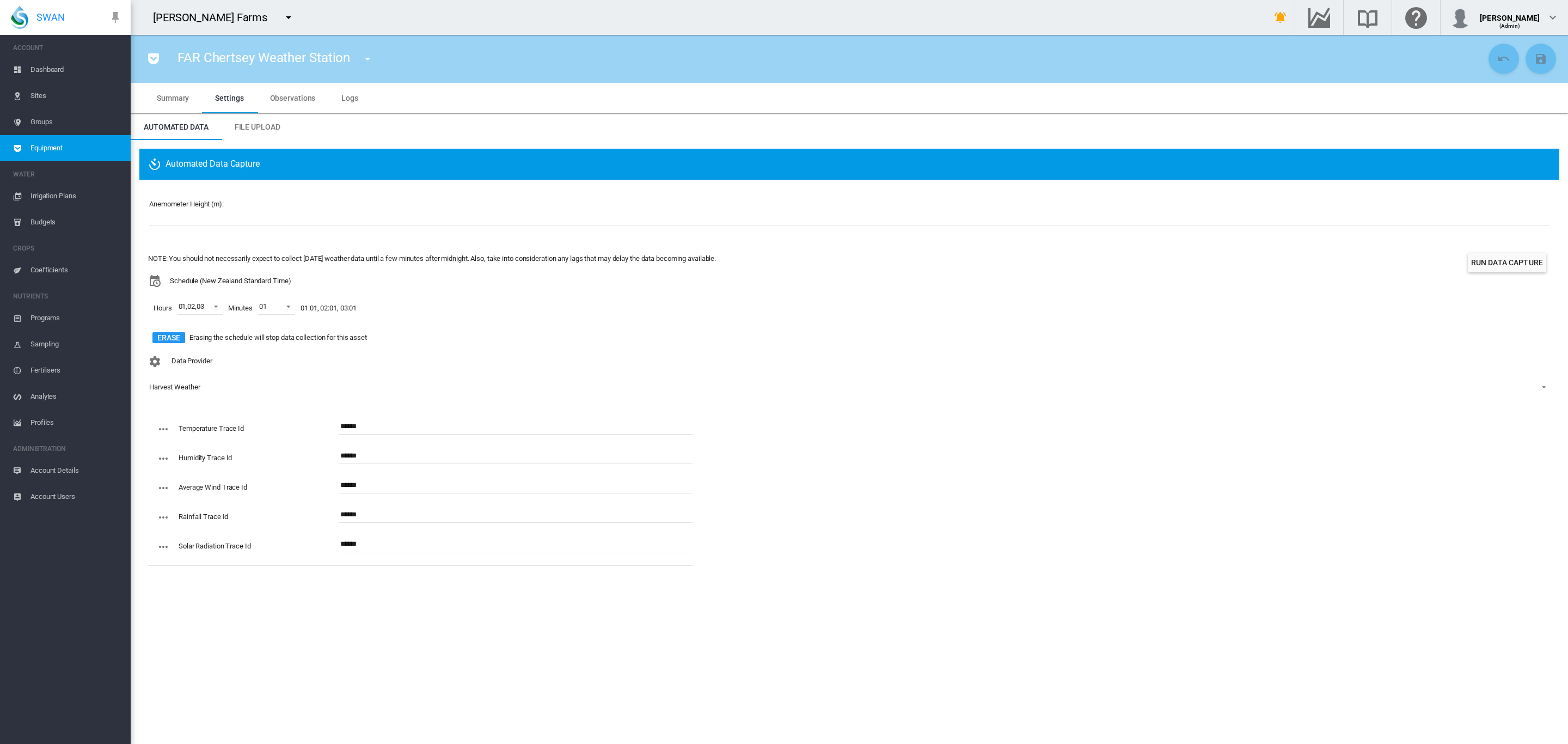
click at [314, 98] on md-tab-item "Observations" at bounding box center [292, 98] width 72 height 31
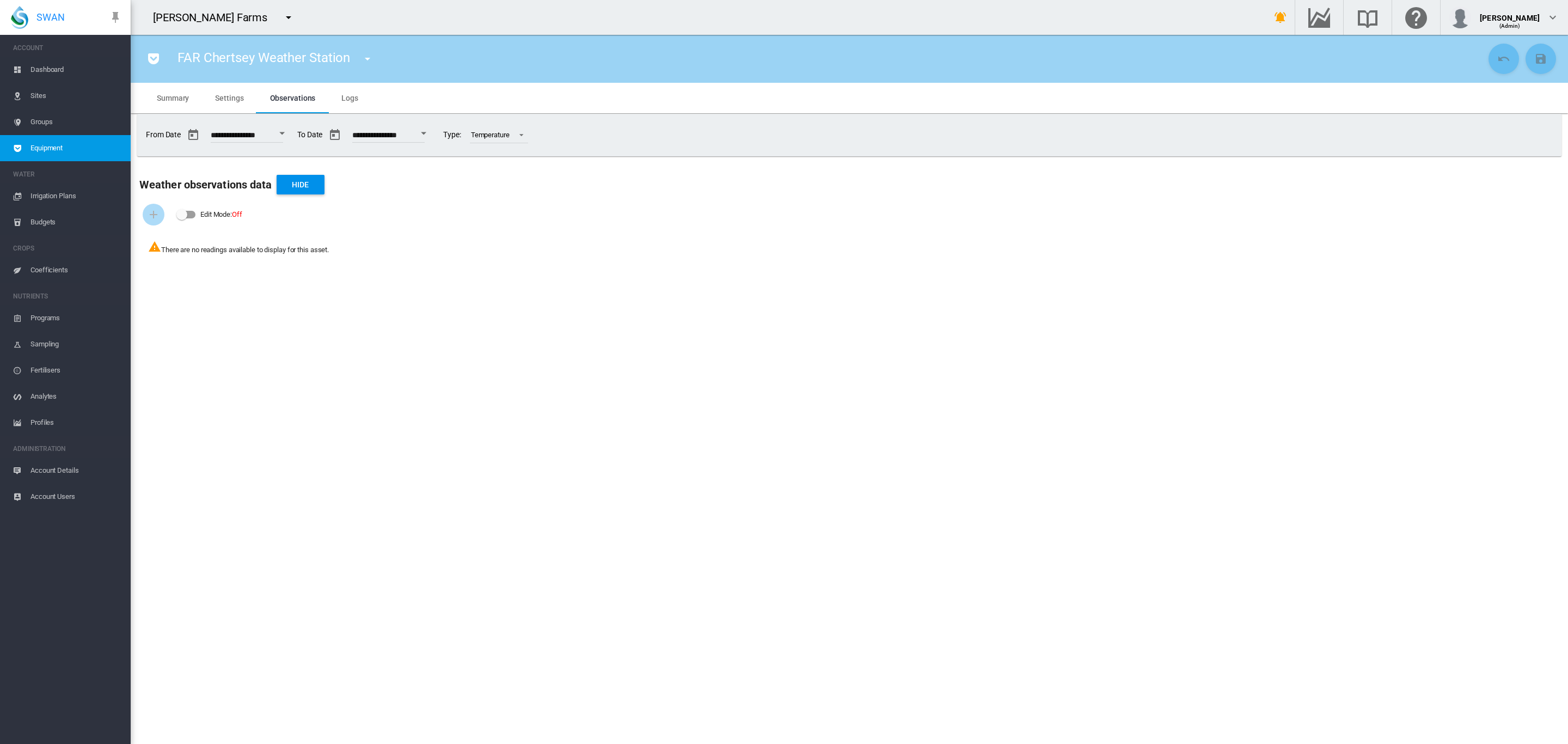
click at [356, 102] on md-tab-item "Logs" at bounding box center [349, 98] width 43 height 31
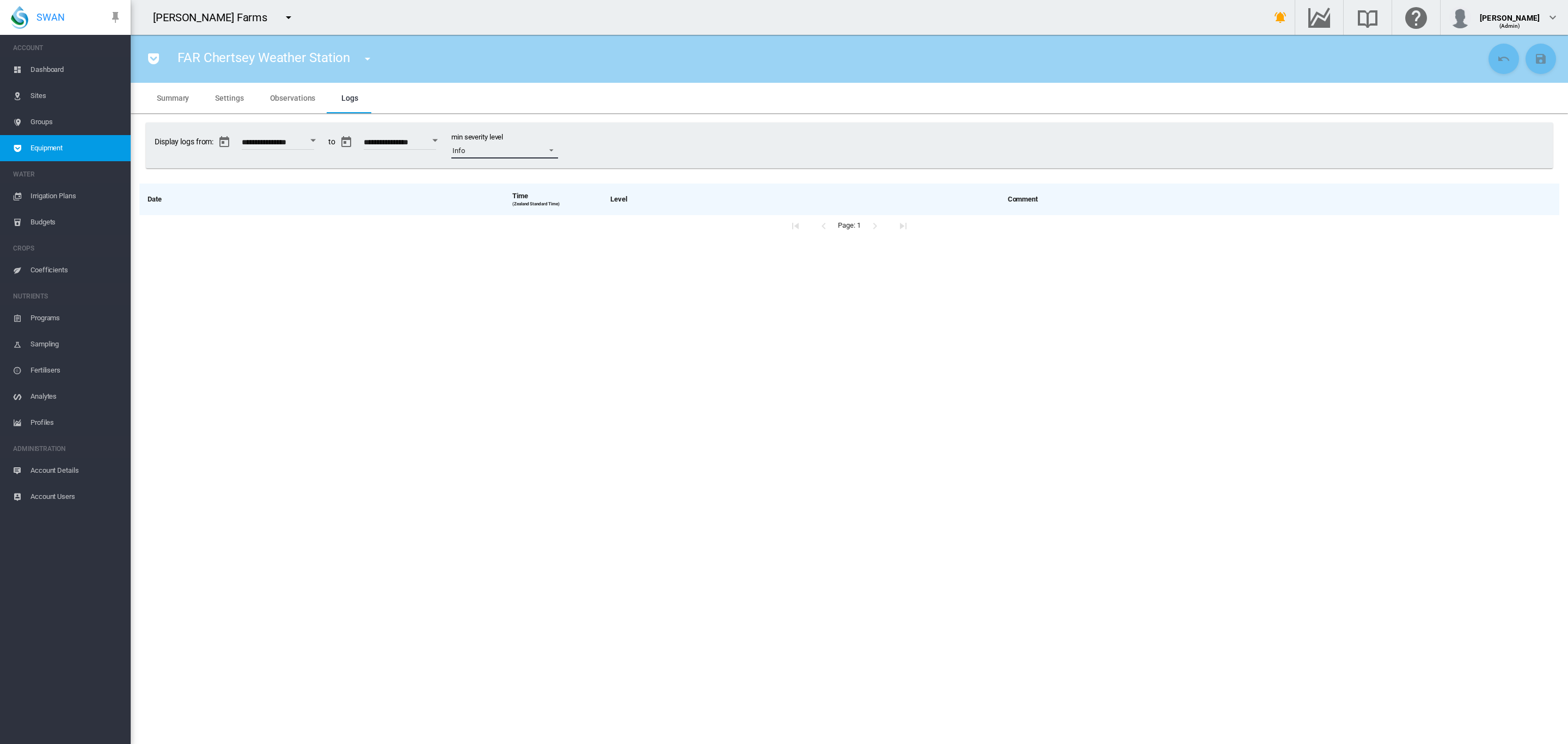
click at [540, 148] on span "Info" at bounding box center [496, 151] width 87 height 10
click at [541, 92] on md-option "Error" at bounding box center [532, 98] width 142 height 26
click at [555, 152] on span at bounding box center [548, 149] width 13 height 10
click at [498, 195] on md-option "Info" at bounding box center [532, 203] width 142 height 26
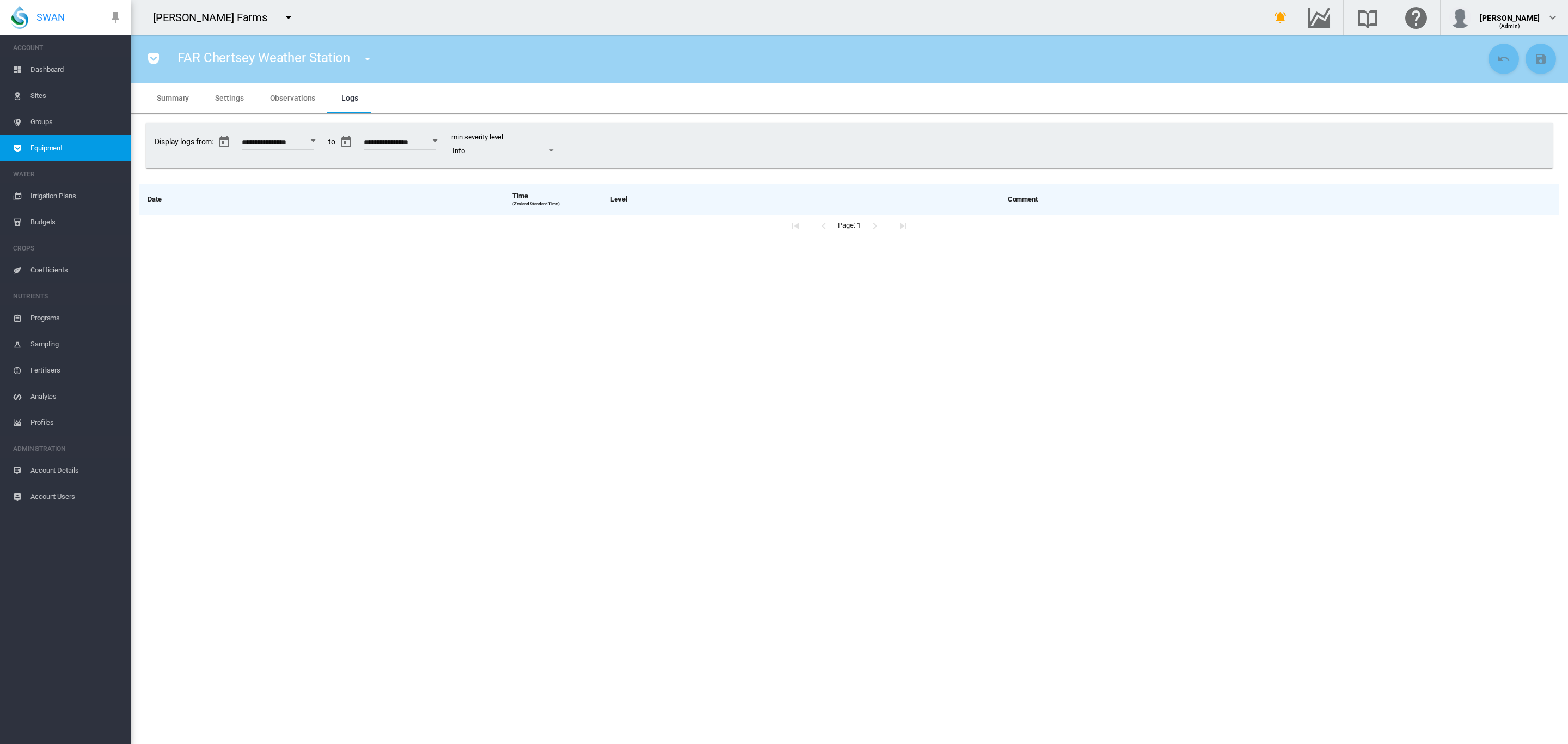
click at [36, 97] on span "Sites" at bounding box center [76, 96] width 92 height 26
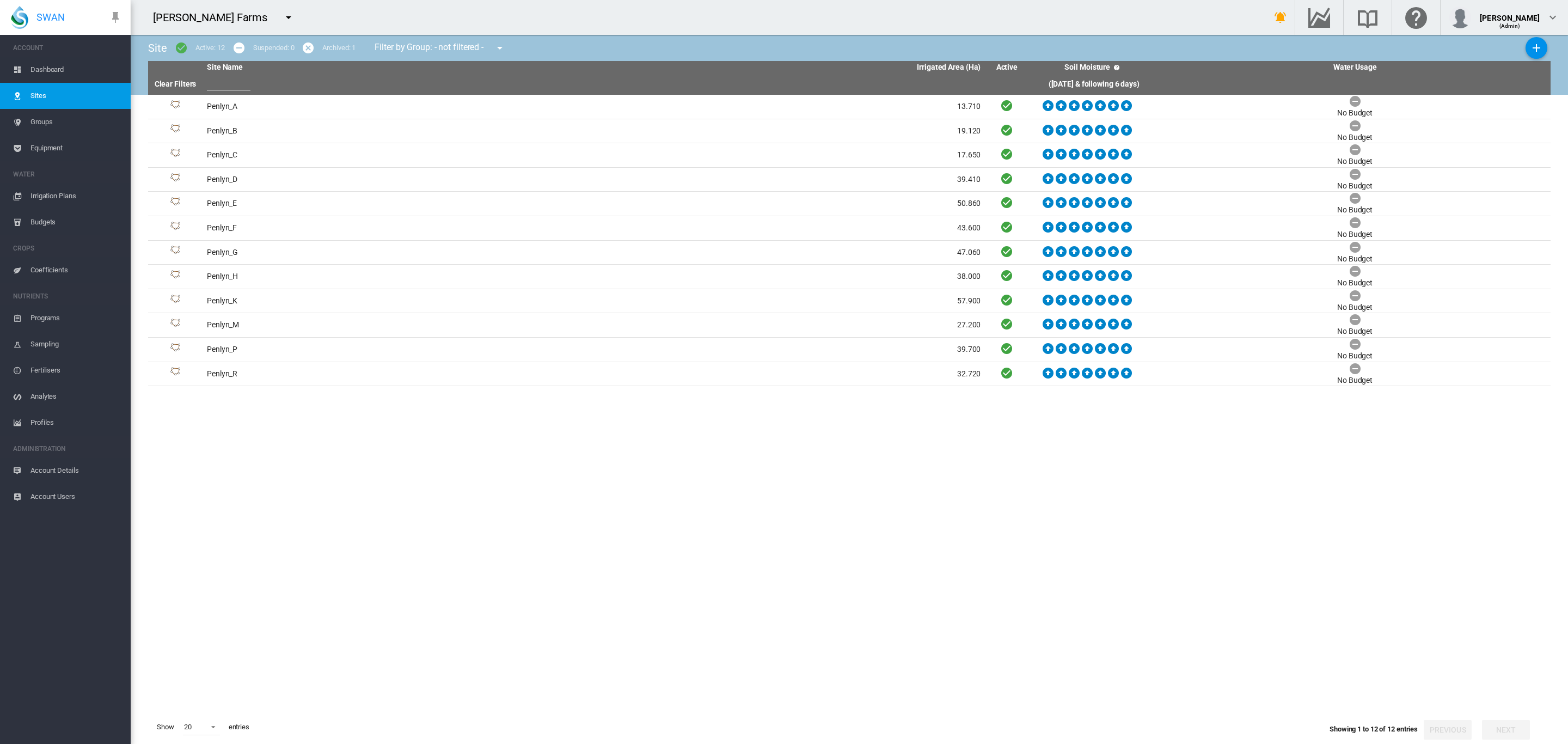
click at [49, 72] on span "Dashboard" at bounding box center [76, 69] width 92 height 26
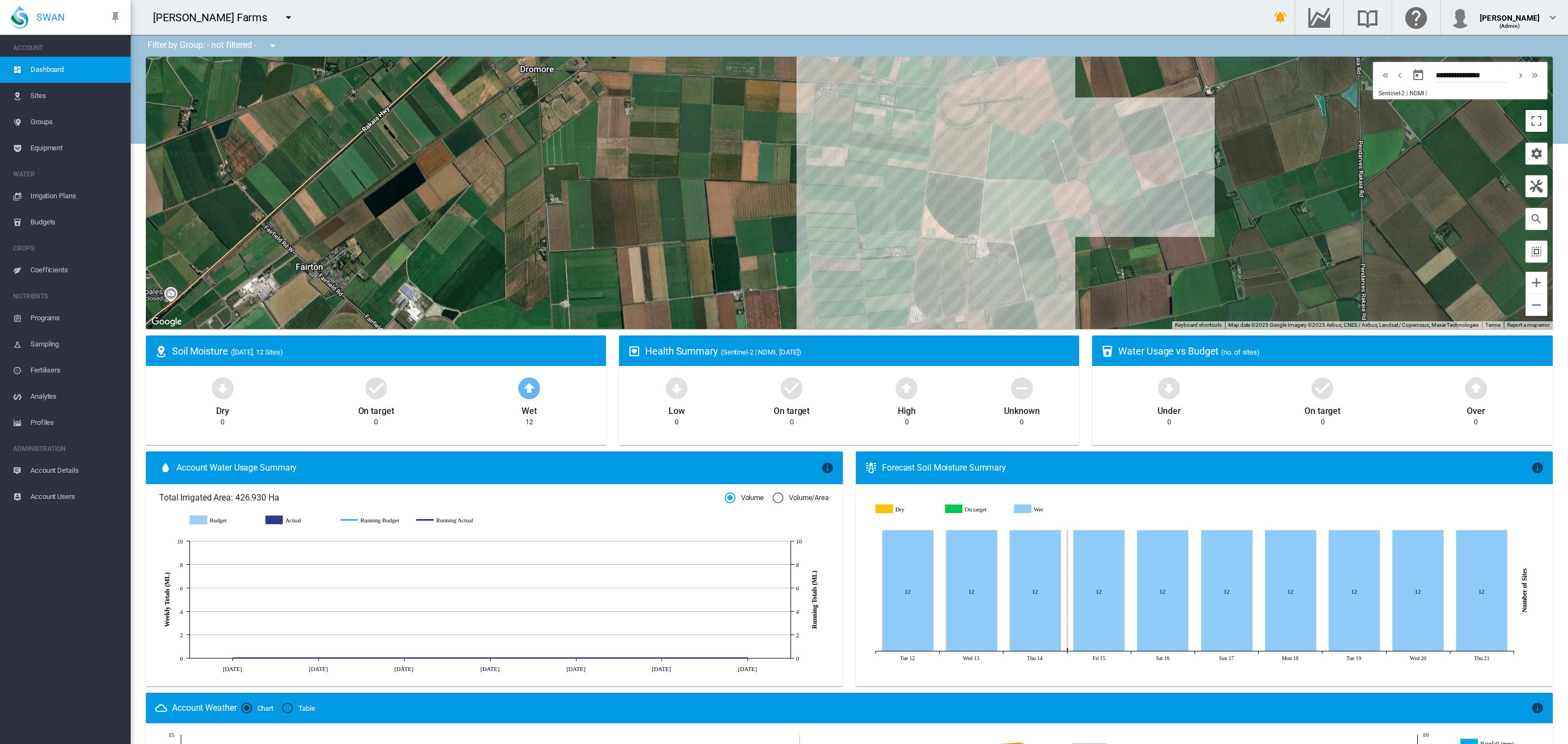
drag, startPoint x: 886, startPoint y: 234, endPoint x: 622, endPoint y: 245, distance: 264.2
click at [622, 245] on div "To navigate, press the arrow keys." at bounding box center [849, 192] width 1407 height 272
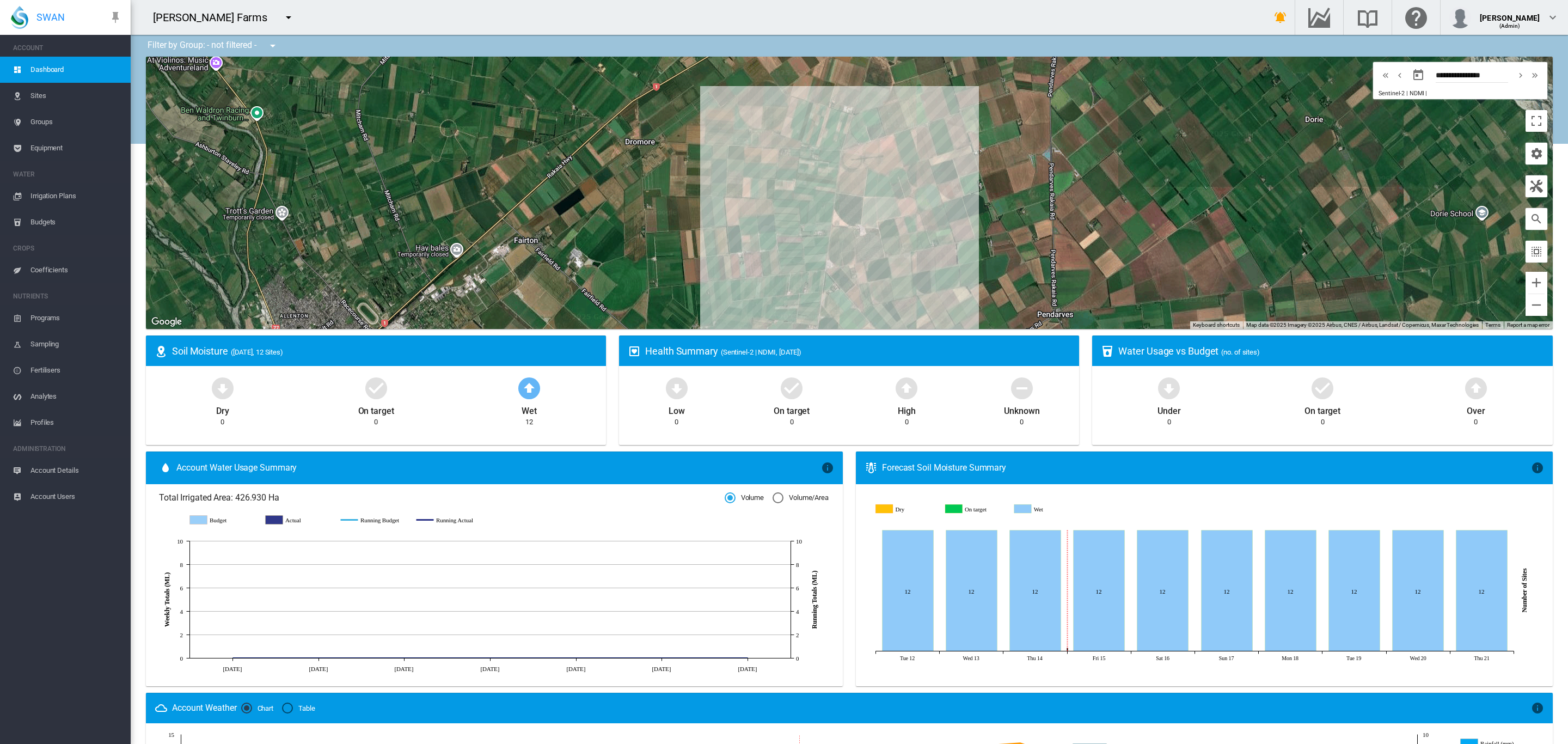
drag, startPoint x: 993, startPoint y: 264, endPoint x: 993, endPoint y: 230, distance: 34.0
click at [993, 230] on div "To navigate, press the arrow keys." at bounding box center [849, 192] width 1407 height 272
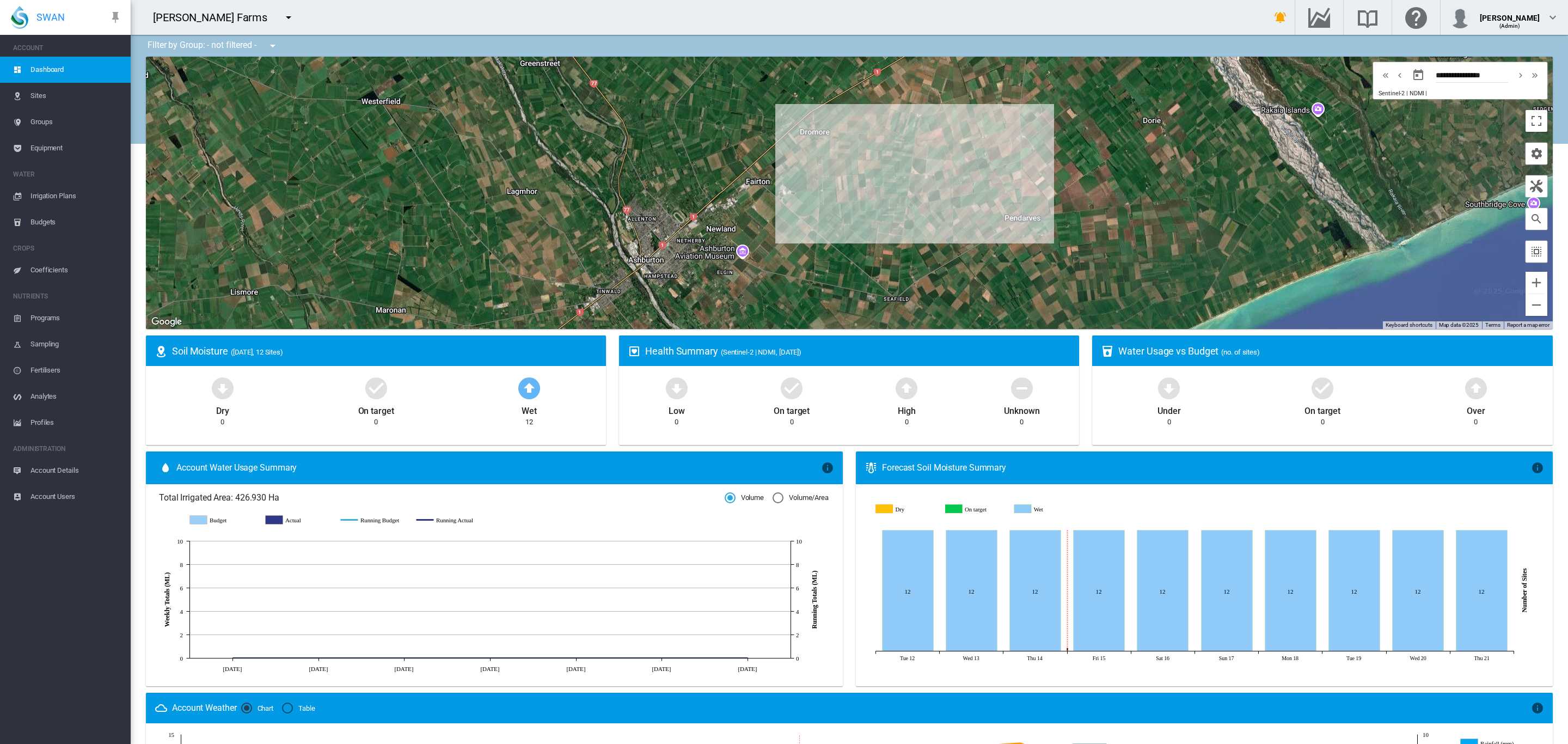
click at [1023, 209] on div "To navigate, press the arrow keys." at bounding box center [849, 192] width 1407 height 272
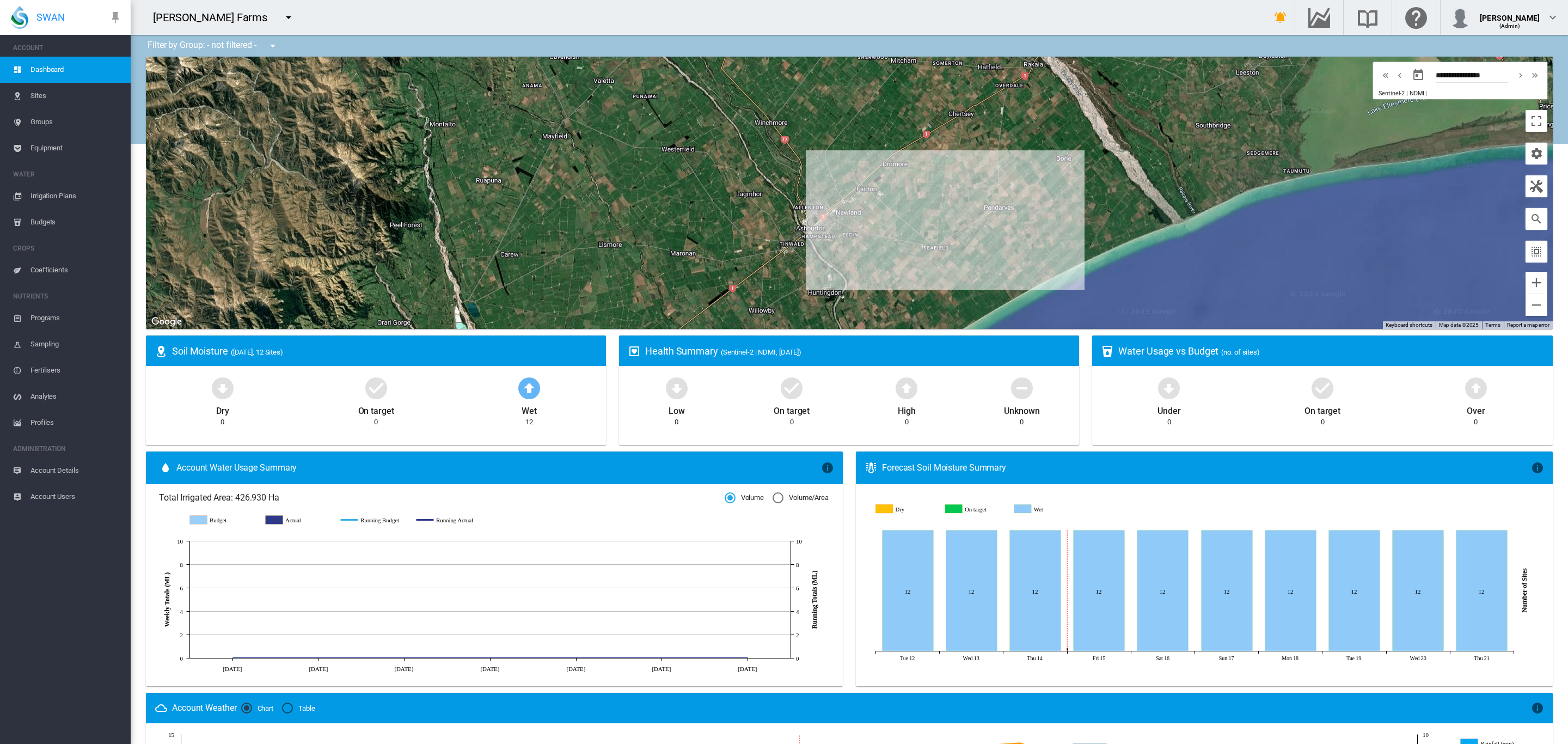
drag, startPoint x: 1037, startPoint y: 234, endPoint x: 1004, endPoint y: 236, distance: 33.1
click at [1008, 229] on div "To navigate, press the arrow keys." at bounding box center [849, 192] width 1407 height 272
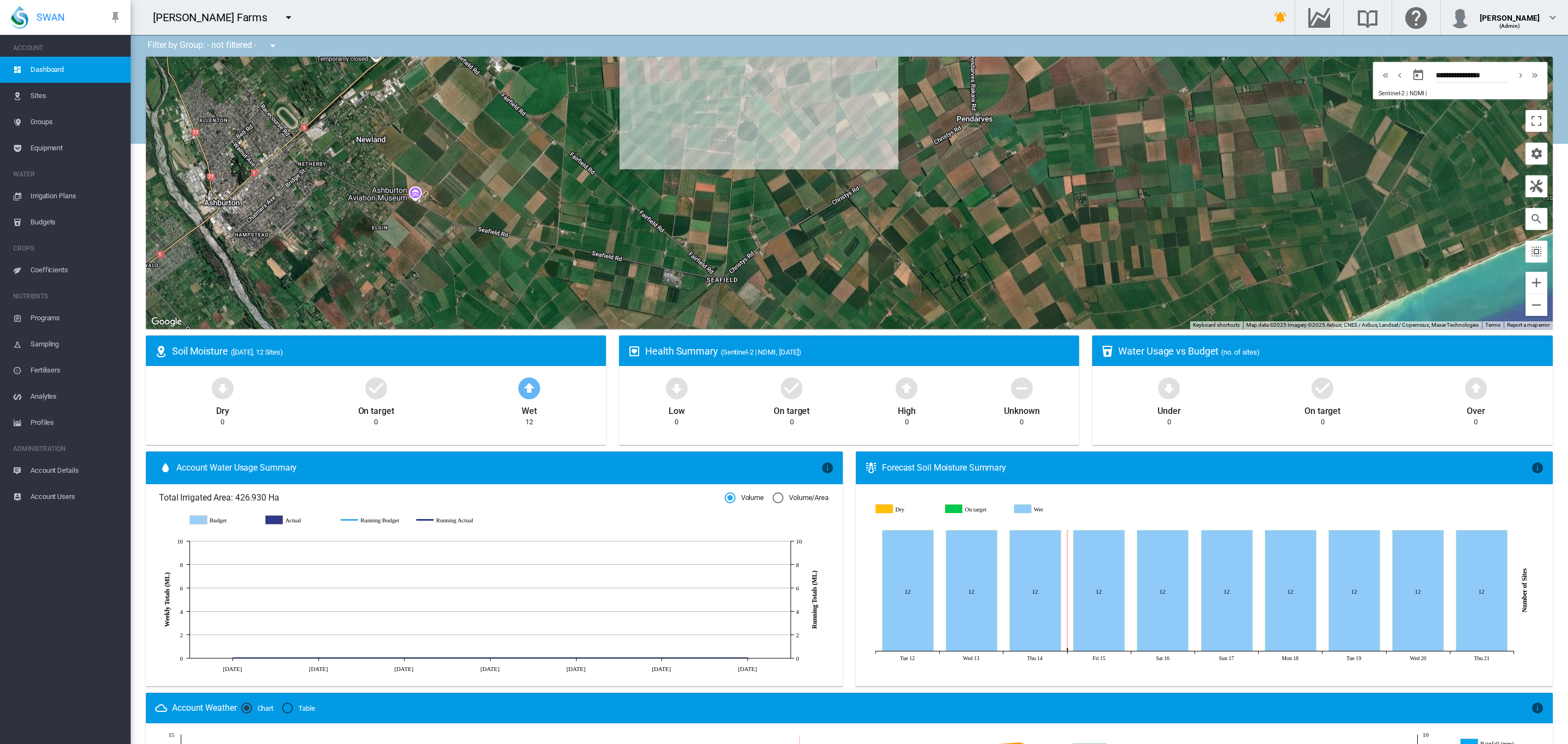
click at [56, 119] on span "Groups" at bounding box center [76, 122] width 92 height 26
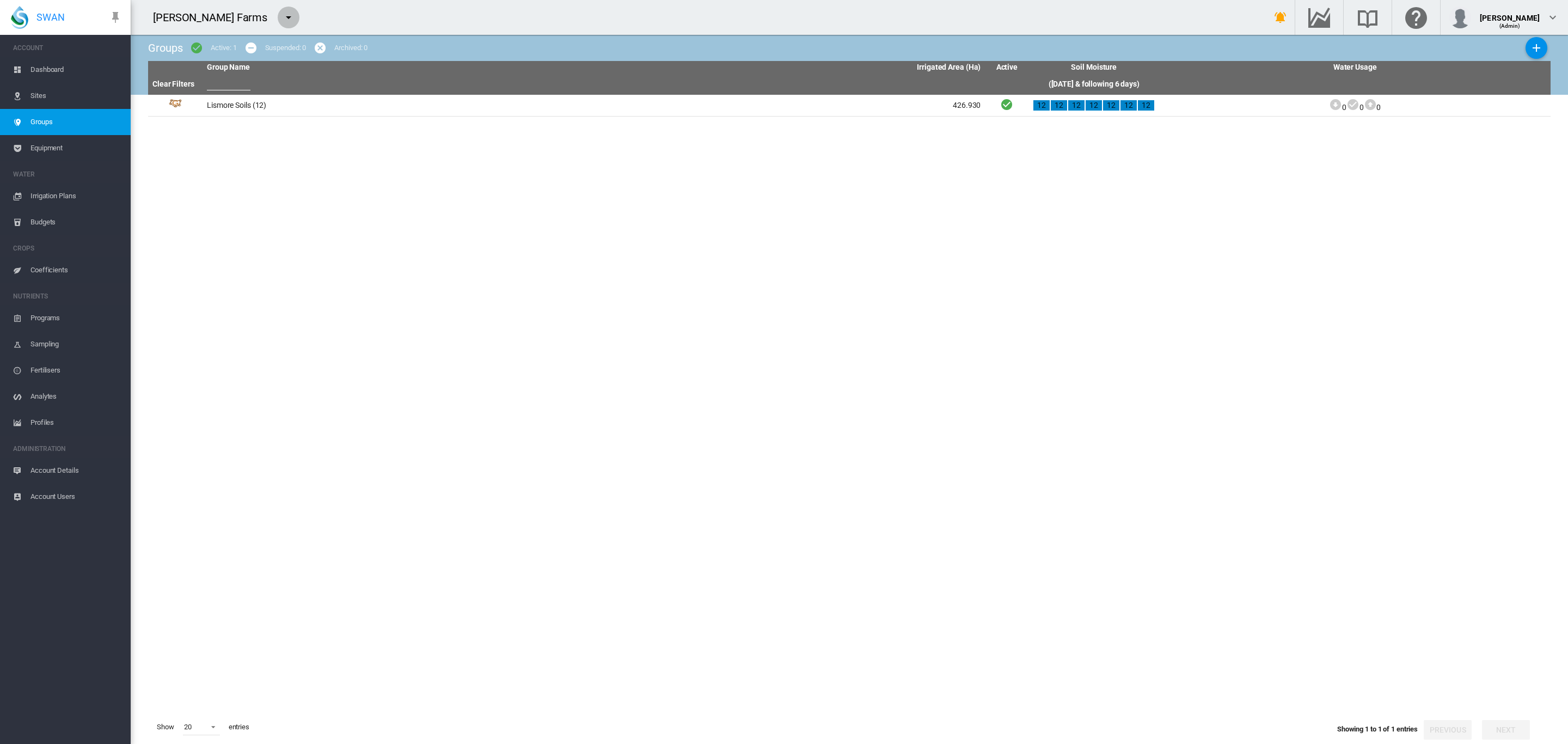
click at [282, 22] on md-icon "icon-menu-down" at bounding box center [288, 17] width 13 height 13
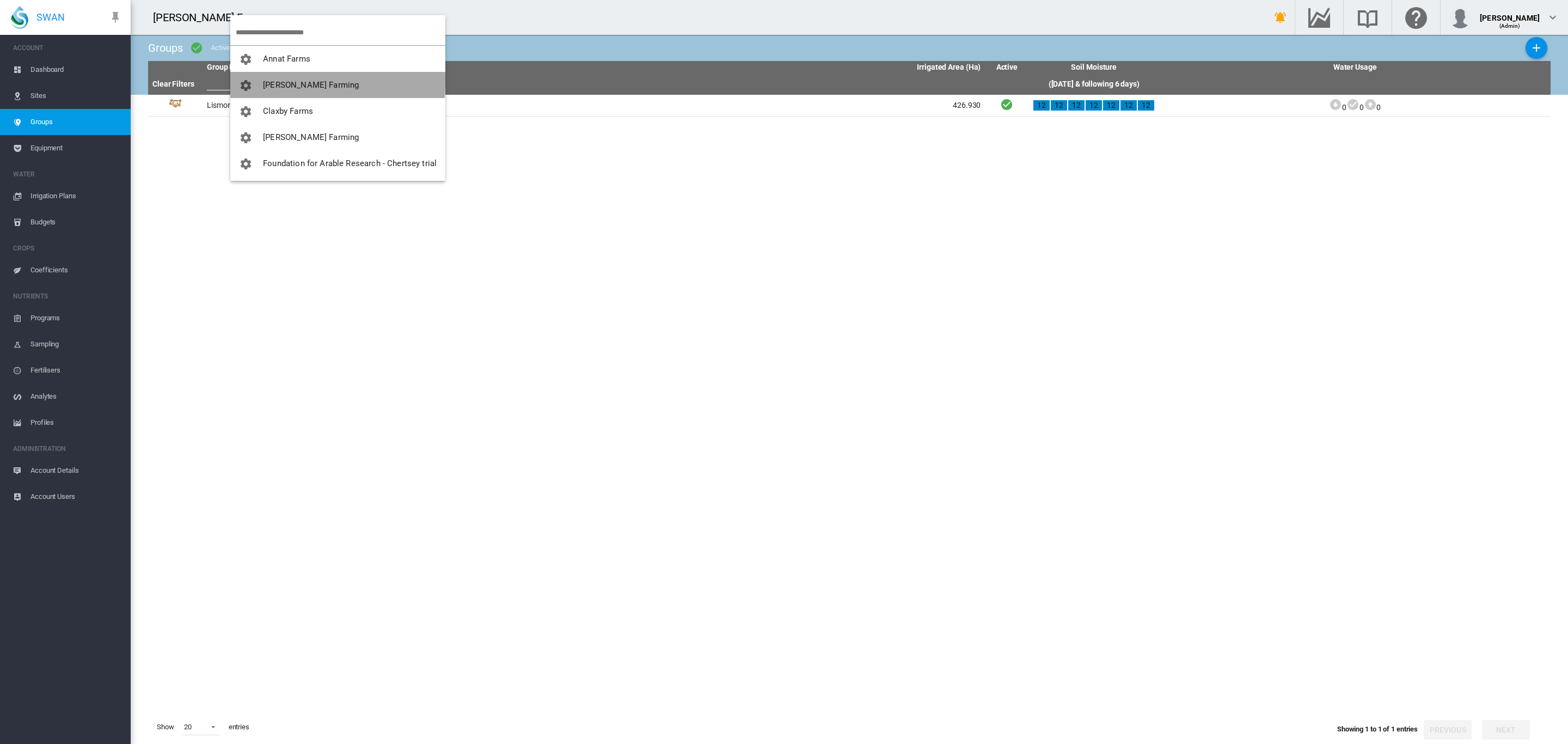
click at [303, 81] on span "[PERSON_NAME] Farming" at bounding box center [310, 85] width 96 height 10
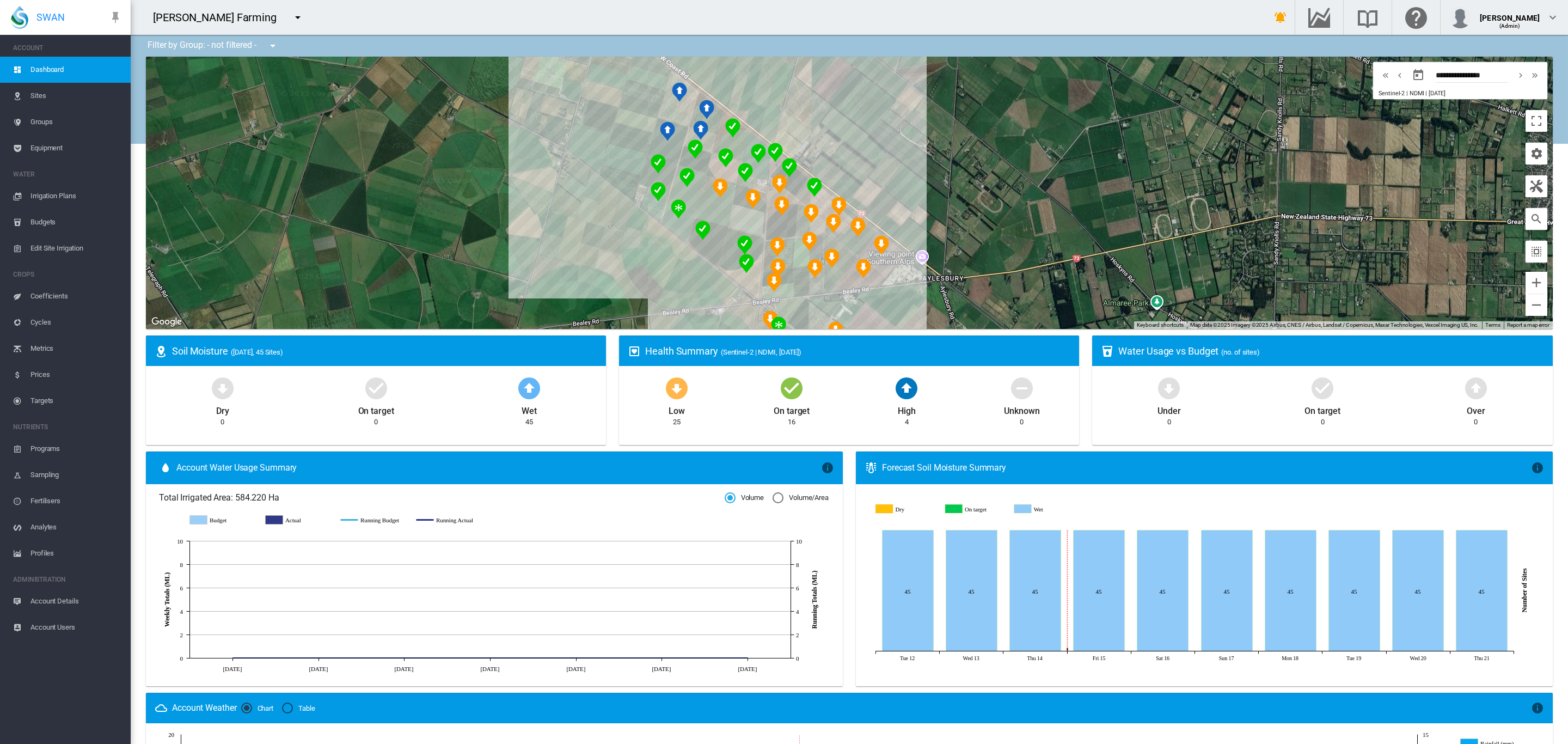
drag, startPoint x: 520, startPoint y: 190, endPoint x: 608, endPoint y: 203, distance: 89.0
click at [608, 203] on div "To navigate, press the arrow keys." at bounding box center [849, 192] width 1407 height 272
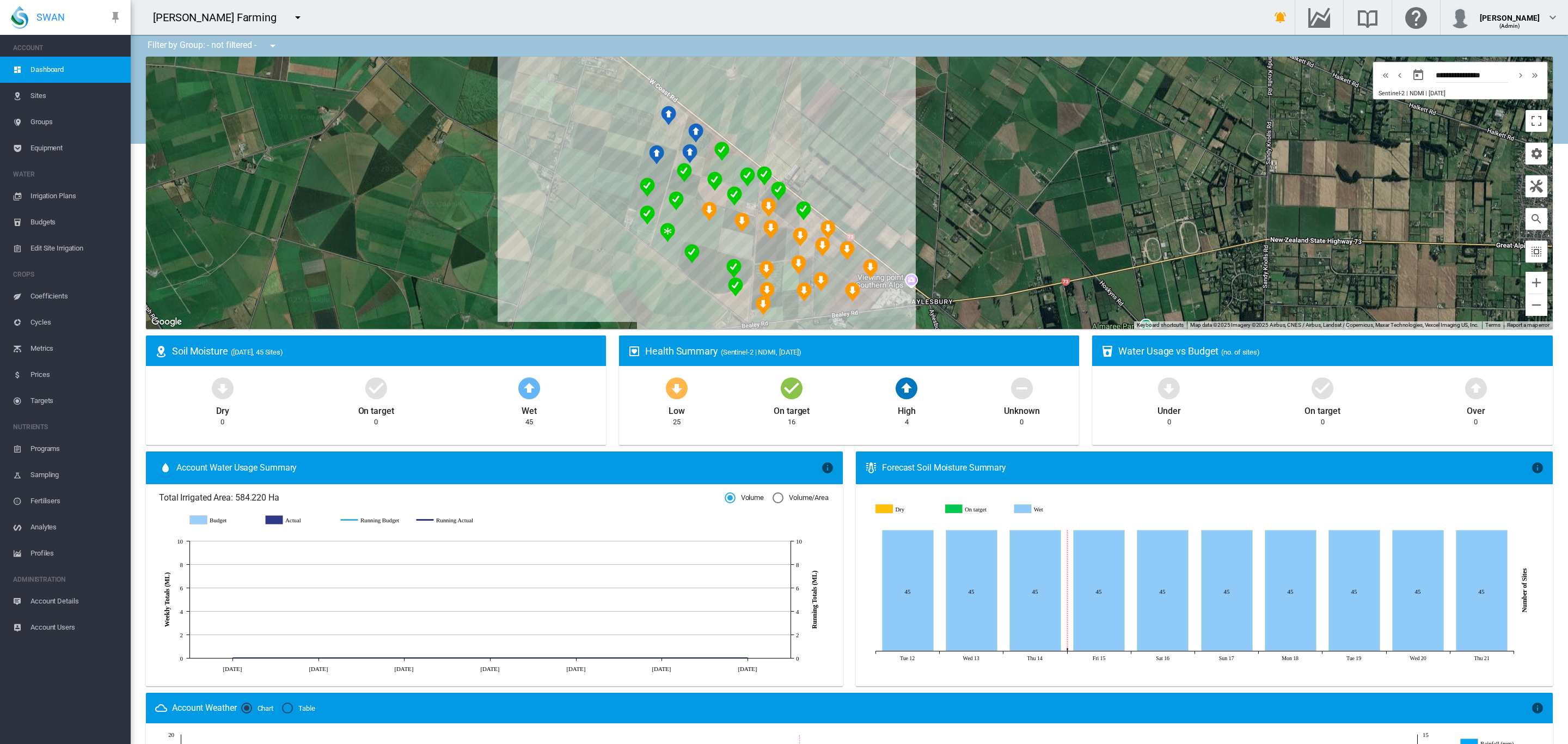
drag, startPoint x: 438, startPoint y: 165, endPoint x: 418, endPoint y: 192, distance: 33.6
click at [425, 192] on div "To navigate, press the arrow keys." at bounding box center [849, 192] width 1407 height 272
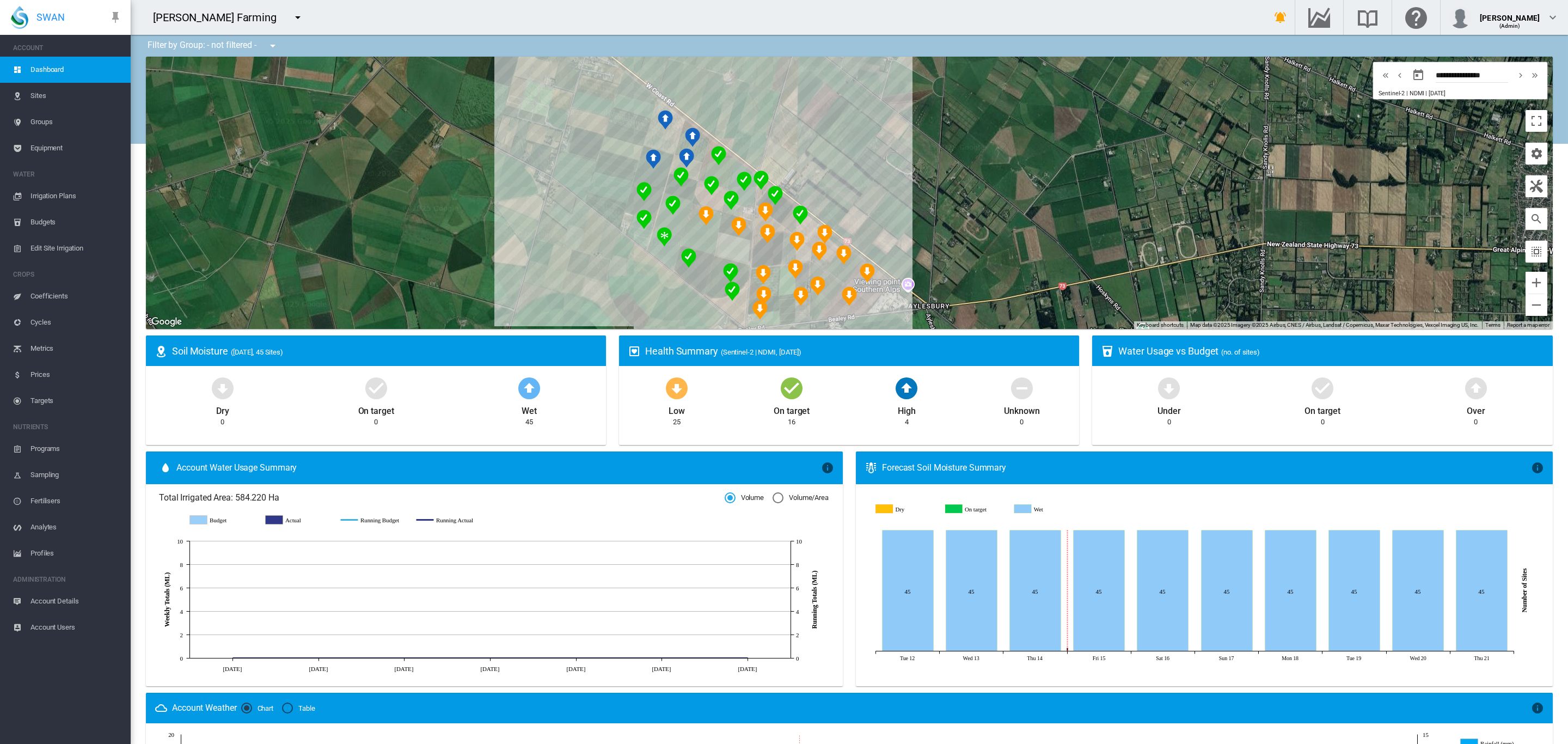
click at [44, 100] on span "Sites" at bounding box center [76, 96] width 92 height 26
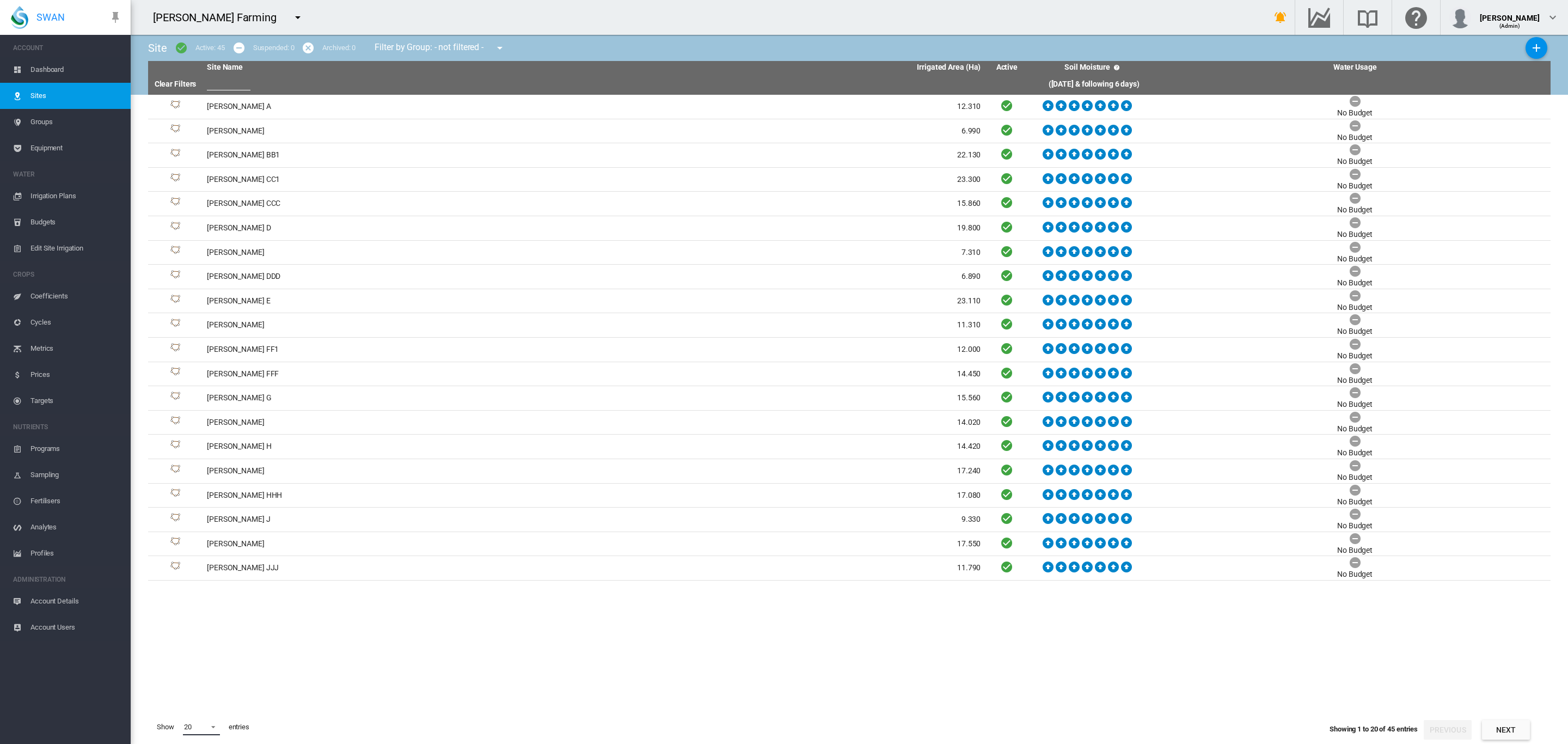
click at [213, 727] on span at bounding box center [209, 726] width 13 height 10
click at [213, 713] on md-option "50" at bounding box center [211, 717] width 74 height 26
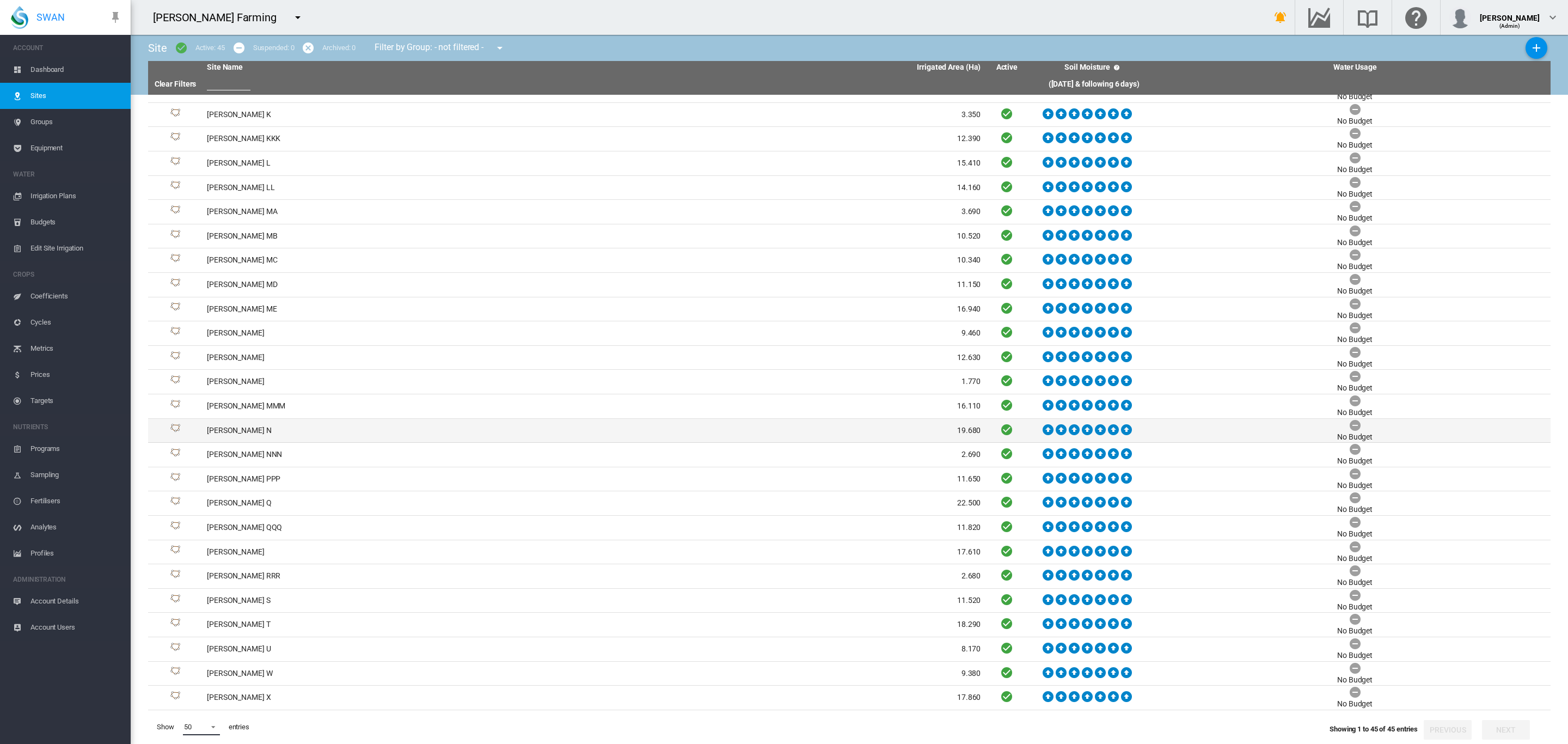
scroll to position [488, 0]
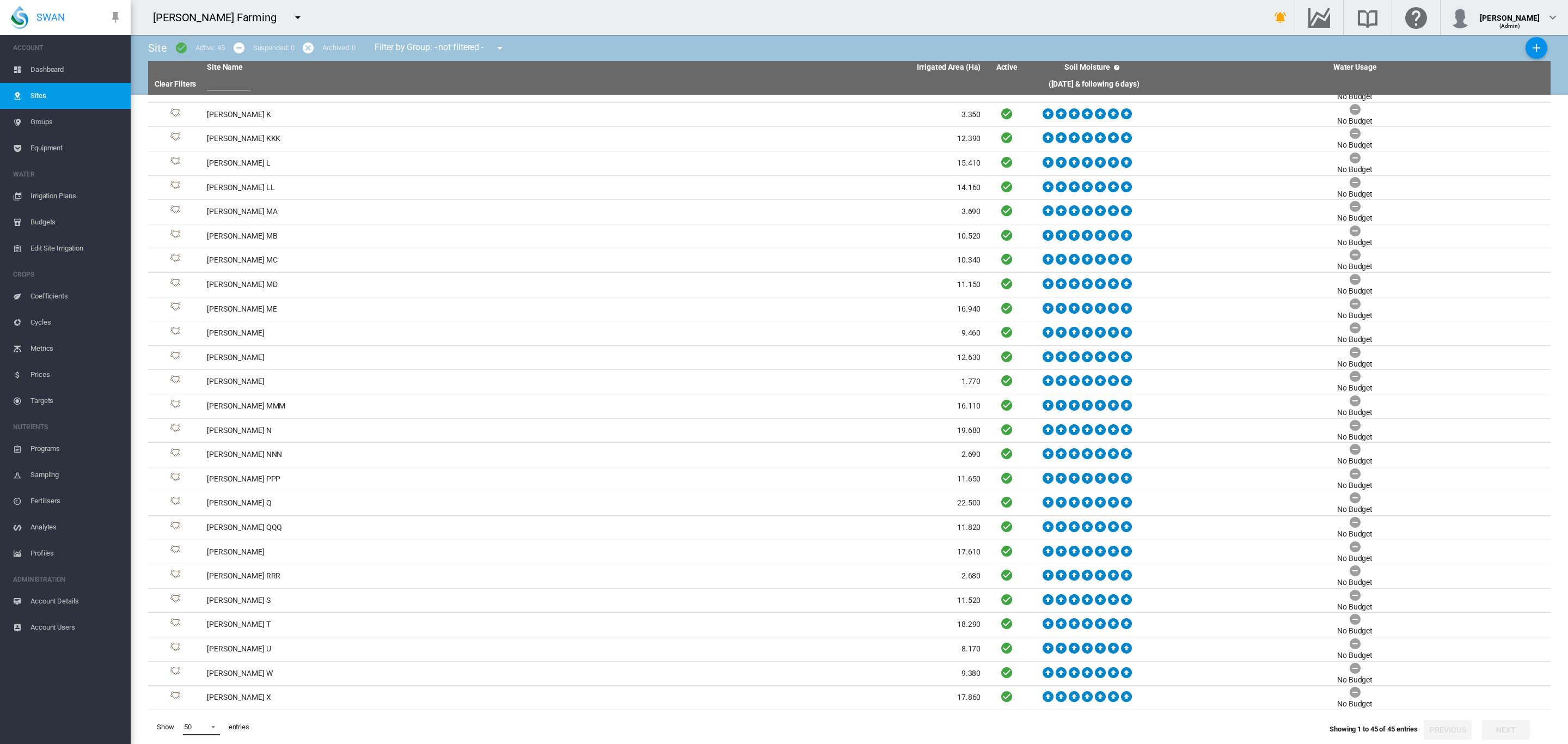
click at [213, 730] on span at bounding box center [209, 726] width 13 height 10
click at [213, 722] on md-option "50" at bounding box center [211, 717] width 74 height 26
click at [53, 128] on span "Groups" at bounding box center [76, 122] width 92 height 26
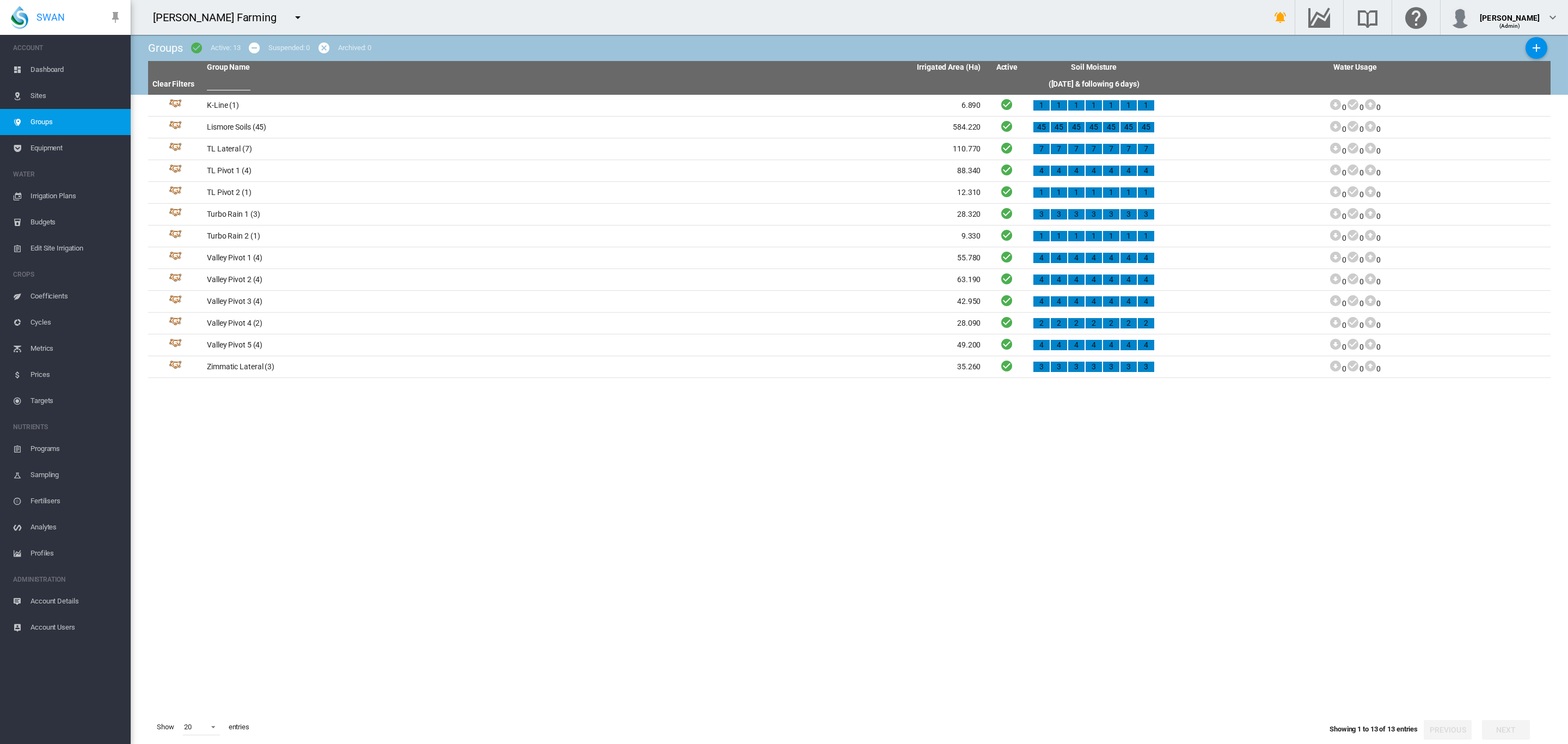
click at [58, 190] on span "Irrigation Plans" at bounding box center [76, 196] width 92 height 26
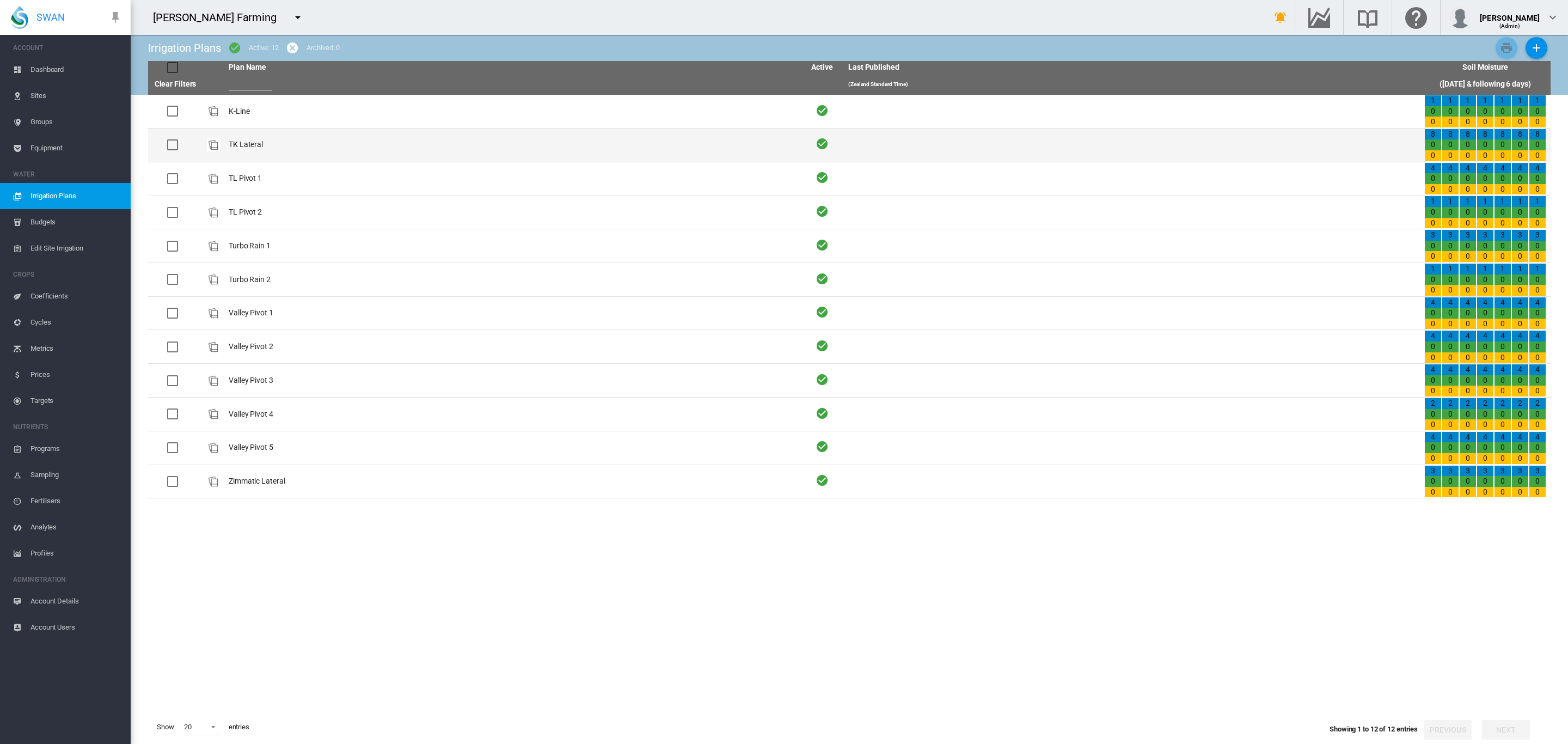
click at [247, 142] on td "TK Lateral" at bounding box center [513, 145] width 576 height 33
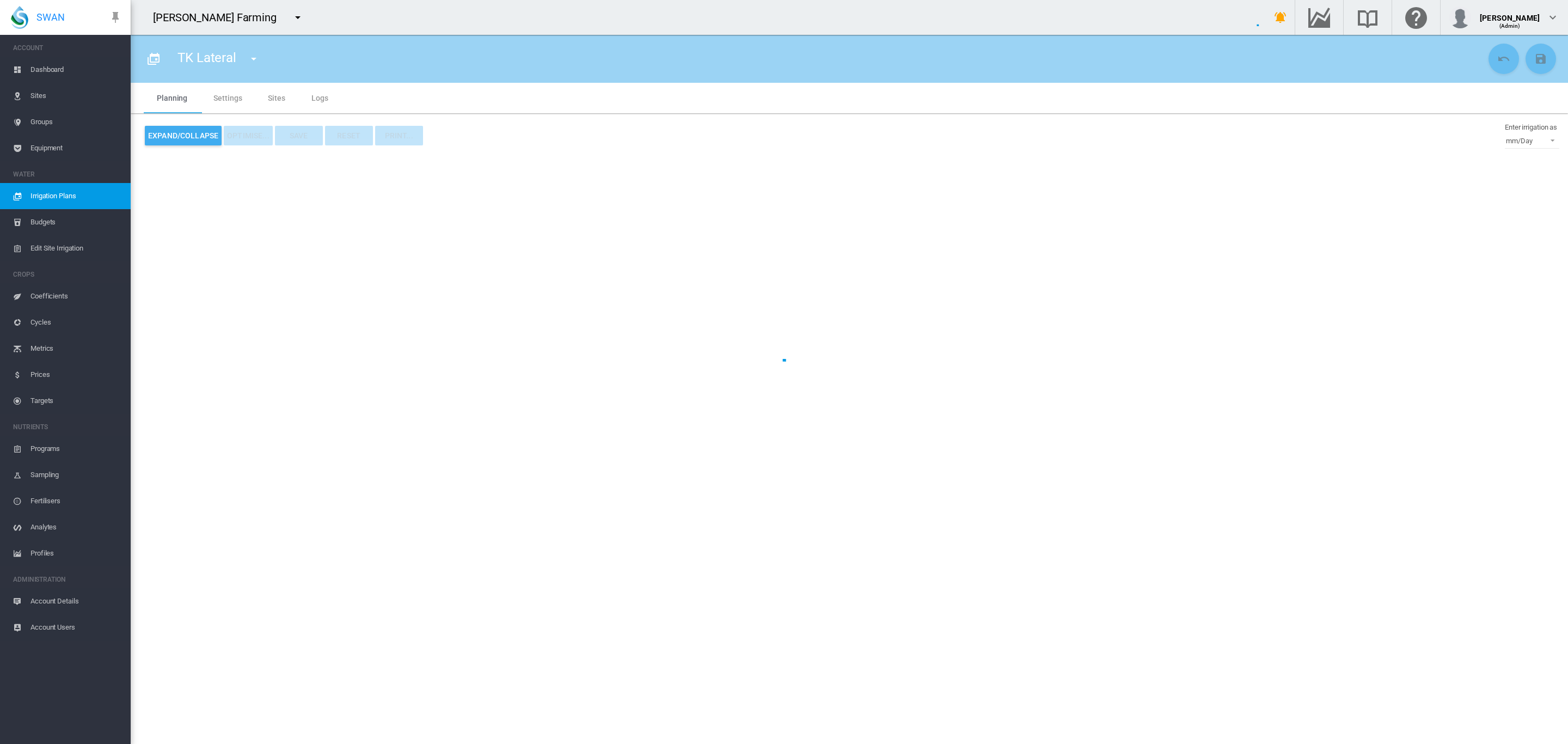
type input "**********"
type input "*"
type input "*****"
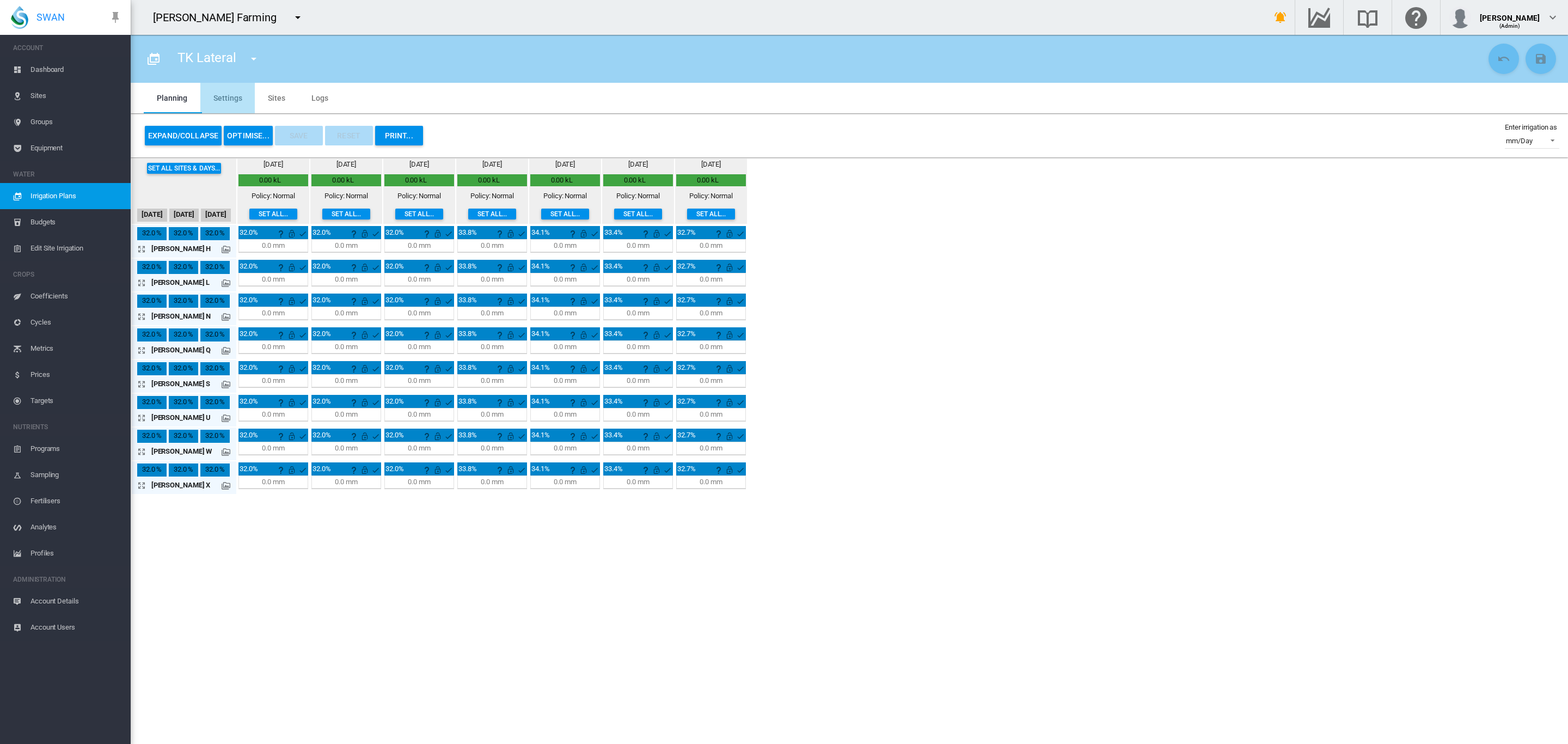
click at [236, 97] on md-tab-item "Settings" at bounding box center [227, 98] width 54 height 31
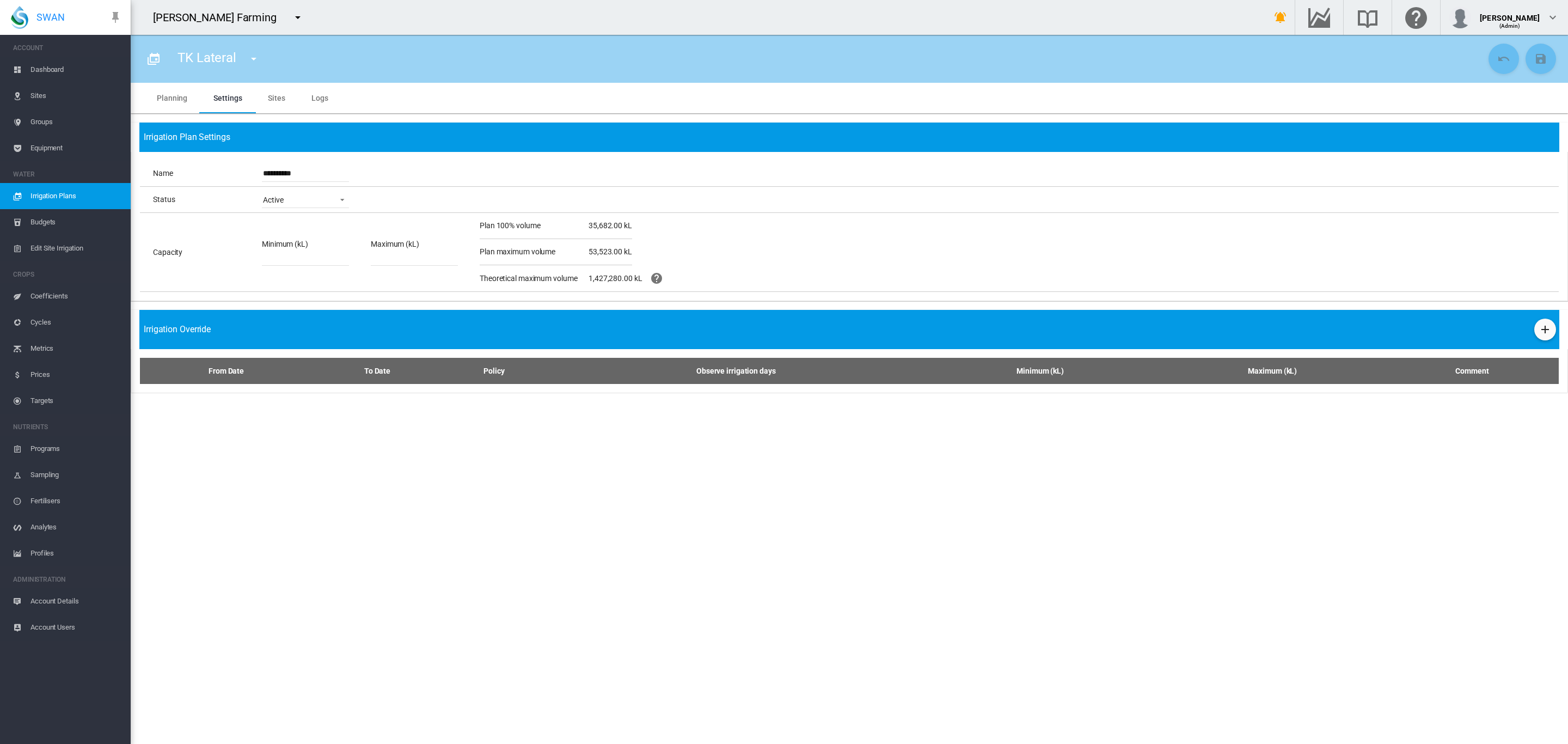
click at [270, 175] on input "**********" at bounding box center [305, 173] width 87 height 16
type input "**********"
click at [1543, 54] on md-icon "icon-content-save" at bounding box center [1541, 58] width 13 height 13
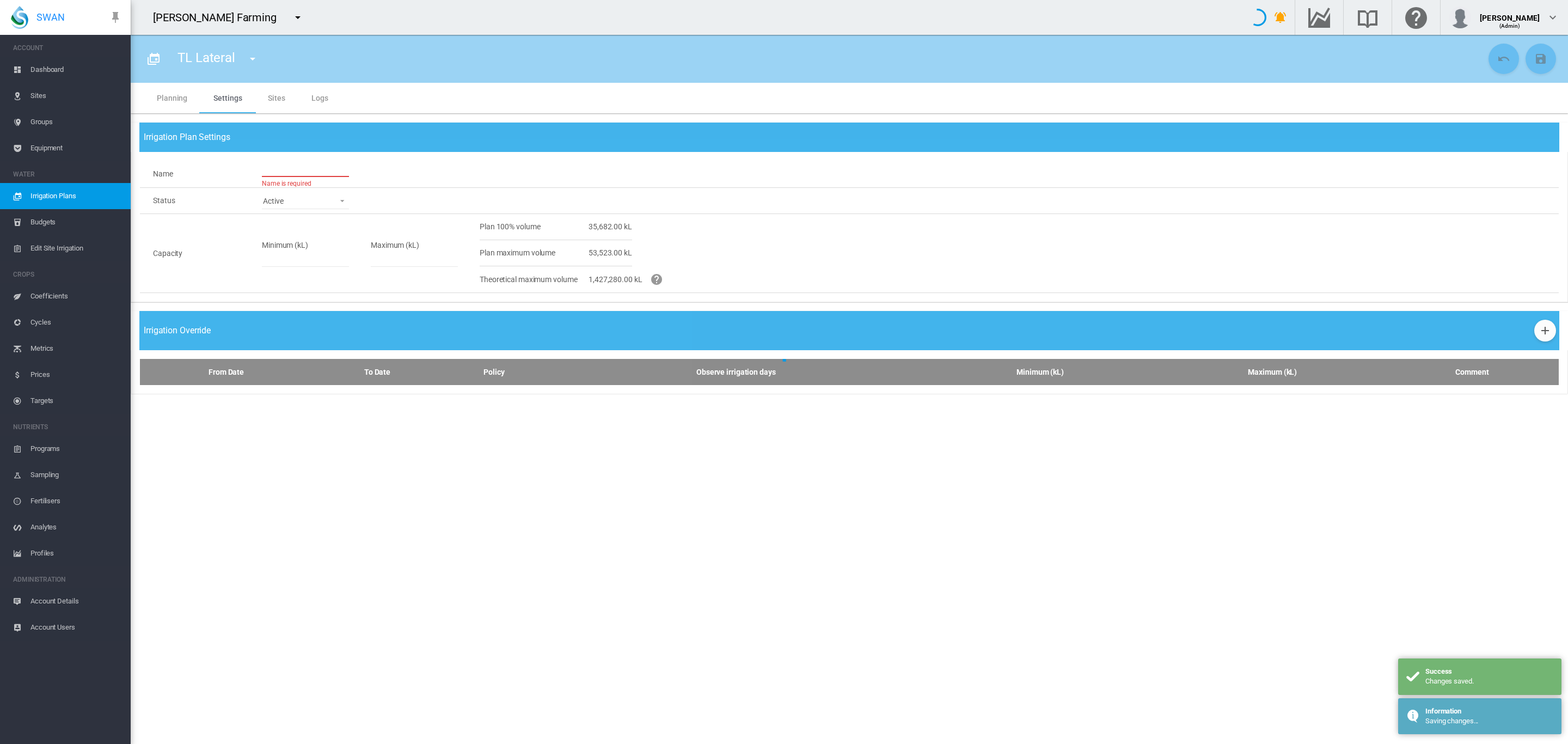
type input "**********"
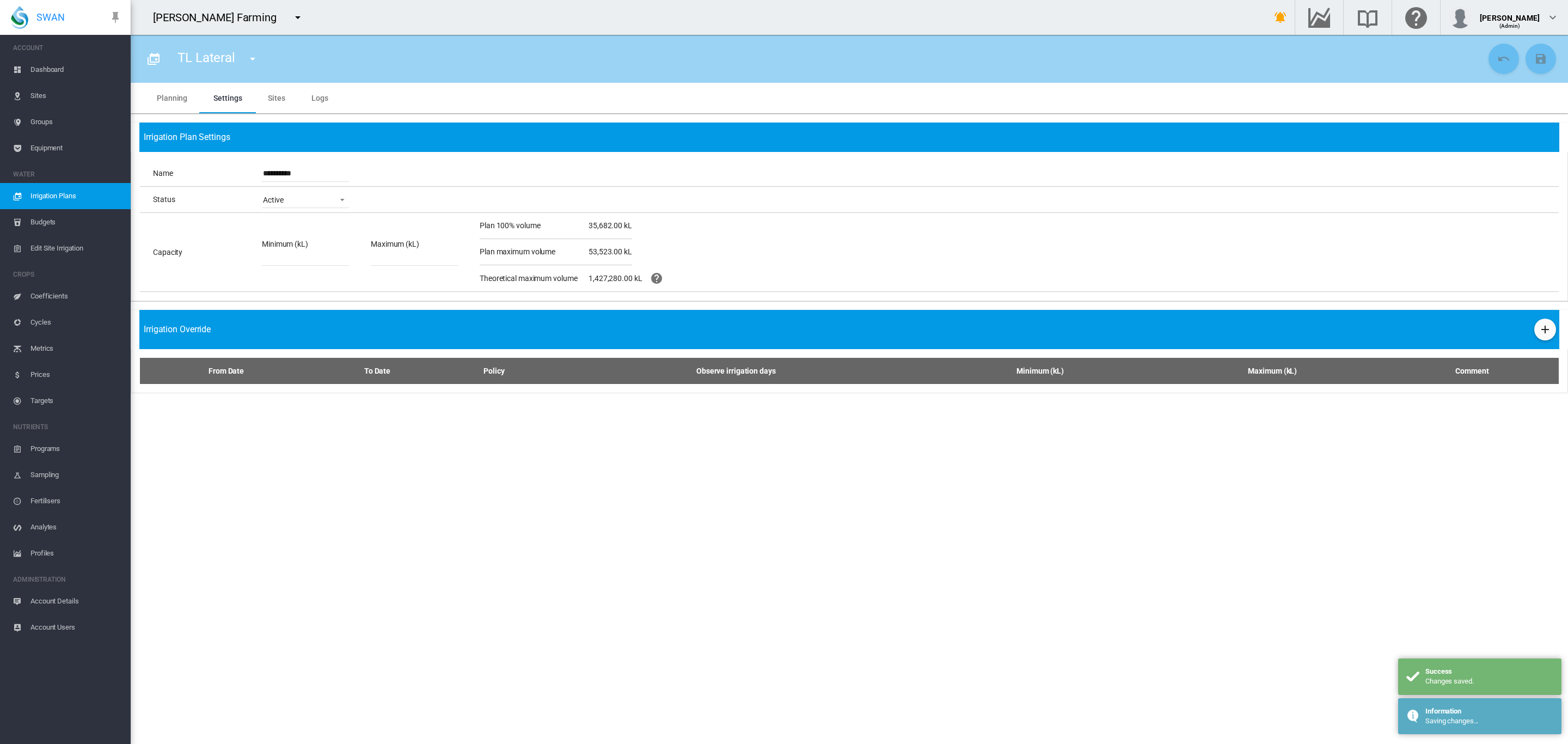
click at [161, 100] on md-tab-item "Planning" at bounding box center [172, 98] width 57 height 31
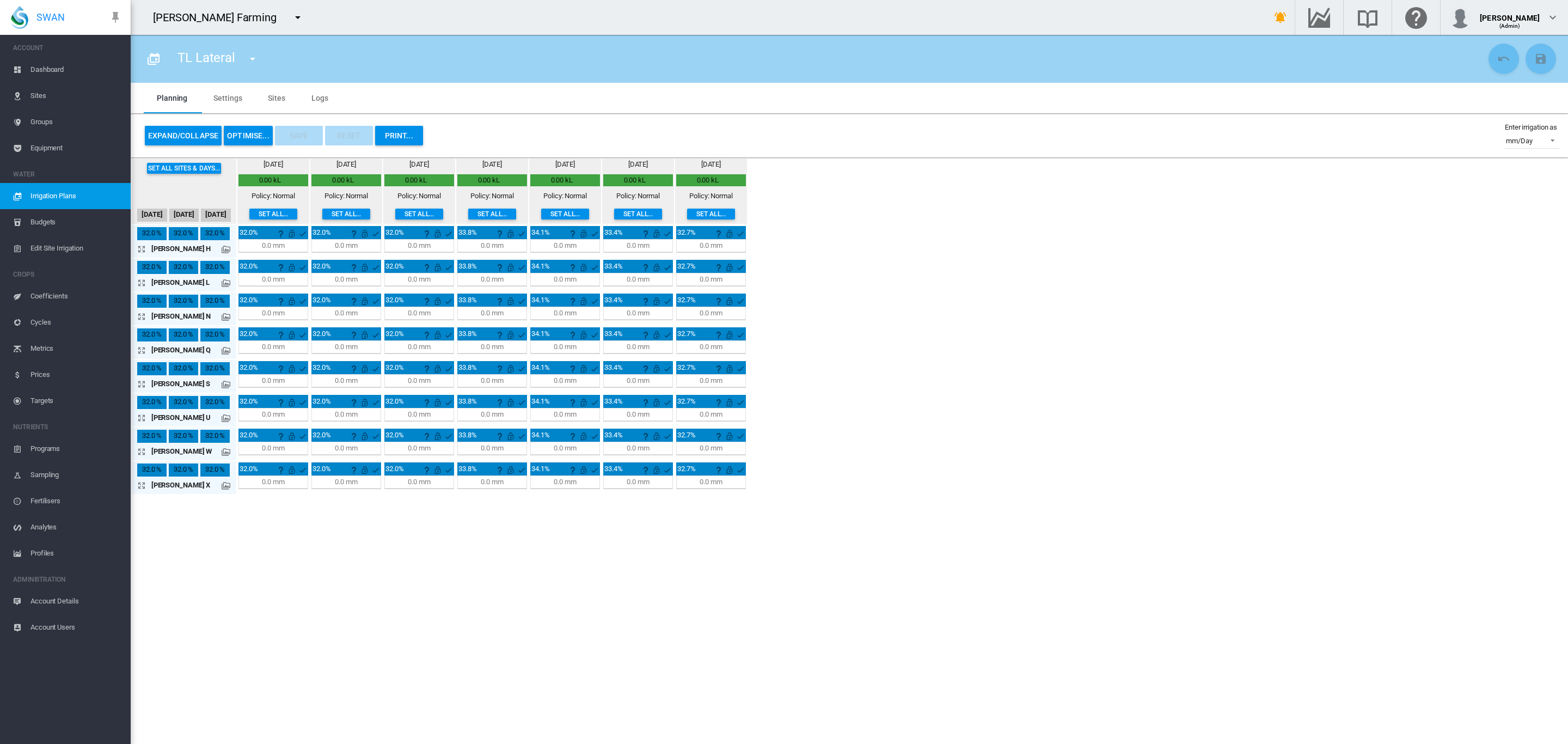
click at [75, 188] on span "Irrigation Plans" at bounding box center [76, 196] width 92 height 26
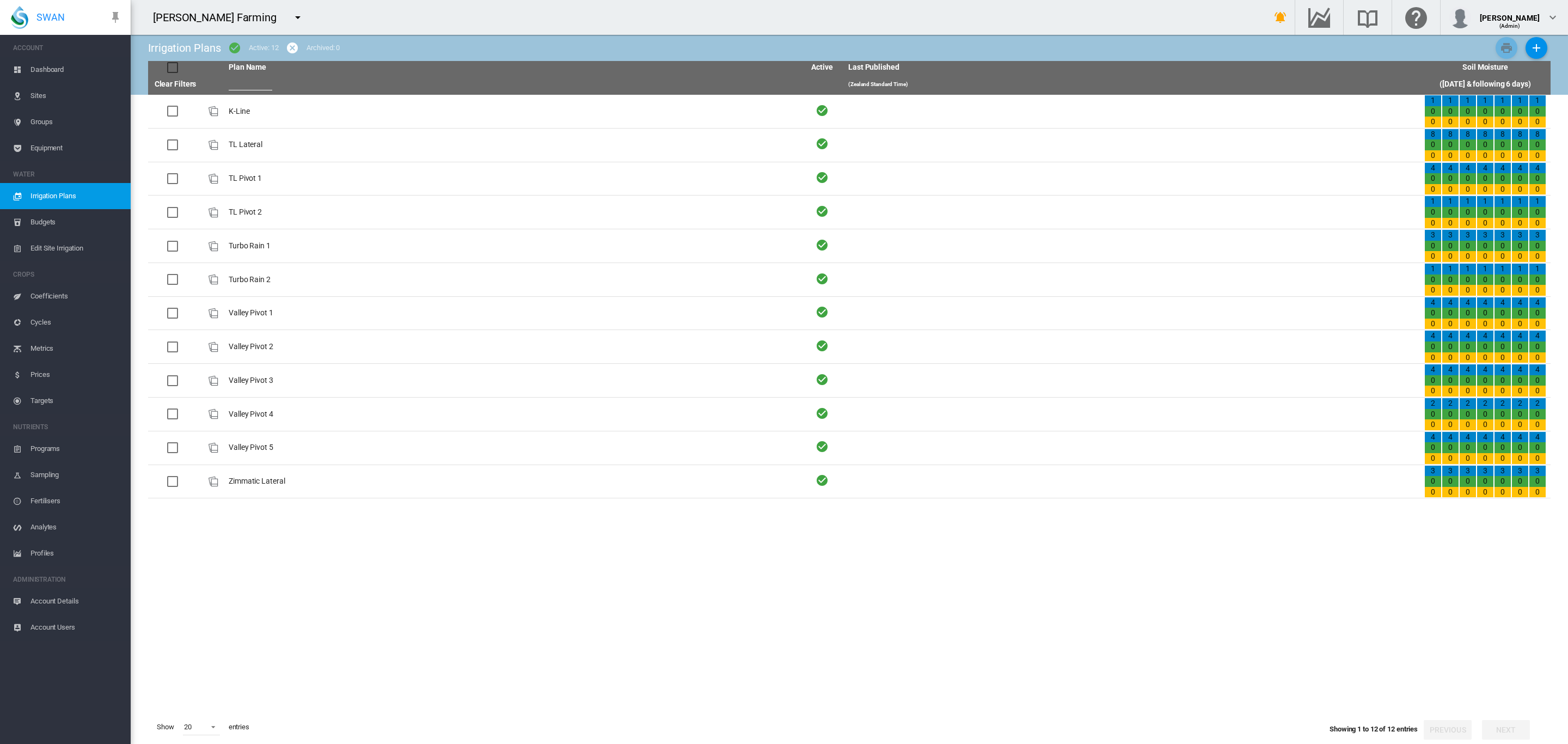
click at [74, 602] on span "Account Details" at bounding box center [76, 601] width 92 height 26
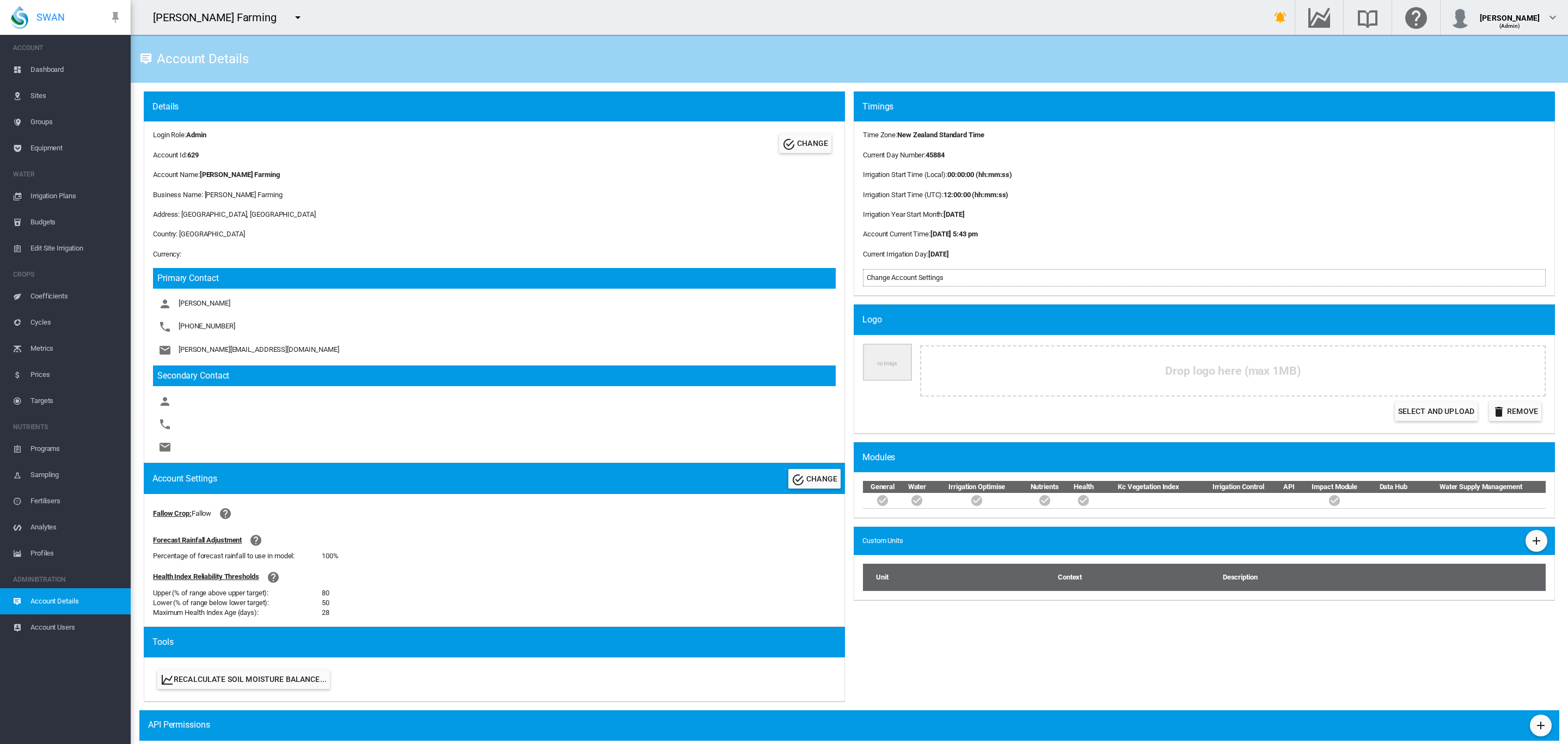
click at [35, 70] on span "Dashboard" at bounding box center [76, 69] width 92 height 26
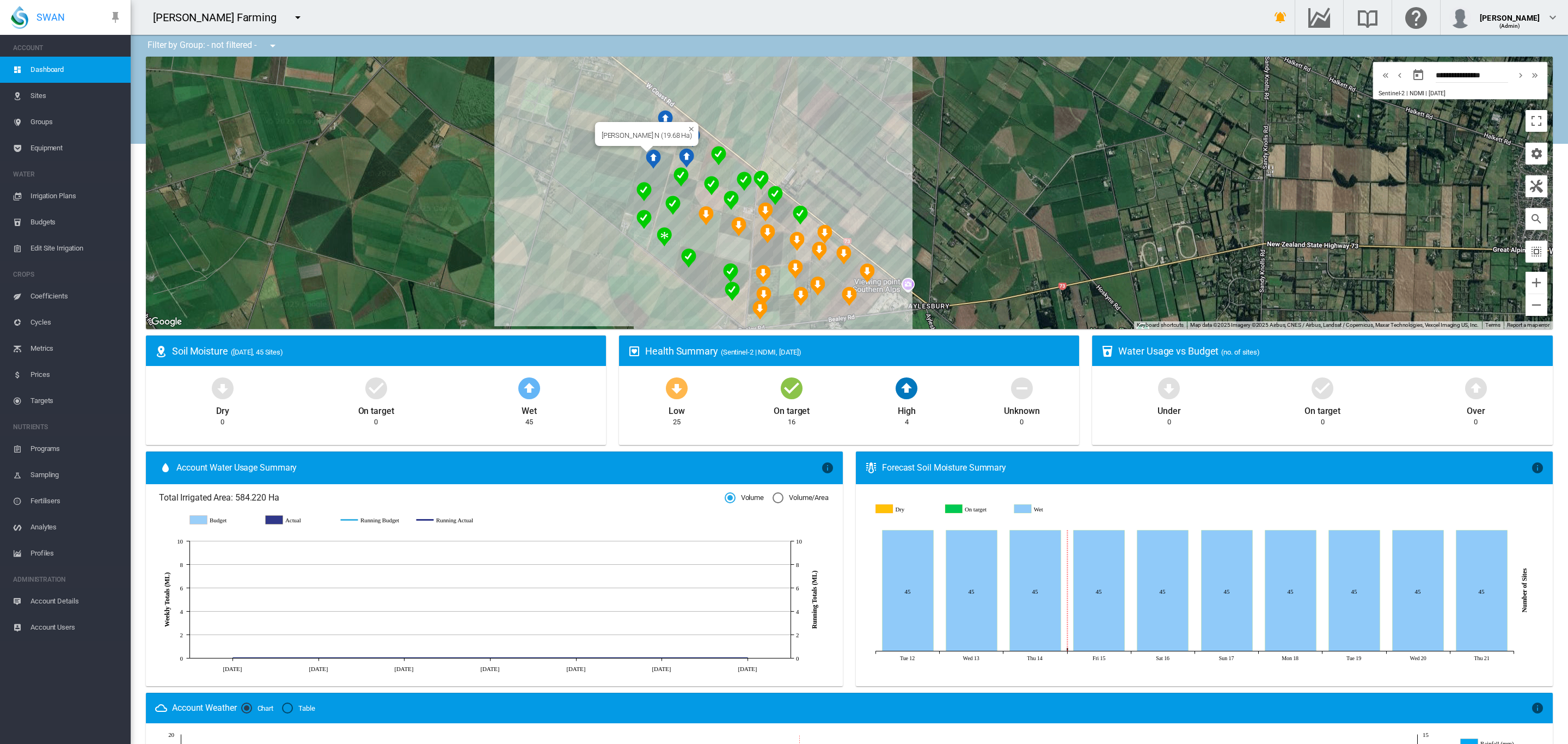
click at [658, 144] on div "[PERSON_NAME] N (19.68 Ha)" at bounding box center [647, 134] width 103 height 24
click at [659, 146] on div at bounding box center [664, 143] width 14 height 7
click at [654, 169] on div "To navigate, press the arrow keys. [PERSON_NAME] N (19.68 Ha)" at bounding box center [849, 192] width 1407 height 272
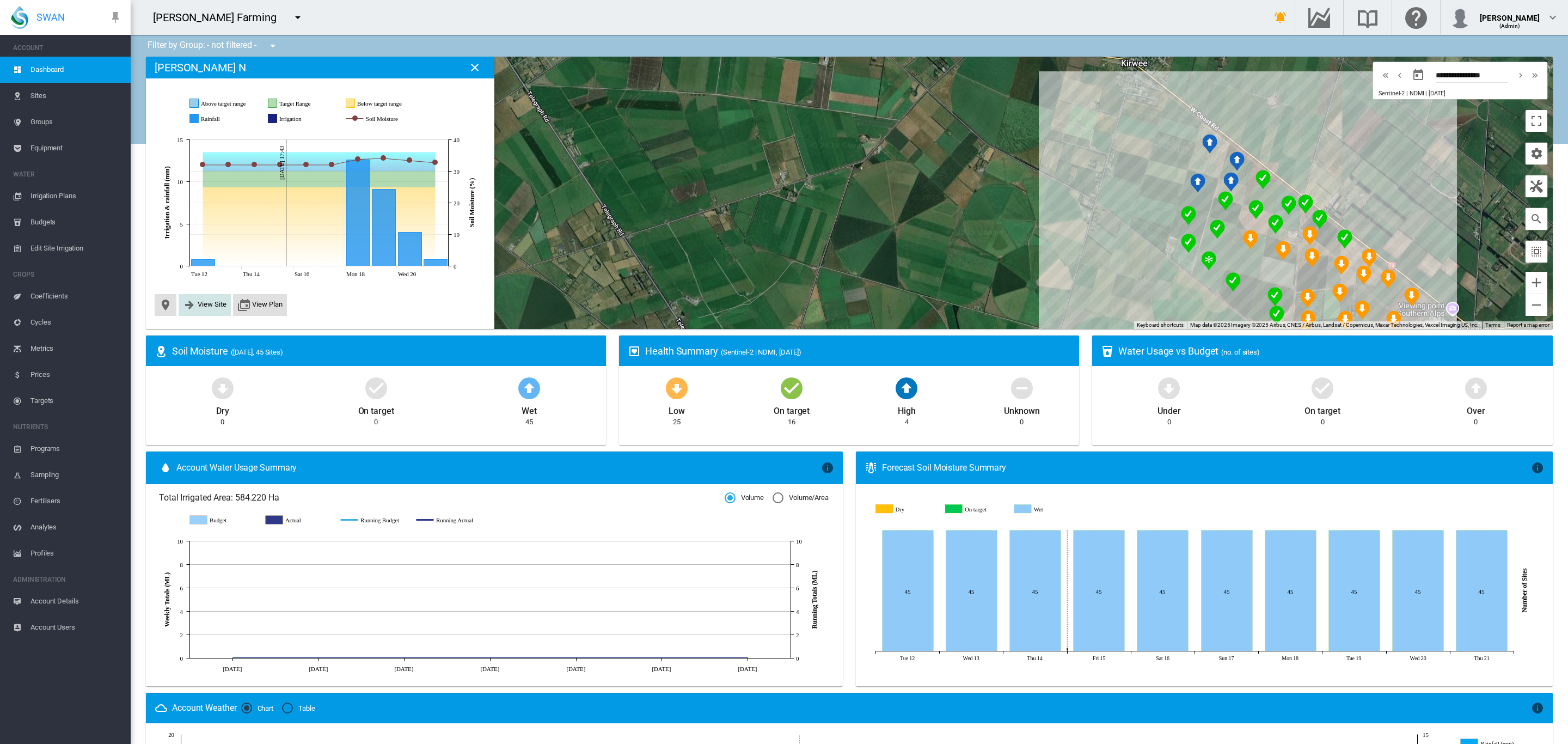
click at [204, 297] on span "View Site" at bounding box center [205, 305] width 53 height 22
click at [213, 304] on span "View Site" at bounding box center [212, 304] width 29 height 8
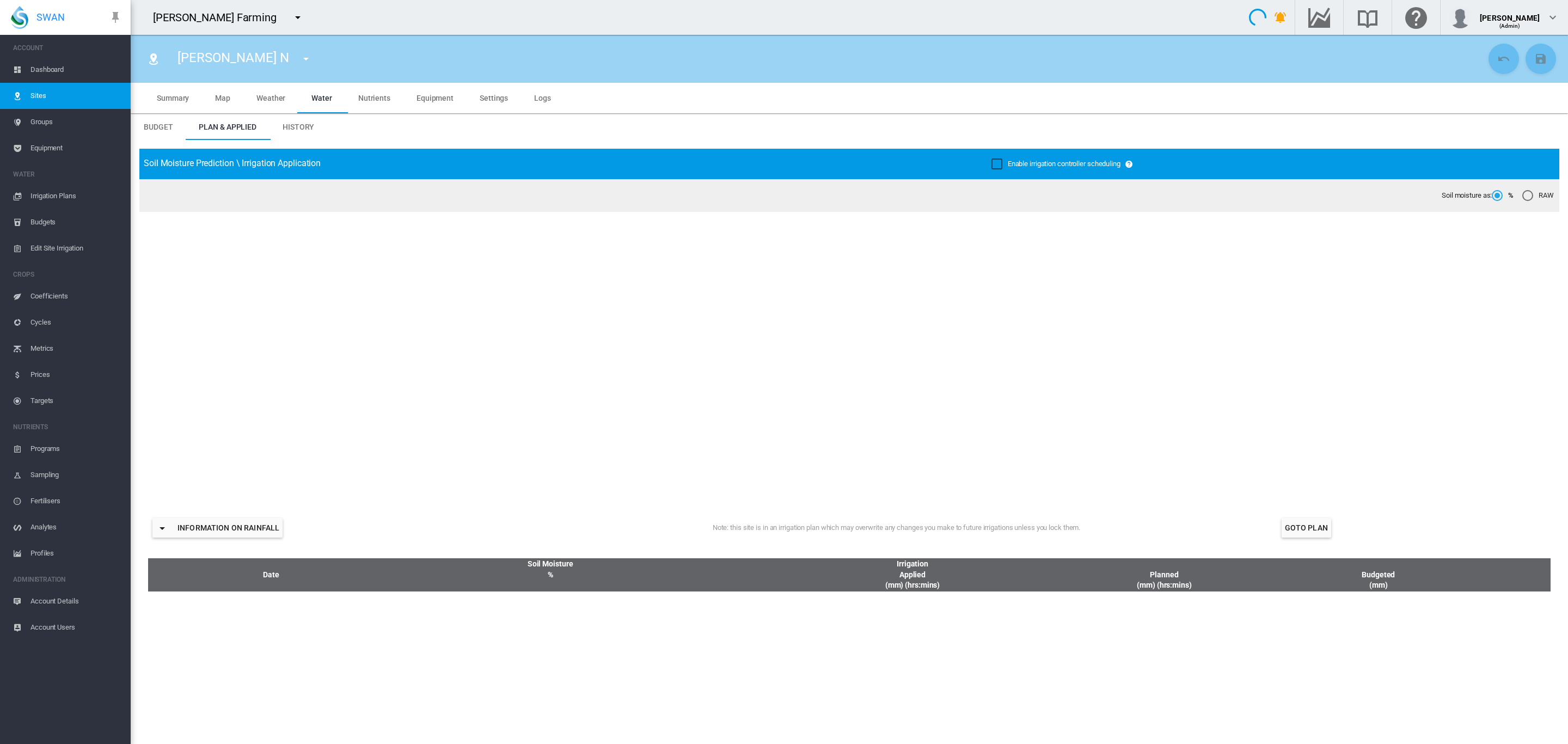
type input "*********"
type input "*****"
type input "*********"
type input "***"
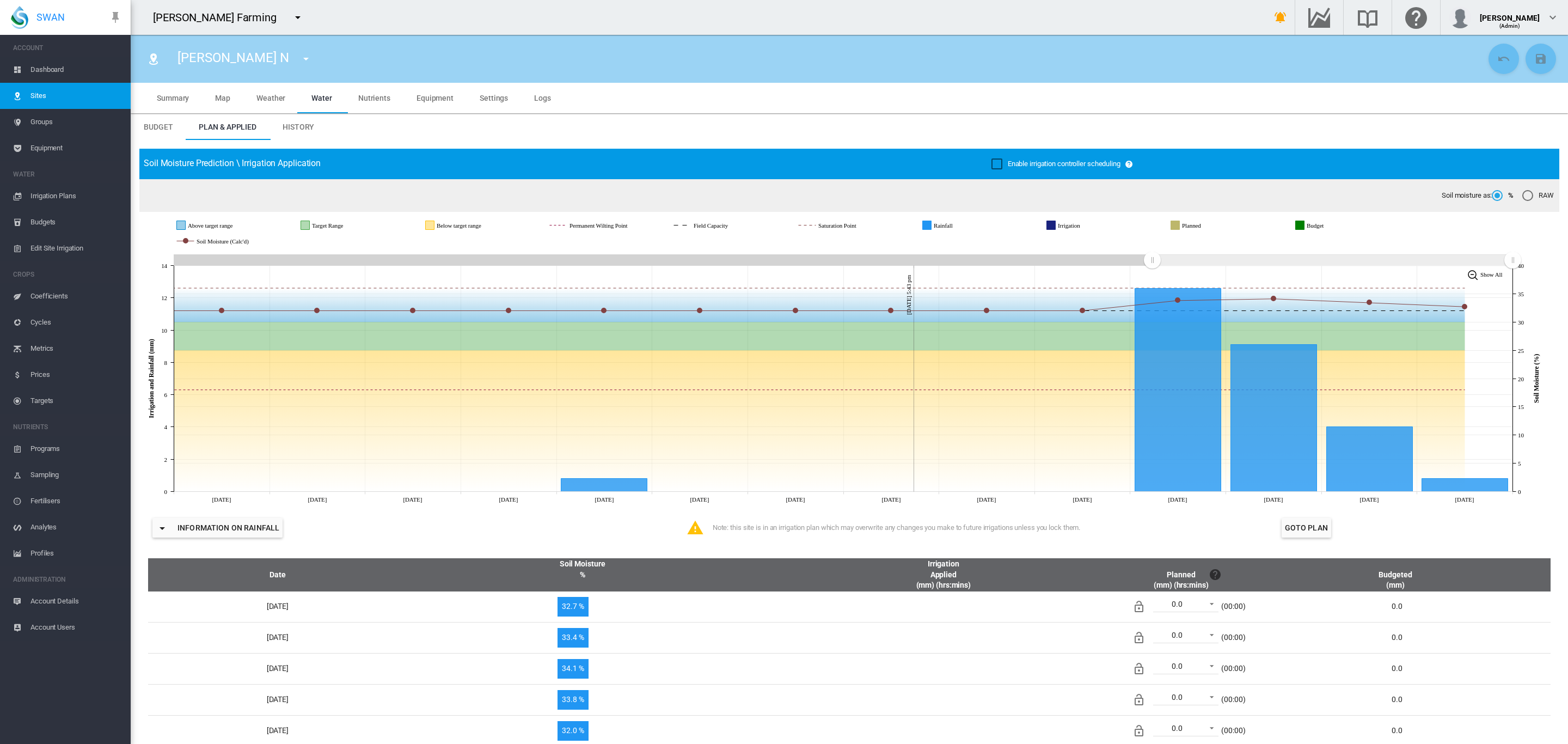
click at [276, 98] on span "Weather" at bounding box center [271, 98] width 29 height 8
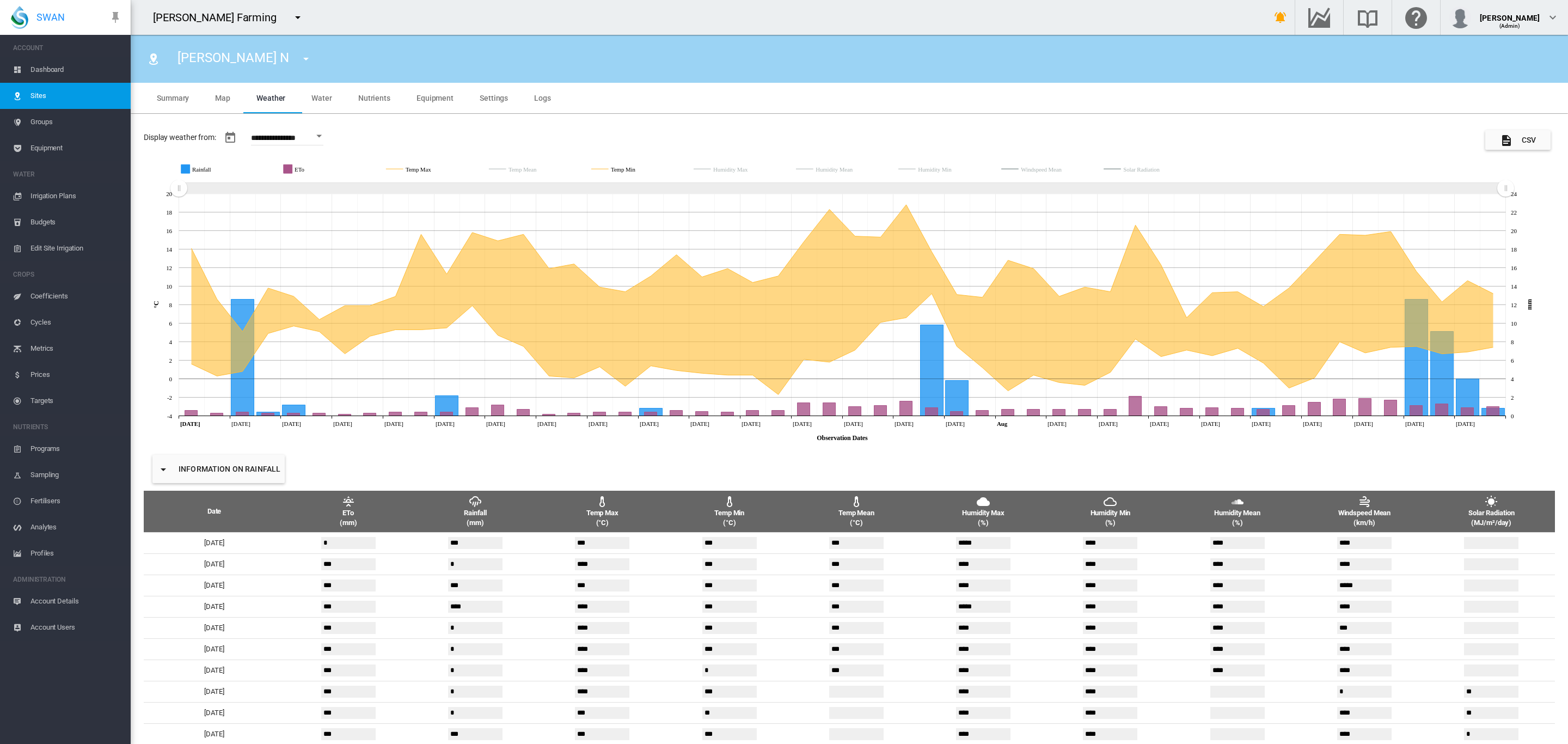
click at [420, 97] on span "Equipment" at bounding box center [436, 98] width 37 height 8
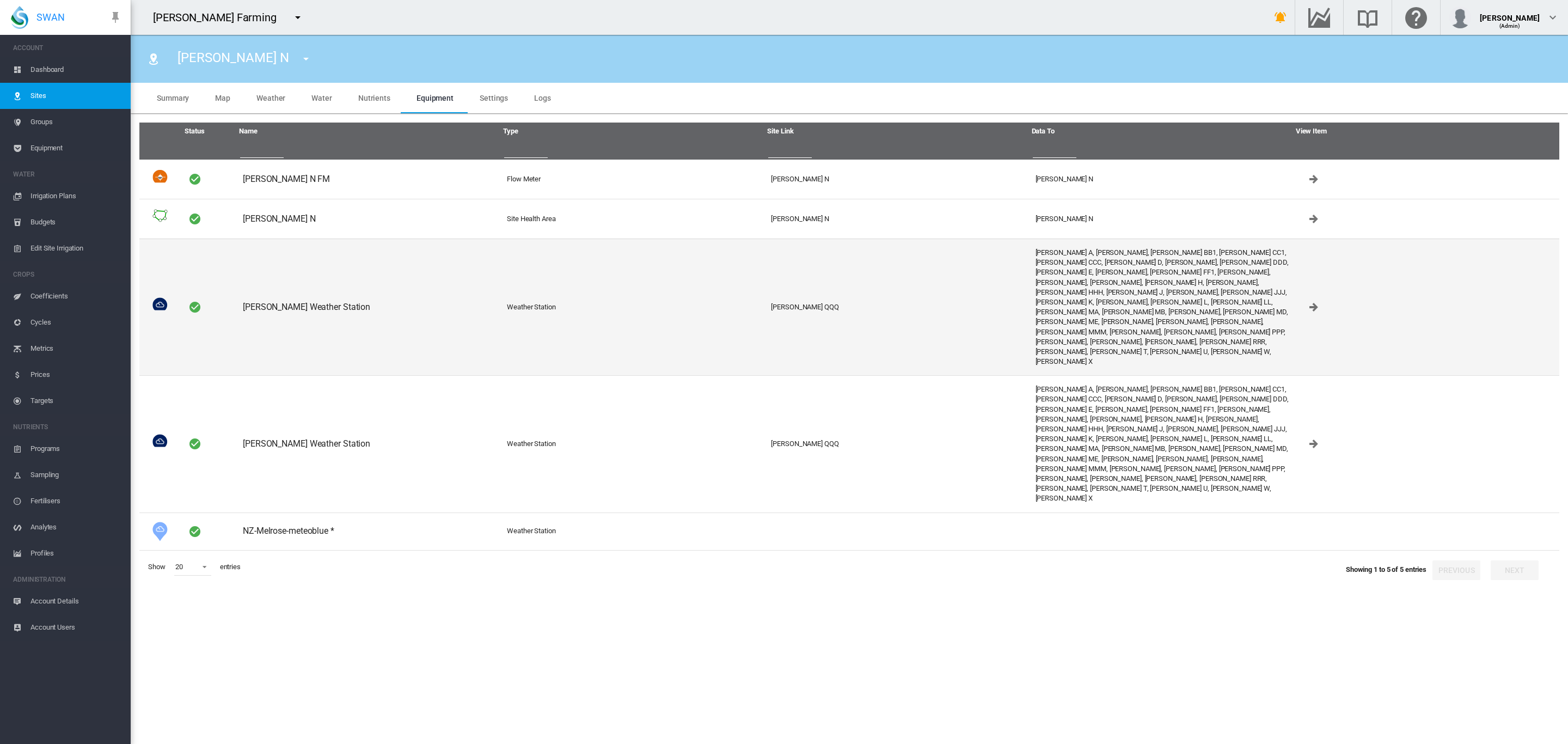
click at [303, 287] on td "[PERSON_NAME] Weather Station" at bounding box center [370, 306] width 264 height 136
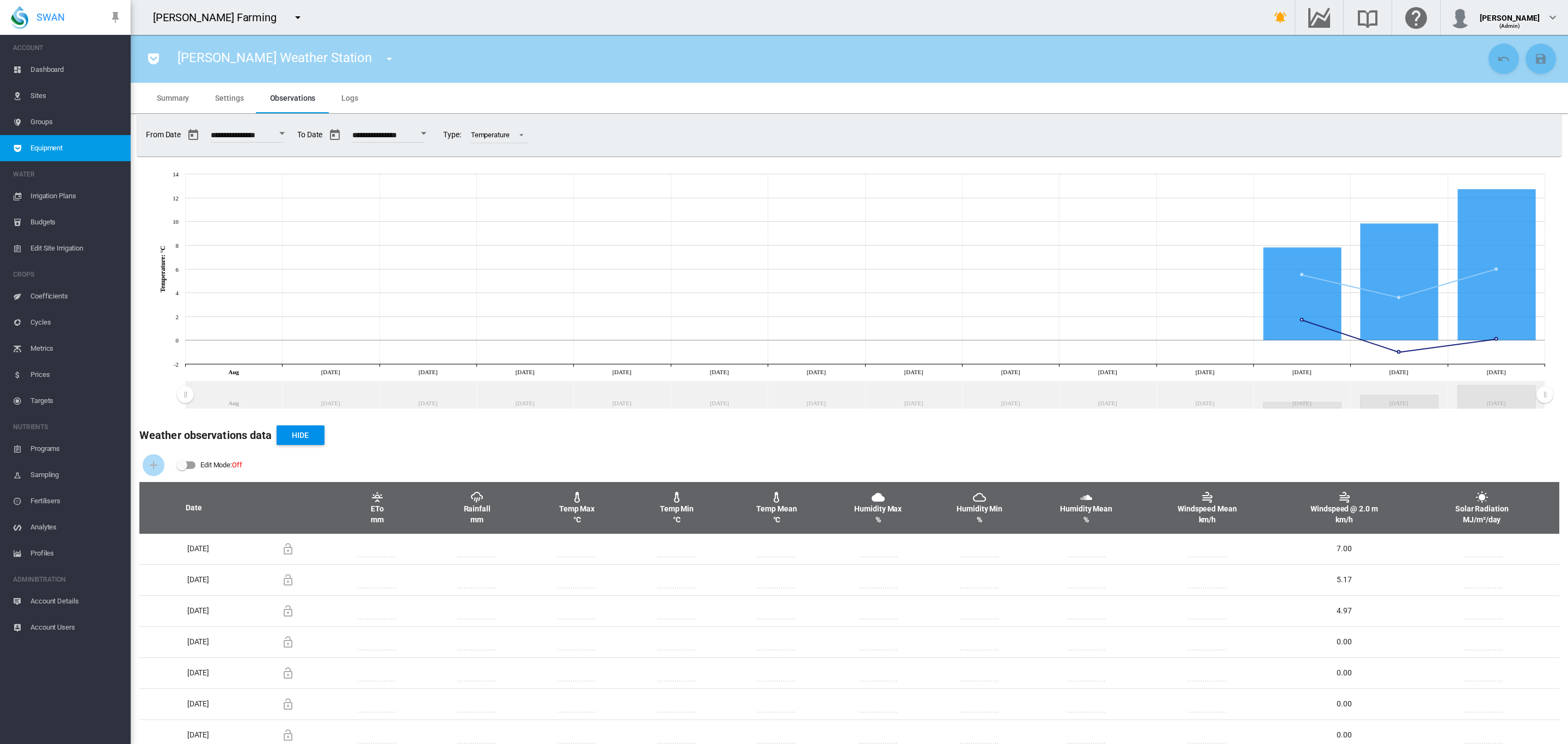
click at [383, 61] on md-icon "icon-menu-down" at bounding box center [389, 58] width 13 height 13
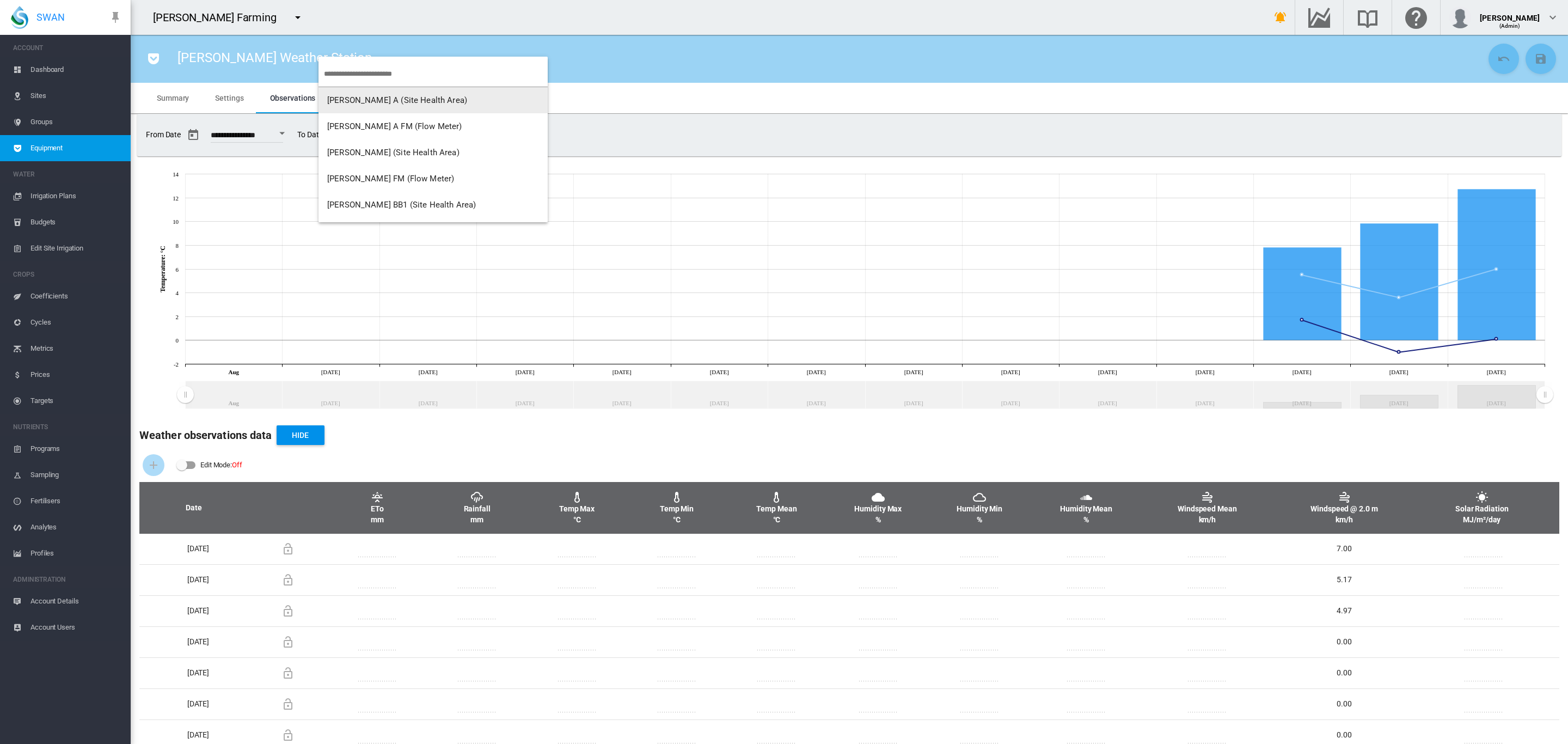
click at [618, 47] on md-backdrop at bounding box center [784, 372] width 1568 height 744
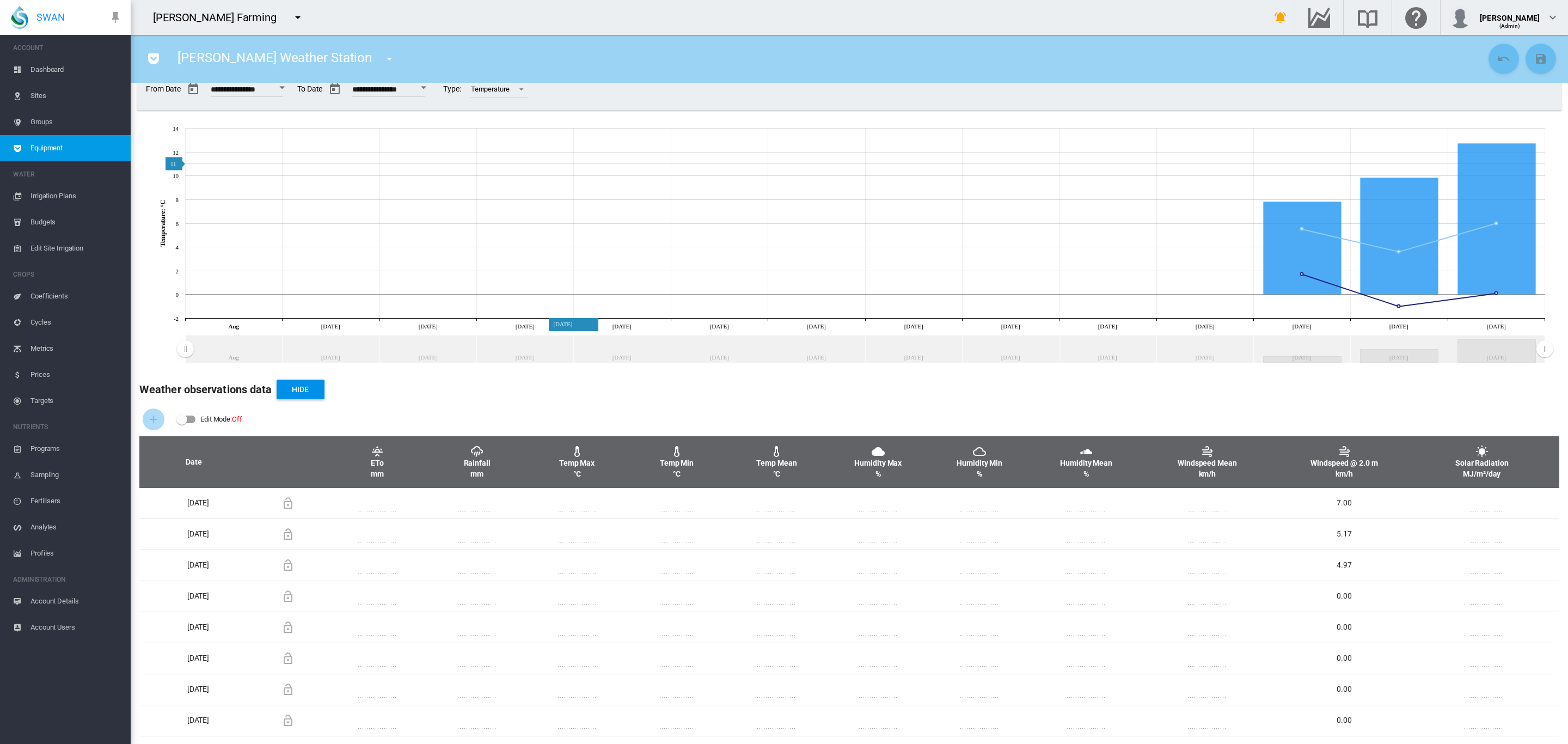
scroll to position [61, 0]
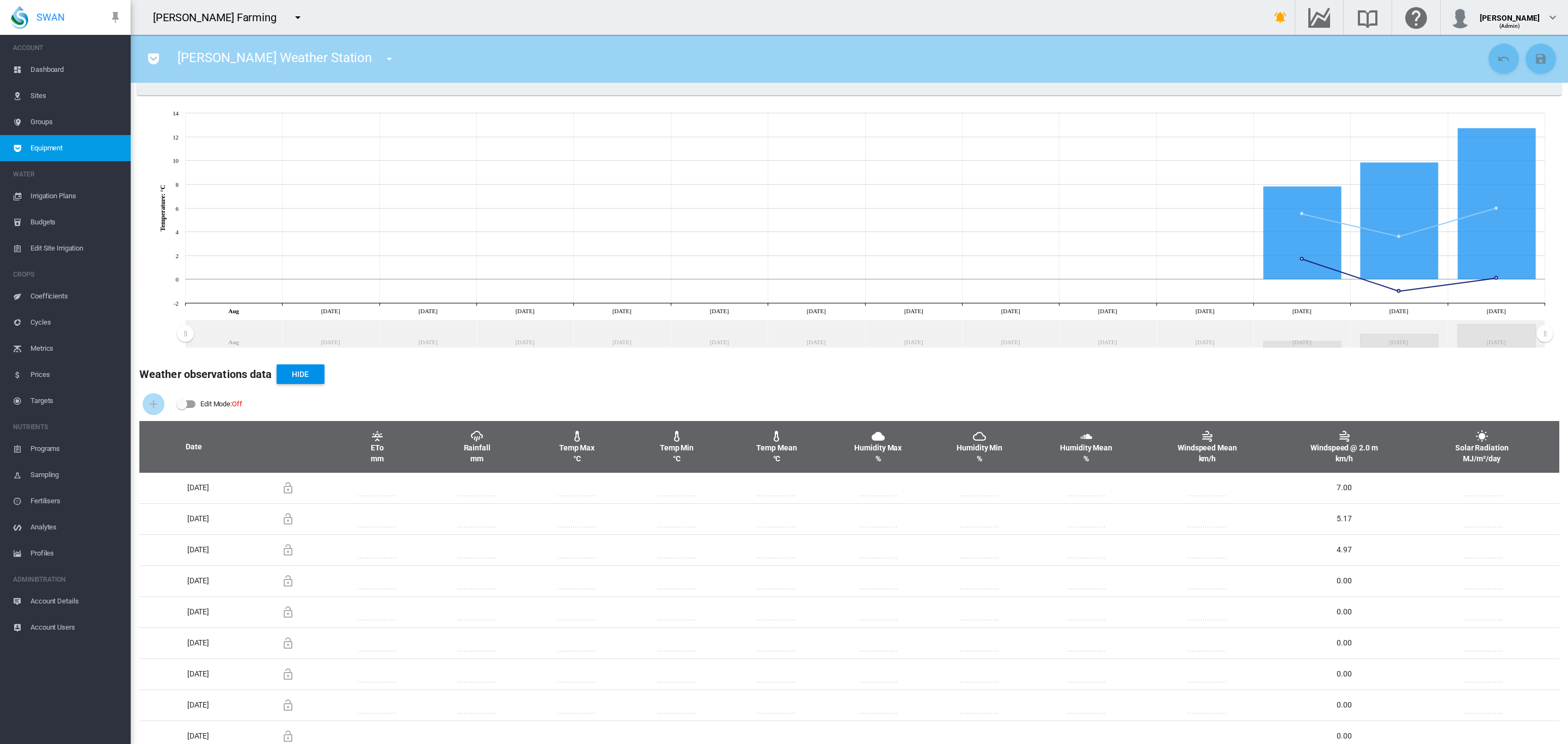
click at [51, 123] on span "Groups" at bounding box center [76, 122] width 92 height 26
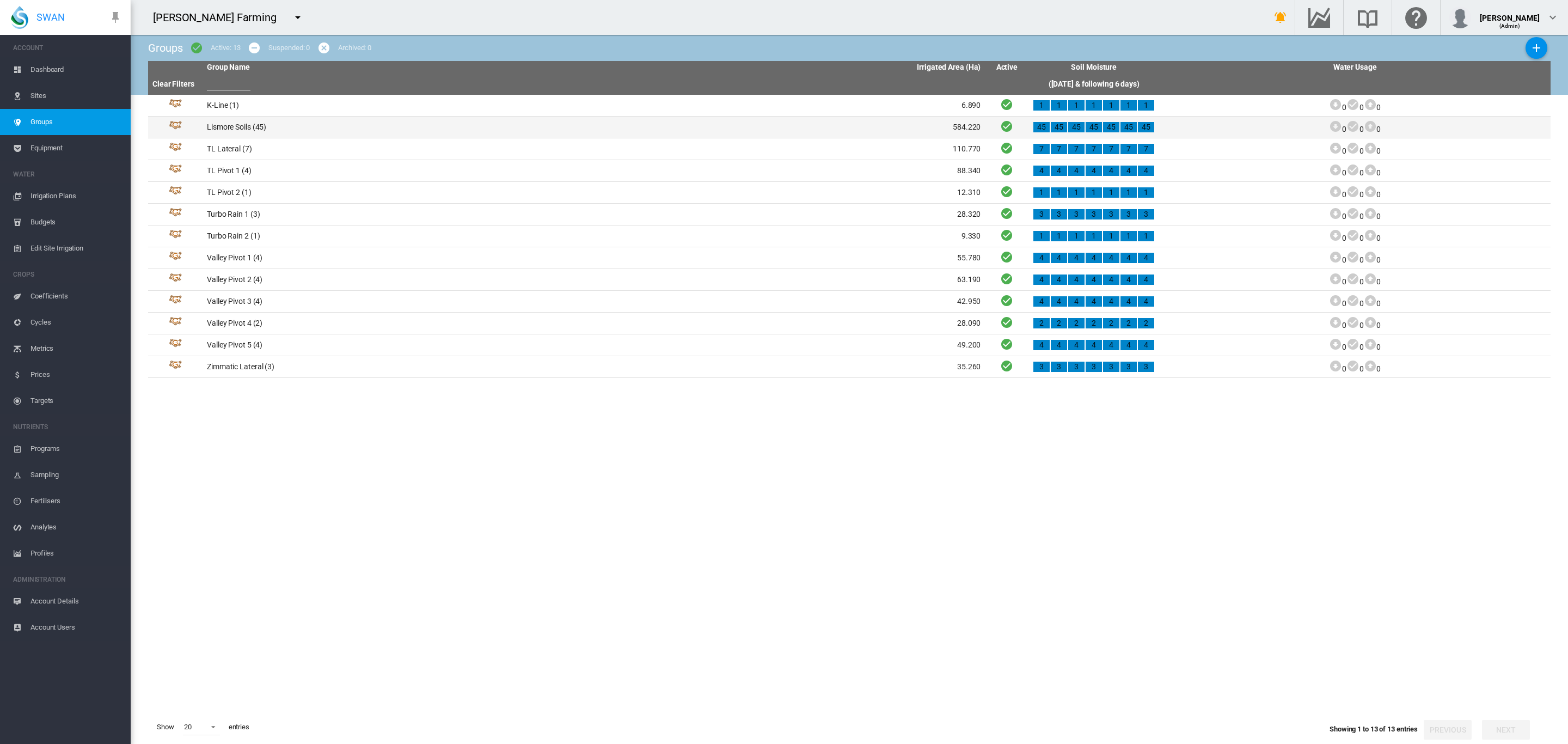
click at [253, 132] on td "Lismore Soils (45)" at bounding box center [398, 126] width 392 height 21
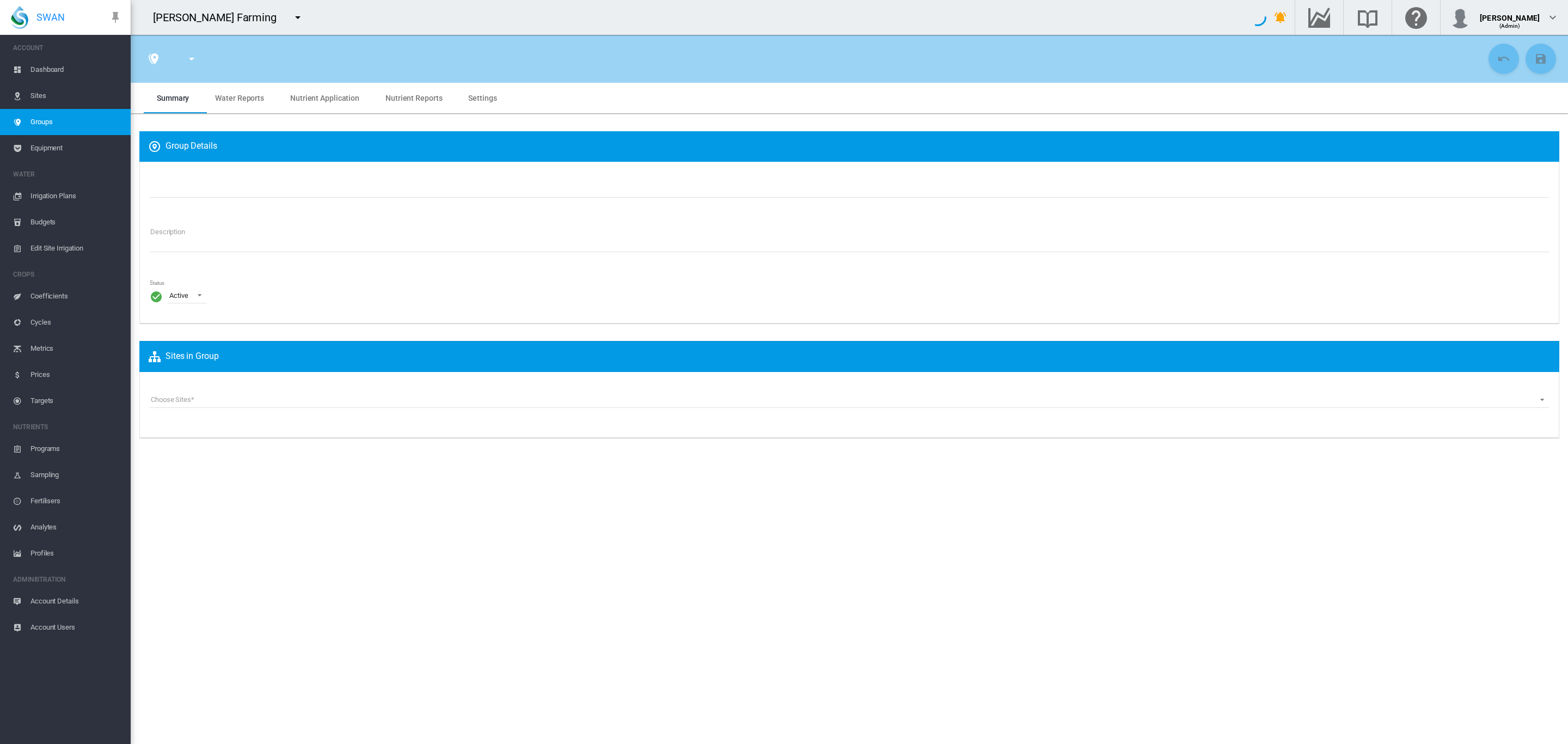
type input "**********"
type textarea "**********"
click at [469, 100] on span "Settings" at bounding box center [482, 98] width 28 height 8
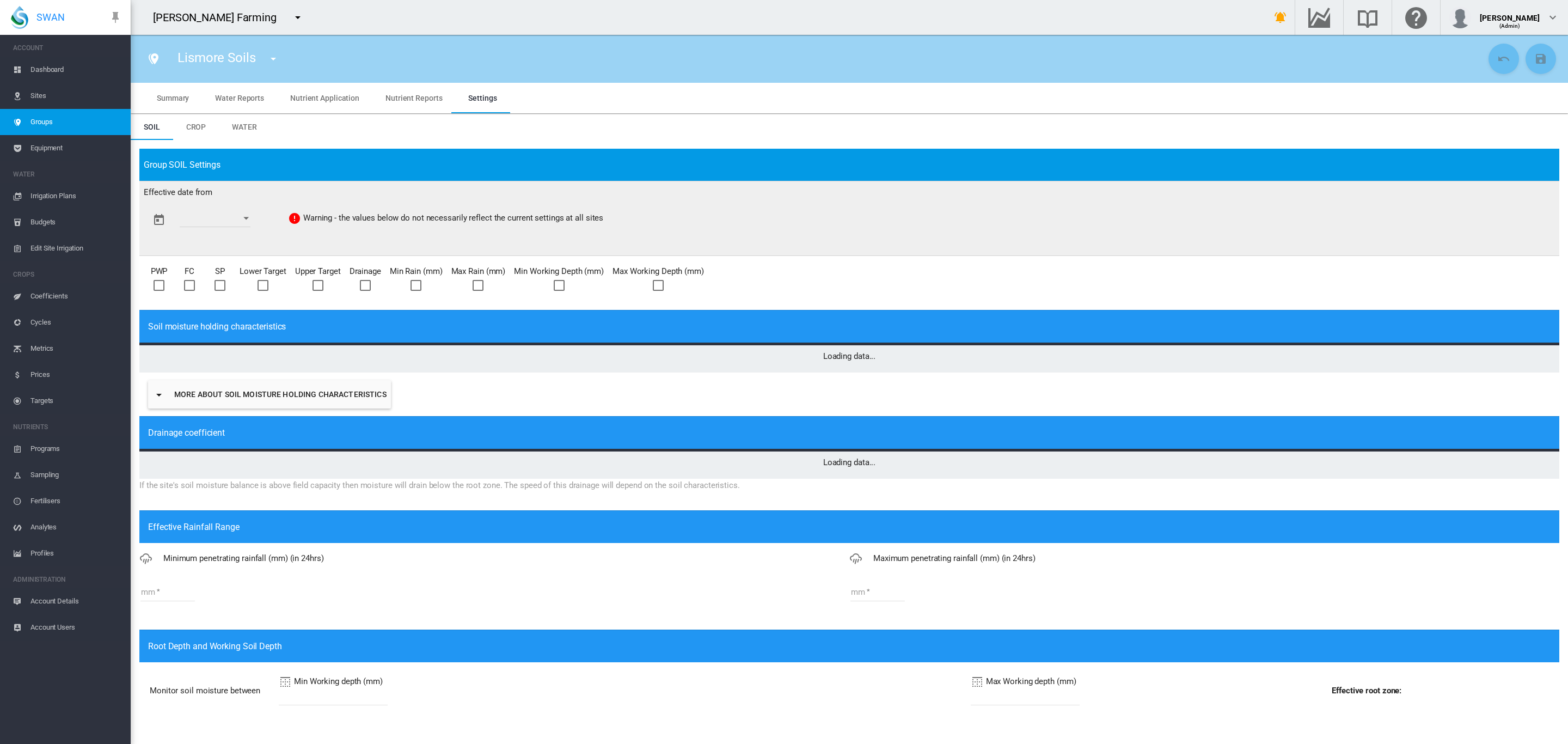
click at [75, 250] on span "Edit Site Irrigation" at bounding box center [76, 248] width 92 height 26
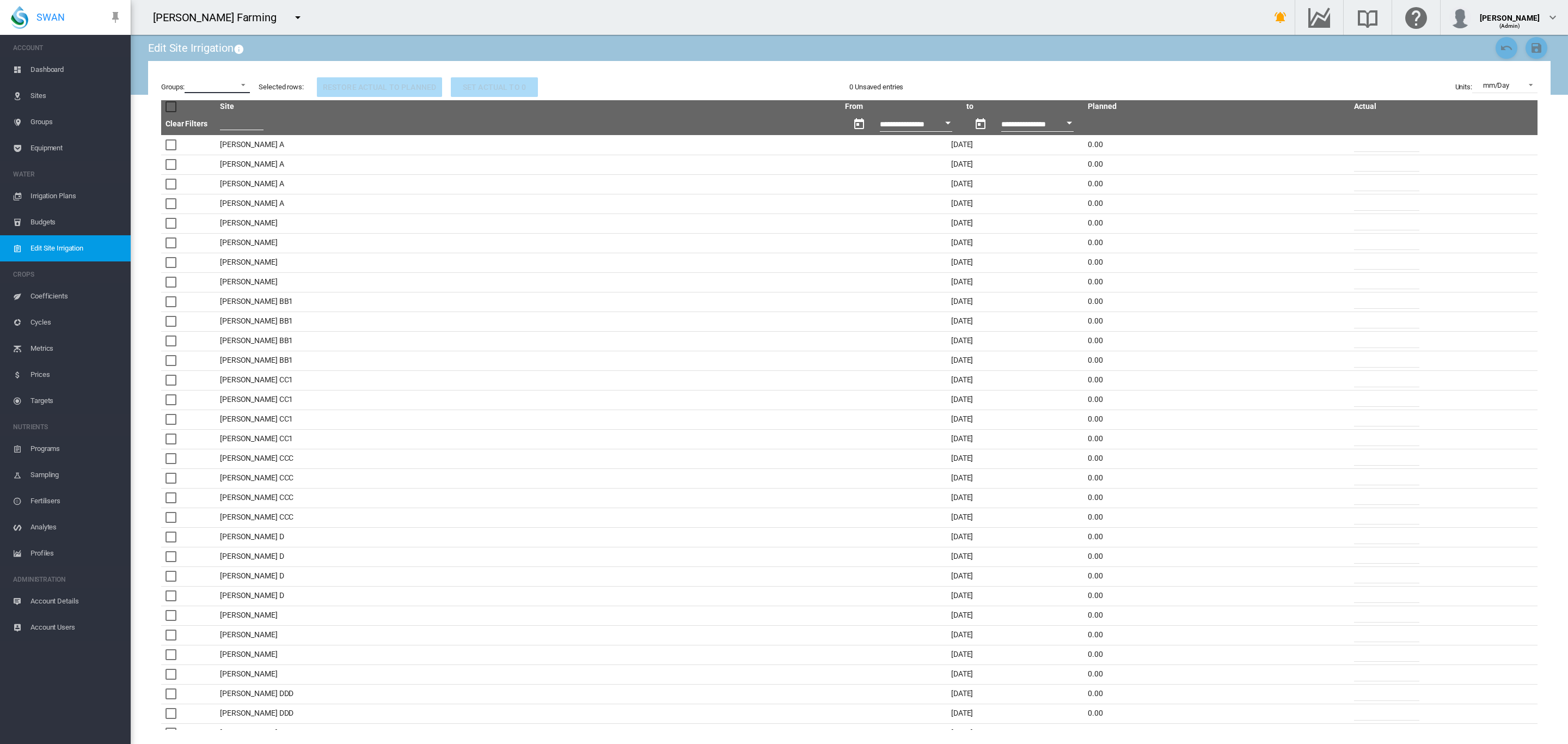
click at [244, 92] on md-select "K-Line Lismore Soils TL Lateral TL Pivot 1 TL Pivot 2 Turbo Rain 1 Turbo Rain 2…" at bounding box center [217, 85] width 65 height 16
click at [60, 192] on md-backdrop at bounding box center [784, 372] width 1568 height 744
click at [60, 192] on span "Irrigation Plans" at bounding box center [76, 196] width 92 height 26
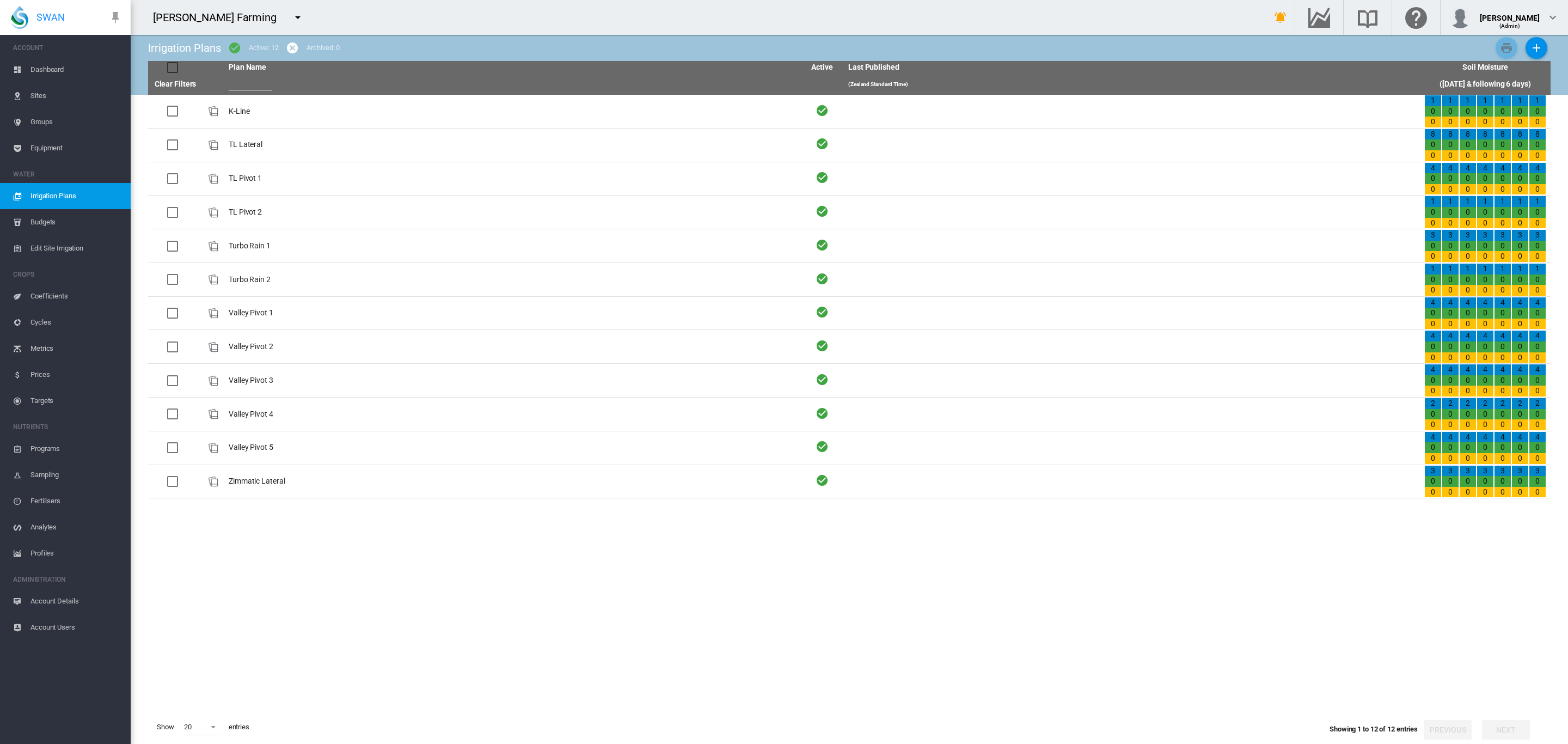
click at [59, 292] on span "Coefficients" at bounding box center [76, 296] width 92 height 26
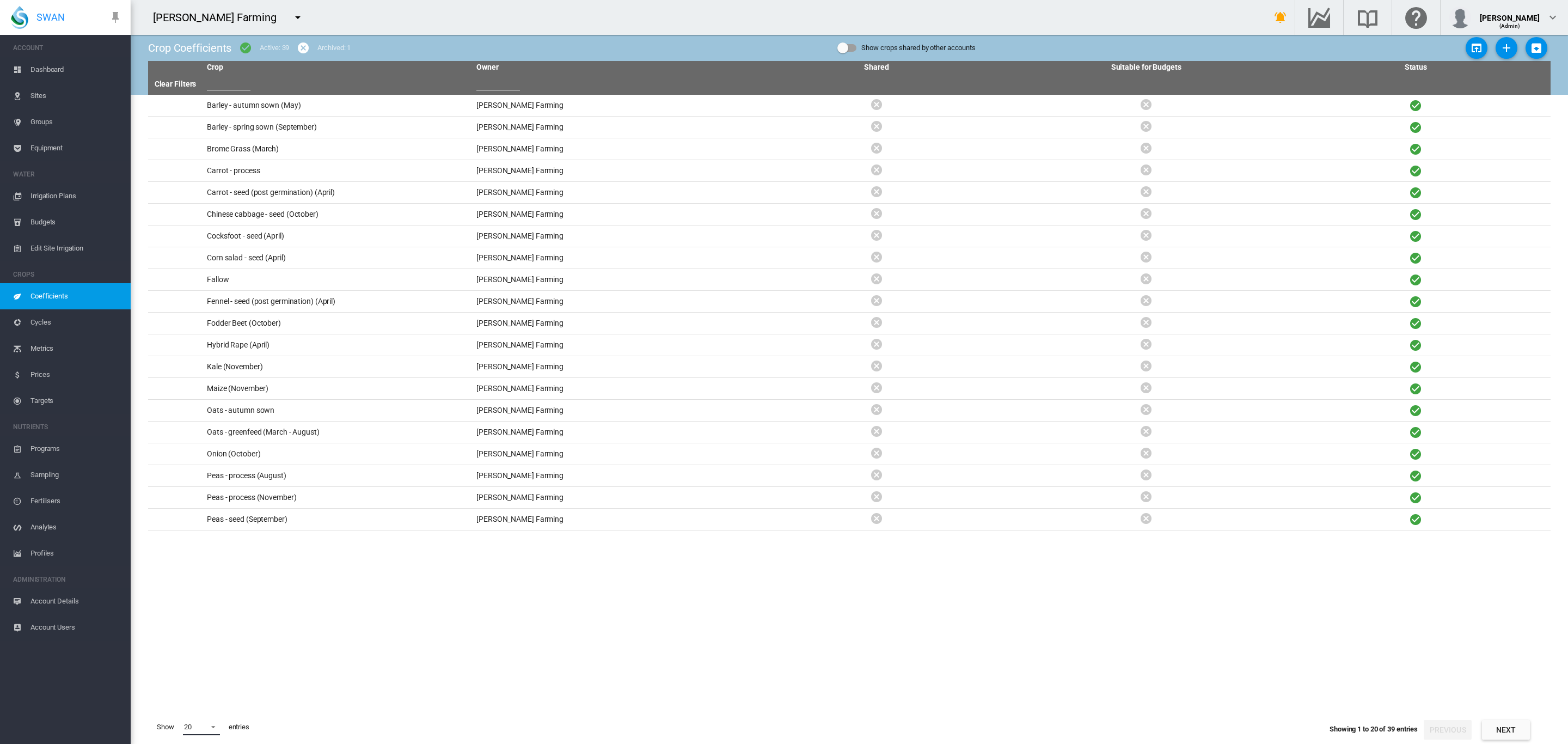
click at [214, 732] on md-select-value "20" at bounding box center [202, 726] width 37 height 16
click at [322, 563] on md-backdrop at bounding box center [784, 372] width 1568 height 744
click at [40, 621] on span "Account Users" at bounding box center [76, 627] width 92 height 26
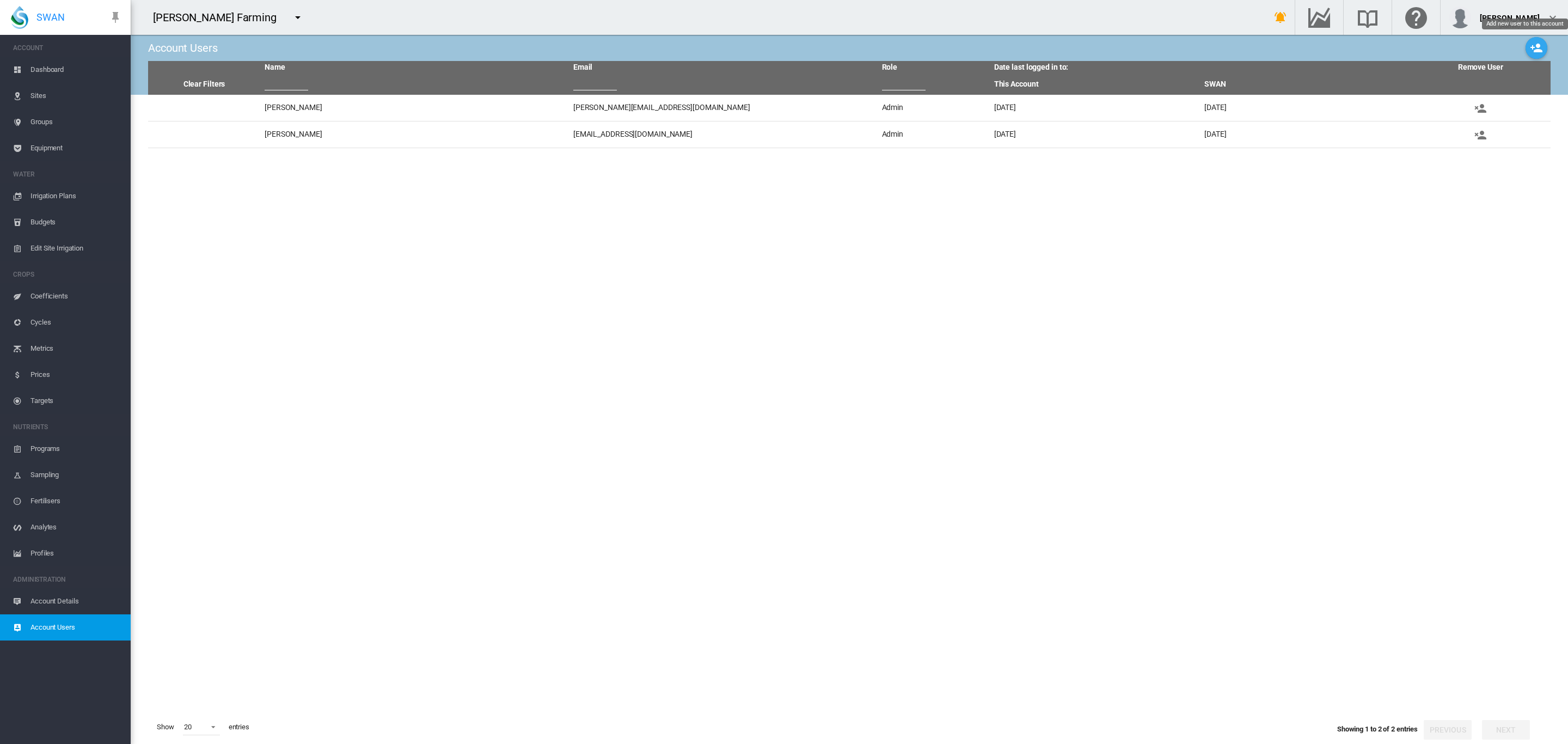
click at [1530, 43] on md-icon "icon-account-plus" at bounding box center [1536, 47] width 13 height 13
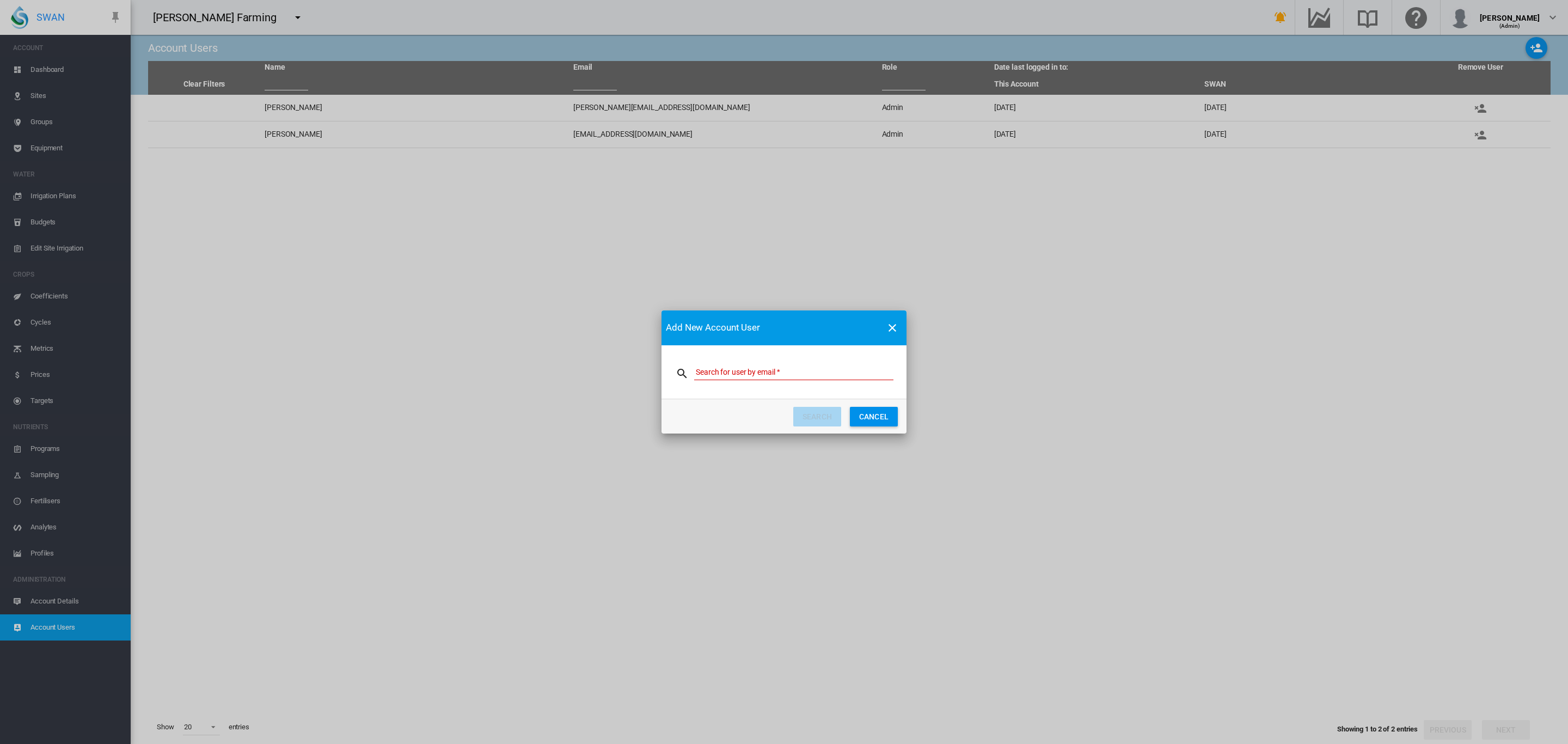
click at [703, 366] on input "Search for user by email" at bounding box center [793, 371] width 199 height 16
paste input "**********"
click at [750, 375] on input "**********" at bounding box center [793, 371] width 199 height 16
type input "**********"
click at [820, 424] on button "SEARCH" at bounding box center [817, 416] width 48 height 19
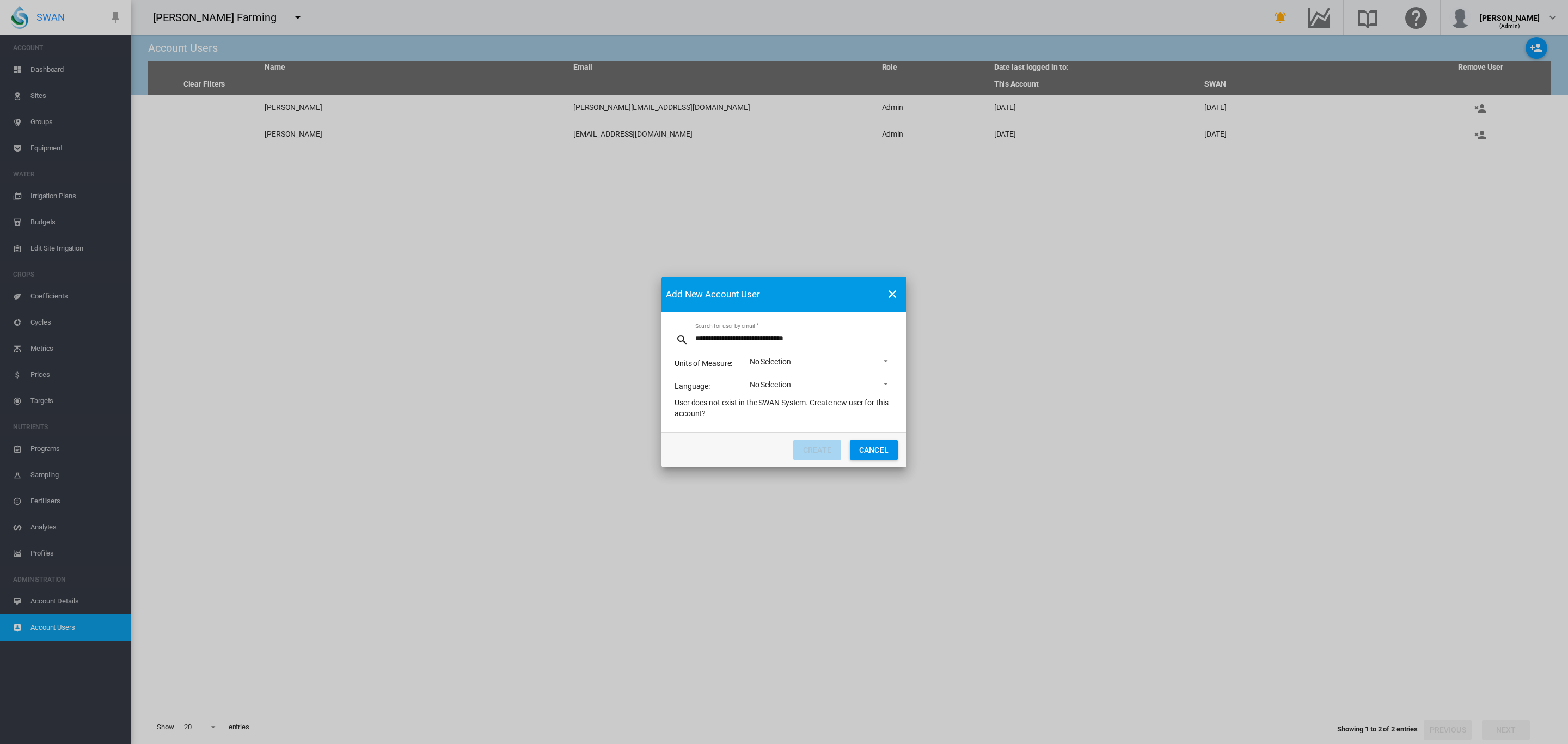
click at [882, 364] on span "Search for ..." at bounding box center [882, 360] width 13 height 10
click at [814, 392] on md-option "Default metric units" at bounding box center [817, 387] width 169 height 26
click at [877, 385] on span "Search for ..." at bounding box center [882, 383] width 13 height 10
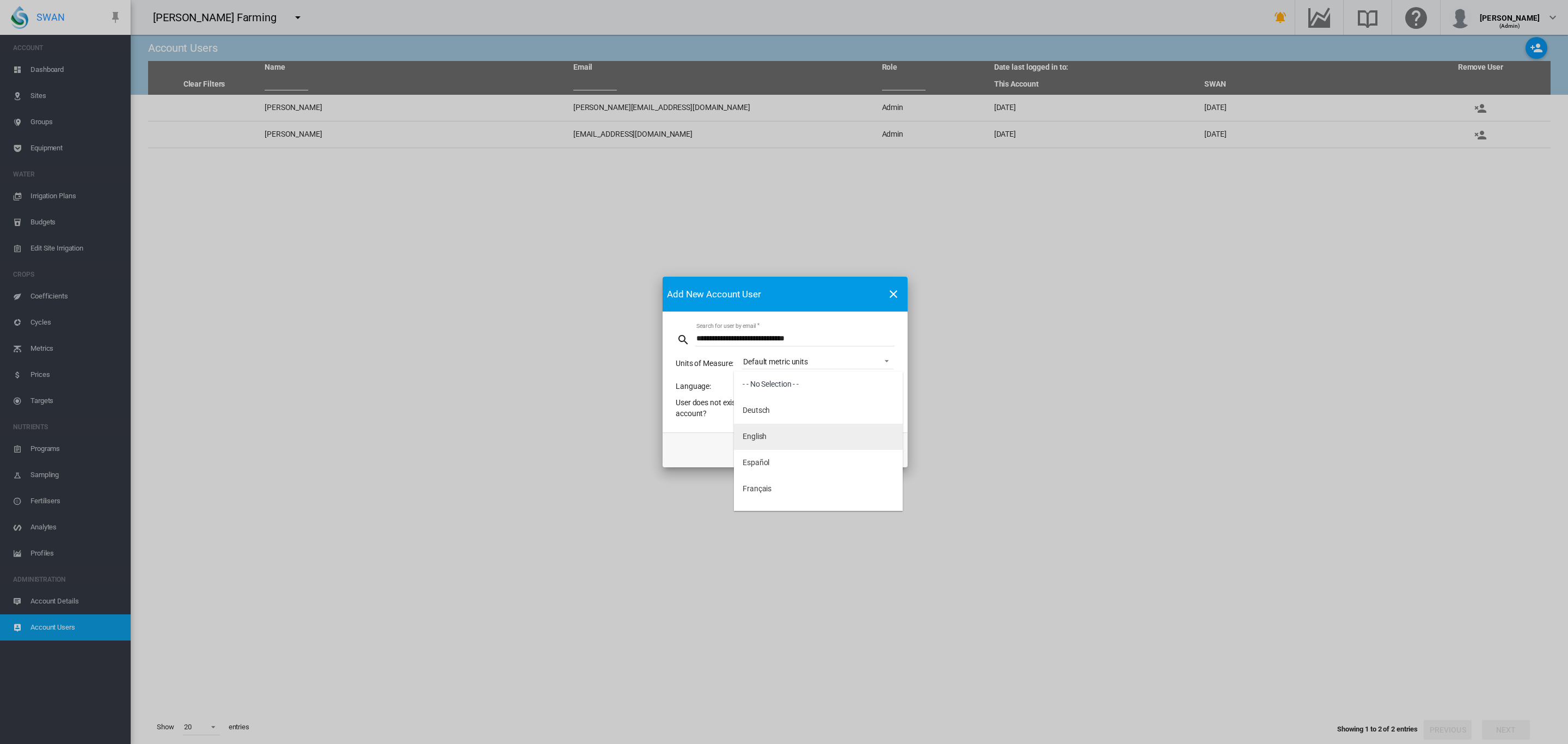
click at [804, 432] on md-option "English" at bounding box center [818, 436] width 169 height 26
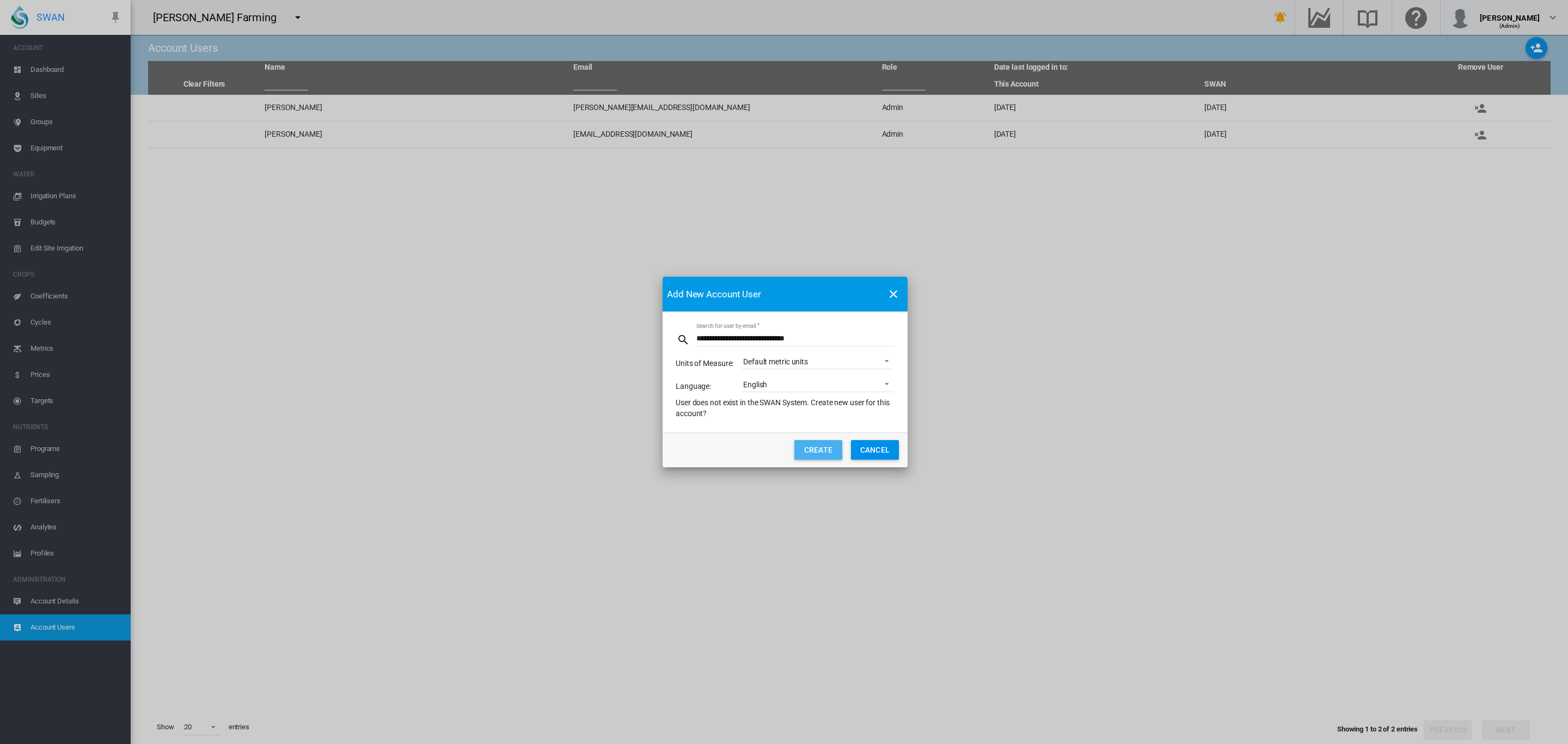
click at [826, 446] on button "CREATE" at bounding box center [818, 449] width 48 height 19
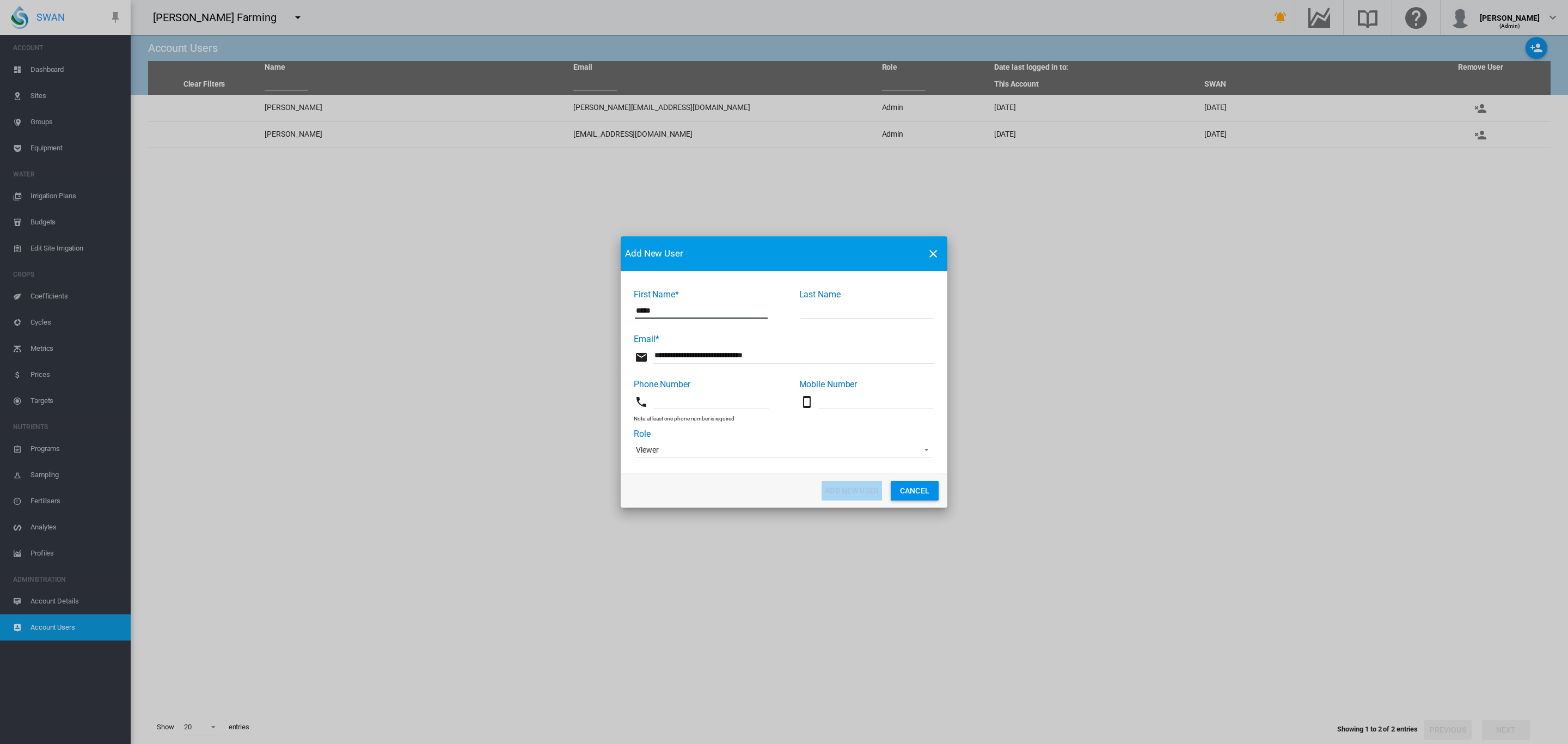
type input "*****"
click at [837, 315] on input "First Name* ..." at bounding box center [867, 310] width 133 height 16
type input "*******"
click at [711, 443] on md-select-value "Viewer" at bounding box center [784, 449] width 298 height 16
click at [760, 375] on md-option "Supervisor" at bounding box center [785, 371] width 316 height 26
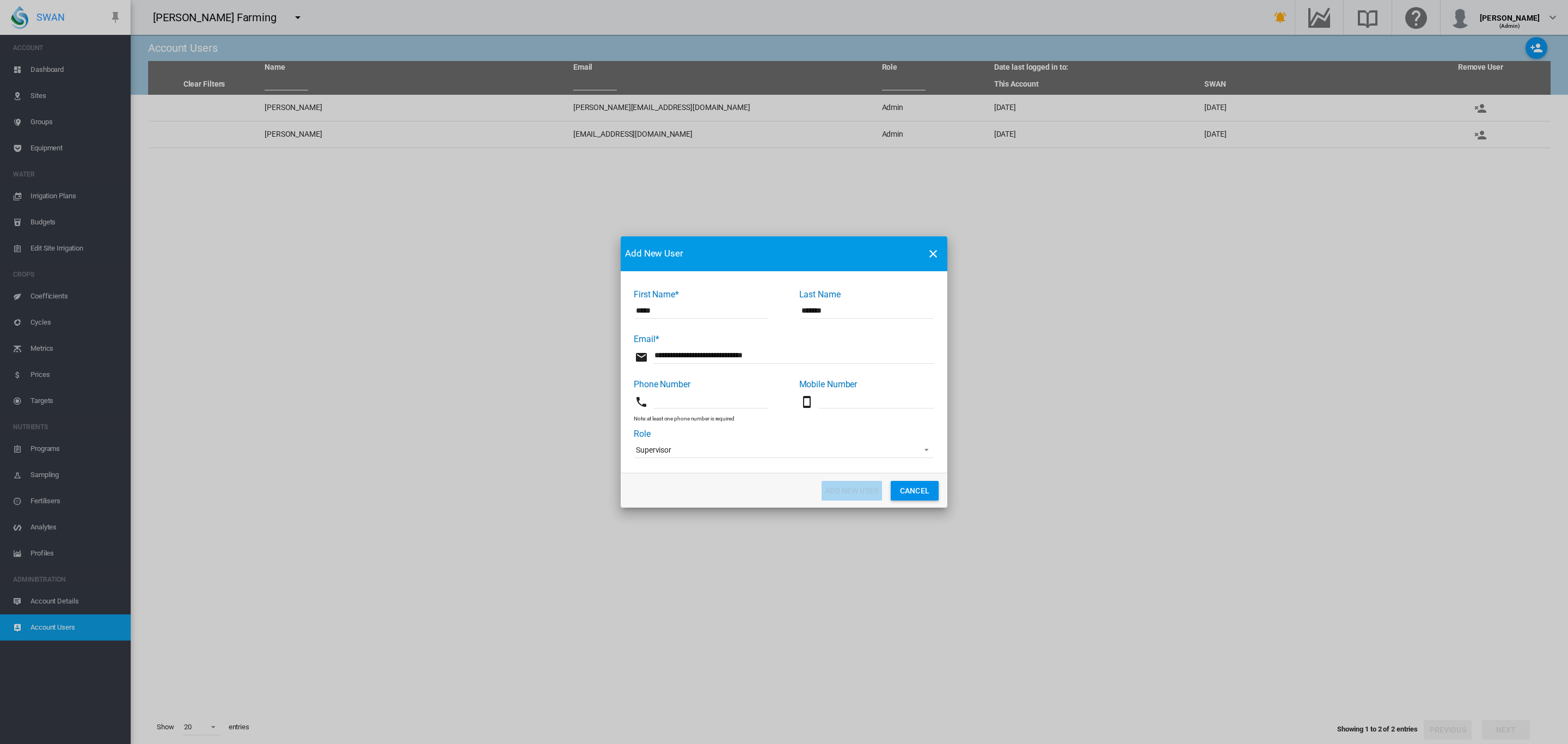
click at [863, 405] on input "First Name* ..." at bounding box center [876, 400] width 115 height 16
drag, startPoint x: 876, startPoint y: 395, endPoint x: 820, endPoint y: 397, distance: 56.0
click at [820, 397] on input "**********" at bounding box center [876, 400] width 115 height 16
type input "**********"
click at [662, 401] on input "First Name* ..." at bounding box center [711, 400] width 115 height 16
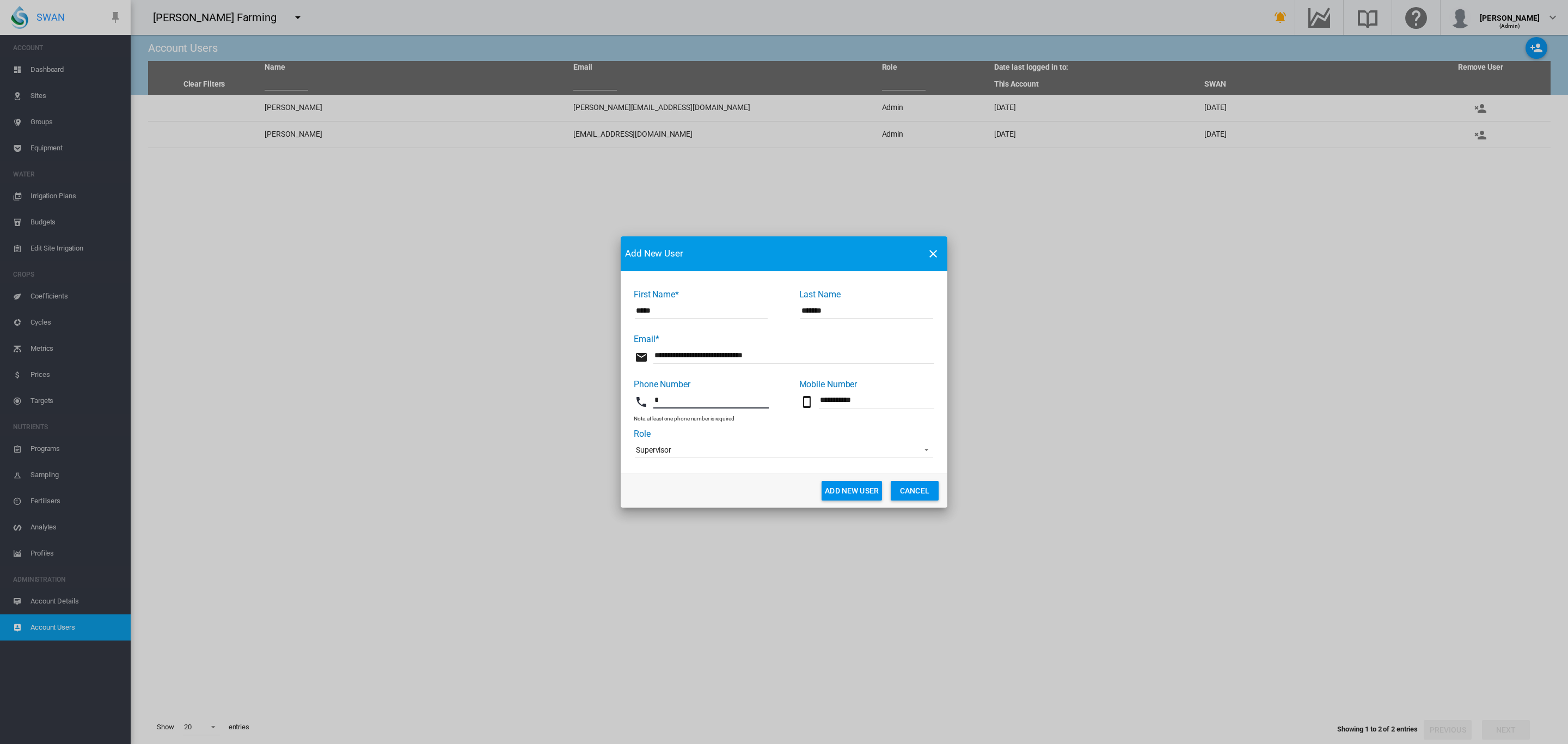
paste input "**********"
type input "**********"
click at [857, 486] on button "Add New User" at bounding box center [852, 490] width 60 height 19
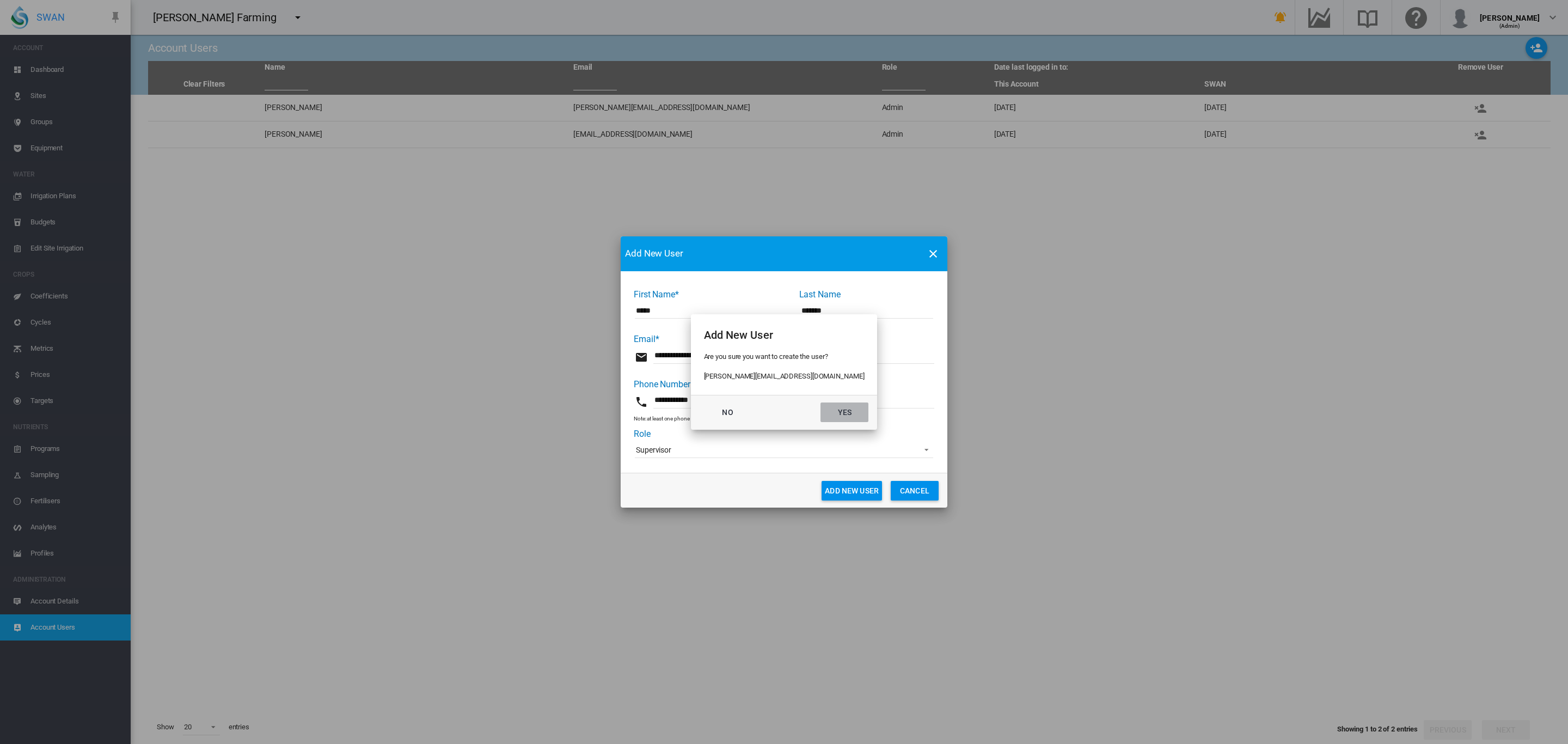
click at [836, 415] on button "Yes" at bounding box center [844, 412] width 48 height 19
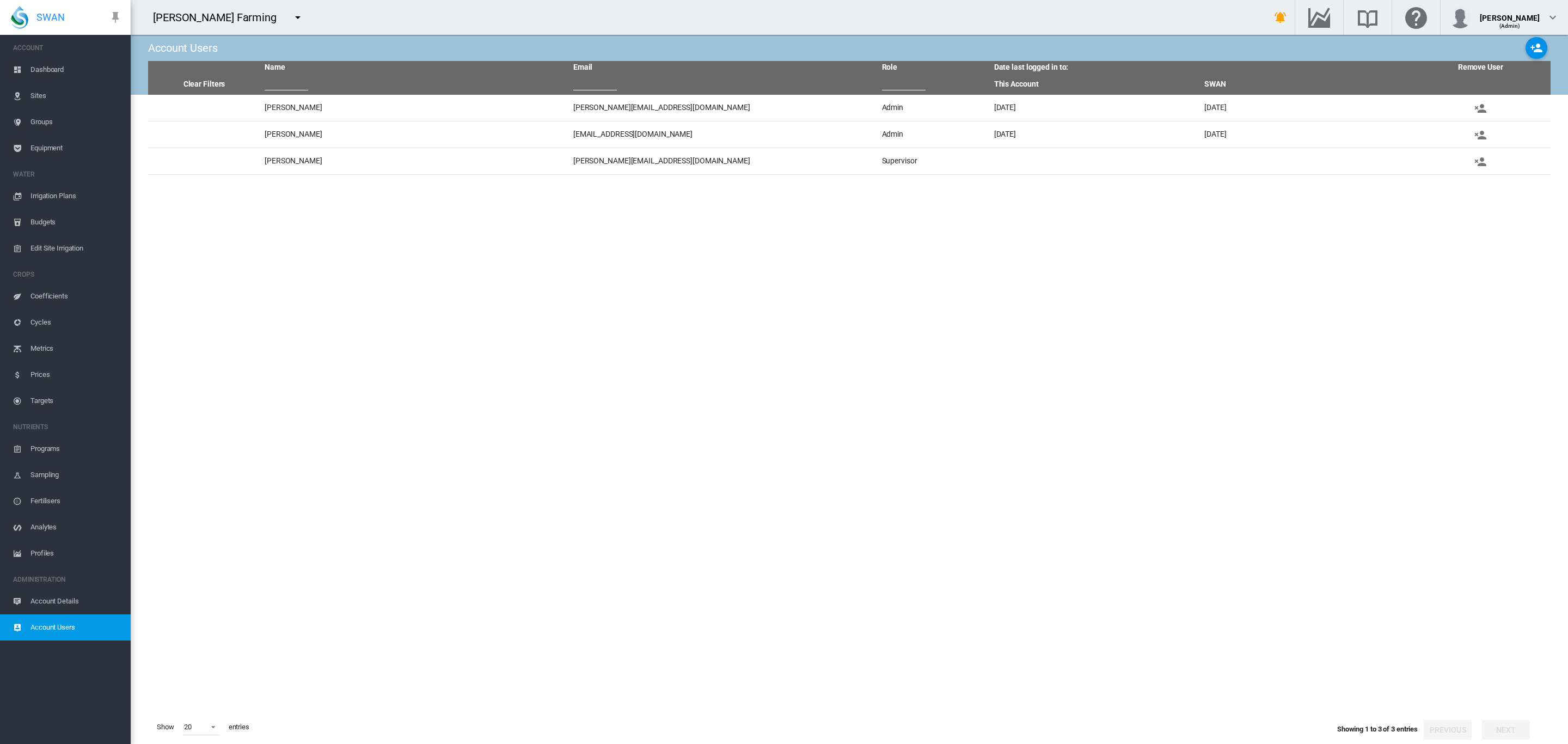
click at [292, 20] on md-icon "icon-menu-down" at bounding box center [297, 17] width 13 height 13
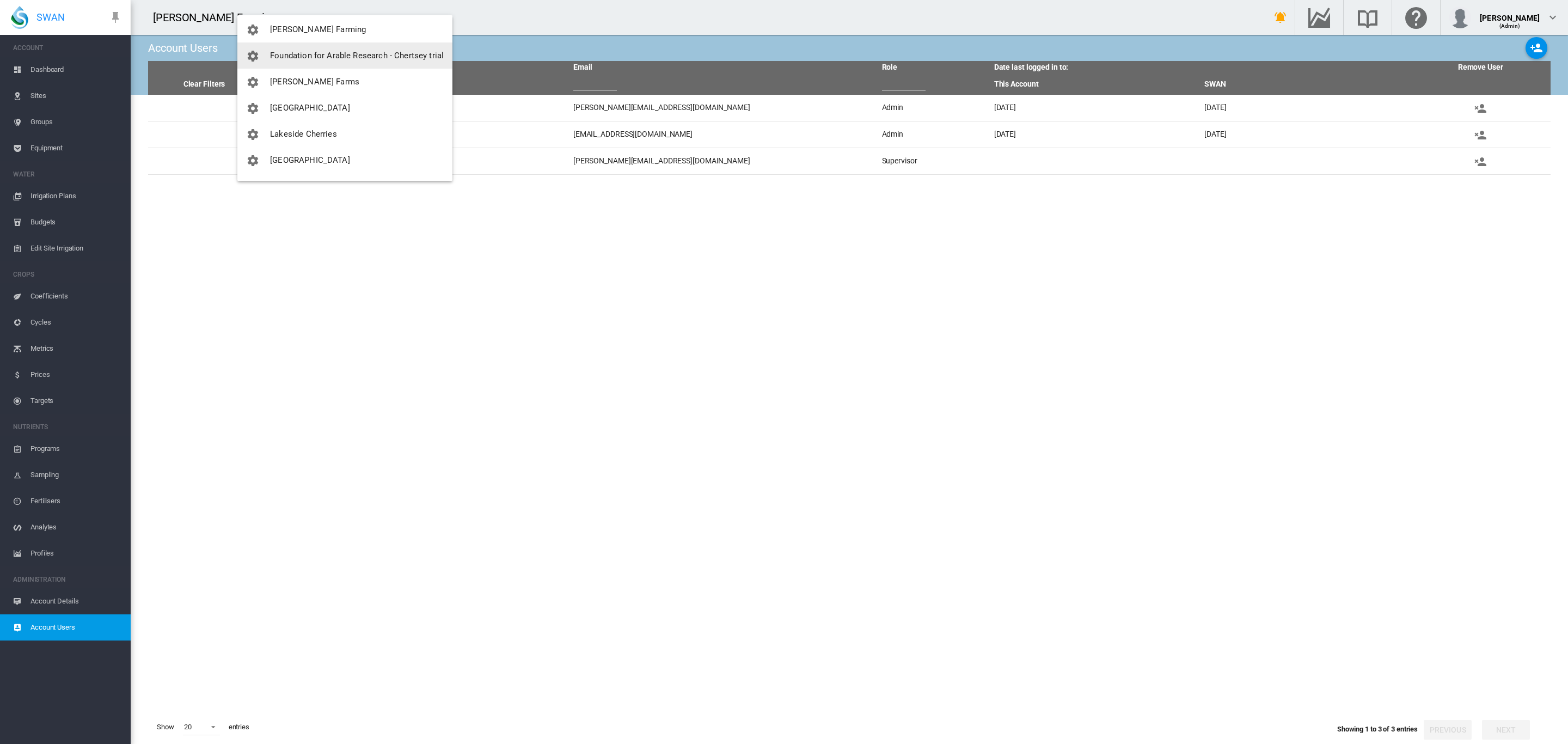
scroll to position [123, 0]
click at [375, 92] on button "[GEOGRAPHIC_DATA]" at bounding box center [345, 92] width 215 height 26
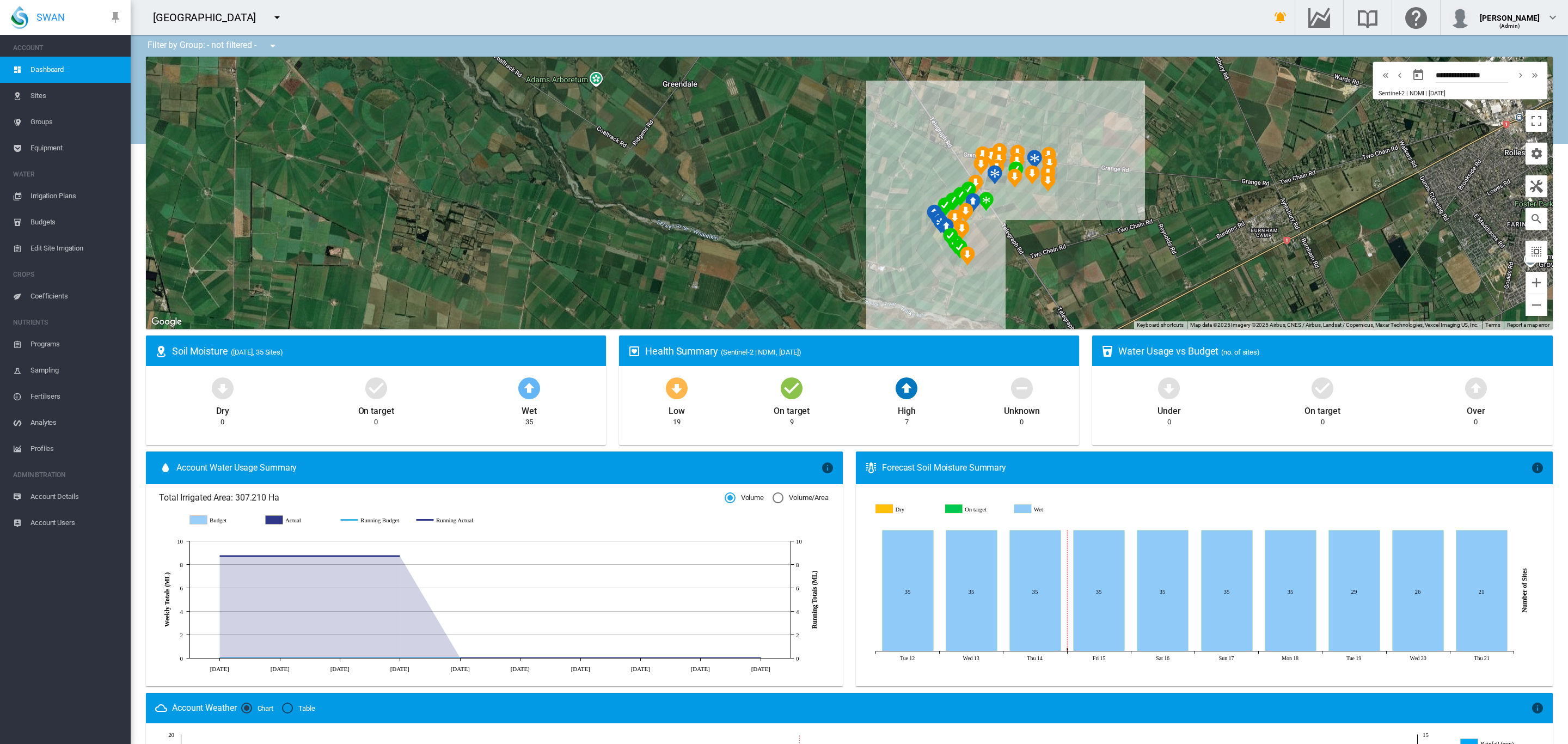
click at [670, 125] on div "To navigate, press the arrow keys." at bounding box center [849, 192] width 1407 height 272
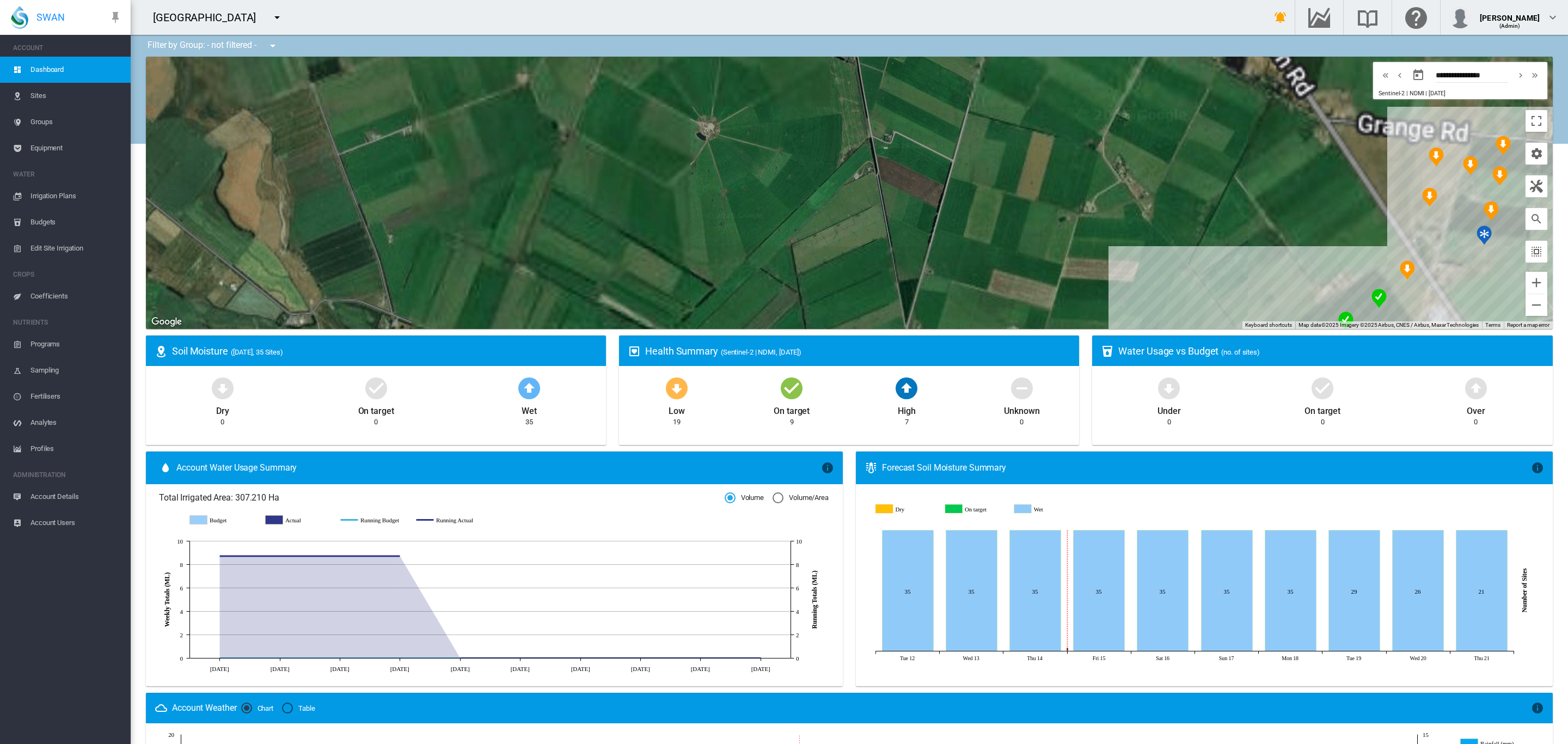
drag, startPoint x: 872, startPoint y: 180, endPoint x: 489, endPoint y: 86, distance: 394.4
click at [492, 86] on div "To navigate, press the arrow keys." at bounding box center [849, 192] width 1407 height 272
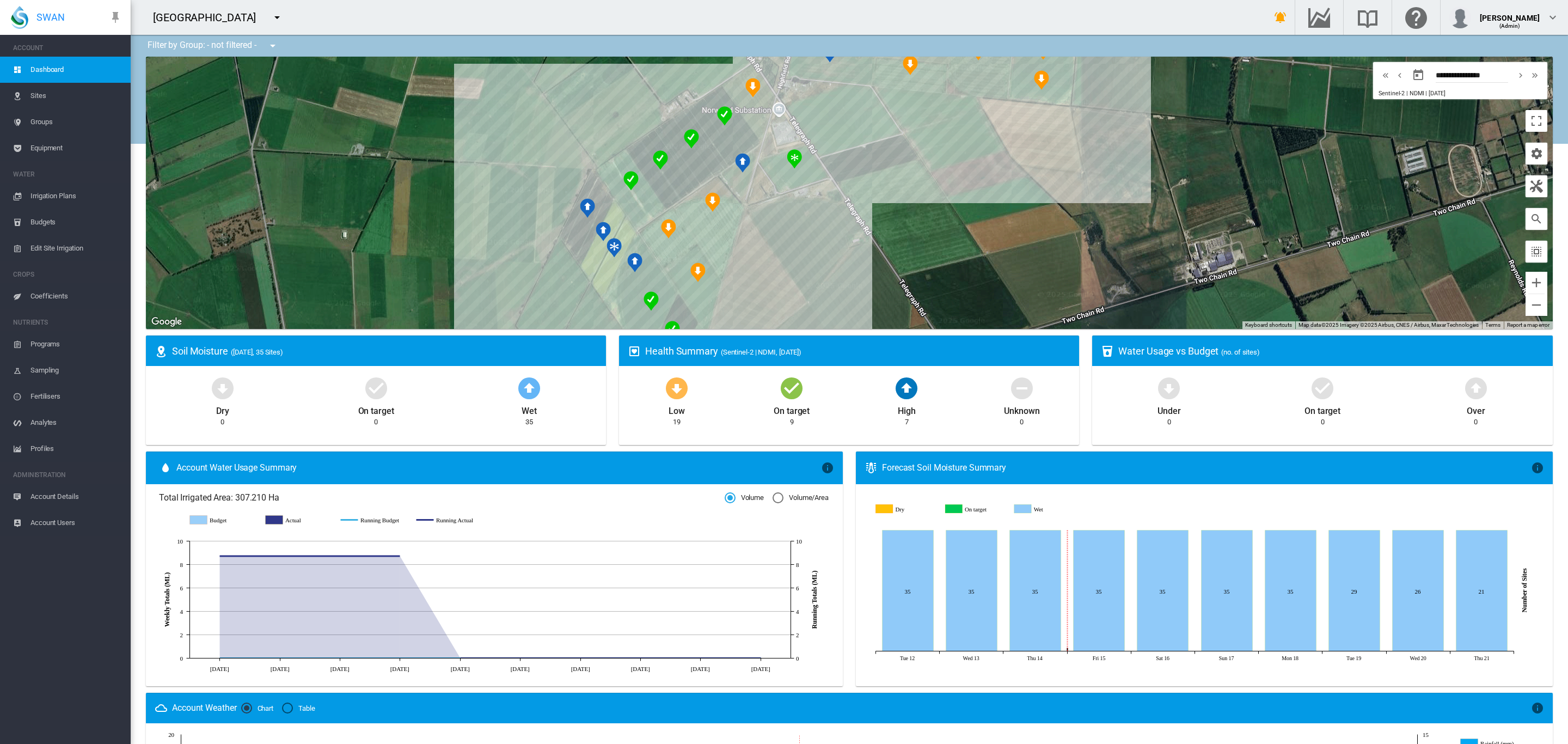
drag, startPoint x: 819, startPoint y: 228, endPoint x: 847, endPoint y: 167, distance: 67.1
click at [847, 167] on div "To navigate, press the arrow keys." at bounding box center [849, 192] width 1407 height 272
